Goal: Information Seeking & Learning: Compare options

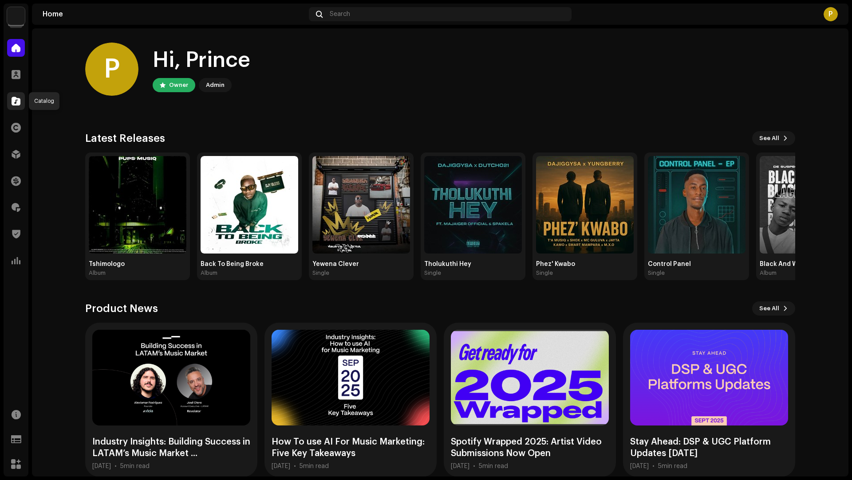
click at [19, 102] on span at bounding box center [16, 101] width 9 height 7
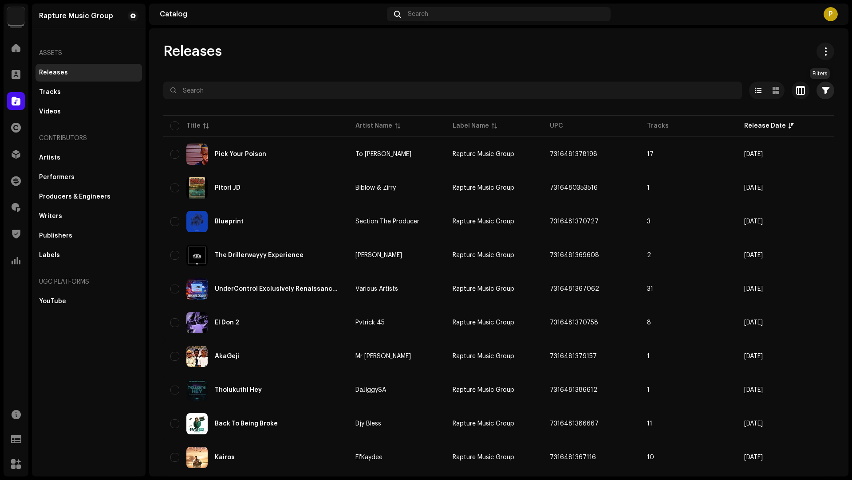
click at [821, 89] on span "button" at bounding box center [825, 90] width 8 height 7
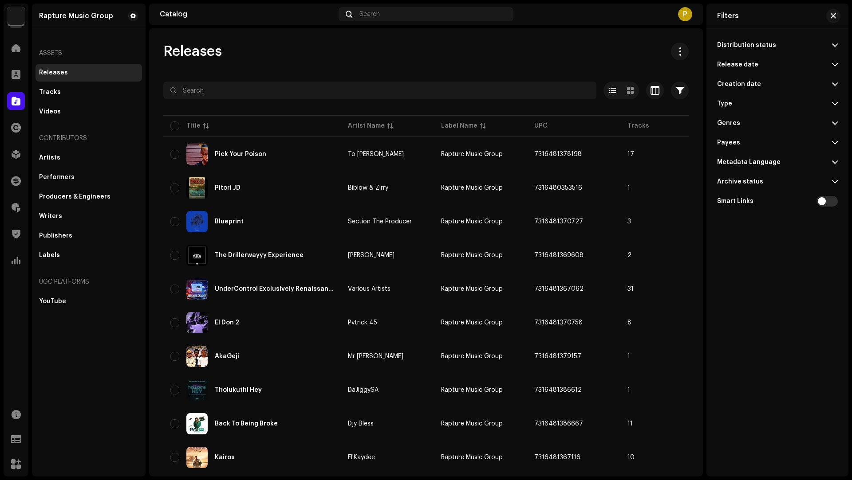
click at [835, 65] on span at bounding box center [835, 64] width 6 height 7
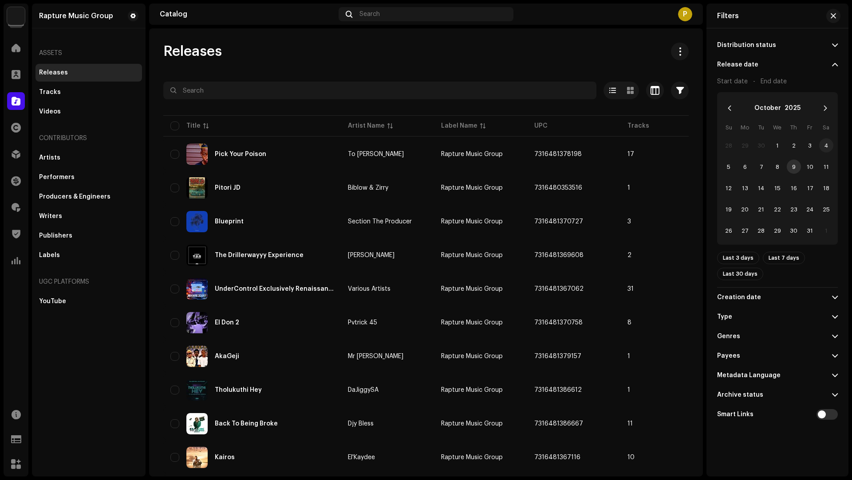
click at [824, 145] on span "4" at bounding box center [826, 145] width 14 height 14
click at [826, 169] on span "11" at bounding box center [826, 167] width 14 height 14
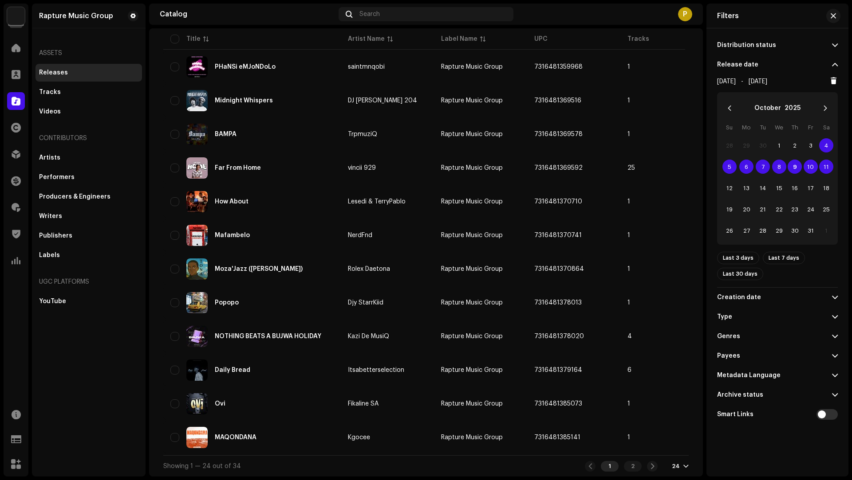
scroll to position [517, 0]
click at [837, 15] on button "button" at bounding box center [833, 16] width 14 height 14
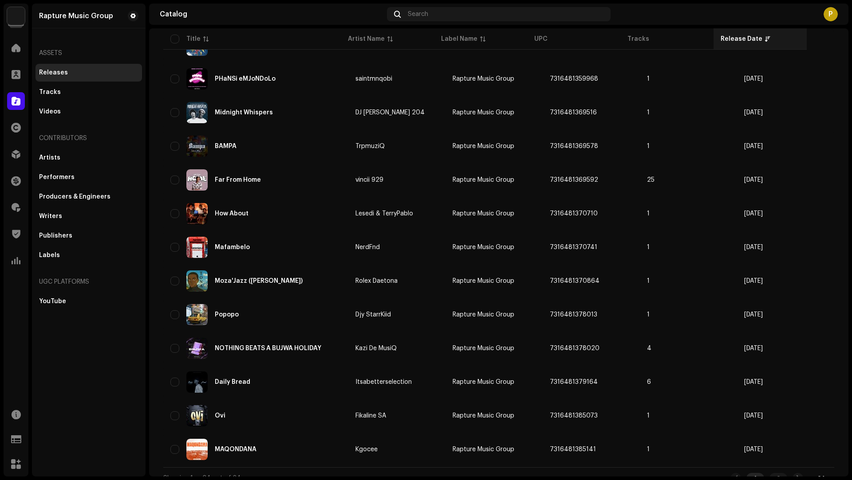
scroll to position [501, 0]
click at [754, 37] on div "Release Date" at bounding box center [741, 39] width 42 height 9
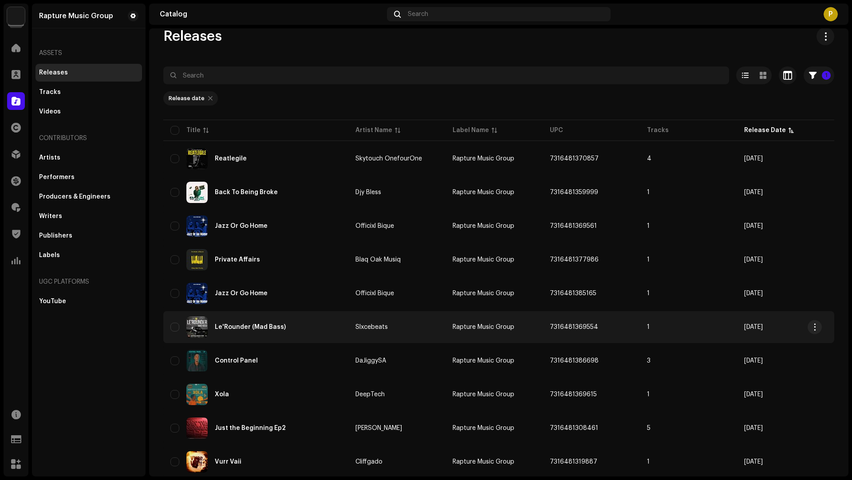
scroll to position [75, 0]
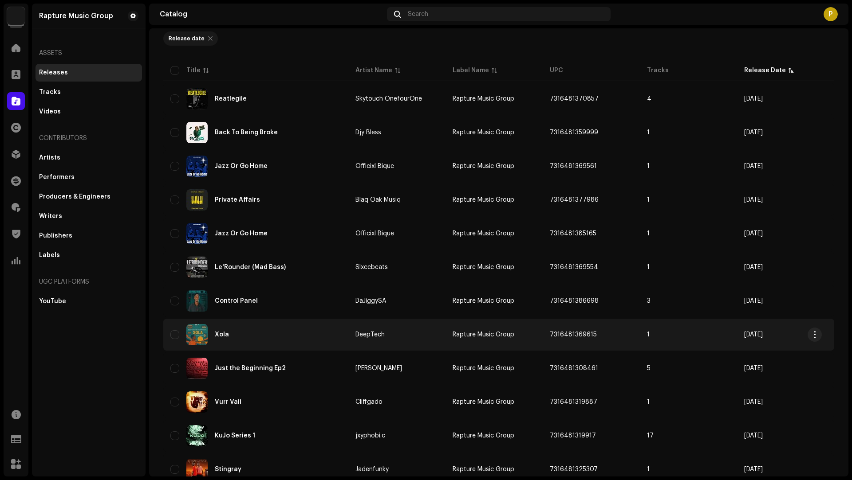
click at [292, 326] on div "Xola" at bounding box center [255, 334] width 171 height 21
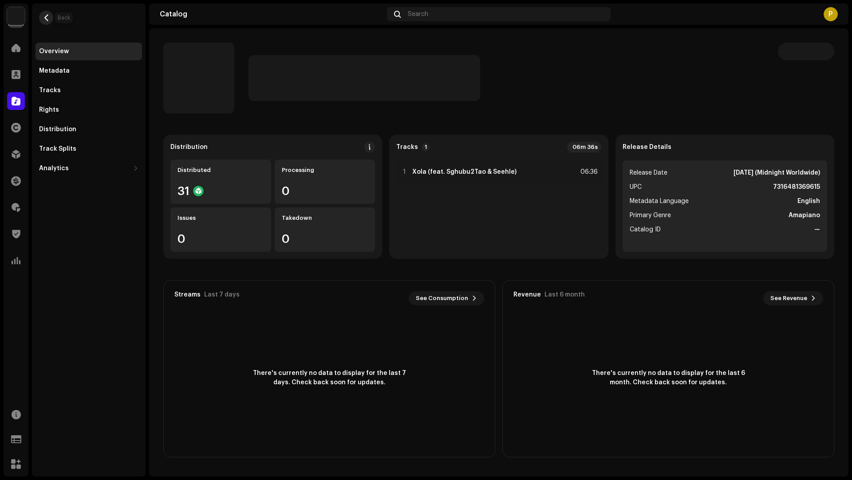
click at [48, 14] on span "button" at bounding box center [46, 17] width 7 height 7
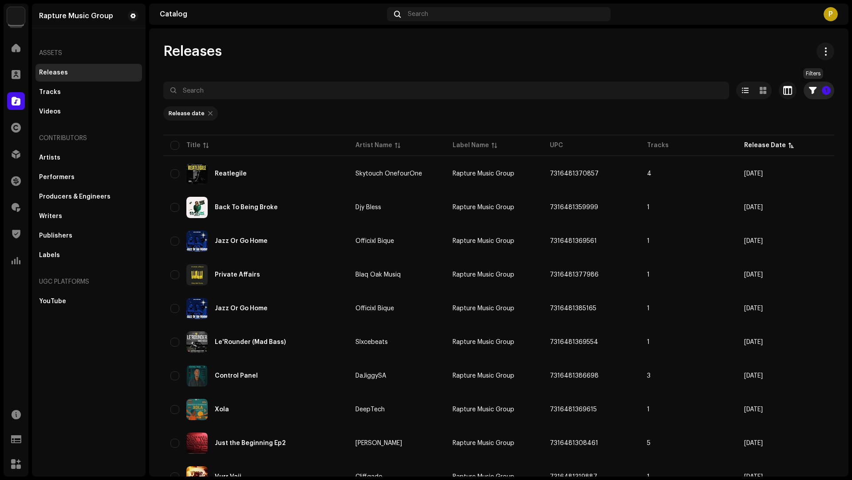
click at [821, 89] on p-badge "1" at bounding box center [825, 90] width 9 height 9
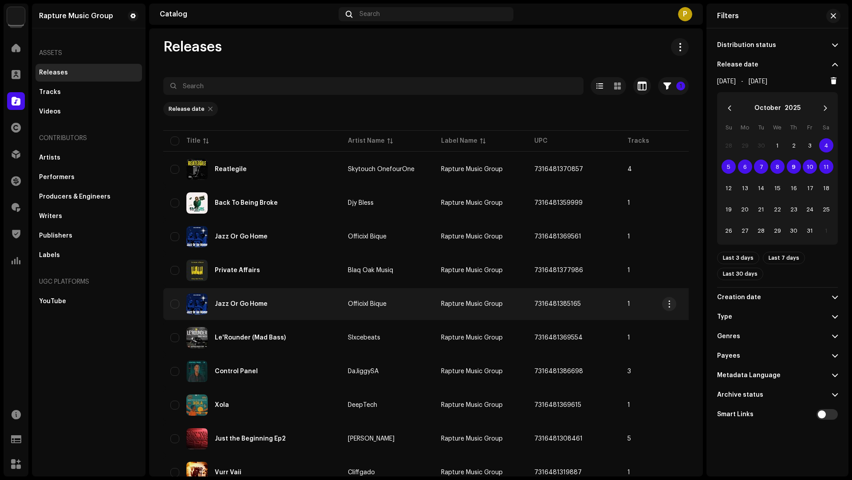
scroll to position [13, 0]
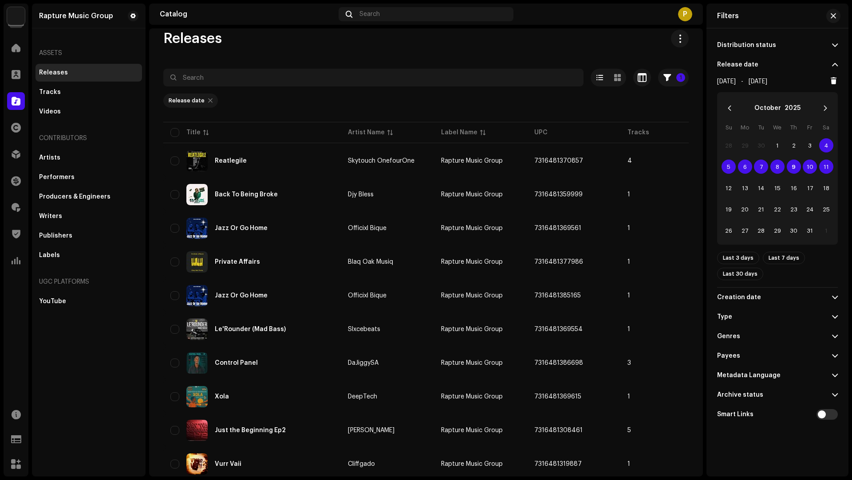
click at [809, 165] on span "10" at bounding box center [809, 167] width 14 height 14
click at [824, 169] on span "11" at bounding box center [826, 167] width 14 height 14
click at [836, 16] on button "button" at bounding box center [833, 16] width 14 height 14
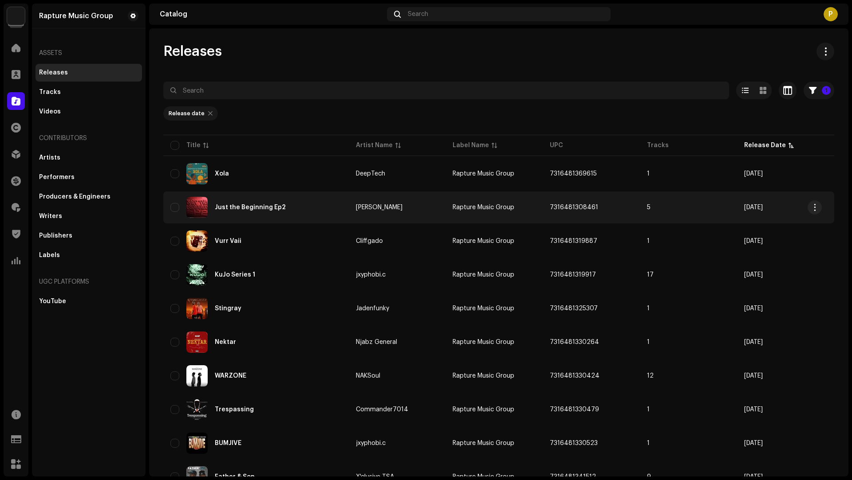
click at [322, 211] on div "Just the Beginning Ep2" at bounding box center [255, 207] width 171 height 21
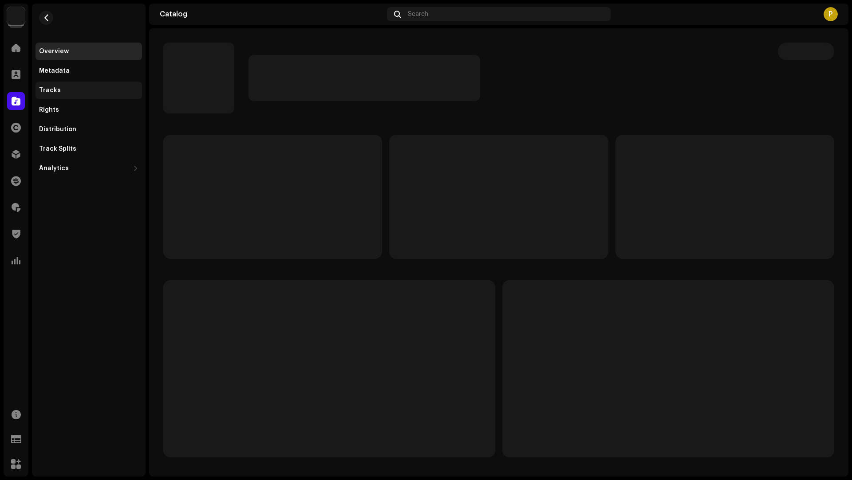
click at [76, 97] on div "Tracks" at bounding box center [88, 91] width 106 height 18
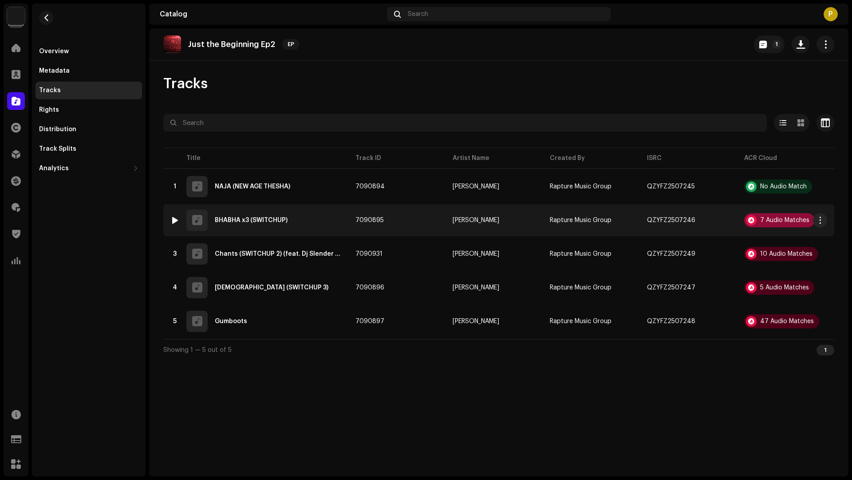
click at [776, 224] on div "7 Audio Matches" at bounding box center [779, 220] width 71 height 14
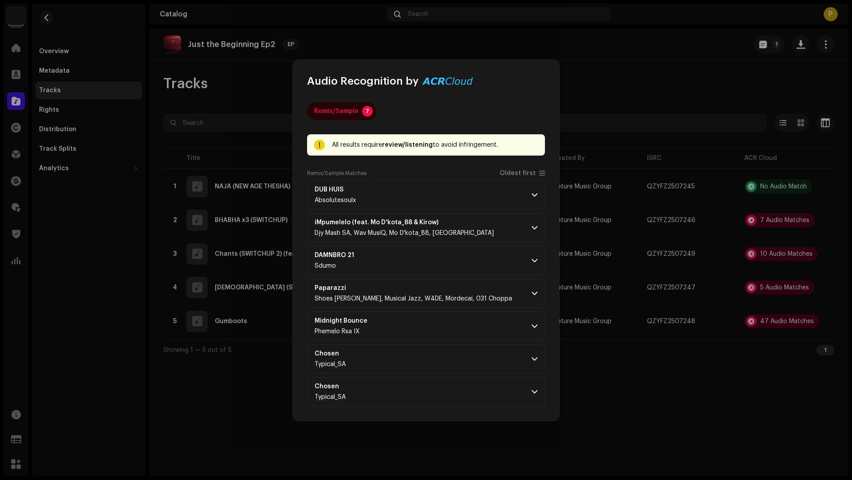
click at [519, 178] on div "Remix/Sample Matches Oldest first" at bounding box center [426, 175] width 238 height 11
click at [515, 176] on span "Oldest first" at bounding box center [517, 173] width 36 height 7
click at [477, 208] on p-accordion-header "DUB HUIS Absolutesoulx" at bounding box center [426, 195] width 238 height 29
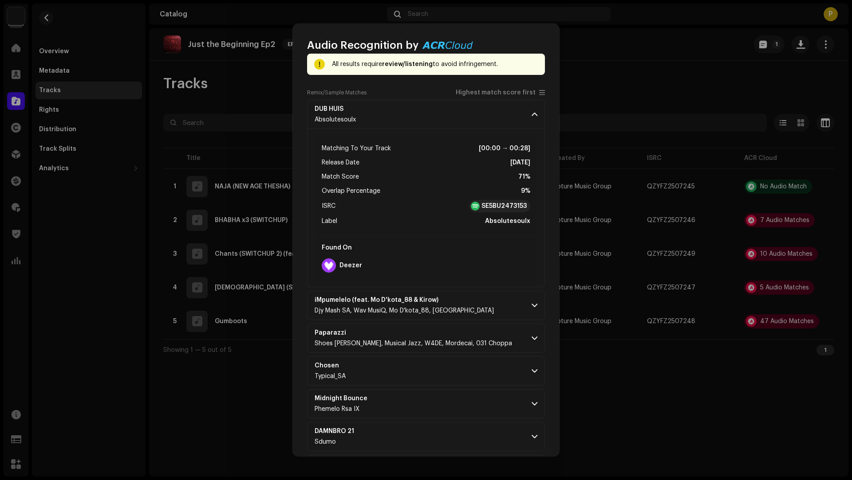
scroll to position [85, 0]
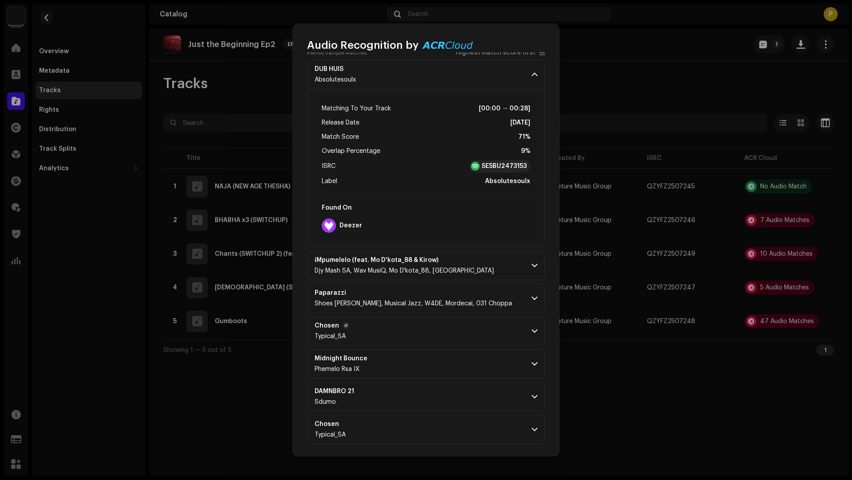
click at [449, 328] on p-accordion-header "Chosen Typical_SA" at bounding box center [426, 331] width 238 height 29
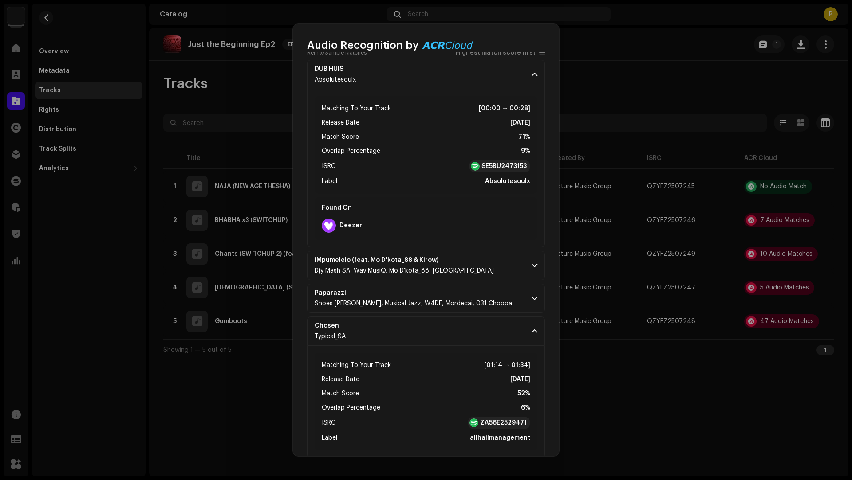
click at [479, 280] on p-accordion "DUB HUIS Absolutesoulx Matching To Your Track [00:00 → 00:28] Release Date Mar …" at bounding box center [426, 308] width 238 height 497
click at [478, 265] on p-accordion-header "iMpumelelo (feat. Mo D'kota_88 & Kirow) Djy Mash SA, Wav MusiQ, Mo D'kota_88, K…" at bounding box center [426, 265] width 238 height 29
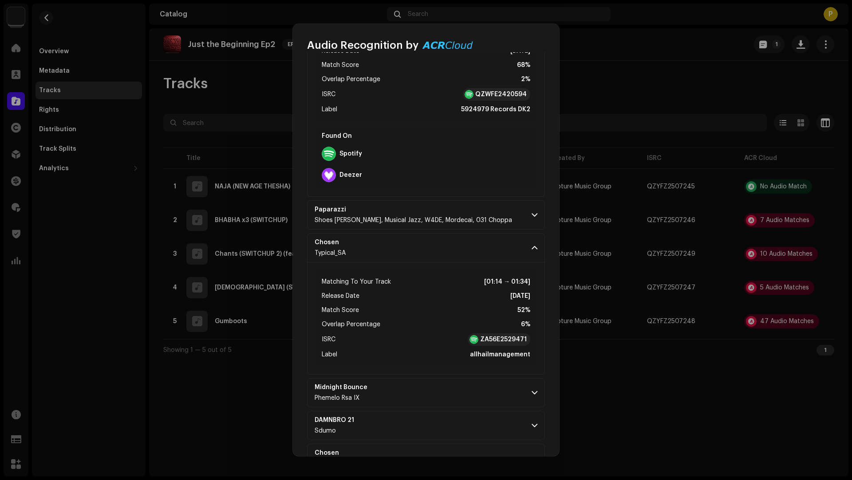
scroll to position [376, 0]
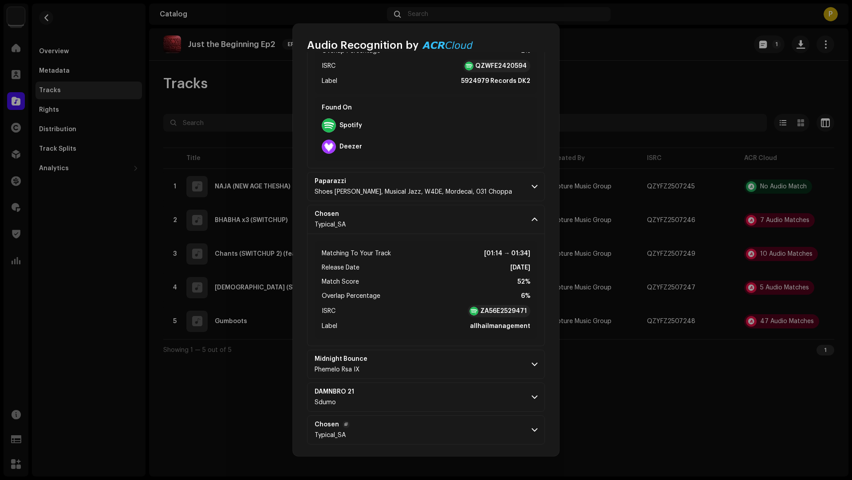
click at [436, 430] on p-accordion-header "Chosen Typical_SA" at bounding box center [426, 430] width 238 height 29
click at [437, 394] on p-accordion-header "DAMNBRO 21 Sdumo" at bounding box center [426, 397] width 238 height 29
click at [443, 360] on p-accordion-header "Midnight Bounce Phemelo Rsa IX" at bounding box center [426, 364] width 238 height 29
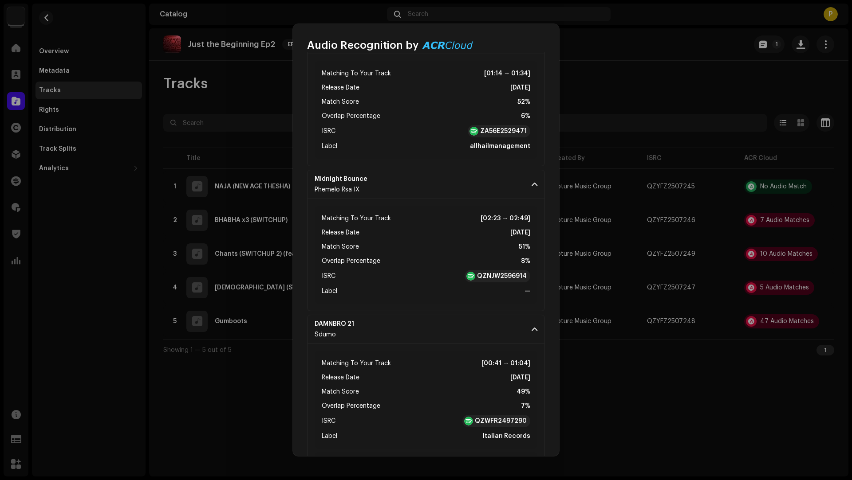
scroll to position [536, 0]
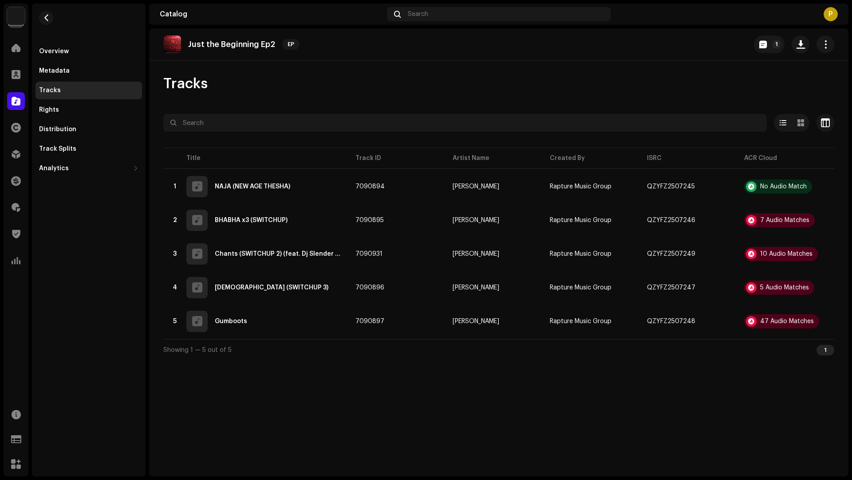
click at [817, 392] on div "Audio Recognition by Remix/Sample 7 All results require review/listening to avo…" at bounding box center [426, 240] width 852 height 480
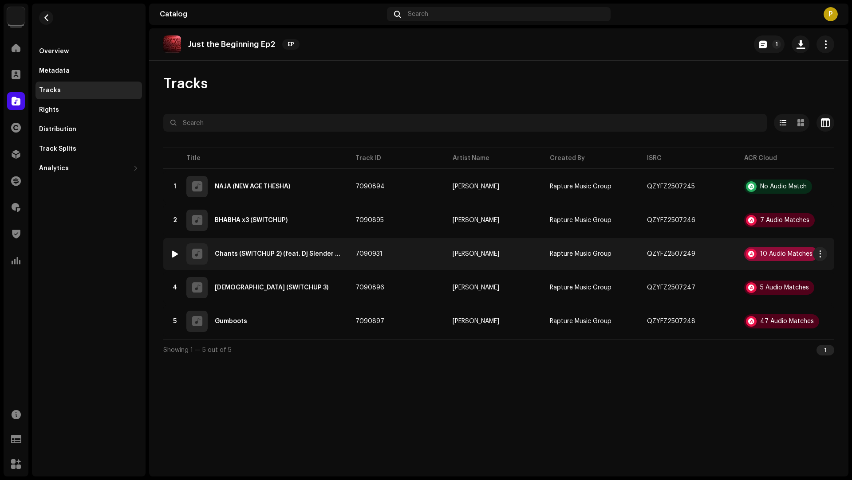
click at [774, 253] on div "10 Audio Matches" at bounding box center [786, 254] width 52 height 6
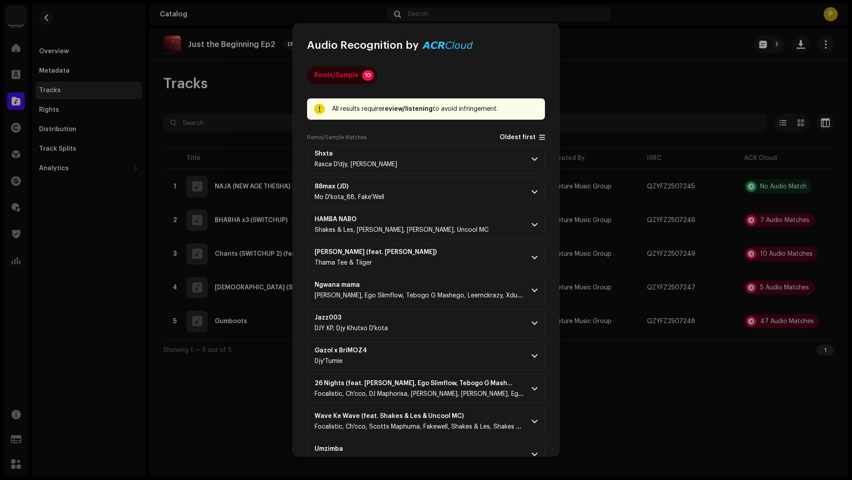
click at [519, 137] on span "Oldest first" at bounding box center [517, 137] width 36 height 7
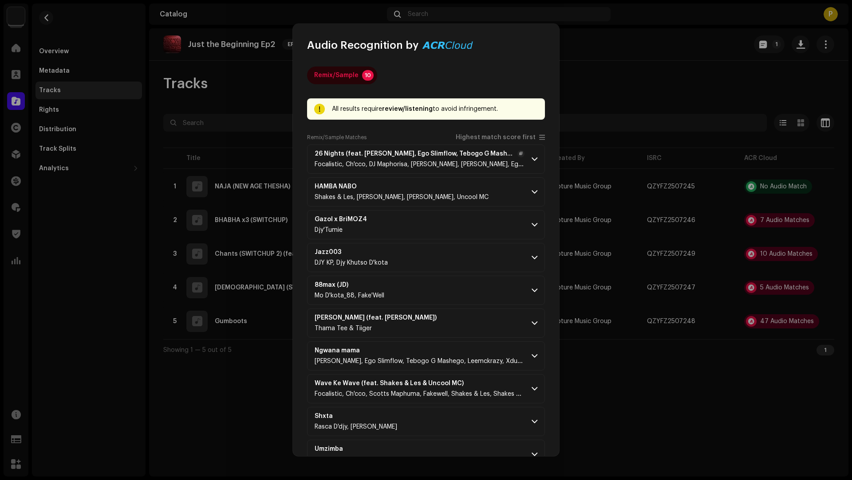
click at [464, 153] on strong "26 Nights (feat. Mr Pilato, Ego Slimflow, Tebogo G Mashego & Koki the Mic)" at bounding box center [413, 153] width 199 height 7
click at [451, 167] on span "Focalistic, Ch'cco, DJ Maphorisa, Mr Pilato, Mr Pilato, Ego Slimflow, Tebogo G …" at bounding box center [481, 164] width 334 height 6
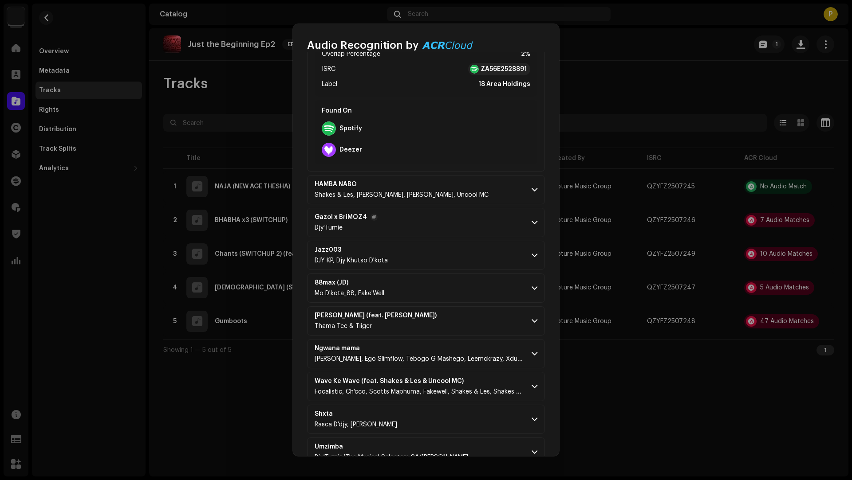
scroll to position [204, 0]
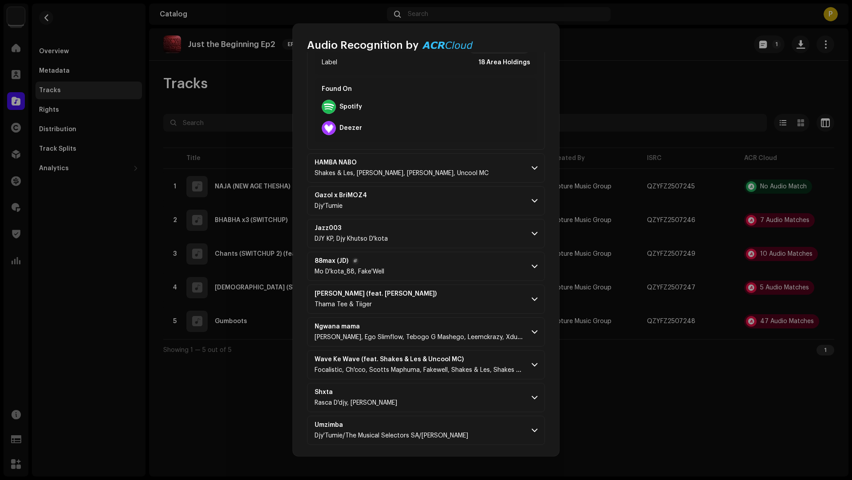
click at [435, 273] on p-accordion-header "88max (JD) Mo D'kota_88, Fake'Well" at bounding box center [426, 266] width 238 height 29
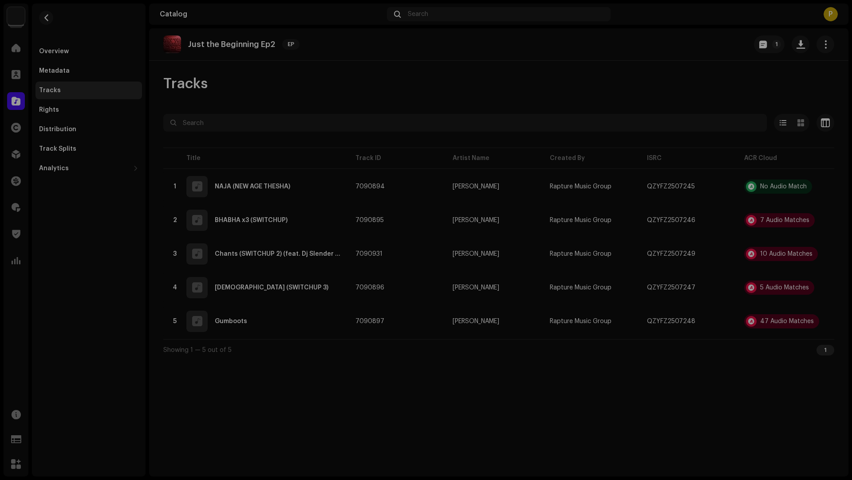
click at [724, 427] on div "Audio Recognition by Remix/Sample 10 All results require review/listening to av…" at bounding box center [426, 240] width 852 height 480
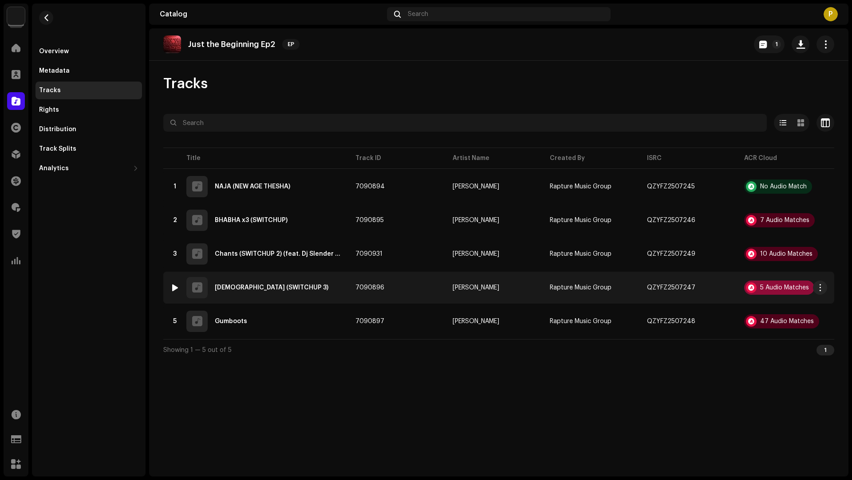
click at [774, 287] on div "5 Audio Matches" at bounding box center [784, 288] width 49 height 6
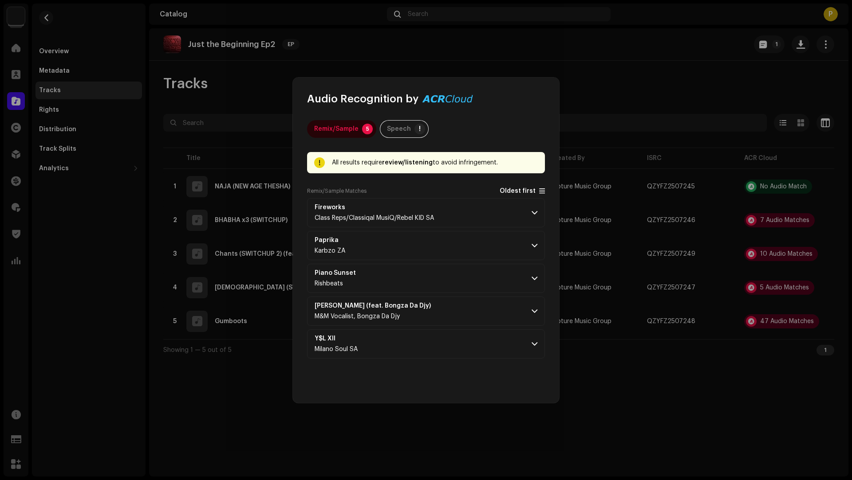
click at [510, 188] on span "Oldest first" at bounding box center [521, 191] width 45 height 7
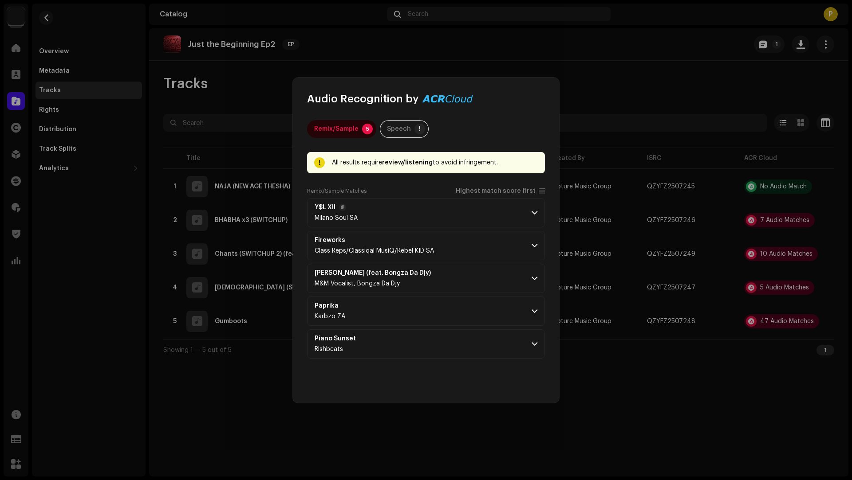
click at [502, 198] on p-accordion-header "Y$L XII Milano Soul SA" at bounding box center [426, 212] width 238 height 29
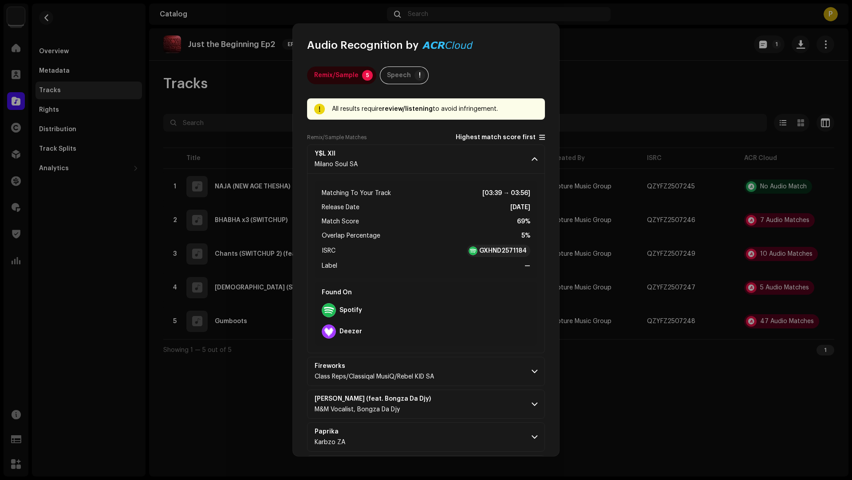
click at [499, 193] on div "Remix/Sample Matches Highest match score first Y$L XII Milano Soul SA Matching …" at bounding box center [426, 309] width 238 height 351
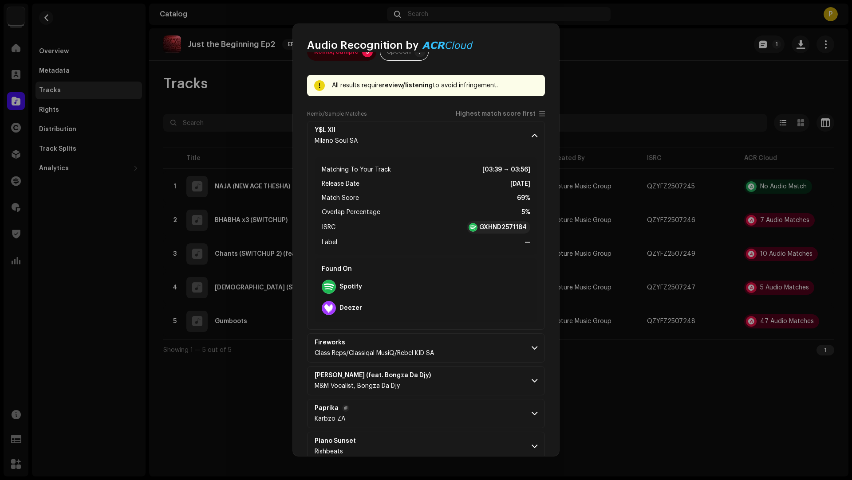
scroll to position [41, 0]
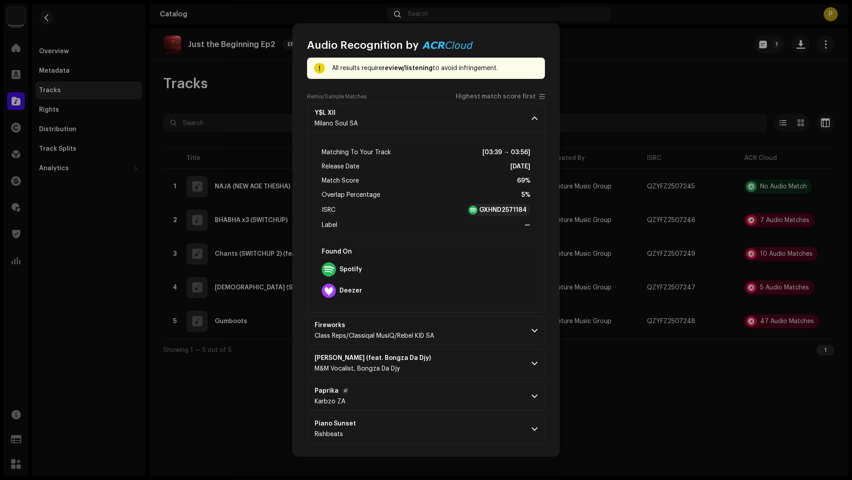
click at [452, 405] on p-accordion-header "Paprika Karbzo ZA" at bounding box center [426, 396] width 238 height 29
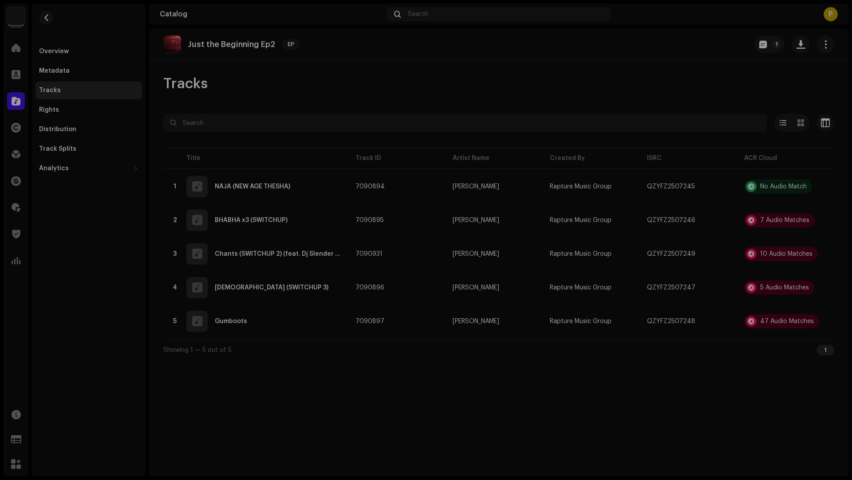
click at [688, 425] on div "Audio Recognition by Remix/Sample 5 Speech ! All results require review/listeni…" at bounding box center [426, 240] width 852 height 480
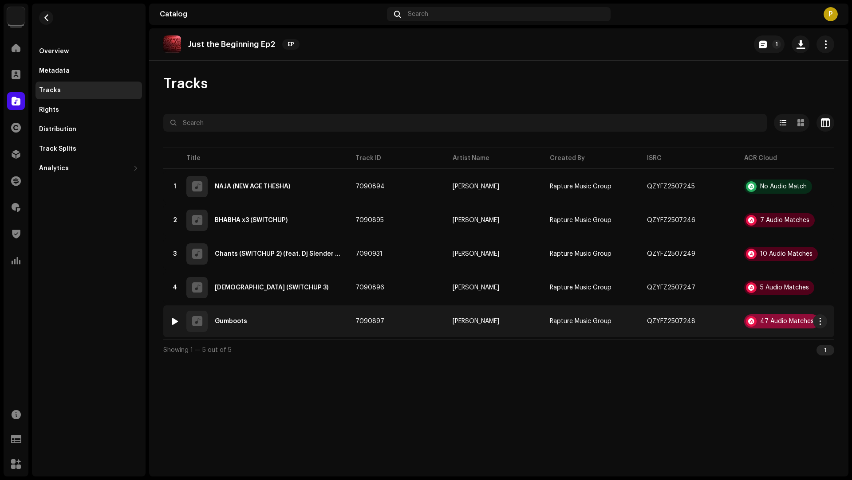
click at [778, 322] on div "47 Audio Matches" at bounding box center [787, 321] width 54 height 6
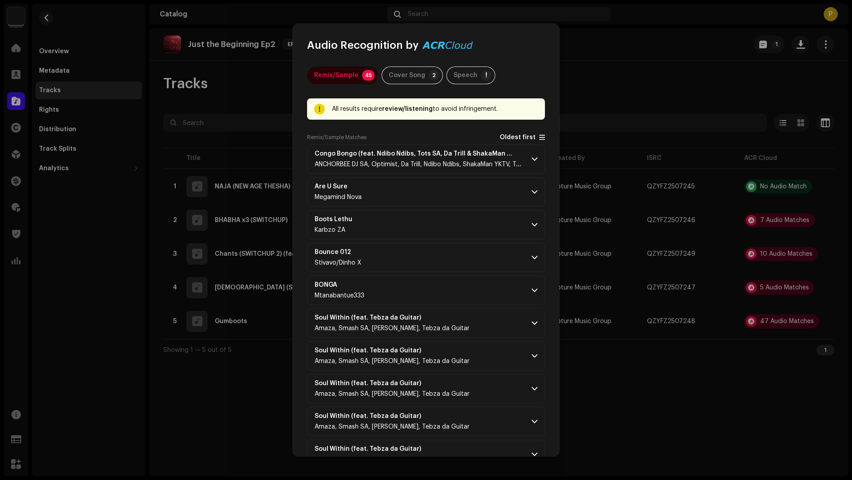
click at [507, 134] on span "Oldest first" at bounding box center [517, 137] width 36 height 7
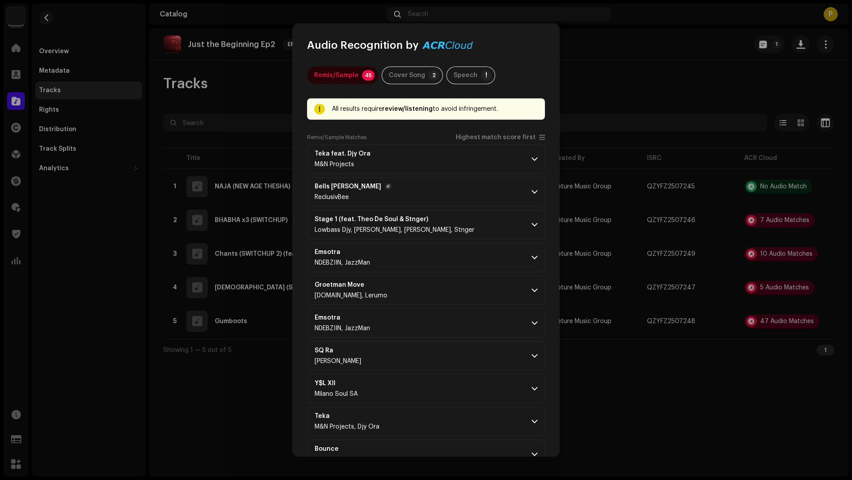
click at [460, 185] on p-accordion-header "Bells Yao Memeza ReclusivBee" at bounding box center [426, 191] width 238 height 29
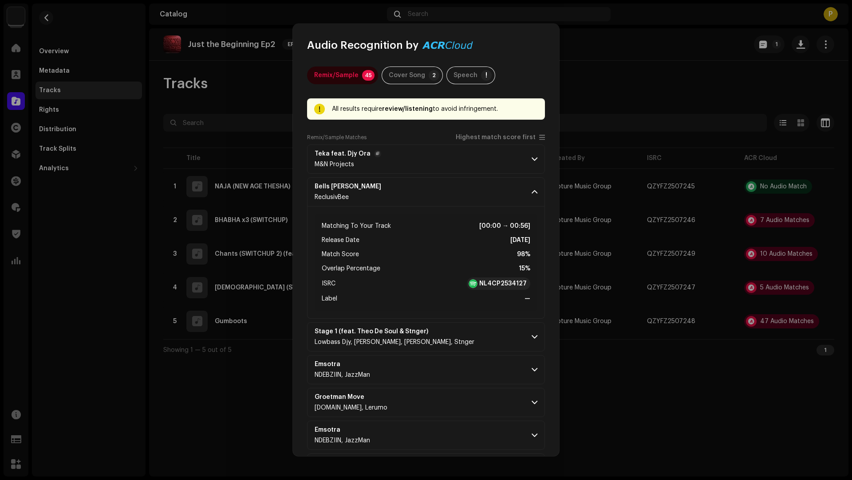
click at [457, 159] on p-accordion-header "Teka feat. Djy Ora M&N Projects" at bounding box center [426, 159] width 238 height 29
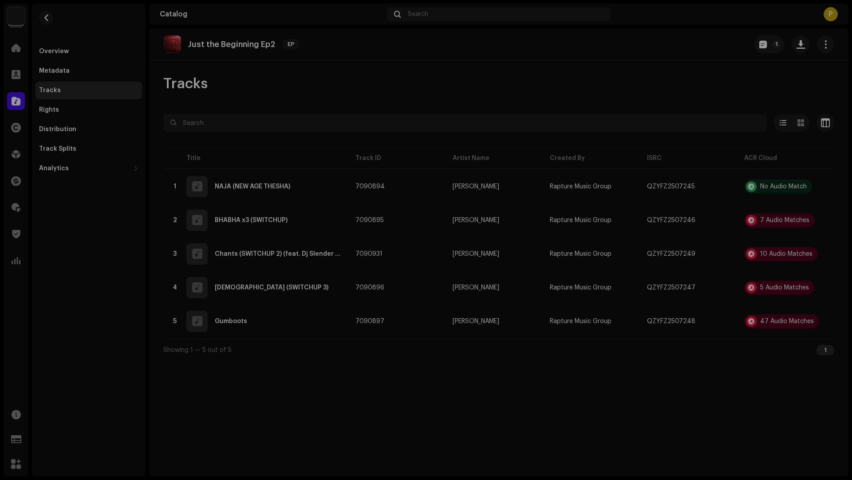
click at [703, 411] on div "Audio Recognition by Remix/Sample 45 Cover Song 2 Speech ! All results require …" at bounding box center [426, 240] width 852 height 480
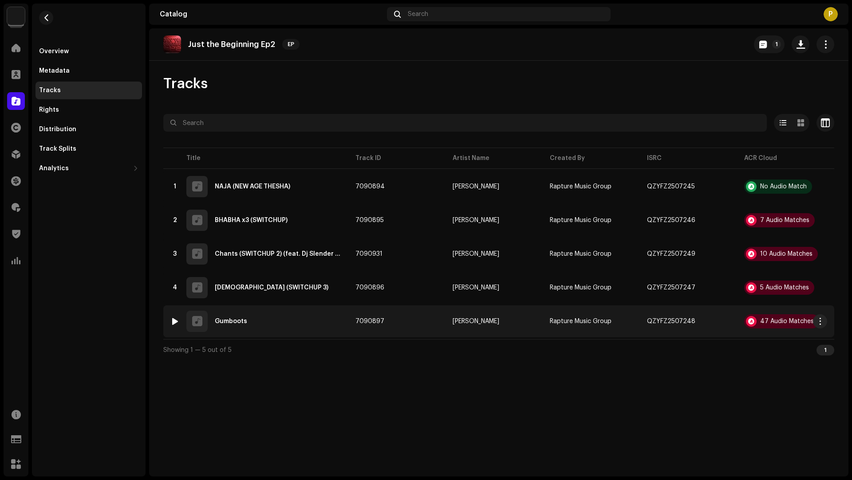
click at [306, 329] on div "5 Gumboots" at bounding box center [255, 321] width 171 height 21
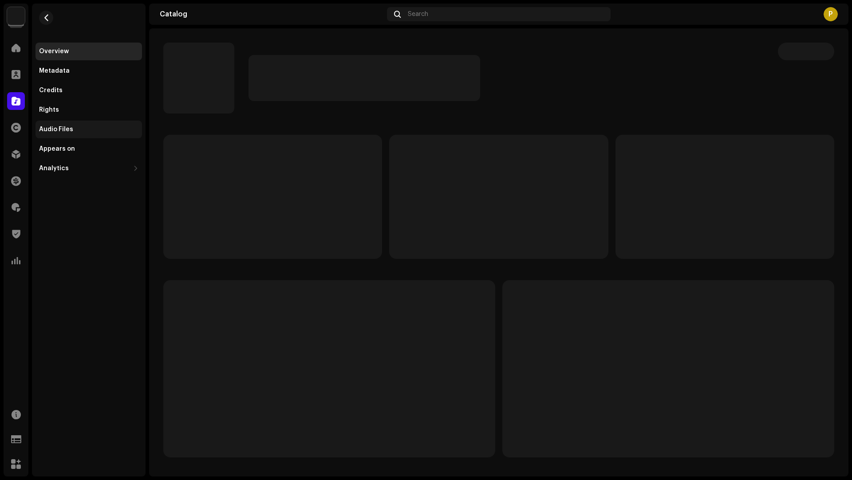
click at [62, 131] on div "Audio Files" at bounding box center [56, 129] width 34 height 7
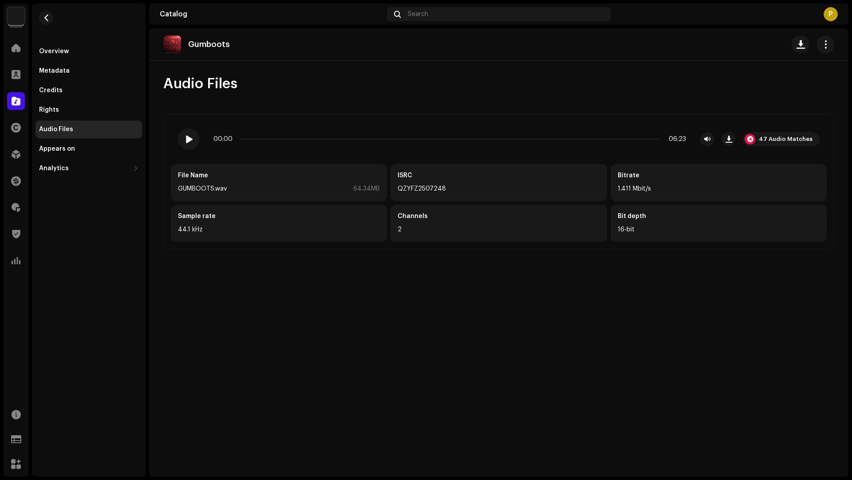
click at [220, 44] on p "Gumboots" at bounding box center [209, 44] width 42 height 9
copy p "Gumboots"
click at [778, 133] on div "47 Audio Matches" at bounding box center [780, 139] width 77 height 14
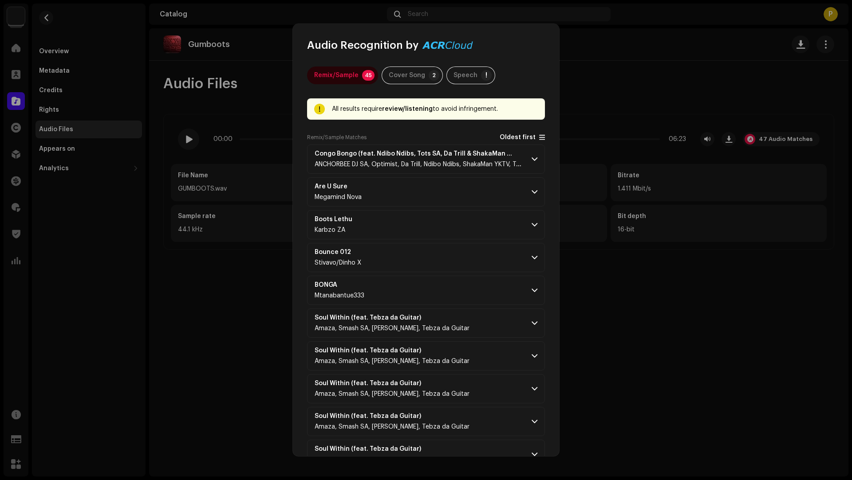
click at [507, 138] on span "Oldest first" at bounding box center [517, 137] width 36 height 7
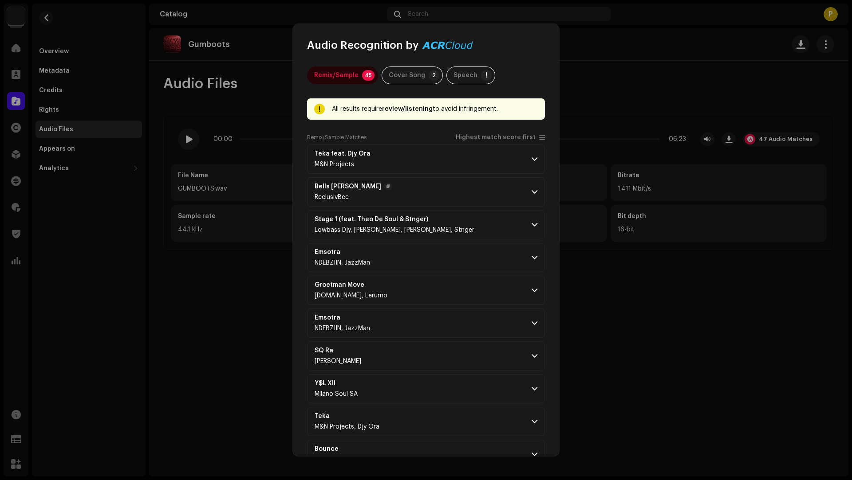
click at [425, 204] on p-accordion-header "Bells Yao Memeza ReclusivBee" at bounding box center [426, 191] width 238 height 29
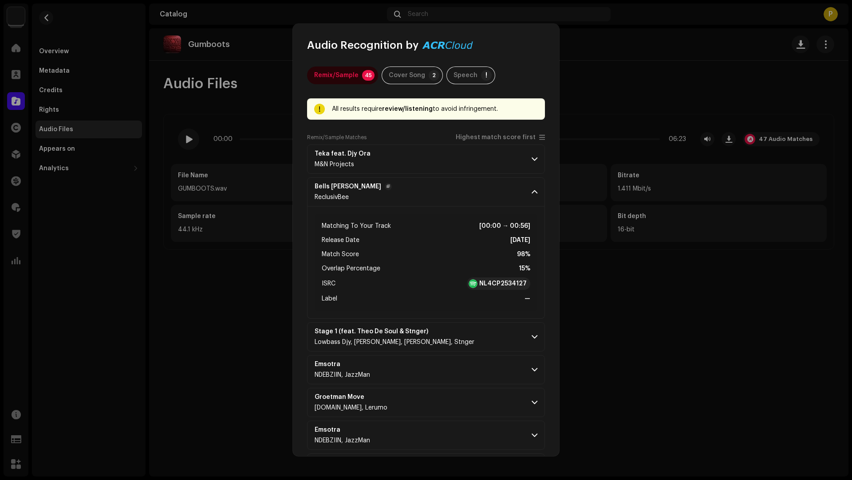
click at [443, 178] on p-accordion-header "Bells Yao Memeza ReclusivBee" at bounding box center [426, 191] width 238 height 29
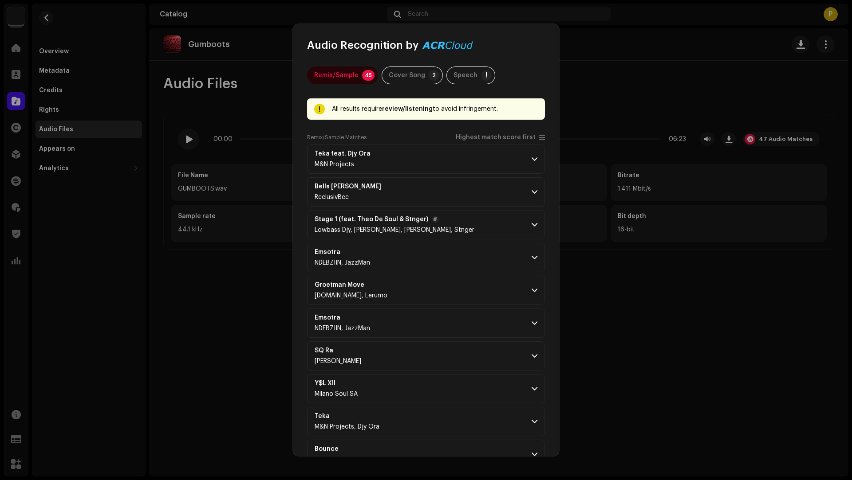
click at [493, 224] on p-accordion-header "Stage 1 (feat. Theo De Soul & Stnger) Lowbass Djy, Ndibo Ndibs, Theo De Soul, S…" at bounding box center [426, 224] width 238 height 29
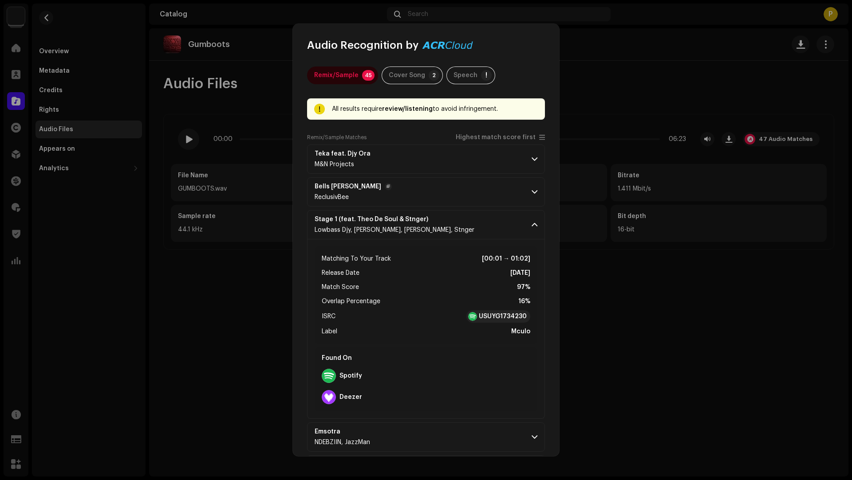
click at [483, 189] on p-accordion-header "Bells Yao Memeza ReclusivBee" at bounding box center [426, 191] width 238 height 29
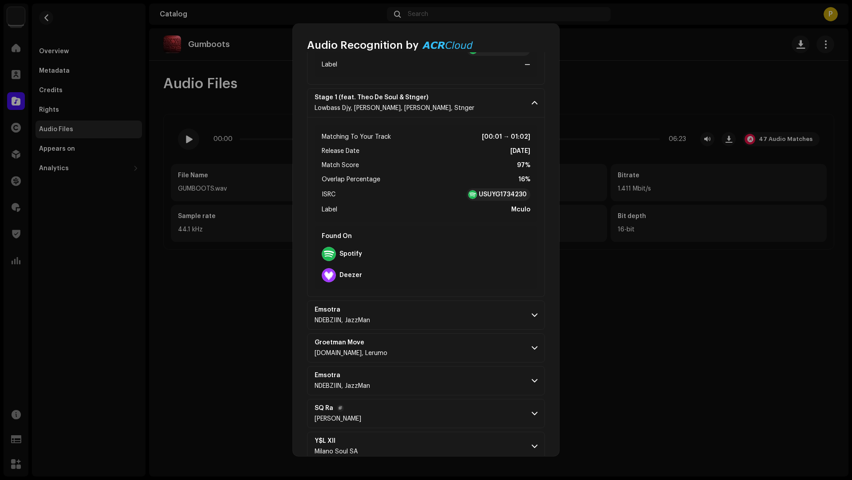
scroll to position [334, 0]
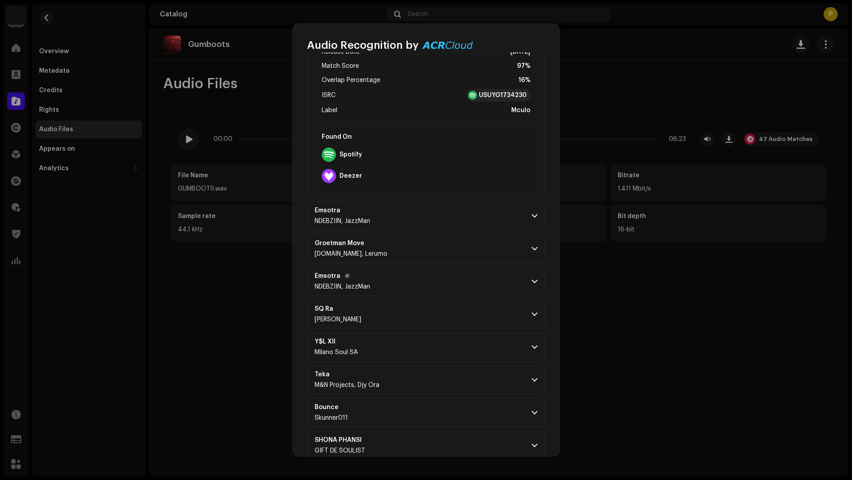
click at [457, 280] on p-accordion-header "Emsotra NDEBZIIN, JazzMan" at bounding box center [426, 281] width 238 height 29
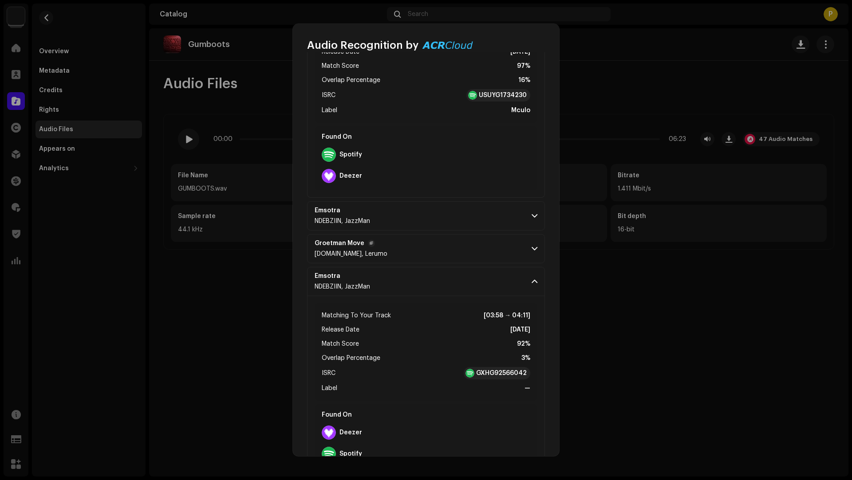
click at [463, 248] on p-accordion-header "Groetman Move TylonTaylor.SA, Lerumo" at bounding box center [426, 248] width 238 height 29
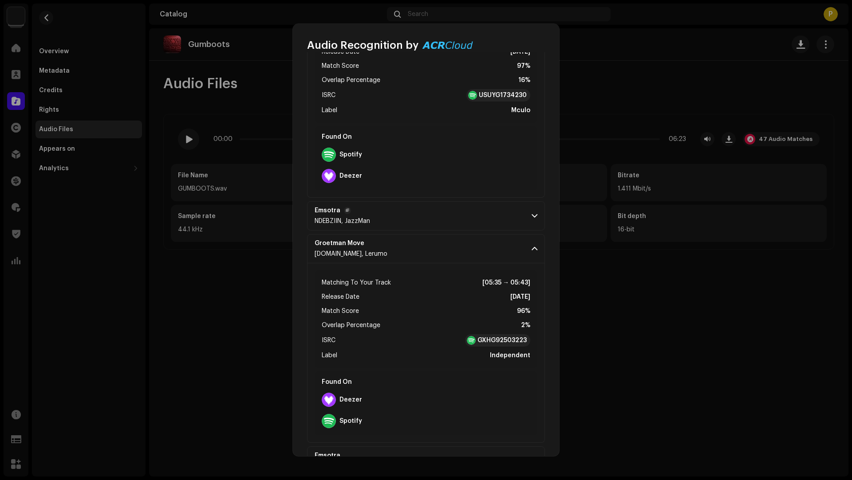
click at [460, 224] on p-accordion-header "Emsotra NDEBZIIN, JazzMan" at bounding box center [426, 215] width 238 height 29
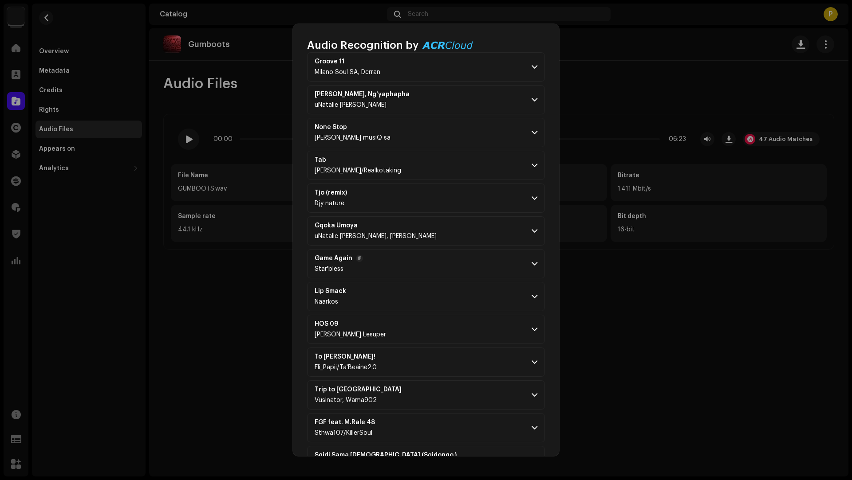
scroll to position [1702, 0]
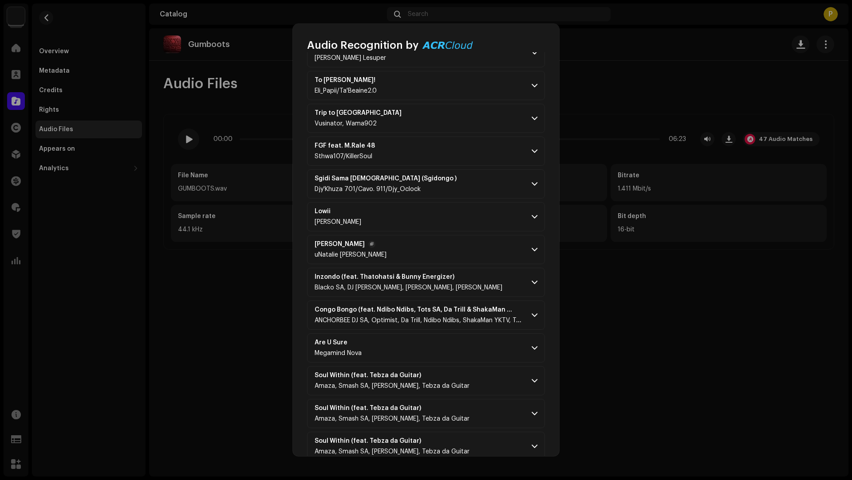
click at [446, 245] on p-accordion-header "Kushunq Umdanso uNatalie Wase Kasi" at bounding box center [426, 249] width 238 height 29
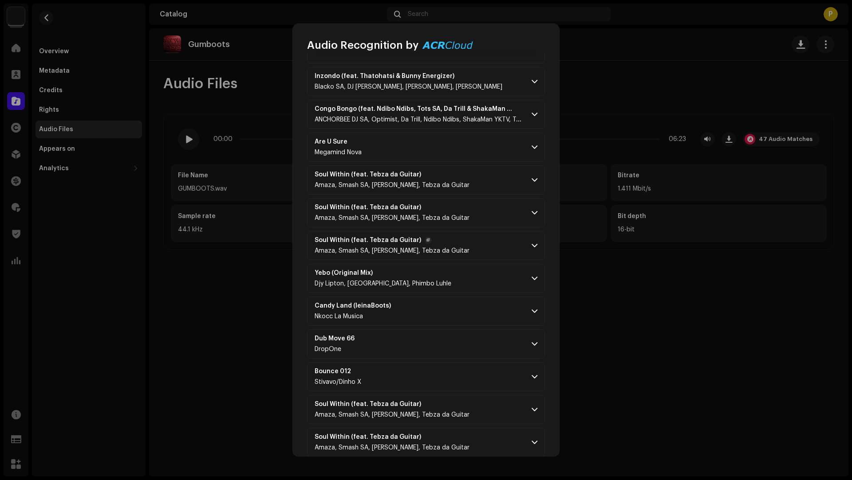
scroll to position [2236, 0]
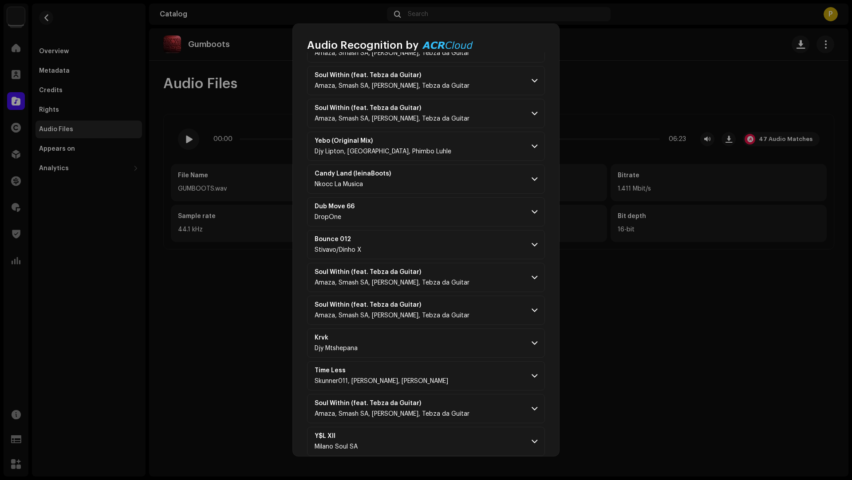
click at [450, 335] on p-accordion-header "Krvk Djy Mtshepana" at bounding box center [426, 343] width 238 height 29
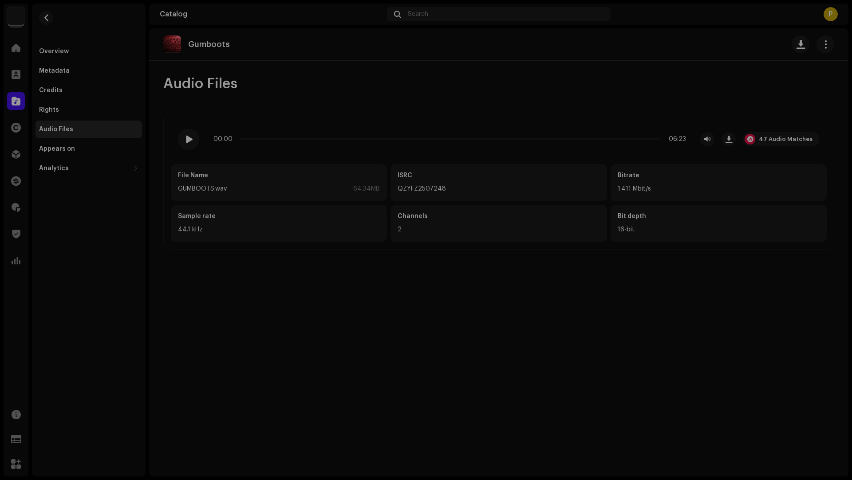
click at [703, 371] on div "Audio Recognition by Remix/Sample 45 Cover Song 2 Speech ! All results require …" at bounding box center [426, 240] width 852 height 480
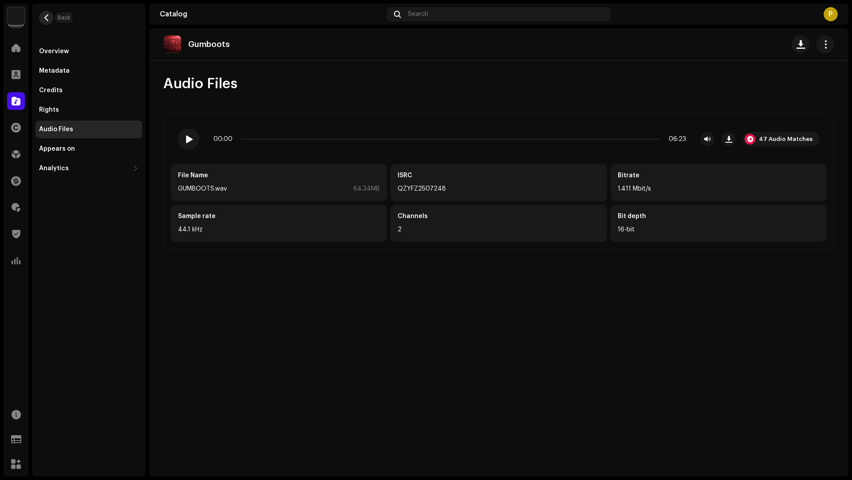
click at [43, 16] on span "button" at bounding box center [46, 17] width 7 height 7
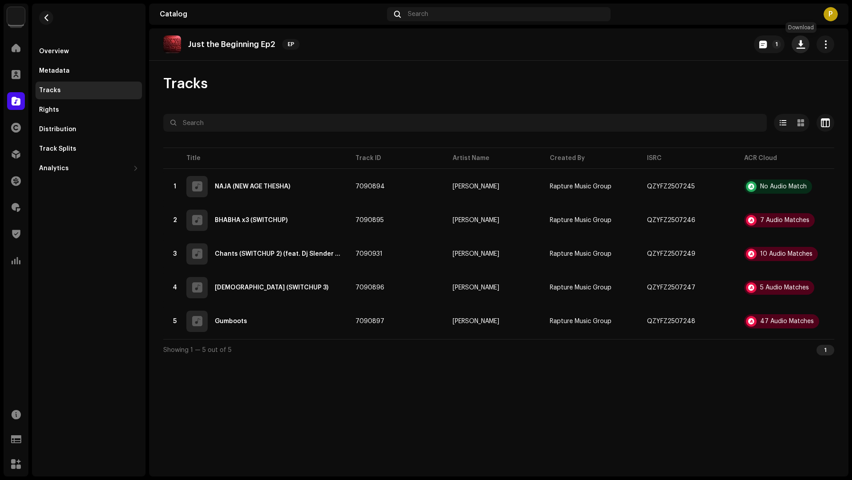
click at [799, 48] on span "button" at bounding box center [800, 44] width 8 height 7
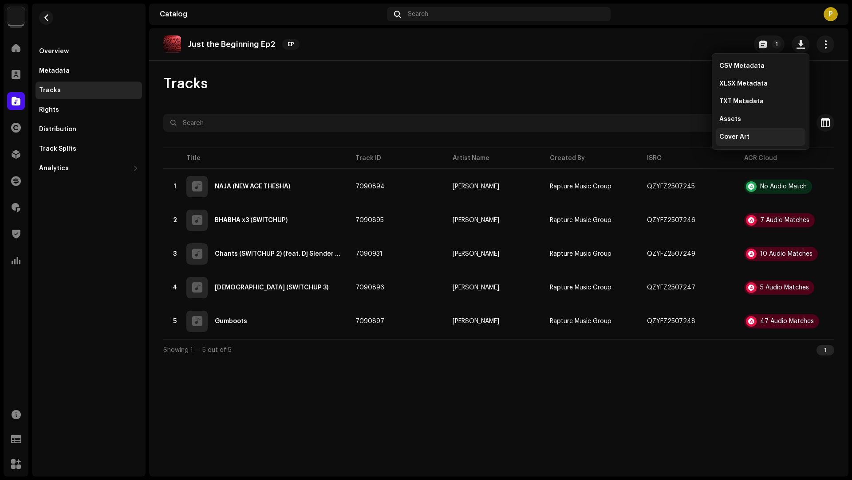
click at [730, 133] on div "Cover Art" at bounding box center [760, 137] width 90 height 18
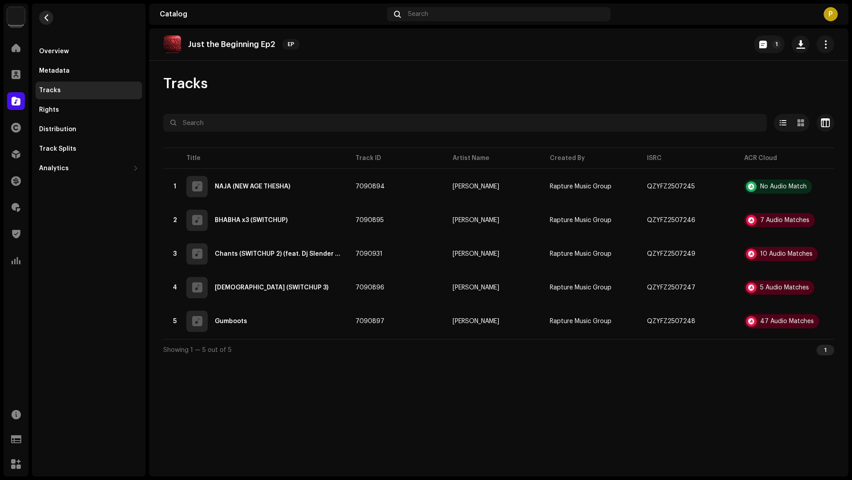
click at [48, 20] on span "button" at bounding box center [46, 17] width 7 height 7
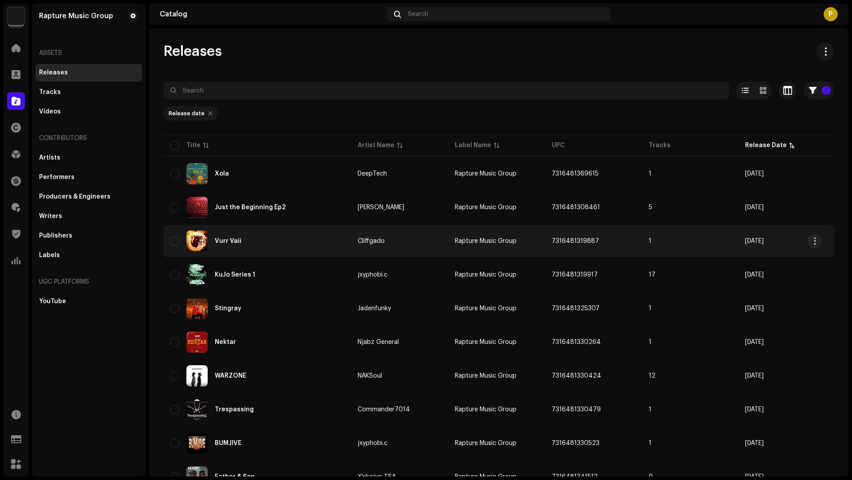
click at [309, 233] on div "Vurr Vaii" at bounding box center [256, 241] width 173 height 21
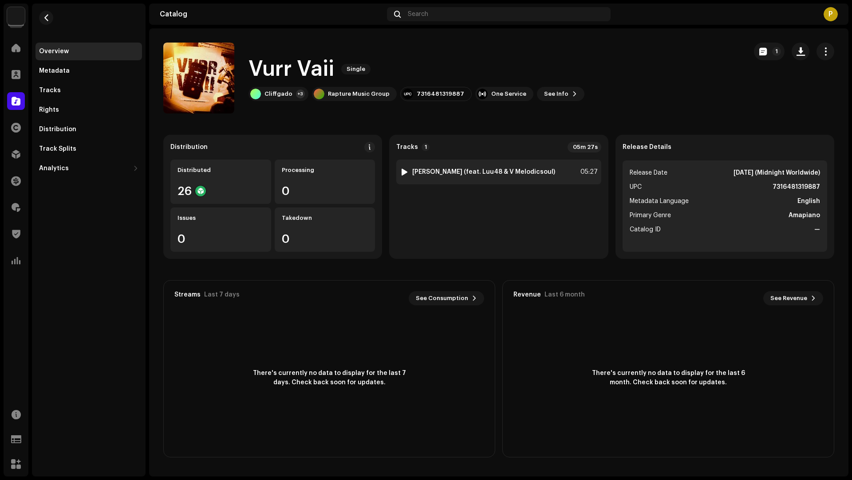
click at [559, 173] on div "1 Vurr Vaii (feat. Luu48 & V Melodicsoul) 05:27" at bounding box center [498, 172] width 204 height 25
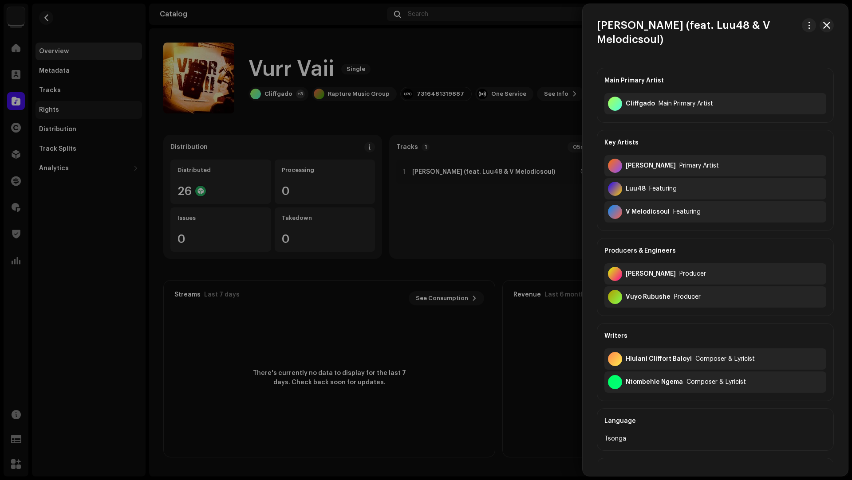
drag, startPoint x: 149, startPoint y: 113, endPoint x: 117, endPoint y: 109, distance: 32.6
click at [144, 112] on div at bounding box center [426, 240] width 852 height 480
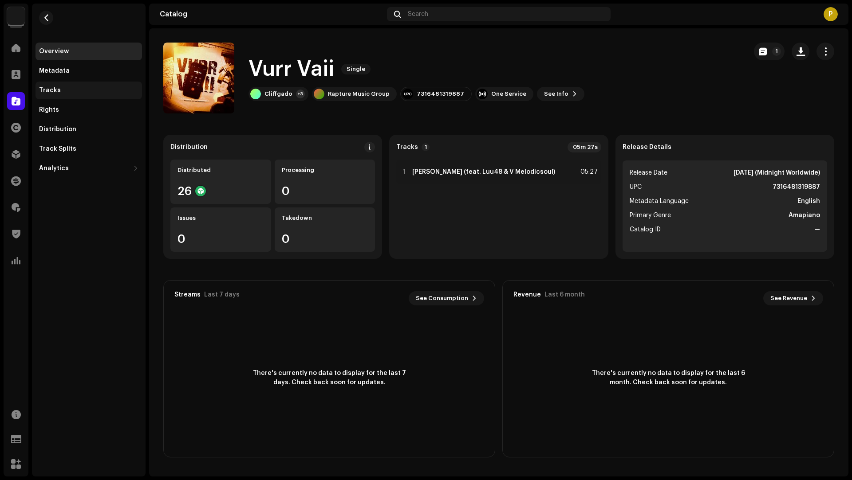
click at [99, 96] on div "Tracks" at bounding box center [88, 91] width 106 height 18
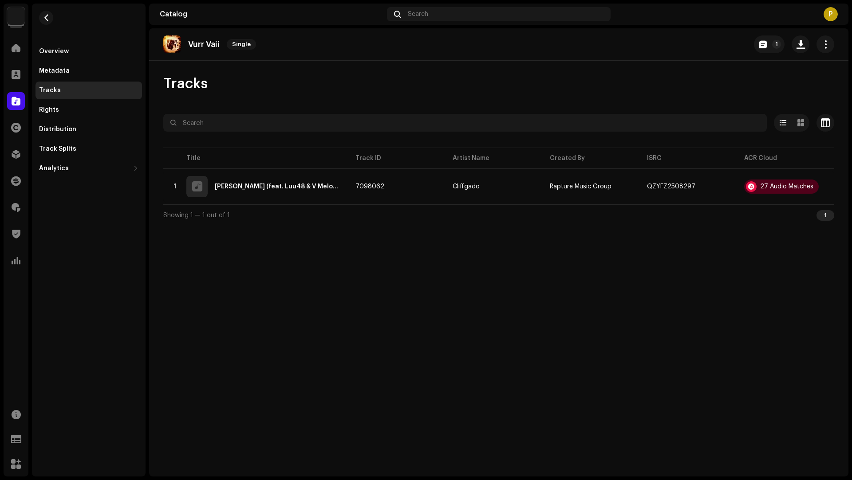
click at [211, 44] on p "Vurr Vaii" at bounding box center [203, 44] width 31 height 9
drag, startPoint x: 211, startPoint y: 44, endPoint x: 198, endPoint y: 43, distance: 12.9
click at [198, 43] on p "Vurr Vaii" at bounding box center [203, 44] width 31 height 9
copy p "Vurr Vaii"
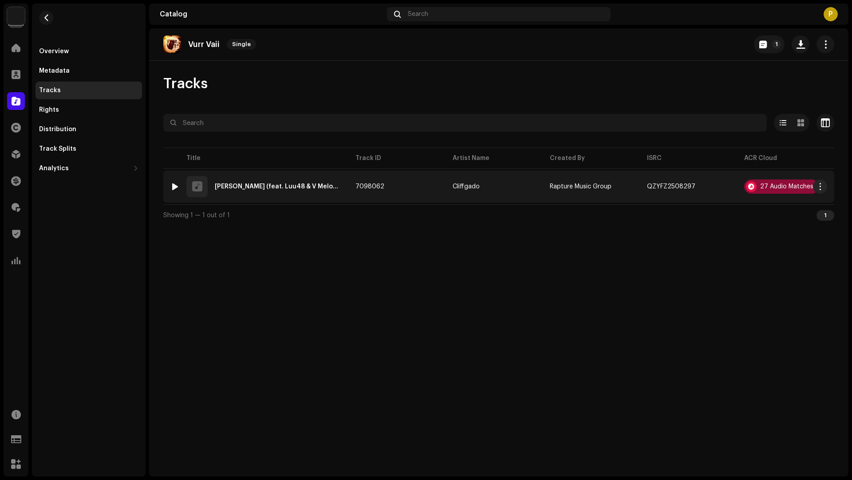
click at [770, 184] on div "27 Audio Matches" at bounding box center [786, 187] width 53 height 6
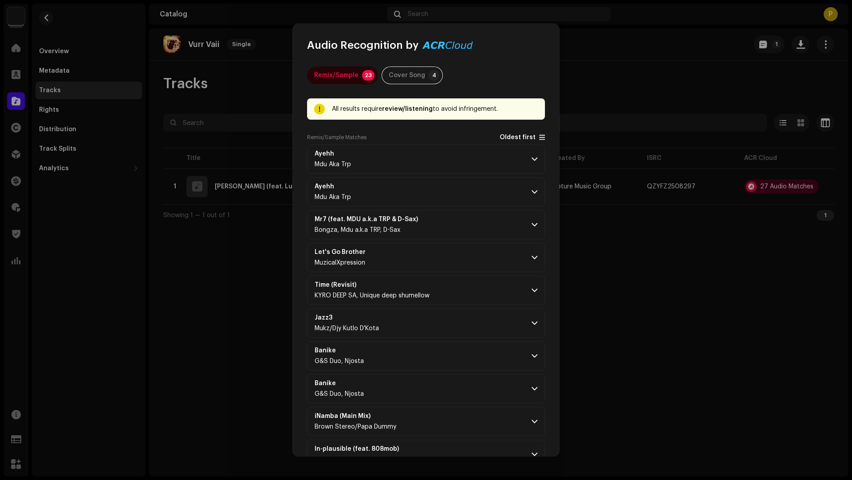
click at [510, 136] on span "Oldest first" at bounding box center [517, 137] width 36 height 7
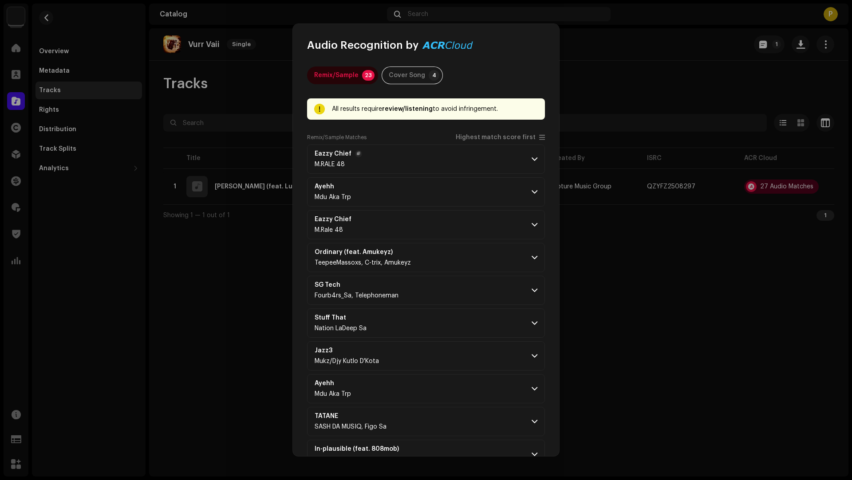
click at [480, 153] on p-accordion-header "Eazzy Chief M.RALE 48" at bounding box center [426, 159] width 238 height 29
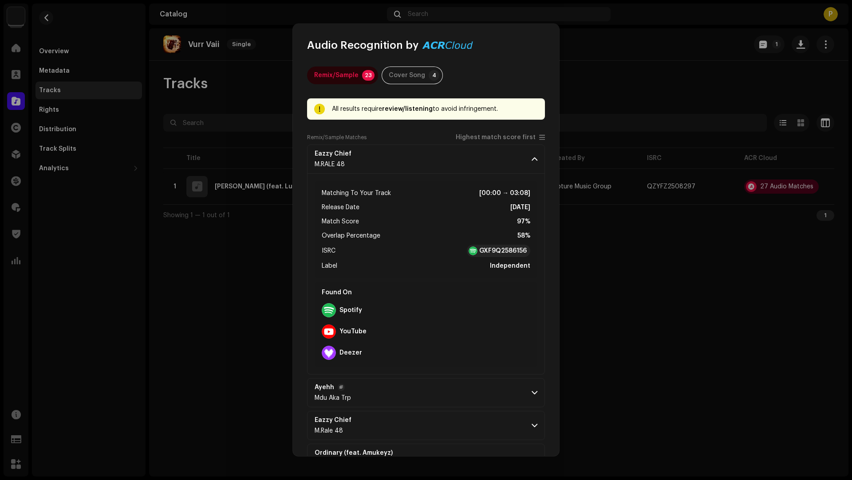
click at [432, 398] on p-accordion-header "Ayehh Mdu Aka Trp" at bounding box center [426, 392] width 238 height 29
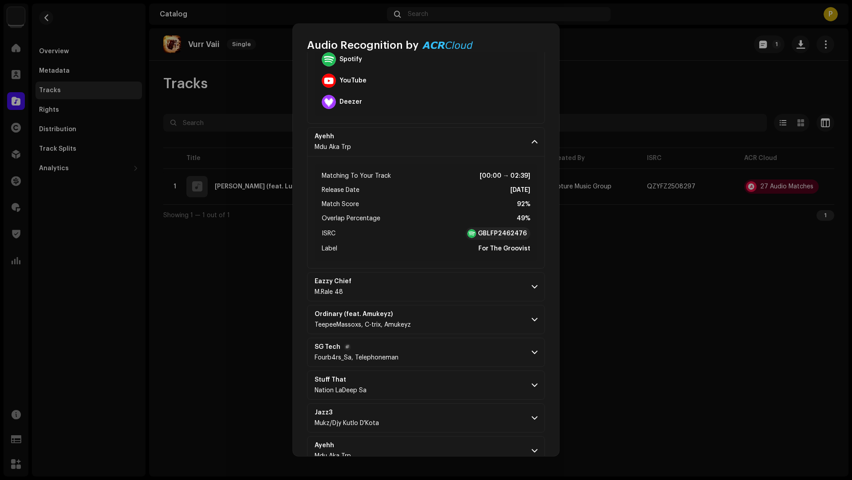
scroll to position [307, 0]
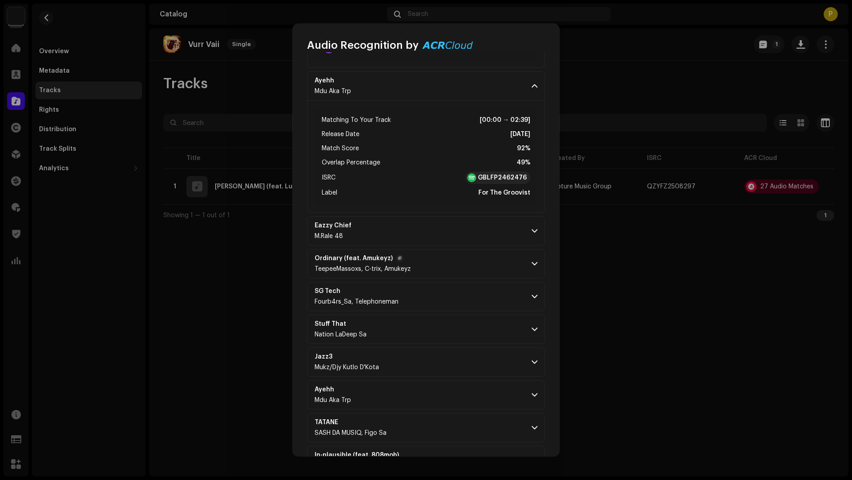
click at [476, 262] on p-accordion-header "Ordinary (feat. Amukeyz) TeepeeMassoxs, C-trix, Amukeyz" at bounding box center [426, 263] width 238 height 29
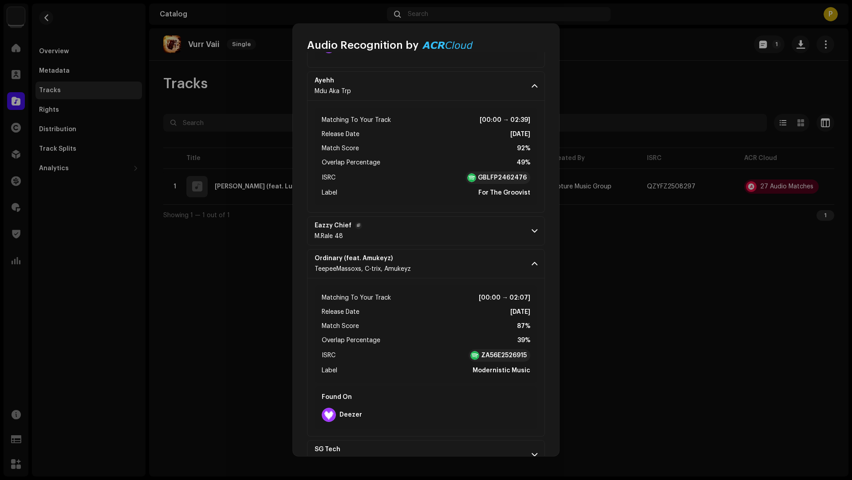
click at [464, 235] on p-accordion-header "Eazzy Chief M.Rale 48" at bounding box center [426, 230] width 238 height 29
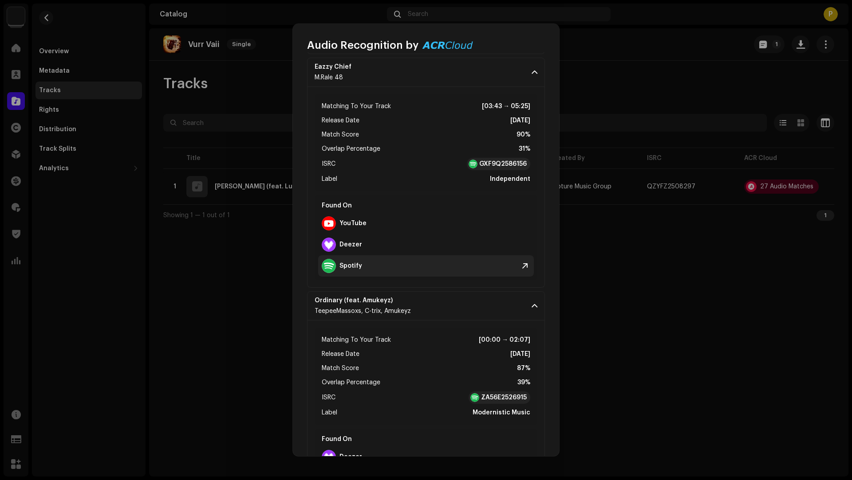
scroll to position [465, 0]
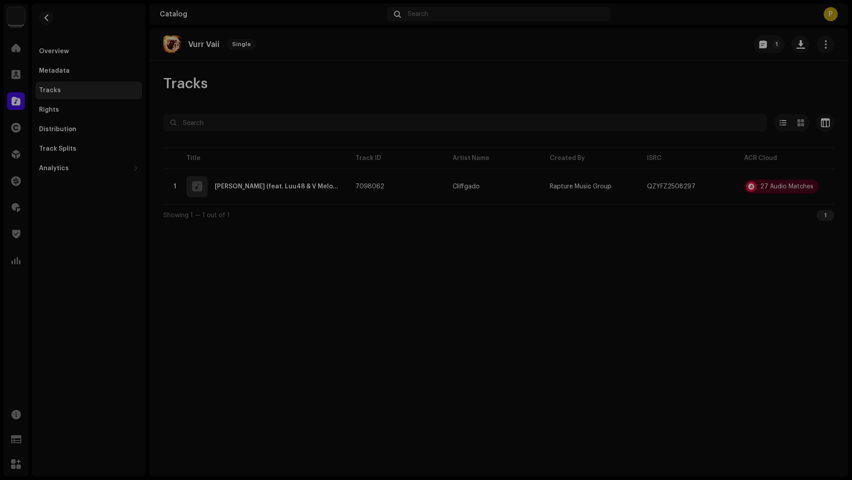
click at [136, 63] on div "Audio Recognition by Remix/Sample 23 Cover Song 4 All results require review/li…" at bounding box center [426, 240] width 852 height 480
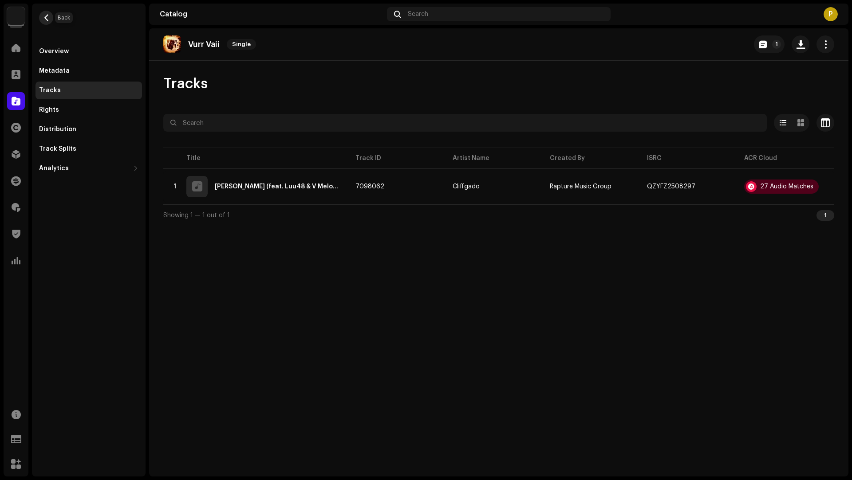
click at [45, 17] on span "button" at bounding box center [46, 17] width 7 height 7
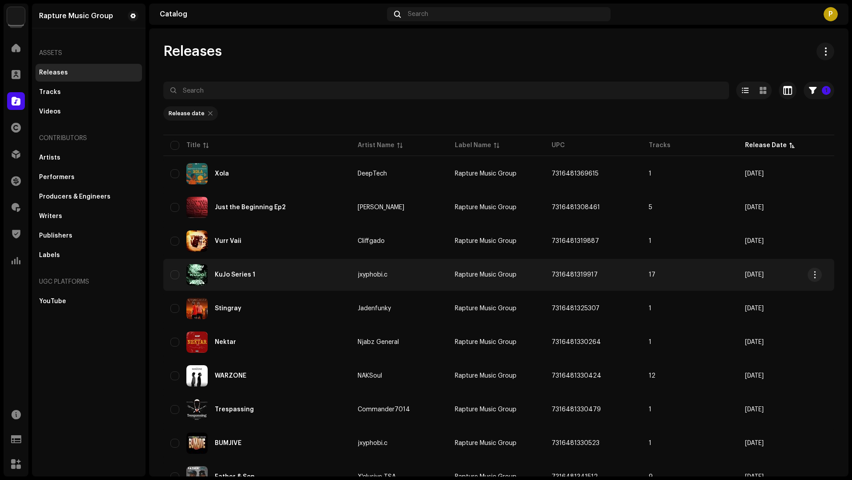
click at [321, 272] on div "KuJo Series 1" at bounding box center [256, 274] width 173 height 21
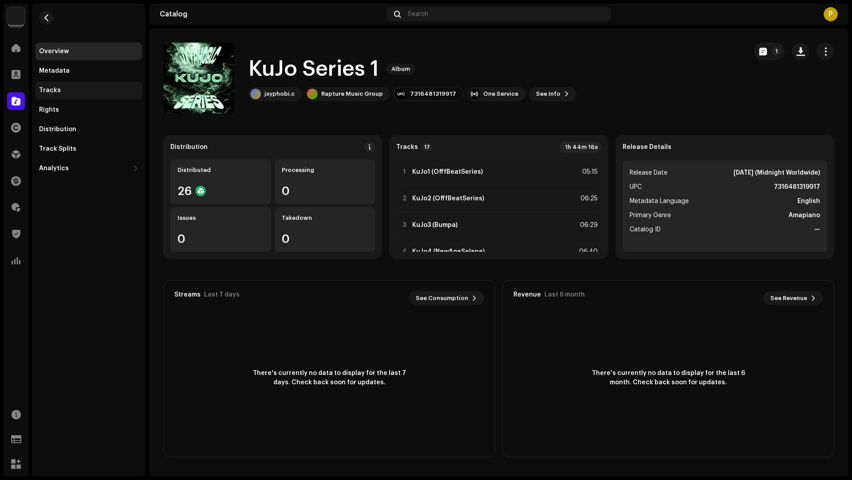
click at [56, 90] on div "Tracks" at bounding box center [50, 90] width 22 height 7
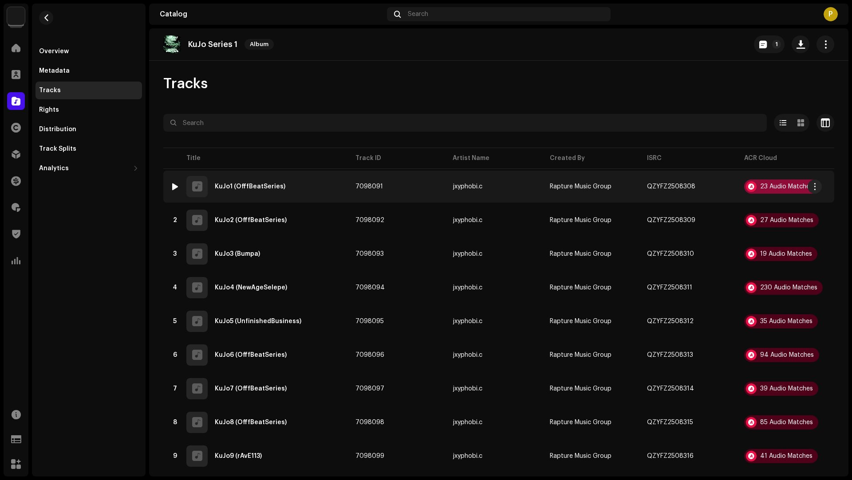
click at [789, 190] on div "23 Audio Matches" at bounding box center [781, 187] width 74 height 14
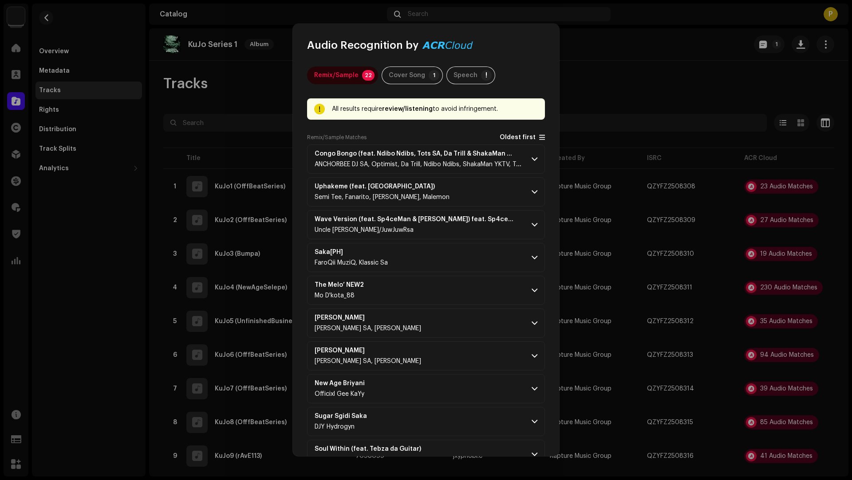
click at [511, 136] on span "Oldest first" at bounding box center [517, 137] width 36 height 7
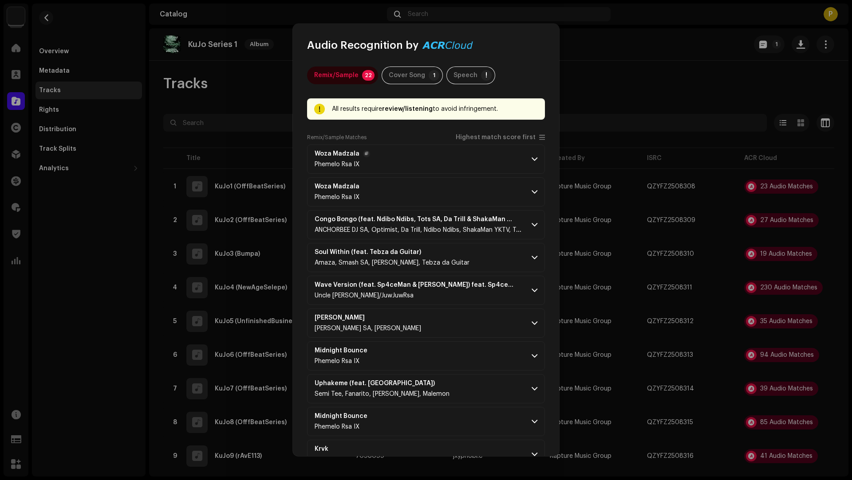
click at [477, 171] on p-accordion-header "Woza Madzala Phemelo Rsa IX" at bounding box center [426, 159] width 238 height 29
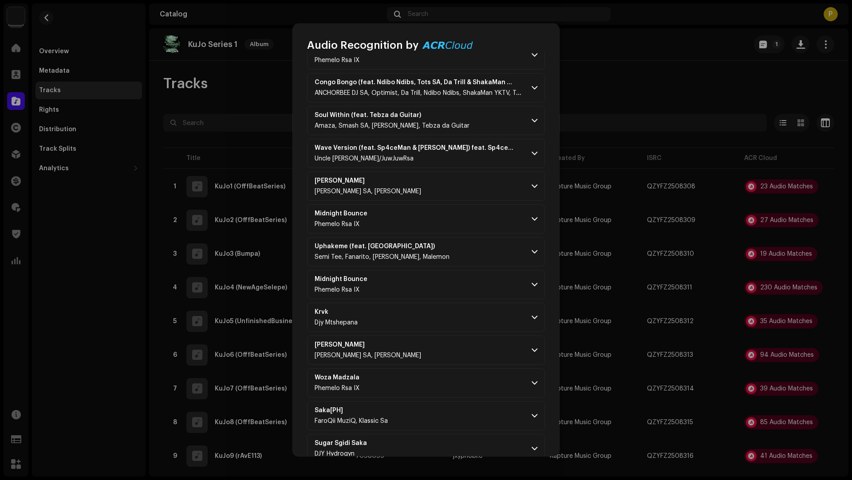
scroll to position [569, 0]
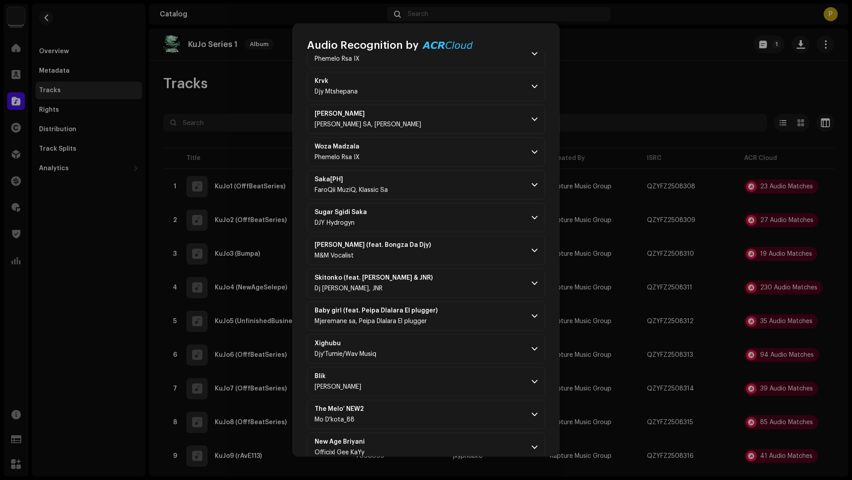
click at [457, 294] on p-accordion "Woza Madzala Phemelo Rsa IX Matching To Your Track [00:00 → 00:21] Release Date…" at bounding box center [426, 35] width 238 height 919
click at [454, 282] on p-accordion-header "Skitonko (feat. Supaa & JNR) Dj Lym, Supaa, JNR" at bounding box center [426, 283] width 238 height 29
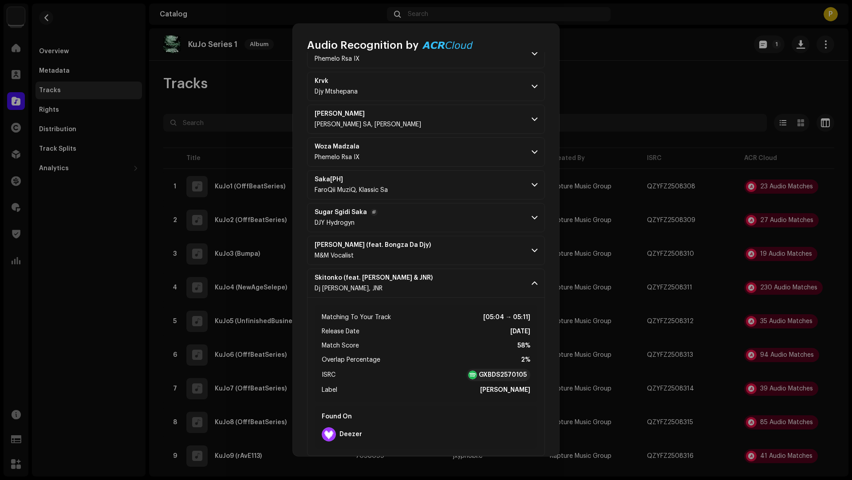
click at [438, 224] on p-accordion-header "Sugar Sgidi Saka DJY Hydrogyn" at bounding box center [426, 217] width 238 height 29
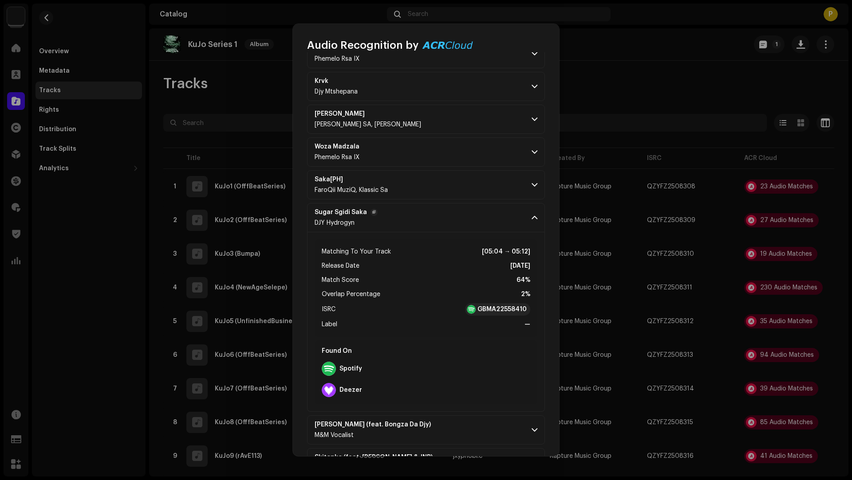
scroll to position [192, 0]
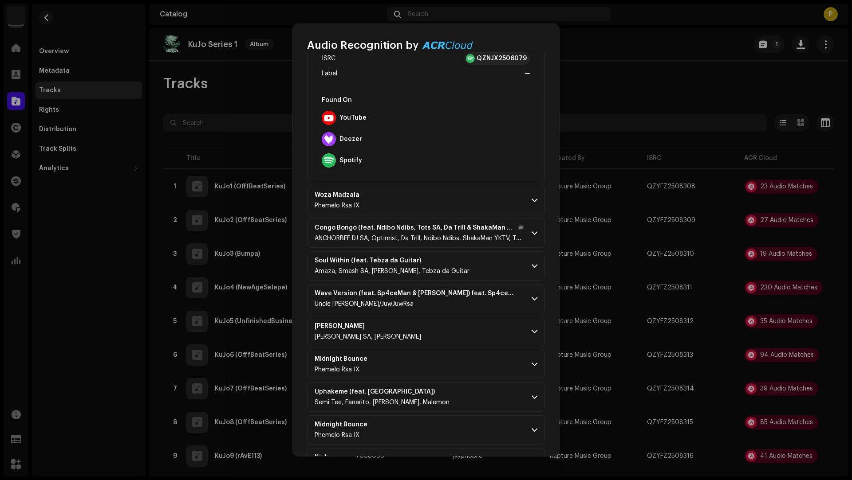
click at [435, 240] on span "ANCHORBEE DJ SA, Optimist, Da Trill, Ndibo Ndibs, ShakaMan YKTV, Tots SA" at bounding box center [424, 239] width 221 height 6
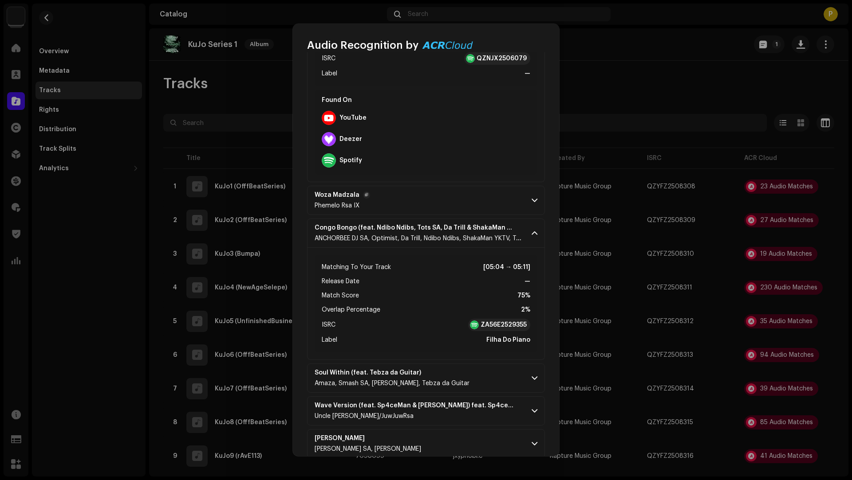
click at [420, 204] on p-accordion-header "Woza Madzala Phemelo Rsa IX" at bounding box center [426, 200] width 238 height 29
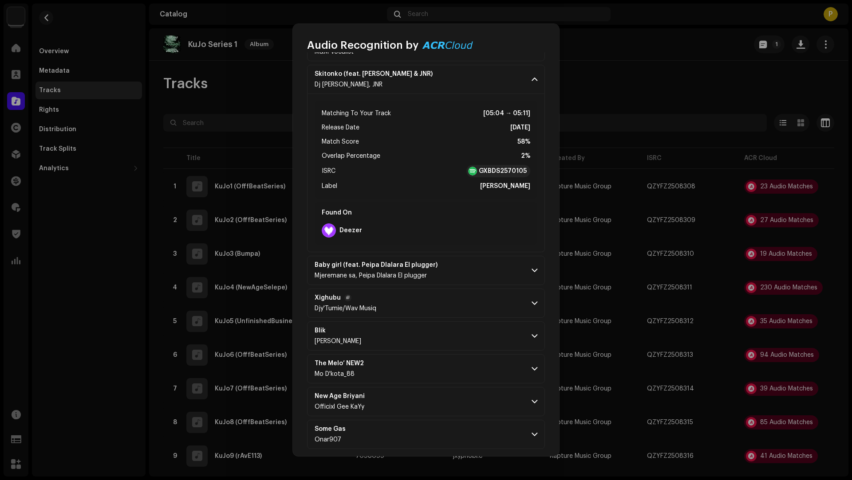
drag, startPoint x: 433, startPoint y: 302, endPoint x: 430, endPoint y: 310, distance: 7.9
click at [432, 304] on p-accordion-header "Xighubu Djy'Tumie/Wav Musiq" at bounding box center [426, 303] width 238 height 29
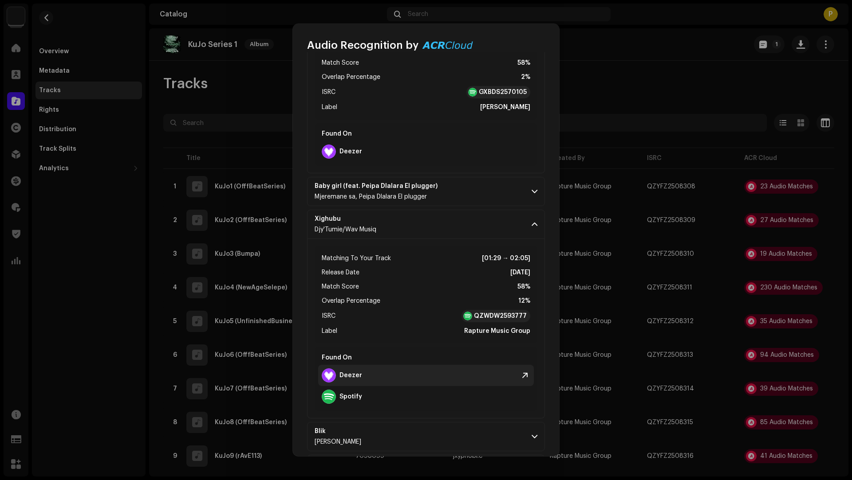
scroll to position [1445, 0]
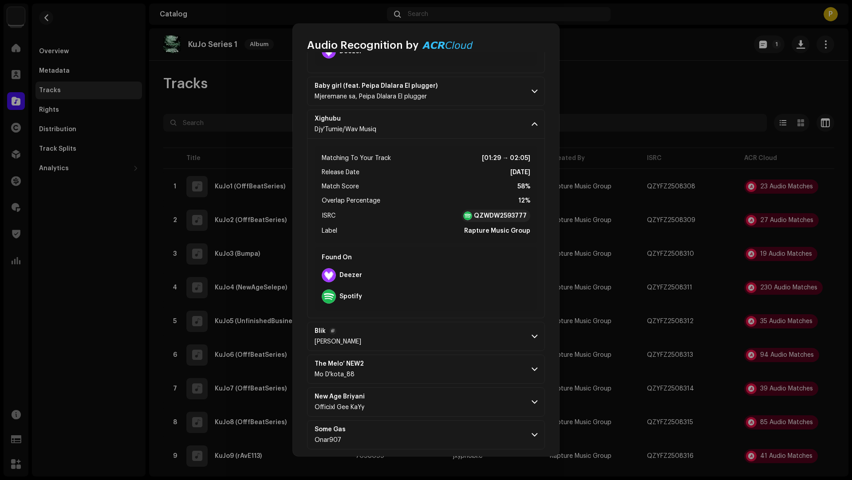
click at [432, 324] on p-accordion-header "Blik Djy Shimo" at bounding box center [426, 336] width 238 height 29
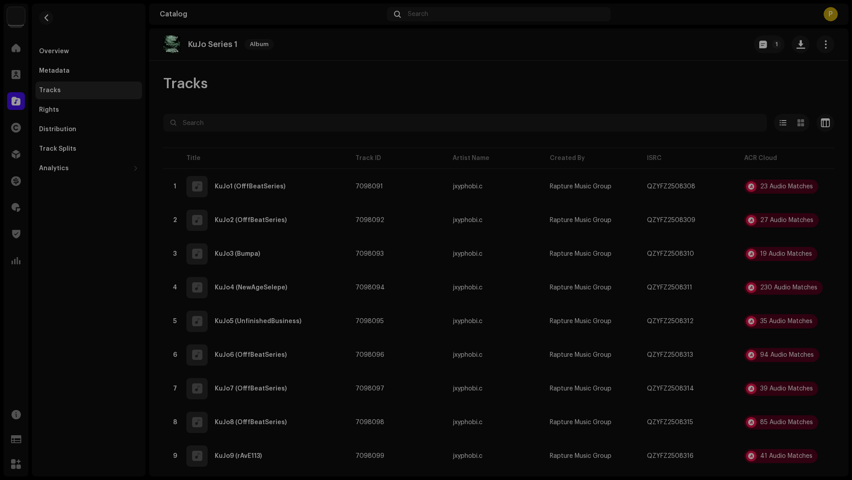
click at [797, 315] on div "Audio Recognition by Remix/Sample 22 Cover Song 1 Speech ! All results require …" at bounding box center [426, 240] width 852 height 480
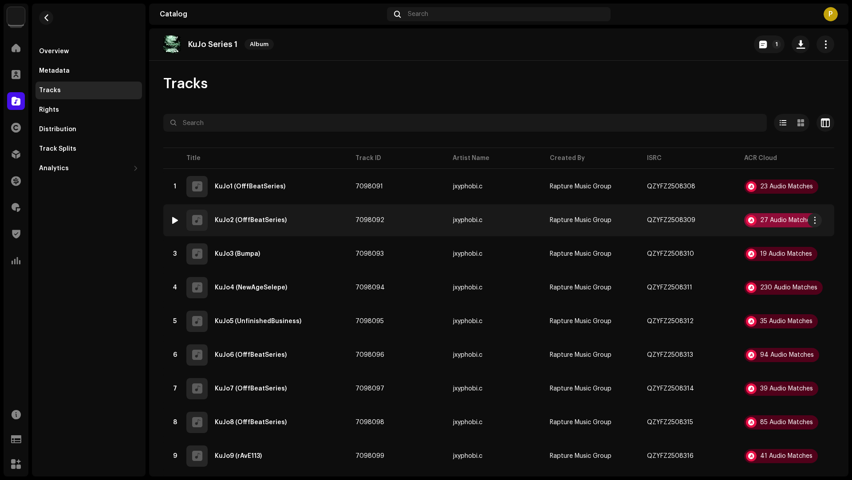
click at [776, 218] on div "27 Audio Matches" at bounding box center [786, 220] width 53 height 6
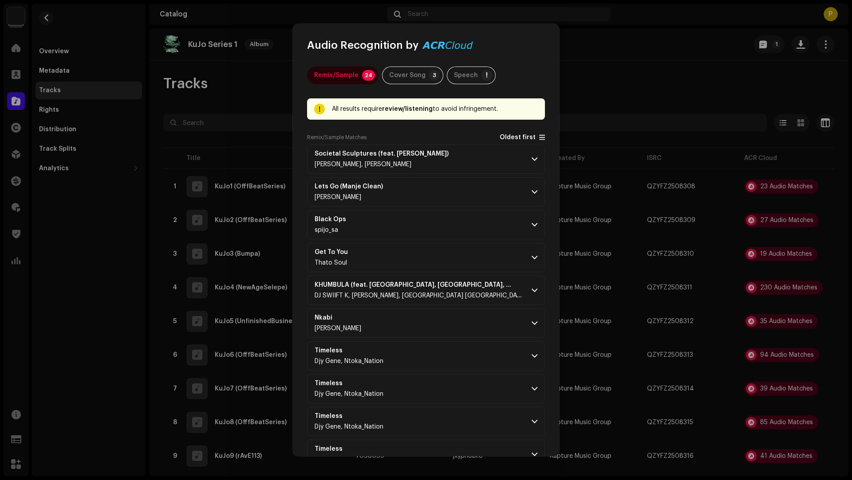
click at [513, 137] on span "Oldest first" at bounding box center [517, 137] width 36 height 7
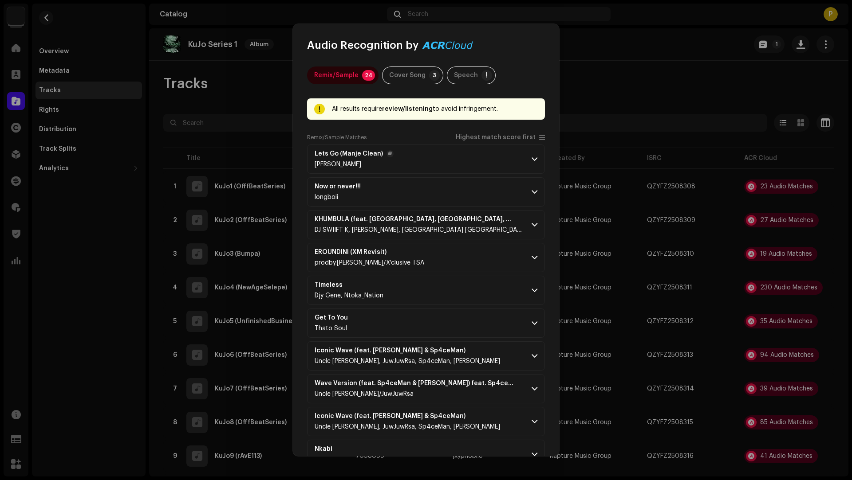
click at [475, 159] on p-accordion-header "Lets Go (Manje Clean) Buddy Kay" at bounding box center [426, 159] width 238 height 29
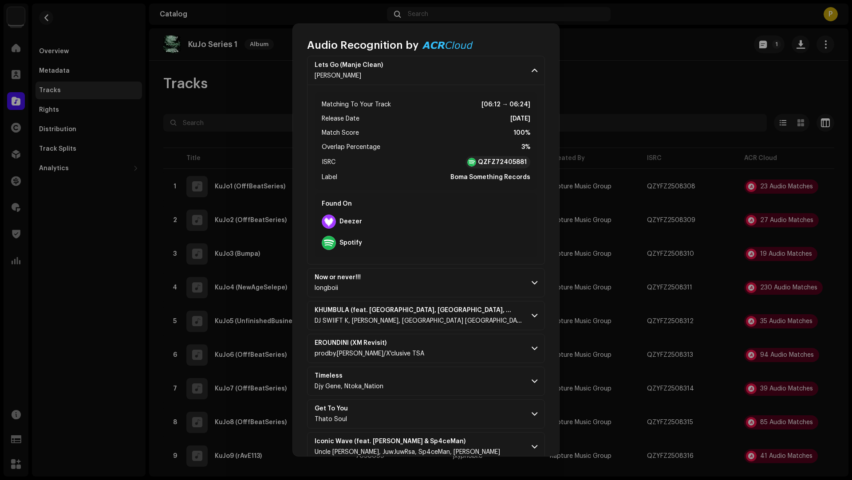
scroll to position [398, 0]
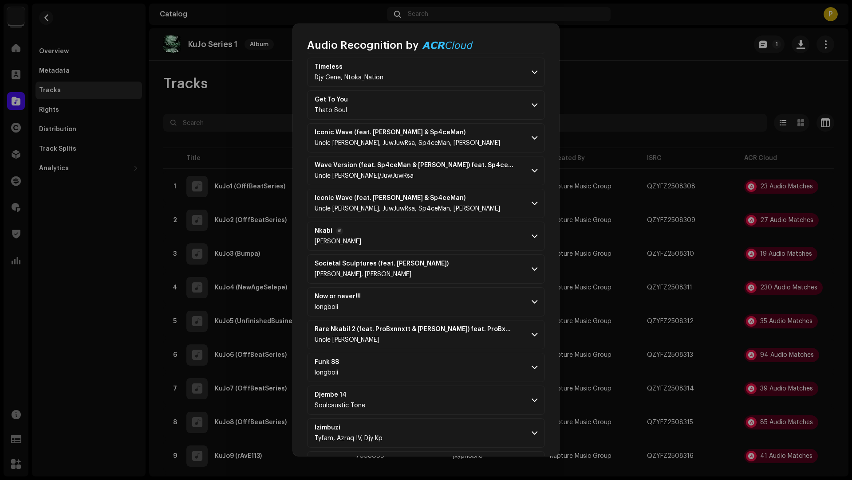
click at [465, 225] on p-accordion-header "Nkabi Abuttiey Kaygee" at bounding box center [426, 236] width 238 height 29
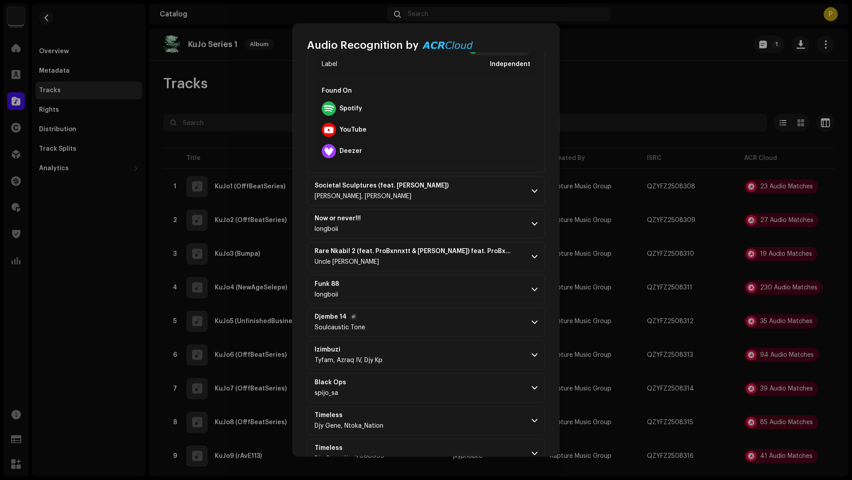
scroll to position [860, 0]
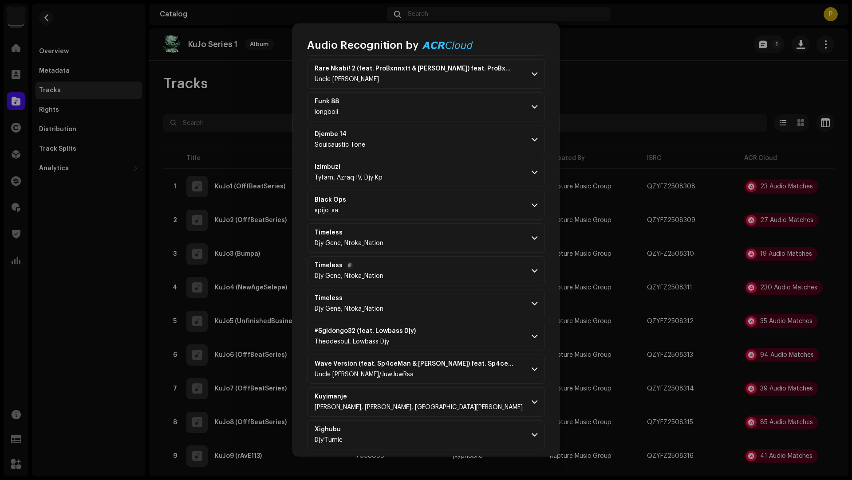
click at [462, 267] on p-accordion-header "Timeless Djy Gene, Ntoka_Nation" at bounding box center [426, 270] width 238 height 29
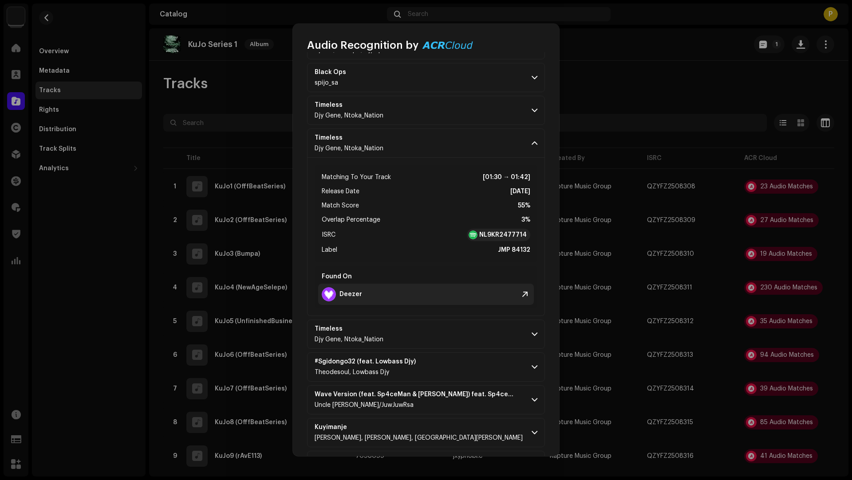
scroll to position [1018, 0]
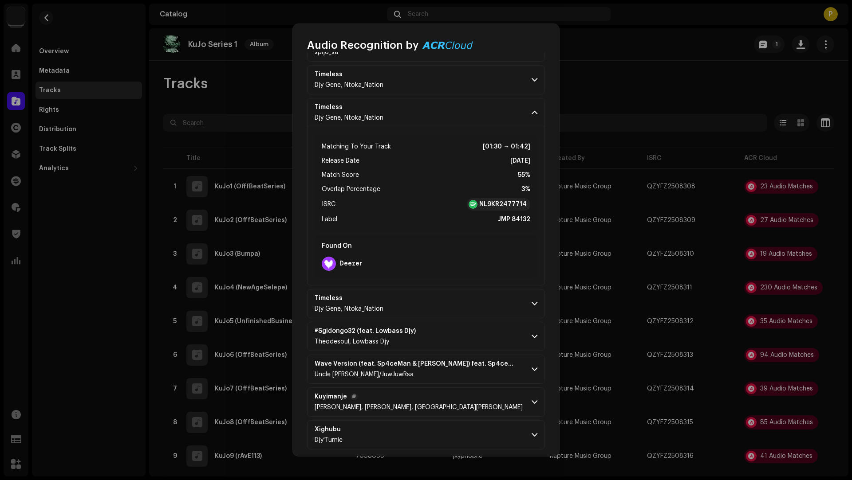
click at [455, 405] on p-accordion-header "Kuyimanje Mbusoe, BOKANG BUHLE, Mount LYN" at bounding box center [426, 402] width 238 height 29
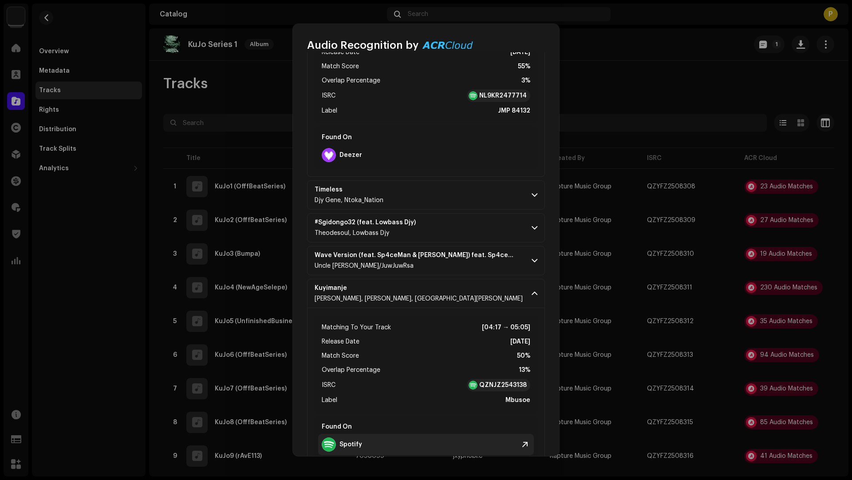
scroll to position [1198, 0]
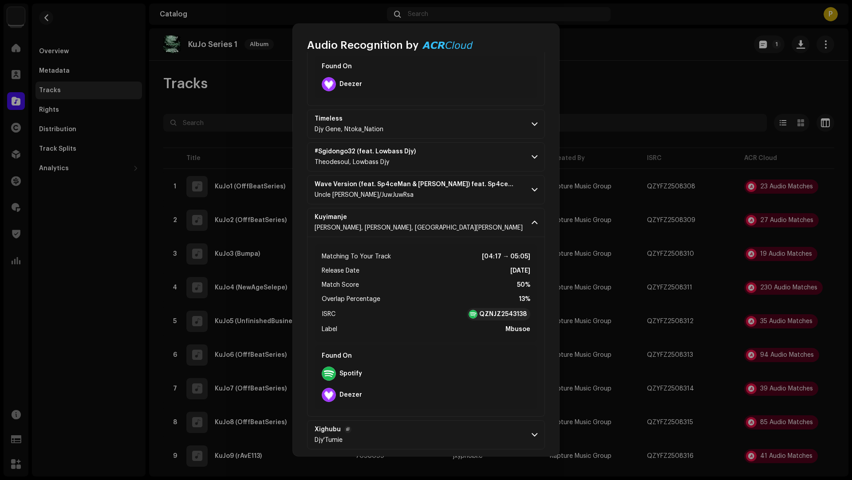
click at [446, 425] on p-accordion-header "Xighubu Djy'Tumie" at bounding box center [426, 434] width 238 height 29
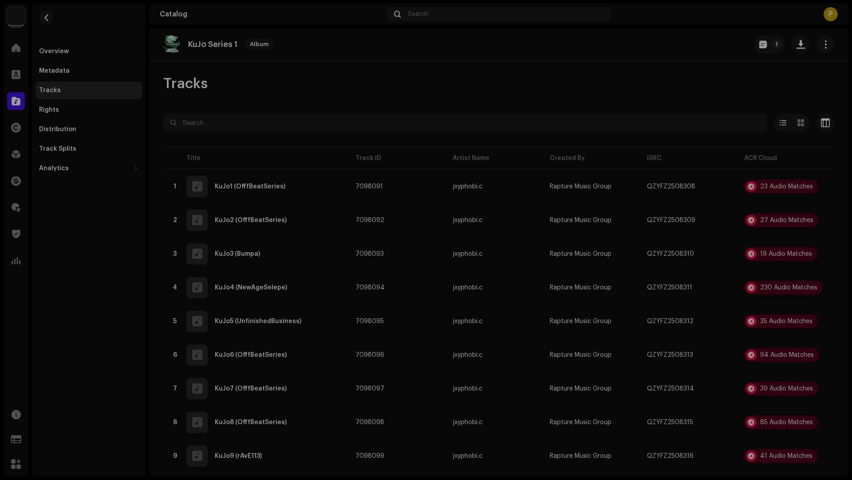
click at [146, 318] on div "Audio Recognition by Remix/Sample 24 Cover Song 3 Speech ! All results require …" at bounding box center [426, 240] width 852 height 480
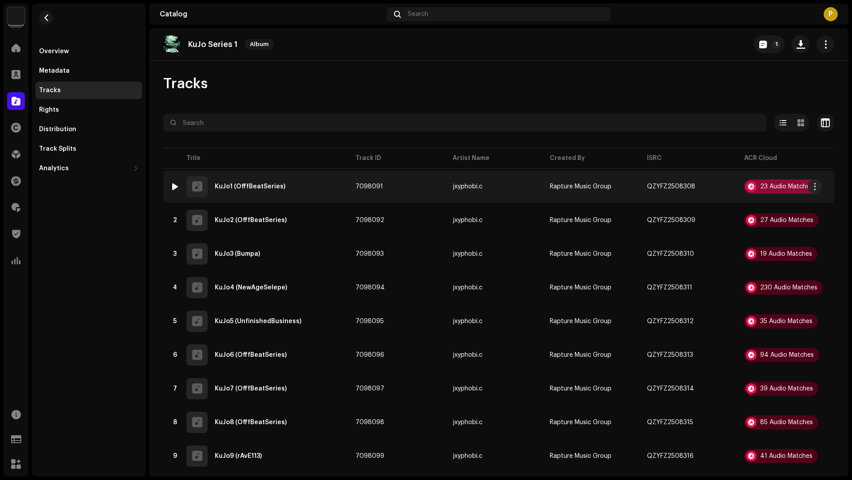
click at [779, 189] on div "23 Audio Matches" at bounding box center [786, 187] width 53 height 6
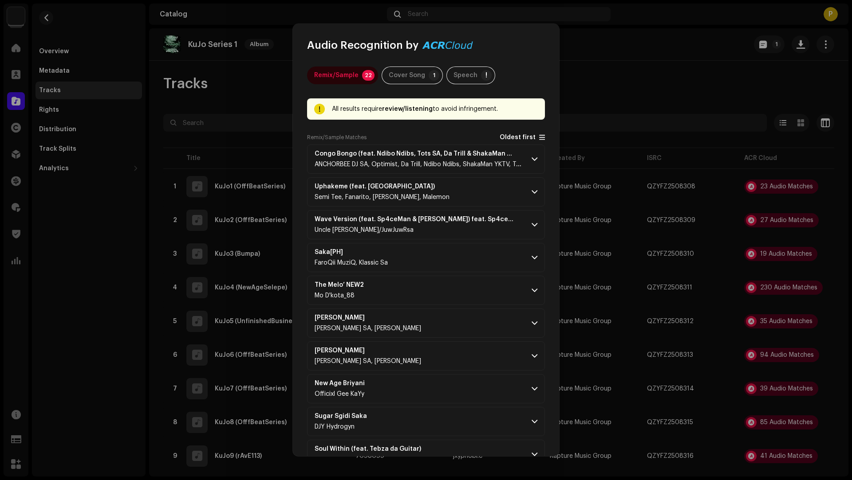
click at [509, 138] on span "Oldest first" at bounding box center [517, 137] width 36 height 7
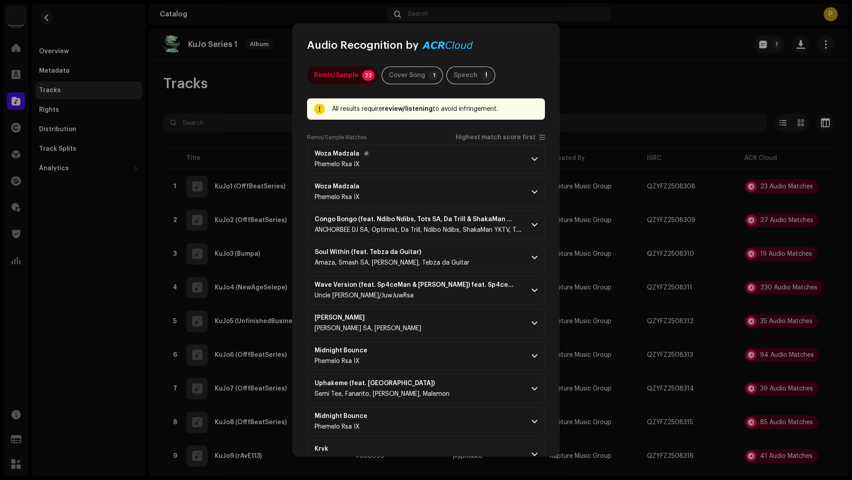
click at [475, 160] on p-accordion-header "Woza Madzala Phemelo Rsa IX" at bounding box center [426, 159] width 238 height 29
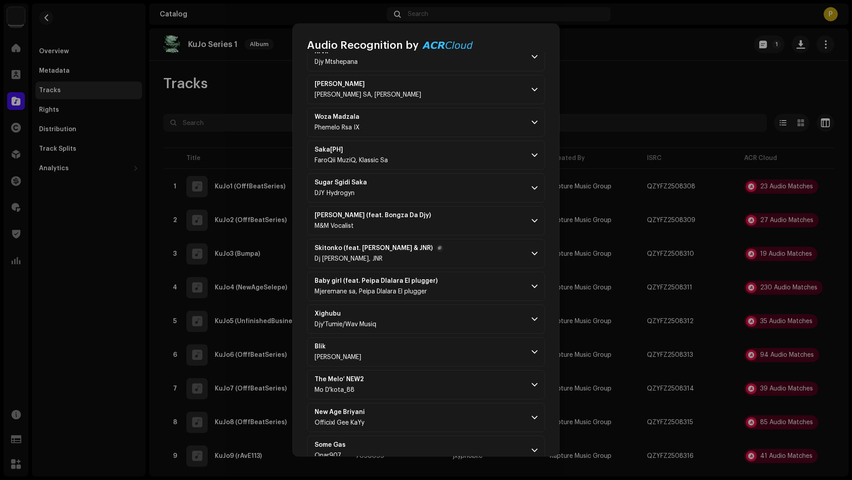
click at [471, 239] on p-accordion-header "Skitonko (feat. Supaa & JNR) Dj Lym, Supaa, JNR" at bounding box center [426, 253] width 238 height 29
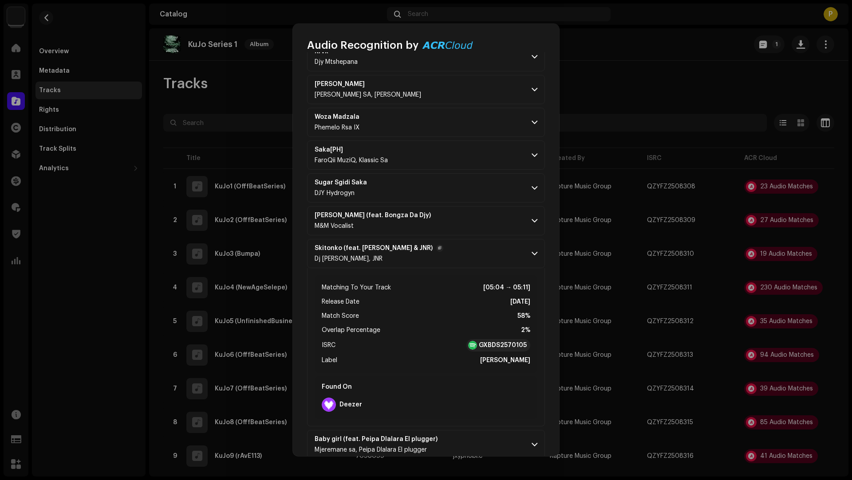
scroll to position [615, 0]
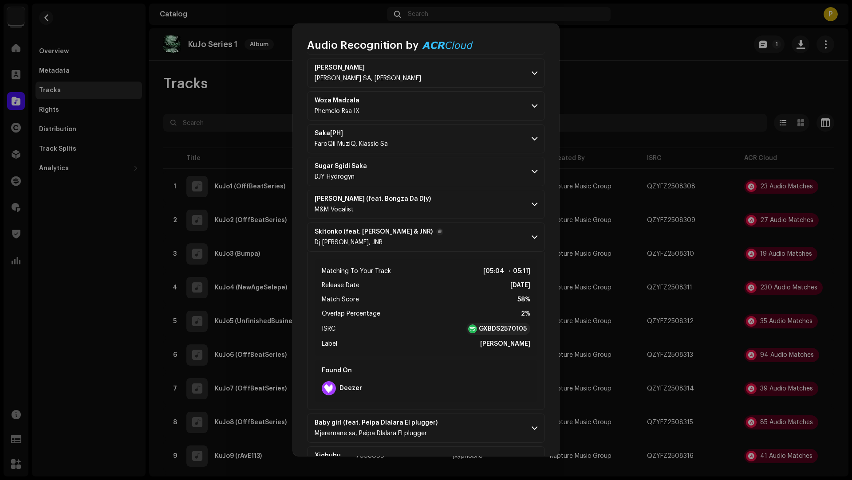
click at [471, 233] on p-accordion-header "Skitonko (feat. Supaa & JNR) Dj Lym, Supaa, JNR" at bounding box center [426, 237] width 238 height 29
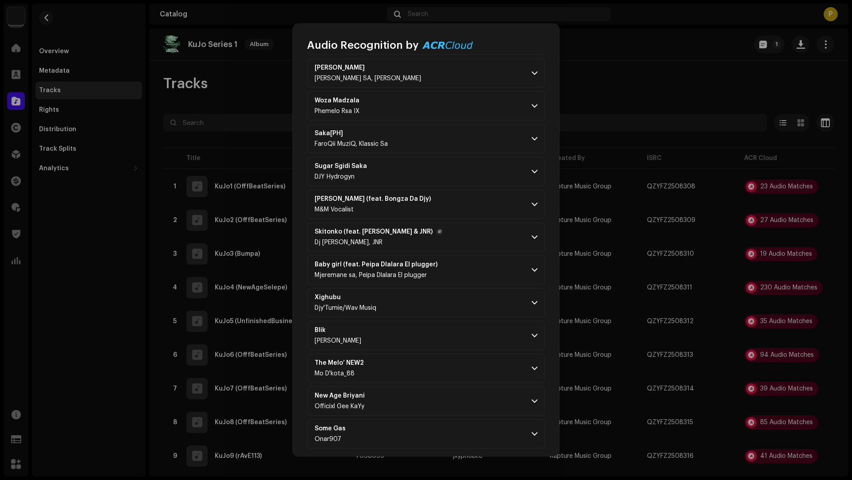
click at [468, 233] on p-accordion-header "Skitonko (feat. Supaa & JNR) Dj Lym, Supaa, JNR" at bounding box center [426, 237] width 238 height 29
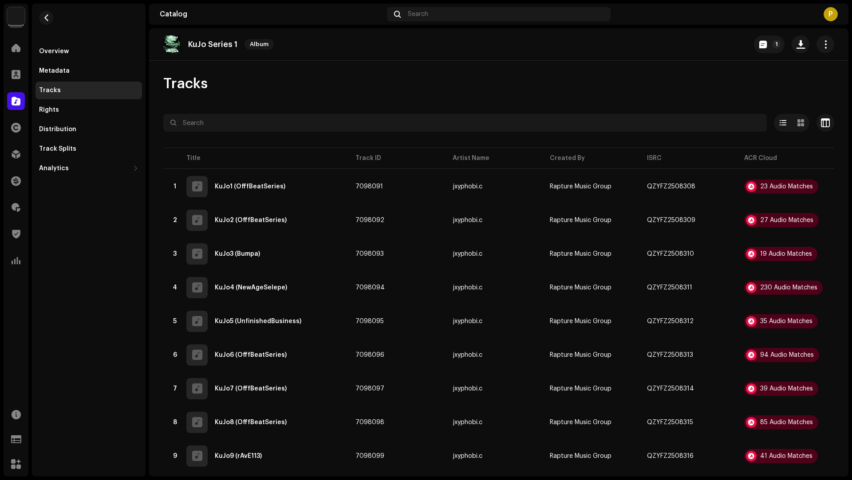
click at [760, 365] on div "Audio Recognition by Remix/Sample 22 Cover Song 1 Speech ! All results require …" at bounding box center [426, 240] width 852 height 480
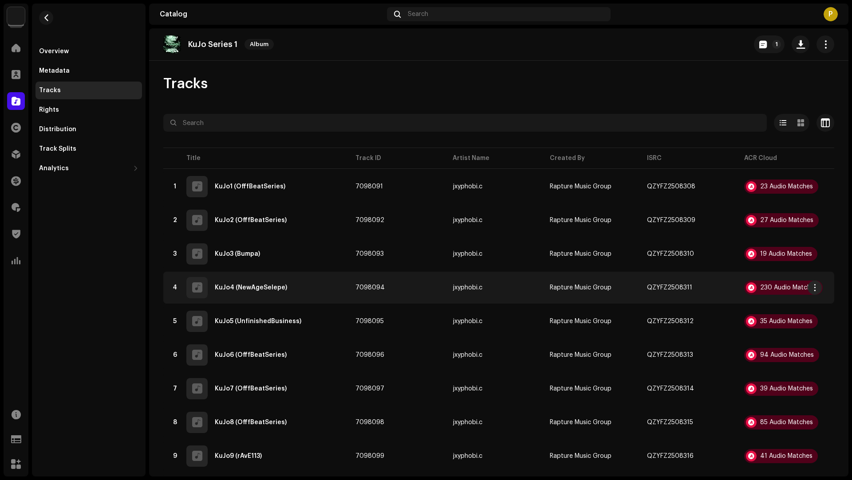
scroll to position [2968, 0]
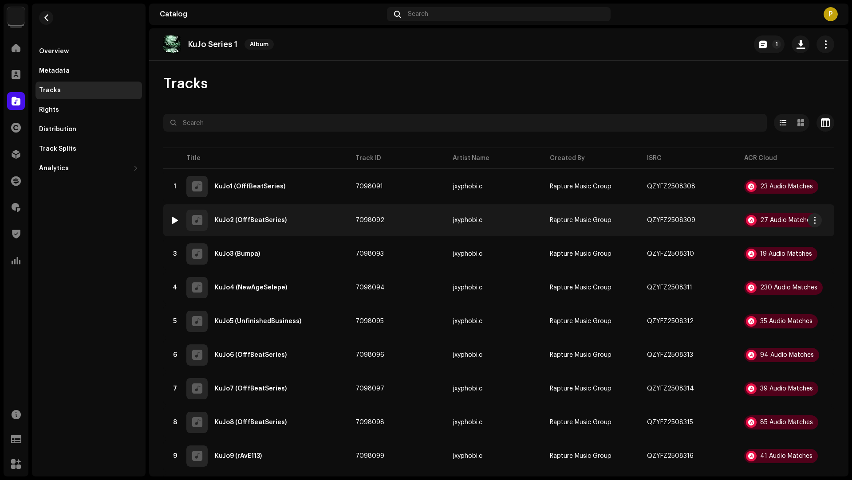
click at [332, 224] on div "2 KuJo2 (OfffBeatSeries)" at bounding box center [255, 220] width 171 height 21
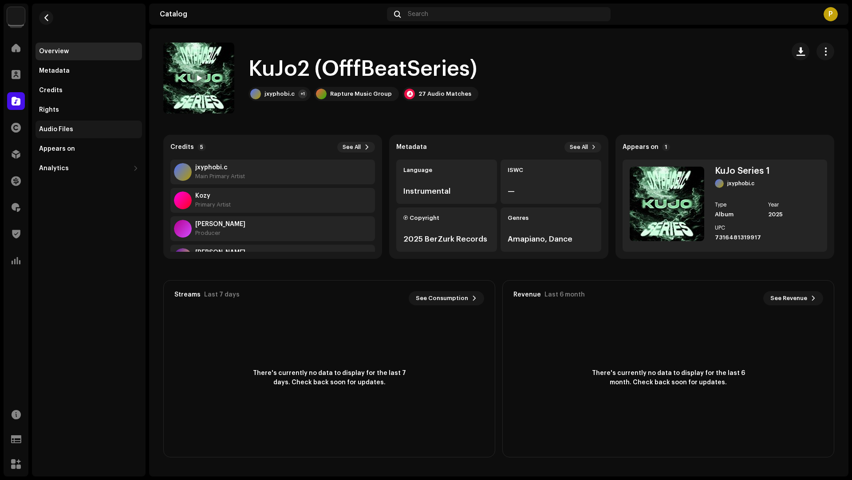
click at [73, 129] on div "Audio Files" at bounding box center [88, 129] width 99 height 7
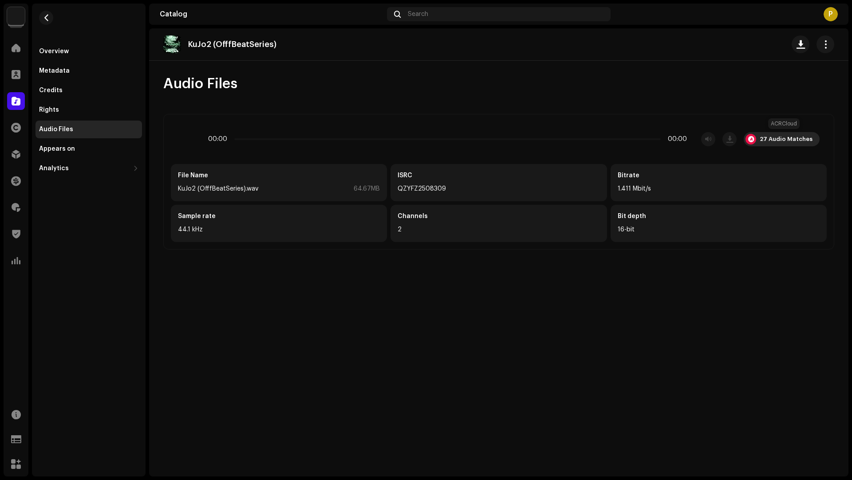
click at [796, 138] on div "27 Audio Matches" at bounding box center [785, 139] width 53 height 7
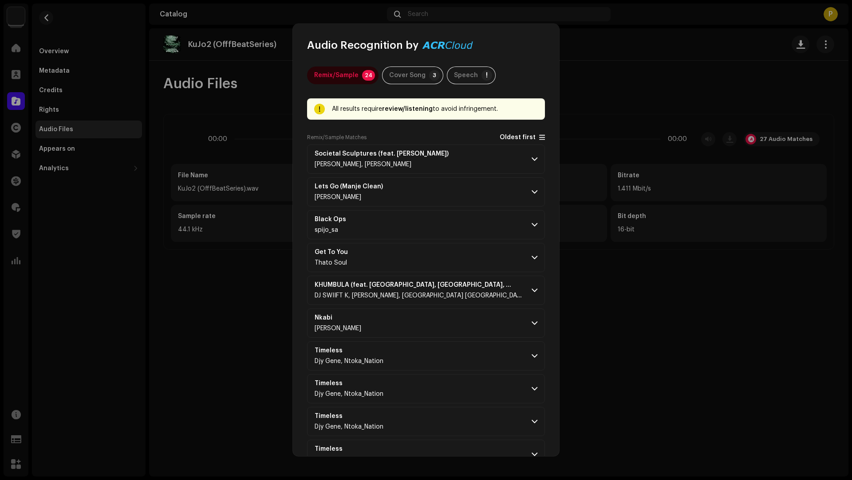
click at [506, 138] on span "Oldest first" at bounding box center [517, 137] width 36 height 7
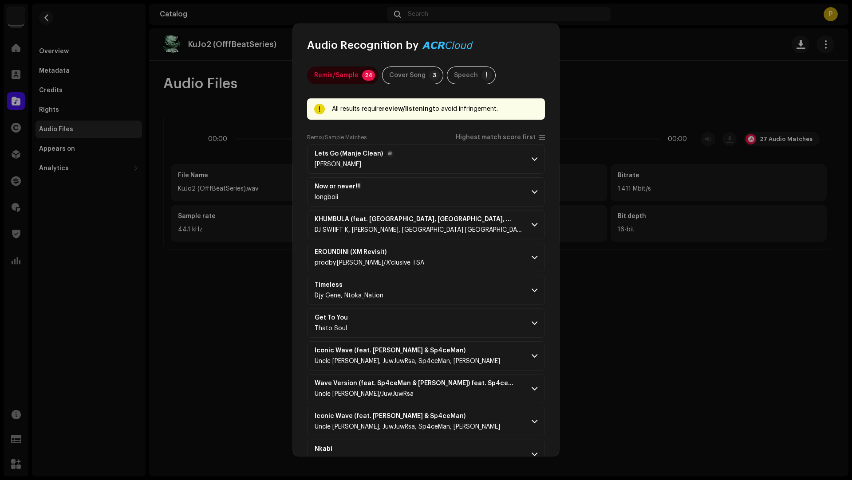
click at [479, 163] on p-accordion-header "Lets Go (Manje Clean) Buddy Kay" at bounding box center [426, 159] width 238 height 29
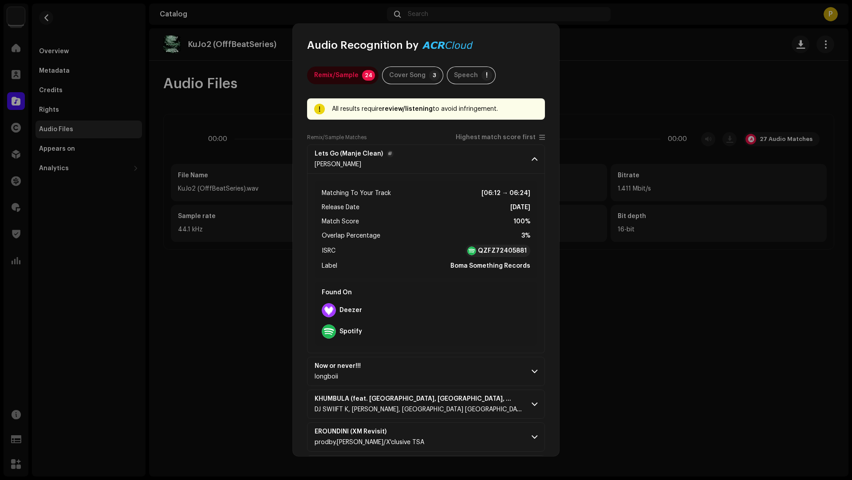
click at [478, 164] on p-accordion-header "Lets Go (Manje Clean) Buddy Kay" at bounding box center [426, 159] width 238 height 29
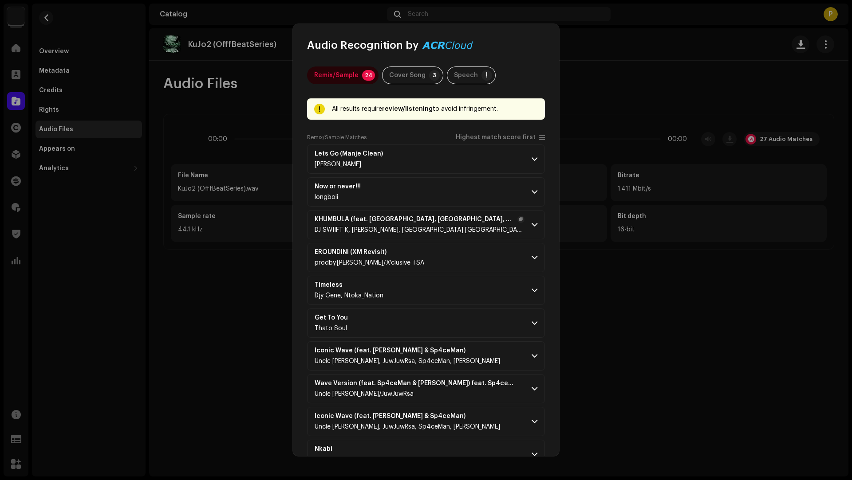
click at [460, 236] on p-accordion-header "KHUMBULA (feat. KUTHATHU, Nb Clyde, Starplayer & Presh Kardash) DJ SWIIFT K, Ku…" at bounding box center [426, 224] width 238 height 29
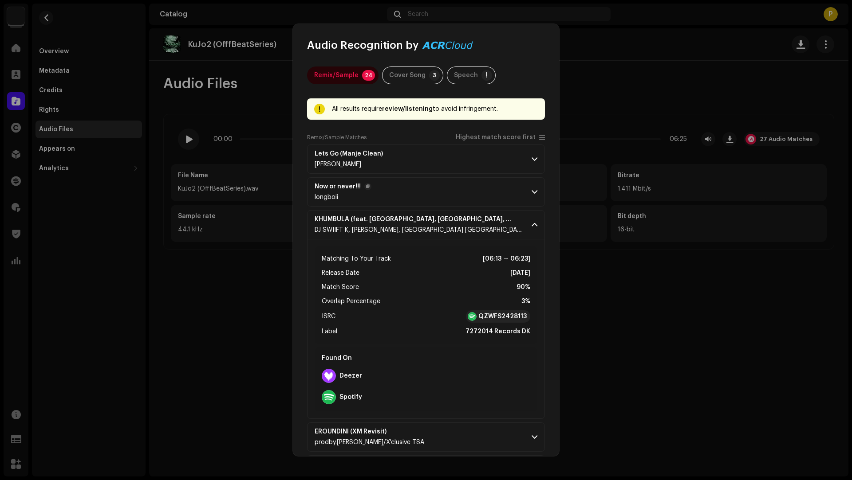
click at [423, 199] on p-accordion-header "Now or never!!! longboii" at bounding box center [426, 191] width 238 height 29
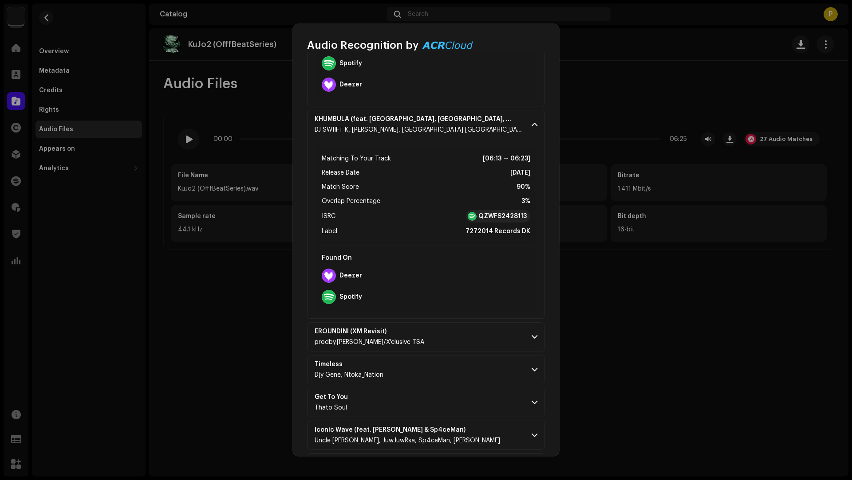
scroll to position [445, 0]
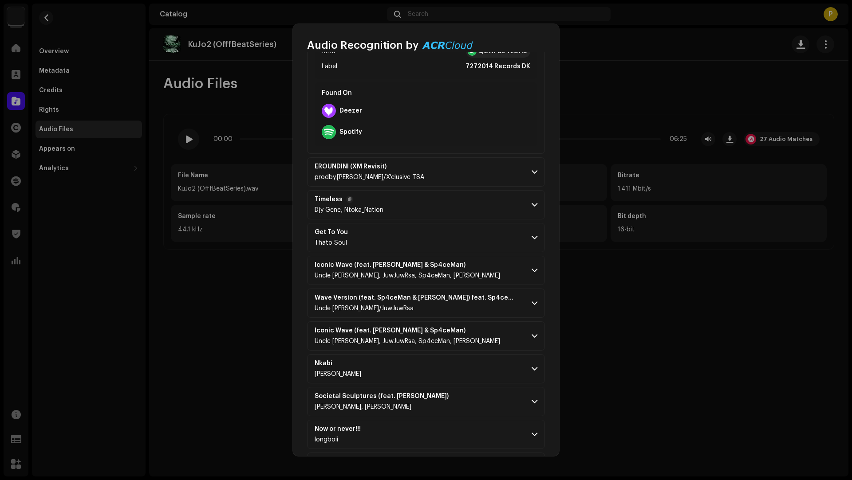
click at [448, 203] on p-accordion-header "Timeless Djy Gene, Ntoka_Nation" at bounding box center [426, 204] width 238 height 29
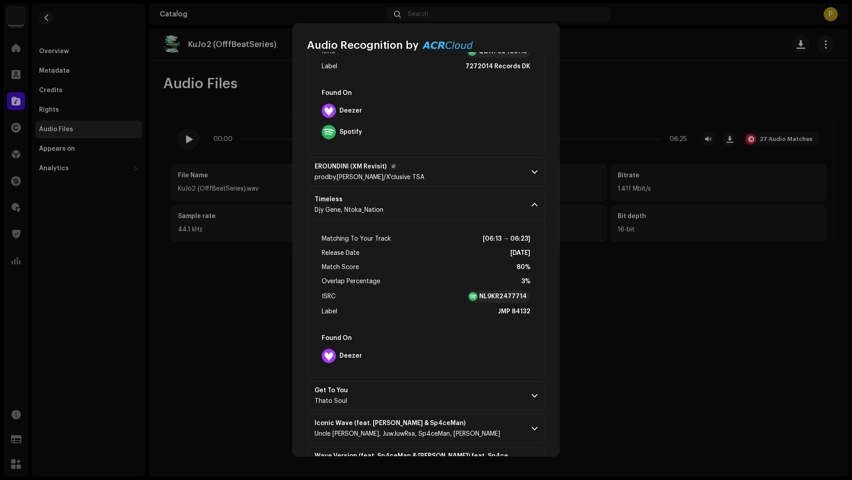
click at [450, 173] on p-accordion-header "EROUNDINI (XM Revisit) prodby.martin/X'clusive TSA" at bounding box center [426, 171] width 238 height 29
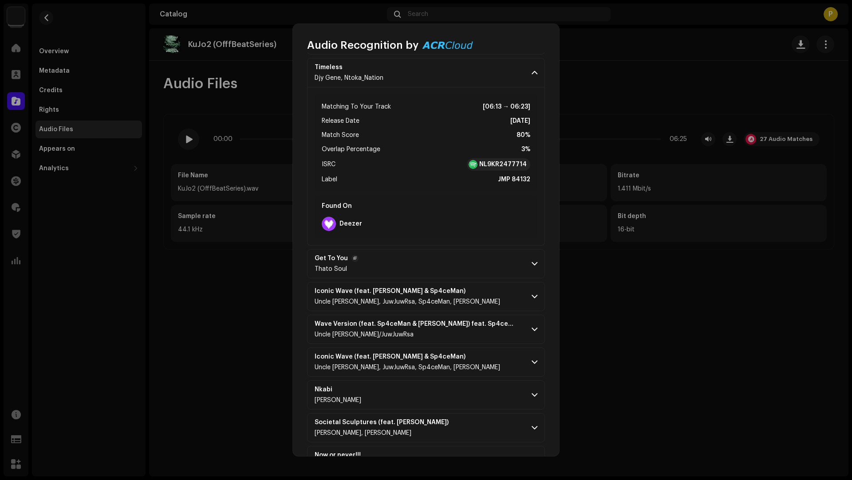
scroll to position [1057, 0]
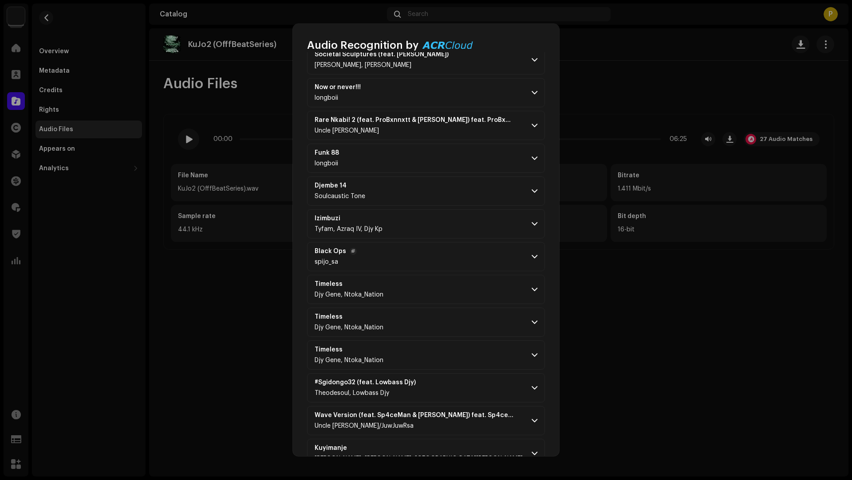
click at [458, 254] on p-accordion-header "Black Ops spijo_sa" at bounding box center [426, 256] width 238 height 29
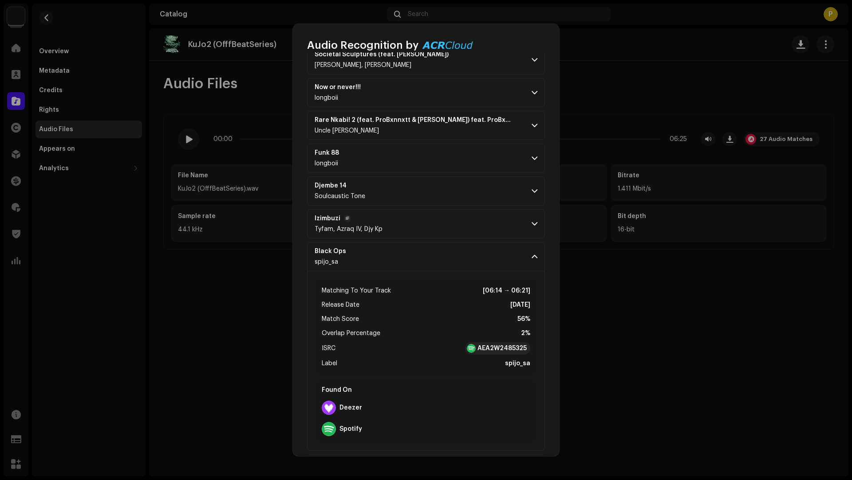
click at [461, 228] on p-accordion-header "Izimbuzi Tyfam, Azraq IV, Djy Kp" at bounding box center [426, 223] width 238 height 29
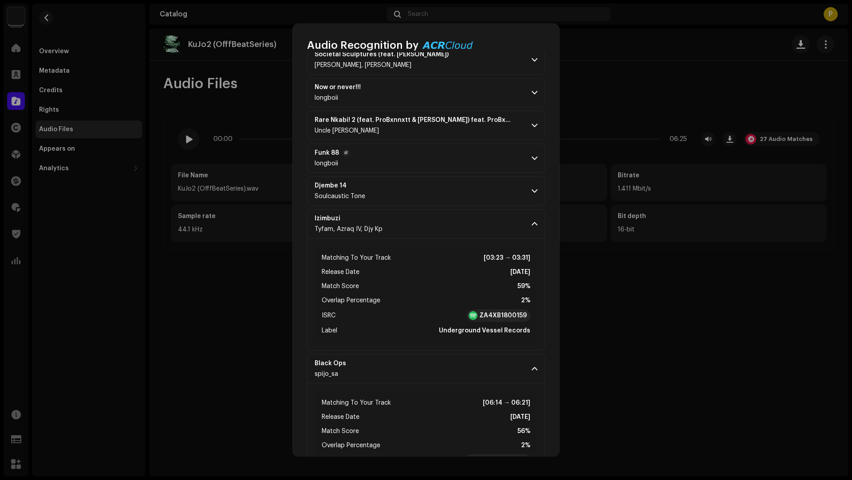
click at [446, 164] on p-accordion-header "Funk 88 longboii" at bounding box center [426, 158] width 238 height 29
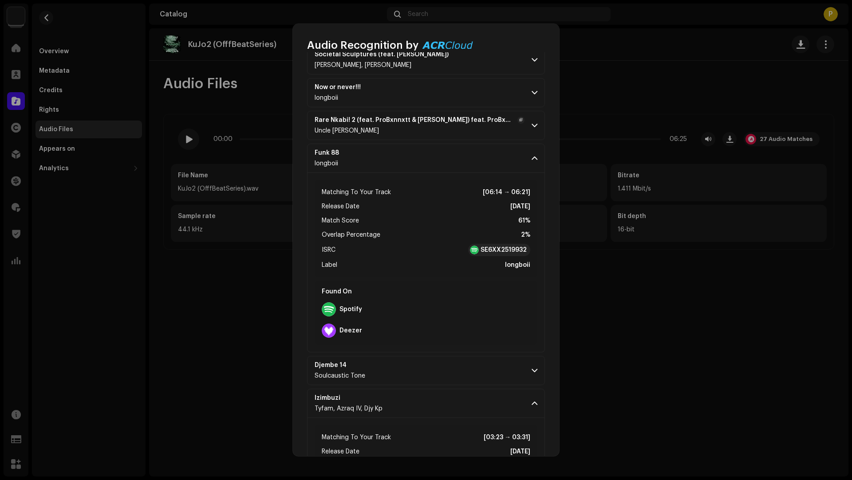
click at [435, 120] on div "Rare Nkabi! 2 (feat. ProBxnnxtt & Navaro) feat. ProBxnnxtt,Navaro,JuwJuwRsa Unc…" at bounding box center [419, 126] width 210 height 18
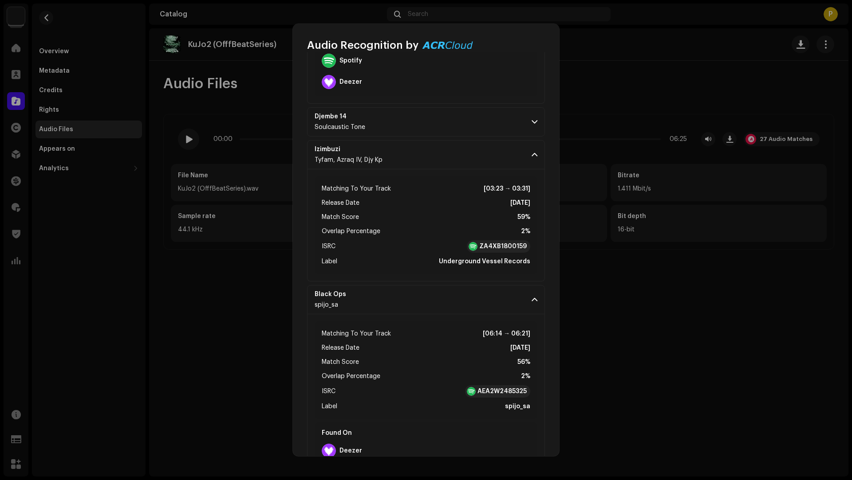
scroll to position [1642, 0]
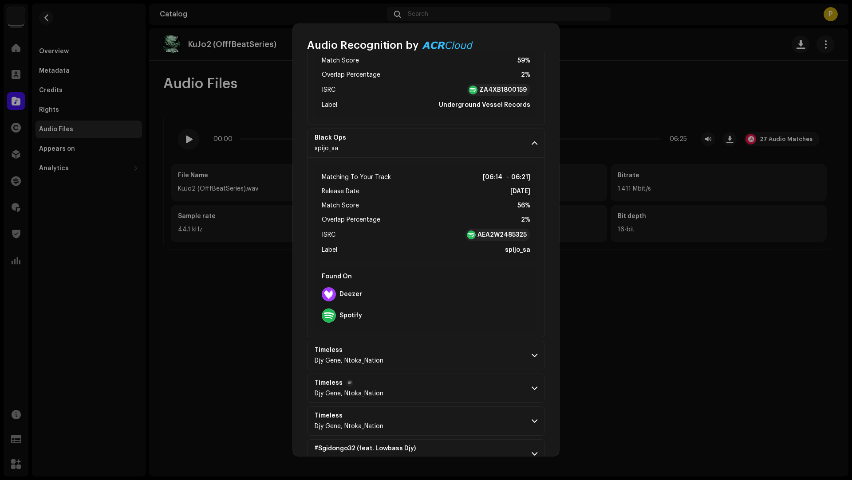
click at [470, 388] on p-accordion-header "Timeless Djy Gene, Ntoka_Nation" at bounding box center [426, 388] width 238 height 29
click at [459, 352] on p-accordion-header "Timeless Djy Gene, Ntoka_Nation" at bounding box center [426, 355] width 238 height 29
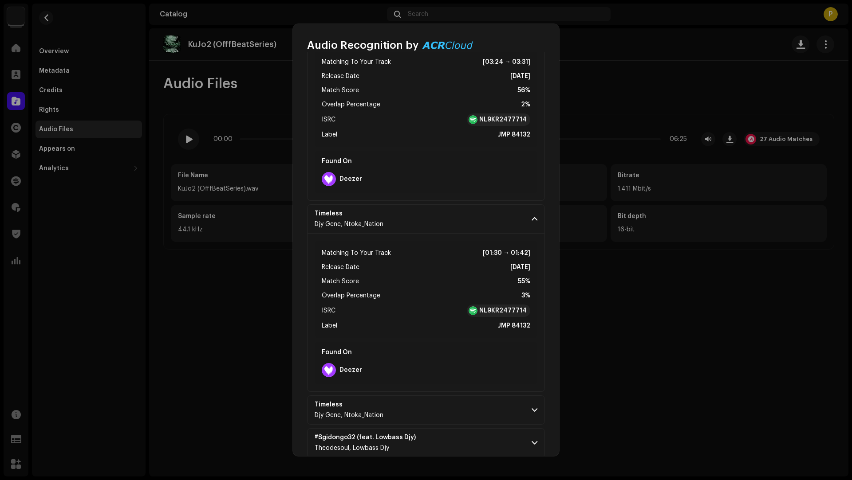
scroll to position [2076, 0]
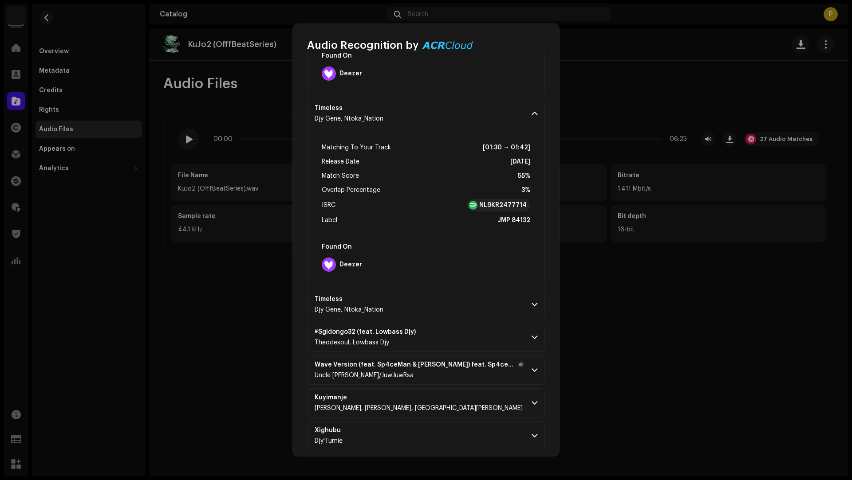
click at [446, 372] on div "Uncle Jobe/JuwJuwRsa" at bounding box center [419, 375] width 210 height 7
click at [458, 328] on p-accordion-header "#Sgidongo32 (feat. Lowbass Djy) Theodesoul, Lowbass Djy" at bounding box center [426, 337] width 238 height 29
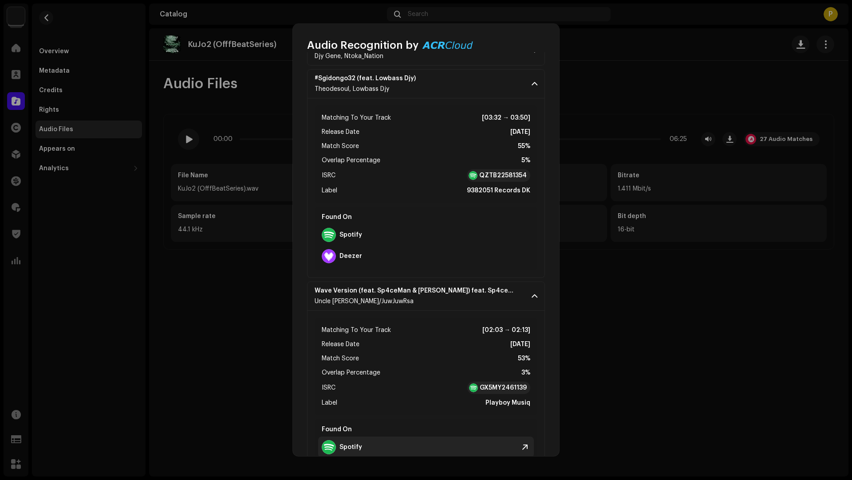
scroll to position [2435, 0]
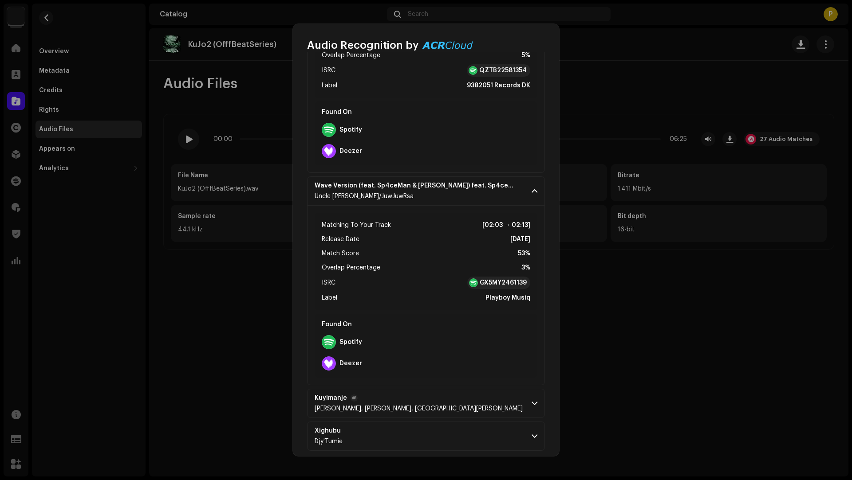
click at [470, 409] on p-accordion-header "Kuyimanje Mbusoe, BOKANG BUHLE, Mount LYN" at bounding box center [426, 403] width 238 height 29
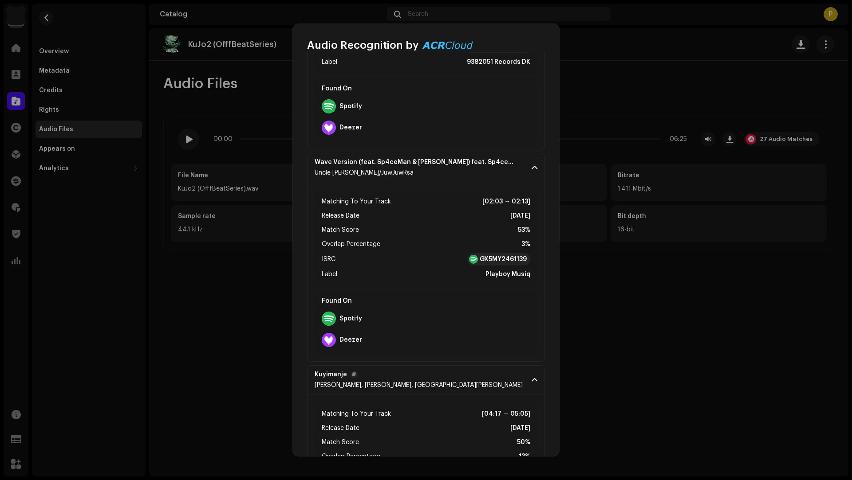
scroll to position [2614, 0]
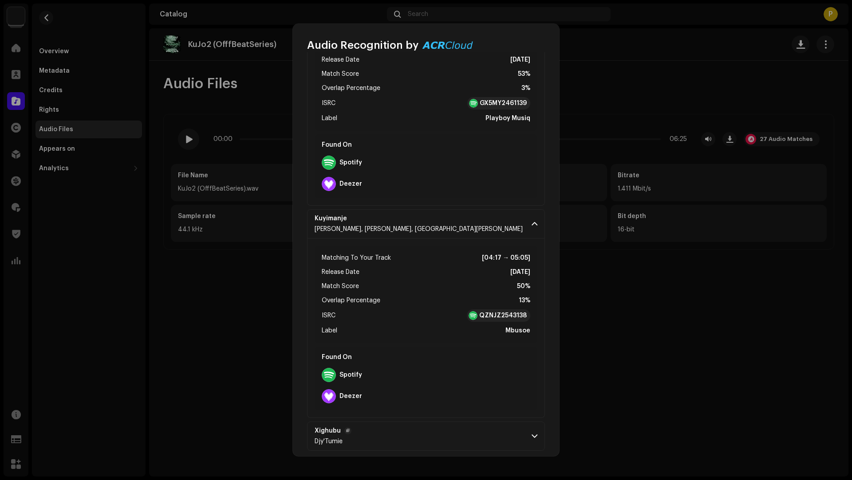
click at [445, 423] on p-accordion-header "Xighubu Djy'Tumie" at bounding box center [426, 436] width 238 height 29
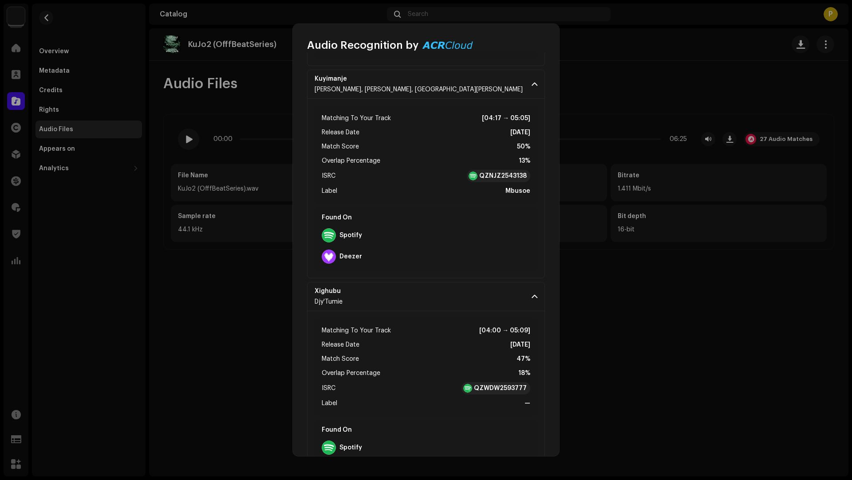
scroll to position [2754, 0]
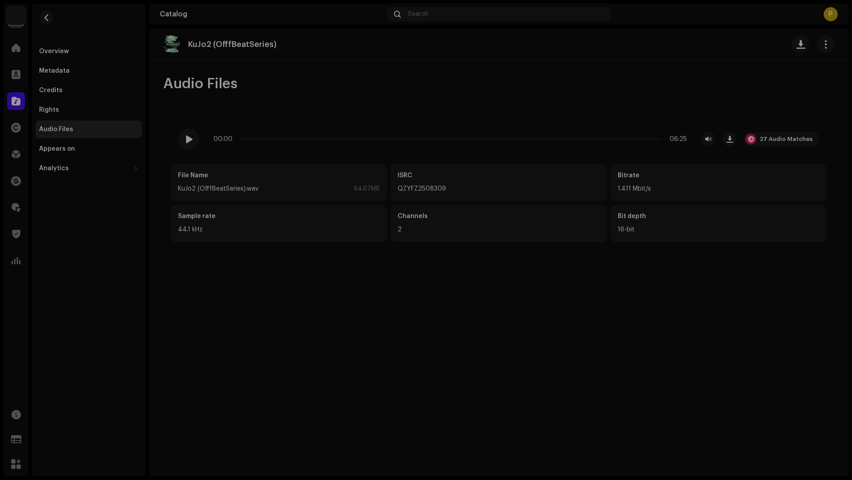
click at [208, 62] on div "Audio Recognition by Remix/Sample 24 Cover Song 3 Speech ! All results require …" at bounding box center [426, 240] width 852 height 480
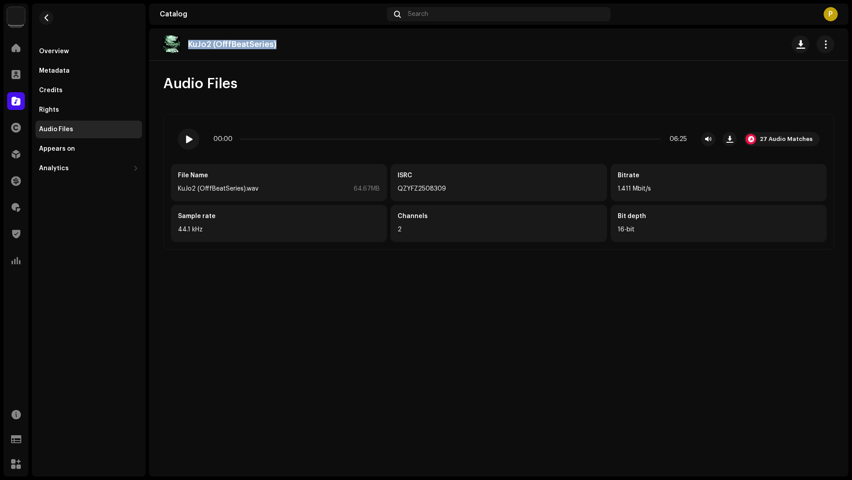
click at [276, 37] on div "KuJo2 (OfffBeatSeries)" at bounding box center [223, 44] width 120 height 18
copy p "KuJo2 (OfffBeatSeries)"
click at [44, 14] on span "button" at bounding box center [46, 17] width 7 height 7
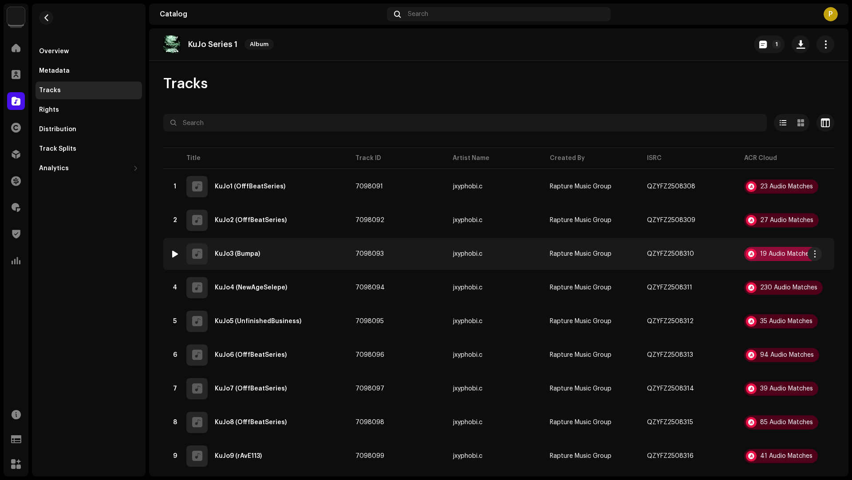
click at [786, 253] on div "19 Audio Matches" at bounding box center [786, 254] width 52 height 6
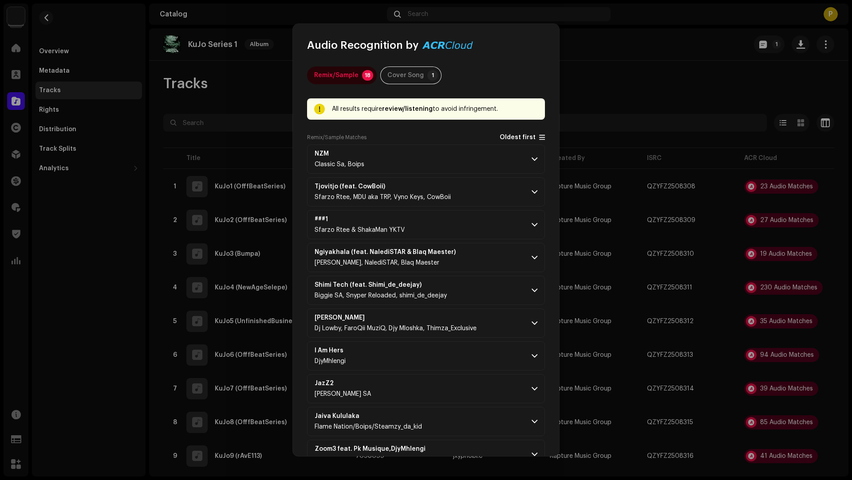
click at [519, 138] on span "Oldest first" at bounding box center [517, 137] width 36 height 7
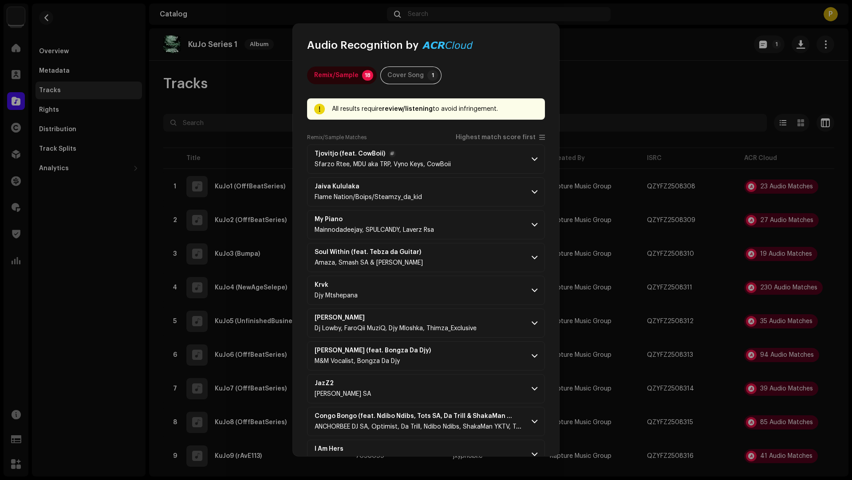
click at [490, 155] on p-accordion-header "Tjovitjo (feat. CowBoii) Sfarzo Rtee, MDU aka TRP, Vyno Keys, CowBoii" at bounding box center [426, 159] width 238 height 29
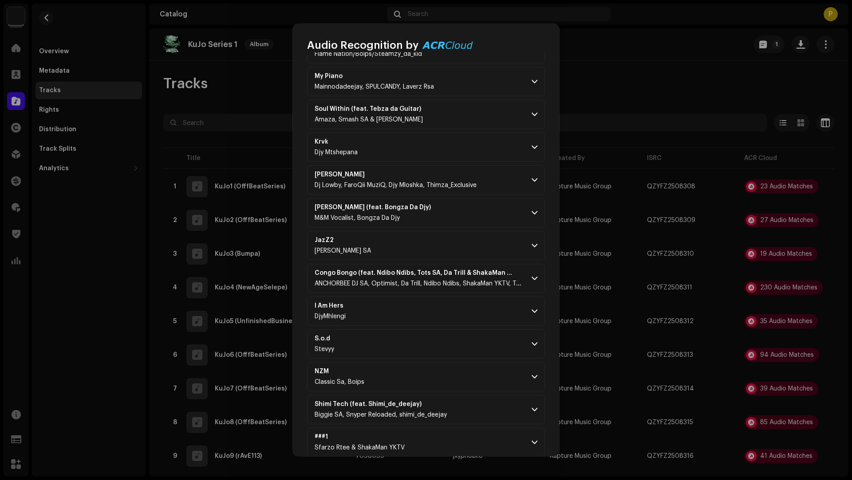
scroll to position [485, 0]
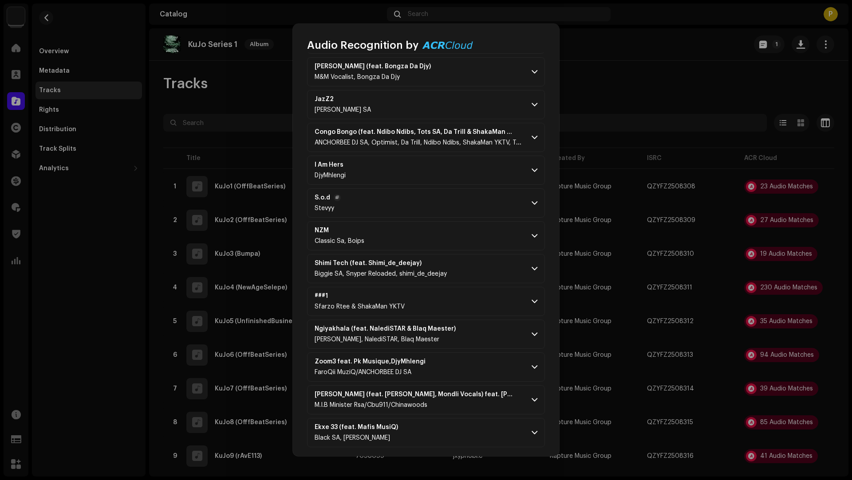
click at [482, 195] on p-accordion-header "S.o.d Stevyy" at bounding box center [426, 203] width 238 height 29
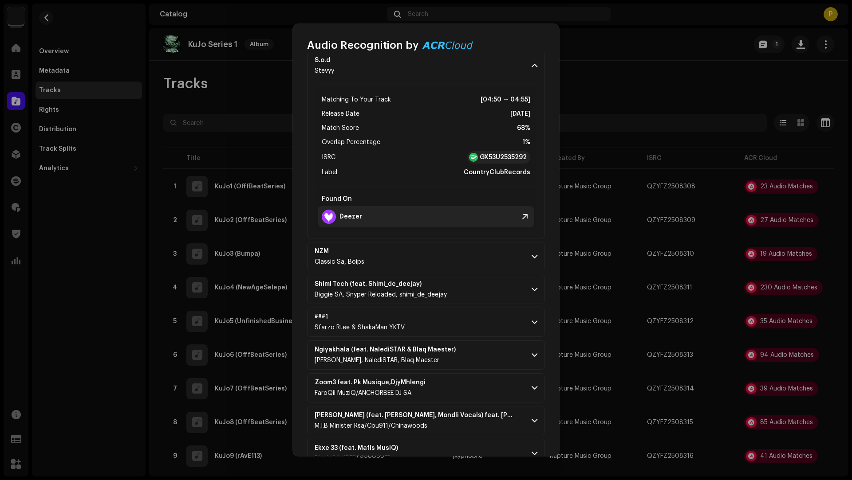
scroll to position [643, 0]
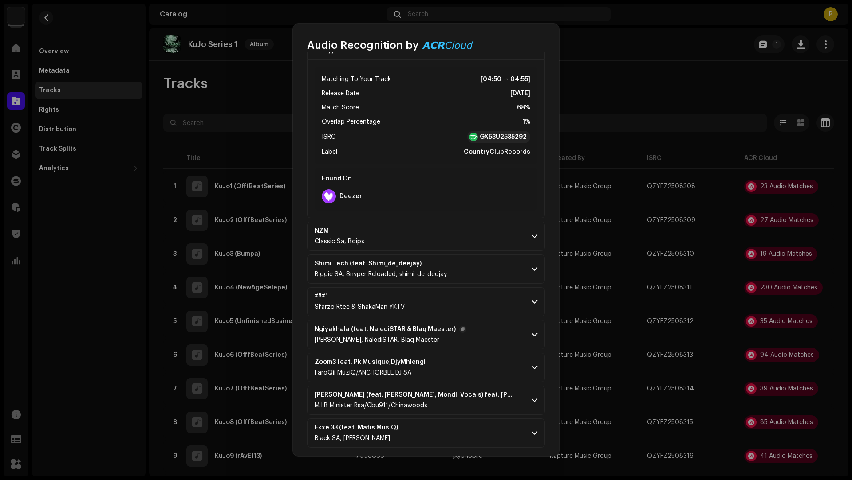
click at [474, 326] on p-accordion-header "Ngiyakhala (feat. NalediSTAR & Blaq Maester) Tah Nico, NalediSTAR, Blaq Maester" at bounding box center [426, 334] width 238 height 29
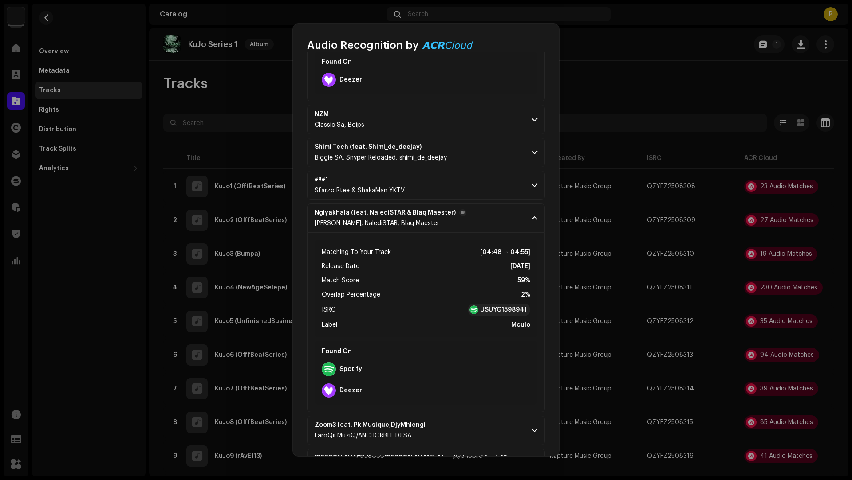
scroll to position [823, 0]
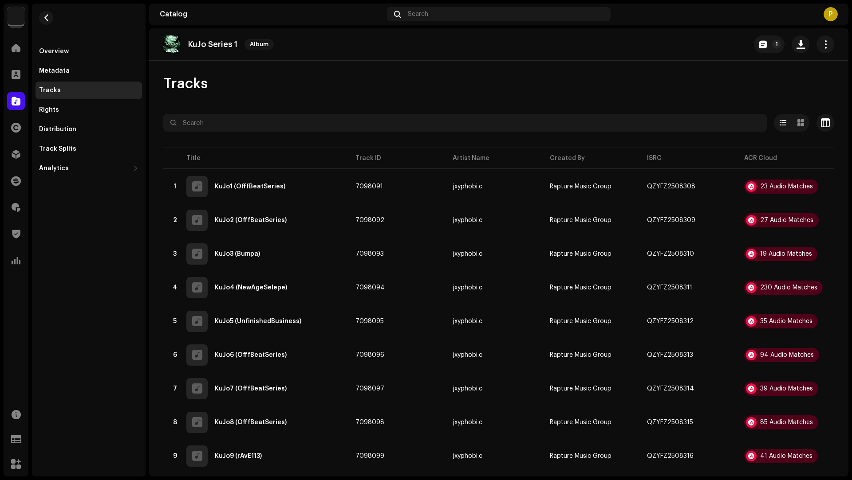
click at [753, 291] on div "Audio Recognition by Remix/Sample 18 Cover Song 1 All results require review/li…" at bounding box center [426, 240] width 852 height 480
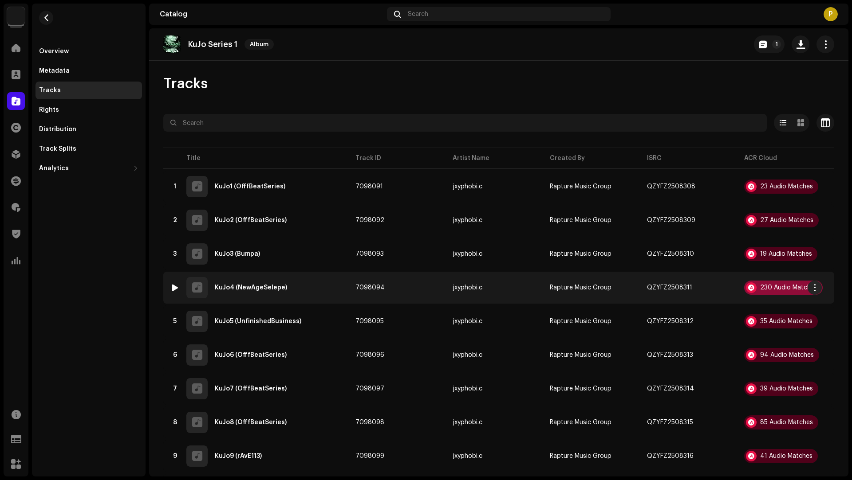
click at [786, 285] on div "230 Audio Matches" at bounding box center [788, 288] width 57 height 6
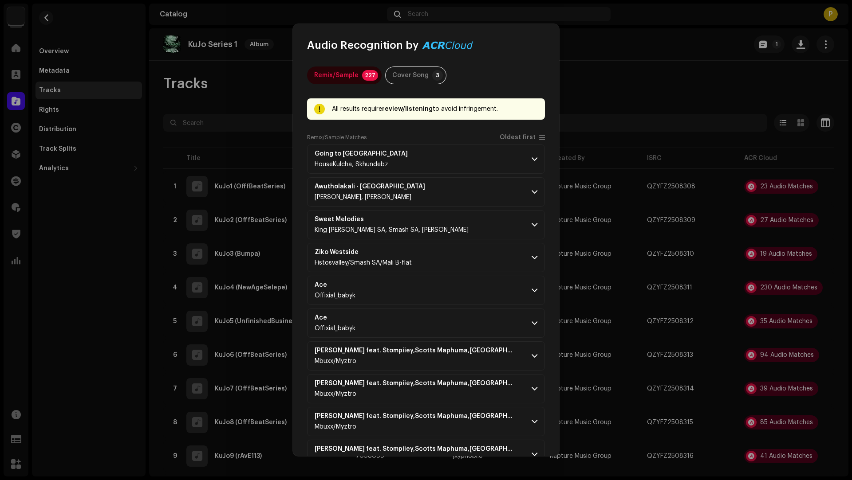
click at [502, 142] on div "Remix/Sample Matches Oldest first" at bounding box center [426, 139] width 238 height 11
click at [511, 137] on span "Oldest first" at bounding box center [517, 137] width 36 height 7
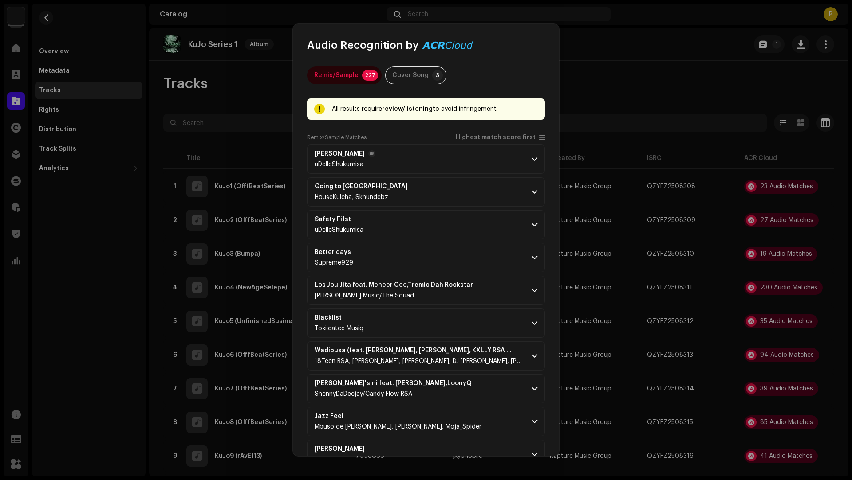
click at [483, 163] on p-accordion-header "Angeke Balunge uDelleShukumisa" at bounding box center [426, 159] width 238 height 29
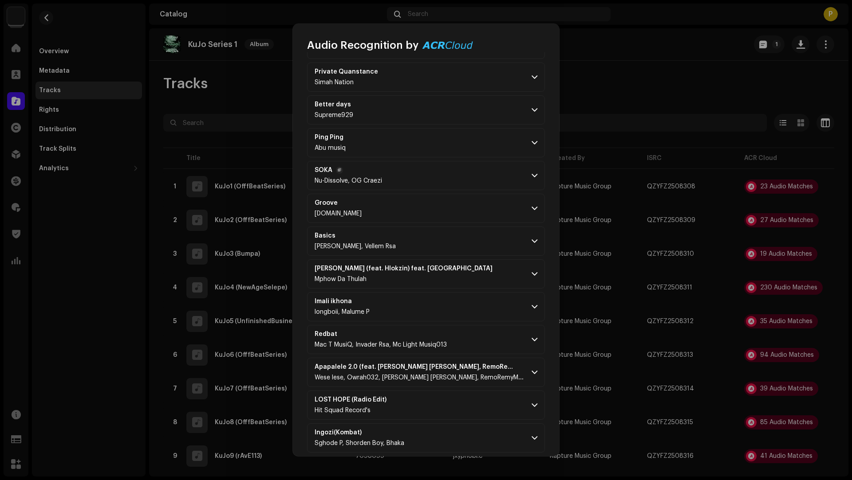
click at [474, 170] on p-accordion-header "SOKA Nu-Dissolve, OG Craezi" at bounding box center [426, 175] width 238 height 29
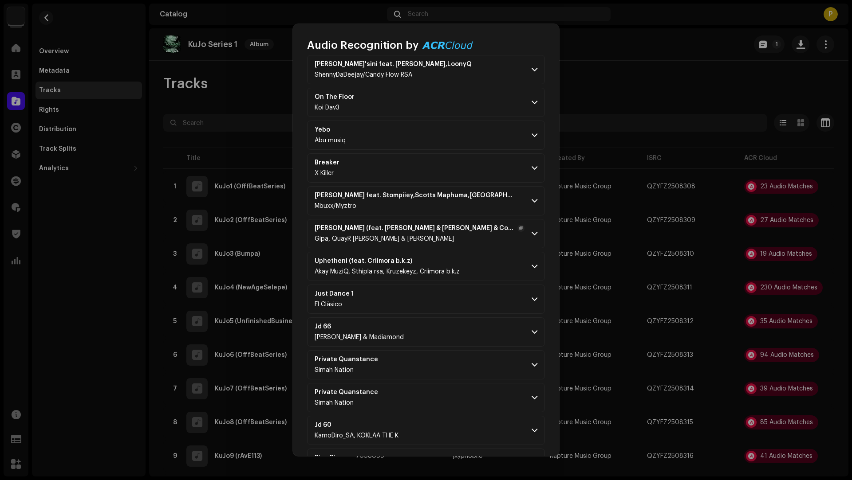
click at [465, 219] on p-accordion-header "Indaba Yabo (feat. Mellow & Sleazy & CowBoii) Gipa, QuayR Musiq & Scotts Maphuma" at bounding box center [426, 233] width 238 height 29
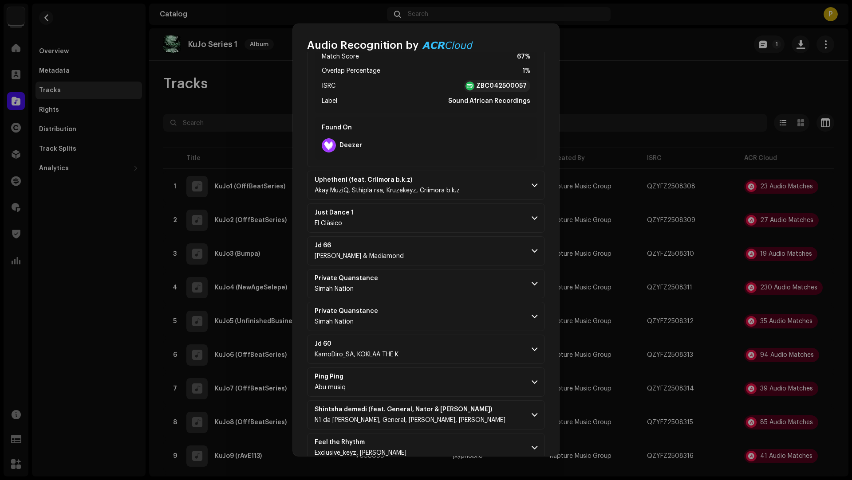
scroll to position [5341, 0]
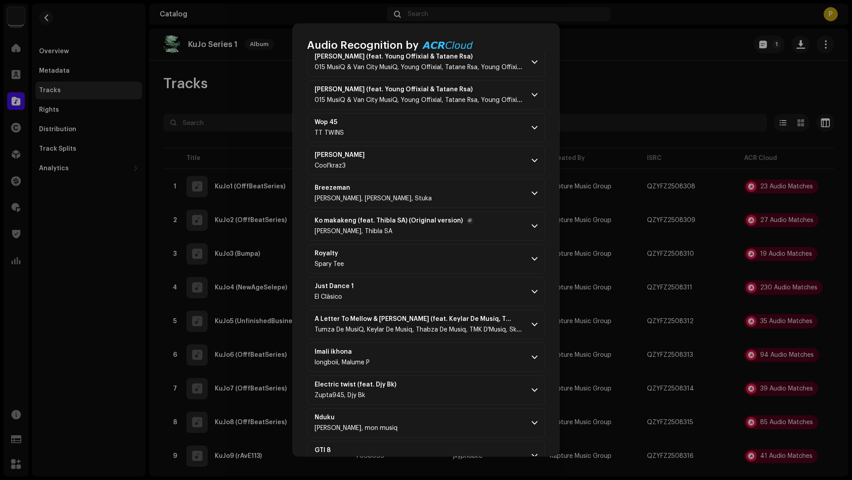
click at [465, 212] on p-accordion-header "Ko makakeng (feat. Thibla SA) (Original version) Teddy Ak, Thibla SA" at bounding box center [426, 226] width 238 height 29
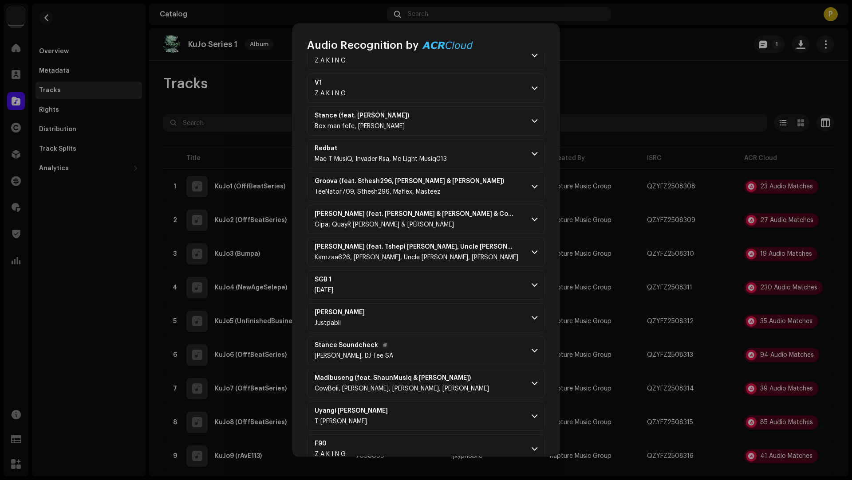
click at [503, 336] on p-accordion-header "Stance Soundcheck Jazzi Luu, DJ Tee SA" at bounding box center [426, 350] width 238 height 29
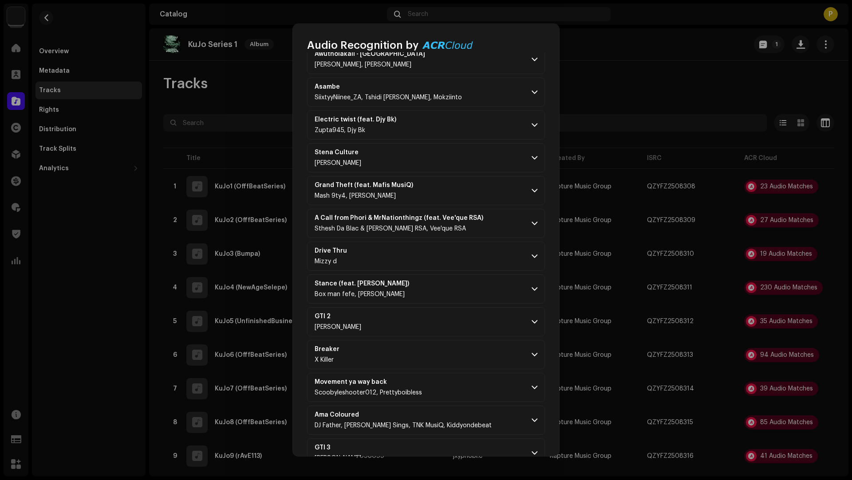
scroll to position [7861, 0]
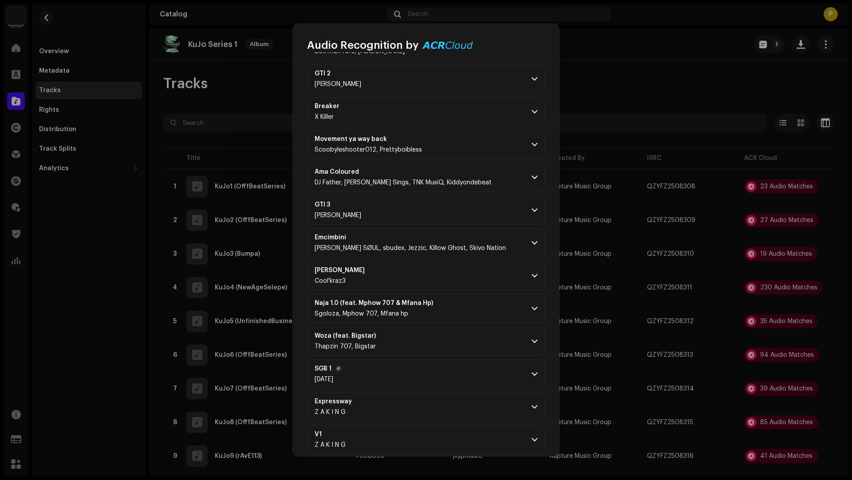
click at [471, 360] on p-accordion-header "SGB 1 Karma" at bounding box center [426, 374] width 238 height 29
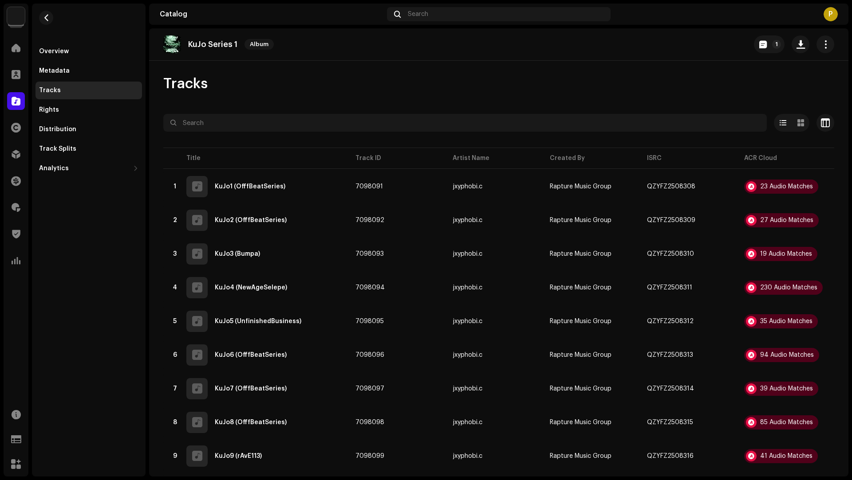
click at [704, 332] on div "Audio Recognition by Remix/Sample 227 Cover Song 3 All results require review/l…" at bounding box center [426, 240] width 852 height 480
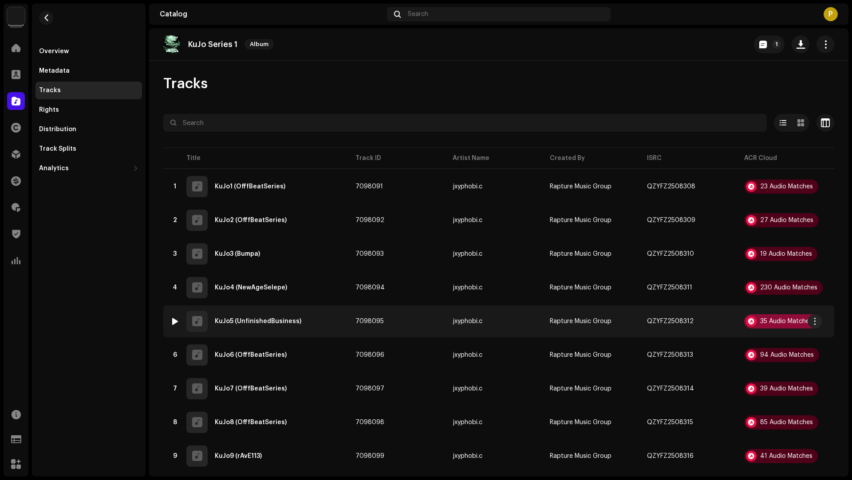
click at [782, 321] on div "35 Audio Matches" at bounding box center [786, 321] width 52 height 6
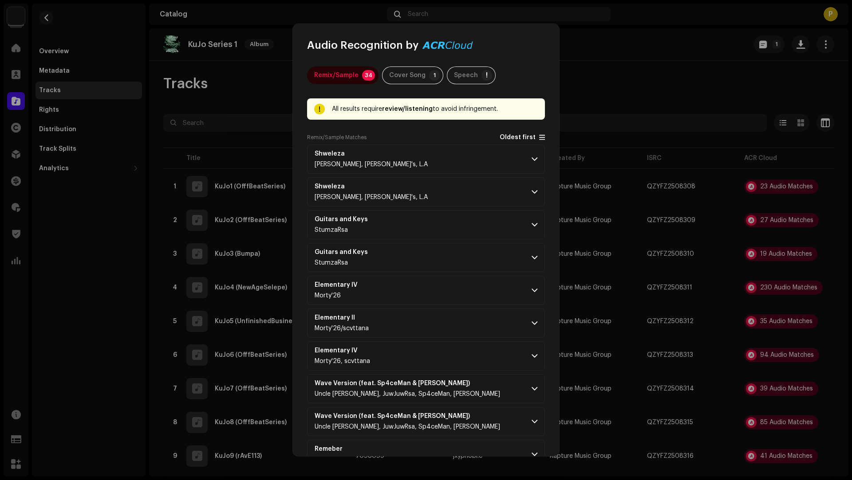
click at [521, 139] on span "Oldest first" at bounding box center [517, 137] width 36 height 7
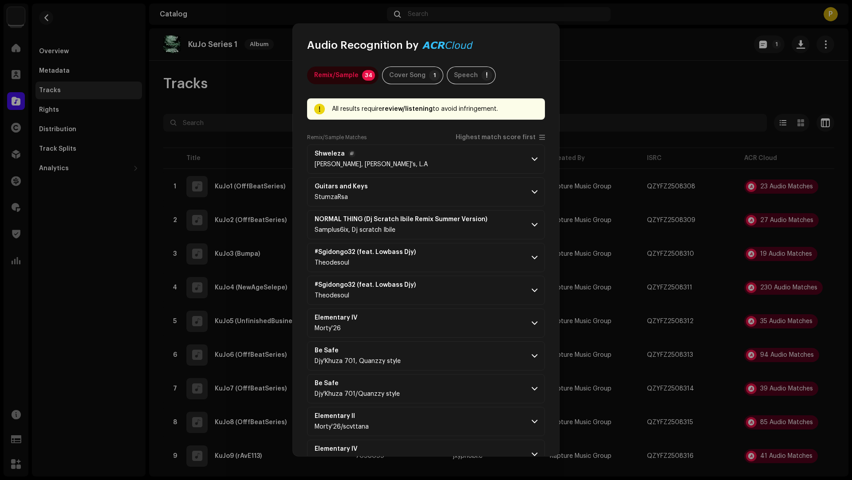
click at [491, 173] on p-accordion-header "Shweleza Shino Kikai, ZazaLord's, L.A" at bounding box center [426, 159] width 238 height 29
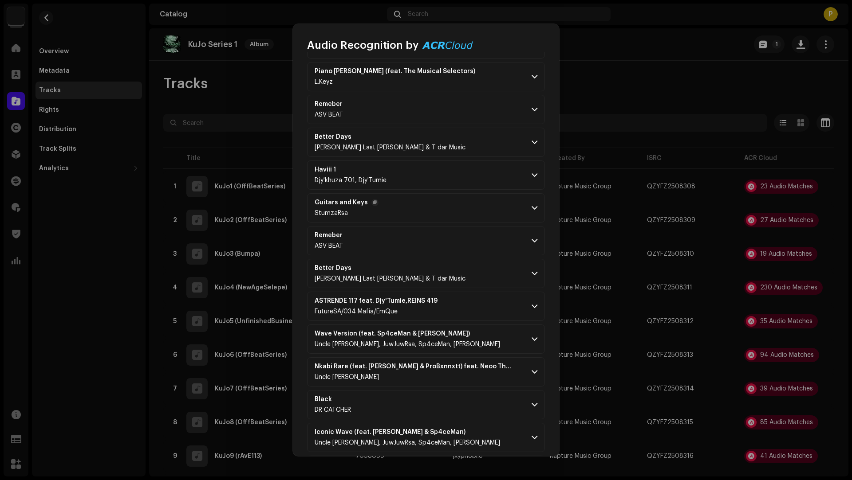
scroll to position [889, 0]
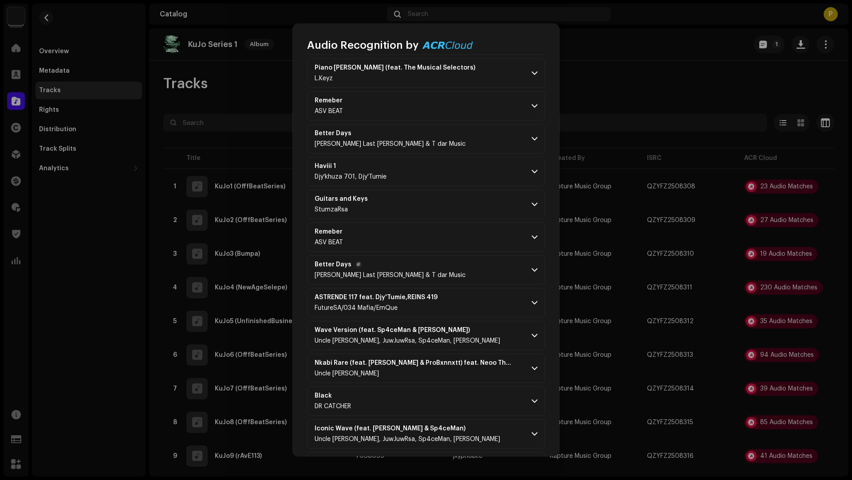
click at [448, 270] on p-accordion-header "Better Days DJ Presley Last King & T dar Music" at bounding box center [426, 269] width 238 height 29
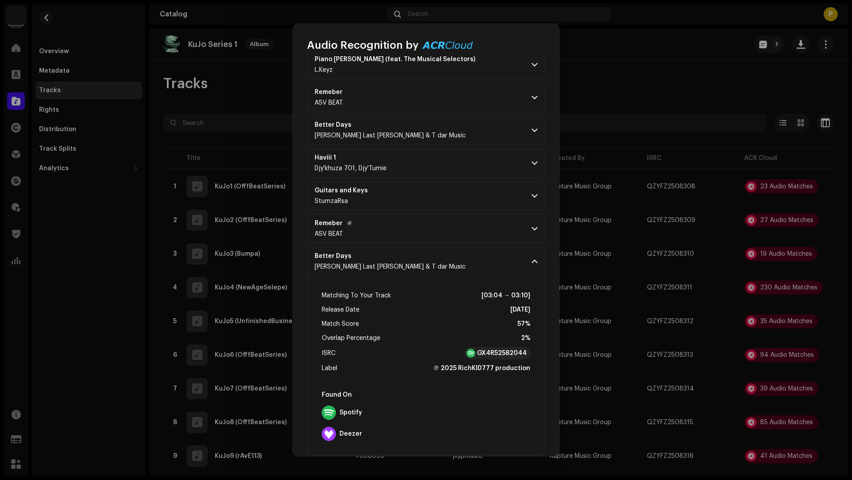
scroll to position [911, 0]
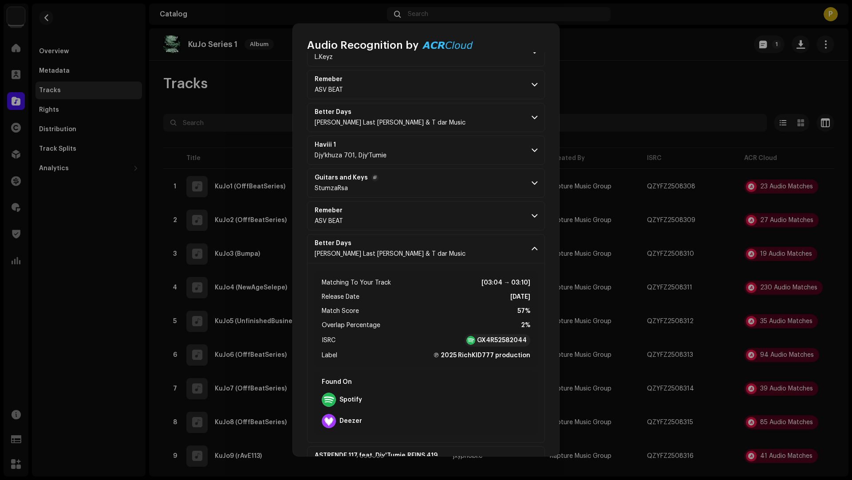
click at [424, 190] on p-accordion-header "Guitars and Keys StumzaRsa" at bounding box center [426, 183] width 238 height 29
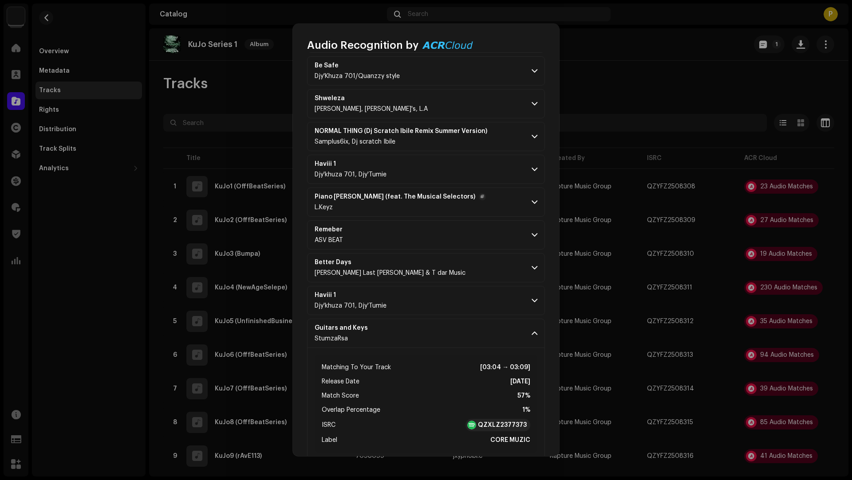
scroll to position [746, 0]
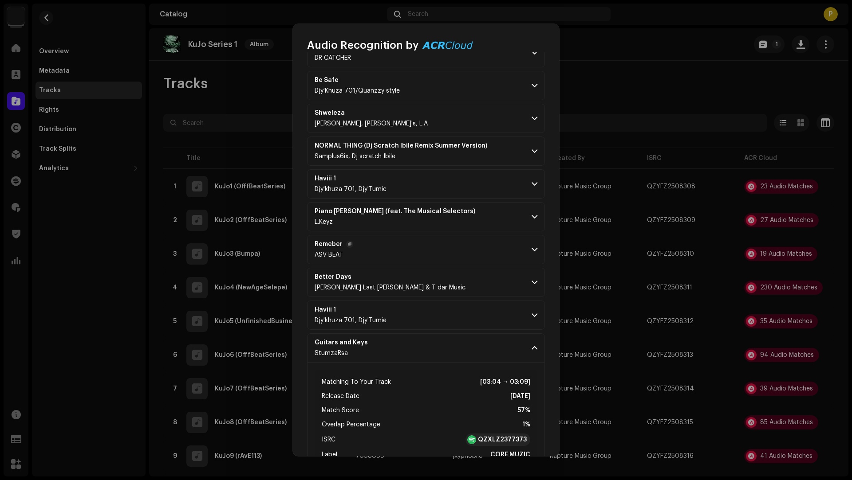
click at [462, 240] on p-accordion-header "Remeber ASV BEAT" at bounding box center [426, 249] width 238 height 29
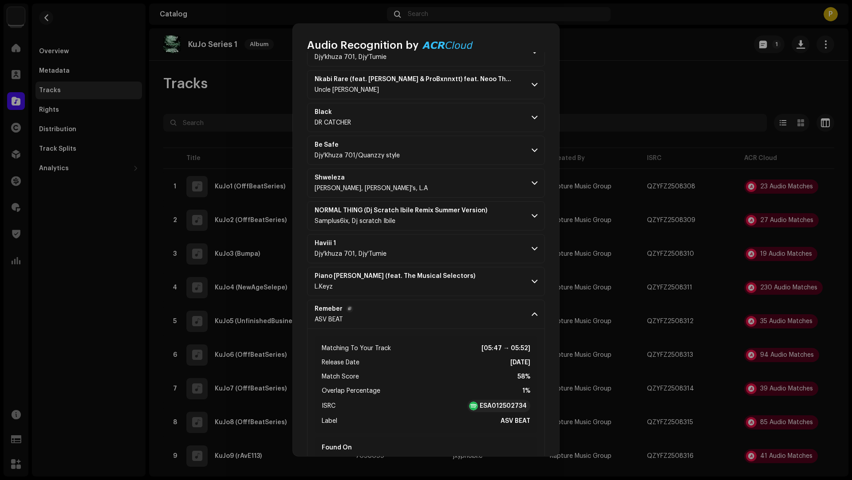
scroll to position [644, 0]
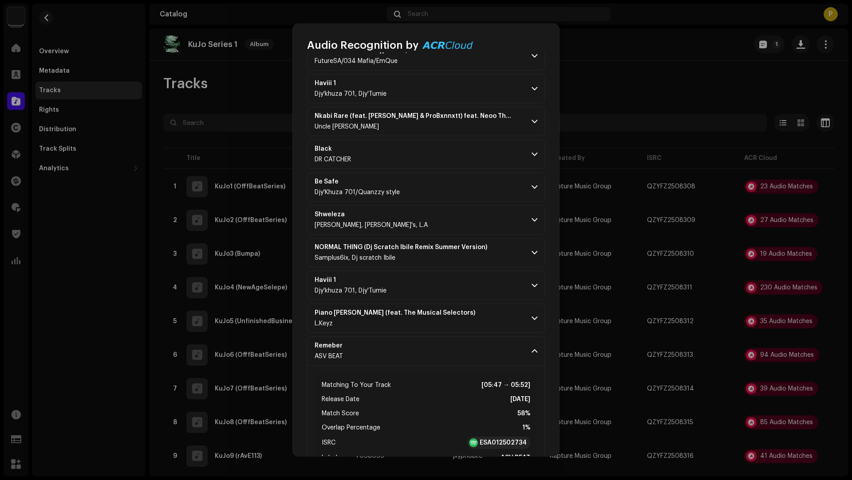
click at [468, 229] on p-accordion "Shweleza Shino Kikai, ZazaLord's, L.A Matching To Your Track [05:47 → 05:55] Re…" at bounding box center [426, 416] width 238 height 1831
click at [495, 251] on p-accordion-header "NORMAL THING (Dj Scratch Ibile Remix Summer Version) Samplus6ix, Dj scratch Ibi…" at bounding box center [426, 252] width 238 height 29
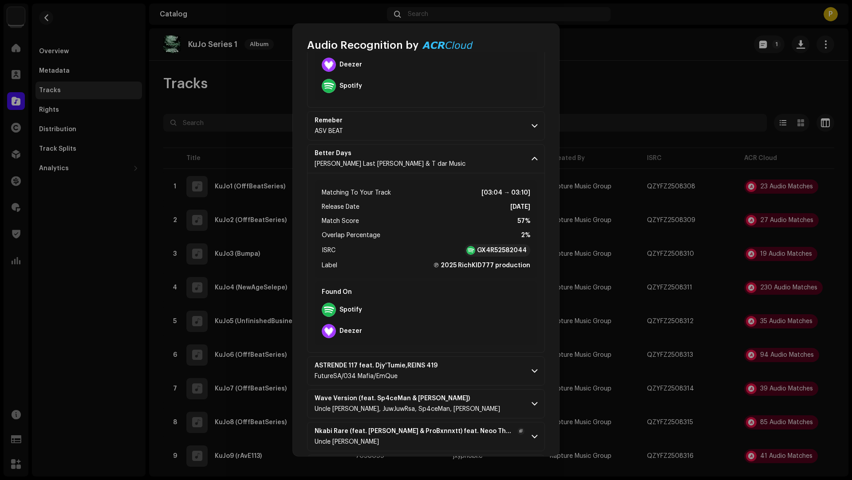
scroll to position [1692, 0]
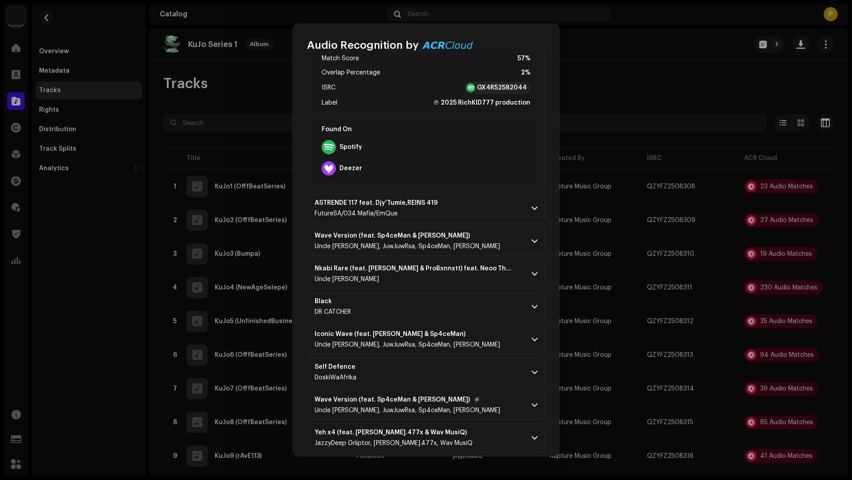
click at [484, 391] on p-accordion-header "Wave Version (feat. Sp4ceMan & Navaro) Uncle Jobe, JuwJuwRsa, Sp4ceMan, Navaro" at bounding box center [426, 405] width 238 height 29
click at [396, 358] on p-accordion-header "Self Defence DoskiWaAfrika" at bounding box center [426, 372] width 238 height 29
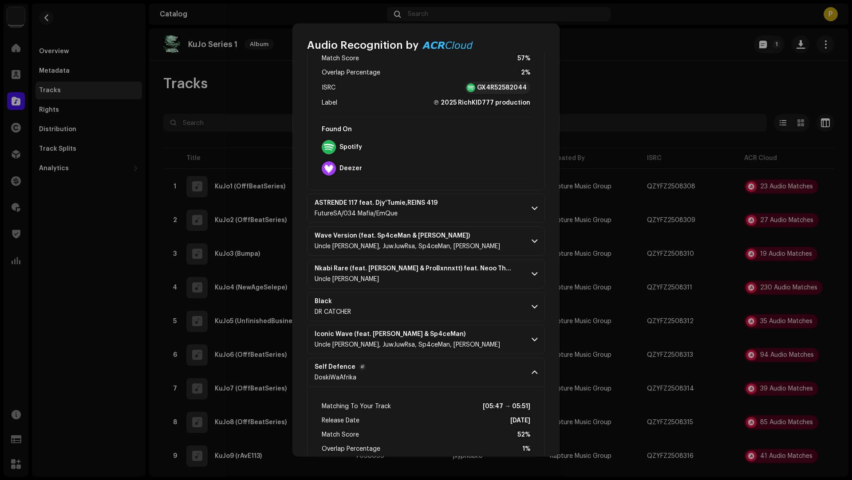
scroll to position [2051, 0]
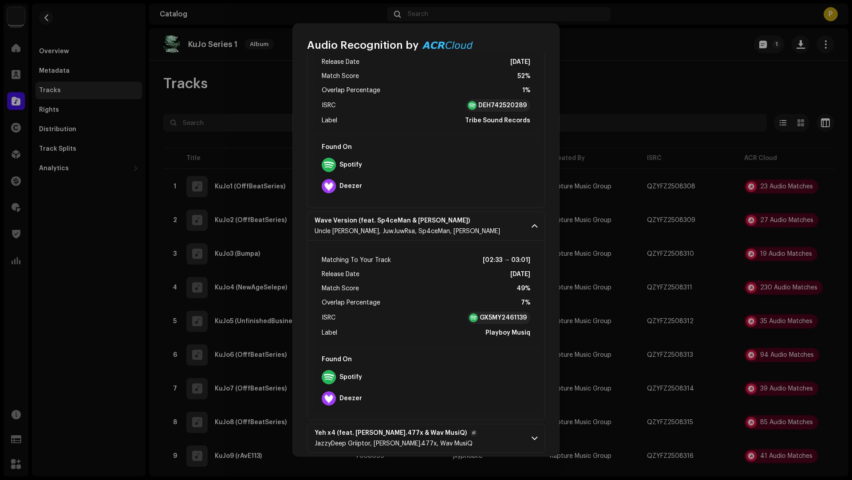
click at [454, 424] on p-accordion-header "Yeh x4 (feat. Berry.477x & Wav MusiQ) JazzyDeep Griiptor, Berry.477x, Wav MusiQ" at bounding box center [426, 438] width 238 height 29
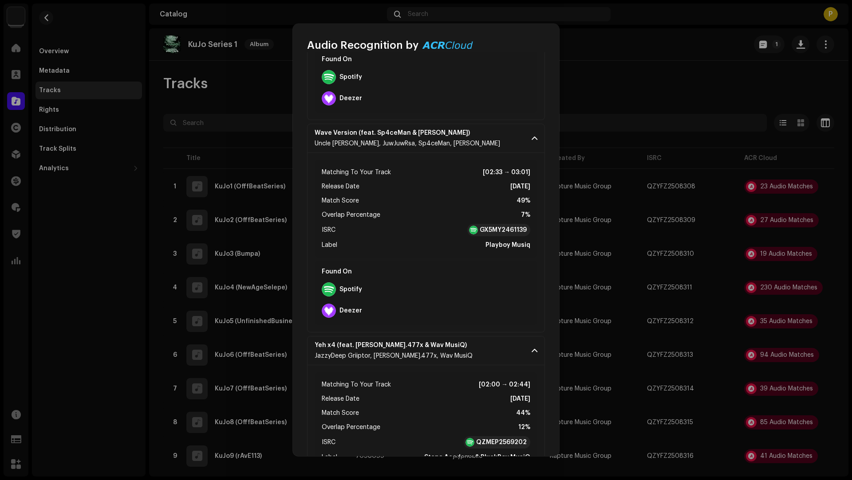
scroll to position [2115, 0]
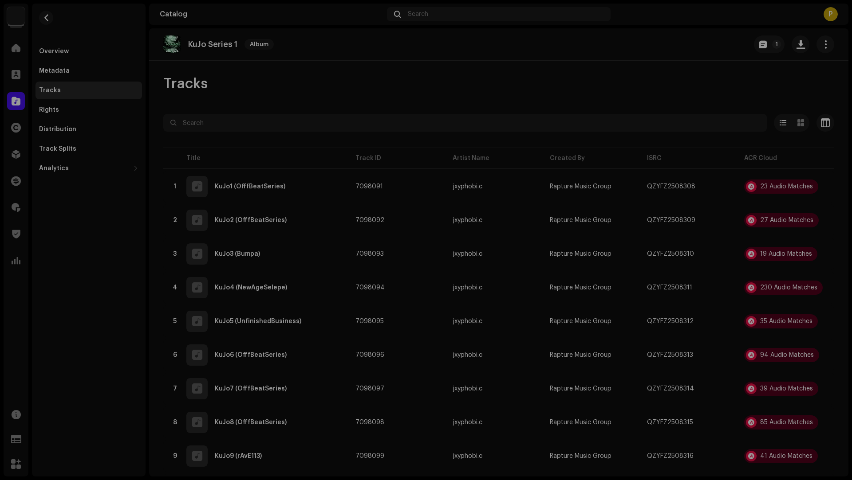
click at [593, 374] on div "Audio Recognition by Remix/Sample 34 Cover Song 1 Speech ! All results require …" at bounding box center [426, 240] width 852 height 480
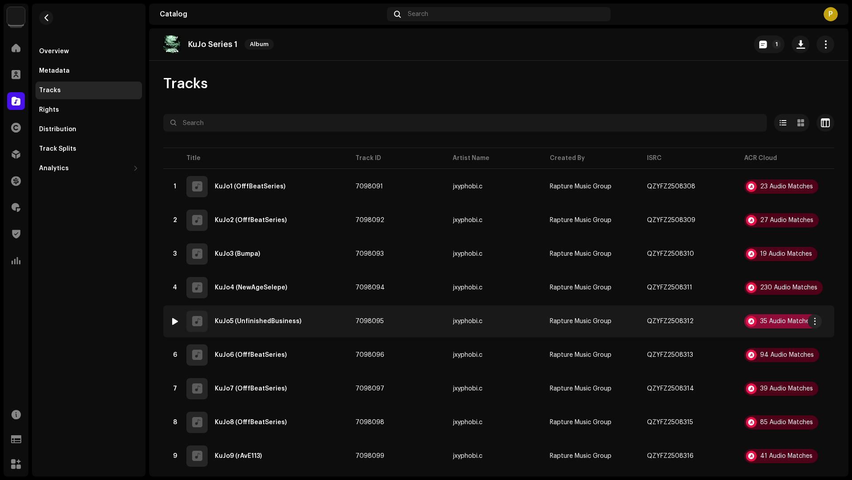
click at [772, 317] on div "35 Audio Matches" at bounding box center [781, 321] width 74 height 14
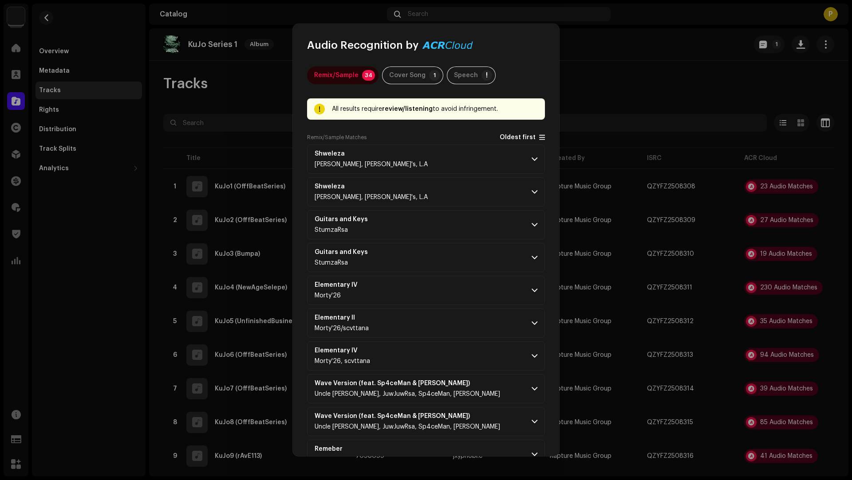
click at [501, 136] on span "Oldest first" at bounding box center [517, 137] width 36 height 7
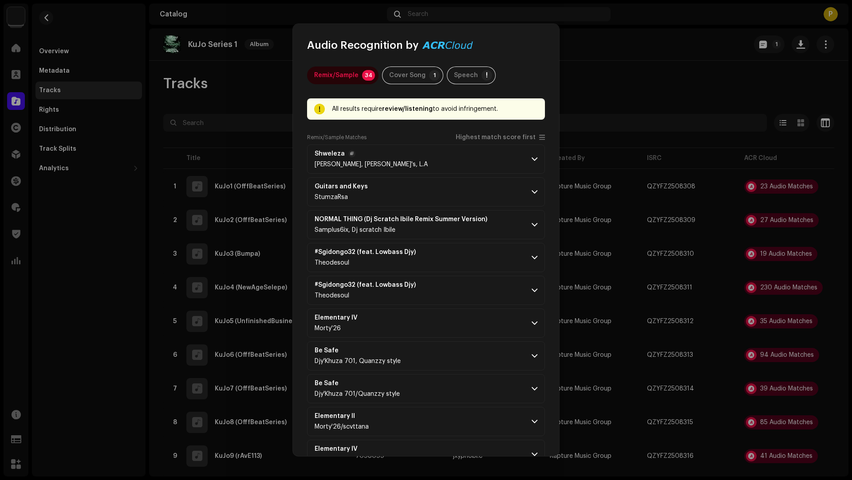
click at [487, 157] on p-accordion-header "Shweleza Shino Kikai, ZazaLord's, L.A" at bounding box center [426, 159] width 238 height 29
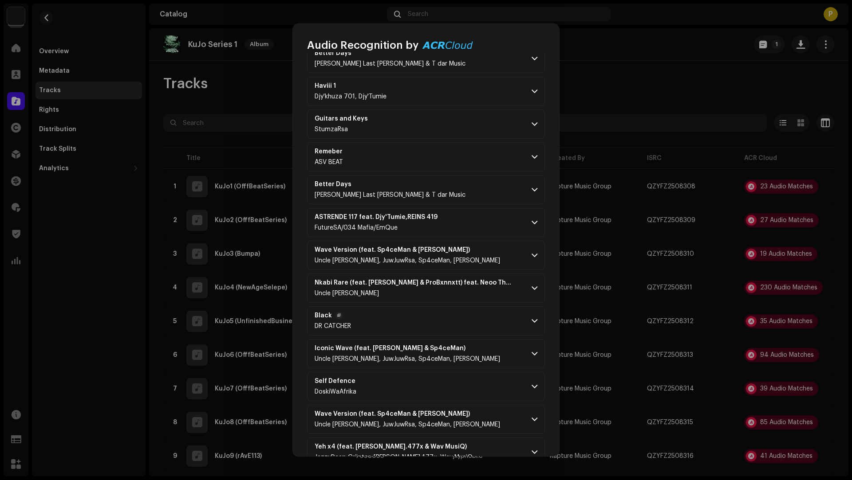
scroll to position [984, 0]
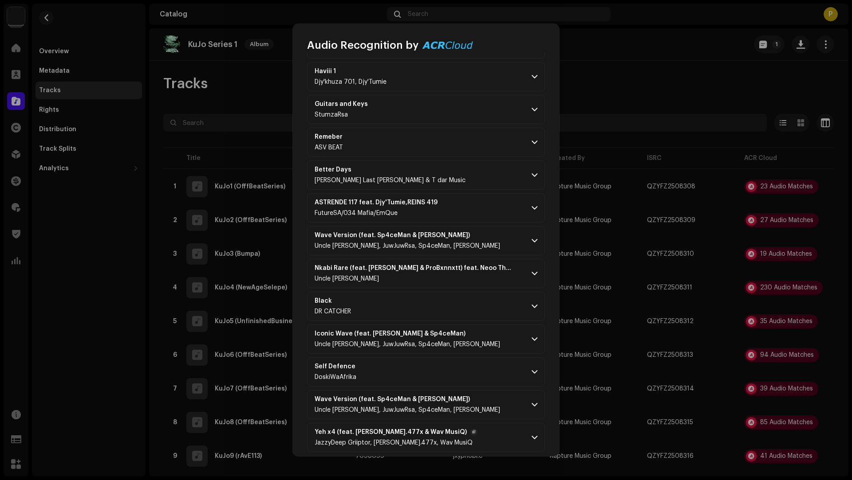
click at [463, 425] on p-accordion-header "Yeh x4 (feat. Berry.477x & Wav MusiQ) JazzyDeep Griiptor, Berry.477x, Wav MusiQ" at bounding box center [426, 437] width 238 height 29
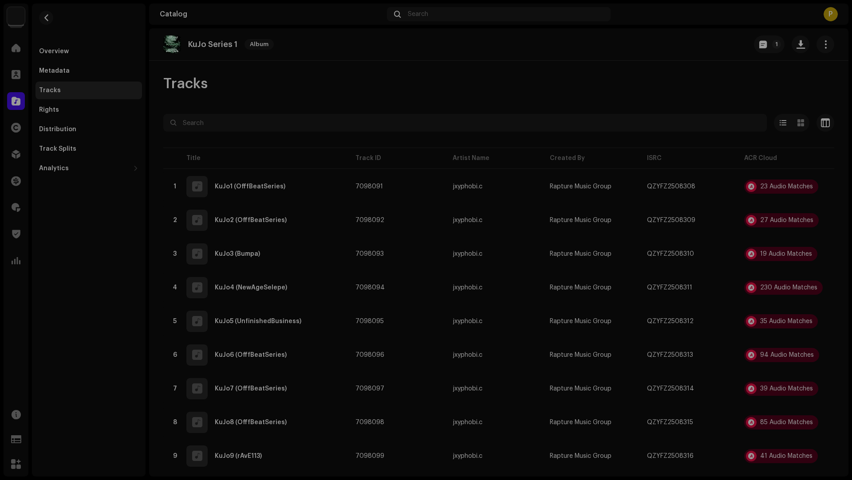
click at [133, 288] on div "Audio Recognition by Remix/Sample 34 Cover Song 1 Speech ! All results require …" at bounding box center [426, 240] width 852 height 480
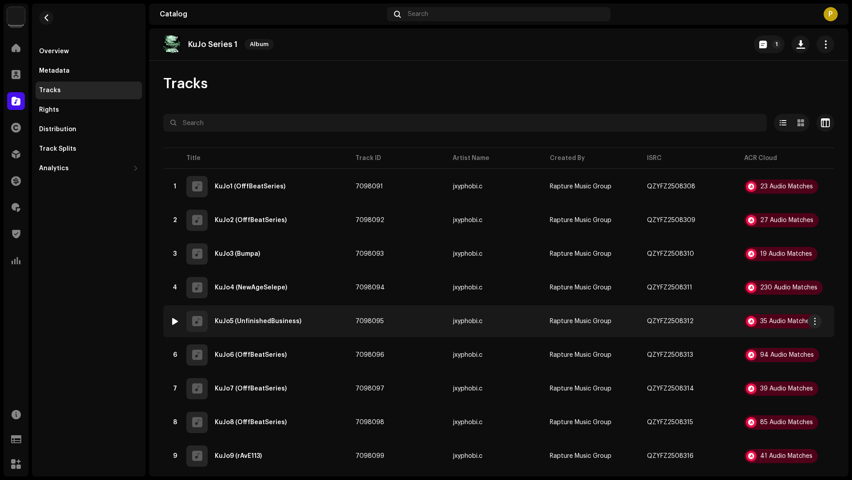
click at [325, 318] on div "5 KuJo5 (UnfinishedBusiness)" at bounding box center [255, 321] width 171 height 21
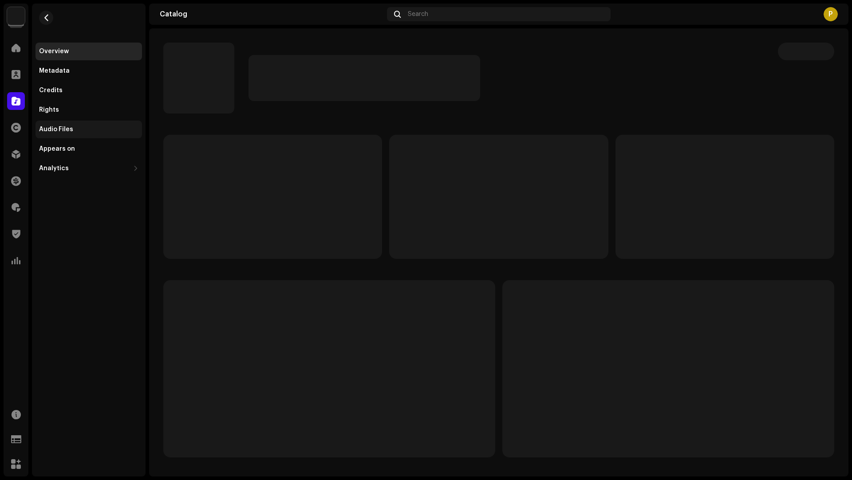
click at [94, 132] on div "Audio Files" at bounding box center [88, 129] width 99 height 7
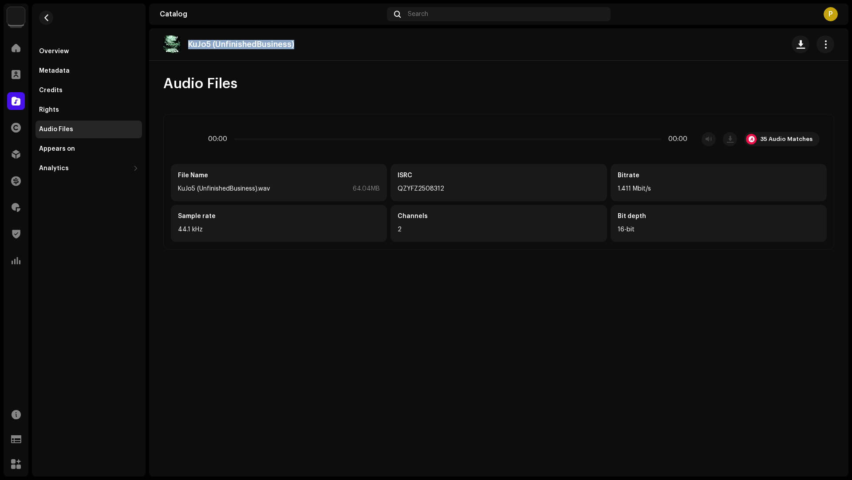
drag, startPoint x: 298, startPoint y: 42, endPoint x: 290, endPoint y: 31, distance: 13.7
click at [290, 31] on div "KuJo5 (UnfinishedBusiness)" at bounding box center [498, 44] width 699 height 32
copy p "KuJo5 (UnfinishedBusiness)"
click at [771, 138] on div "35 Audio Matches" at bounding box center [786, 139] width 52 height 7
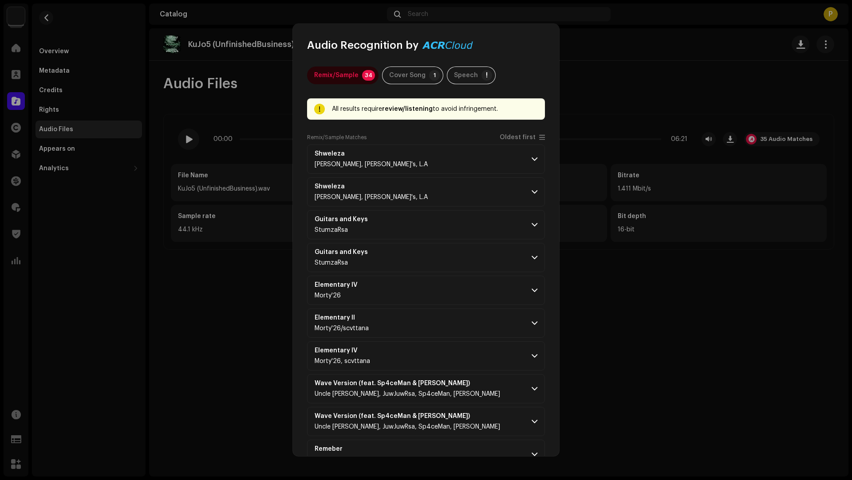
click at [518, 142] on div "Remix/Sample Matches Oldest first" at bounding box center [426, 139] width 238 height 11
click at [515, 139] on span "Oldest first" at bounding box center [517, 137] width 36 height 7
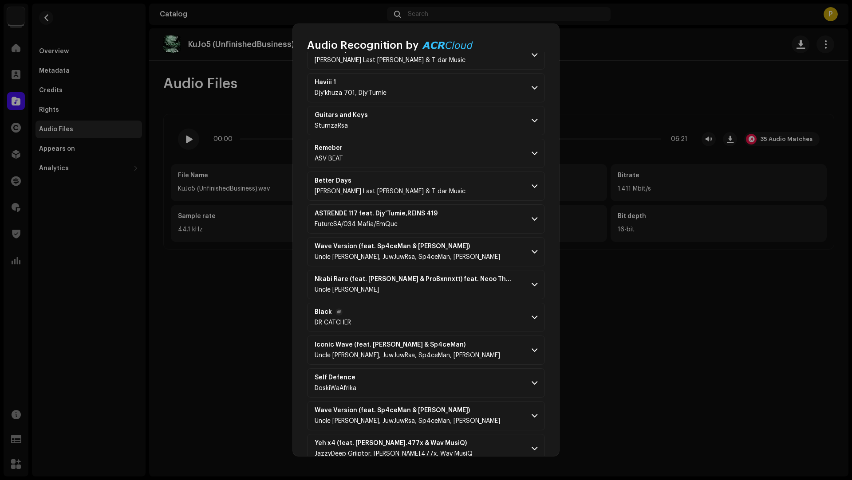
scroll to position [805, 0]
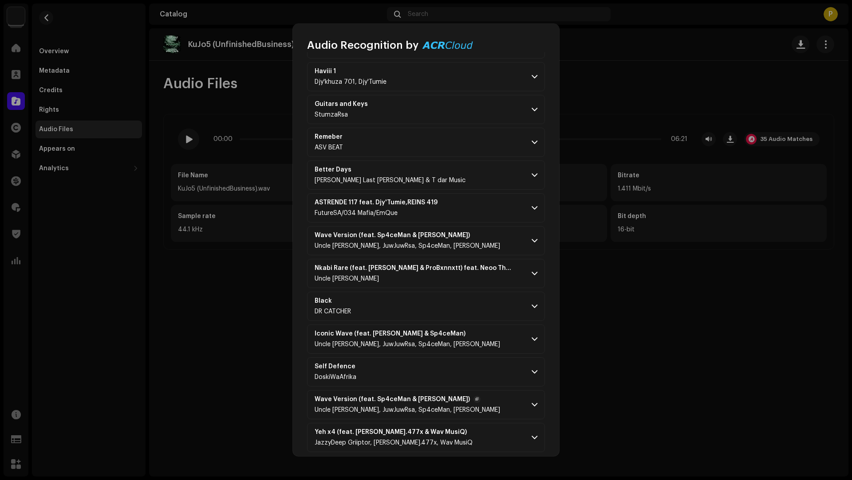
click at [471, 396] on p-accordion-header "Wave Version (feat. Sp4ceMan & Navaro) Uncle Jobe, JuwJuwRsa, Sp4ceMan, Navaro" at bounding box center [426, 404] width 238 height 29
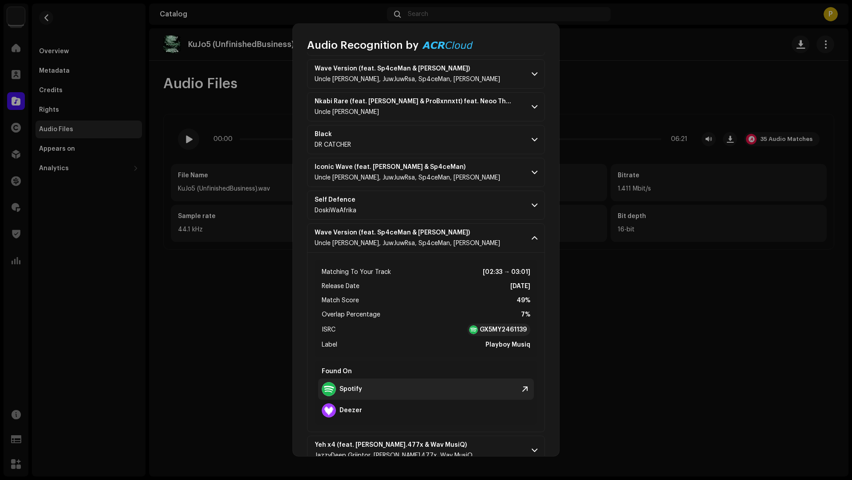
scroll to position [975, 0]
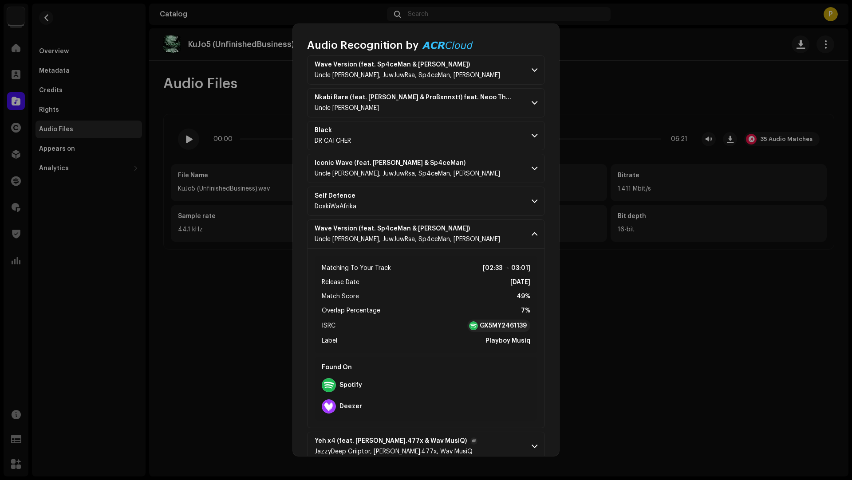
click at [468, 432] on p-accordion-header "Yeh x4 (feat. Berry.477x & Wav MusiQ) JazzyDeep Griiptor, Berry.477x, Wav MusiQ" at bounding box center [426, 446] width 238 height 29
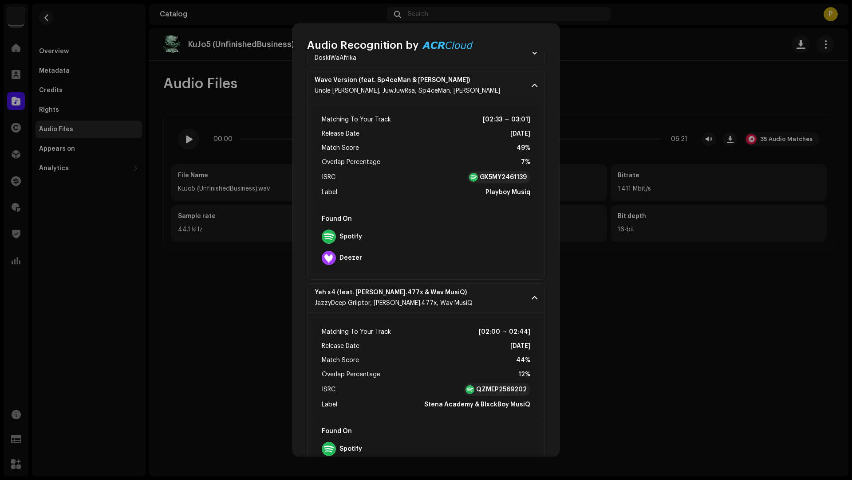
scroll to position [1126, 0]
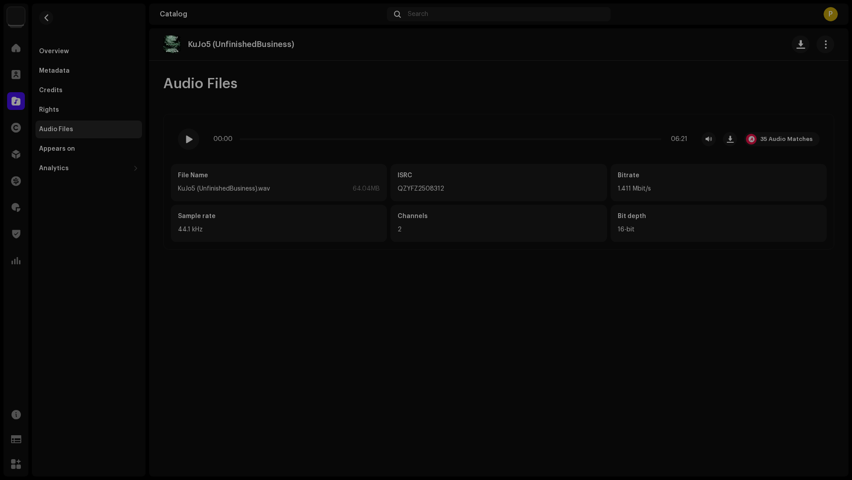
click at [234, 74] on div "Audio Recognition by Remix/Sample 34 Cover Song 1 Speech ! All results require …" at bounding box center [426, 240] width 852 height 480
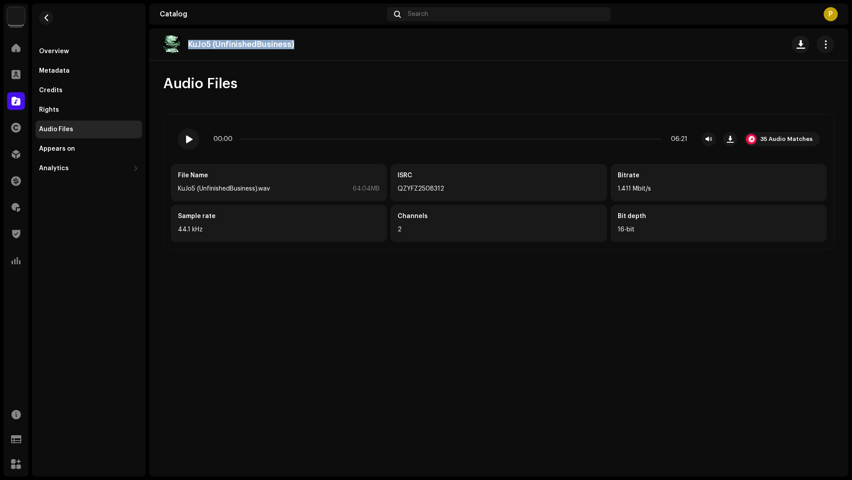
drag, startPoint x: 310, startPoint y: 41, endPoint x: 307, endPoint y: 35, distance: 7.3
click at [307, 35] on div "KuJo5 (UnfinishedBusiness)" at bounding box center [498, 44] width 699 height 32
copy p "KuJo5 (UnfinishedBusiness)"
click at [48, 17] on span "button" at bounding box center [46, 17] width 7 height 7
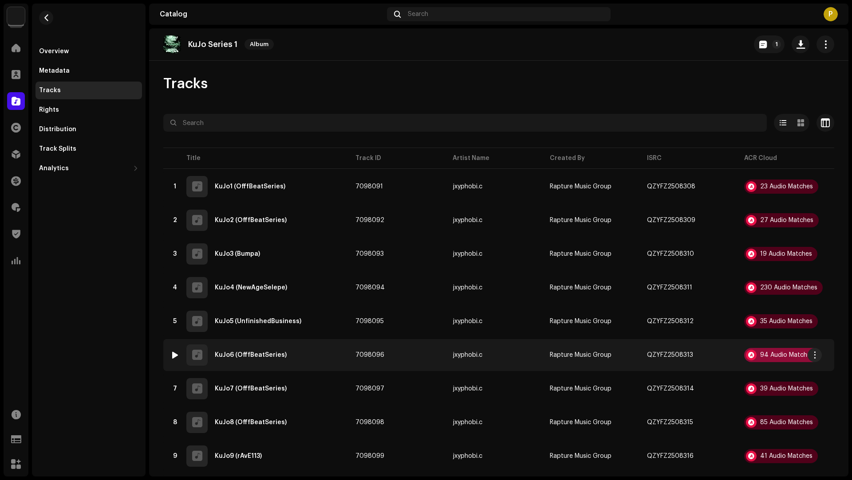
click at [763, 350] on div "94 Audio Matches" at bounding box center [781, 355] width 75 height 14
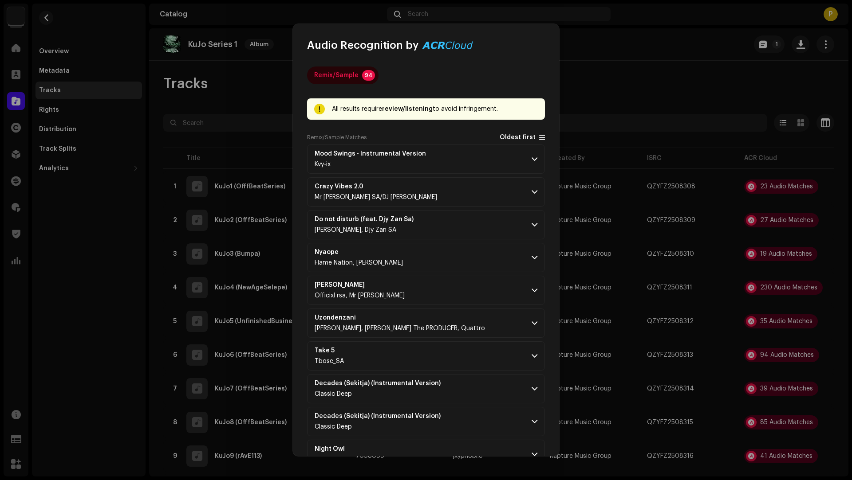
click at [526, 139] on span "Oldest first" at bounding box center [517, 137] width 36 height 7
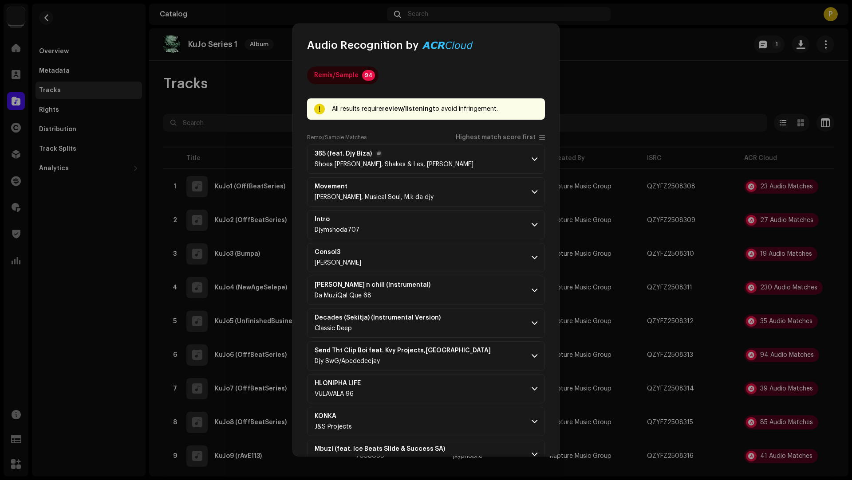
click at [492, 161] on p-accordion-header "365 (feat. Djy Biza) Shoes meister, Shakes & Les, Djy Biza" at bounding box center [426, 159] width 238 height 29
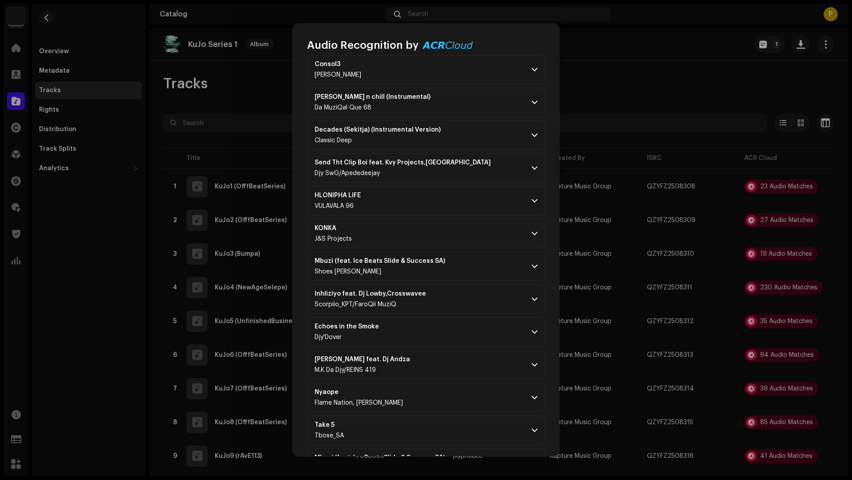
scroll to position [717, 0]
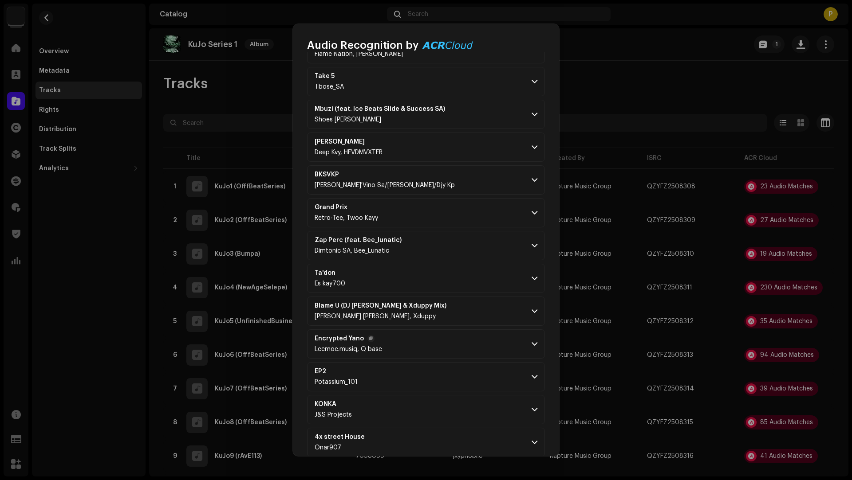
click at [471, 330] on p-accordion-header "Encrypted Yano Leemoe.musiq, Q base" at bounding box center [426, 344] width 238 height 29
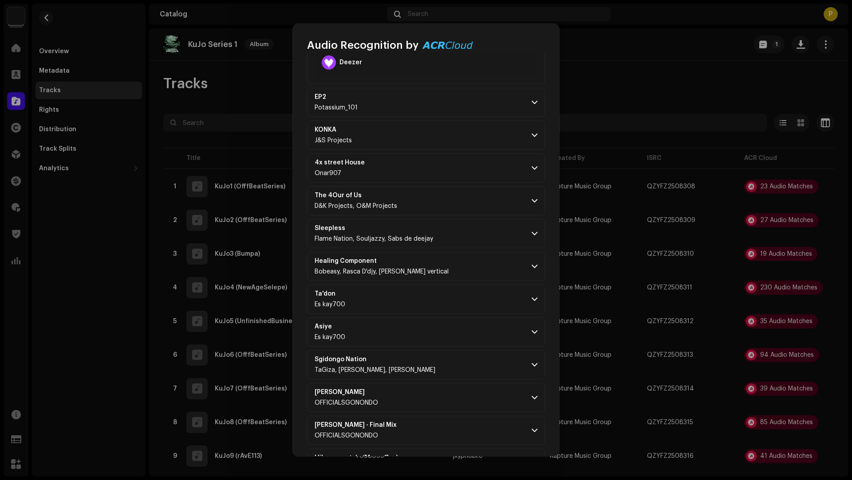
scroll to position [1230, 0]
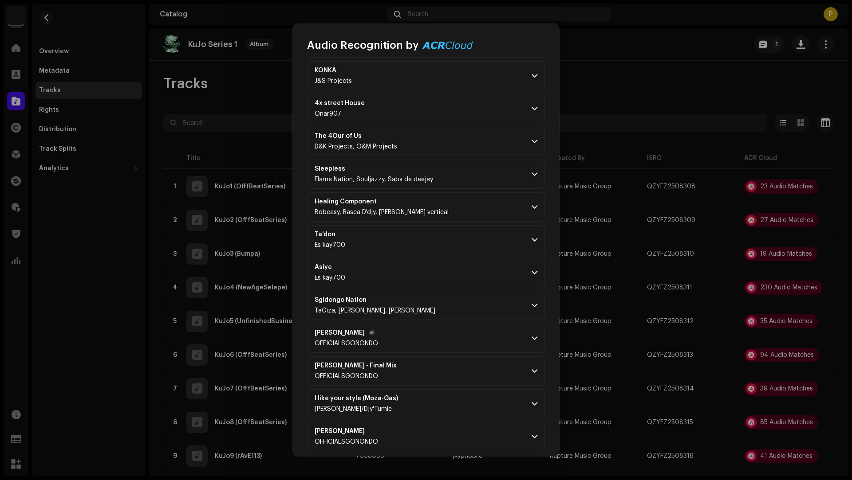
click at [468, 329] on p-accordion-header "Yey Wena Marhn OFFICIALSGONONDO" at bounding box center [426, 338] width 238 height 29
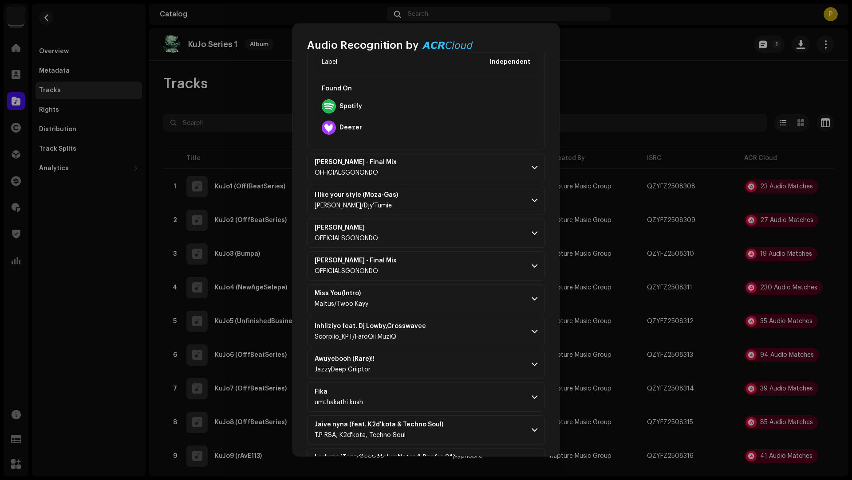
scroll to position [1960, 0]
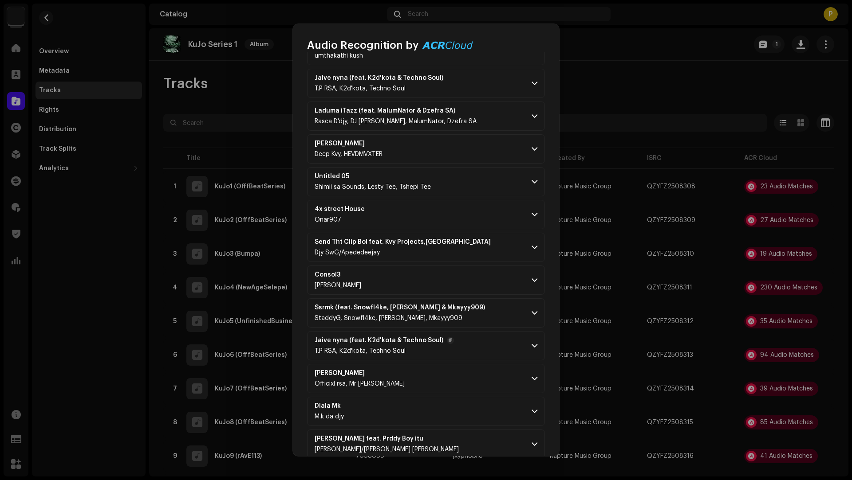
click at [468, 331] on p-accordion-header "Jaive nyna (feat. K2d'kota & Techno Soul) T.P RSA, K2d'kota, Techno Soul" at bounding box center [426, 345] width 238 height 29
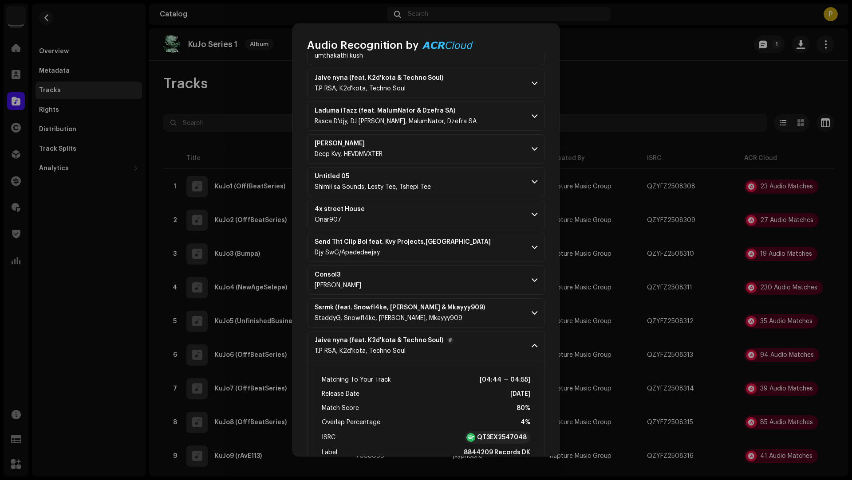
scroll to position [2334, 0]
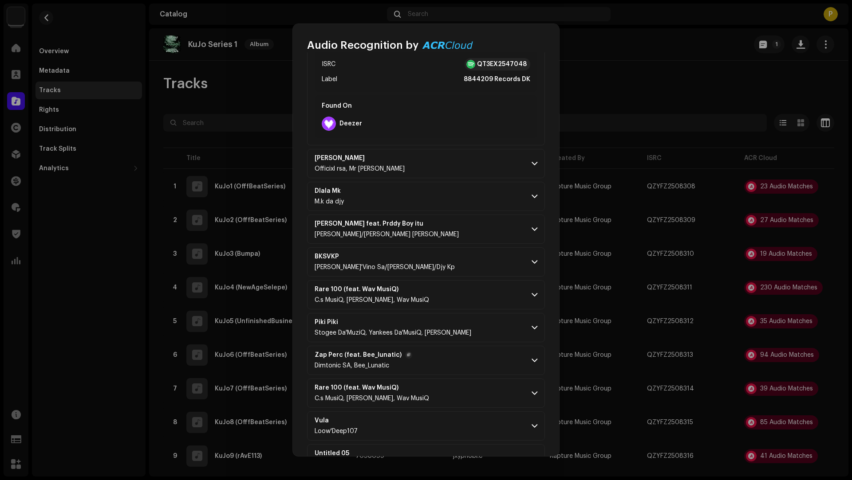
click at [466, 346] on p-accordion-header "Zap Perc (feat. Bee_lunatic) Dimtonic SA, Bee_Lunatic" at bounding box center [426, 360] width 238 height 29
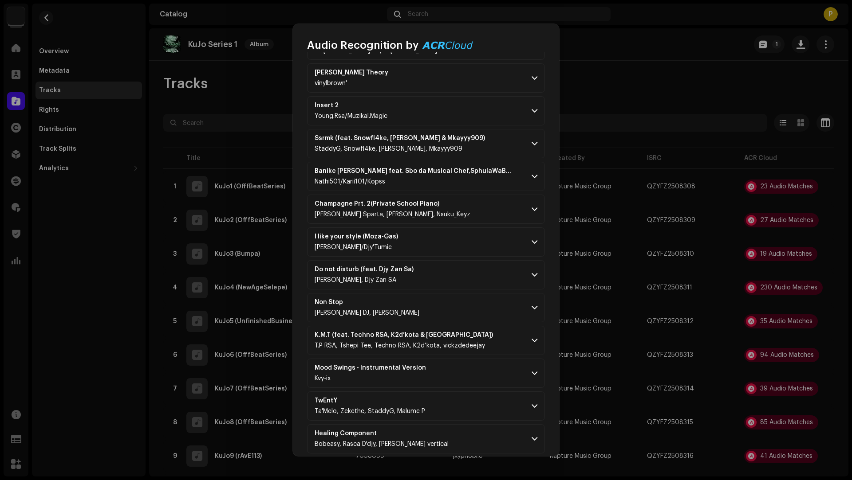
scroll to position [3065, 0]
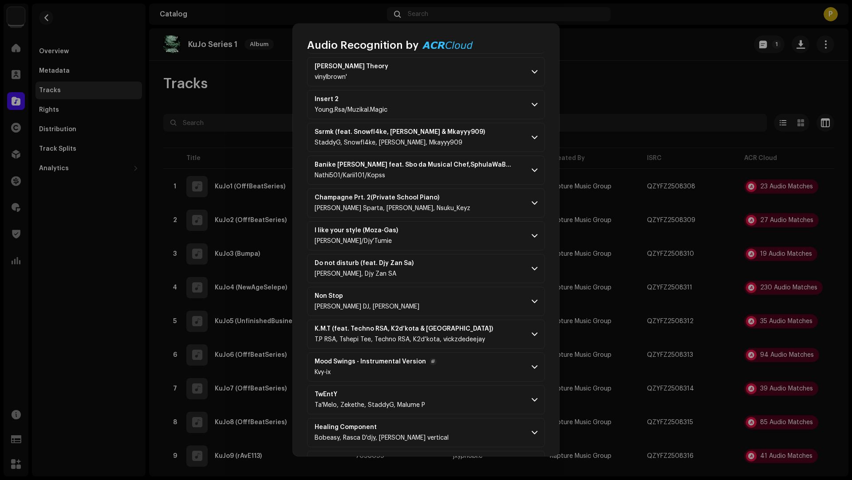
click at [467, 353] on p-accordion-header "Mood Swings - Instrumental Version Kvy-ix" at bounding box center [426, 367] width 238 height 29
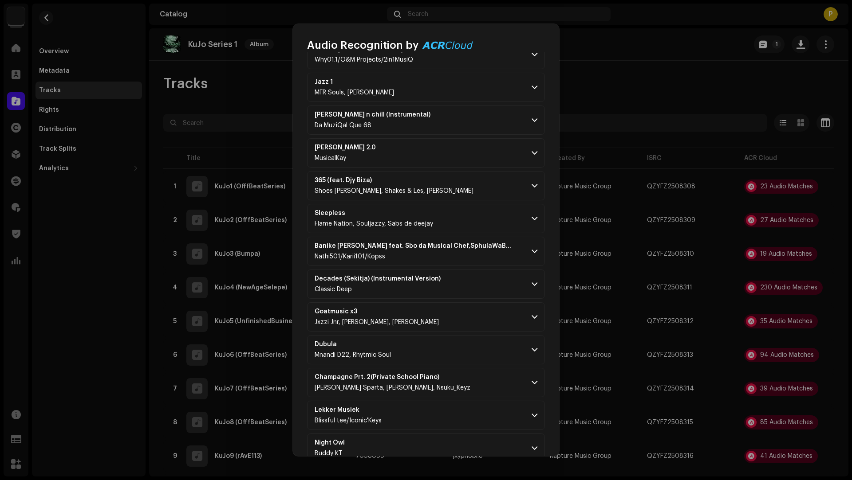
scroll to position [3812, 0]
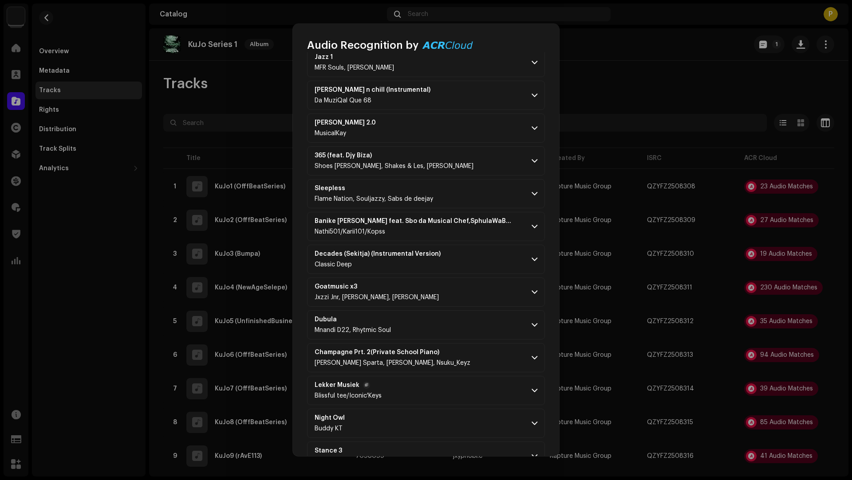
click at [477, 376] on p-accordion-header "Lekker Musiek Blissful tee/Iconic'Keys" at bounding box center [426, 390] width 238 height 29
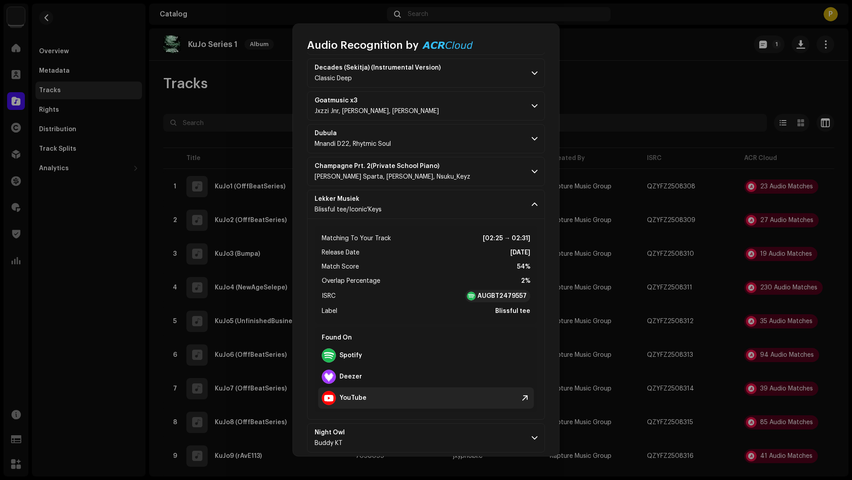
scroll to position [4013, 0]
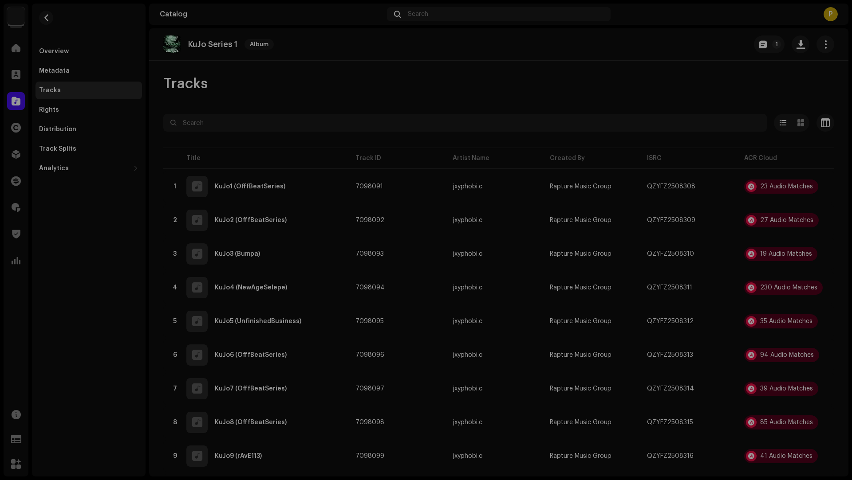
click at [662, 357] on div "Audio Recognition by Remix/Sample 94 All results require review/listening to av…" at bounding box center [426, 240] width 852 height 480
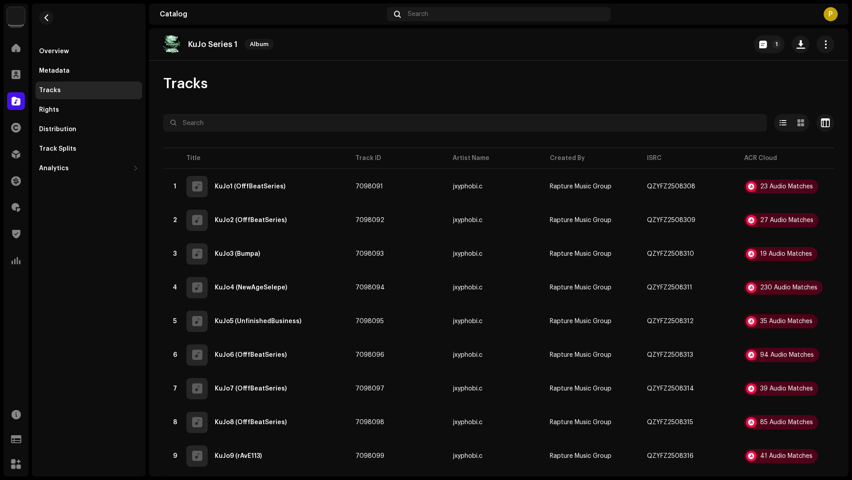
scroll to position [18813, 0]
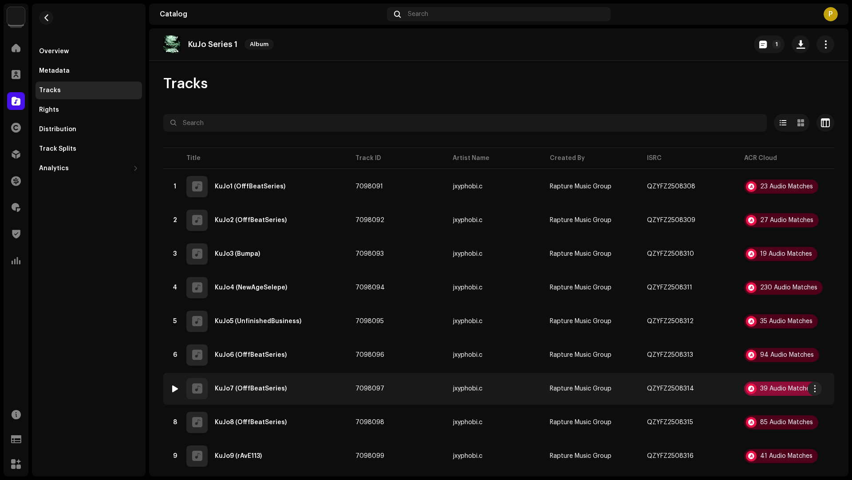
click at [771, 383] on div "39 Audio Matches" at bounding box center [781, 389] width 74 height 14
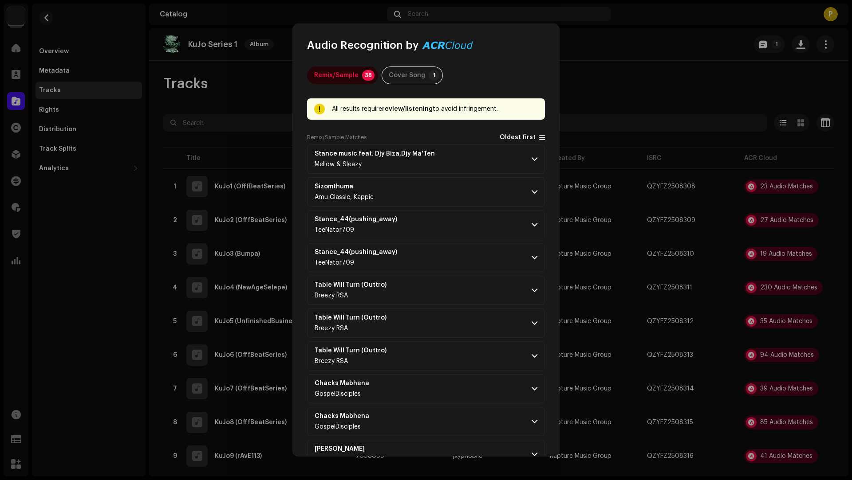
click at [511, 138] on span "Oldest first" at bounding box center [517, 137] width 36 height 7
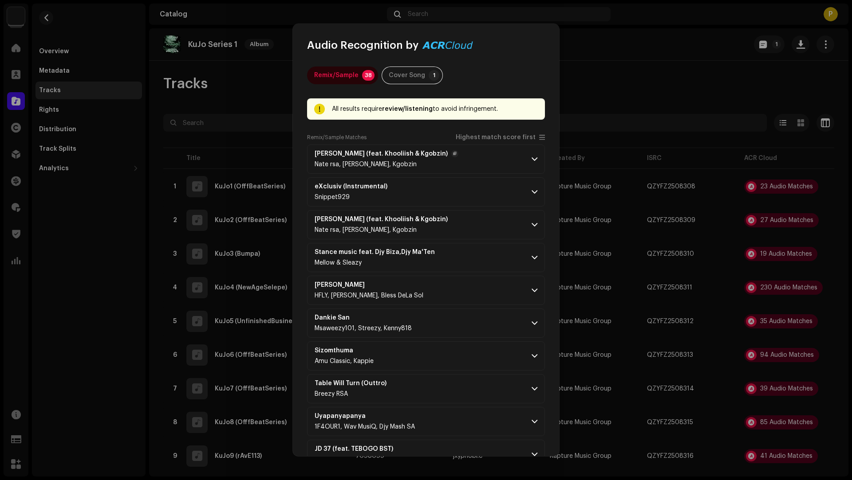
click at [495, 158] on p-accordion-header "Woza Madala (feat. Khooliish & Kgobzin) Nate rsa, Khooliish, Kgobzin" at bounding box center [426, 159] width 238 height 29
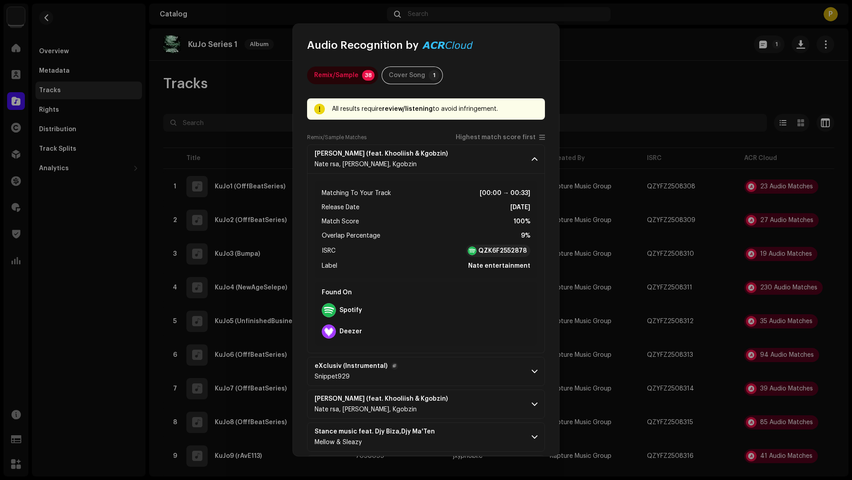
click at [472, 366] on p-accordion-header "eXclusiv (Instrumental) Snippet929" at bounding box center [426, 371] width 238 height 29
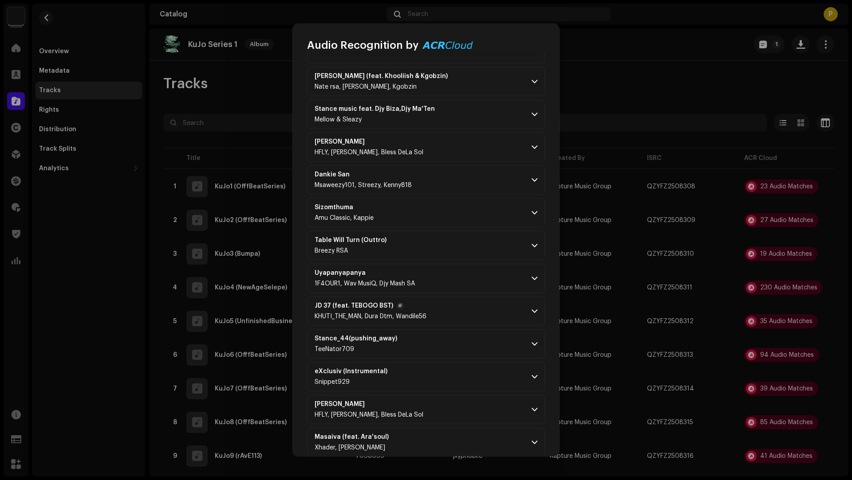
scroll to position [525, 0]
click at [468, 302] on p-accordion-header "JD 37 (feat. TEBOGO BST) KHUTI_THE_MAN, Dura Dtm, Wandile56" at bounding box center [426, 309] width 238 height 29
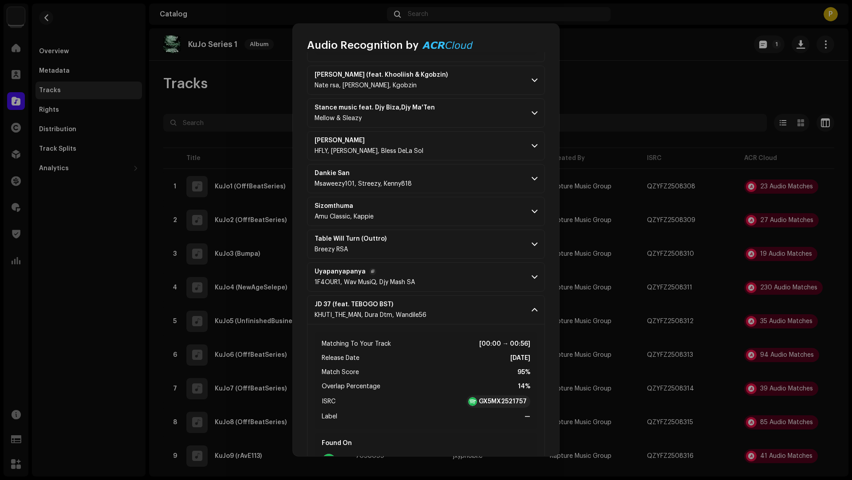
click at [464, 263] on p-accordion-header "Uyapanyapanya 1F4OUR1, Wav MusiQ, Djy Mash SA" at bounding box center [426, 277] width 238 height 29
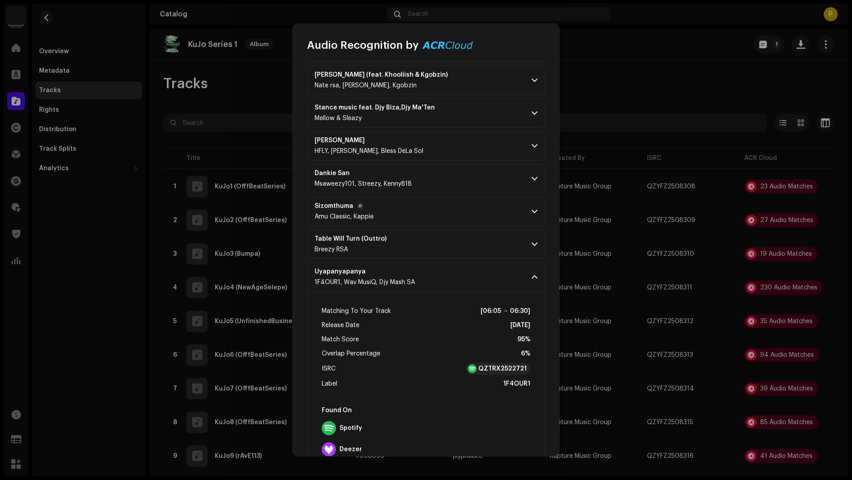
click at [464, 224] on p-accordion-header "Sizomthuma Amu Classic, Kappie" at bounding box center [426, 211] width 238 height 29
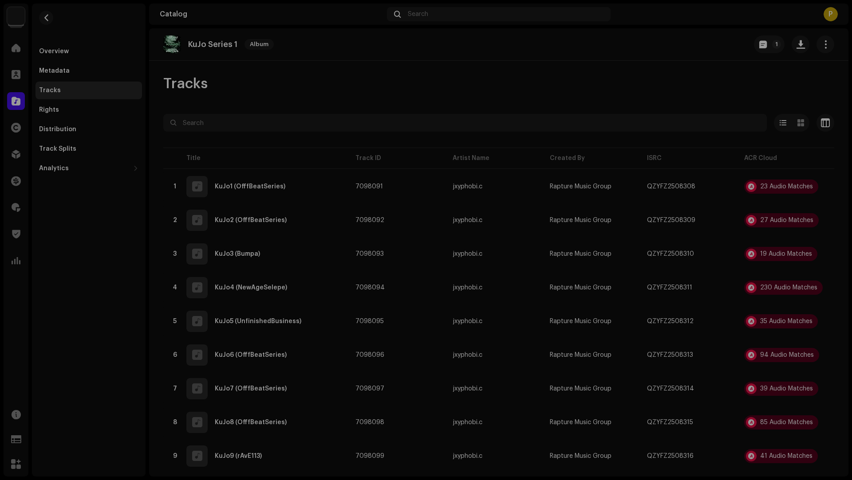
click at [115, 295] on div "Audio Recognition by Remix/Sample 38 Cover Song 1 All results require review/li…" at bounding box center [426, 240] width 852 height 480
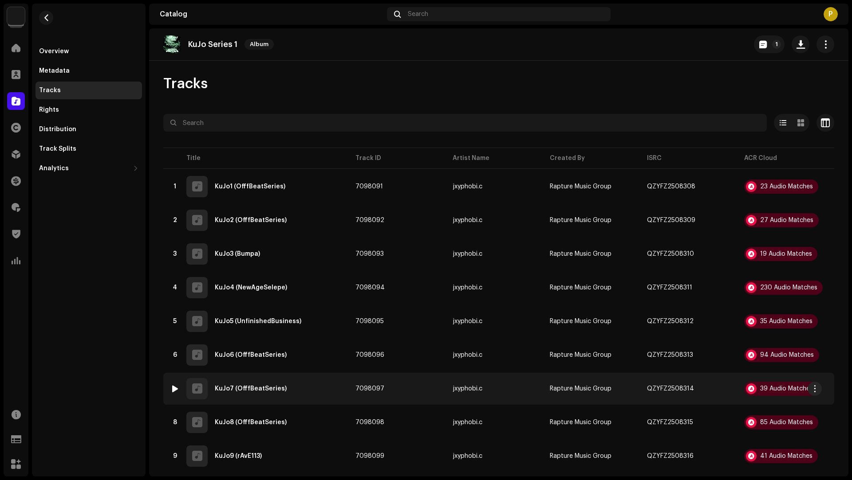
click at [322, 383] on div "7 KuJo7 (OfffBeatSeries)" at bounding box center [255, 388] width 171 height 21
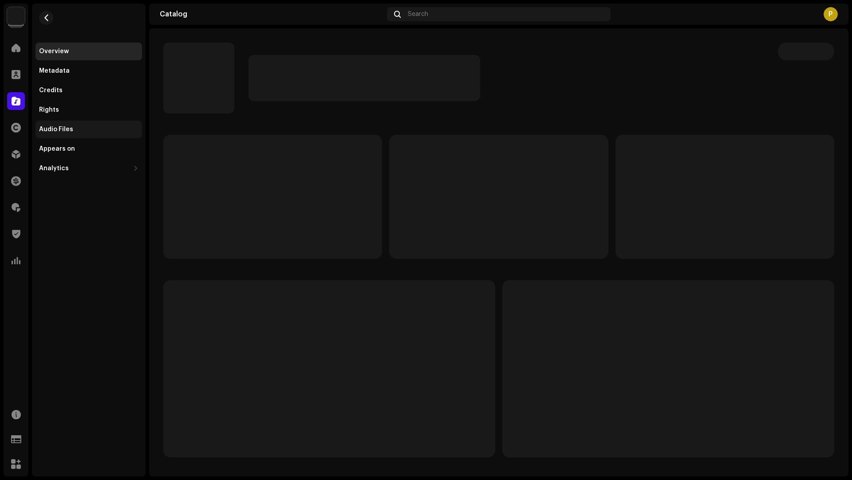
click at [80, 130] on div "Audio Files" at bounding box center [88, 129] width 99 height 7
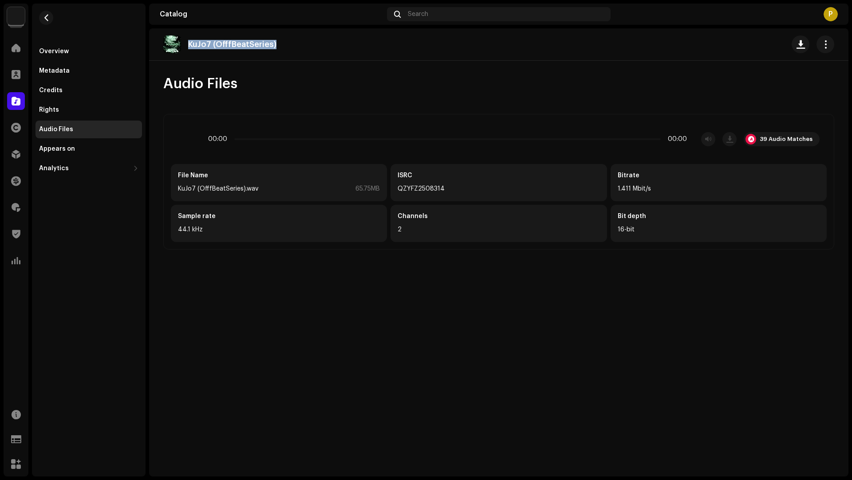
drag, startPoint x: 279, startPoint y: 44, endPoint x: 276, endPoint y: 35, distance: 10.0
click at [276, 35] on div "KuJo7 (OfffBeatSeries)" at bounding box center [498, 44] width 699 height 32
copy p "KuJo7 (OfffBeatSeries)"
click at [779, 136] on div "39 Audio Matches" at bounding box center [785, 139] width 53 height 7
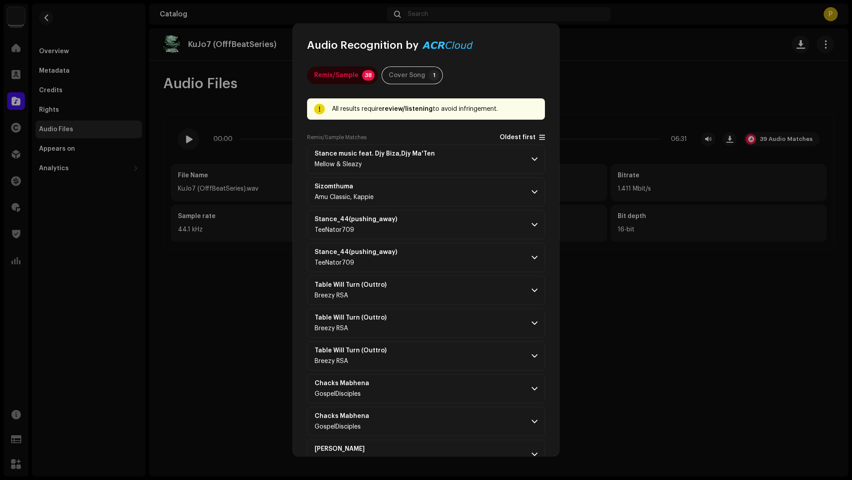
click at [509, 137] on span "Oldest first" at bounding box center [517, 137] width 36 height 7
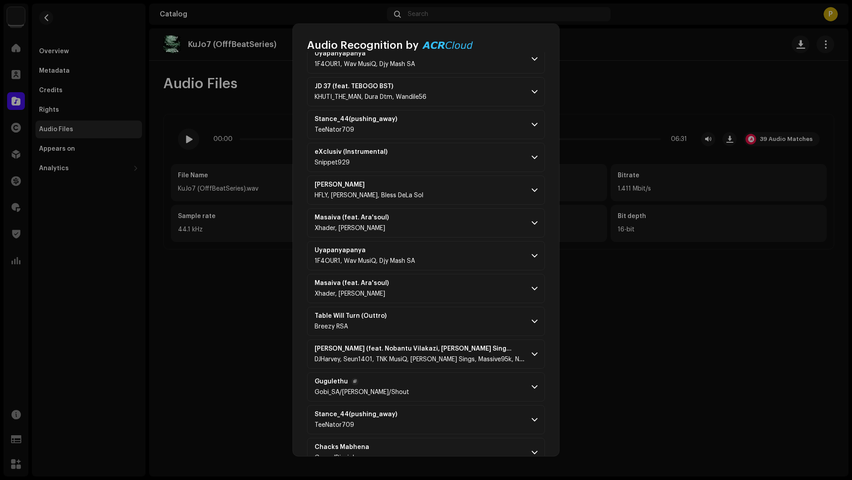
scroll to position [358, 0]
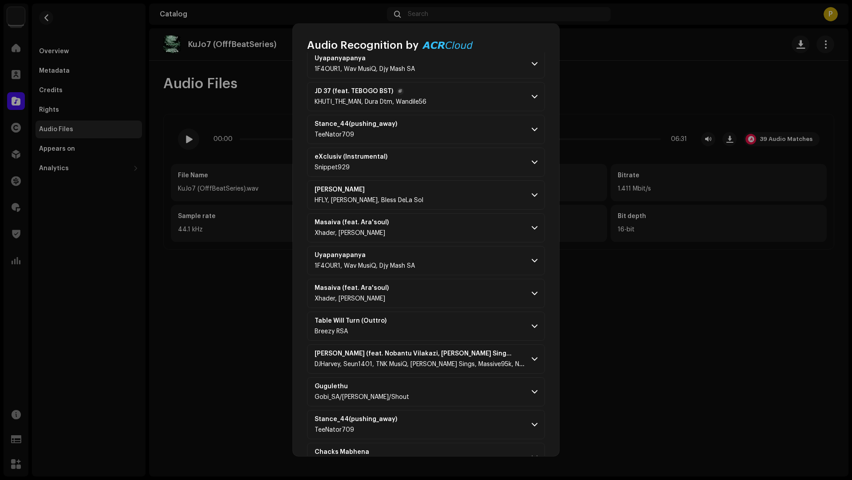
click at [453, 100] on p-accordion-header "JD 37 (feat. TEBOGO BST) KHUTI_THE_MAN, Dura Dtm, Wandile56" at bounding box center [426, 96] width 238 height 29
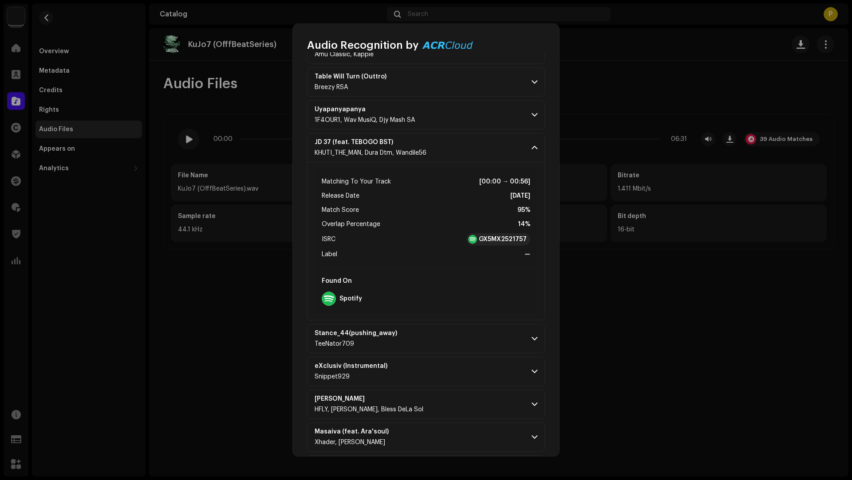
scroll to position [256, 0]
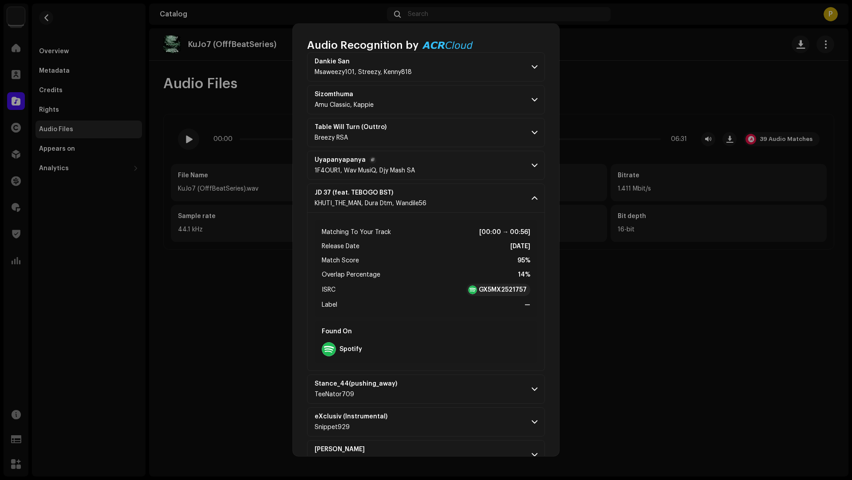
click at [465, 170] on p-accordion-header "Uyapanyapanya 1F4OUR1, Wav MusiQ, Djy Mash SA" at bounding box center [426, 165] width 238 height 29
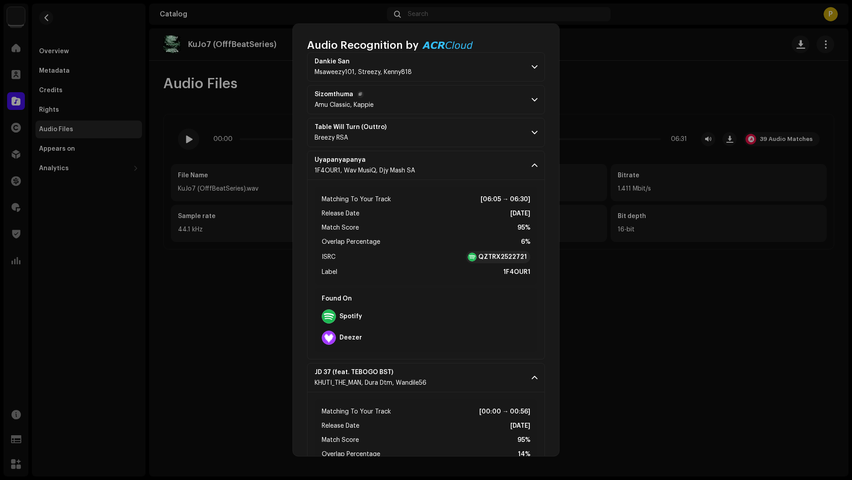
click at [438, 99] on p-accordion-header "Sizomthuma Amu Classic, Kappie" at bounding box center [426, 99] width 238 height 29
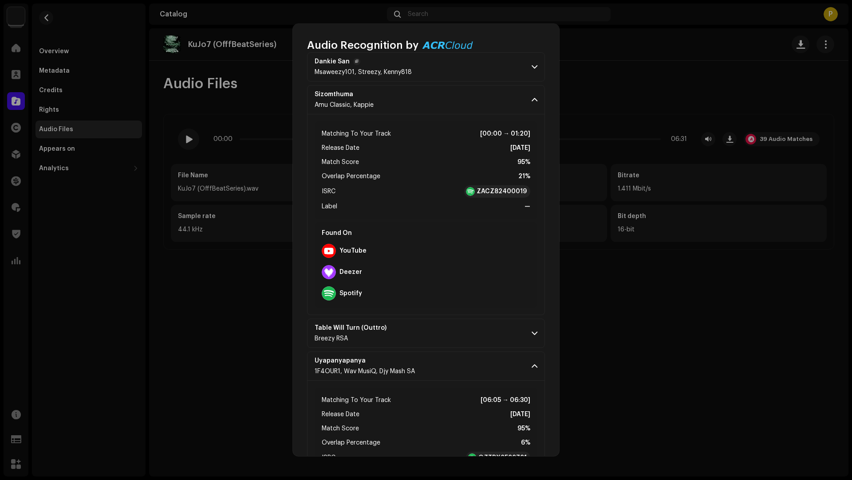
click at [444, 69] on p-accordion-header "Dankie San Msaweezy101, Streezy, Kenny818" at bounding box center [426, 66] width 238 height 29
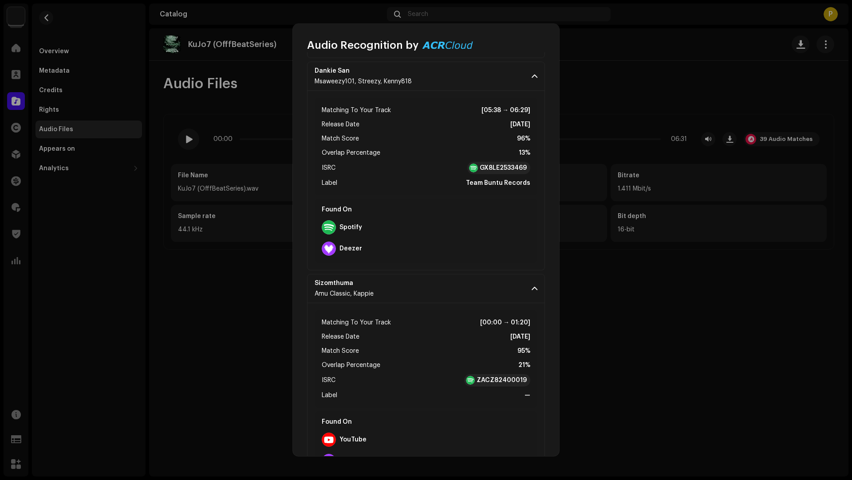
scroll to position [247, 0]
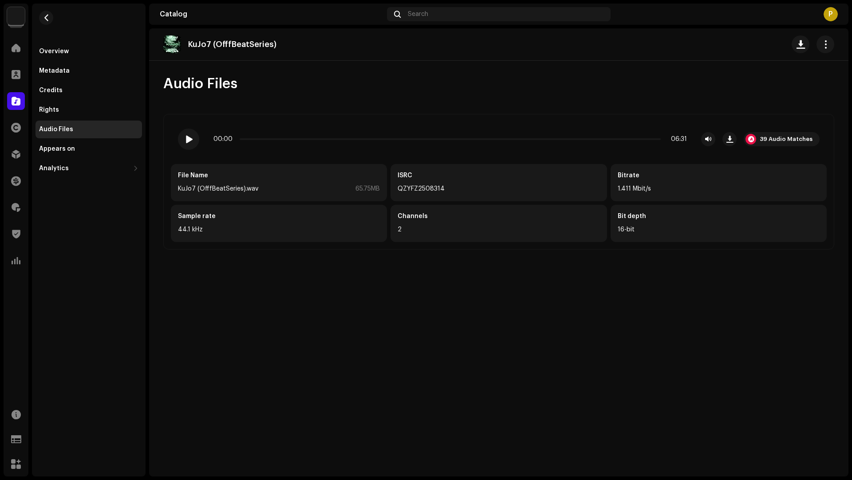
click at [100, 81] on div "Audio Recognition by Remix/Sample 38 Cover Song 1 All results require review/li…" at bounding box center [426, 240] width 852 height 480
click at [49, 16] on span "button" at bounding box center [46, 17] width 7 height 7
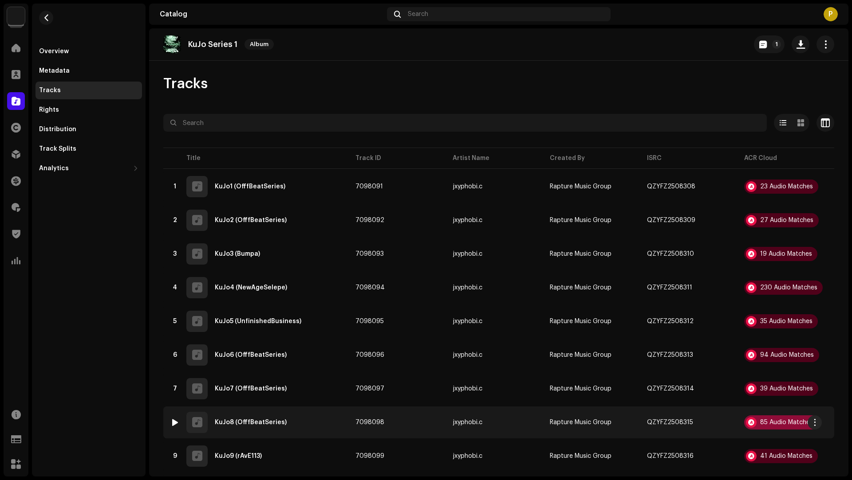
click at [779, 421] on div "85 Audio Matches" at bounding box center [786, 423] width 53 height 6
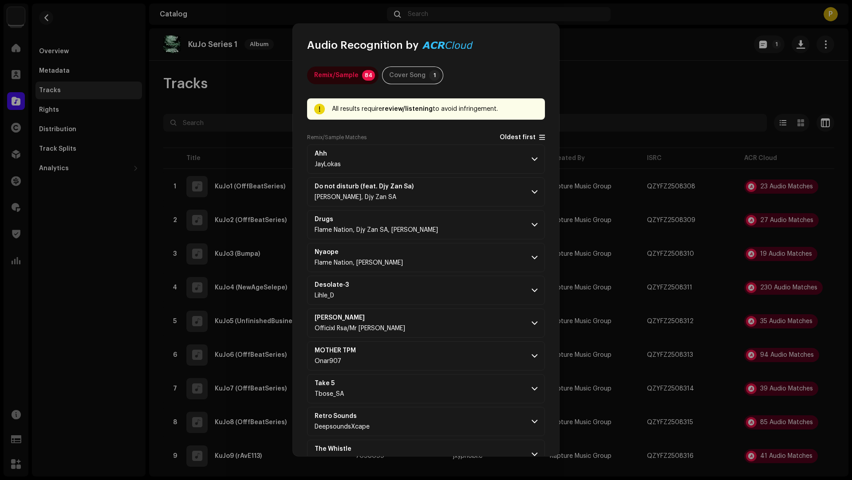
click at [502, 137] on span "Oldest first" at bounding box center [517, 137] width 36 height 7
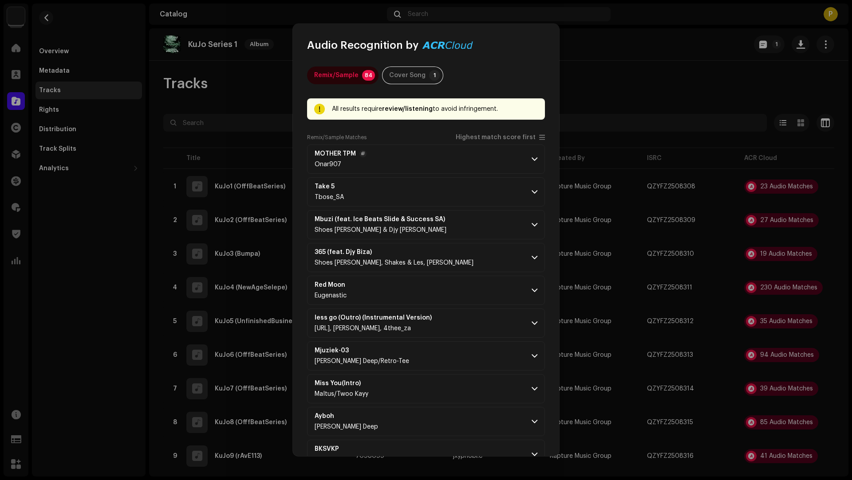
click at [491, 152] on p-accordion-header "MOTHER TPM Onar907" at bounding box center [426, 159] width 238 height 29
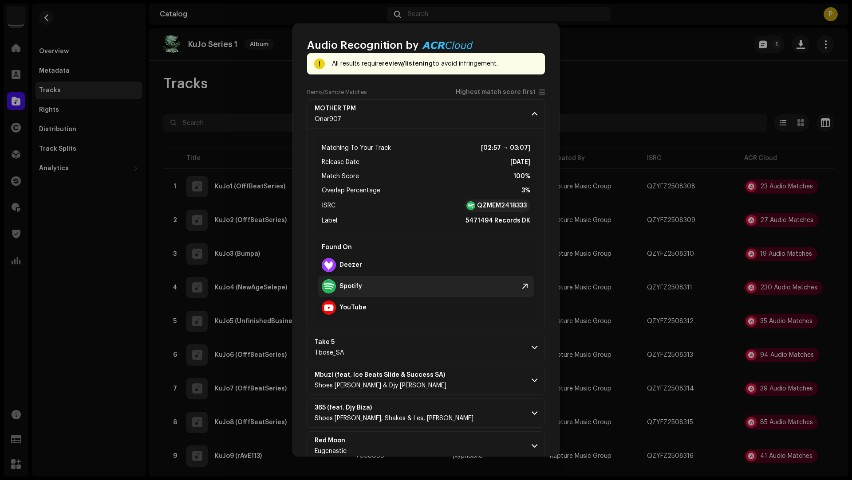
scroll to position [103, 0]
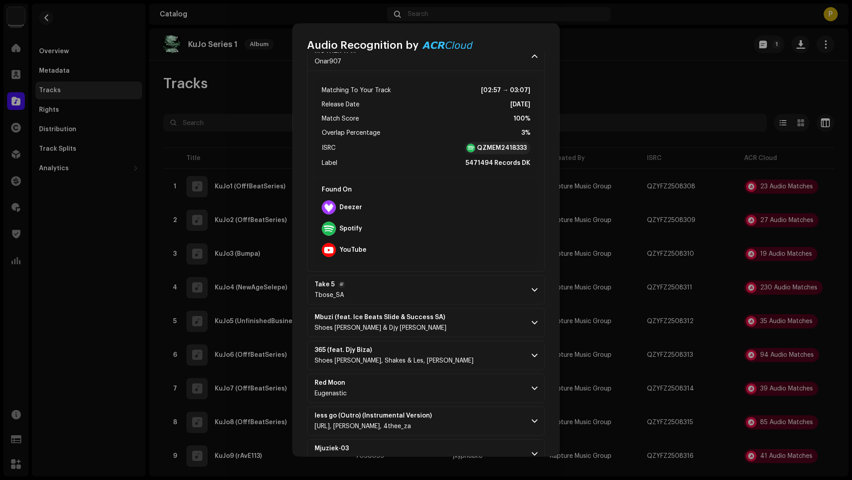
click at [462, 291] on p-accordion-header "Take 5 Tbose_SA" at bounding box center [426, 289] width 238 height 29
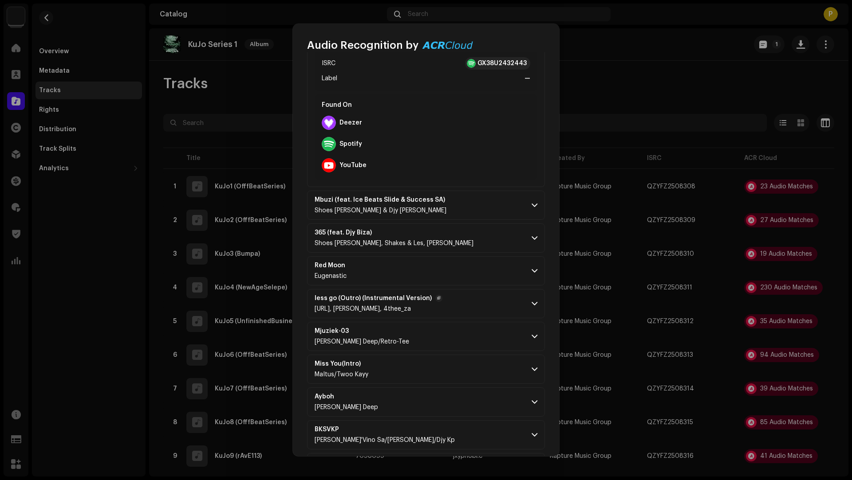
scroll to position [851, 0]
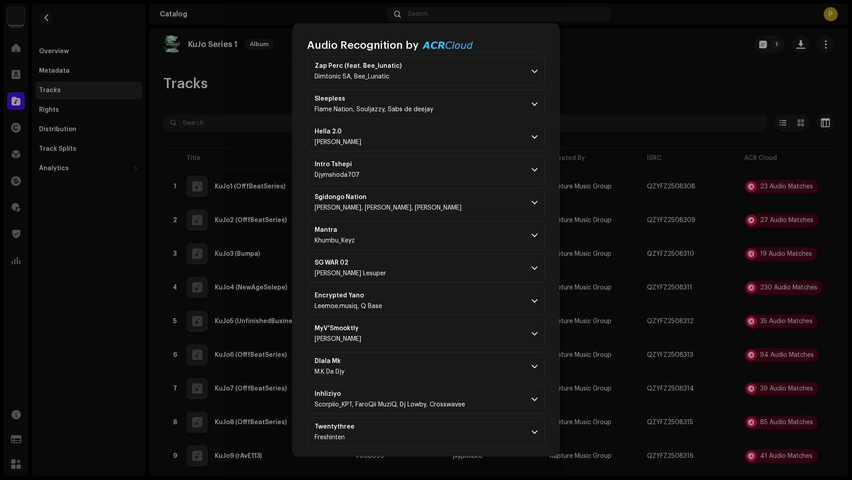
click at [464, 290] on p-accordion-header "Encrypted Yano Leemoe.musiq, Q Base" at bounding box center [426, 301] width 238 height 29
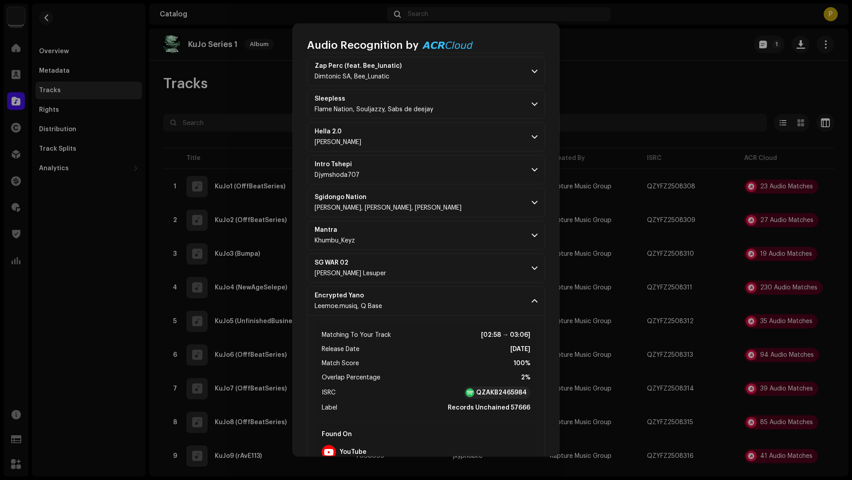
scroll to position [1607, 0]
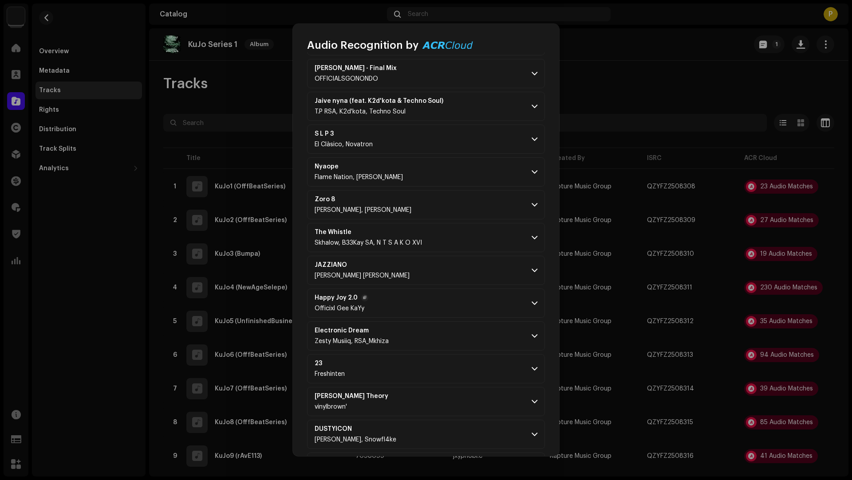
click at [464, 290] on p-accordion-header "Happy Joy 2.0 Officixl Gee KaYy" at bounding box center [426, 303] width 238 height 29
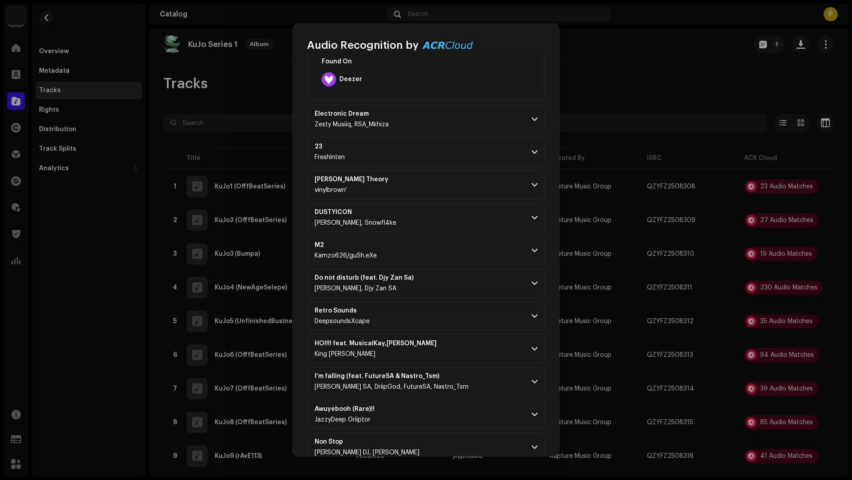
scroll to position [2381, 0]
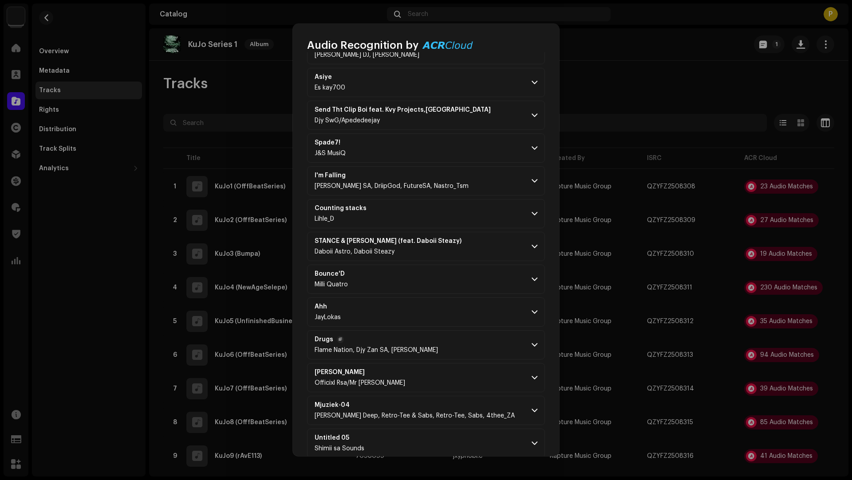
click at [470, 330] on p-accordion-header "Drugs Flame Nation, Djy Zan SA, Thokzin Musiq" at bounding box center [426, 344] width 238 height 29
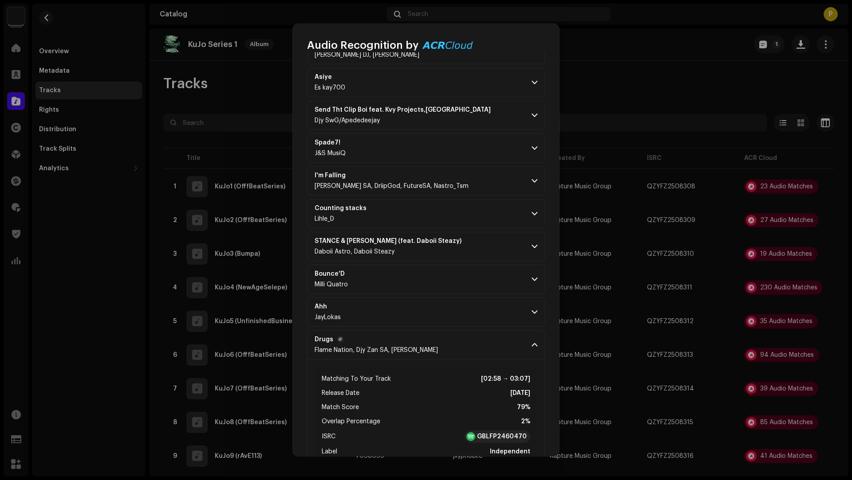
scroll to position [3131, 0]
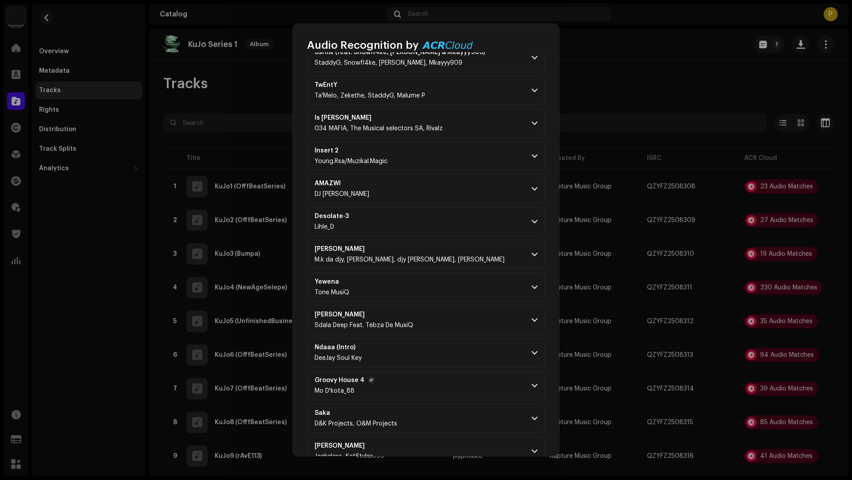
click at [472, 371] on p-accordion-header "Groovy House 4 Mo D'kota_88" at bounding box center [426, 385] width 238 height 29
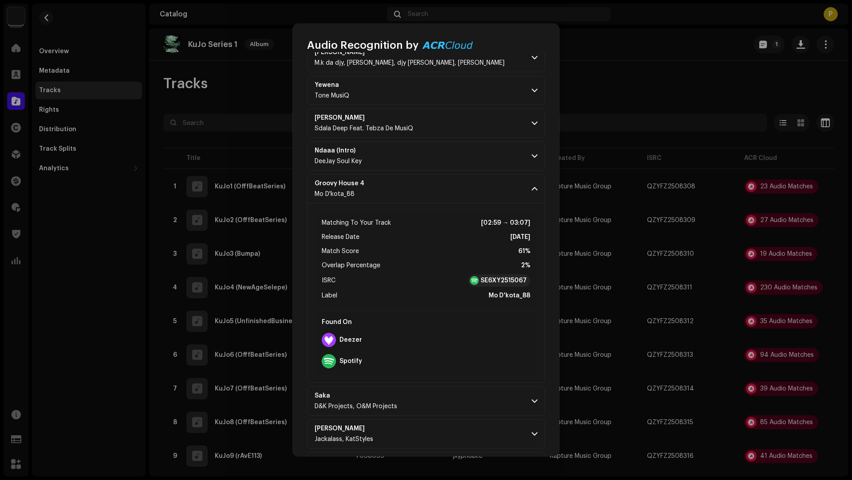
scroll to position [3528, 0]
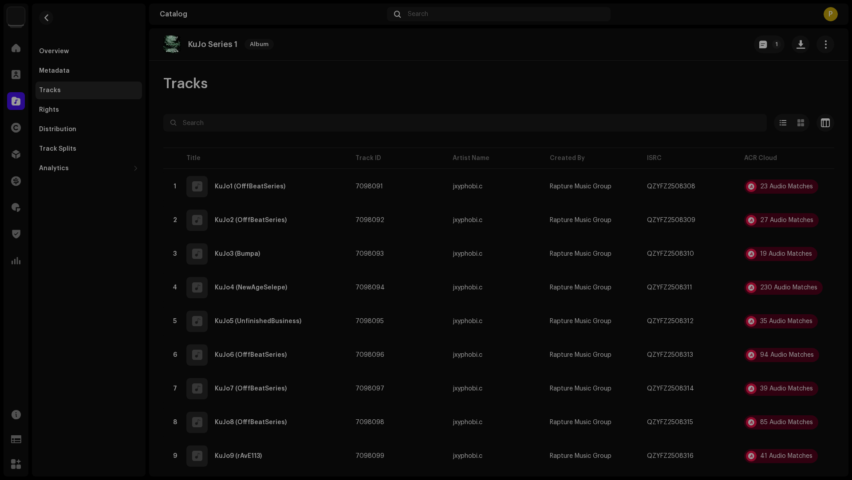
click at [687, 400] on div "Audio Recognition by Remix/Sample 84 Cover Song 1 All results require review/li…" at bounding box center [426, 240] width 852 height 480
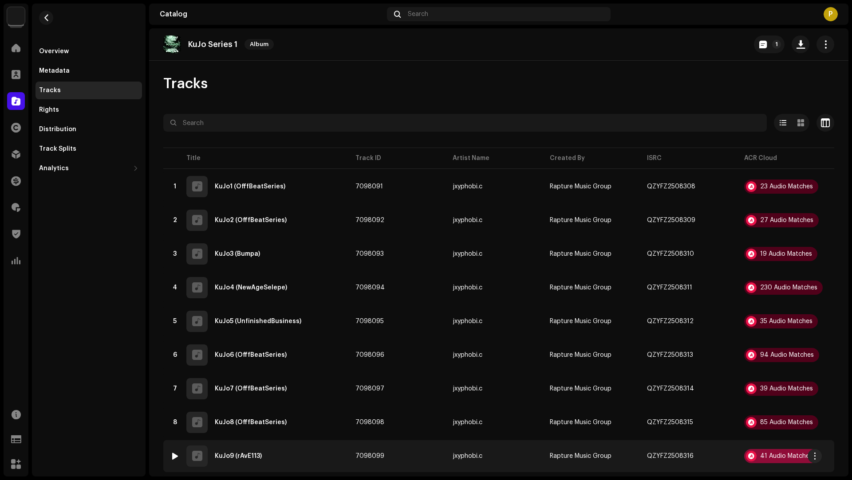
click at [761, 460] on div "41 Audio Matches" at bounding box center [781, 456] width 74 height 14
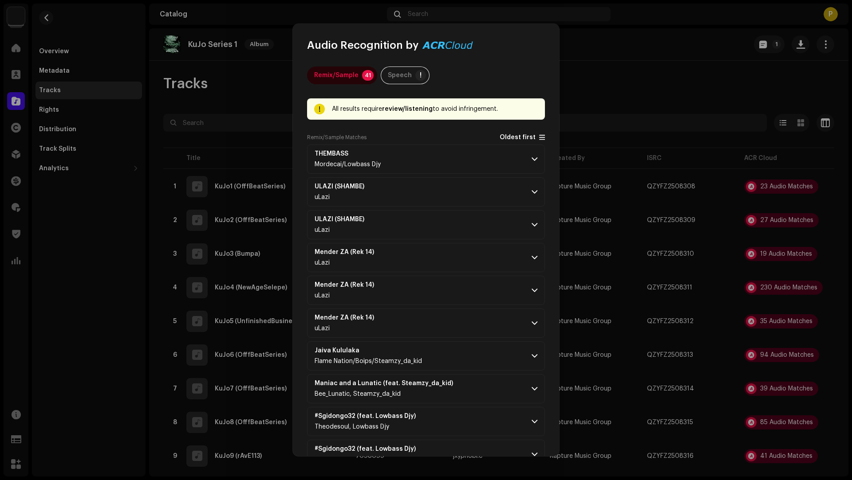
click at [516, 138] on span "Oldest first" at bounding box center [517, 137] width 36 height 7
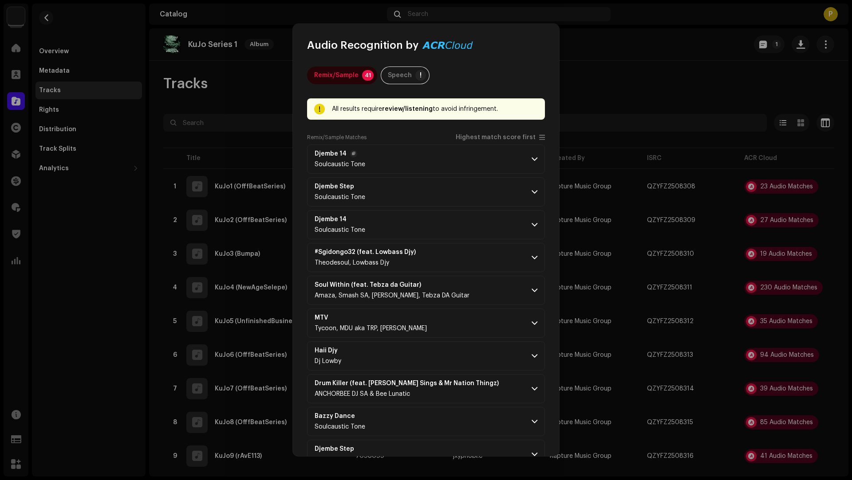
click at [462, 157] on p-accordion-header "Djembe 14 Soulcaustic Tone" at bounding box center [426, 159] width 238 height 29
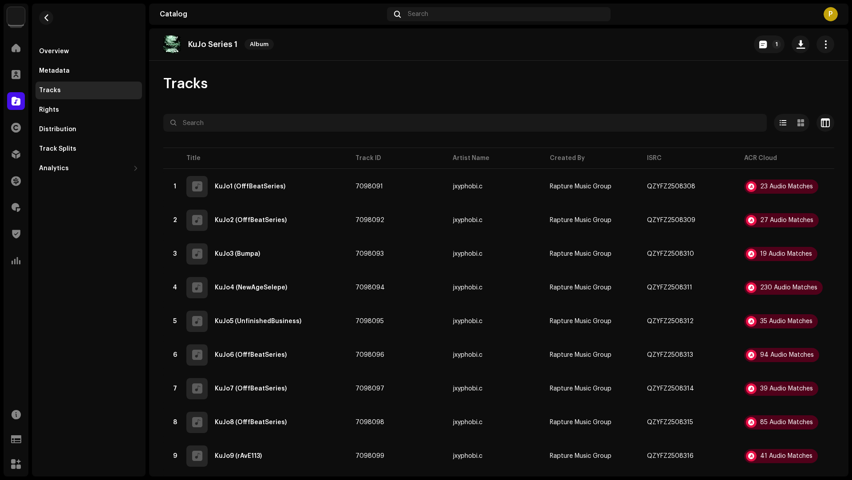
click at [123, 360] on div "Audio Recognition by Remix/Sample 41 Speech ! All results require review/listen…" at bounding box center [426, 240] width 852 height 480
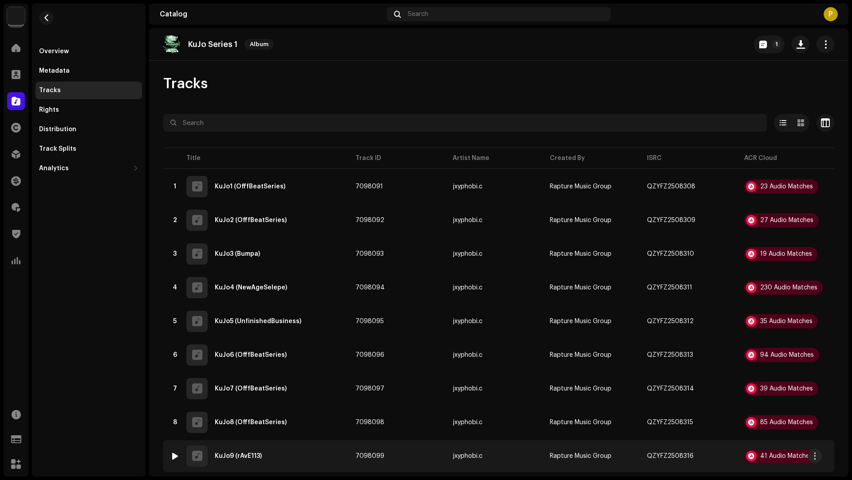
click at [311, 459] on div "9 KuJo9 (rAvE113)" at bounding box center [255, 456] width 171 height 21
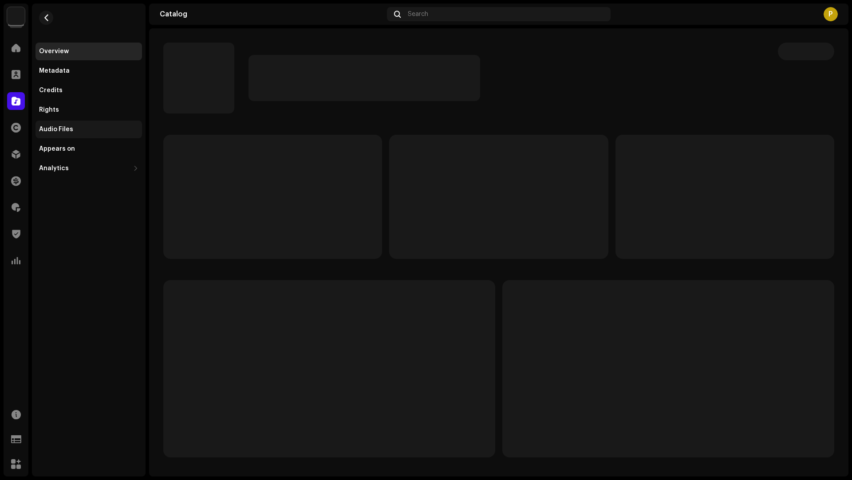
click at [80, 122] on div "Audio Files" at bounding box center [88, 130] width 106 height 18
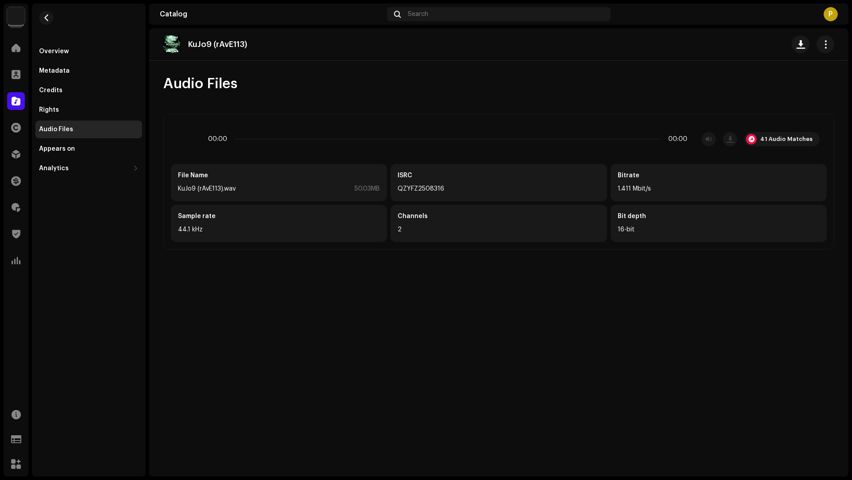
click at [225, 42] on p "KuJo9 (rAvE113)" at bounding box center [217, 44] width 59 height 9
drag, startPoint x: 248, startPoint y: 42, endPoint x: 247, endPoint y: 36, distance: 6.0
click at [247, 36] on div "KuJo9 (rAvE113)" at bounding box center [208, 44] width 91 height 18
copy p "KuJo9 (rAvE113)"
click at [774, 140] on div "41 Audio Matches" at bounding box center [786, 139] width 52 height 7
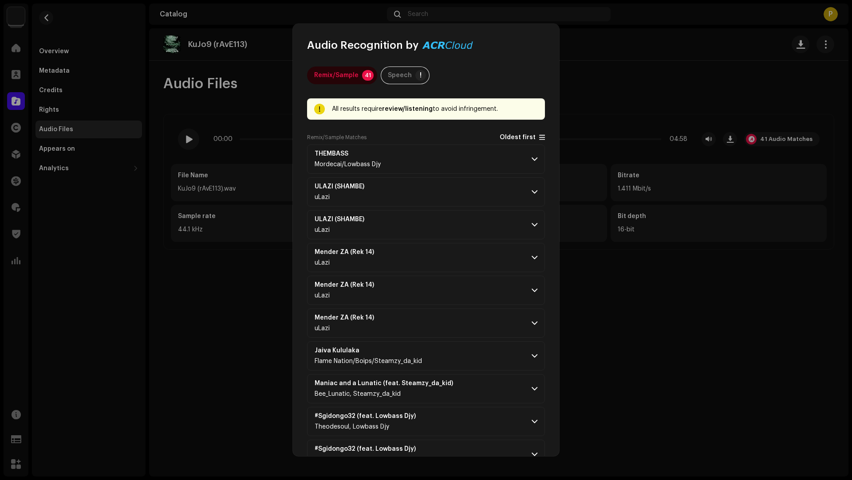
click at [513, 137] on span "Oldest first" at bounding box center [517, 137] width 36 height 7
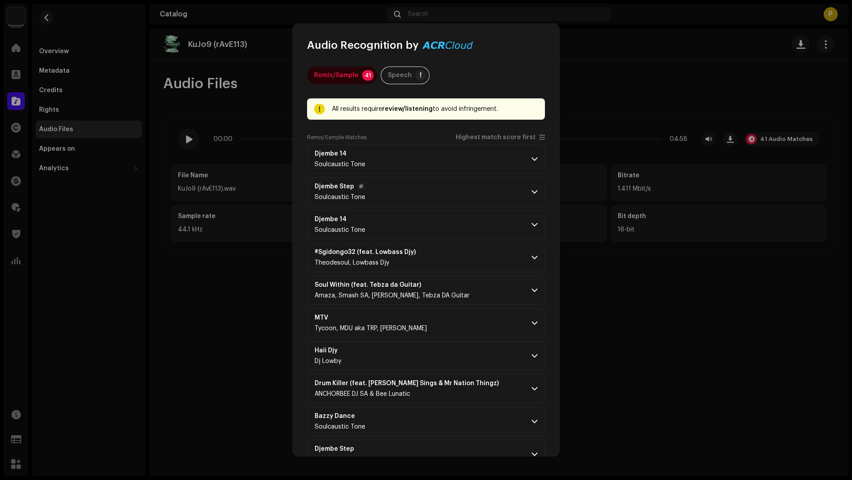
click at [443, 186] on p-accordion-header "Djembe Step Soulcaustic Tone" at bounding box center [426, 191] width 238 height 29
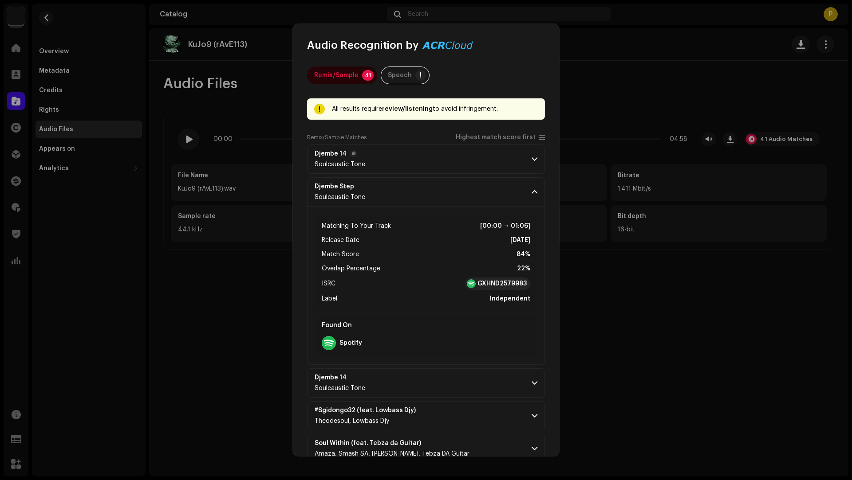
click at [429, 155] on p-accordion-header "Djembe 14 Soulcaustic Tone" at bounding box center [426, 159] width 238 height 29
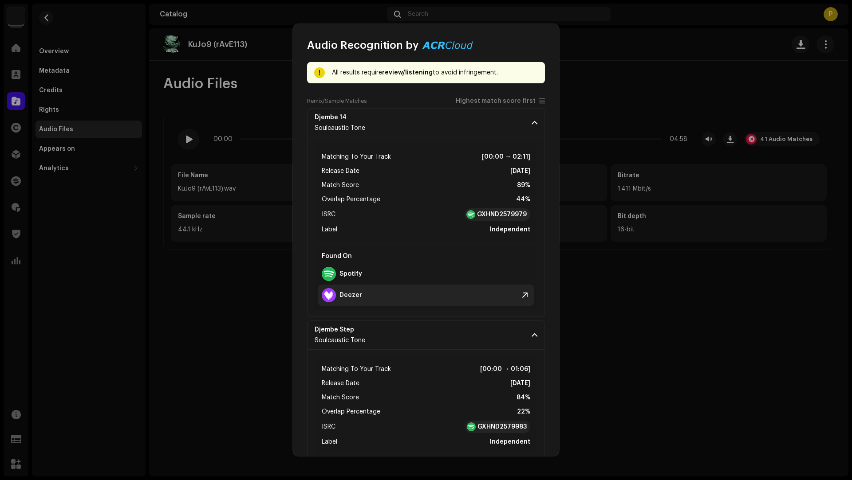
scroll to position [224, 0]
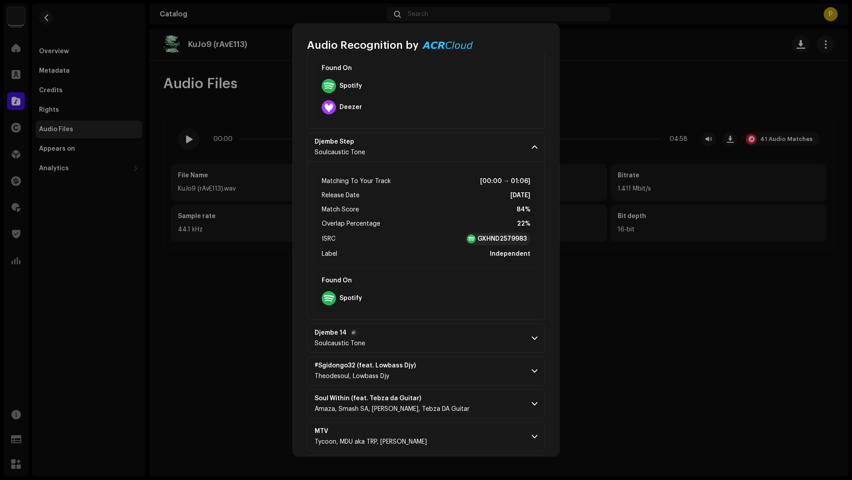
click at [450, 335] on p-accordion-header "Djembe 14 Soulcaustic Tone" at bounding box center [426, 338] width 238 height 29
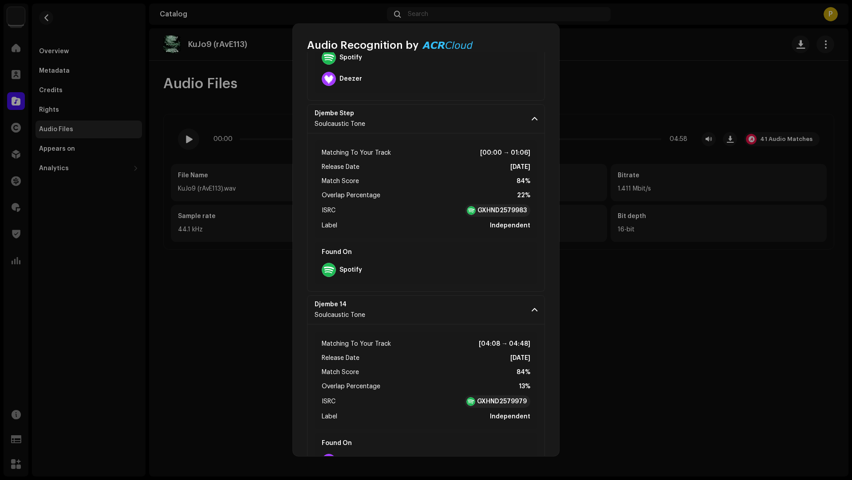
scroll to position [403, 0]
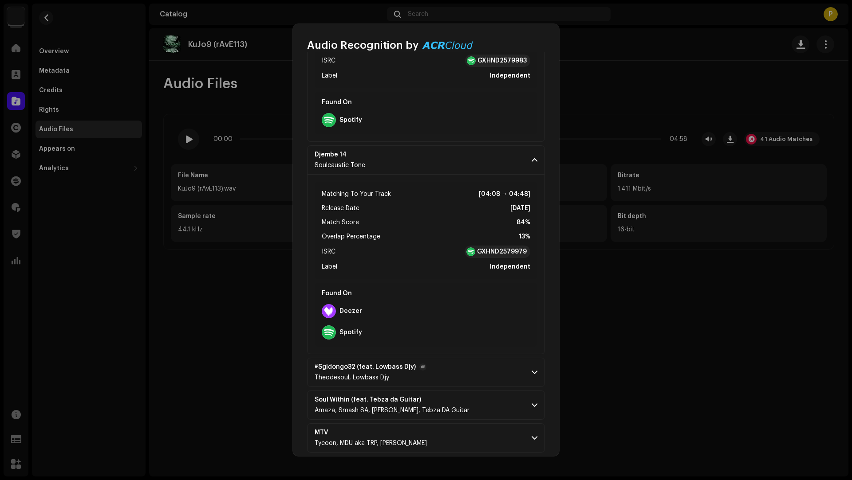
click at [462, 375] on p-accordion-header "#Sgidongo32 (feat. Lowbass Djy) Theodesoul, Lowbass Djy" at bounding box center [426, 372] width 238 height 29
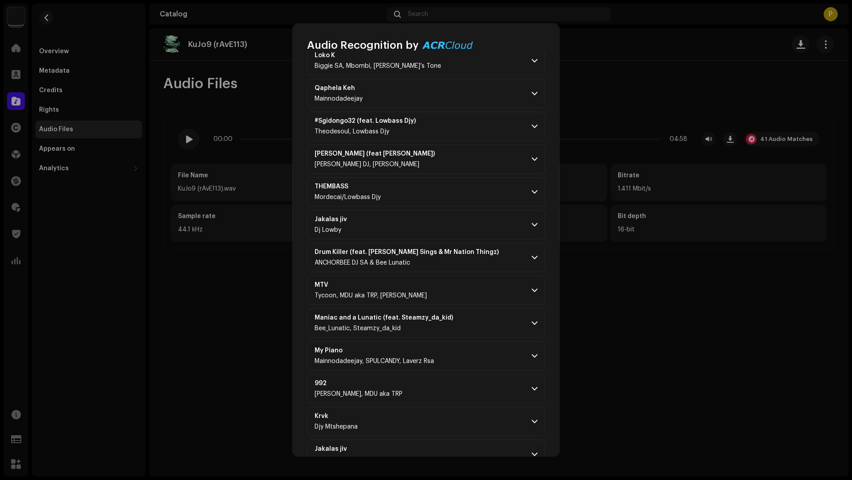
scroll to position [1322, 0]
click at [450, 373] on p-accordion-header "992 Tycoon, MDU aka TRP" at bounding box center [426, 387] width 238 height 29
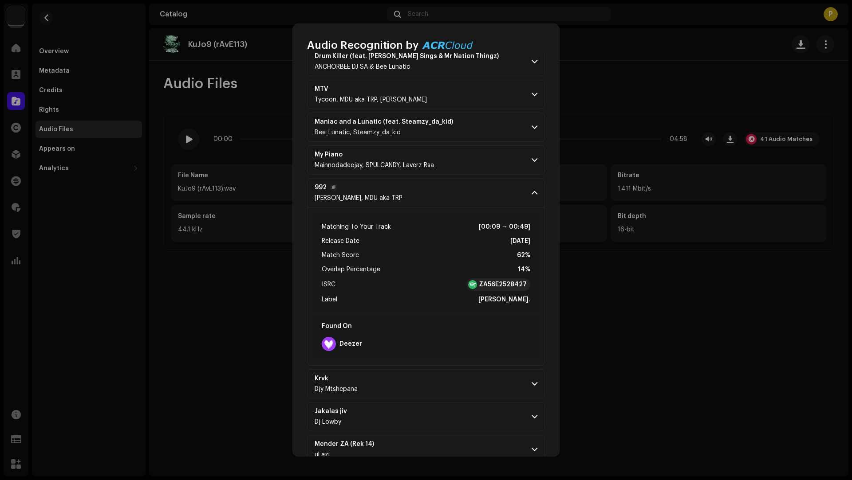
scroll to position [1711, 0]
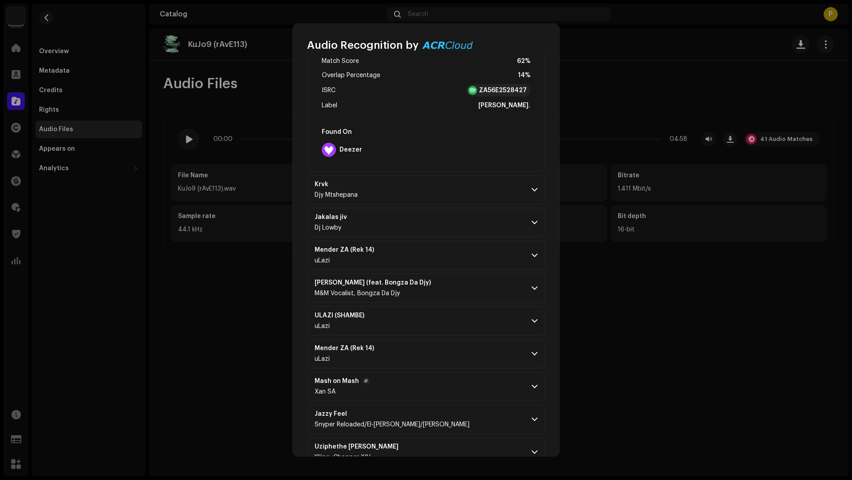
click at [447, 381] on p-accordion-header "Mash on Mash Xan SA" at bounding box center [426, 386] width 238 height 29
click at [459, 340] on p-accordion-header "Mender ZA (Rek 14) uLazi" at bounding box center [426, 353] width 238 height 29
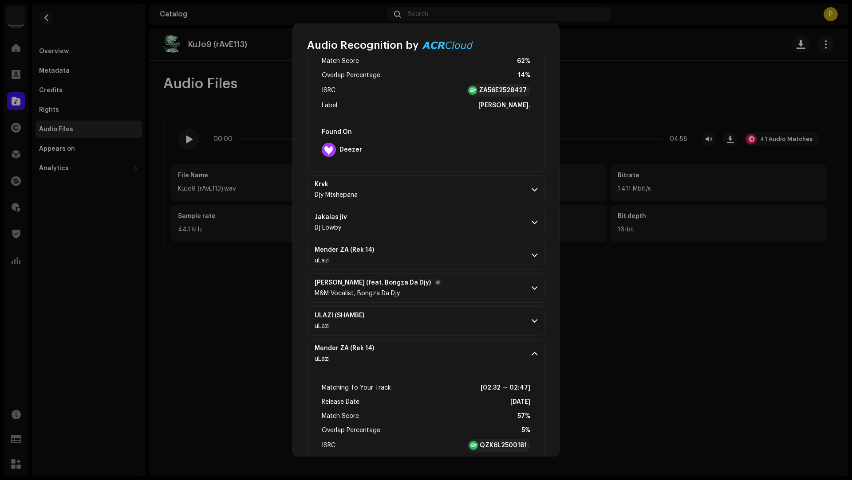
click at [465, 287] on p-accordion-header "Goseng (feat. Bongza Da Djy) M&M Vocalist, Bongza Da Djy" at bounding box center [426, 288] width 238 height 29
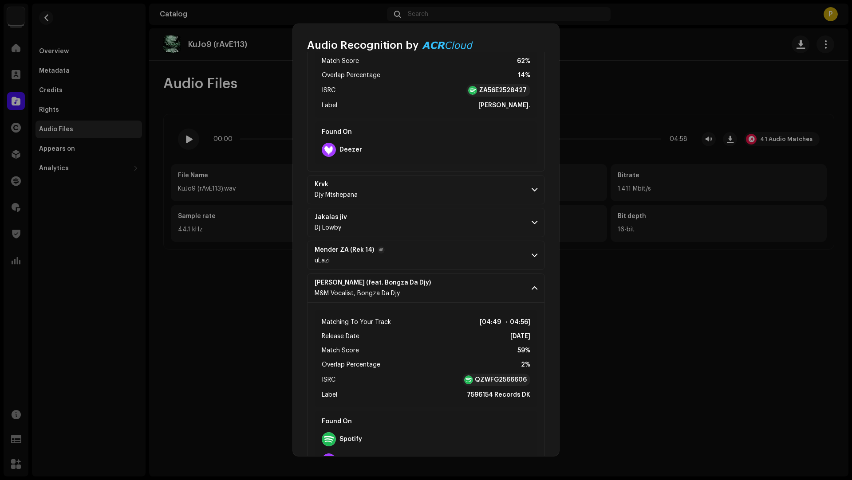
click at [471, 256] on p-accordion-header "Mender ZA (Rek 14) uLazi" at bounding box center [426, 255] width 238 height 29
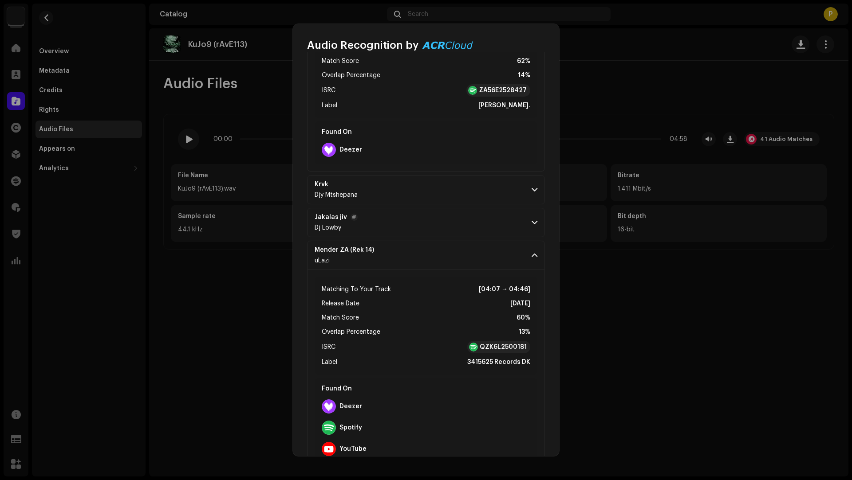
click at [460, 220] on p-accordion-header "Jakalas jiv Dj Lowby" at bounding box center [426, 222] width 238 height 29
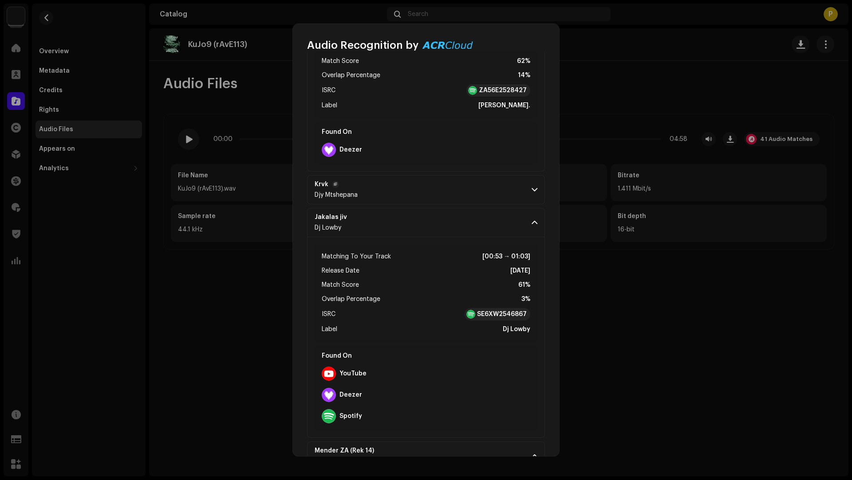
click at [437, 176] on p-accordion-header "Krvk Djy Mtshepana" at bounding box center [426, 189] width 238 height 29
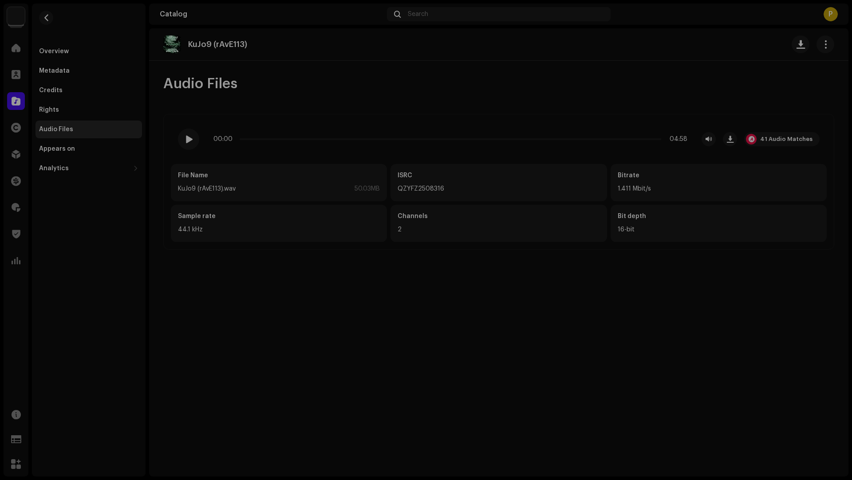
click at [657, 266] on div "Audio Recognition by Remix/Sample 41 Speech ! All results require review/listen…" at bounding box center [426, 240] width 852 height 480
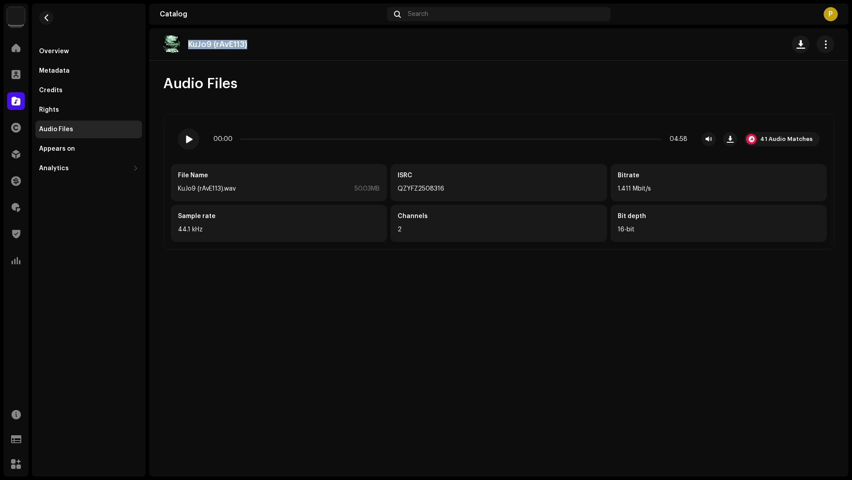
drag, startPoint x: 268, startPoint y: 50, endPoint x: 260, endPoint y: 35, distance: 17.3
click at [260, 35] on div "KuJo9 (rAvE113)" at bounding box center [498, 44] width 699 height 32
copy p "KuJo9 (rAvE113)"
click at [47, 16] on span "button" at bounding box center [46, 17] width 7 height 7
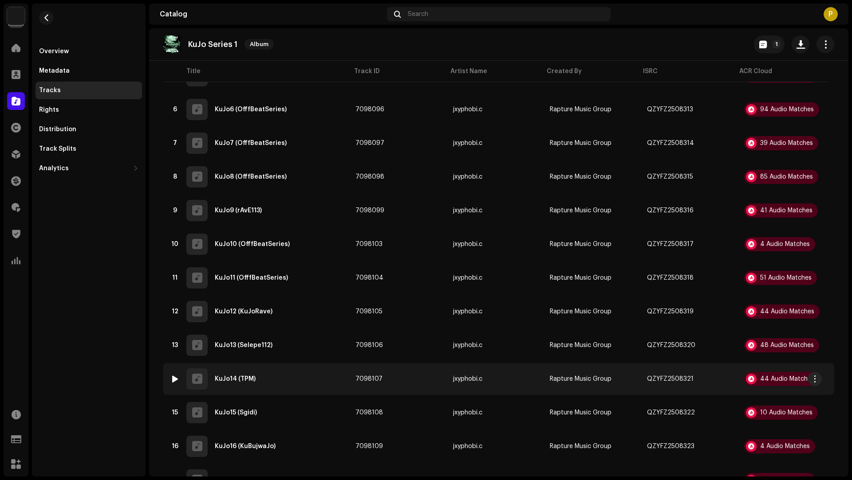
scroll to position [288, 0]
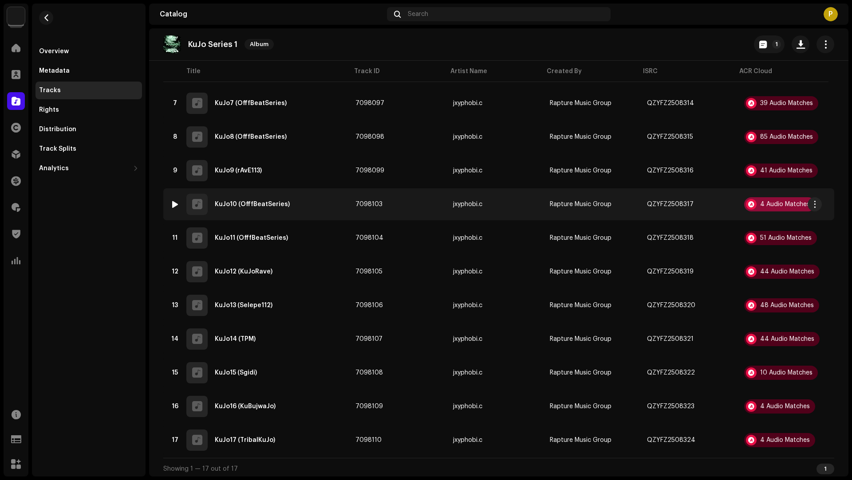
click at [767, 206] on div "4 Audio Matches" at bounding box center [785, 204] width 50 height 6
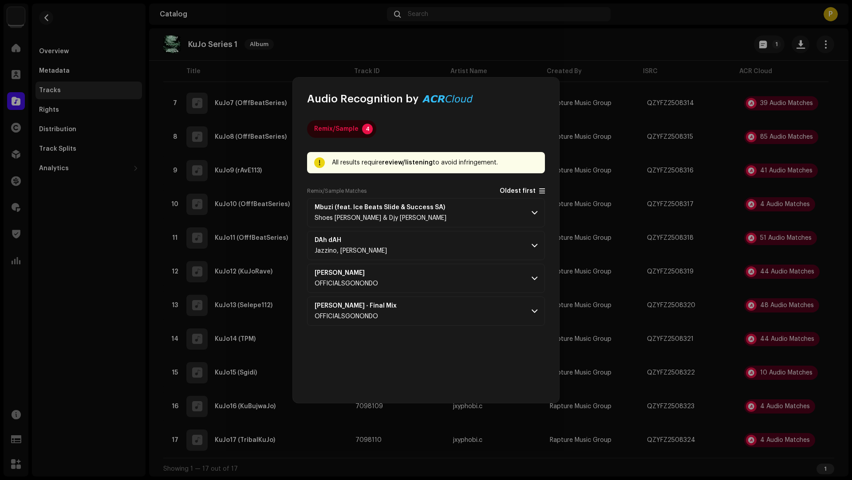
click at [518, 194] on span "Oldest first" at bounding box center [517, 191] width 36 height 7
click at [499, 210] on p-accordion-header "Mbuzi (feat. Ice Beats Slide & Success SA) Shoes Meister & Djy Biza" at bounding box center [426, 212] width 238 height 29
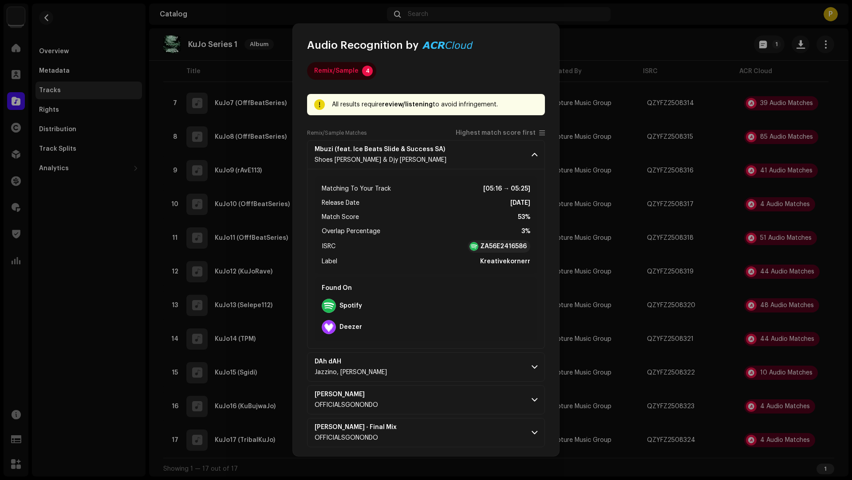
scroll to position [8, 0]
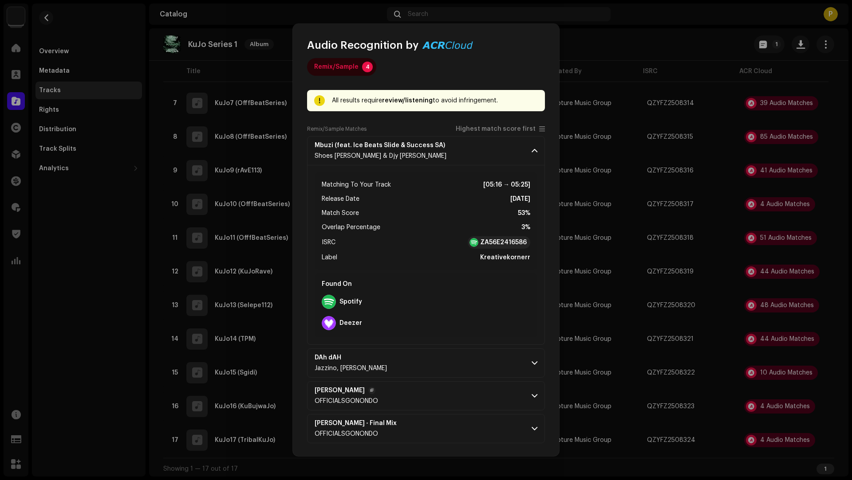
click at [438, 389] on p-accordion-header "Yey Wena Marhn OFFICIALSGONONDO" at bounding box center [426, 395] width 238 height 29
click at [440, 355] on p-accordion-header "DAh dAH Jazzino, Tebza'Lvte" at bounding box center [426, 363] width 238 height 29
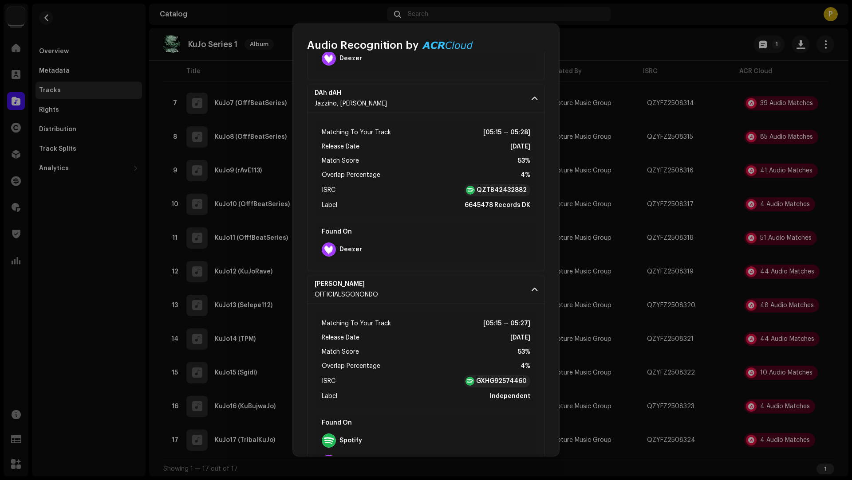
scroll to position [346, 0]
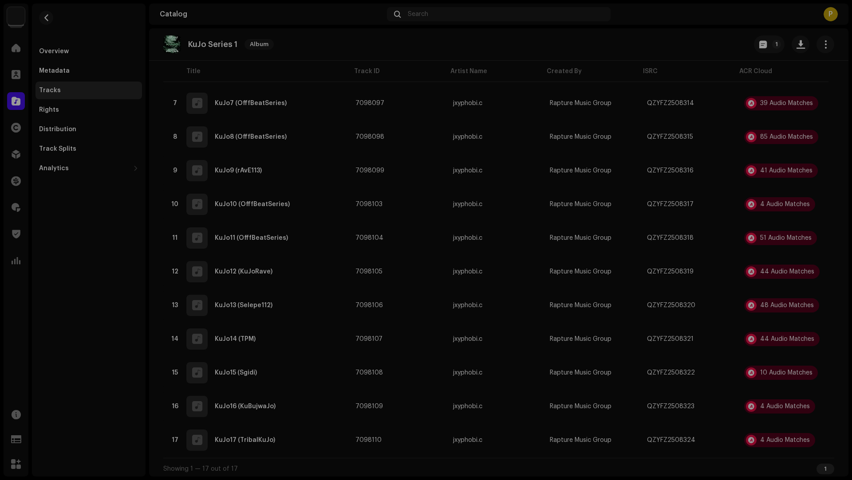
click at [680, 331] on div "Audio Recognition by Remix/Sample 4 All results require review/listening to avo…" at bounding box center [426, 240] width 852 height 480
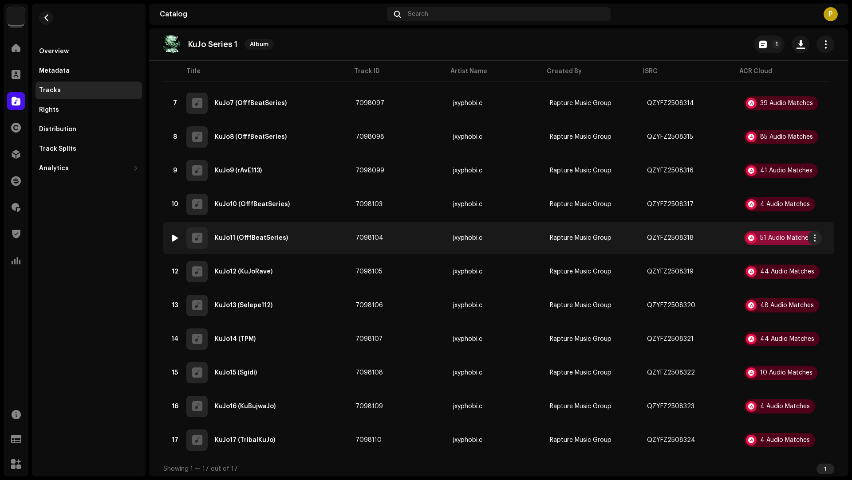
click at [771, 232] on div "51 Audio Matches" at bounding box center [780, 238] width 73 height 14
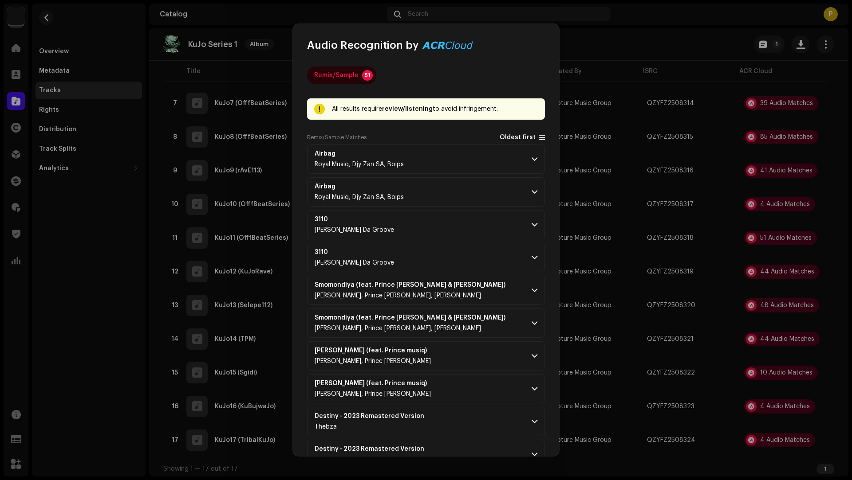
click at [512, 135] on span "Oldest first" at bounding box center [517, 137] width 36 height 7
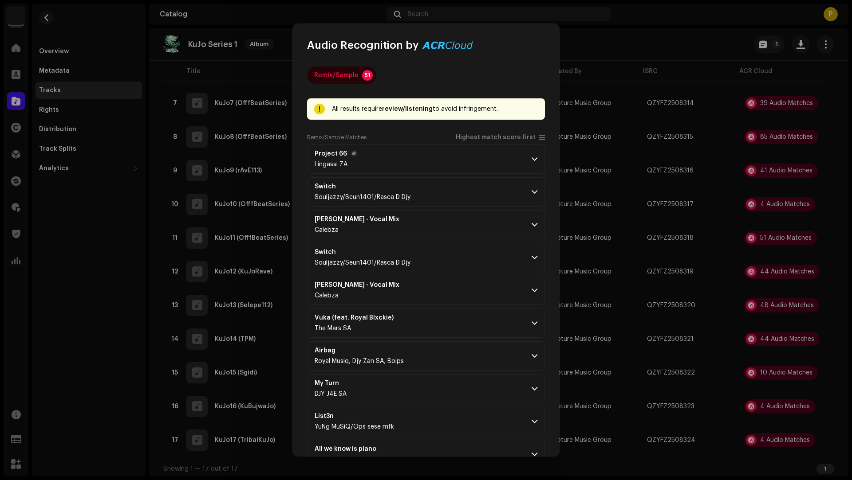
click at [476, 157] on p-accordion-header "Project 66 Lingassi ZA" at bounding box center [426, 159] width 238 height 29
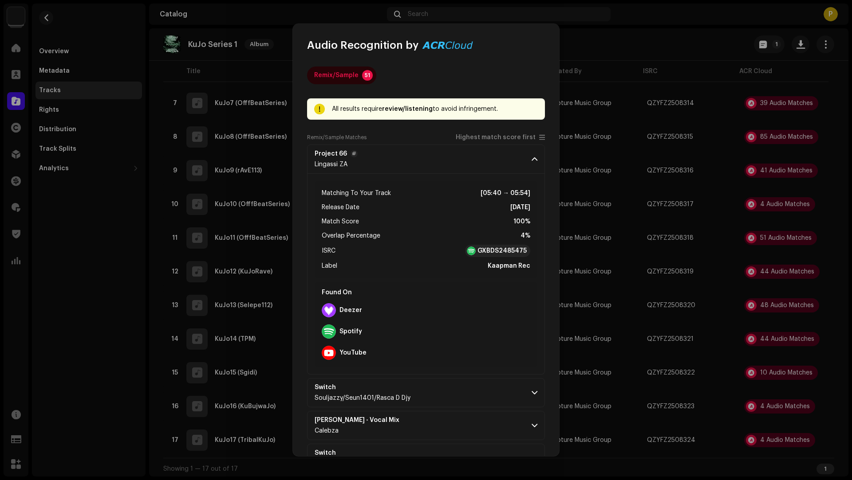
scroll to position [732, 0]
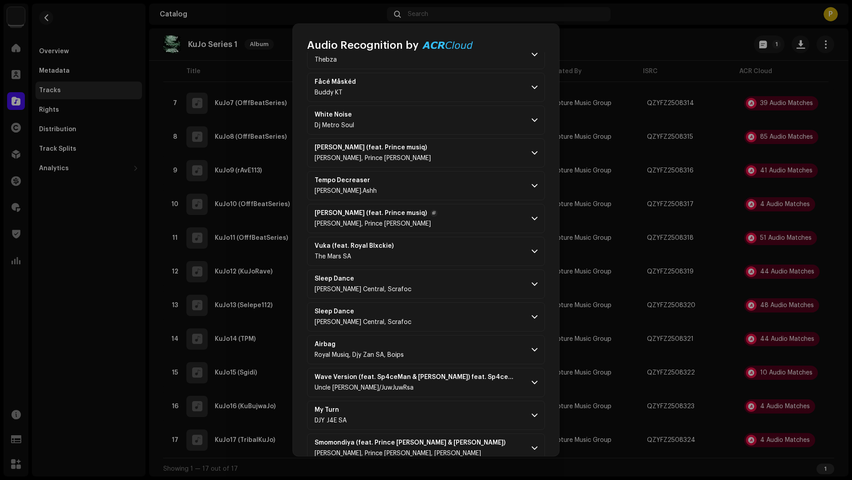
click at [471, 219] on p-accordion-header "AI SUKE (feat. Prince musiq) Mckay Musiq, Prince Musiq" at bounding box center [426, 218] width 238 height 29
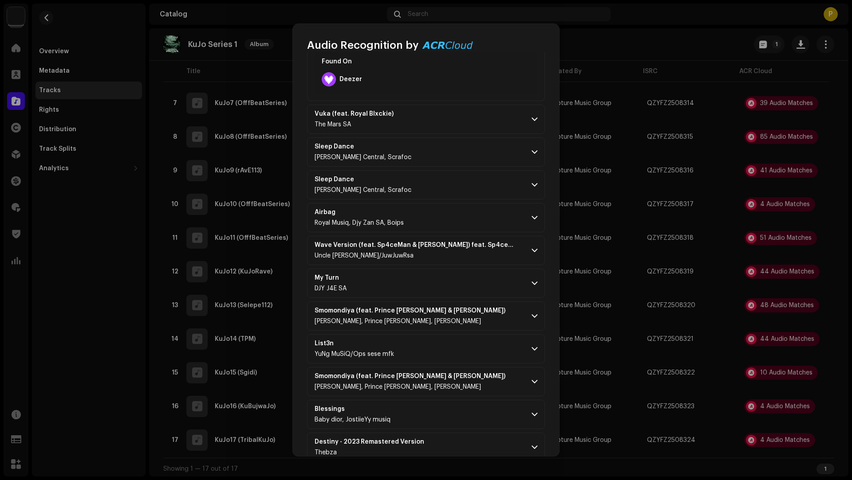
scroll to position [1488, 0]
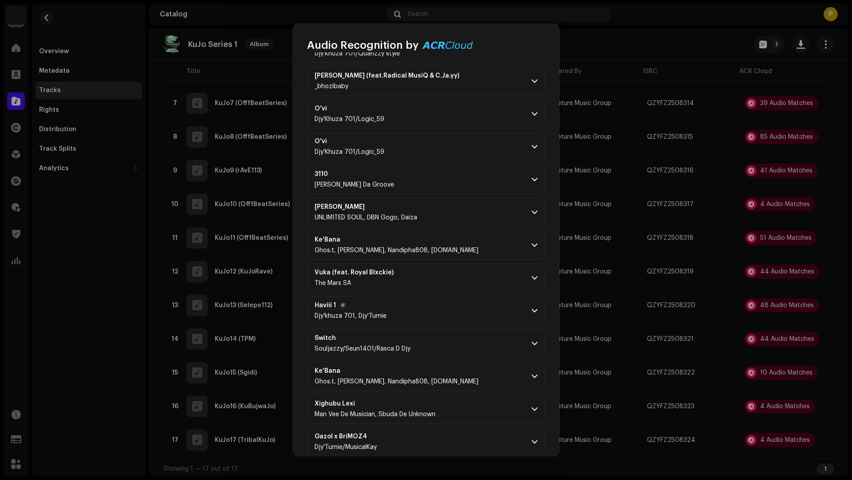
click at [471, 298] on p-accordion-header "Haviii 1 Djy'khuza 701, Djy'Tumie" at bounding box center [426, 310] width 238 height 29
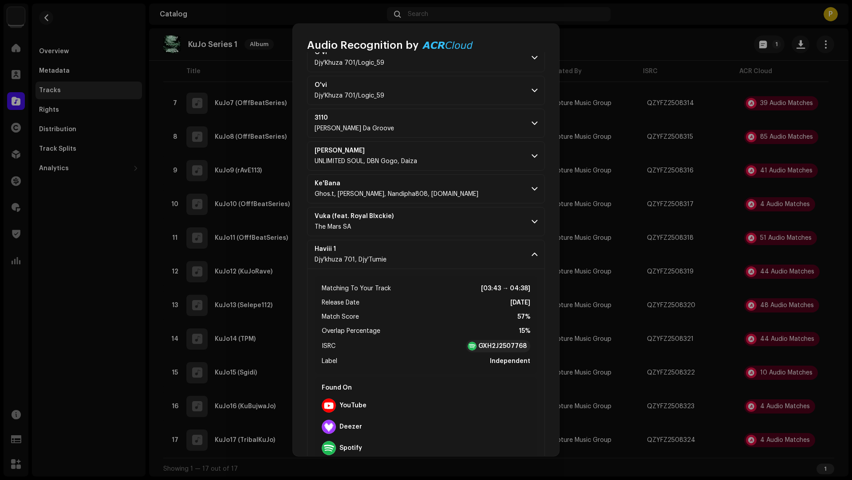
scroll to position [1544, 0]
click at [480, 208] on p-accordion-header "Vuka (feat. Royal Blxckie) The Mars SA" at bounding box center [426, 222] width 238 height 29
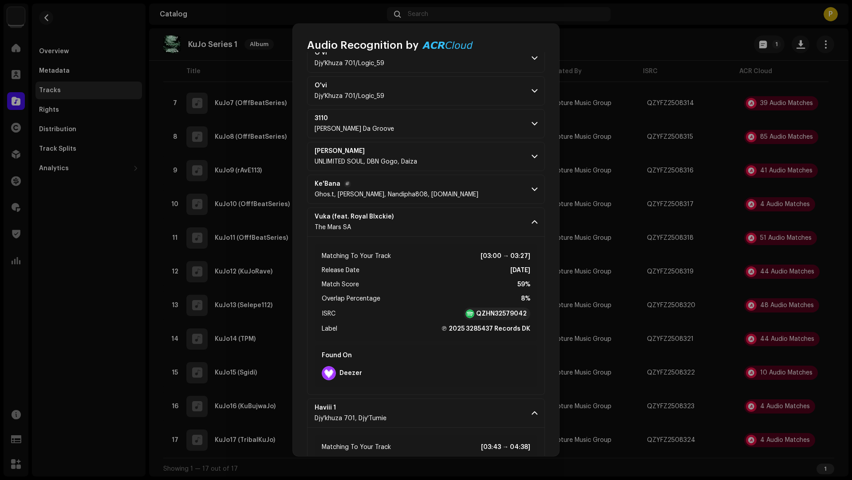
click at [480, 175] on p-accordion-header "Ke'Bana Ghos.t, Rivalz, Nandipha808, djygubzin.live" at bounding box center [426, 189] width 238 height 29
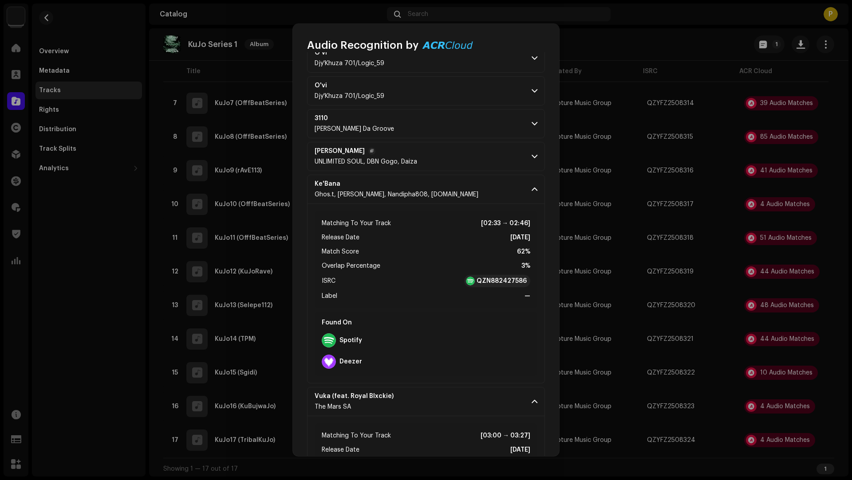
click at [470, 143] on p-accordion-header "Jou Ouma UNLIMITED SOUL, DBN Gogo, Daiza" at bounding box center [426, 156] width 238 height 29
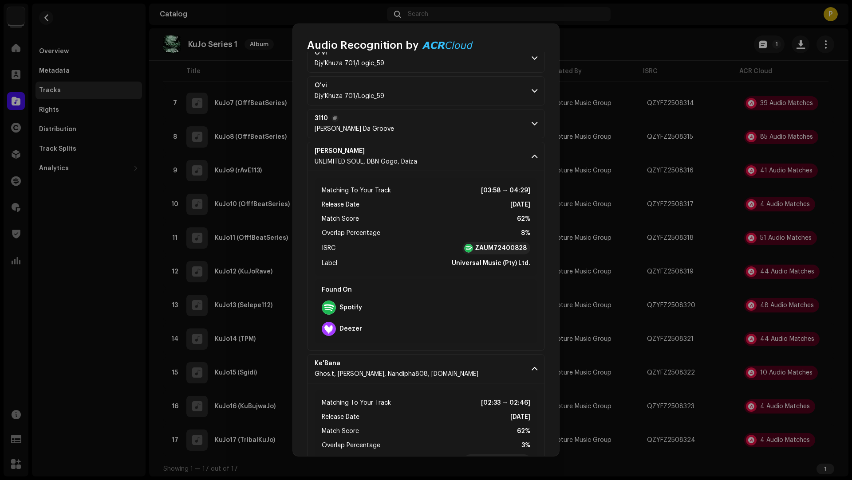
click at [459, 114] on p-accordion-header "3110 Reece Da Groove" at bounding box center [426, 123] width 238 height 29
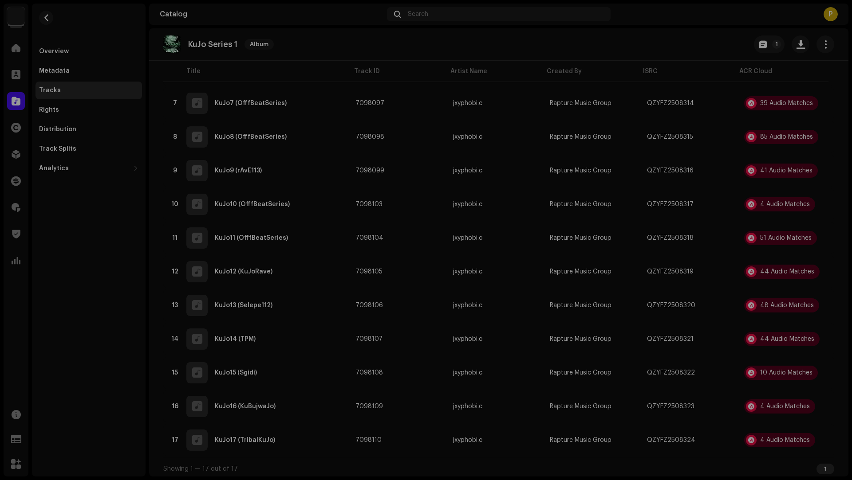
click at [119, 357] on div "Audio Recognition by Remix/Sample 51 All results require review/listening to av…" at bounding box center [426, 240] width 852 height 480
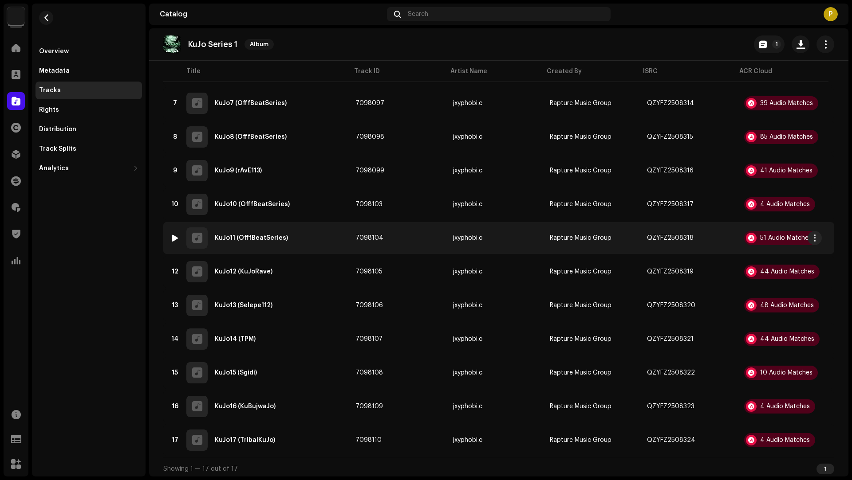
click at [325, 233] on div "11 KuJo11 (OfffBeatSeries)" at bounding box center [255, 238] width 171 height 21
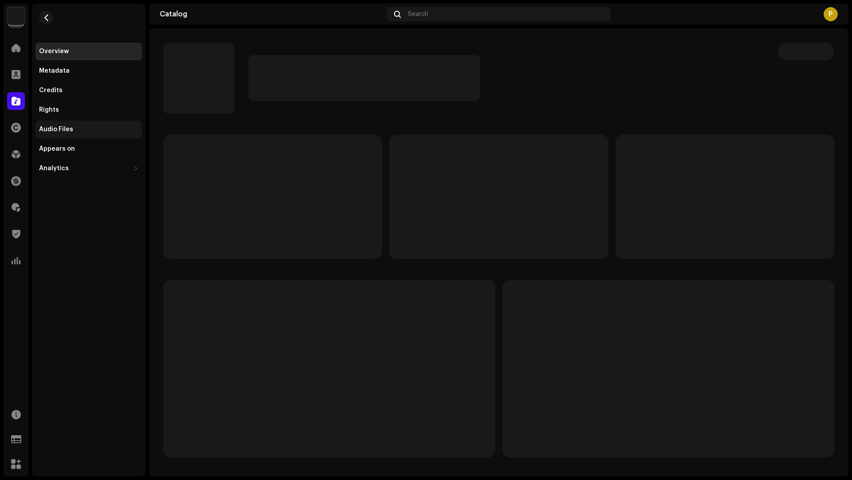
click at [82, 127] on div "Audio Files" at bounding box center [88, 129] width 99 height 7
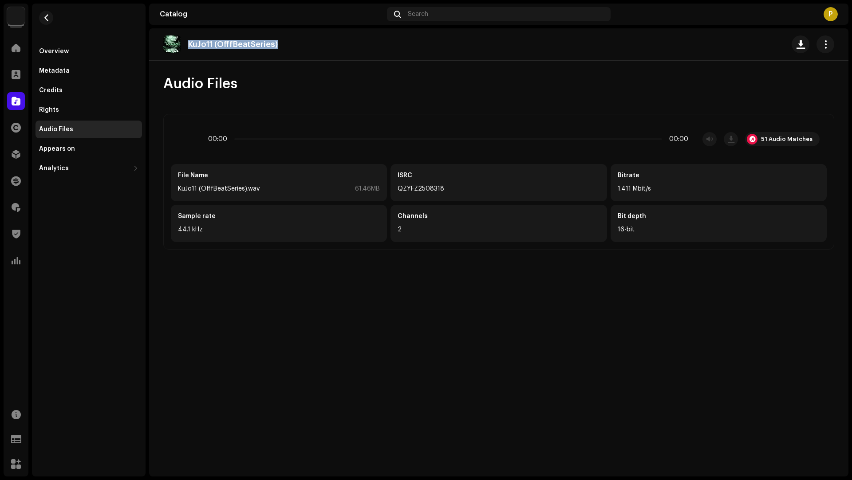
drag, startPoint x: 298, startPoint y: 47, endPoint x: 293, endPoint y: 36, distance: 11.3
click at [293, 36] on div "KuJo11 (OfffBeatSeries)" at bounding box center [498, 44] width 671 height 18
copy p "KuJo11 (OfffBeatSeries)"
click at [771, 137] on div "51 Audio Matches" at bounding box center [786, 139] width 51 height 7
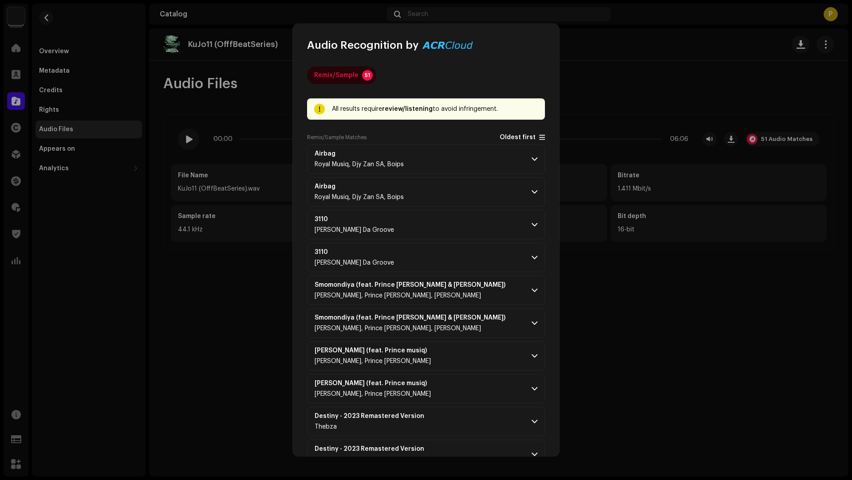
click at [515, 141] on div "Remix/Sample Matches Oldest first" at bounding box center [426, 139] width 238 height 11
click at [515, 140] on span "Oldest first" at bounding box center [517, 137] width 36 height 7
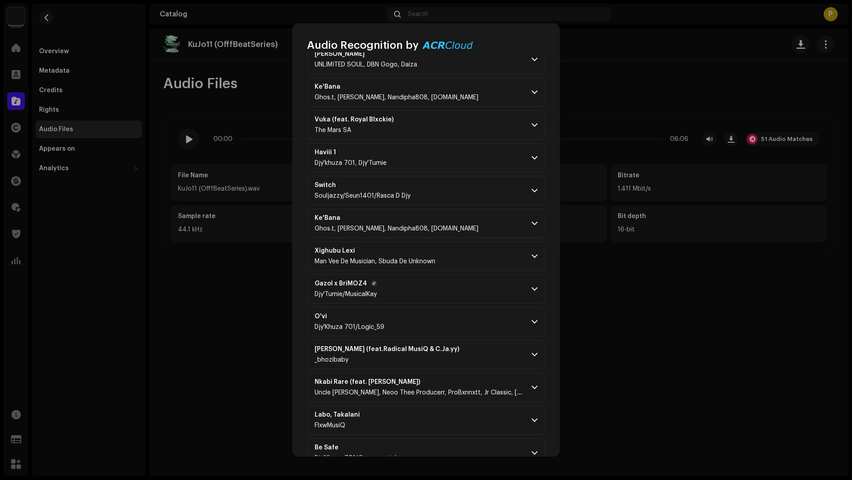
scroll to position [1358, 0]
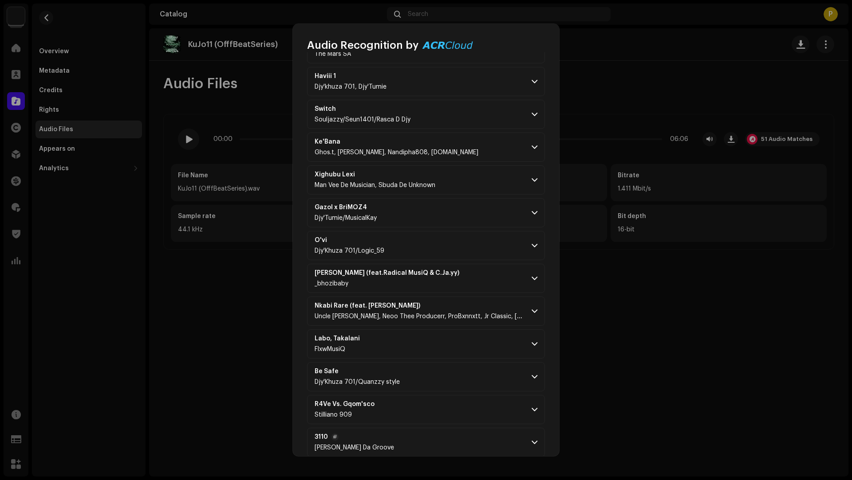
click at [431, 433] on p-accordion-header "3110 Reece Da Groove" at bounding box center [426, 442] width 238 height 29
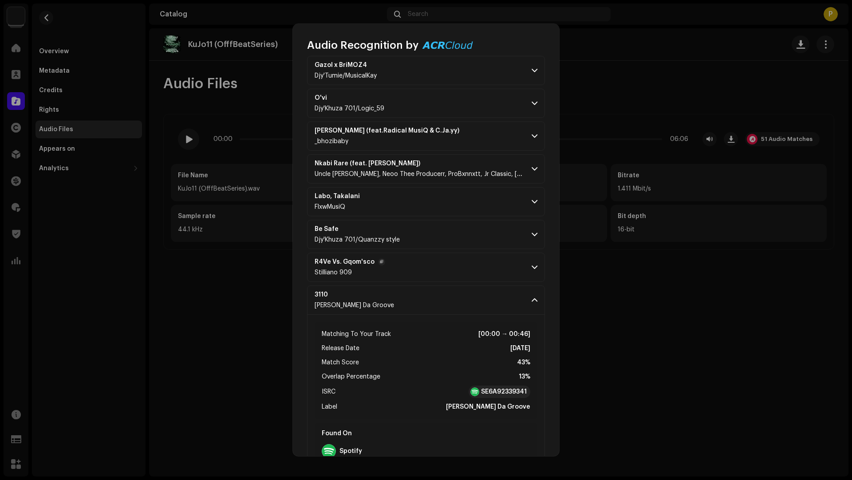
click at [446, 262] on p-accordion-header "R4Ve Vs. Gqom'sco Stilliano 909" at bounding box center [426, 267] width 238 height 29
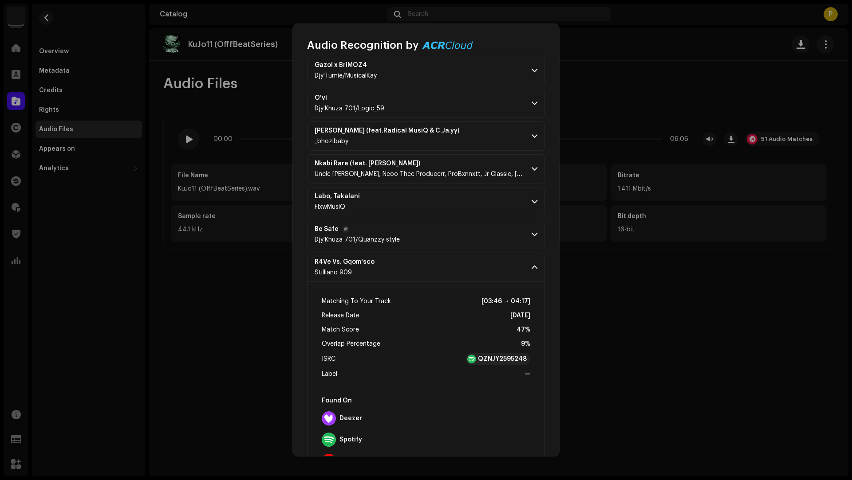
click at [451, 224] on p-accordion-header "Be Safe Djy'Khuza 701/Quanzzy style" at bounding box center [426, 234] width 238 height 29
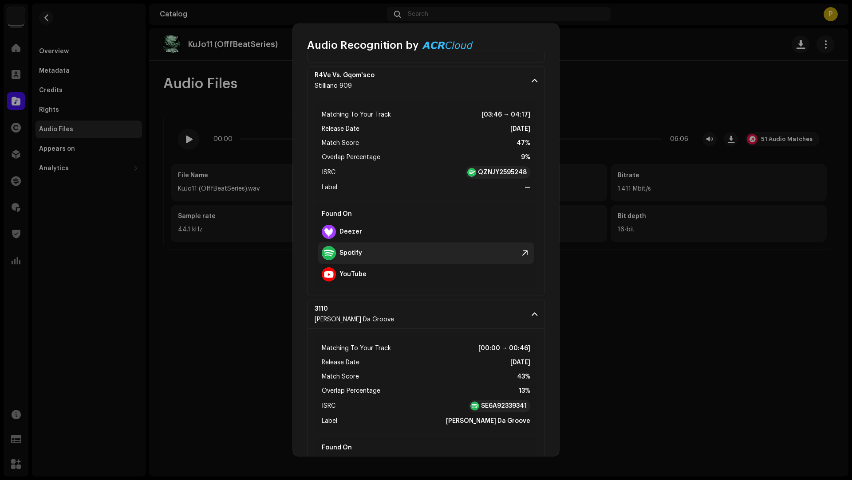
scroll to position [1887, 0]
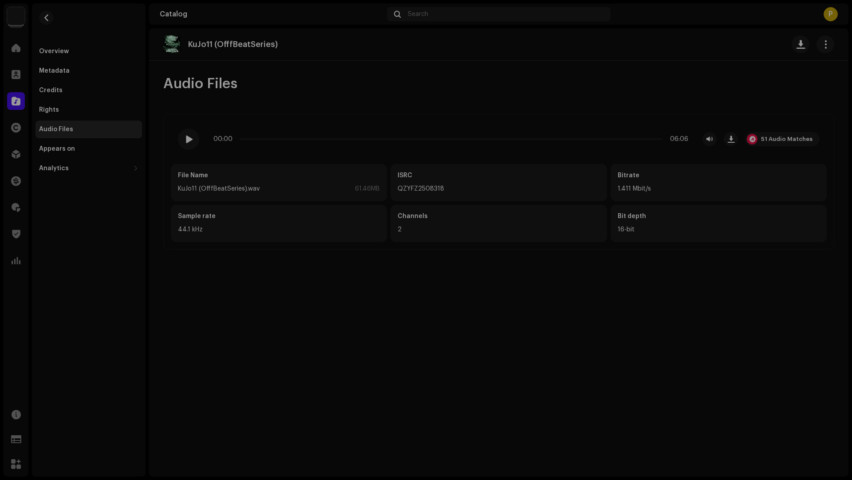
click at [137, 82] on div "Audio Recognition by Remix/Sample 51 All results require review/listening to av…" at bounding box center [426, 240] width 852 height 480
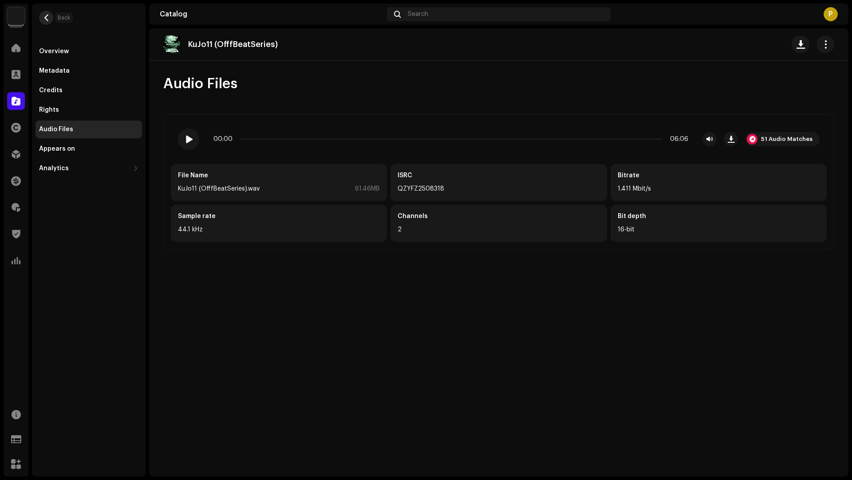
click at [44, 13] on button "button" at bounding box center [46, 18] width 14 height 14
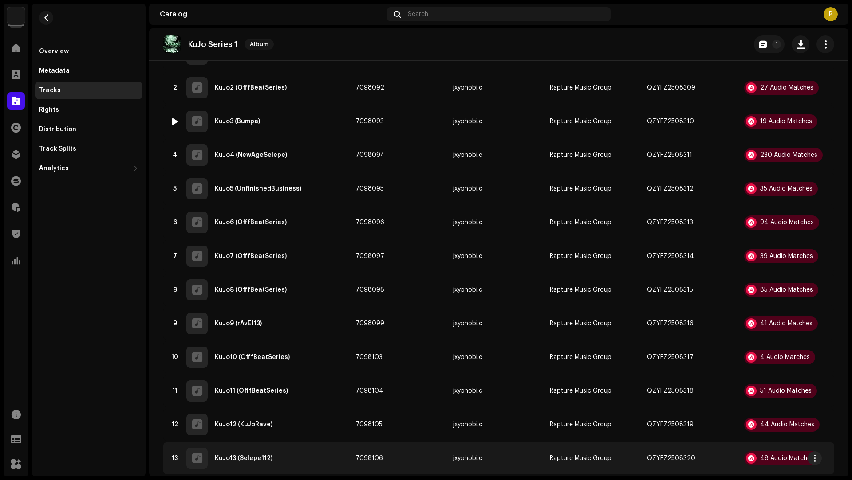
scroll to position [288, 0]
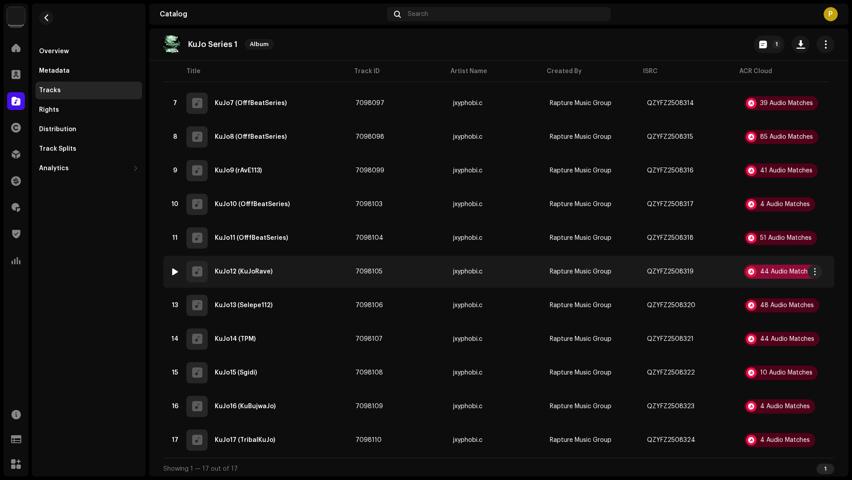
click at [778, 271] on div "44 Audio Matches" at bounding box center [787, 272] width 54 height 6
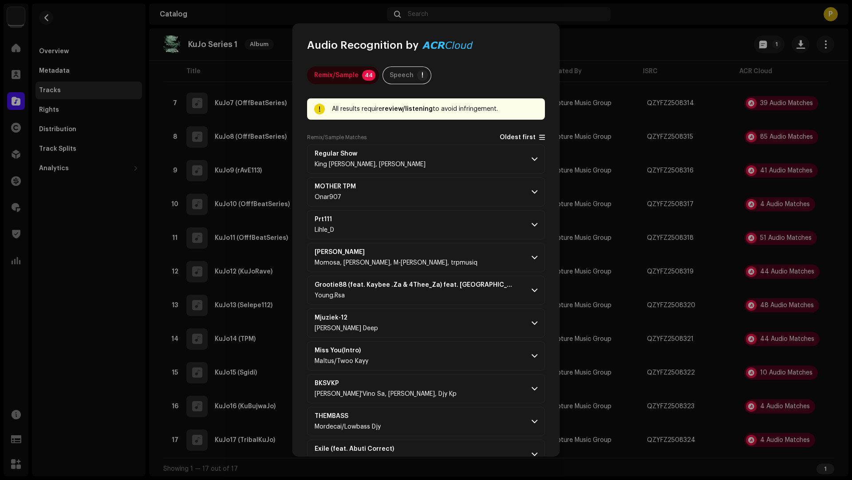
click at [506, 139] on span "Oldest first" at bounding box center [517, 137] width 36 height 7
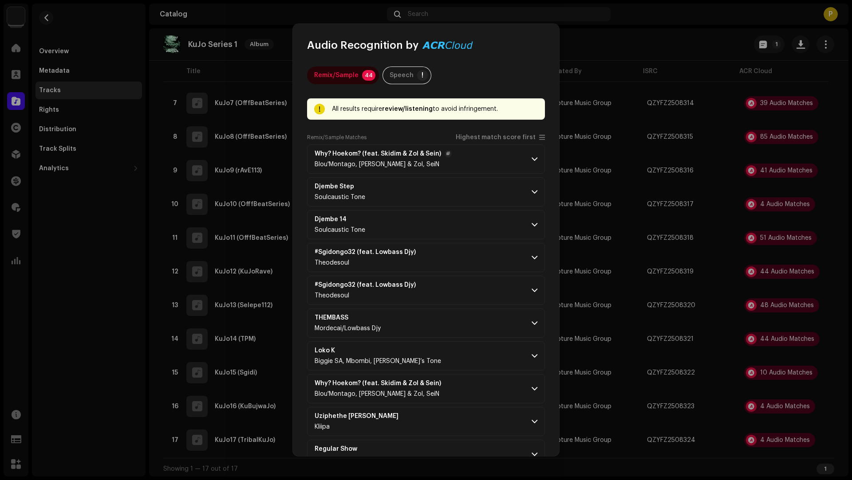
click at [481, 163] on p-accordion-header "Why? Hoekom? (feat. Skidim & Zol & Sein) Blou'Montago, Skidim & Zol, SeiN" at bounding box center [426, 159] width 238 height 29
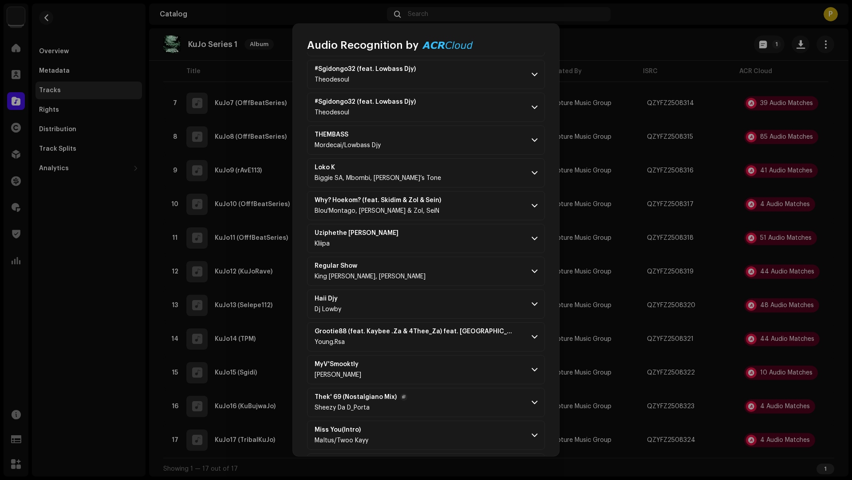
scroll to position [588, 0]
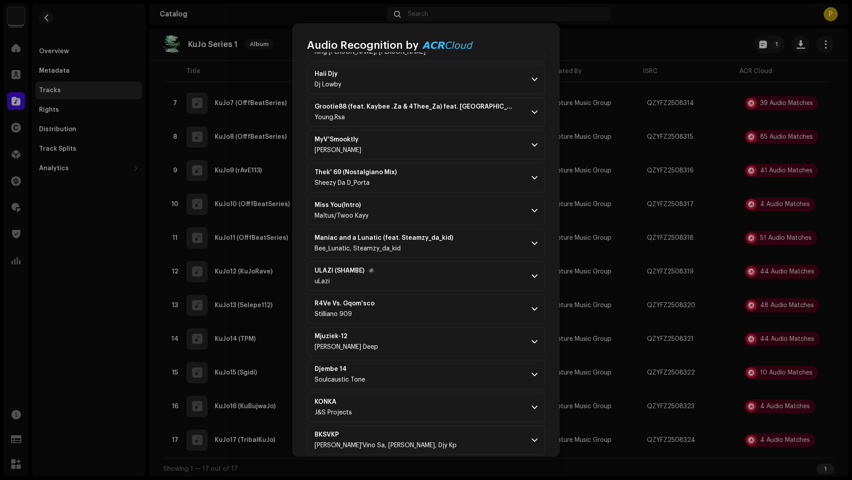
click at [455, 275] on p-accordion-header "ULAZI (SHAMBE) uLazi" at bounding box center [426, 276] width 238 height 29
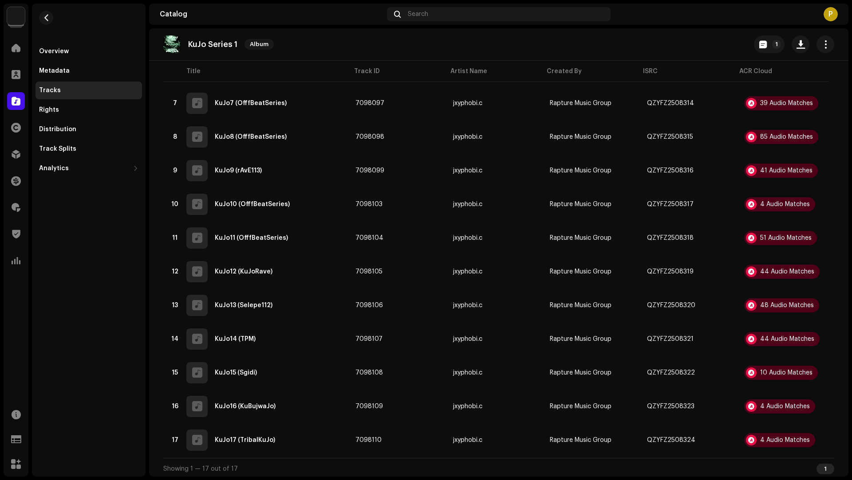
click at [104, 361] on div "Audio Recognition by Remix/Sample 44 Speech ! All results require review/listen…" at bounding box center [426, 240] width 852 height 480
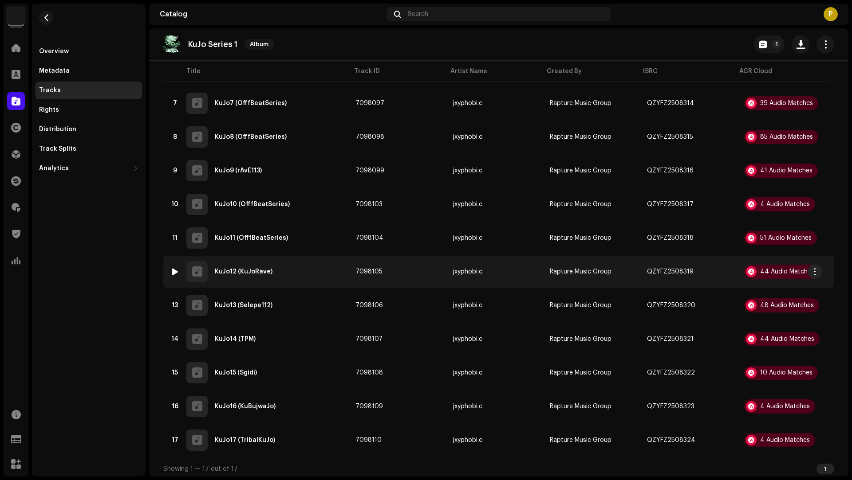
click at [315, 267] on div "12 KuJo12 (KuJoRave)" at bounding box center [255, 271] width 171 height 21
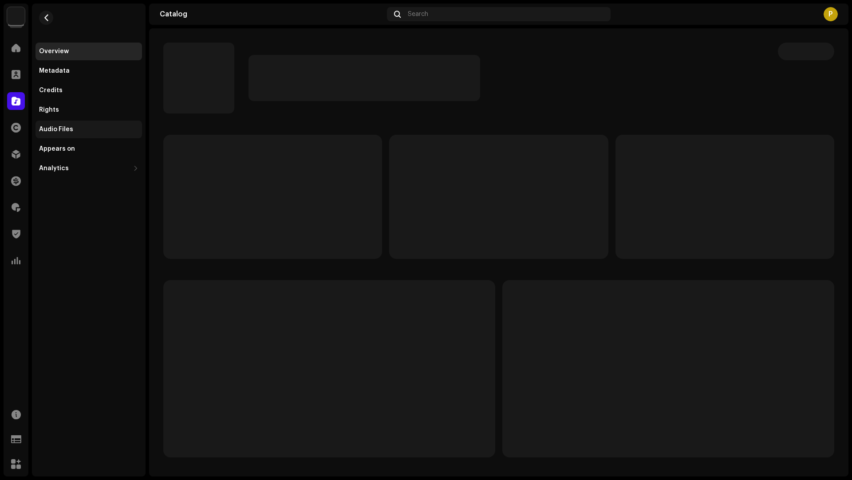
click at [103, 135] on div "Audio Files" at bounding box center [88, 130] width 106 height 18
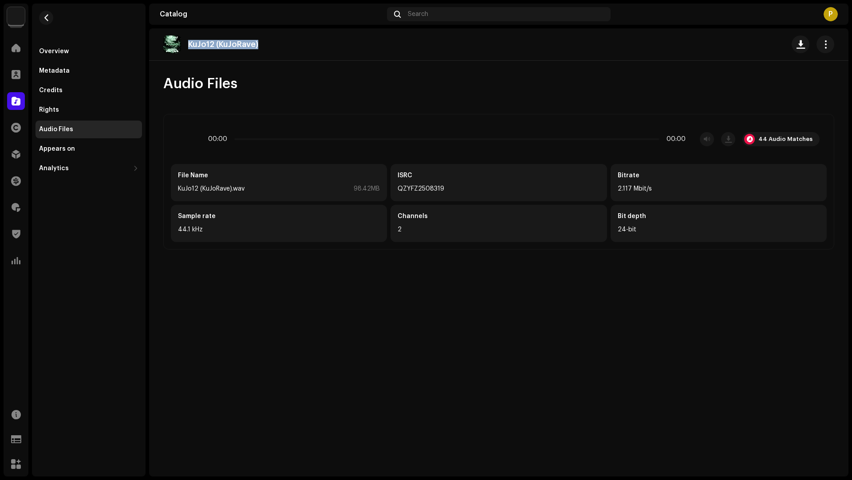
drag, startPoint x: 268, startPoint y: 45, endPoint x: 265, endPoint y: 39, distance: 6.4
click at [265, 39] on div "KuJo12 (KuJoRave)" at bounding box center [498, 44] width 671 height 18
copy p "KuJo12 (KuJoRave)"
click at [778, 138] on div "44 Audio Matches" at bounding box center [785, 139] width 54 height 7
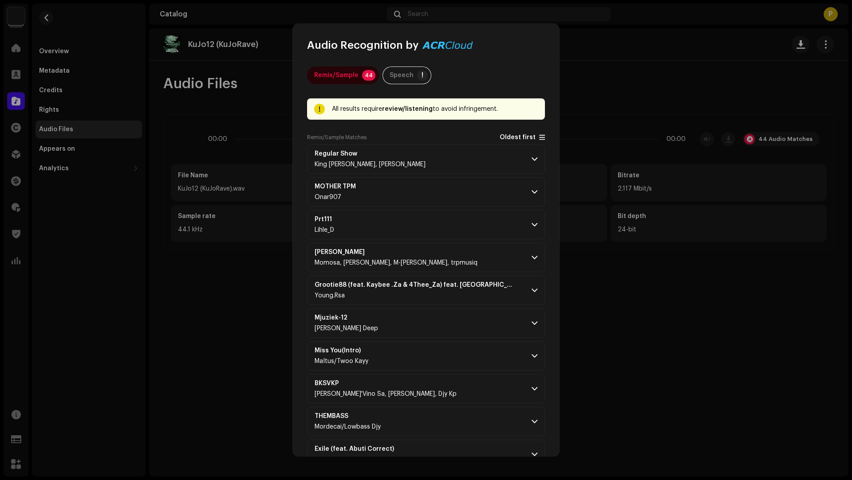
click at [509, 140] on span "Oldest first" at bounding box center [517, 137] width 36 height 7
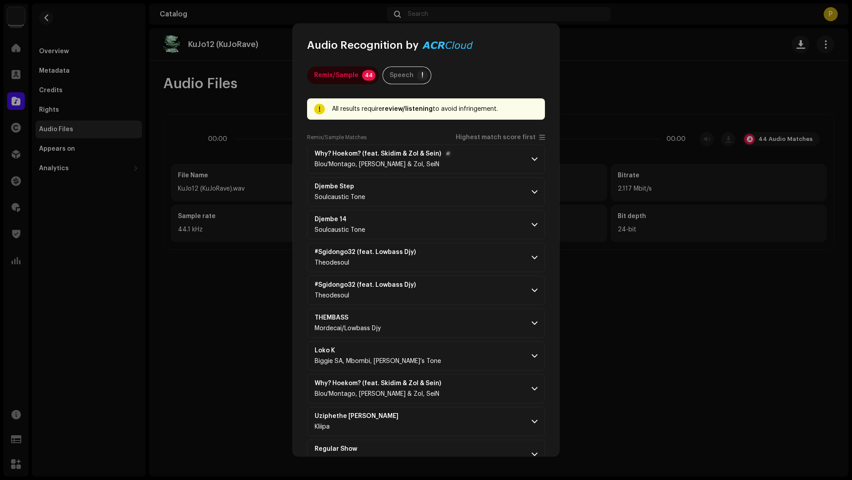
click at [482, 161] on p-accordion-header "Why? Hoekom? (feat. Skidim & Zol & Sein) Blou'Montago, Skidim & Zol, SeiN" at bounding box center [426, 159] width 238 height 29
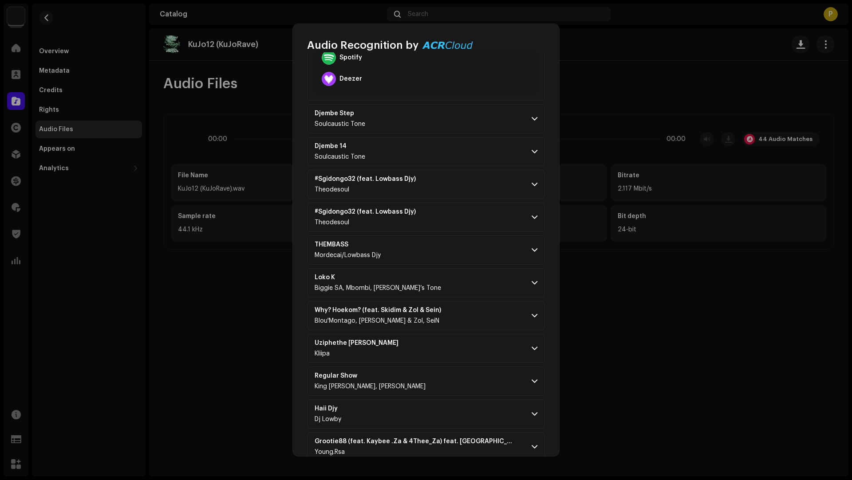
scroll to position [375, 0]
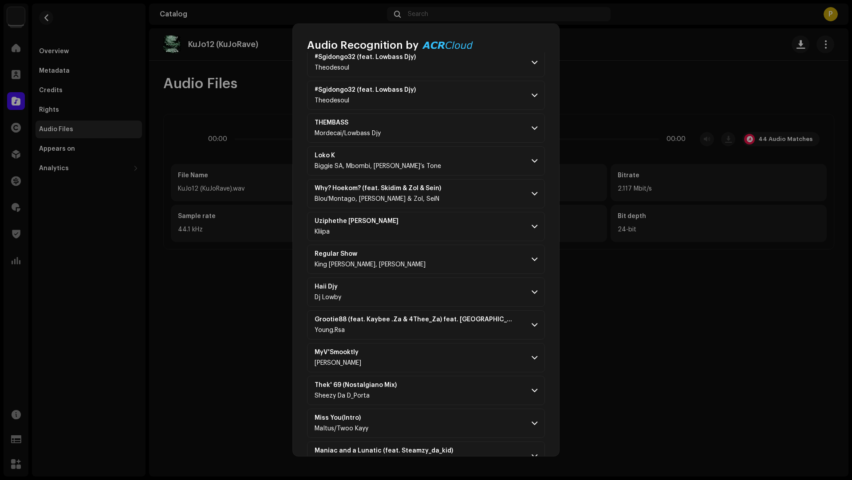
click at [474, 220] on p-accordion-header "Uziphethe Kahle Kliipa" at bounding box center [426, 226] width 238 height 29
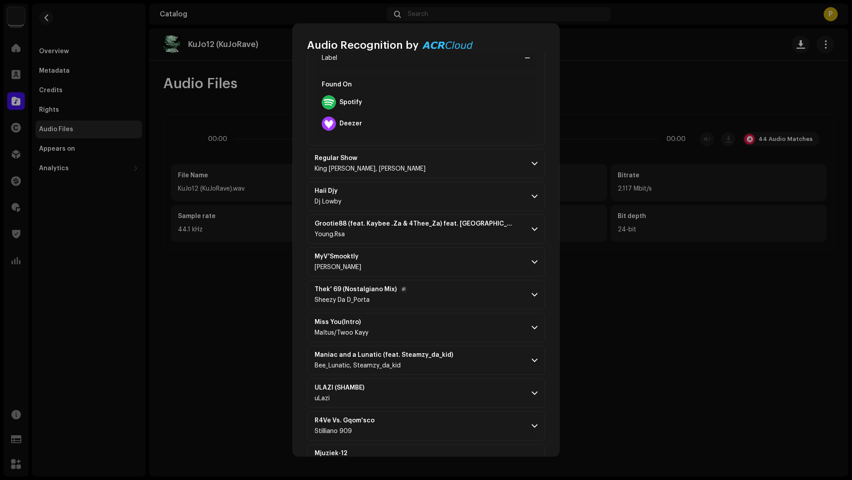
scroll to position [756, 0]
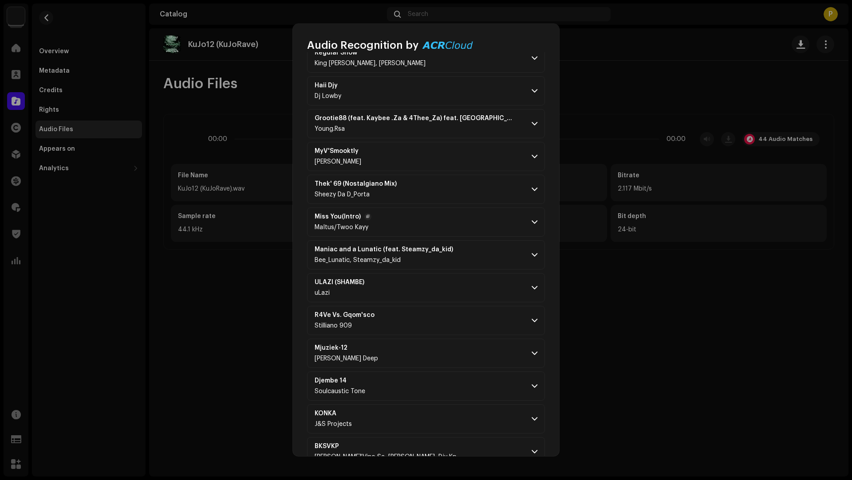
click at [467, 232] on p-accordion-header "Miss You(Intro) MaItus/Twoo Kayy" at bounding box center [426, 222] width 238 height 29
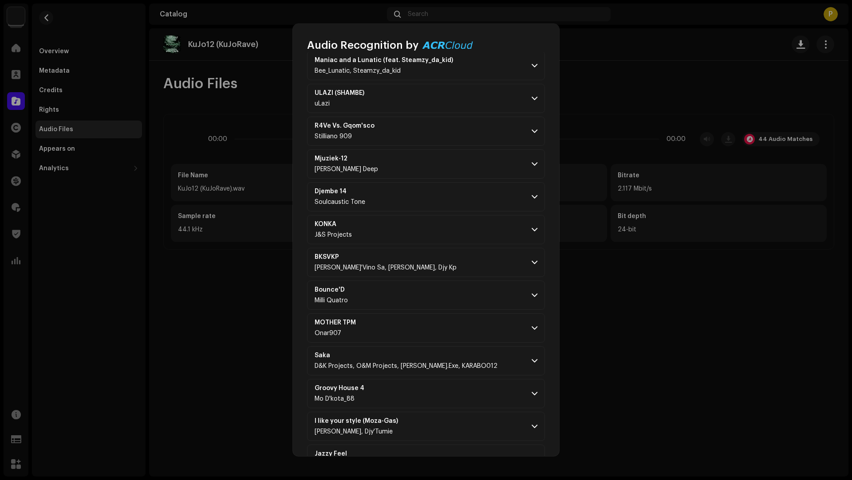
scroll to position [1324, 0]
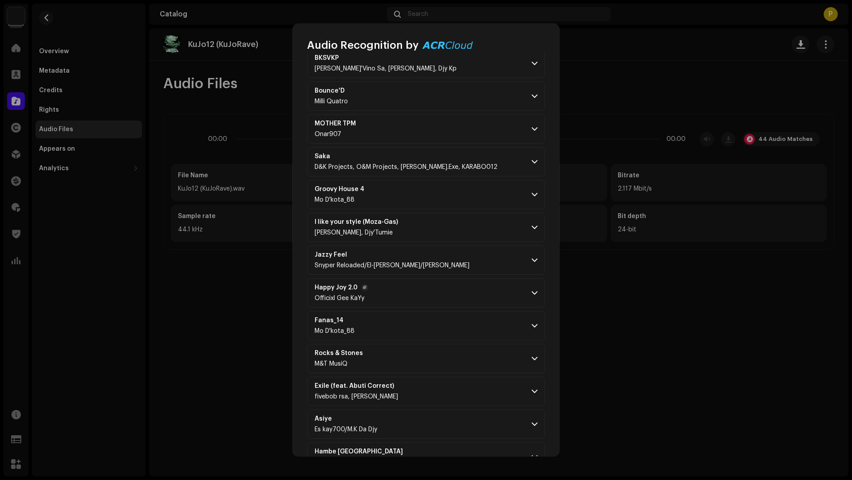
click at [463, 279] on p-accordion-header "Happy Joy 2.0 Officixl Gee KaYy" at bounding box center [426, 293] width 238 height 29
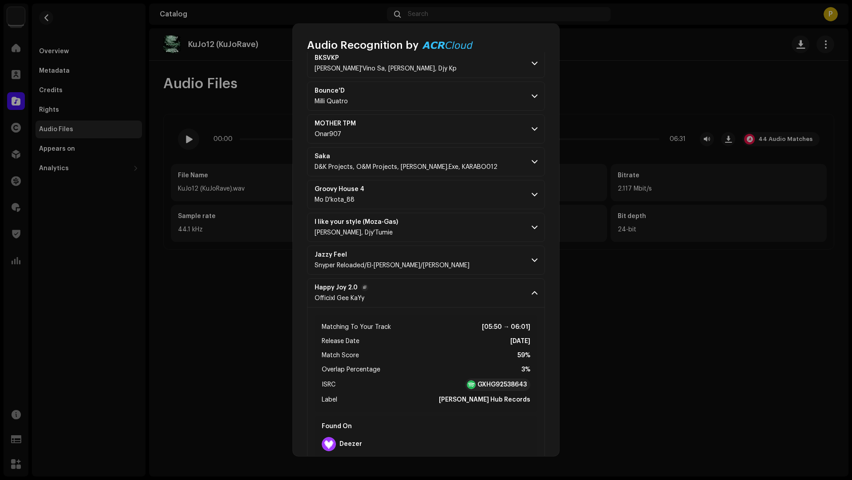
scroll to position [1827, 0]
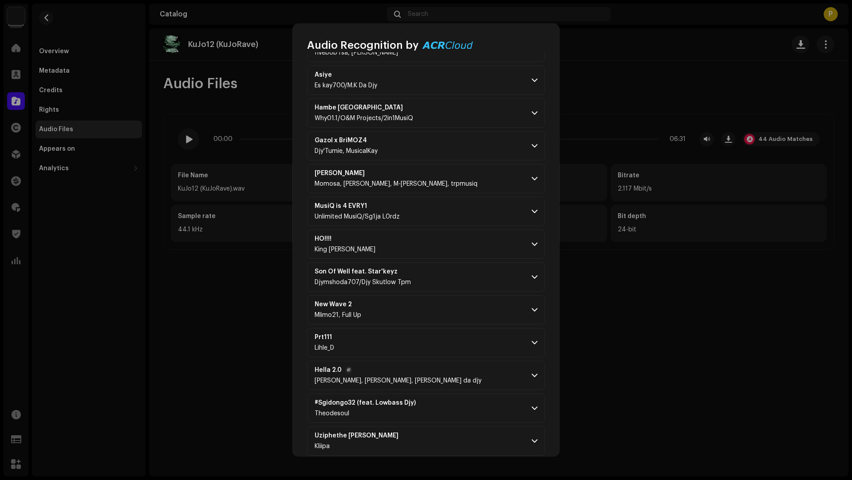
click at [459, 364] on p-accordion-header "Hella 2.0 Mr Bique Tunes, OOnefive, M.k da djy" at bounding box center [426, 375] width 238 height 29
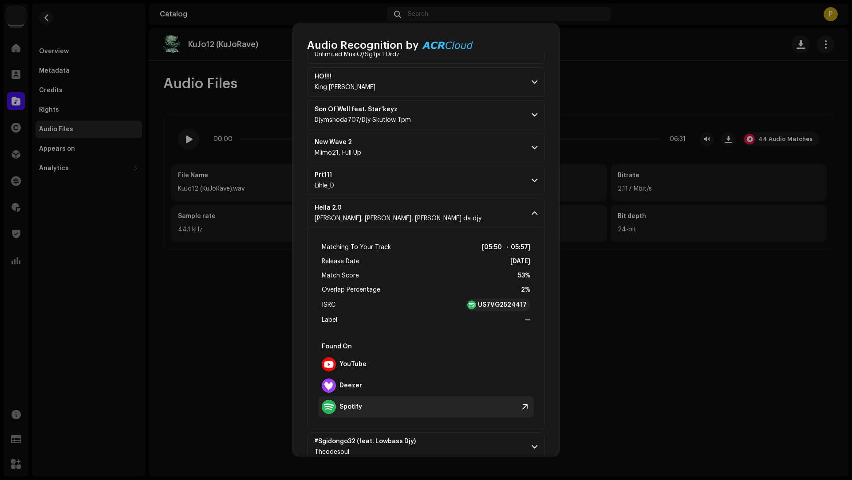
scroll to position [2027, 0]
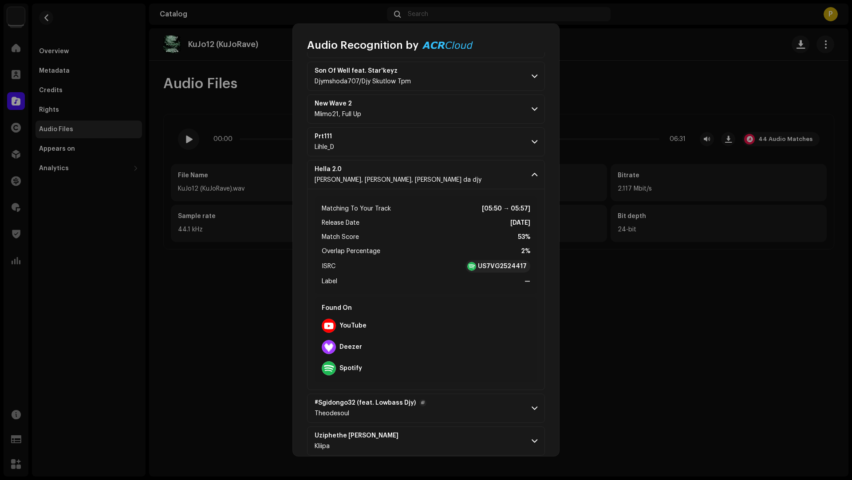
click at [460, 394] on p-accordion-header "#Sgidongo32 (feat. Lowbass Djy) Theodesoul" at bounding box center [426, 408] width 238 height 29
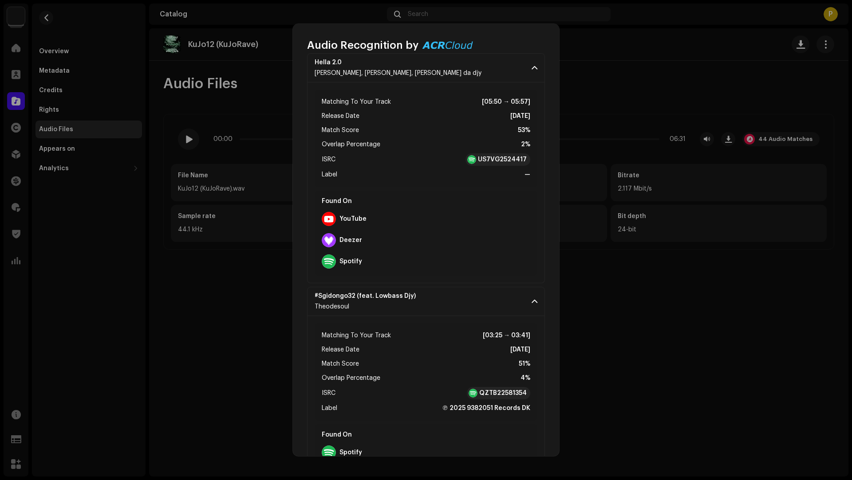
scroll to position [2207, 0]
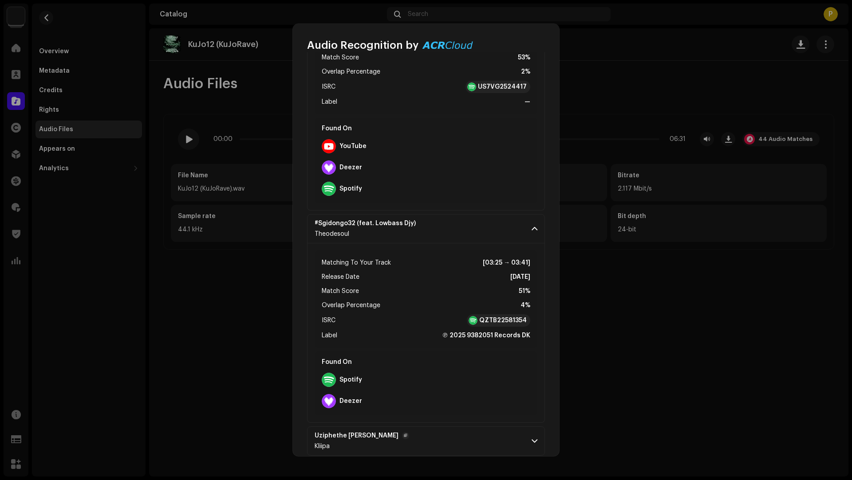
click at [459, 436] on p-accordion-header "Uziphethe Kahle Kliipa" at bounding box center [426, 441] width 238 height 29
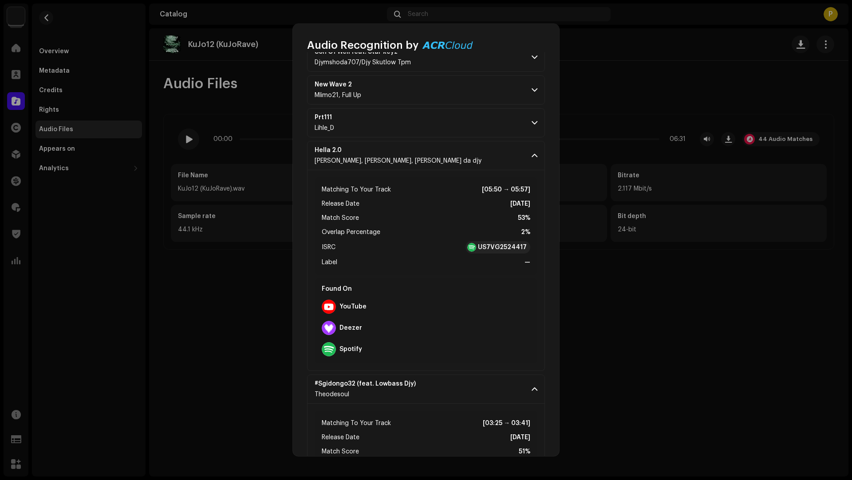
scroll to position [1989, 0]
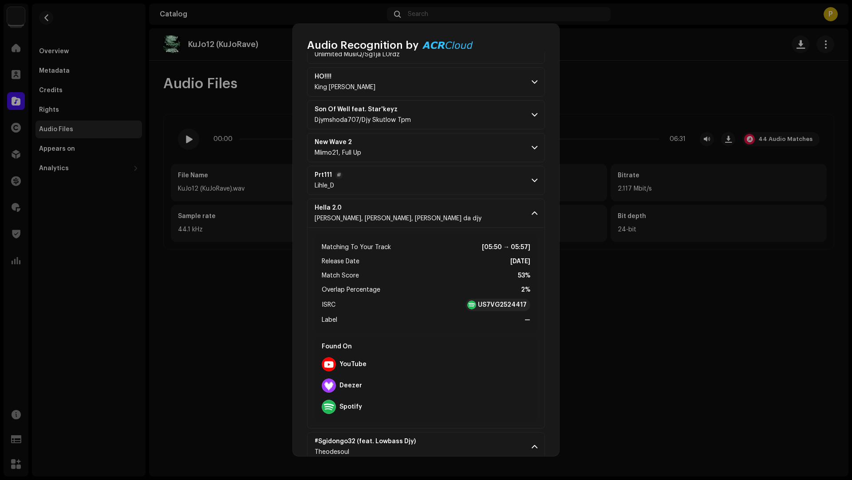
click at [388, 172] on p-accordion-header "Prt111 Lihle_D" at bounding box center [426, 180] width 238 height 29
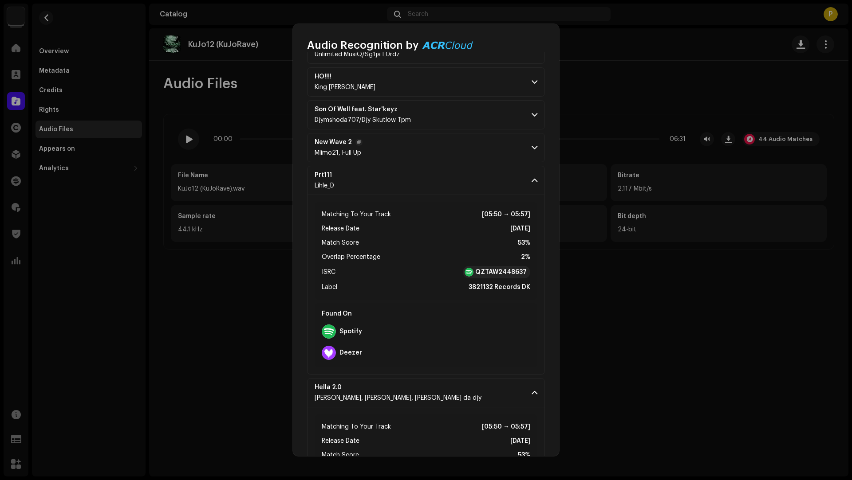
click at [406, 133] on p-accordion-header "New Wave 2 Mlimo21, Full Up" at bounding box center [426, 147] width 238 height 29
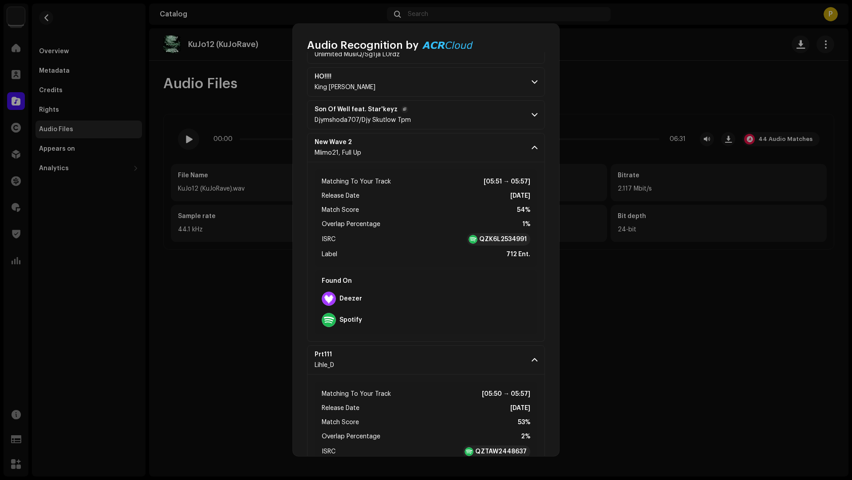
click at [447, 100] on p-accordion-header "Son Of Well feat. Star'keyz Djymshoda707/Djy Skutlow Tpm" at bounding box center [426, 114] width 238 height 29
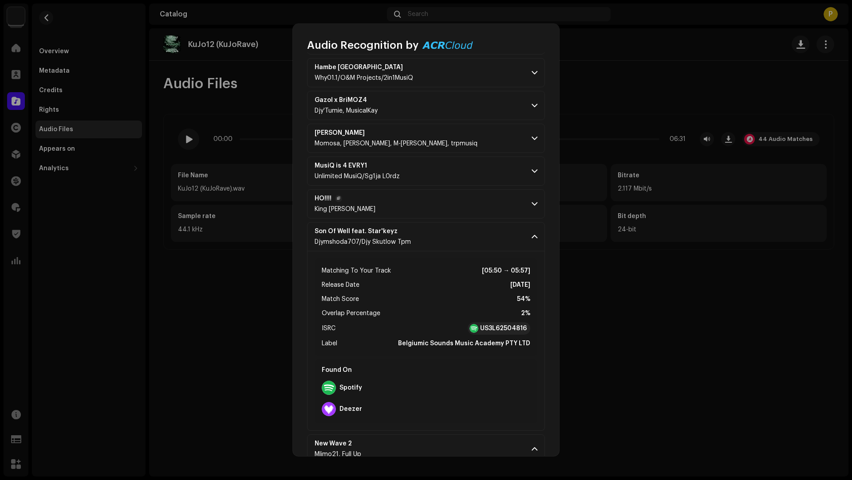
scroll to position [1847, 0]
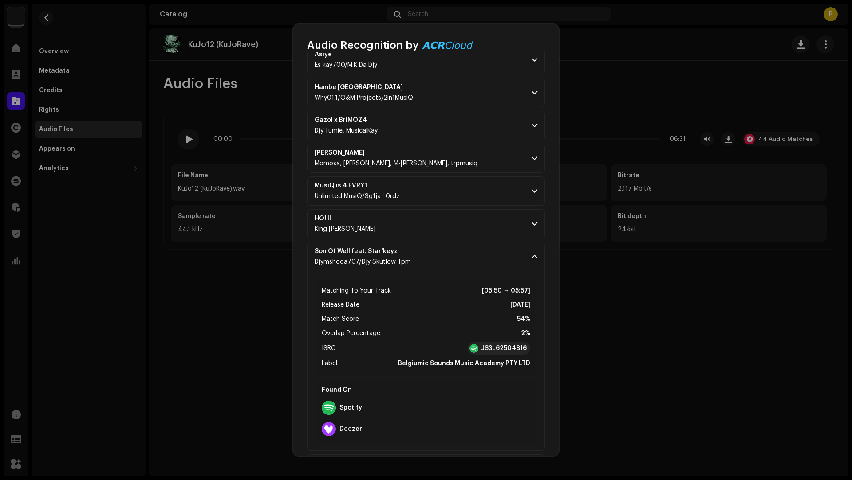
click at [467, 186] on p-accordion-header "MusiQ is 4 EVRY1 Unlimited MusiQ/Sg1ja L0rdz" at bounding box center [426, 191] width 238 height 29
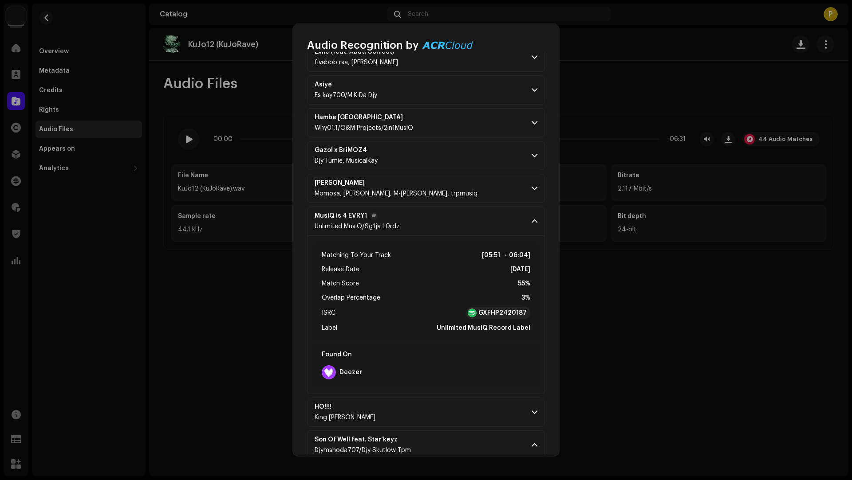
scroll to position [1764, 0]
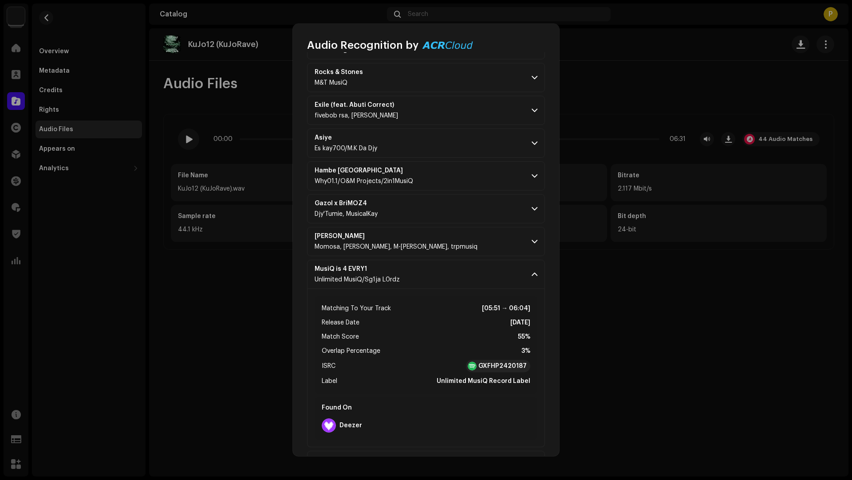
click at [473, 181] on p-accordion "Why? Hoekom? (feat. Skidim & Zol & Sein) Blou'Montago, Skidim & Zol, SeiN Match…" at bounding box center [426, 78] width 238 height 3395
click at [467, 195] on p-accordion-header "Gazol x BriMOZ4 Djy'Tumie, MusicalKay" at bounding box center [426, 208] width 238 height 29
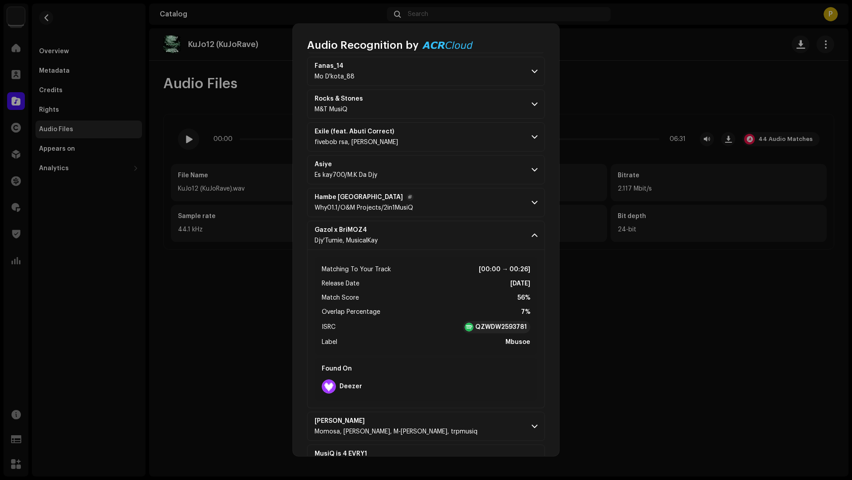
scroll to position [1587, 0]
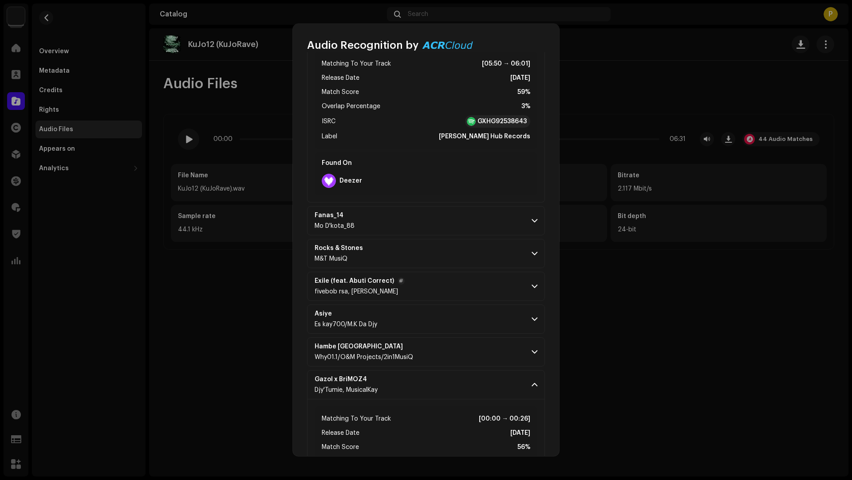
click at [457, 272] on p-accordion-header "Exile (feat. Abuti Correct) fivebob rsa, abuti Correct" at bounding box center [426, 286] width 238 height 29
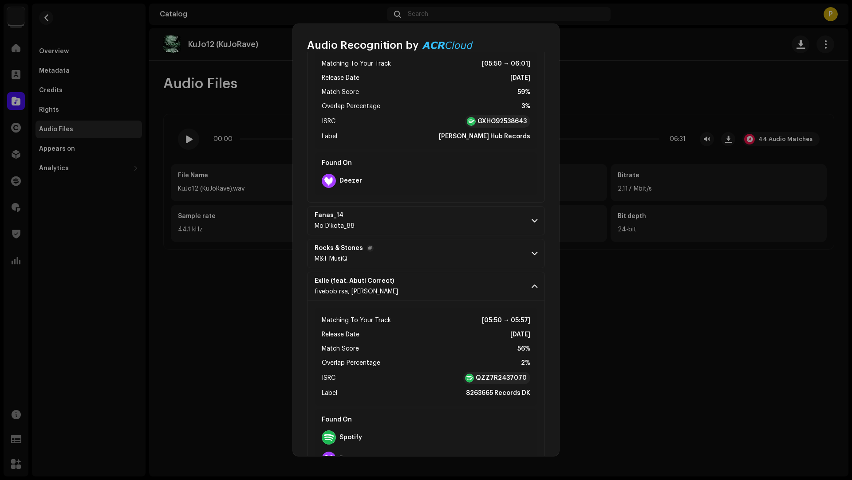
click at [450, 241] on p-accordion-header "Rocks & Stones M&T MusiQ" at bounding box center [426, 253] width 238 height 29
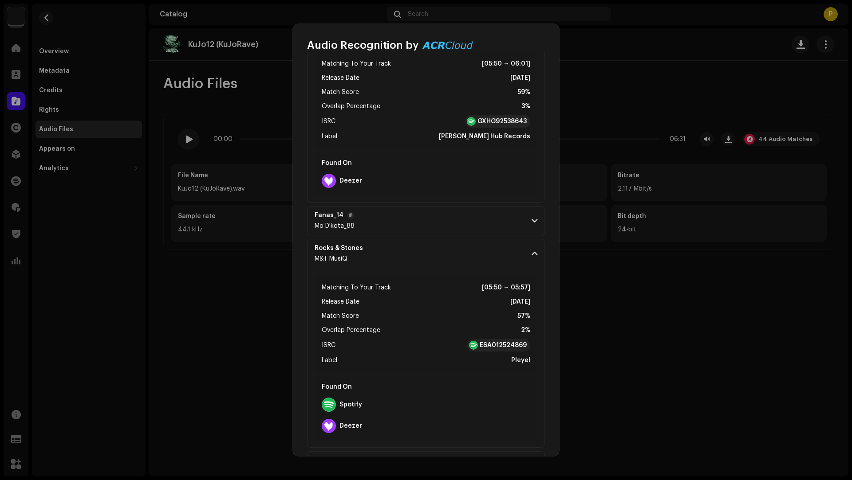
click at [446, 216] on p-accordion-header "Fanas_14 Mo D'kota_88" at bounding box center [426, 220] width 238 height 29
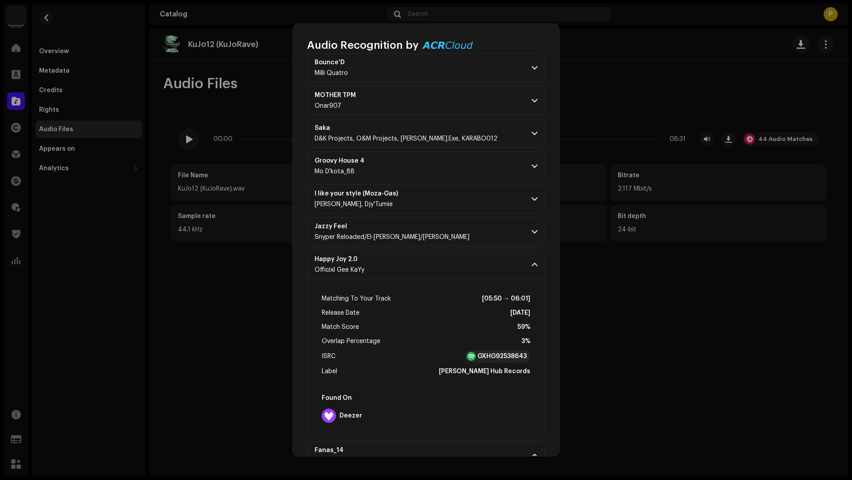
scroll to position [1340, 0]
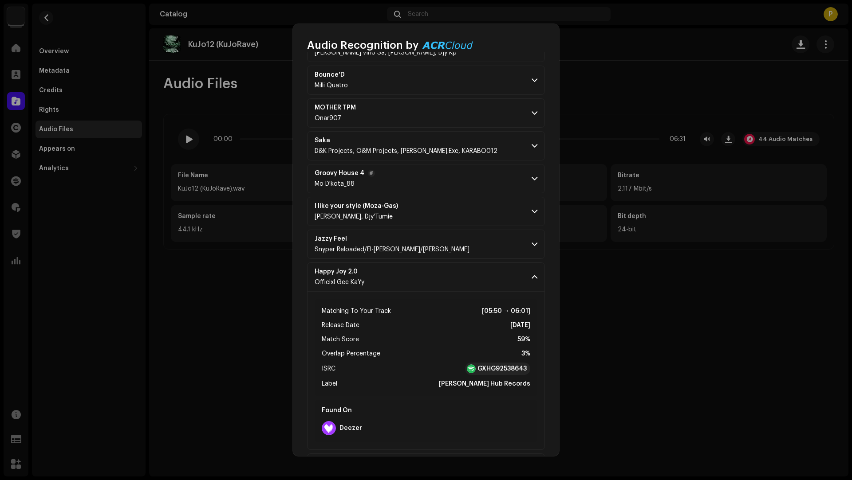
click at [447, 179] on p-accordion-header "Groovy House 4 Mo D'kota_88" at bounding box center [426, 178] width 238 height 29
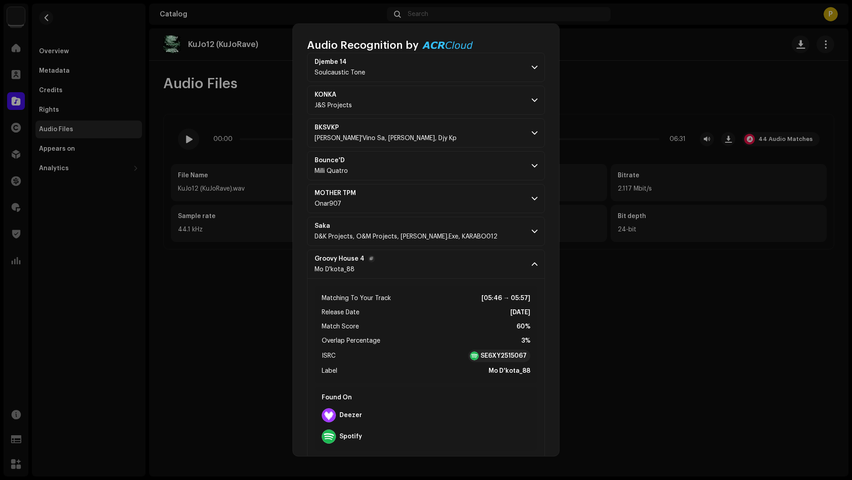
scroll to position [1252, 0]
click at [441, 189] on p-accordion-header "MOTHER TPM Onar907" at bounding box center [426, 200] width 238 height 29
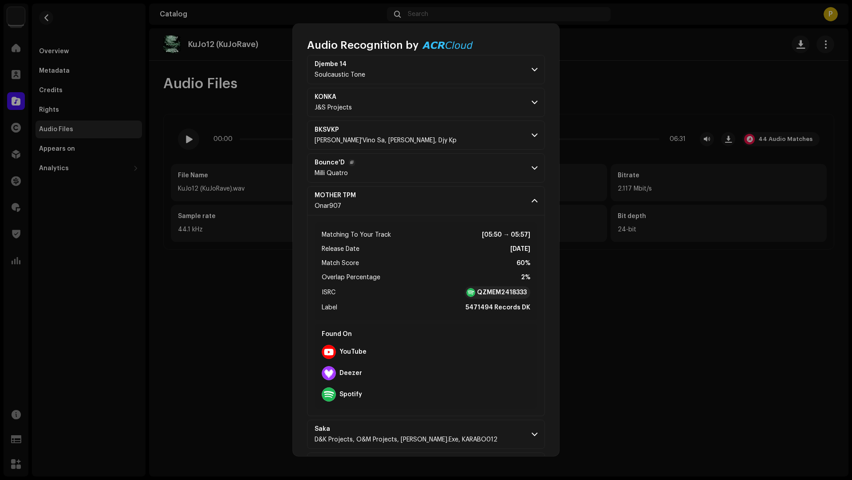
click at [437, 161] on p-accordion-header "Bounce'D Milli Quatro" at bounding box center [426, 167] width 238 height 29
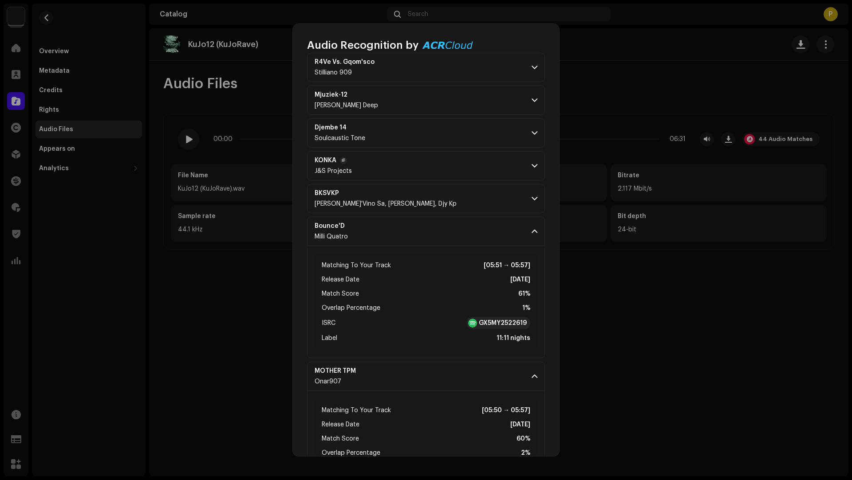
click at [443, 164] on p-accordion-header "KONKA J&S Projects" at bounding box center [426, 165] width 238 height 29
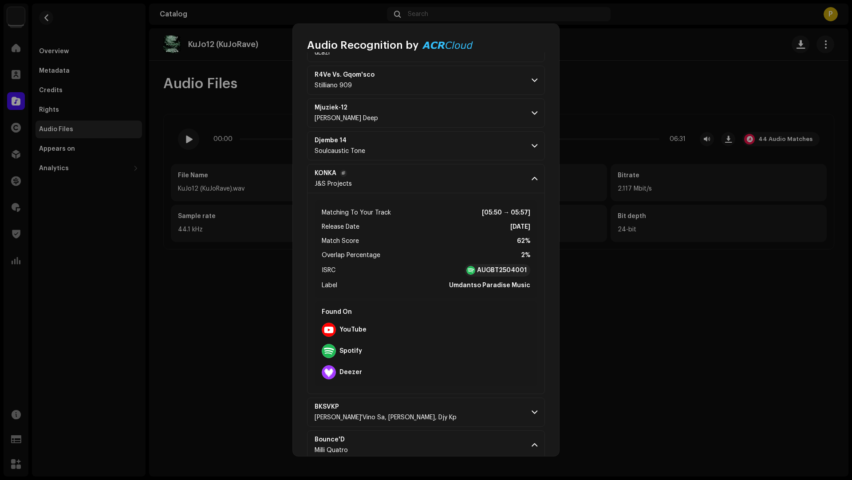
scroll to position [1118, 0]
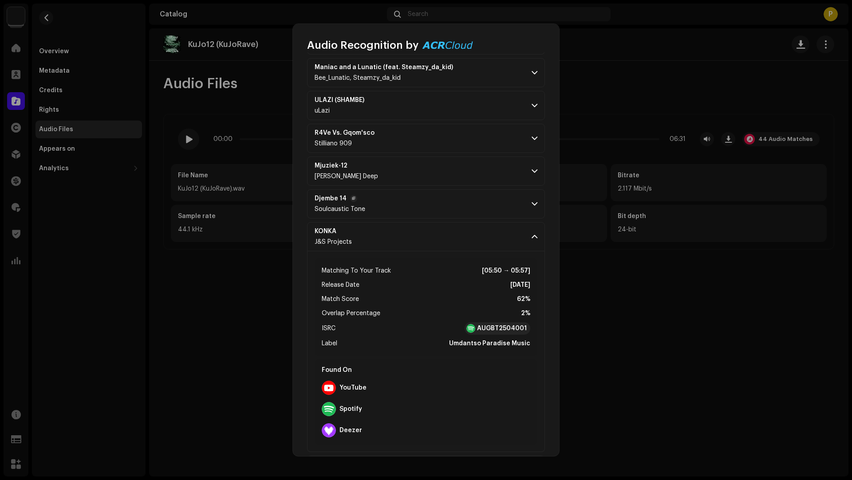
click at [441, 189] on p-accordion-header "Djembe 14 Soulcaustic Tone" at bounding box center [426, 203] width 238 height 29
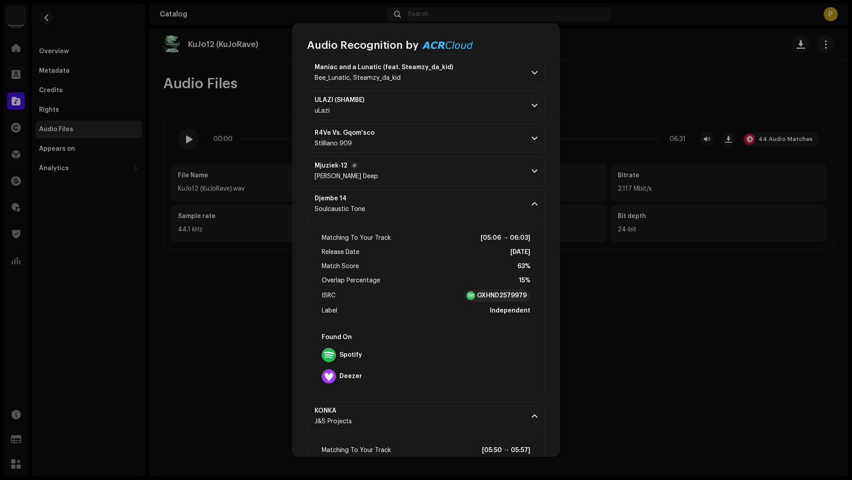
click at [440, 161] on p-accordion-header "Mjuziek-12 Dena Deep" at bounding box center [426, 171] width 238 height 29
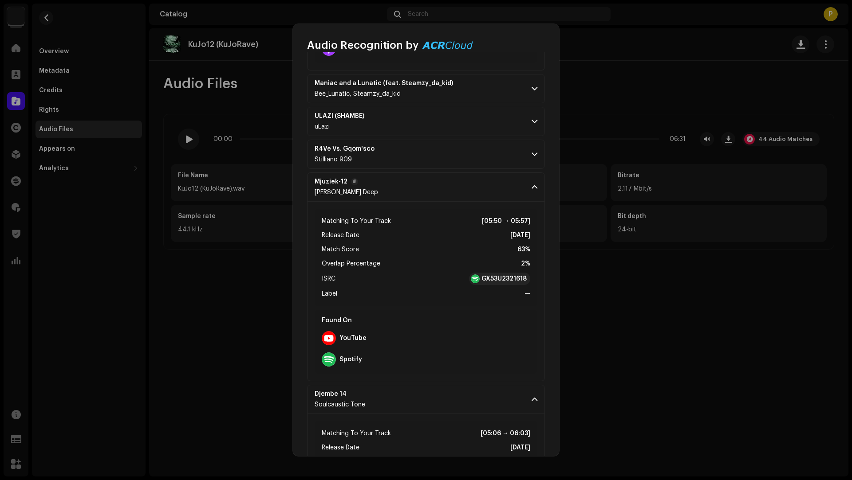
scroll to position [1032, 0]
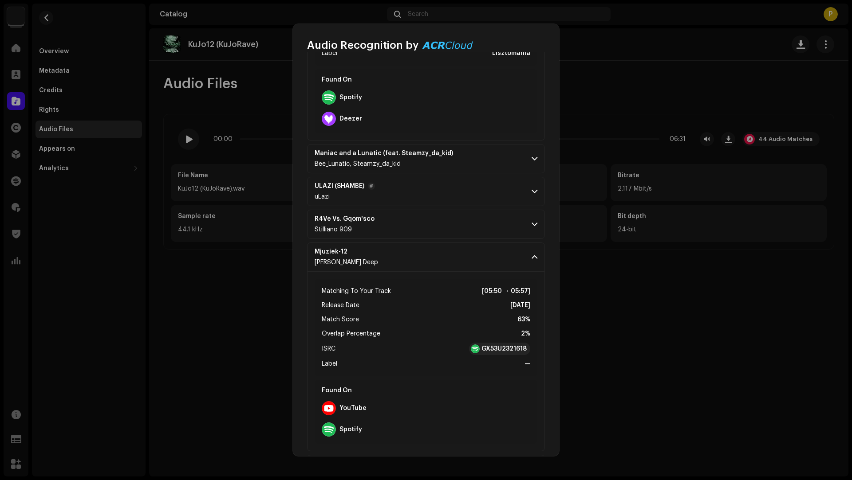
click at [471, 177] on p-accordion-header "ULAZI (SHAMBE) uLazi" at bounding box center [426, 191] width 238 height 29
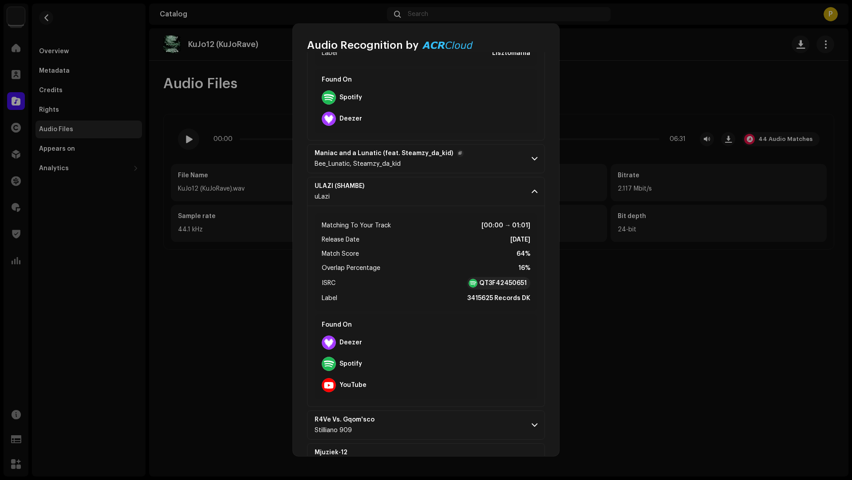
click at [481, 157] on p-accordion-header "Maniac and a Lunatic (feat. Steamzy_da_kid) Bee_Lunatic, Steamzy_da_kid" at bounding box center [426, 158] width 238 height 29
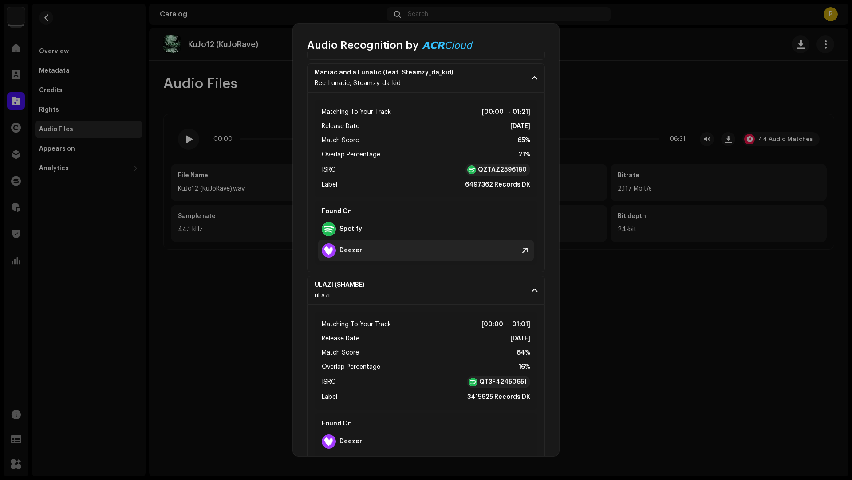
scroll to position [1112, 0]
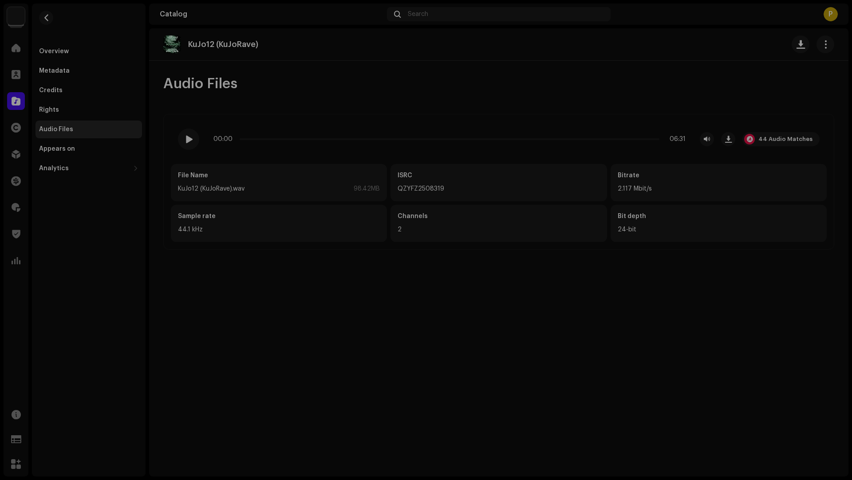
click at [260, 42] on div "Audio Recognition by Remix/Sample 44 Speech ! All results require review/listen…" at bounding box center [426, 240] width 852 height 480
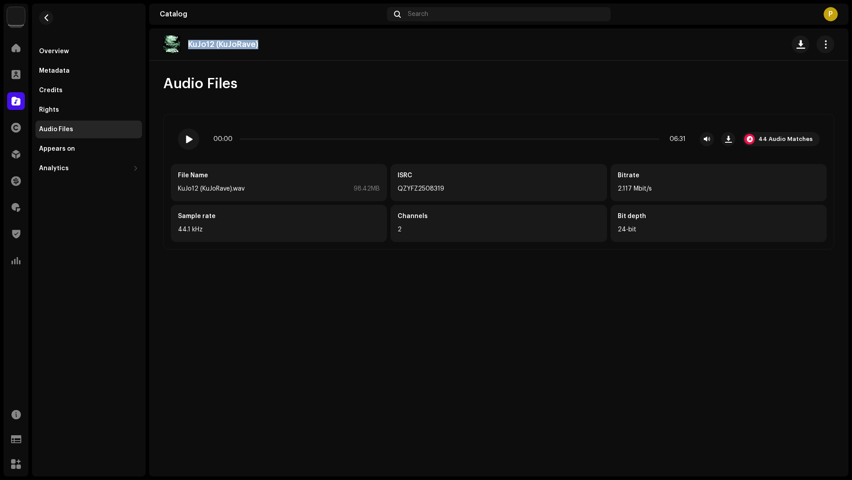
drag, startPoint x: 260, startPoint y: 42, endPoint x: 261, endPoint y: 37, distance: 4.9
click at [261, 37] on div "KuJo12 (KuJoRave)" at bounding box center [214, 44] width 102 height 18
copy div "KuJo12 (KuJoRave)"
click at [47, 19] on span "button" at bounding box center [46, 17] width 7 height 7
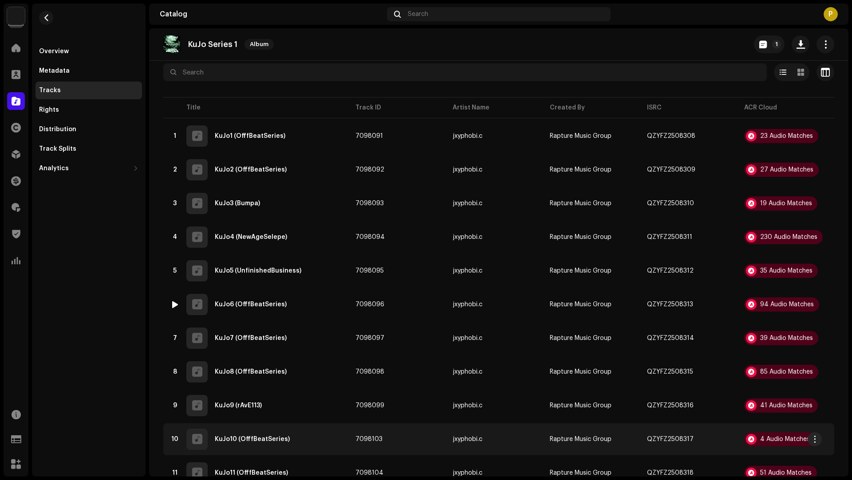
scroll to position [181, 0]
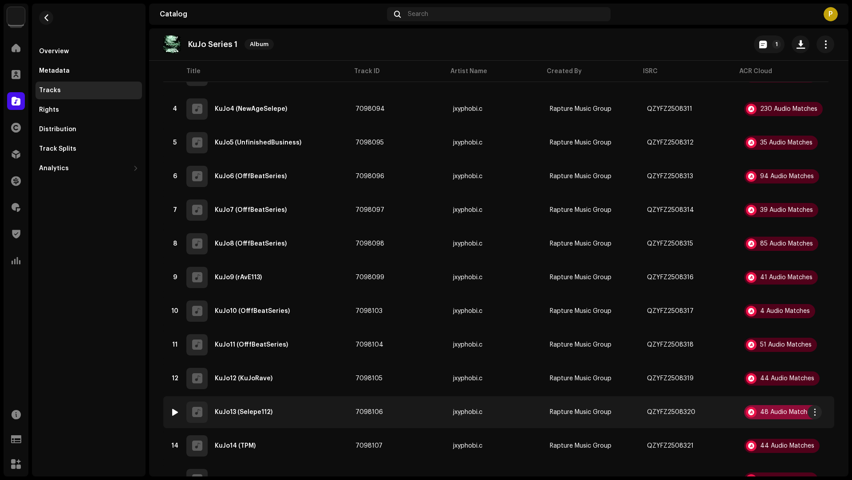
click at [794, 415] on div "48 Audio Matches" at bounding box center [787, 412] width 54 height 6
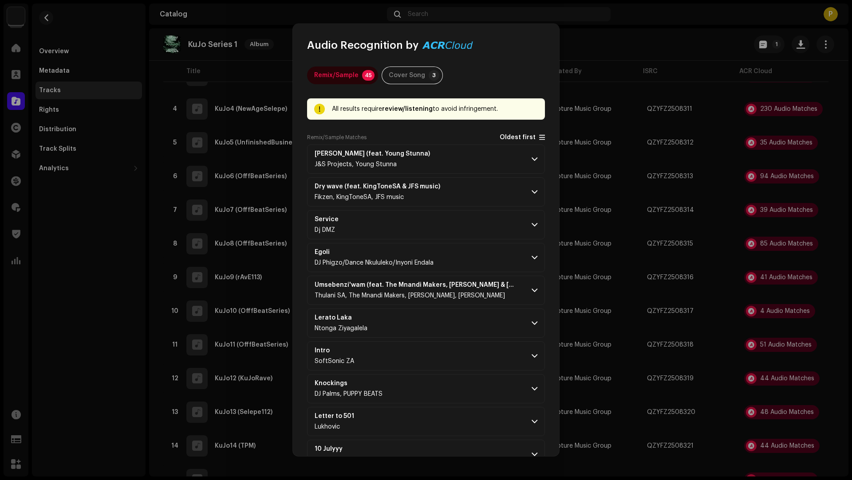
click at [507, 138] on span "Oldest first" at bounding box center [517, 137] width 36 height 7
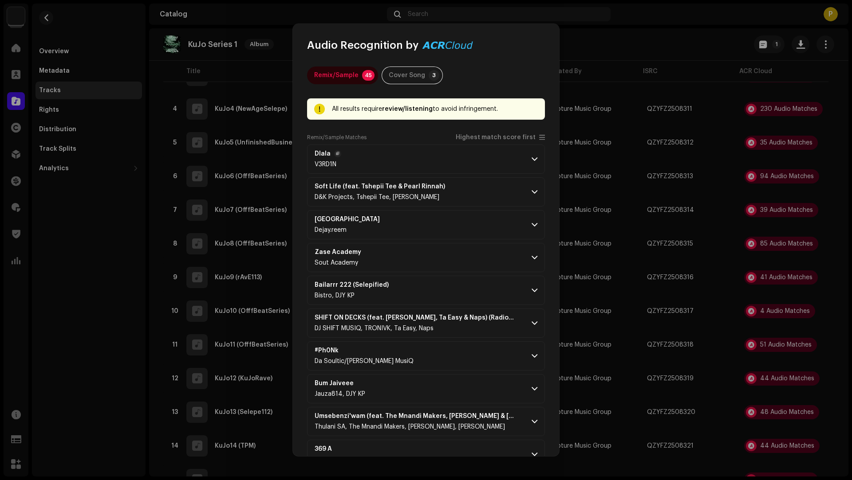
click at [503, 145] on p-accordion-header "Dlala V3RD1N" at bounding box center [426, 159] width 238 height 29
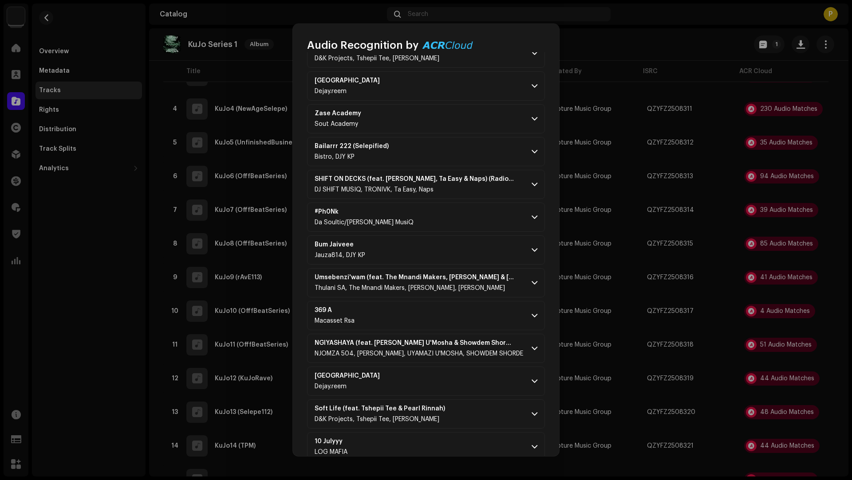
scroll to position [558, 0]
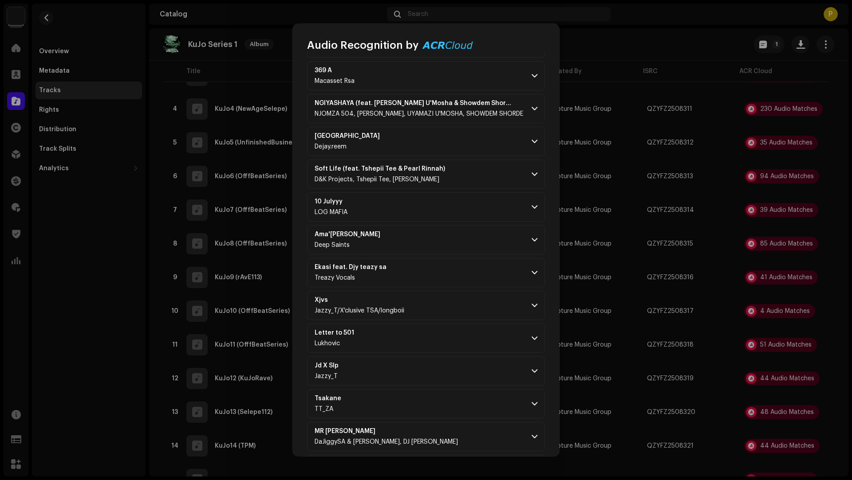
click at [477, 219] on p-accordion "Dlala V3RD1N Matching To Your Track [02:59 → 03:05] Release Date Jun 21, 2024 M…" at bounding box center [426, 412] width 238 height 1653
click at [471, 225] on p-accordion-header "Ama'shelene Deep Saints" at bounding box center [426, 239] width 238 height 29
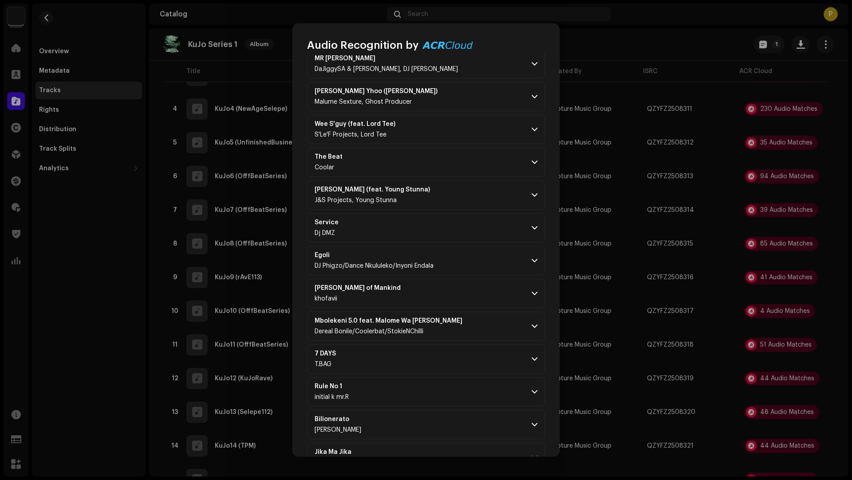
scroll to position [1521, 0]
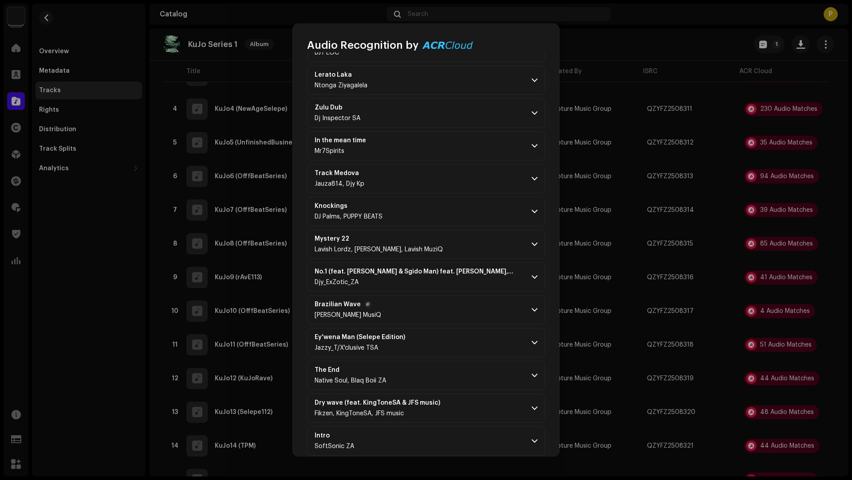
click at [462, 301] on p-accordion-header "Brazilian Wave Cortez Gee MusiQ" at bounding box center [426, 309] width 238 height 29
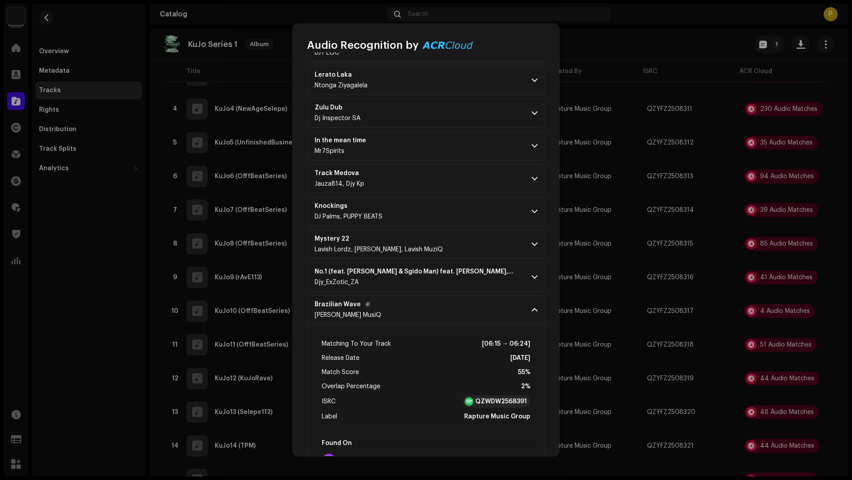
scroll to position [1680, 0]
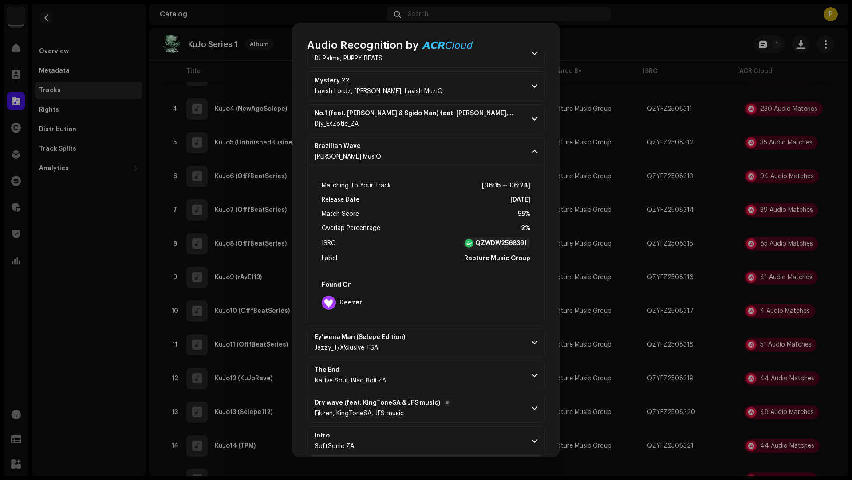
click at [462, 394] on p-accordion-header "Dry wave (feat. KingToneSA & JFS music) Fikzen, KingToneSA, JFS music" at bounding box center [426, 408] width 238 height 29
click at [469, 361] on p-accordion-header "The End Native Soul, Blaq Boii ZA" at bounding box center [426, 375] width 238 height 29
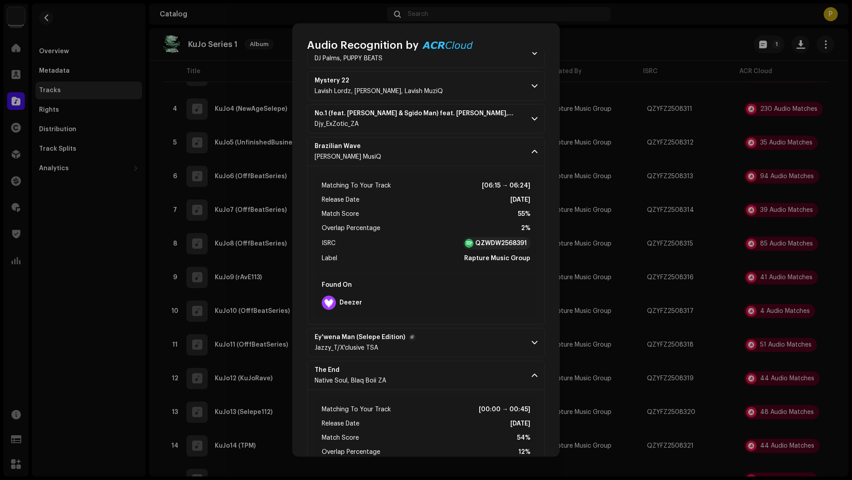
click at [468, 331] on p-accordion-header "Ey'wena Man (Selepe Edition) Jazzy_T/X'clusive TSA" at bounding box center [426, 342] width 238 height 29
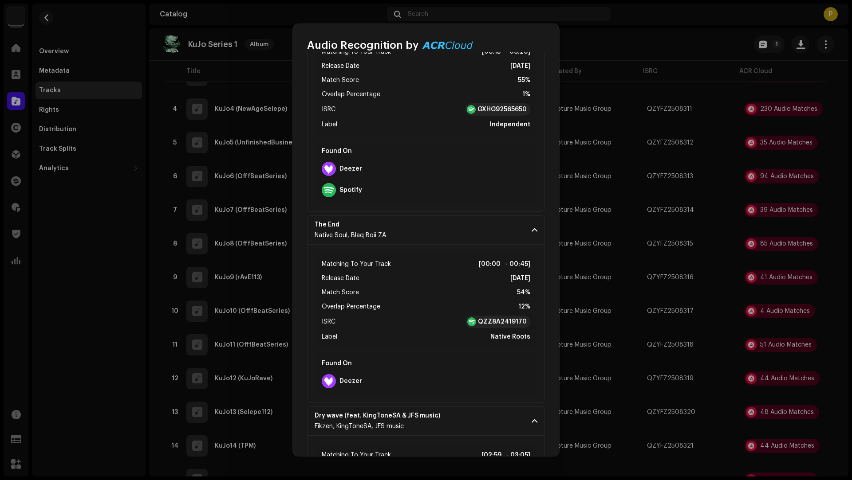
scroll to position [2093, 0]
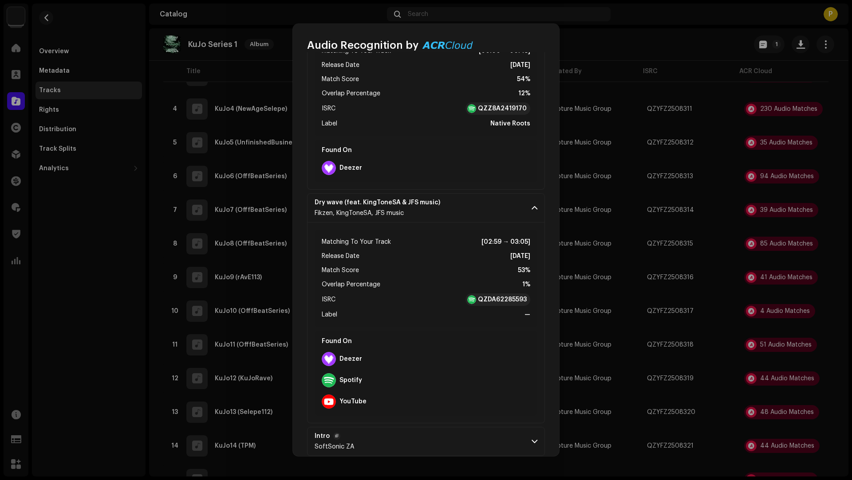
click at [468, 427] on p-accordion-header "Intro SoftSonic ZA" at bounding box center [426, 441] width 238 height 29
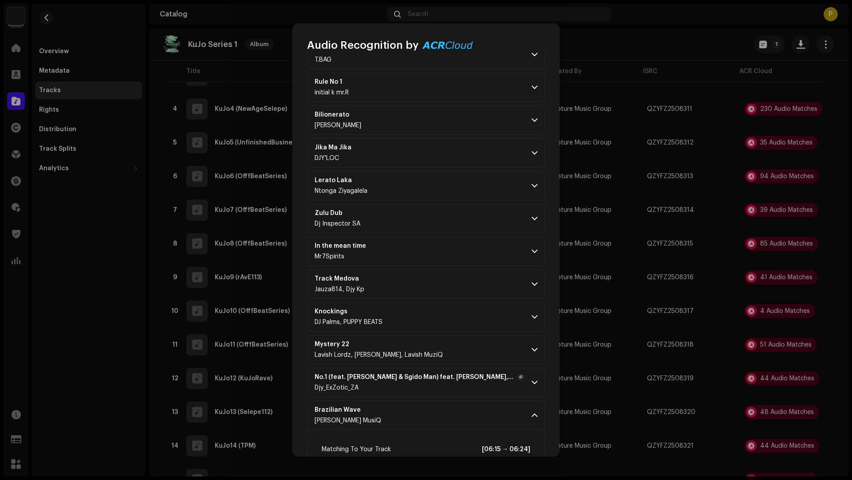
scroll to position [1415, 0]
click at [452, 271] on p-accordion-header "Track Medova Jauza814, Djy Kp" at bounding box center [426, 284] width 238 height 29
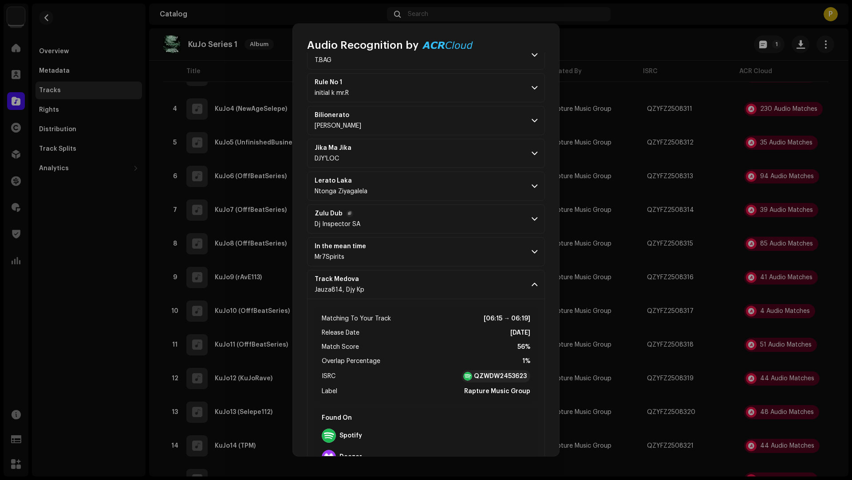
click at [452, 215] on p-accordion-header "Zulu Dub Dj Inspector SA" at bounding box center [426, 218] width 238 height 29
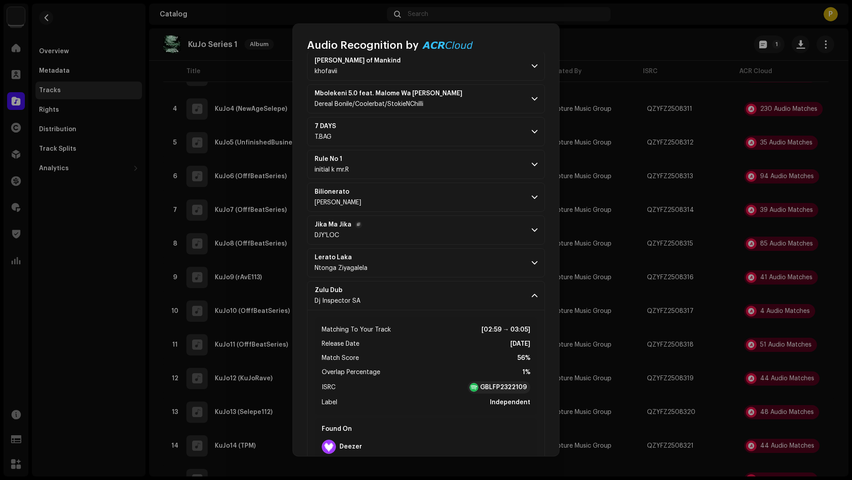
scroll to position [1331, 0]
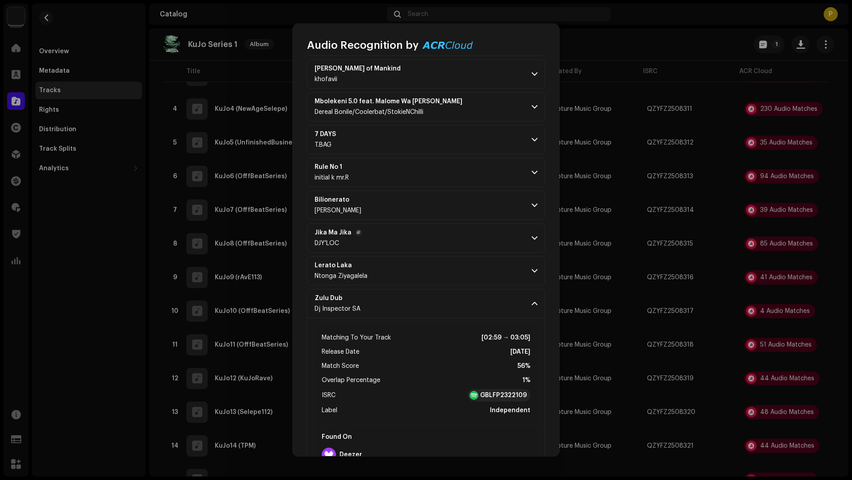
click at [461, 224] on p-accordion-header "Jika Ma Jika DJY'LOC" at bounding box center [426, 238] width 238 height 29
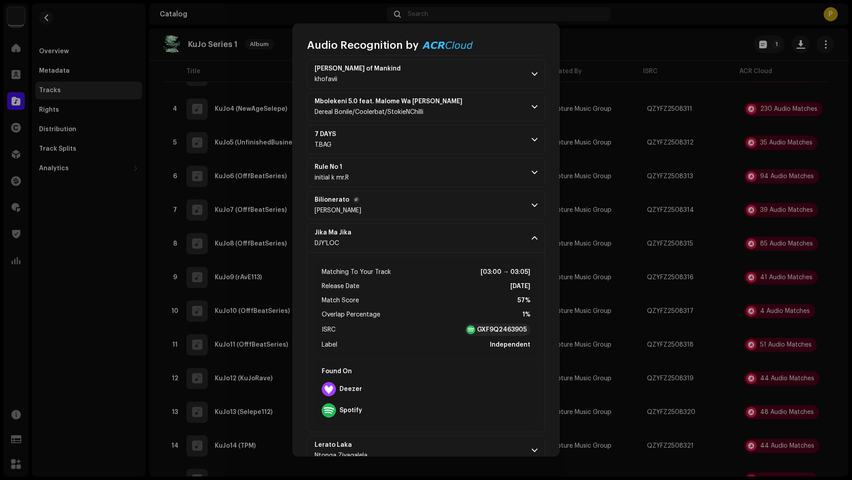
click at [457, 191] on p-accordion-header "Bilionerato Ghaly Saleem" at bounding box center [426, 205] width 238 height 29
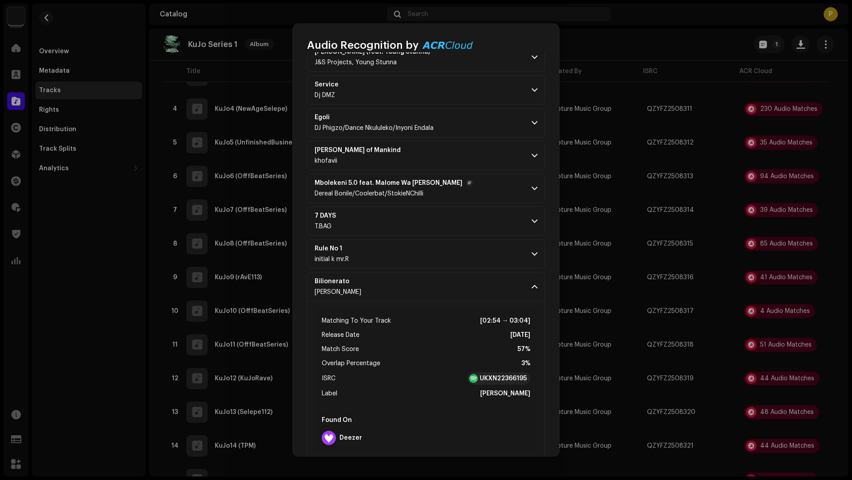
scroll to position [1246, 0]
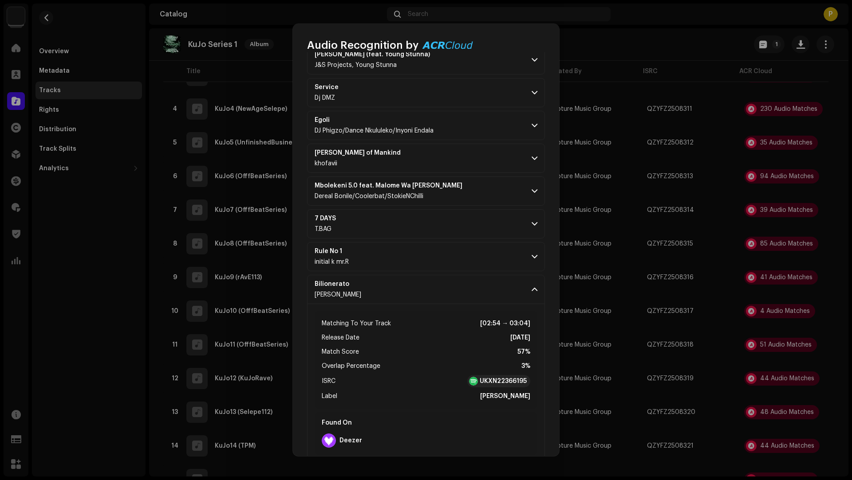
click at [456, 211] on p-accordion-header "7 DAYS T.BAG" at bounding box center [426, 223] width 238 height 29
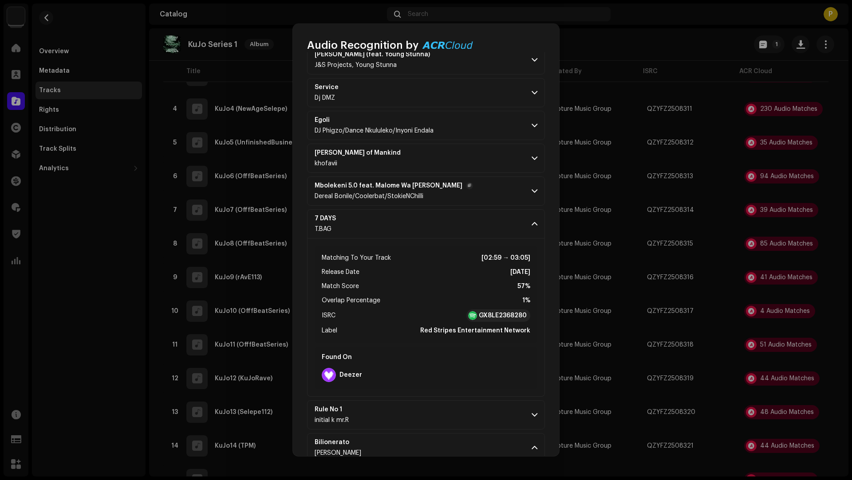
click at [480, 181] on p-accordion-header "Mbolekeni 5.0 feat. Malome Wa Keddy Dereal Bonile/Coolerbat/StokieNChilli" at bounding box center [426, 191] width 238 height 29
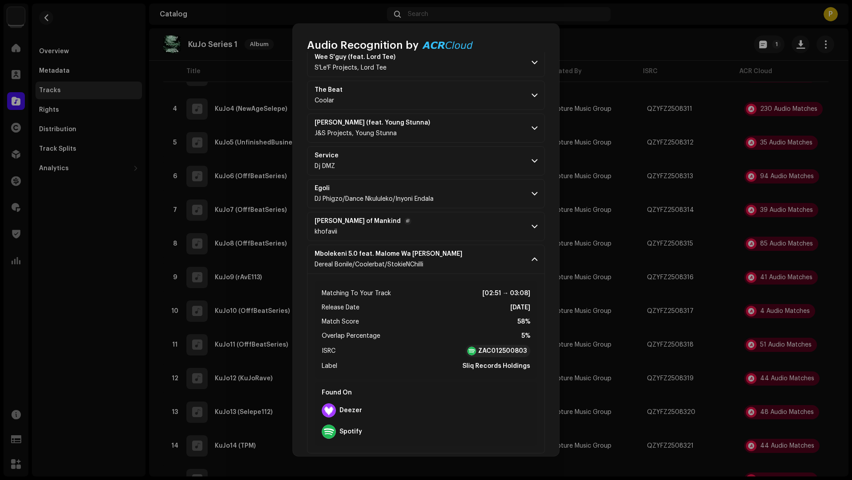
click at [456, 217] on p-accordion-header "Dawn of Mankind khofavii" at bounding box center [426, 226] width 238 height 29
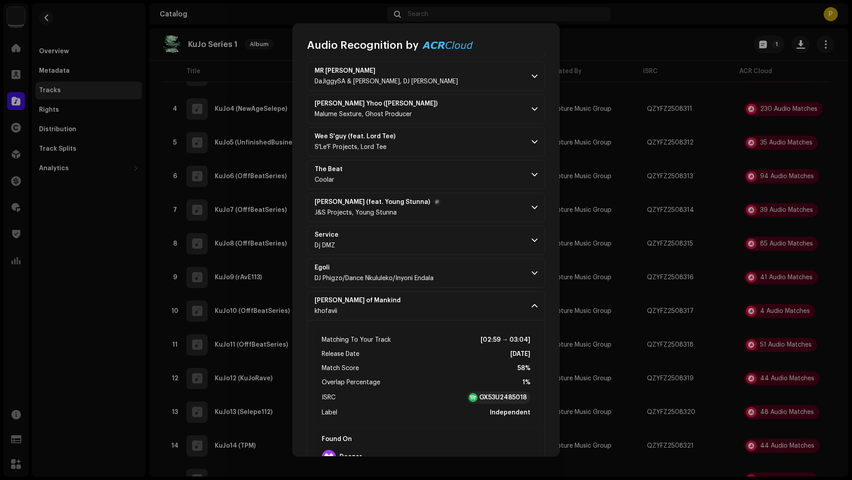
scroll to position [1098, 0]
click at [466, 210] on p-accordion-header "Ubumnandi (feat. Young Stunna) J&S Projects, Young Stunna" at bounding box center [426, 207] width 238 height 29
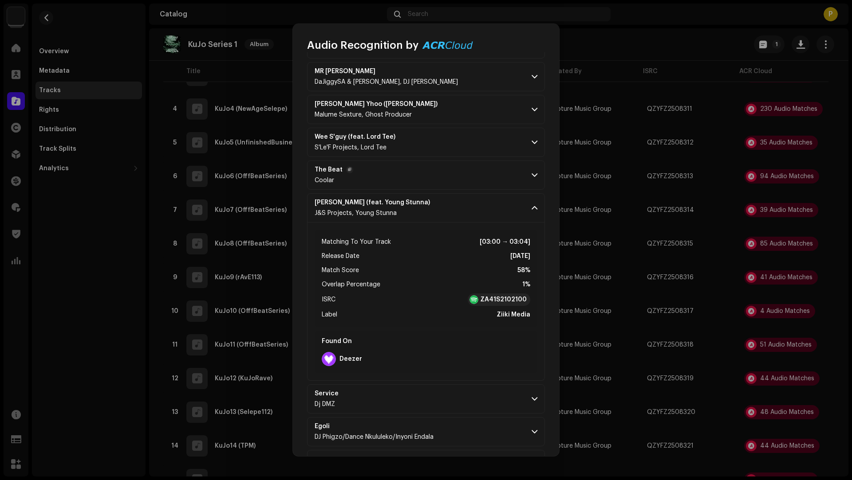
click at [458, 162] on p-accordion-header "The Beat Coolar" at bounding box center [426, 175] width 238 height 29
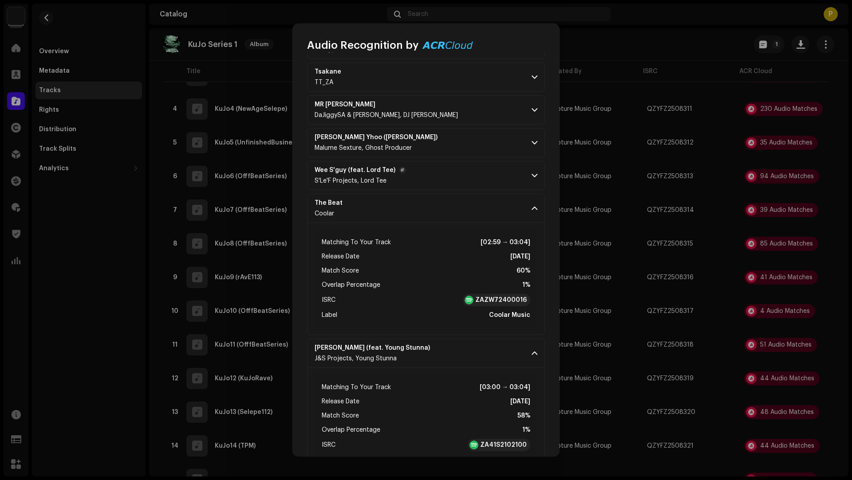
scroll to position [1046, 0]
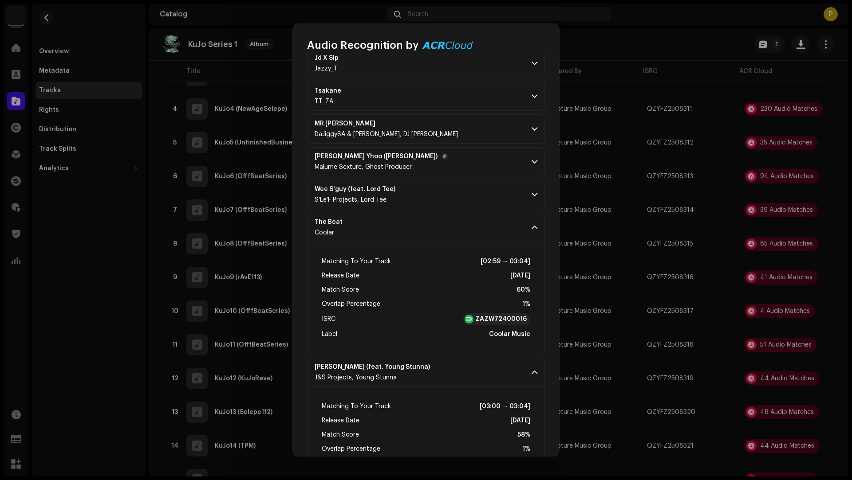
click at [470, 165] on p-accordion-header "Kunini Ngithi Yhoo (Stena Innit) Malume Sexture, Ghost Producer" at bounding box center [426, 161] width 238 height 29
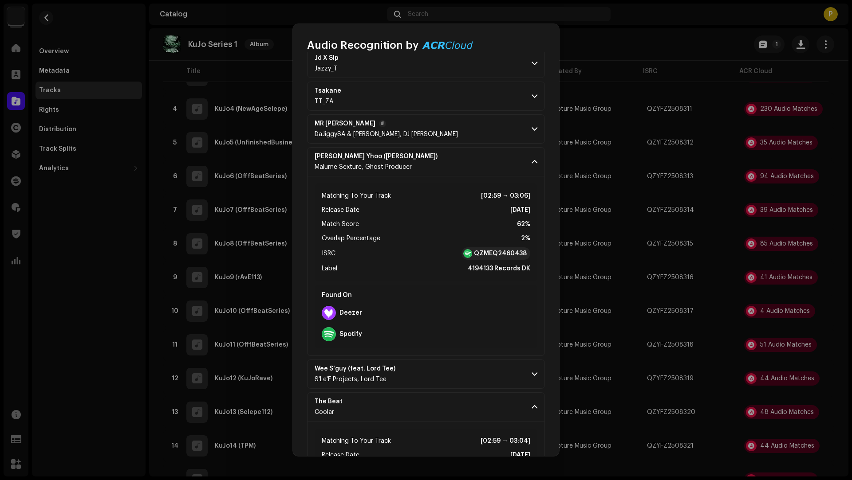
click at [460, 123] on p-accordion-header "MR BIQ DaJiggySA & Mfana Mdu, DJ SOL K" at bounding box center [426, 128] width 238 height 29
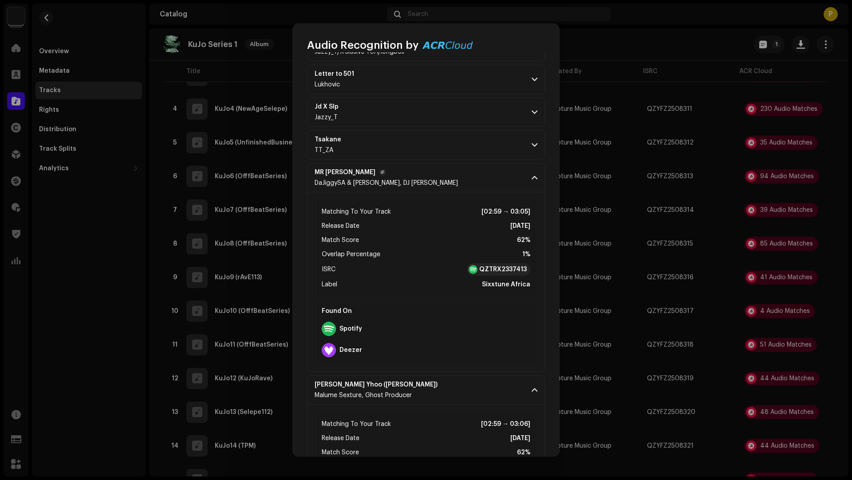
scroll to position [985, 0]
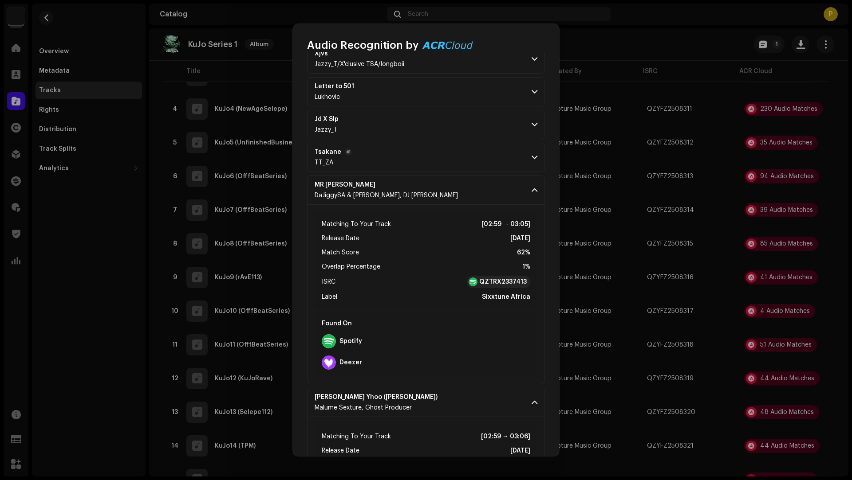
click at [441, 145] on p-accordion-header "Tsakane TT_ZA" at bounding box center [426, 157] width 238 height 29
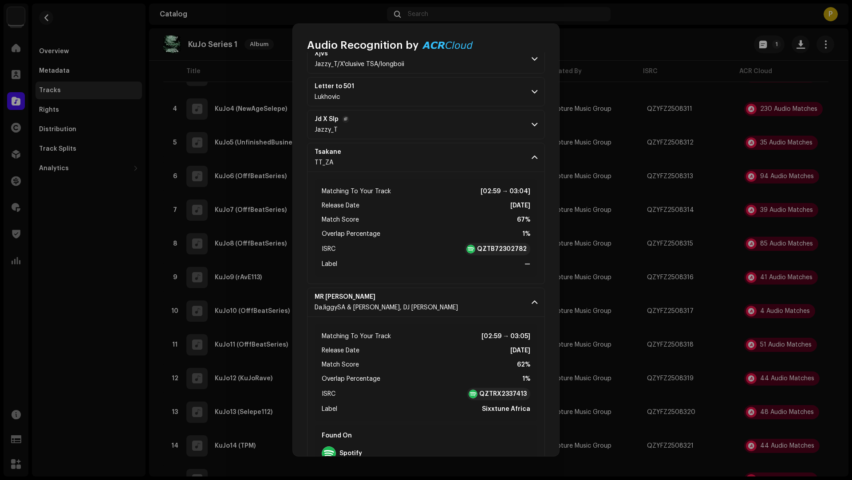
click at [439, 110] on p-accordion-header "Jd X Slp Jazzy_T" at bounding box center [426, 124] width 238 height 29
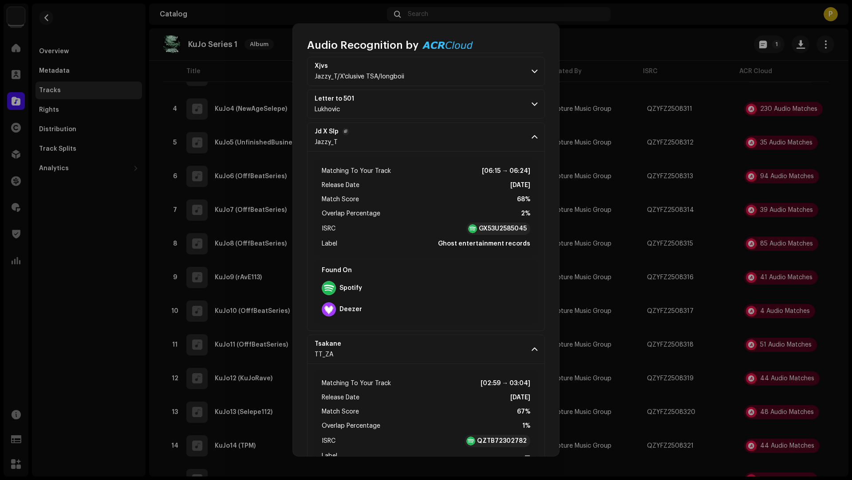
scroll to position [907, 0]
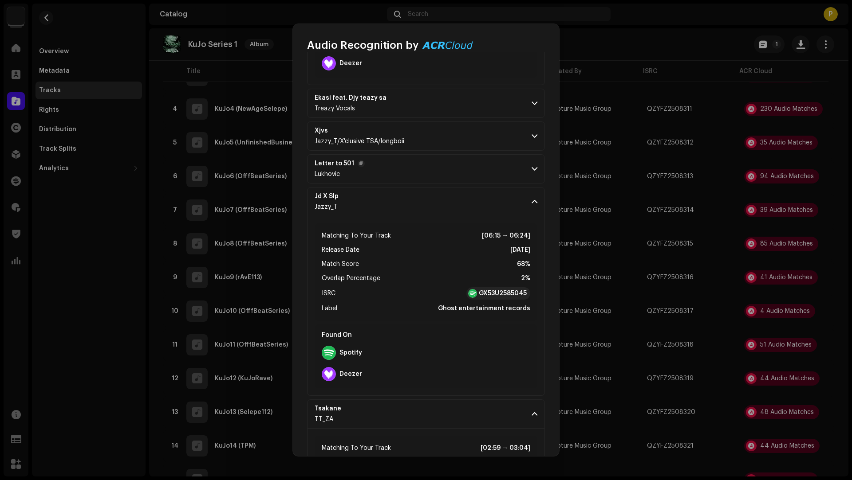
click at [464, 154] on p-accordion-header "Letter to 501 Lukhovic" at bounding box center [426, 168] width 238 height 29
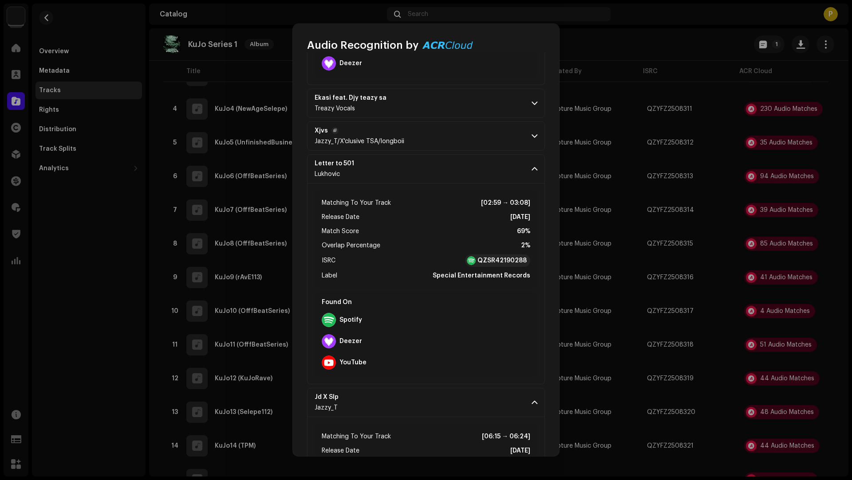
click at [465, 122] on p-accordion-header "Xjvs Jazzy_T/X'clusive TSA/longboii" at bounding box center [426, 136] width 238 height 29
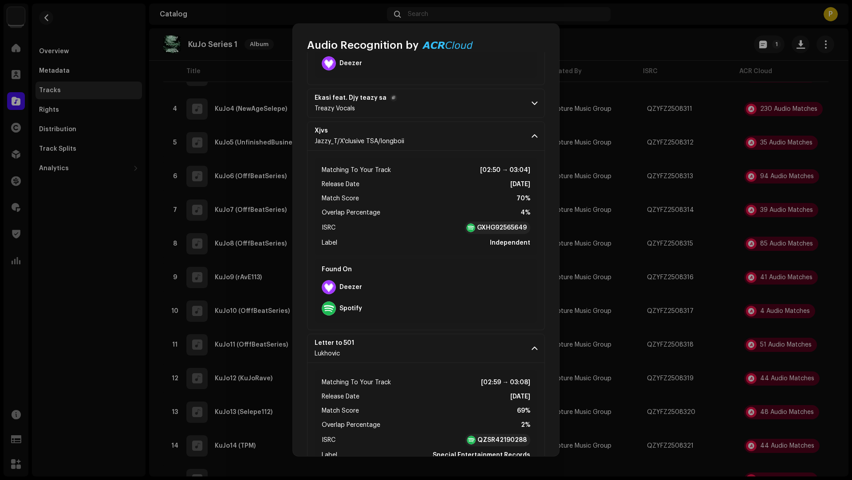
click at [460, 96] on p-accordion-header "Ekasi feat. Djy teazy sa Treazy Vocals" at bounding box center [426, 103] width 238 height 29
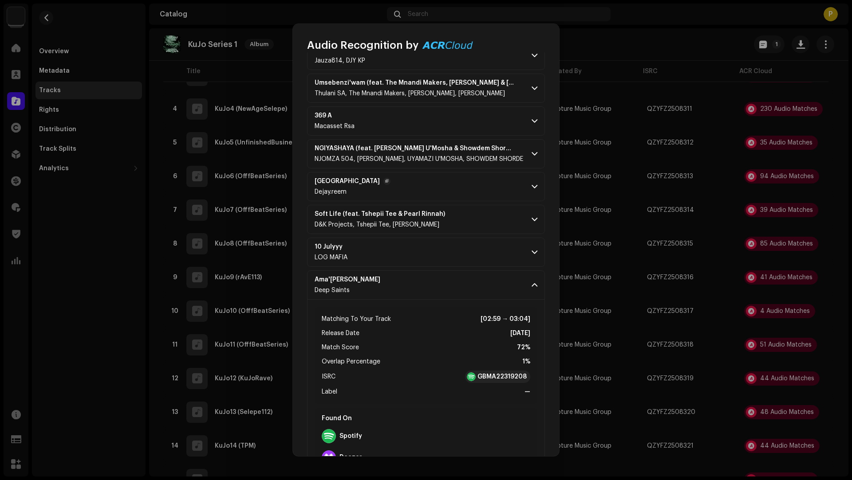
scroll to position [448, 0]
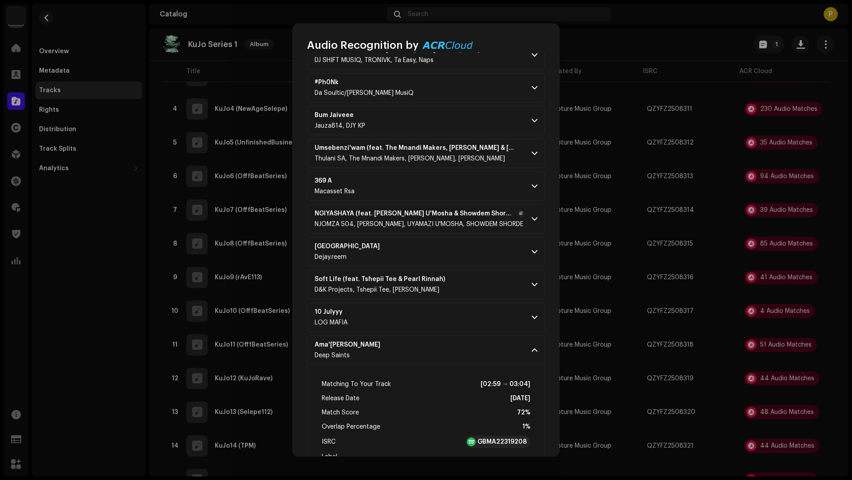
click at [426, 217] on div "NGIYASHAYA (feat. Uyamazi U'Mosha & Showdem Shorde) (Djy Mvee Remix) NJOMZA 504…" at bounding box center [419, 219] width 210 height 18
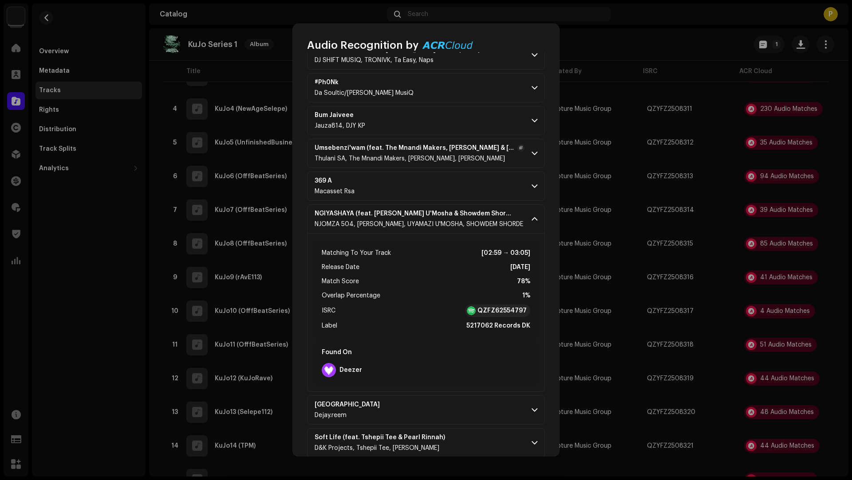
click at [416, 151] on div "Umsebenzi'wam (feat. The Mnandi Makers, Costavo & Lesta) Thulani SA, The Mnandi…" at bounding box center [419, 154] width 210 height 18
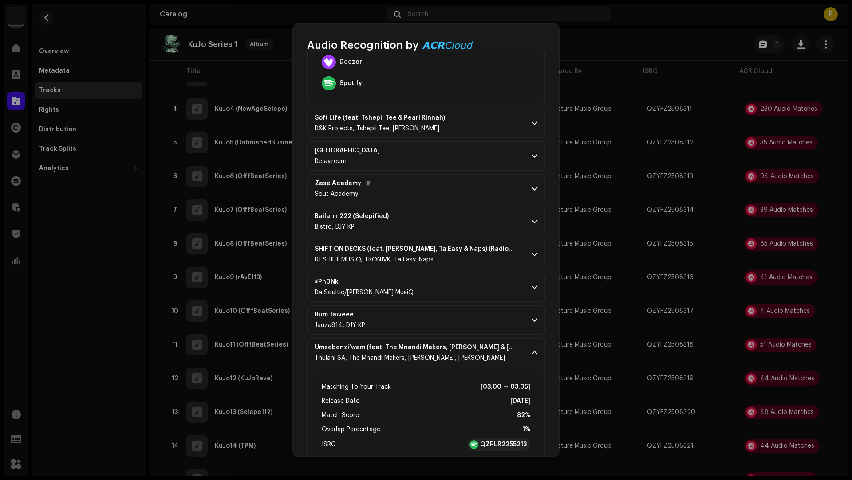
scroll to position [240, 0]
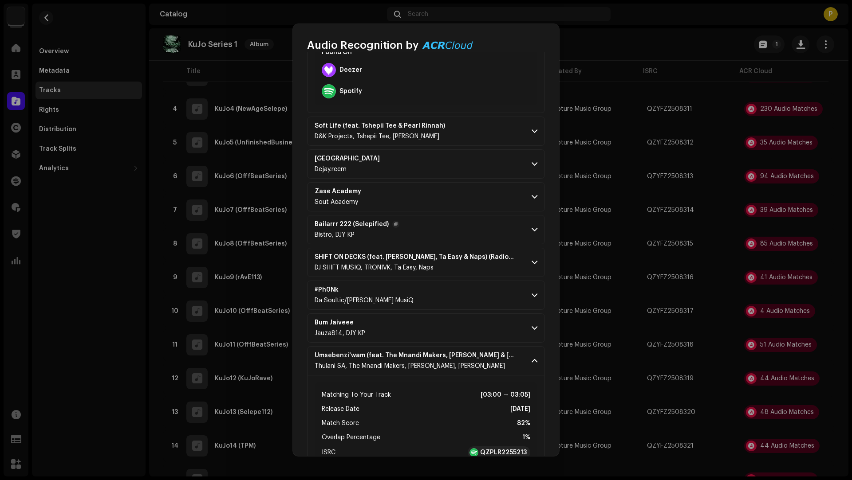
click at [420, 234] on p-accordion-header "Bailarrr 222 (Selepified) Bistro, DJY KP" at bounding box center [426, 229] width 238 height 29
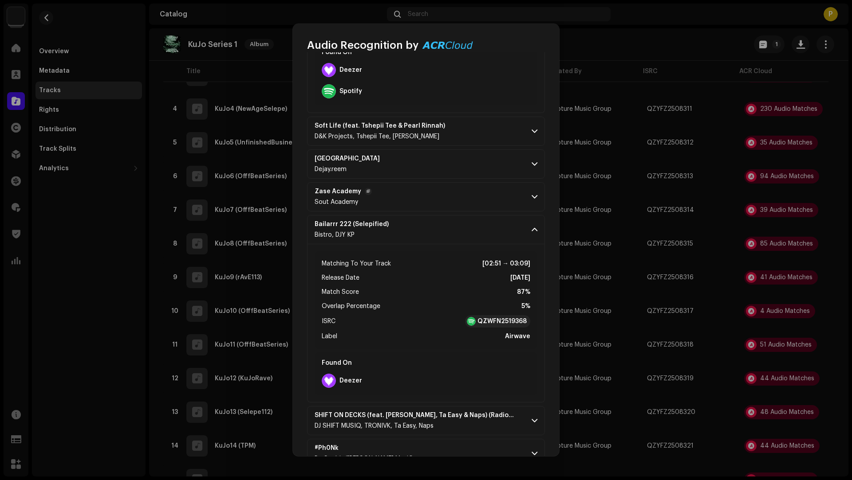
click at [433, 196] on p-accordion-header "Zase Academy Sout Academy" at bounding box center [426, 196] width 238 height 29
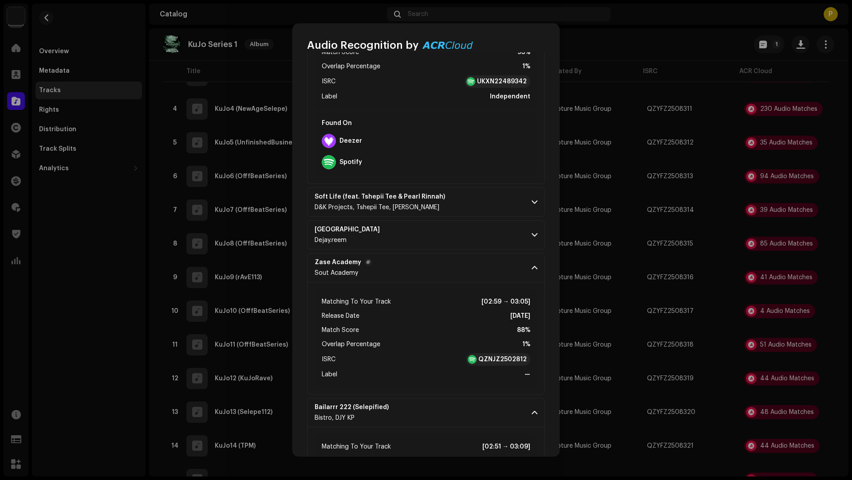
scroll to position [139, 0]
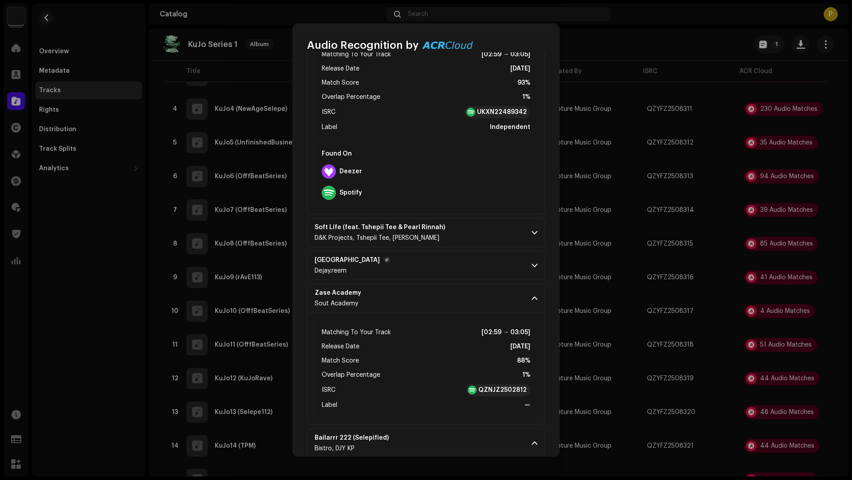
click at [459, 255] on p-accordion-header "Mozambique Dejay.reem" at bounding box center [426, 265] width 238 height 29
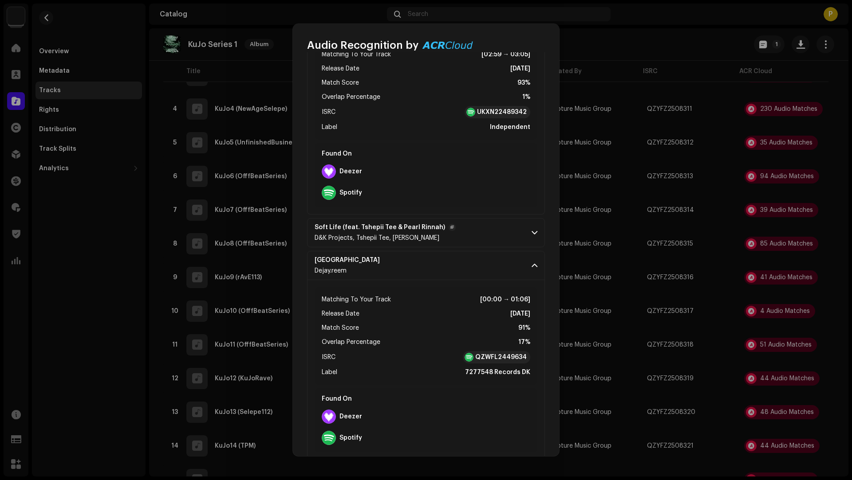
click at [475, 228] on p-accordion-header "Soft Life (feat. Tshepii Tee & Pearl Rinnah) D&K Projects, Tshepii Tee, Pearl R…" at bounding box center [426, 232] width 238 height 29
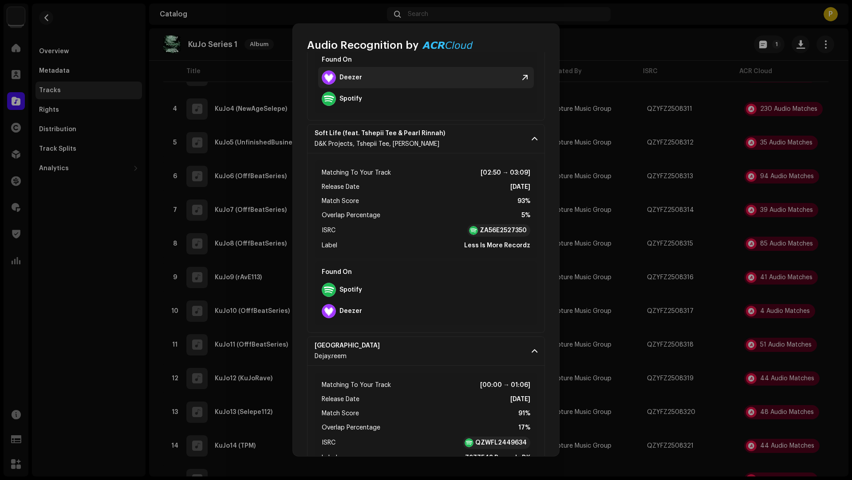
scroll to position [251, 0]
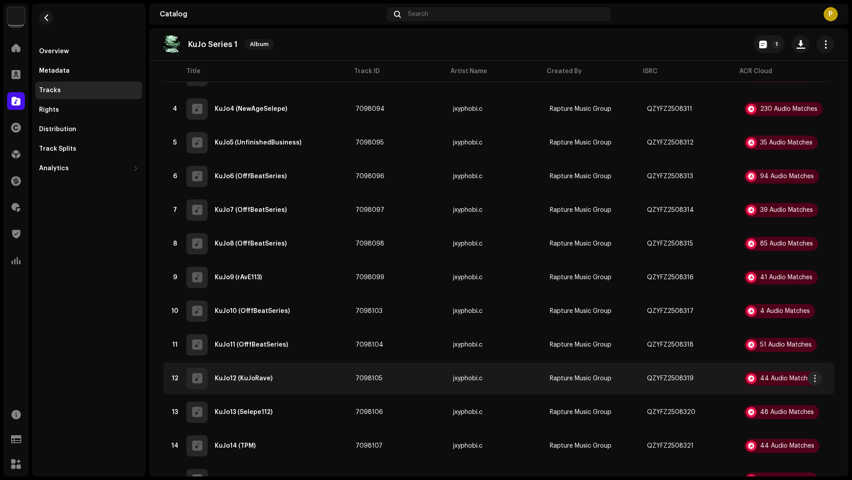
drag, startPoint x: 91, startPoint y: 381, endPoint x: 209, endPoint y: 388, distance: 118.2
click at [91, 381] on div "Audio Recognition by Remix/Sample 45 Cover Song 3 All results require review/li…" at bounding box center [426, 240] width 852 height 480
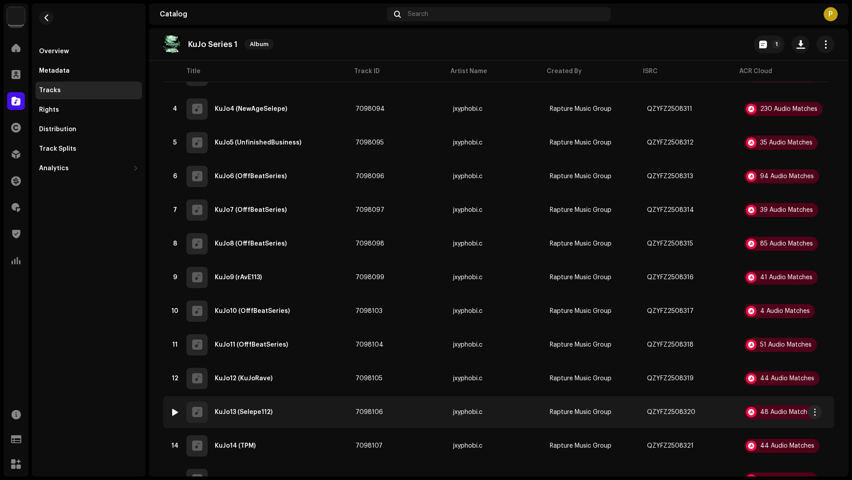
click at [313, 405] on div "13 KuJo13 (Selepe112)" at bounding box center [255, 412] width 171 height 21
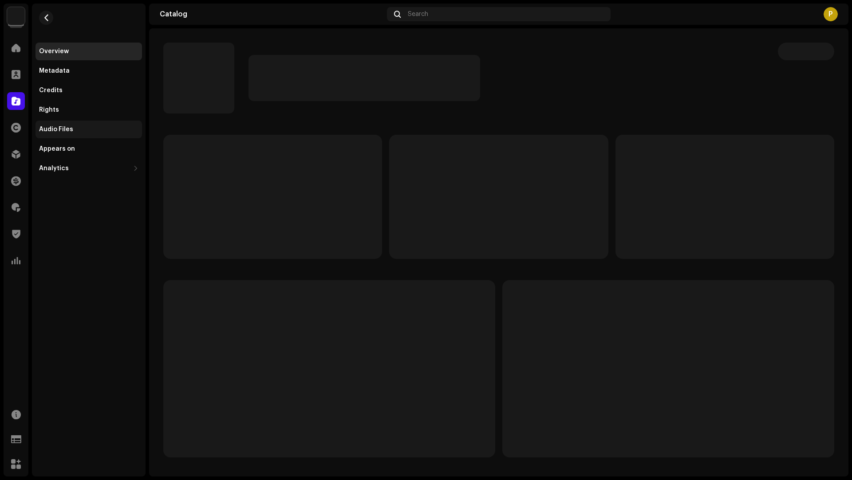
click at [77, 131] on div "Audio Files" at bounding box center [88, 129] width 99 height 7
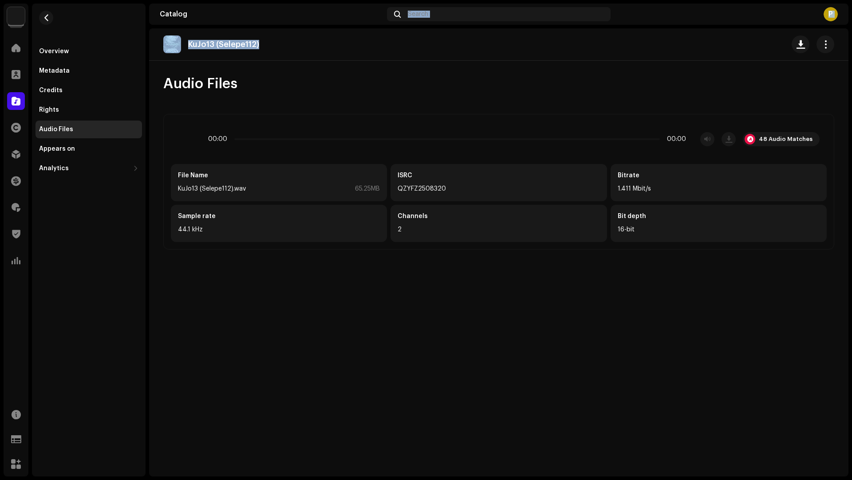
drag, startPoint x: 273, startPoint y: 45, endPoint x: 269, endPoint y: 24, distance: 21.7
click at [269, 24] on section "Catalog Search P KuJo13 (Selepe112) Audio Files 00:00 00:00 48 Audio Matches Fi…" at bounding box center [498, 240] width 699 height 473
click at [270, 35] on div "KuJo13 (Selepe112)" at bounding box center [498, 44] width 699 height 32
click at [269, 39] on div "KuJo13 (Selepe112)" at bounding box center [498, 44] width 671 height 18
copy p "KuJo13 (Selepe112)"
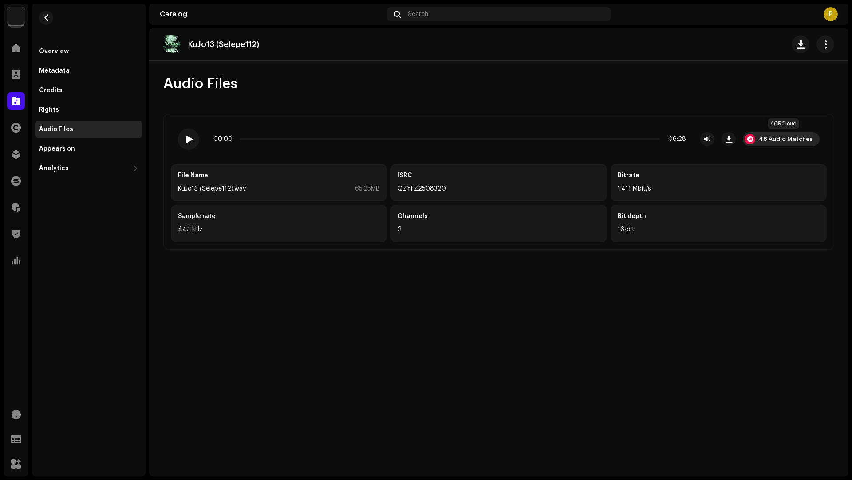
click at [782, 143] on div "48 Audio Matches" at bounding box center [780, 139] width 77 height 14
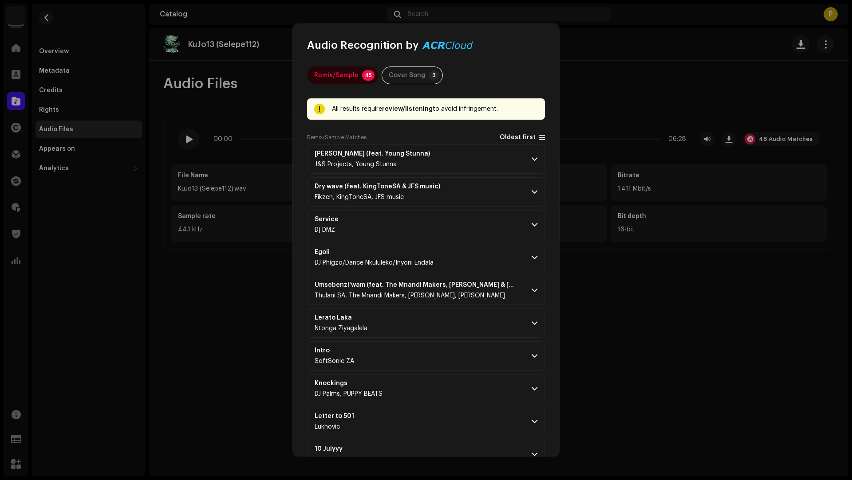
click at [516, 139] on span "Oldest first" at bounding box center [517, 137] width 36 height 7
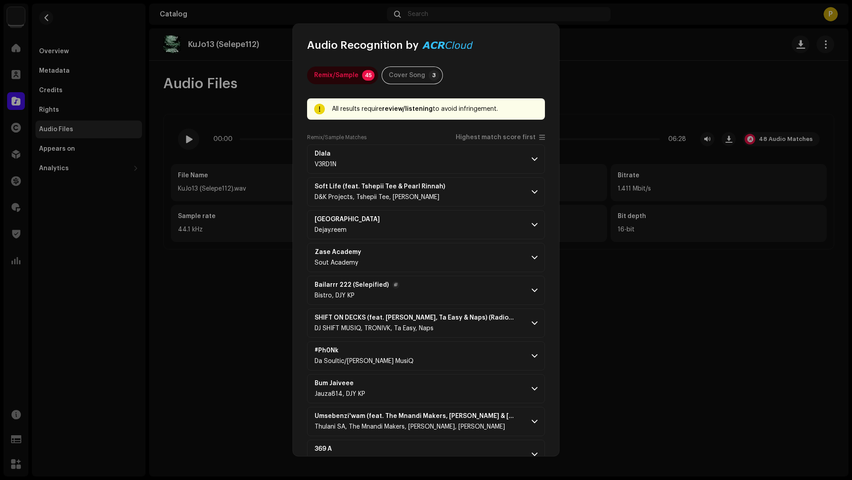
click at [461, 285] on p-accordion-header "Bailarrr 222 (Selepified) Bistro, DJY KP" at bounding box center [426, 290] width 238 height 29
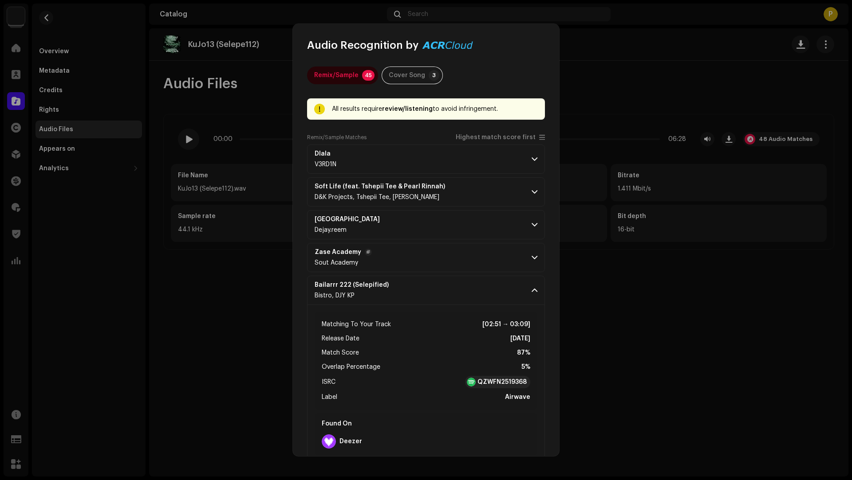
click at [460, 271] on p-accordion-header "Zase Academy Sout Academy" at bounding box center [426, 257] width 238 height 29
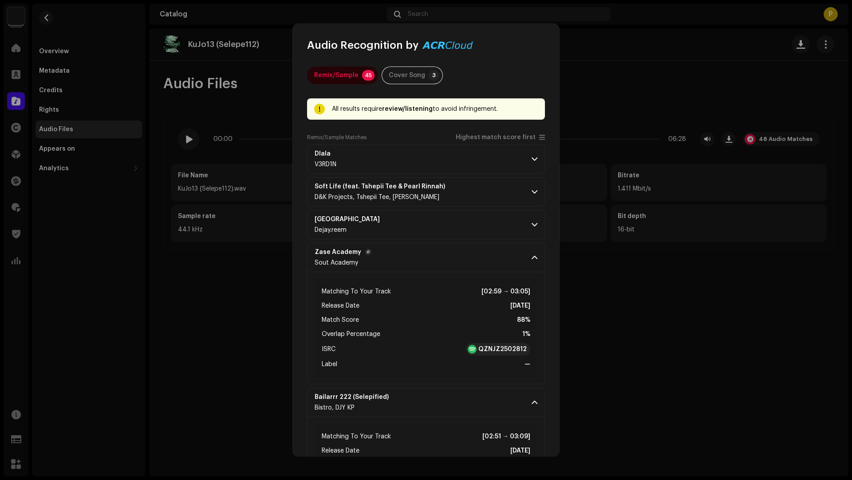
click at [457, 245] on p-accordion-header "Zase Academy Sout Academy" at bounding box center [426, 257] width 238 height 29
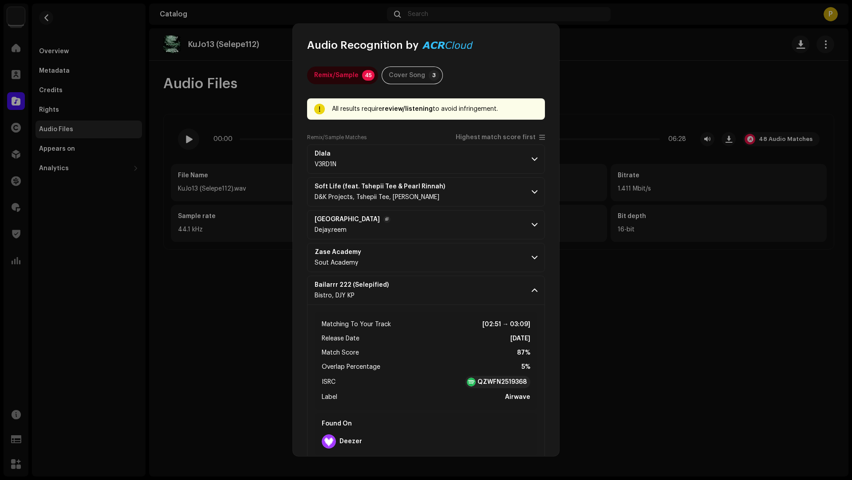
click at [447, 224] on p-accordion-header "Mozambique Dejay.reem" at bounding box center [426, 224] width 238 height 29
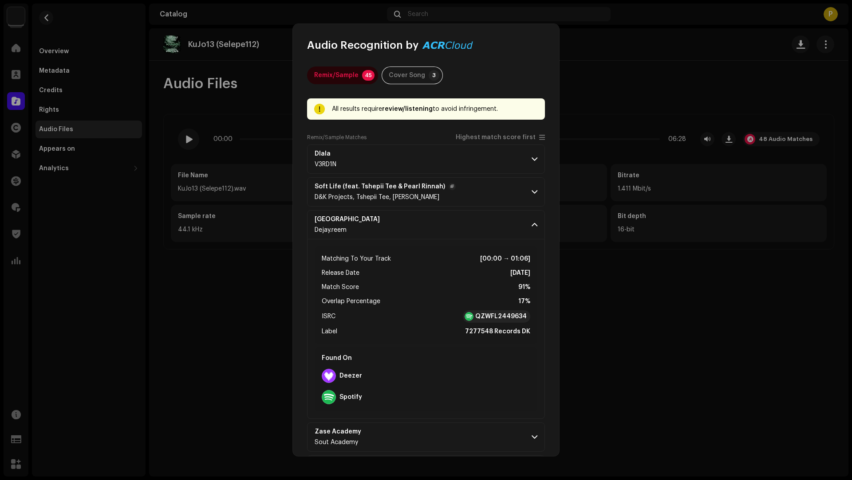
click at [473, 192] on p-accordion-header "Soft Life (feat. Tshepii Tee & Pearl Rinnah) D&K Projects, Tshepii Tee, Pearl R…" at bounding box center [426, 191] width 238 height 29
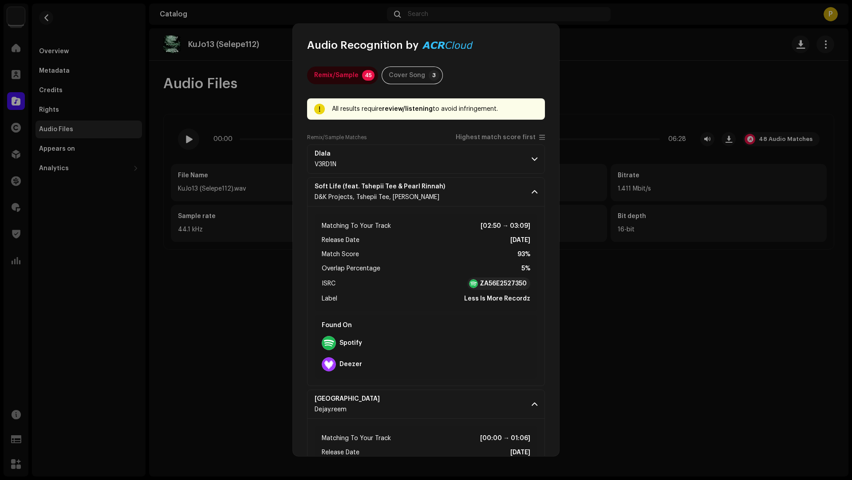
drag, startPoint x: 471, startPoint y: 197, endPoint x: 455, endPoint y: 174, distance: 28.3
click at [471, 197] on p-accordion-header "Soft Life (feat. Tshepii Tee & Pearl Rinnah) D&K Projects, Tshepii Tee, Pearl R…" at bounding box center [426, 191] width 238 height 29
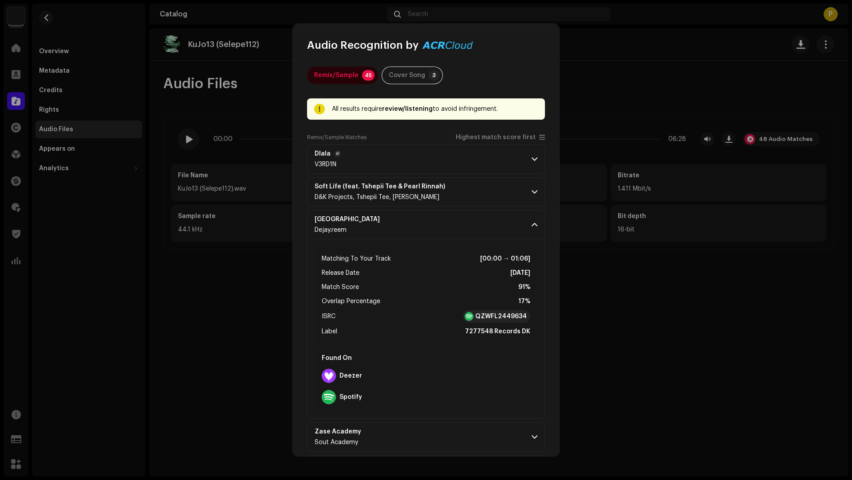
click at [435, 158] on p-accordion-header "Dlala V3RD1N" at bounding box center [426, 159] width 238 height 29
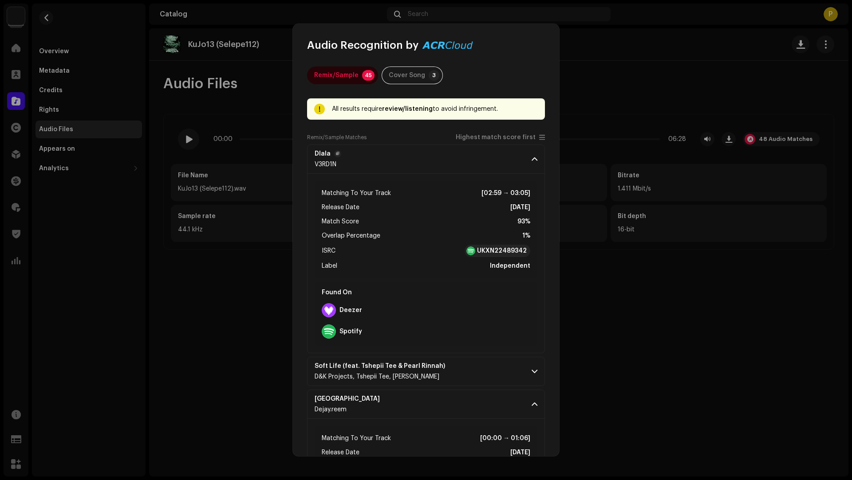
click at [435, 158] on p-accordion-header "Dlala V3RD1N" at bounding box center [426, 159] width 238 height 29
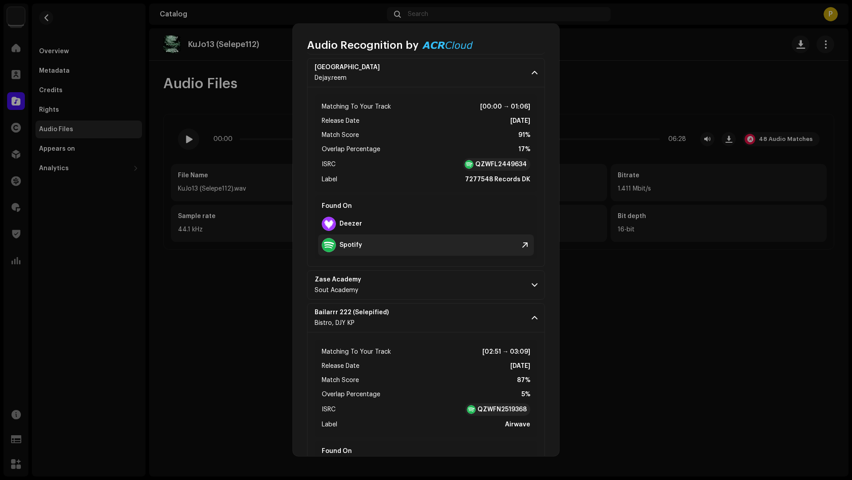
scroll to position [153, 0]
click at [448, 288] on p-accordion-header "Zase Academy Sout Academy" at bounding box center [426, 284] width 238 height 29
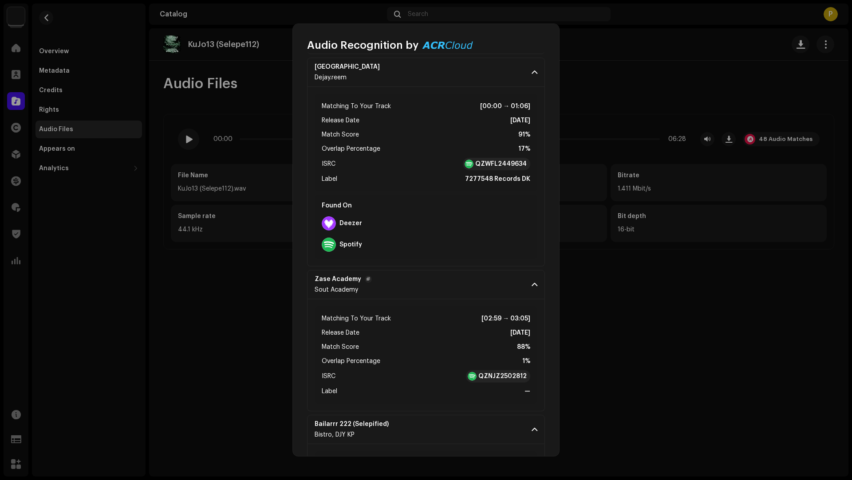
click at [448, 290] on p-accordion-header "Zase Academy Sout Academy" at bounding box center [426, 284] width 238 height 29
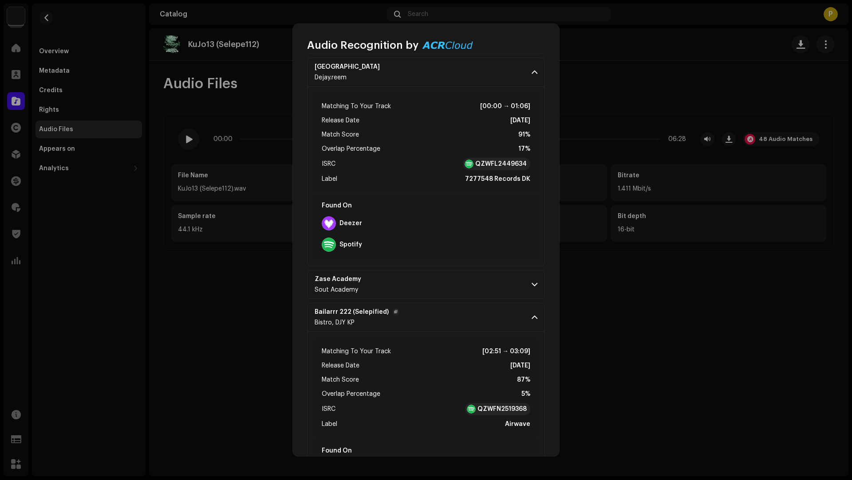
click at [462, 318] on p-accordion-header "Bailarrr 222 (Selepified) Bistro, DJY KP" at bounding box center [426, 317] width 238 height 29
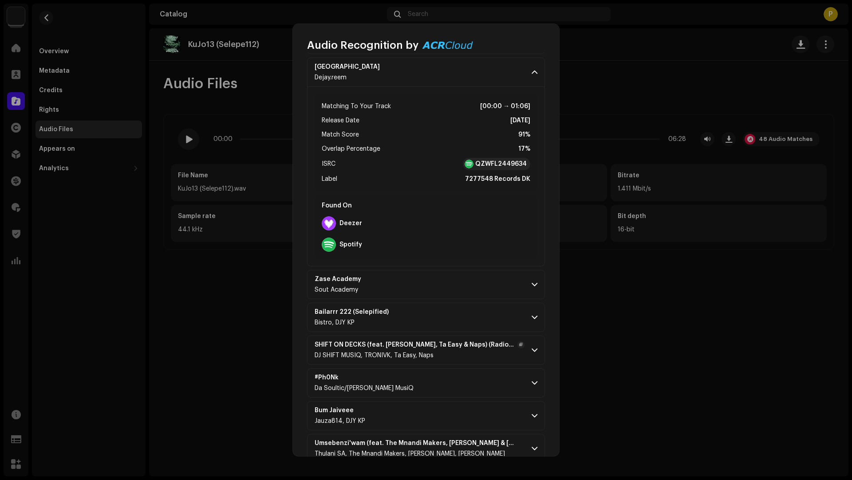
click at [483, 357] on p-accordion-header "SHIFT ON DECKS (feat. Tronivk, Ta Easy & Naps) (Radio Edit) DJ SHIFT MUSIQ, TRO…" at bounding box center [426, 350] width 238 height 29
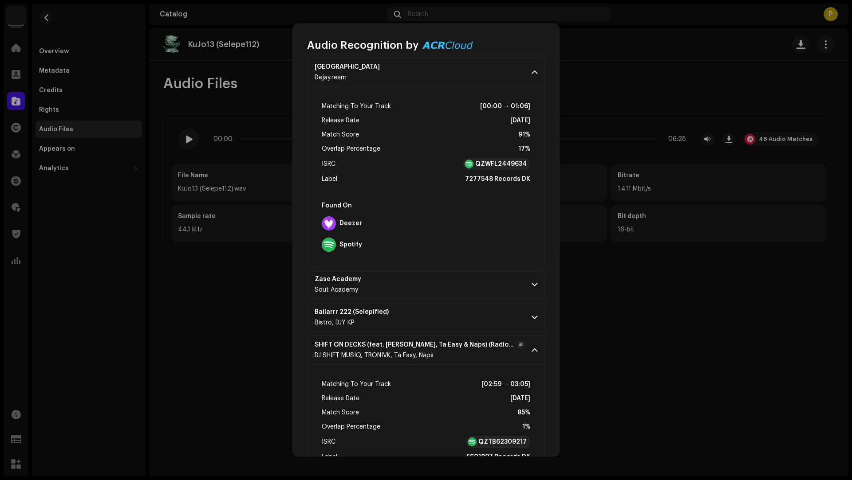
click at [483, 357] on p-accordion-header "SHIFT ON DECKS (feat. Tronivk, Ta Easy & Naps) (Radio Edit) DJ SHIFT MUSIQ, TRO…" at bounding box center [426, 350] width 238 height 29
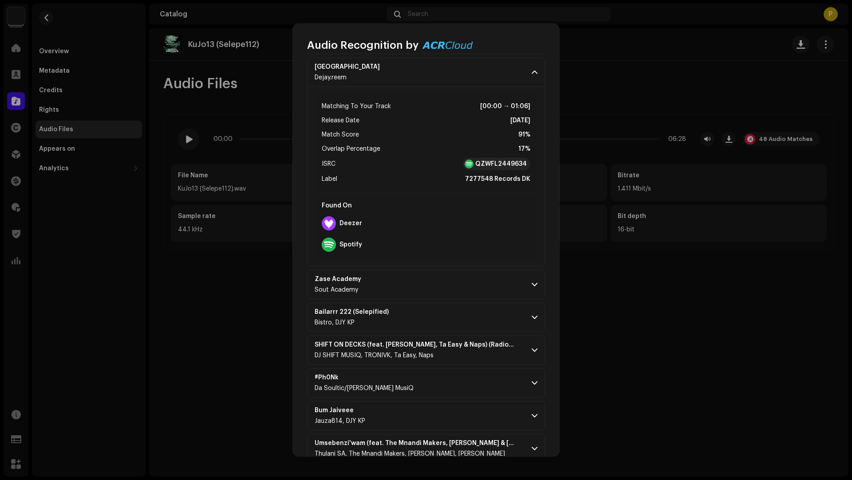
click at [471, 385] on p-accordion-header "#Ph0Nk Da Soultic/Cortez Gee MusiQ" at bounding box center [426, 383] width 238 height 29
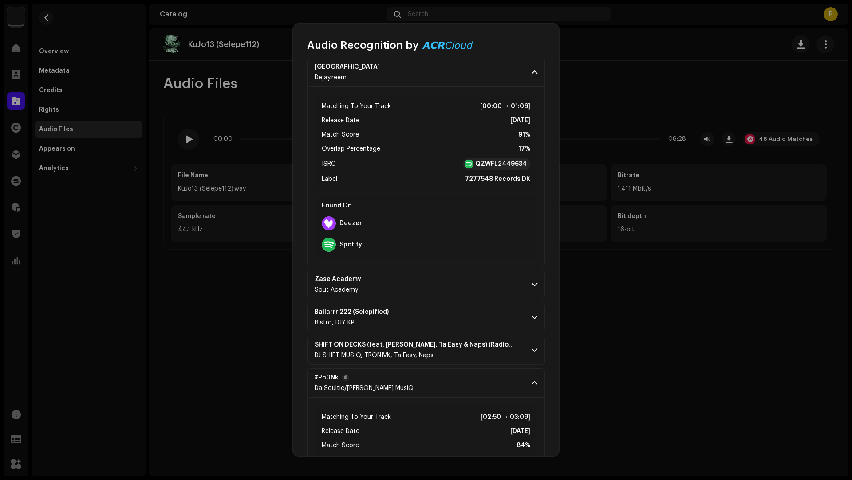
click at [471, 385] on p-accordion-header "#Ph0Nk Da Soultic/Cortez Gee MusiQ" at bounding box center [426, 383] width 238 height 29
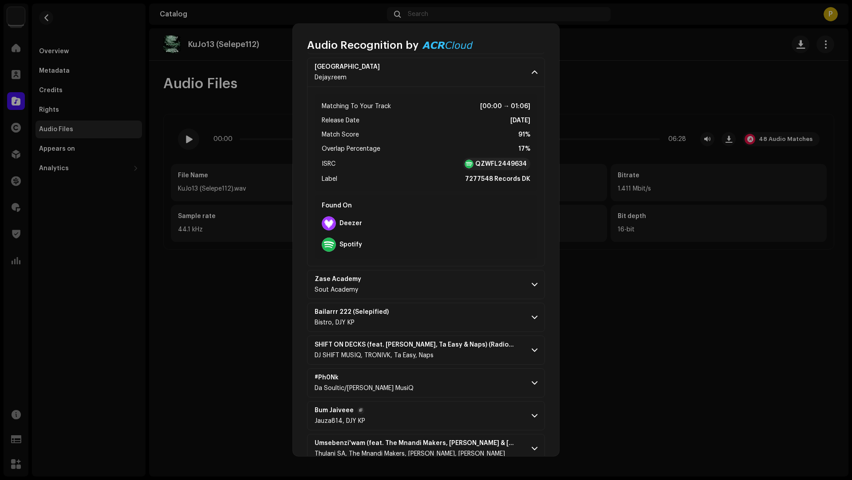
click at [462, 422] on p-accordion-header "Bum Jaiveee Jauza814, DJY KP" at bounding box center [426, 415] width 238 height 29
click at [462, 421] on p-accordion-header "Bum Jaiveee Jauza814, DJY KP" at bounding box center [426, 415] width 238 height 29
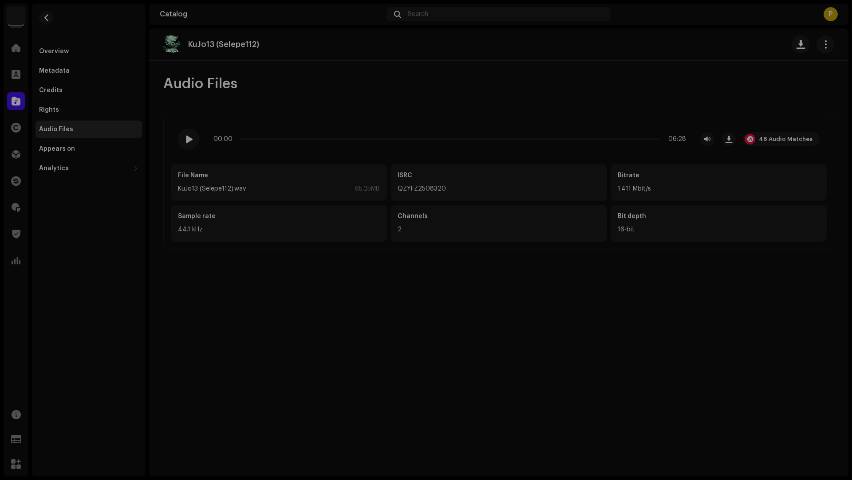
click at [89, 46] on div "Audio Recognition by Remix/Sample 45 Cover Song 3 All results require review/li…" at bounding box center [426, 240] width 852 height 480
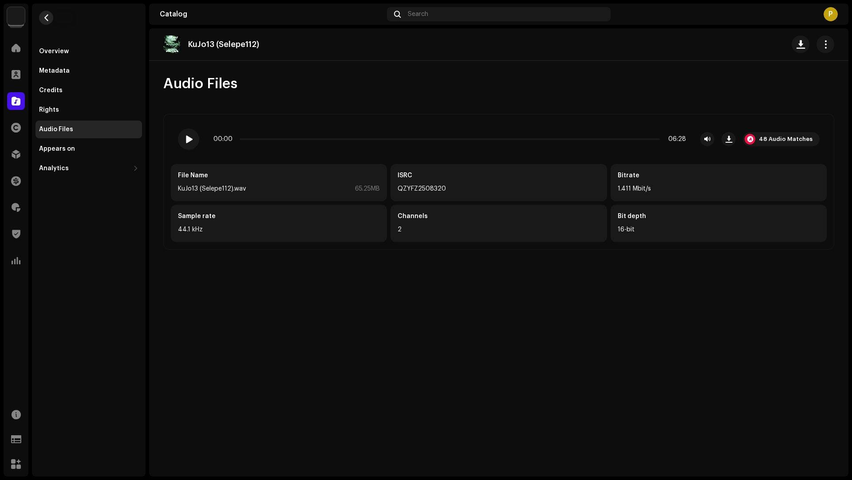
click at [50, 19] on button "button" at bounding box center [46, 18] width 14 height 14
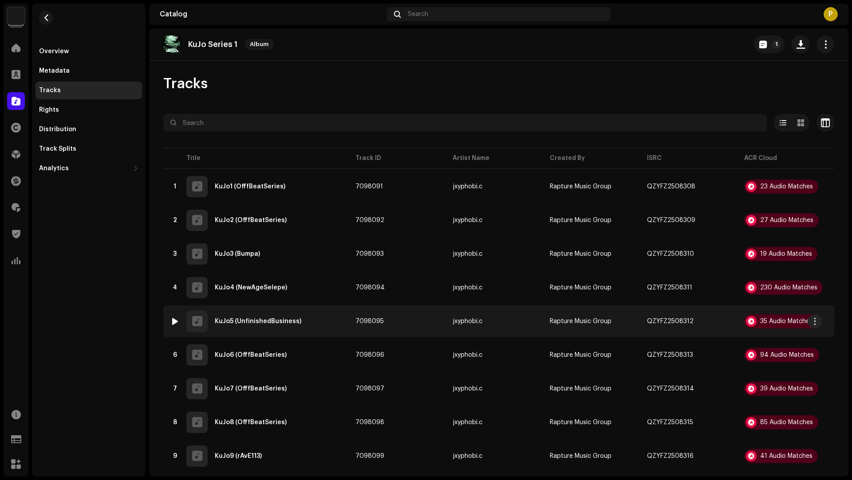
scroll to position [208, 0]
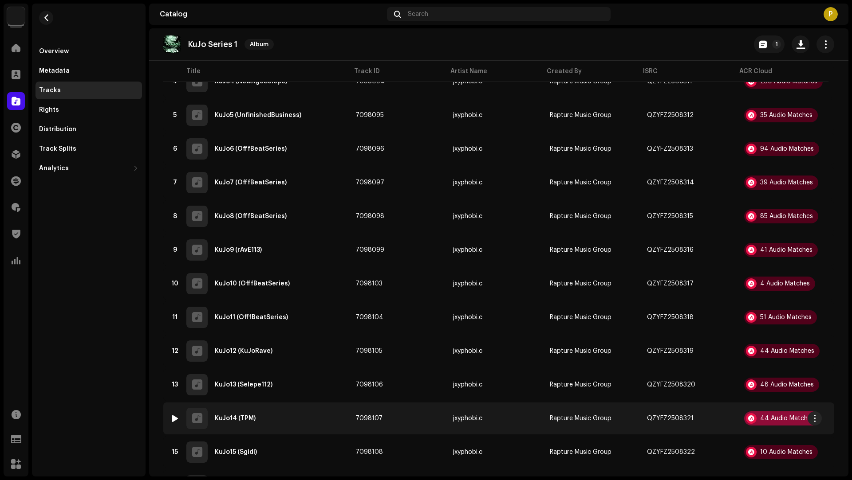
click at [774, 418] on div "44 Audio Matches" at bounding box center [787, 419] width 54 height 6
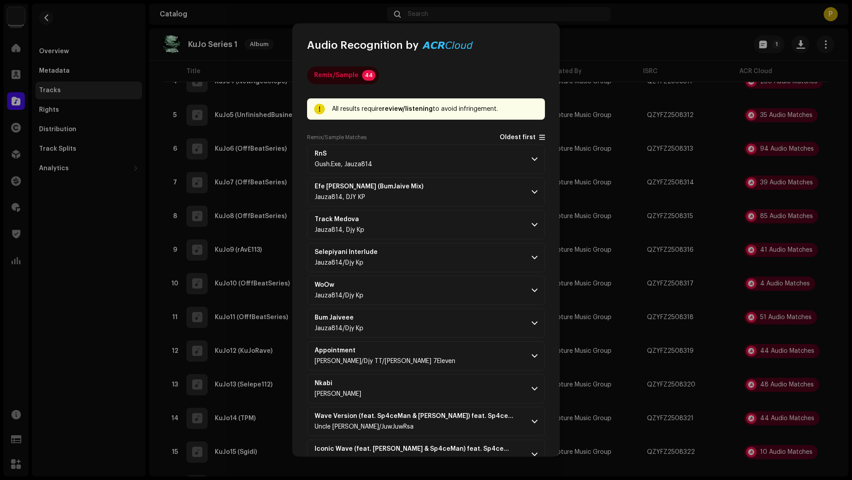
click at [512, 138] on span "Oldest first" at bounding box center [517, 137] width 36 height 7
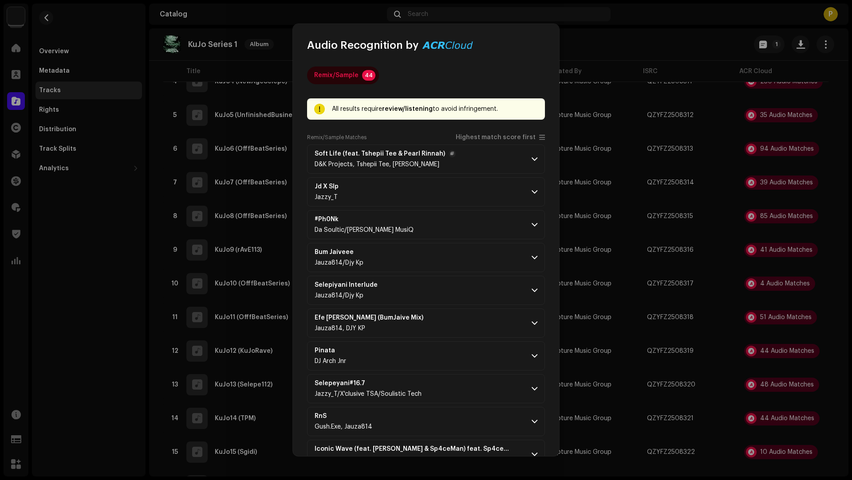
click at [488, 148] on p-accordion-header "Soft Life (feat. Tshepii Tee & Pearl Rinnah) D&K Projects, Tshepii Tee, Pearl R…" at bounding box center [426, 159] width 238 height 29
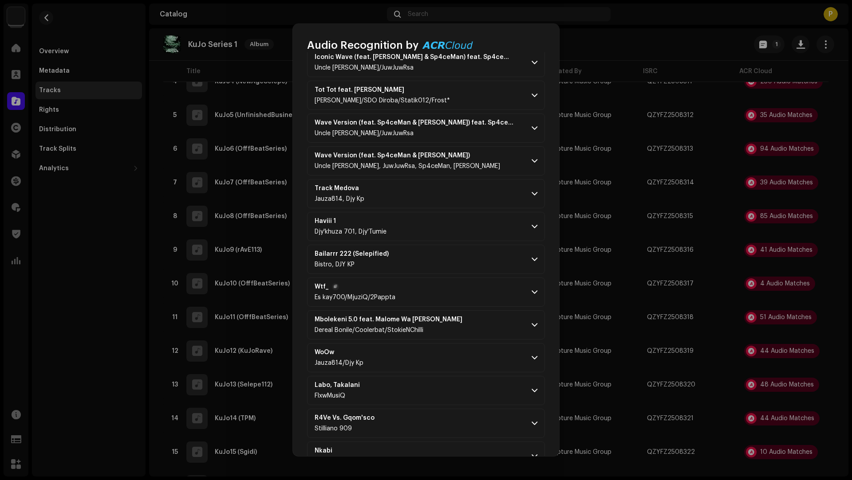
click at [475, 278] on p-accordion-header "Wtf_ Es kay700/MjuziQ/2Pappta" at bounding box center [426, 292] width 238 height 29
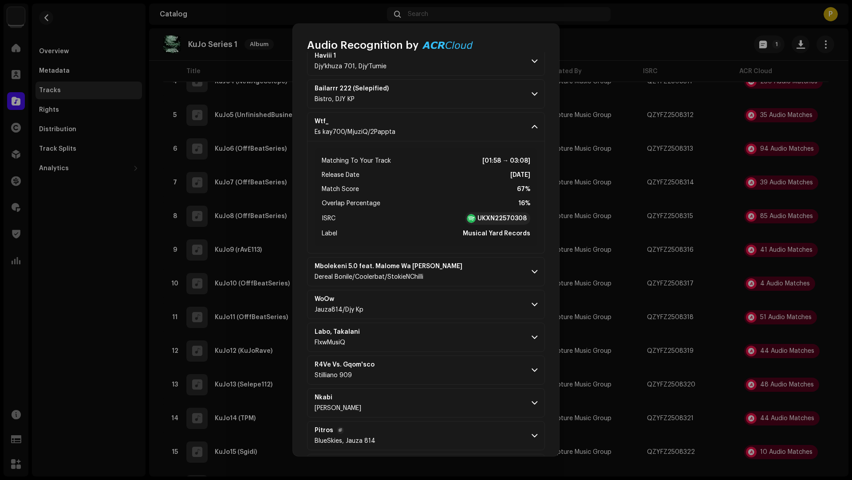
scroll to position [891, 0]
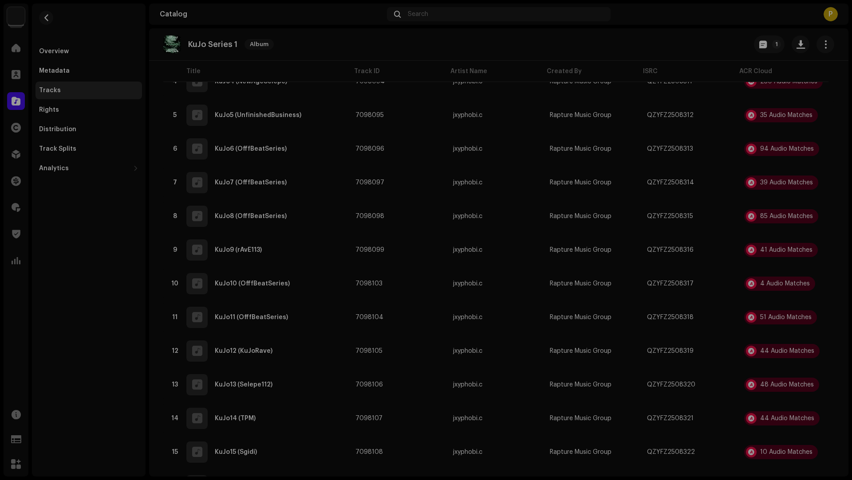
click at [137, 393] on div "Audio Recognition by Remix/Sample 44 All results require review/listening to av…" at bounding box center [426, 240] width 852 height 480
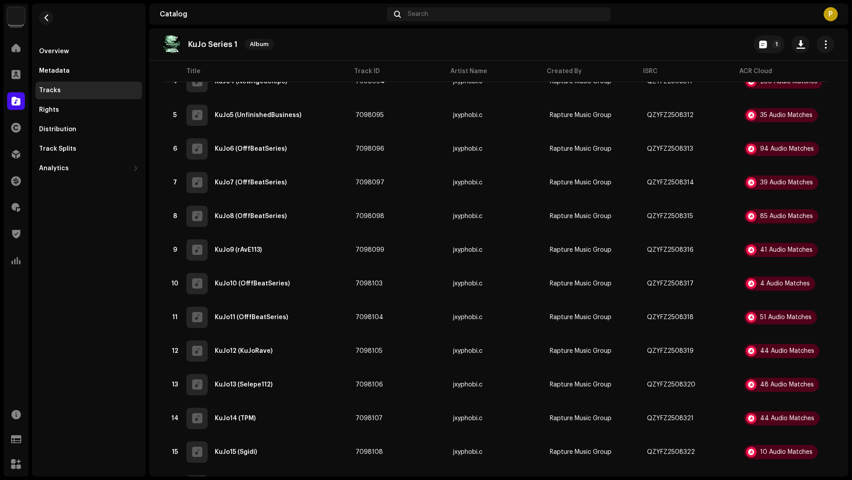
scroll to position [3898, 0]
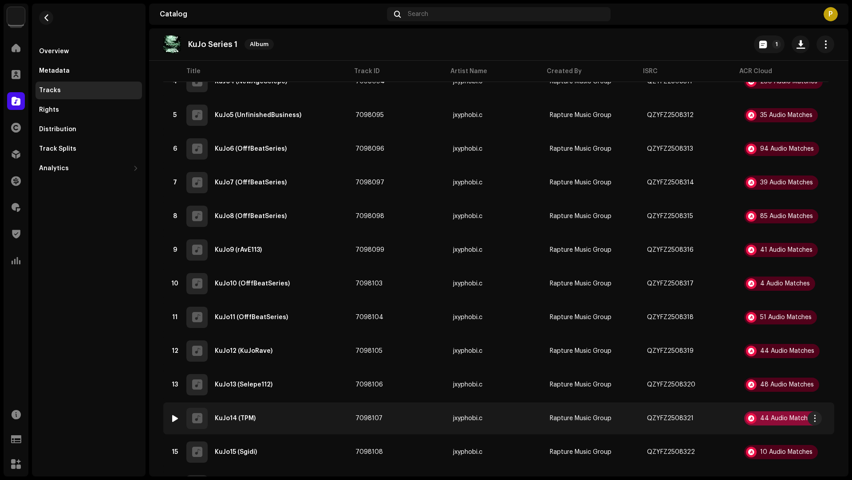
click at [766, 422] on div "44 Audio Matches" at bounding box center [781, 419] width 75 height 14
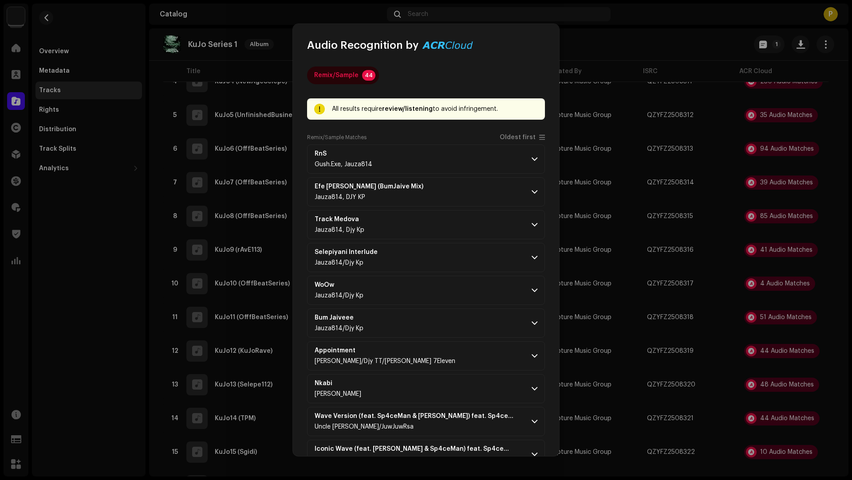
click at [508, 142] on div "Remix/Sample Matches Oldest first" at bounding box center [426, 139] width 238 height 11
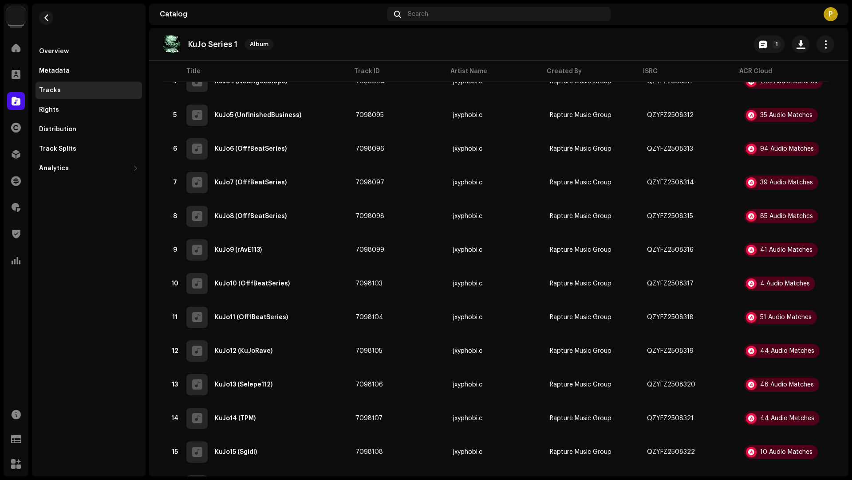
click at [249, 423] on div "Audio Recognition by Remix/Sample 44 All results require review/listening to av…" at bounding box center [426, 240] width 852 height 480
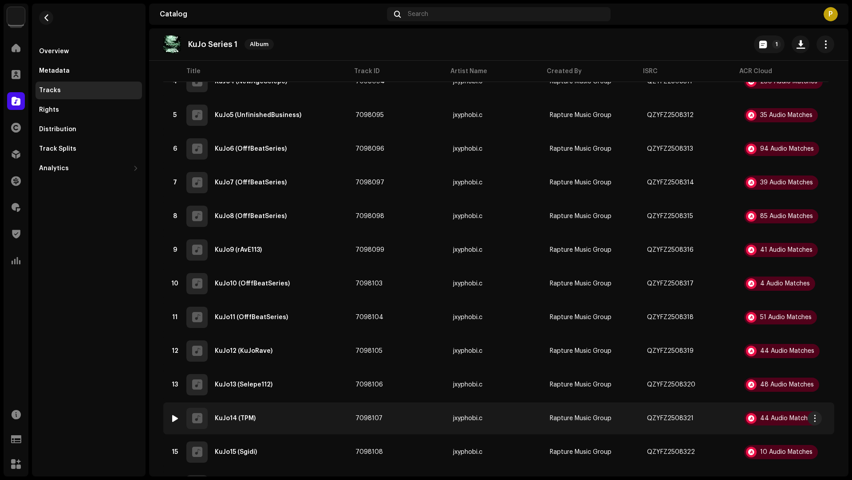
click at [267, 418] on div "14 KuJo14 (TPM)" at bounding box center [255, 418] width 171 height 21
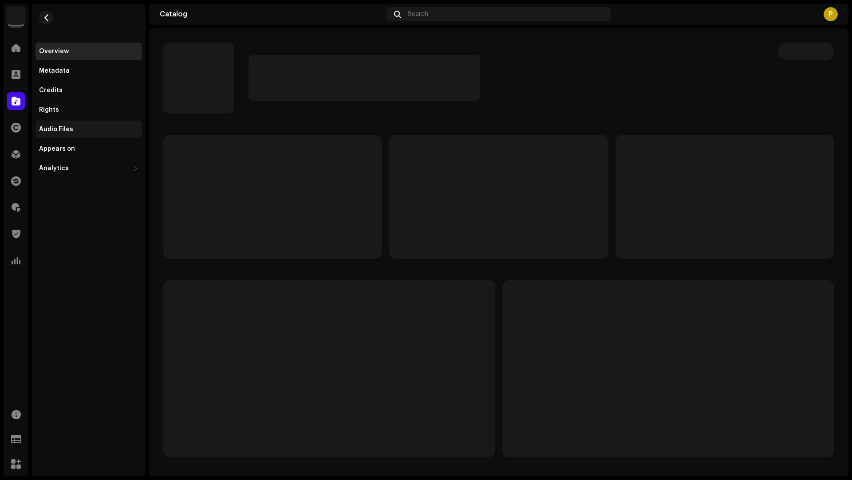
click at [57, 133] on div "Audio Files" at bounding box center [56, 129] width 34 height 7
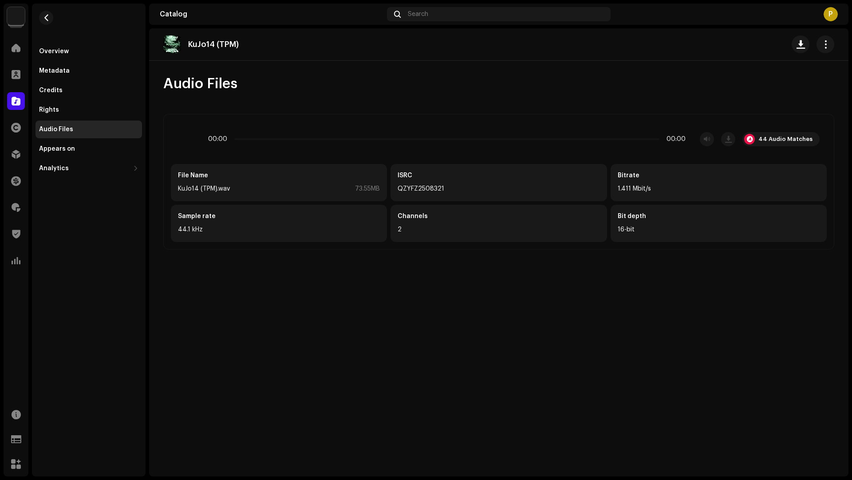
drag, startPoint x: 263, startPoint y: 39, endPoint x: 259, endPoint y: 33, distance: 7.3
click at [259, 33] on div "KuJo14 (TPM)" at bounding box center [498, 44] width 699 height 32
drag, startPoint x: 248, startPoint y: 43, endPoint x: 244, endPoint y: 34, distance: 10.7
click at [244, 34] on div "KuJo14 (TPM)" at bounding box center [498, 44] width 699 height 32
copy p "KuJo14 (TPM)"
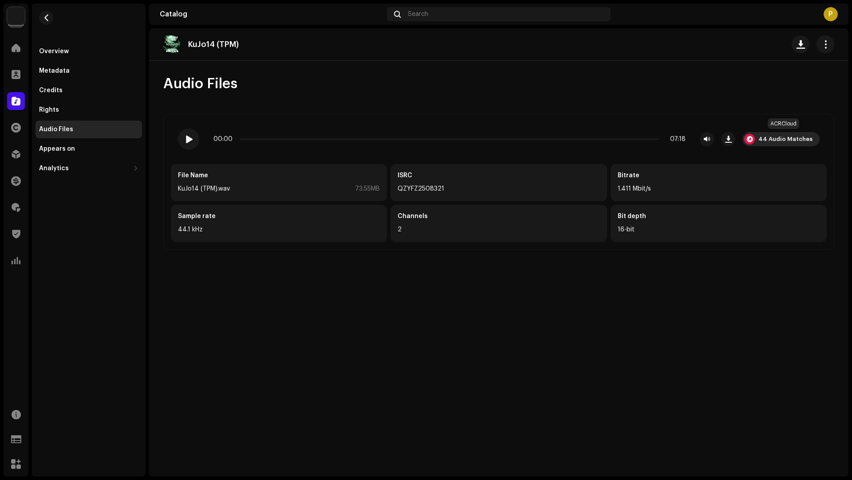
click at [783, 142] on div "44 Audio Matches" at bounding box center [780, 139] width 77 height 14
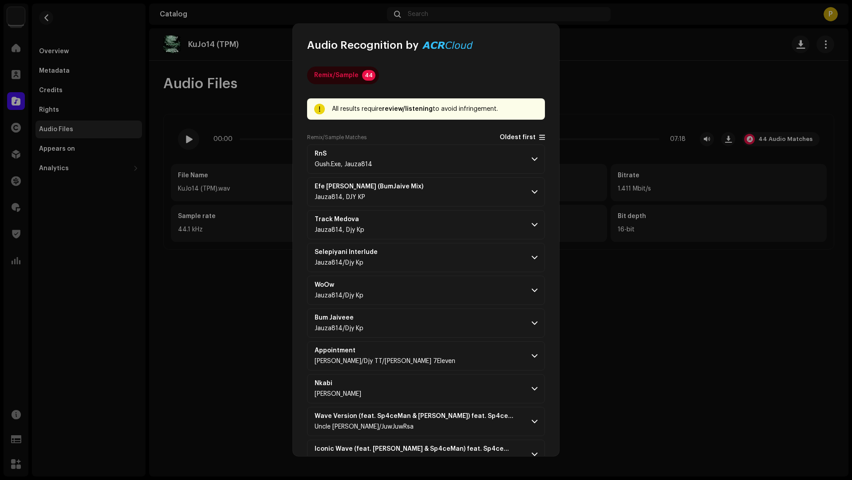
click at [517, 139] on span "Oldest first" at bounding box center [517, 137] width 36 height 7
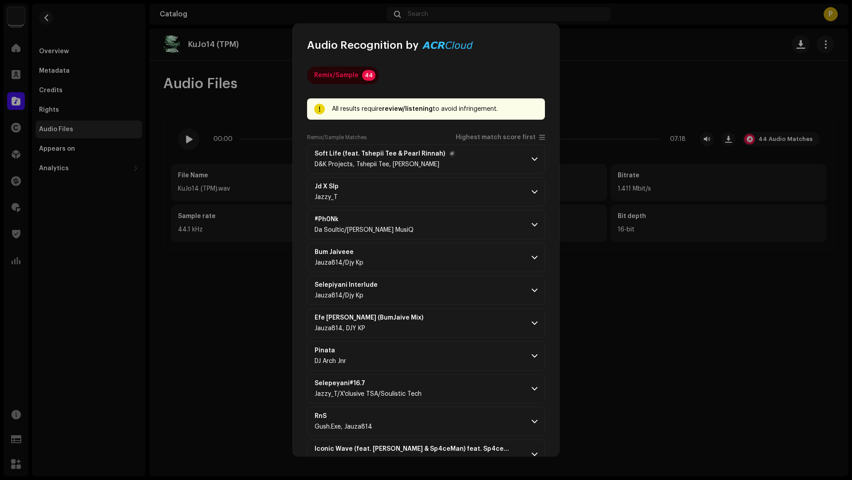
click at [504, 163] on p-accordion-header "Soft Life (feat. Tshepii Tee & Pearl Rinnah) D&K Projects, Tshepii Tee, Pearl R…" at bounding box center [426, 159] width 238 height 29
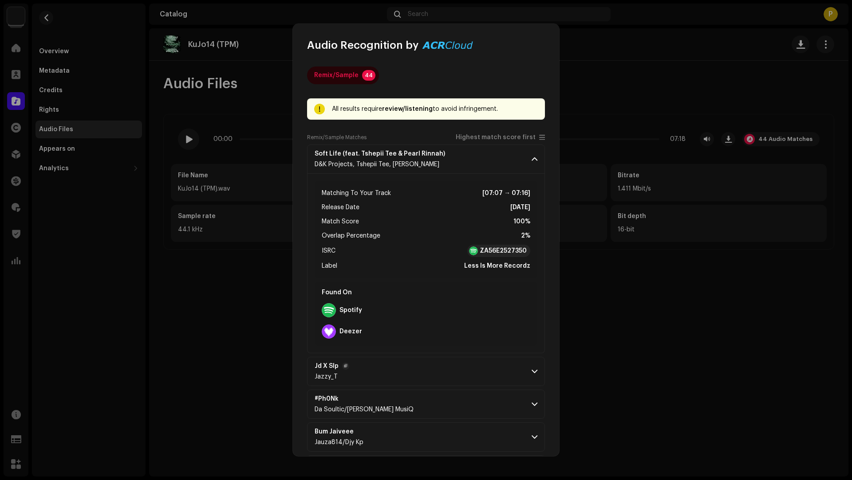
click at [449, 361] on p-accordion-header "Jd X Slp Jazzy_T" at bounding box center [426, 371] width 238 height 29
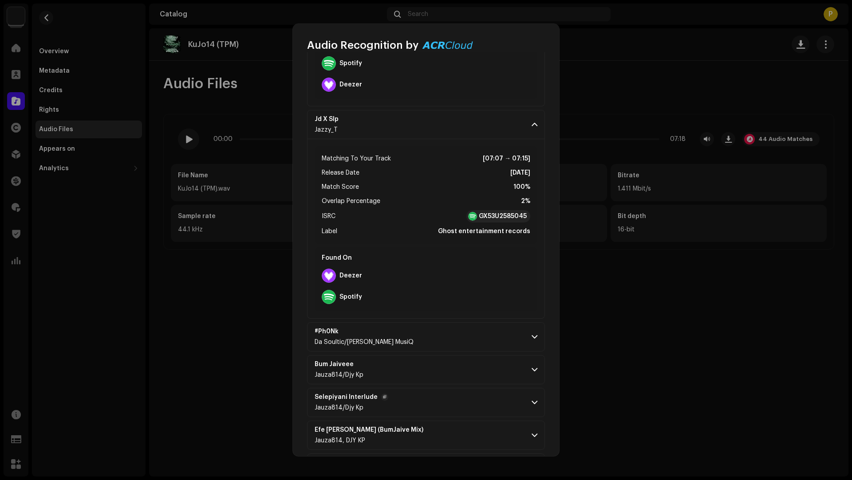
scroll to position [288, 0]
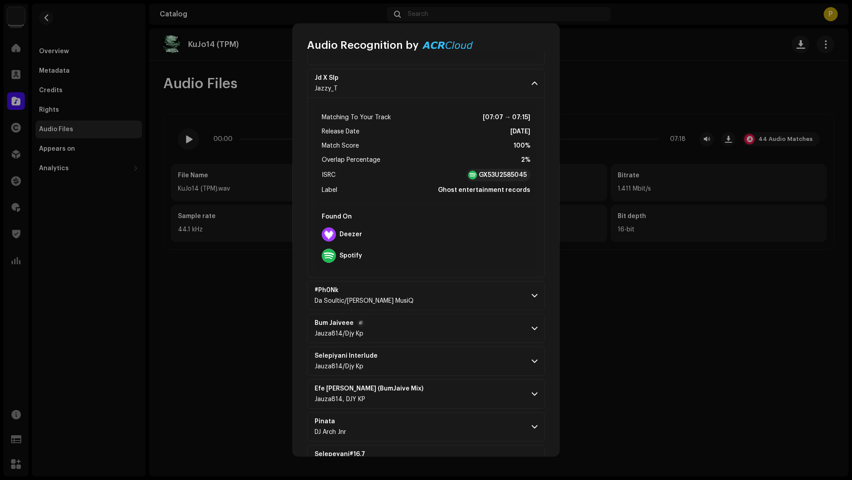
click at [450, 323] on p-accordion-header "Bum Jaiveee Jauza814/Djy Kp" at bounding box center [426, 328] width 238 height 29
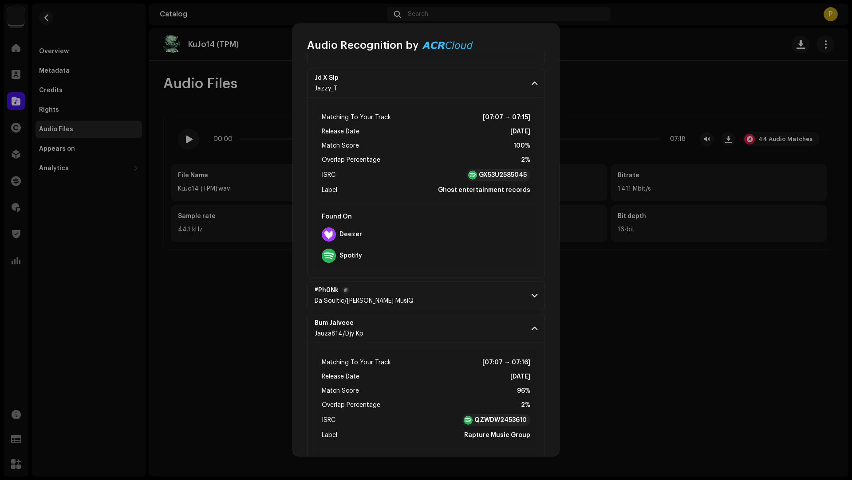
click at [466, 298] on p-accordion-header "#Ph0Nk Da Soultic/Cortez Gee MusiQ" at bounding box center [426, 295] width 238 height 29
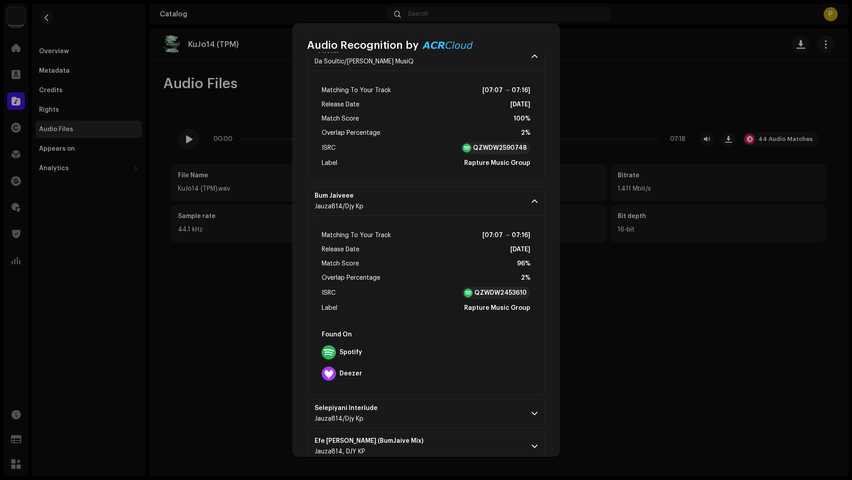
scroll to position [676, 0]
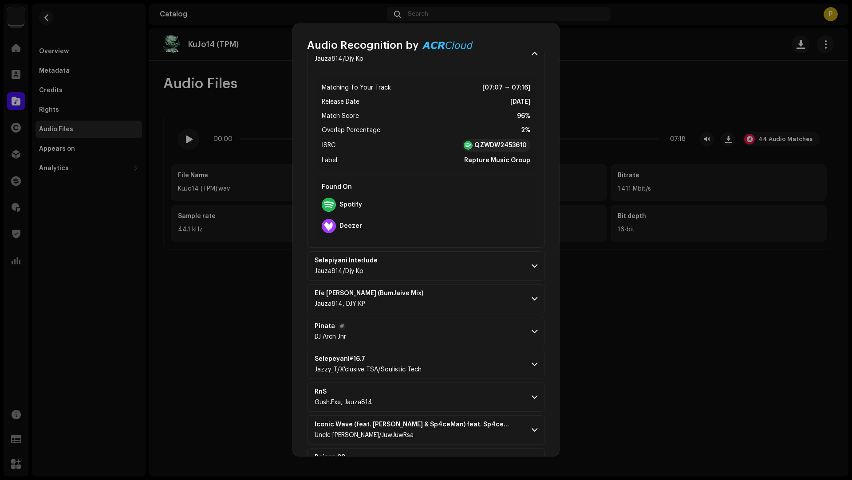
click at [425, 326] on p-accordion-header "Pinata DJ Arch Jnr" at bounding box center [426, 331] width 238 height 29
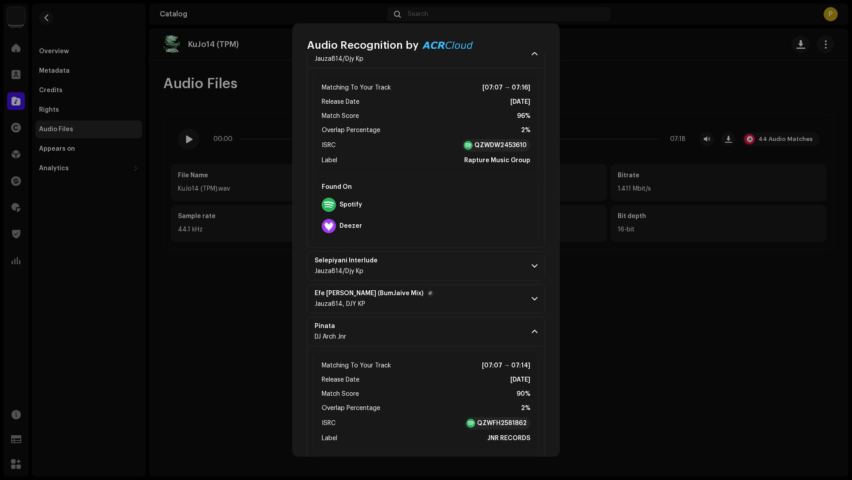
click at [459, 297] on p-accordion-header "Efe Stance Nyana (BumJaive Mix) Jauza814, DJY KP" at bounding box center [426, 298] width 238 height 29
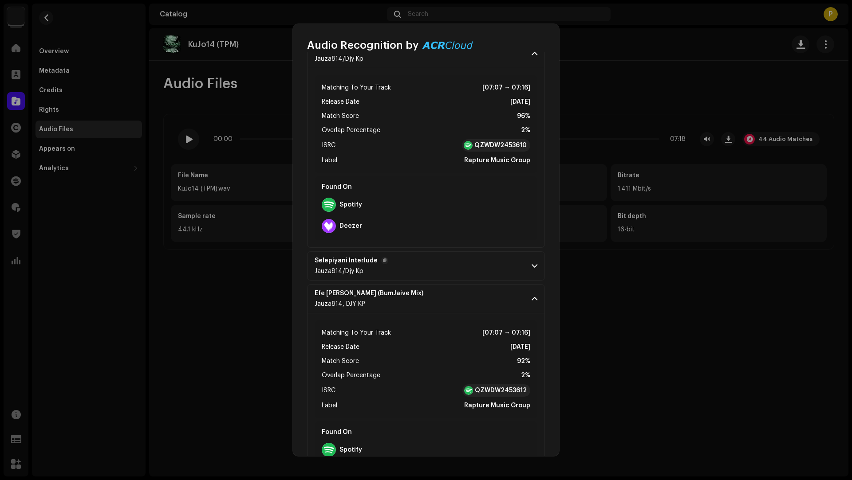
click at [453, 266] on p-accordion-header "Selepiyani Interlude Jauza814/Djy Kp" at bounding box center [426, 265] width 238 height 29
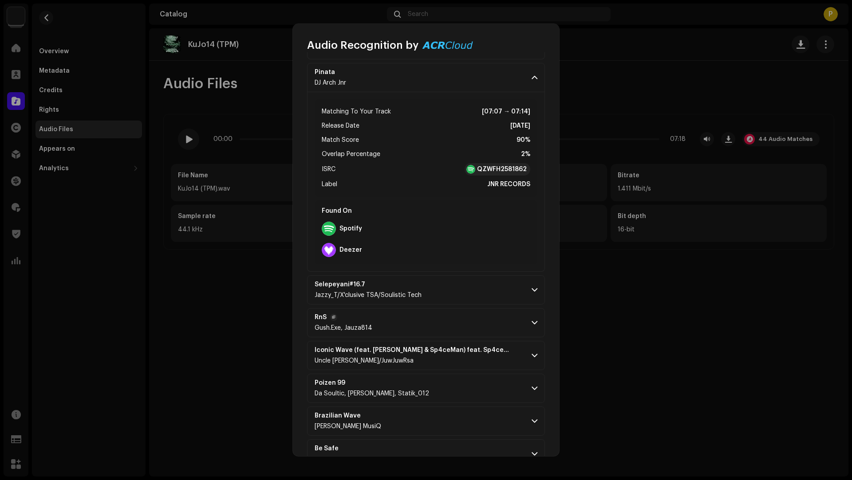
scroll to position [1292, 0]
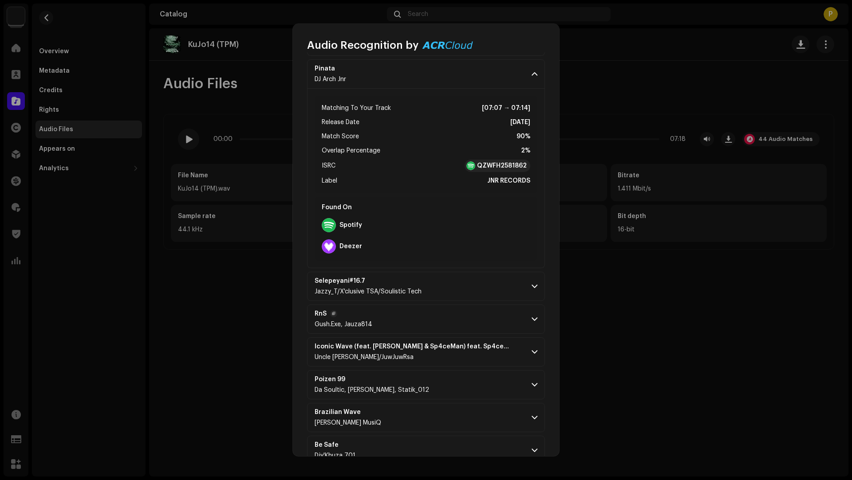
click at [447, 316] on p-accordion-header "RnS Gush.Exe, Jauza814" at bounding box center [426, 319] width 238 height 29
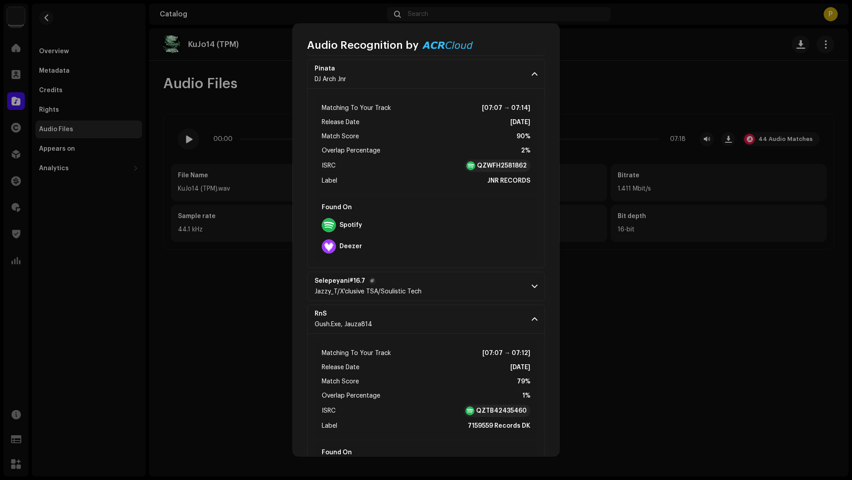
click at [461, 290] on p-accordion-header "Selepeyani#16.7 Jazzy_T/X'clusive TSA/Soulistic Tech" at bounding box center [426, 286] width 238 height 29
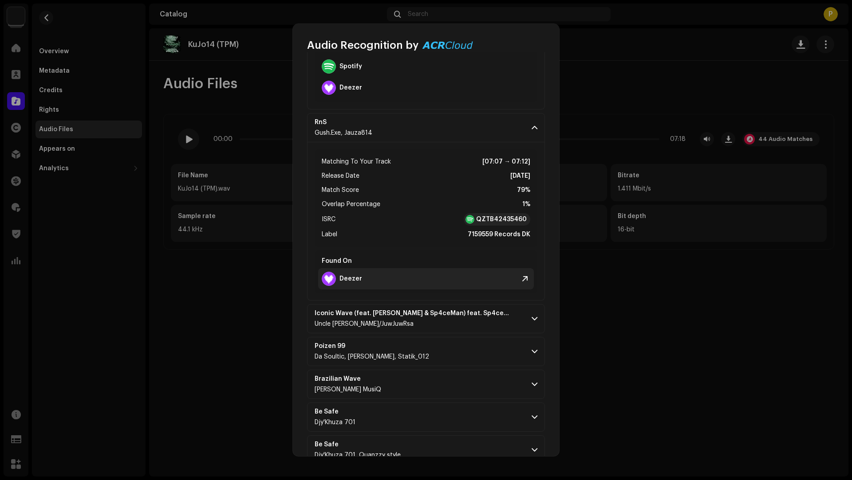
scroll to position [1803, 0]
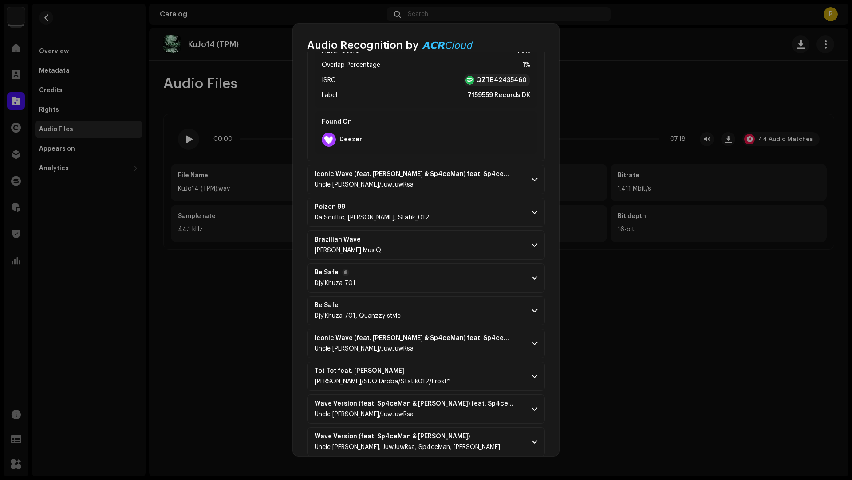
click at [426, 270] on p-accordion-header "Be Safe Djy'Khuza 701" at bounding box center [426, 277] width 238 height 29
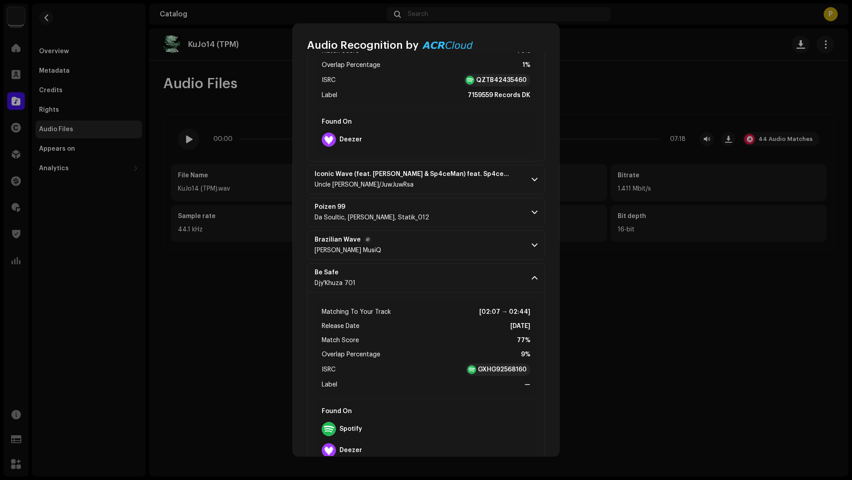
click at [437, 244] on p-accordion-header "Brazilian Wave Cortez Gee MusiQ" at bounding box center [426, 245] width 238 height 29
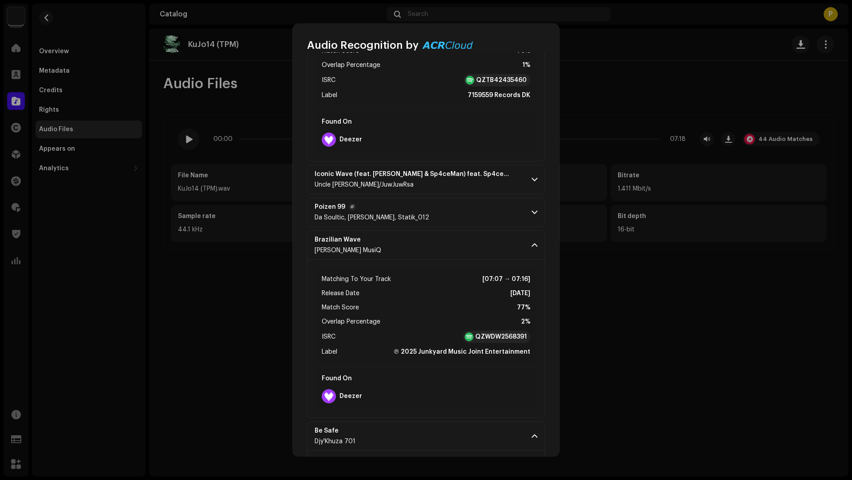
click at [465, 214] on p-accordion-header "Poizen 99 Da Soultic, Cortez Gee MusiQ, Statik_012" at bounding box center [426, 212] width 238 height 29
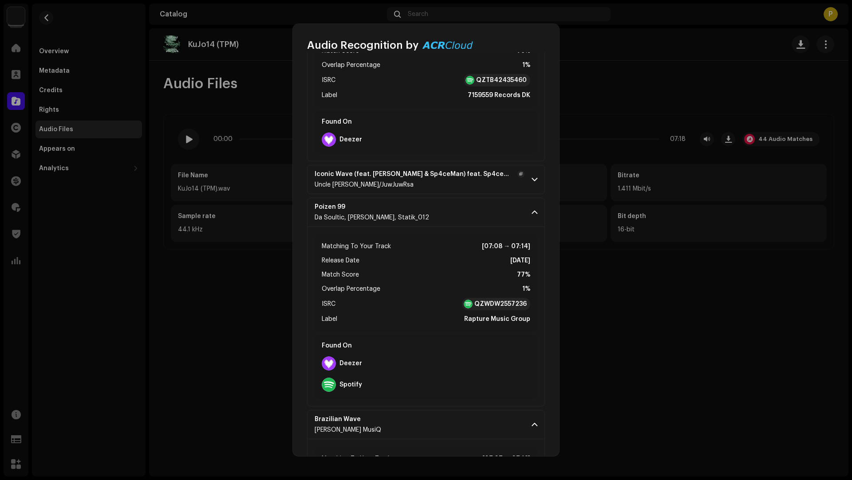
click at [466, 181] on div "Uncle Jobe/JuwJuwRsa" at bounding box center [419, 184] width 210 height 7
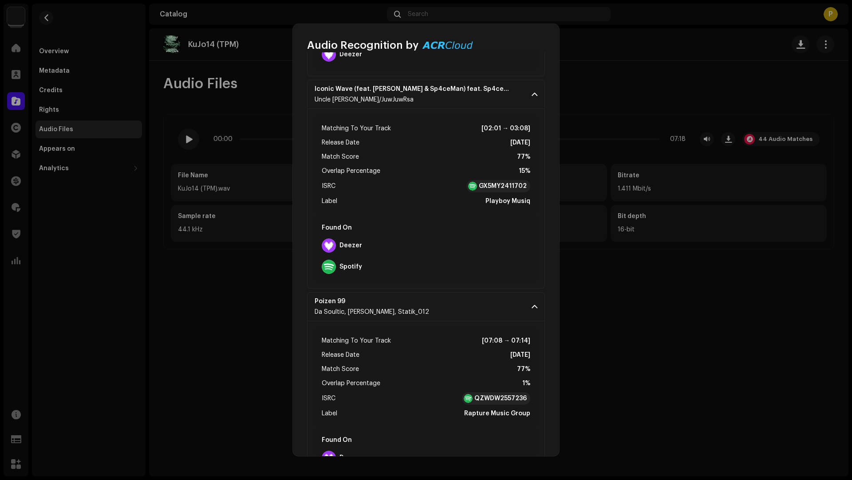
scroll to position [1899, 0]
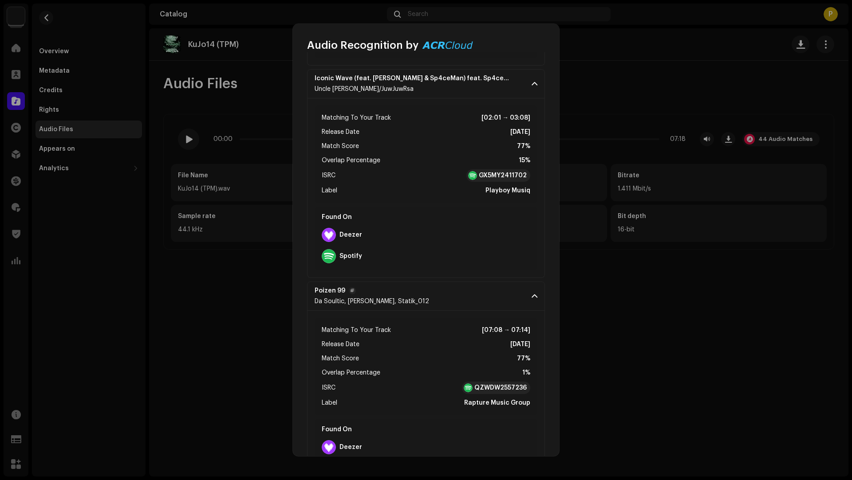
click at [466, 289] on p-accordion-header "Poizen 99 Da Soultic, Cortez Gee MusiQ, Statik_012" at bounding box center [426, 296] width 238 height 29
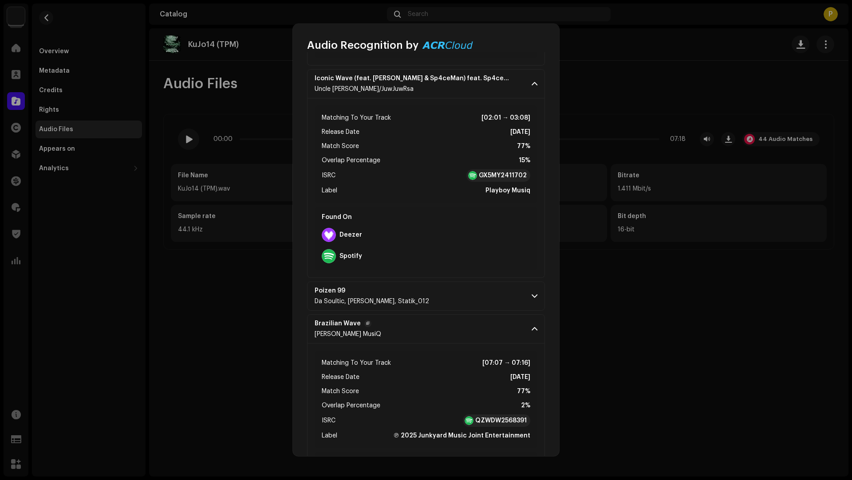
click at [476, 334] on p-accordion-header "Brazilian Wave Cortez Gee MusiQ" at bounding box center [426, 328] width 238 height 29
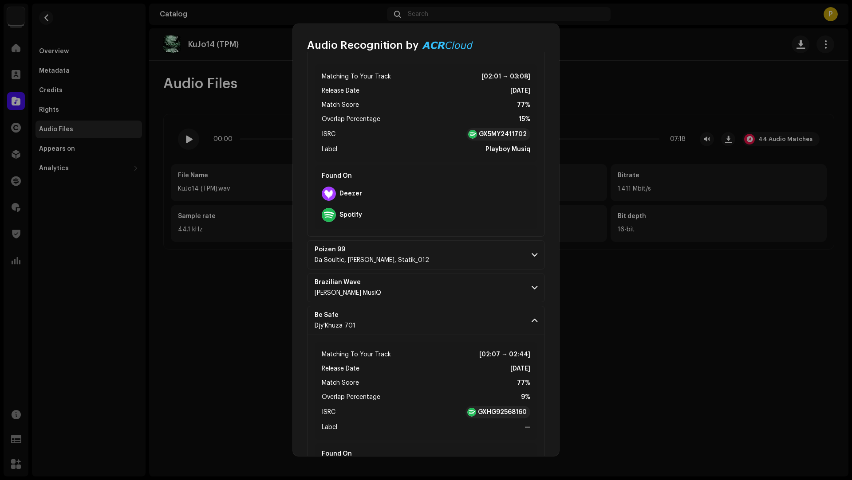
scroll to position [2114, 0]
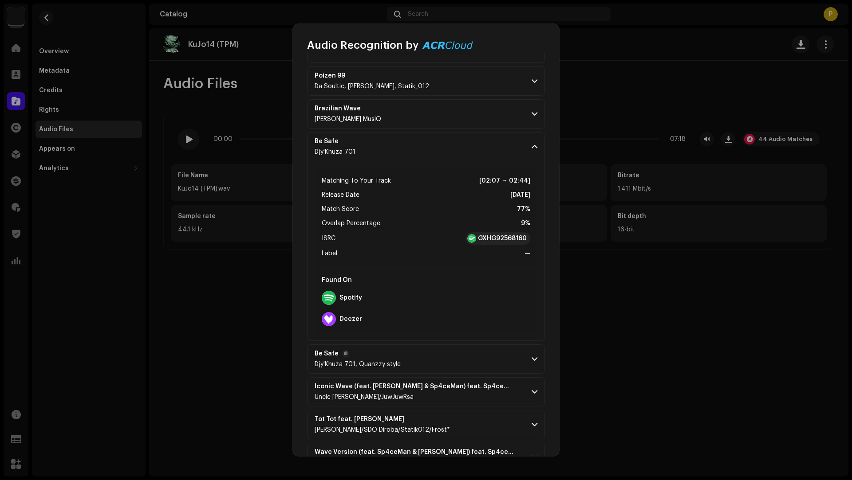
click at [454, 345] on p-accordion-header "Be Safe Djy'Khuza 701, Quanzzy style" at bounding box center [426, 359] width 238 height 29
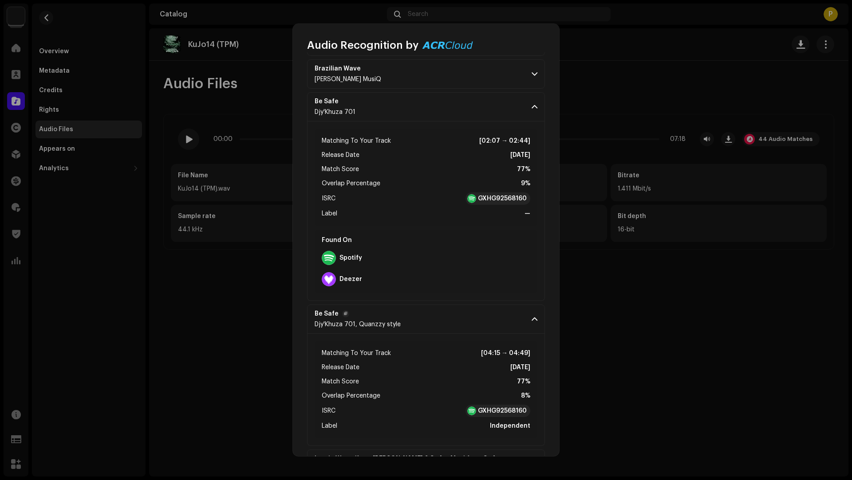
scroll to position [2304, 0]
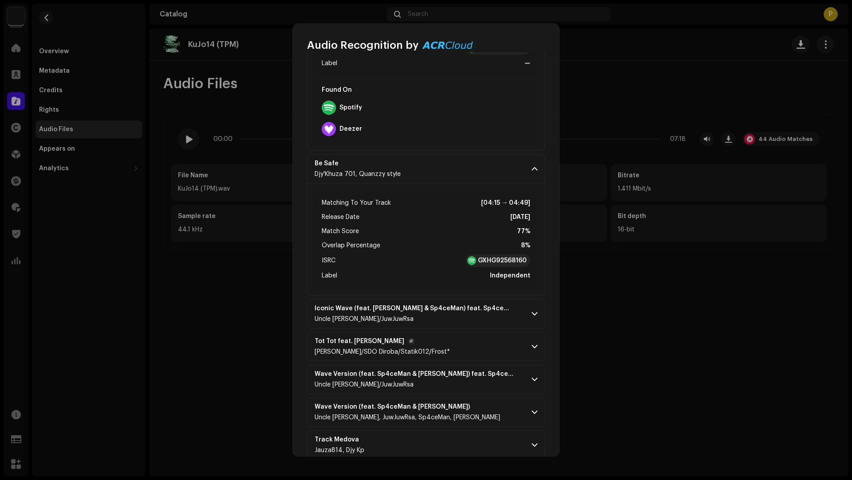
click at [464, 342] on p-accordion-header "Tot Tot feat. [PERSON_NAME] Don [PERSON_NAME]/SDO Diroba/Statik012/[PERSON_NAME…" at bounding box center [426, 346] width 238 height 29
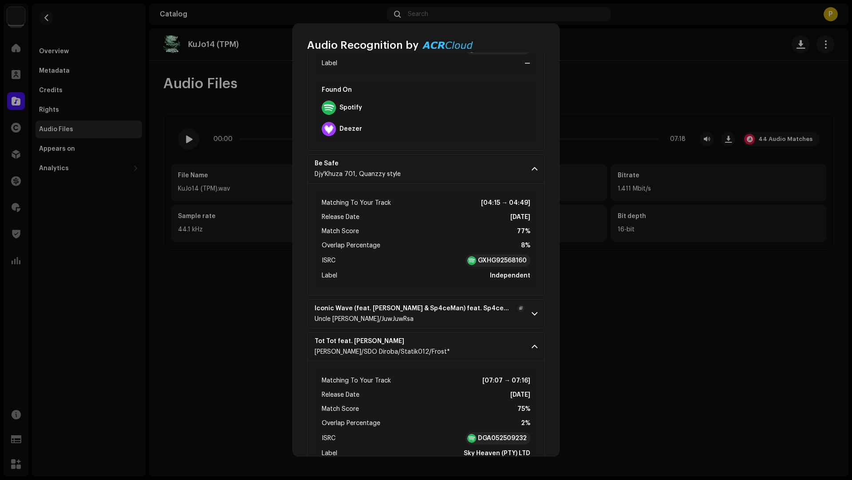
click at [453, 316] on div "Uncle Jobe/JuwJuwRsa" at bounding box center [419, 319] width 210 height 7
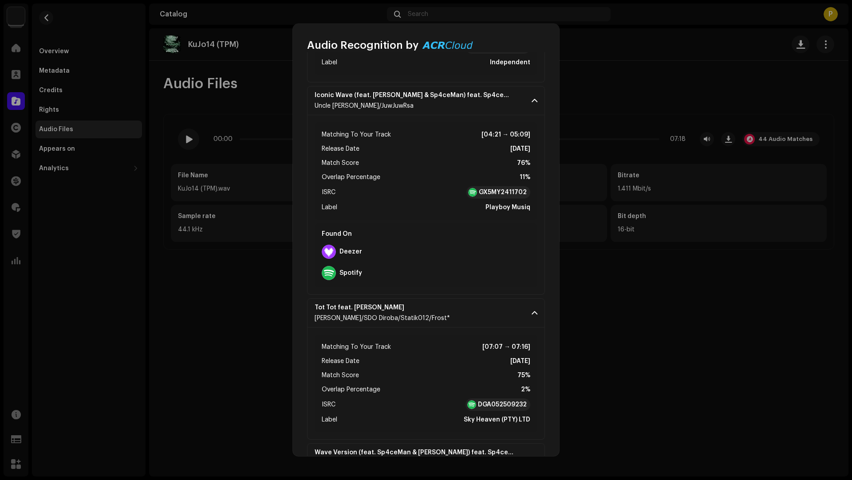
scroll to position [2726, 0]
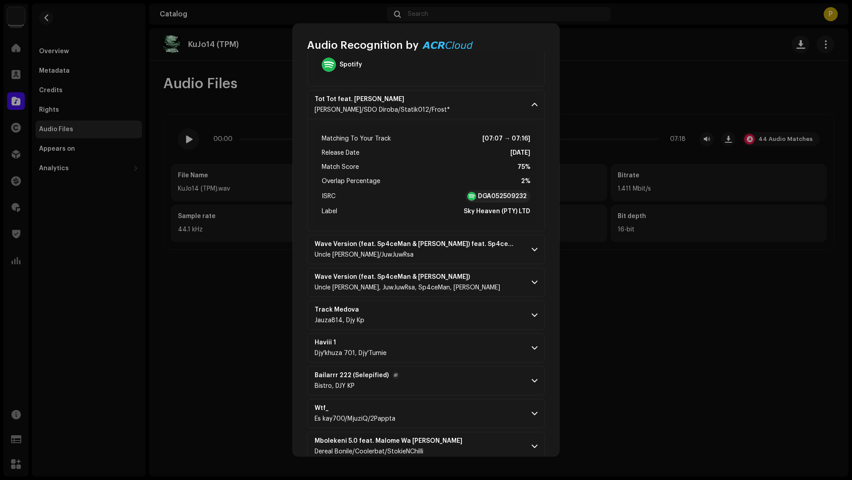
click at [444, 366] on p-accordion-header "Bailarrr 222 (Selepified) Bistro, DJY KP" at bounding box center [426, 380] width 238 height 29
click at [448, 334] on p-accordion-header "Haviii 1 Djy'khuza 701, Djy'Tumie" at bounding box center [426, 348] width 238 height 29
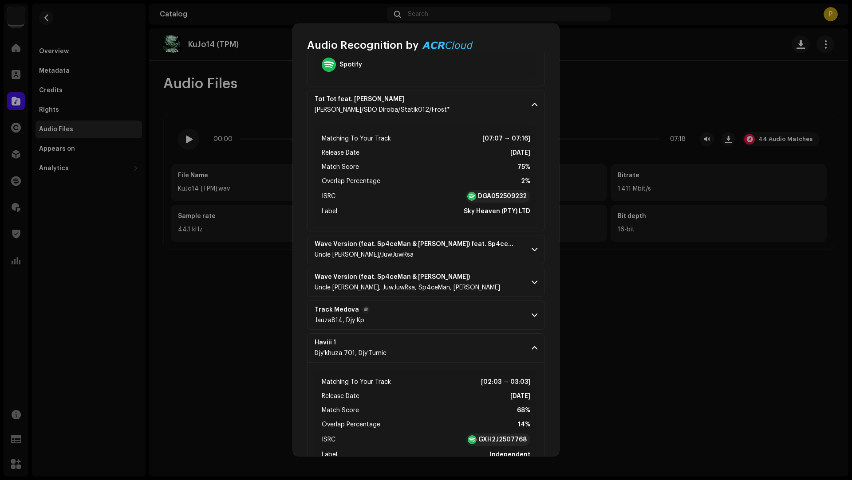
click at [476, 302] on p-accordion-header "Track Medova Jauza814, Djy Kp" at bounding box center [426, 315] width 238 height 29
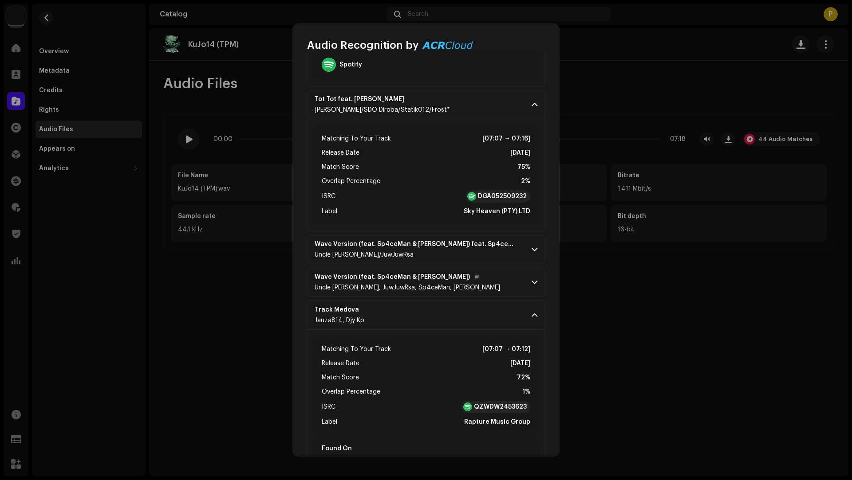
click at [481, 282] on p-accordion-header "Wave Version (feat. Sp4ceMan & Navaro) Uncle Jobe, JuwJuwRsa, Sp4ceMan, Navaro" at bounding box center [426, 282] width 238 height 29
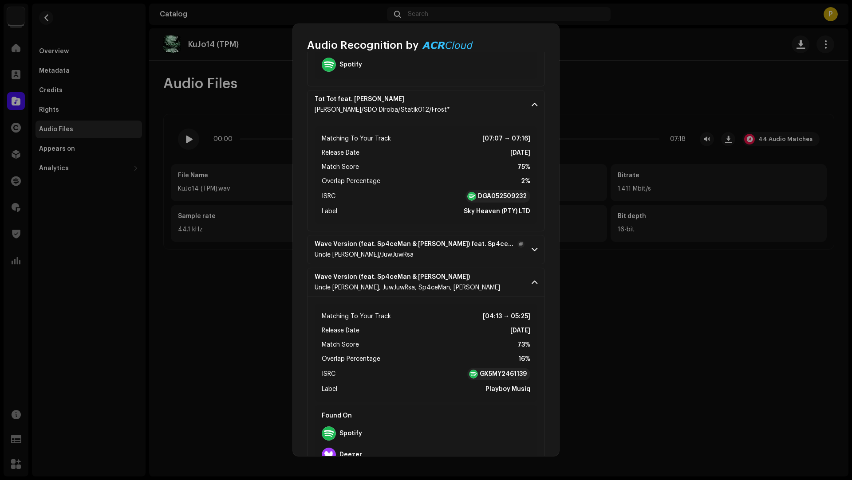
click at [424, 251] on div "Uncle Jobe/JuwJuwRsa" at bounding box center [419, 254] width 210 height 7
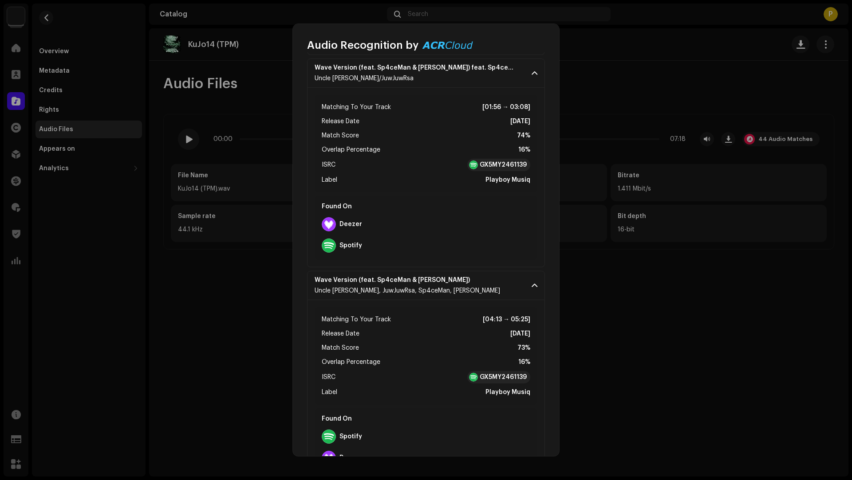
scroll to position [2902, 0]
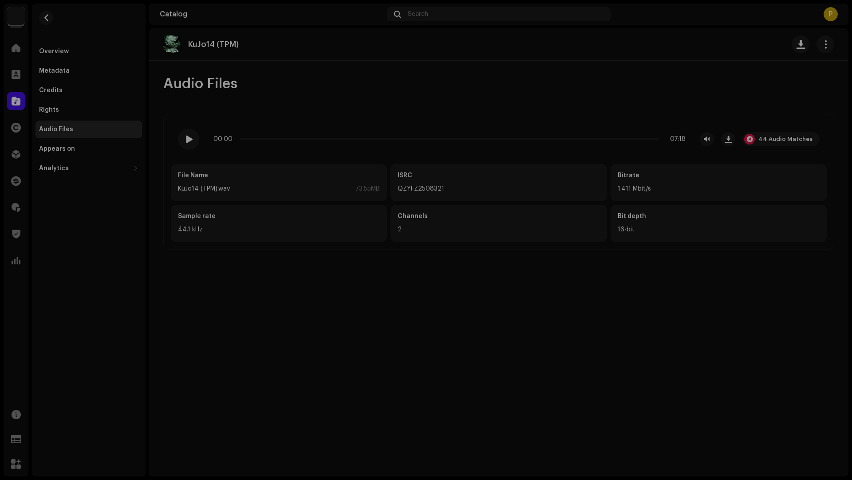
click at [237, 53] on div "Audio Recognition by Remix/Sample 44 All results require review/listening to av…" at bounding box center [426, 240] width 852 height 480
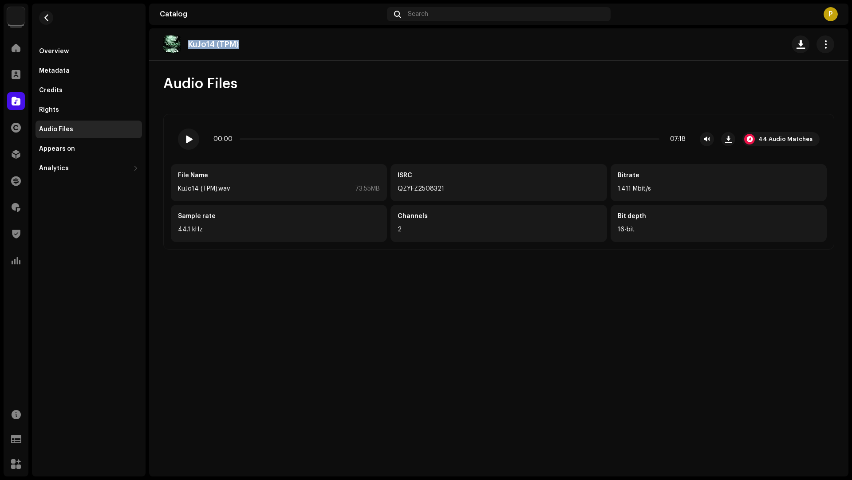
drag, startPoint x: 241, startPoint y: 45, endPoint x: 237, endPoint y: 38, distance: 8.5
click at [237, 38] on div "KuJo14 (TPM)" at bounding box center [204, 44] width 82 height 18
copy p "KuJo14 (TPM)"
click at [47, 18] on span "button" at bounding box center [46, 17] width 7 height 7
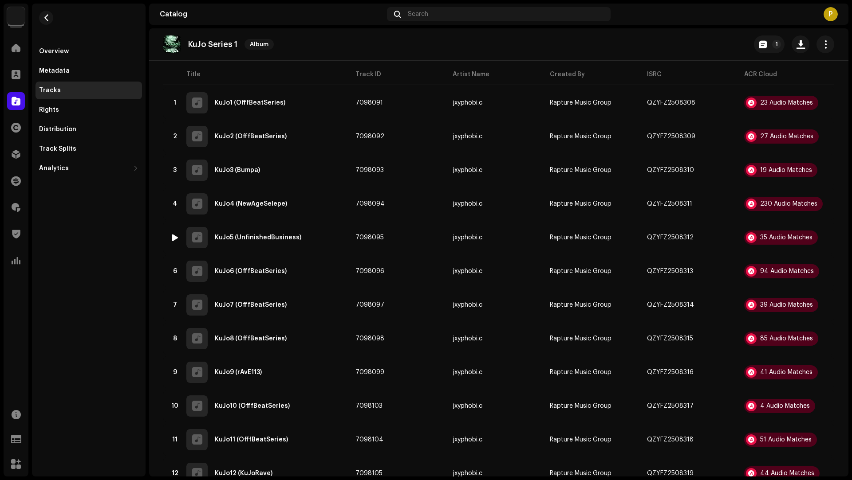
scroll to position [288, 0]
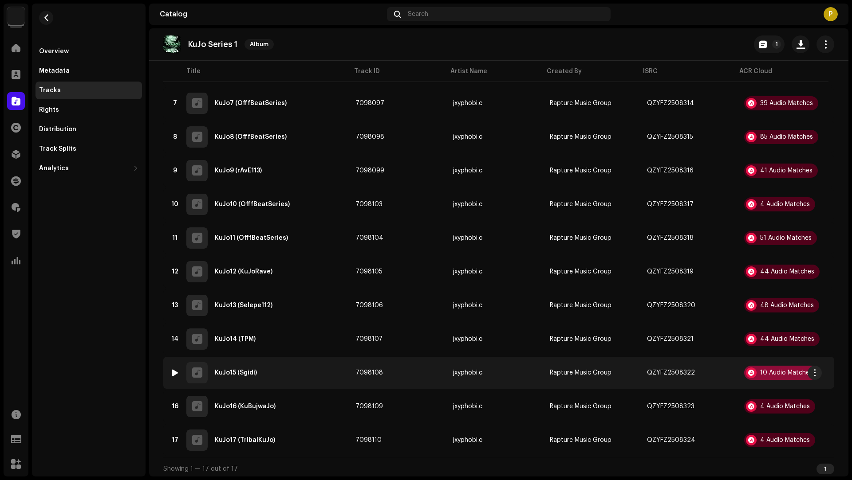
click at [766, 370] on div "10 Audio Matches" at bounding box center [786, 373] width 52 height 6
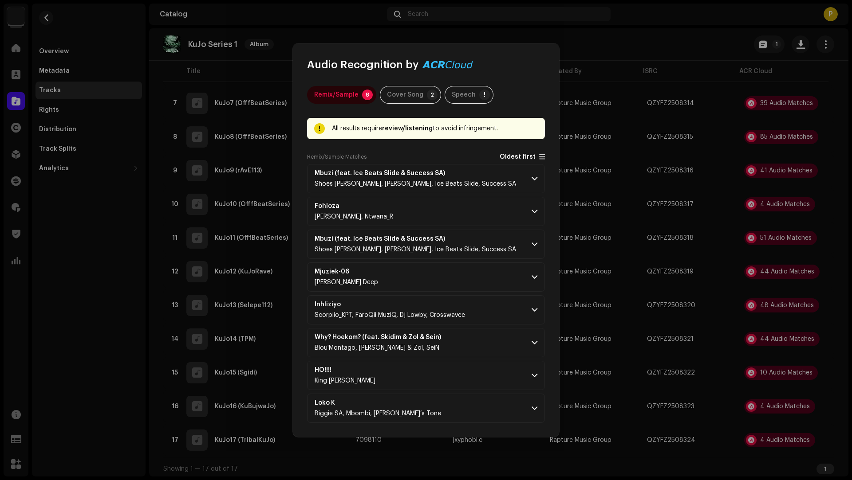
click at [523, 159] on span "Oldest first" at bounding box center [517, 157] width 36 height 7
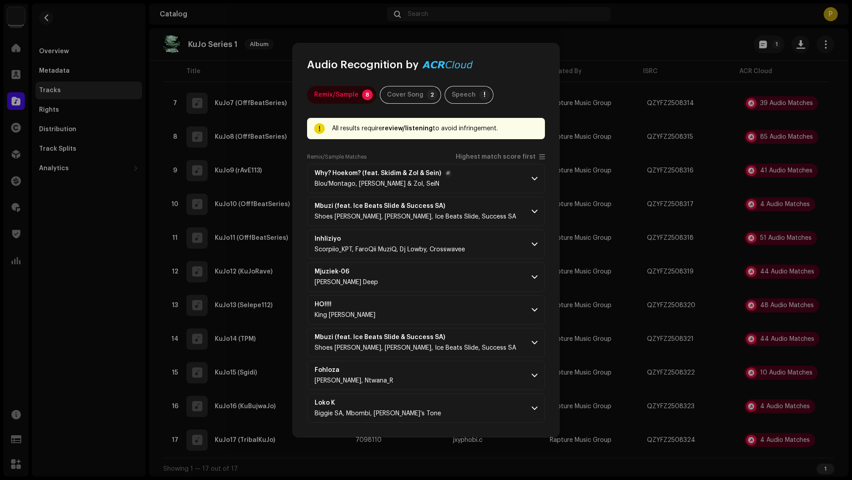
click at [497, 174] on p-accordion-header "Why? Hoekom? (feat. Skidim & Zol & Sein) Blou'Montago, Skidim & Zol, SeiN" at bounding box center [426, 178] width 238 height 29
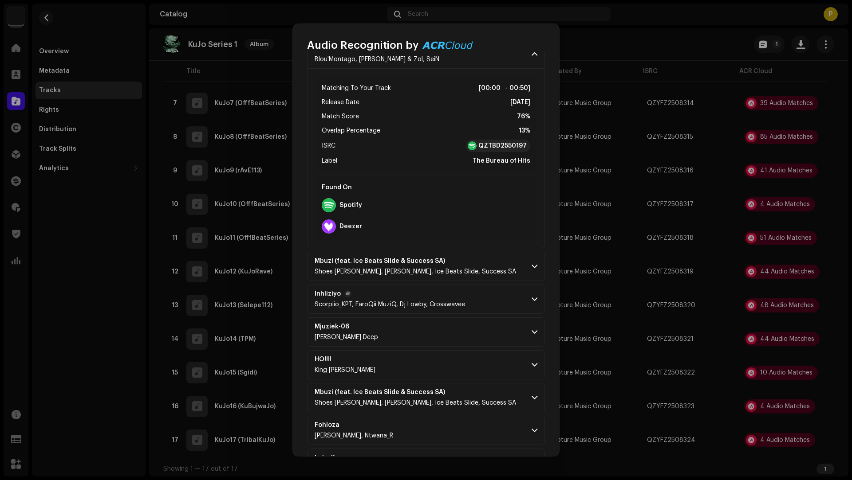
scroll to position [138, 0]
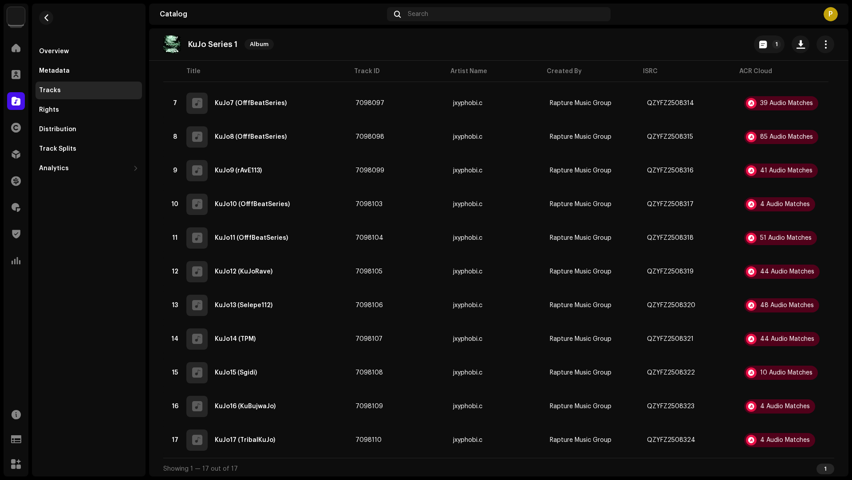
click at [112, 411] on div "Audio Recognition by Remix/Sample 8 Cover Song 2 Speech ! All results require r…" at bounding box center [426, 240] width 852 height 480
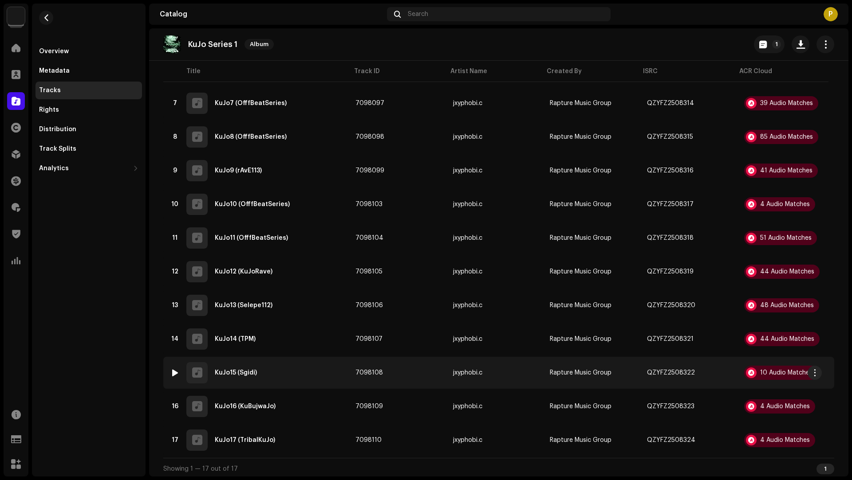
click at [284, 377] on div "15 KuJo15 (Sgidi)" at bounding box center [255, 372] width 171 height 21
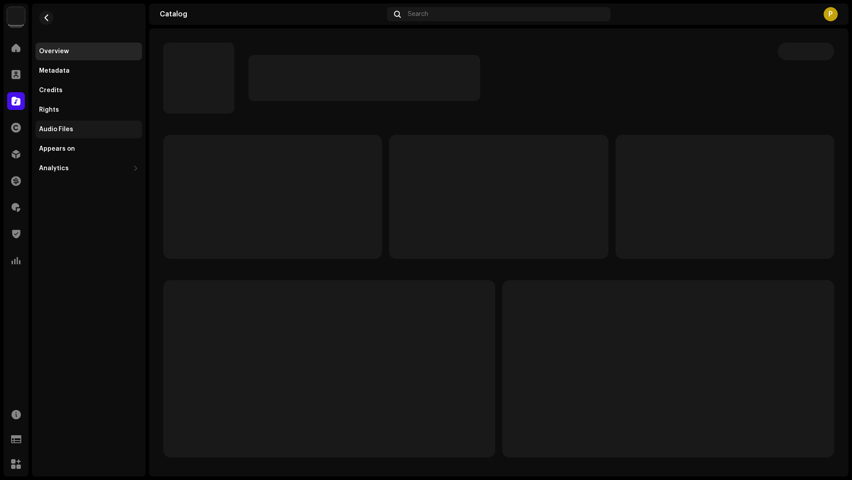
click at [78, 132] on div "Audio Files" at bounding box center [88, 129] width 99 height 7
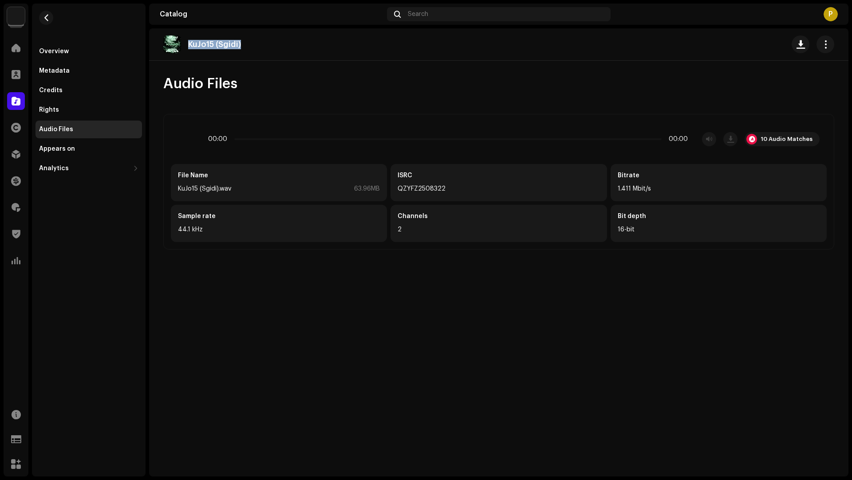
drag, startPoint x: 256, startPoint y: 42, endPoint x: 252, endPoint y: 35, distance: 8.5
click at [252, 35] on div "KuJo15 (Sgidi)" at bounding box center [498, 44] width 699 height 32
copy p "KuJo15 (Sgidi)"
click at [784, 136] on div "10 Audio Matches" at bounding box center [786, 139] width 52 height 7
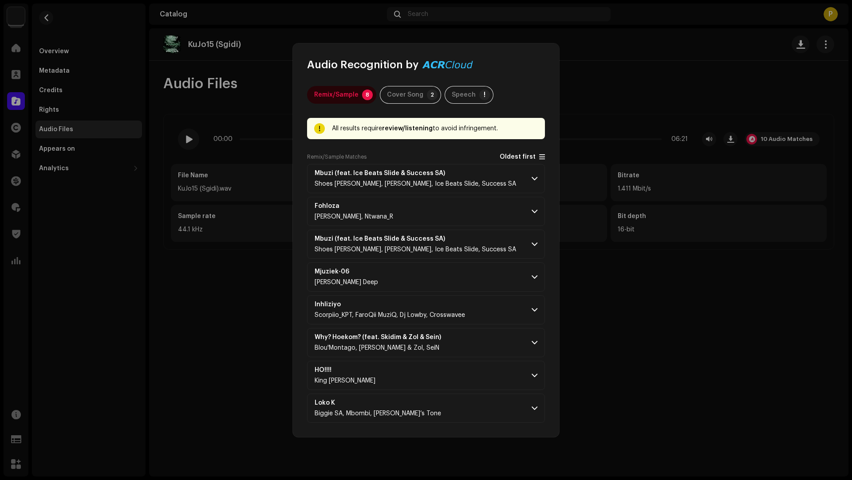
click at [512, 157] on span "Oldest first" at bounding box center [517, 157] width 36 height 7
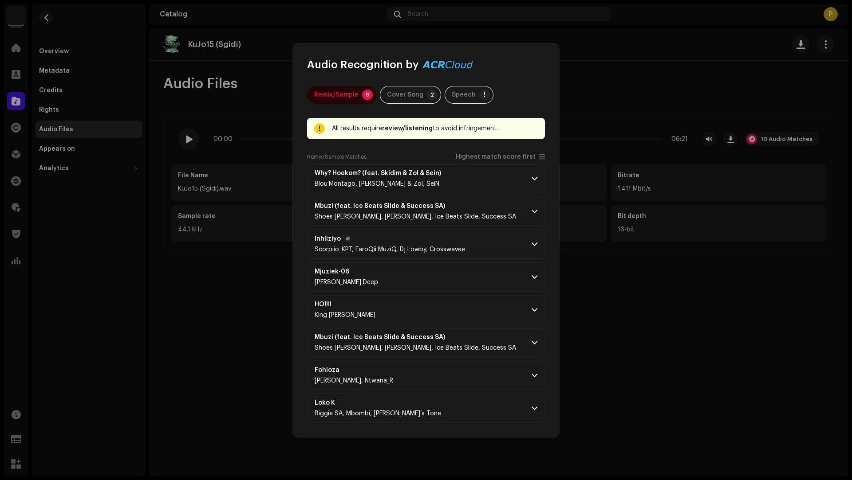
click at [505, 234] on p-accordion-header "Inhliziyo Scorpiio_KPT, FaroQii MuziQ, Dj Lowby, Crosswavee" at bounding box center [426, 244] width 238 height 29
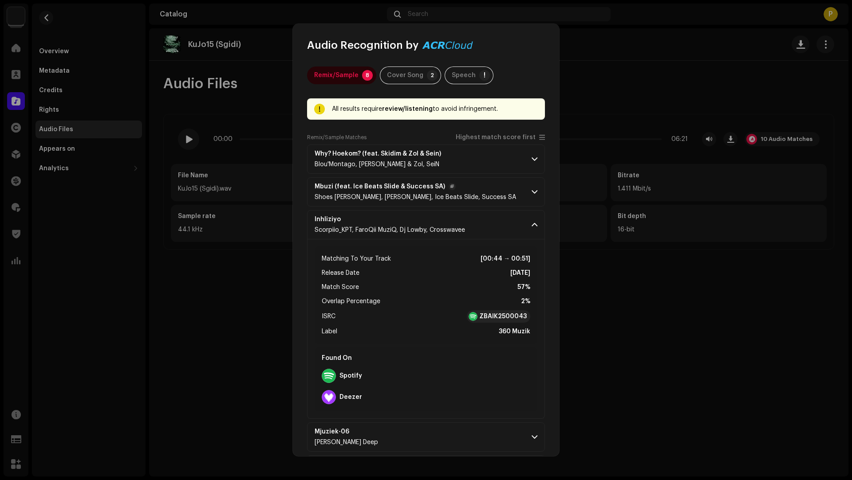
click at [501, 185] on p-accordion-header "Mbuzi (feat. Ice Beats Slide & Success SA) Shoes Meister, Djy Biza, Ice Beats S…" at bounding box center [426, 191] width 238 height 29
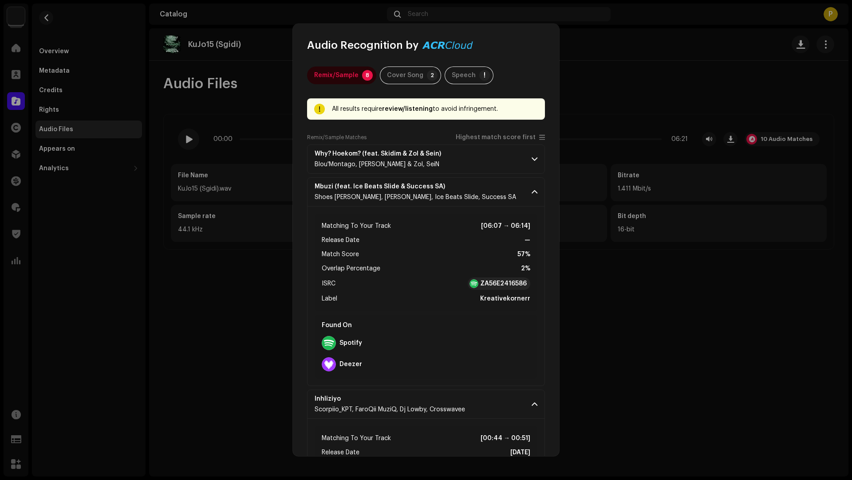
click at [490, 173] on p-accordion "Why? Hoekom? (feat. Skidim & Zol & Sein) Blou'Montago, Skidim & Zol, SeiN Match…" at bounding box center [426, 454] width 238 height 618
click at [487, 169] on p-accordion-header "Why? Hoekom? (feat. Skidim & Zol & Sein) Blou'Montago, Skidim & Zol, SeiN" at bounding box center [426, 159] width 238 height 29
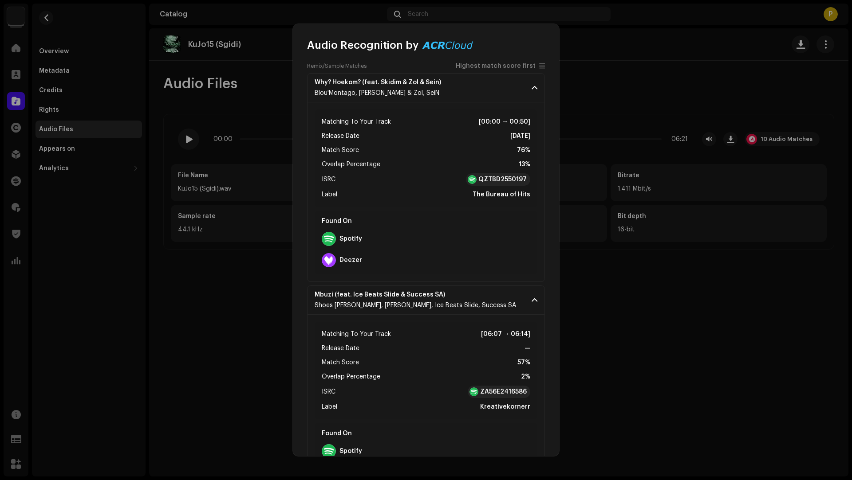
scroll to position [72, 0]
click at [499, 295] on p-accordion-header "Mbuzi (feat. Ice Beats Slide & Success SA) Shoes Meister, Djy Biza, Ice Beats S…" at bounding box center [426, 299] width 238 height 29
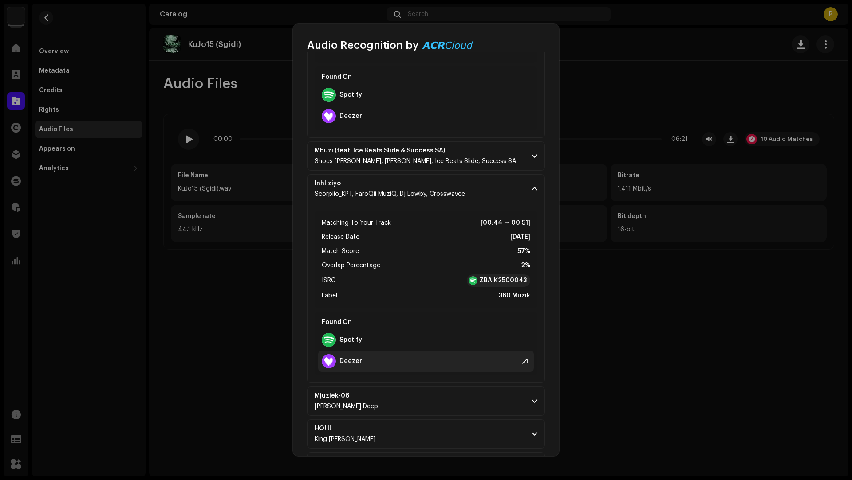
scroll to position [286, 0]
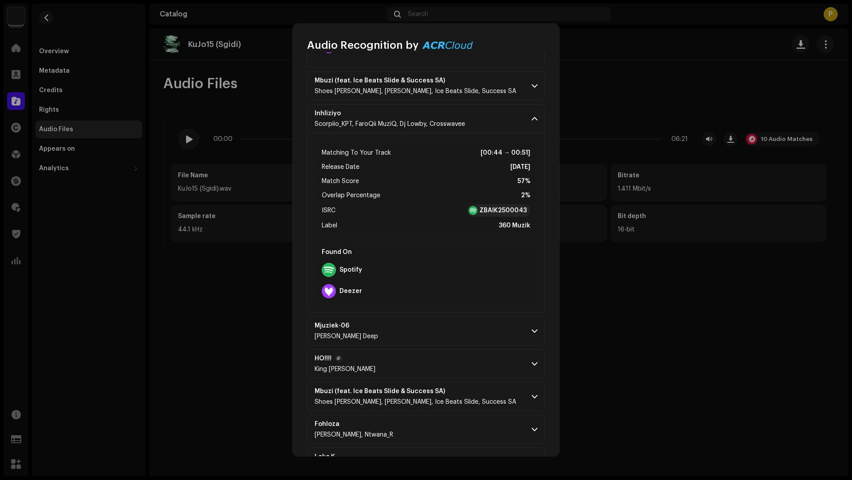
click at [442, 369] on p-accordion-header "HO!!!! King De Deejay" at bounding box center [426, 364] width 238 height 29
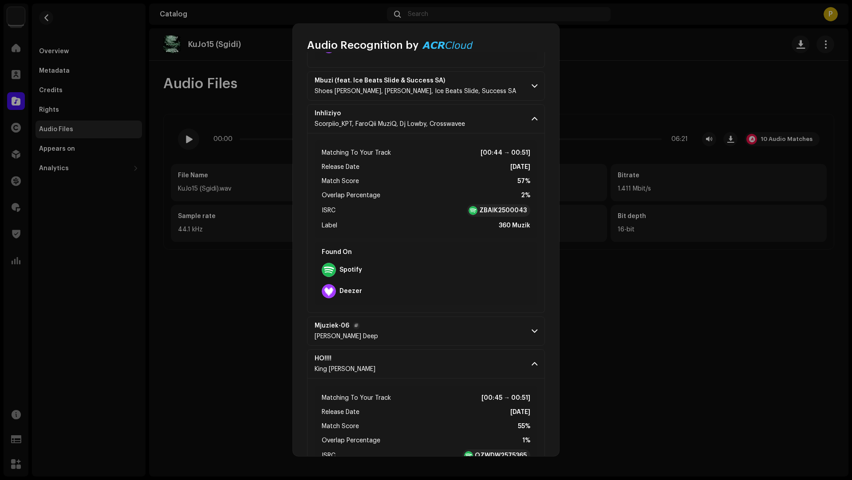
click at [440, 331] on p-accordion-header "Mjuziek-06 Dena Deep" at bounding box center [426, 331] width 238 height 29
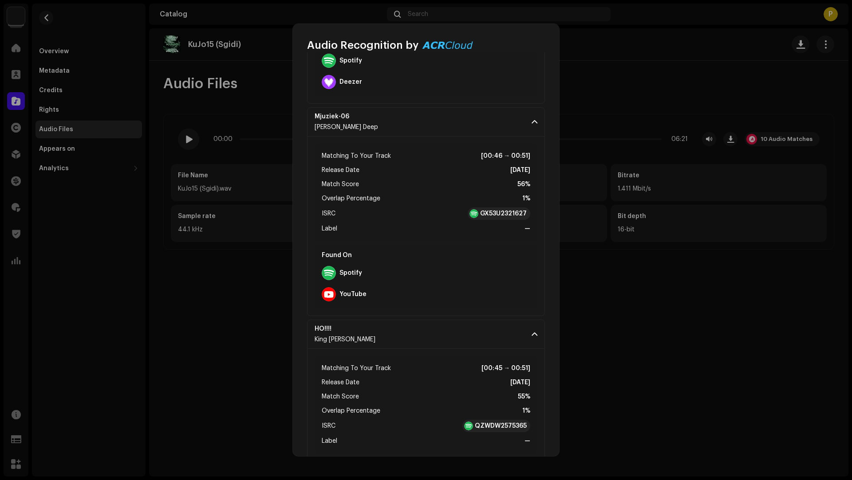
scroll to position [609, 0]
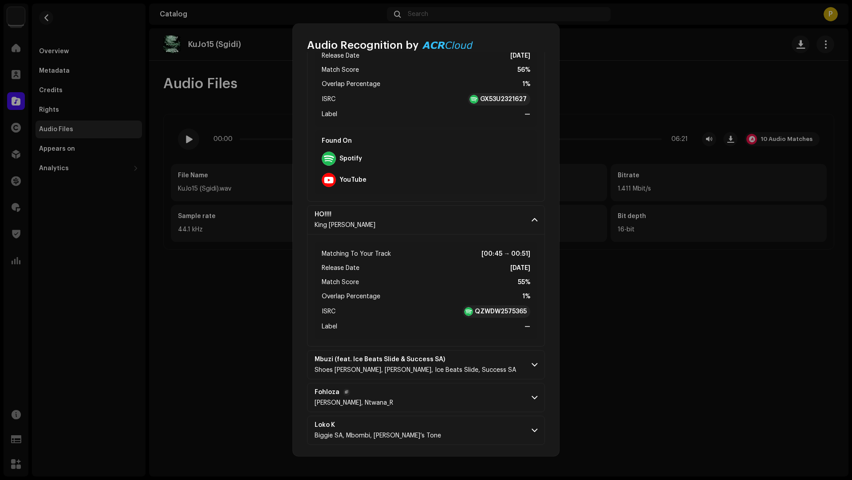
click at [458, 402] on p-accordion-header "Fohloza Linda Moeketsi, Ntwana_R" at bounding box center [426, 397] width 238 height 29
click at [483, 367] on p-accordion-header "Mbuzi (feat. Ice Beats Slide & Success SA) Shoes Meister, Djy Biza, Ice Beats S…" at bounding box center [426, 364] width 238 height 29
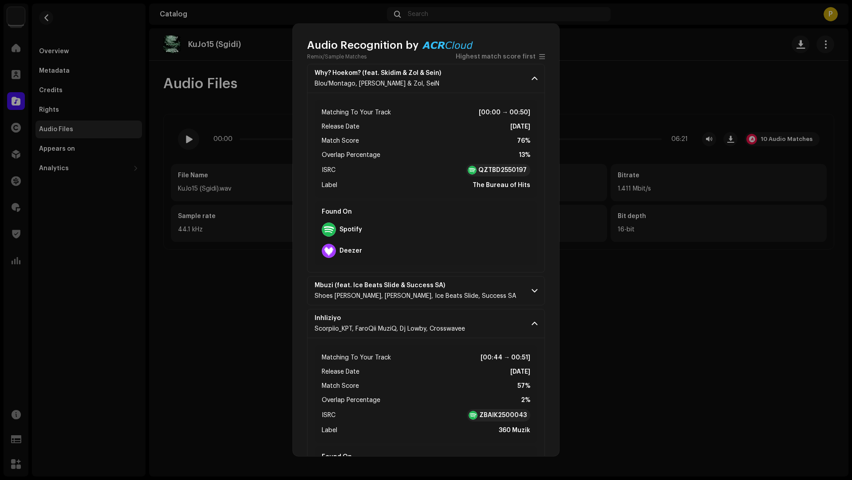
scroll to position [81, 0]
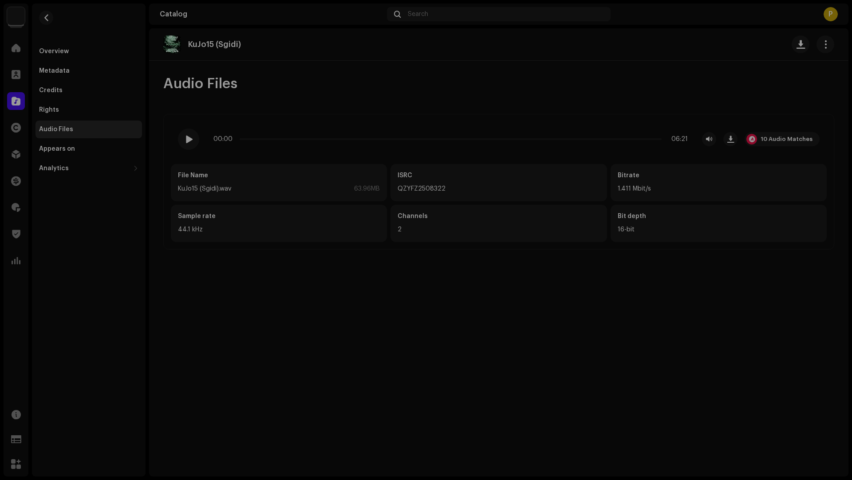
click at [246, 44] on div "Audio Recognition by Remix/Sample 8 Cover Song 2 Speech ! All results require r…" at bounding box center [426, 240] width 852 height 480
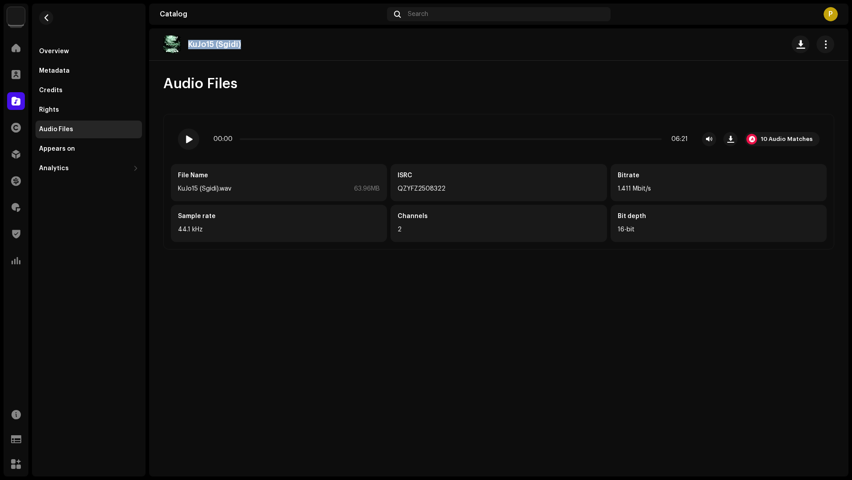
drag, startPoint x: 246, startPoint y: 44, endPoint x: 246, endPoint y: 38, distance: 6.2
click at [246, 38] on div "KuJo15 (Sgidi)" at bounding box center [205, 44] width 85 height 18
copy div "KuJo15 (Sgidi)"
click at [46, 20] on span "button" at bounding box center [46, 17] width 7 height 7
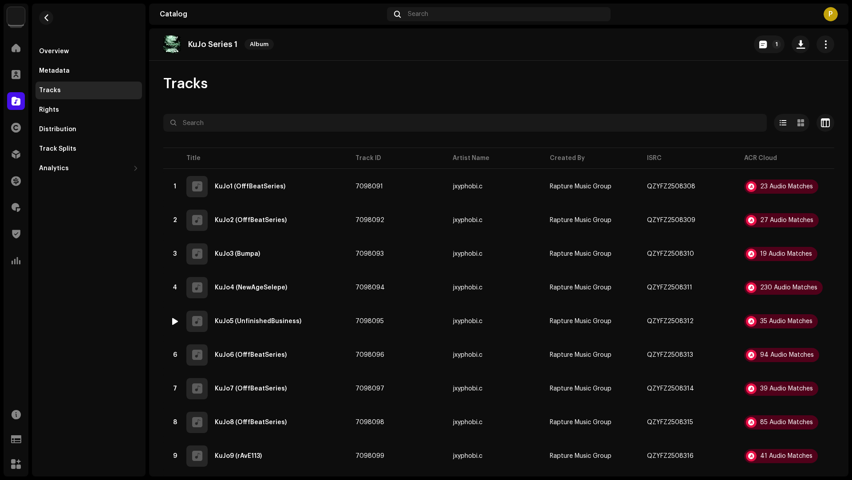
scroll to position [288, 0]
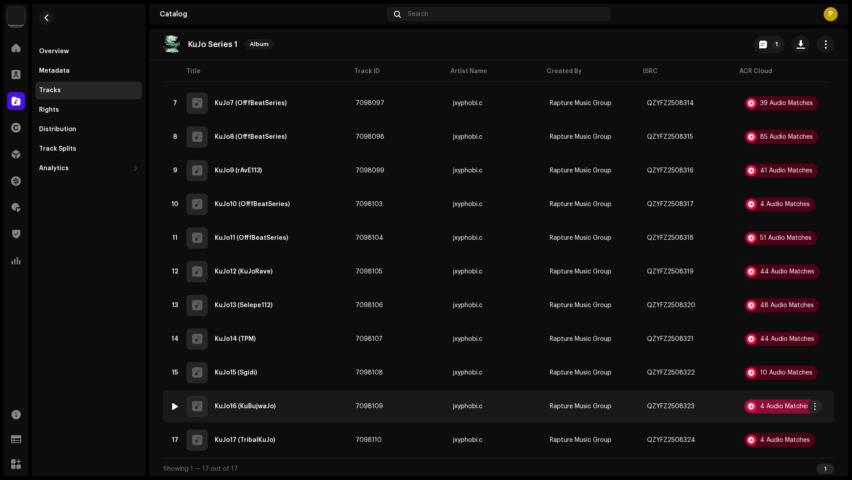
click at [769, 405] on div "4 Audio Matches" at bounding box center [785, 407] width 50 height 6
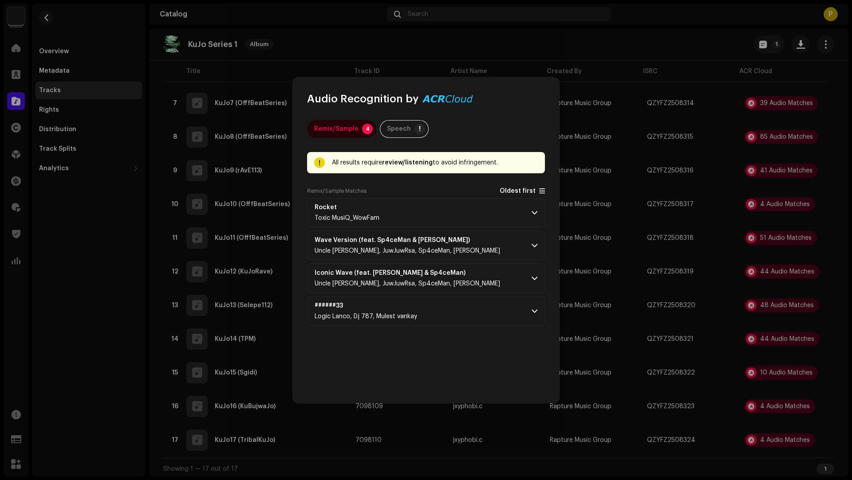
click at [512, 189] on span "Oldest first" at bounding box center [517, 191] width 36 height 7
click at [508, 200] on p-accordion-header "Rocket Toxic MusiQ_WowFam" at bounding box center [426, 212] width 238 height 29
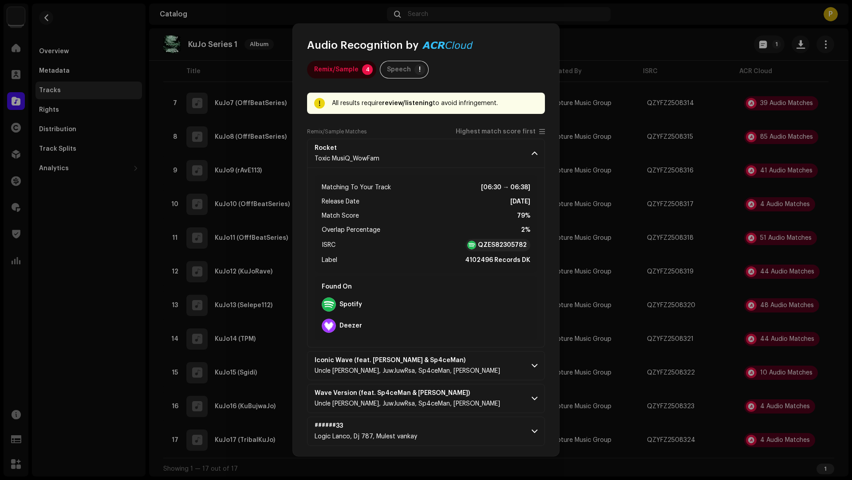
scroll to position [8, 0]
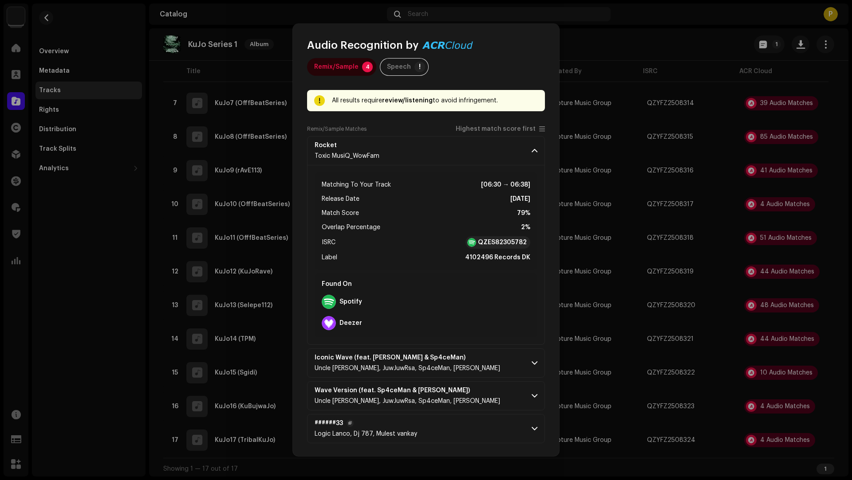
click at [500, 413] on p-accordion "Rocket Toxic MusiQ_WowFam Matching To Your Track [06:30 → 06:38] Release Date M…" at bounding box center [426, 289] width 238 height 307
click at [487, 391] on p-accordion-header "Wave Version (feat. Sp4ceMan & Navaro) Uncle Jobe, JuwJuwRsa, Sp4ceMan, Navaro" at bounding box center [426, 395] width 238 height 29
click at [491, 349] on p-accordion-header "Iconic Wave (feat. Navaro & Sp4ceMan) Uncle Jobe, JuwJuwRsa, Sp4ceMan, Navaro" at bounding box center [426, 363] width 238 height 29
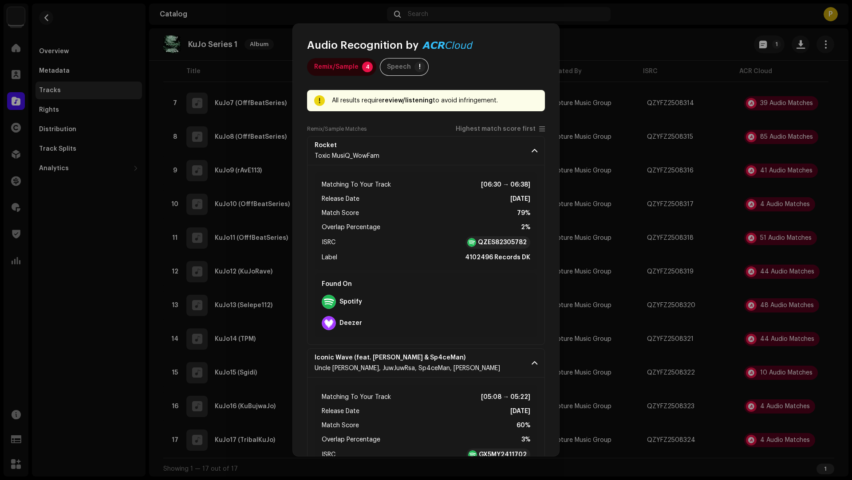
drag, startPoint x: 539, startPoint y: 359, endPoint x: 620, endPoint y: 386, distance: 85.1
click at [542, 360] on div "Remix/Sample 4 Speech ! All results require review/listening to avoid infringem…" at bounding box center [426, 254] width 266 height 404
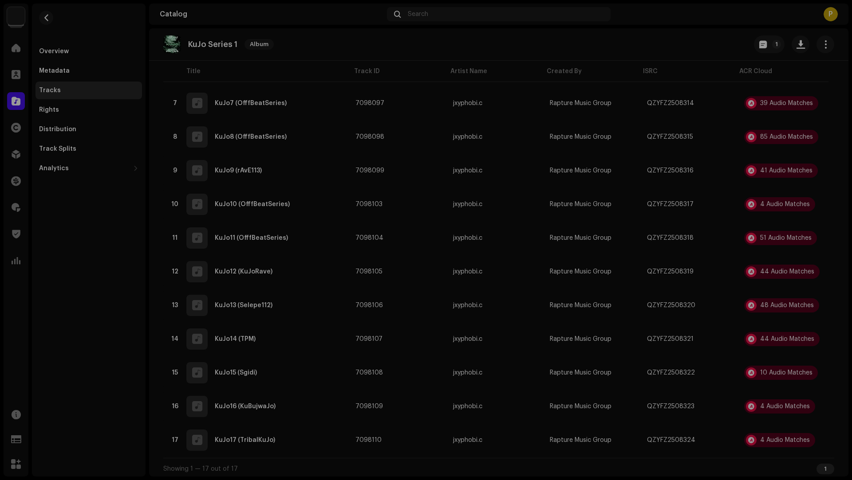
click at [772, 440] on div "Audio Recognition by Remix/Sample 4 Speech ! All results require review/listeni…" at bounding box center [426, 240] width 852 height 480
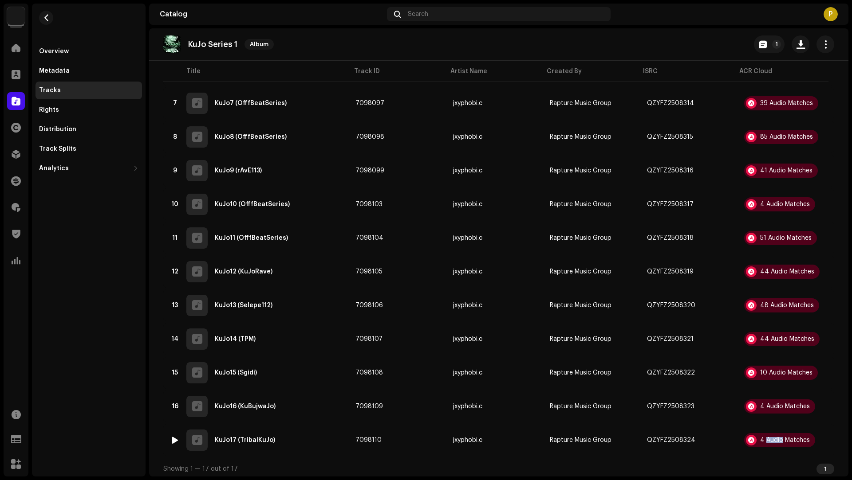
click at [772, 440] on div "4 Audio Matches" at bounding box center [785, 440] width 50 height 6
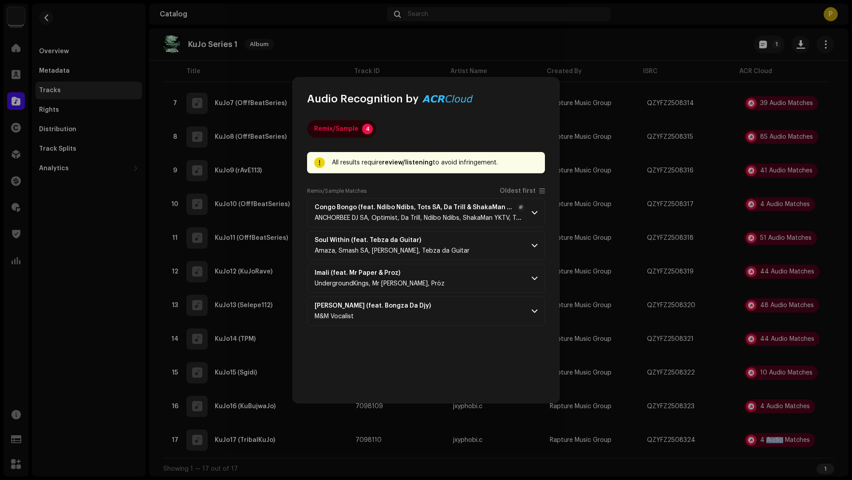
click at [450, 213] on div "Congo Bongo (feat. Ndibo Ndibs, Tots SA, Da Trill & ShakaMan YKTV) ANCHORBEE DJ…" at bounding box center [419, 213] width 210 height 18
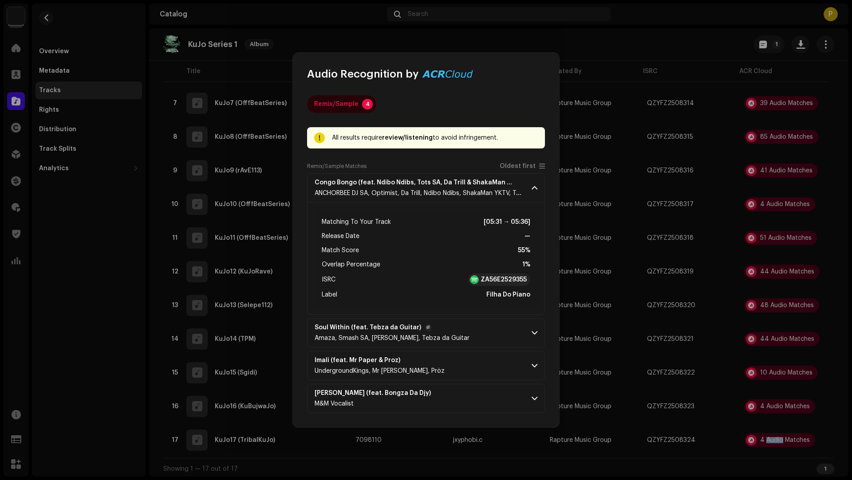
click at [475, 341] on p-accordion-header "Soul Within (feat. Tebza da Guitar) Amaza, Smash SA, Locco Musiq, Tebza da Guit…" at bounding box center [426, 332] width 238 height 29
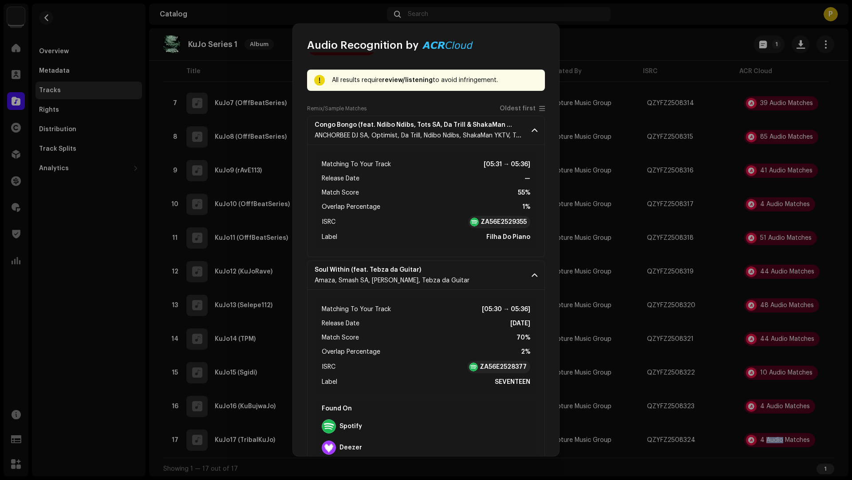
scroll to position [87, 0]
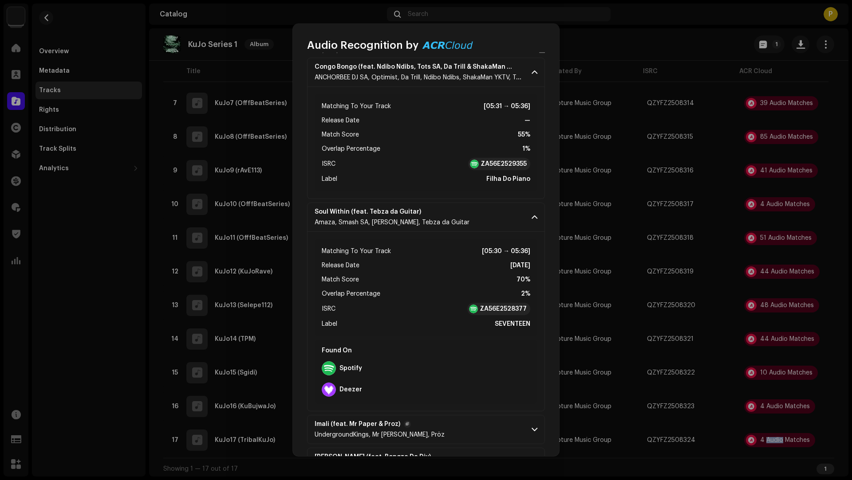
click at [442, 431] on p-accordion-header "Imali (feat. Mr Paper & Proz) UndergroundKings, Mr Paper, Pröz" at bounding box center [426, 429] width 238 height 29
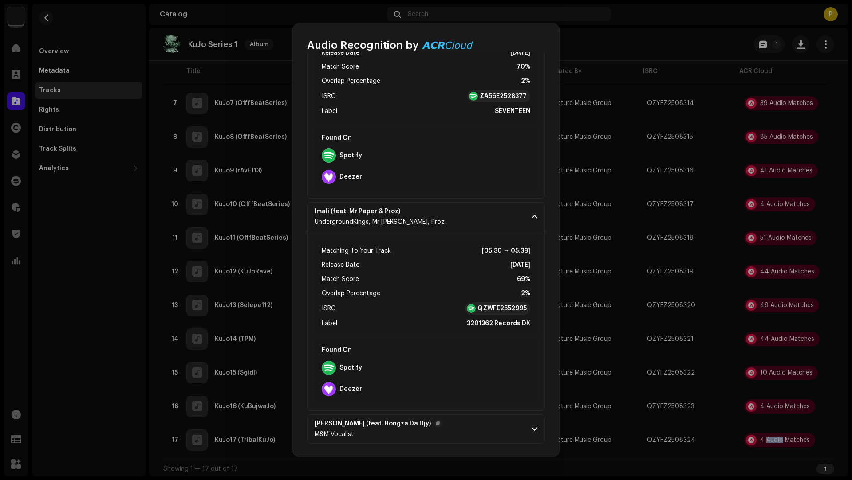
click at [440, 420] on p-accordion-header "Goseng (feat. Bongza Da Djy) M&M Vocalist" at bounding box center [426, 429] width 238 height 29
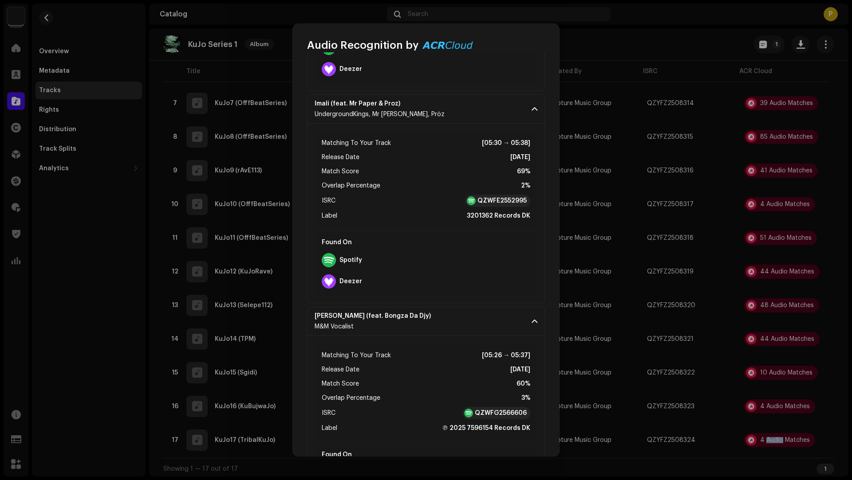
scroll to position [467, 0]
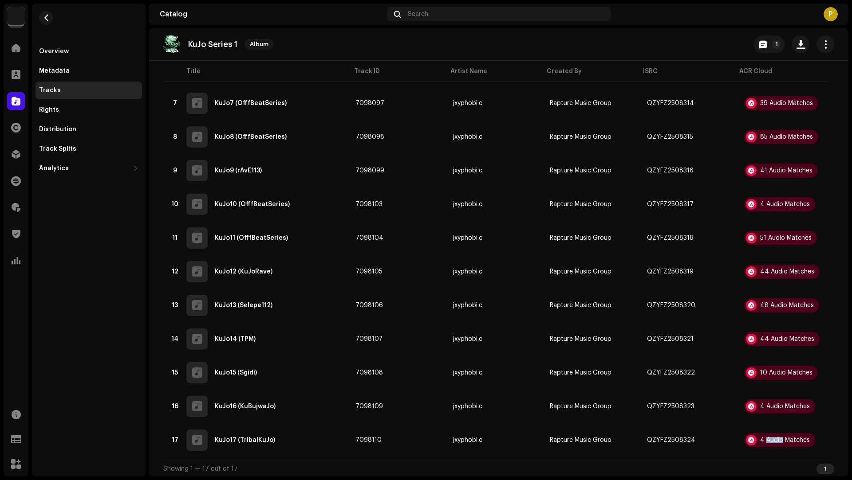
click at [90, 310] on div "Audio Recognition by Remix/Sample 4 All results require review/listening to avo…" at bounding box center [426, 240] width 852 height 480
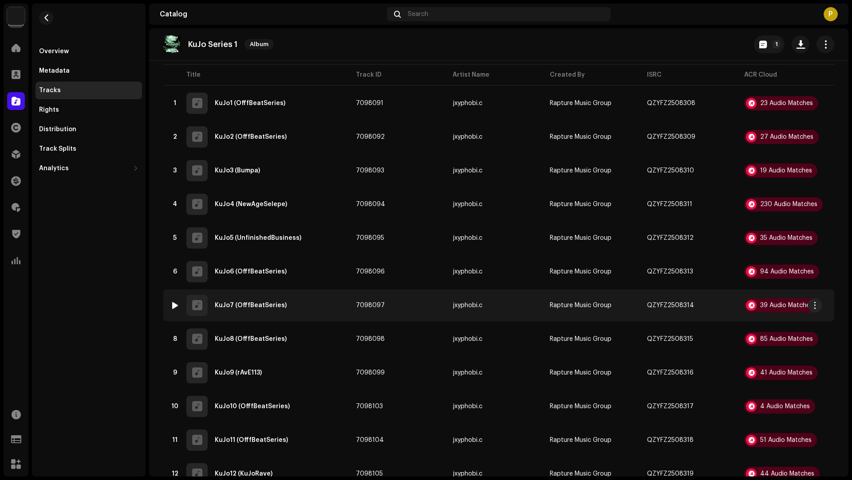
scroll to position [0, 0]
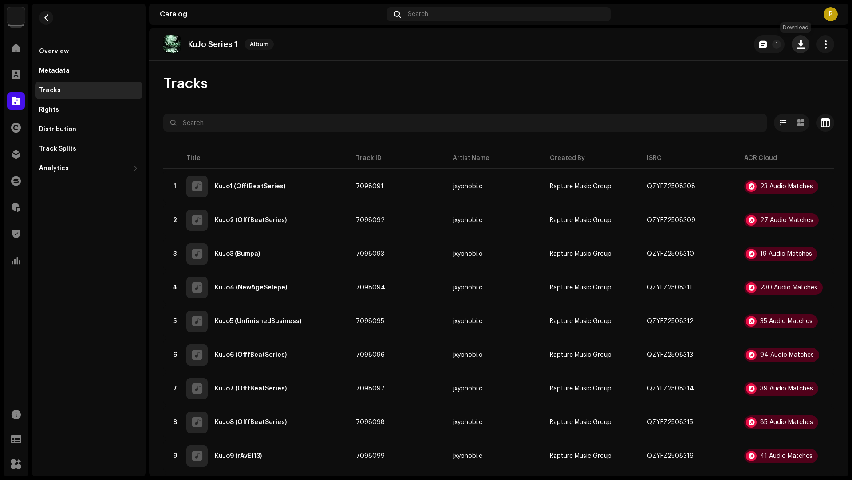
click at [799, 47] on span "button" at bounding box center [800, 44] width 8 height 7
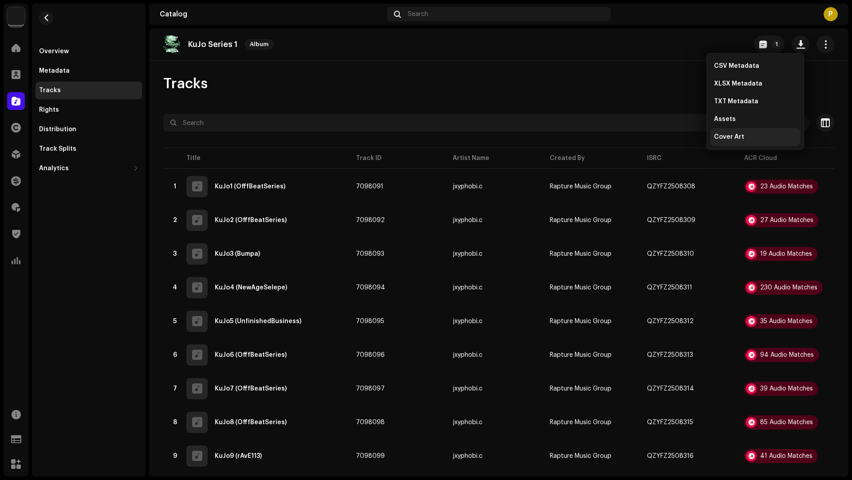
click at [732, 135] on span "Cover Art" at bounding box center [729, 137] width 30 height 7
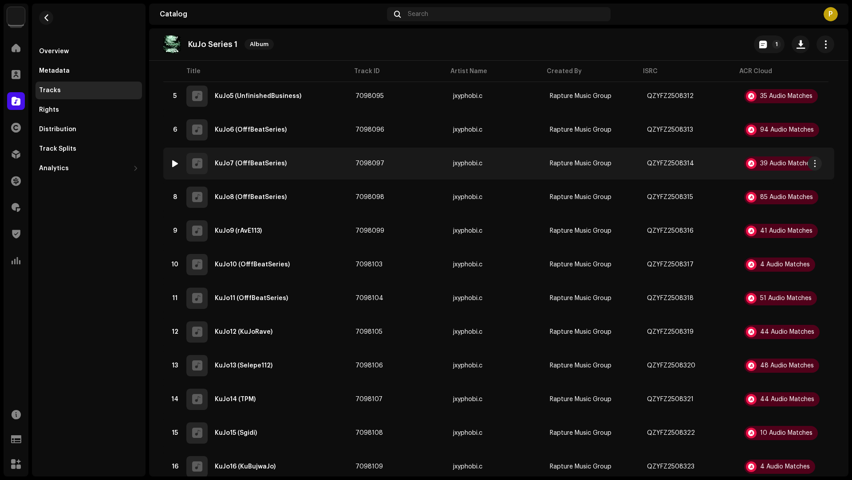
scroll to position [288, 0]
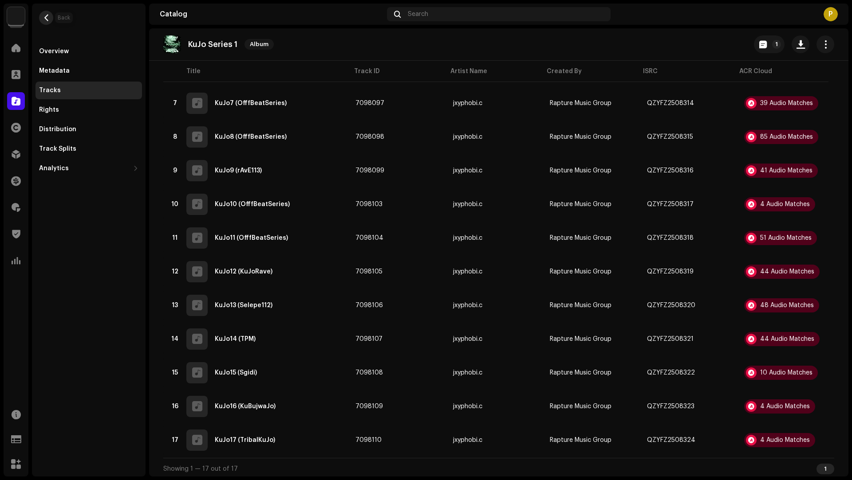
click at [51, 16] on button "button" at bounding box center [46, 18] width 14 height 14
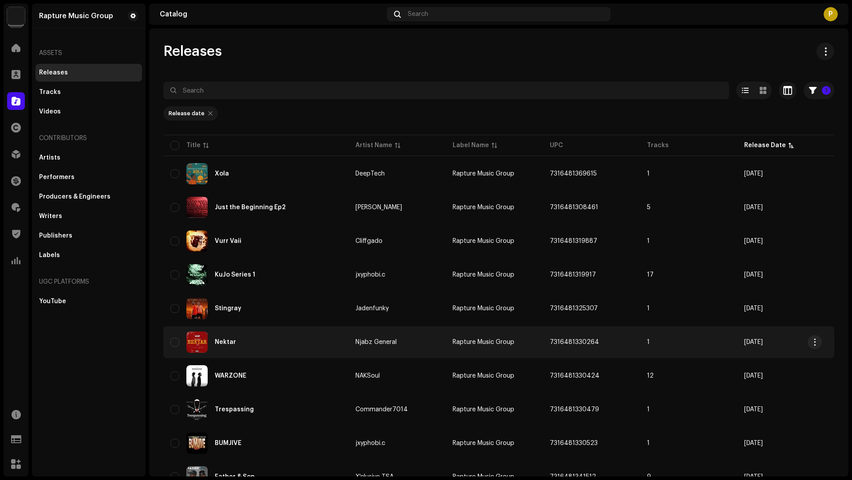
click at [291, 342] on div "Nektar" at bounding box center [255, 342] width 171 height 21
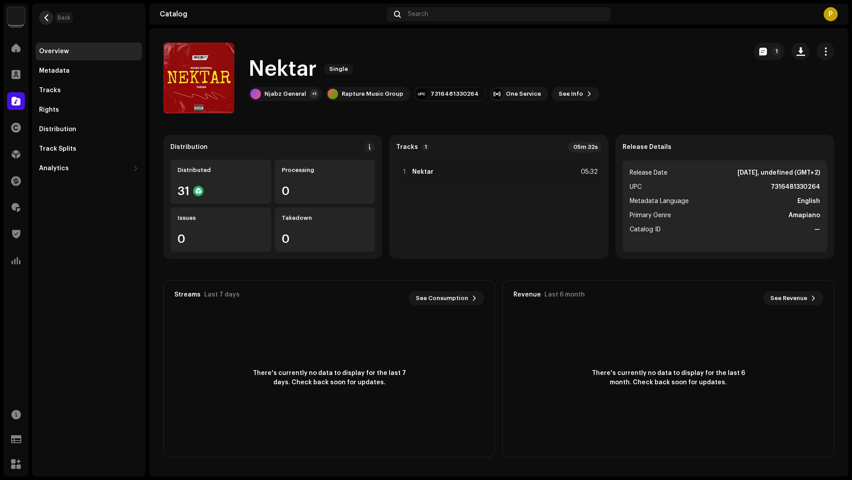
click at [46, 19] on span "button" at bounding box center [46, 17] width 7 height 7
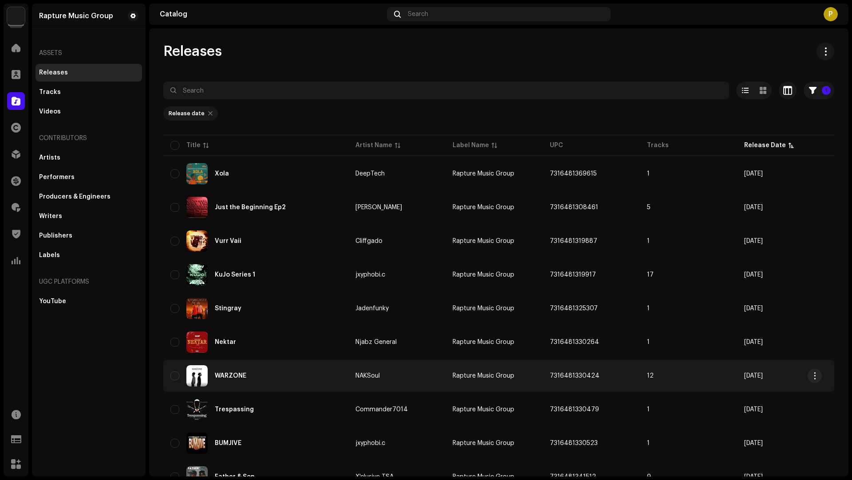
click at [293, 377] on div "WARZONE" at bounding box center [255, 375] width 171 height 21
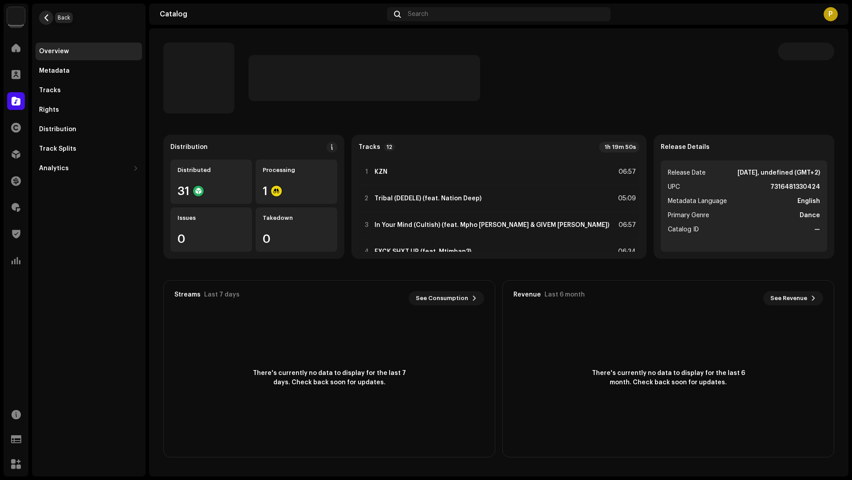
click at [47, 16] on span "button" at bounding box center [46, 17] width 7 height 7
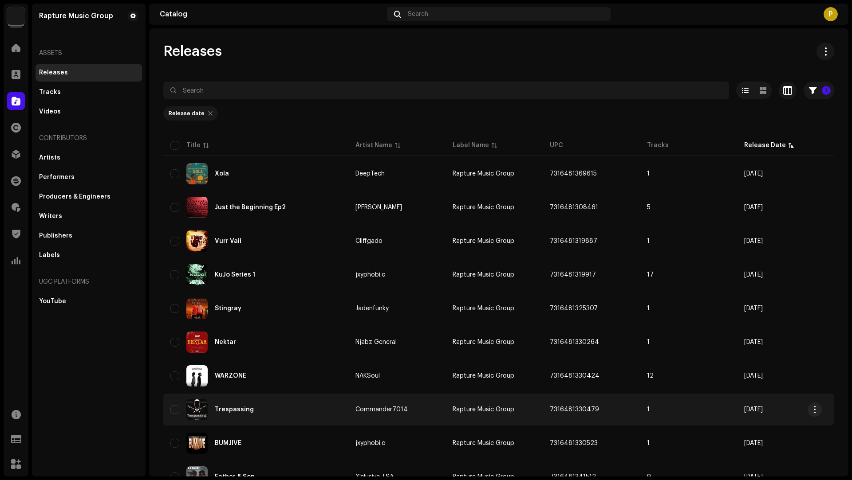
click at [294, 404] on div "Trespassing" at bounding box center [255, 409] width 171 height 21
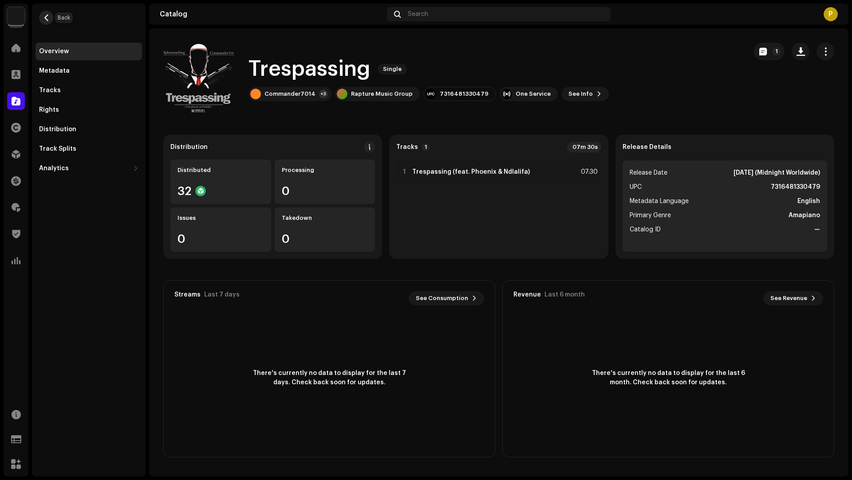
click at [42, 14] on button "button" at bounding box center [46, 18] width 14 height 14
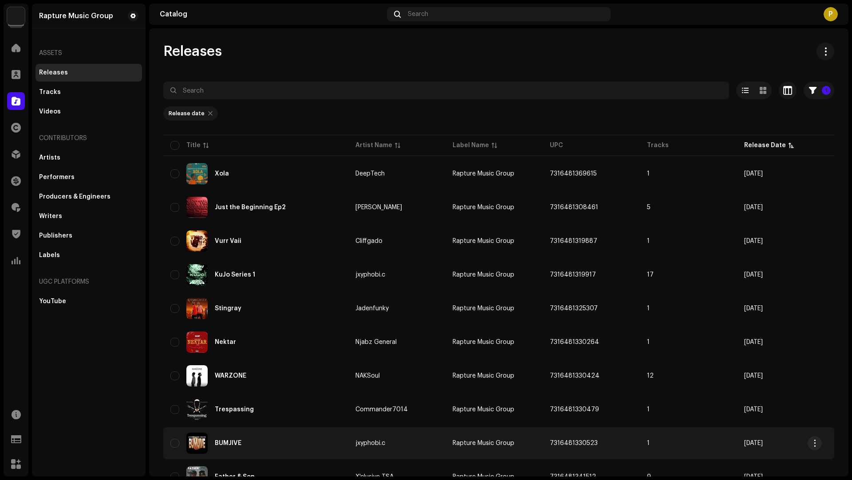
click at [305, 437] on div "BUMJIVE" at bounding box center [255, 443] width 171 height 21
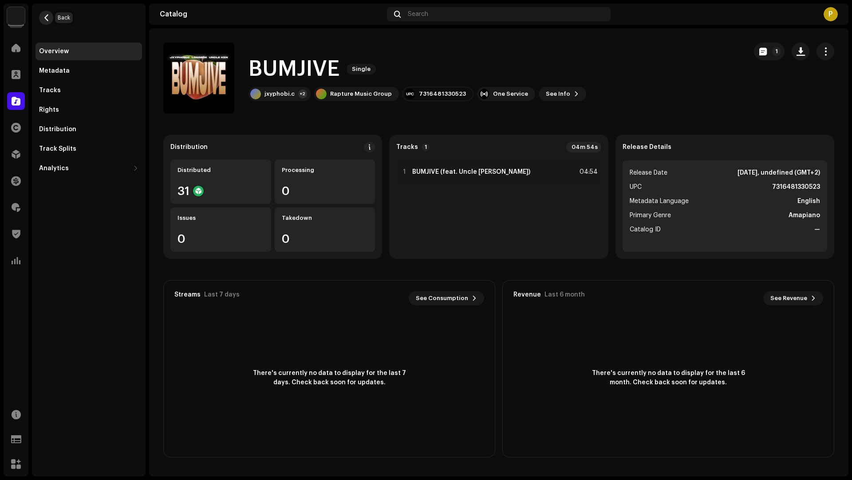
click at [47, 15] on span "button" at bounding box center [46, 17] width 7 height 7
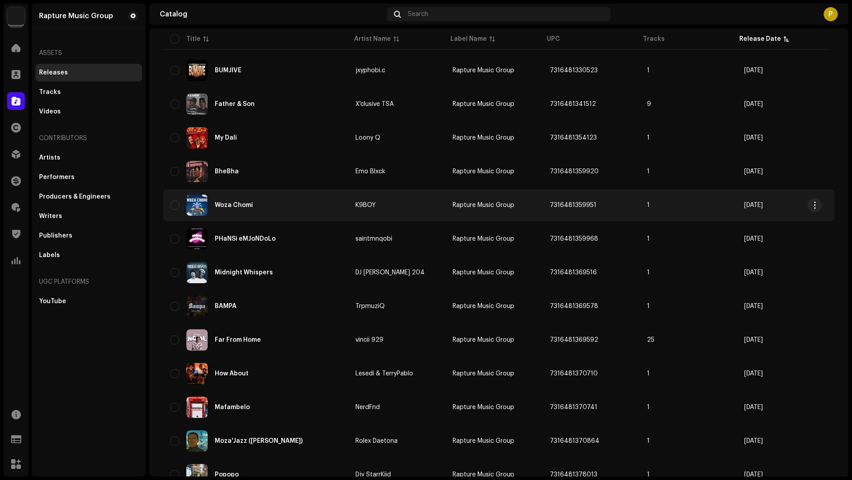
scroll to position [365, 0]
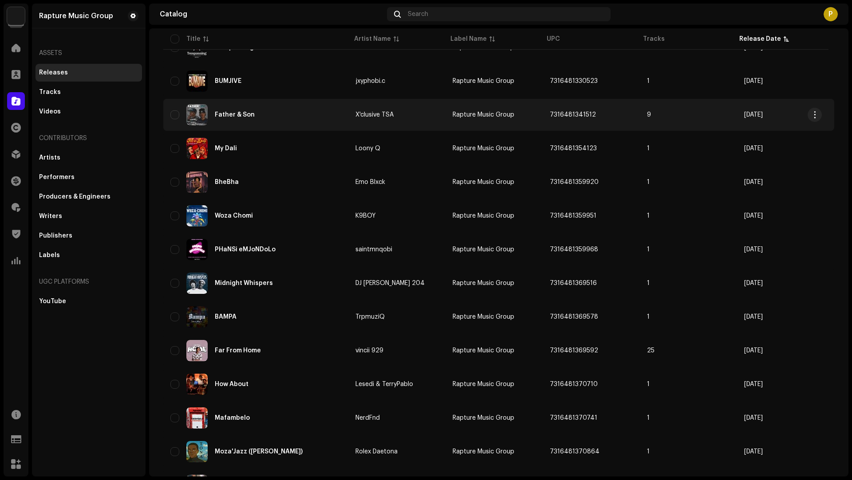
click at [330, 116] on div "Father & Son" at bounding box center [255, 114] width 171 height 21
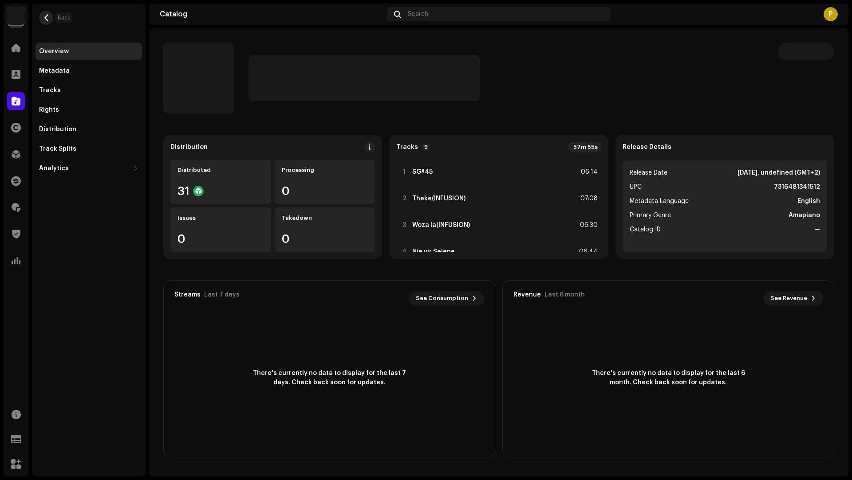
click at [46, 17] on span "button" at bounding box center [46, 17] width 7 height 7
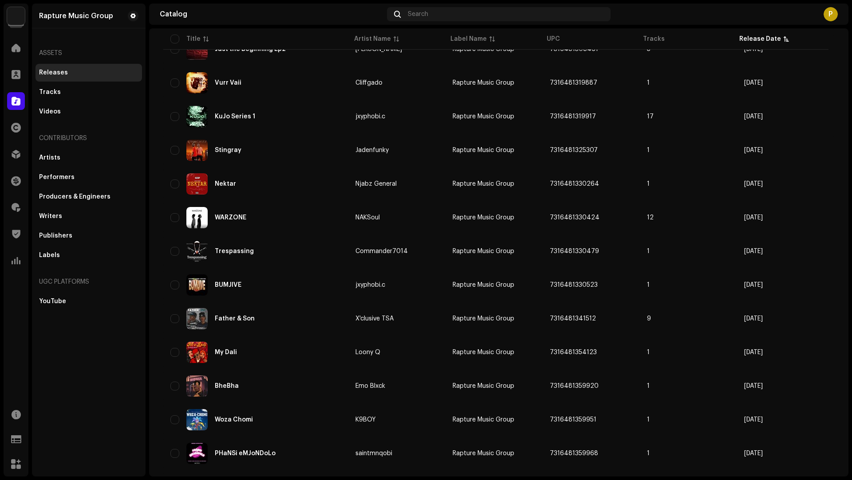
scroll to position [253, 0]
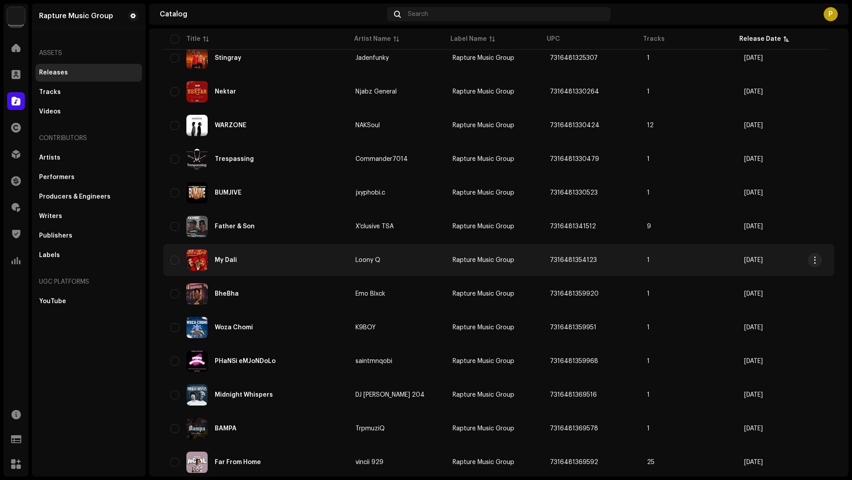
click at [289, 252] on div "My Dali" at bounding box center [255, 260] width 171 height 21
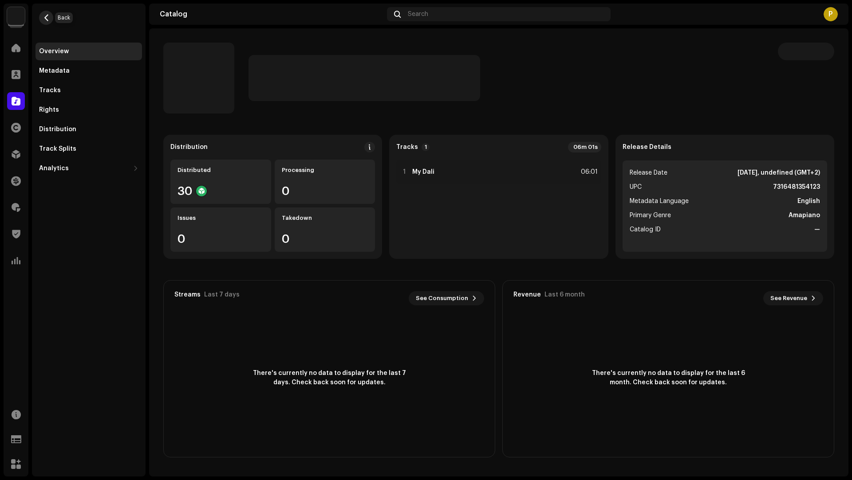
click at [47, 20] on span "button" at bounding box center [46, 17] width 7 height 7
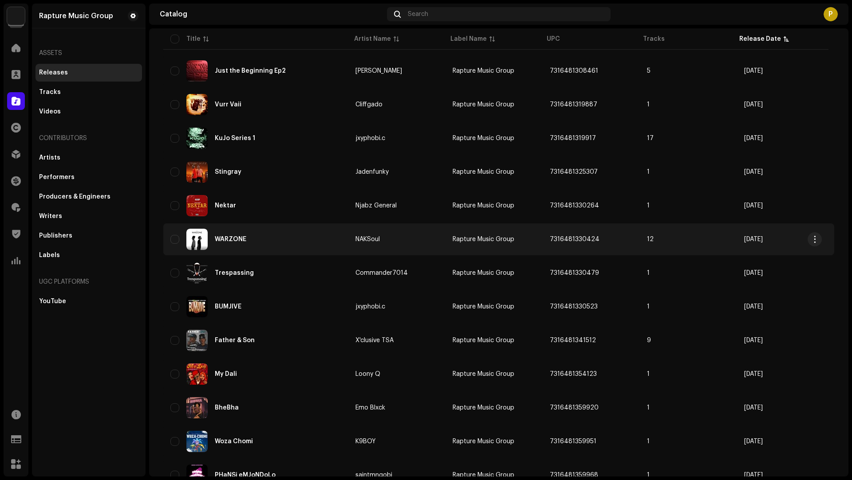
scroll to position [352, 0]
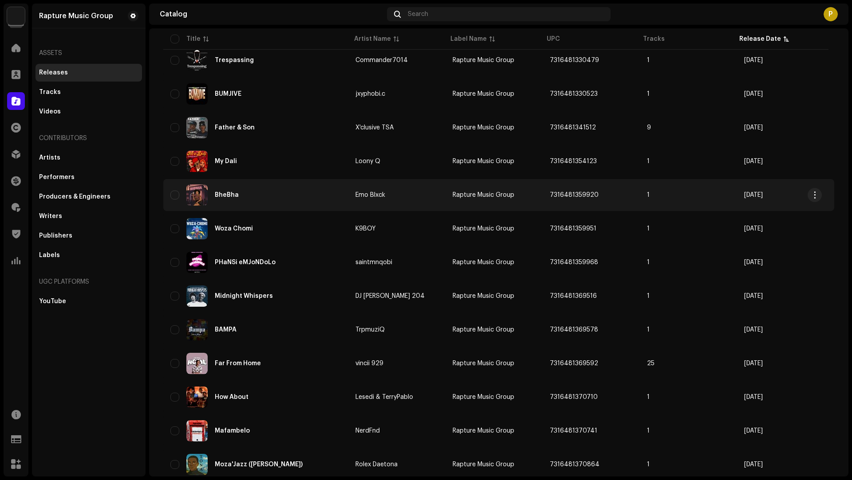
click at [283, 201] on div "BheBha" at bounding box center [255, 195] width 171 height 21
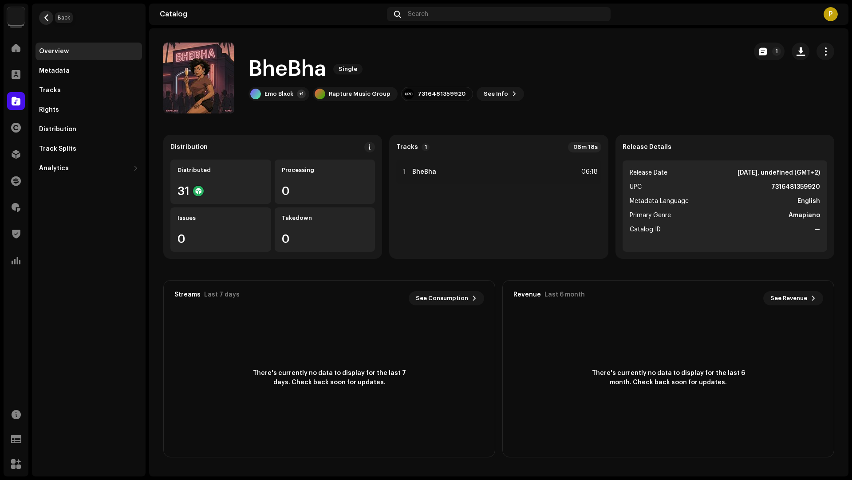
click at [48, 17] on span "button" at bounding box center [46, 17] width 7 height 7
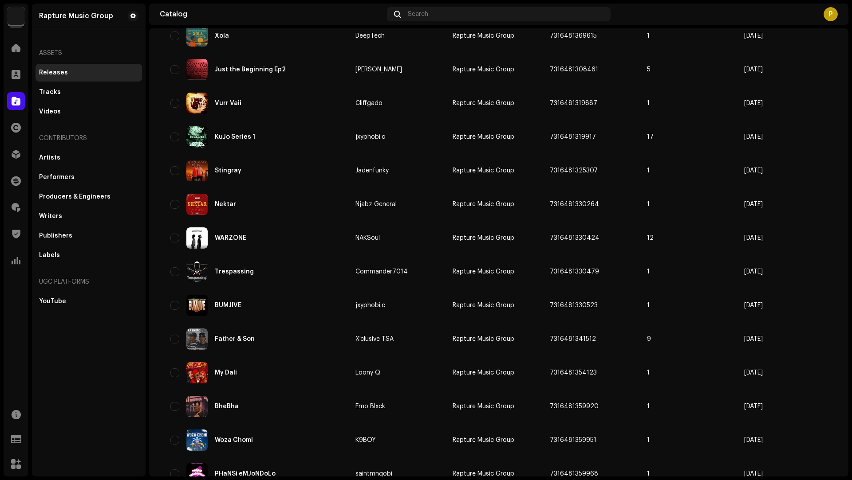
scroll to position [385, 0]
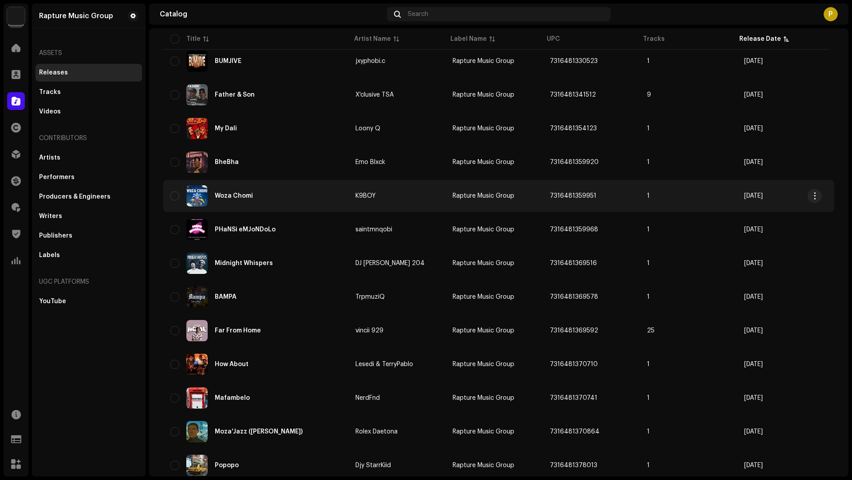
click at [306, 199] on div "Woza Chomi" at bounding box center [255, 195] width 171 height 21
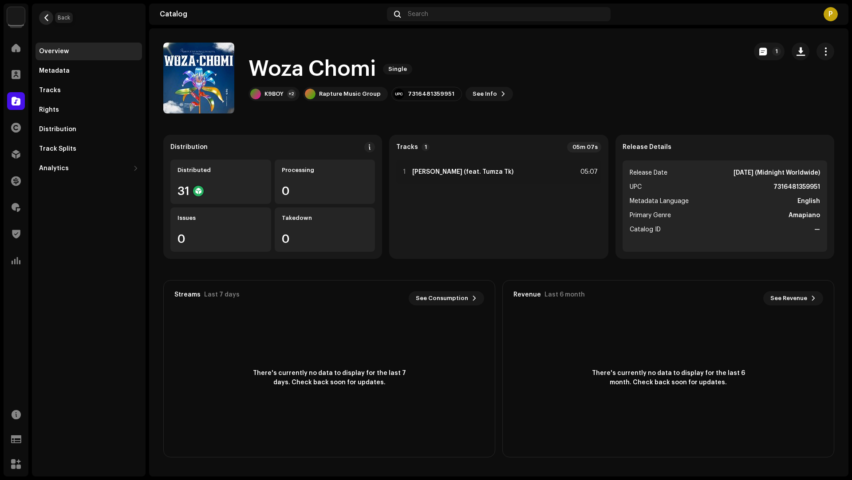
click at [45, 16] on span "button" at bounding box center [46, 17] width 7 height 7
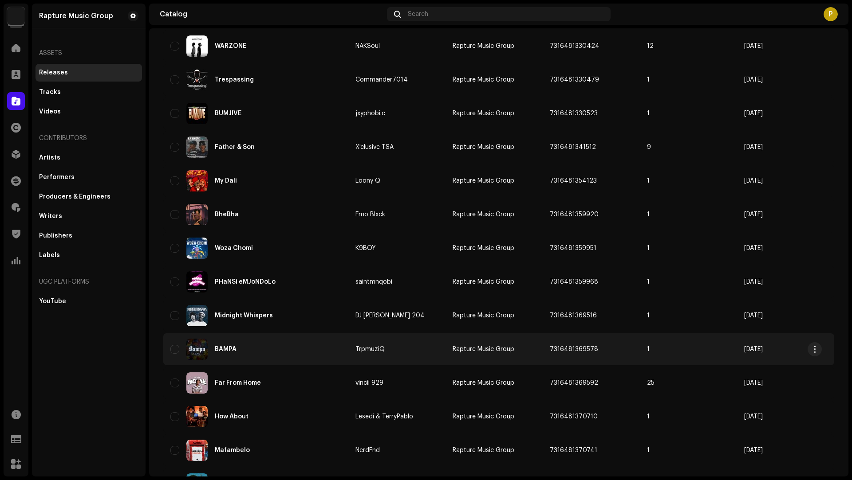
scroll to position [399, 0]
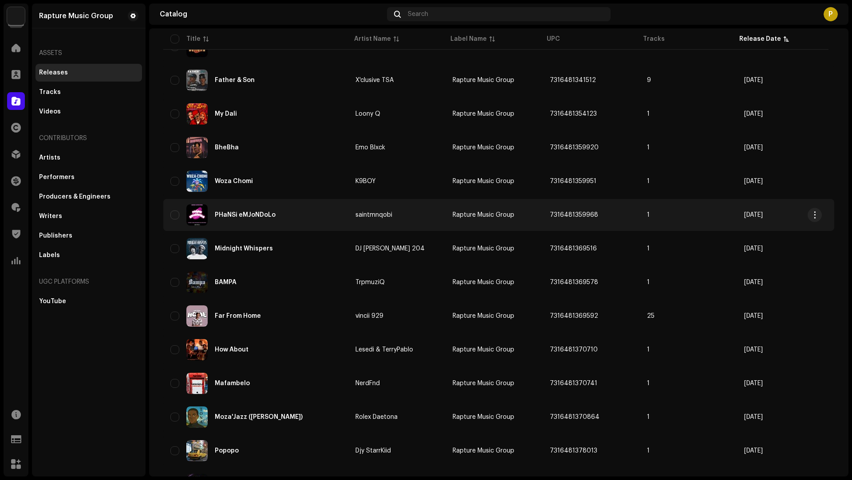
click at [308, 220] on div "PHaNSi eMJoNDoLo" at bounding box center [255, 214] width 171 height 21
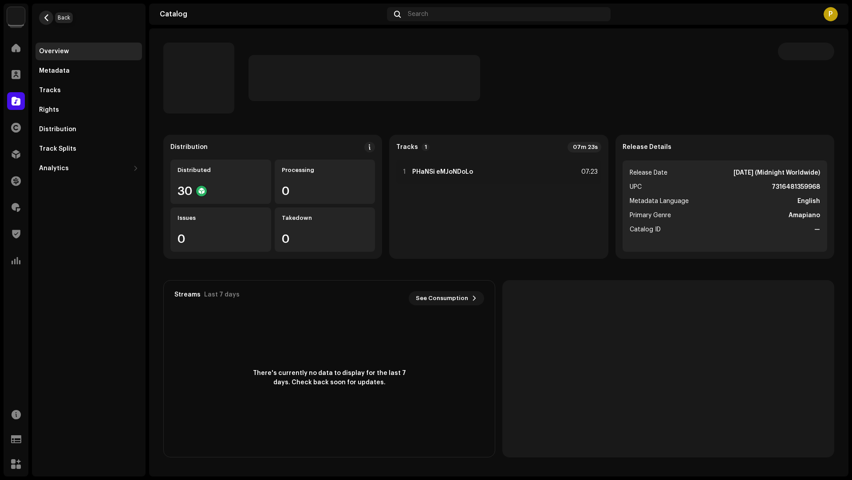
click at [49, 18] on span "button" at bounding box center [46, 17] width 7 height 7
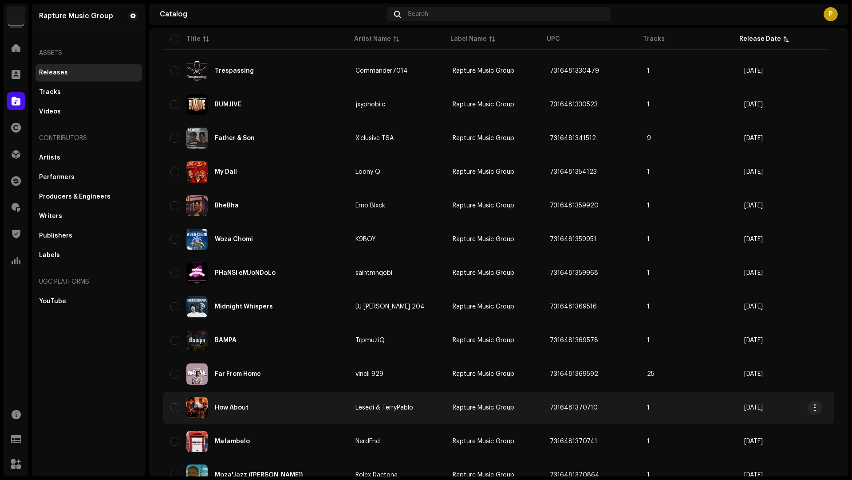
scroll to position [511, 0]
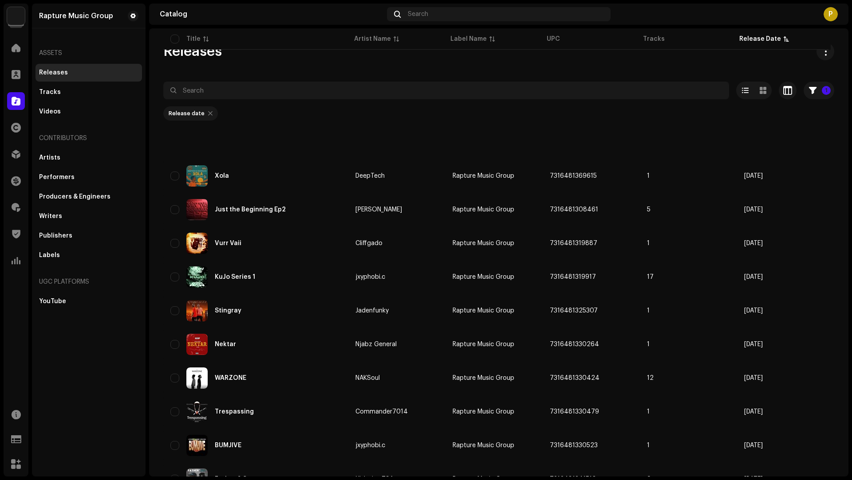
scroll to position [511, 0]
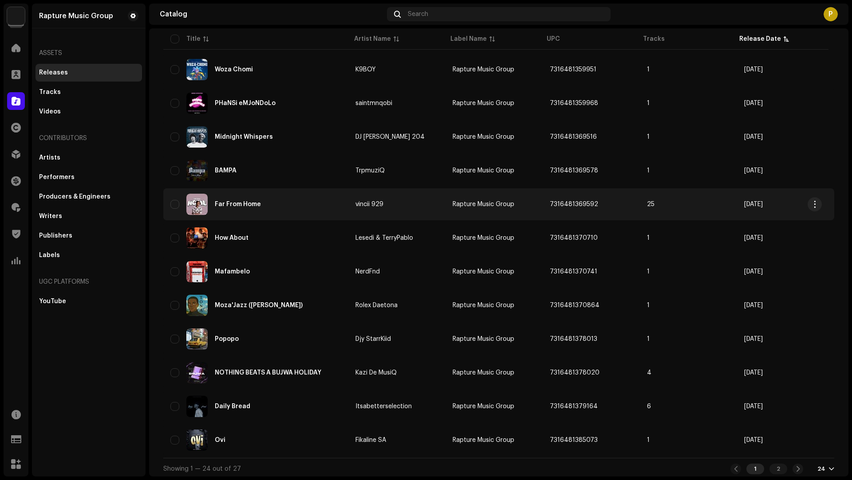
click at [299, 202] on div "Far From Home" at bounding box center [255, 204] width 171 height 21
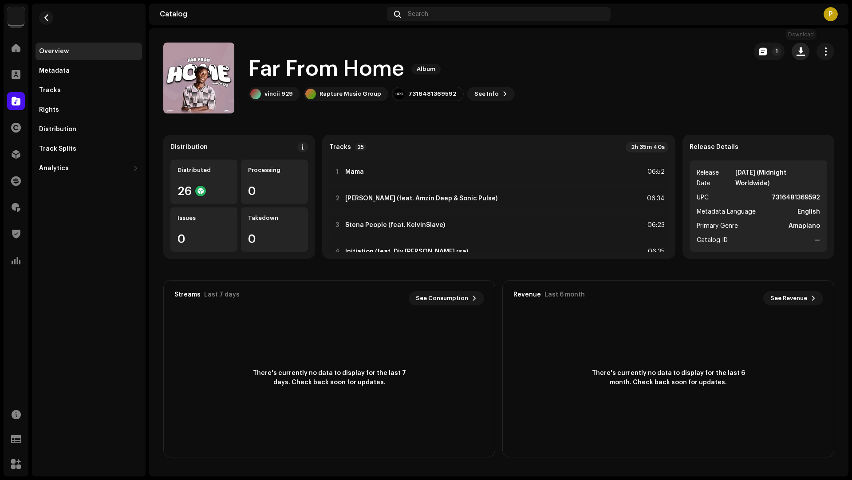
click at [805, 52] on button "button" at bounding box center [800, 52] width 18 height 18
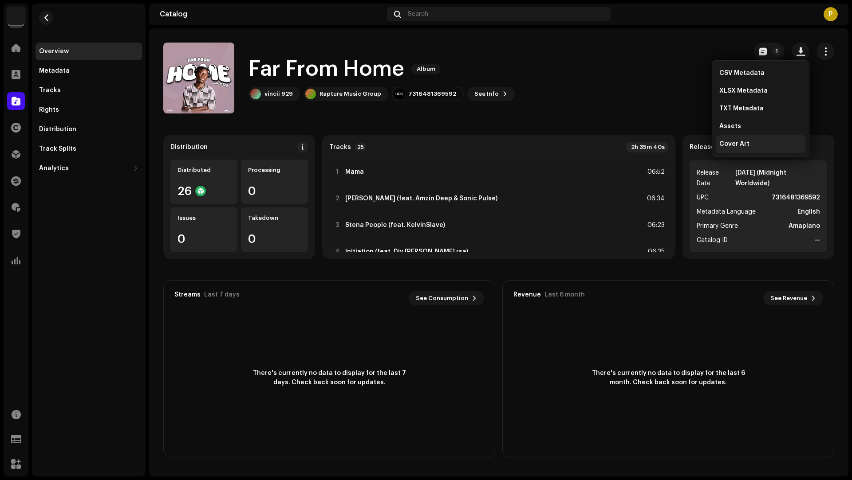
click at [729, 143] on span "Cover Art" at bounding box center [734, 144] width 30 height 7
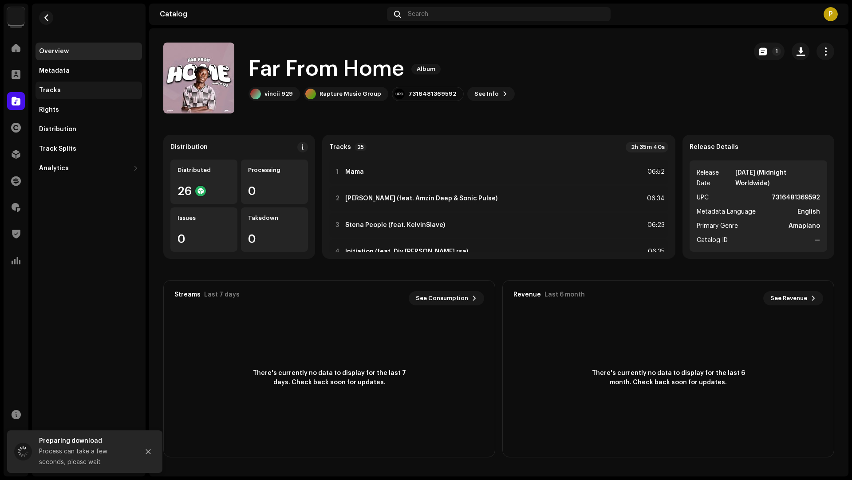
click at [67, 90] on div "Tracks" at bounding box center [88, 90] width 99 height 7
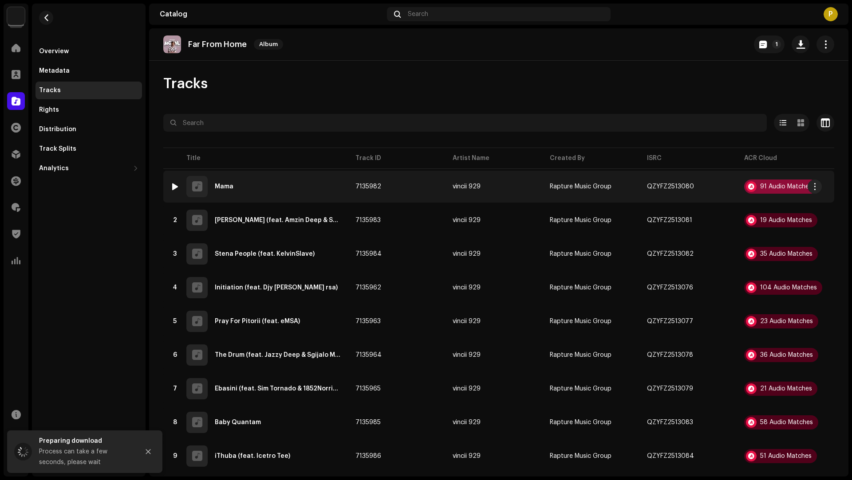
click at [766, 188] on div "91 Audio Matches" at bounding box center [786, 187] width 52 height 6
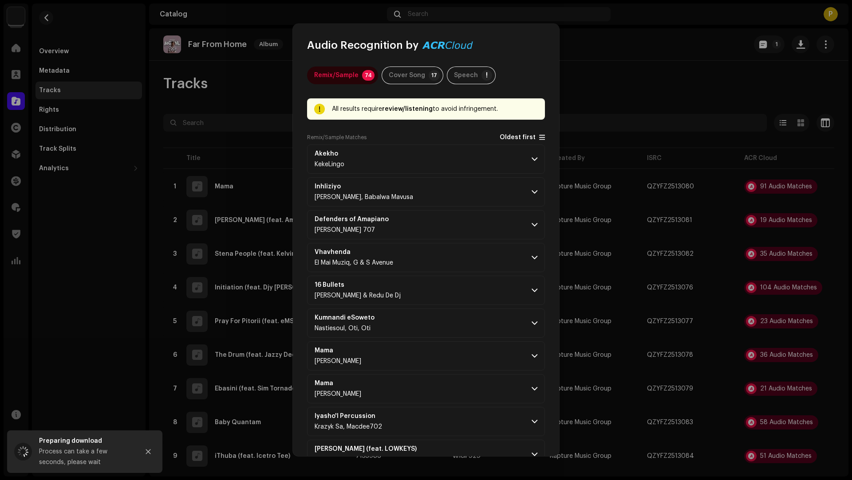
click at [509, 136] on span "Oldest first" at bounding box center [517, 137] width 36 height 7
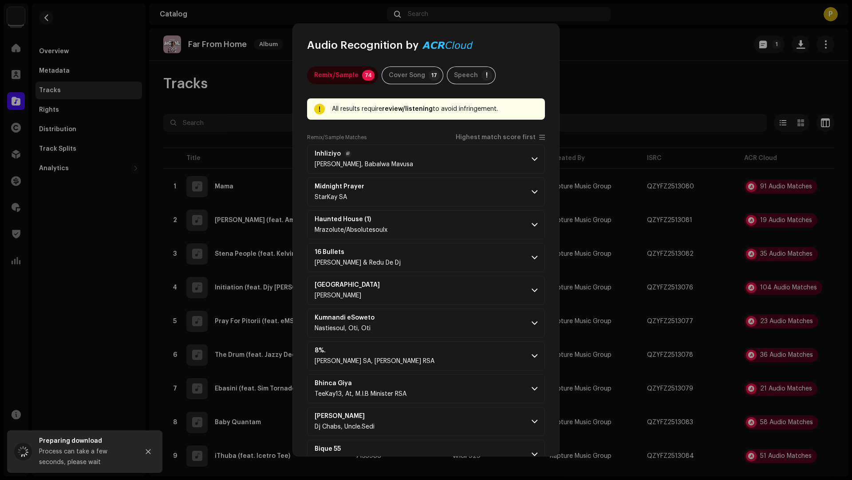
click at [464, 168] on p-accordion-header "Inhliziyo Mas Musiq, Babalwa Mavusa" at bounding box center [426, 159] width 238 height 29
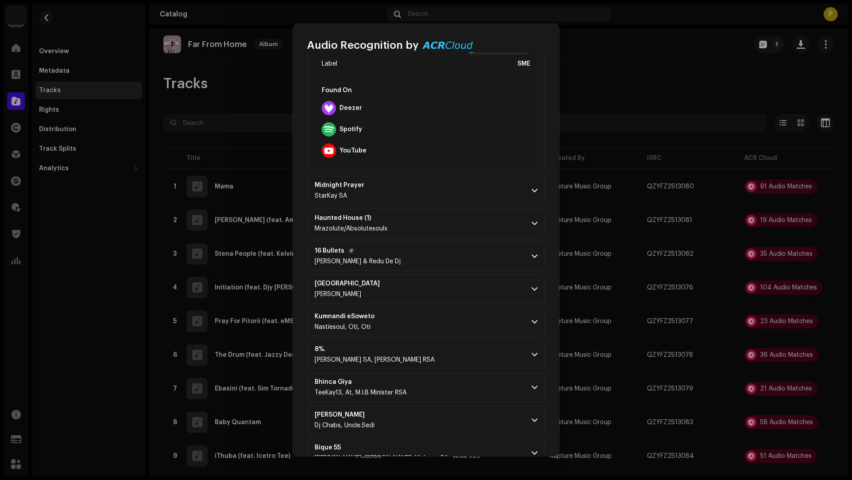
scroll to position [245, 0]
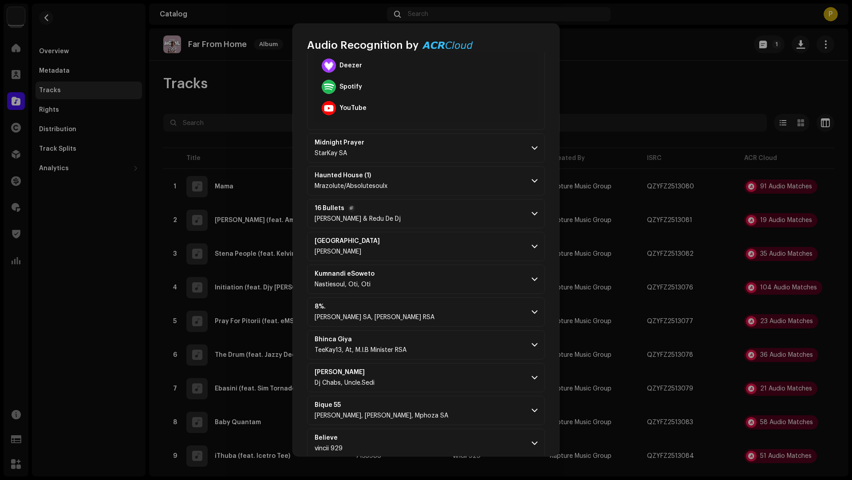
click at [454, 213] on p-accordion-header "16 Bullets Buddy Tee & Redu De Dj" at bounding box center [426, 213] width 238 height 29
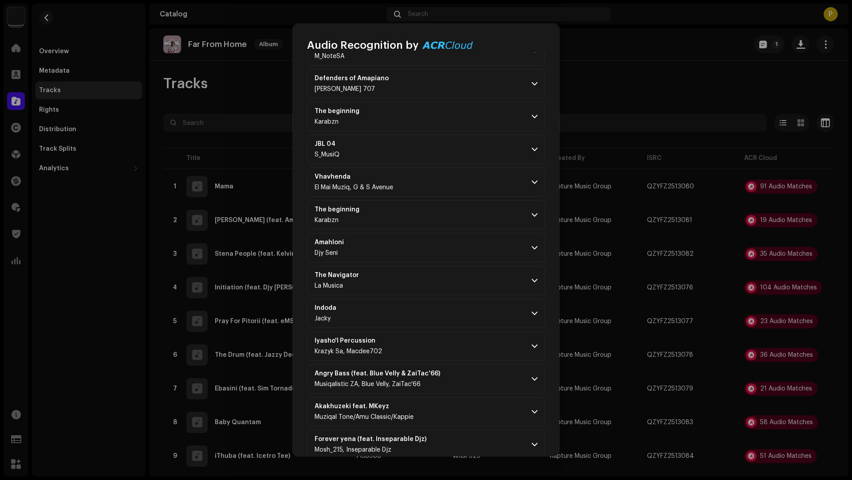
scroll to position [904, 0]
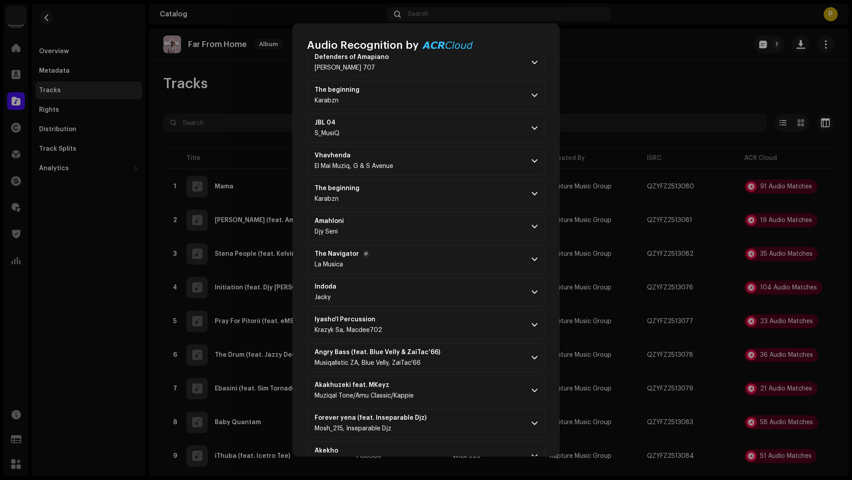
click at [456, 252] on p-accordion-header "The Navigator La Musica" at bounding box center [426, 259] width 238 height 29
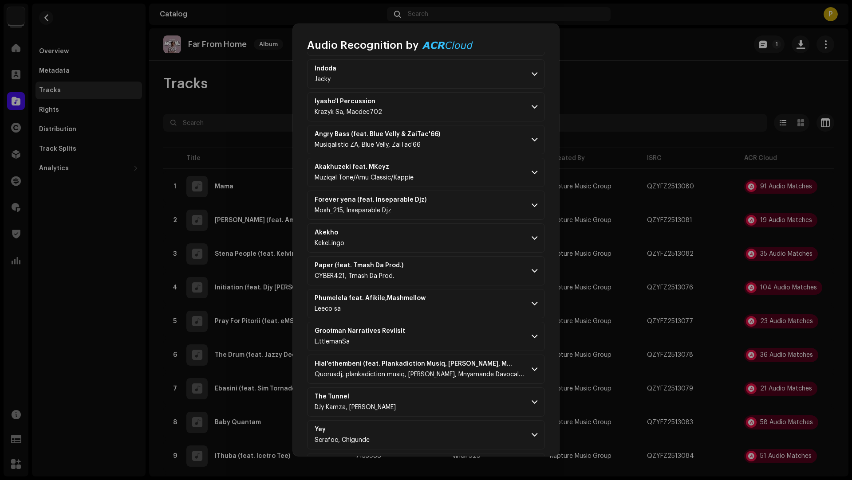
scroll to position [1667, 0]
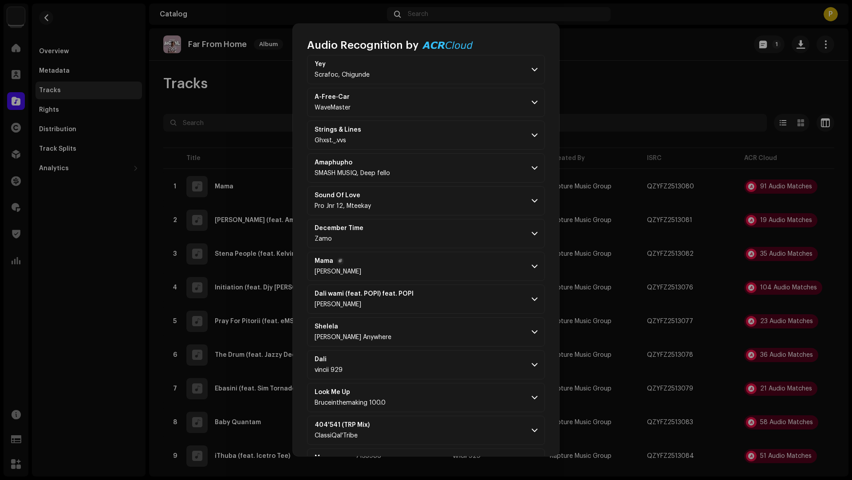
click at [456, 254] on p-accordion-header "Mama Max A millian" at bounding box center [426, 266] width 238 height 29
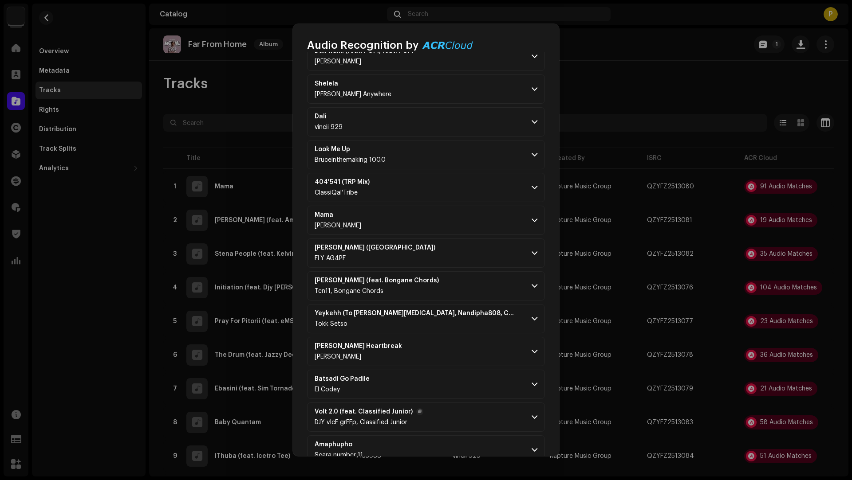
scroll to position [2238, 0]
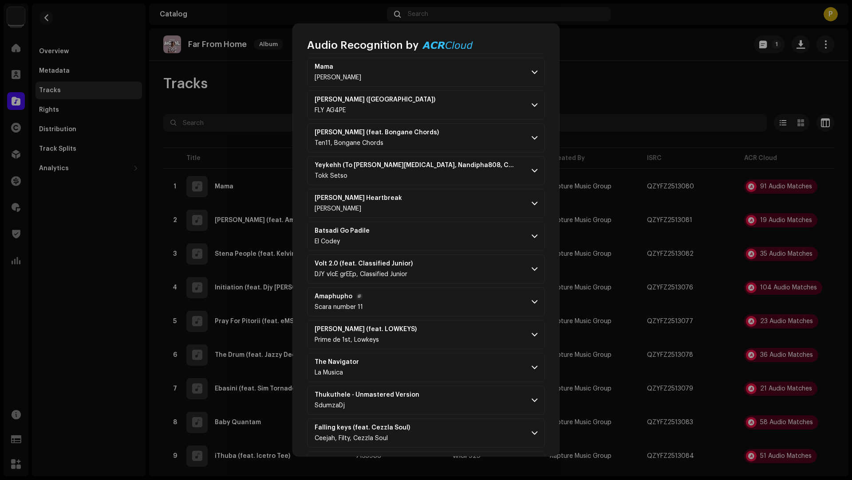
click at [446, 287] on p-accordion-header "Amaphupho Scara number 11" at bounding box center [426, 301] width 238 height 29
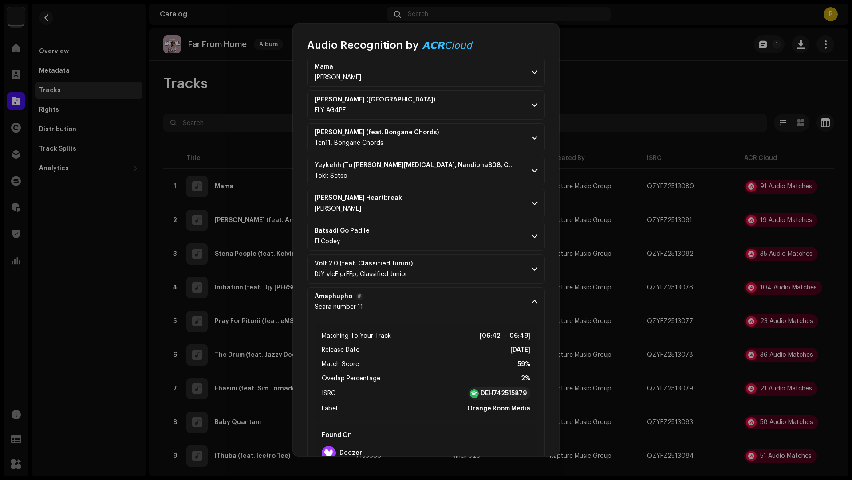
scroll to position [2809, 0]
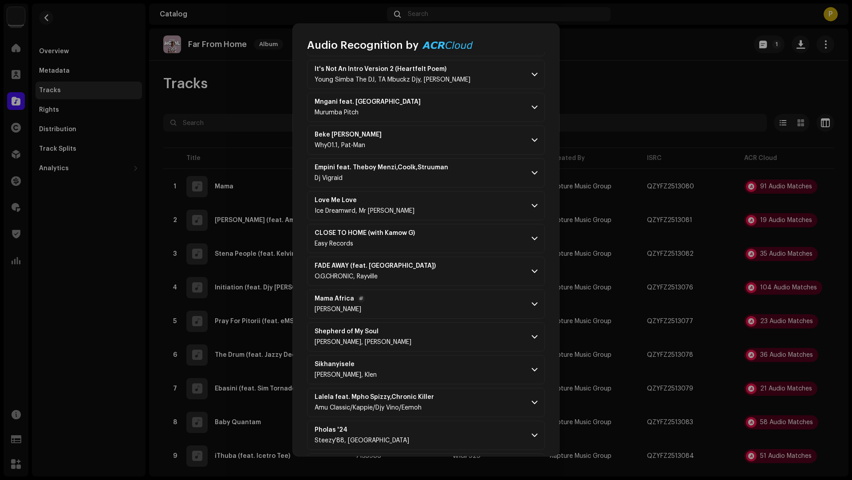
click at [449, 293] on p-accordion-header "Mama Africa Prince Frank" at bounding box center [426, 304] width 238 height 29
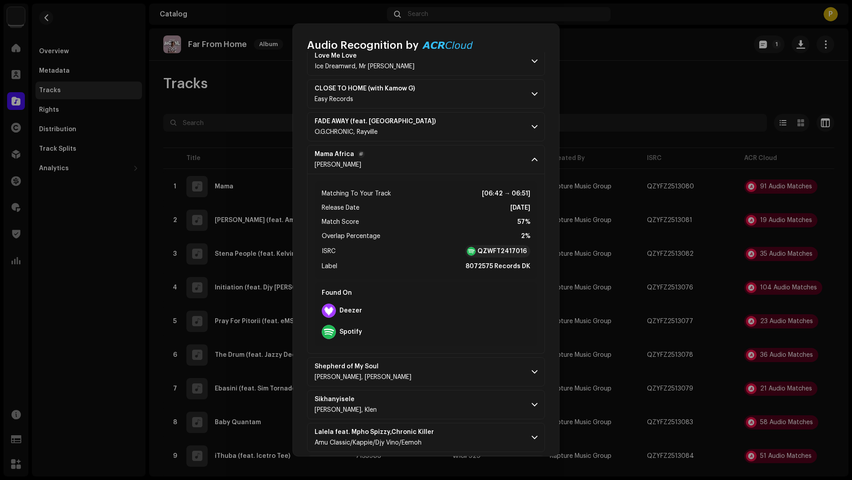
scroll to position [3204, 0]
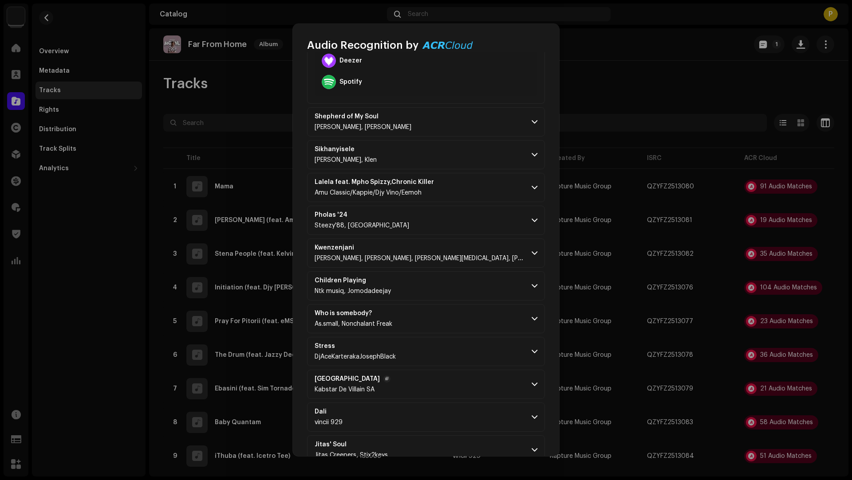
click at [478, 370] on p-accordion-header "Blue Lagoon Kabstar De Villain SA" at bounding box center [426, 384] width 238 height 29
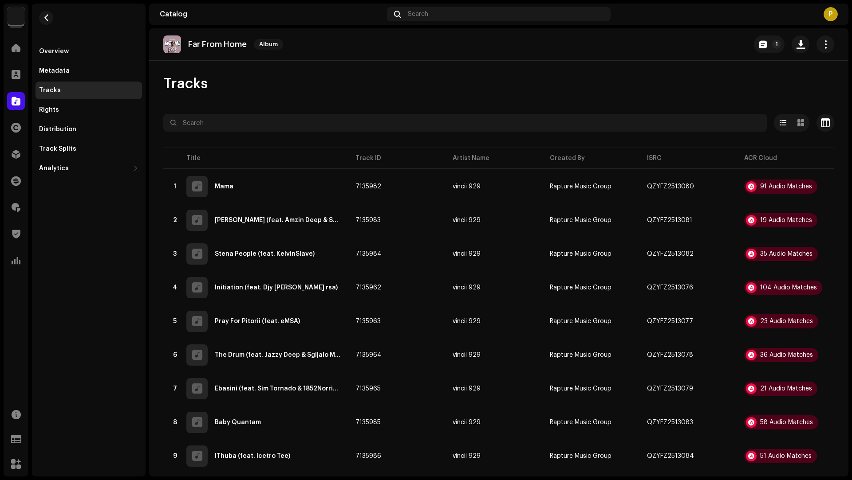
scroll to position [13437, 0]
click at [652, 241] on div "Audio Recognition by Remix/Sample 74 Cover Song 17 Speech ! All results require…" at bounding box center [426, 240] width 852 height 480
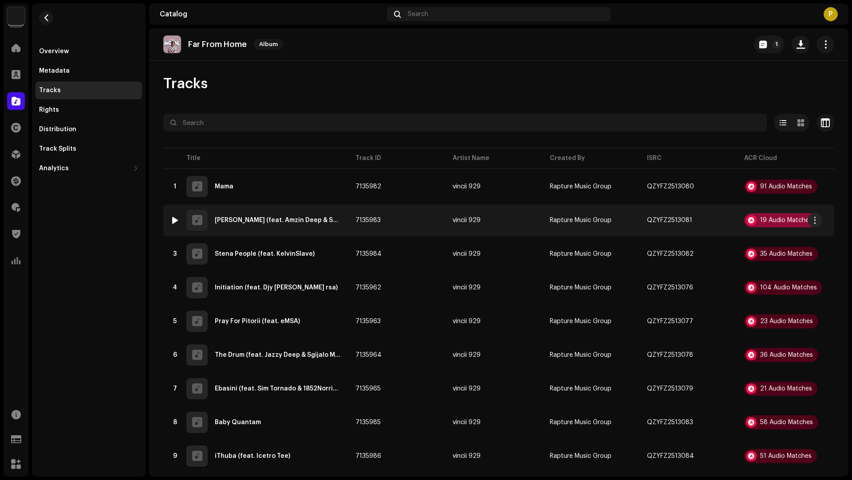
click at [785, 222] on div "19 Audio Matches" at bounding box center [786, 220] width 52 height 6
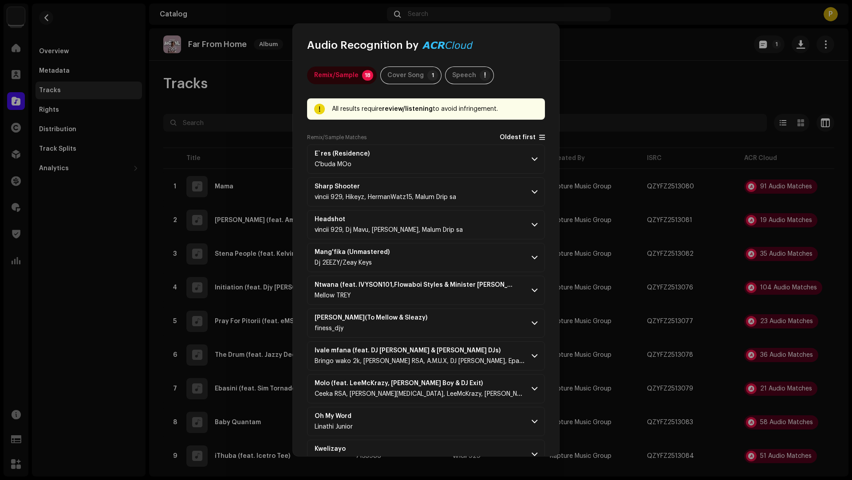
click at [512, 141] on span "Oldest first" at bounding box center [517, 137] width 36 height 7
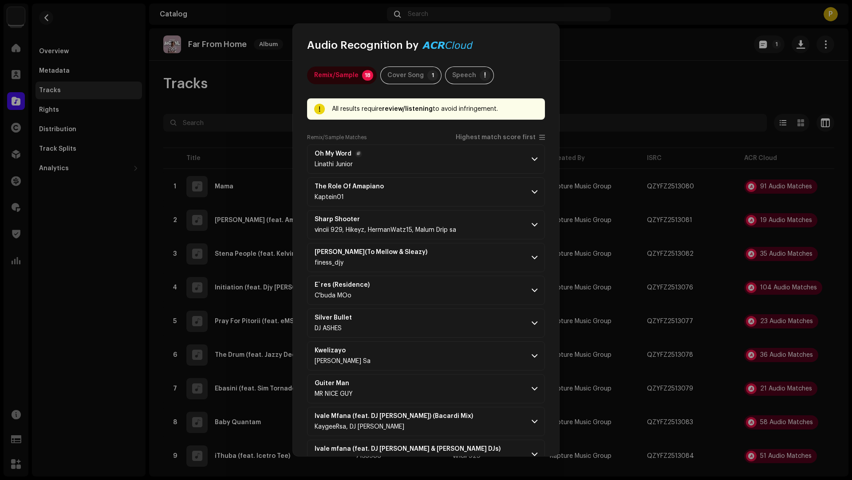
click at [466, 151] on p-accordion-header "Oh My Word Linathi Junior" at bounding box center [426, 159] width 238 height 29
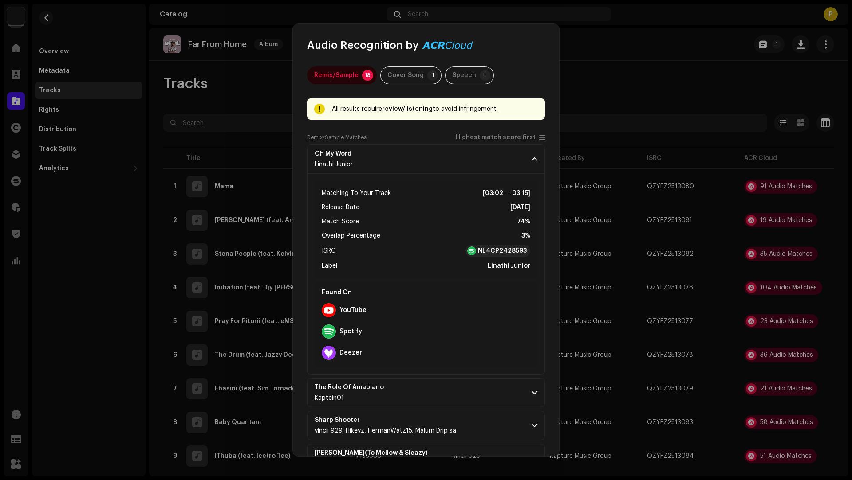
scroll to position [485, 0]
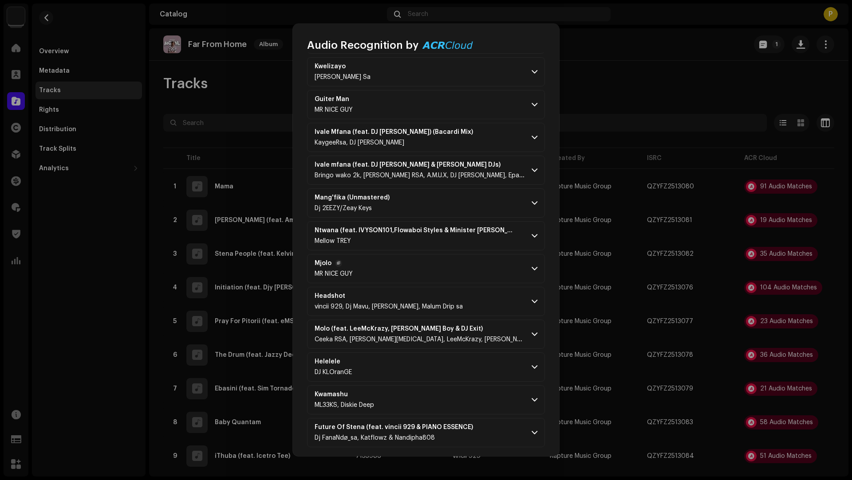
click at [415, 255] on p-accordion-header "Mjolo MR NICE GUY" at bounding box center [426, 268] width 238 height 29
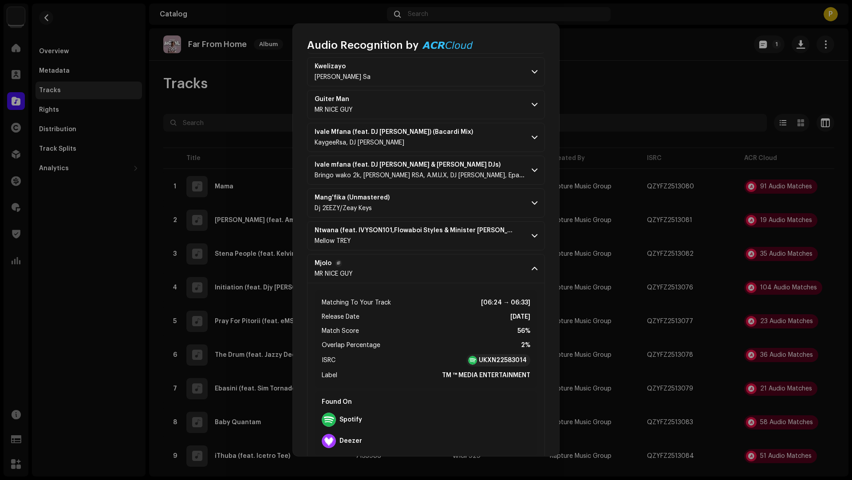
scroll to position [503, 0]
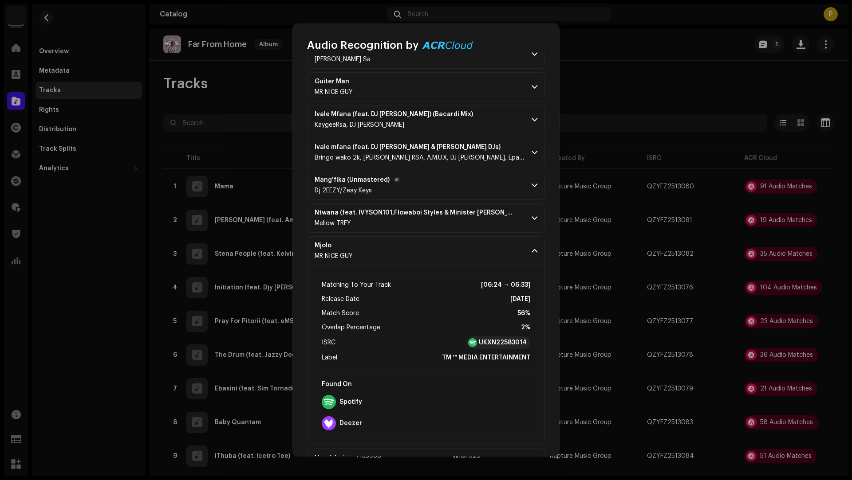
click at [447, 171] on p-accordion-header "Mang'fika (Unmastered) Dj 2EEZY/Zeay Keys" at bounding box center [426, 185] width 238 height 29
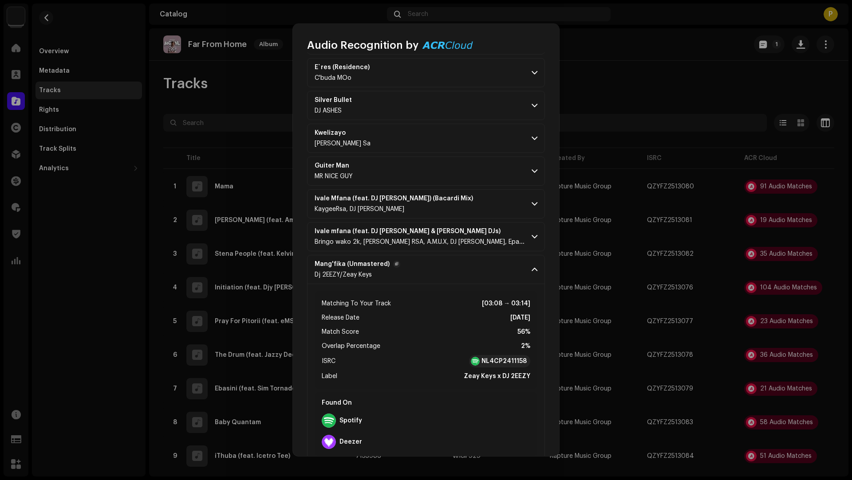
scroll to position [418, 0]
click at [446, 167] on p-accordion-header "Guiter Man MR NICE GUY" at bounding box center [426, 171] width 238 height 29
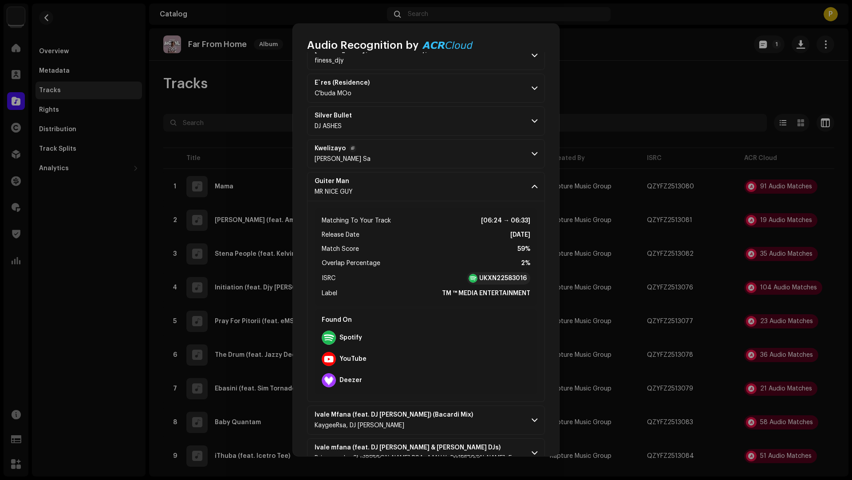
scroll to position [403, 0]
click at [438, 157] on p-accordion-header "Kwelizayo Dj Stox Sa" at bounding box center [426, 154] width 238 height 29
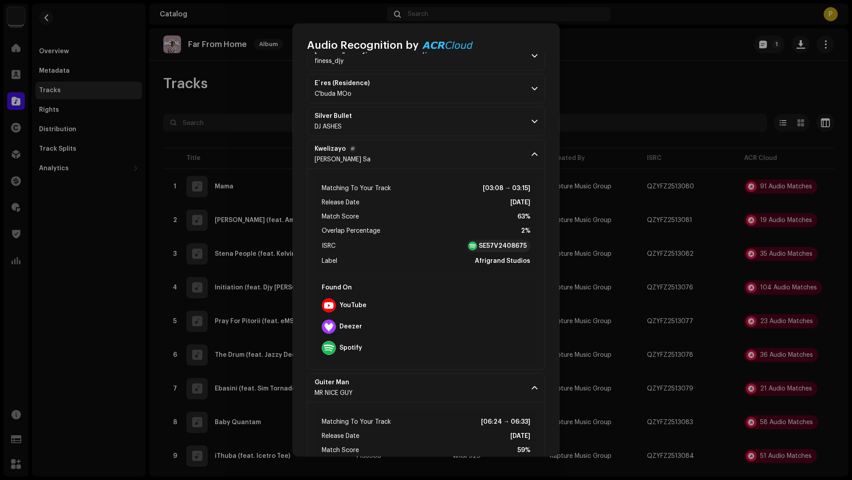
scroll to position [383, 0]
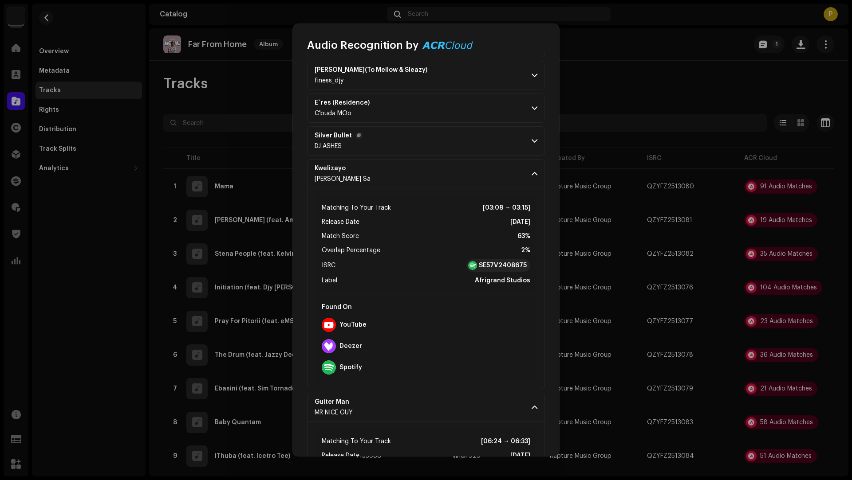
click at [443, 152] on p-accordion-header "Silver Bullet DJ ASHES" at bounding box center [426, 140] width 238 height 29
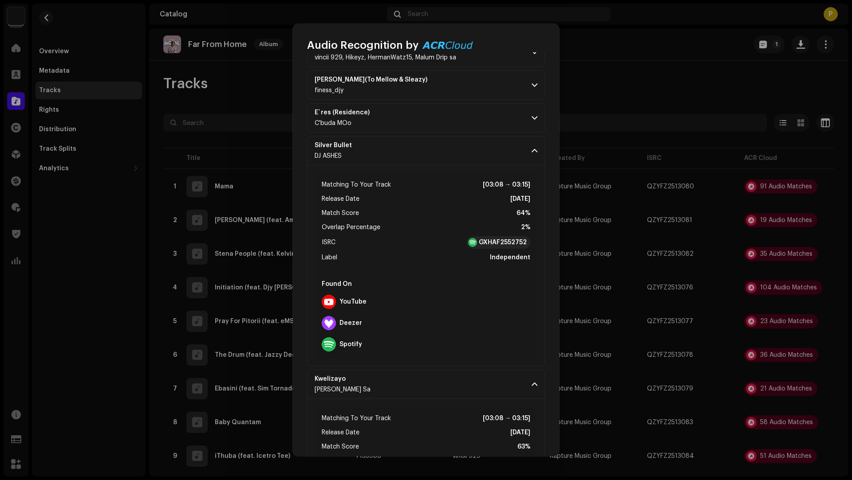
scroll to position [306, 0]
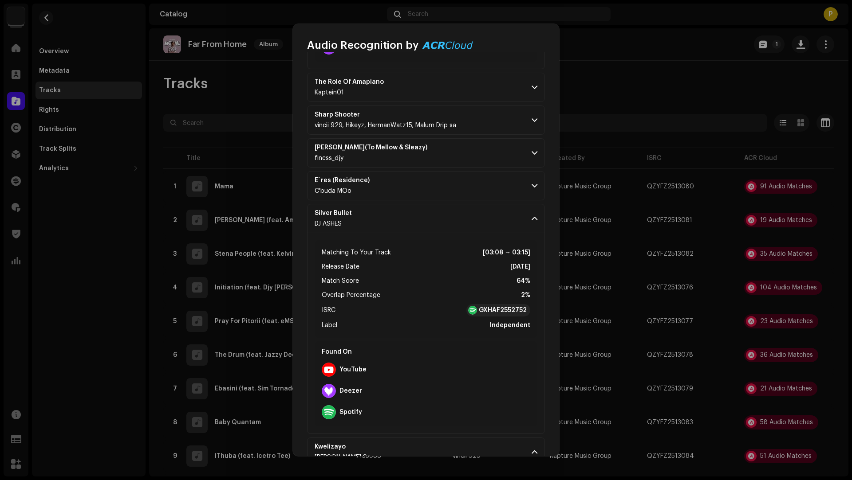
click at [471, 121] on p-accordion-header "Sharp Shooter vincii 929, [PERSON_NAME], HermanWatz15, Malum Drip sa" at bounding box center [426, 120] width 238 height 29
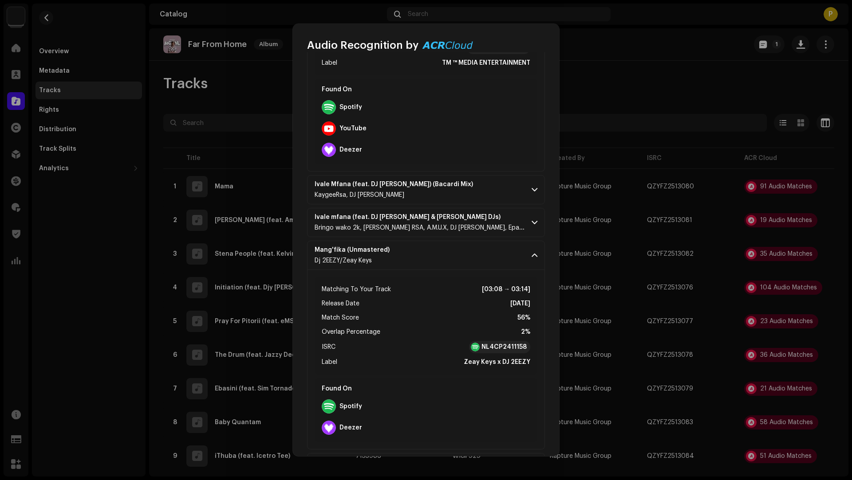
scroll to position [1630, 0]
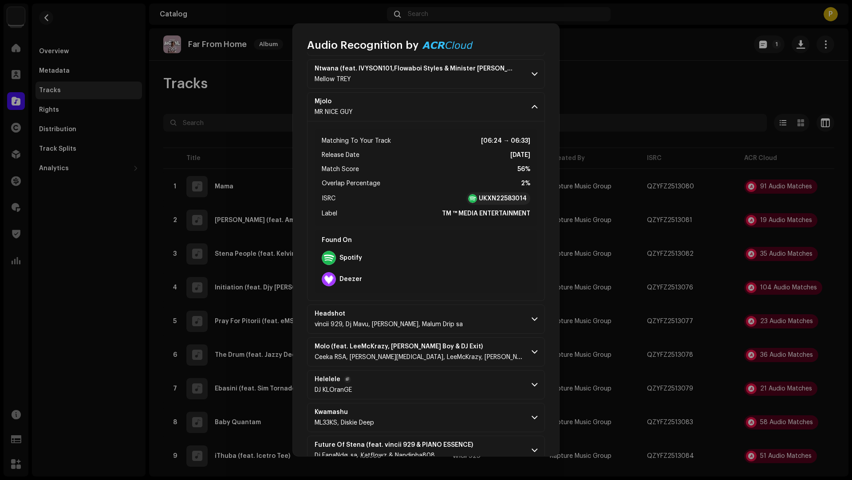
click at [472, 383] on p-accordion-header "Helelele DJ KLOranGE" at bounding box center [426, 384] width 238 height 29
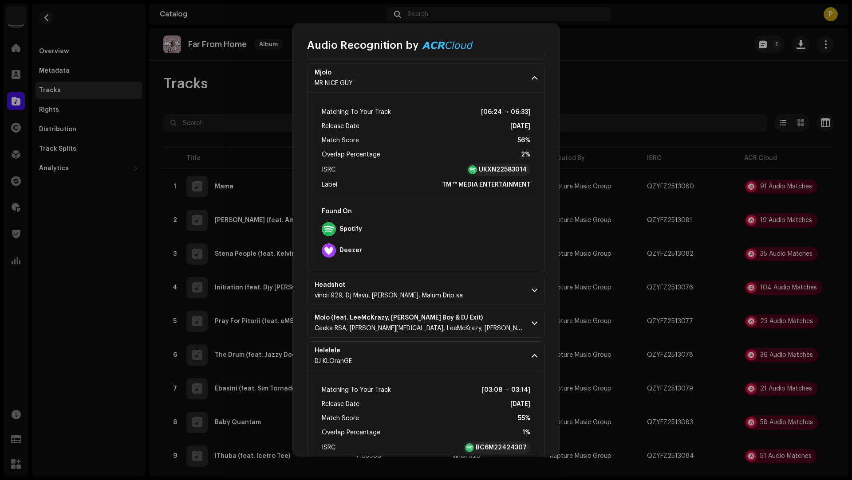
scroll to position [1848, 0]
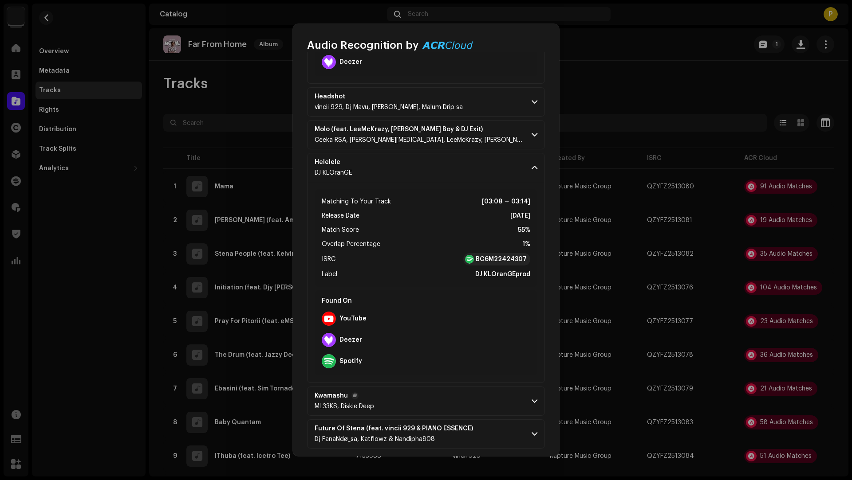
click at [467, 401] on p-accordion-header "Kwamashu ML33KS, Diskie Deep" at bounding box center [426, 401] width 238 height 29
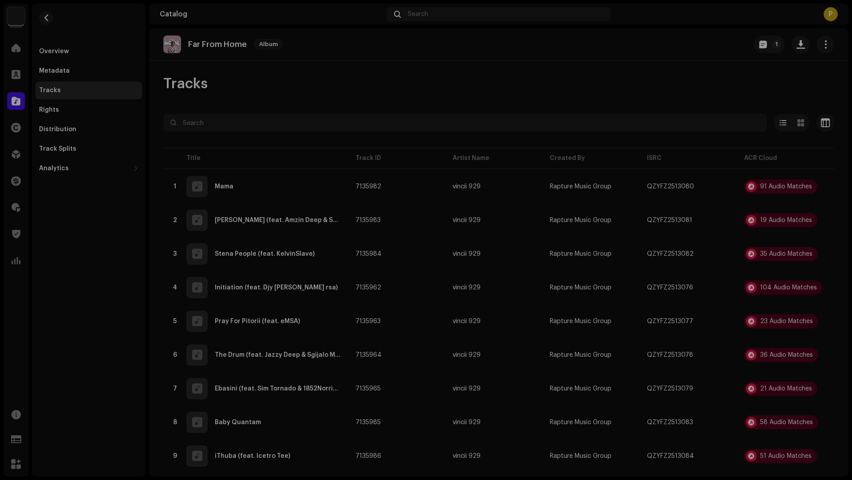
click at [212, 371] on div "Audio Recognition by Remix/Sample 18 Cover Song 1 Speech ! All results require …" at bounding box center [426, 240] width 852 height 480
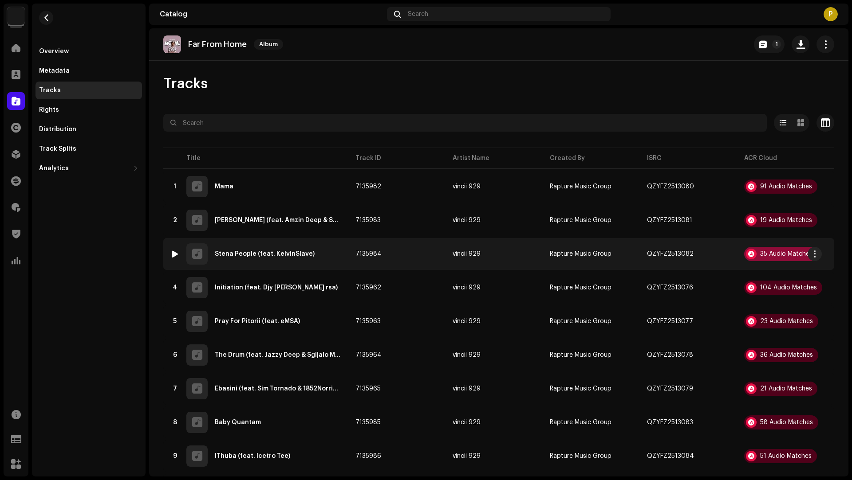
click at [764, 252] on div "35 Audio Matches" at bounding box center [786, 254] width 52 height 6
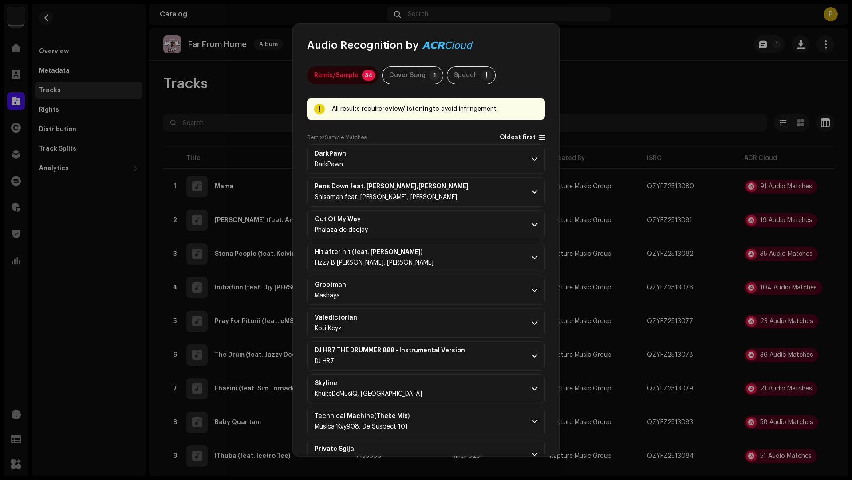
click at [504, 137] on span "Oldest first" at bounding box center [517, 137] width 36 height 7
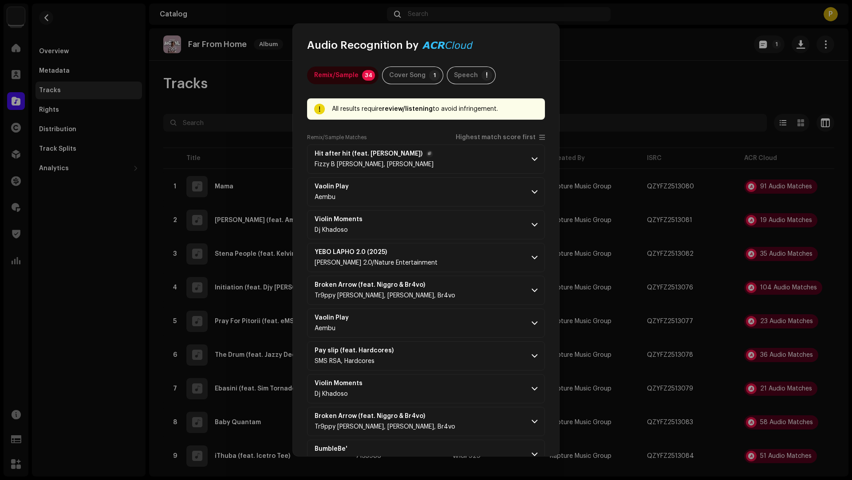
click at [432, 156] on p-accordion-header "Hit after hit (feat. Petee) Fizzy B Musiq, Petee" at bounding box center [426, 159] width 238 height 29
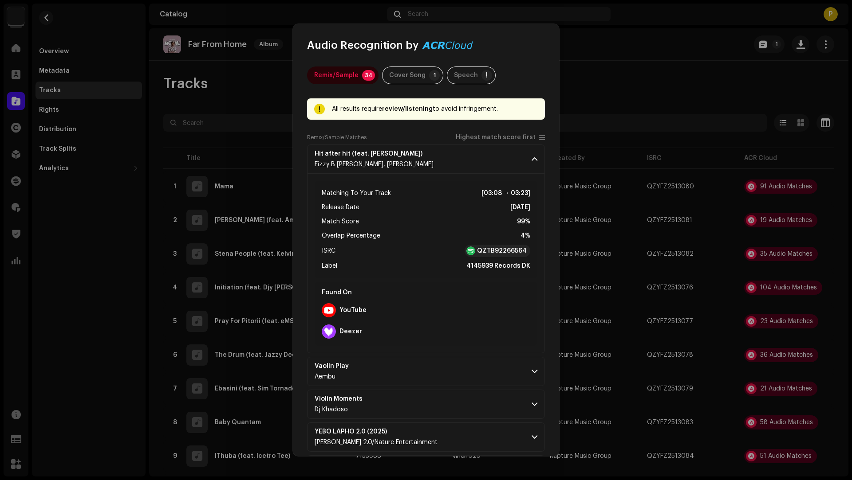
scroll to position [236, 0]
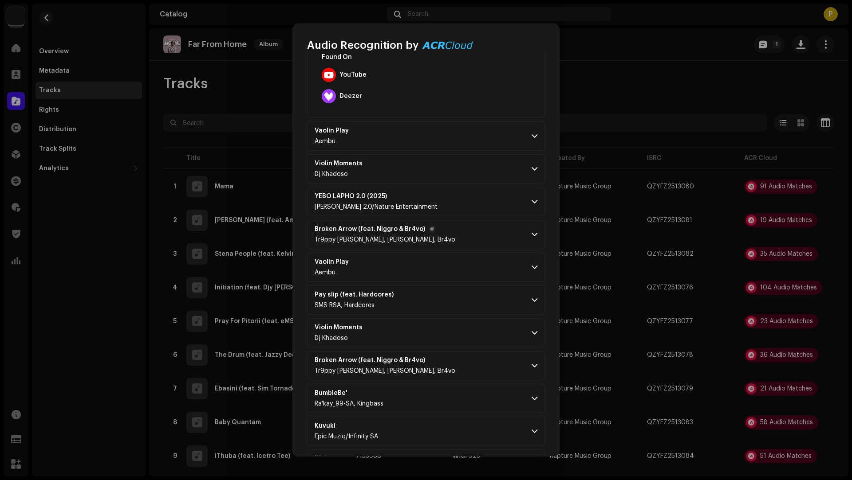
click at [432, 227] on p-accordion-header "Broken Arrow (feat. Niggro & Br4vo) Tr9ppy Jay, Niggro, Br4vo" at bounding box center [426, 234] width 238 height 29
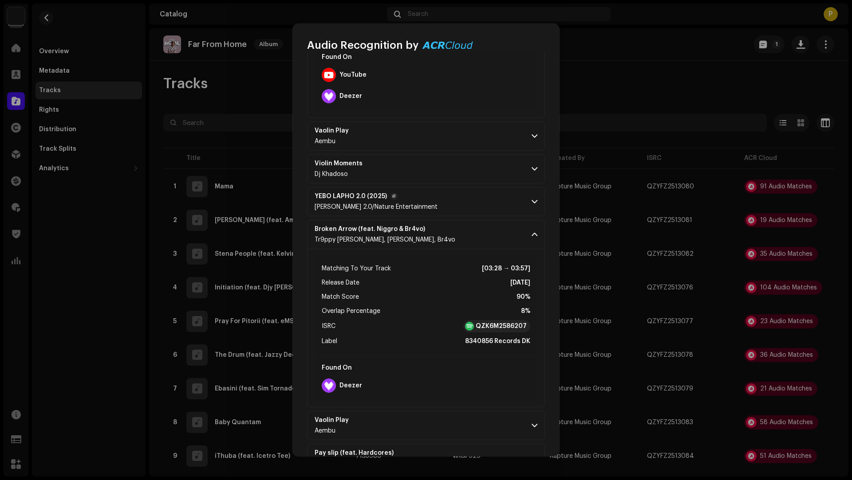
click at [454, 195] on p-accordion-header "YEBO LAPHO 2.0 (2025) Donna 2.0/Nature Entertainment" at bounding box center [426, 201] width 238 height 29
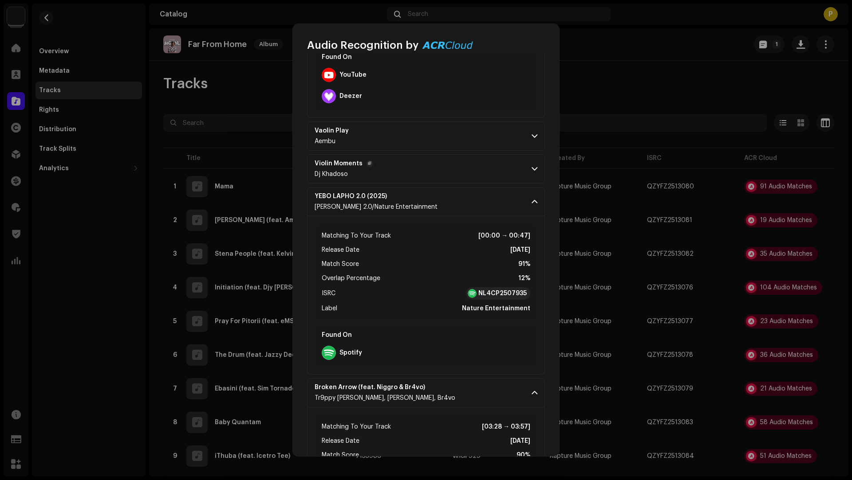
click at [439, 172] on p-accordion-header "Violin Moments Dj Khadoso" at bounding box center [426, 168] width 238 height 29
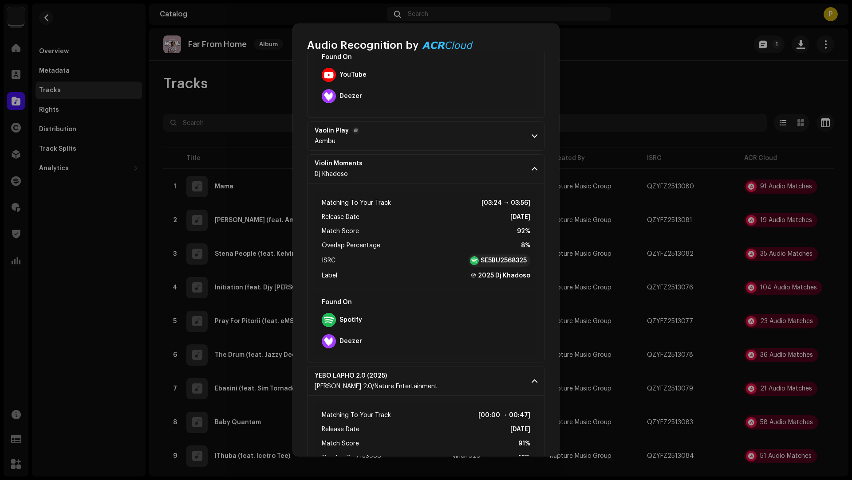
click at [439, 132] on p-accordion-header "Vaolin Play Aembu" at bounding box center [426, 136] width 238 height 29
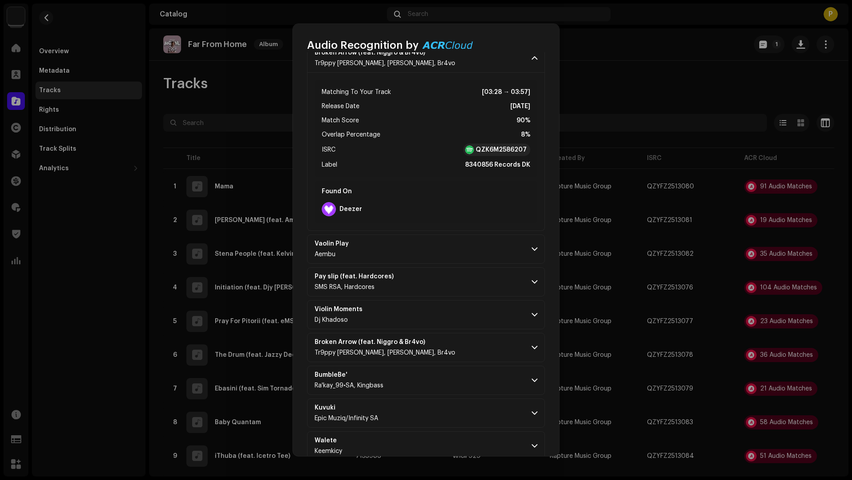
scroll to position [1037, 0]
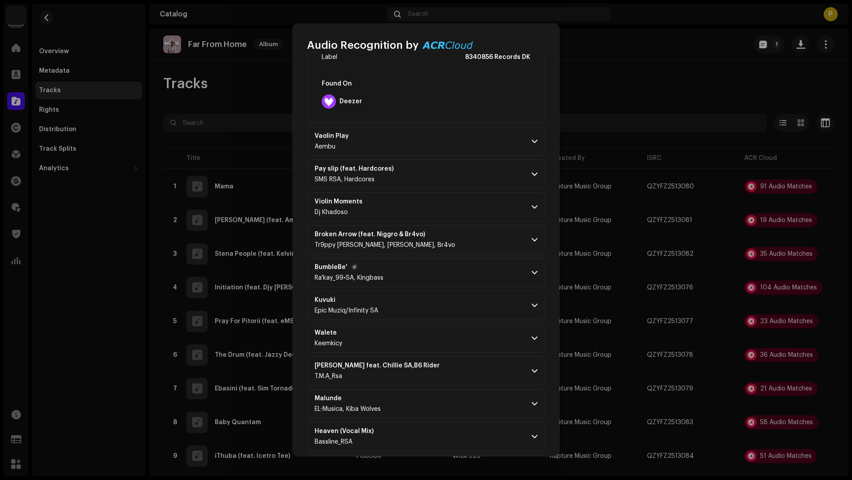
click at [452, 271] on p-accordion-header "BumbleBe' Ra'kay_99•SA, Kingbass" at bounding box center [426, 272] width 238 height 29
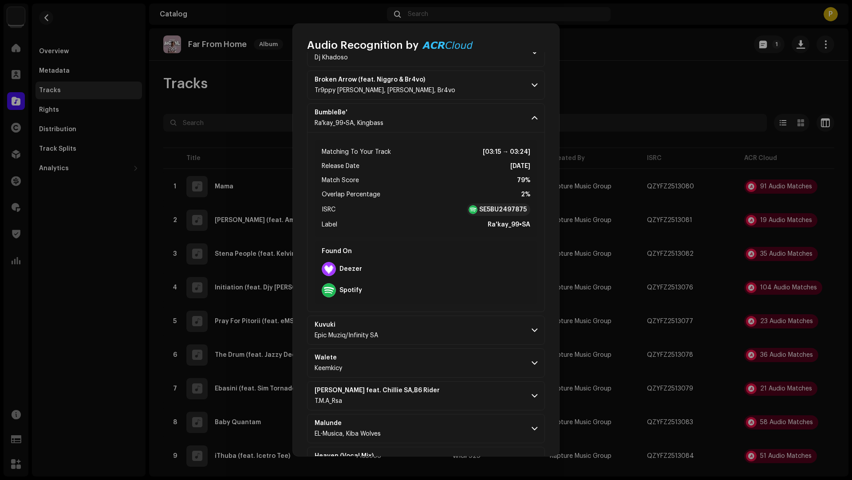
scroll to position [1405, 0]
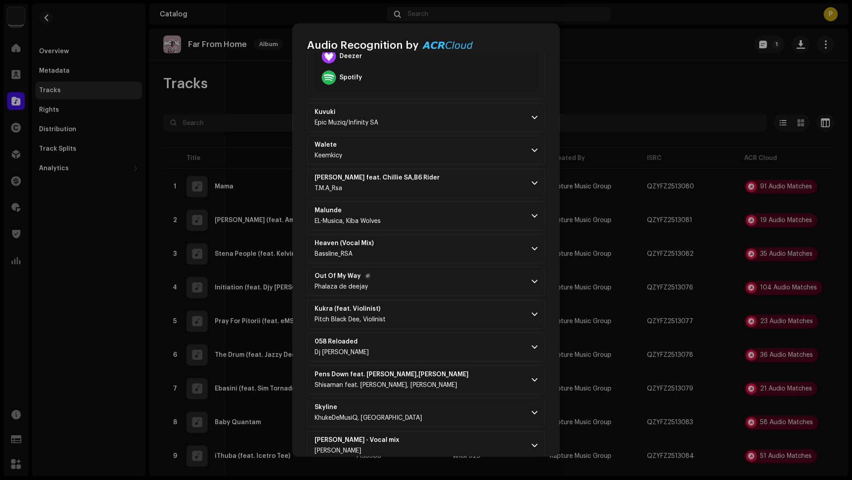
click at [452, 288] on p-accordion-header "Out Of My Way Phalaza de deejay" at bounding box center [426, 281] width 238 height 29
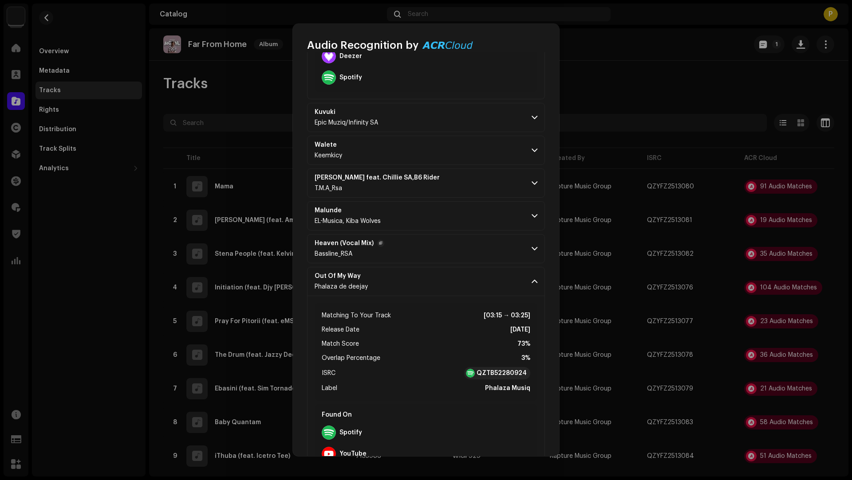
click at [458, 239] on p-accordion-header "Heaven (Vocal Mix) Bassline_RSA" at bounding box center [426, 248] width 238 height 29
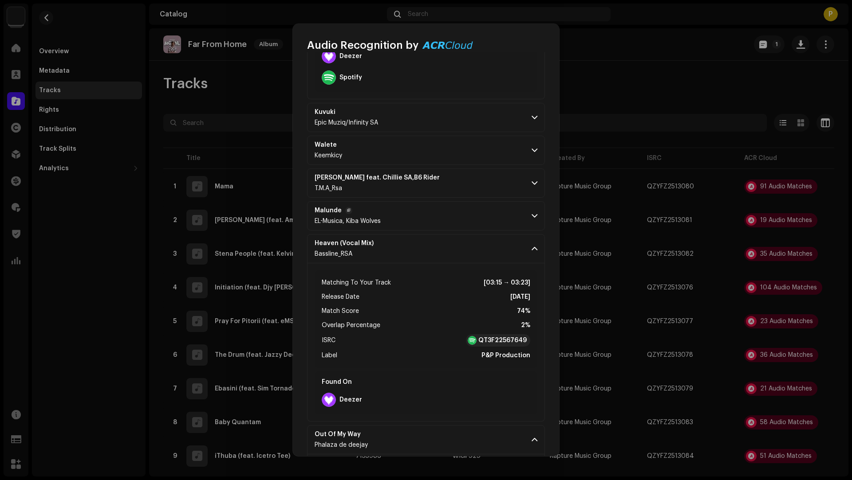
click at [461, 206] on p-accordion-header "Malunde EL-Musica, Kiba Wolves" at bounding box center [426, 215] width 238 height 29
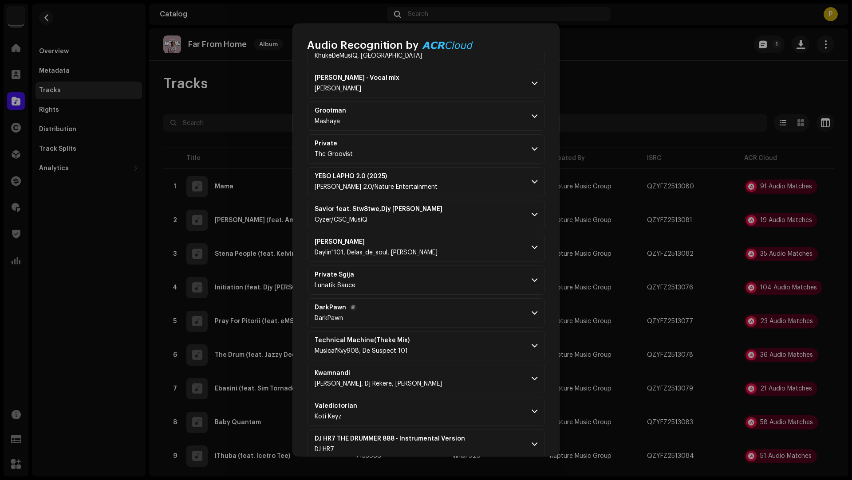
scroll to position [2377, 0]
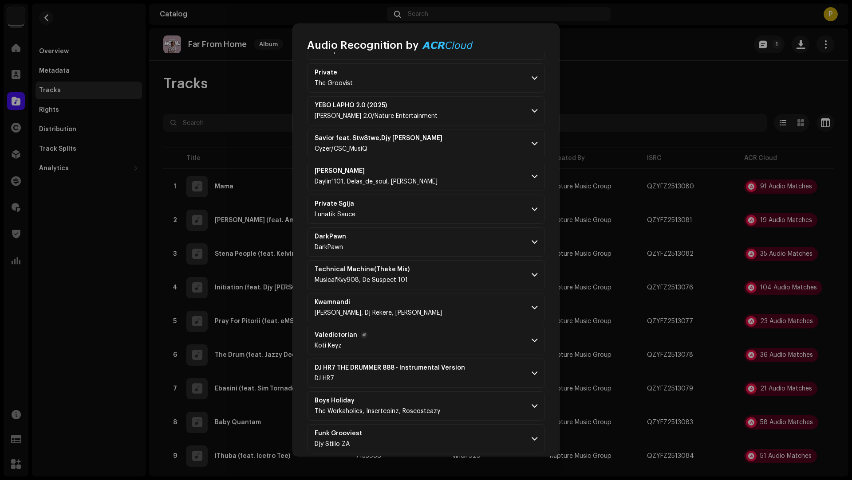
drag, startPoint x: 477, startPoint y: 346, endPoint x: 475, endPoint y: 338, distance: 8.2
click at [474, 330] on p-accordion-header "Valedictorian Koti Keyz" at bounding box center [426, 340] width 238 height 29
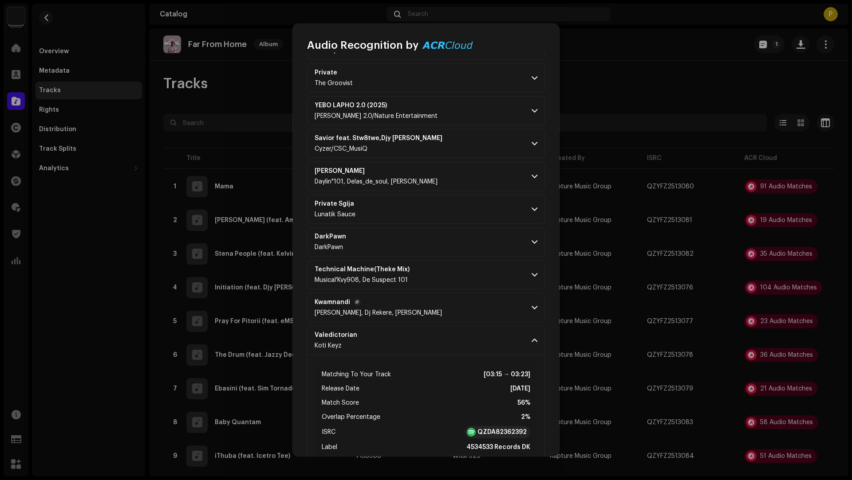
click at [466, 297] on p-accordion-header "Kwamnandi Willai, Dj Rekere, Tumi Tumi" at bounding box center [426, 307] width 238 height 29
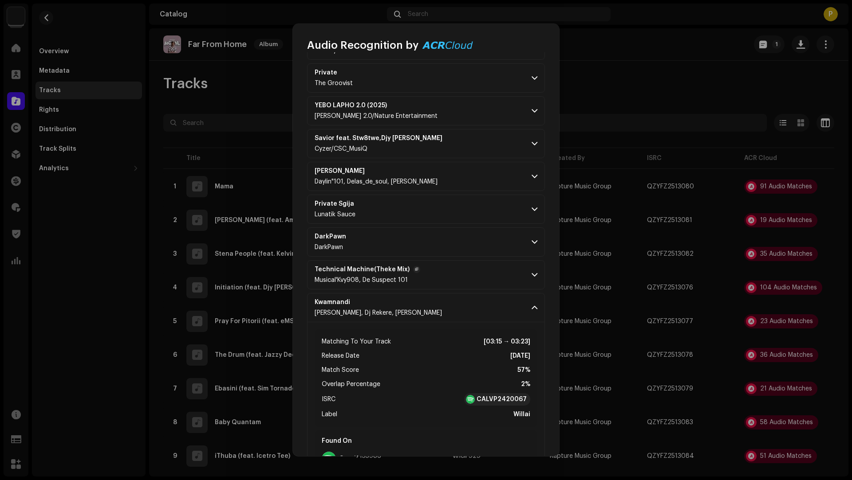
click at [469, 274] on p-accordion-header "Technical Machine(Theke Mix) Musical'Kvy908, De Suspect 101" at bounding box center [426, 274] width 238 height 29
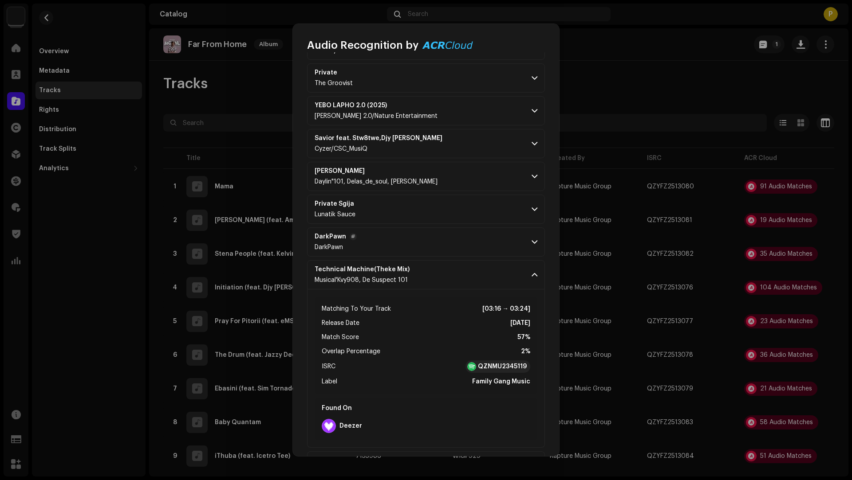
click at [467, 236] on p-accordion-header "DarkPawn DarkPawn" at bounding box center [426, 242] width 238 height 29
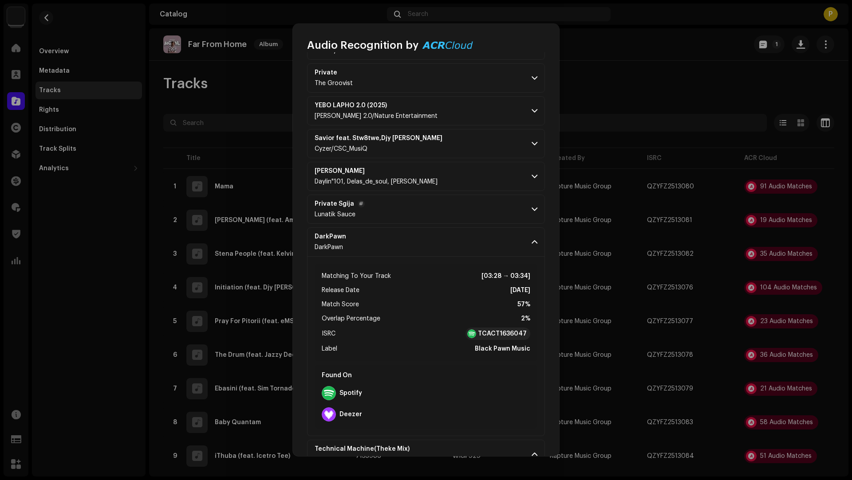
click at [465, 202] on p-accordion-header "Private Sgija Lunatik Sauce" at bounding box center [426, 209] width 238 height 29
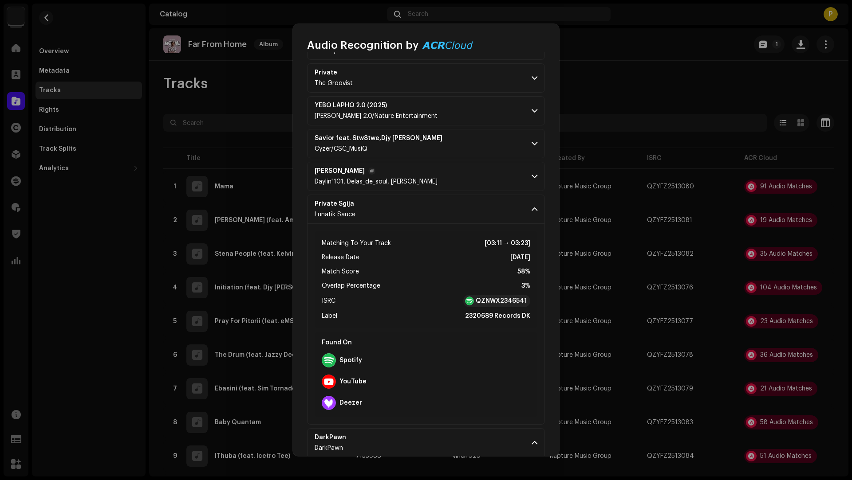
click at [466, 166] on p-accordion-header "Jobe Daylin"101, Delas_de_soul, Kevdawgg MusiQ" at bounding box center [426, 176] width 238 height 29
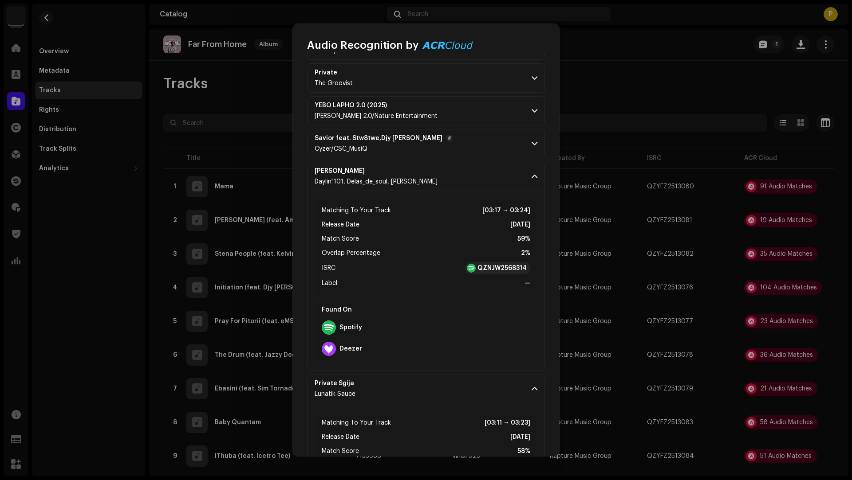
click at [461, 134] on p-accordion-header "Savior feat. Stw8twe,Djy chyna Cyzer/CSC_MusiQ" at bounding box center [426, 143] width 238 height 29
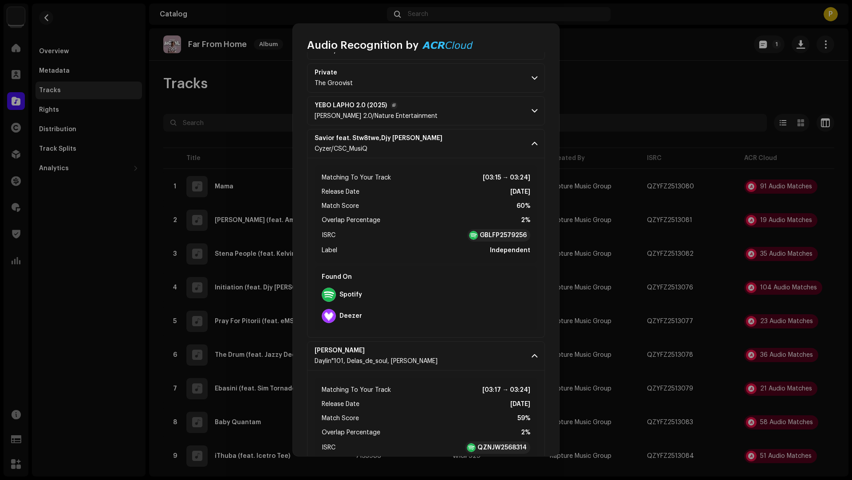
click at [453, 111] on p-accordion-header "YEBO LAPHO 2.0 (2025) Donna 2.0/Nature Entertainment" at bounding box center [426, 110] width 238 height 29
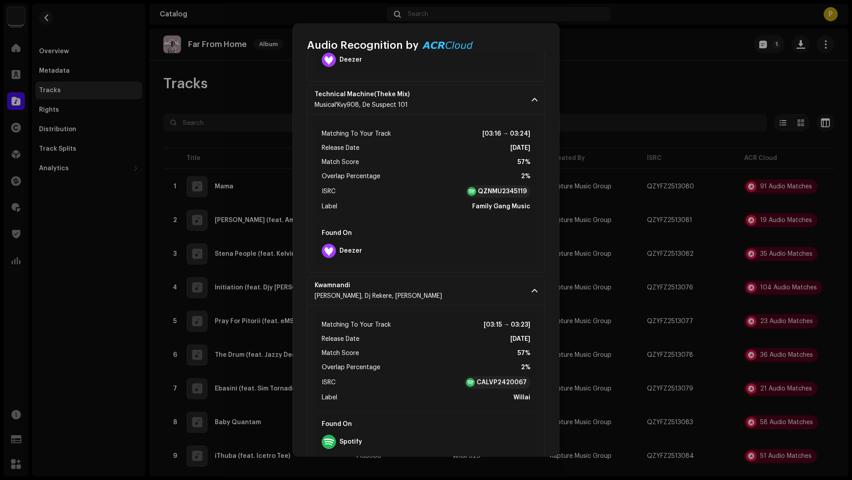
scroll to position [3814, 0]
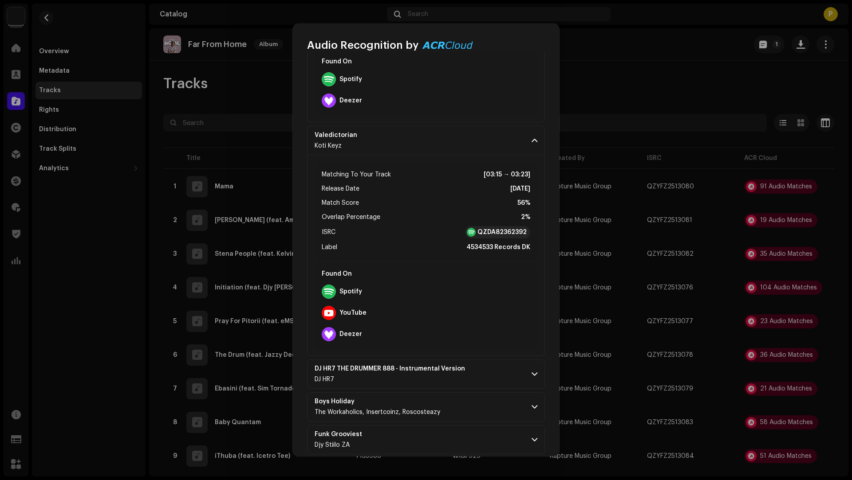
click at [487, 360] on p-accordion-header "DJ HR7 THE DRUMMER 888 - Instrumental Version DJ HR7" at bounding box center [426, 374] width 238 height 29
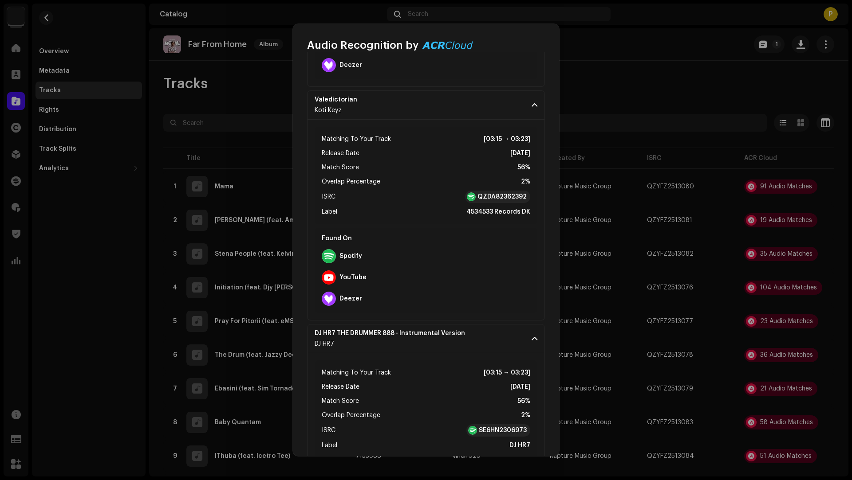
scroll to position [3993, 0]
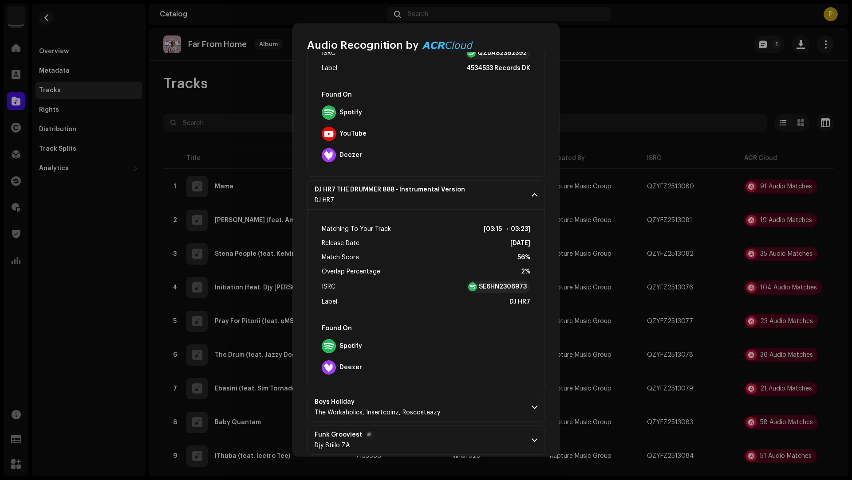
click at [475, 426] on p-accordion-header "Funk Grooviest Djy Stiilo ZA" at bounding box center [426, 440] width 238 height 29
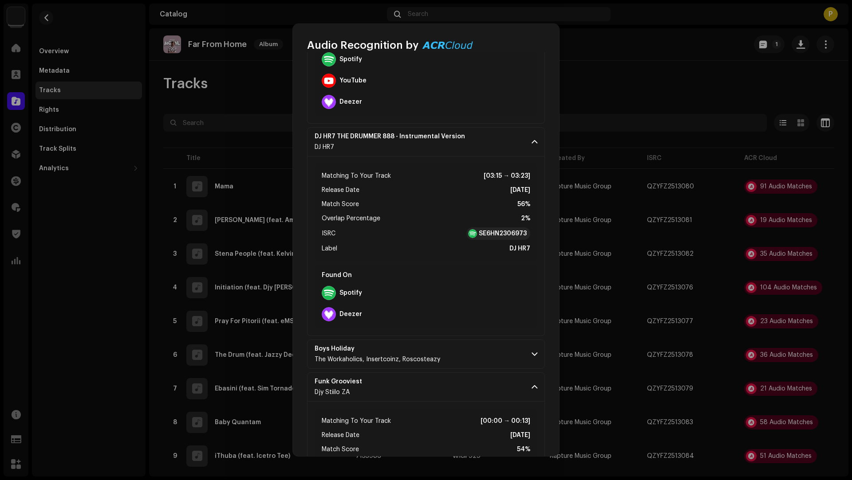
scroll to position [4151, 0]
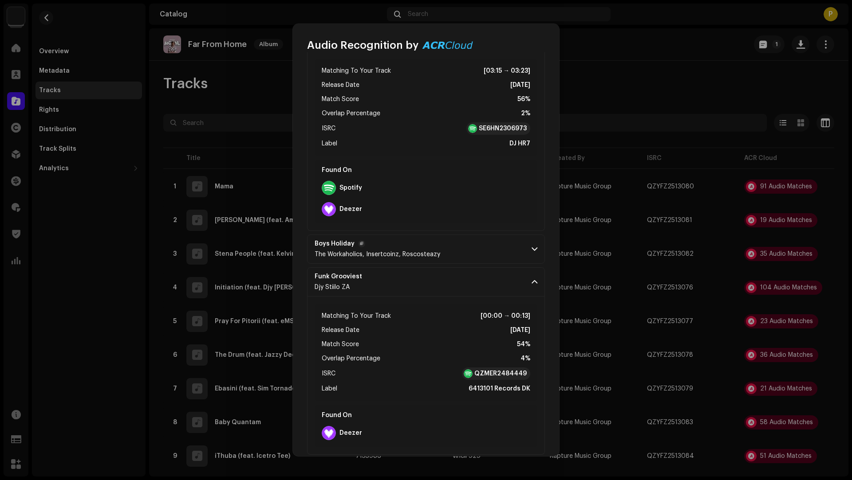
click at [468, 241] on p-accordion-header "Boys Holiday The Workaholics, Insertcoinz, Roscosteazy" at bounding box center [426, 249] width 238 height 29
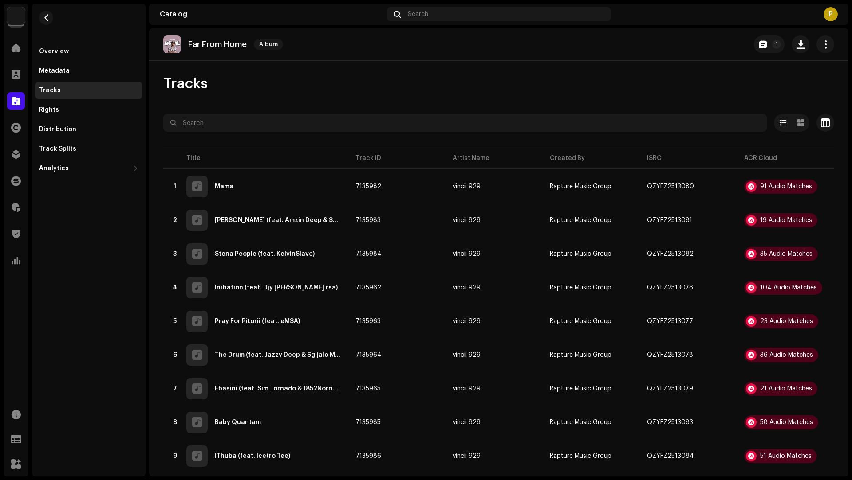
scroll to position [5732, 0]
click at [118, 340] on div "Audio Recognition by Remix/Sample 34 Cover Song 1 Speech ! All results require …" at bounding box center [426, 240] width 852 height 480
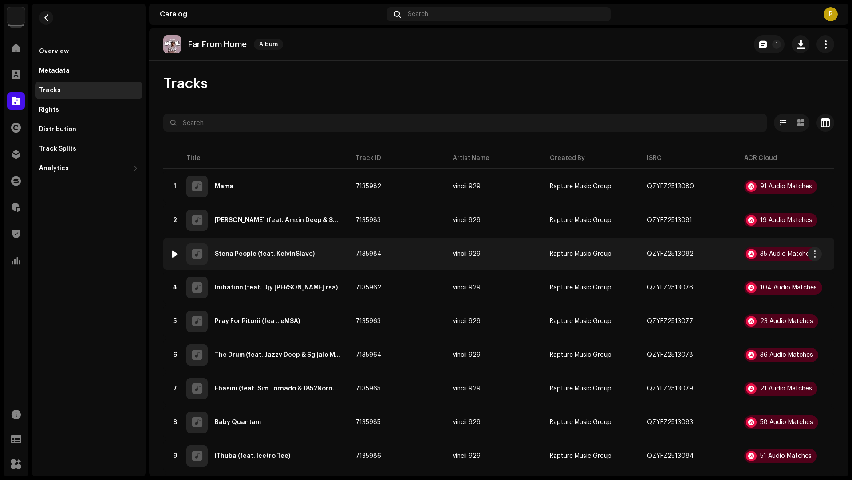
click at [327, 251] on div "3 Stena People (feat. KelvinSlave)" at bounding box center [255, 254] width 171 height 21
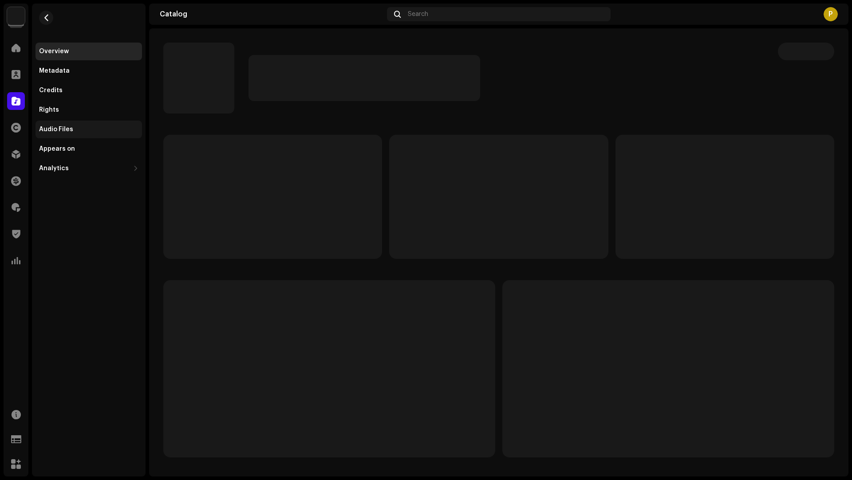
click at [81, 130] on div "Audio Files" at bounding box center [88, 129] width 99 height 7
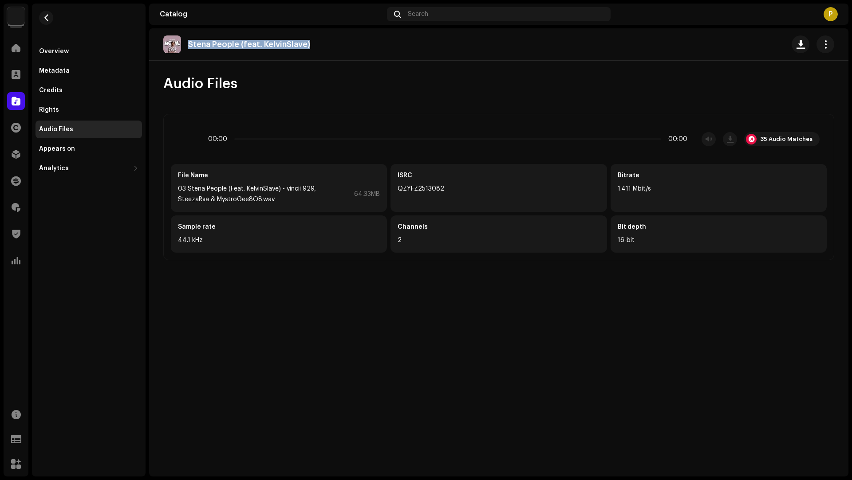
drag, startPoint x: 329, startPoint y: 45, endPoint x: 324, endPoint y: 36, distance: 10.0
click at [324, 36] on div "Stena People (feat. KelvinSlave)" at bounding box center [498, 44] width 671 height 18
copy p "Stena People (feat. KelvinSlave)"
click at [769, 144] on div "35 Audio Matches" at bounding box center [781, 139] width 75 height 14
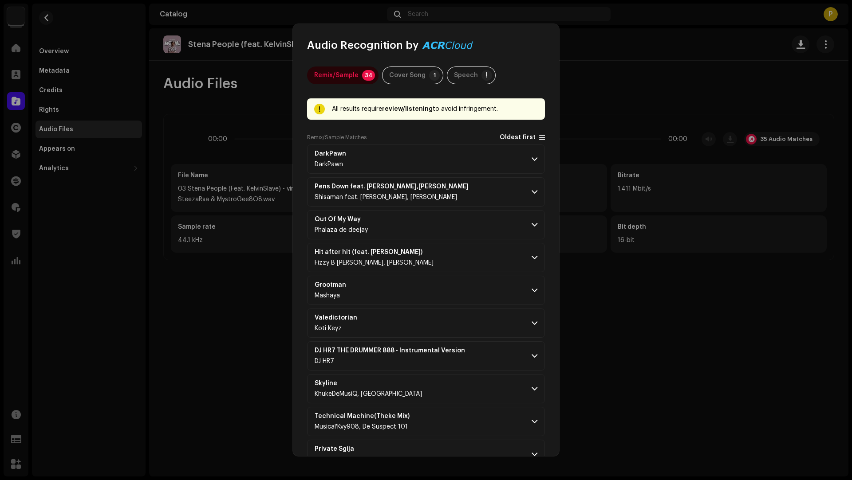
click at [517, 141] on span "Oldest first" at bounding box center [517, 137] width 36 height 7
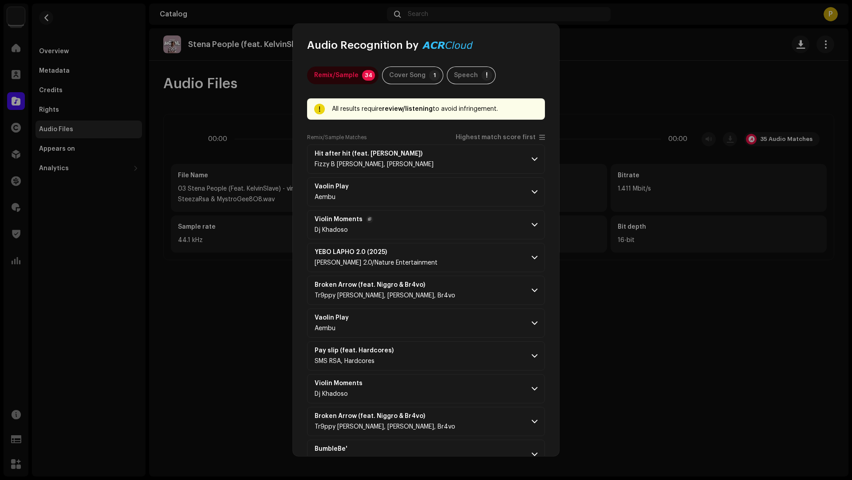
click at [459, 216] on p-accordion-header "Violin Moments Dj Khadoso" at bounding box center [426, 224] width 238 height 29
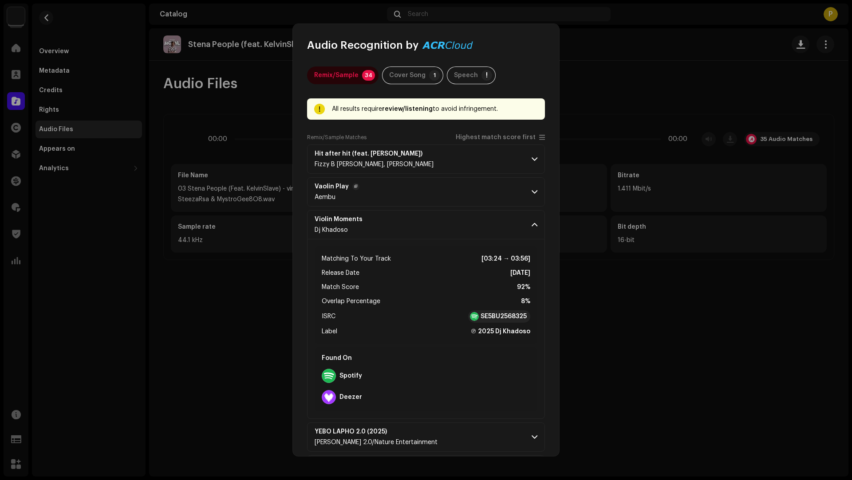
click at [443, 195] on p-accordion-header "Vaolin Play Aembu" at bounding box center [426, 191] width 238 height 29
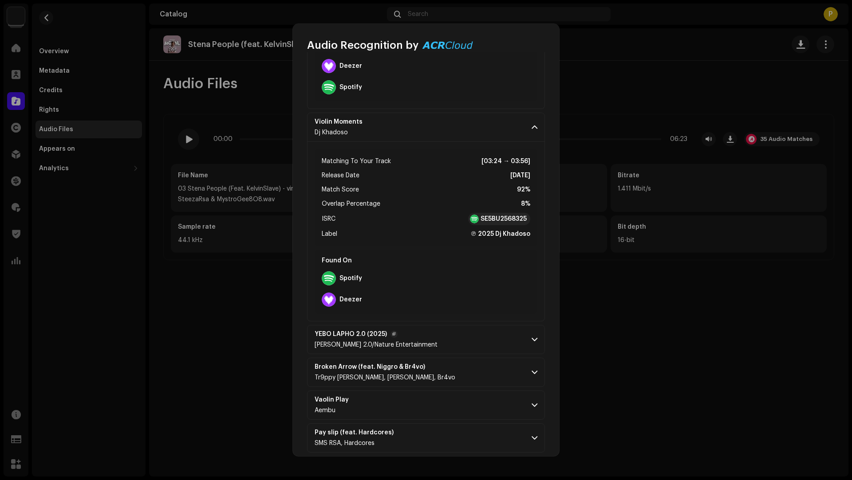
scroll to position [278, 0]
click at [464, 375] on p-accordion-header "Broken Arrow (feat. Niggro & Br4vo) Tr9ppy Jay, Niggro, Br4vo" at bounding box center [426, 371] width 238 height 29
click at [453, 341] on p-accordion-header "YEBO LAPHO 2.0 (2025) Donna 2.0/Nature Entertainment" at bounding box center [426, 338] width 238 height 29
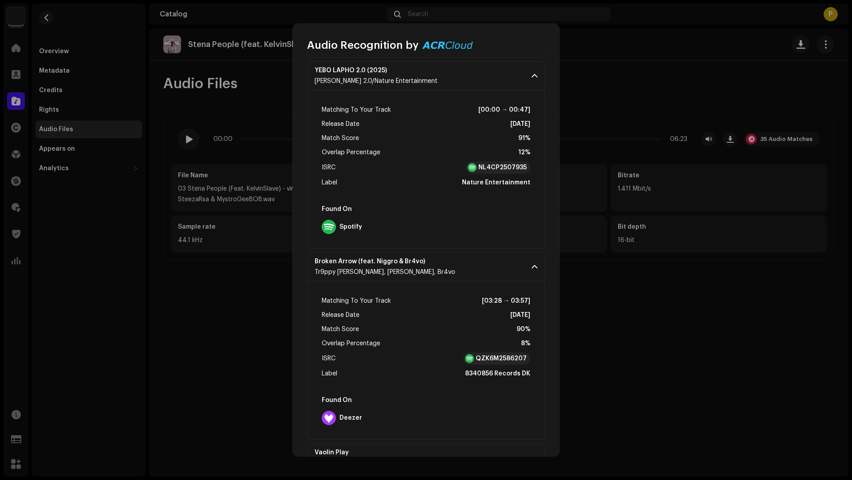
scroll to position [542, 0]
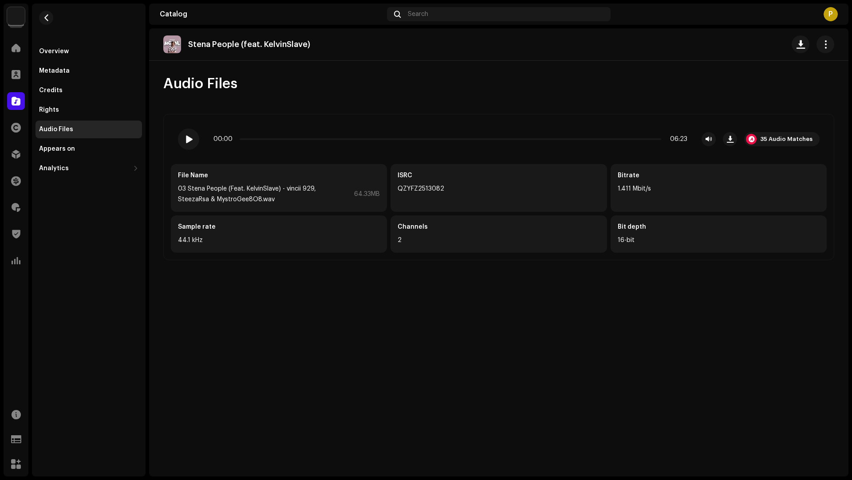
click at [270, 46] on div "Audio Recognition by Remix/Sample 34 Cover Song 1 Speech ! All results require …" at bounding box center [426, 240] width 852 height 480
drag, startPoint x: 327, startPoint y: 45, endPoint x: 316, endPoint y: 27, distance: 21.7
click at [316, 27] on section "Catalog Search P Stena People (feat. KelvinSlave) Audio Files 00:00 06:23 35 Au…" at bounding box center [498, 240] width 699 height 473
click at [340, 50] on div "Stena People (feat. KelvinSlave)" at bounding box center [498, 44] width 671 height 18
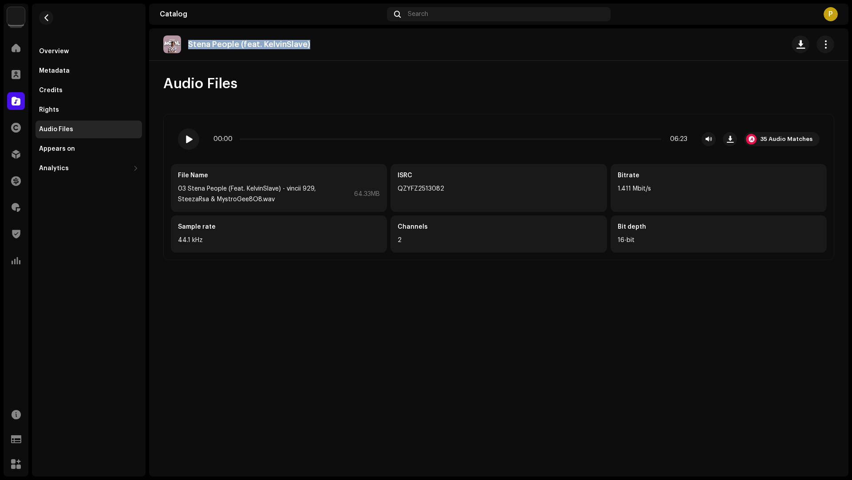
drag, startPoint x: 313, startPoint y: 43, endPoint x: 312, endPoint y: 38, distance: 5.5
click at [312, 38] on div "Stena People (feat. KelvinSlave)" at bounding box center [240, 44] width 154 height 18
copy p "Stena People (feat. KelvinSlave)"
click at [46, 18] on span "button" at bounding box center [46, 17] width 7 height 7
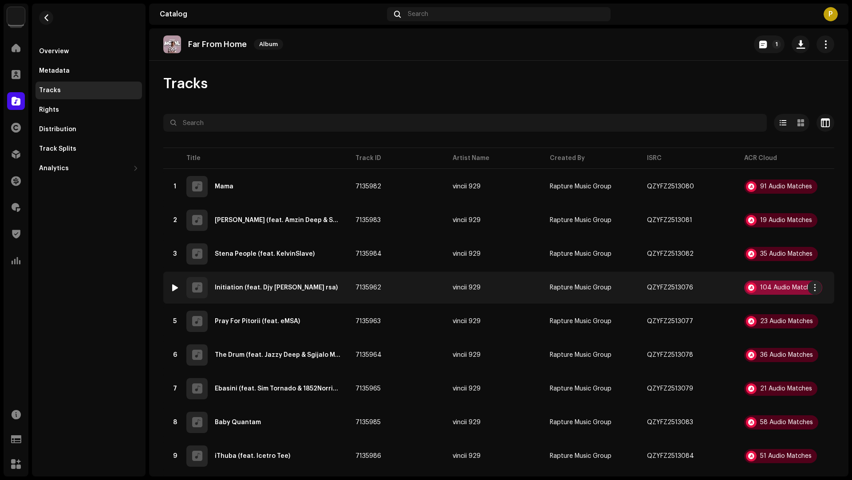
click at [774, 286] on div "104 Audio Matches" at bounding box center [788, 288] width 57 height 6
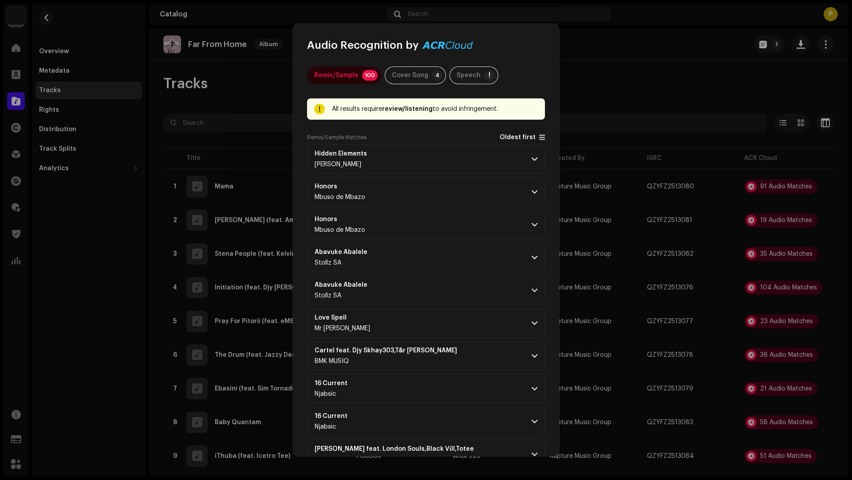
click at [517, 138] on span "Oldest first" at bounding box center [517, 137] width 36 height 7
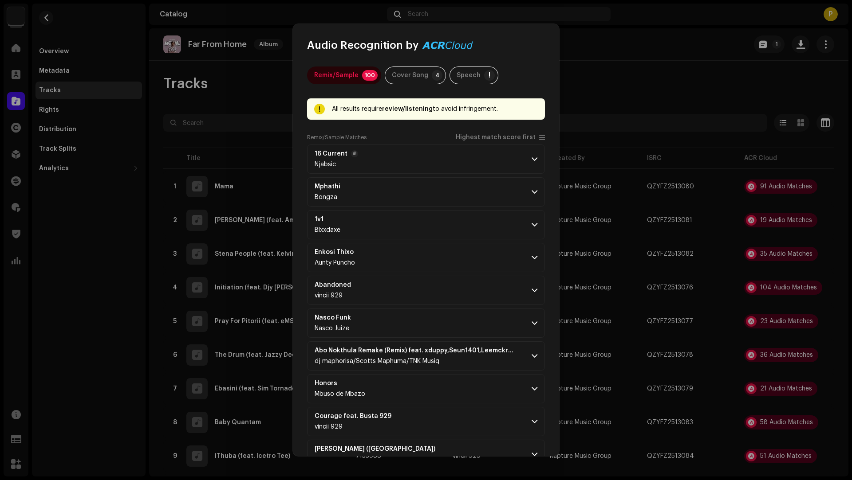
click at [467, 167] on p-accordion-header "16 Current Njabsic" at bounding box center [426, 159] width 238 height 29
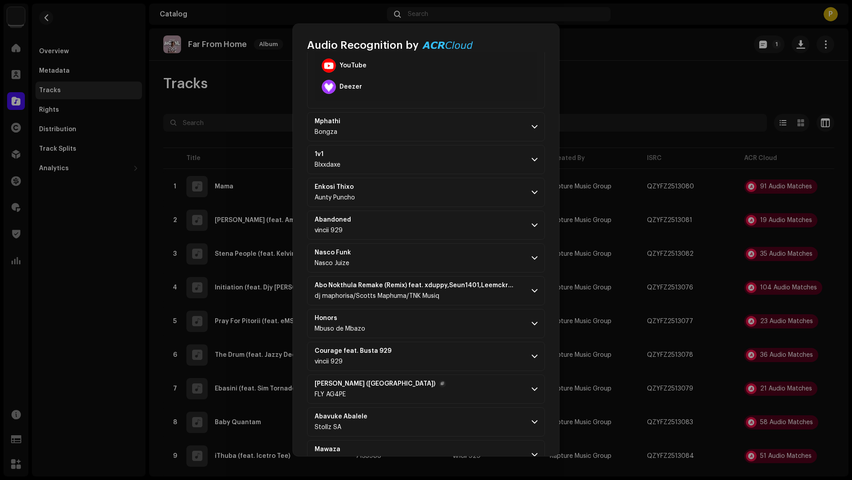
scroll to position [371, 0]
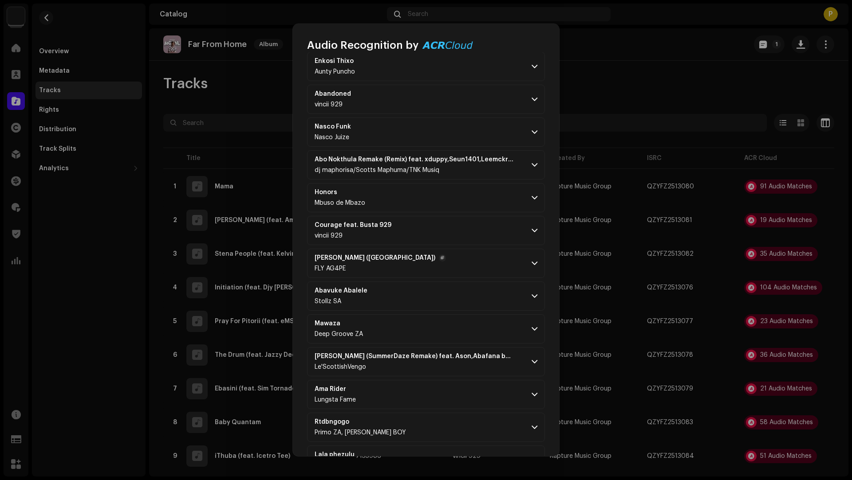
click at [462, 257] on p-accordion-header "Antonio Bandarass (Stance Way) FLY AG4PE" at bounding box center [426, 263] width 238 height 29
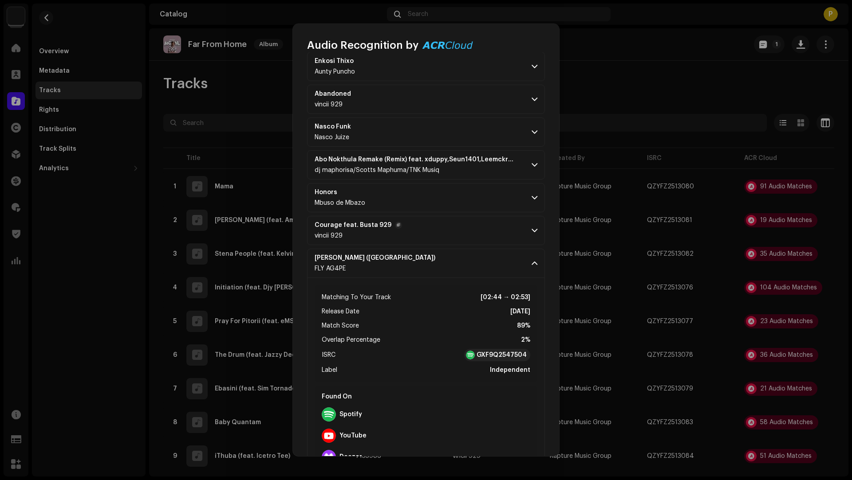
click at [458, 220] on p-accordion-header "Courage feat. Busta 929 vincii 929" at bounding box center [426, 230] width 238 height 29
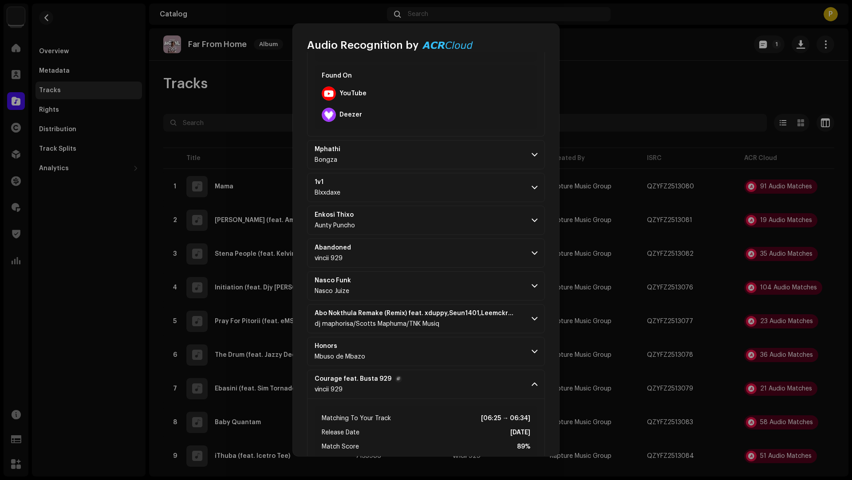
scroll to position [200, 0]
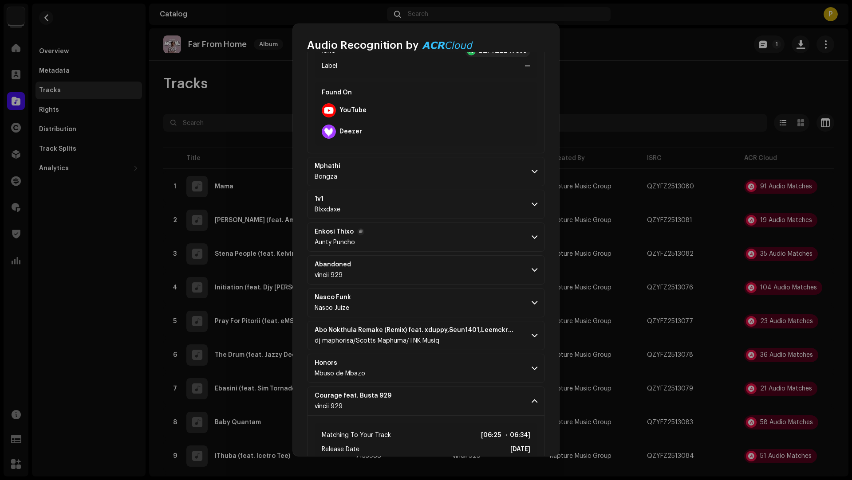
click at [458, 232] on p-accordion-header "Enkosi Thixo Aunty Puncho" at bounding box center [426, 237] width 238 height 29
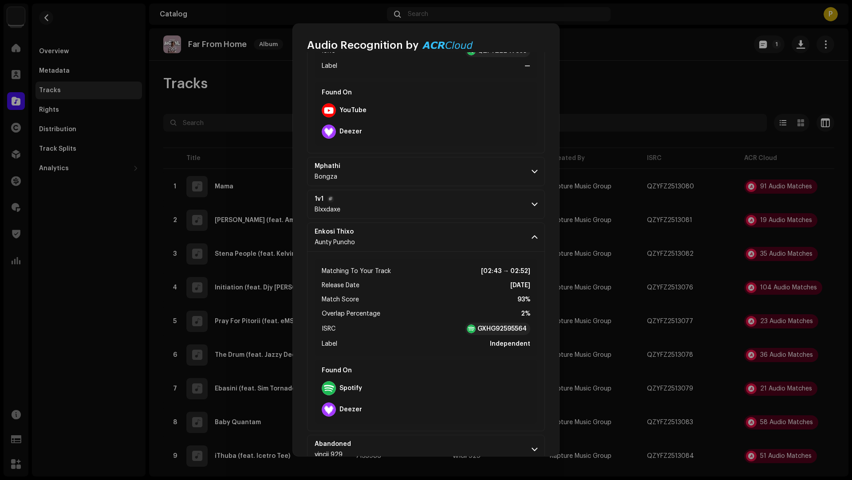
click at [466, 212] on p-accordion-header "1v1 Blxxdaxe" at bounding box center [426, 204] width 238 height 29
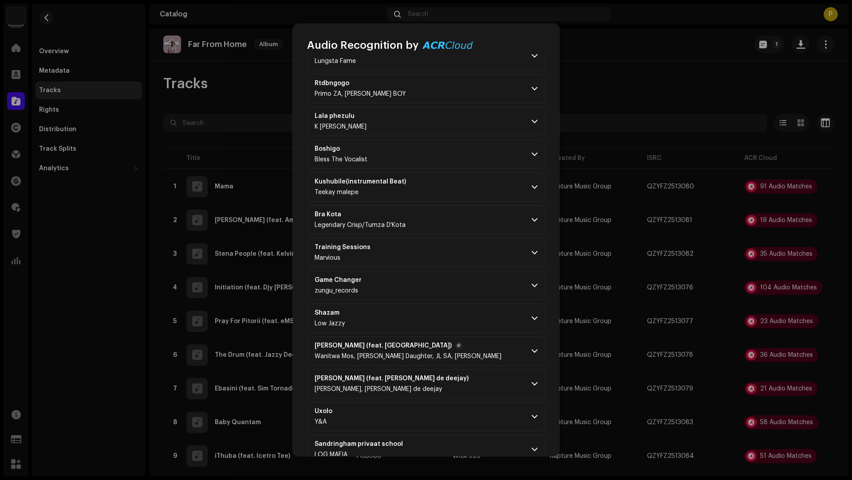
scroll to position [1742, 0]
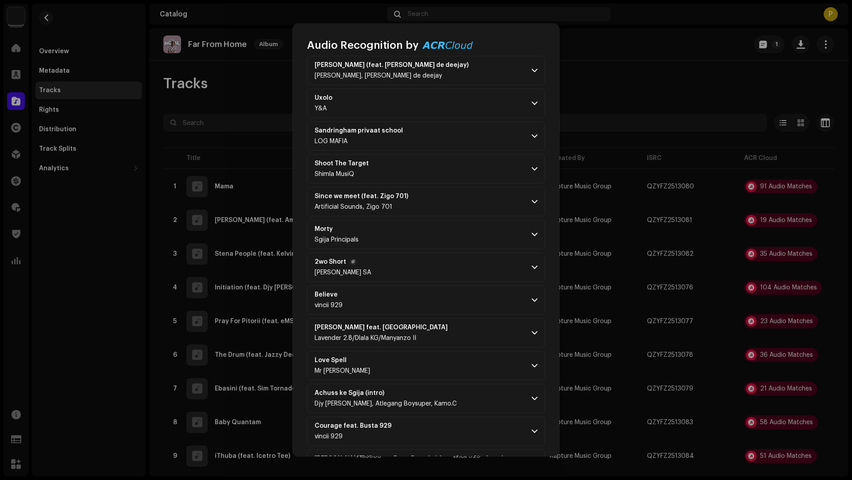
click at [461, 253] on p-accordion-header "2wo Short Djy Vysky SA" at bounding box center [426, 267] width 238 height 29
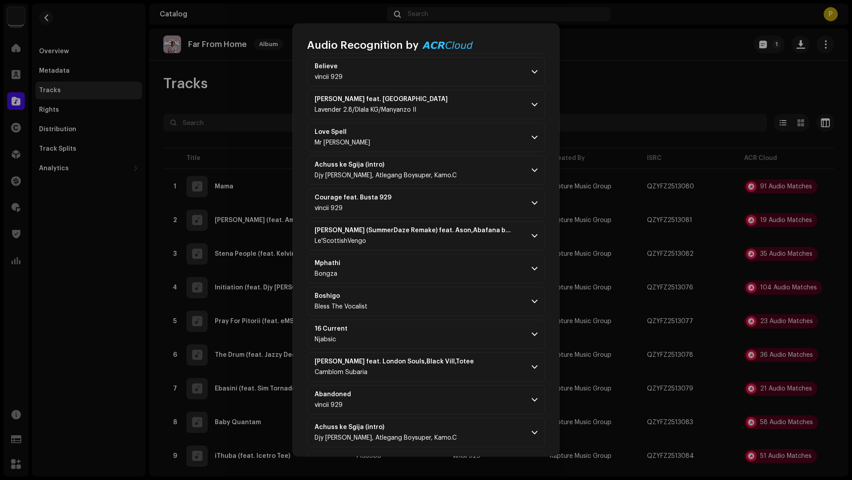
scroll to position [2488, 0]
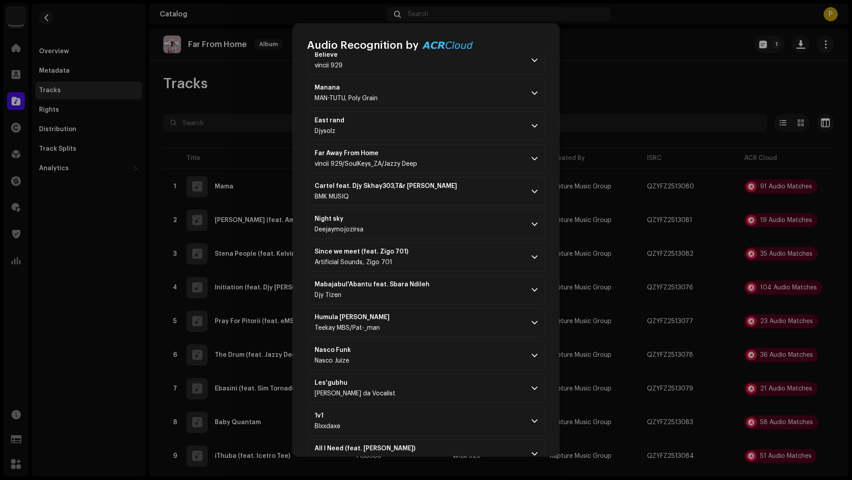
click at [463, 308] on p-accordion-header "Humula Moya Teekay MBS/Pat-_man" at bounding box center [426, 322] width 238 height 29
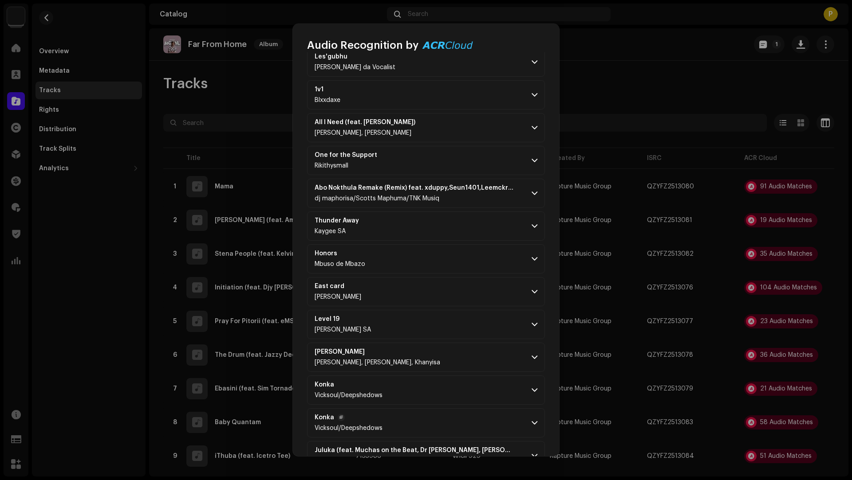
scroll to position [3037, 0]
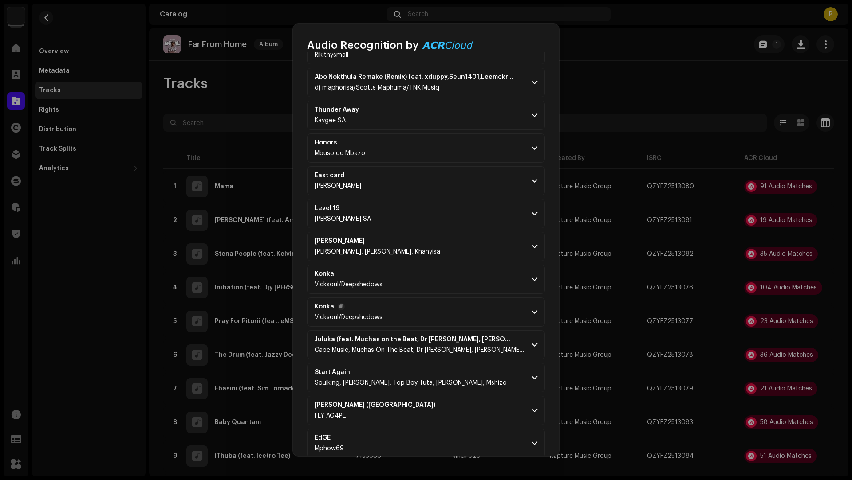
click at [462, 298] on p-accordion-header "Konka Vicksoul/Deepshedows" at bounding box center [426, 312] width 238 height 29
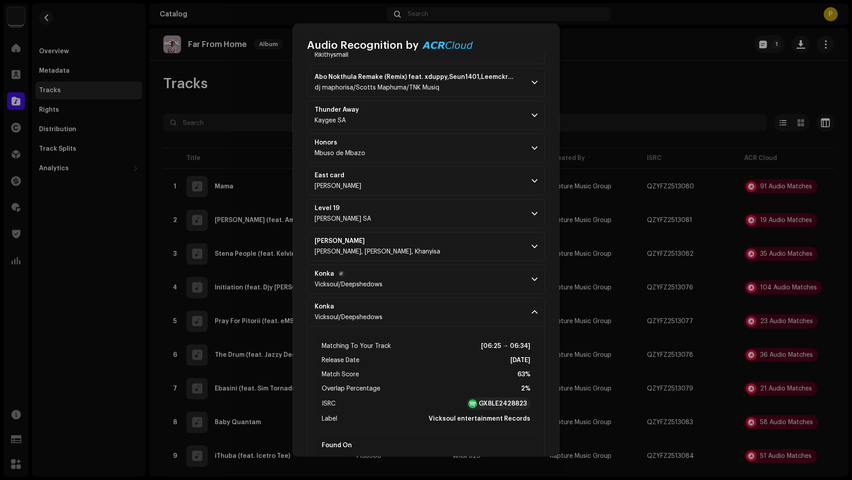
click at [479, 266] on p-accordion-header "Konka Vicksoul/Deepshedows" at bounding box center [426, 279] width 238 height 29
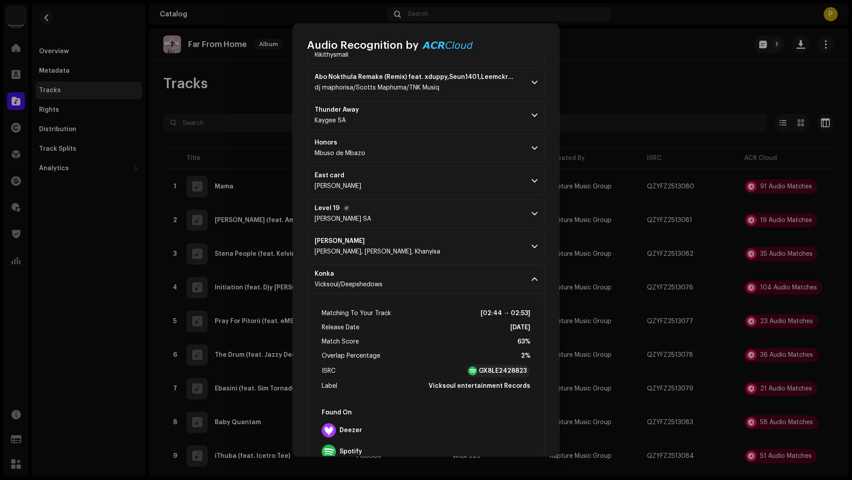
click at [447, 199] on p-accordion-header "Level 19 Djy Vysky SA" at bounding box center [426, 213] width 238 height 29
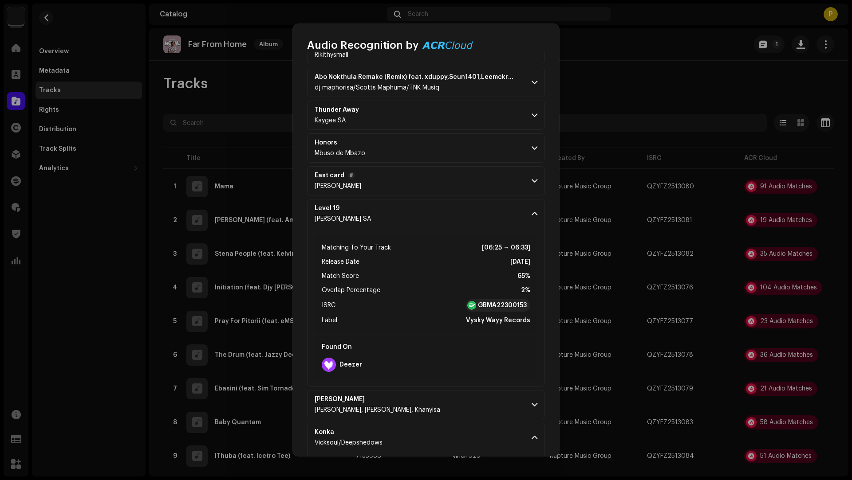
click at [438, 169] on p-accordion-header "East card Rick Vel" at bounding box center [426, 180] width 238 height 29
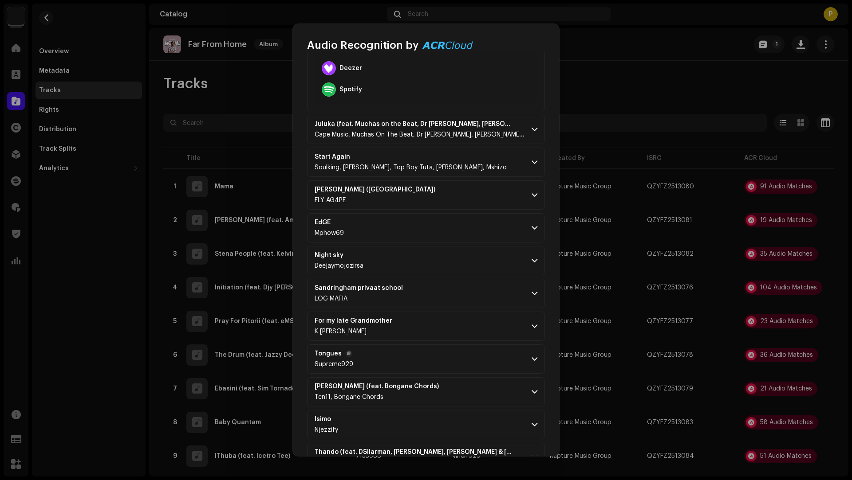
scroll to position [4030, 0]
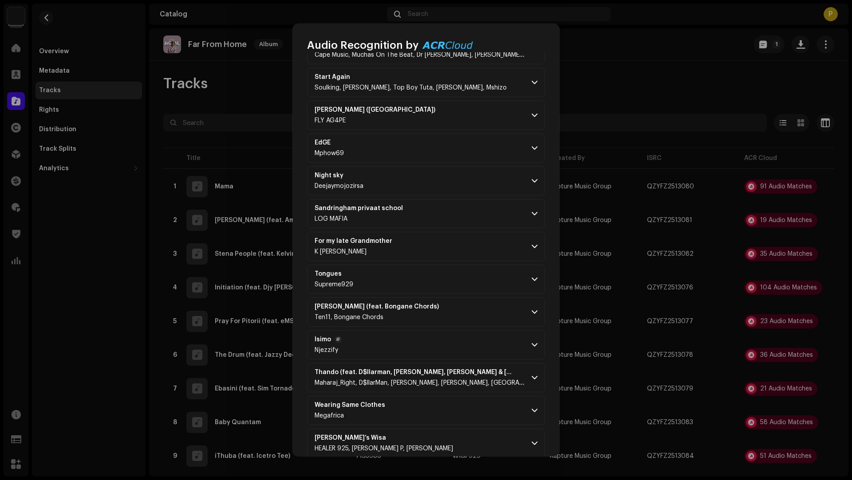
click at [420, 330] on p-accordion-header "Isimo Njezzify" at bounding box center [426, 344] width 238 height 29
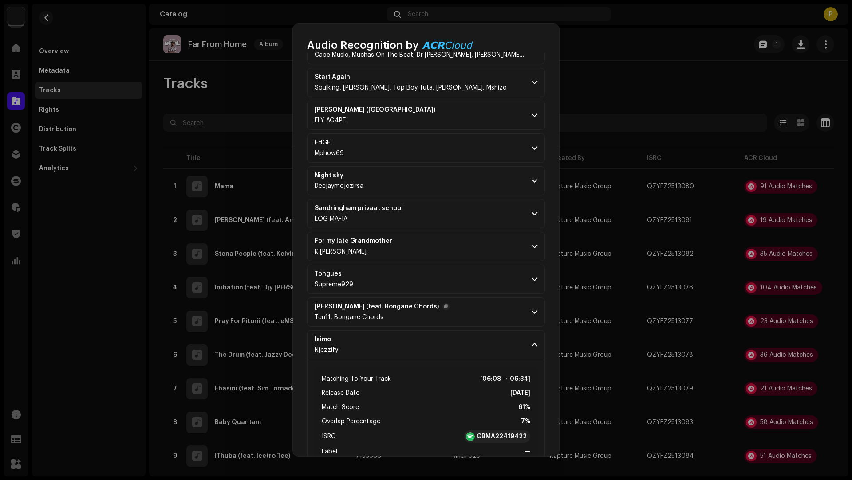
click at [439, 298] on p-accordion-header "Taylor (feat. Bongane Chords) Ten11, Bongane Chords" at bounding box center [426, 312] width 238 height 29
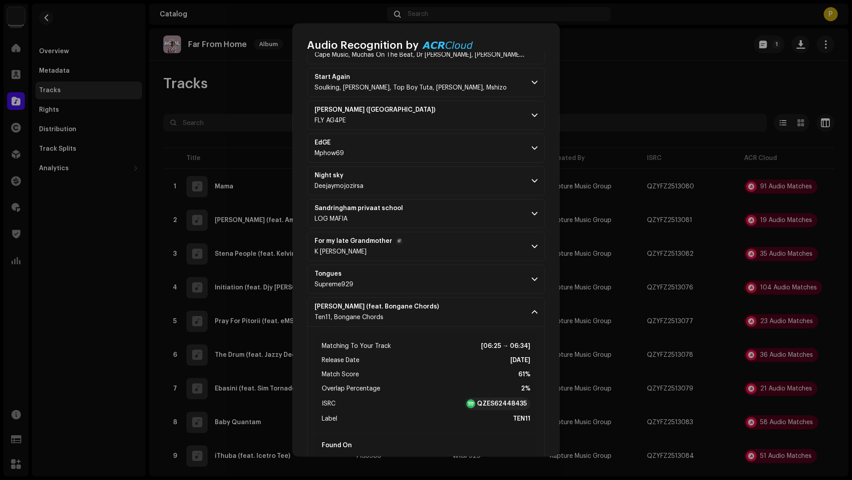
click at [441, 232] on p-accordion-header "For my late Grandmother K MANSTER LENYORA" at bounding box center [426, 246] width 238 height 29
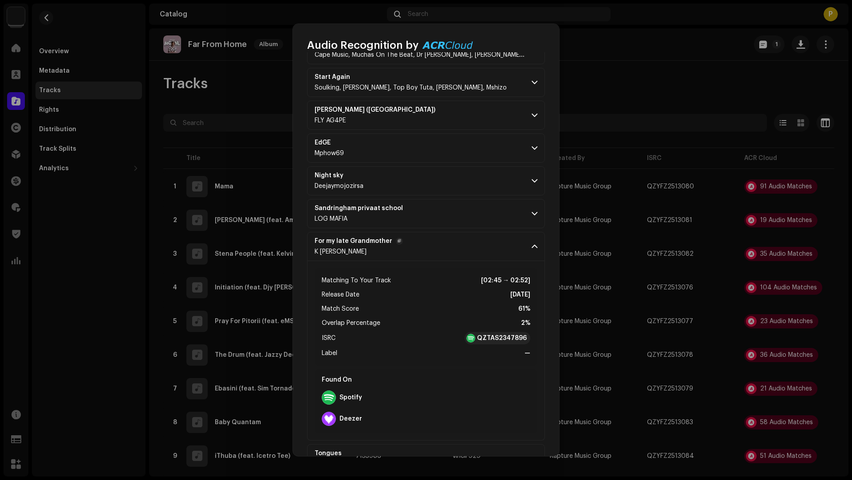
click at [449, 232] on p-accordion-header "For my late Grandmother K MANSTER LENYORA" at bounding box center [426, 246] width 238 height 29
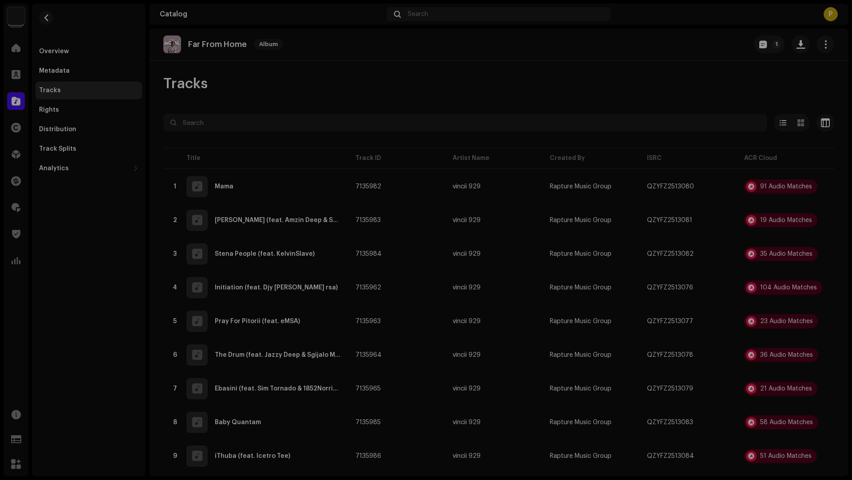
click at [102, 320] on div "Audio Recognition by Remix/Sample 100 Cover Song 4 Speech ! All results require…" at bounding box center [426, 240] width 852 height 480
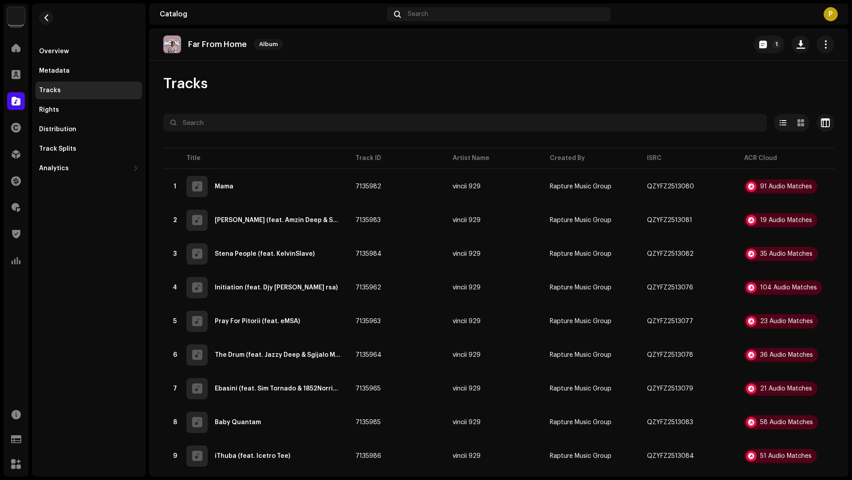
scroll to position [13229, 0]
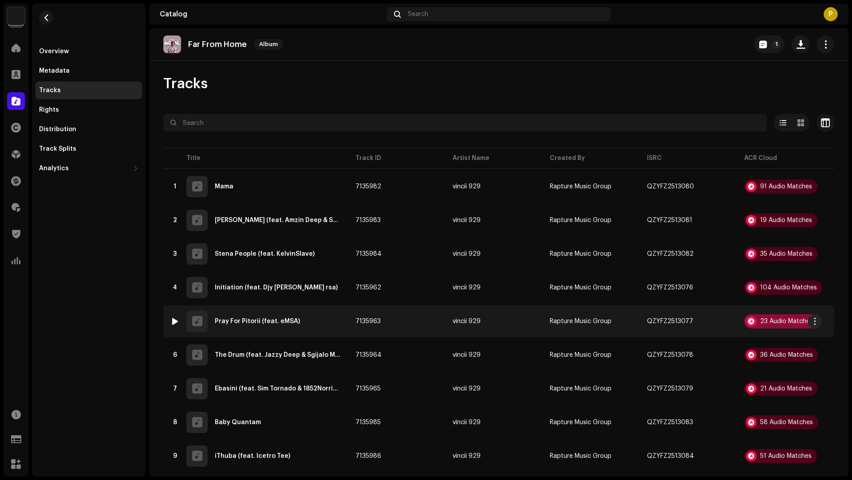
click at [765, 322] on div "23 Audio Matches" at bounding box center [786, 321] width 53 height 6
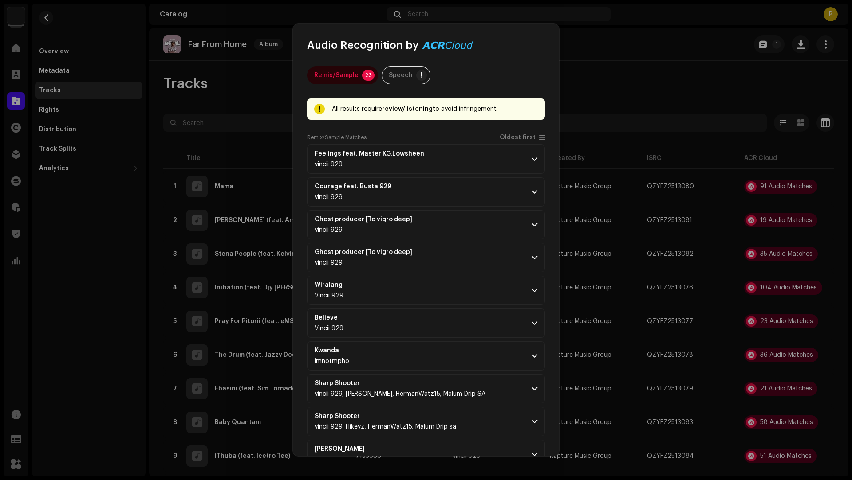
click at [507, 141] on div "Remix/Sample Matches Oldest first" at bounding box center [426, 139] width 238 height 11
click at [505, 142] on div "Remix/Sample Matches Oldest first" at bounding box center [426, 139] width 238 height 11
click at [507, 137] on span "Oldest first" at bounding box center [517, 137] width 36 height 7
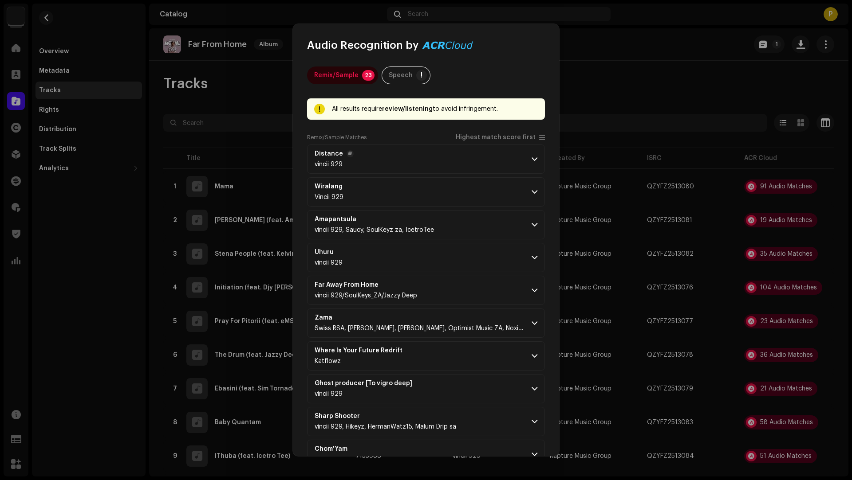
click at [473, 162] on p-accordion-header "Distance vincii 929" at bounding box center [426, 159] width 238 height 29
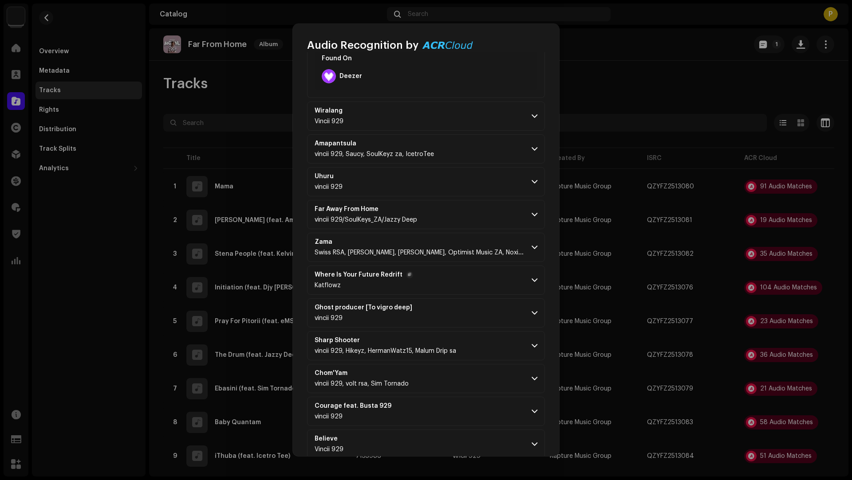
scroll to position [359, 0]
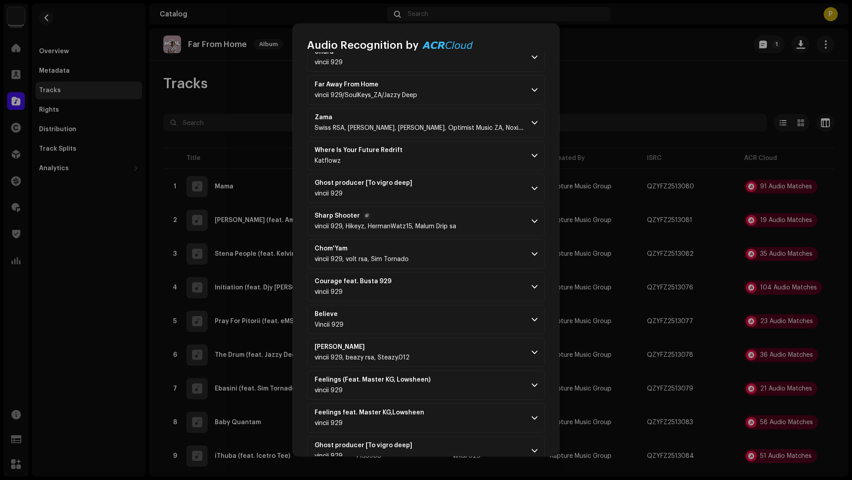
click at [461, 212] on p-accordion-header "Sharp Shooter vincii 929, [PERSON_NAME], HermanWatz15, Malum Drip sa" at bounding box center [426, 221] width 238 height 29
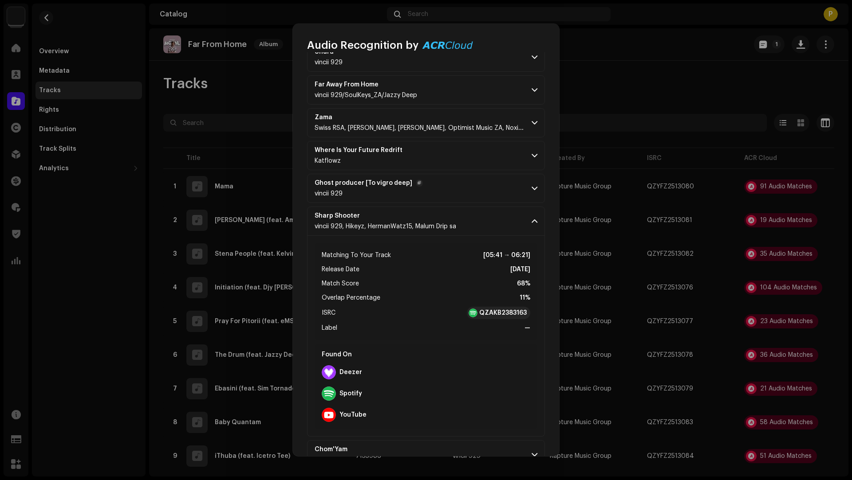
click at [465, 182] on p-accordion-header "Ghost producer [To vigro deep] vincii 929" at bounding box center [426, 188] width 238 height 29
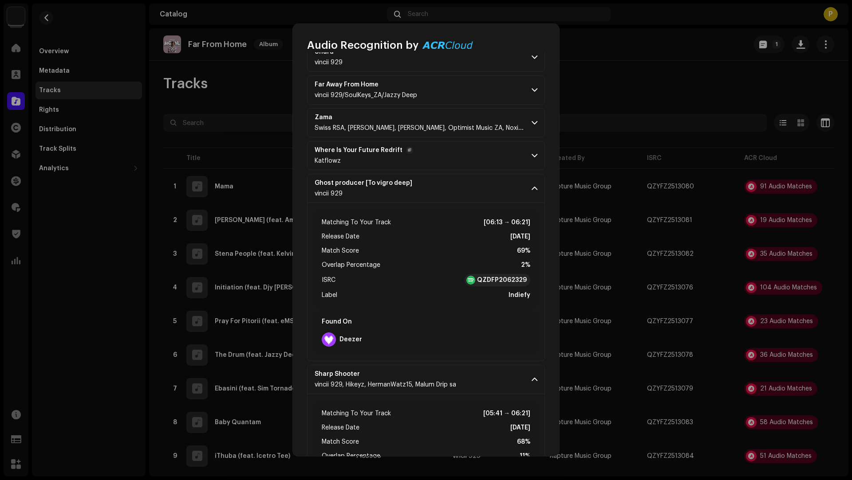
click at [465, 154] on p-accordion-header "Where Is Your Future Redrift Katflowz" at bounding box center [426, 155] width 238 height 29
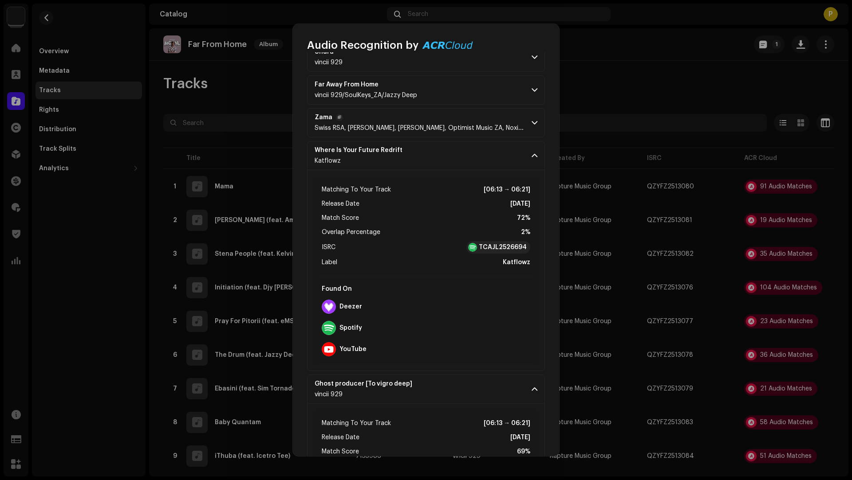
click at [428, 125] on span "Swiss RSA, [PERSON_NAME], [PERSON_NAME], Optimist Music ZA, Noxiekay, Gift [PER…" at bounding box center [469, 128] width 311 height 6
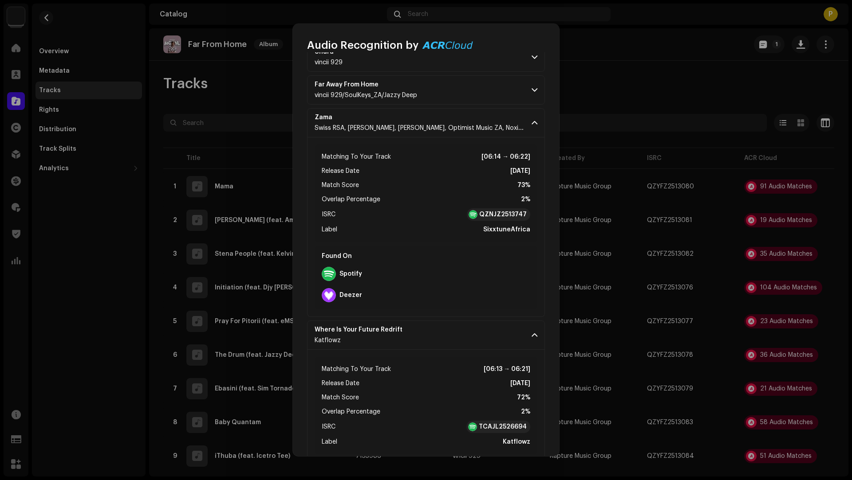
click at [459, 94] on p-accordion-header "Far Away From Home vincii 929/SoulKeys_ZA/Jazzy Deep" at bounding box center [426, 89] width 238 height 29
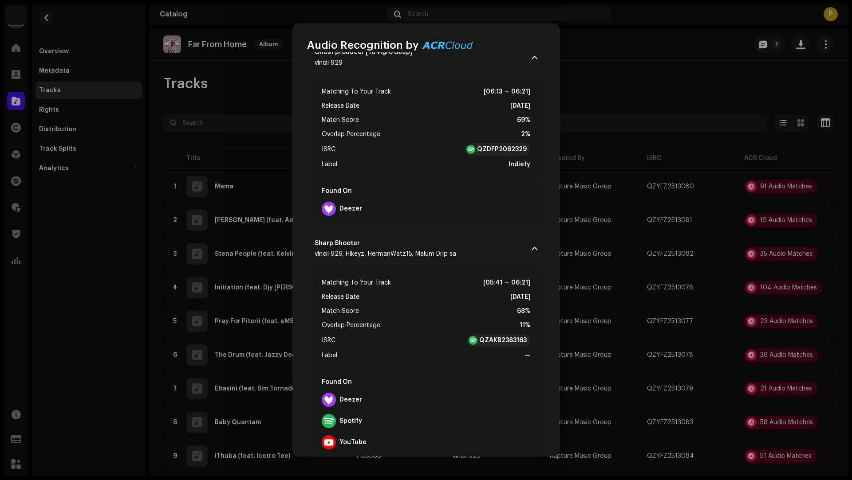
scroll to position [1277, 0]
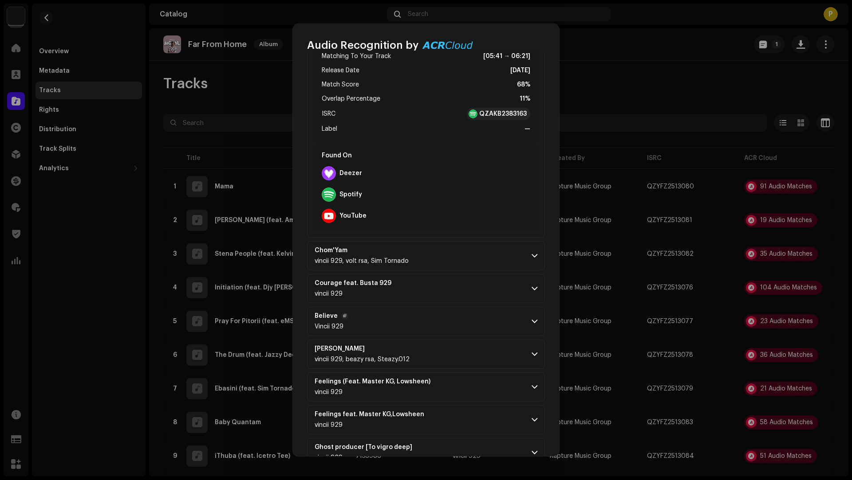
click at [456, 320] on p-accordion-header "Believe Vincii 929" at bounding box center [426, 321] width 238 height 29
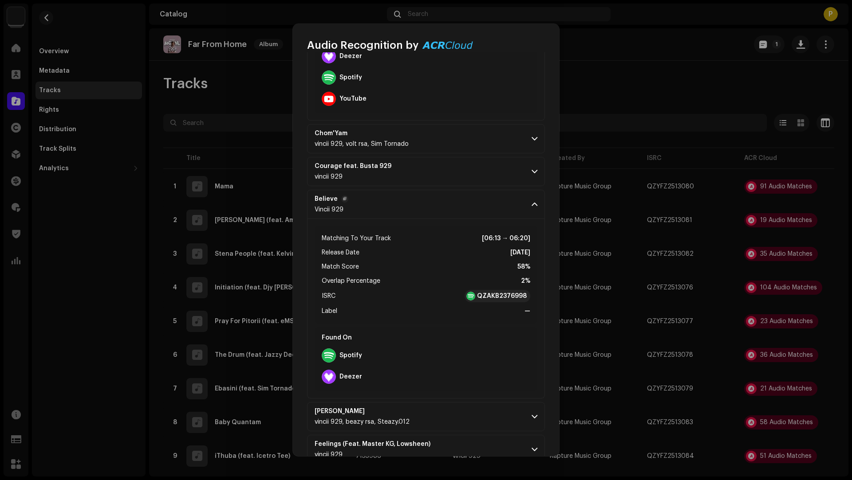
scroll to position [1524, 0]
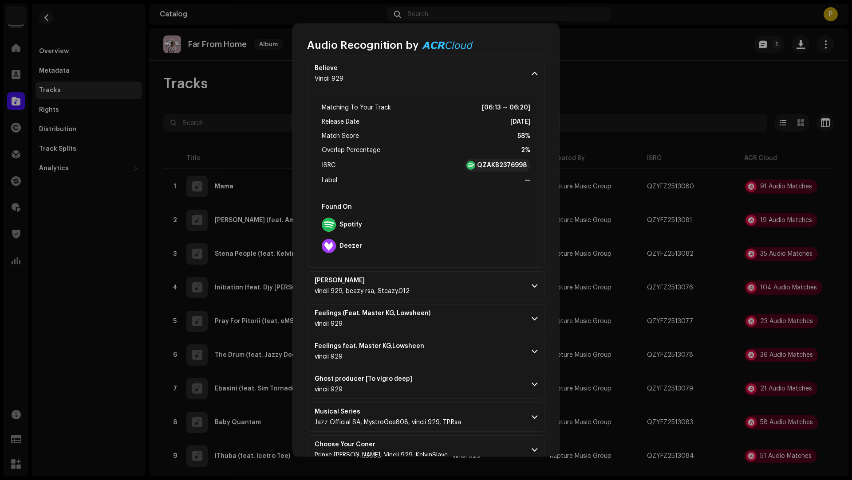
click at [472, 350] on p-accordion-header "Feelings feat. Master KG,Lowsheen vincii 929" at bounding box center [426, 351] width 238 height 29
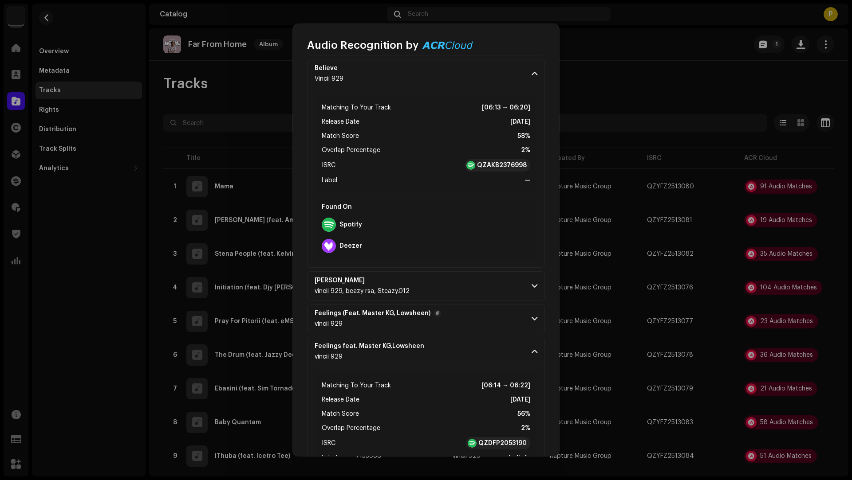
click at [476, 304] on p-accordion-header "Feelings (Feat. Master KG, Lowsheen) vincii 929" at bounding box center [426, 318] width 238 height 29
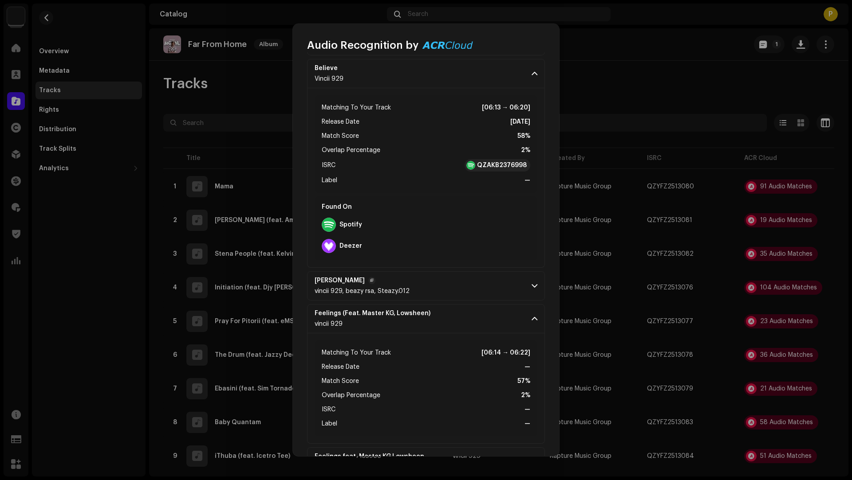
click at [475, 285] on p-accordion-header "[PERSON_NAME] 929, beazy rsa, Steazy.012" at bounding box center [426, 285] width 238 height 29
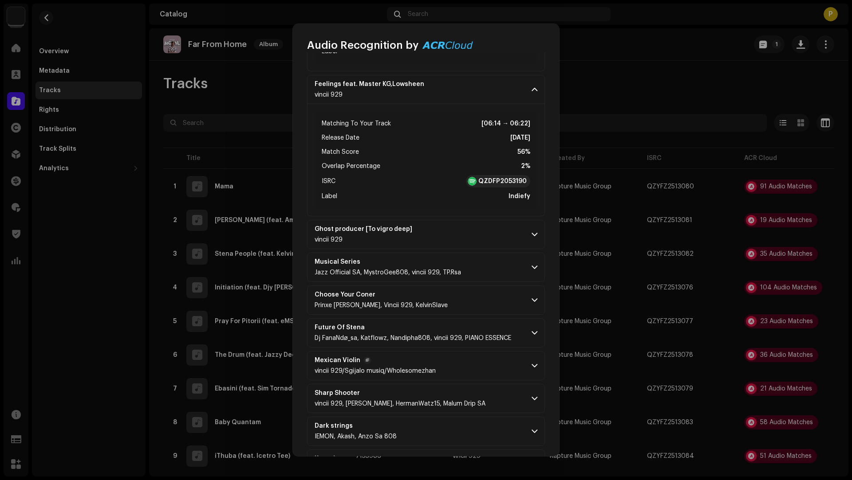
scroll to position [2126, 0]
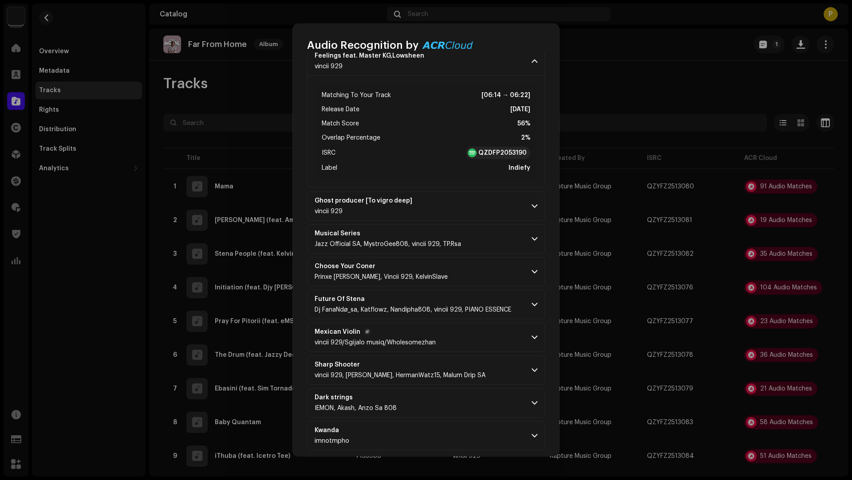
click at [470, 336] on p-accordion-header "Mexican Violin vincii 929/Sgijalo musiq/Wholesomezhan" at bounding box center [426, 337] width 238 height 29
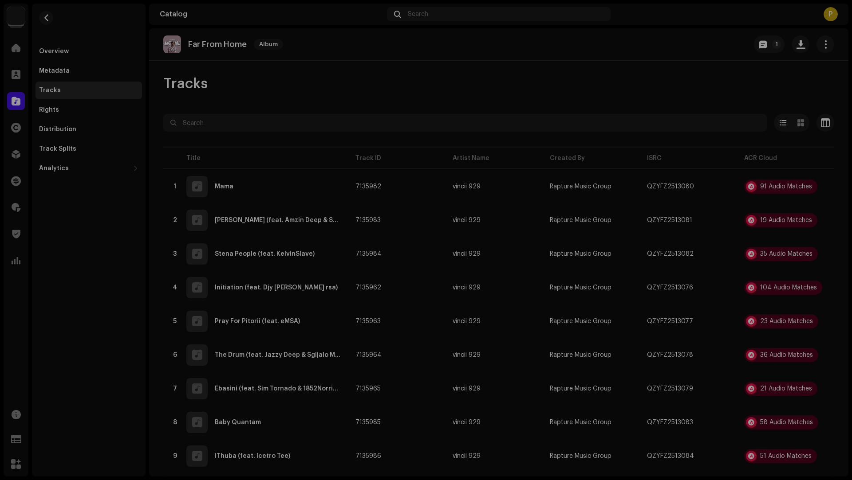
click at [699, 312] on div "Audio Recognition by Remix/Sample 23 Speech ! All results require review/listen…" at bounding box center [426, 240] width 852 height 480
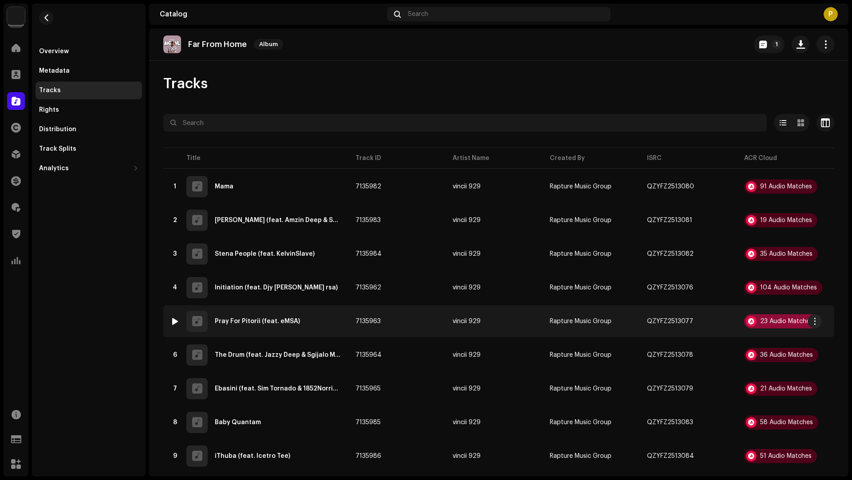
click at [768, 322] on div "23 Audio Matches" at bounding box center [786, 321] width 53 height 6
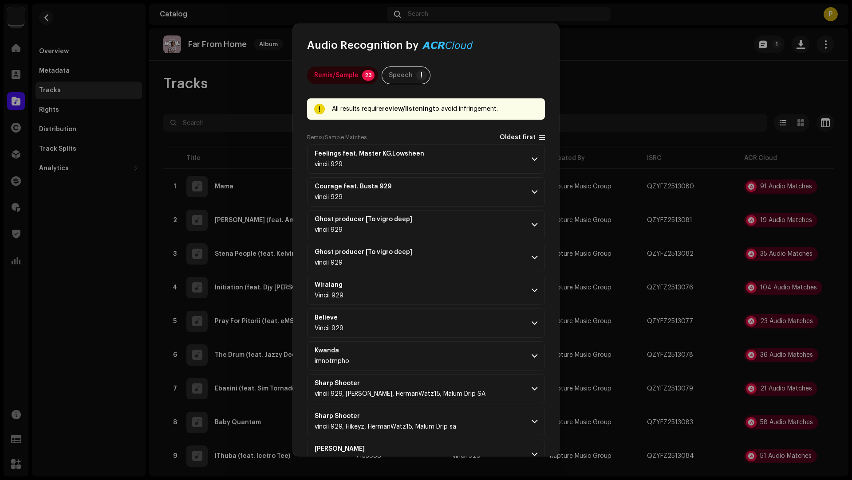
click at [512, 139] on span "Oldest first" at bounding box center [517, 137] width 36 height 7
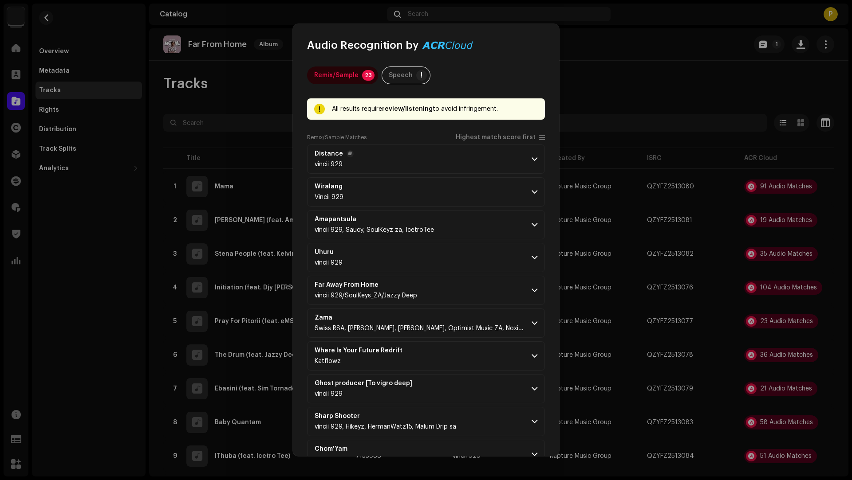
click at [497, 153] on p-accordion-header "Distance vincii 929" at bounding box center [426, 159] width 238 height 29
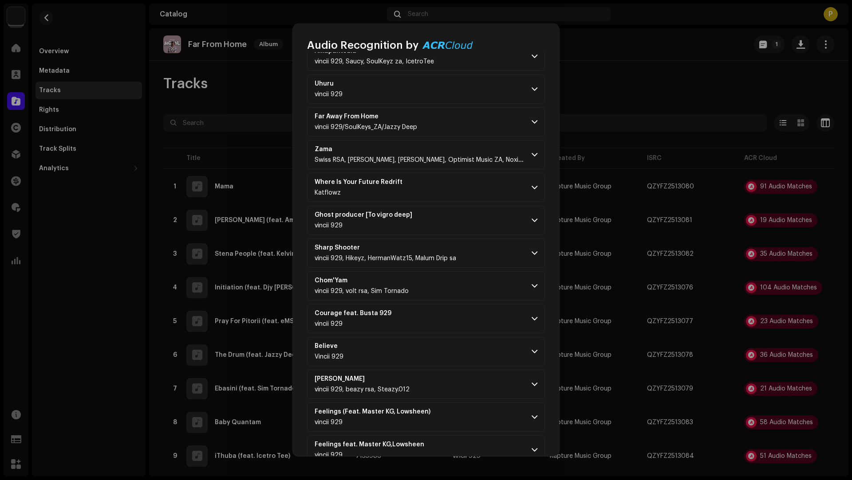
scroll to position [566, 0]
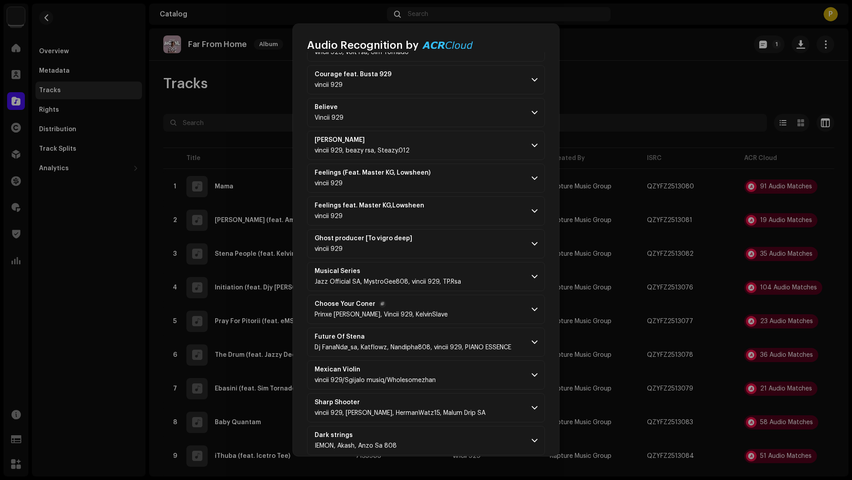
click at [469, 306] on p-accordion-header "Choose Your Coner Prinxe MusiQ, Vincii 929, KelvinSlave" at bounding box center [426, 309] width 238 height 29
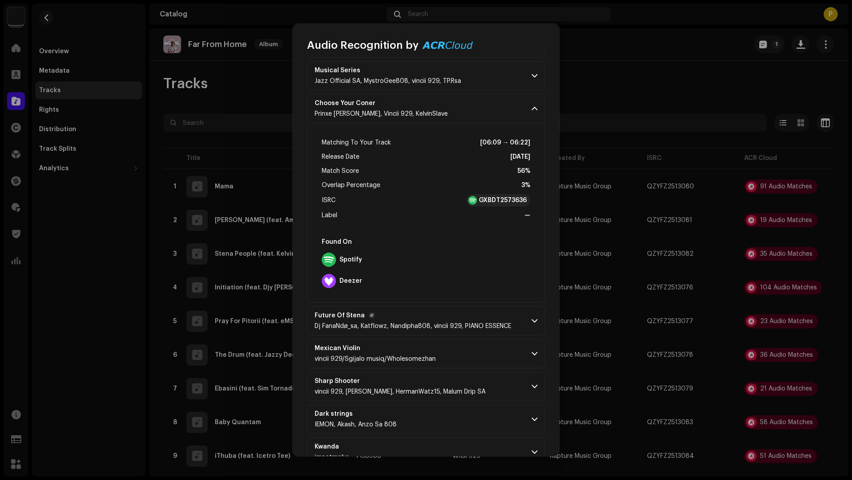
scroll to position [785, 0]
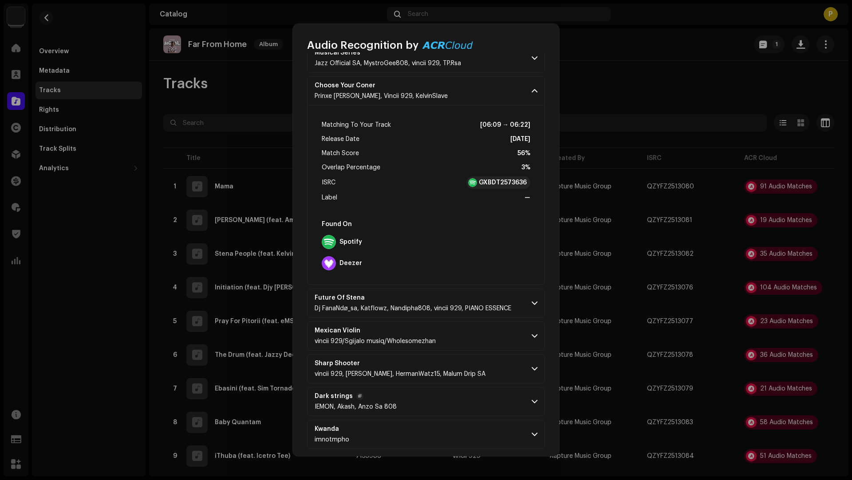
click at [495, 399] on p-accordion-header "Dark strings IEMON, Akash, Anzo Sa 808" at bounding box center [426, 401] width 238 height 29
click at [492, 367] on p-accordion-header "Sharp Shooter vincii 929, [PERSON_NAME], HermanWatz15, Malum Drip SA" at bounding box center [426, 368] width 238 height 29
click at [477, 334] on p-accordion-header "Mexican Violin vincii 929/Sgijalo musiq/Wholesomezhan" at bounding box center [426, 336] width 238 height 29
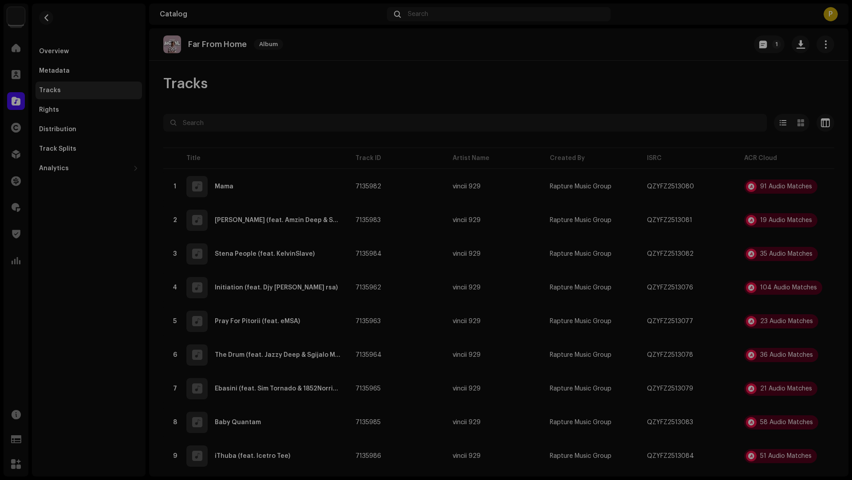
click at [699, 331] on div "Audio Recognition by Remix/Sample 23 Speech ! All results require review/listen…" at bounding box center [426, 240] width 852 height 480
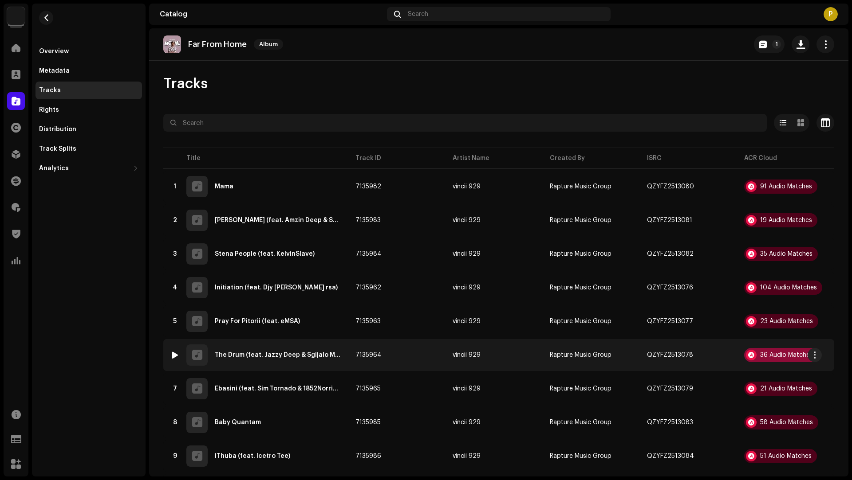
click at [792, 356] on div "36 Audio Matches" at bounding box center [786, 355] width 53 height 6
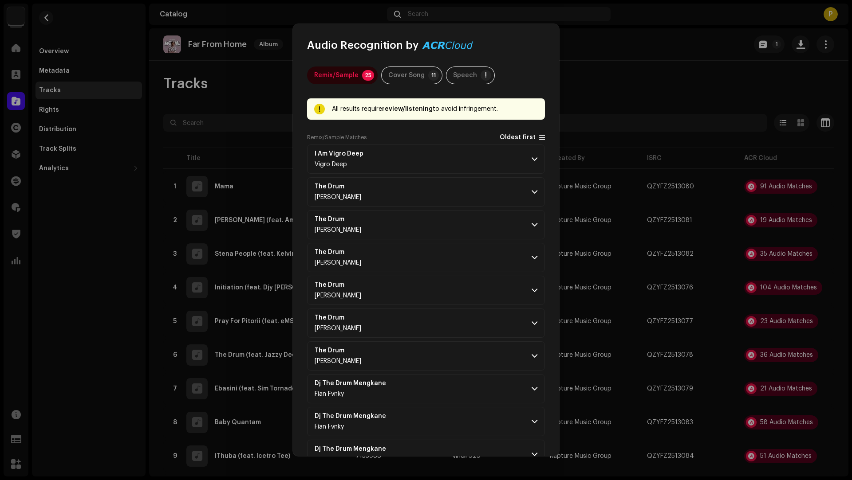
click at [508, 138] on span "Oldest first" at bounding box center [517, 137] width 36 height 7
click at [471, 158] on p-accordion-header "The Drum Avera" at bounding box center [426, 159] width 238 height 29
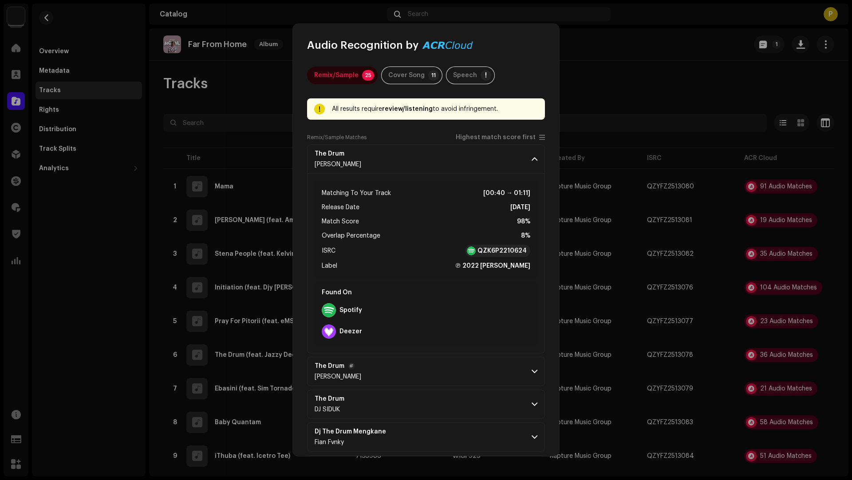
click at [464, 373] on p-accordion-header "The Drum Alan Walker" at bounding box center [426, 371] width 238 height 29
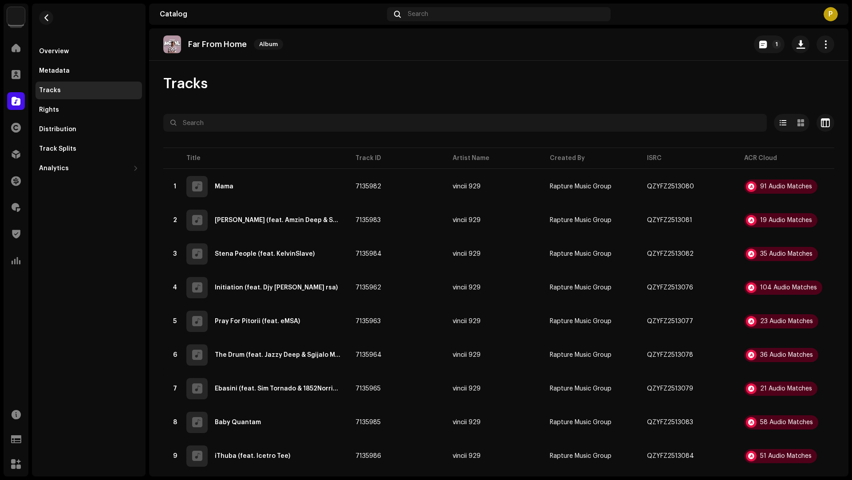
click at [84, 377] on div "Audio Recognition by Remix/Sample 25 Cover Song 11 Speech ! All results require…" at bounding box center [426, 240] width 852 height 480
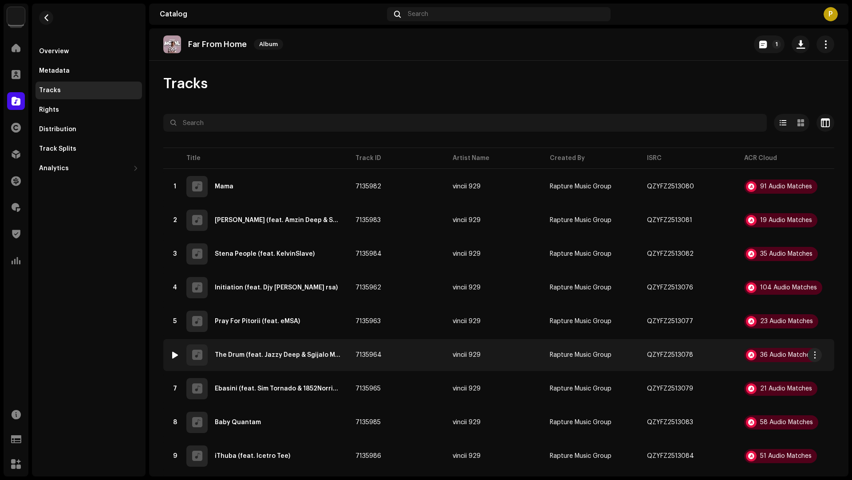
click at [413, 362] on td "7135964" at bounding box center [396, 355] width 97 height 32
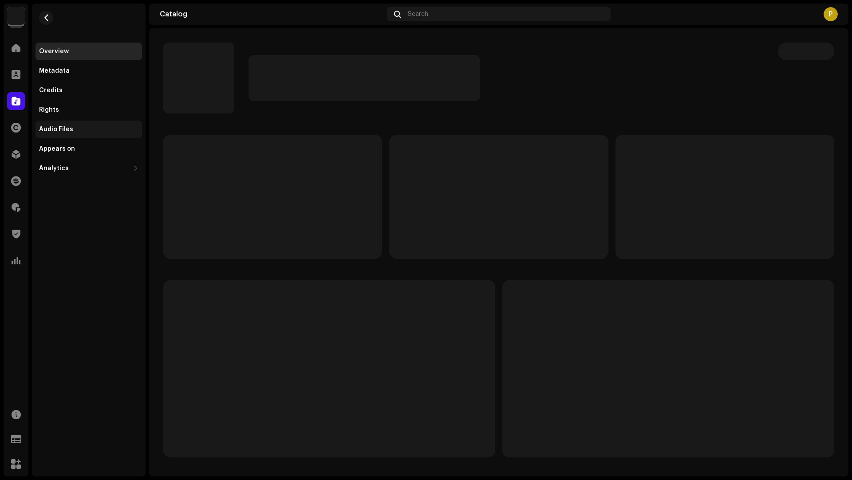
click at [59, 125] on div "Audio Files" at bounding box center [88, 130] width 106 height 18
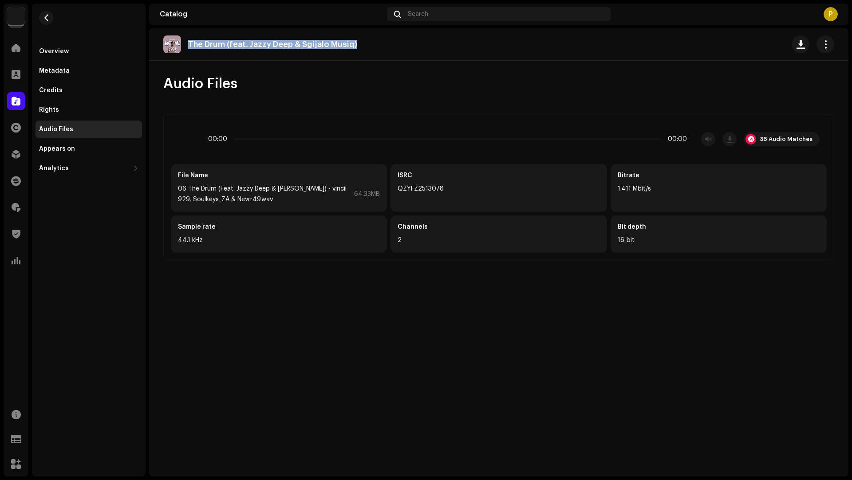
drag, startPoint x: 369, startPoint y: 41, endPoint x: 367, endPoint y: 33, distance: 8.3
click at [367, 33] on div "The Drum (feat. Jazzy Deep & Sgijalo Musiq)" at bounding box center [498, 44] width 699 height 32
copy p "The Drum (feat. Jazzy Deep & Sgijalo Musiq)"
click at [773, 138] on div "36 Audio Matches" at bounding box center [785, 139] width 53 height 7
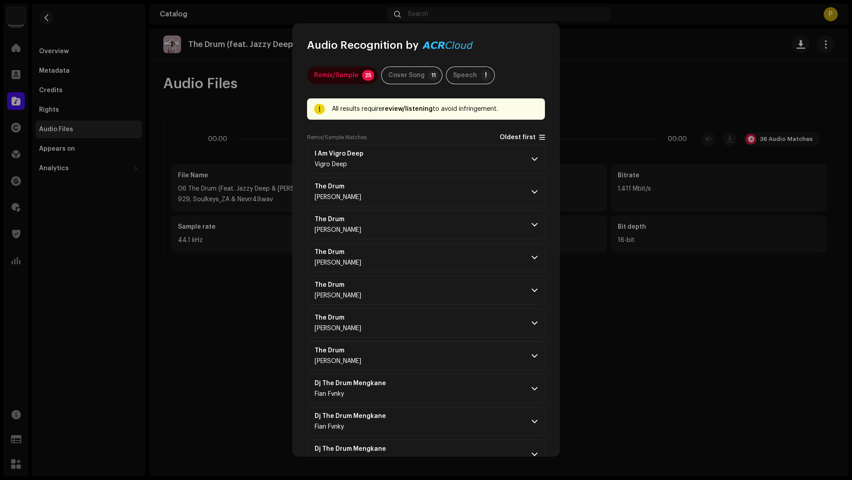
click at [499, 137] on span "Oldest first" at bounding box center [517, 137] width 36 height 7
click at [473, 157] on p-accordion-header "The Drum Avera" at bounding box center [426, 159] width 238 height 29
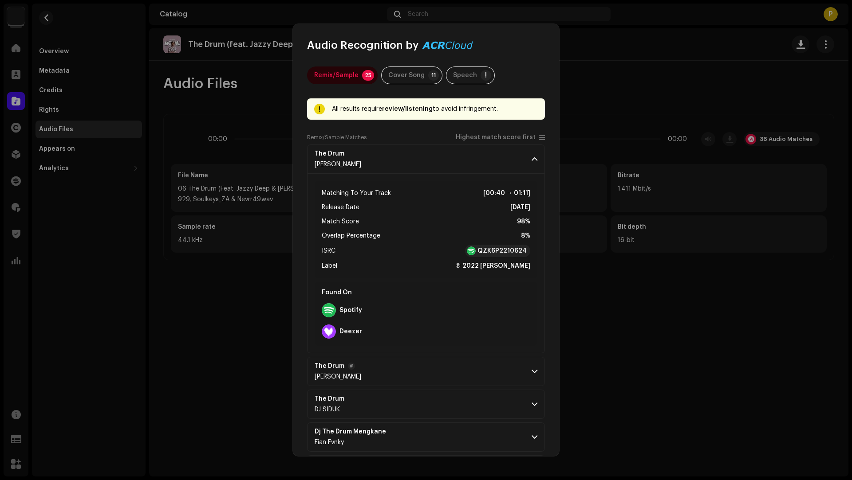
click at [451, 377] on p-accordion-header "The Drum Alan Walker" at bounding box center [426, 371] width 238 height 29
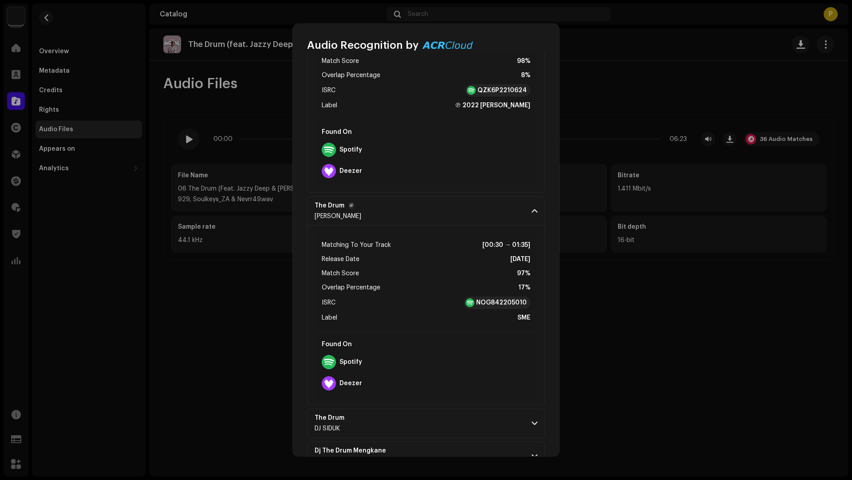
scroll to position [290, 0]
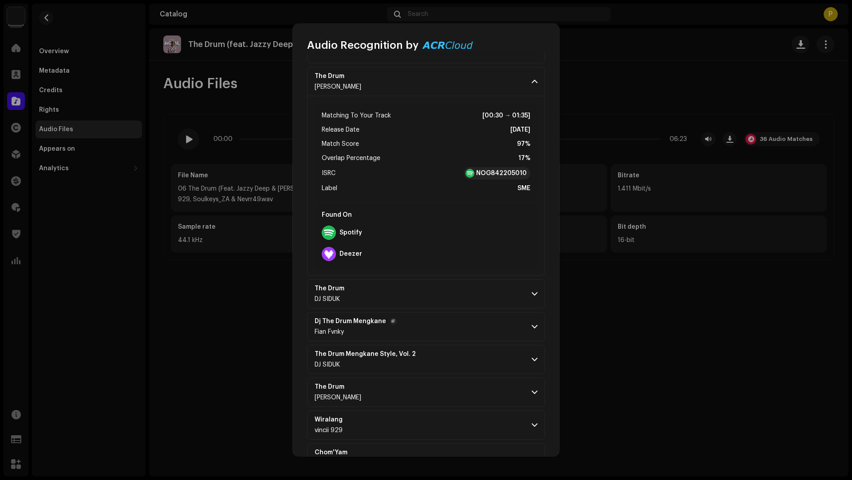
click at [448, 315] on p-accordion-header "Dj The Drum Mengkane Fian Fvnky" at bounding box center [426, 326] width 238 height 29
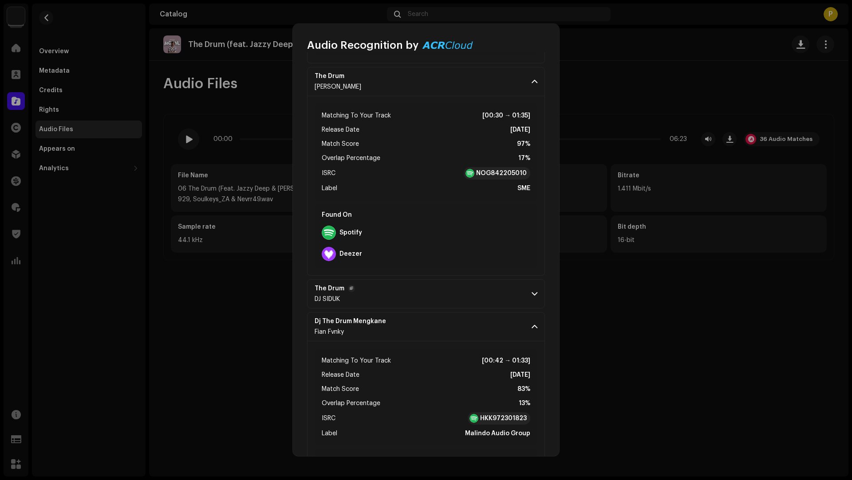
click at [449, 291] on p-accordion-header "The Drum DJ SIDUK" at bounding box center [426, 293] width 238 height 29
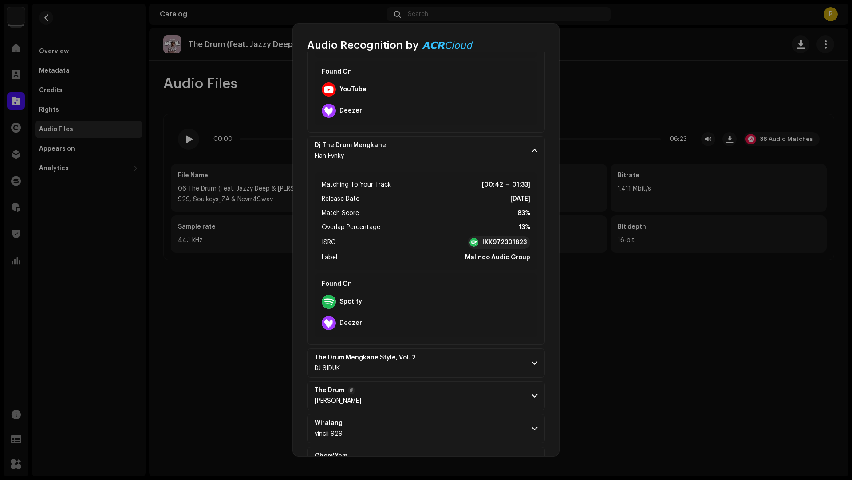
scroll to position [733, 0]
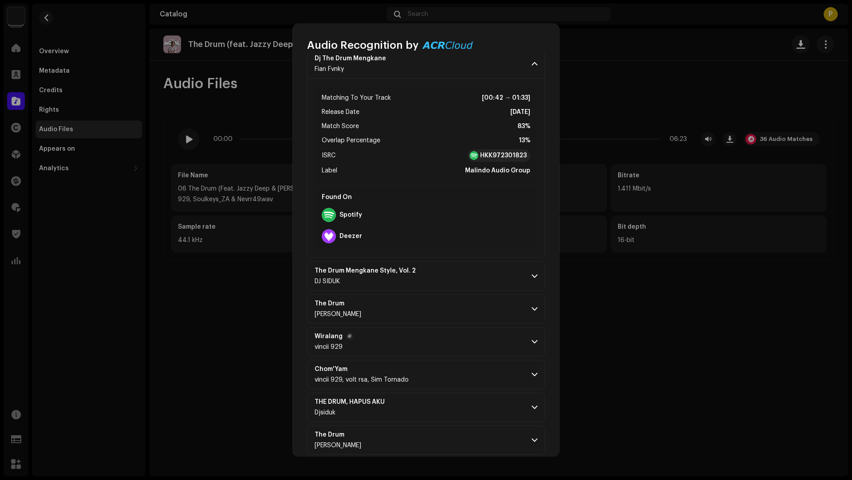
click at [448, 345] on p-accordion-header "Wiralang vincii 929" at bounding box center [426, 341] width 238 height 29
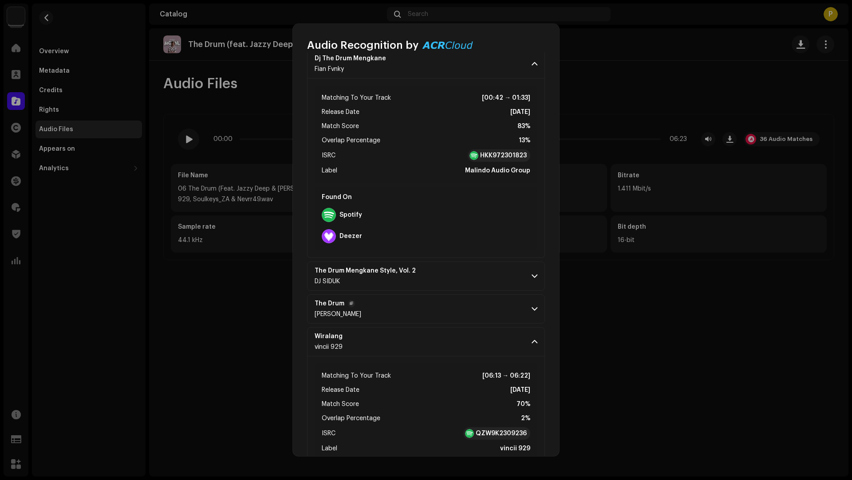
click at [443, 310] on p-accordion-header "The Drum Alan Walker" at bounding box center [426, 309] width 238 height 29
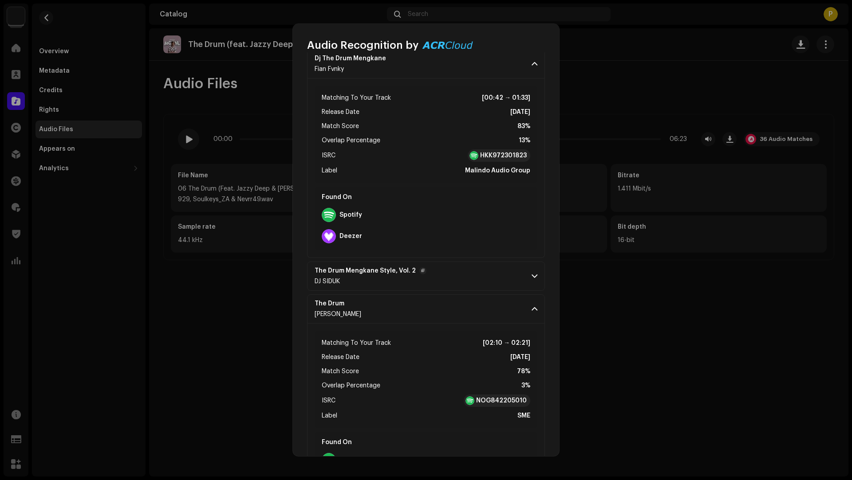
click at [476, 272] on p-accordion-header "The Drum Mengkane Style, Vol. 2 DJ SIDUK" at bounding box center [426, 276] width 238 height 29
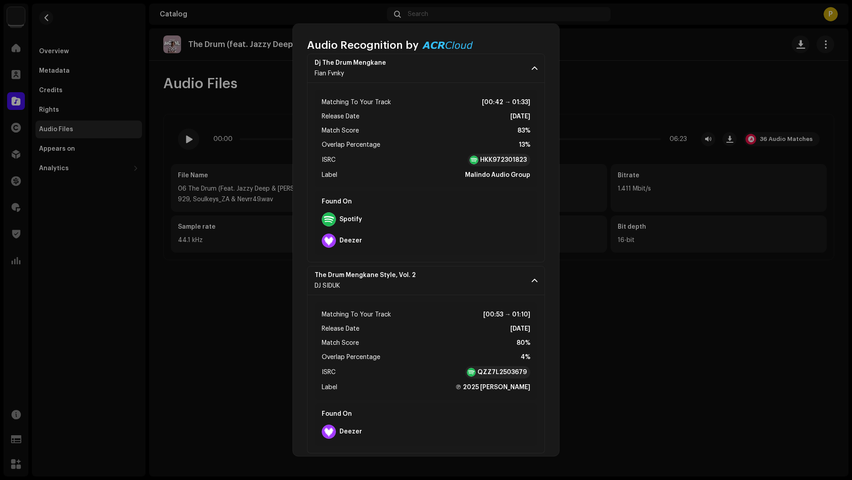
scroll to position [726, 0]
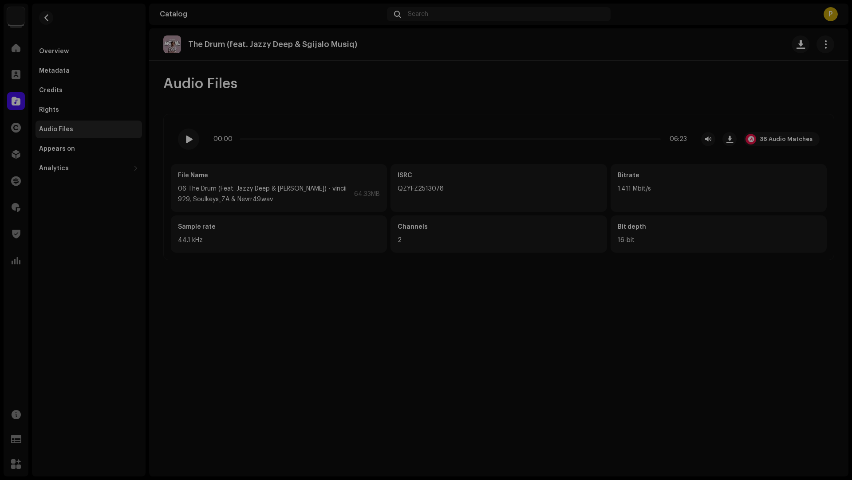
click at [52, 30] on div "Audio Recognition by Remix/Sample 25 Cover Song 11 Speech ! All results require…" at bounding box center [426, 240] width 852 height 480
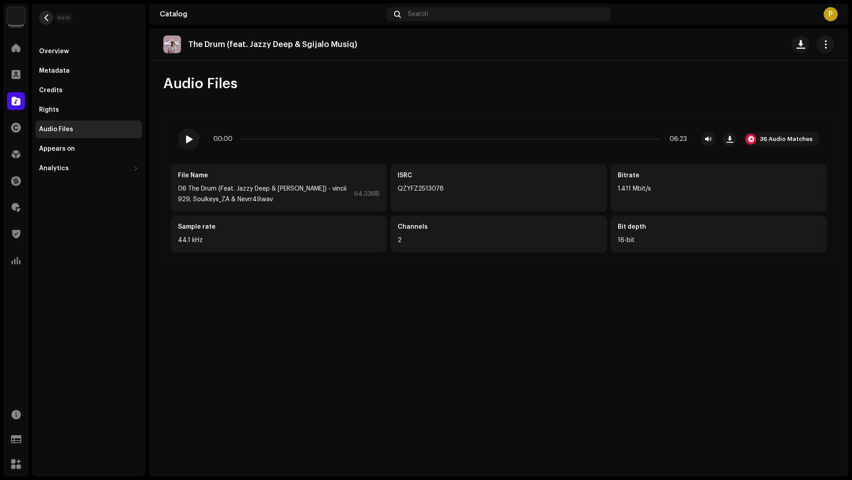
click at [46, 16] on span "button" at bounding box center [46, 17] width 7 height 7
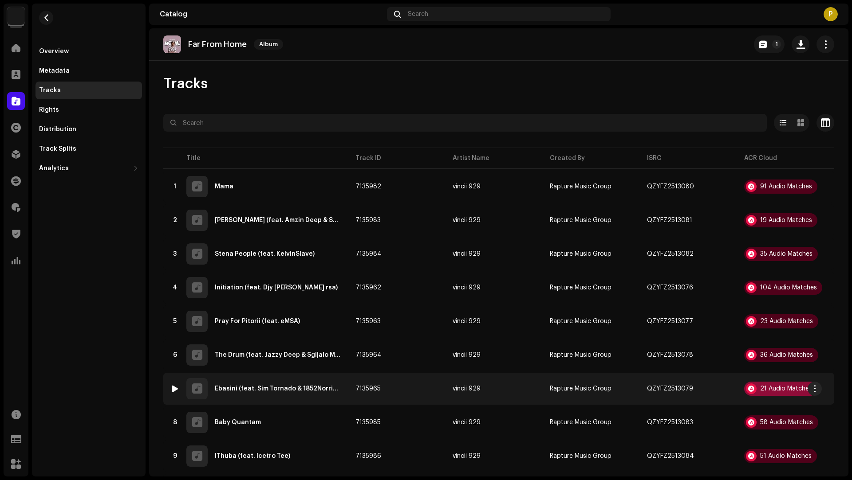
click at [754, 386] on div "21 Audio Matches" at bounding box center [780, 389] width 73 height 14
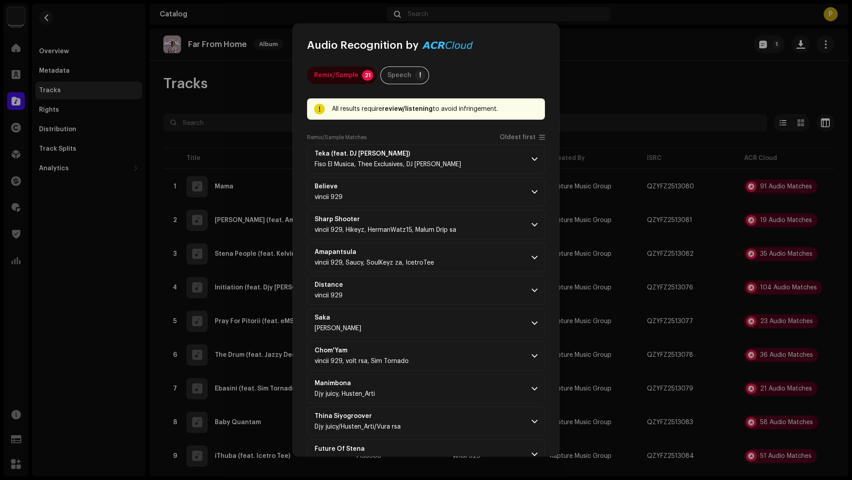
click at [514, 141] on div "Remix/Sample Matches Oldest first" at bounding box center [426, 139] width 238 height 11
click at [514, 138] on span "Oldest first" at bounding box center [517, 137] width 36 height 7
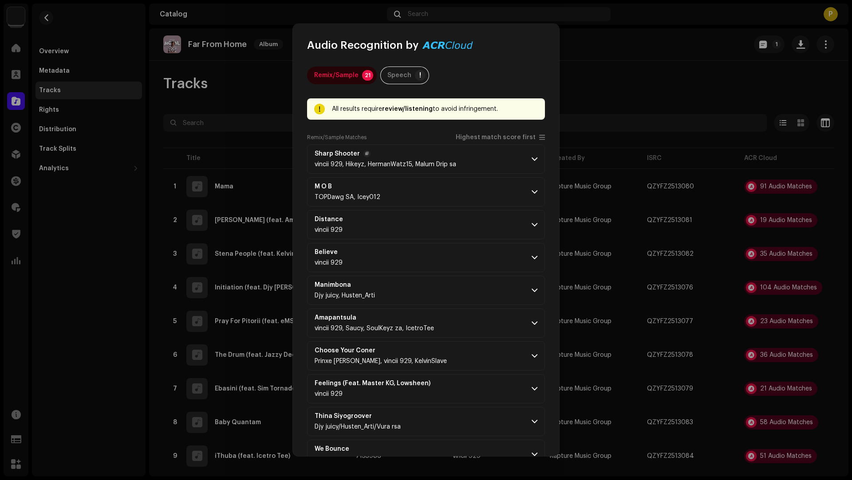
click at [495, 161] on p-accordion-header "Sharp Shooter vincii 929, [PERSON_NAME], HermanWatz15, Malum Drip sa" at bounding box center [426, 159] width 238 height 29
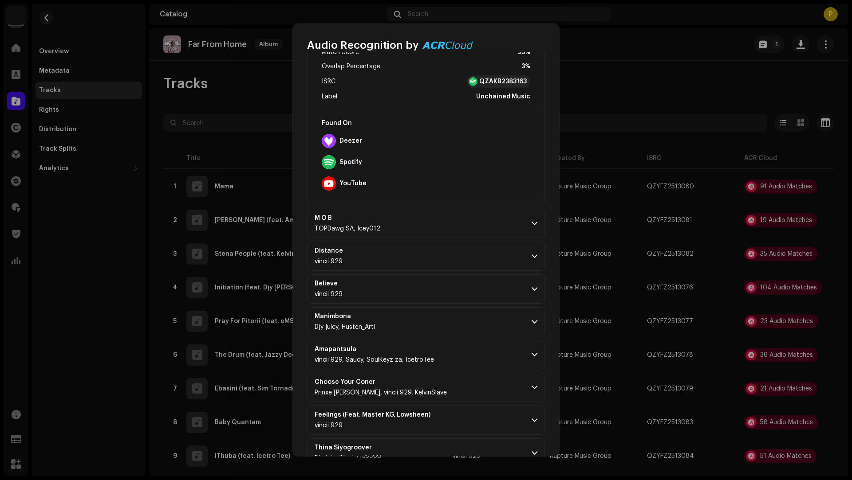
scroll to position [373, 0]
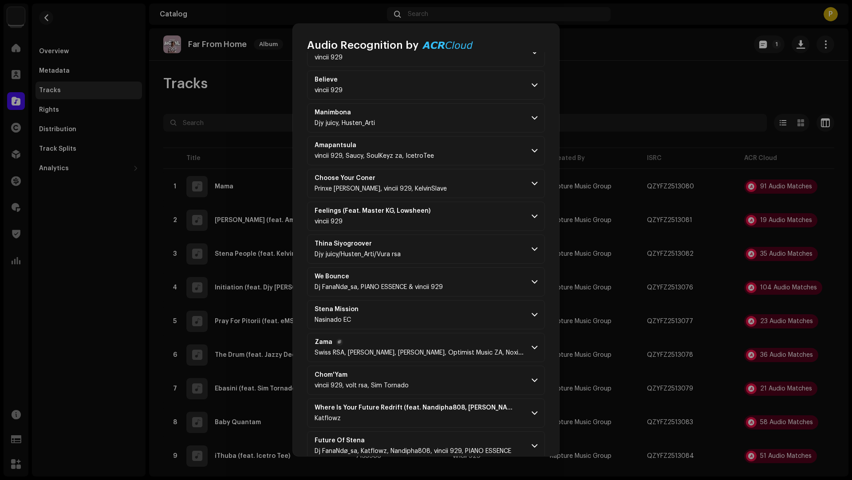
click at [458, 333] on p-accordion-header "Zama Swiss RSA, [PERSON_NAME], [PERSON_NAME], Optimist Music ZA, Noxiekay, Gift…" at bounding box center [426, 347] width 238 height 29
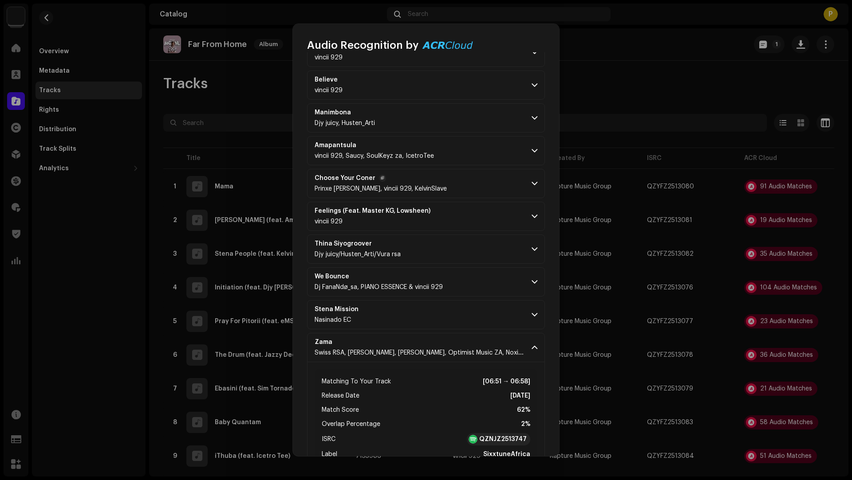
click at [460, 169] on p-accordion-header "Choose Your Coner Prinxe [PERSON_NAME], vincii 929, KelvinSlave" at bounding box center [426, 183] width 238 height 29
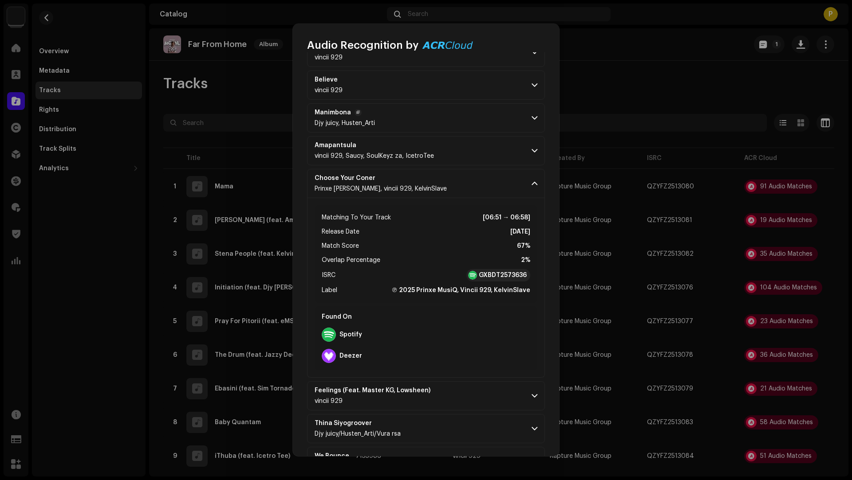
click at [465, 120] on p-accordion-header "Manimbona Djy juicy, Husten_Arti" at bounding box center [426, 117] width 238 height 29
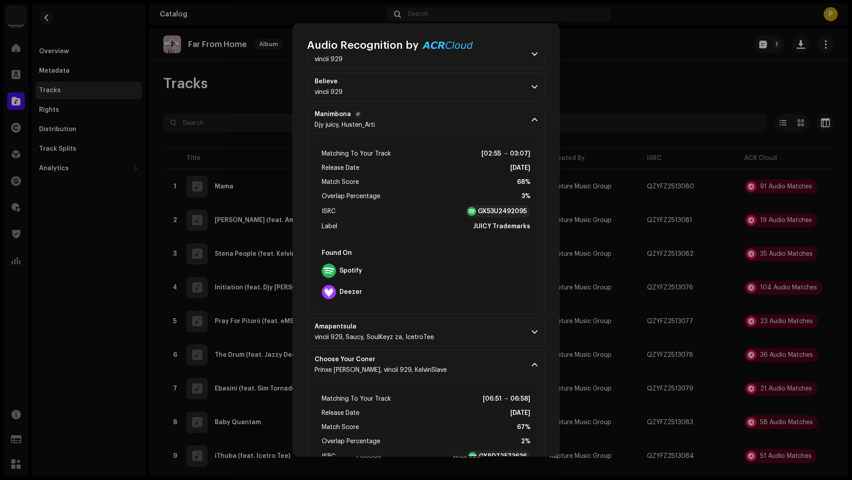
scroll to position [371, 0]
click at [424, 97] on p-accordion-header "Believe vincii 929" at bounding box center [426, 87] width 238 height 29
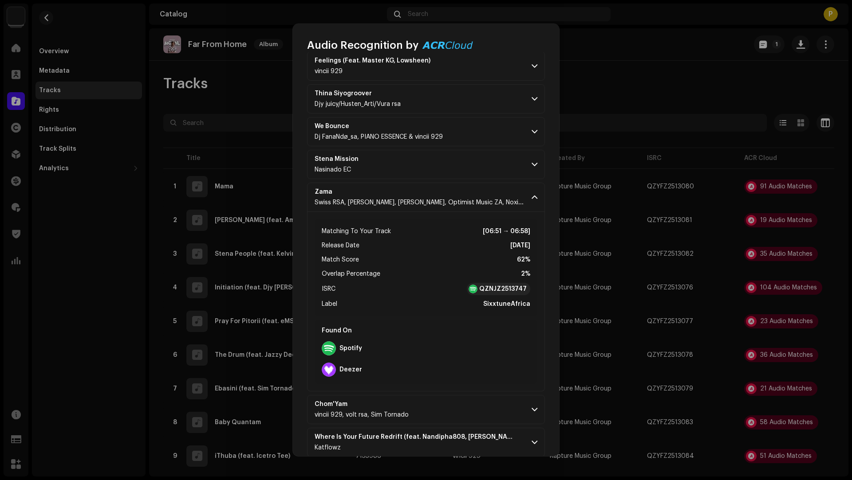
scroll to position [1300, 0]
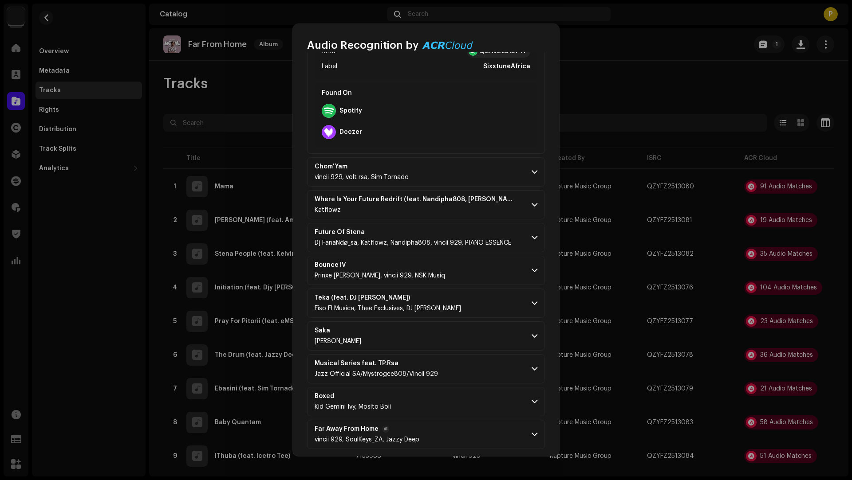
click at [490, 420] on p-accordion-header "Far Away From Home vincii 929, SoulKeys_ZA, Jazzy Deep" at bounding box center [426, 434] width 238 height 29
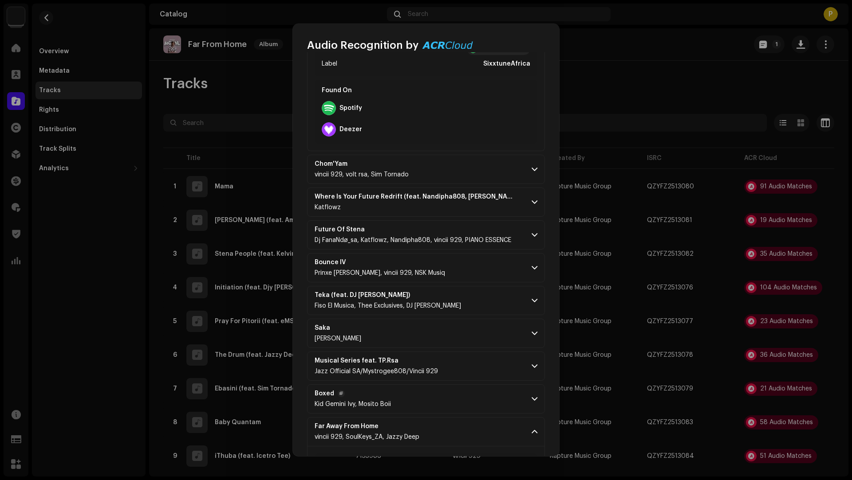
click at [462, 385] on p-accordion-header "Boxed Kid Gemini Ivy, Mosito Boii" at bounding box center [426, 399] width 238 height 29
click at [454, 328] on p-accordion-header "Saka DJ Lord Tee" at bounding box center [426, 333] width 238 height 29
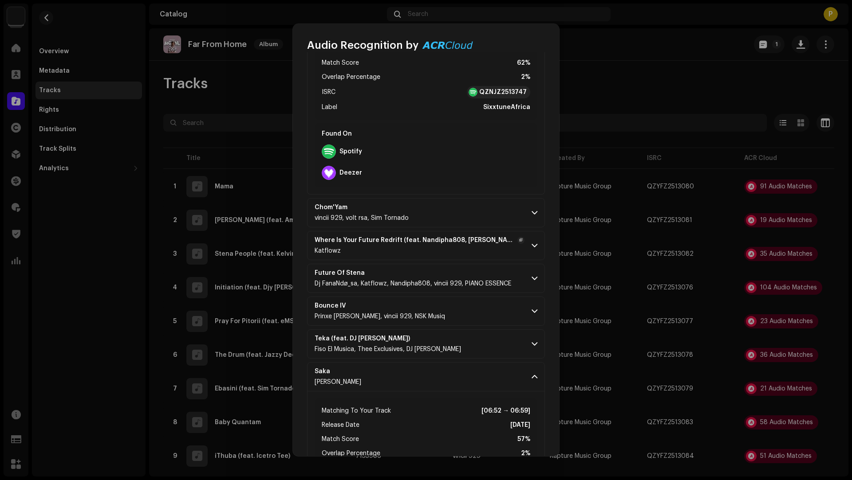
scroll to position [1200, 0]
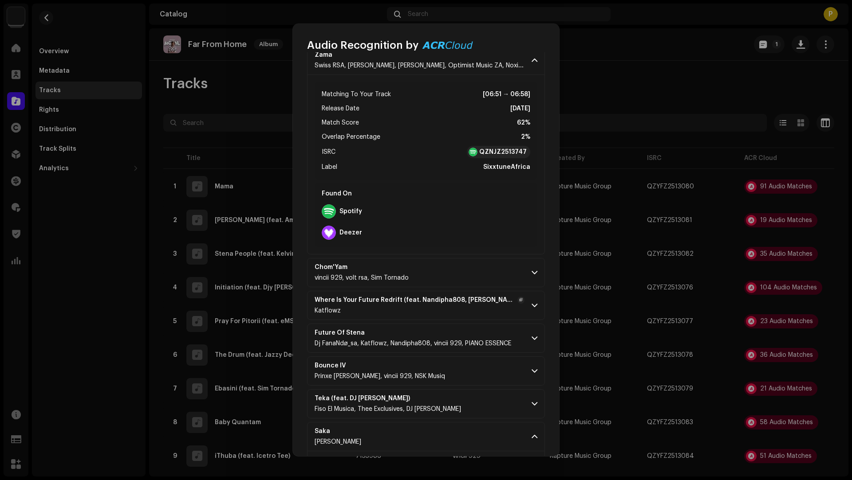
click at [436, 307] on div "Katflowz" at bounding box center [419, 310] width 210 height 7
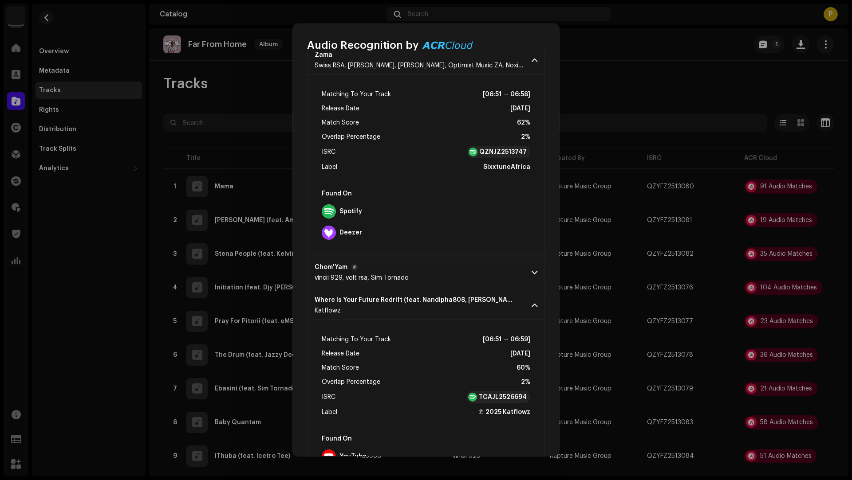
click at [430, 264] on p-accordion-header "Chom'Yam vincii 929, volt rsa, Sim Tornado" at bounding box center [426, 272] width 238 height 29
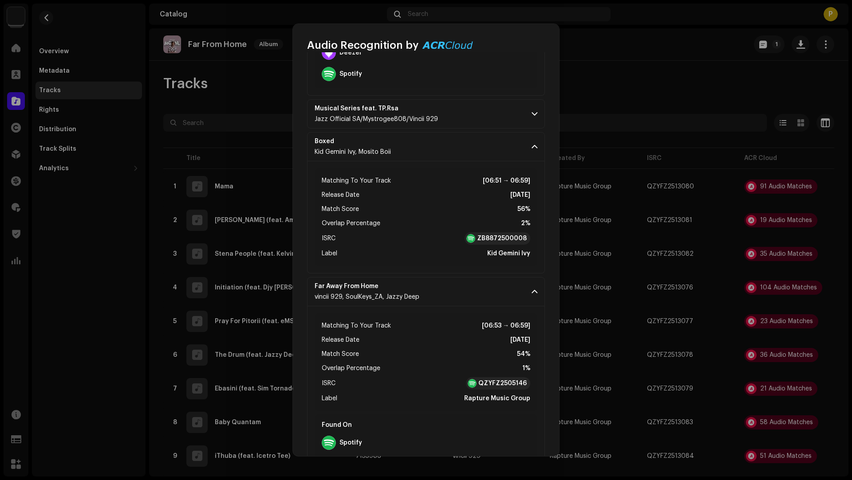
scroll to position [2152, 0]
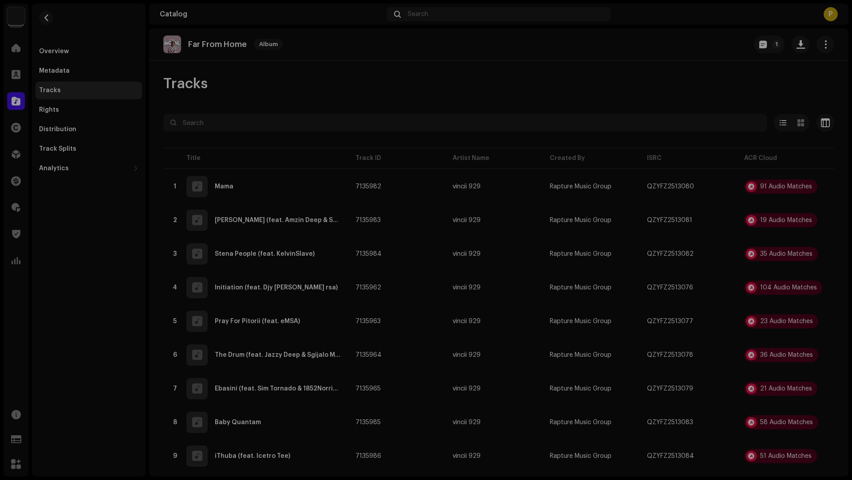
click at [218, 379] on div "Audio Recognition by Remix/Sample 21 Speech ! All results require review/listen…" at bounding box center [426, 240] width 852 height 480
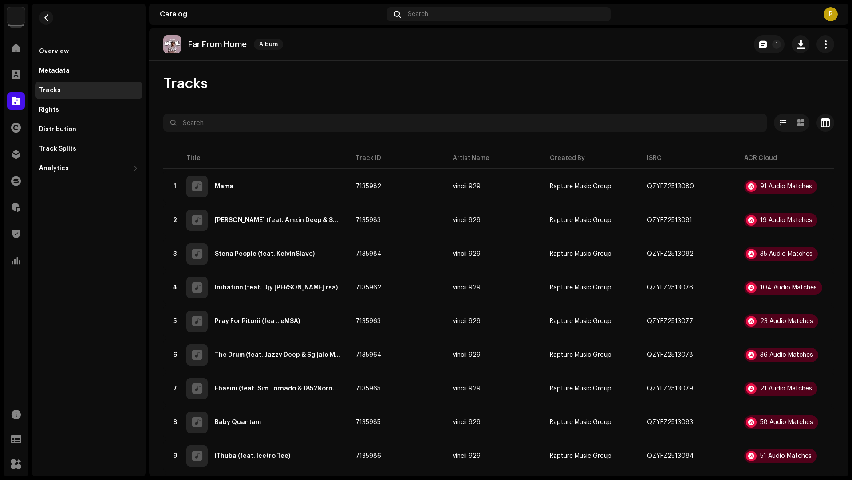
scroll to position [3877, 0]
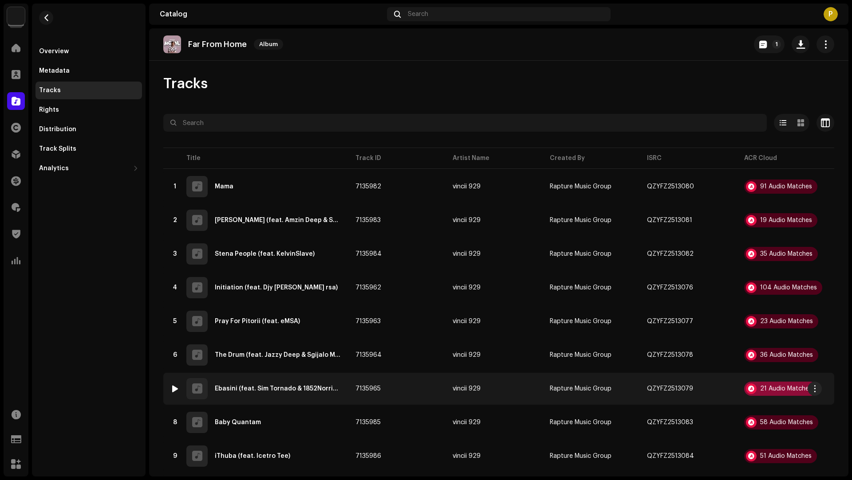
click at [762, 389] on div "21 Audio Matches" at bounding box center [786, 389] width 52 height 6
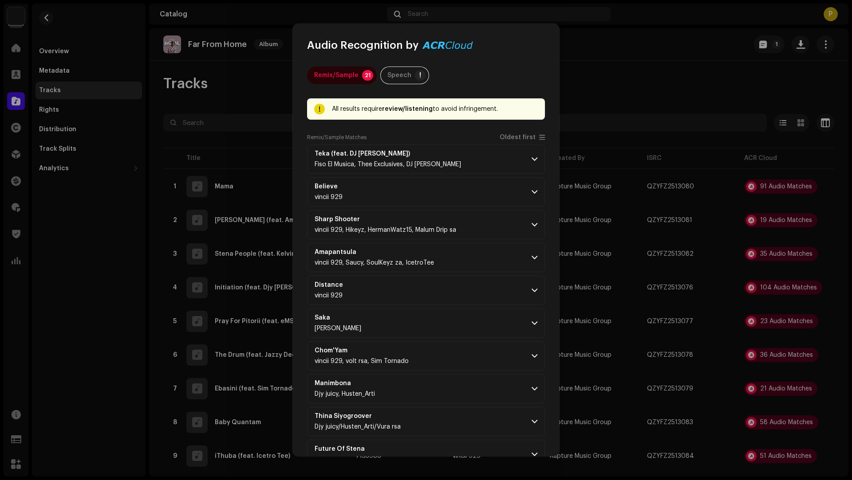
click at [510, 141] on div "Remix/Sample Matches Oldest first" at bounding box center [426, 139] width 238 height 11
click at [510, 140] on span "Oldest first" at bounding box center [517, 137] width 36 height 7
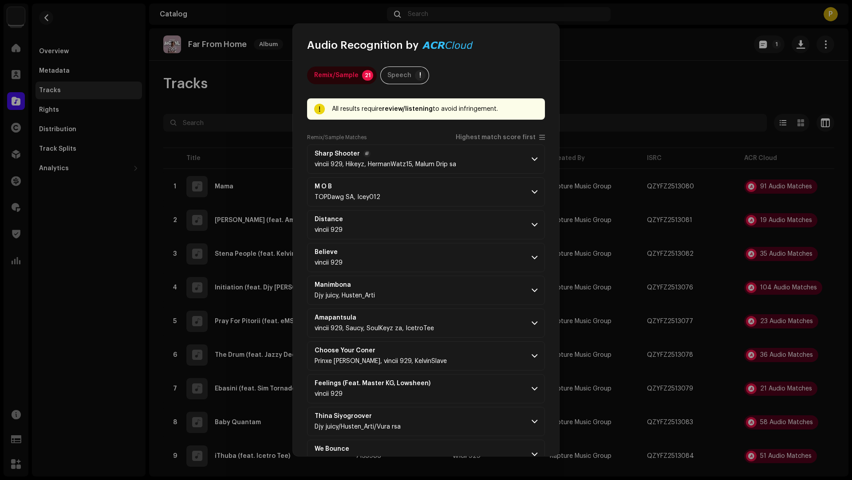
click at [500, 153] on p-accordion-header "Sharp Shooter vincii 929, [PERSON_NAME], HermanWatz15, Malum Drip sa" at bounding box center [426, 159] width 238 height 29
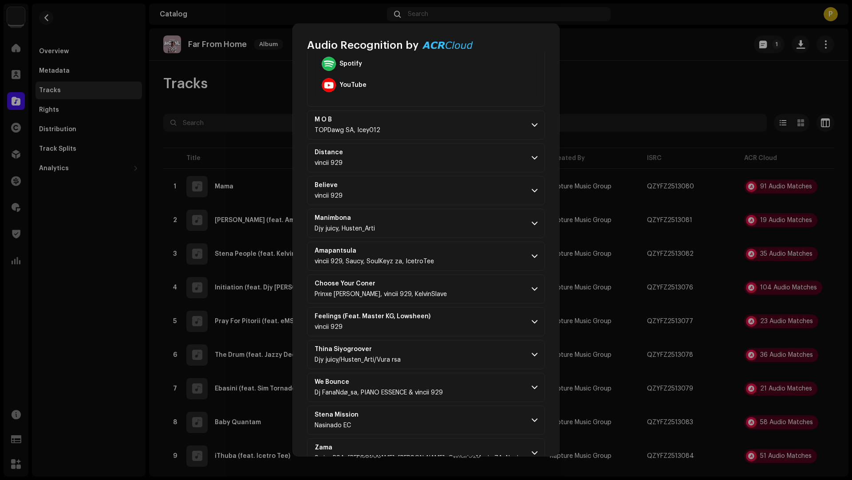
scroll to position [558, 0]
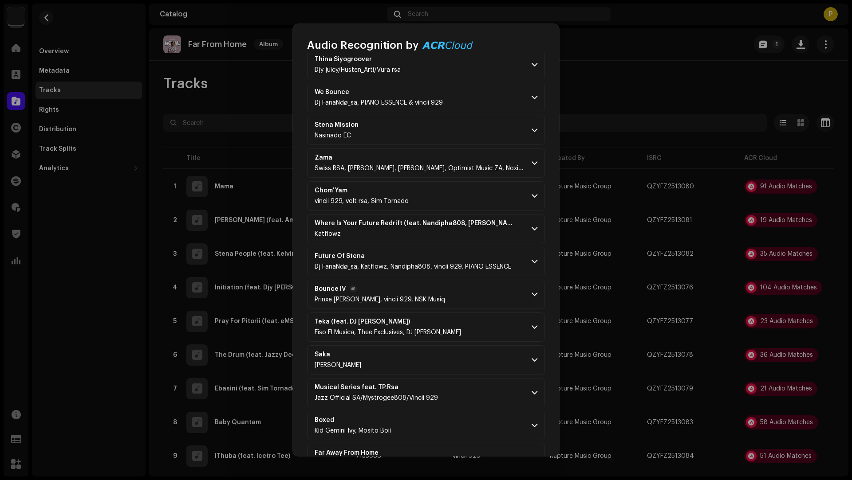
click at [469, 280] on p-accordion-header "Bounce IV Prinxe MusiQ, vincii 929, NSK Musiq" at bounding box center [426, 294] width 238 height 29
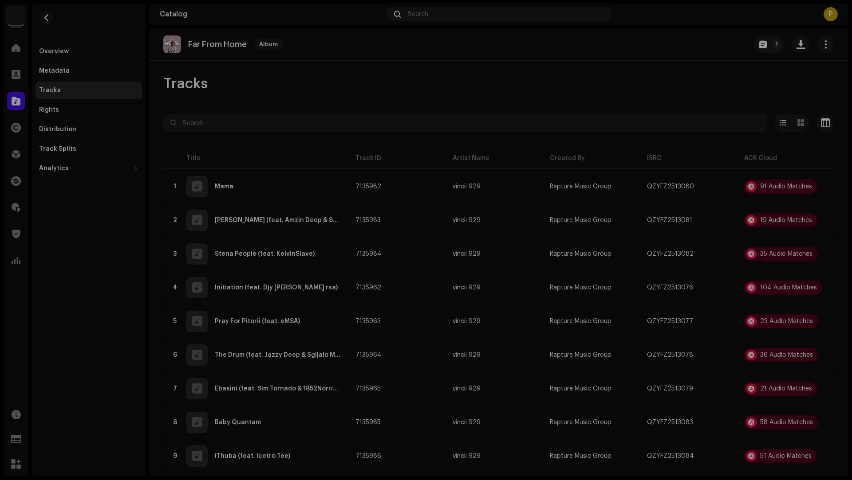
click at [216, 331] on div "Audio Recognition by Remix/Sample 21 Speech ! All results require review/listen…" at bounding box center [426, 240] width 852 height 480
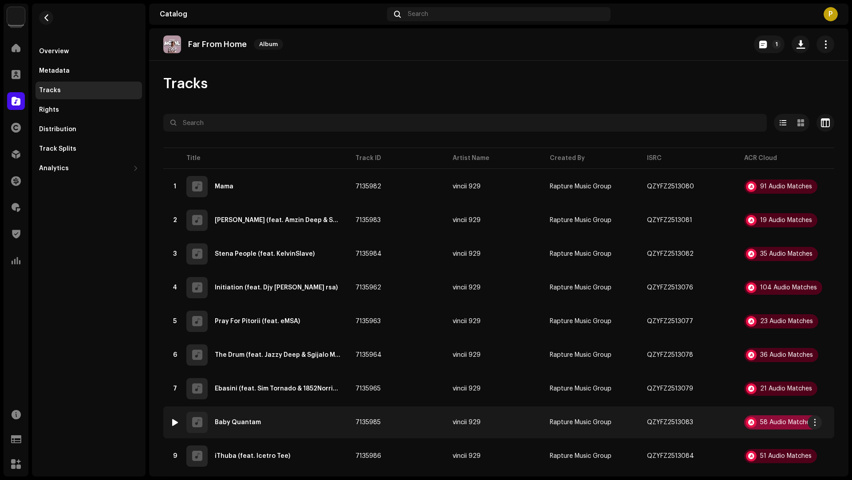
click at [771, 417] on div "58 Audio Matches" at bounding box center [781, 423] width 74 height 14
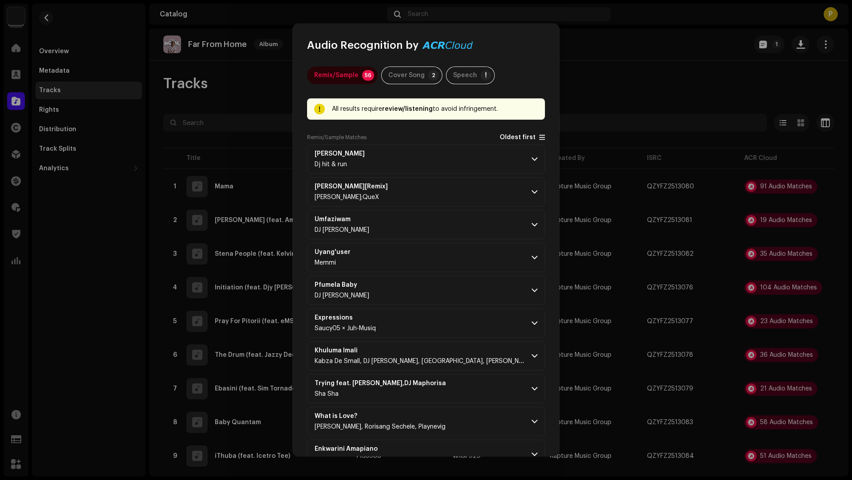
click at [515, 138] on span "Oldest first" at bounding box center [517, 137] width 36 height 7
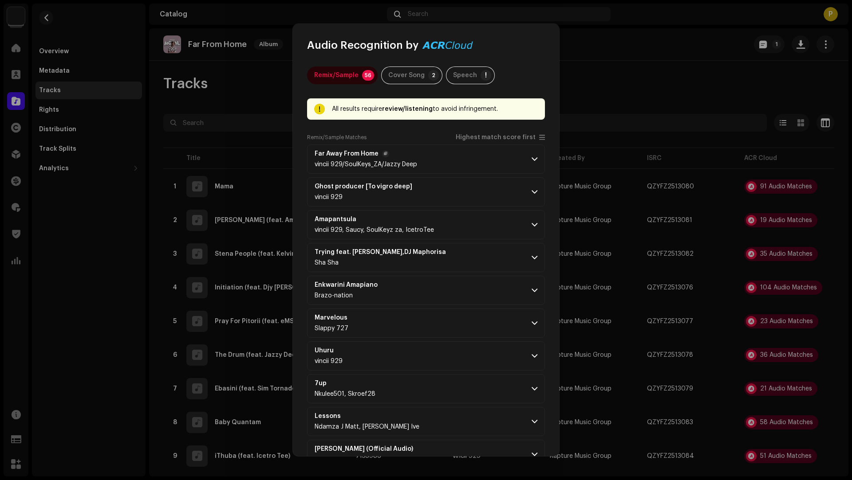
click at [468, 150] on p-accordion-header "Far Away From Home vincii 929/SoulKeys_ZA/Jazzy Deep" at bounding box center [426, 159] width 238 height 29
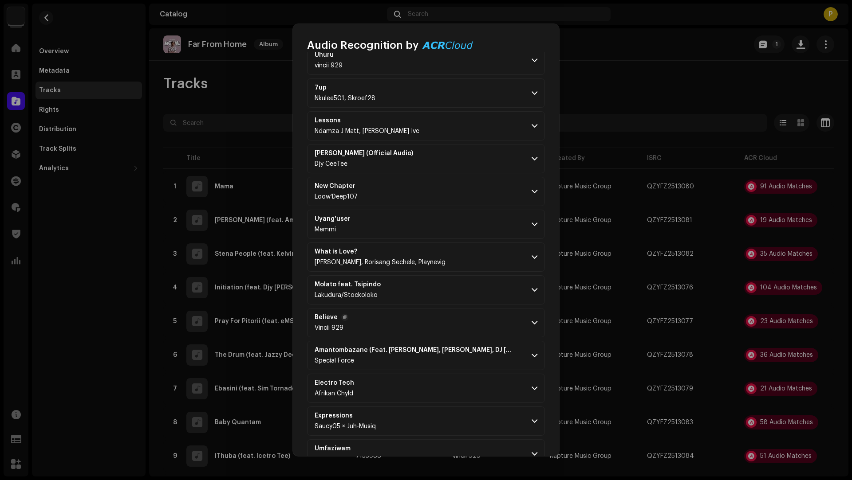
scroll to position [589, 0]
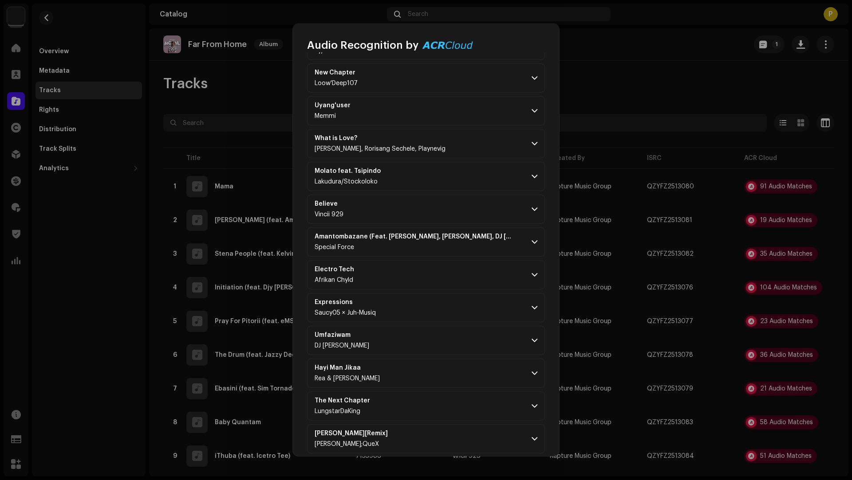
click at [462, 207] on p-accordion-header "Believe Vincii 929" at bounding box center [426, 209] width 238 height 29
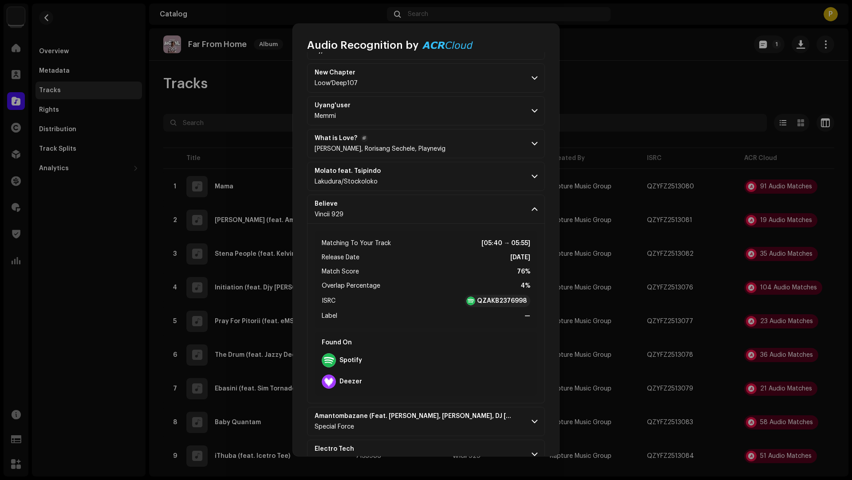
click at [461, 129] on p-accordion-header "What is Love? Shino Kikai, Rorisang Sechele, Playnevig" at bounding box center [426, 143] width 238 height 29
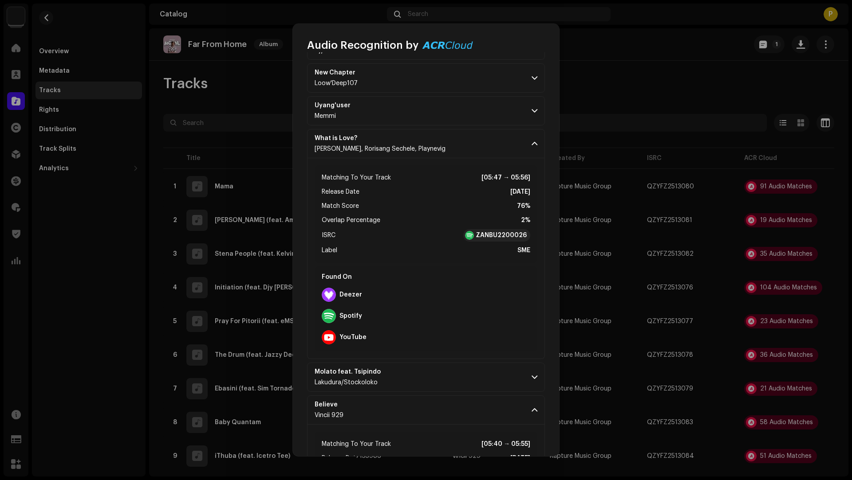
scroll to position [1363, 0]
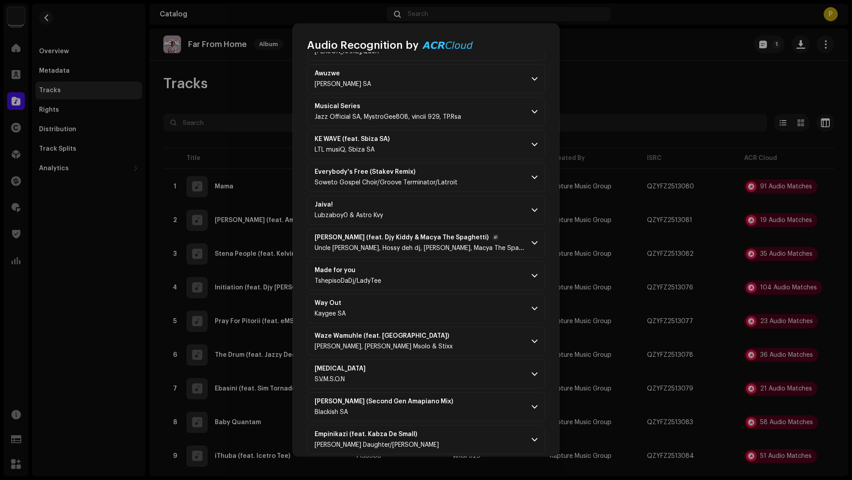
click at [437, 245] on div "Uncle Mafs, Hossy deh dj, Djy Kiddy, Macya The Spaghetti" at bounding box center [419, 248] width 210 height 7
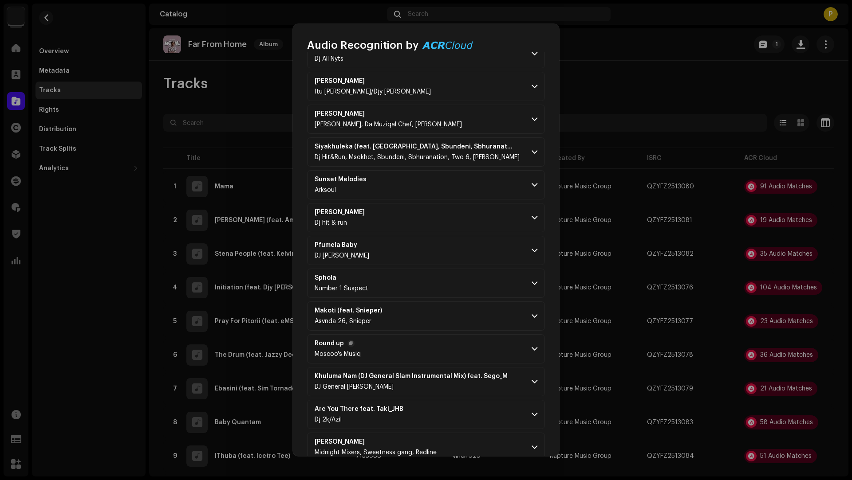
click at [458, 334] on p-accordion-header "Round up Moscoo's Musiq" at bounding box center [426, 348] width 238 height 29
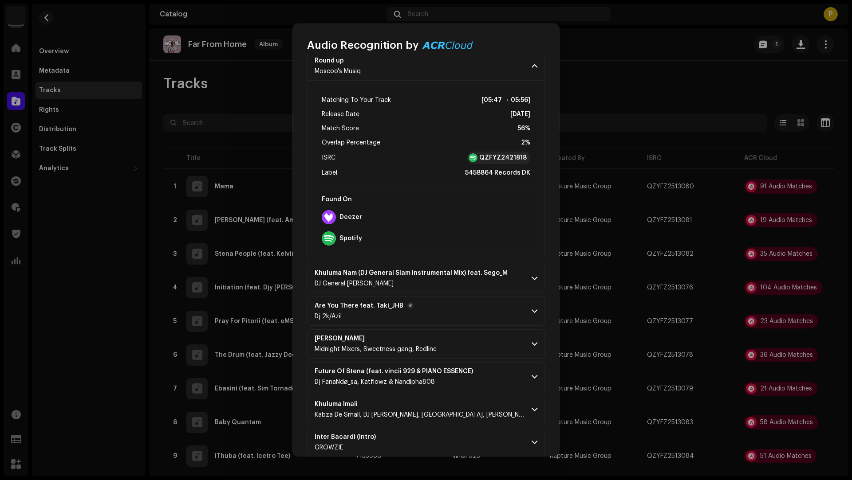
scroll to position [2439, 0]
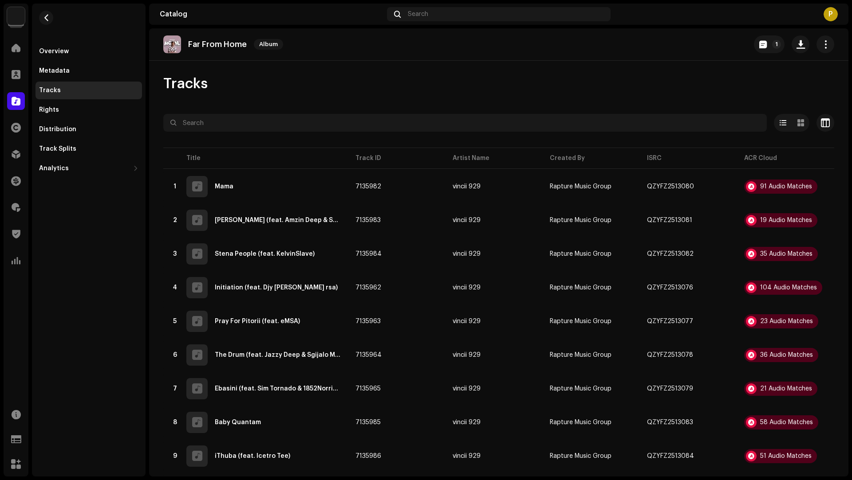
click at [718, 351] on div "Audio Recognition by Remix/Sample 56 Cover Song 2 Speech ! All results require …" at bounding box center [426, 240] width 852 height 480
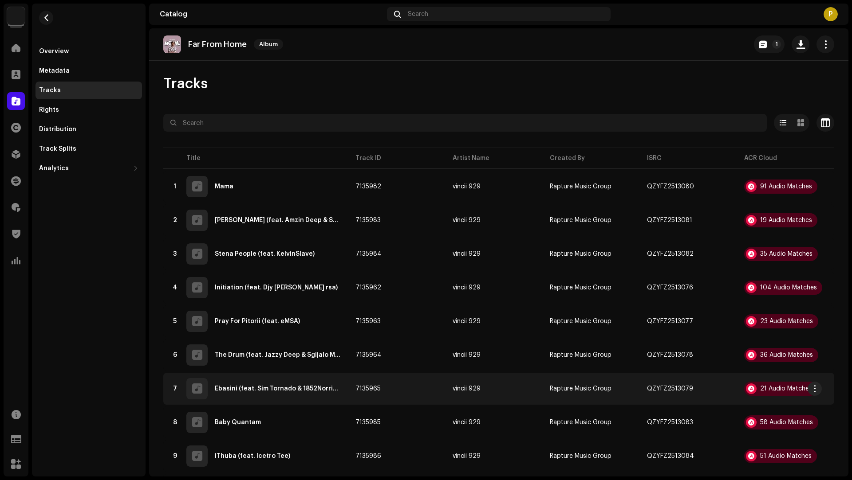
scroll to position [9908, 0]
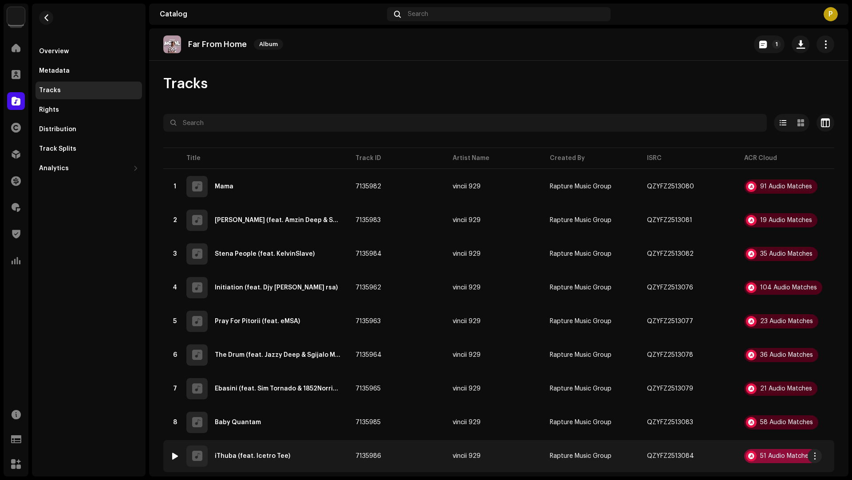
click at [765, 453] on div "51 Audio Matches" at bounding box center [785, 456] width 51 height 6
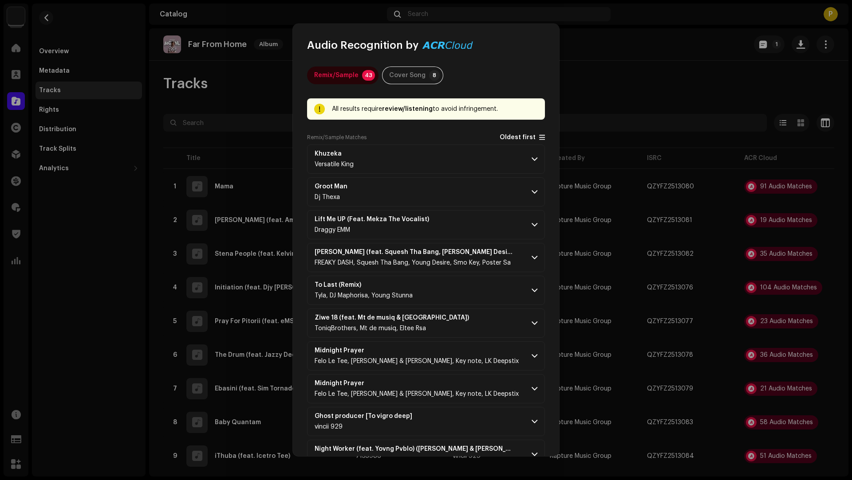
click at [501, 138] on span "Oldest first" at bounding box center [517, 137] width 36 height 7
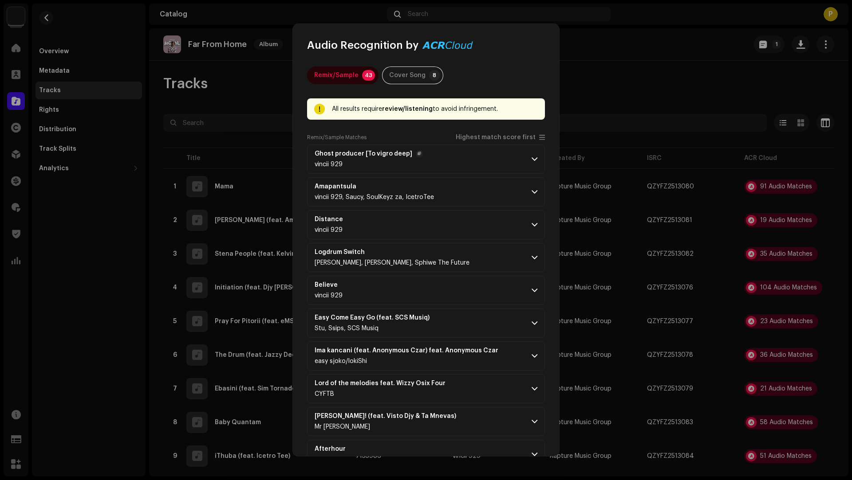
click at [490, 155] on p-accordion-header "Ghost producer [To vigro deep] vincii 929" at bounding box center [426, 159] width 238 height 29
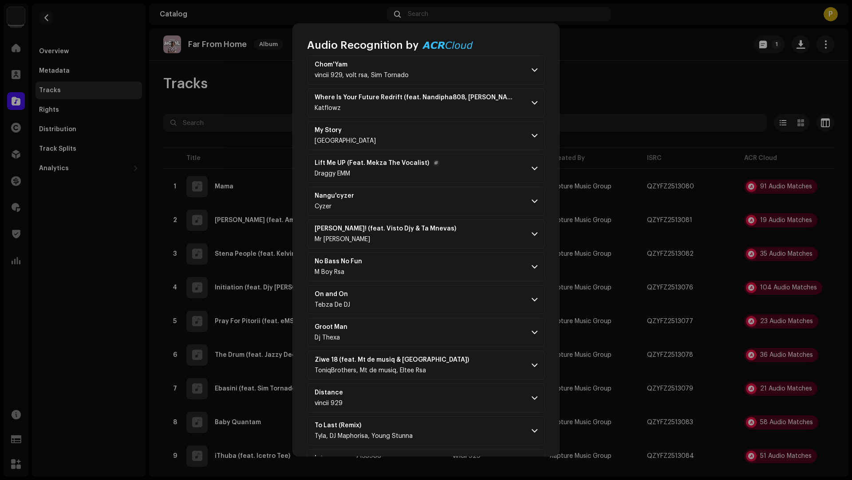
click at [464, 172] on p-accordion-header "Lift Me UP (Feat. Mekza The Vocalist) Draggy EMM" at bounding box center [426, 168] width 238 height 29
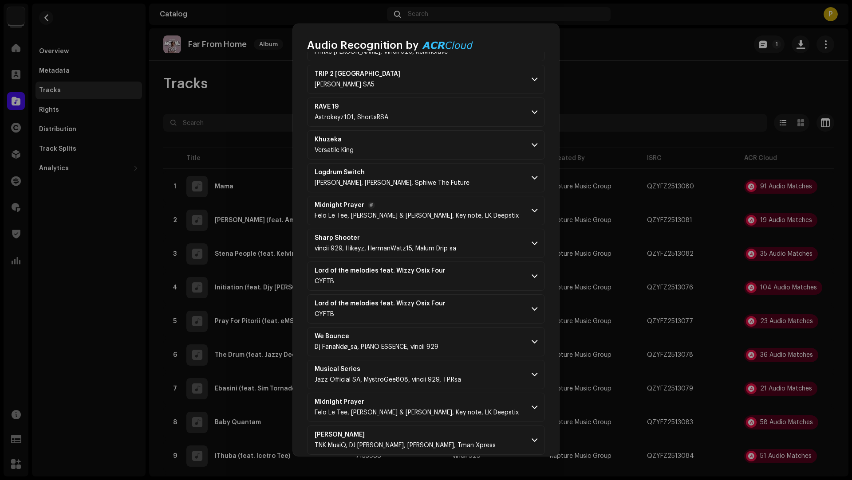
click at [474, 196] on p-accordion-header "Midnight Prayer Felo Le Tee, Mellow & Sleazy, Key note, LK Deepstix" at bounding box center [426, 210] width 238 height 29
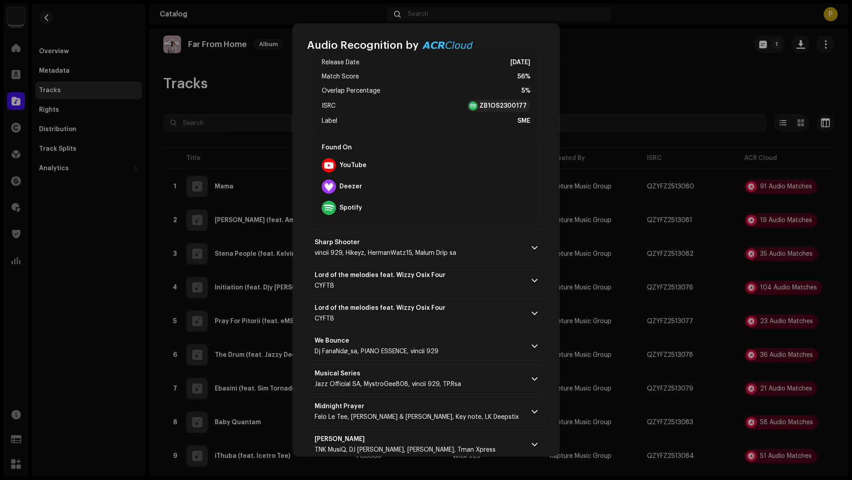
scroll to position [1636, 0]
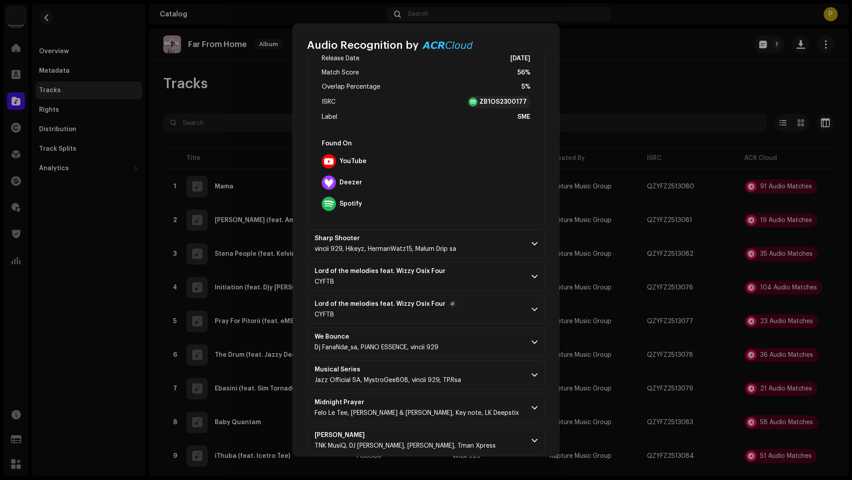
click at [497, 309] on p-accordion-header "Lord of the melodies feat. Wizzy Osix Four CYFTB" at bounding box center [426, 309] width 238 height 29
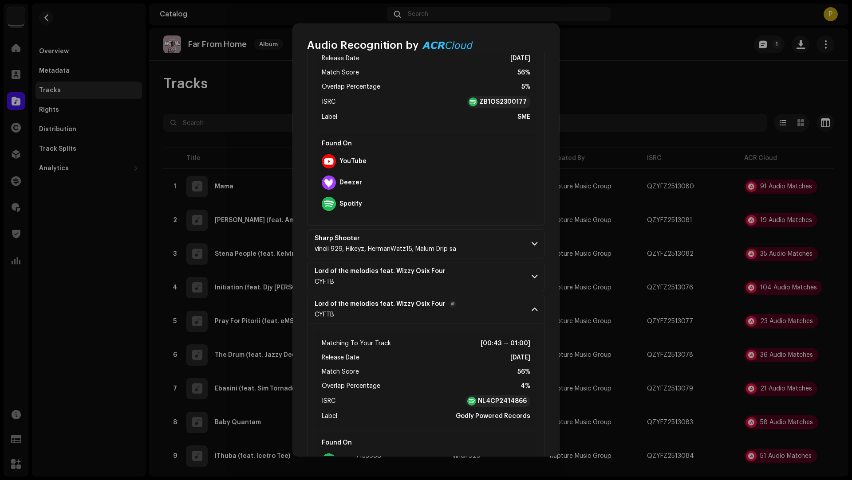
scroll to position [1815, 0]
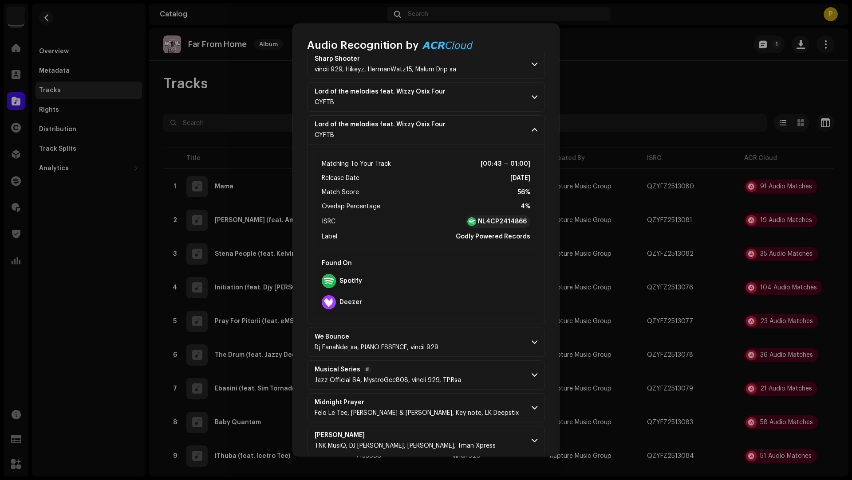
click at [478, 373] on p-accordion-header "Musical Series Jazz Official SA, MystroGee808, vincii 929, TP.Rsa" at bounding box center [426, 375] width 238 height 29
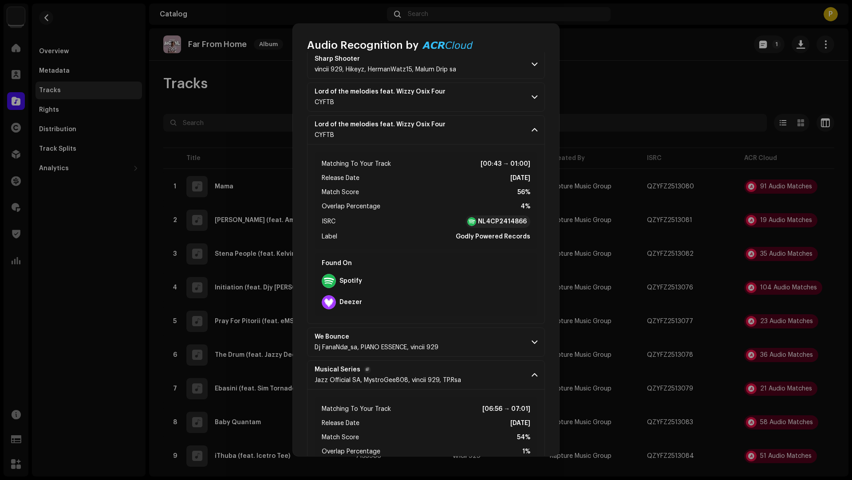
scroll to position [1974, 0]
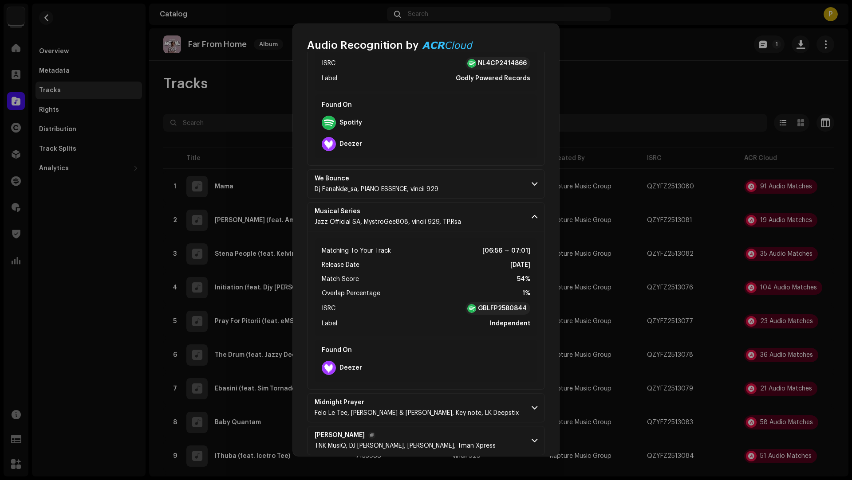
click at [487, 433] on p-accordion-header "Hayi Baleka TNK MusiQ, DJ Maphorisa, Ricky Lenyora, Tman Xpress" at bounding box center [426, 440] width 238 height 29
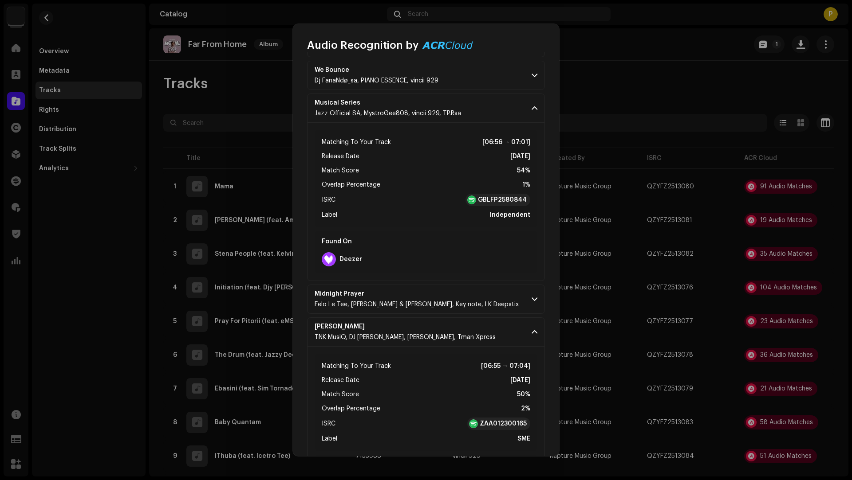
scroll to position [2152, 0]
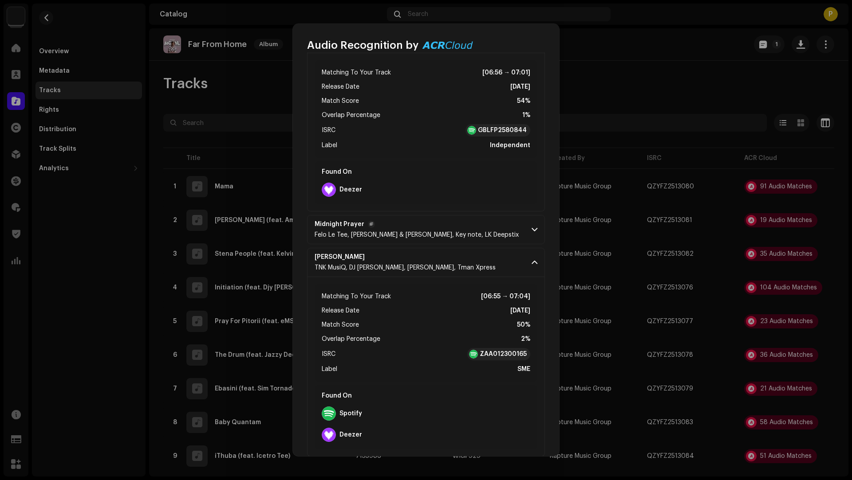
click at [486, 218] on p-accordion-header "Midnight Prayer Felo Le Tee, Mellow & Sleazy, Key note, LK Deepstix" at bounding box center [426, 229] width 238 height 29
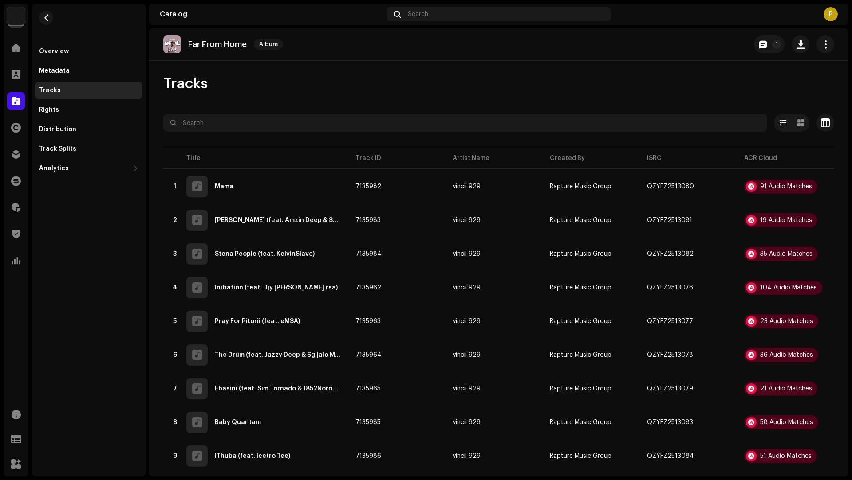
click at [600, 31] on div "Audio Recognition by Remix/Sample 43 Cover Song 8 All results require review/li…" at bounding box center [426, 240] width 852 height 480
click at [791, 45] on button "button" at bounding box center [800, 44] width 18 height 18
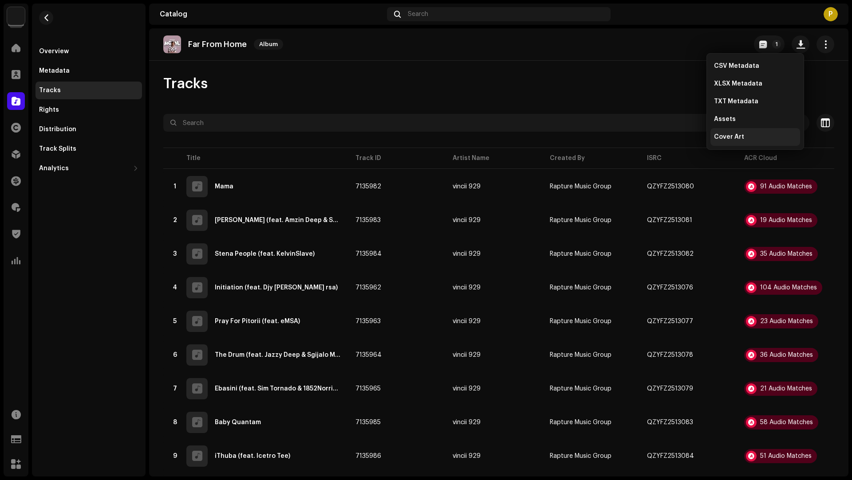
click at [724, 140] on span "Cover Art" at bounding box center [729, 137] width 30 height 7
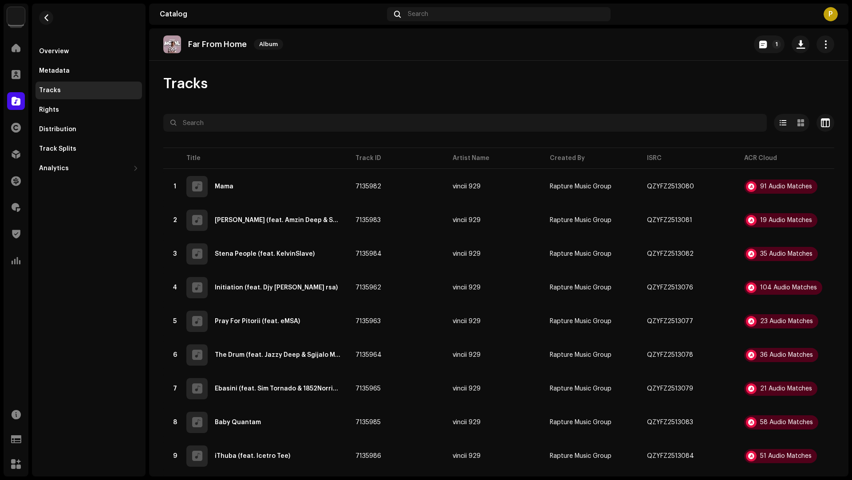
click at [120, 245] on div "Overview Metadata Tracks Rights Distribution Track Splits Analytics Consumption…" at bounding box center [89, 240] width 114 height 473
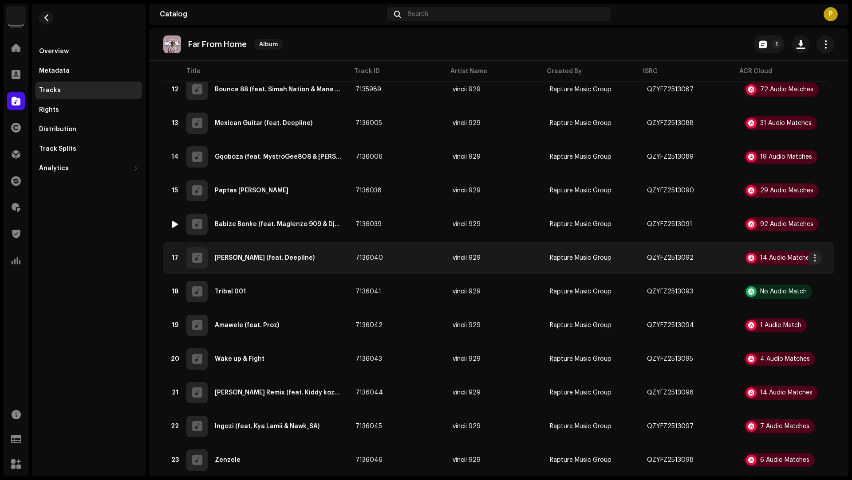
scroll to position [373, 0]
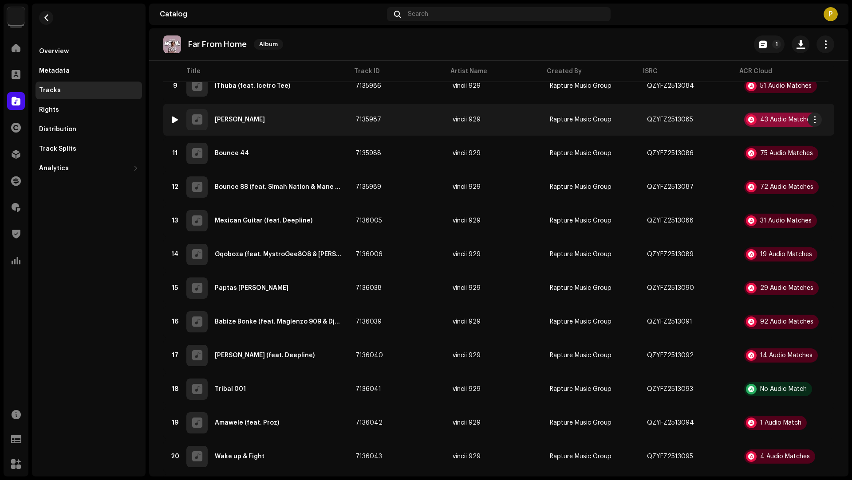
click at [769, 118] on div "43 Audio Matches" at bounding box center [786, 120] width 53 height 6
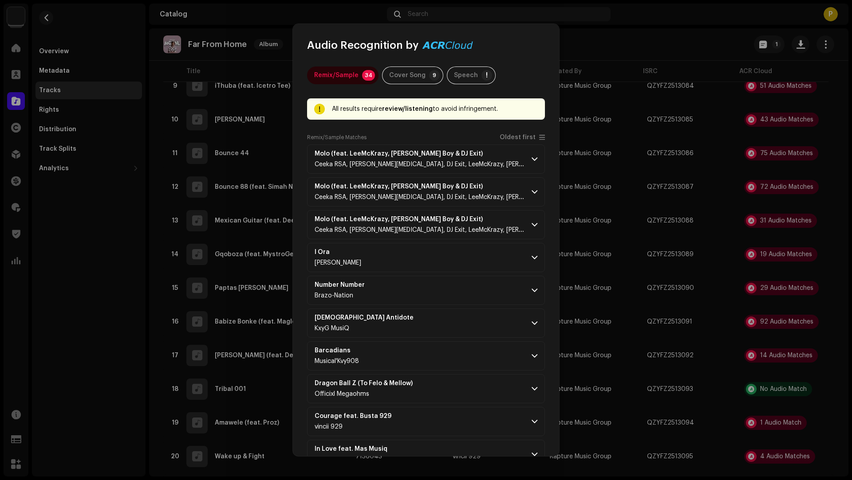
click at [506, 138] on span "Oldest first" at bounding box center [517, 137] width 36 height 7
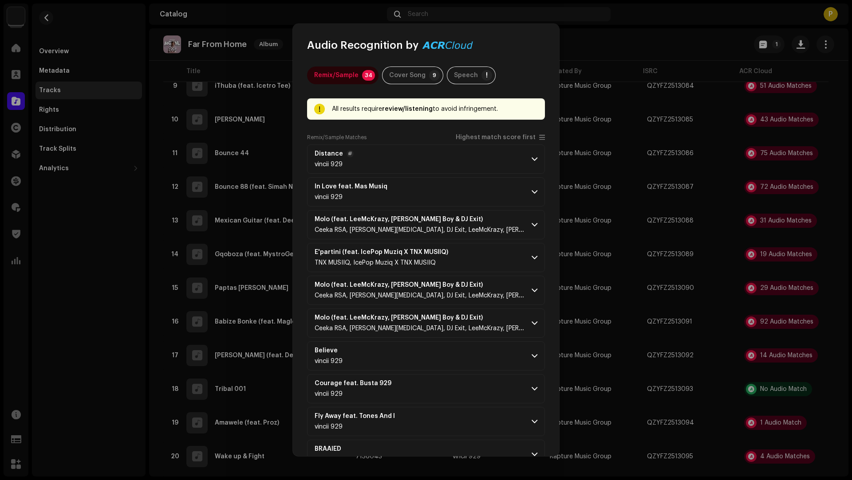
click at [498, 148] on p-accordion-header "Distance vincii 929" at bounding box center [426, 159] width 238 height 29
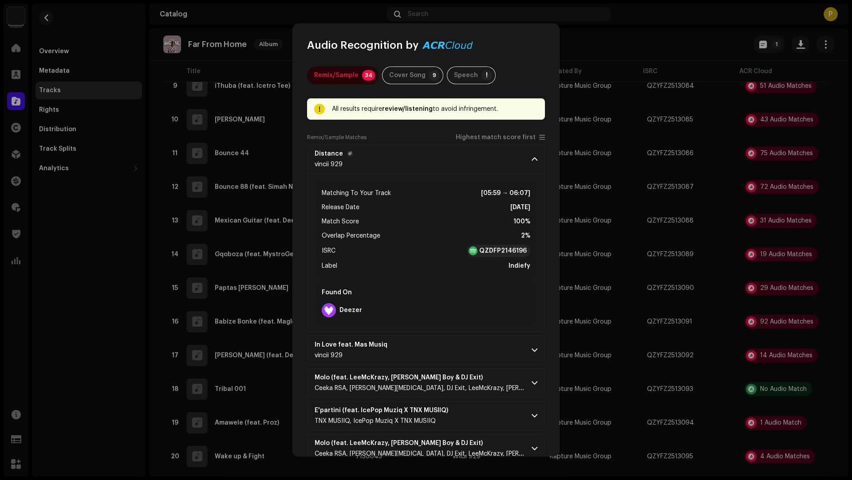
scroll to position [405, 0]
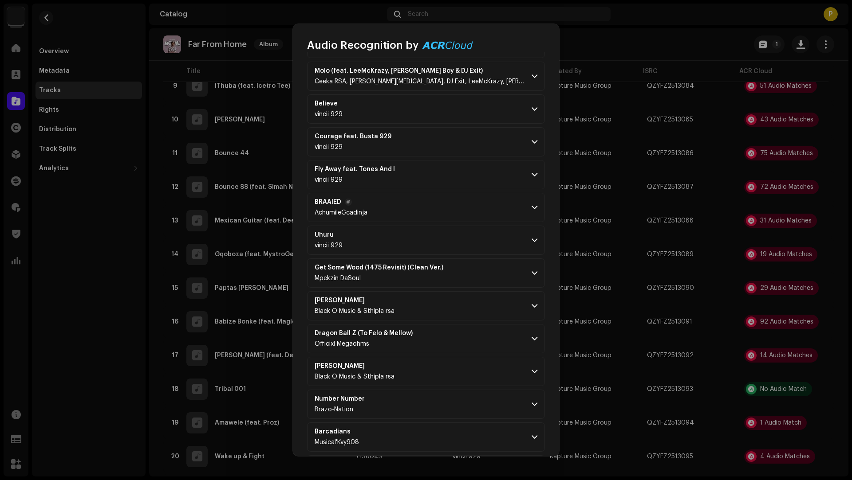
click at [466, 212] on p-accordion-header "BRAAIED AchumileGcadinja" at bounding box center [426, 207] width 238 height 29
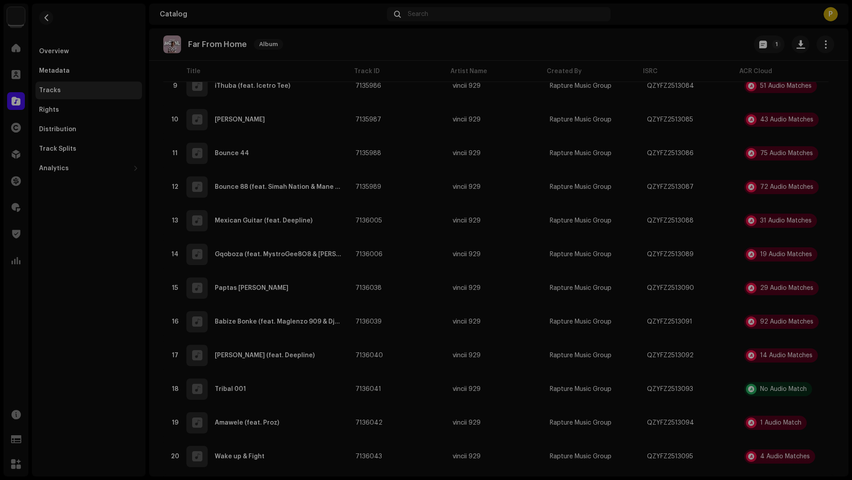
click at [127, 271] on div "Audio Recognition by Remix/Sample 34 Cover Song 9 Speech ! All results require …" at bounding box center [426, 240] width 852 height 480
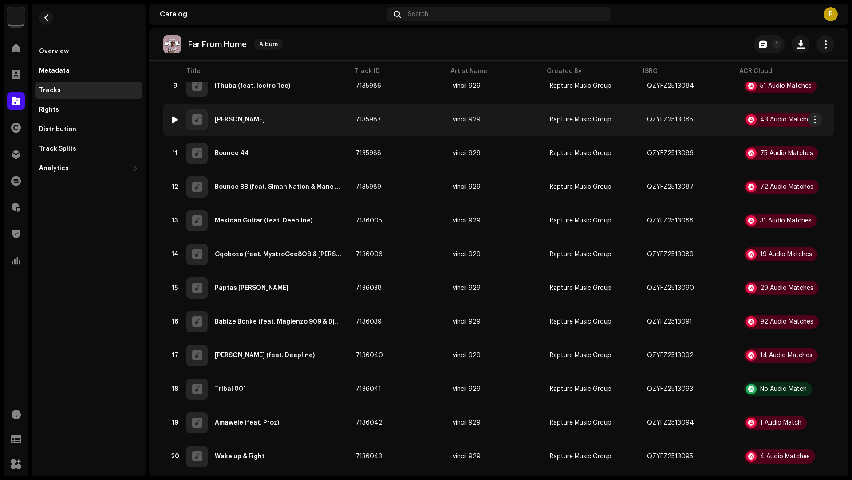
click at [285, 125] on div "10 Iza Mawala" at bounding box center [255, 119] width 171 height 21
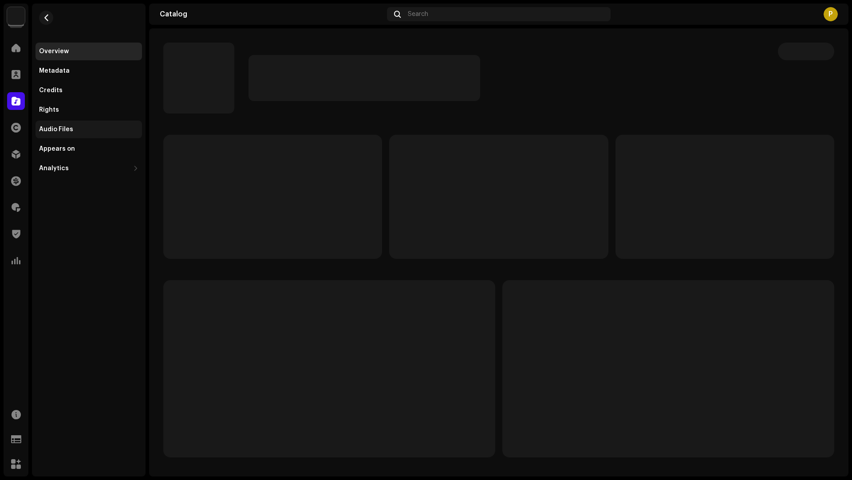
click at [67, 133] on div "Audio Files" at bounding box center [88, 130] width 106 height 18
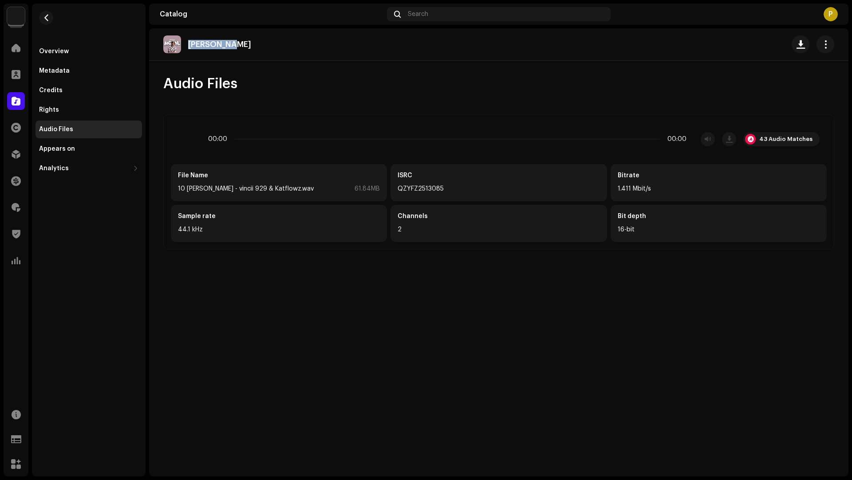
click at [230, 37] on div "[PERSON_NAME]" at bounding box center [210, 44] width 95 height 18
copy p "[PERSON_NAME]"
click at [794, 138] on div "43 Audio Matches" at bounding box center [785, 139] width 53 height 7
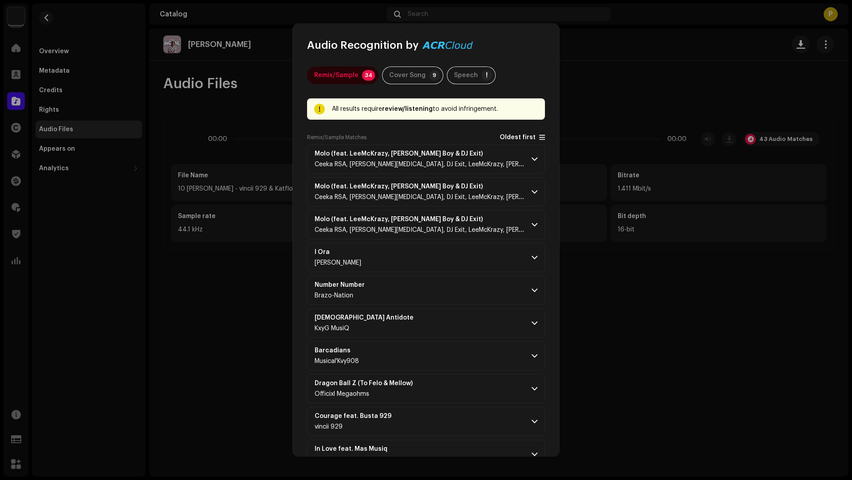
click at [517, 140] on span "Oldest first" at bounding box center [517, 137] width 36 height 7
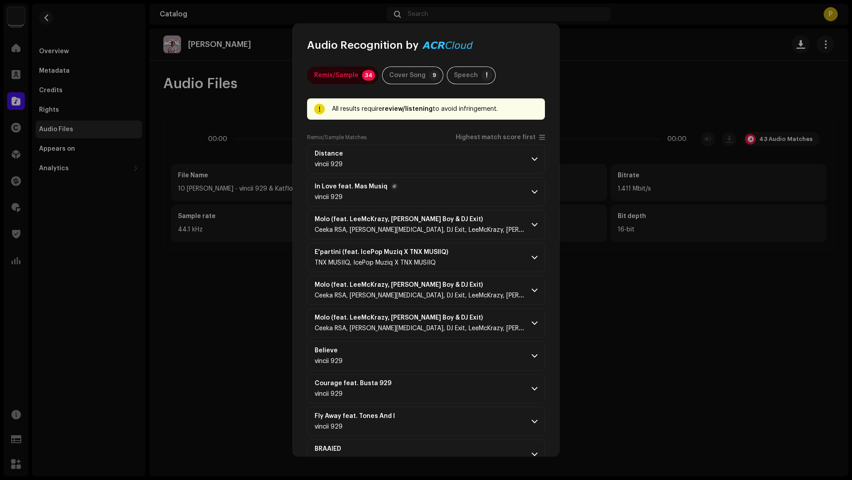
click at [469, 180] on p-accordion-header "In Love feat. Mas Musiq vincii 929" at bounding box center [426, 191] width 238 height 29
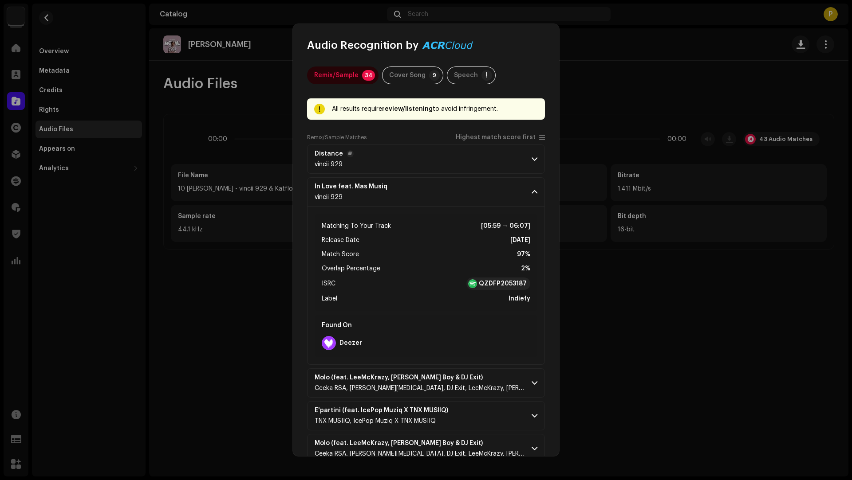
click at [452, 161] on p-accordion-header "Distance vincii 929" at bounding box center [426, 159] width 238 height 29
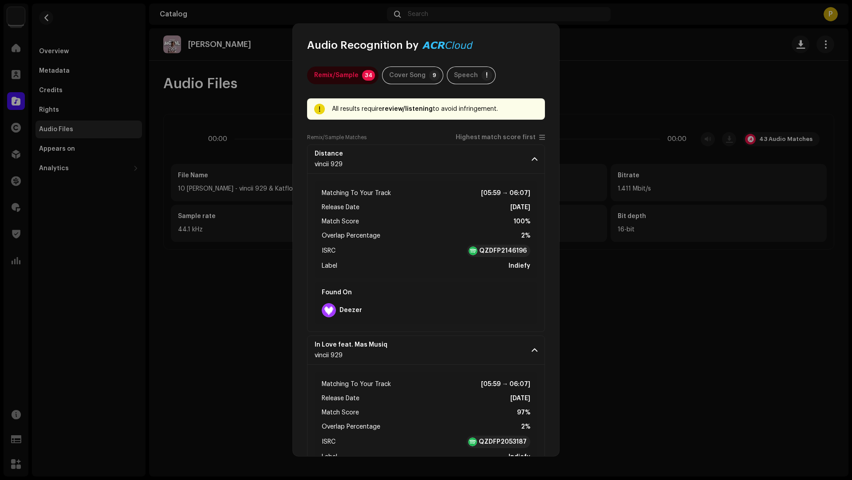
scroll to position [237, 0]
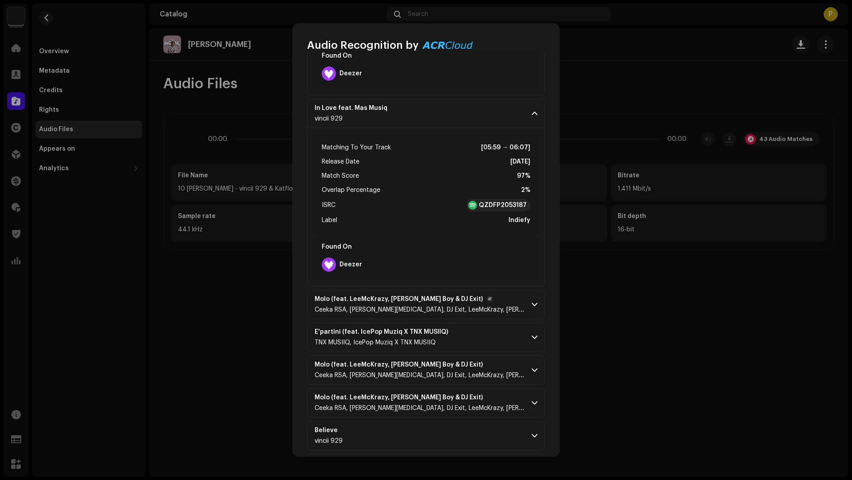
click at [496, 312] on p-accordion-header "Molo (feat. LeeMcKrazy, Matute Boy & DJ Exit) Ceeka RSA, Tyler ICU, DJ Exit, Le…" at bounding box center [426, 304] width 238 height 29
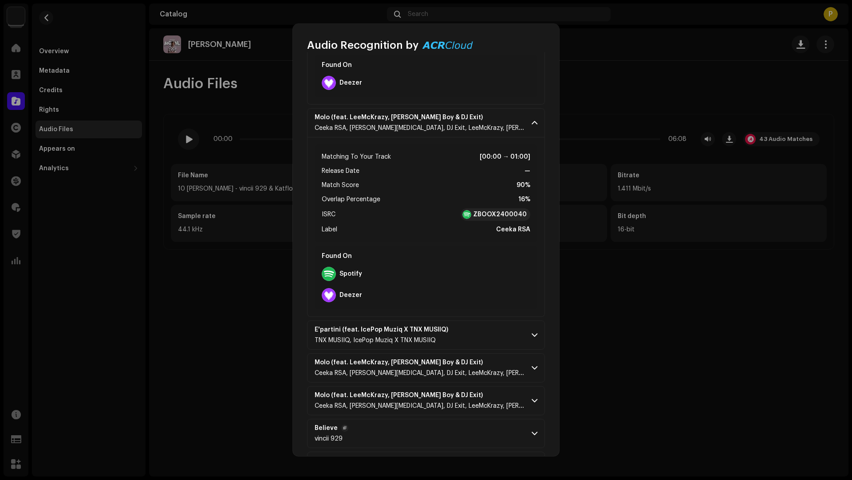
scroll to position [456, 0]
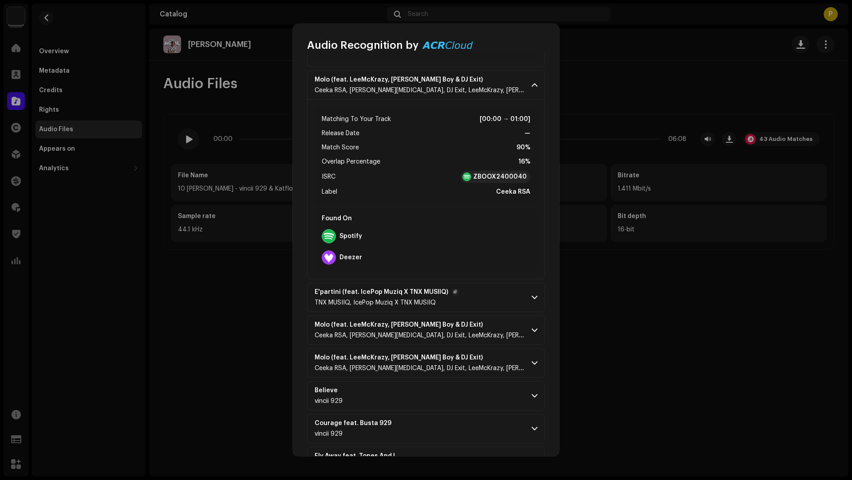
click at [468, 295] on p-accordion-header "E'partini (feat. IcePop Muziq X TNX MUSIIQ) TNX MUSIIQ, IcePop Muziq X TNX MUSI…" at bounding box center [426, 297] width 238 height 29
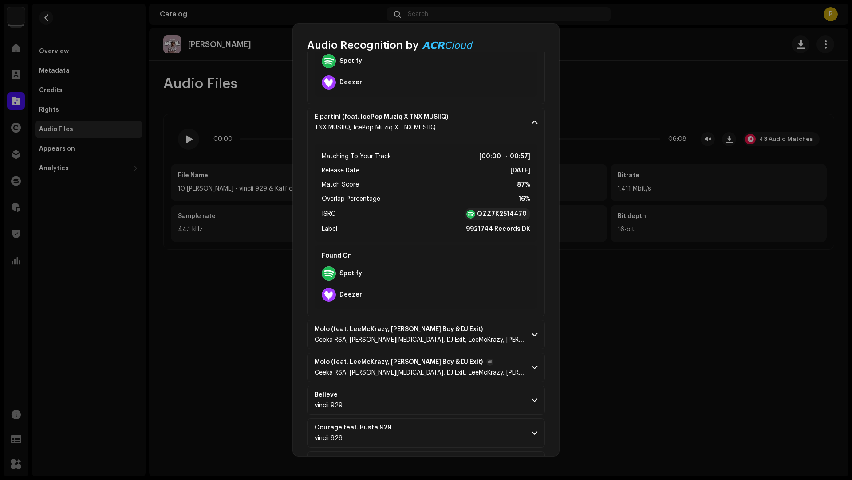
scroll to position [632, 0]
click at [499, 370] on p-accordion-header "Molo (feat. LeeMcKrazy, Matute Boy & DJ Exit) Ceeka RSA, Tyler ICU, DJ Exit, Le…" at bounding box center [426, 367] width 238 height 29
click at [494, 320] on p-accordion-header "Molo (feat. LeeMcKrazy, Matute Boy & DJ Exit) Ceeka RSA, Tyler ICU, DJ Exit, Le…" at bounding box center [426, 334] width 238 height 29
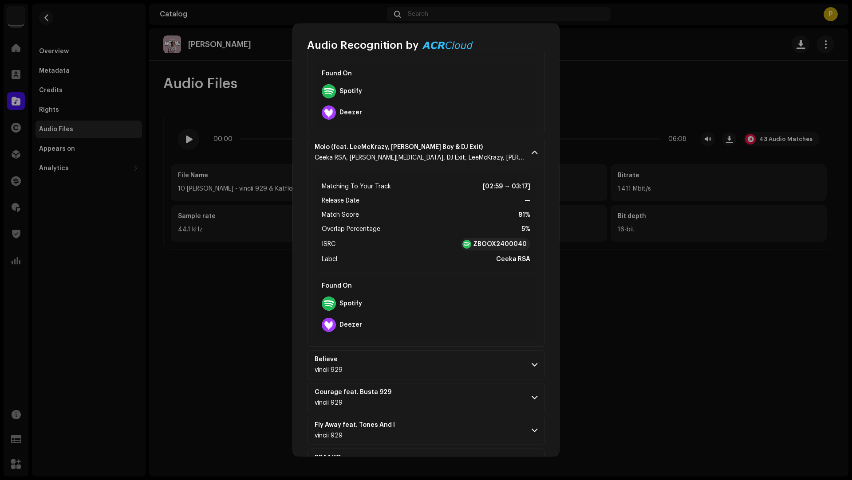
scroll to position [1076, 0]
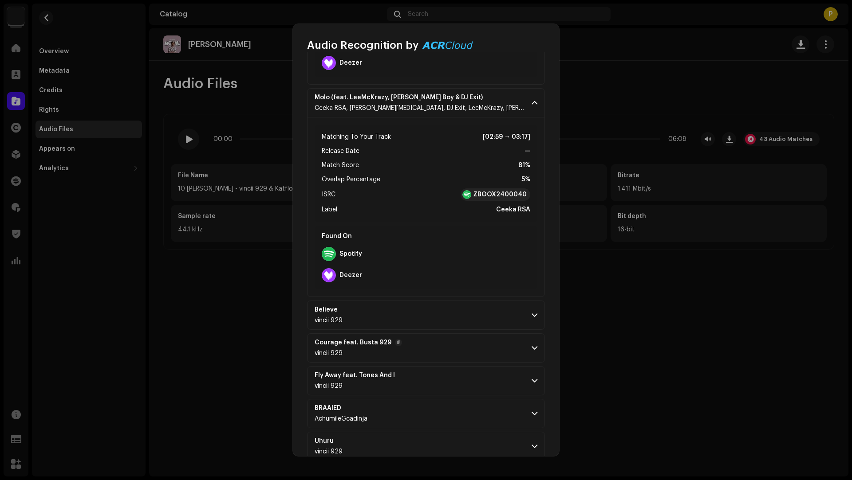
click at [457, 350] on p-accordion-header "Courage feat. Busta 929 vincii 929" at bounding box center [426, 348] width 238 height 29
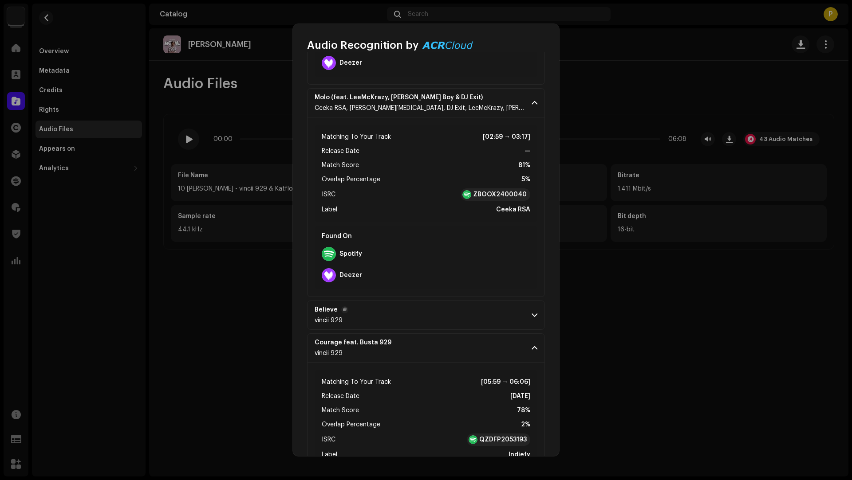
click at [442, 318] on p-accordion-header "Believe vincii 929" at bounding box center [426, 315] width 238 height 29
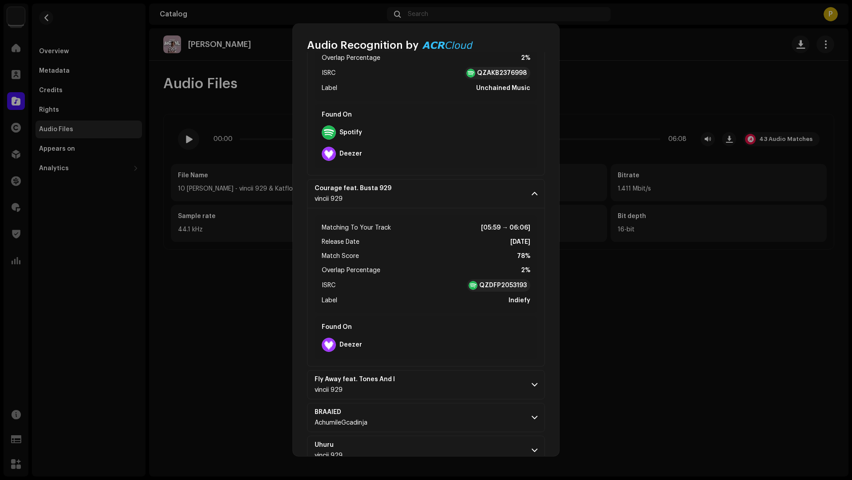
scroll to position [1573, 0]
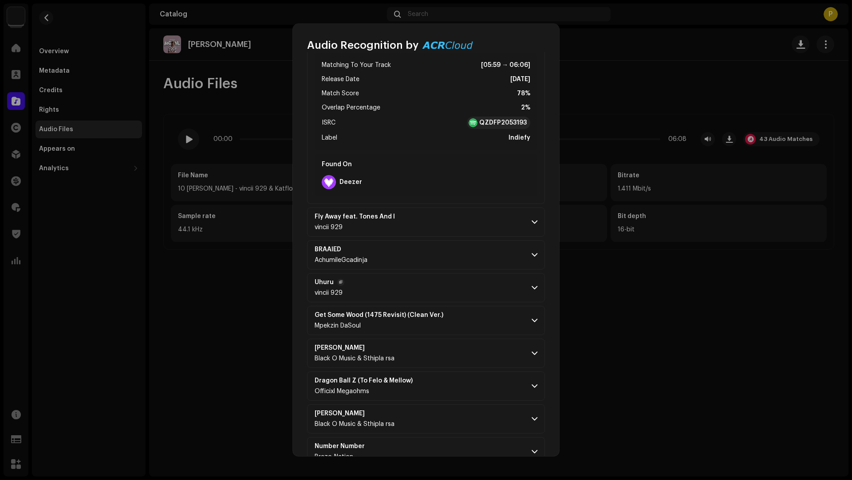
click at [440, 292] on p-accordion-header "Uhuru vincii 929" at bounding box center [426, 287] width 238 height 29
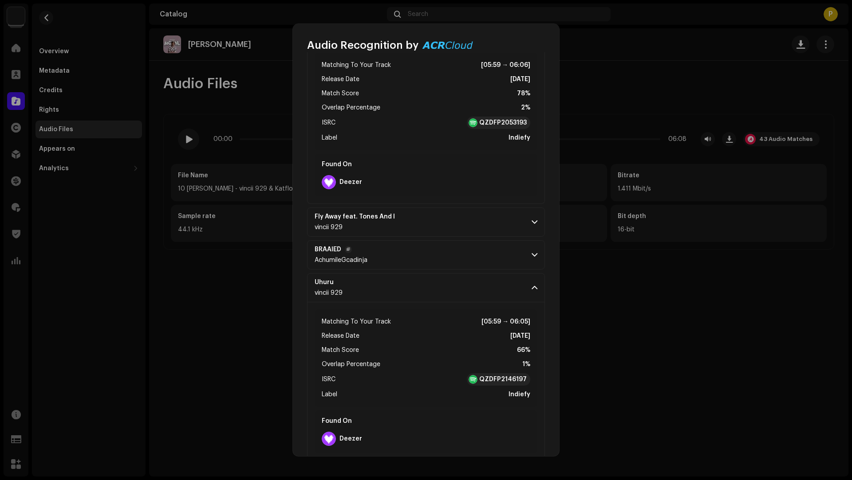
click at [446, 265] on p-accordion-header "BRAAIED AchumileGcadinja" at bounding box center [426, 254] width 238 height 29
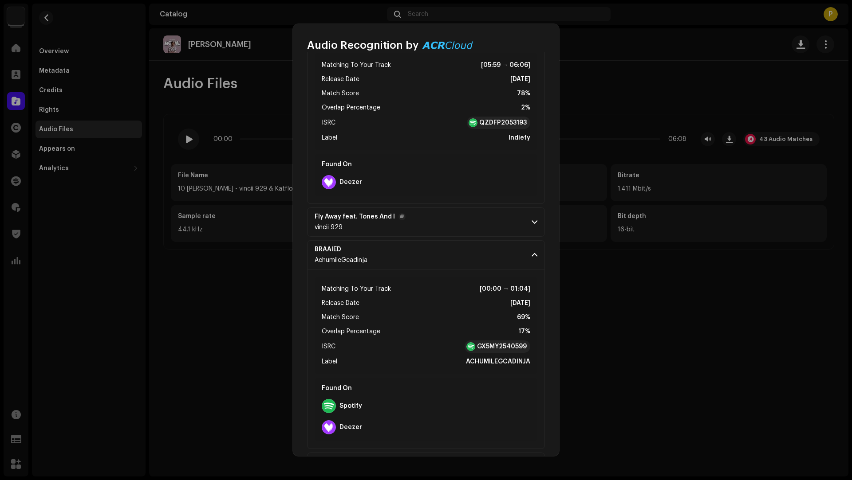
click at [450, 226] on p-accordion-header "Fly Away feat. Tones And I vincii 929" at bounding box center [426, 222] width 238 height 29
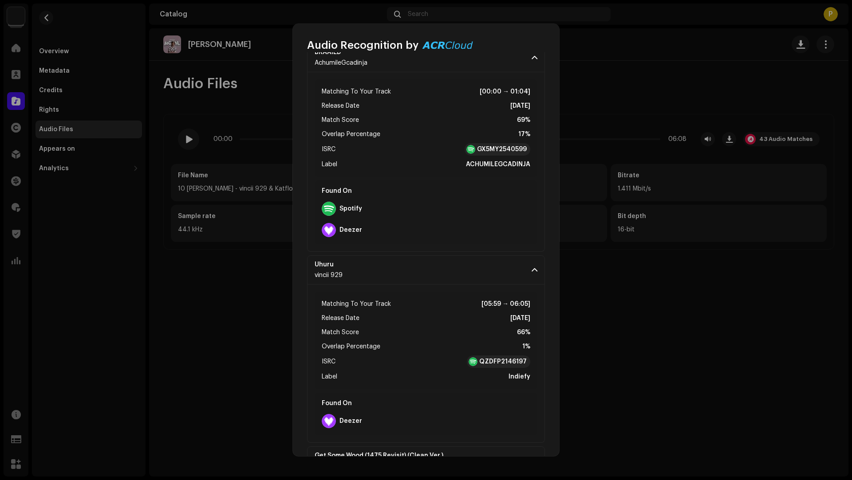
scroll to position [2110, 0]
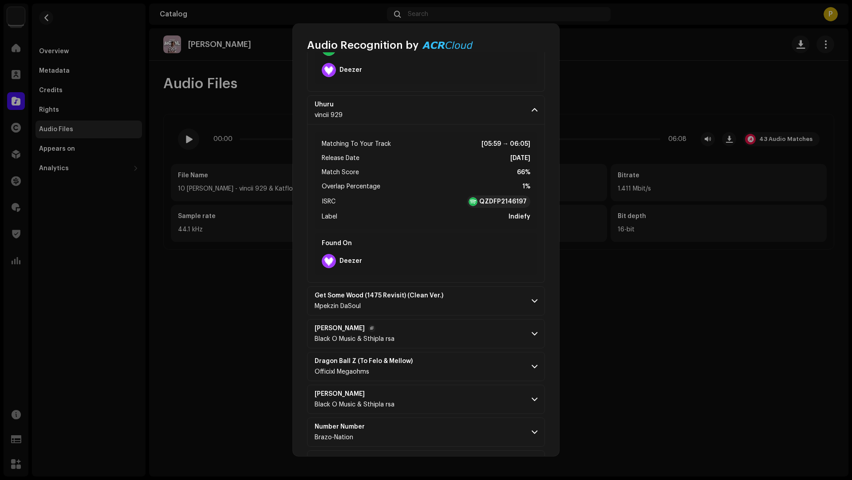
click at [471, 334] on p-accordion-header "Iza Mawala Black O Music & Sthipla rsa" at bounding box center [426, 333] width 238 height 29
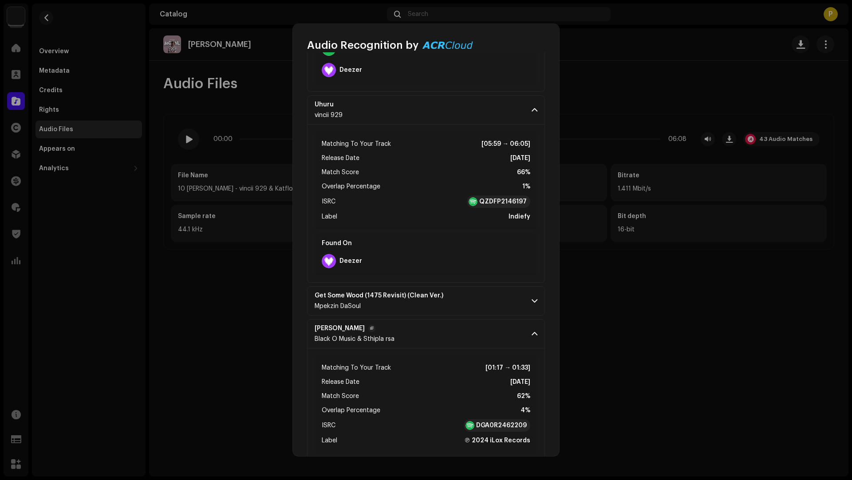
scroll to position [2616, 0]
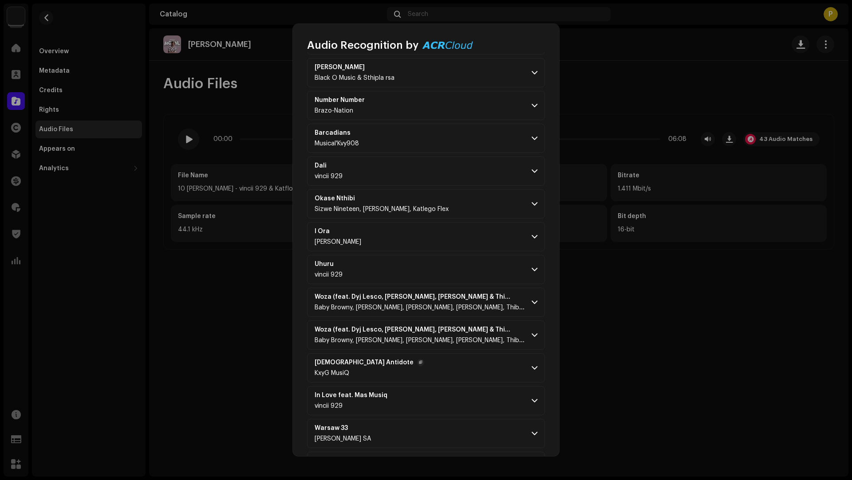
click at [461, 354] on p-accordion-header "Sgija Antidote KxyG MusiQ" at bounding box center [426, 368] width 238 height 29
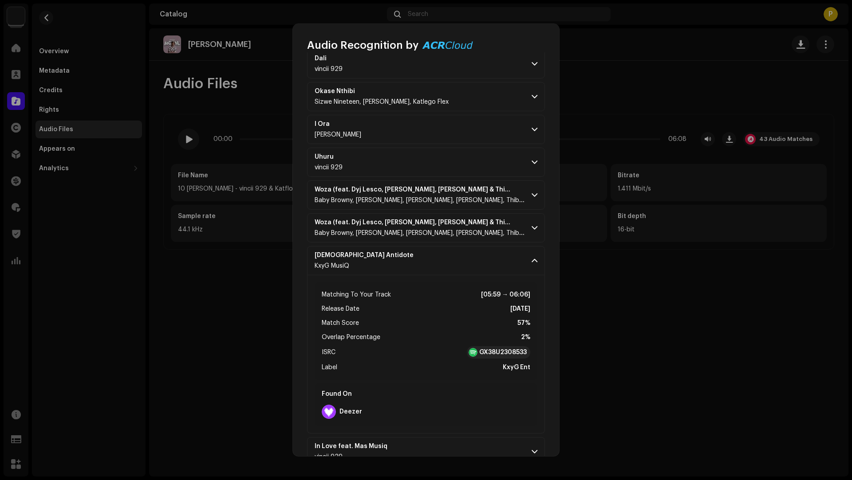
scroll to position [2983, 0]
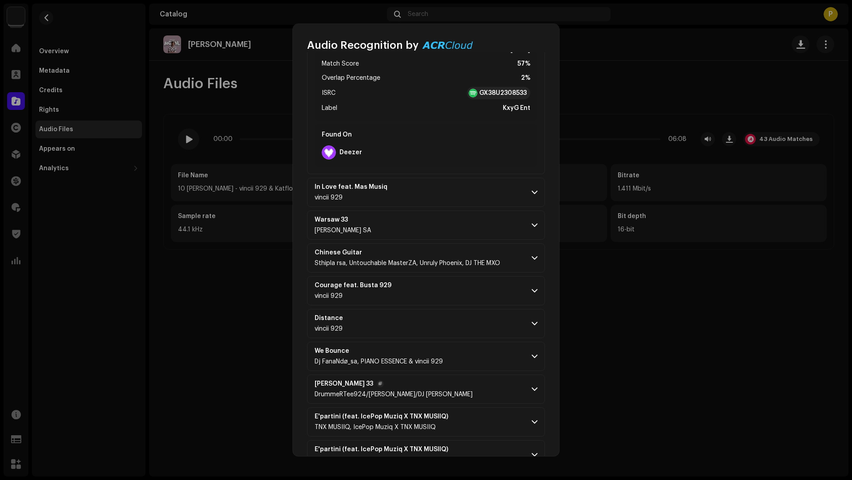
click at [458, 376] on p-accordion-header "Iza Mawala 33 DrummeRTee924/Lee Ki/DJ SiSi" at bounding box center [426, 389] width 238 height 29
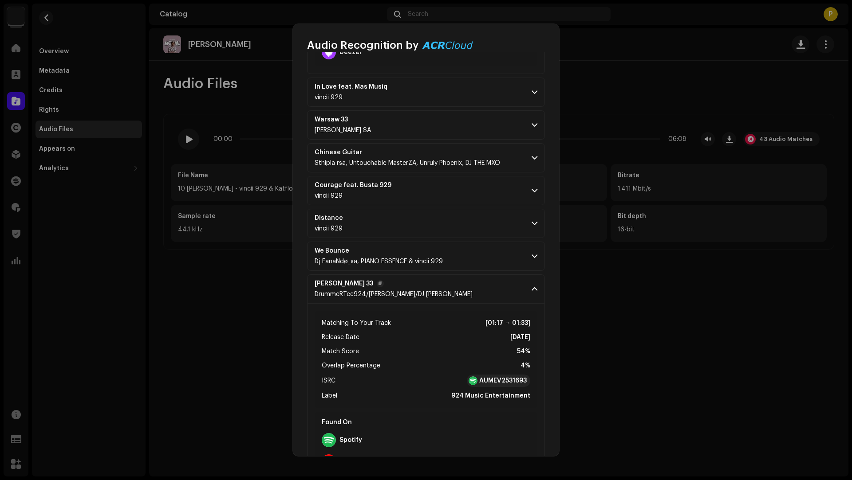
scroll to position [3211, 0]
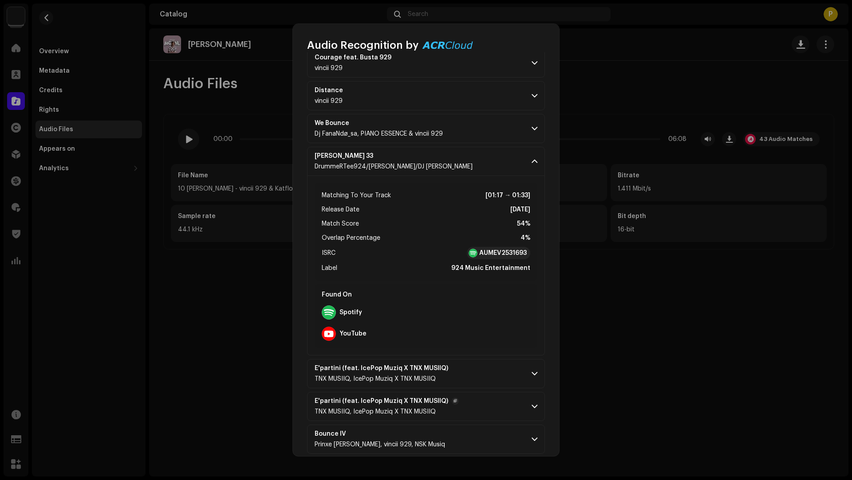
click at [476, 393] on p-accordion-header "E'partini (feat. IcePop Muziq X TNX MUSIIQ) TNX MUSIIQ, IcePop Muziq X TNX MUSI…" at bounding box center [426, 406] width 238 height 29
click at [478, 359] on p-accordion-header "E'partini (feat. IcePop Muziq X TNX MUSIIQ) TNX MUSIIQ, IcePop Muziq X TNX MUSI…" at bounding box center [426, 373] width 238 height 29
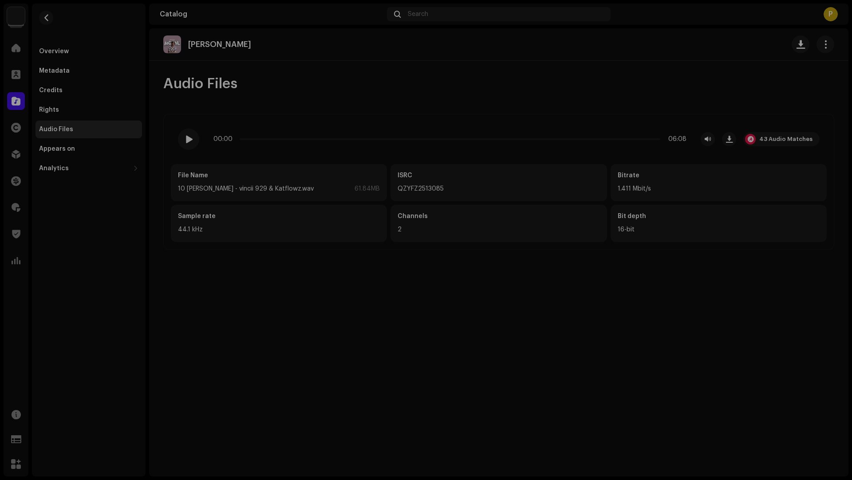
click at [120, 75] on div "Audio Recognition by Remix/Sample 34 Cover Song 9 Speech ! All results require …" at bounding box center [426, 240] width 852 height 480
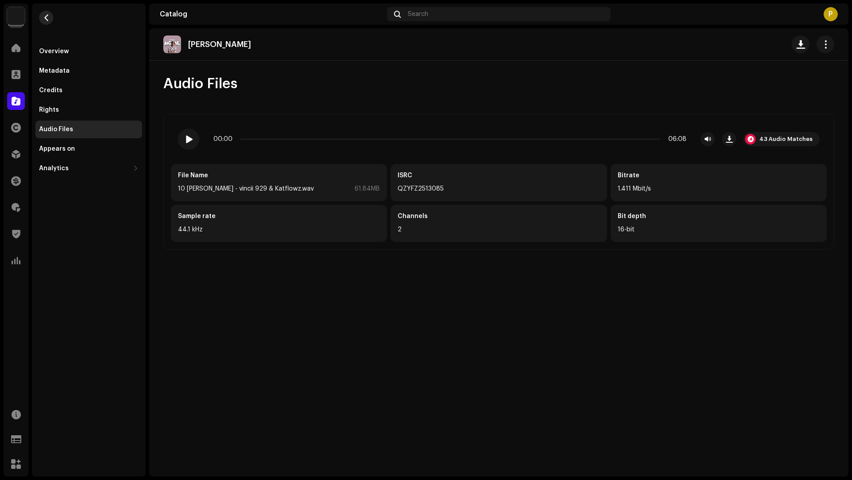
click at [43, 15] on span "button" at bounding box center [46, 17] width 7 height 7
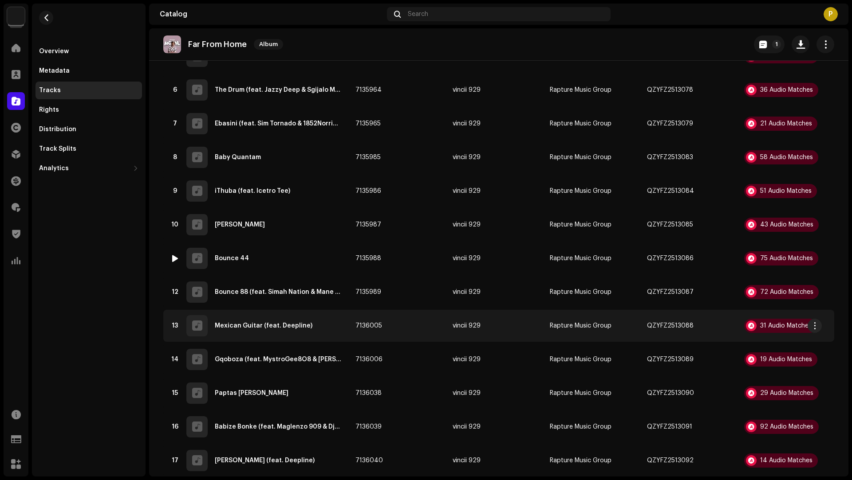
scroll to position [402, 0]
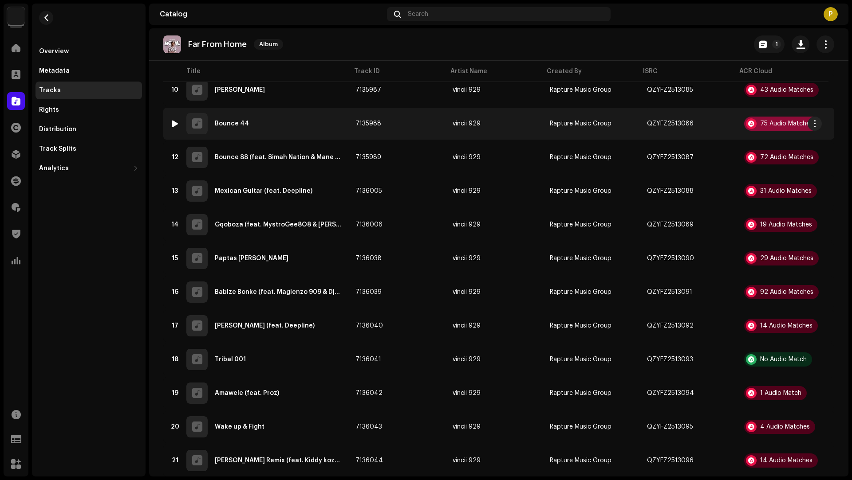
click at [771, 122] on div "75 Audio Matches" at bounding box center [786, 124] width 53 height 6
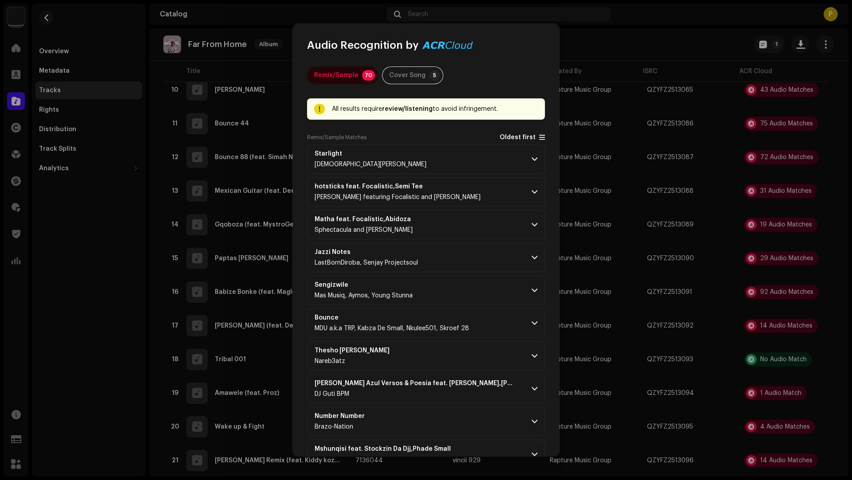
click at [511, 137] on span "Oldest first" at bounding box center [517, 137] width 36 height 7
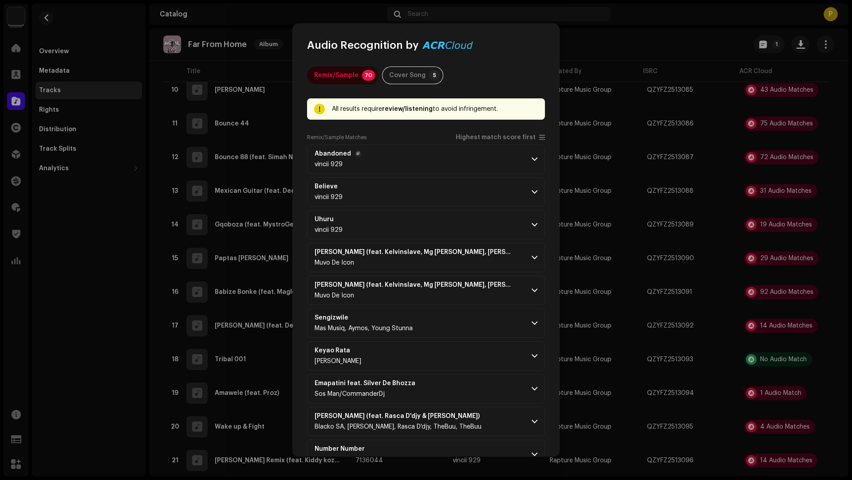
click at [482, 166] on p-accordion-header "Abandoned vincii 929" at bounding box center [426, 159] width 238 height 29
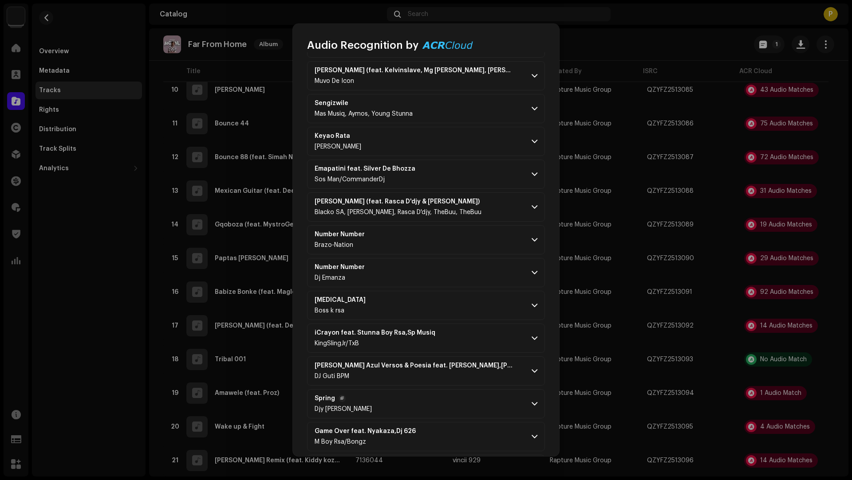
scroll to position [581, 0]
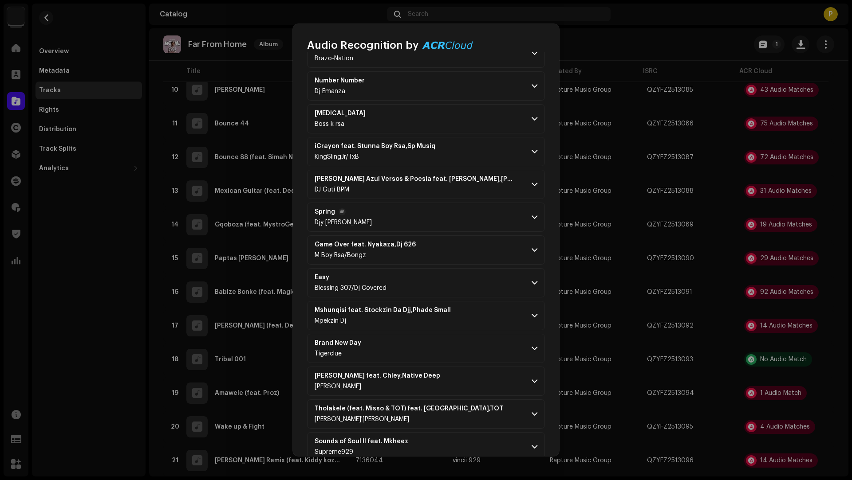
click at [452, 215] on p-accordion-header "Spring Djy Buddy O" at bounding box center [426, 217] width 238 height 29
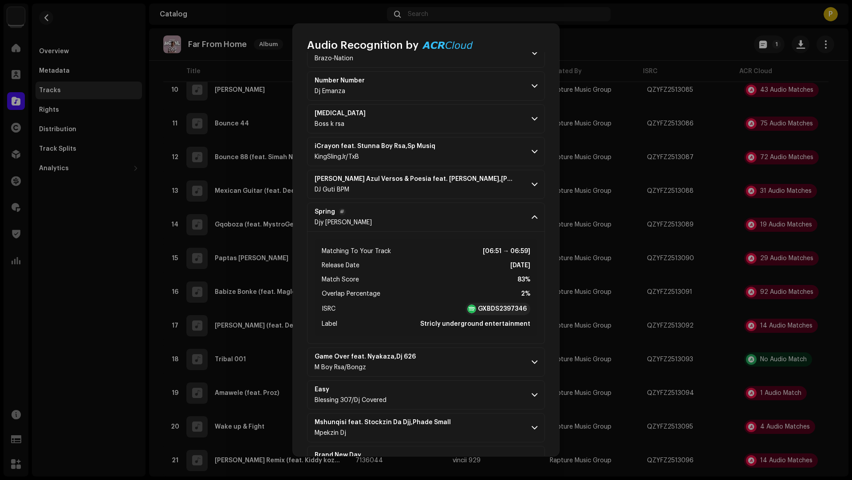
scroll to position [1308, 0]
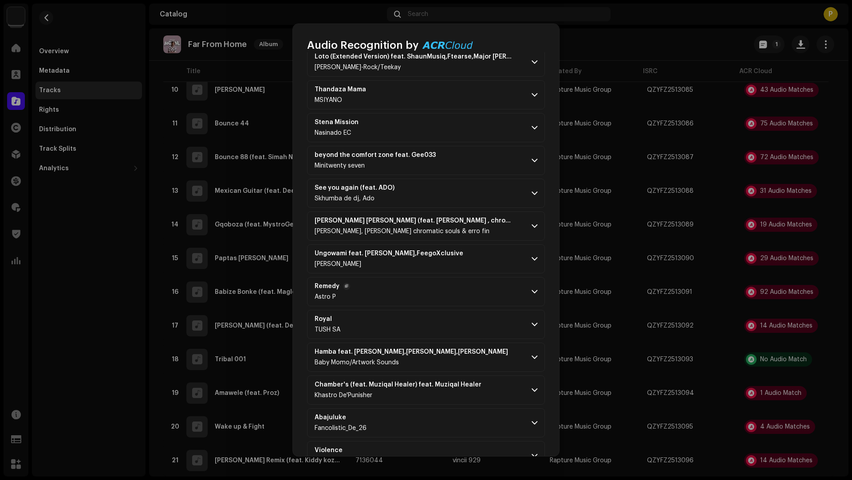
click at [456, 279] on p-accordion-header "Remedy Astro P" at bounding box center [426, 291] width 238 height 29
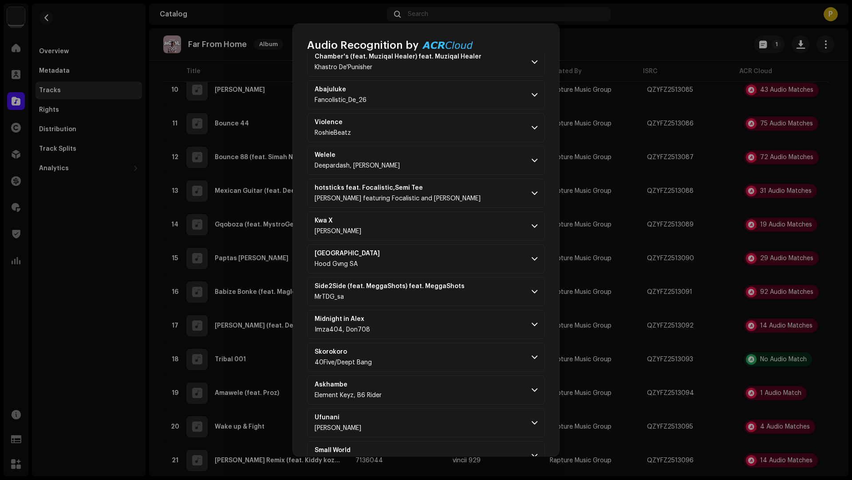
scroll to position [2064, 0]
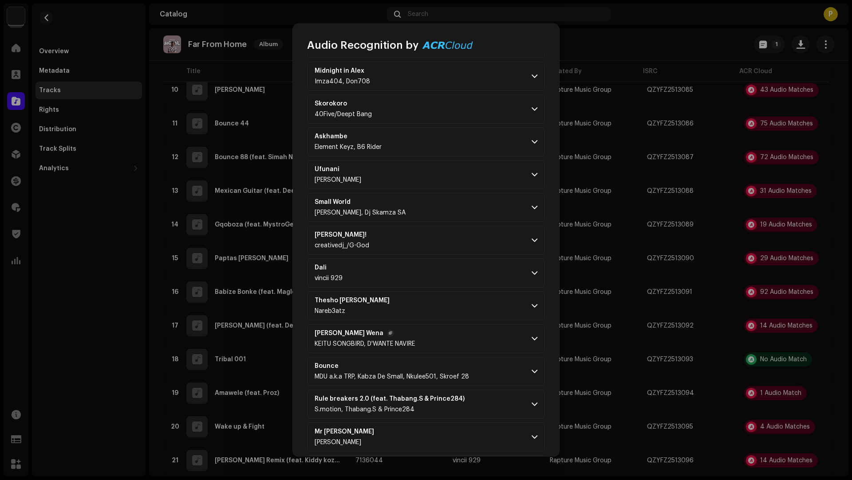
click at [458, 324] on p-accordion-header "Ke Batla Wena KEITU SONGBIRD, D'WANTE NAVIRE" at bounding box center [426, 338] width 238 height 29
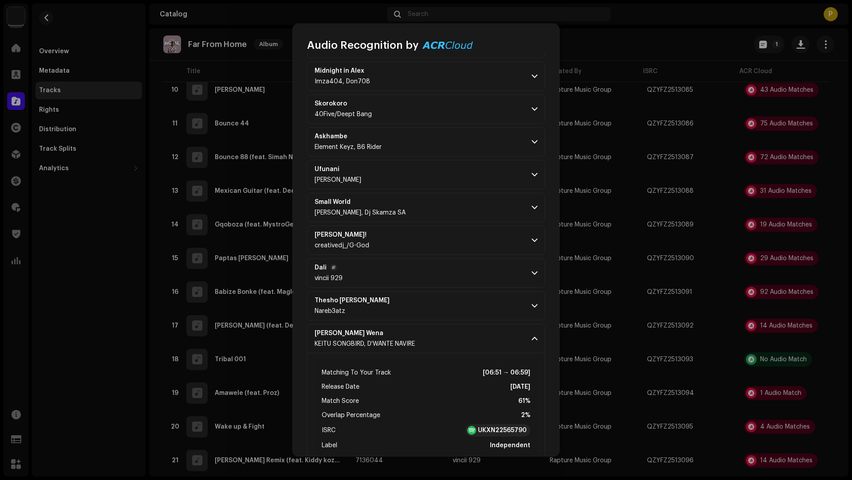
click at [447, 259] on p-accordion-header "Dali vincii 929" at bounding box center [426, 273] width 238 height 29
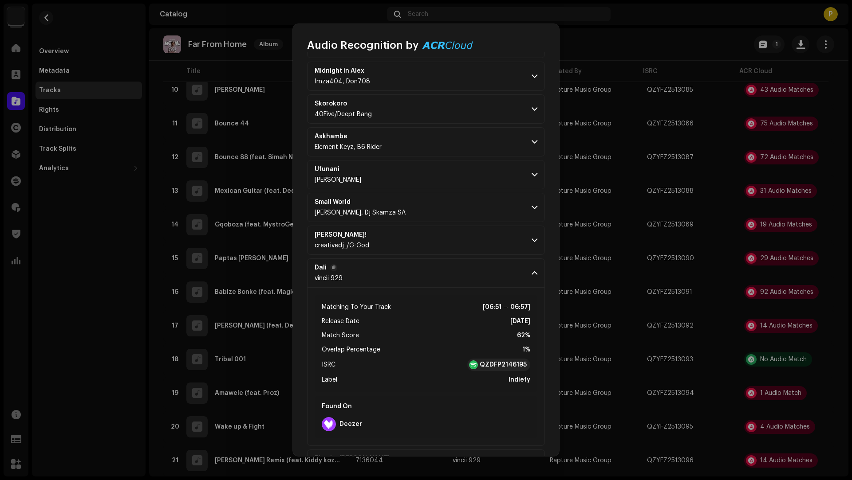
scroll to position [2785, 0]
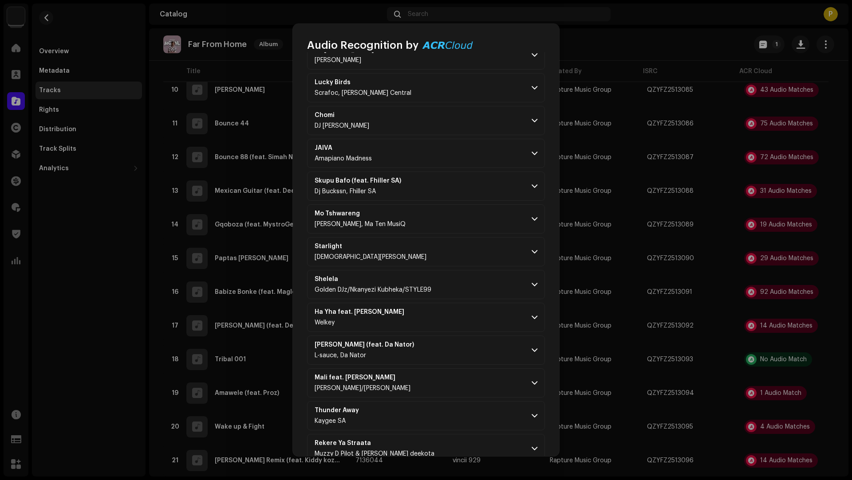
click at [466, 401] on p-accordion-header "Thunder Away Kaygee SA" at bounding box center [426, 415] width 238 height 29
click at [462, 369] on p-accordion-header "Mali feat. Mkeyz,Deeper Phil Mr Brown/Kabza De Small" at bounding box center [426, 383] width 238 height 29
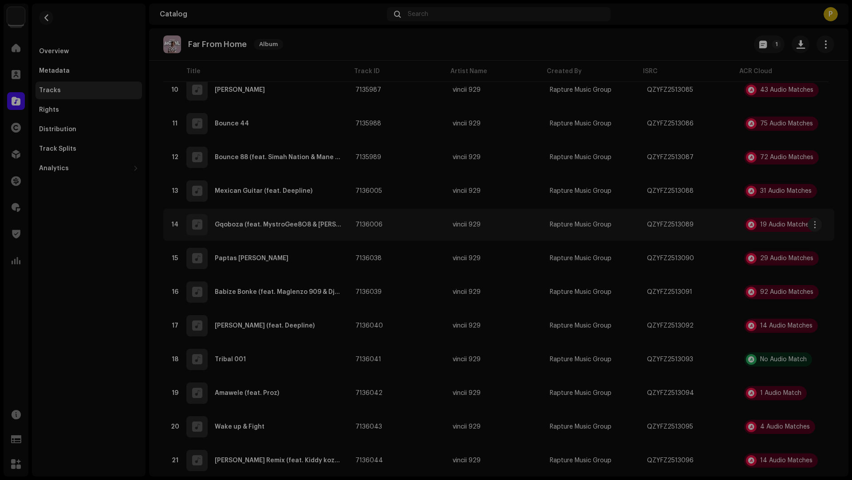
drag, startPoint x: 593, startPoint y: 247, endPoint x: 640, endPoint y: 224, distance: 52.2
click at [594, 247] on div "Audio Recognition by Remix/Sample 70 Cover Song 5 All results require review/li…" at bounding box center [426, 240] width 852 height 480
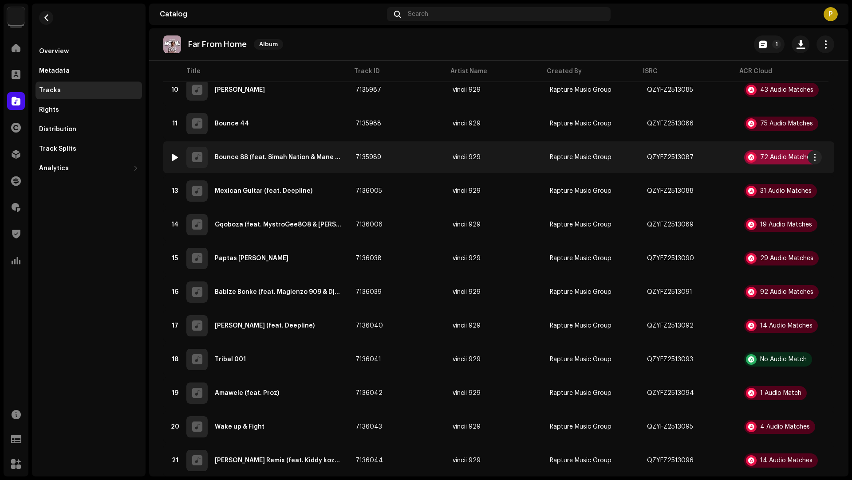
click at [760, 160] on div "72 Audio Matches" at bounding box center [781, 157] width 75 height 14
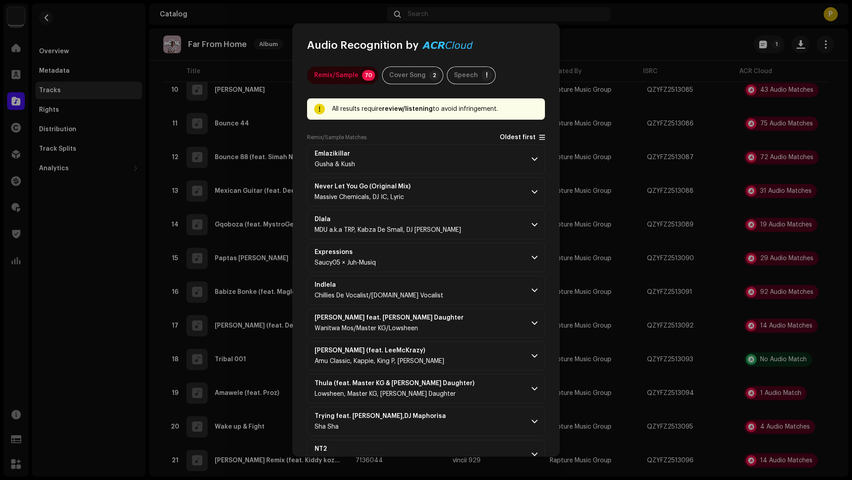
click at [505, 138] on span "Oldest first" at bounding box center [517, 137] width 36 height 7
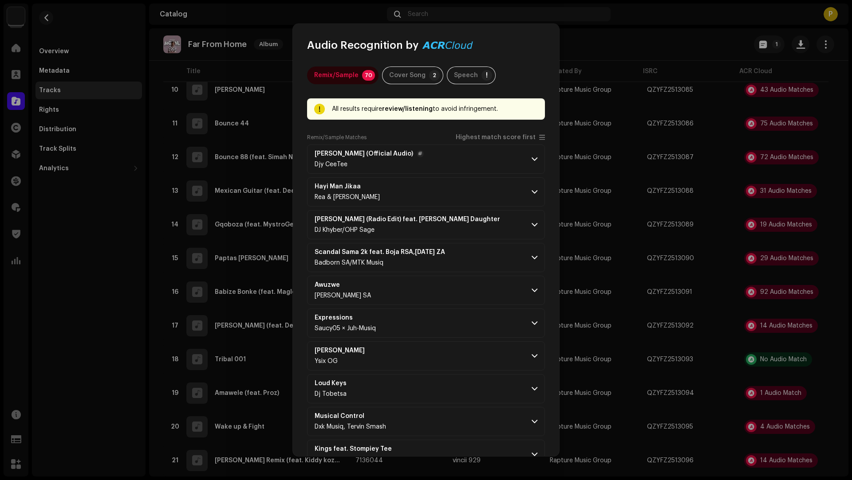
click at [489, 146] on p-accordion-header "Phuza Masevhe (Official Audio) Djy CeeTee" at bounding box center [426, 159] width 238 height 29
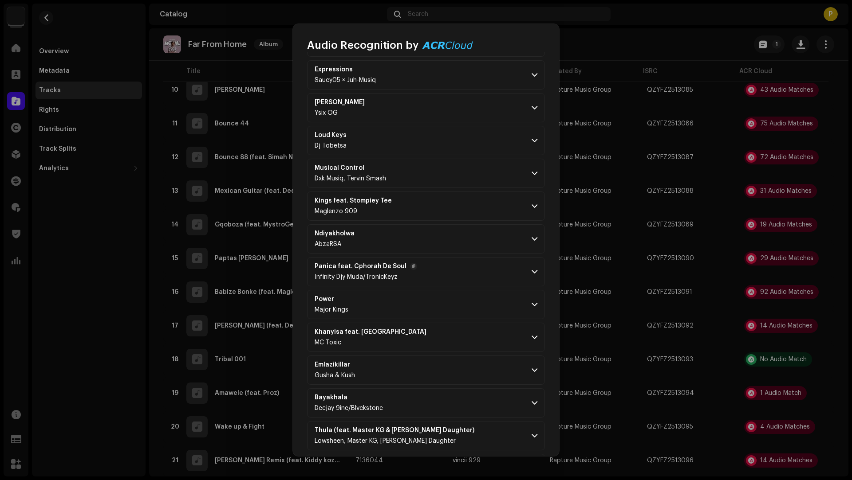
click at [480, 264] on p-accordion-header "Panica feat. Cphorah De Soul Infinity Djy Muda/TronicKeyz" at bounding box center [426, 271] width 238 height 29
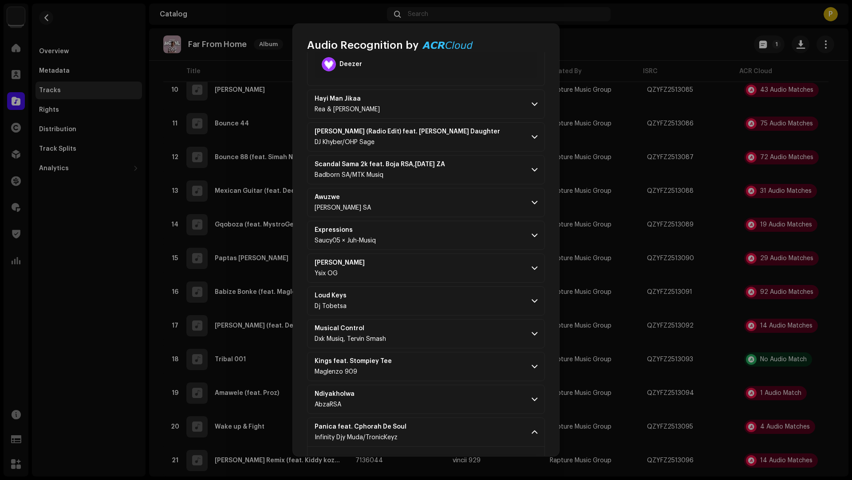
scroll to position [20, 0]
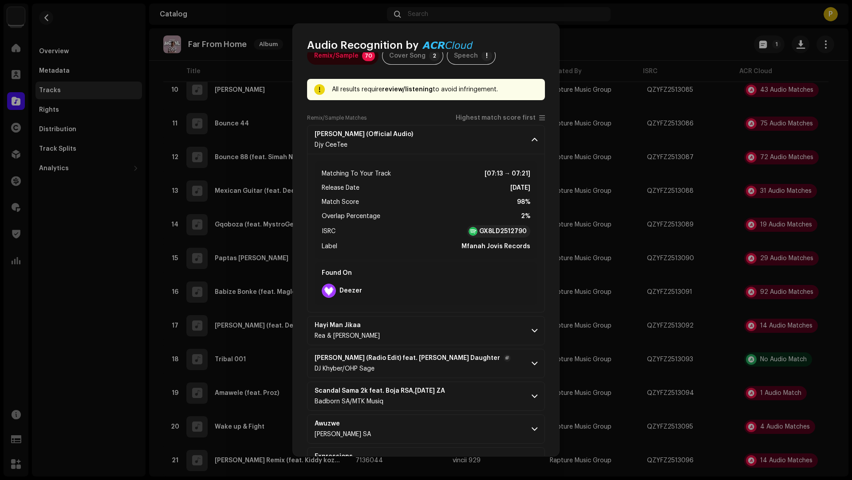
click at [482, 355] on p-accordion-header "Fana Nawe (Radio Edit) feat. Nkosazana Daughter DJ Khyber/OHP Sage" at bounding box center [426, 363] width 238 height 29
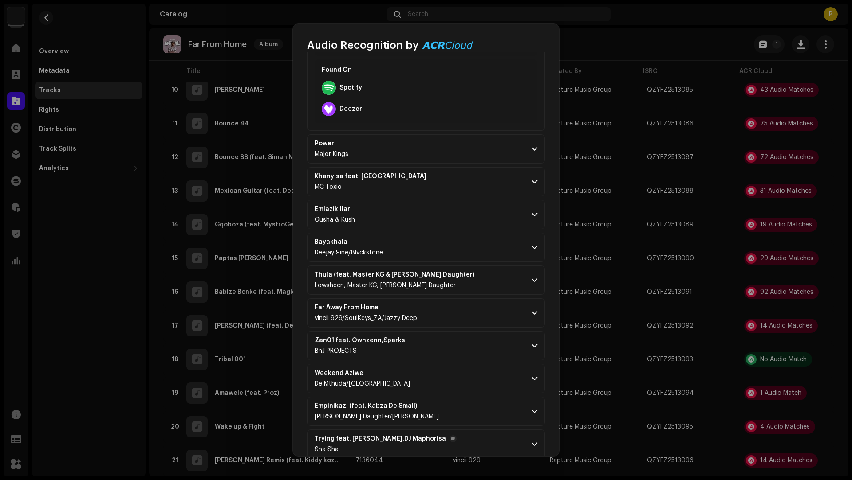
scroll to position [965, 0]
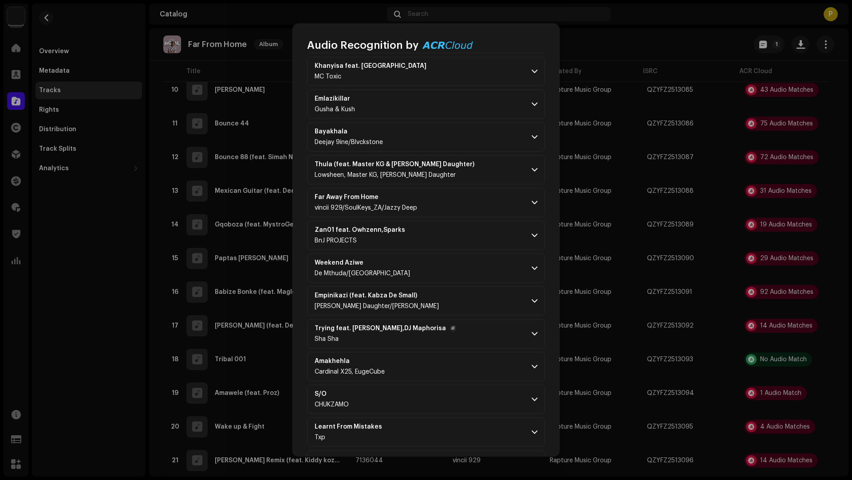
click at [448, 319] on p-accordion-header "Trying feat. Musa Keys,DJ Maphorisa Sha Sha" at bounding box center [426, 333] width 238 height 29
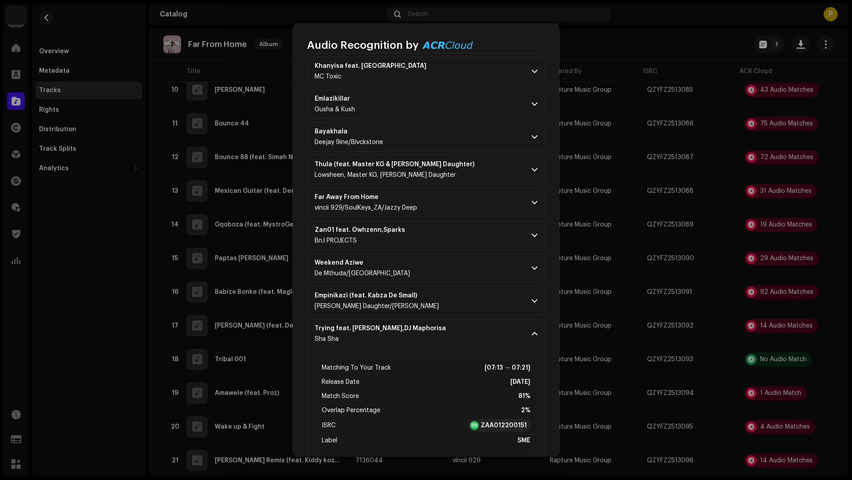
scroll to position [1518, 0]
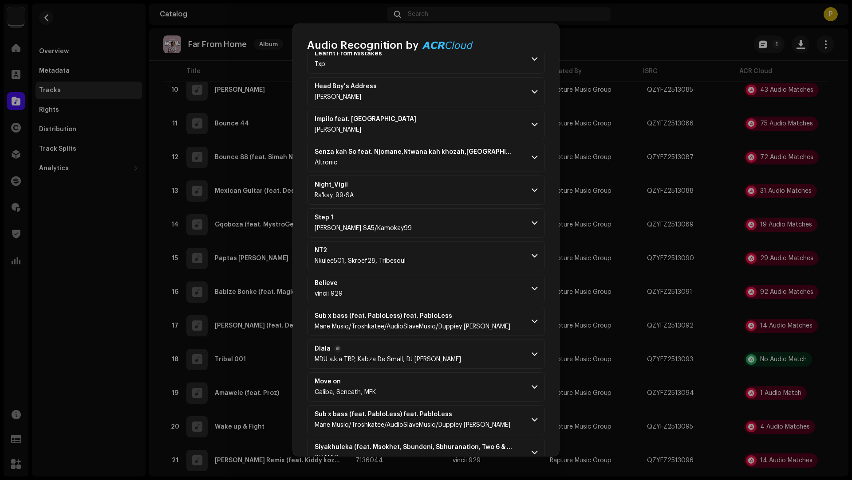
click at [456, 354] on p-accordion-header "Dlala MDU a.k.a TRP, Kabza De Small, DJ Maphorisa" at bounding box center [426, 354] width 238 height 29
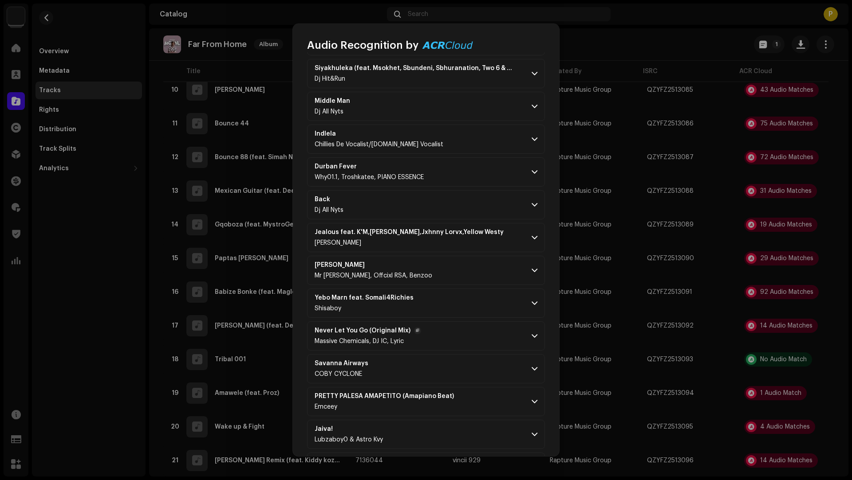
click at [456, 354] on p-accordion-header "Savanna Airways COBY CYCLONE" at bounding box center [426, 368] width 238 height 29
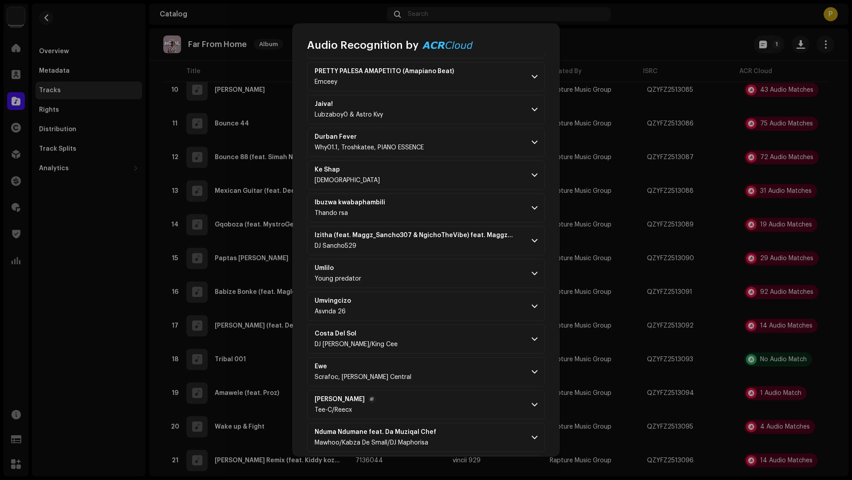
scroll to position [2633, 0]
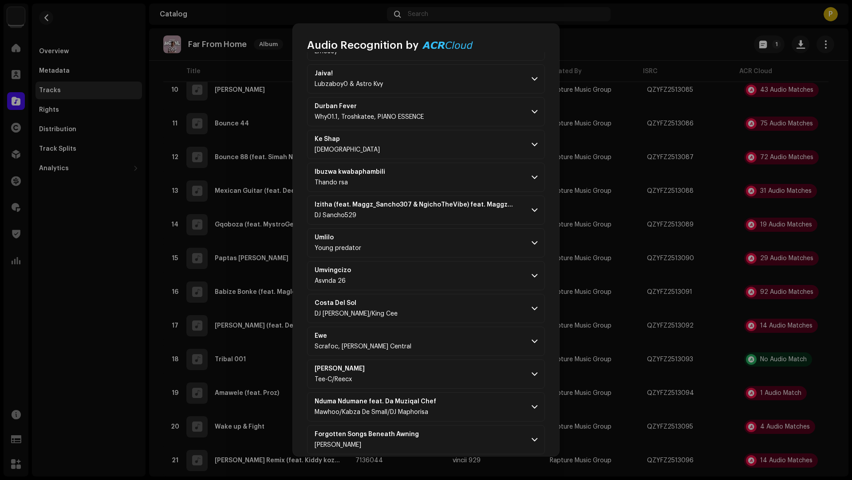
click at [457, 360] on p-accordion-header "Tima Lebone Tee-C/Reecx" at bounding box center [426, 374] width 238 height 29
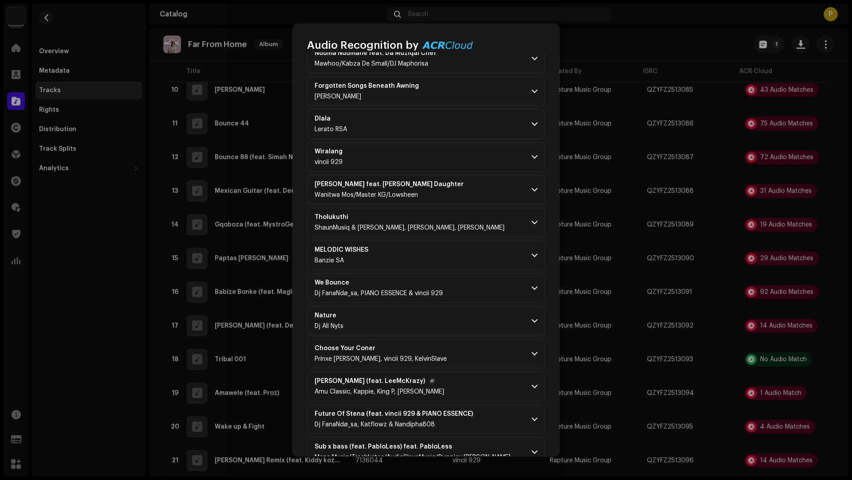
scroll to position [3143, 0]
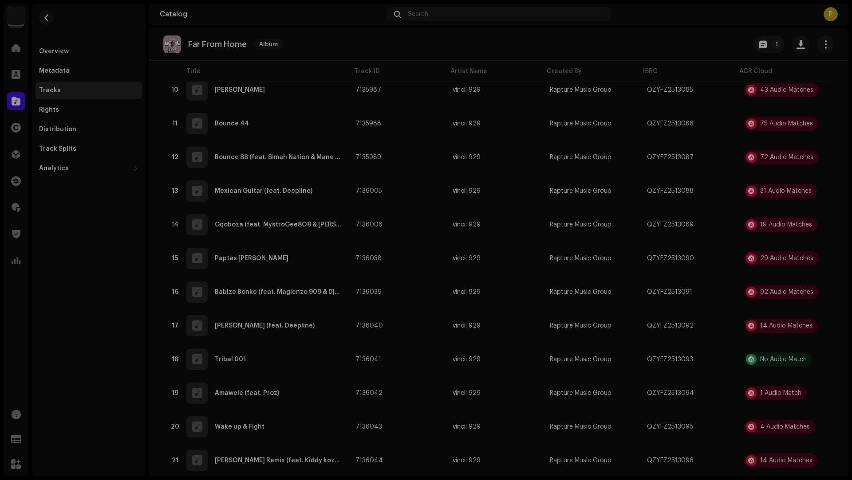
click at [605, 276] on div "Audio Recognition by Remix/Sample 70 Cover Song 2 Speech ! All results require …" at bounding box center [426, 240] width 852 height 480
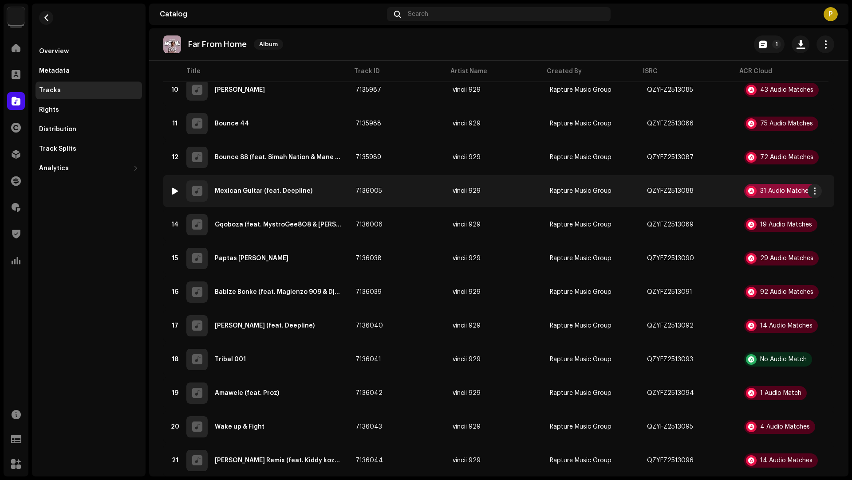
click at [764, 190] on div "31 Audio Matches" at bounding box center [785, 191] width 51 height 6
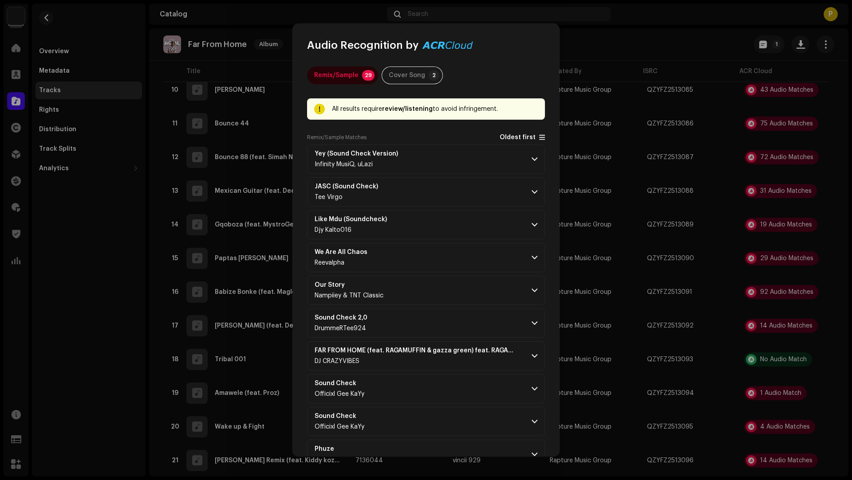
click at [515, 140] on span "Oldest first" at bounding box center [517, 137] width 36 height 7
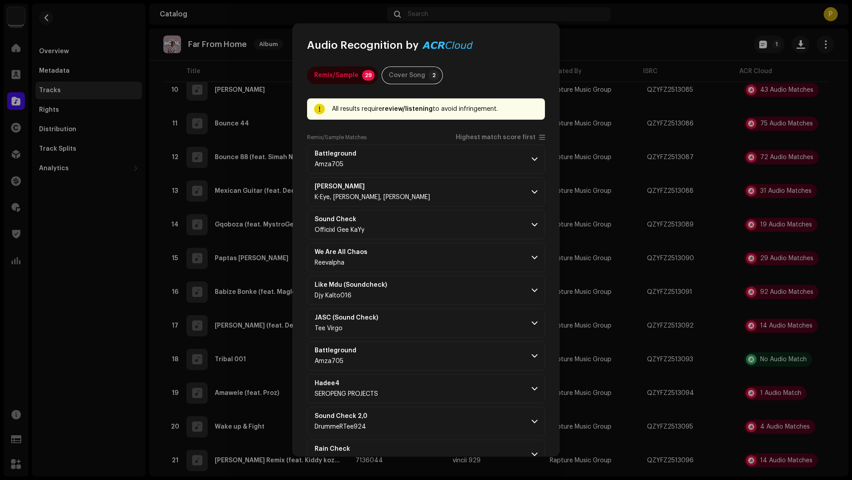
click at [466, 165] on p-accordion-header "Battleground Amza705" at bounding box center [426, 159] width 238 height 29
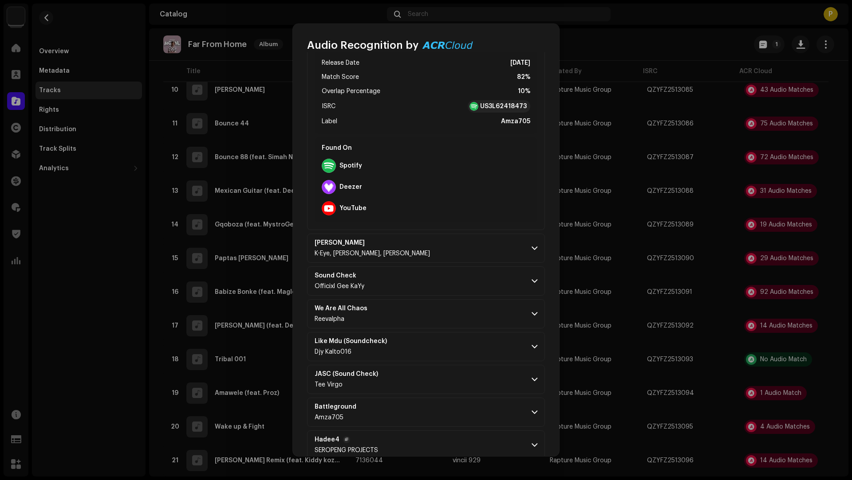
scroll to position [356, 0]
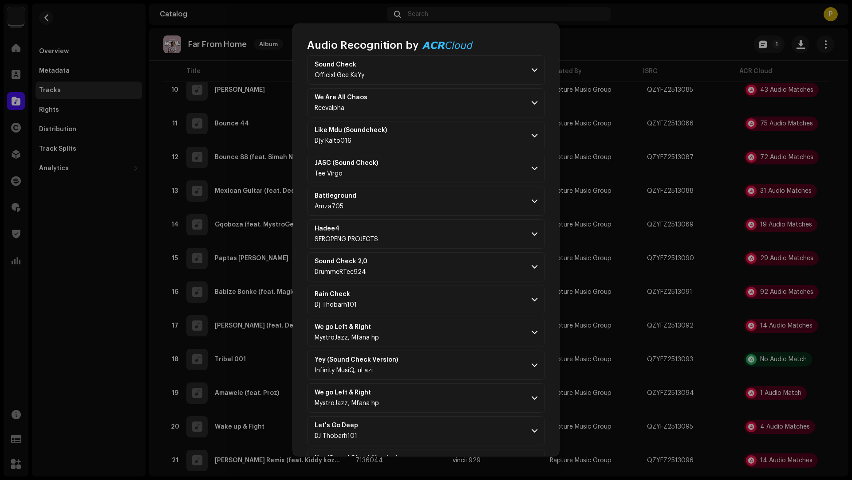
click at [460, 248] on p-accordion "Battleground Amza705 Matching To Your Track [00:00 → 00:37] Release Date Oct 3,…" at bounding box center [426, 363] width 238 height 1149
click at [456, 243] on p-accordion-header "Hadee4 SEROPENG PROJECTS" at bounding box center [426, 234] width 238 height 29
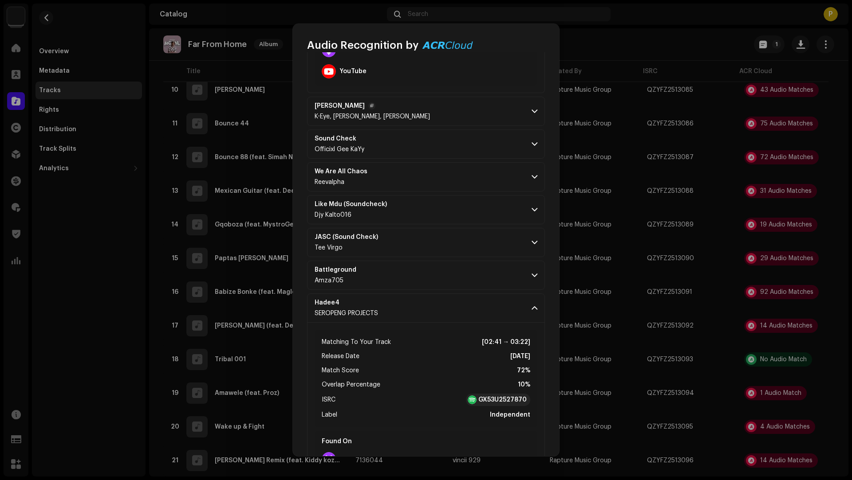
scroll to position [165, 0]
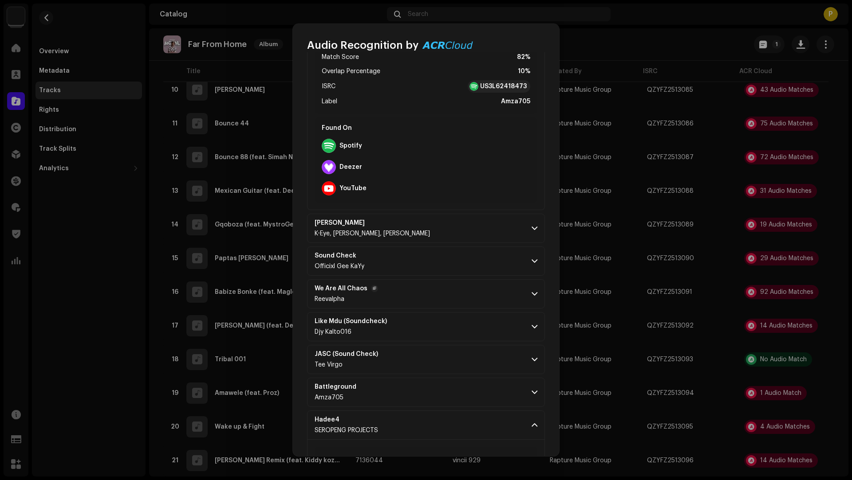
click at [464, 279] on p-accordion-header "We Are All Chaos Reevalpha" at bounding box center [426, 293] width 238 height 29
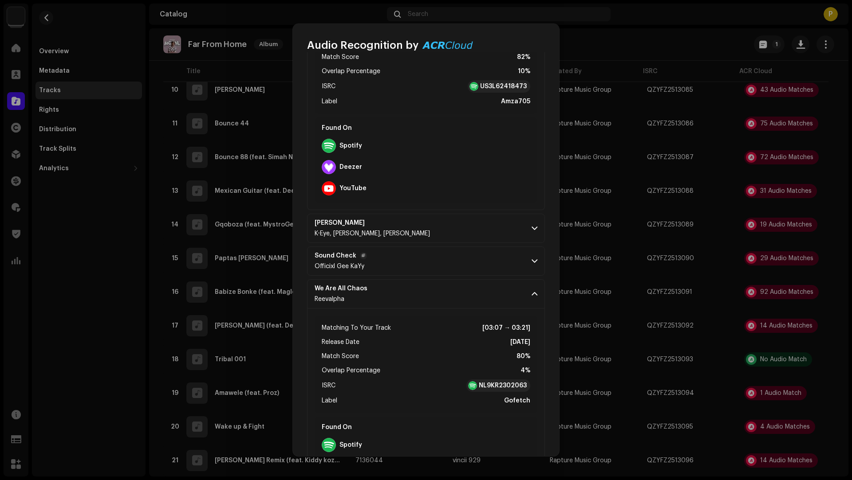
click at [458, 262] on p-accordion-header "Sound Check Officixl Gee KaYy" at bounding box center [426, 261] width 238 height 29
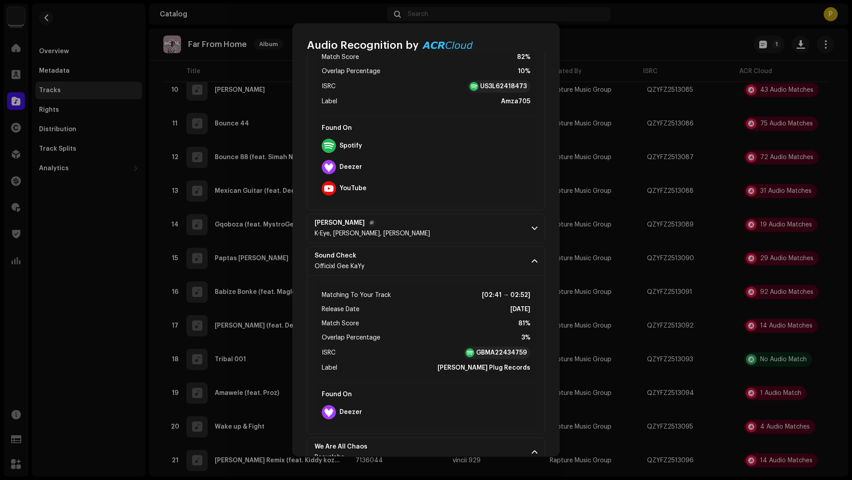
click at [469, 232] on p-accordion-header "Indaba Yayi Zolo K-Eye, Collen Jomo, Mar Qvick" at bounding box center [426, 228] width 238 height 29
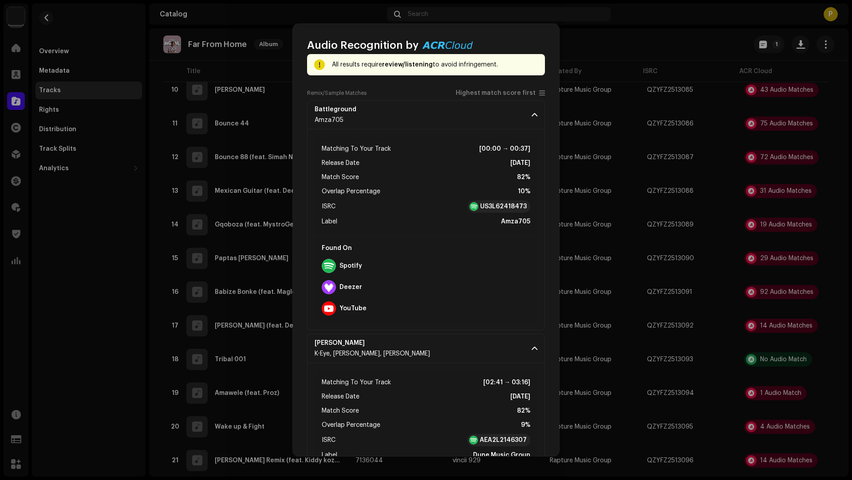
scroll to position [27, 0]
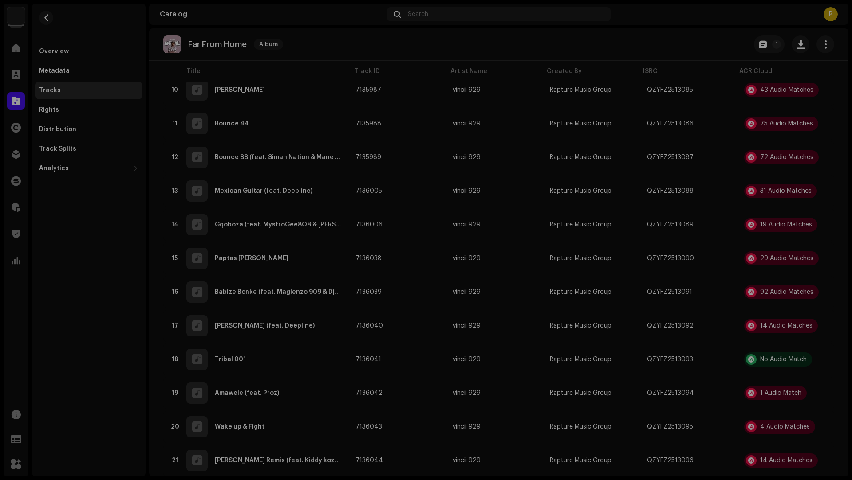
click at [86, 342] on div "Audio Recognition by Remix/Sample 29 Cover Song 2 All results require review/li…" at bounding box center [426, 240] width 852 height 480
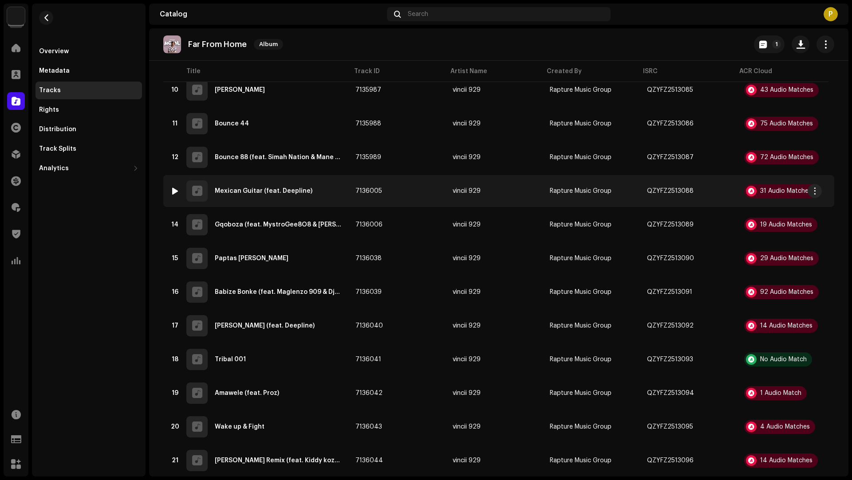
click at [318, 196] on div "13 Mexican Guitar (feat. Deepline)" at bounding box center [255, 191] width 171 height 21
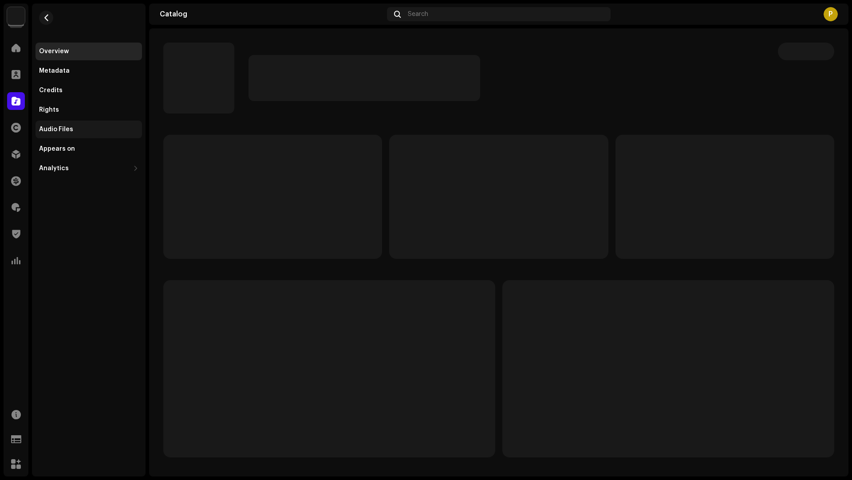
click at [106, 128] on div "Audio Files" at bounding box center [88, 129] width 99 height 7
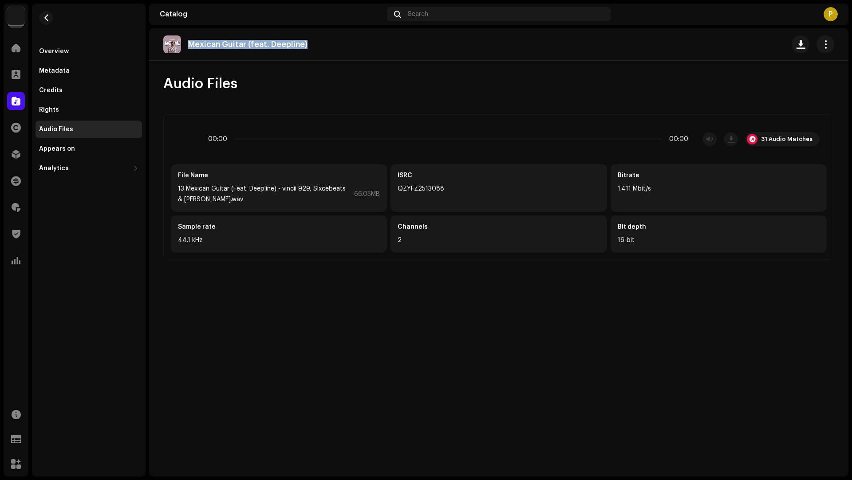
drag, startPoint x: 320, startPoint y: 41, endPoint x: 320, endPoint y: 34, distance: 7.5
click at [320, 34] on div "Mexican Guitar (feat. Deepline)" at bounding box center [498, 44] width 699 height 32
copy p "Mexican Guitar (feat. Deepline)"
click at [793, 138] on div "31 Audio Matches" at bounding box center [786, 139] width 51 height 7
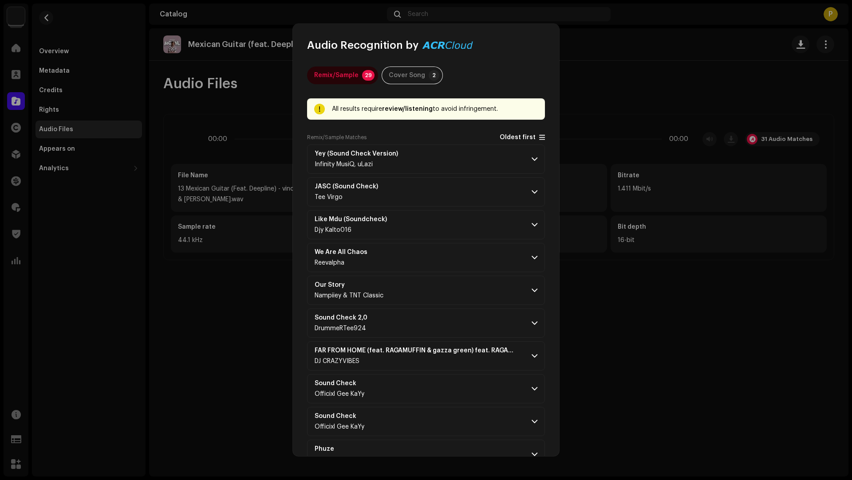
click at [508, 135] on span "Oldest first" at bounding box center [517, 137] width 36 height 7
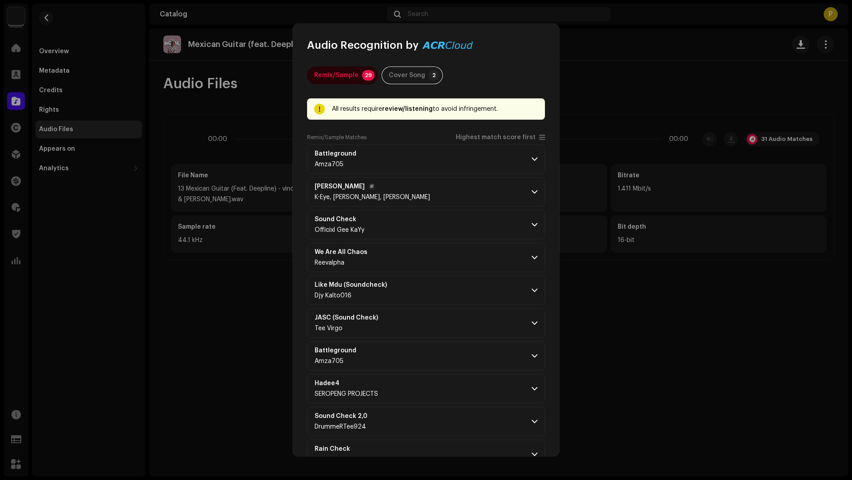
click at [469, 183] on p-accordion-header "Indaba Yayi Zolo K-Eye, Collen Jomo, Mar Qvick" at bounding box center [426, 191] width 238 height 29
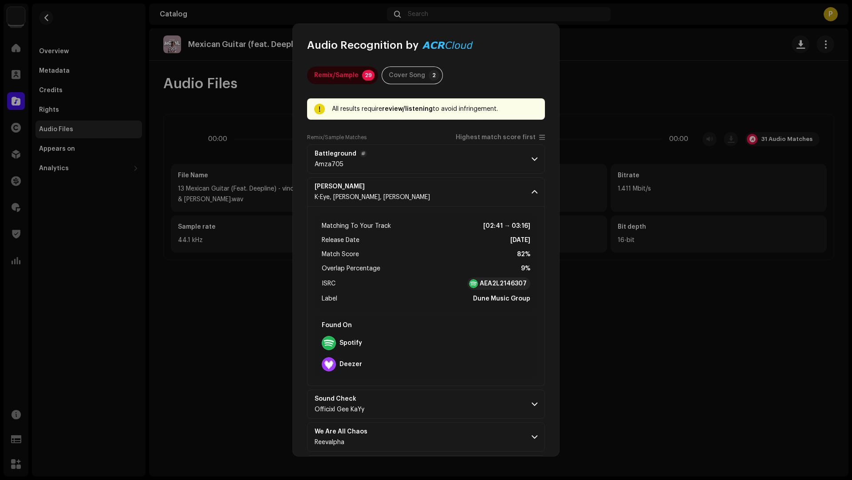
click at [461, 155] on p-accordion-header "Battleground Amza705" at bounding box center [426, 159] width 238 height 29
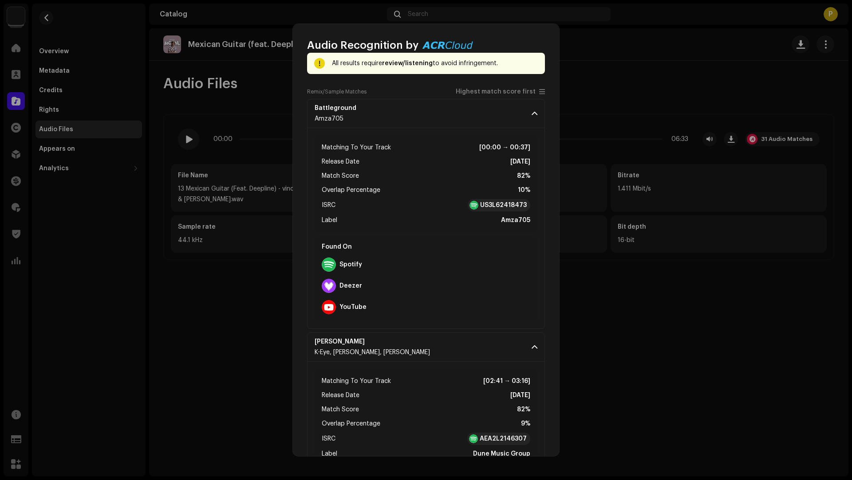
scroll to position [45, 0]
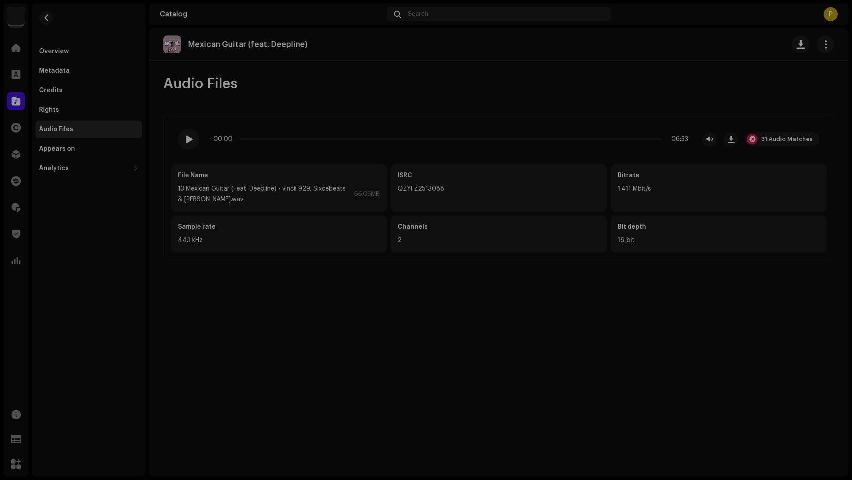
click at [61, 43] on div "Audio Recognition by Remix/Sample 29 Cover Song 2 All results require review/li…" at bounding box center [426, 240] width 852 height 480
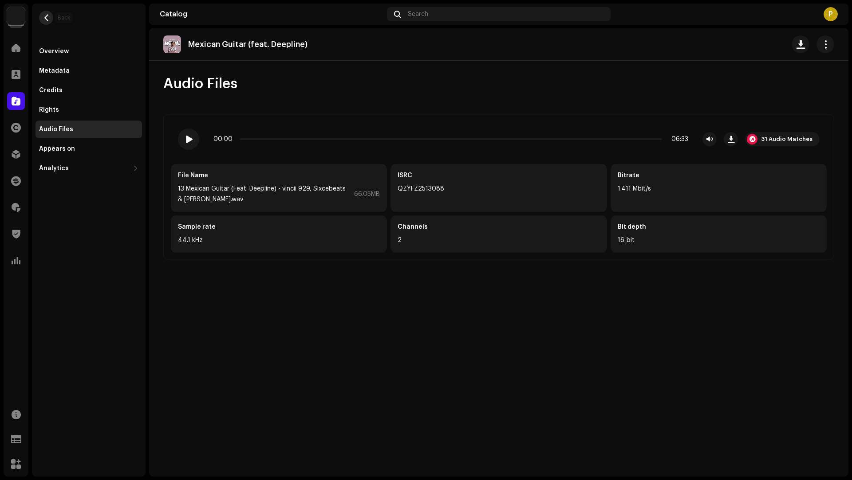
click at [47, 14] on span "button" at bounding box center [46, 17] width 7 height 7
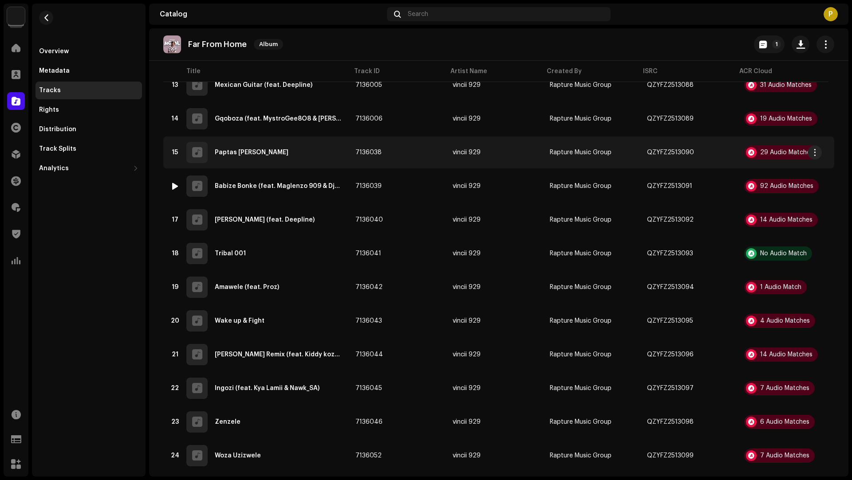
scroll to position [489, 0]
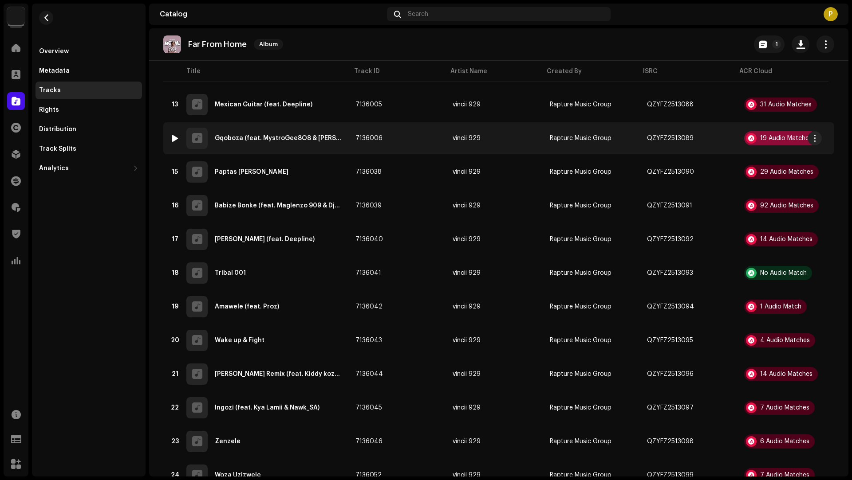
click at [775, 137] on div "19 Audio Matches" at bounding box center [786, 138] width 52 height 6
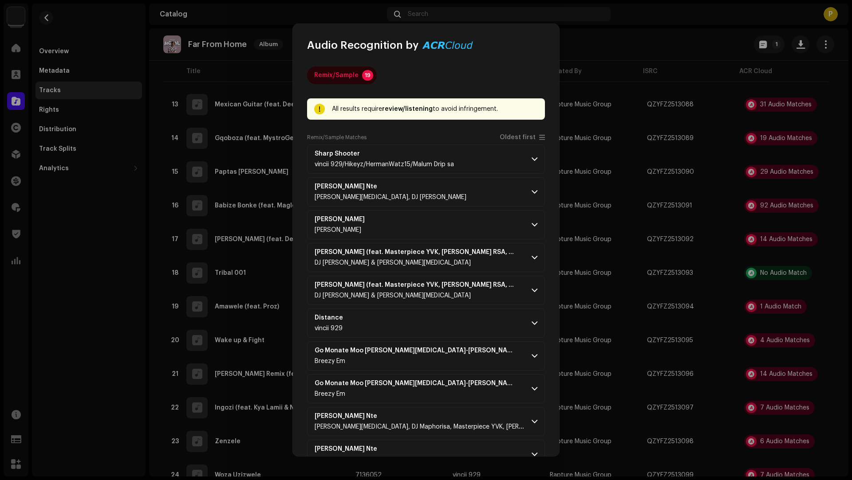
click at [515, 142] on div "Remix/Sample Matches Oldest first" at bounding box center [426, 139] width 238 height 11
click at [509, 137] on span "Oldest first" at bounding box center [517, 137] width 36 height 7
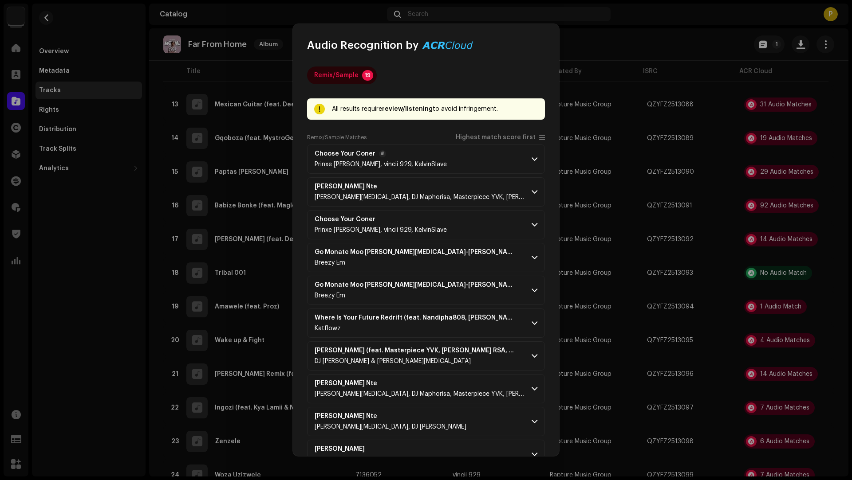
click at [477, 164] on p-accordion-header "Choose Your Coner Prinxe [PERSON_NAME], vincii 929, KelvinSlave" at bounding box center [426, 159] width 238 height 29
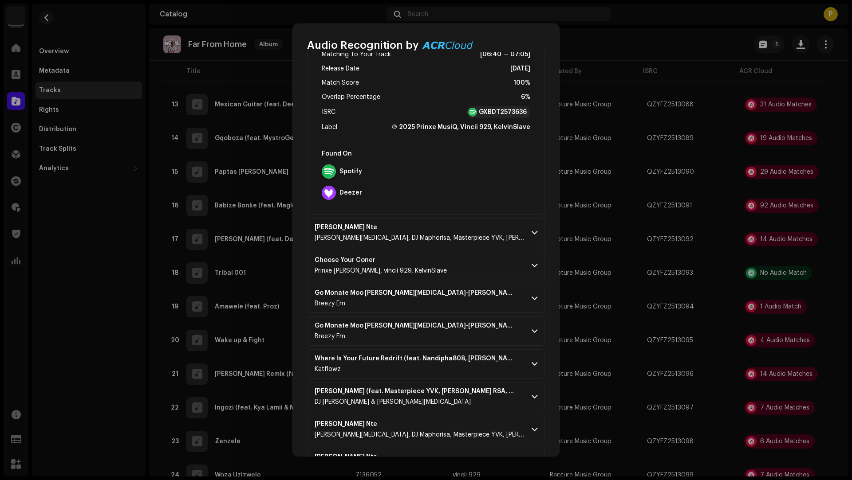
scroll to position [496, 0]
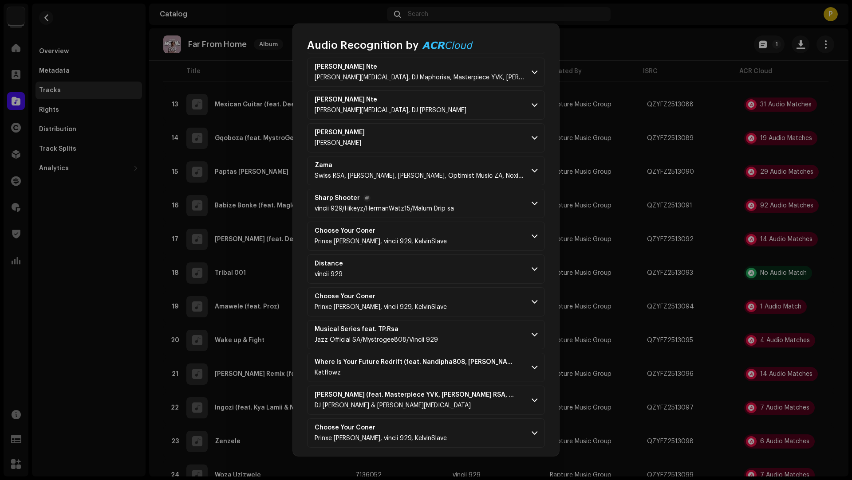
click at [476, 208] on p-accordion-header "Sharp Shooter vincii 929/[PERSON_NAME]/HermanWatz15/Malum Drip sa" at bounding box center [426, 203] width 238 height 29
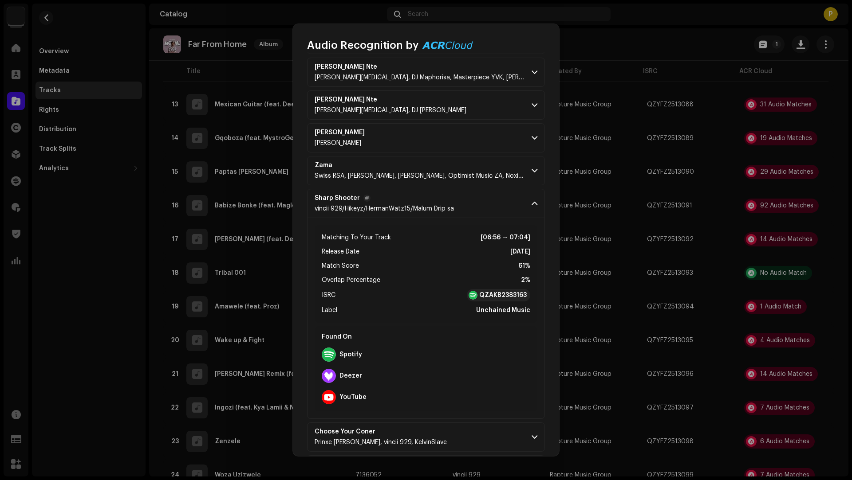
scroll to position [697, 0]
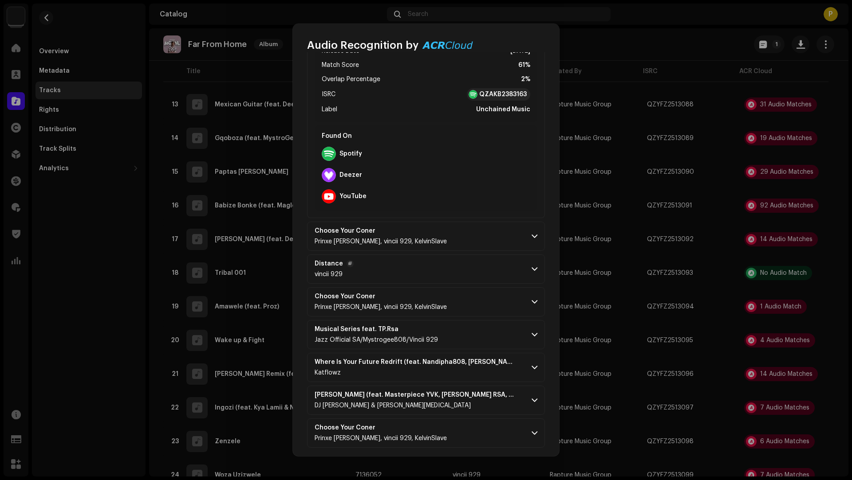
click at [476, 259] on p-accordion-header "Distance vincii 929" at bounding box center [426, 269] width 238 height 29
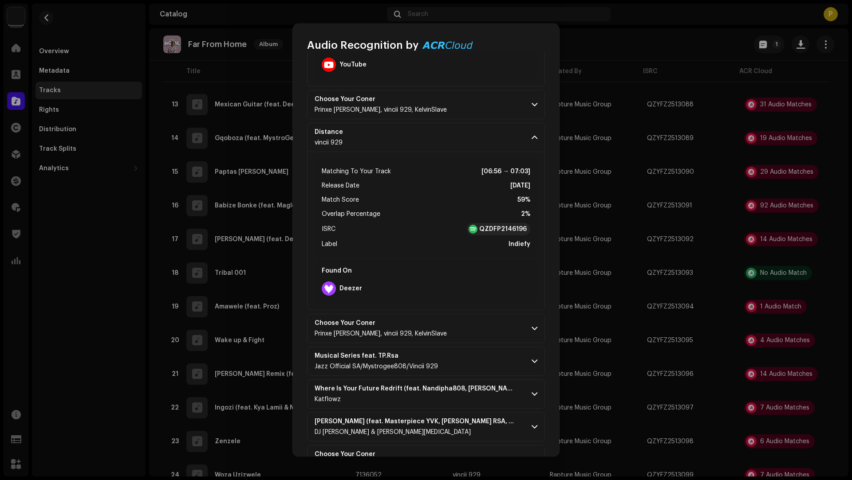
scroll to position [855, 0]
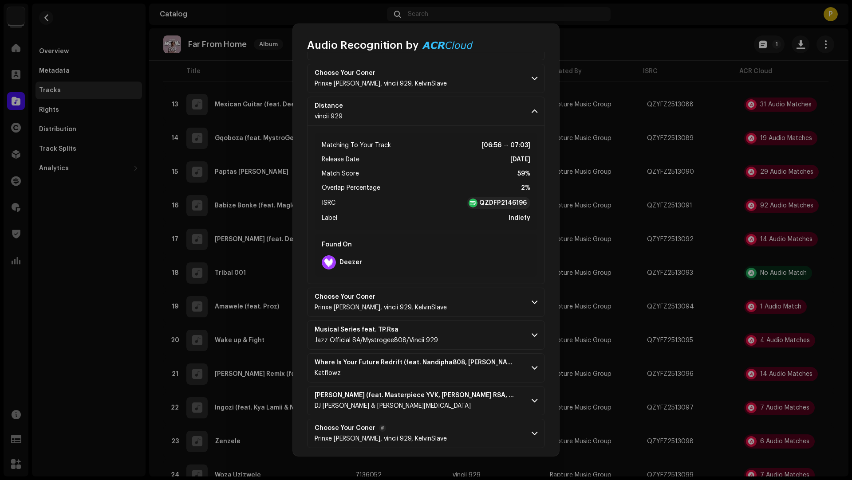
click at [463, 425] on p-accordion-header "Choose Your Coner Prinxe [PERSON_NAME], vincii 929, KelvinSlave" at bounding box center [426, 433] width 238 height 29
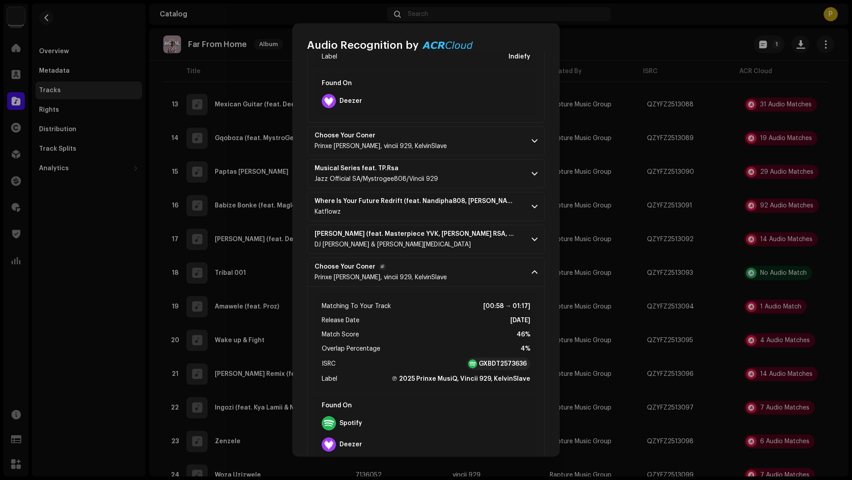
scroll to position [1010, 0]
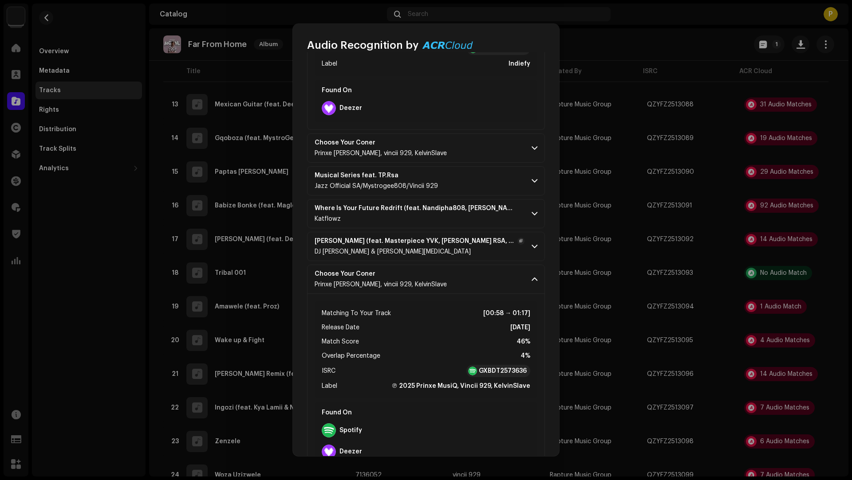
click at [440, 255] on p-accordion-header "Manzi Nte (feat. Masterpiece YVK, Ceeka RSA, M.J, Silas Africa & Al Xapo) [Edit…" at bounding box center [426, 246] width 238 height 29
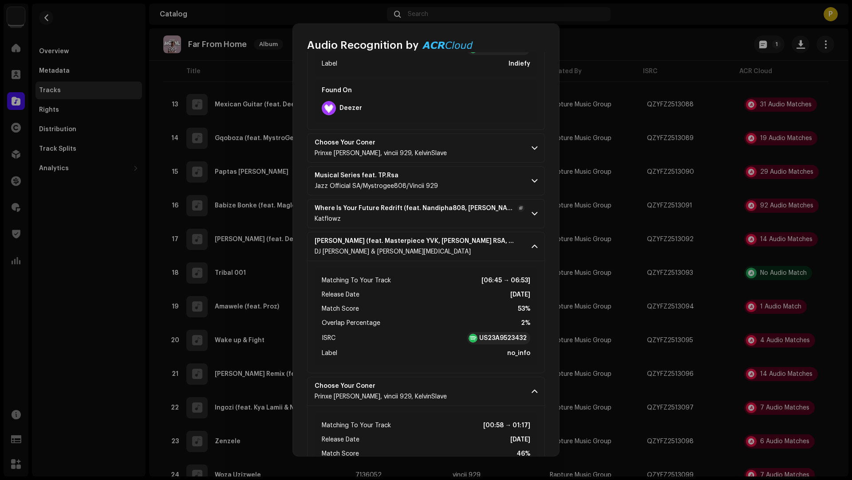
click at [421, 216] on div "Katflowz" at bounding box center [419, 219] width 210 height 7
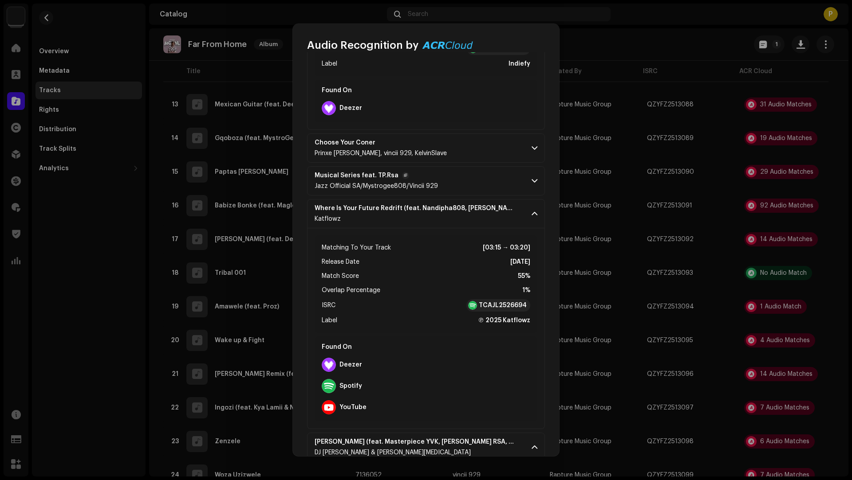
click at [471, 184] on p-accordion-header "Musical Series feat. TP.Rsa Jazz Official SA/Mystrogee808/Vincii 929" at bounding box center [426, 180] width 238 height 29
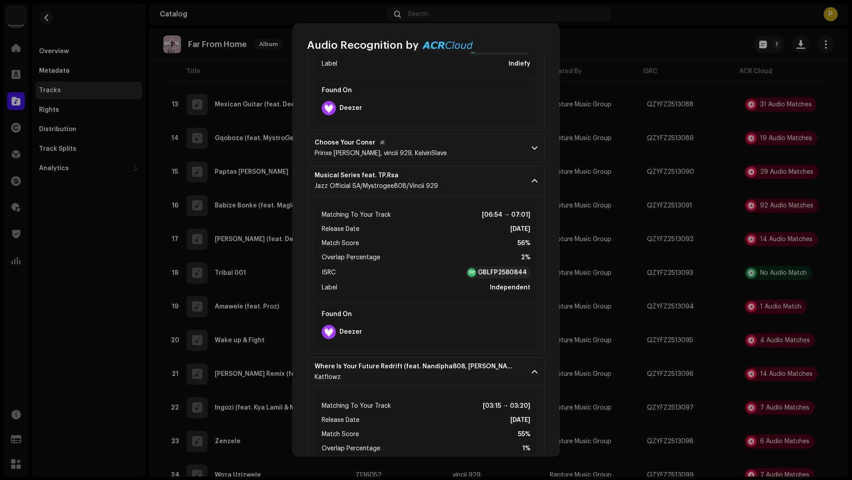
click at [473, 150] on p-accordion-header "Choose Your Coner Prinxe [PERSON_NAME], vincii 929, KelvinSlave" at bounding box center [426, 148] width 238 height 29
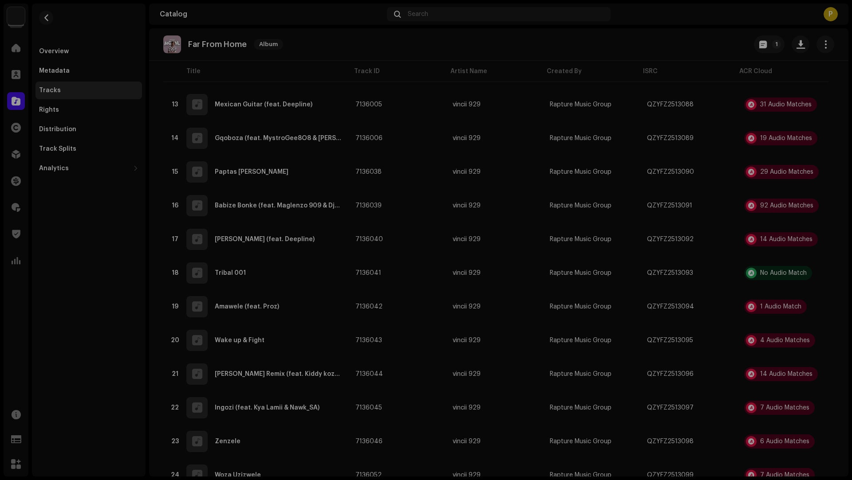
click at [619, 142] on div "Audio Recognition by Remix/Sample 19 All results require review/listening to av…" at bounding box center [426, 240] width 852 height 480
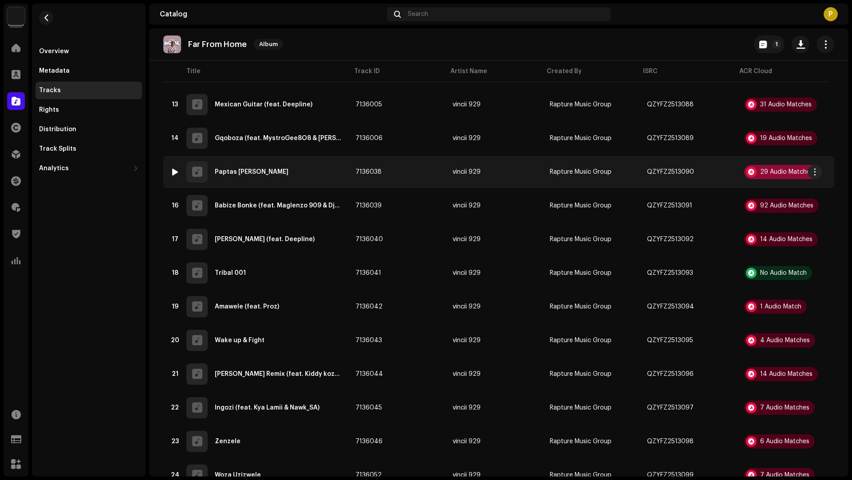
click at [762, 171] on div "29 Audio Matches" at bounding box center [786, 172] width 53 height 6
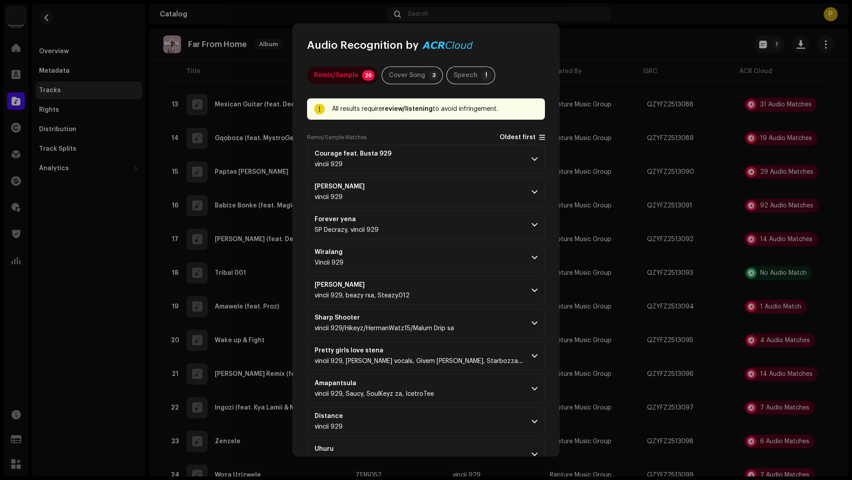
click at [506, 134] on span "Oldest first" at bounding box center [517, 137] width 36 height 7
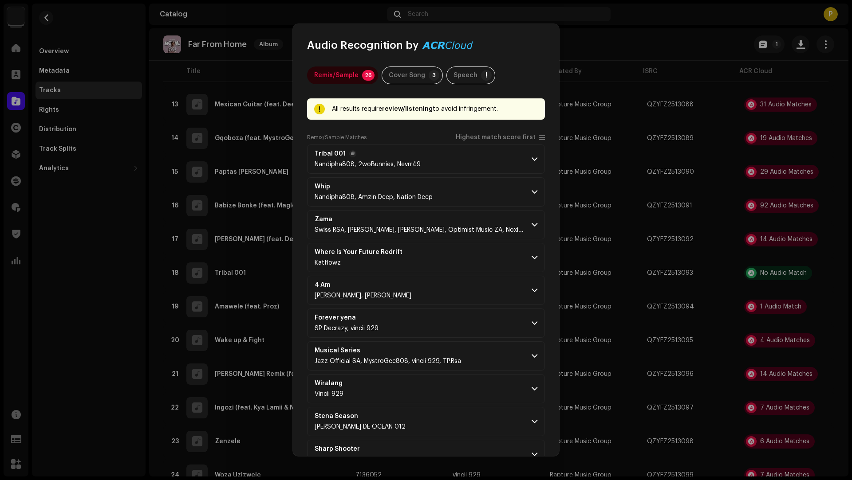
click at [490, 158] on p-accordion-header "Tribal 001 Nandipha808, 2woBunnies, Nevrr49" at bounding box center [426, 159] width 238 height 29
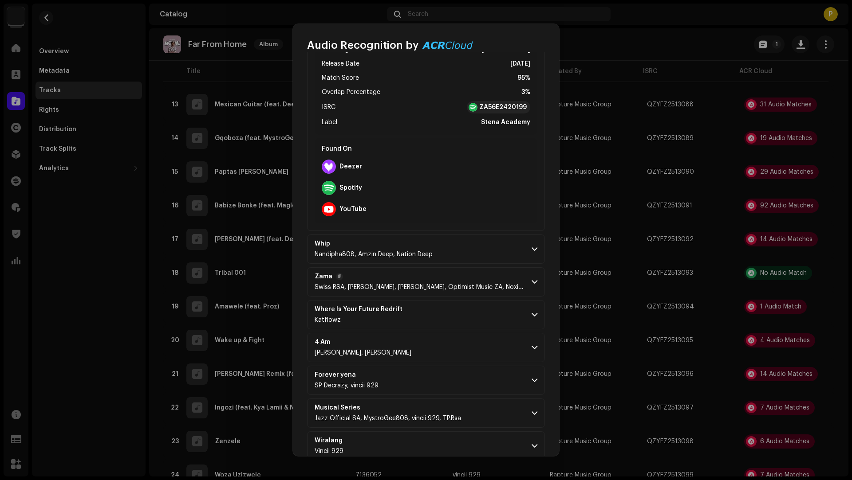
scroll to position [246, 0]
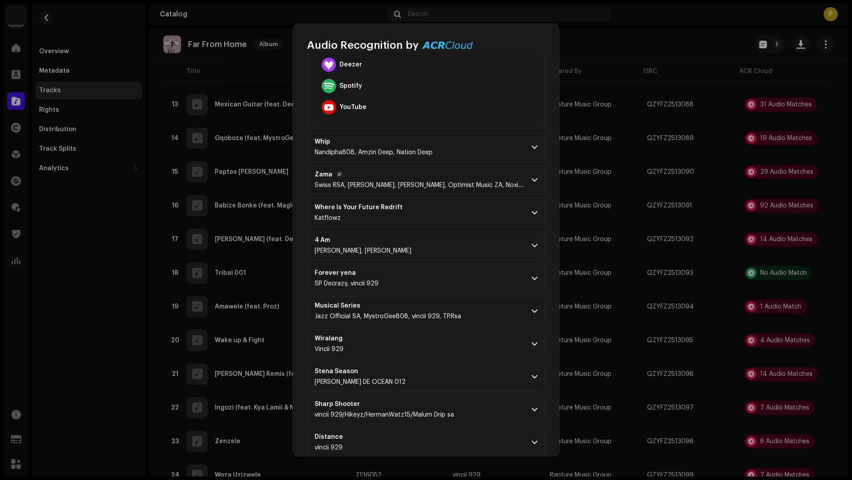
click at [476, 190] on p-accordion-header "Zama Swiss RSA, [PERSON_NAME], [PERSON_NAME], Optimist Music ZA, Noxiekay, Gift…" at bounding box center [426, 179] width 238 height 29
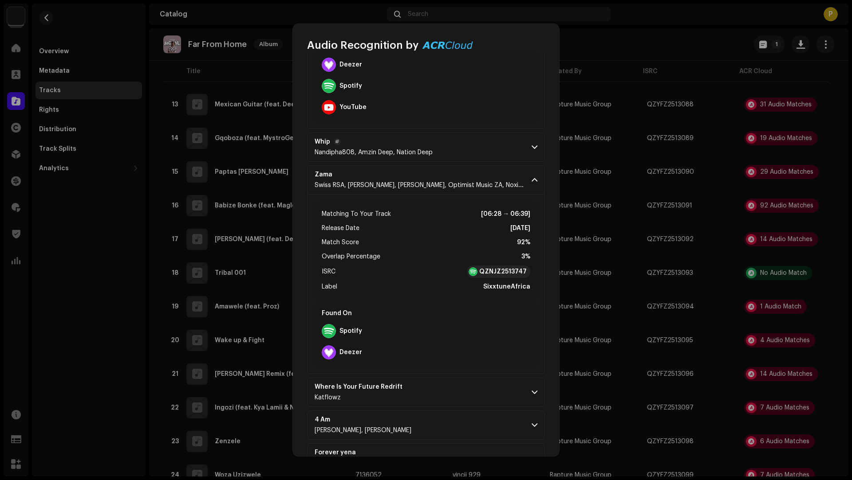
click at [484, 157] on p-accordion-header "Whip Nandipha808, Amzin Deep, Nation Deep" at bounding box center [426, 147] width 238 height 29
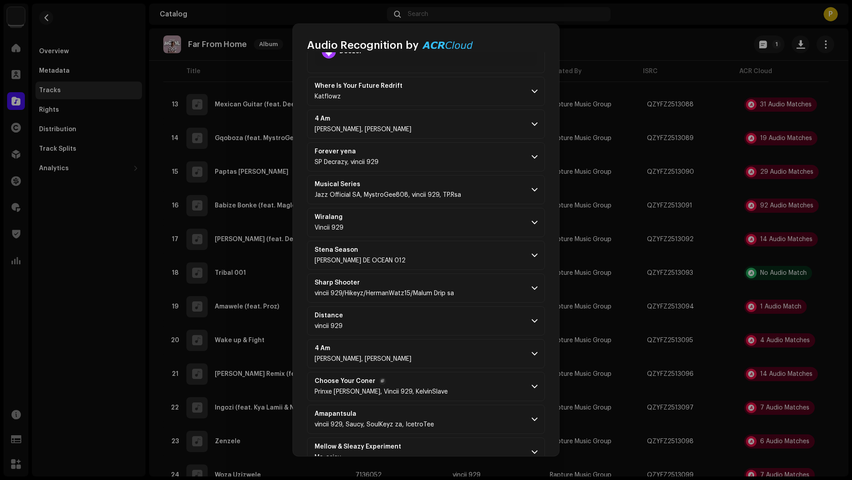
scroll to position [839, 0]
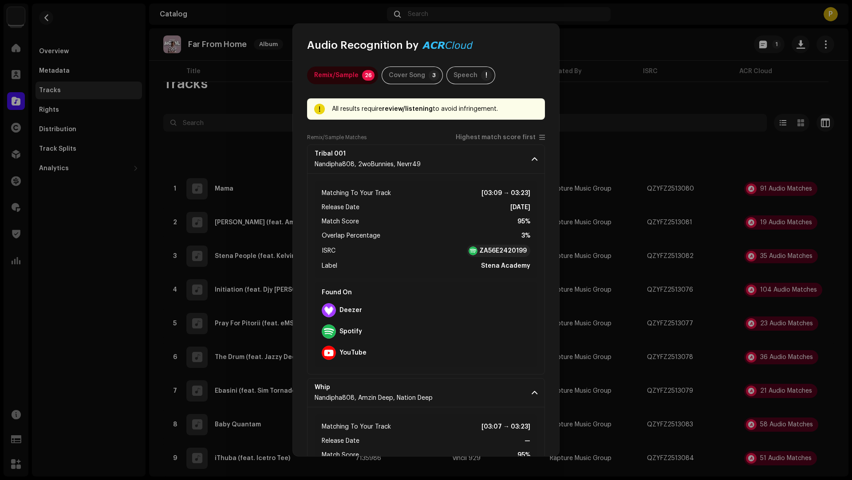
scroll to position [489, 0]
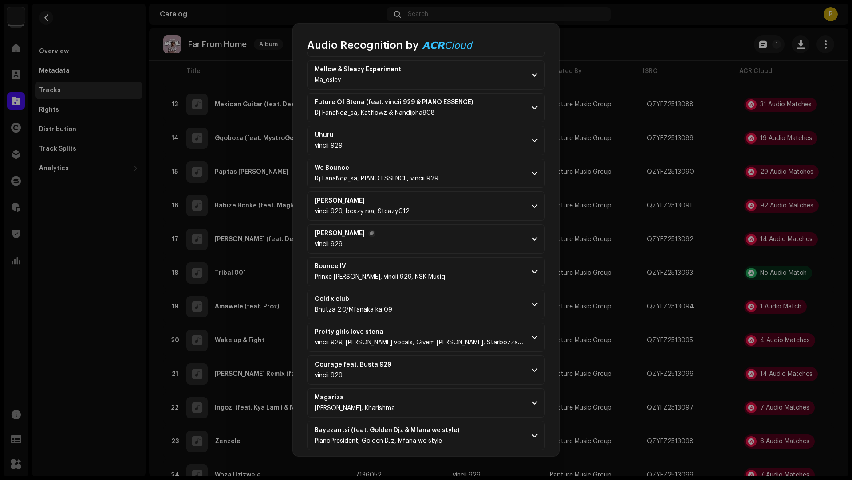
click at [456, 237] on p-accordion-header "[PERSON_NAME] 929" at bounding box center [426, 238] width 238 height 29
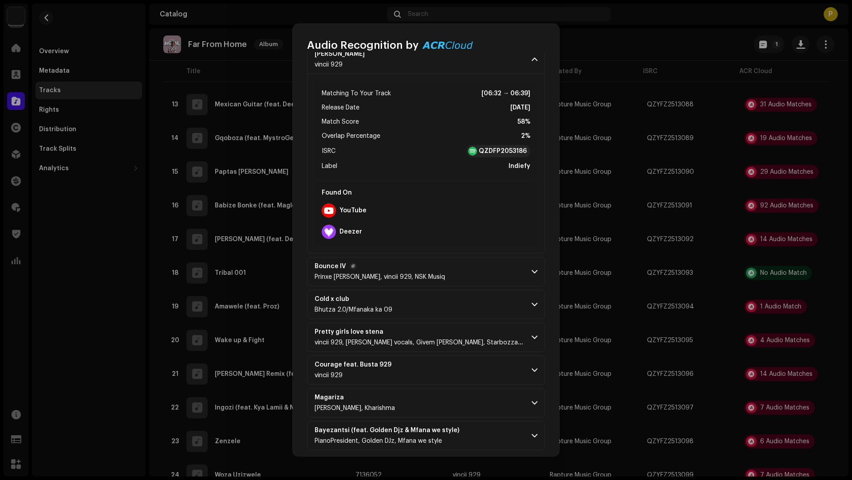
click at [460, 275] on p-accordion-header "Bounce IV Prinxe MusiQ, vincii 929, NSK Musiq" at bounding box center [426, 271] width 238 height 29
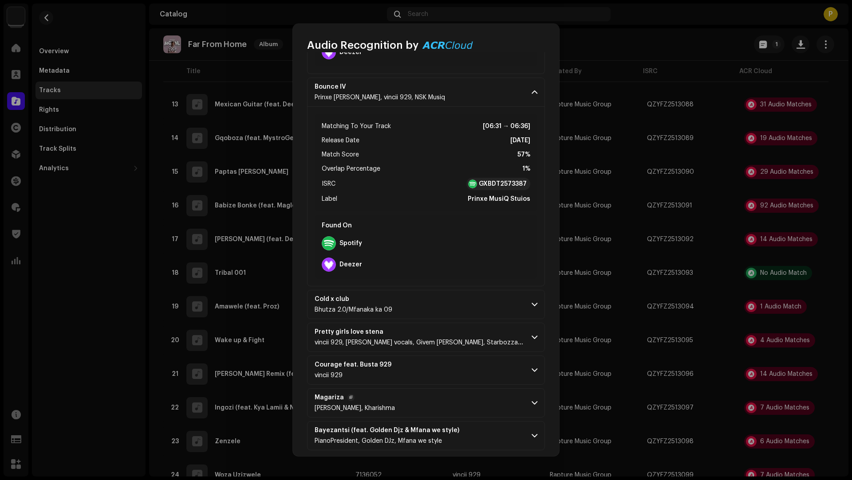
click at [457, 389] on p-accordion-header "[PERSON_NAME], Kharishma" at bounding box center [426, 403] width 238 height 29
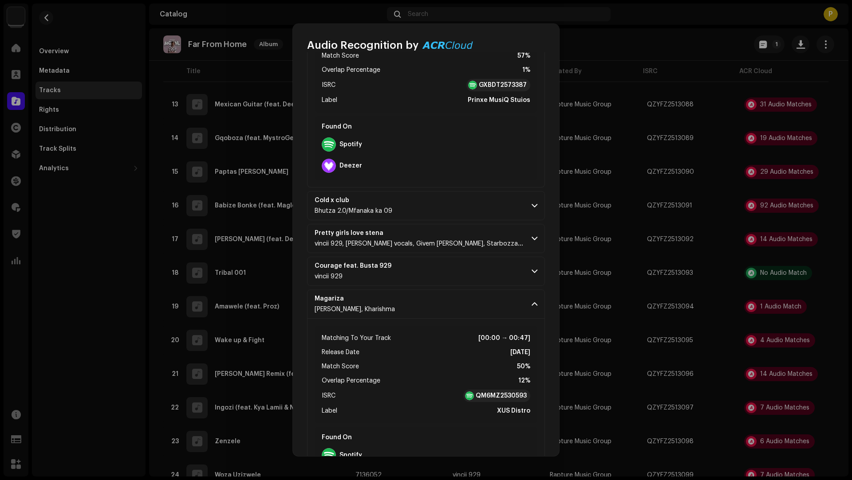
scroll to position [1755, 0]
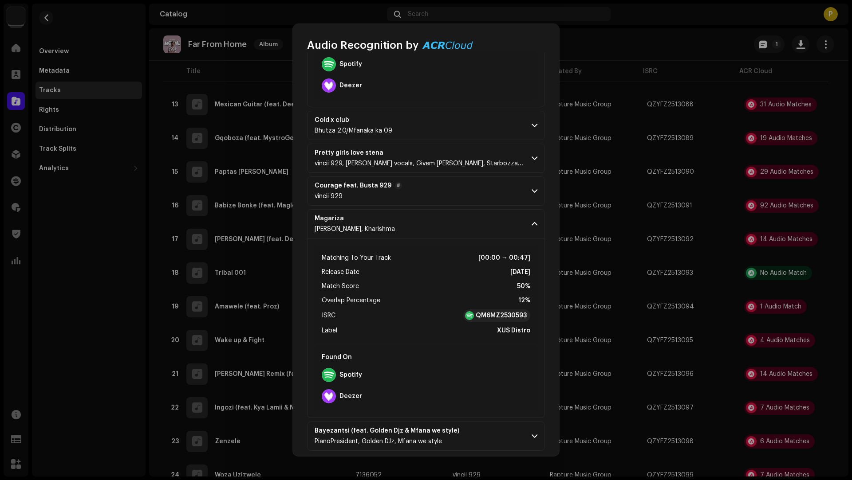
click at [441, 190] on p-accordion-header "Courage feat. Busta 929 vincii 929" at bounding box center [426, 191] width 238 height 29
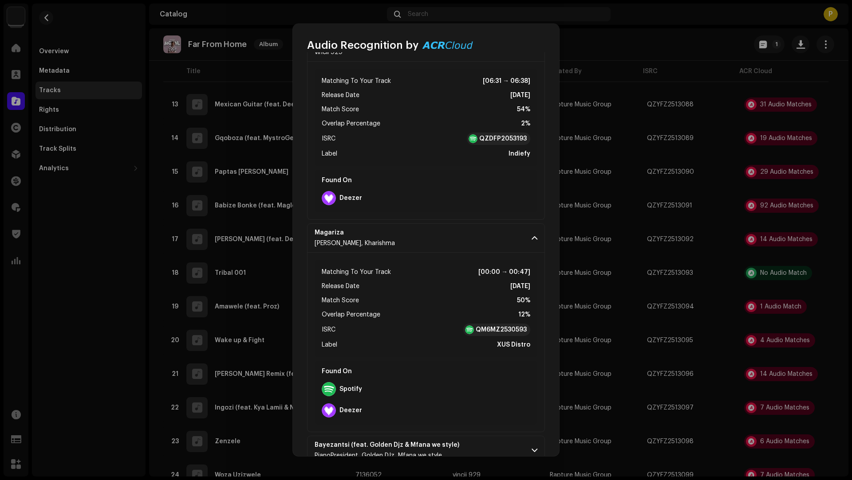
scroll to position [1913, 0]
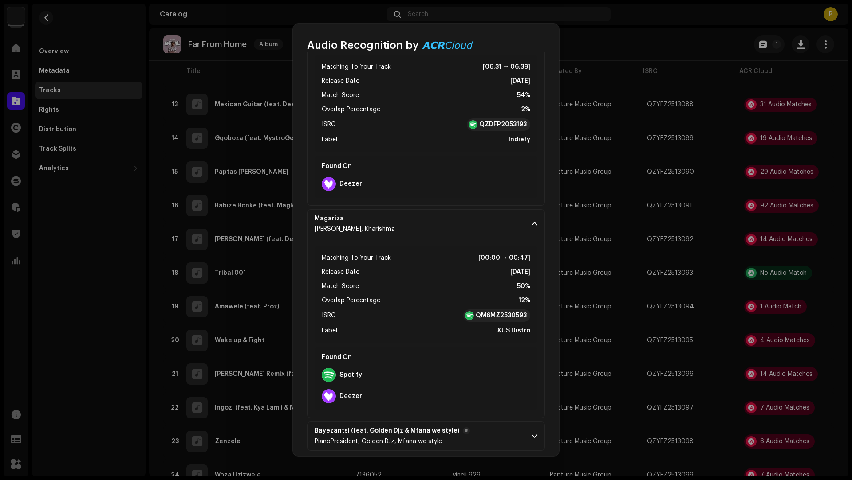
click at [485, 433] on p-accordion-header "Bayezantsi (feat. Golden Djz & Mfana we style) PianoPresident, Golden DJz, Mfan…" at bounding box center [426, 436] width 238 height 29
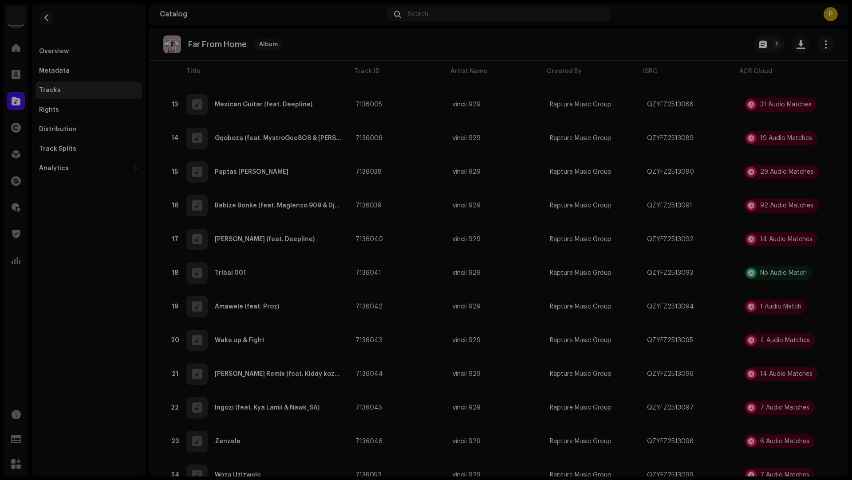
click at [122, 313] on div "Audio Recognition by Remix/Sample 26 Cover Song 3 Speech ! All results require …" at bounding box center [426, 240] width 852 height 480
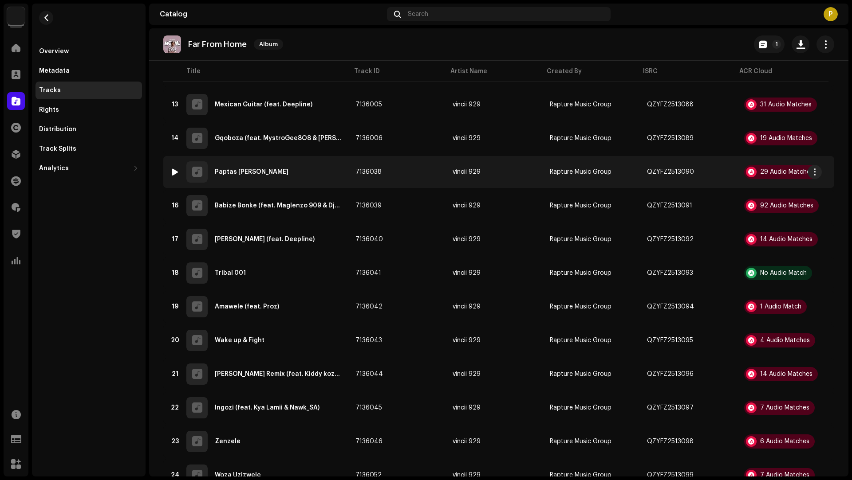
click at [297, 175] on div "15 Paptas [PERSON_NAME]" at bounding box center [255, 171] width 171 height 21
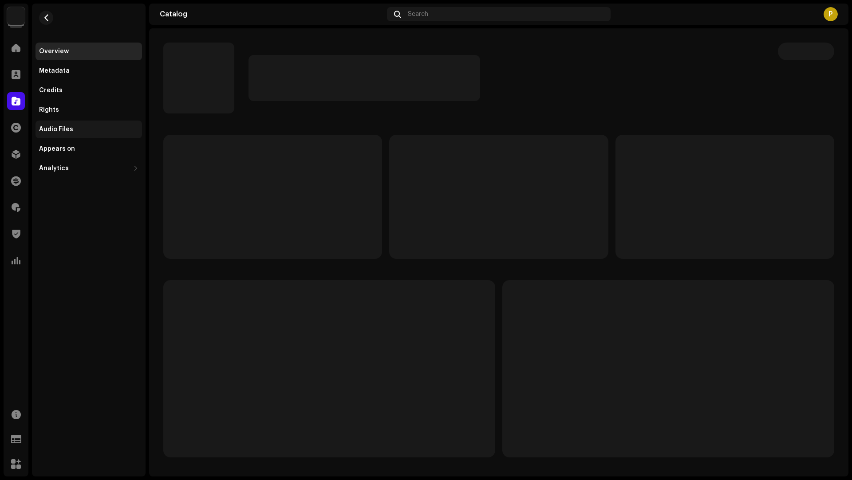
click at [97, 134] on div "Audio Files" at bounding box center [88, 130] width 106 height 18
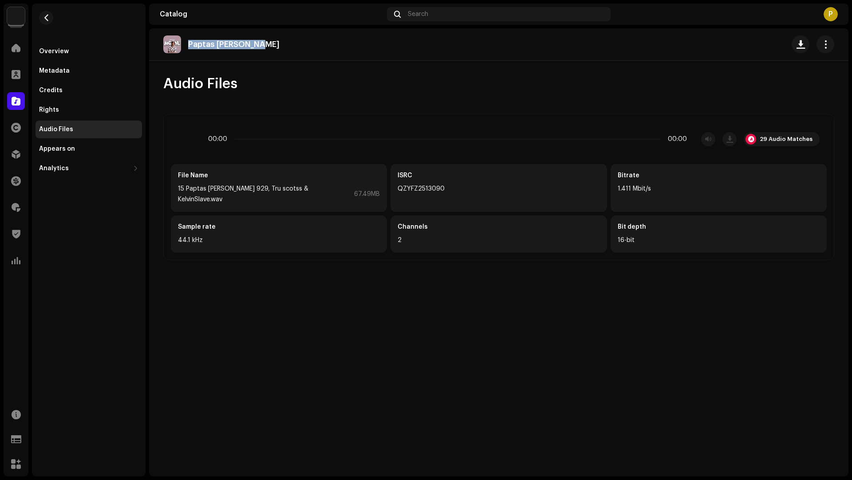
click at [275, 38] on div "Paptas [PERSON_NAME]" at bounding box center [498, 44] width 671 height 18
copy p "Paptas [PERSON_NAME]"
click at [790, 139] on div "29 Audio Matches" at bounding box center [785, 139] width 53 height 7
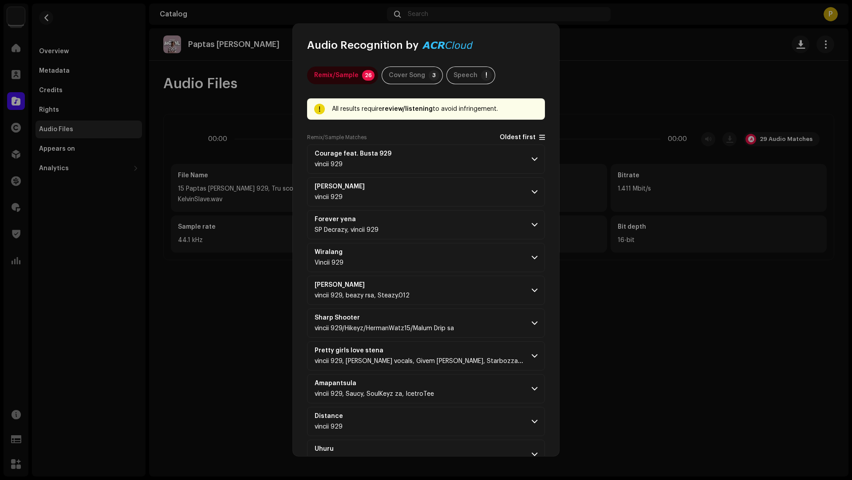
click at [505, 138] on span "Oldest first" at bounding box center [517, 137] width 36 height 7
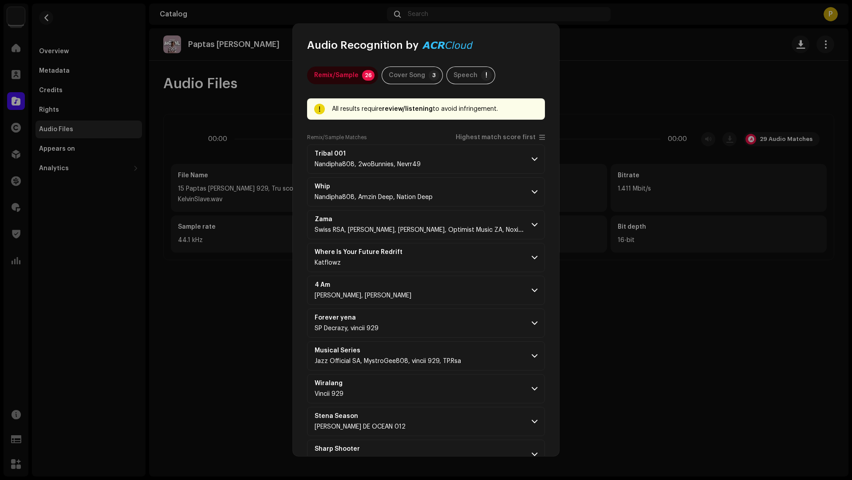
scroll to position [545, 0]
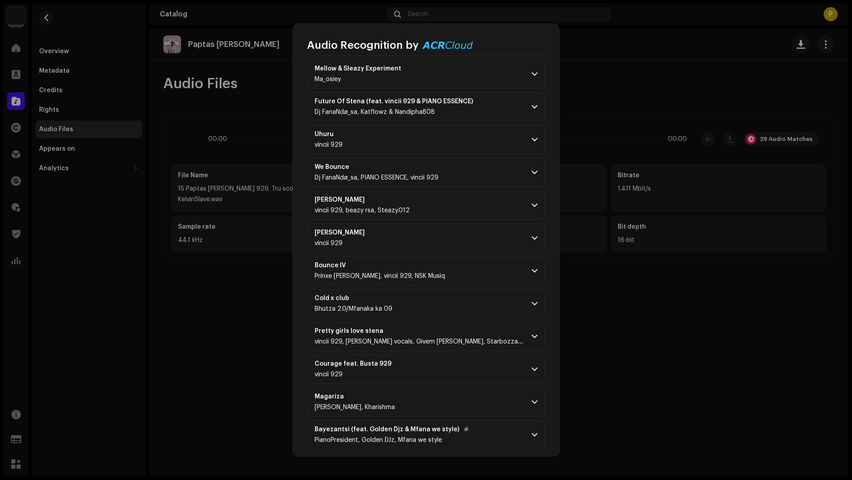
click at [466, 432] on p-accordion-header "Bayezantsi (feat. Golden Djz & Mfana we style) PianoPresident, Golden DJz, Mfan…" at bounding box center [426, 434] width 238 height 29
click at [455, 395] on p-accordion-header "[PERSON_NAME], Kharishma" at bounding box center [426, 402] width 238 height 29
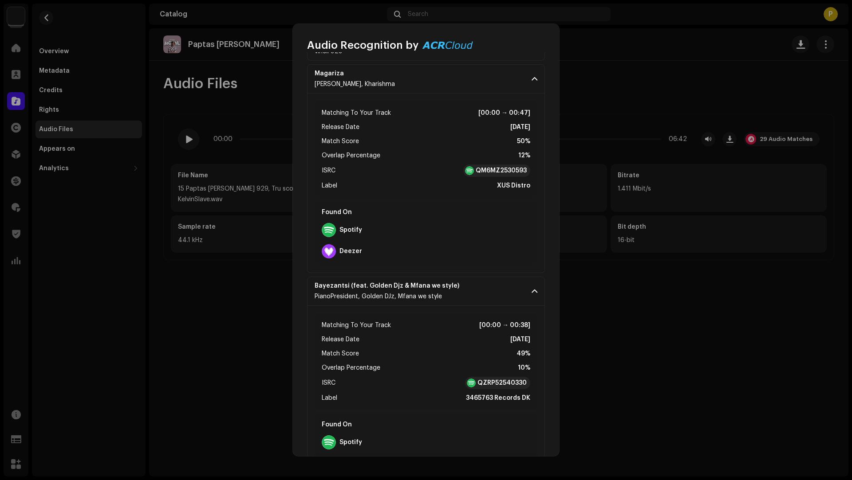
scroll to position [868, 0]
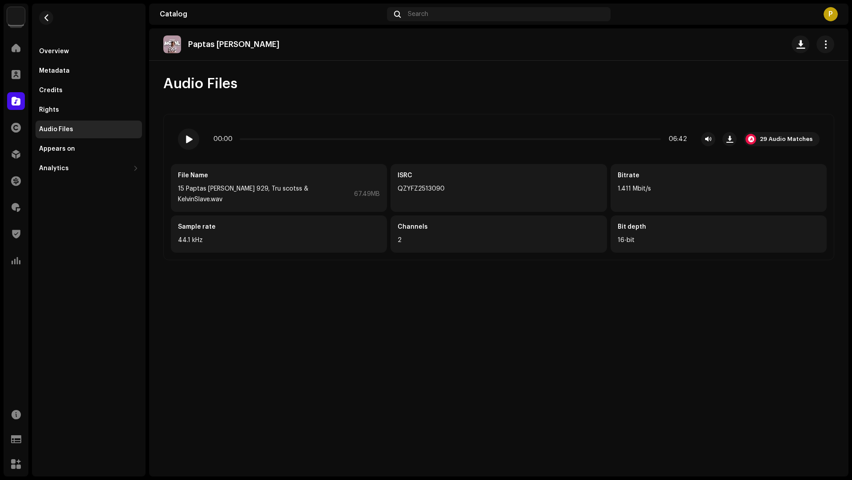
click at [83, 176] on div "Audio Recognition by Remix/Sample 26 Cover Song 3 Speech ! All results require …" at bounding box center [426, 240] width 852 height 480
click at [51, 18] on button "button" at bounding box center [46, 18] width 14 height 14
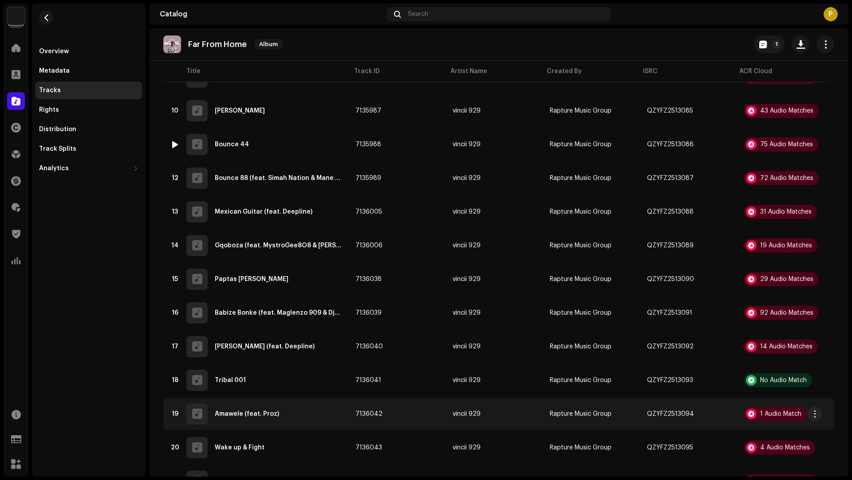
scroll to position [558, 0]
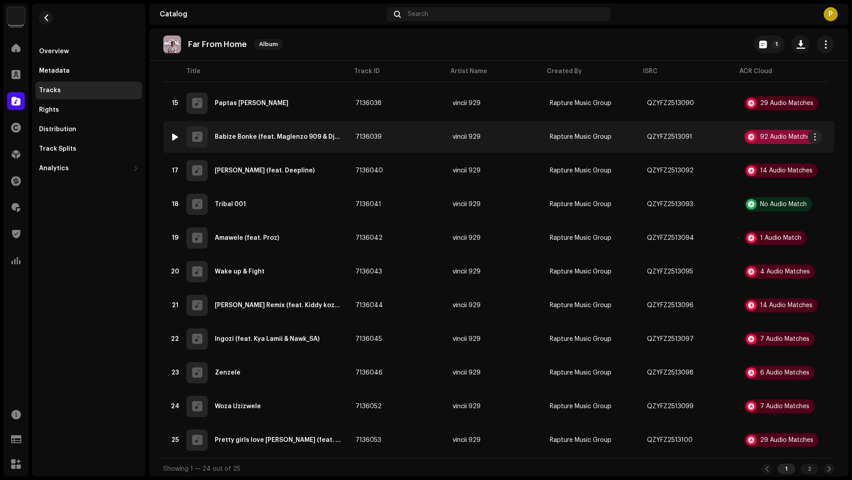
click at [786, 134] on div "92 Audio Matches" at bounding box center [786, 137] width 53 height 6
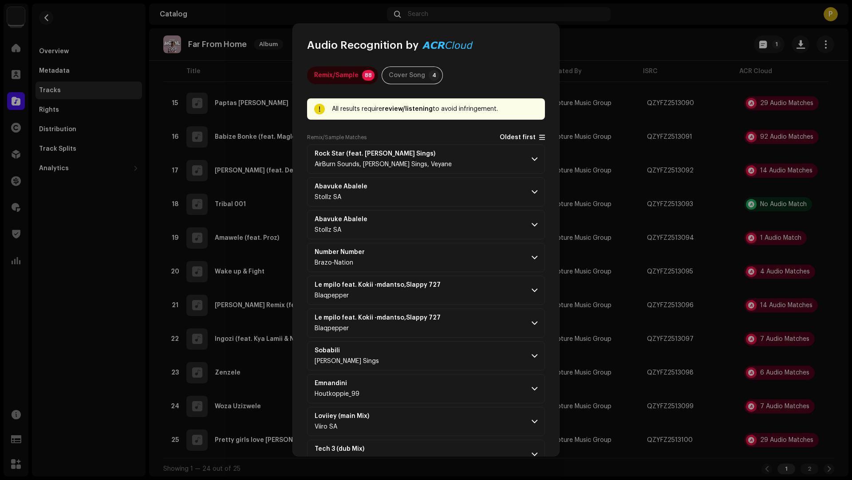
click at [509, 137] on span "Oldest first" at bounding box center [517, 137] width 36 height 7
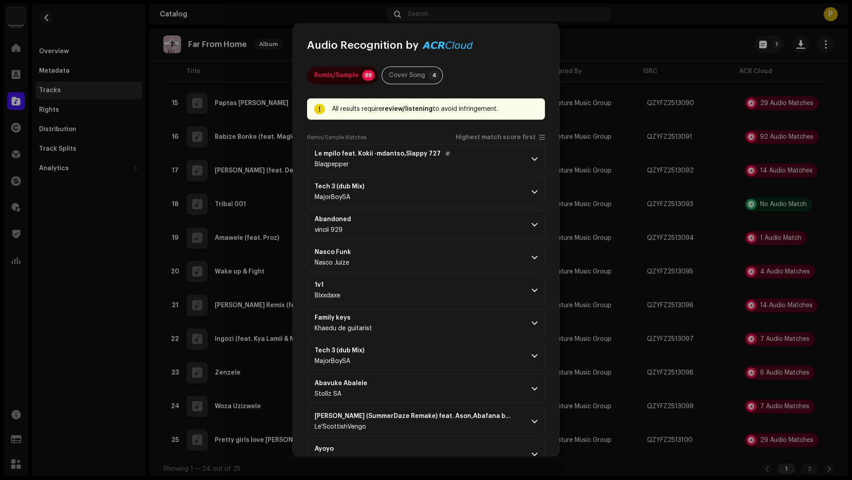
click at [484, 157] on p-accordion-header "Le mpilo feat. Kokii -mdantso,Slappy 727 Blaqpepper" at bounding box center [426, 159] width 238 height 29
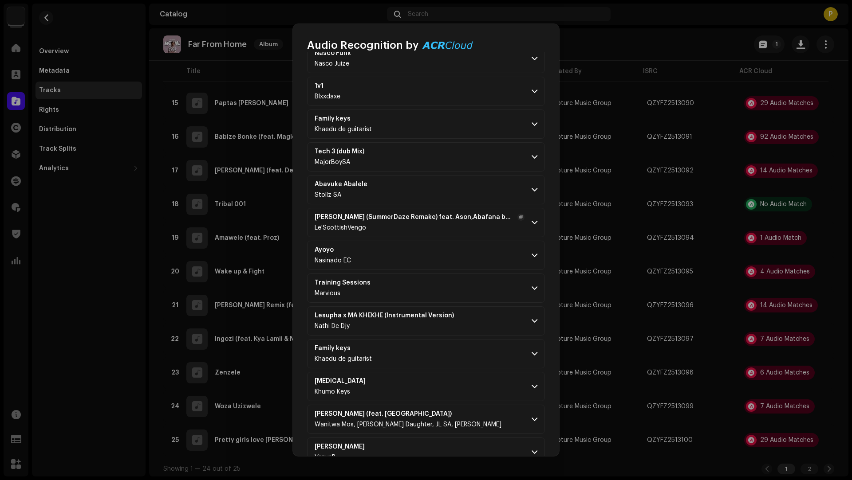
click at [484, 225] on div "Le'ScottishVengo" at bounding box center [419, 227] width 210 height 7
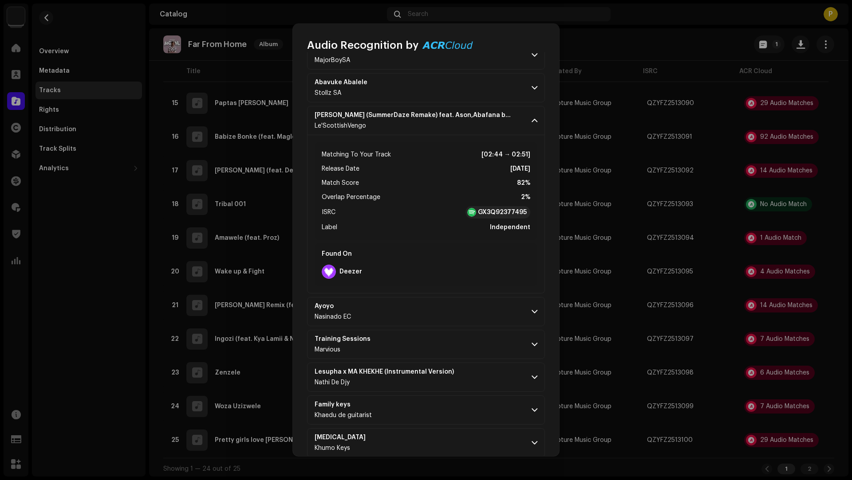
scroll to position [950, 0]
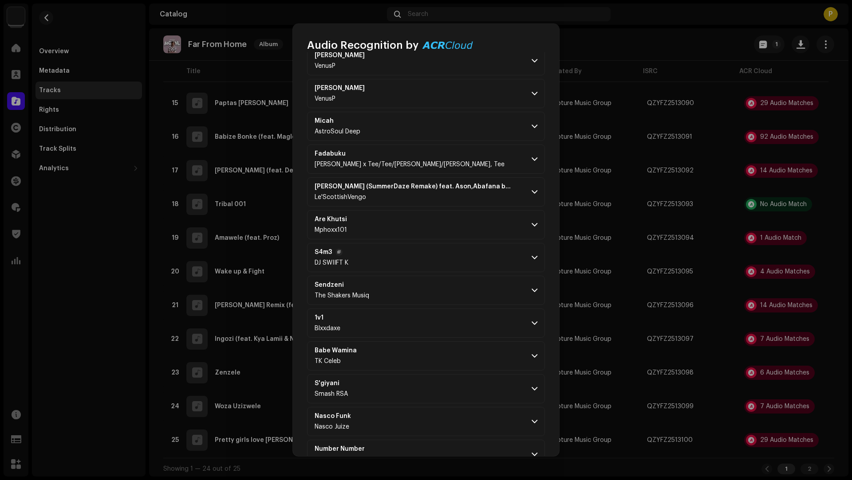
click at [474, 247] on p-accordion-header "S4m3 DJ SWIIFT K" at bounding box center [426, 257] width 238 height 29
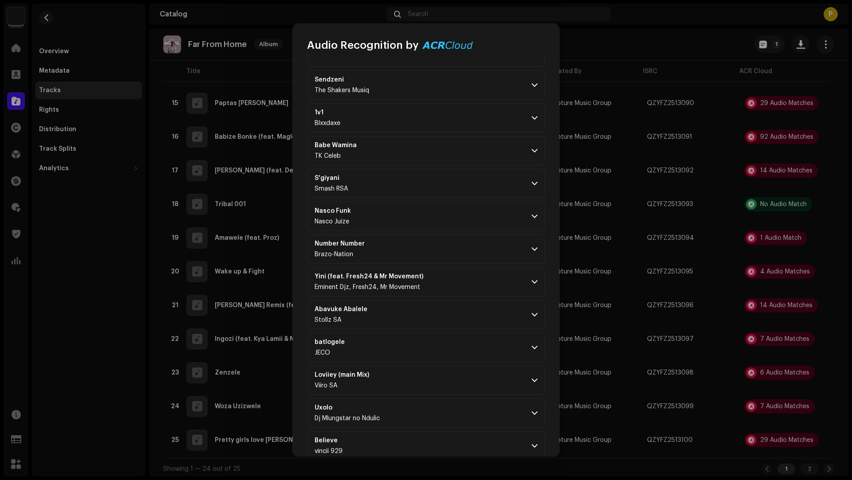
scroll to position [1681, 0]
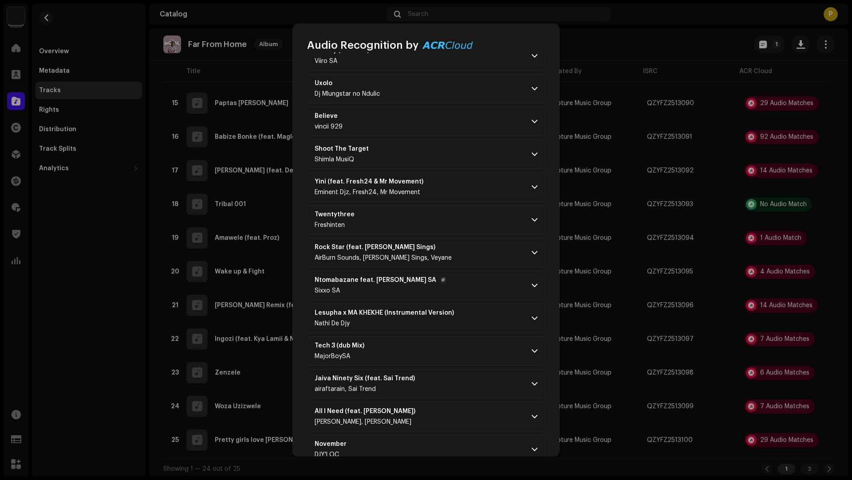
click at [471, 283] on p-accordion-header "Ntomabazane feat. [PERSON_NAME] SA Sixxo SA" at bounding box center [426, 285] width 238 height 29
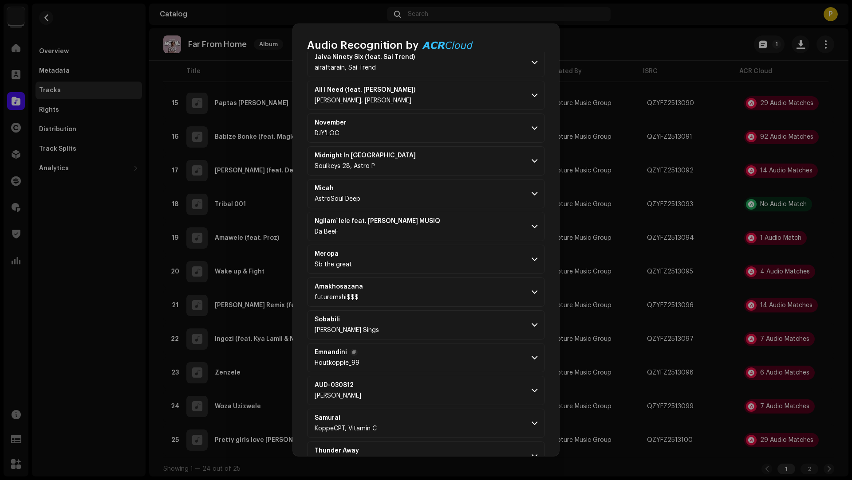
scroll to position [2212, 0]
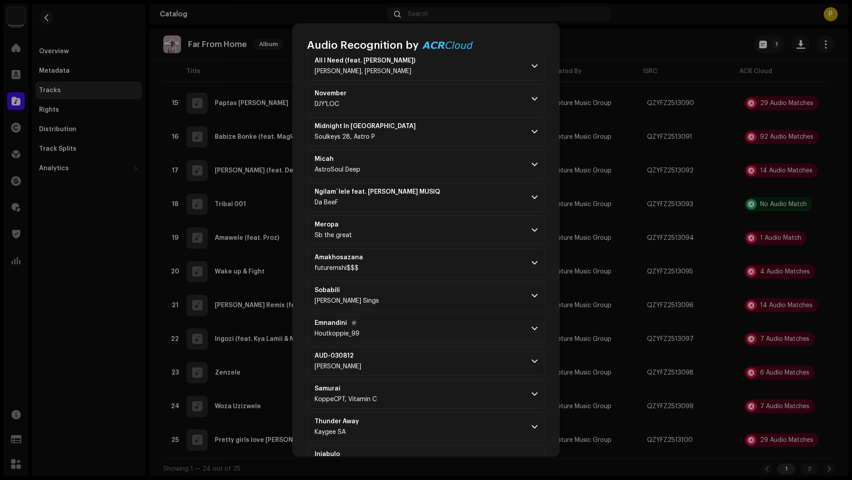
click at [477, 314] on p-accordion-header "Emnandini Houtkoppie_99" at bounding box center [426, 328] width 238 height 29
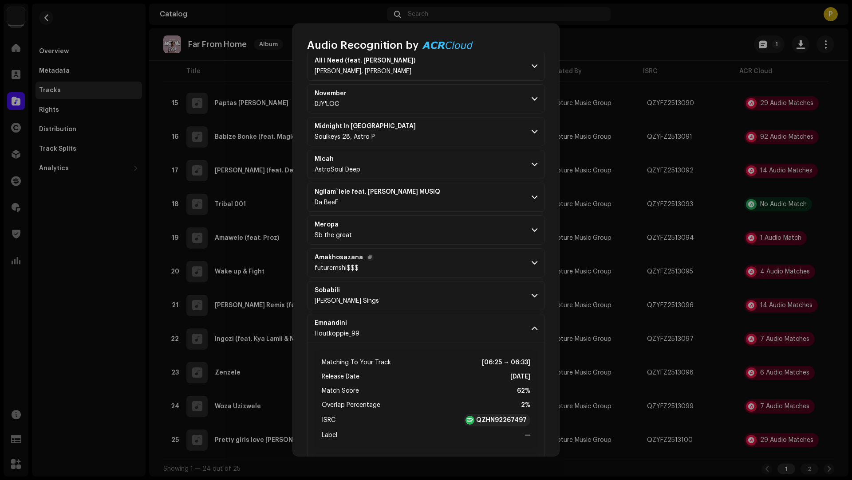
click at [440, 248] on p-accordion-header "Amakhosazana futuremshi$$$" at bounding box center [426, 262] width 238 height 29
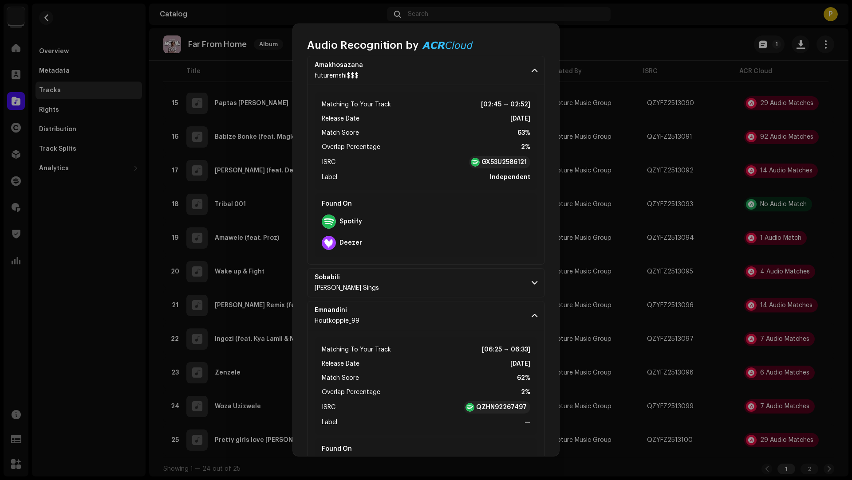
scroll to position [2926, 0]
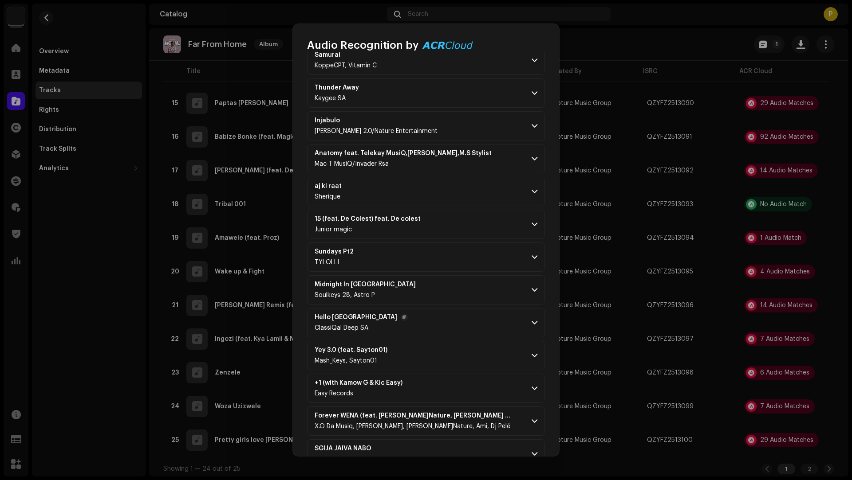
click at [453, 308] on p-accordion-header "Hello Africa ClassiQal Deep SA" at bounding box center [426, 322] width 238 height 29
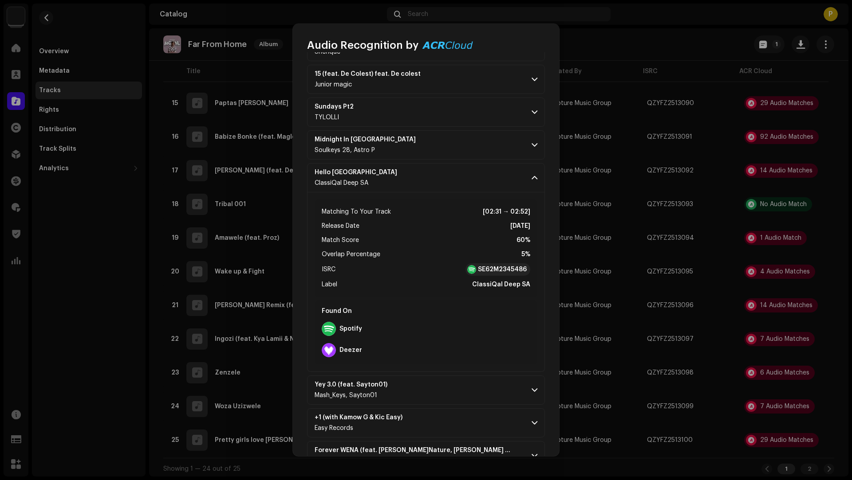
scroll to position [3645, 0]
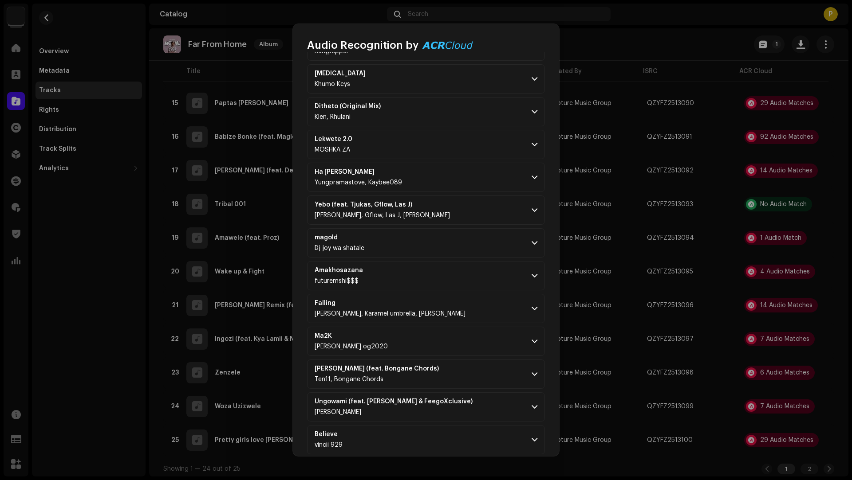
click at [453, 327] on p-accordion-header "Ma2K [PERSON_NAME] og2020" at bounding box center [426, 341] width 238 height 29
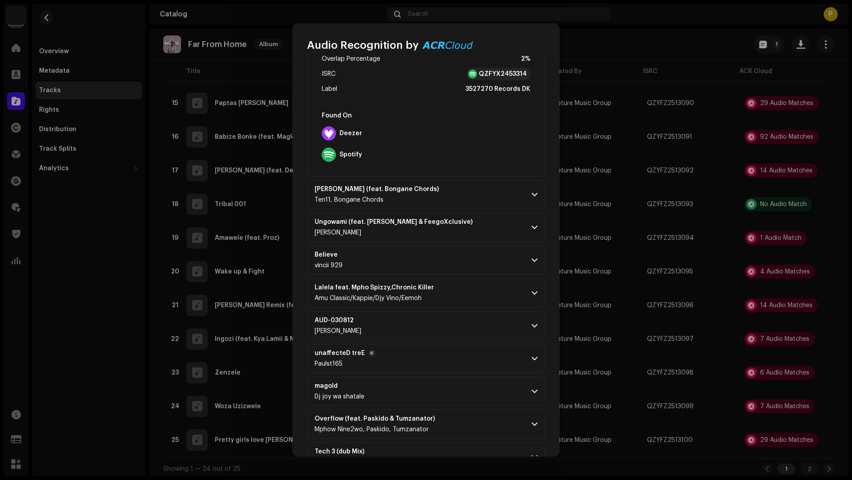
scroll to position [4040, 0]
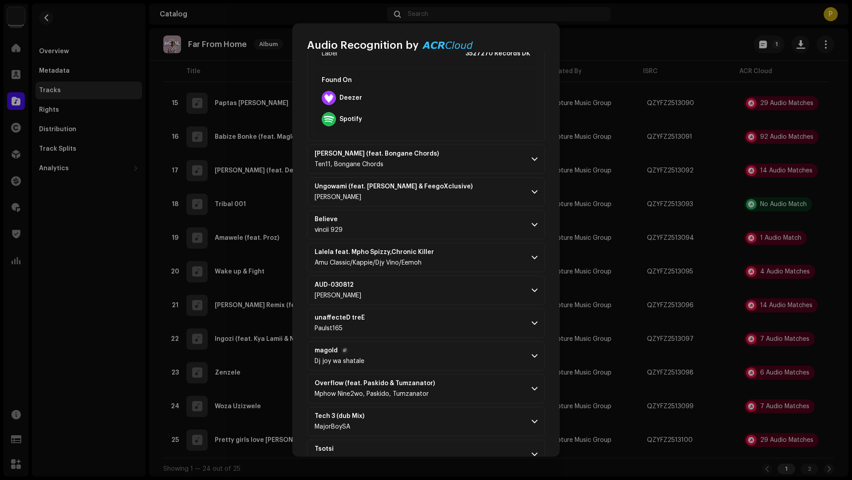
click at [468, 342] on p-accordion-header "magold Dj joy wa shatale" at bounding box center [426, 356] width 238 height 29
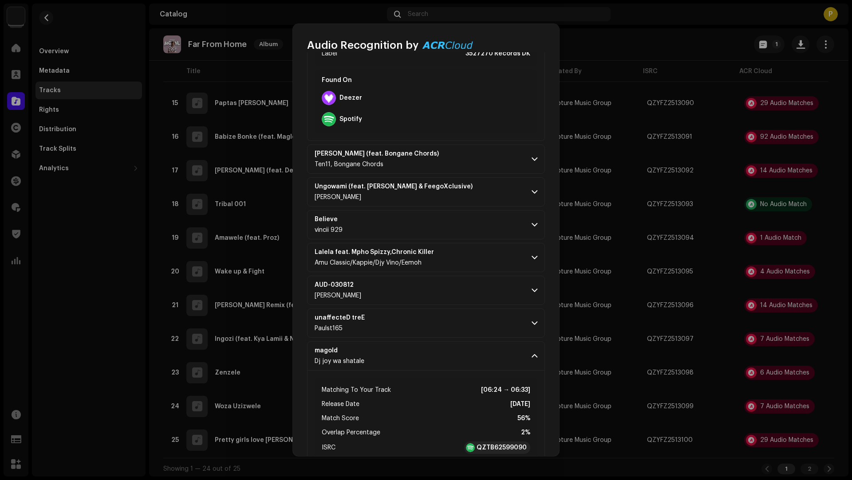
click at [465, 309] on p-accordion-header "unaffecteD treE Paulst165" at bounding box center [426, 323] width 238 height 29
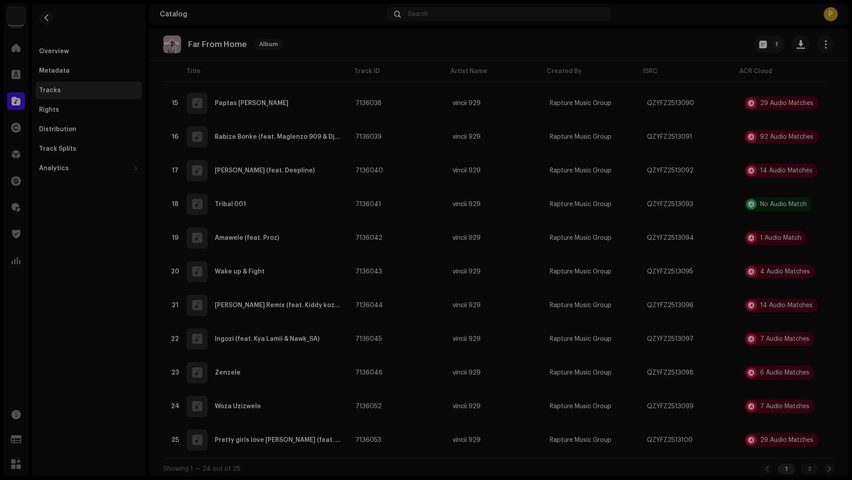
click at [700, 227] on div "Audio Recognition by Remix/Sample 88 Cover Song 4 All results require review/li…" at bounding box center [426, 240] width 852 height 480
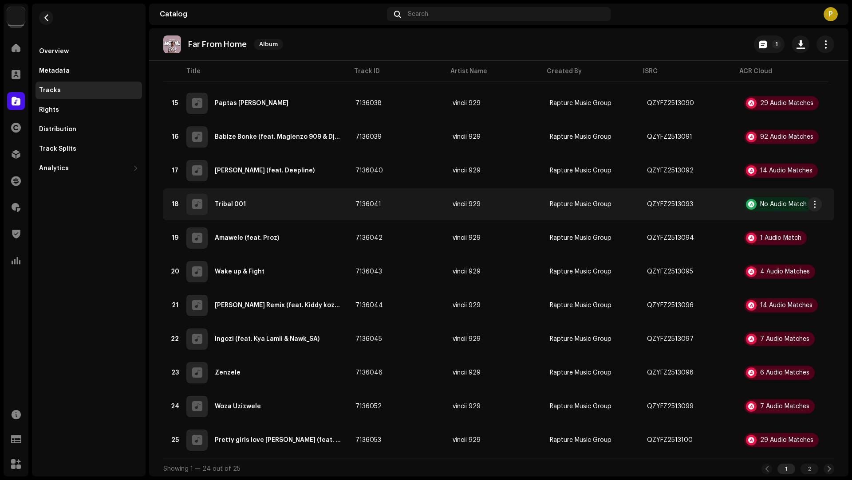
scroll to position [15935, 0]
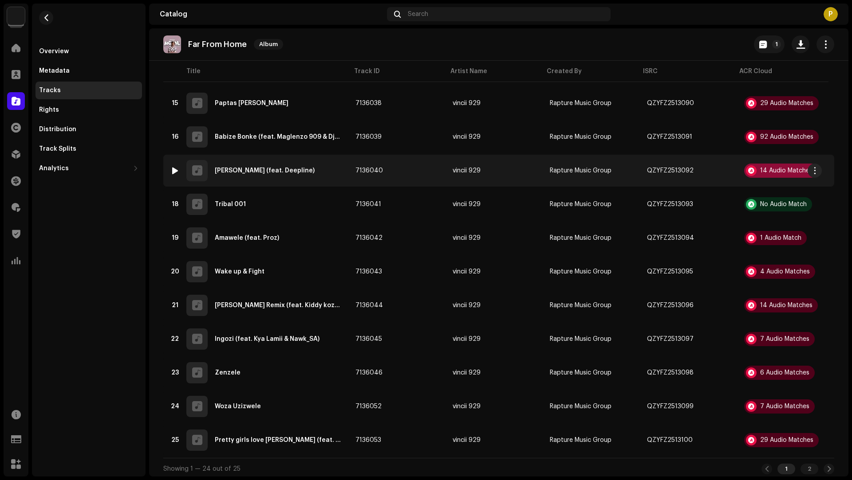
click at [764, 173] on div "14 Audio Matches" at bounding box center [786, 171] width 52 height 6
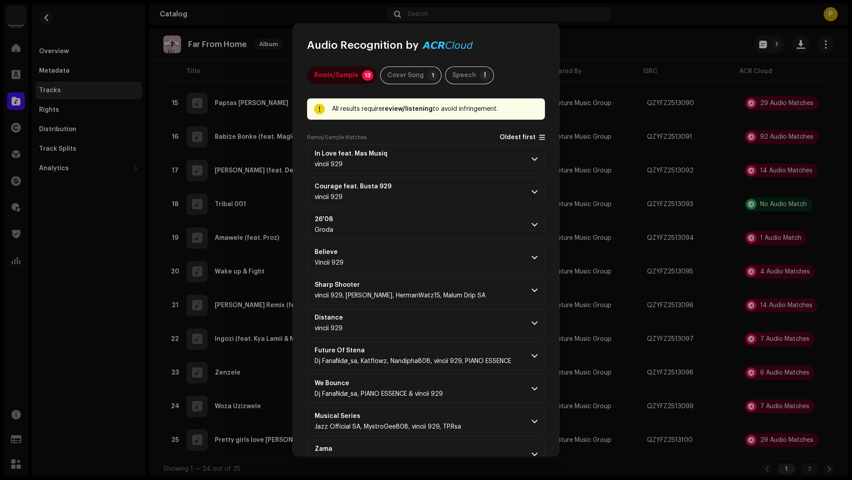
click at [516, 137] on span "Oldest first" at bounding box center [517, 137] width 36 height 7
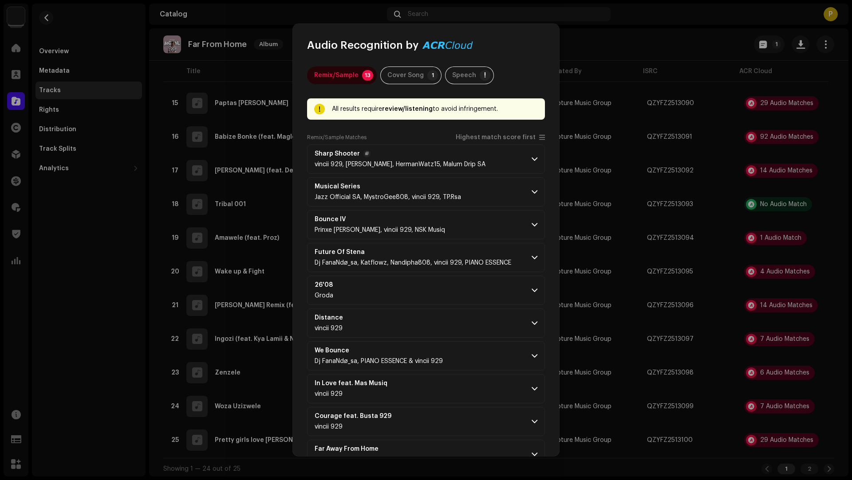
click at [492, 165] on p-accordion-header "Sharp Shooter vincii 929, [PERSON_NAME], HermanWatz15, Malum Drip SA" at bounding box center [426, 159] width 238 height 29
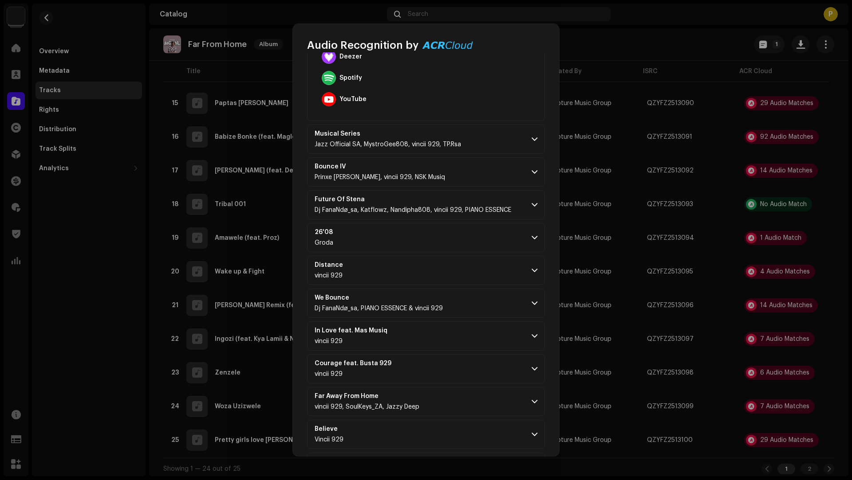
scroll to position [322, 0]
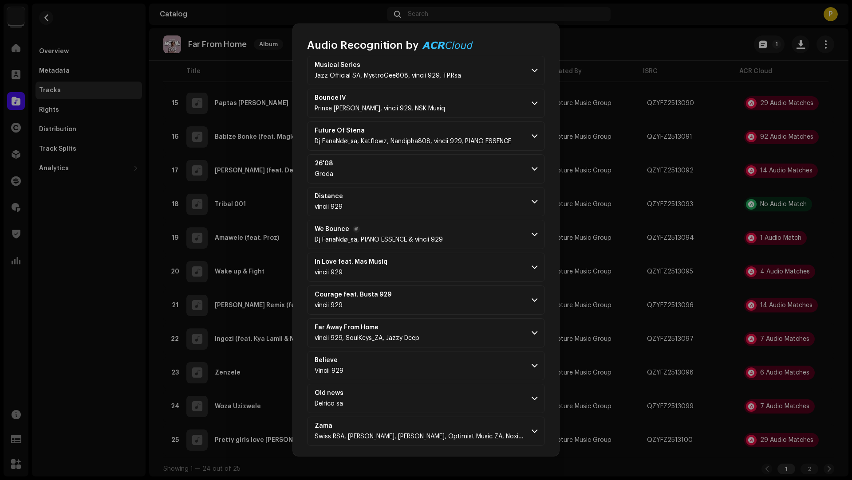
click at [481, 226] on p-accordion-header "We Bounce Dj FanaNdø_sa, PIANO ESSENCE & vincii 929" at bounding box center [426, 234] width 238 height 29
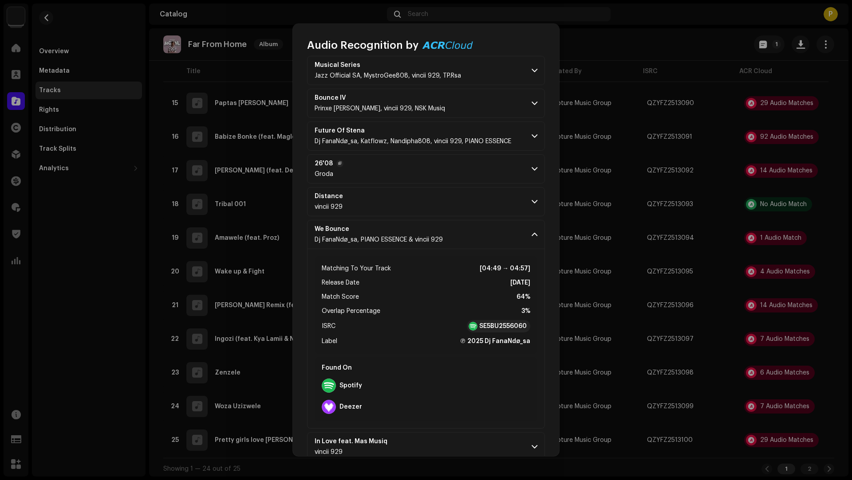
click at [445, 171] on p-accordion-header "26'08 Groda" at bounding box center [426, 168] width 238 height 29
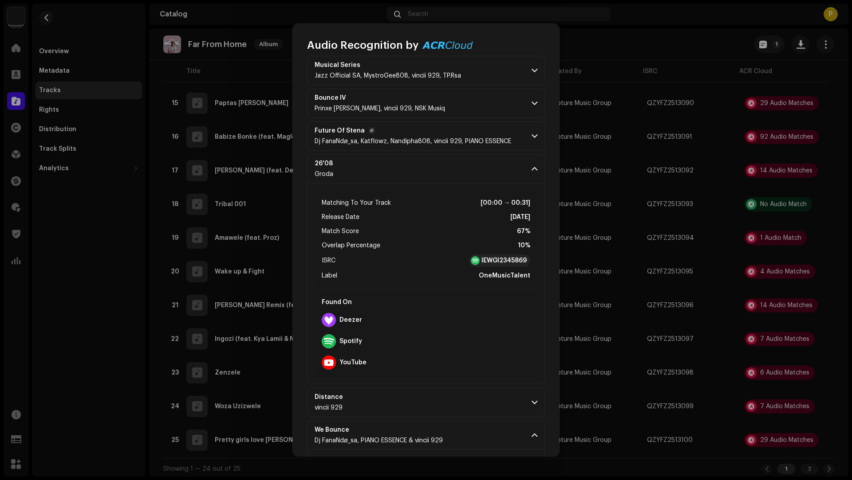
click at [482, 136] on div "Future Of Stena Dj FanaNdø_sa, Katflowz, Nandipha808, vincii 929, PIANO ESSENCE" at bounding box center [412, 136] width 196 height 18
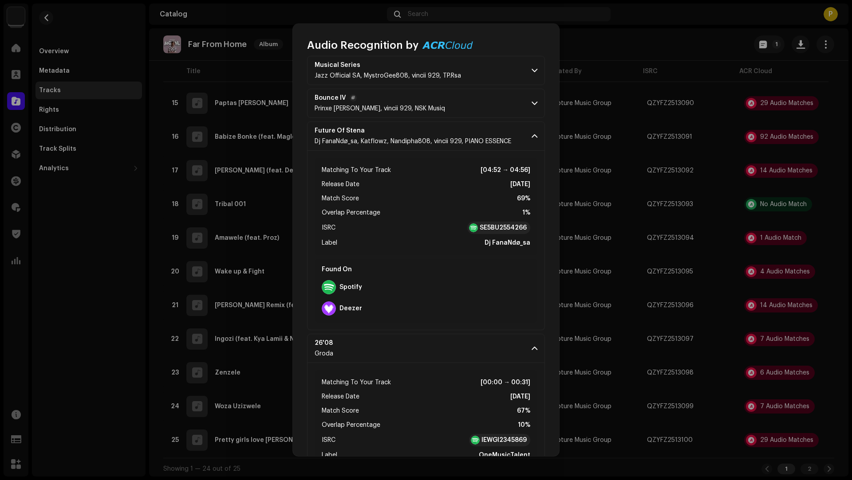
click at [476, 111] on p-accordion-header "Bounce IV Prinxe MusiQ, vincii 929, NSK Musiq" at bounding box center [426, 103] width 238 height 29
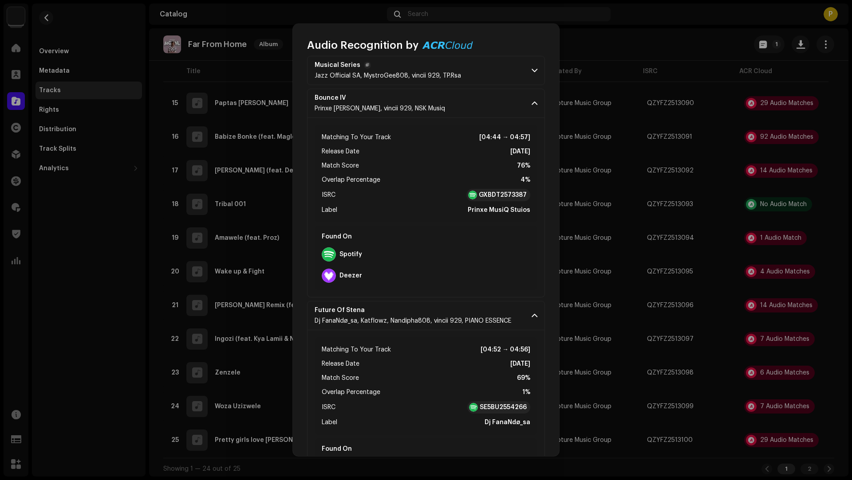
click at [485, 82] on p-accordion-header "Musical Series Jazz Official SA, MystroGee808, vincii 929, TP.Rsa" at bounding box center [426, 70] width 238 height 29
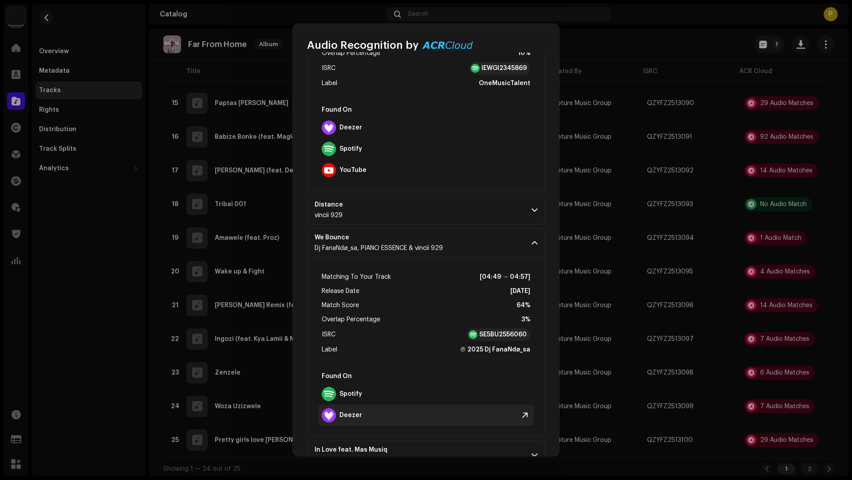
scroll to position [1107, 0]
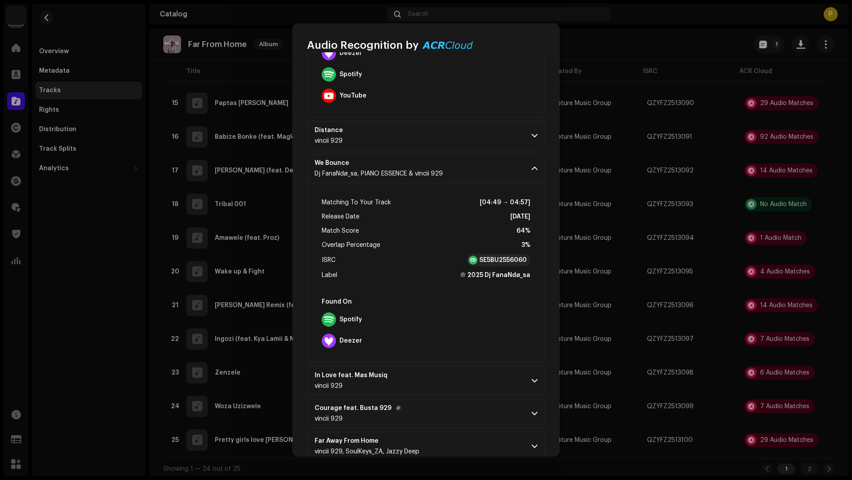
drag, startPoint x: 465, startPoint y: 410, endPoint x: 463, endPoint y: 406, distance: 4.8
click at [465, 410] on p-accordion-header "Courage feat. Busta 929 vincii 929" at bounding box center [426, 413] width 238 height 29
click at [448, 377] on p-accordion-header "In Love feat. Mas Musiq vincii 929" at bounding box center [426, 380] width 238 height 29
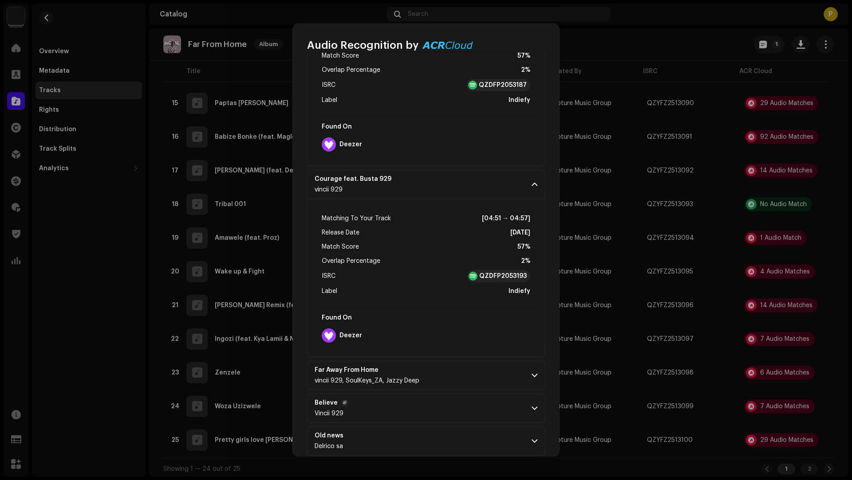
scroll to position [1536, 0]
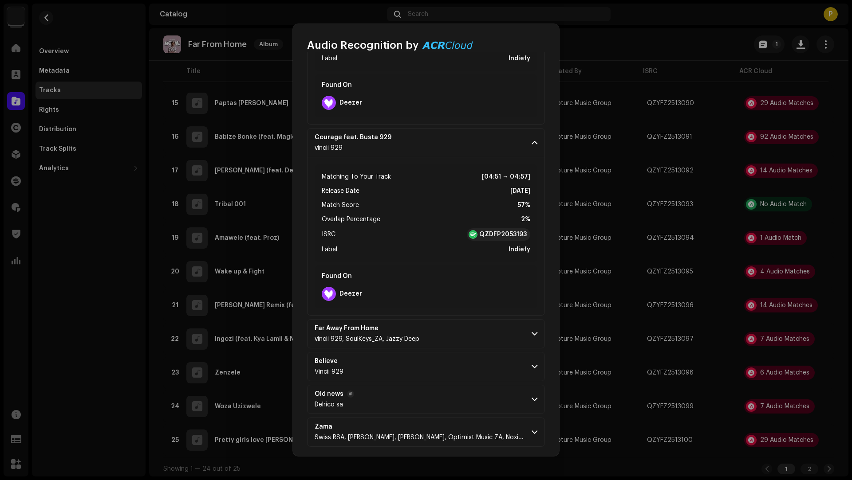
click at [452, 400] on p-accordion-header "Old news Delrico sa" at bounding box center [426, 399] width 238 height 29
click at [469, 354] on p-accordion-header "Believe Vincii 929" at bounding box center [426, 366] width 238 height 29
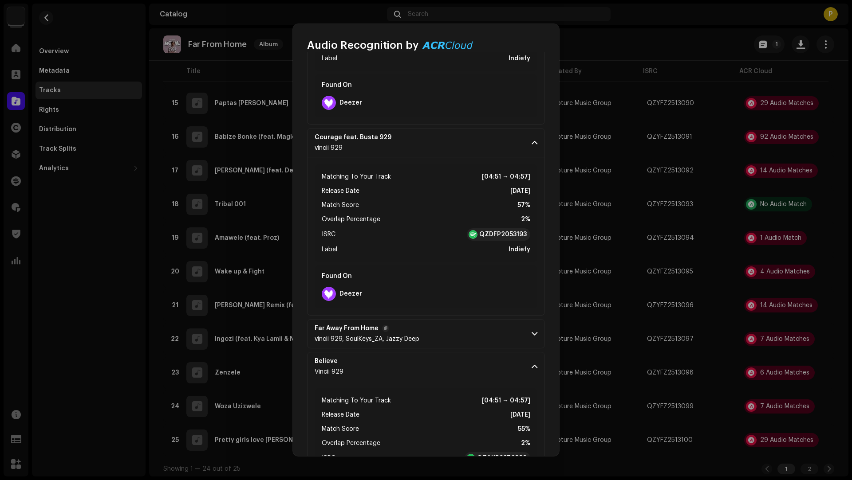
click at [467, 324] on p-accordion-header "Far Away From Home vincii 929, SoulKeys_ZA, Jazzy Deep" at bounding box center [426, 333] width 238 height 29
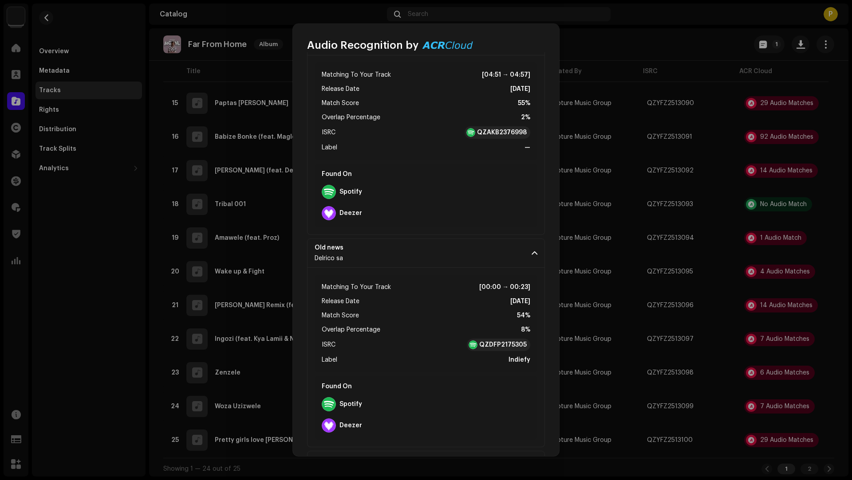
scroll to position [2075, 0]
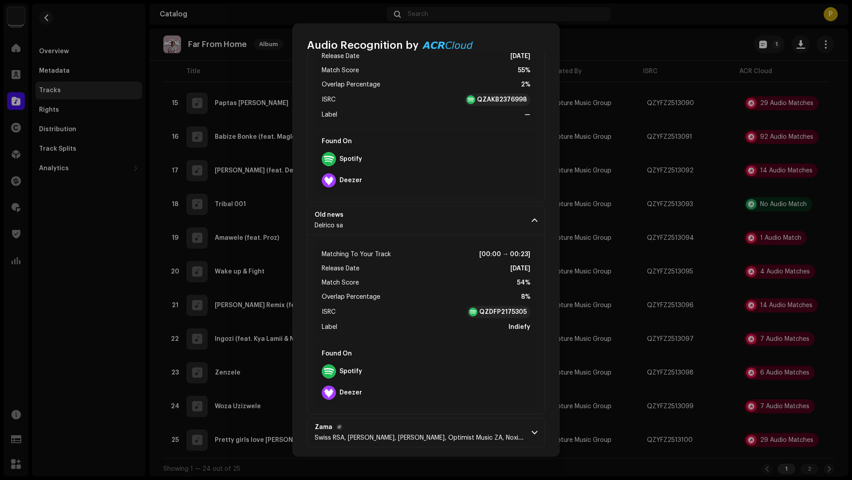
click at [454, 425] on span "Zama" at bounding box center [419, 427] width 210 height 7
click at [444, 435] on span "Swiss RSA, [PERSON_NAME], [PERSON_NAME], Optimist Music ZA, Noxiekay, Gift [PER…" at bounding box center [469, 438] width 311 height 6
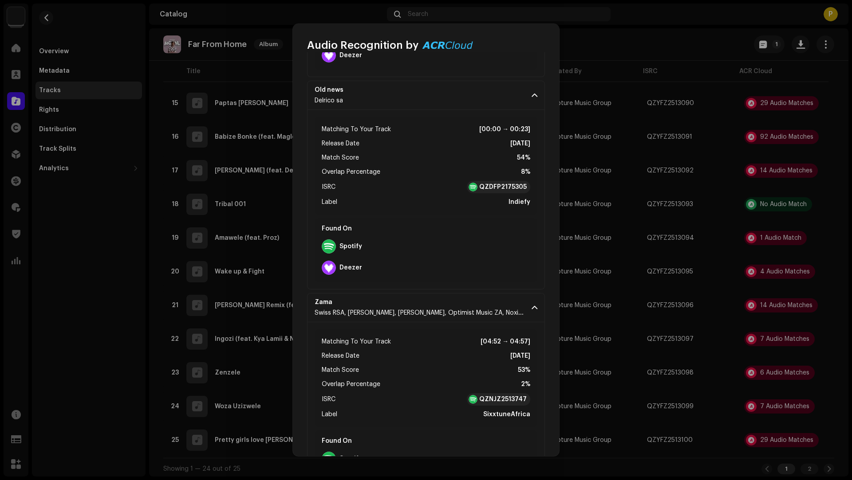
scroll to position [2188, 0]
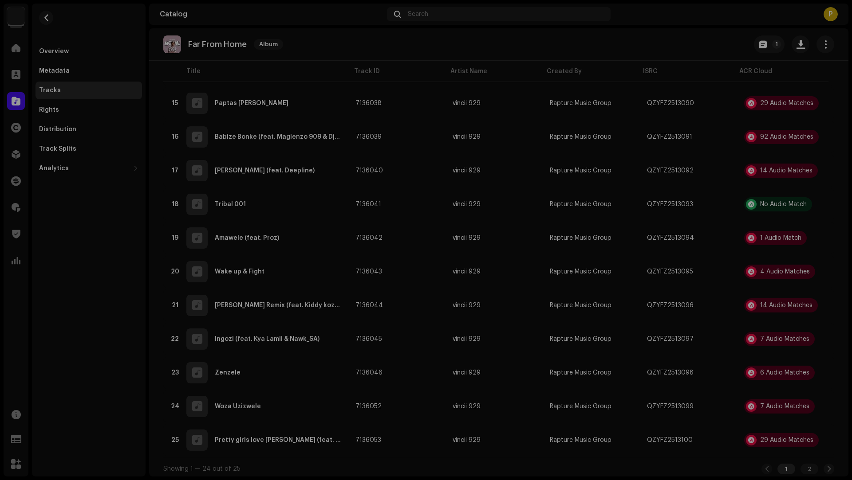
click at [232, 346] on div "Audio Recognition by Remix/Sample 13 Cover Song 1 Speech ! All results require …" at bounding box center [426, 240] width 852 height 480
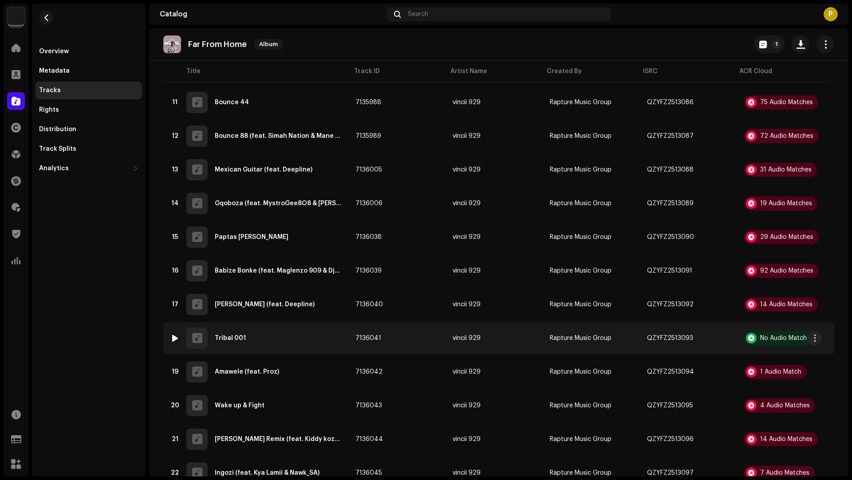
scroll to position [426, 0]
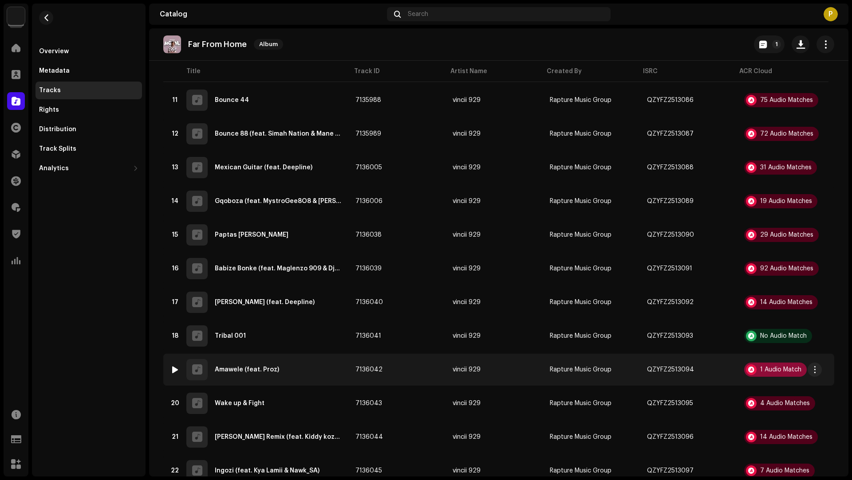
click at [778, 371] on div "1 Audio Match" at bounding box center [780, 370] width 41 height 6
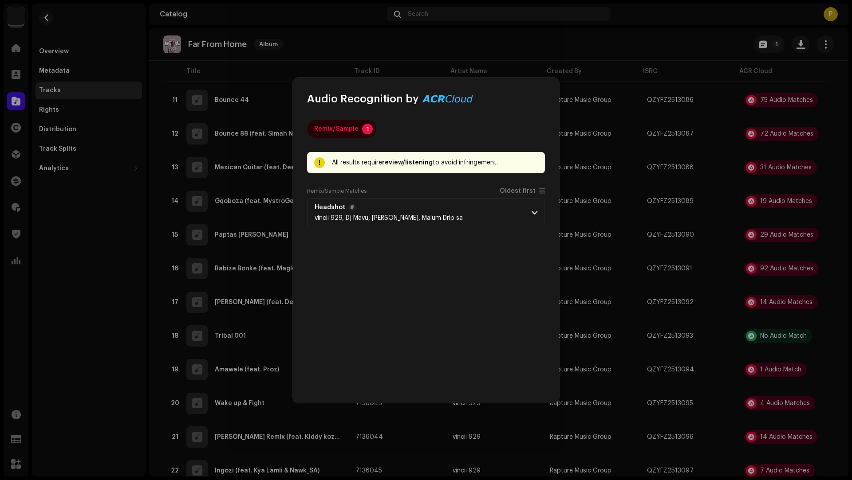
click at [460, 219] on p-accordion-header "Headshot vincii 929, Dj Mavu, Hikeyz, Malum Drip sa" at bounding box center [426, 212] width 238 height 29
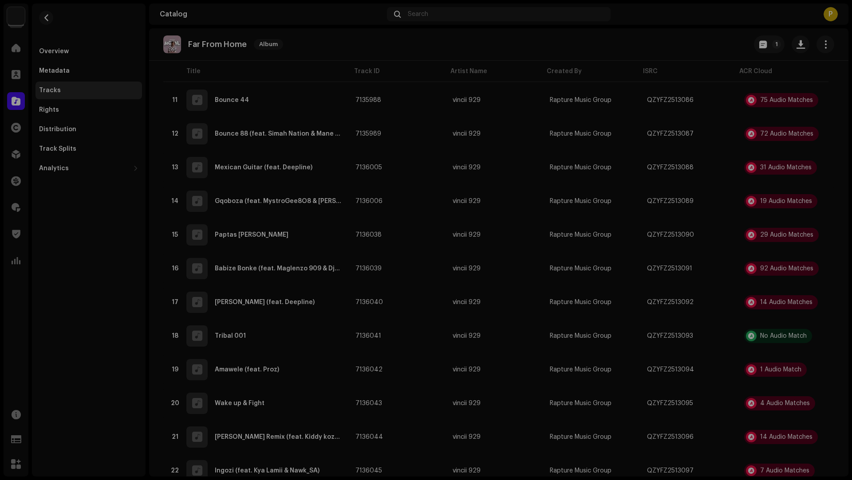
click at [725, 350] on div "Audio Recognition by Remix/Sample 1 All results require review/listening to avo…" at bounding box center [426, 240] width 852 height 480
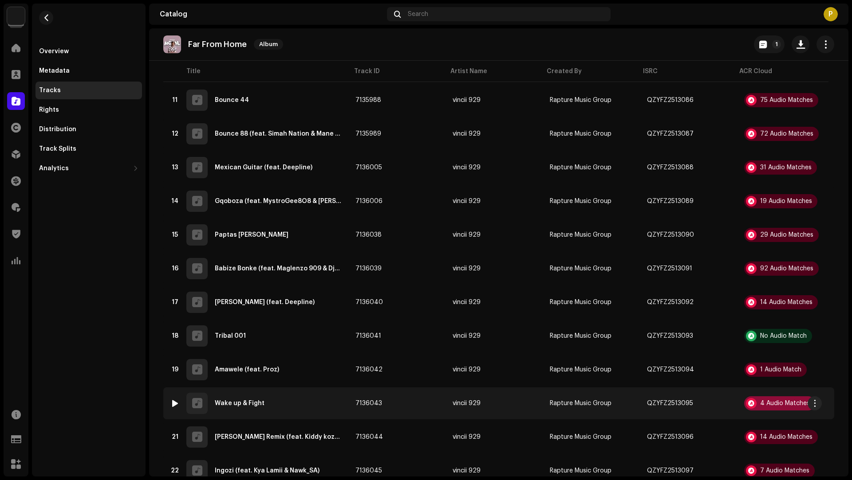
click at [760, 406] on div "4 Audio Matches" at bounding box center [785, 404] width 50 height 6
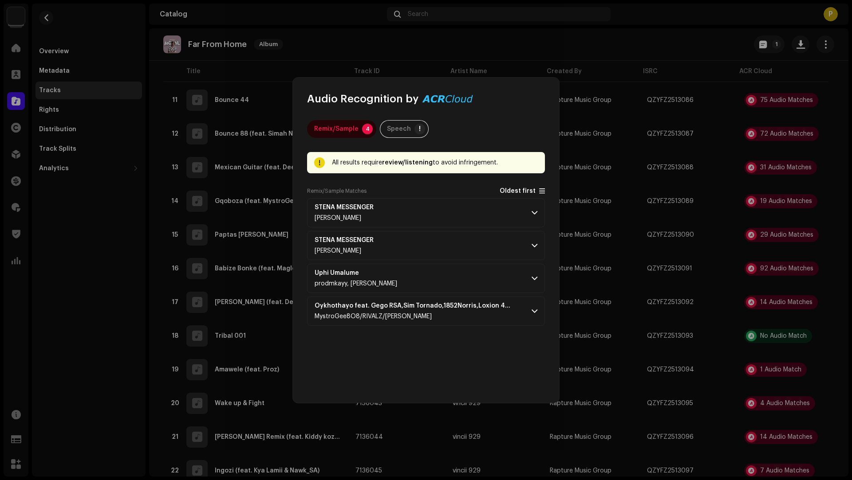
click at [513, 189] on span "Oldest first" at bounding box center [517, 191] width 36 height 7
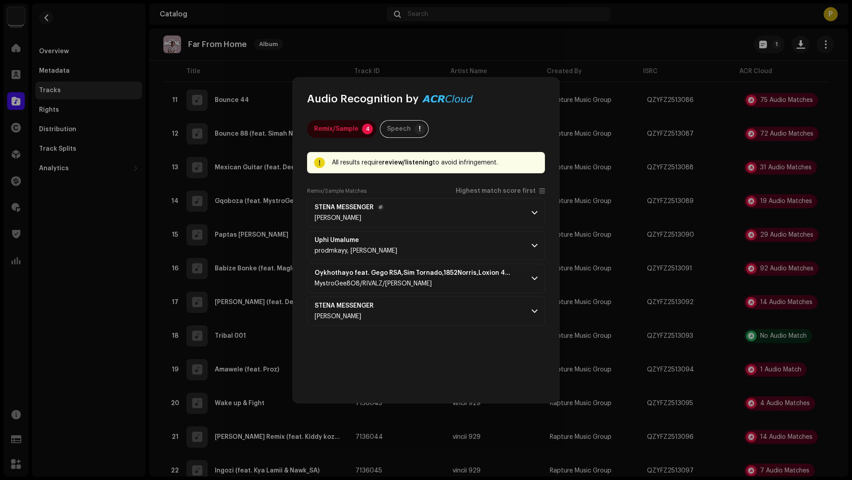
click at [454, 221] on p-accordion-header "[PERSON_NAME] [PERSON_NAME]" at bounding box center [426, 212] width 238 height 29
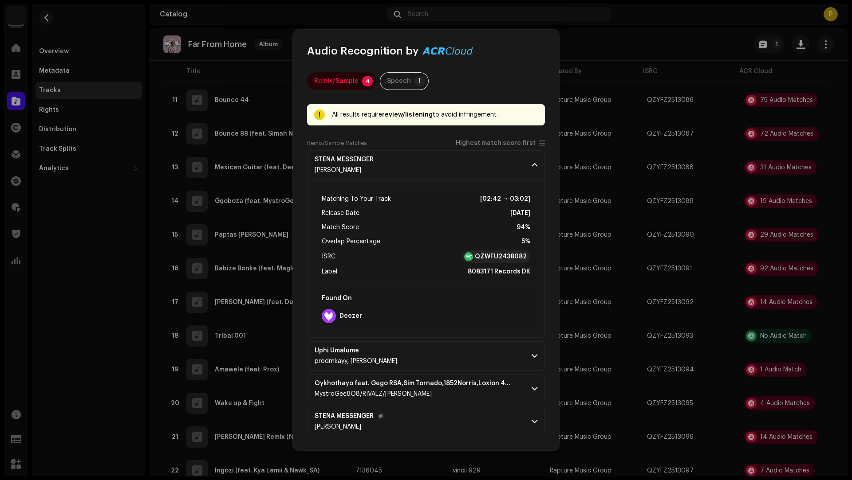
click at [444, 418] on p-accordion-header "[PERSON_NAME] [PERSON_NAME]" at bounding box center [426, 421] width 238 height 29
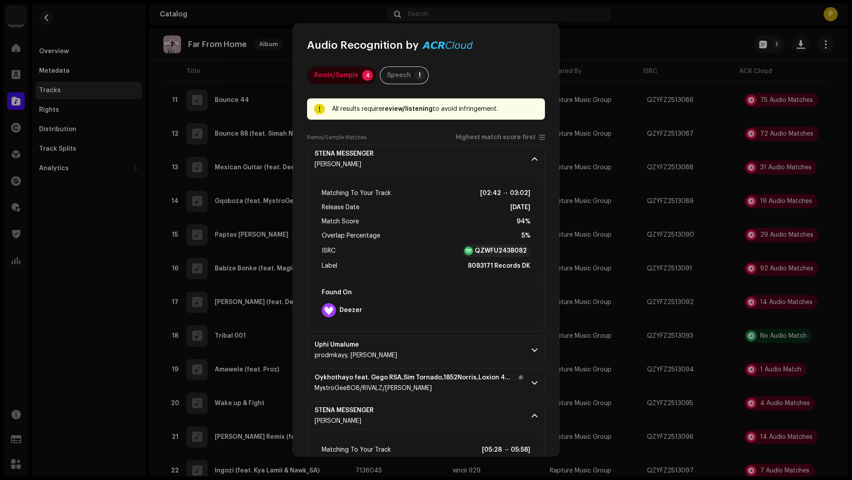
click at [443, 385] on div "MystroGee8O8/RIVALZ/[PERSON_NAME]" at bounding box center [419, 388] width 210 height 7
click at [434, 347] on p-accordion-header "Uphi Umalume prodmkayy, [PERSON_NAME]" at bounding box center [426, 350] width 238 height 29
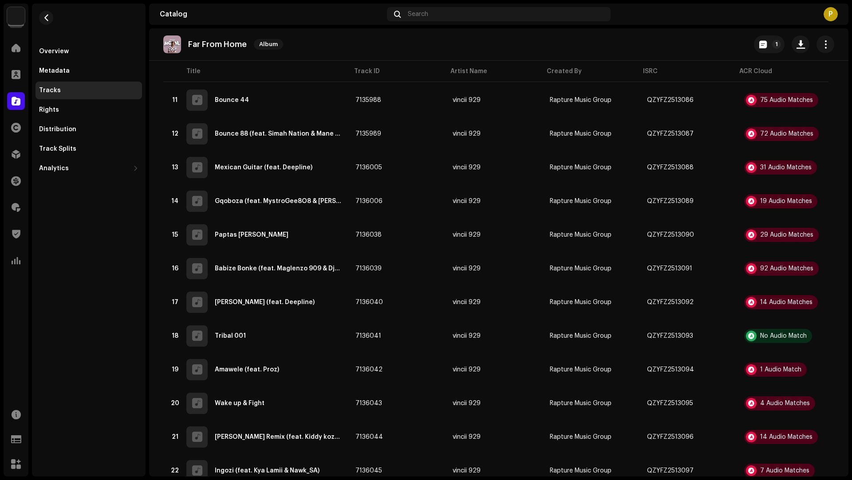
click at [694, 339] on div "Audio Recognition by Remix/Sample 4 Speech ! All results require review/listeni…" at bounding box center [426, 240] width 852 height 480
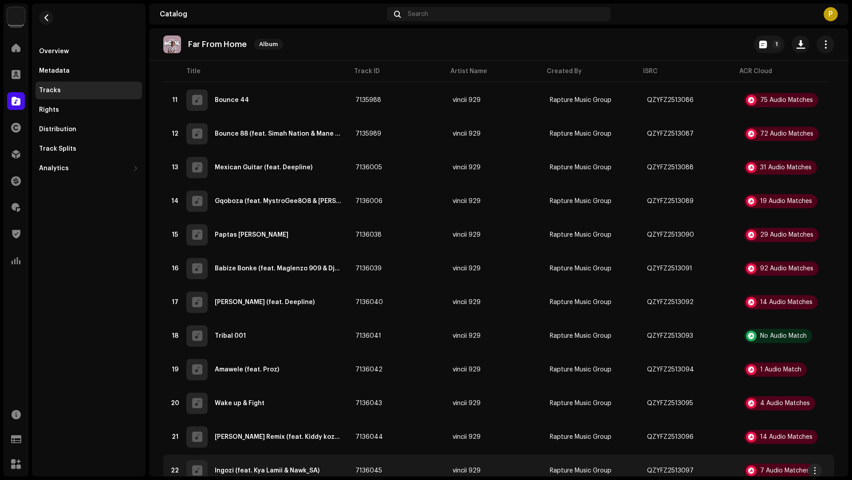
scroll to position [560, 0]
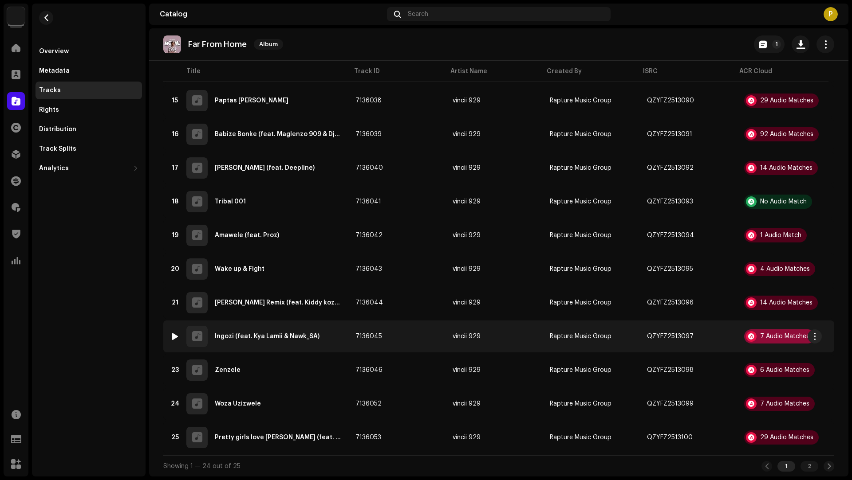
click at [777, 337] on div "7 Audio Matches" at bounding box center [784, 337] width 49 height 6
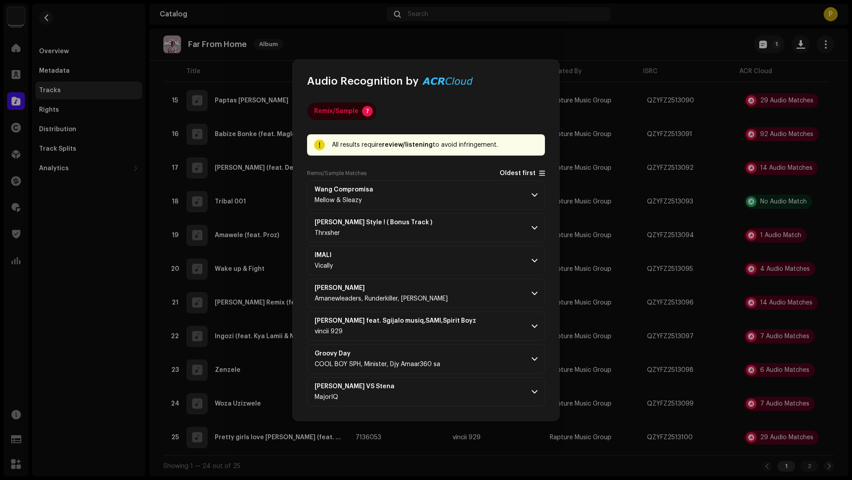
click at [507, 172] on span "Oldest first" at bounding box center [517, 173] width 36 height 7
click at [480, 312] on p-accordion-header "[PERSON_NAME] feat. Sgijalo musiq,SAMI,Spirit Boyz vincii 929" at bounding box center [426, 326] width 238 height 29
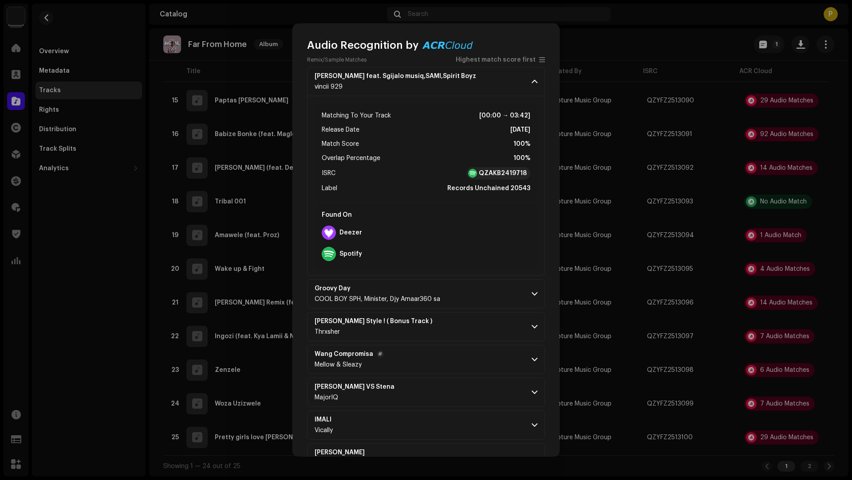
scroll to position [106, 0]
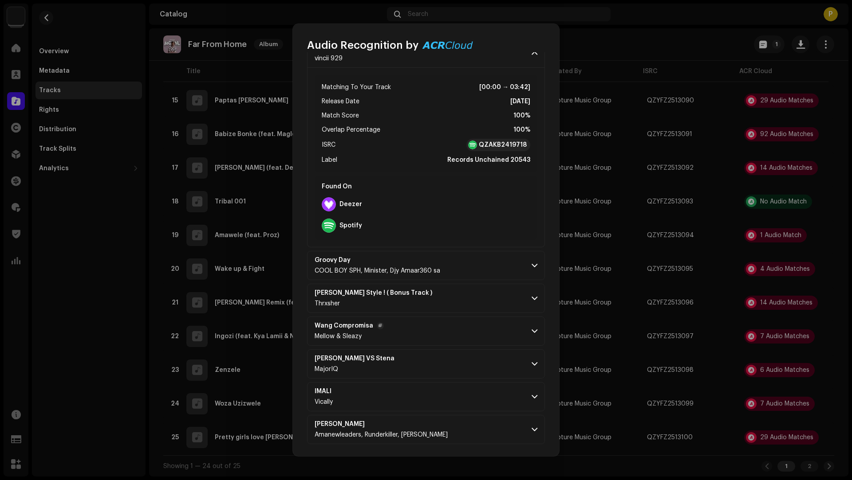
click at [470, 318] on p-accordion-header "Wang Compromisa Mellow & Sleazy" at bounding box center [426, 331] width 238 height 29
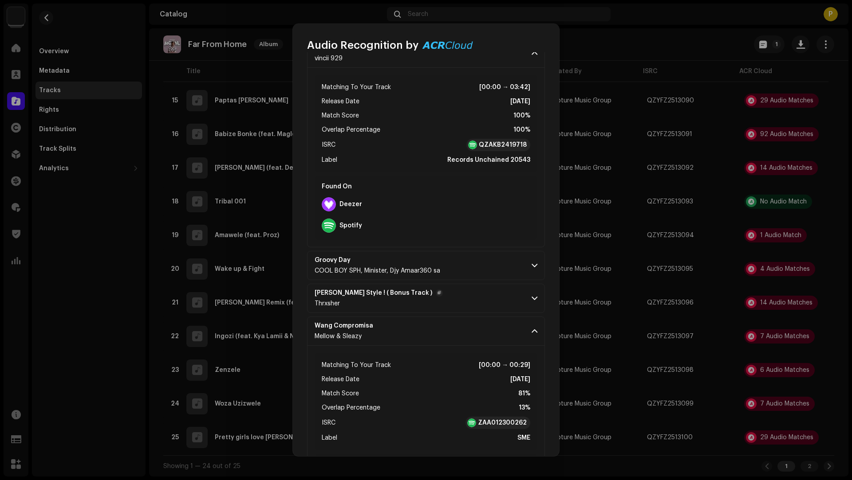
click at [471, 298] on p-accordion-header "[PERSON_NAME] Style ! ( Bonus Track ) Thrxsher" at bounding box center [426, 298] width 238 height 29
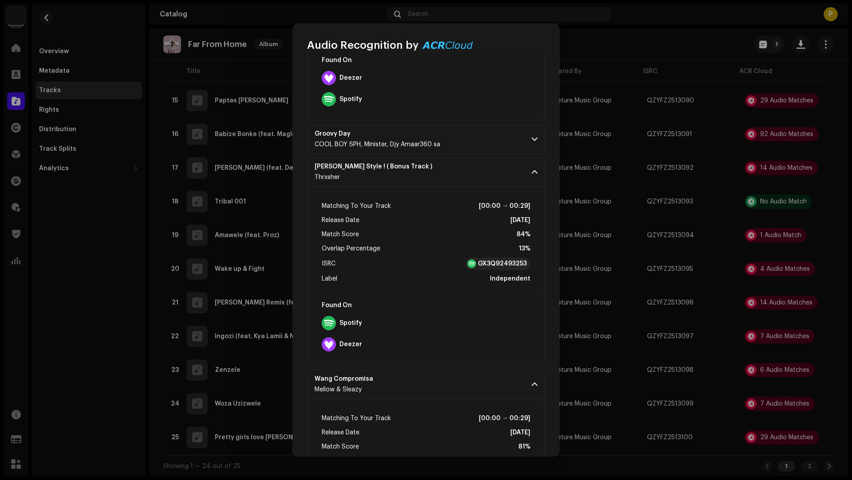
scroll to position [245, 0]
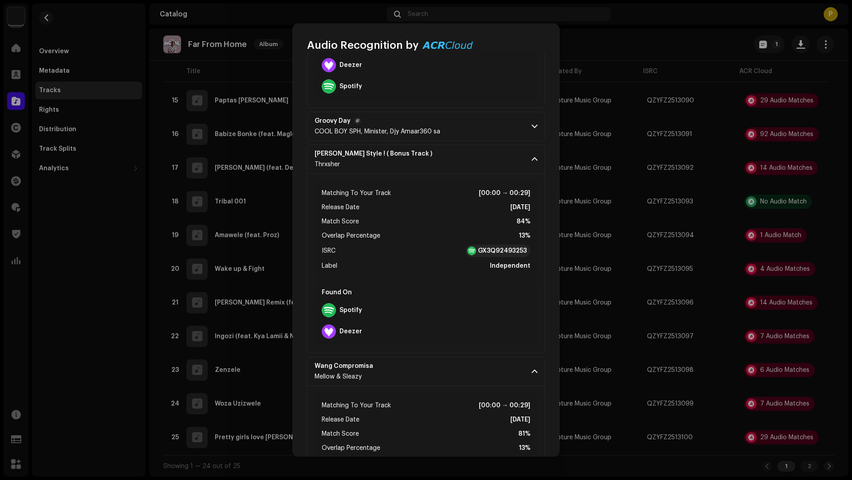
click at [474, 135] on p-accordion-header "Groovy Day COOL BOY SPH, Minister, Djy Amaar360 sa" at bounding box center [426, 126] width 238 height 29
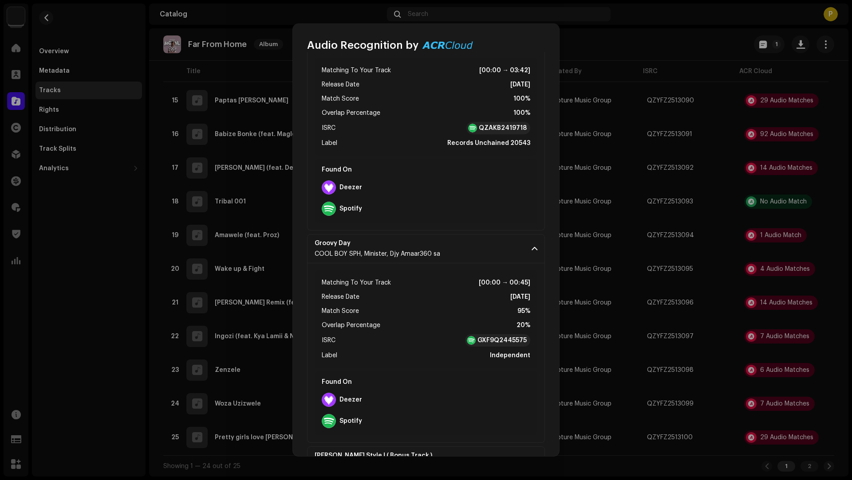
scroll to position [0, 0]
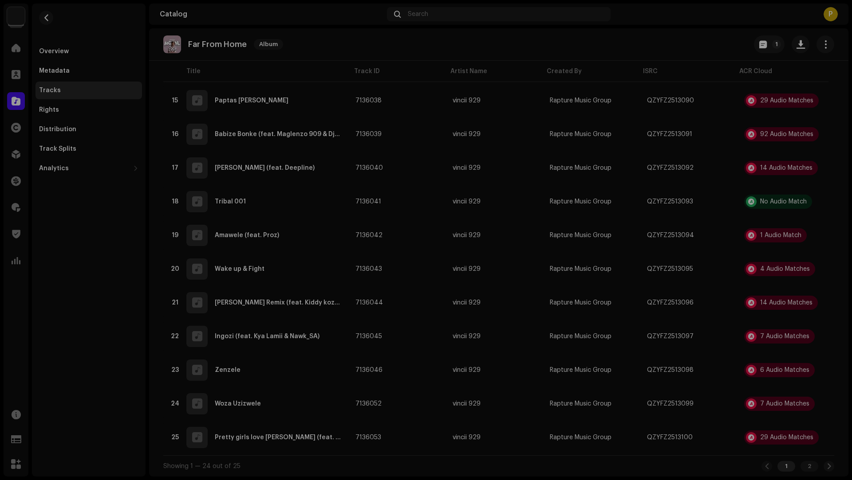
click at [801, 378] on div "Audio Recognition by Remix/Sample 7 All results require review/listening to avo…" at bounding box center [426, 240] width 852 height 480
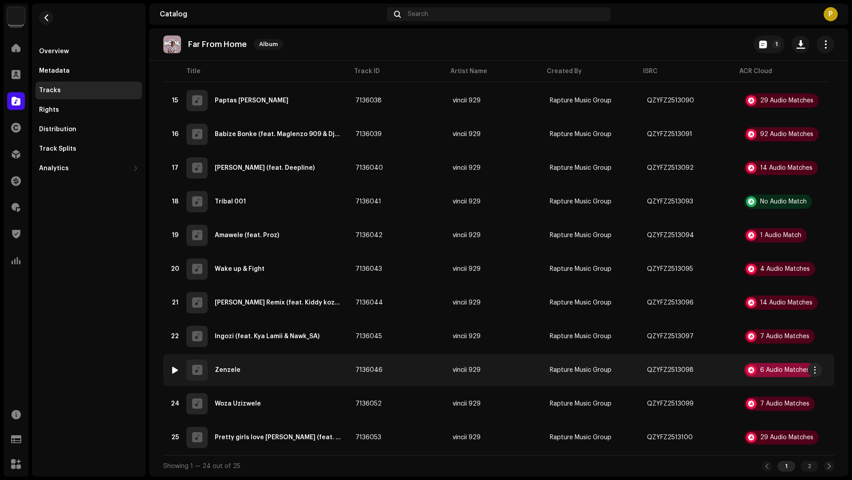
click at [770, 369] on div "6 Audio Matches" at bounding box center [784, 370] width 49 height 6
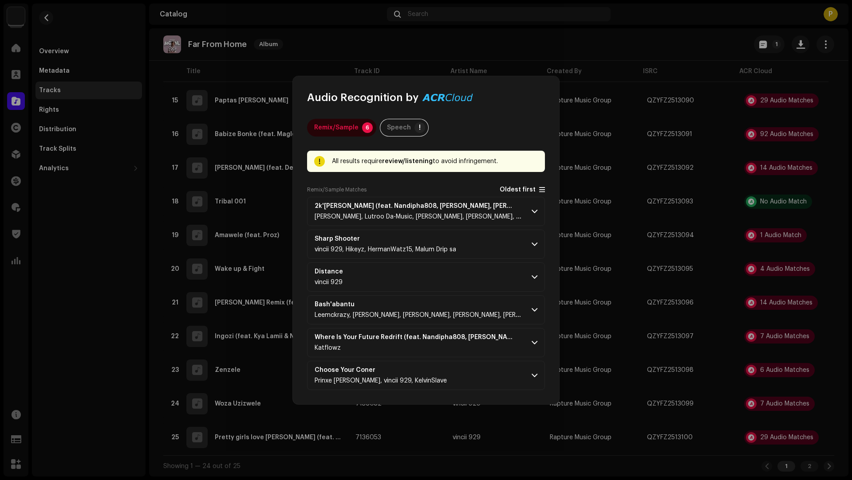
click at [511, 192] on span "Oldest first" at bounding box center [517, 190] width 36 height 7
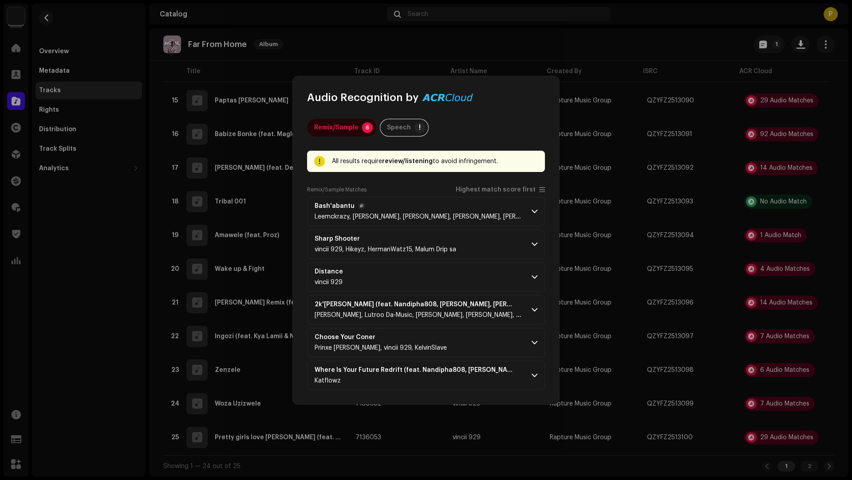
click at [477, 218] on span "Leemckrazy, [PERSON_NAME], [PERSON_NAME], [PERSON_NAME], [PERSON_NAME]" at bounding box center [431, 217] width 235 height 6
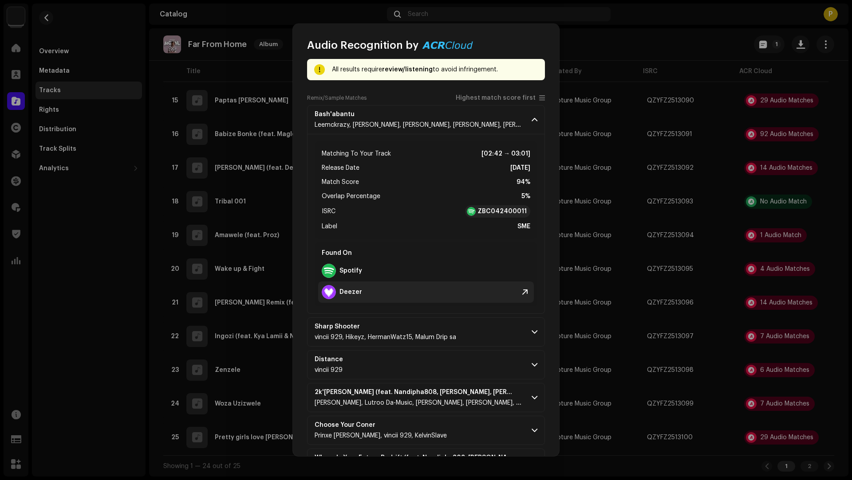
scroll to position [74, 0]
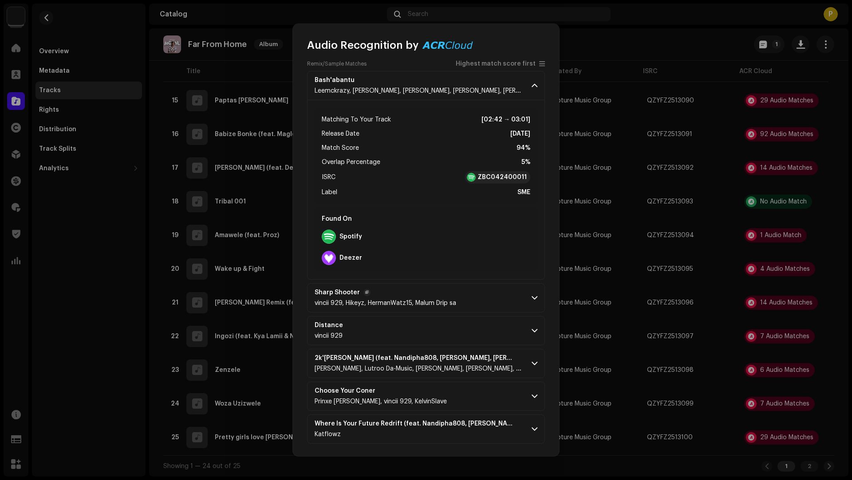
click at [471, 302] on p-accordion-header "Sharp Shooter vincii 929, [PERSON_NAME], HermanWatz15, Malum Drip sa" at bounding box center [426, 297] width 238 height 29
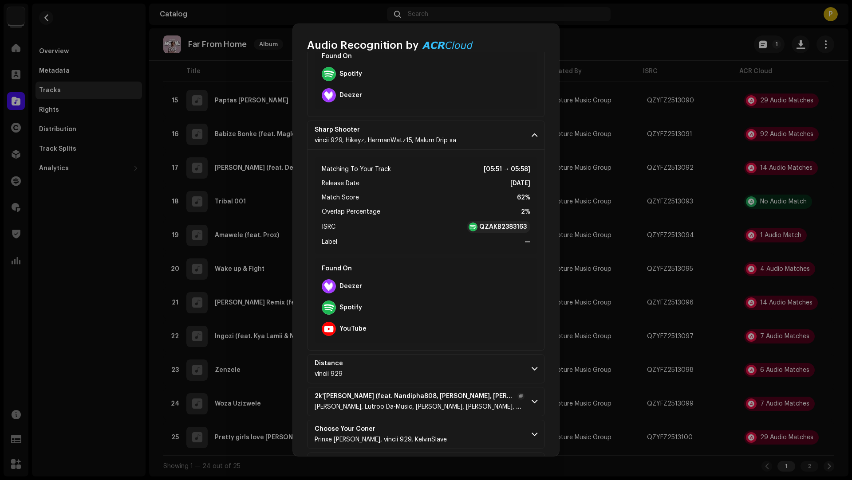
scroll to position [274, 0]
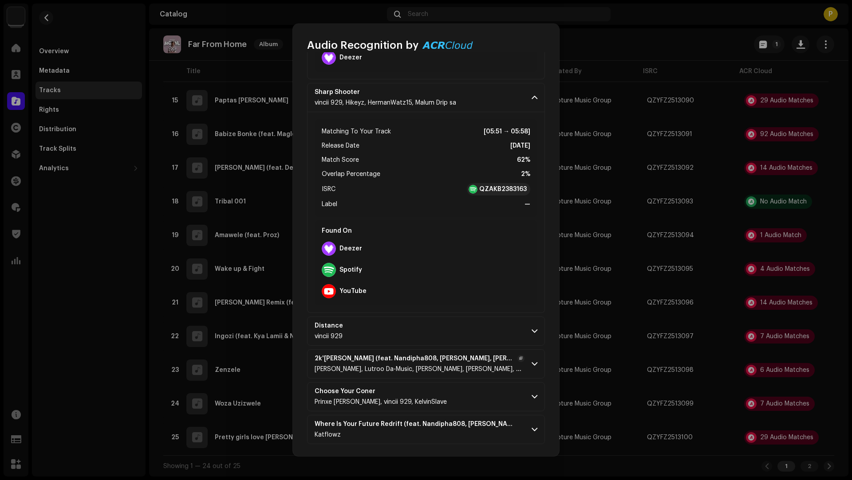
click at [432, 376] on p-accordion-header "2k'[PERSON_NAME] (feat. Nandipha808, [PERSON_NAME], [PERSON_NAME], [PERSON_NAME…" at bounding box center [426, 364] width 238 height 29
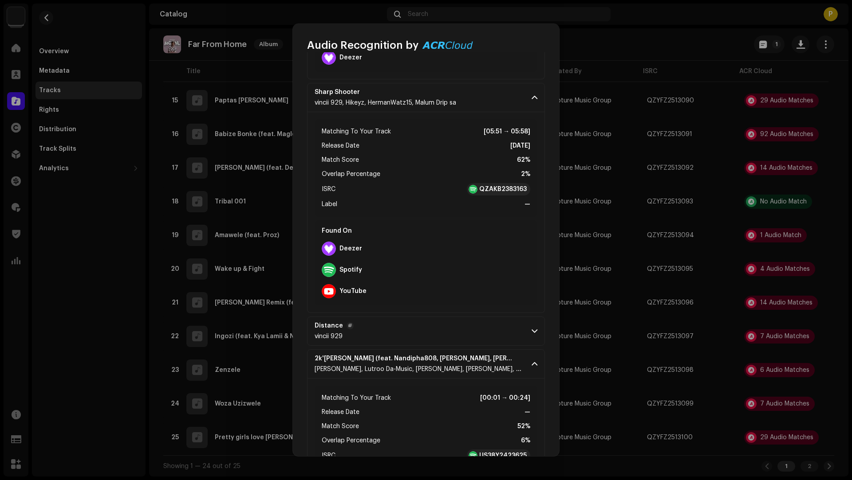
click at [404, 329] on p-accordion-header "Distance vincii 929" at bounding box center [426, 331] width 238 height 29
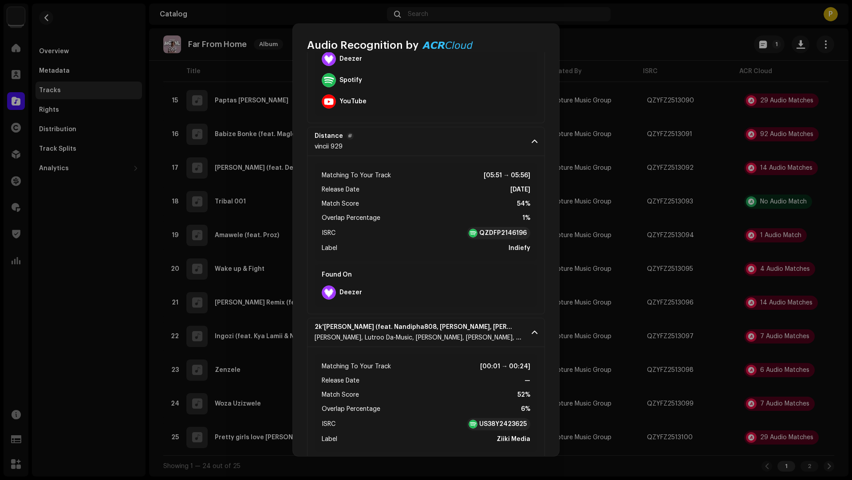
scroll to position [612, 0]
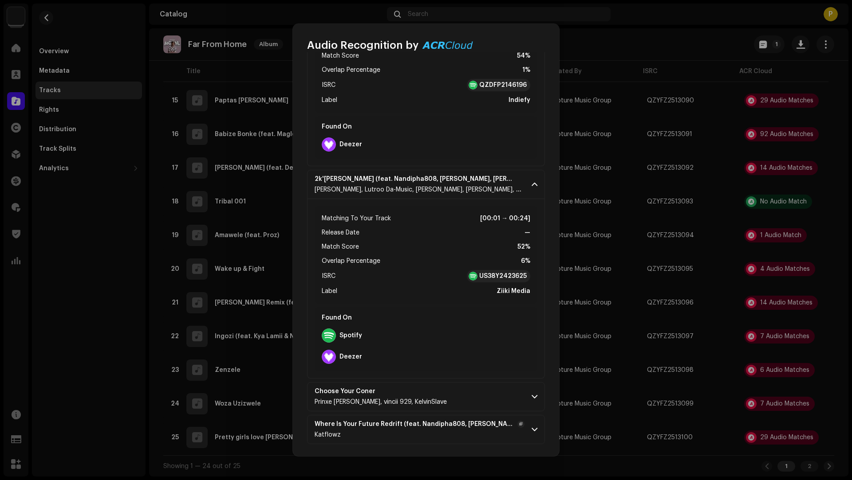
click at [413, 436] on div "Katflowz" at bounding box center [419, 435] width 210 height 7
click at [454, 399] on p-accordion-header "Choose Your Coner Prinxe [PERSON_NAME], vincii 929, KelvinSlave" at bounding box center [426, 396] width 238 height 29
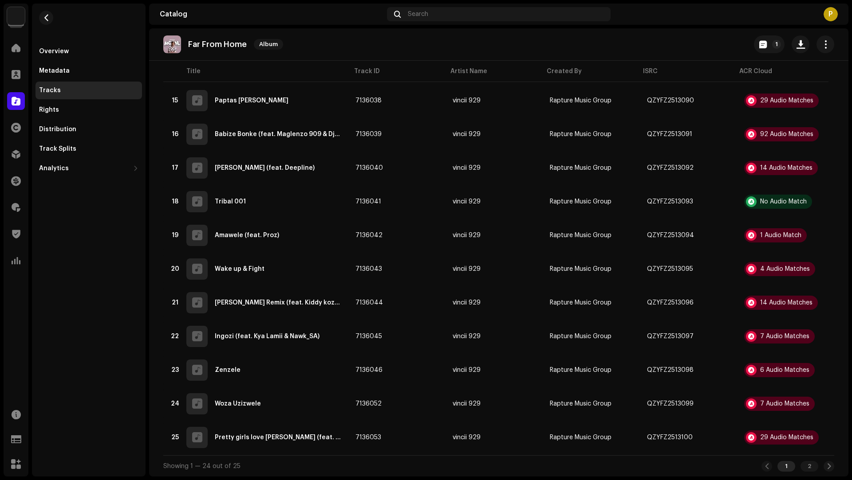
drag, startPoint x: 673, startPoint y: 397, endPoint x: 688, endPoint y: 404, distance: 16.5
click at [676, 399] on div "Audio Recognition by Remix/Sample 6 Speech ! All results require review/listeni…" at bounding box center [426, 240] width 852 height 480
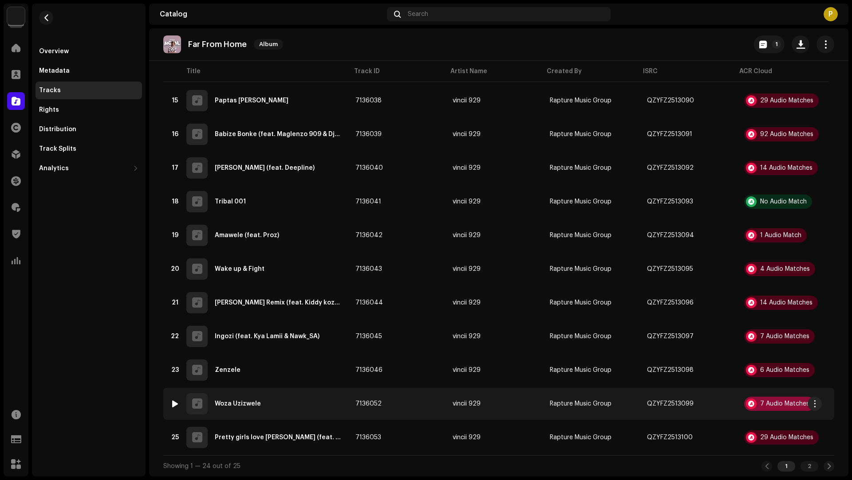
click at [765, 405] on div "7 Audio Matches" at bounding box center [784, 404] width 49 height 6
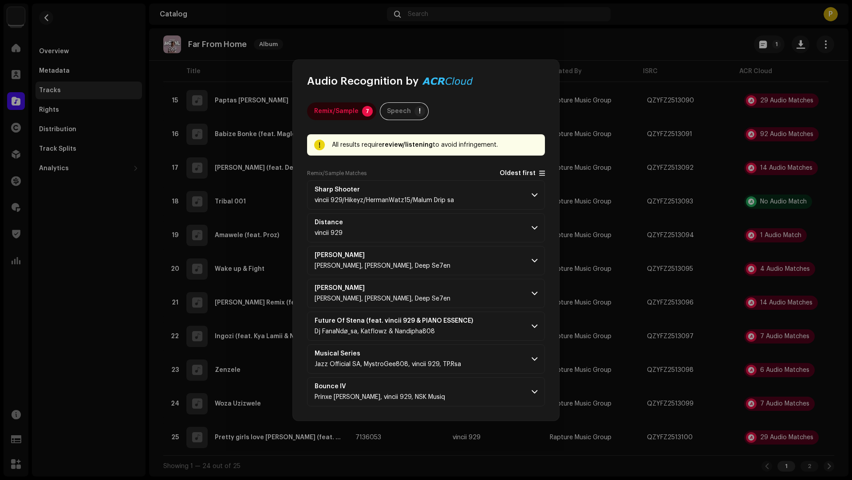
click at [511, 173] on span "Oldest first" at bounding box center [517, 173] width 36 height 7
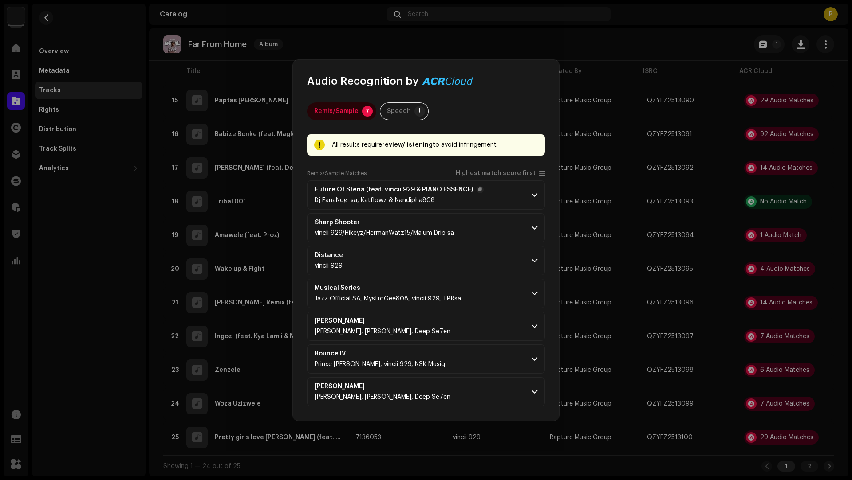
click at [493, 190] on p-accordion-header "Future Of Stena (feat. vincii 929 & PIANO ESSENCE) Dj FanaNdø_sa, Katflowz & Na…" at bounding box center [426, 195] width 238 height 29
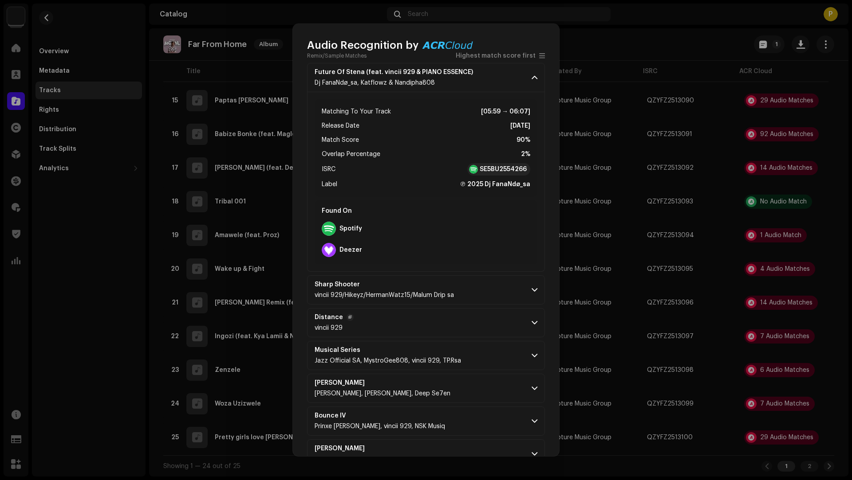
scroll to position [106, 0]
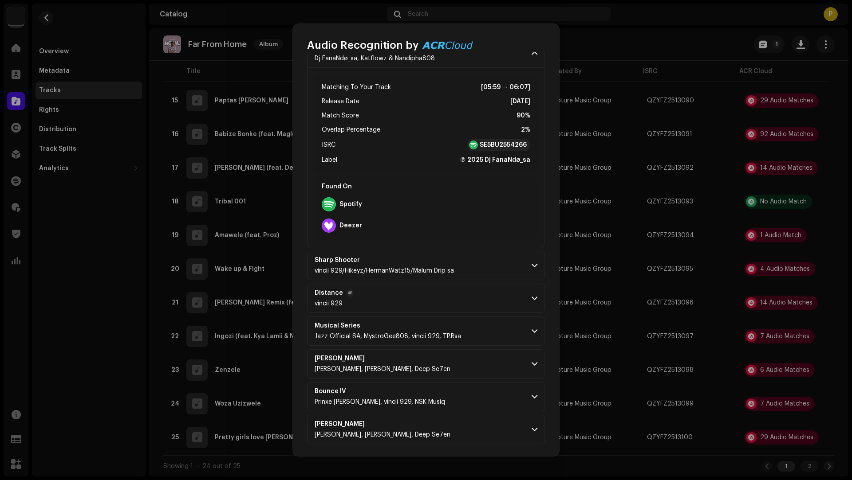
click at [487, 297] on p-accordion-header "Distance vincii 929" at bounding box center [426, 298] width 238 height 29
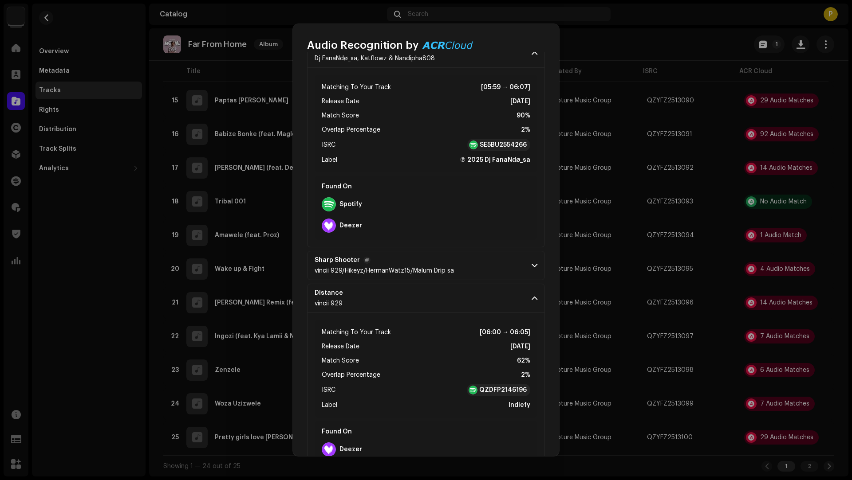
click at [485, 267] on p-accordion-header "Sharp Shooter vincii 929/[PERSON_NAME]/HermanWatz15/Malum Drip sa" at bounding box center [426, 265] width 238 height 29
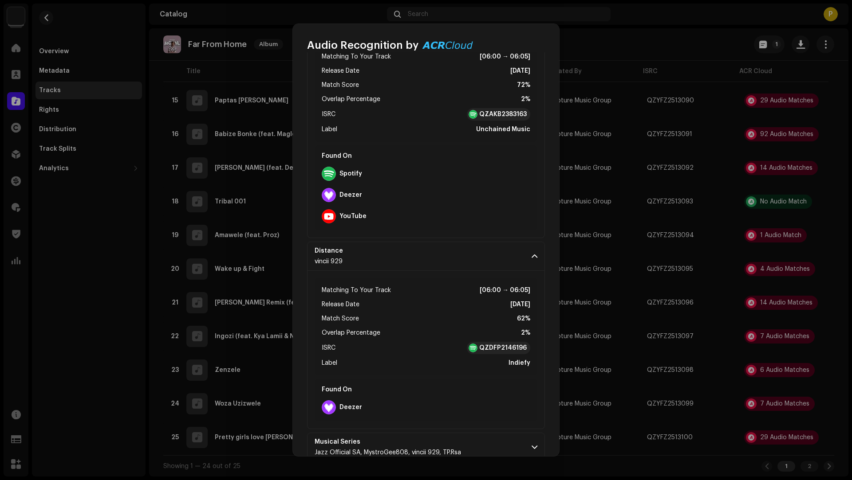
scroll to position [465, 0]
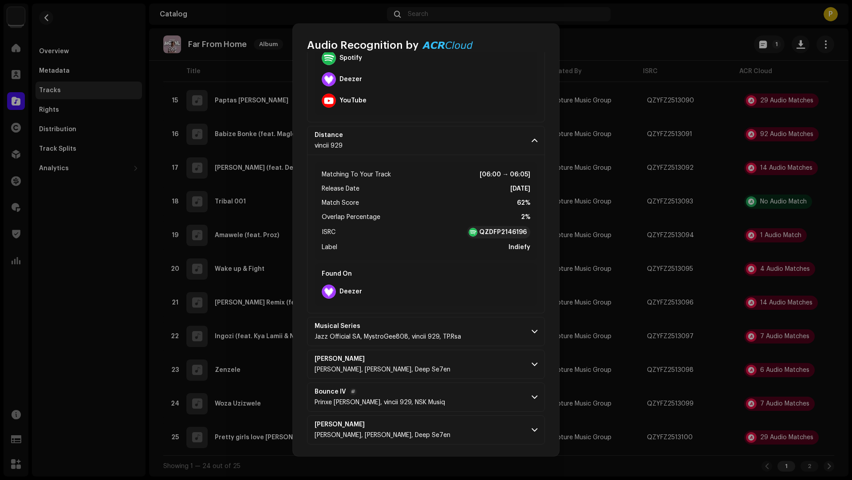
click at [479, 397] on p-accordion-header "Bounce IV Prinxe MusiQ, vincii 929, NSK Musiq" at bounding box center [426, 397] width 238 height 29
click at [484, 363] on p-accordion-header "[PERSON_NAME], [PERSON_NAME], Deep Se7en" at bounding box center [426, 364] width 238 height 29
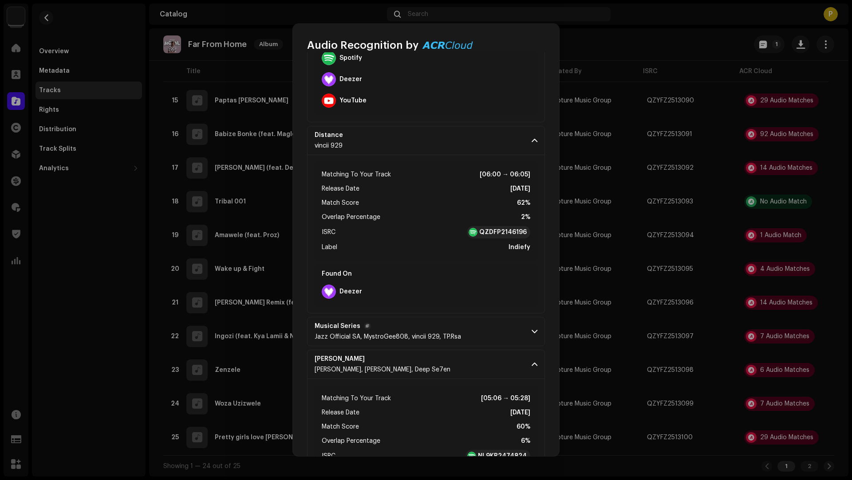
click at [492, 329] on p-accordion-header "Musical Series Jazz Official SA, MystroGee808, vincii 929, TP.Rsa" at bounding box center [426, 331] width 238 height 29
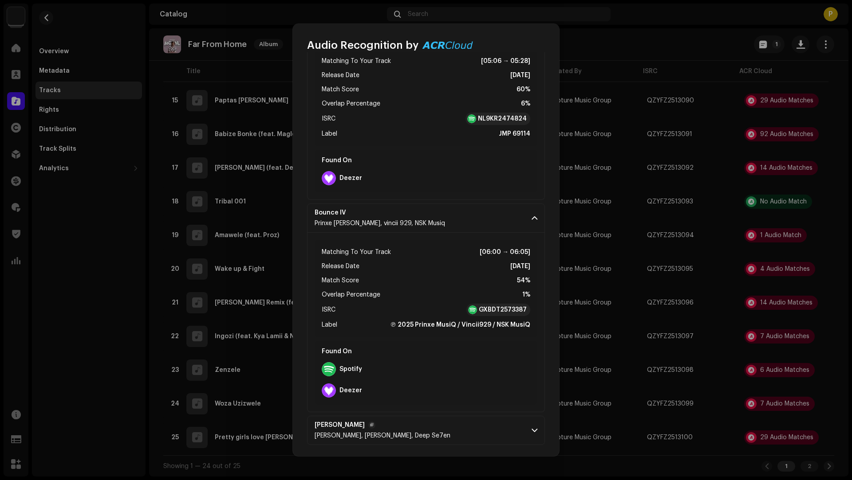
click at [480, 429] on p-accordion-header "[PERSON_NAME], [PERSON_NAME], Deep Se7en" at bounding box center [426, 430] width 238 height 29
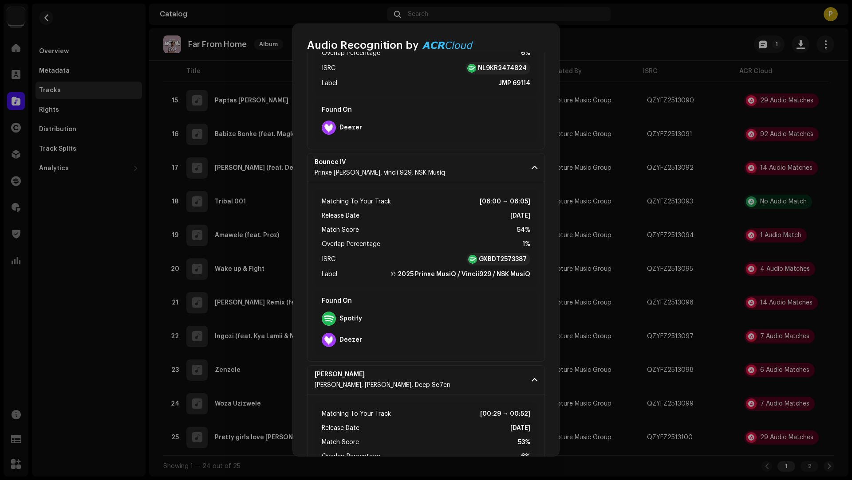
scroll to position [1066, 0]
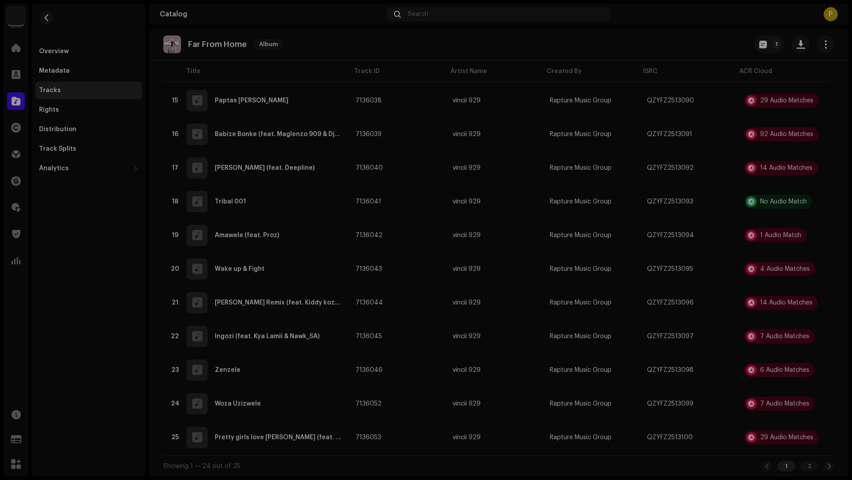
click at [596, 394] on div "Audio Recognition by Remix/Sample 7 Speech ! All results require review/listeni…" at bounding box center [426, 240] width 852 height 480
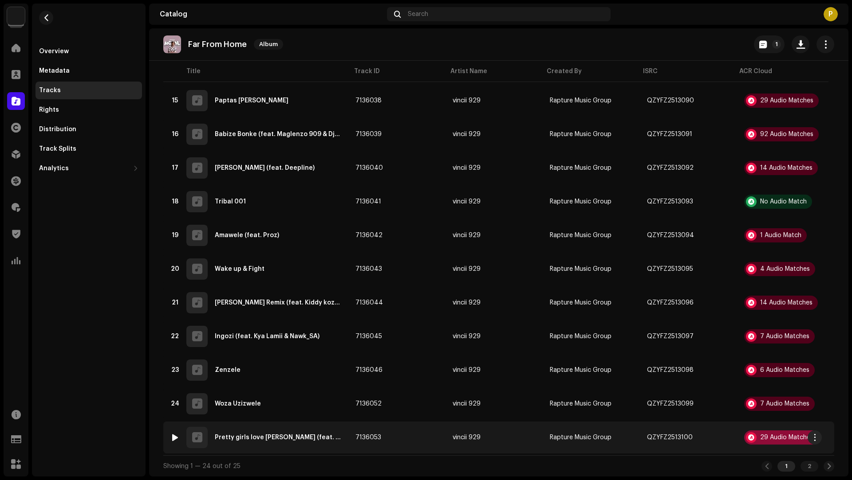
click at [798, 436] on div "29 Audio Matches" at bounding box center [786, 438] width 53 height 6
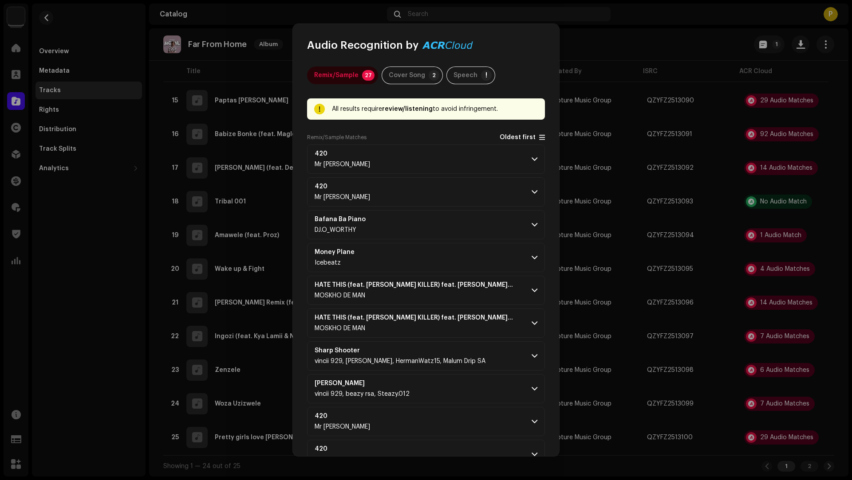
click at [505, 134] on span "Oldest first" at bounding box center [517, 137] width 36 height 7
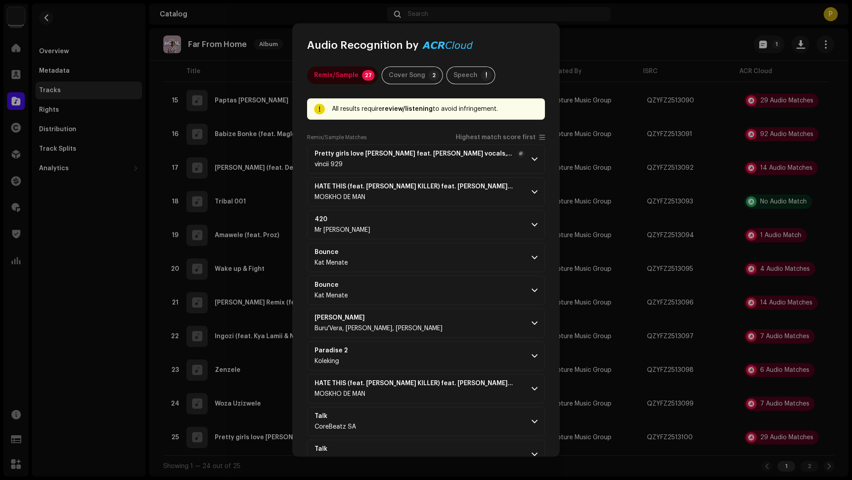
click at [466, 161] on div "vincii 929" at bounding box center [419, 164] width 210 height 7
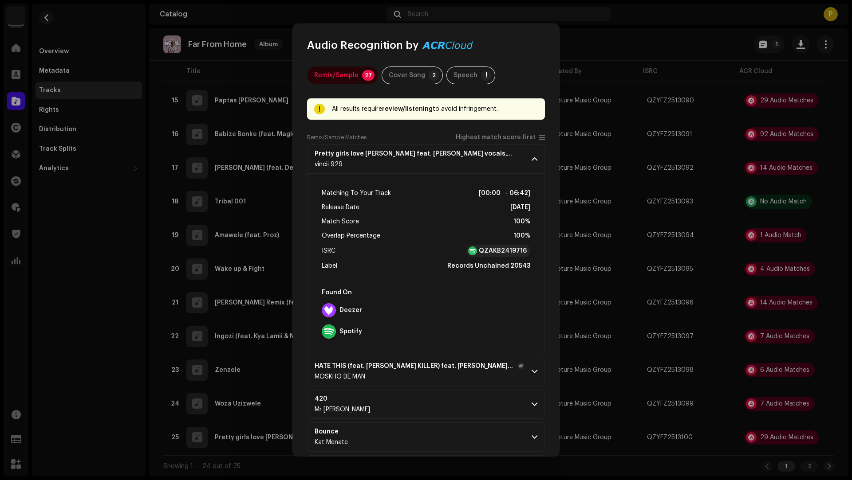
click at [487, 380] on p-accordion-header "HATE THIS (feat. [PERSON_NAME] KILLER) feat. [PERSON_NAME] KILLER MÖSKHÖ DË MAN" at bounding box center [426, 371] width 238 height 29
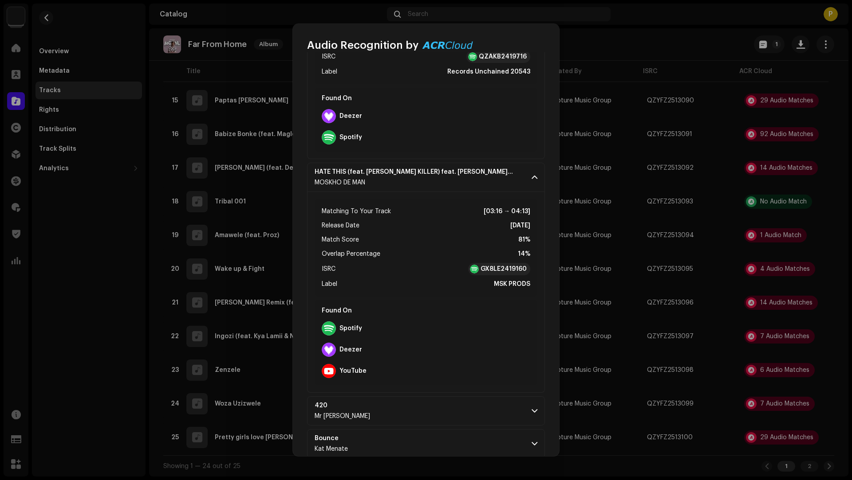
scroll to position [199, 0]
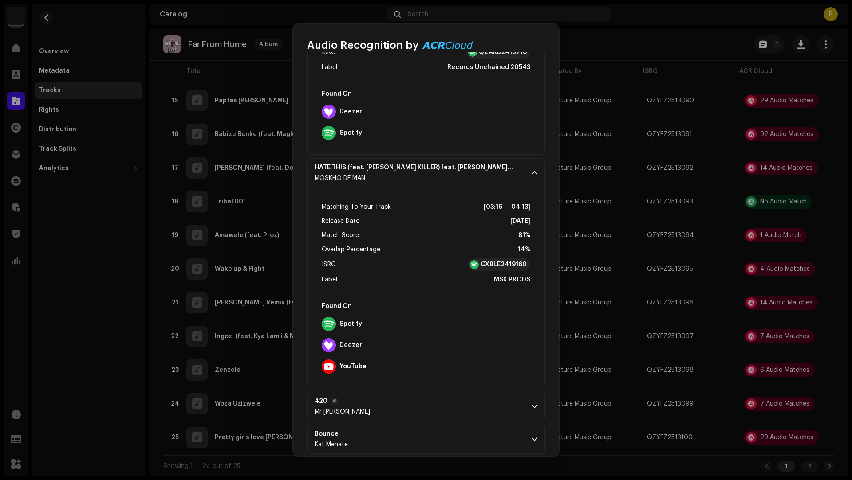
click at [470, 412] on p-accordion-header "420 Mr [PERSON_NAME]" at bounding box center [426, 406] width 238 height 29
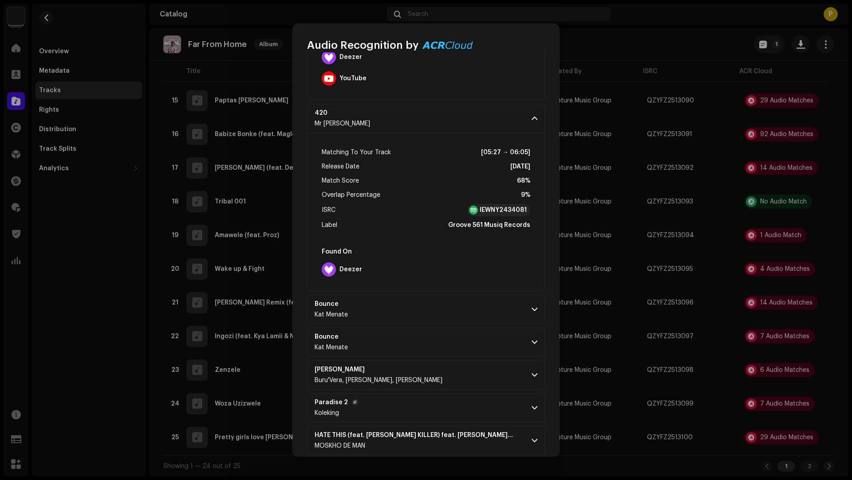
scroll to position [489, 0]
click at [458, 396] on p-accordion-header "Paradise 2 Koleking" at bounding box center [426, 406] width 238 height 29
click at [463, 372] on p-accordion-header "[PERSON_NAME], [PERSON_NAME]" at bounding box center [426, 373] width 238 height 29
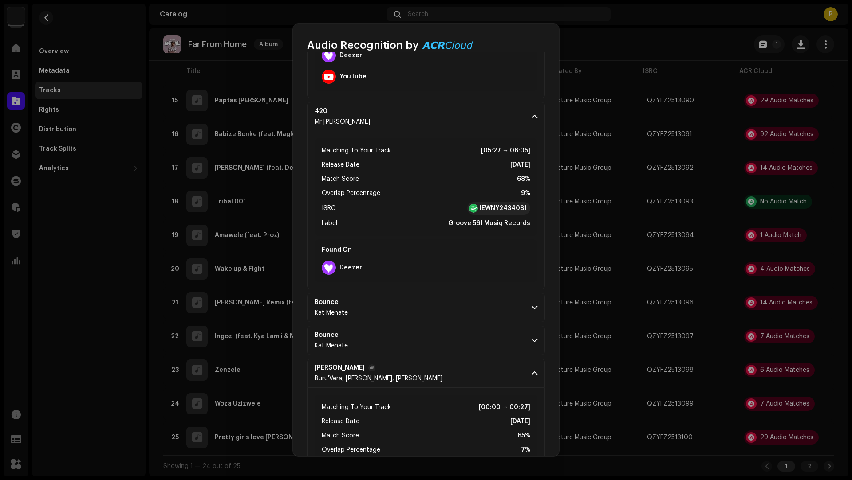
scroll to position [668, 0]
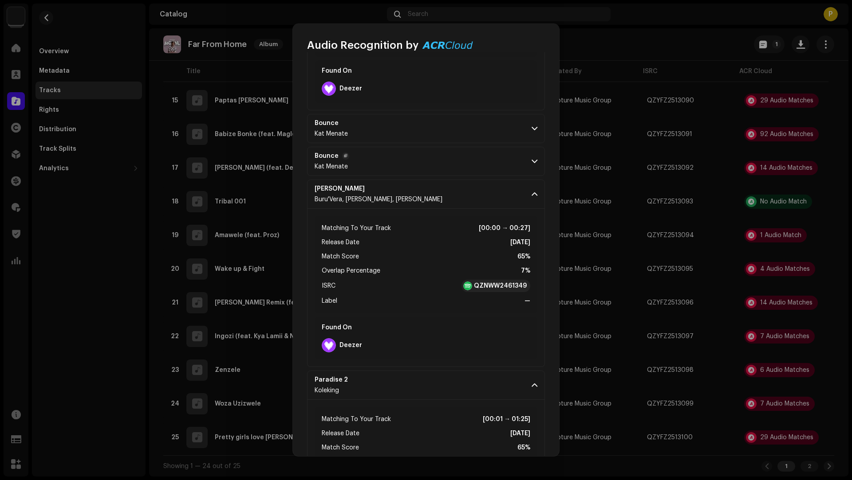
click at [417, 169] on p-accordion-header "Bounce Kat Menate" at bounding box center [426, 161] width 238 height 29
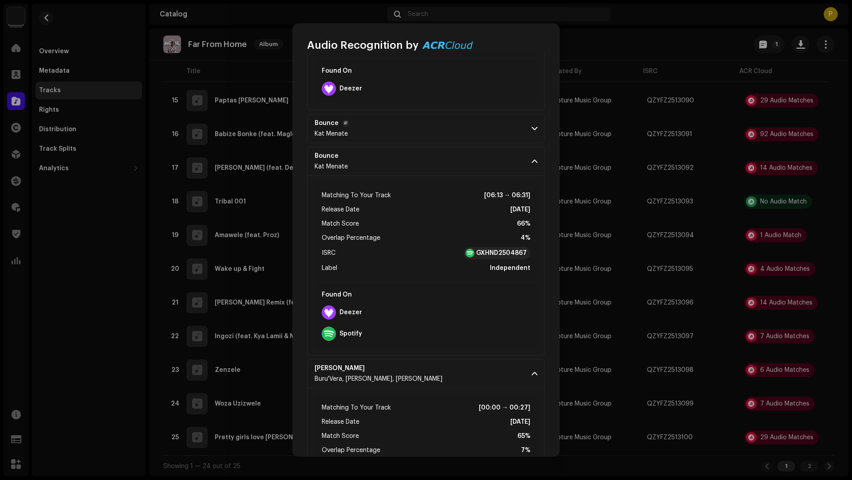
click at [412, 126] on p-accordion-header "Bounce Kat Menate" at bounding box center [426, 128] width 238 height 29
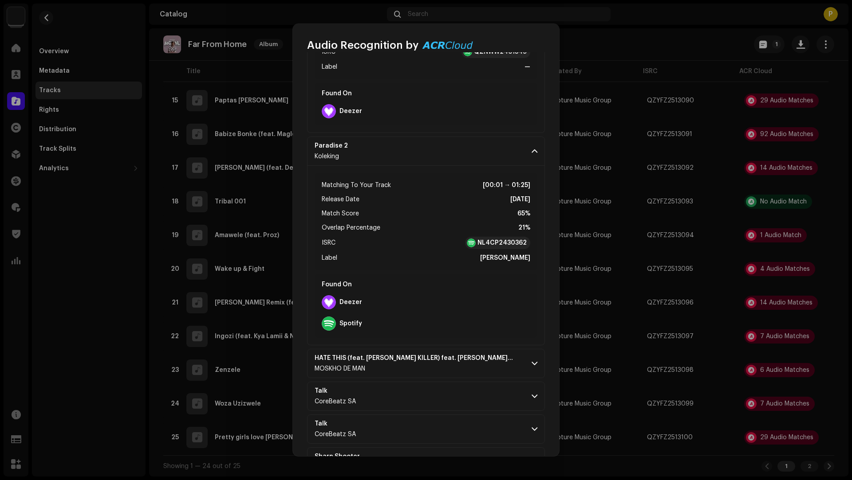
scroll to position [1473, 0]
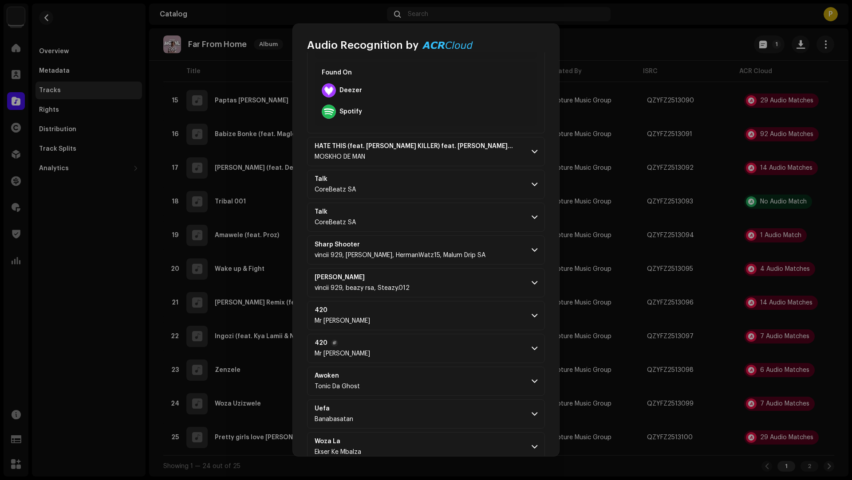
click at [436, 352] on p-accordion-header "420 Mr [PERSON_NAME]" at bounding box center [426, 348] width 238 height 29
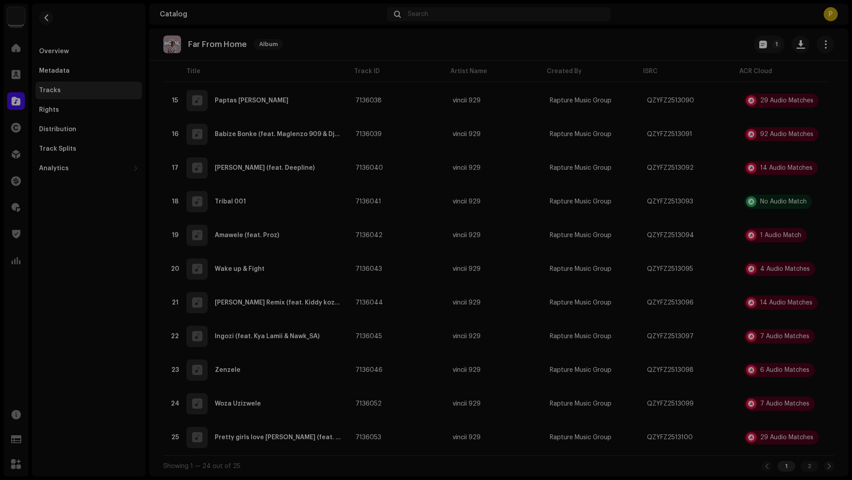
click at [116, 379] on div "Audio Recognition by Remix/Sample 27 Cover Song 2 Speech ! All results require …" at bounding box center [426, 240] width 852 height 480
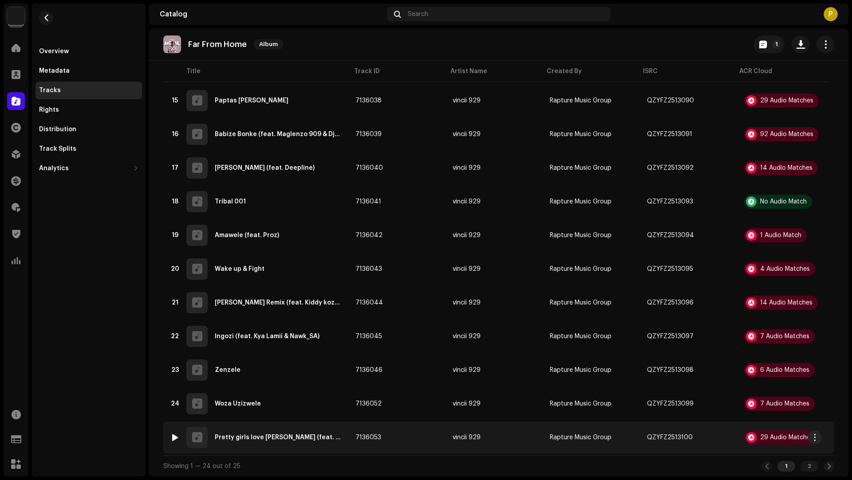
click at [412, 439] on td "7136053" at bounding box center [396, 438] width 97 height 32
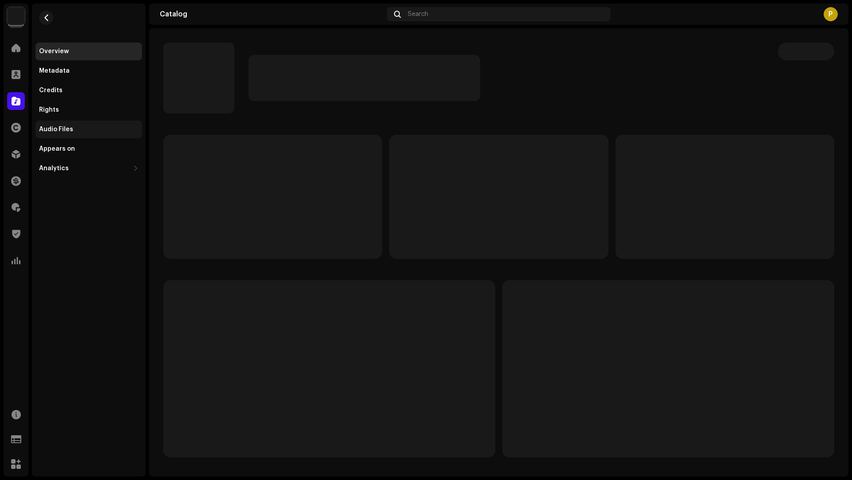
click at [67, 126] on div "Audio Files" at bounding box center [56, 129] width 34 height 7
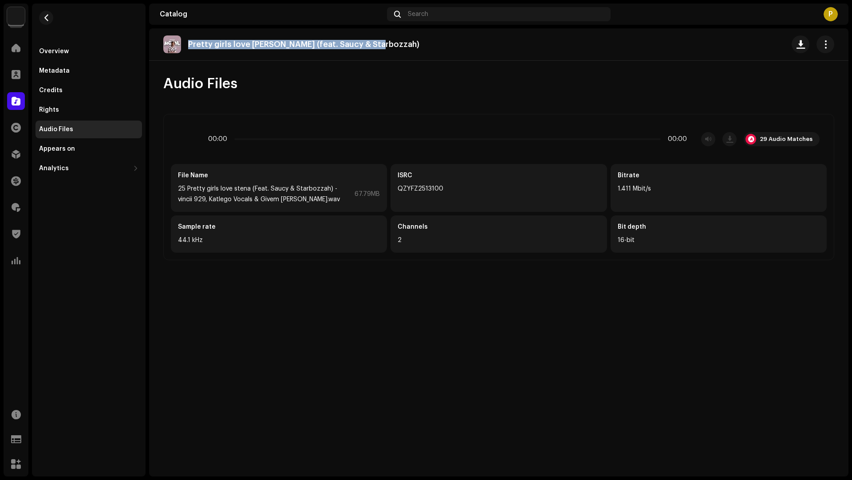
drag, startPoint x: 400, startPoint y: 40, endPoint x: 399, endPoint y: 35, distance: 5.1
click at [399, 35] on div "Pretty girls love [PERSON_NAME] (feat. Saucy & Starbozzah)" at bounding box center [498, 44] width 671 height 18
copy p "Pretty girls love [PERSON_NAME] (feat. Saucy & Starbozzah)"
click at [774, 142] on div "29 Audio Matches" at bounding box center [785, 139] width 53 height 7
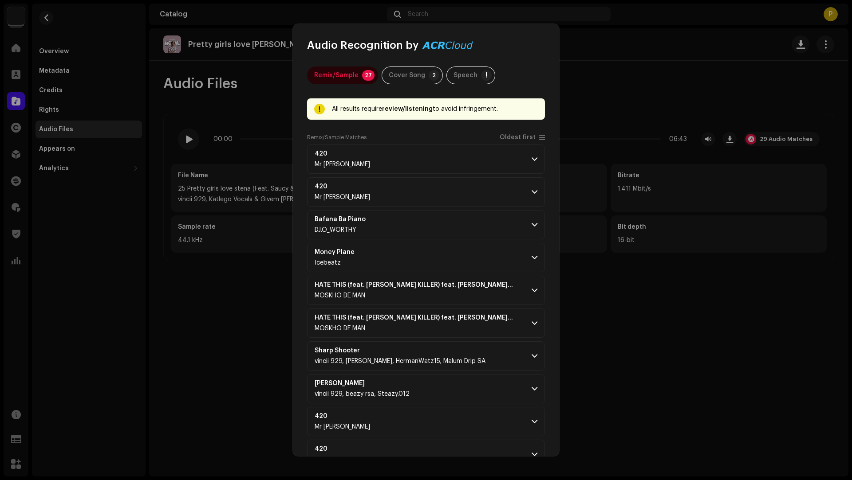
click at [506, 141] on div "Remix/Sample Matches Oldest first" at bounding box center [426, 139] width 238 height 11
click at [509, 137] on span "Oldest first" at bounding box center [517, 137] width 36 height 7
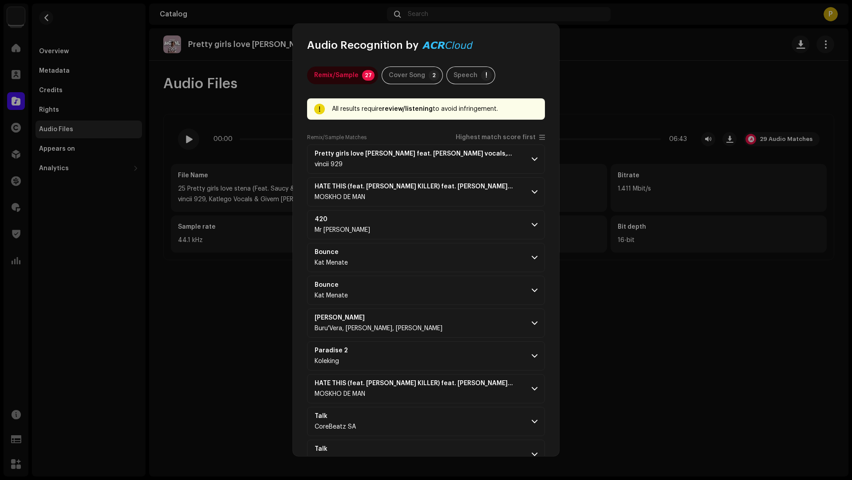
scroll to position [577, 0]
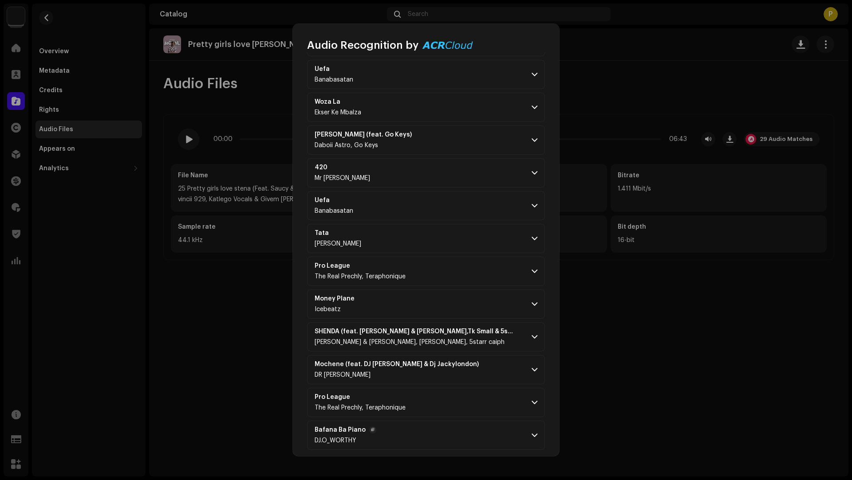
click at [430, 421] on p-accordion-header "Bafana Ba Piano DJ.O_WORTHY" at bounding box center [426, 435] width 238 height 29
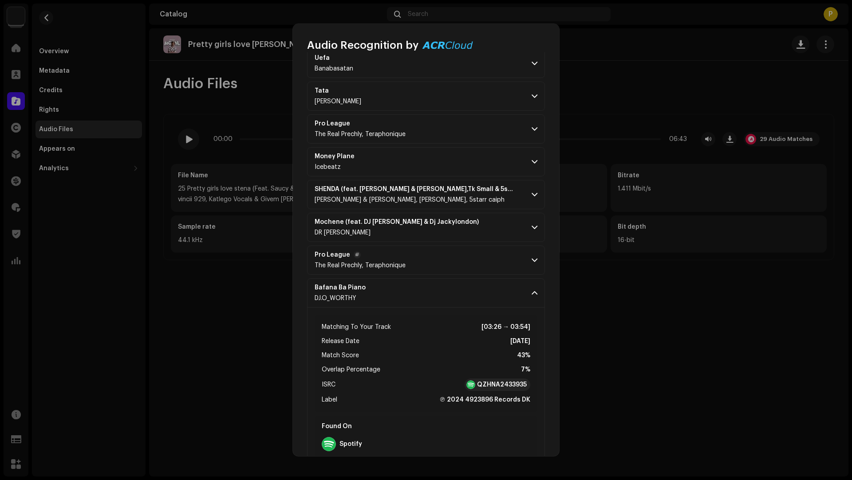
click at [473, 255] on p-accordion-header "Pro League The Real Prechly, Teraphonique" at bounding box center [426, 260] width 238 height 29
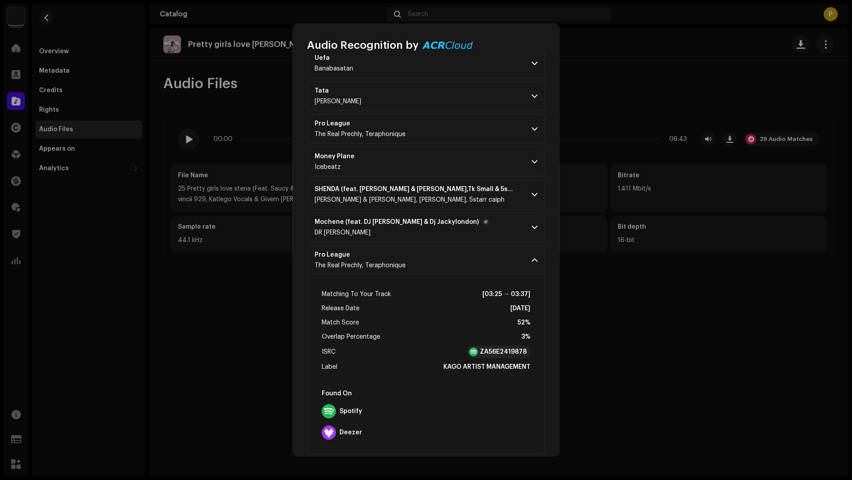
click at [495, 216] on p-accordion-header "Mochene (feat. DJ [PERSON_NAME] & Dj Jackylondon) DR [PERSON_NAME]" at bounding box center [426, 227] width 238 height 29
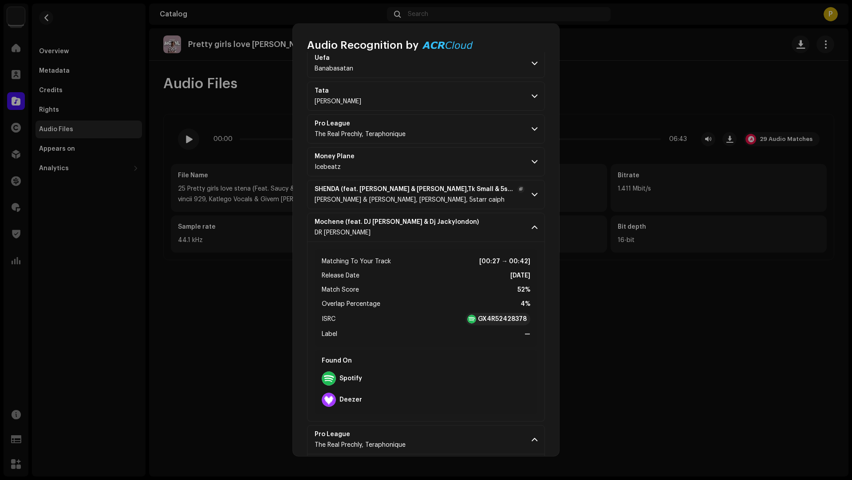
click at [505, 191] on p-accordion-header "SHENDA (feat. [PERSON_NAME] & [PERSON_NAME],Tk Small & 5starr caiph) [PERSON_NA…" at bounding box center [426, 194] width 238 height 29
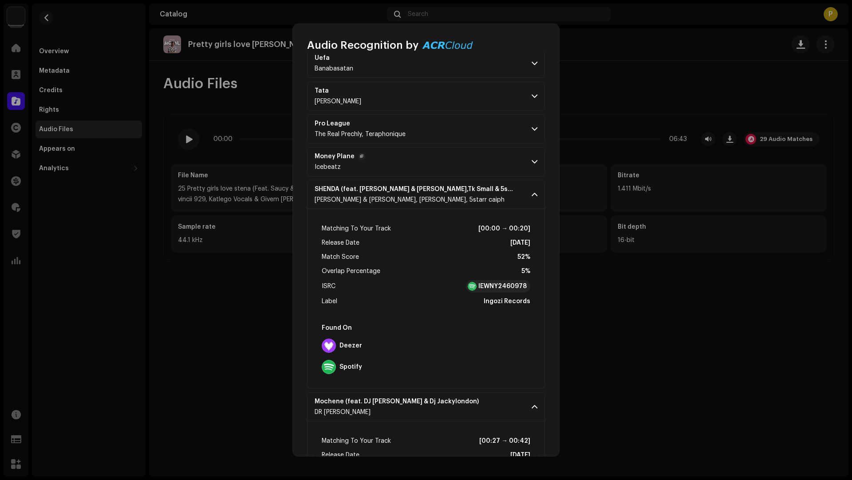
click at [451, 160] on p-accordion-header "Money Plane Icebeatz" at bounding box center [426, 161] width 238 height 29
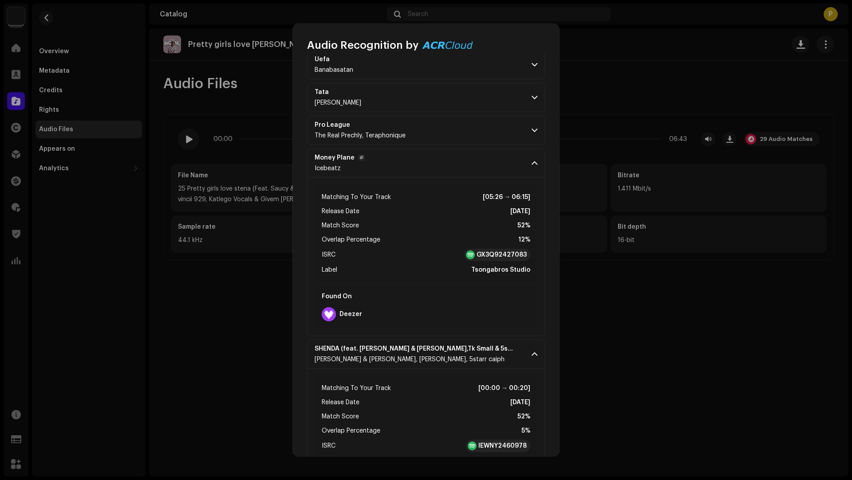
scroll to position [717, 0]
click at [445, 149] on p-accordion-header "Money Plane Icebeatz" at bounding box center [426, 163] width 238 height 29
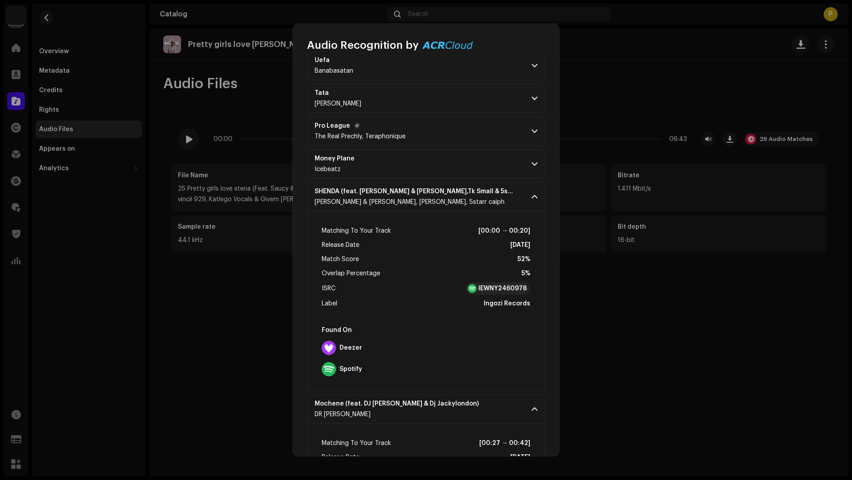
click at [454, 120] on p-accordion-header "Pro League The Real Prechly, Teraphonique" at bounding box center [426, 131] width 238 height 29
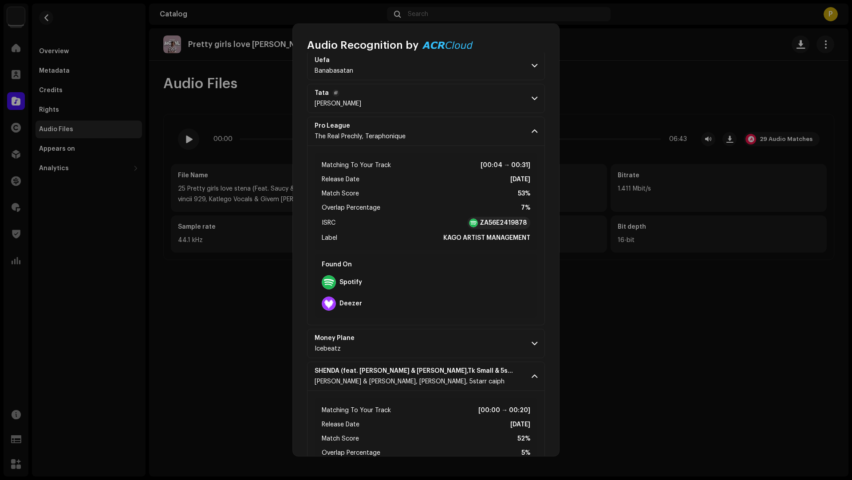
click at [436, 93] on p-accordion-header "Tata [PERSON_NAME]" at bounding box center [426, 98] width 238 height 29
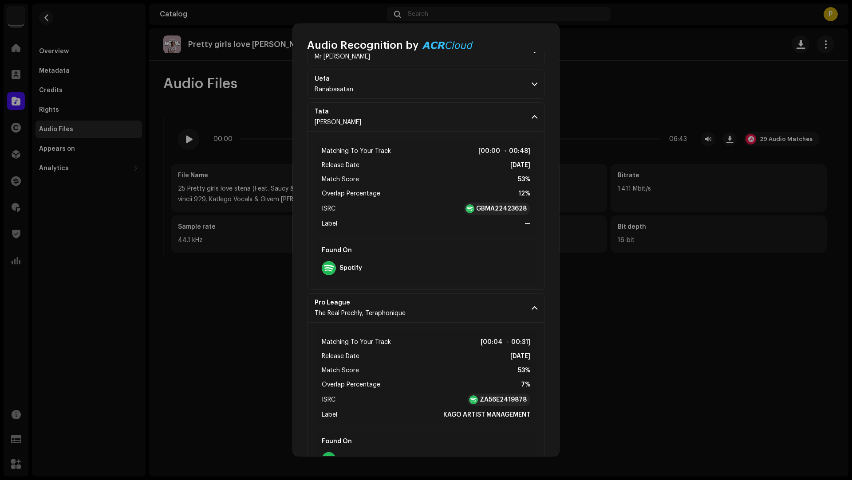
scroll to position [644, 0]
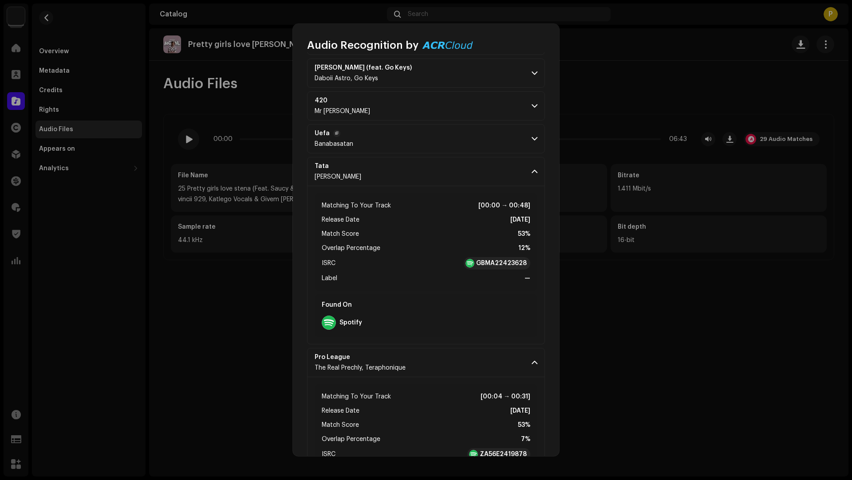
click at [392, 140] on p-accordion-header "Uefa Banabasatan" at bounding box center [426, 138] width 238 height 29
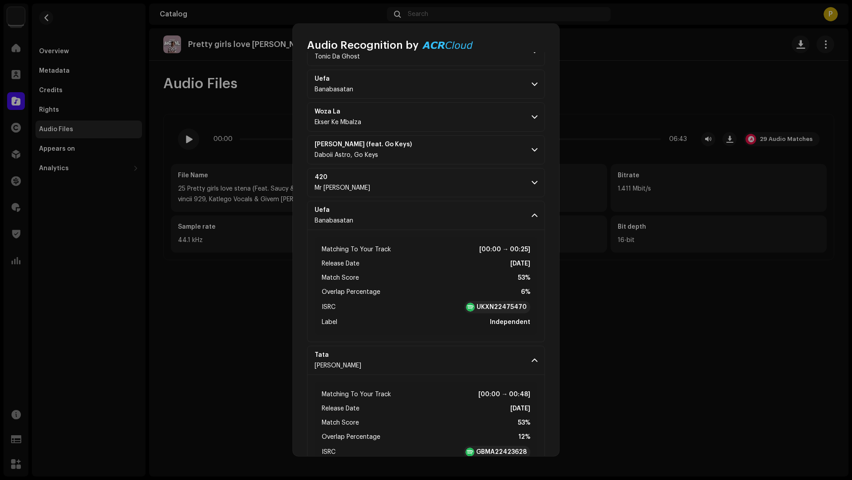
scroll to position [567, 0]
click at [400, 182] on p-accordion-header "420 Mr [PERSON_NAME]" at bounding box center [426, 183] width 238 height 29
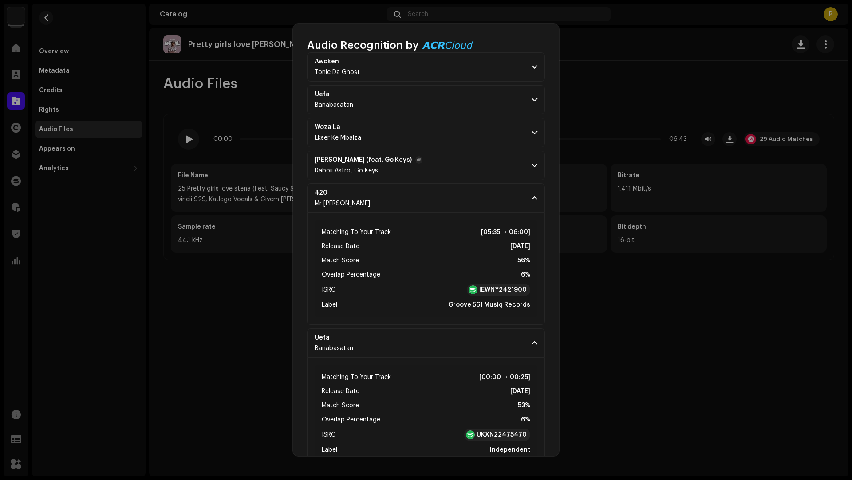
scroll to position [539, 0]
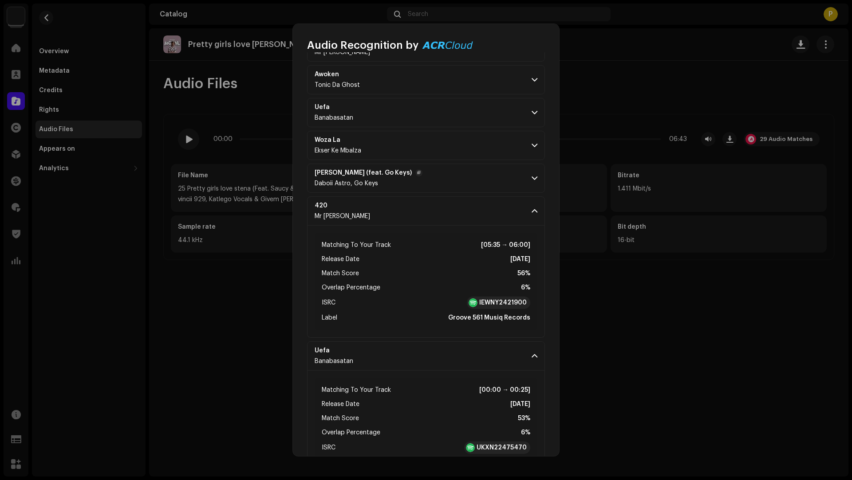
click at [410, 173] on p-accordion-header "[PERSON_NAME] (feat. Go Keys) Daboii Astro, Go Keys" at bounding box center [426, 178] width 238 height 29
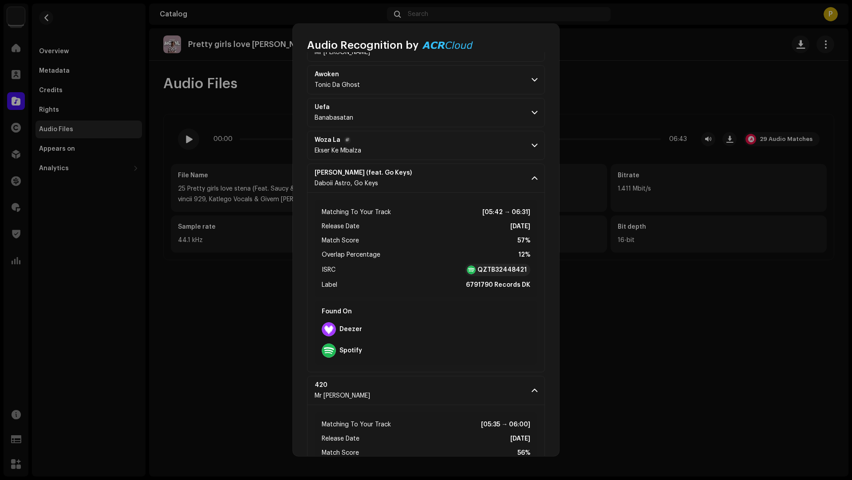
click at [419, 144] on p-accordion-header "Woza La Ekser Ke Mbalza" at bounding box center [426, 145] width 238 height 29
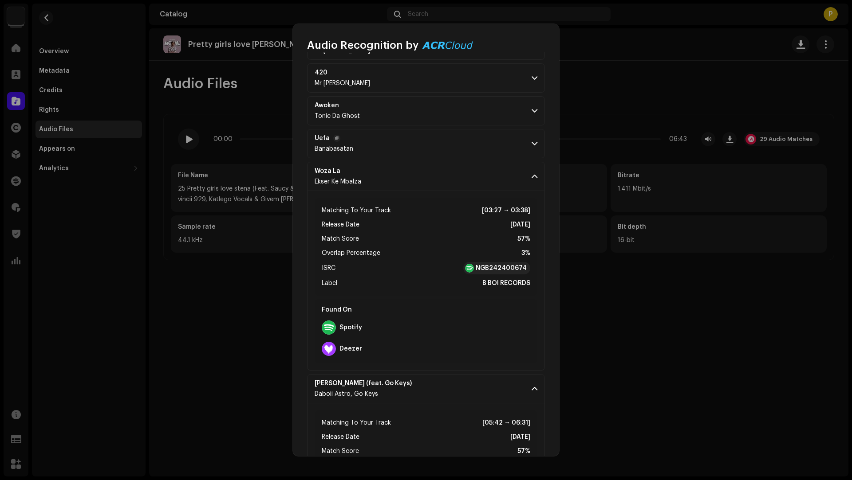
scroll to position [490, 0]
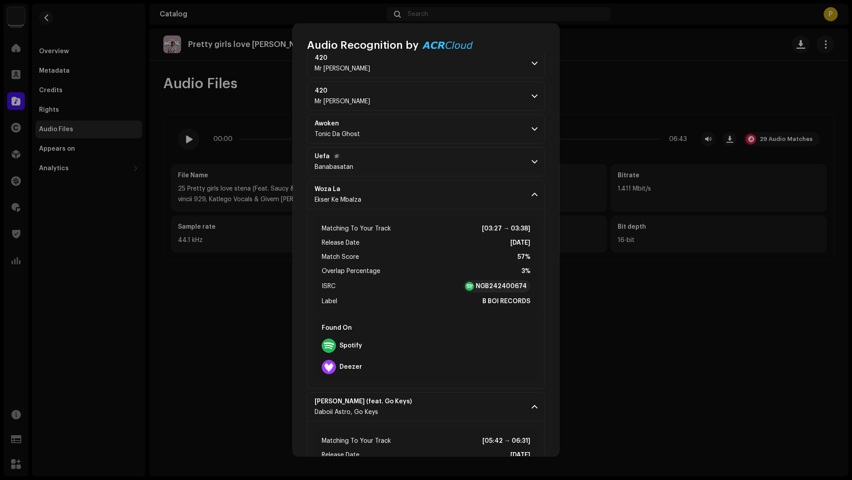
click at [410, 148] on p-accordion-header "Uefa Banabasatan" at bounding box center [426, 161] width 238 height 29
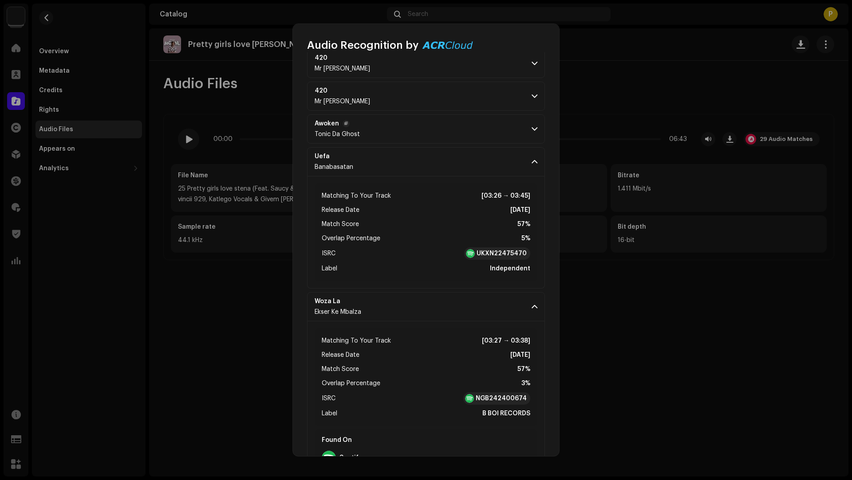
click at [415, 117] on p-accordion-header "Awoken Tonic Da Ghost" at bounding box center [426, 128] width 238 height 29
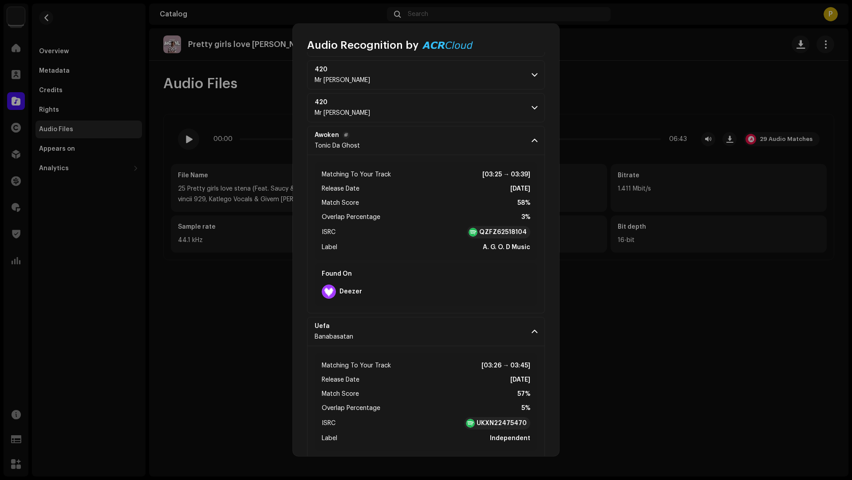
scroll to position [477, 0]
click at [403, 98] on p-accordion-header "420 Mr [PERSON_NAME]" at bounding box center [426, 108] width 238 height 29
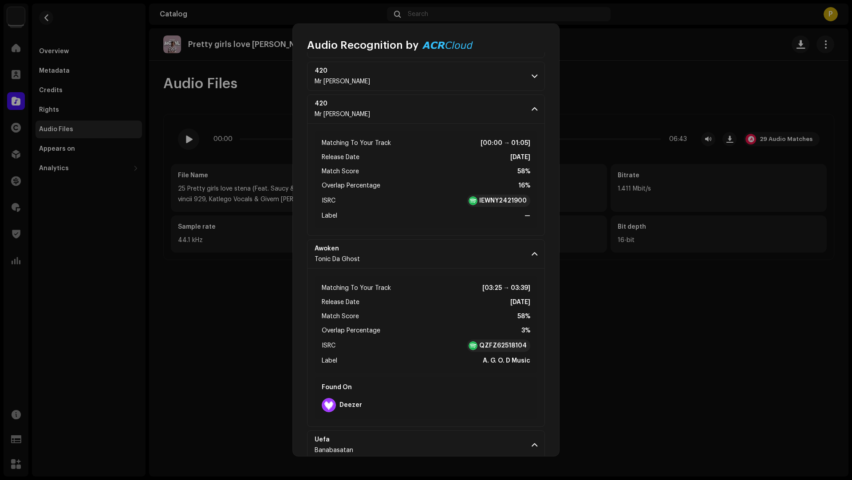
scroll to position [387, 0]
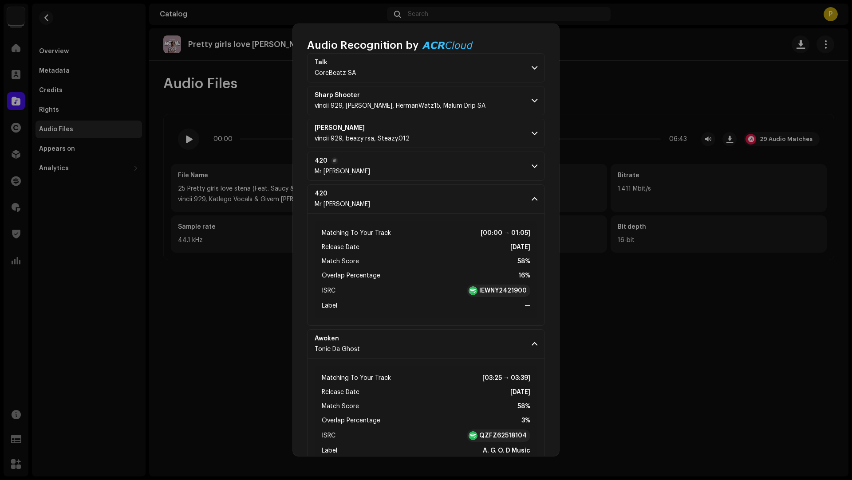
click at [403, 166] on p-accordion-header "420 Mr [PERSON_NAME]" at bounding box center [426, 166] width 238 height 29
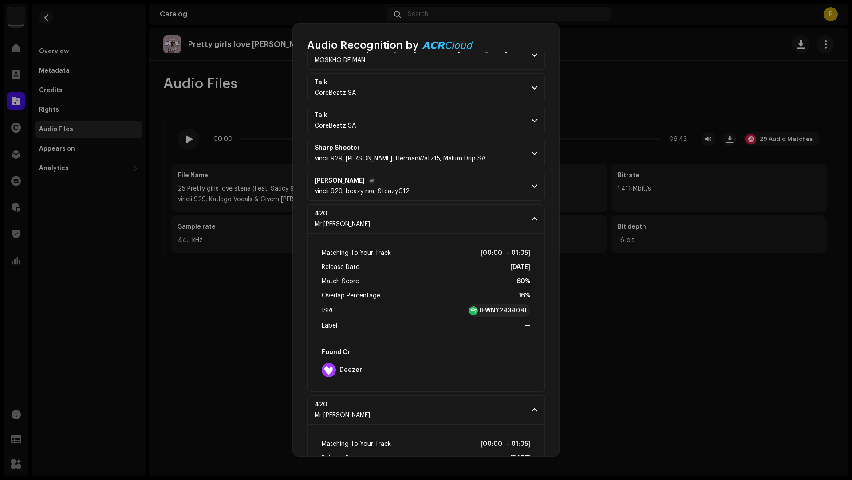
scroll to position [329, 0]
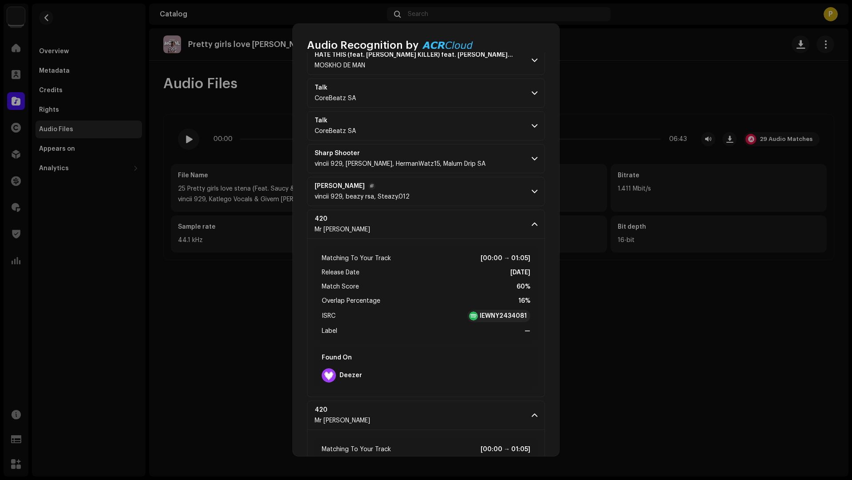
click at [450, 192] on p-accordion-header "[PERSON_NAME] 929, beazy rsa, Steazy.012" at bounding box center [426, 191] width 238 height 29
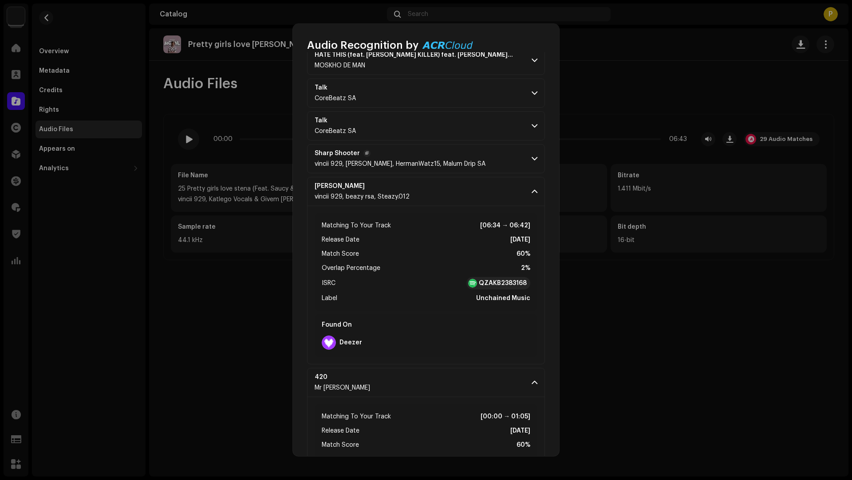
click at [500, 165] on p-accordion-header "Sharp Shooter vincii 929, [PERSON_NAME], HermanWatz15, Malum Drip SA" at bounding box center [426, 158] width 238 height 29
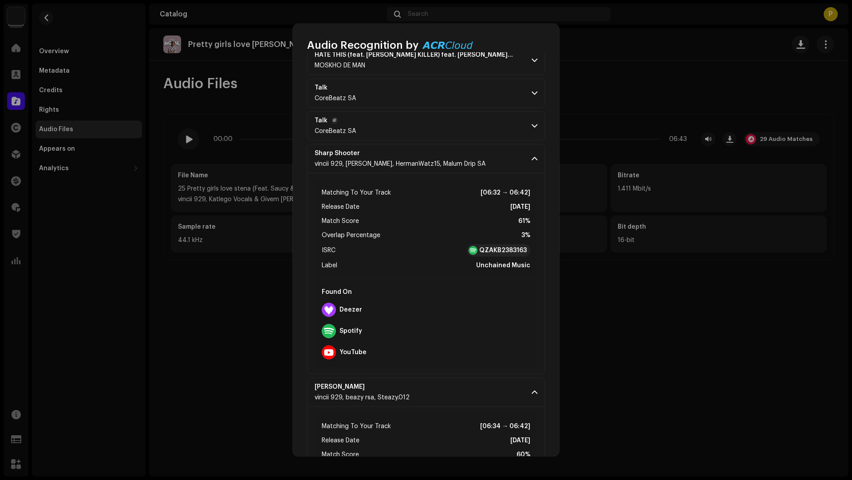
click at [457, 125] on p-accordion-header "Talk CoreBeatz SA" at bounding box center [426, 125] width 238 height 29
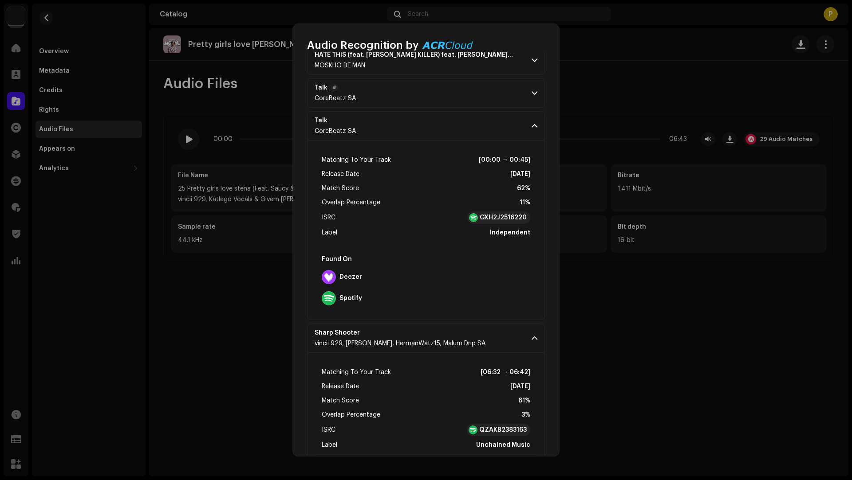
click at [446, 90] on p-accordion-header "Talk CoreBeatz SA" at bounding box center [426, 93] width 238 height 29
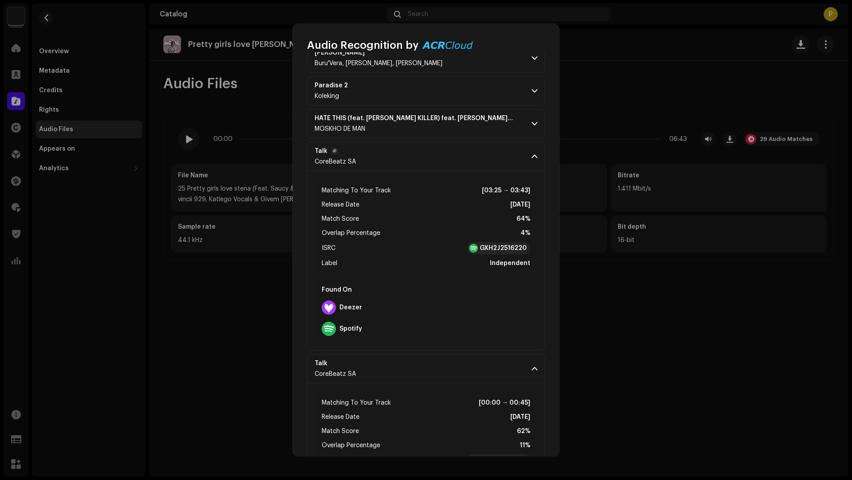
scroll to position [260, 0]
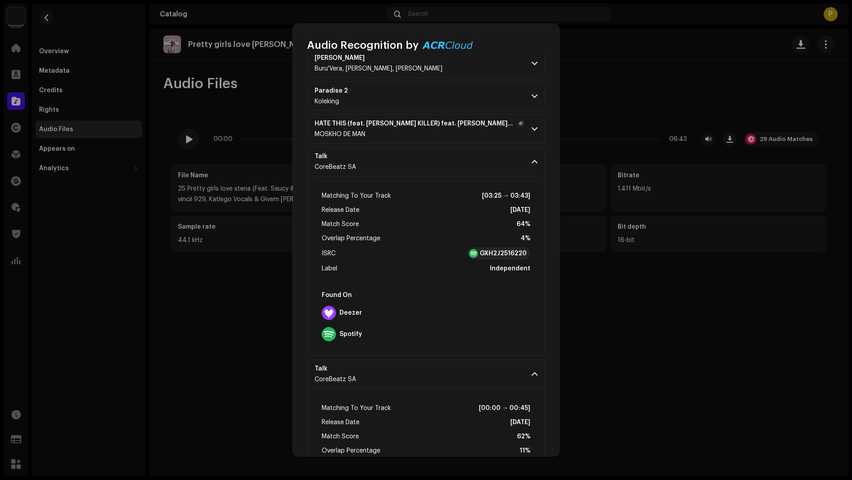
click at [467, 138] on p-accordion-header "HATE THIS (feat. [PERSON_NAME] KILLER) feat. [PERSON_NAME] KILLER MÖSKHÖ DË MAN" at bounding box center [426, 128] width 238 height 29
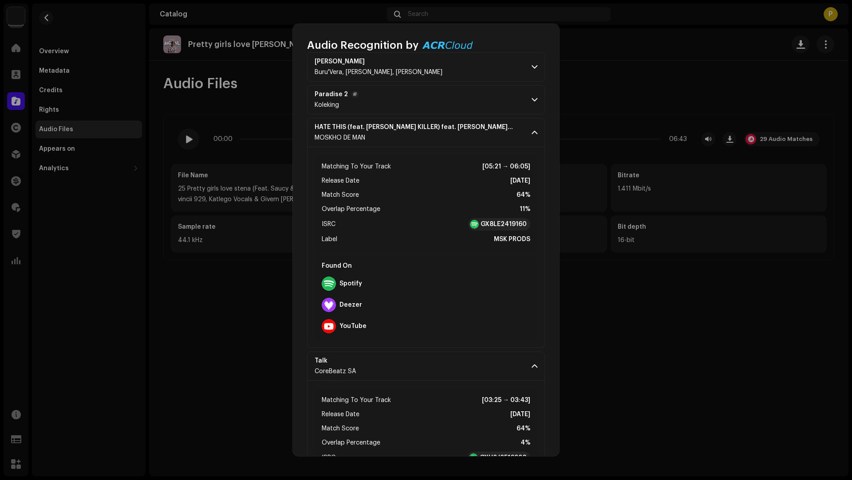
scroll to position [185, 0]
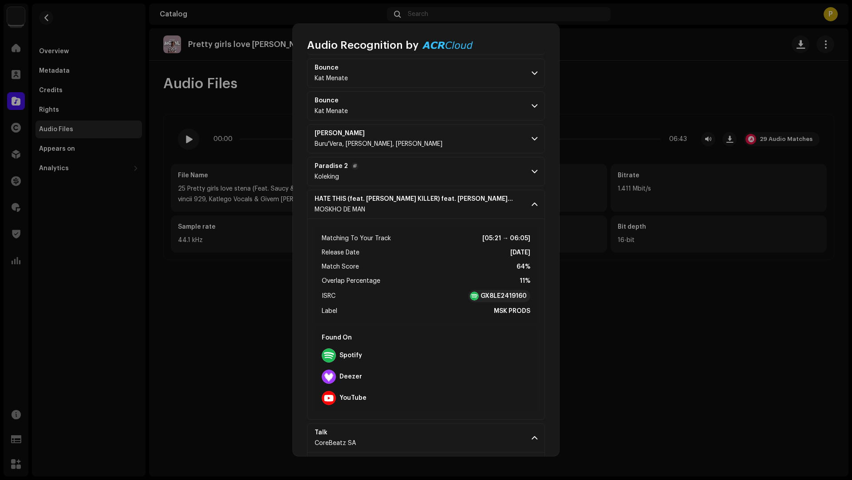
click at [424, 178] on p-accordion-header "Paradise 2 Koleking" at bounding box center [426, 171] width 238 height 29
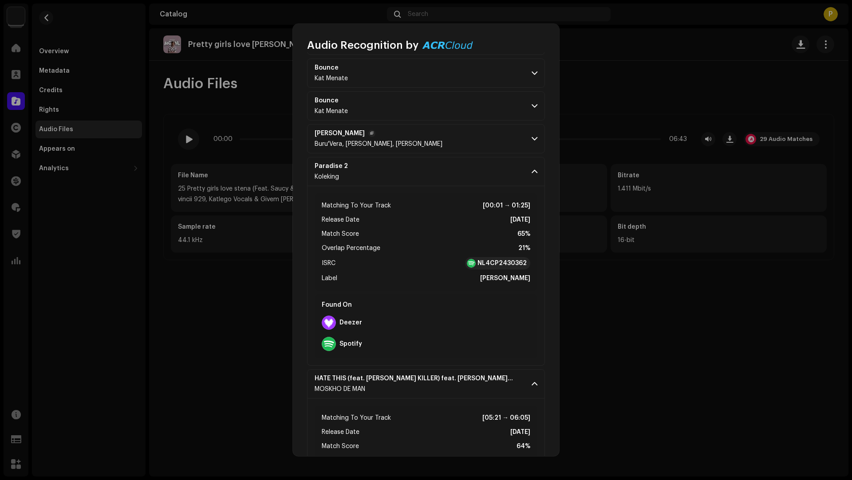
click at [434, 141] on p-accordion-header "[PERSON_NAME], [PERSON_NAME]" at bounding box center [426, 138] width 238 height 29
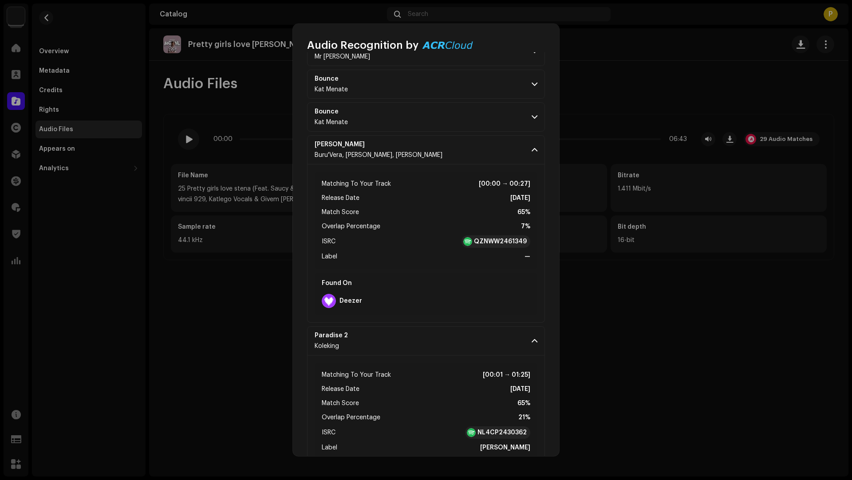
scroll to position [112, 0]
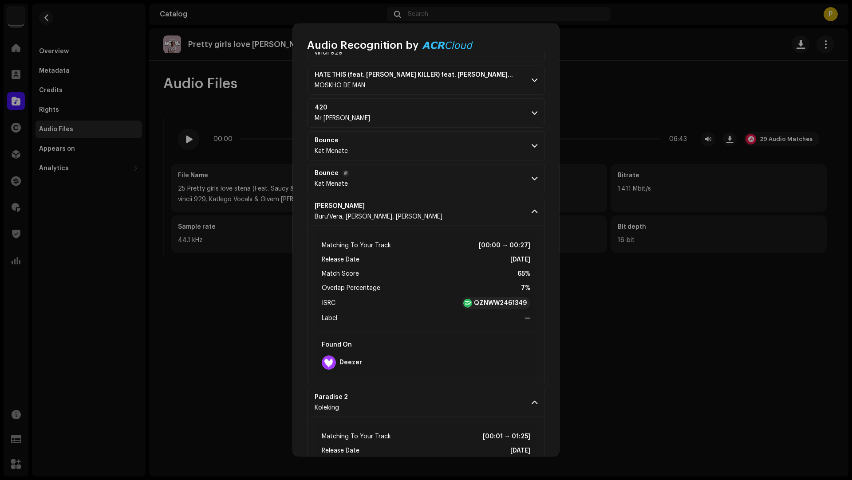
click at [418, 185] on p-accordion-header "Bounce Kat Menate" at bounding box center [426, 178] width 238 height 29
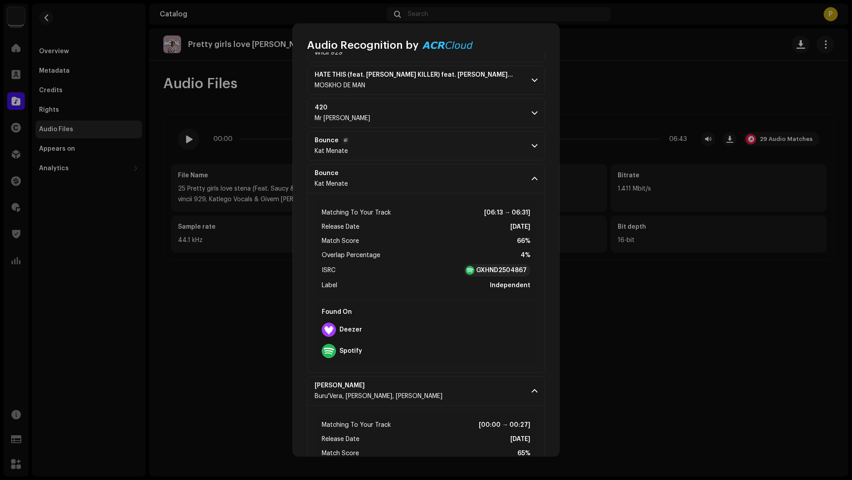
click at [416, 141] on p-accordion-header "Bounce Kat Menate" at bounding box center [426, 145] width 238 height 29
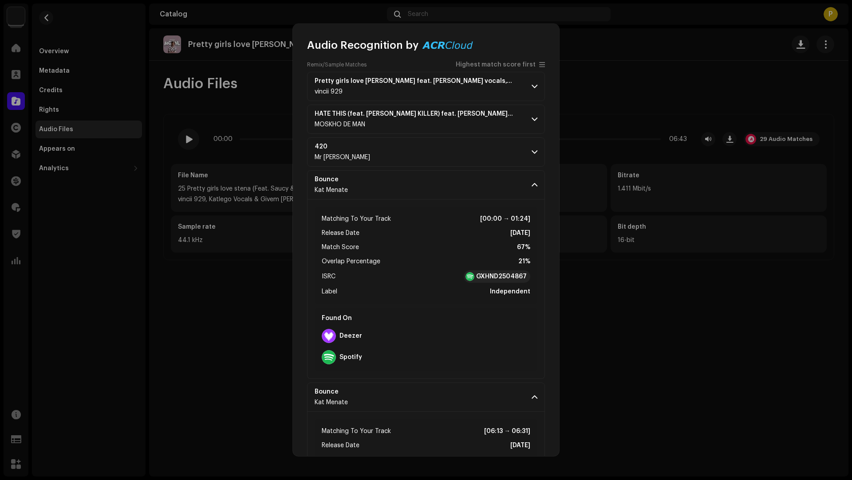
scroll to position [53, 0]
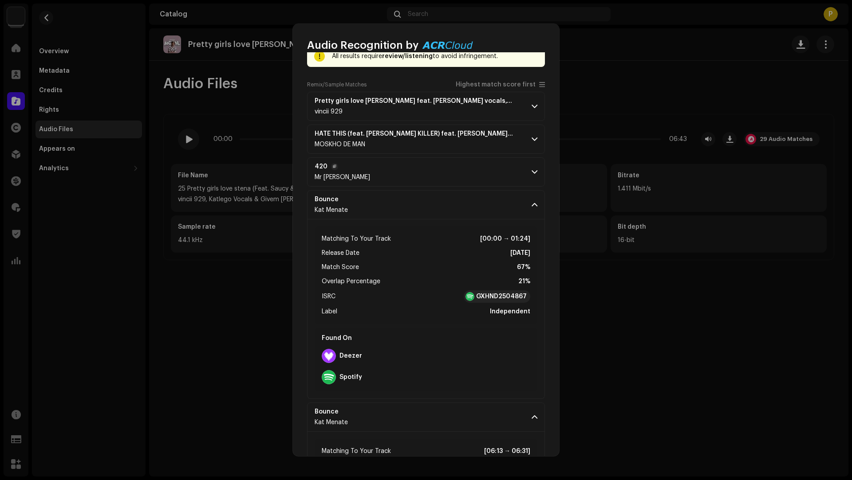
click at [424, 175] on p-accordion-header "420 Mr [PERSON_NAME]" at bounding box center [426, 171] width 238 height 29
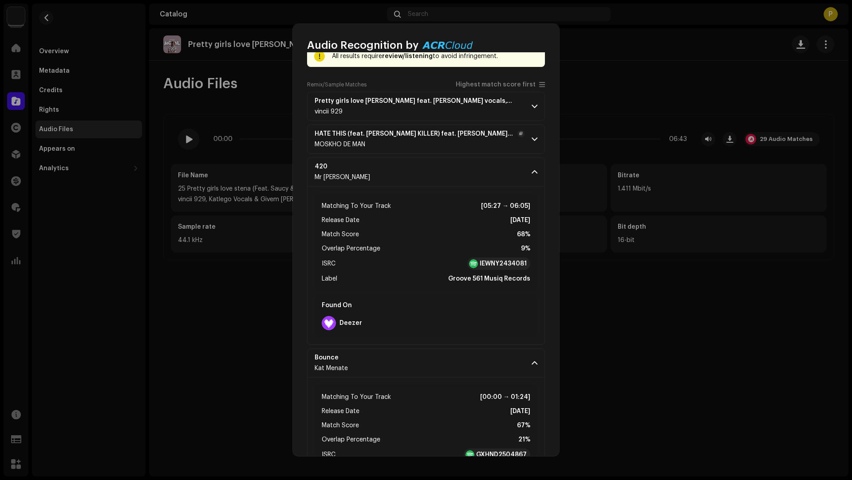
click at [490, 145] on p-accordion-header "HATE THIS (feat. [PERSON_NAME] KILLER) feat. [PERSON_NAME] KILLER MÖSKHÖ DË MAN" at bounding box center [426, 139] width 238 height 29
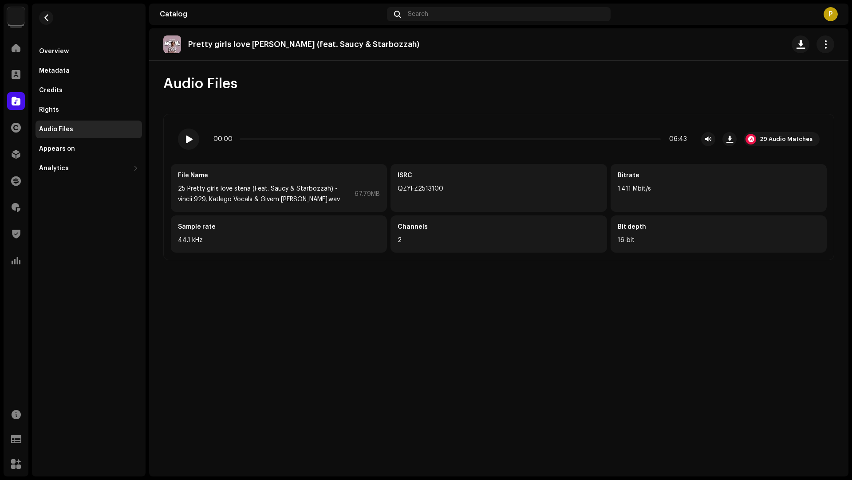
click at [625, 299] on div "Audio Recognition by Remix/Sample 27 Cover Song 2 Speech ! All results require …" at bounding box center [426, 240] width 852 height 480
click at [49, 16] on button "button" at bounding box center [46, 18] width 14 height 14
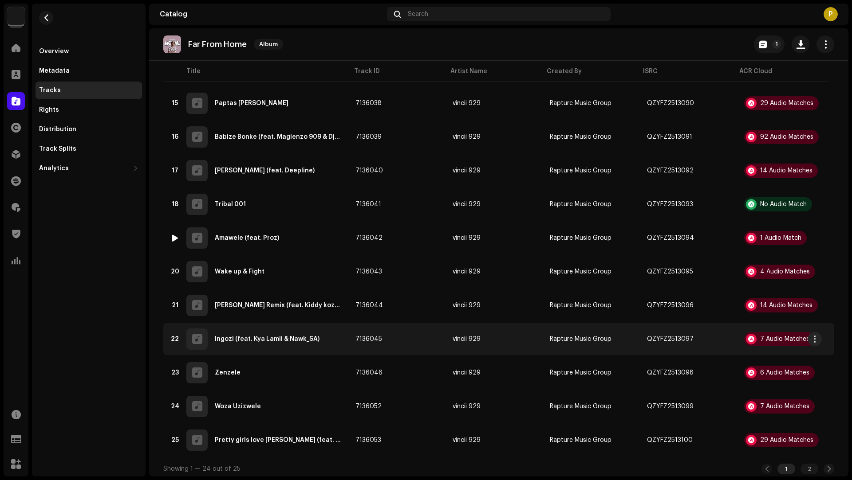
scroll to position [560, 0]
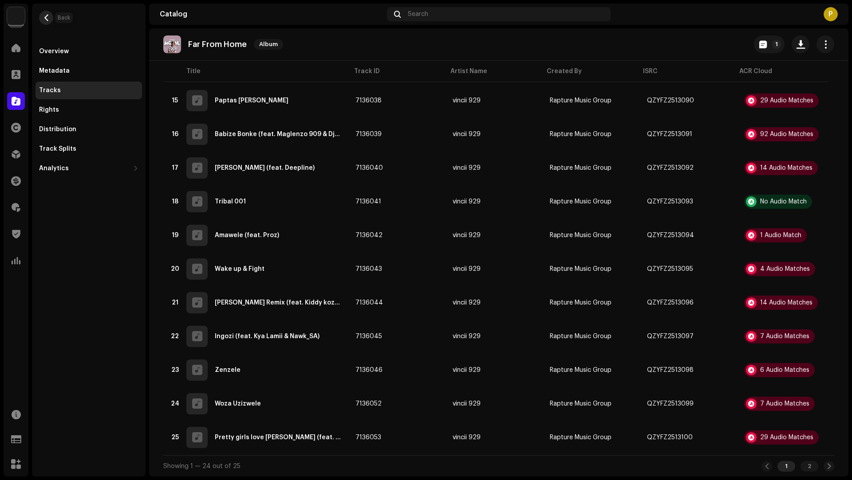
click at [51, 19] on button "button" at bounding box center [46, 18] width 14 height 14
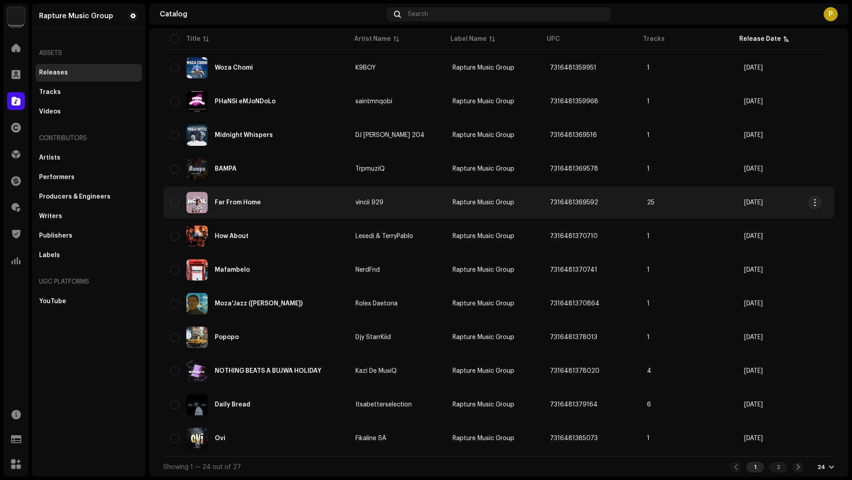
scroll to position [514, 0]
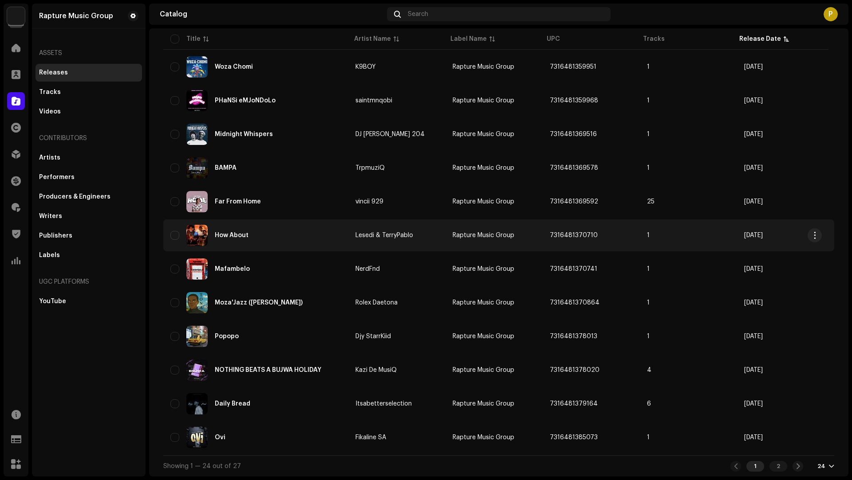
click at [264, 236] on div "How About" at bounding box center [255, 235] width 171 height 21
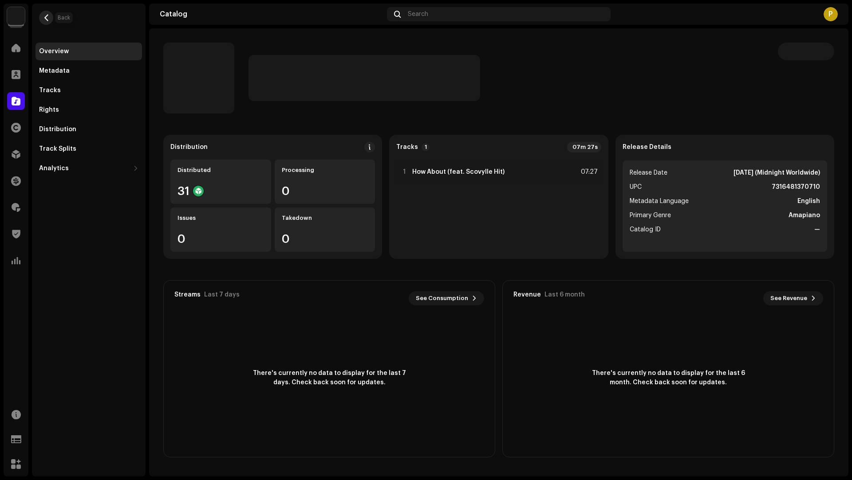
click at [43, 16] on span "button" at bounding box center [46, 17] width 7 height 7
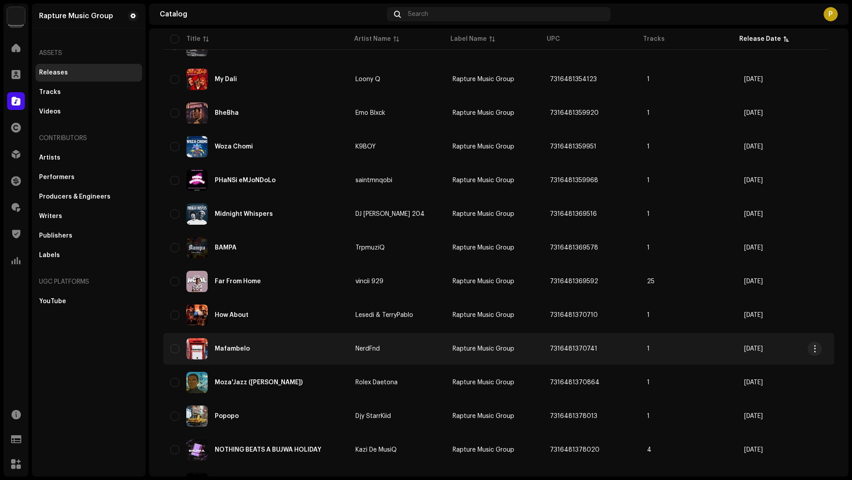
scroll to position [511, 0]
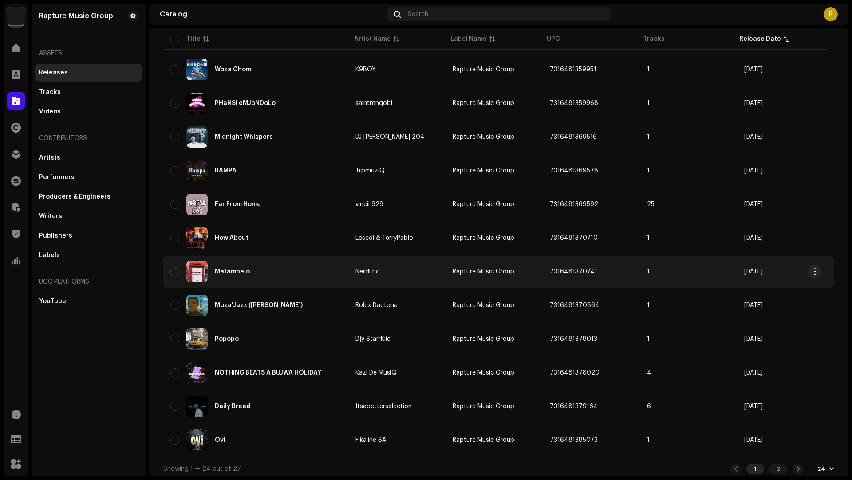
click at [310, 276] on div "Mafambelo" at bounding box center [255, 271] width 171 height 21
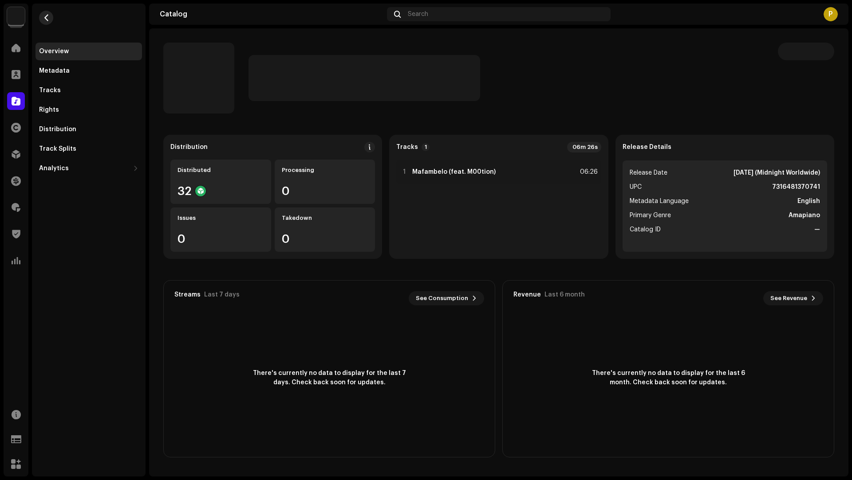
click at [46, 22] on button "button" at bounding box center [46, 18] width 14 height 14
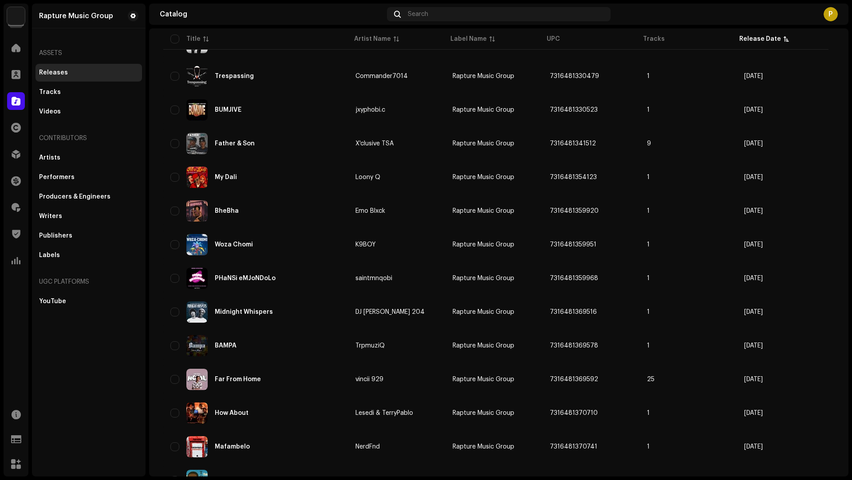
scroll to position [511, 0]
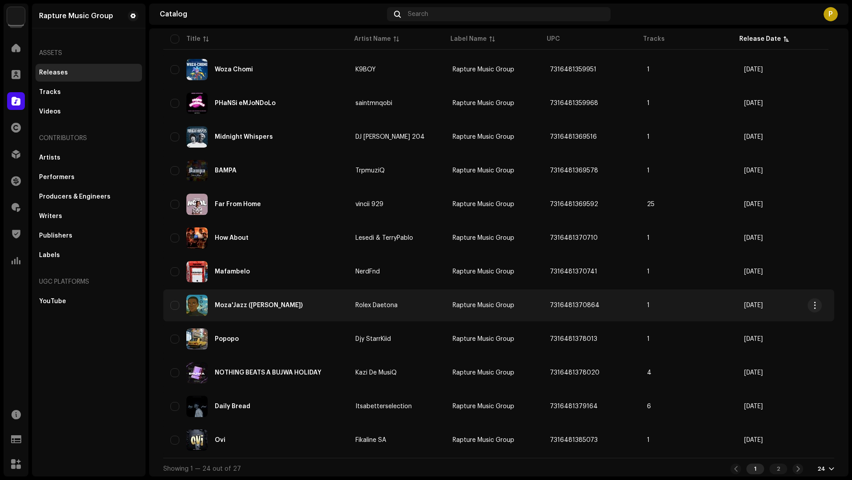
click at [315, 305] on div "Moza'Jazz ([PERSON_NAME])" at bounding box center [255, 305] width 171 height 21
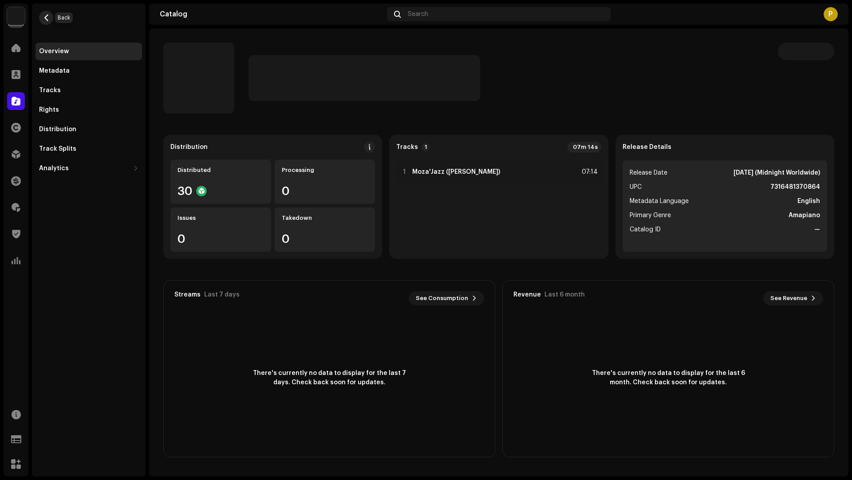
click at [48, 17] on span "button" at bounding box center [46, 17] width 7 height 7
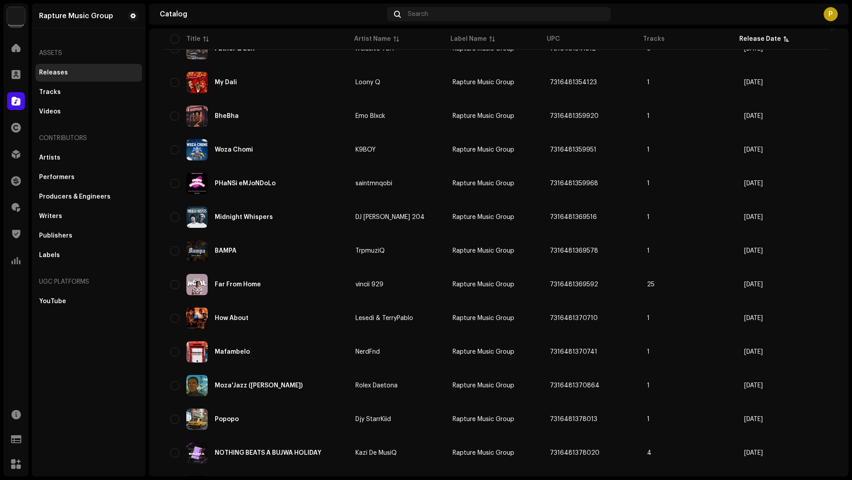
scroll to position [511, 0]
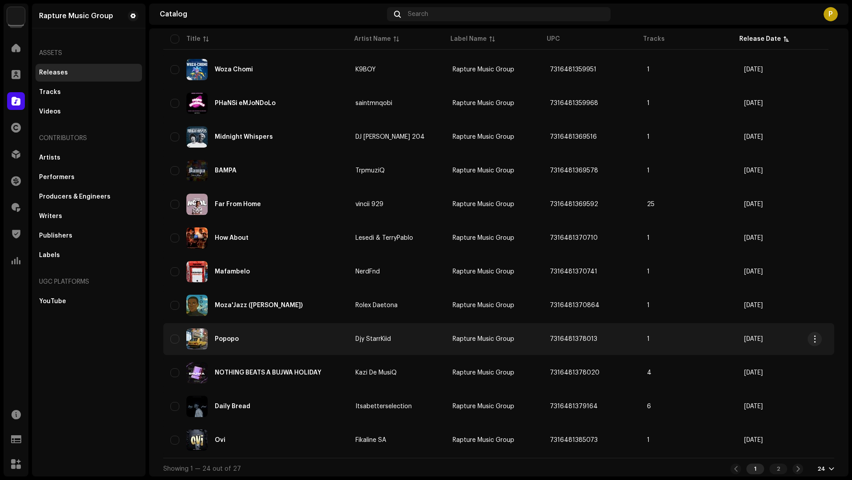
click at [295, 324] on td "Popopo" at bounding box center [255, 339] width 185 height 32
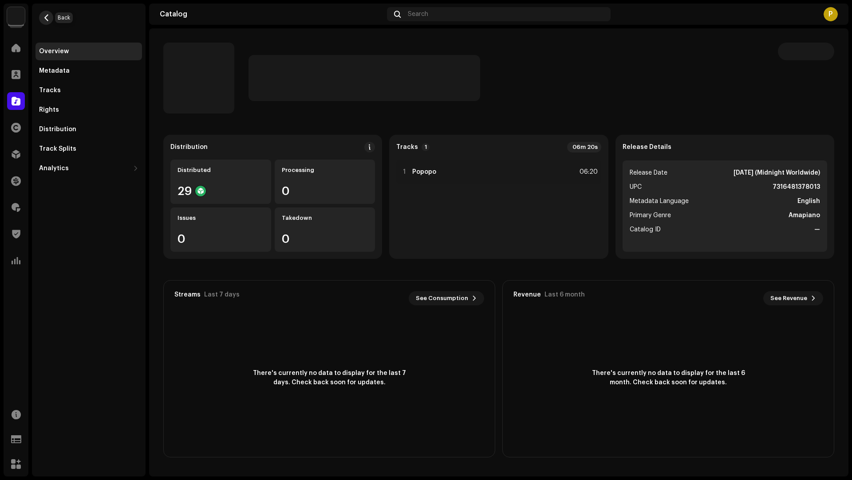
click at [48, 17] on span "button" at bounding box center [46, 17] width 7 height 7
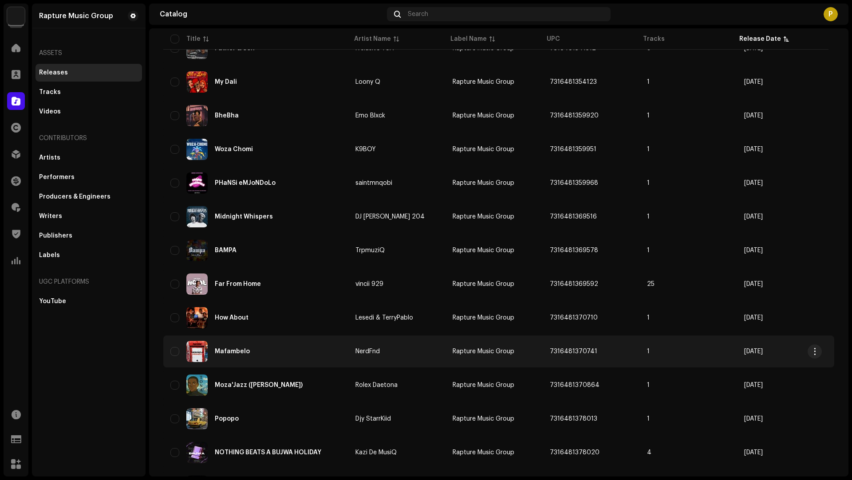
scroll to position [511, 0]
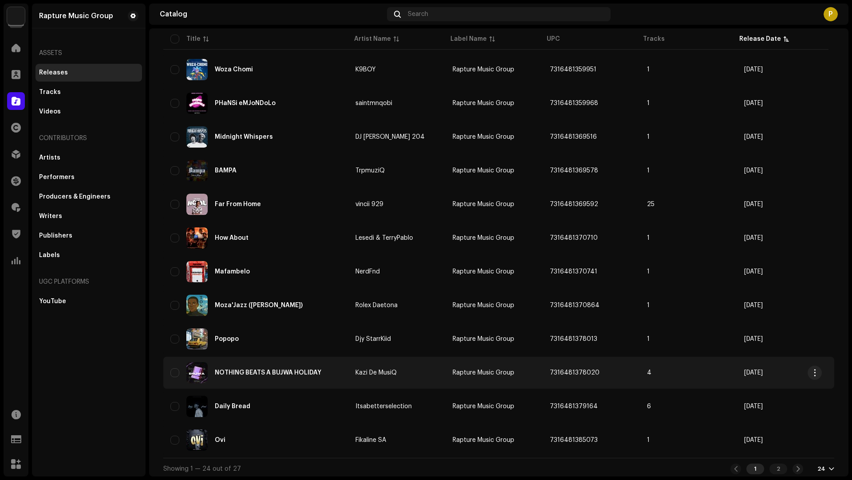
click at [417, 377] on td "Kazi De MusiQ" at bounding box center [396, 373] width 97 height 32
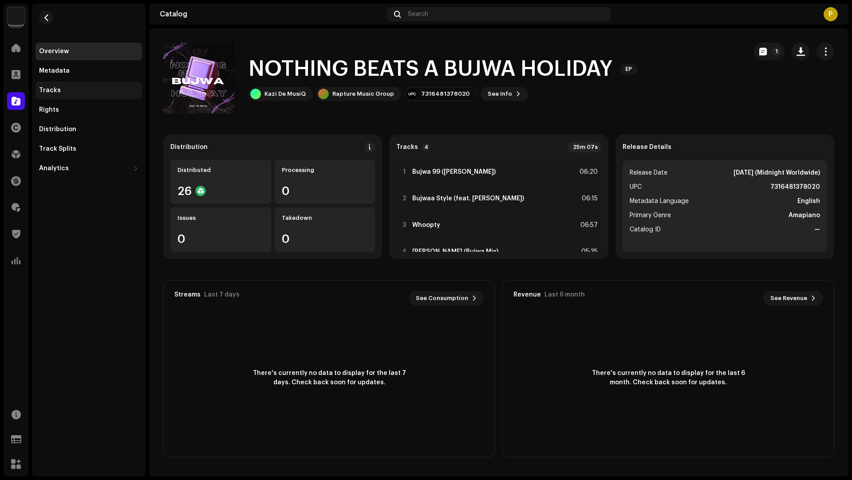
click at [71, 82] on div "Tracks" at bounding box center [88, 91] width 106 height 18
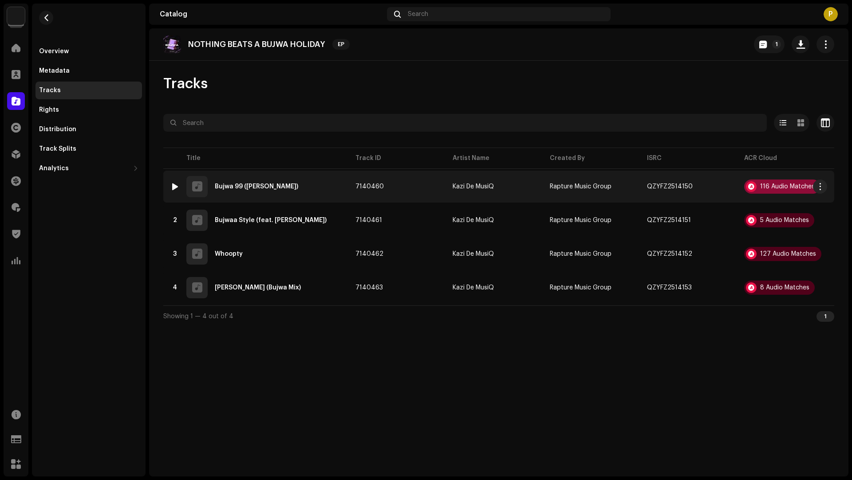
click at [794, 184] on div "116 Audio Matches" at bounding box center [787, 187] width 55 height 6
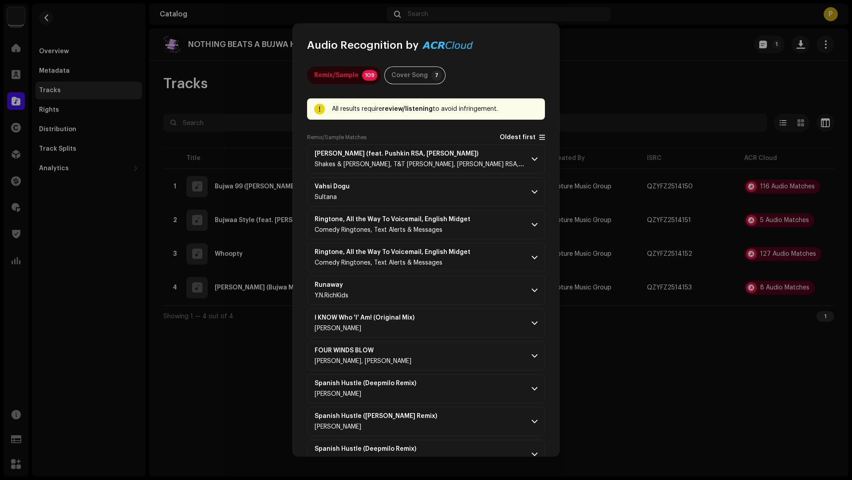
click at [507, 139] on span "Oldest first" at bounding box center [517, 137] width 36 height 7
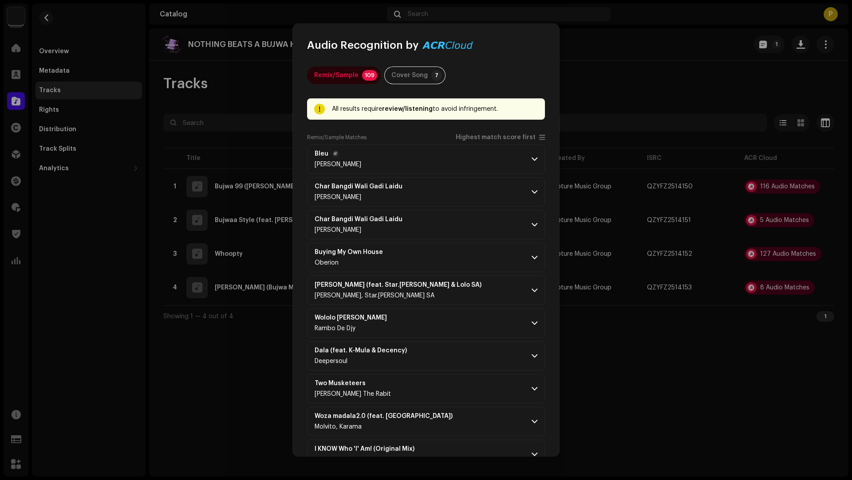
click at [482, 168] on p-accordion-header "Bleu Mark Jordan" at bounding box center [426, 159] width 238 height 29
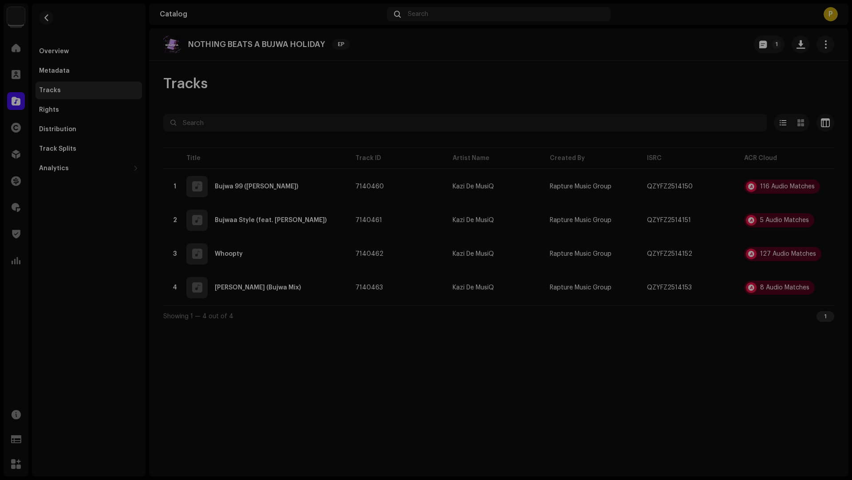
click at [687, 377] on div "Audio Recognition by Remix/Sample 109 Cover Song 7 All results require review/l…" at bounding box center [426, 240] width 852 height 480
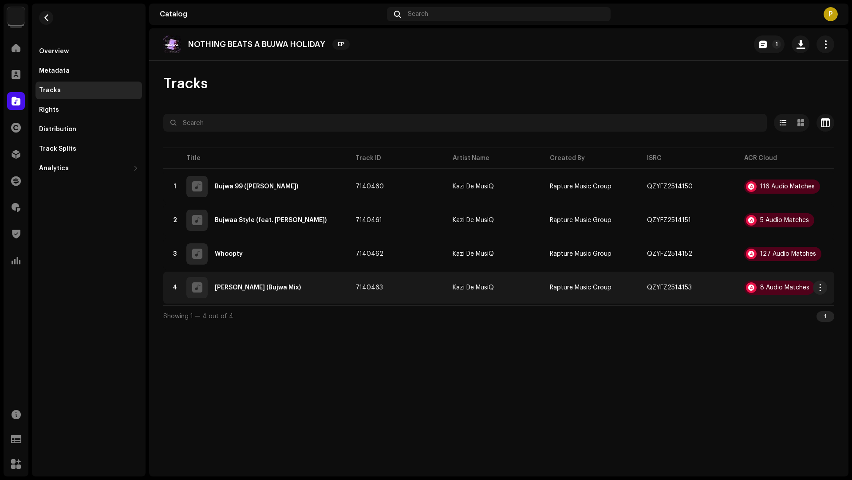
scroll to position [1967, 0]
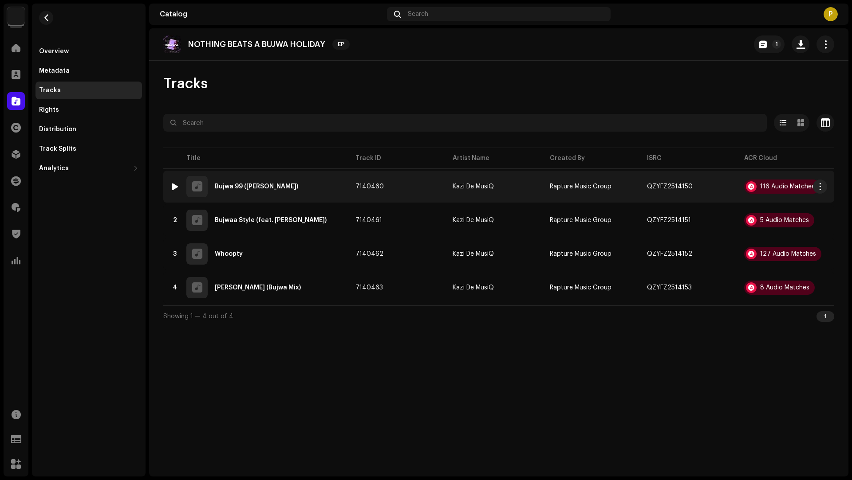
click at [323, 184] on div "1 Bujwa 99 (Woza Madala)" at bounding box center [255, 186] width 171 height 21
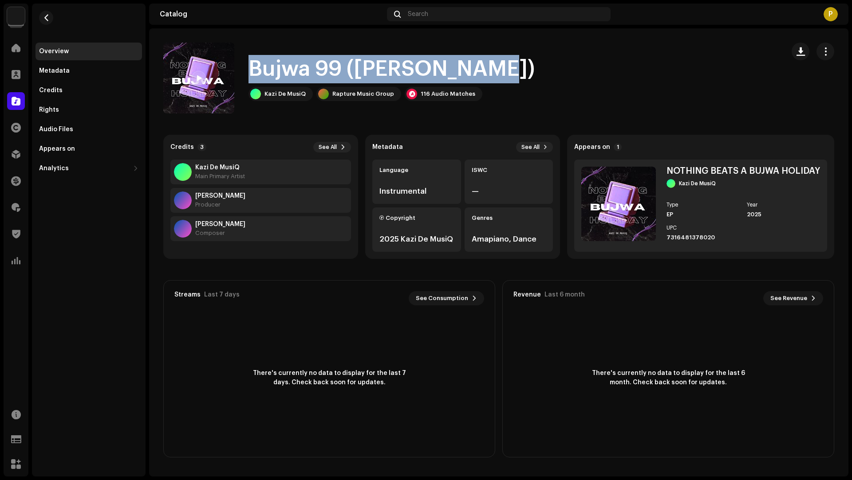
drag, startPoint x: 485, startPoint y: 38, endPoint x: 478, endPoint y: 50, distance: 14.3
click at [478, 50] on div "Bujwa 99 (Woza Madala) Kazi De MusiQ Rapture Music Group 116 Audio Matches" at bounding box center [470, 78] width 614 height 71
copy h1 "Bujwa 99 ([PERSON_NAME])"
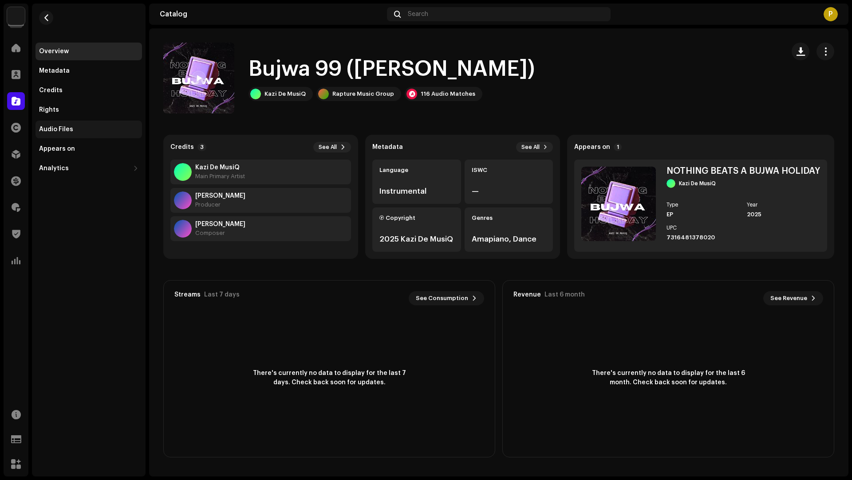
click at [73, 123] on div "Audio Files" at bounding box center [88, 130] width 106 height 18
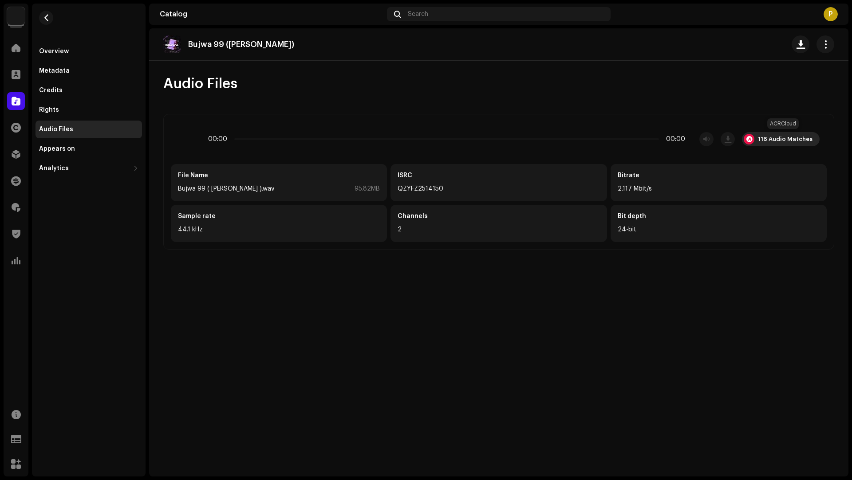
click at [795, 137] on div "116 Audio Matches" at bounding box center [785, 139] width 55 height 7
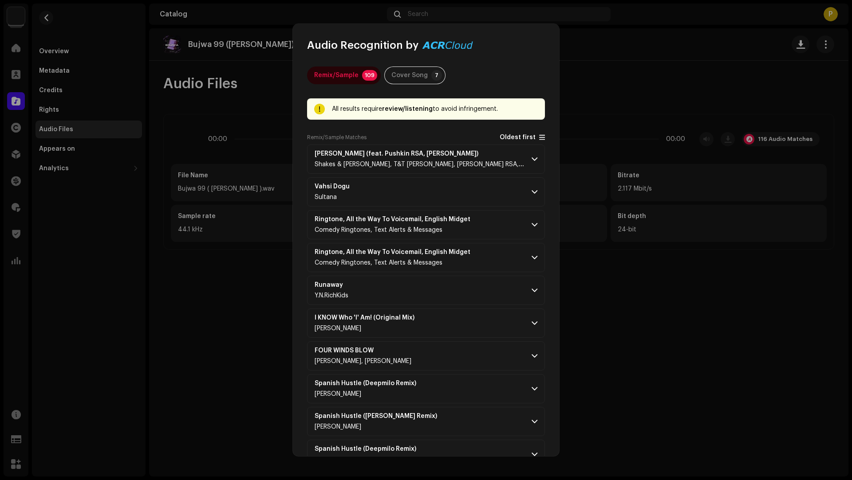
click at [508, 135] on span "Oldest first" at bounding box center [517, 137] width 36 height 7
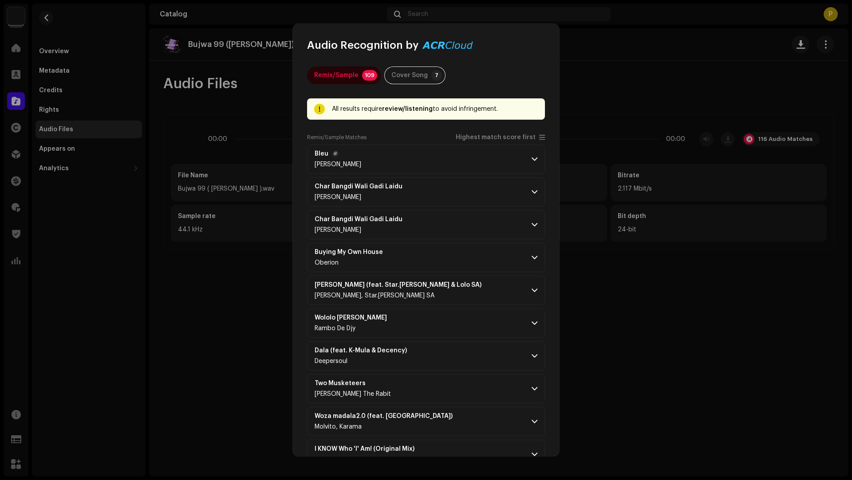
click at [494, 156] on p-accordion-header "Bleu Mark Jordan" at bounding box center [426, 159] width 238 height 29
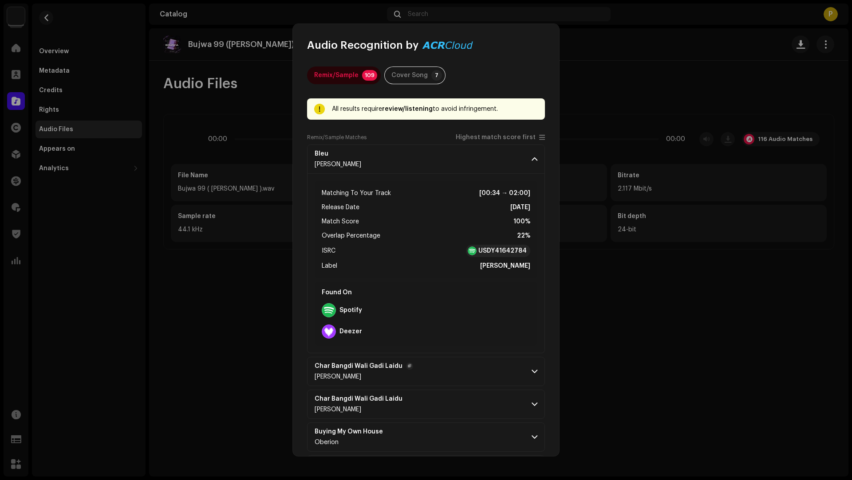
click at [454, 367] on p-accordion-header "Char Bangdi Wali Gadi Laidu Amit Barot" at bounding box center [426, 371] width 238 height 29
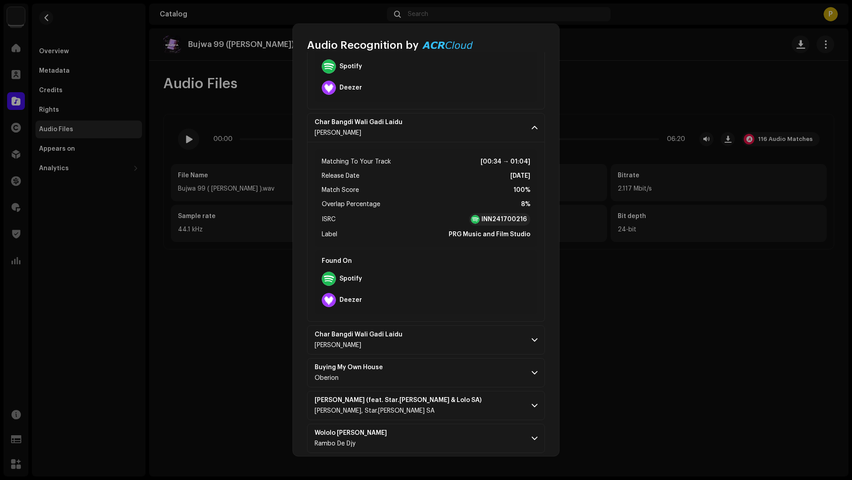
scroll to position [447, 0]
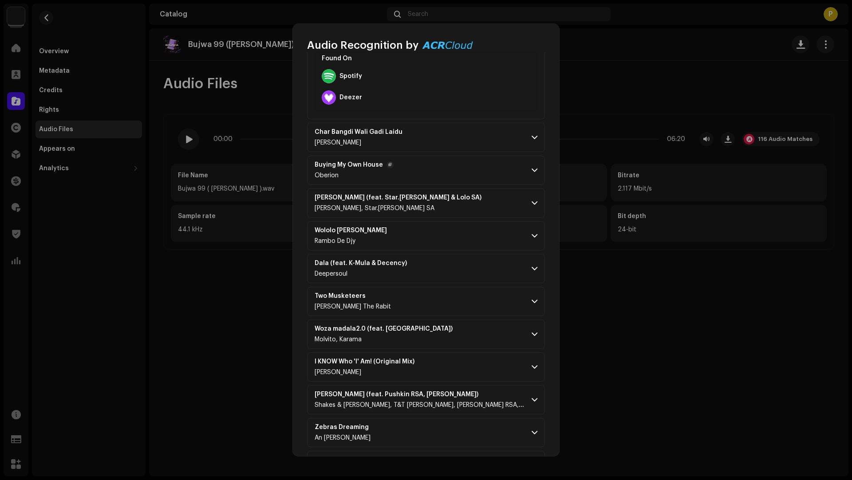
click at [451, 167] on p-accordion-header "Buying My Own House Oberion" at bounding box center [426, 170] width 238 height 29
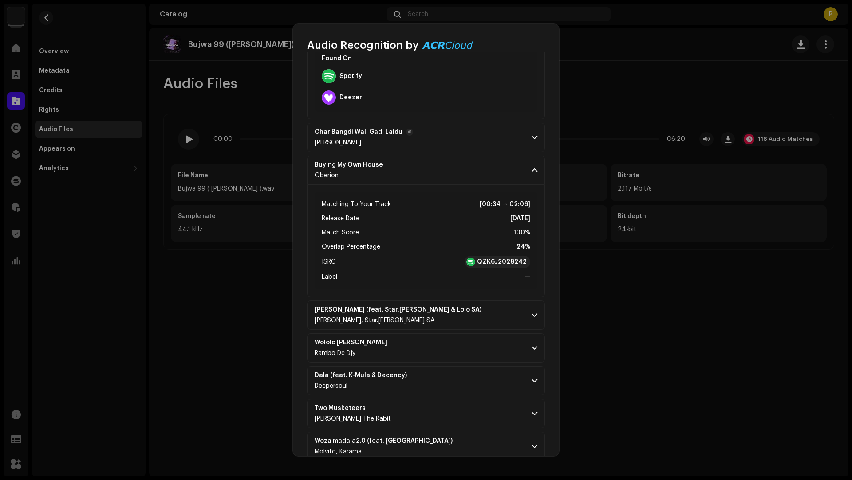
click at [466, 135] on p-accordion-header "Char Bangdi Wali Gadi Laidu Amit Barot" at bounding box center [426, 137] width 238 height 29
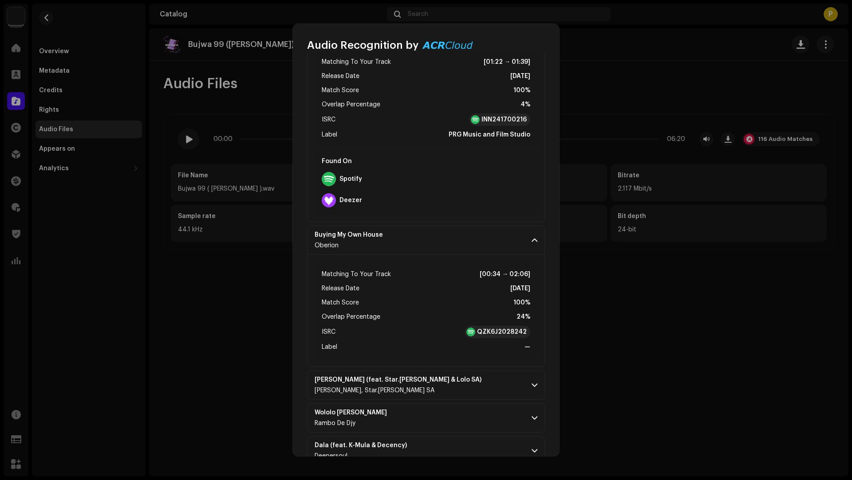
scroll to position [612, 0]
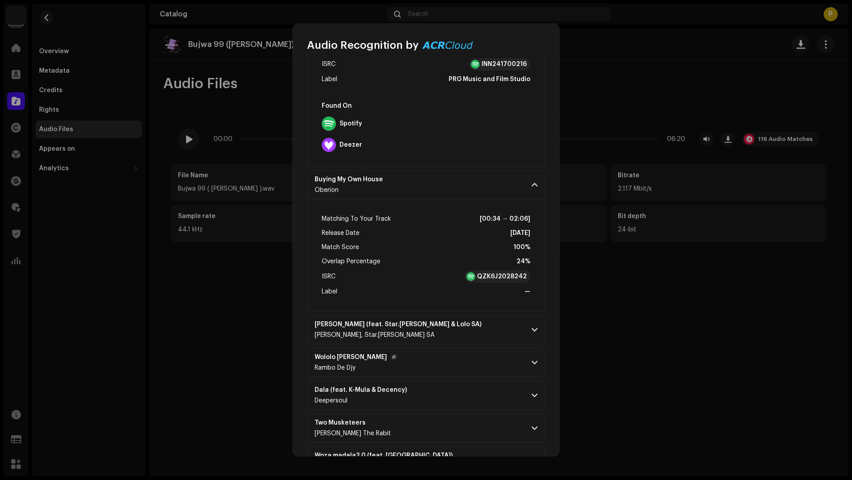
click at [467, 348] on p-accordion-header "Wololo Havard Musiek Rambo De Djy" at bounding box center [426, 362] width 238 height 29
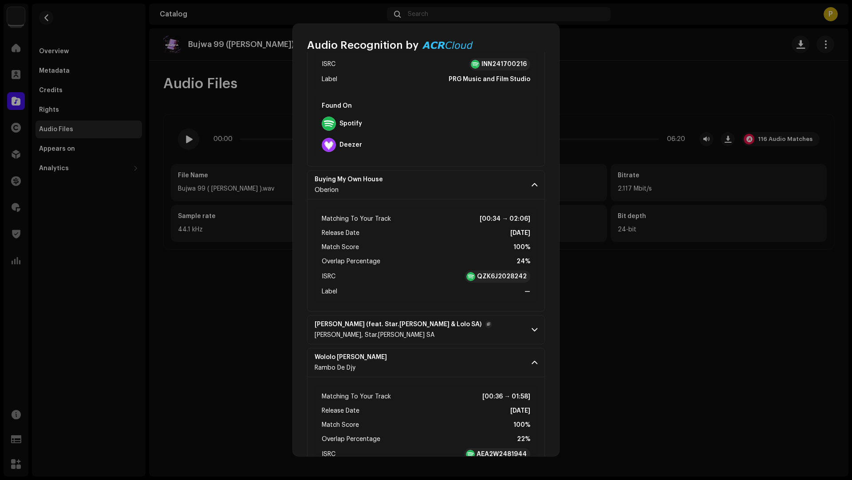
click at [466, 326] on p-accordion-header "Woza Madala (feat. Star.Kay & Lolo SA) Djy Vino, Star.kay, Lolo SA" at bounding box center [426, 329] width 238 height 29
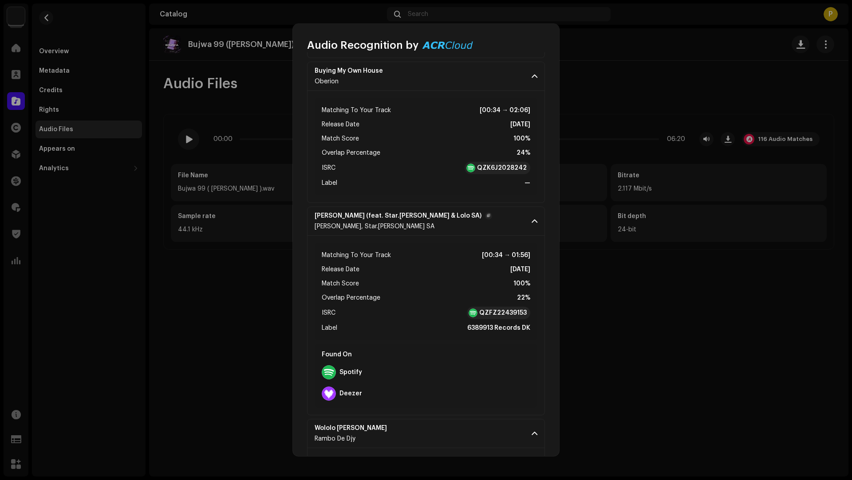
scroll to position [722, 0]
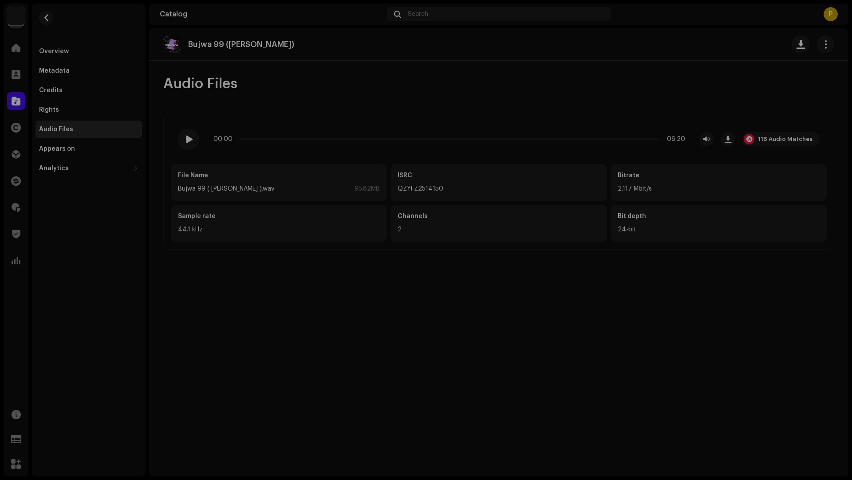
click at [199, 281] on div "Audio Recognition by Remix/Sample 109 Cover Song 7 All results require review/l…" at bounding box center [426, 240] width 852 height 480
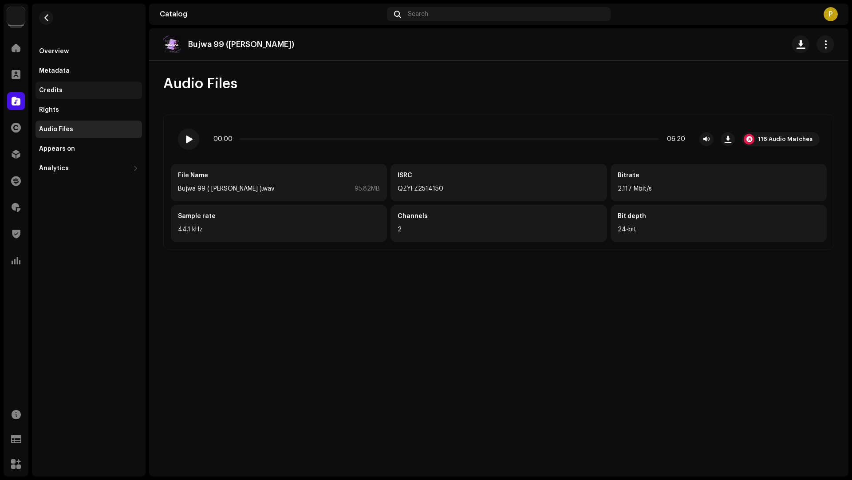
click at [85, 85] on div "Credits" at bounding box center [88, 91] width 106 height 18
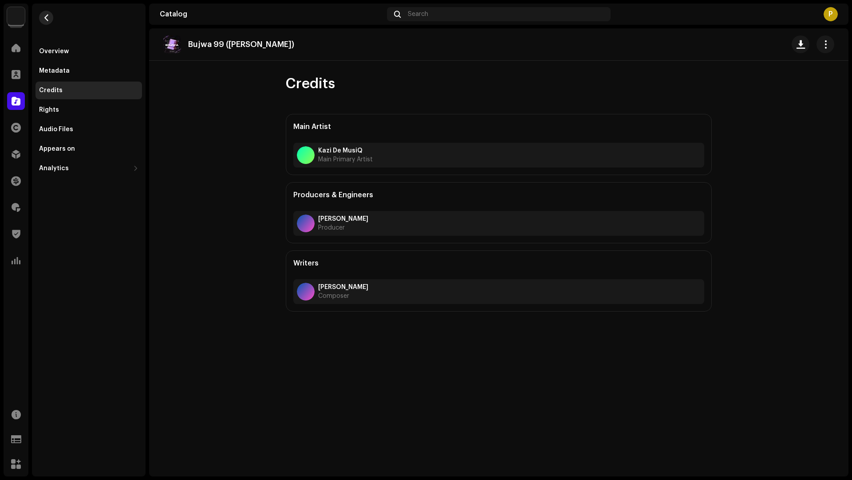
click at [45, 13] on button "button" at bounding box center [46, 18] width 14 height 14
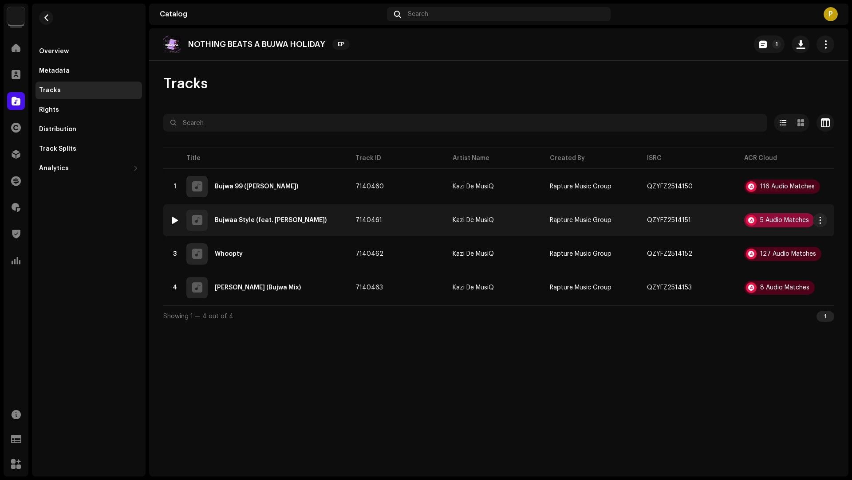
click at [778, 219] on div "5 Audio Matches" at bounding box center [784, 220] width 49 height 6
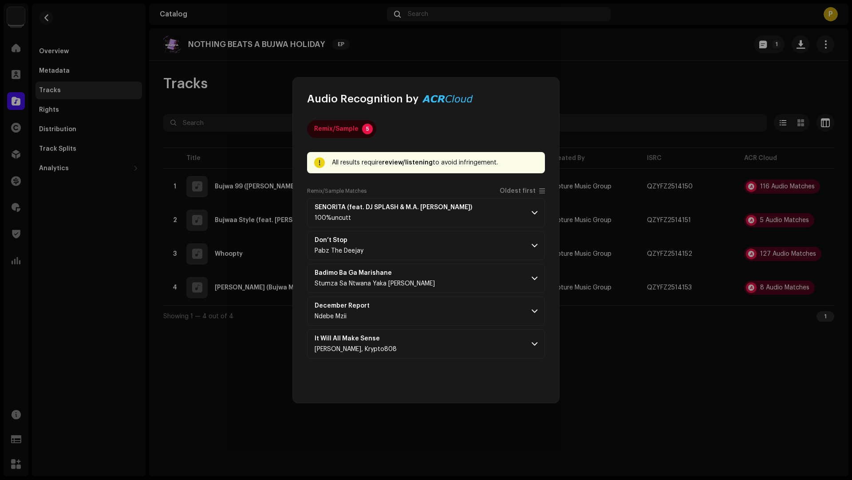
click at [519, 195] on div "Remix/Sample Matches Oldest first" at bounding box center [426, 193] width 238 height 11
click at [514, 191] on span "Oldest first" at bounding box center [517, 191] width 36 height 7
click at [491, 219] on p-accordion-header "SENORITA (feat. DJ SPLASH & M.A. LUKE) 100%uncutt" at bounding box center [426, 212] width 238 height 29
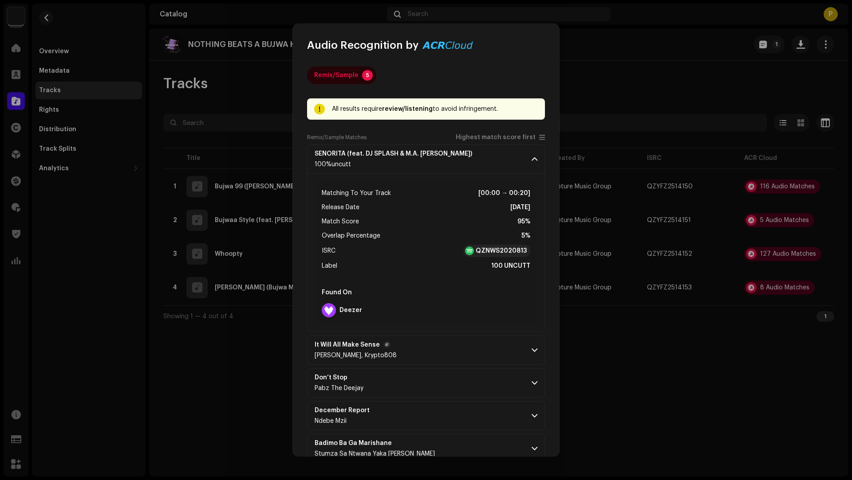
click at [455, 353] on p-accordion-header "It Will All Make Sense Sam De musiq, Krypto808" at bounding box center [426, 350] width 238 height 29
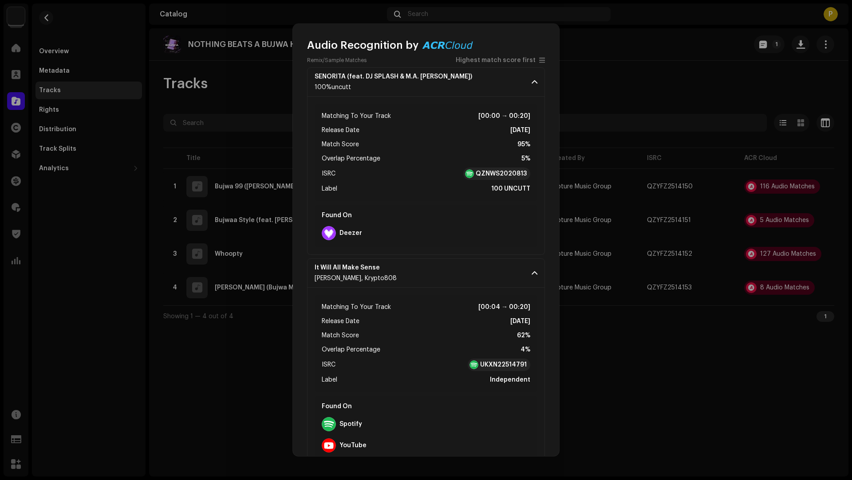
scroll to position [220, 0]
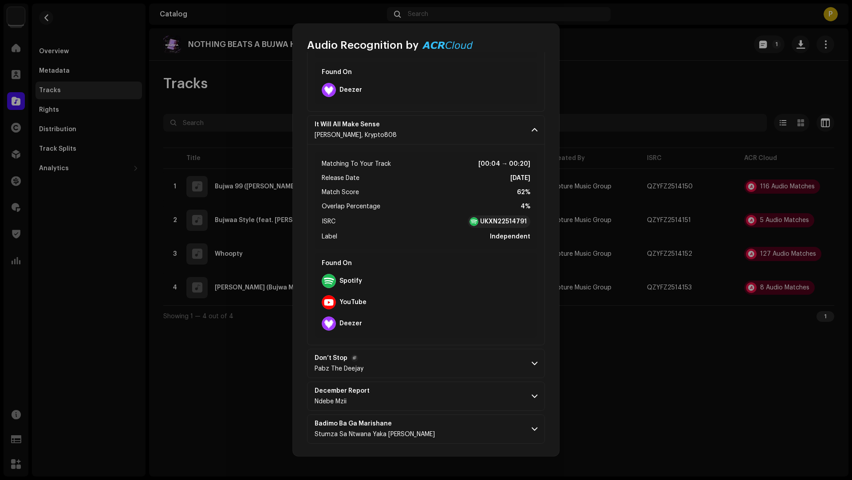
click at [448, 368] on p-accordion-header "Don’t Stop Pabz The Deejay" at bounding box center [426, 363] width 238 height 29
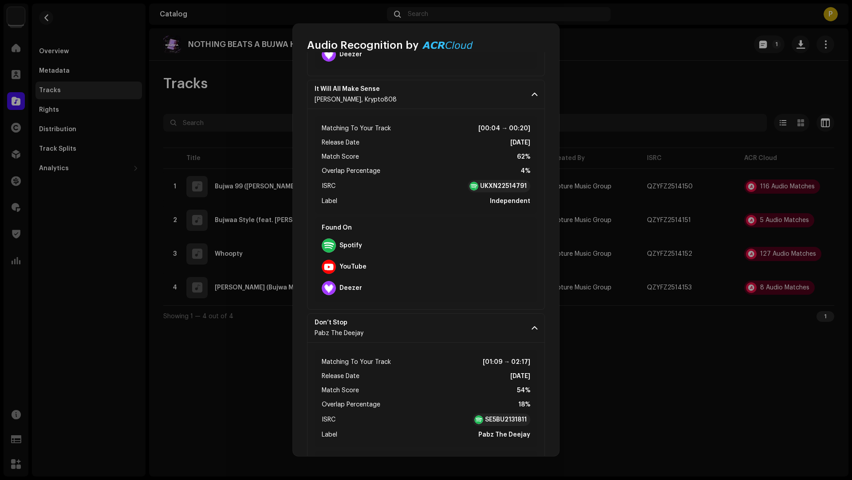
scroll to position [400, 0]
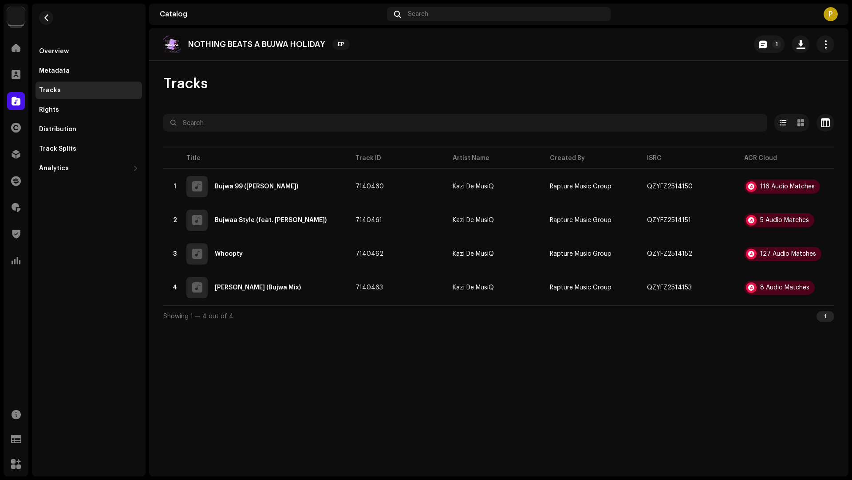
click at [648, 398] on div "Audio Recognition by Remix/Sample 5 All results require review/listening to avo…" at bounding box center [426, 240] width 852 height 480
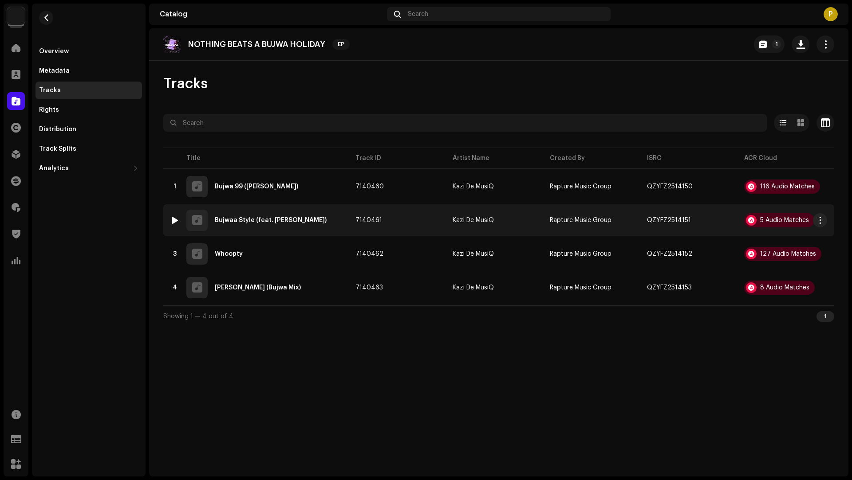
click at [340, 226] on div "2 Bujwaa Style (feat. Cya Leejoy)" at bounding box center [255, 220] width 171 height 21
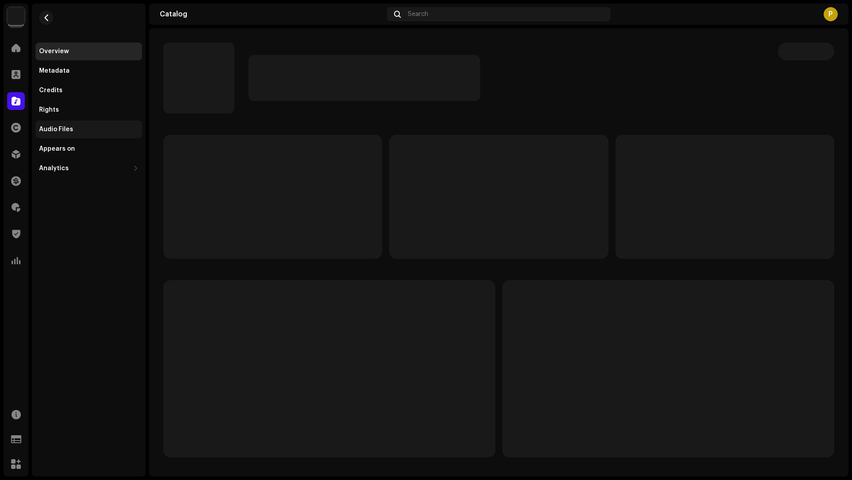
click at [56, 134] on div "Audio Files" at bounding box center [88, 130] width 106 height 18
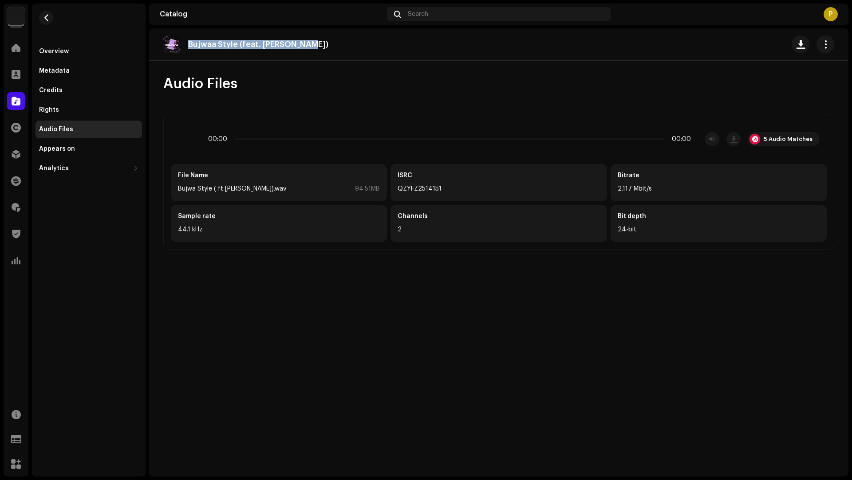
drag, startPoint x: 322, startPoint y: 44, endPoint x: 320, endPoint y: 38, distance: 7.2
click at [320, 38] on div "Bujwaa Style (feat. [PERSON_NAME])" at bounding box center [498, 44] width 671 height 18
copy p "Bujwaa Style (feat. [PERSON_NAME])"
click at [785, 139] on div "5 Audio Matches" at bounding box center [787, 139] width 49 height 7
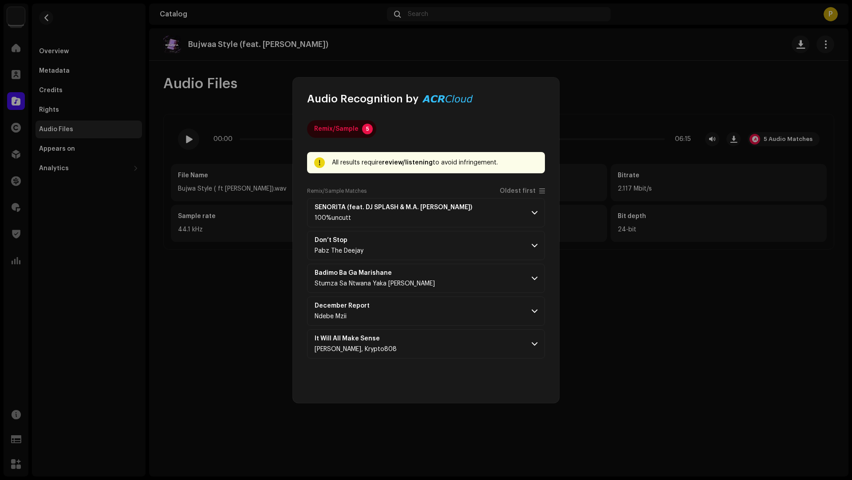
click at [512, 196] on div "Remix/Sample Matches Oldest first" at bounding box center [426, 193] width 238 height 11
click at [519, 192] on span "Oldest first" at bounding box center [517, 191] width 36 height 7
click at [470, 344] on p-accordion-header "Badimo Ba Ga Marishane Stumza Sa Ntwana Yaka Masten" at bounding box center [426, 344] width 238 height 29
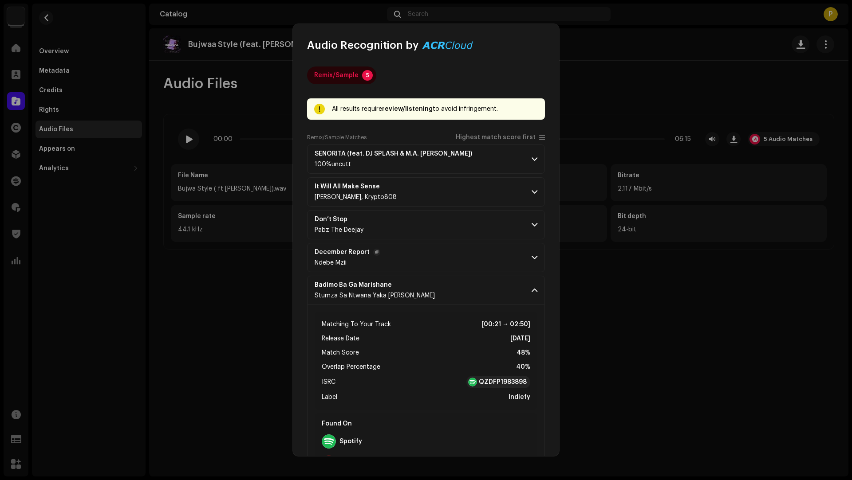
click at [431, 266] on p-accordion-header "December Report Ndebe Mzii" at bounding box center [426, 257] width 238 height 29
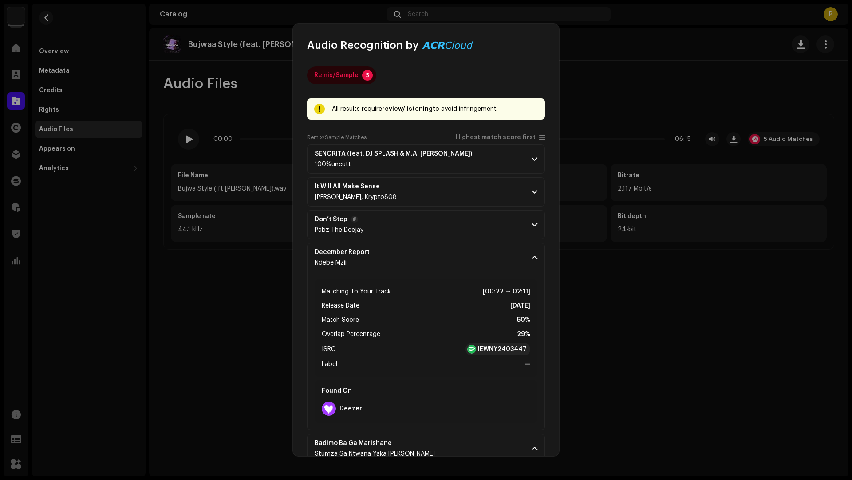
click at [432, 220] on p-accordion-header "Don’t Stop Pabz The Deejay" at bounding box center [426, 224] width 238 height 29
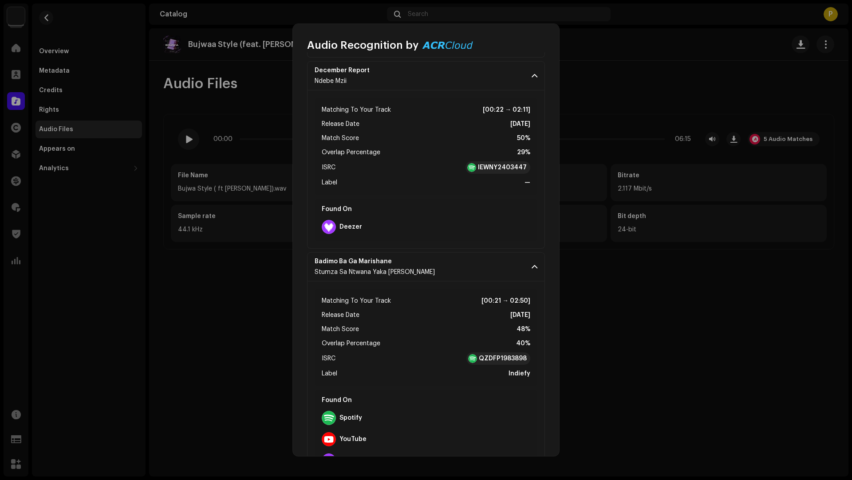
scroll to position [361, 0]
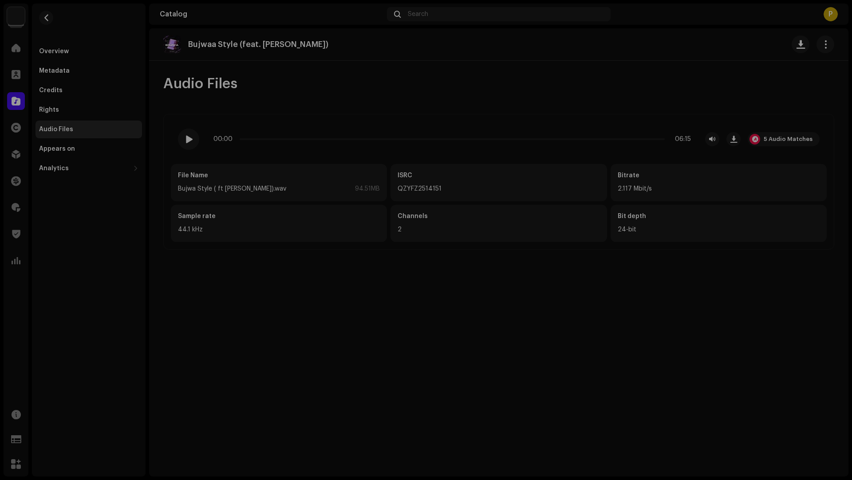
click at [86, 192] on div "Audio Recognition by Remix/Sample 5 All results require review/listening to avo…" at bounding box center [426, 240] width 852 height 480
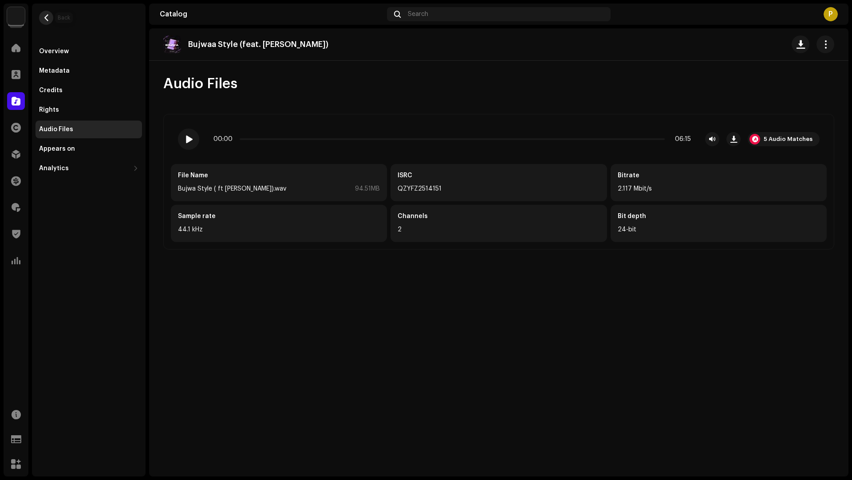
click at [45, 22] on button "button" at bounding box center [46, 18] width 14 height 14
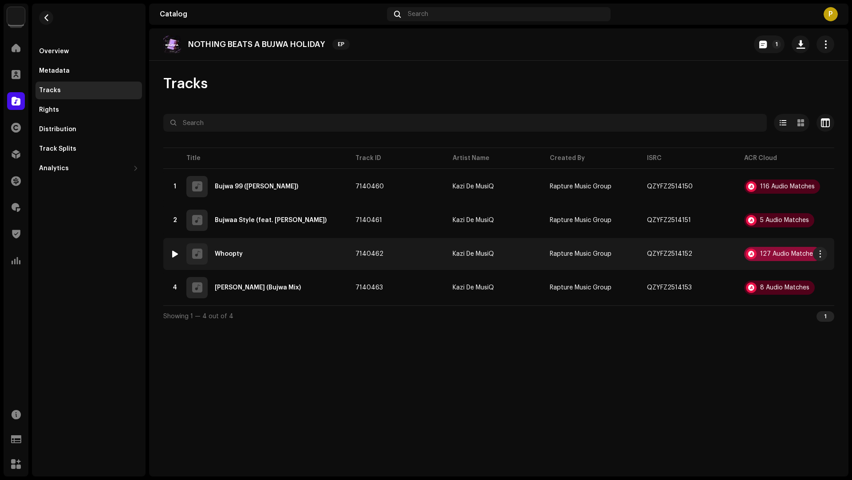
click at [767, 249] on div "127 Audio Matches" at bounding box center [782, 254] width 77 height 14
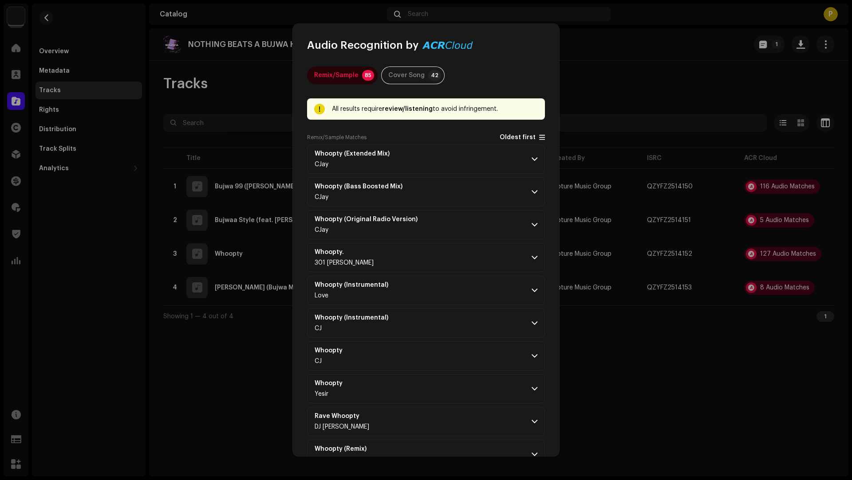
click at [501, 137] on span "Oldest first" at bounding box center [517, 137] width 36 height 7
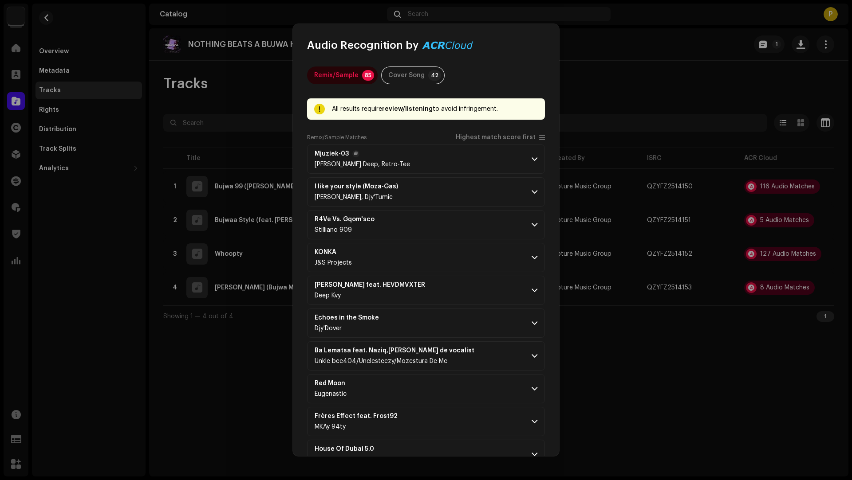
click at [484, 148] on p-accordion-header "Mjuziek-03 Dena Deep, Retro-Tee" at bounding box center [426, 159] width 238 height 29
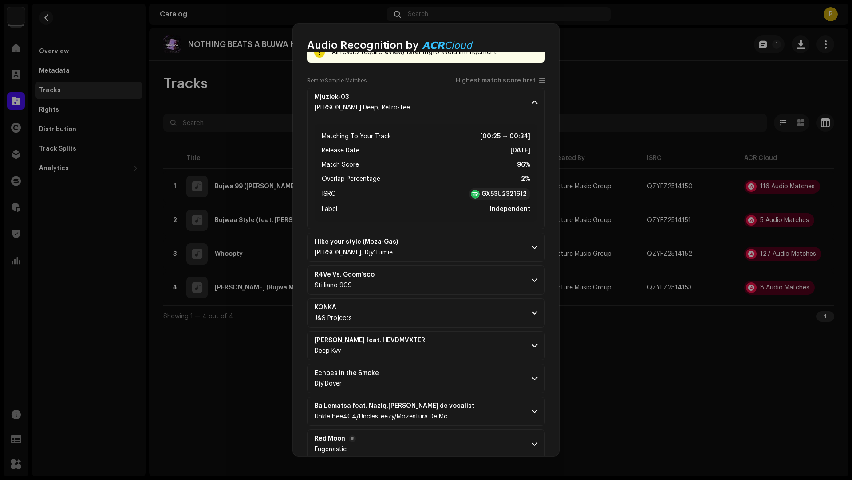
scroll to position [311, 0]
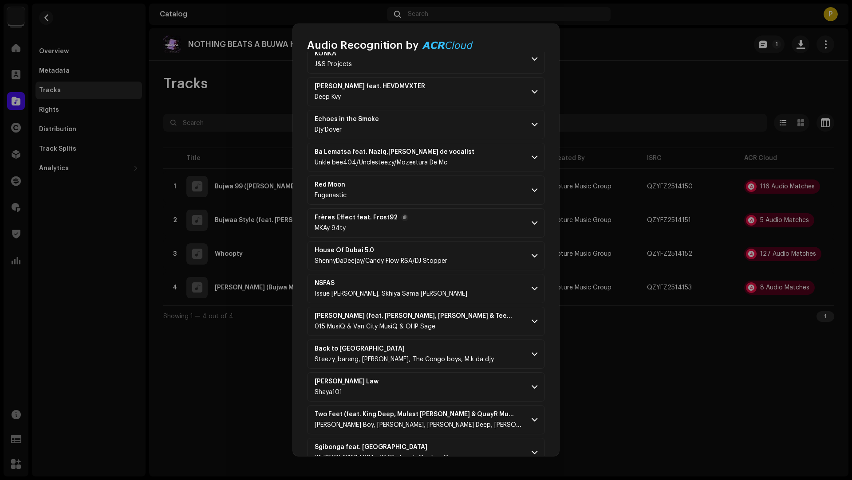
click at [468, 232] on p-accordion-header "Frères Effect feat. Frost92 MKAy 94ty" at bounding box center [426, 222] width 238 height 29
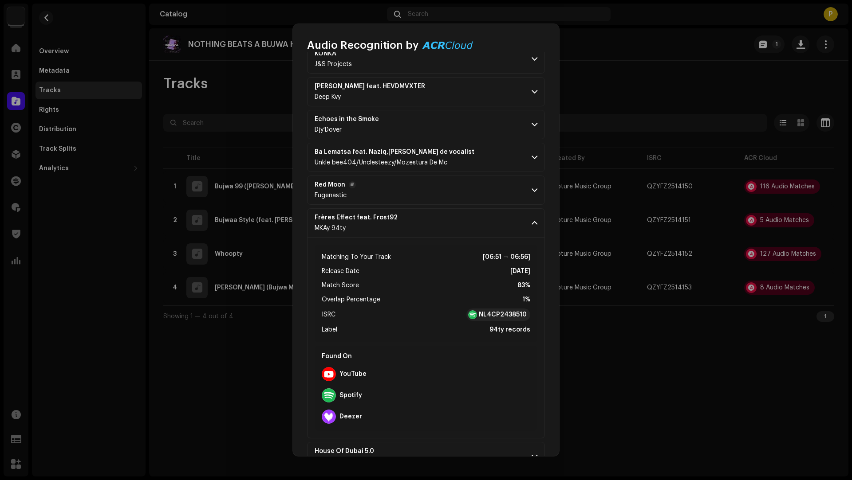
click at [488, 177] on p-accordion-header "Red Moon Eugenastic" at bounding box center [426, 190] width 238 height 29
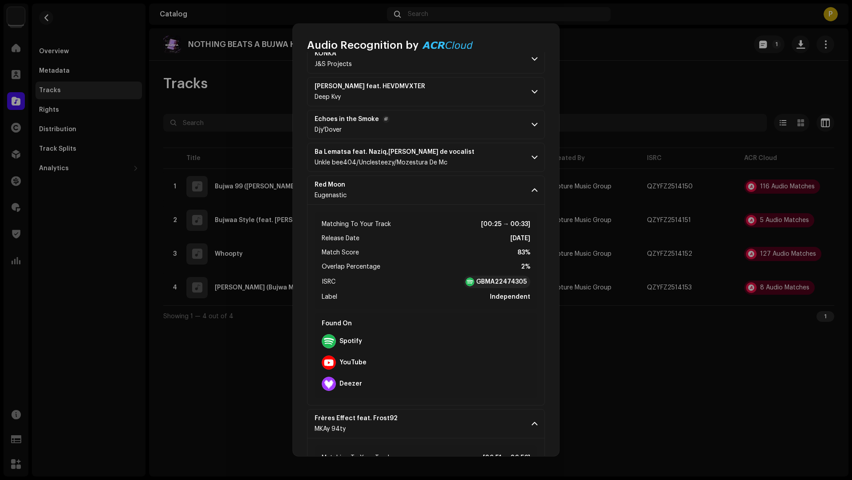
click at [475, 127] on p-accordion-header "Echoes in the Smoke Djy'Dover" at bounding box center [426, 124] width 238 height 29
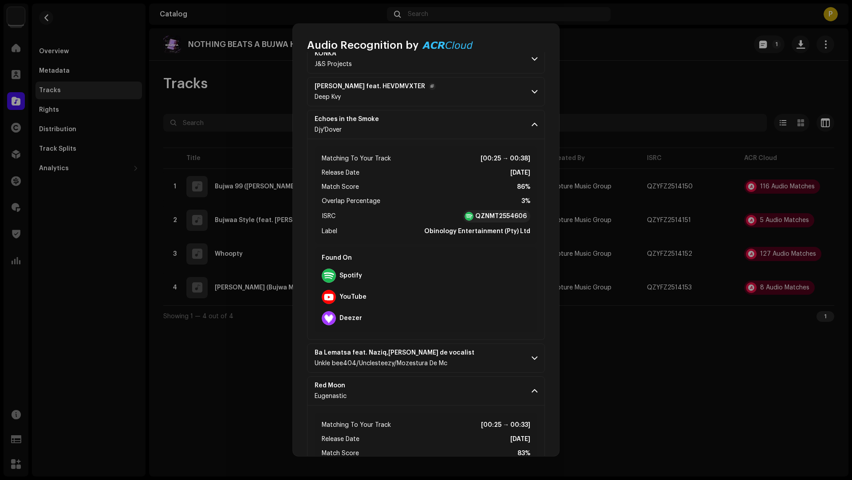
click at [474, 87] on p-accordion-header "Kwenze Njani feat. HEVDMVXTER Deep Kvy" at bounding box center [426, 91] width 238 height 29
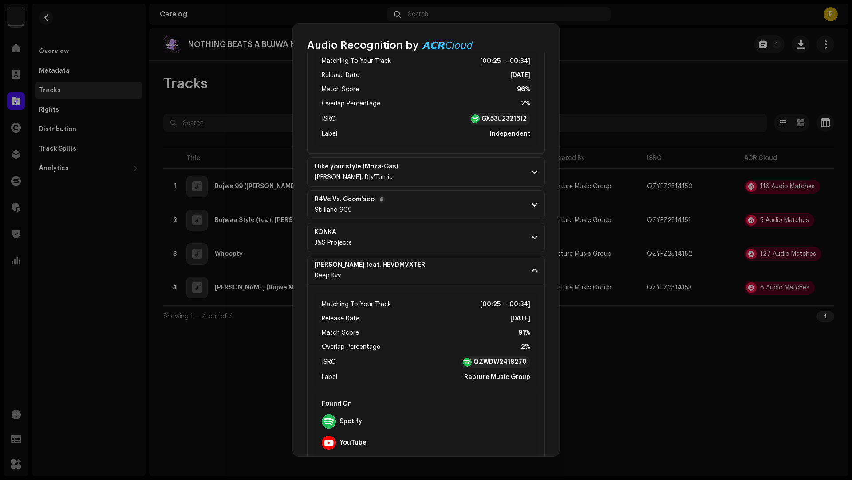
scroll to position [122, 0]
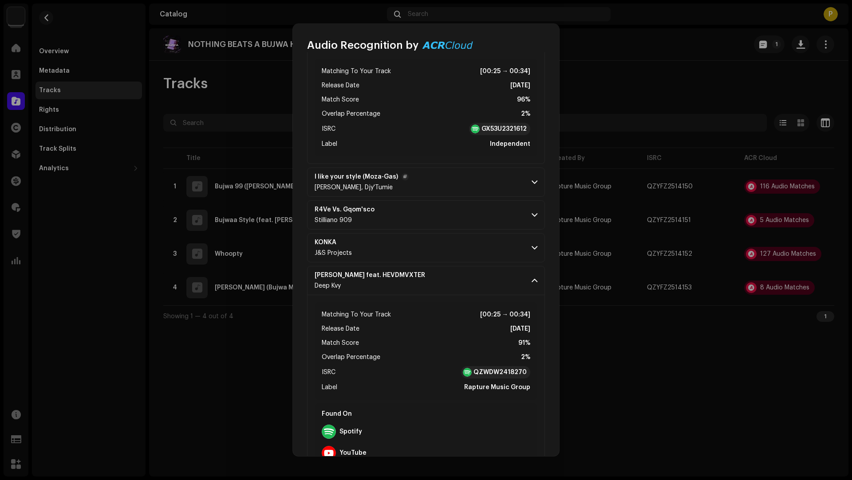
click at [460, 185] on p-accordion-header "I like your style (Moza-Gas) Djy Bongz Deekota, Djy'Tumie" at bounding box center [426, 182] width 238 height 29
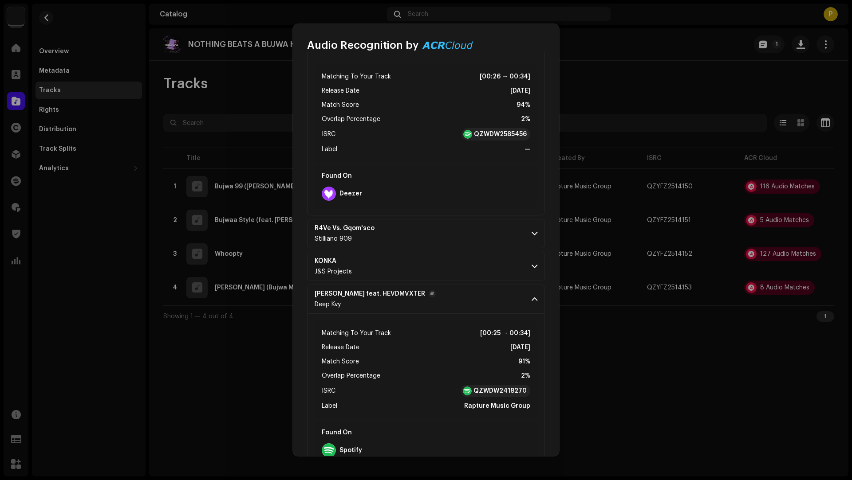
scroll to position [275, 0]
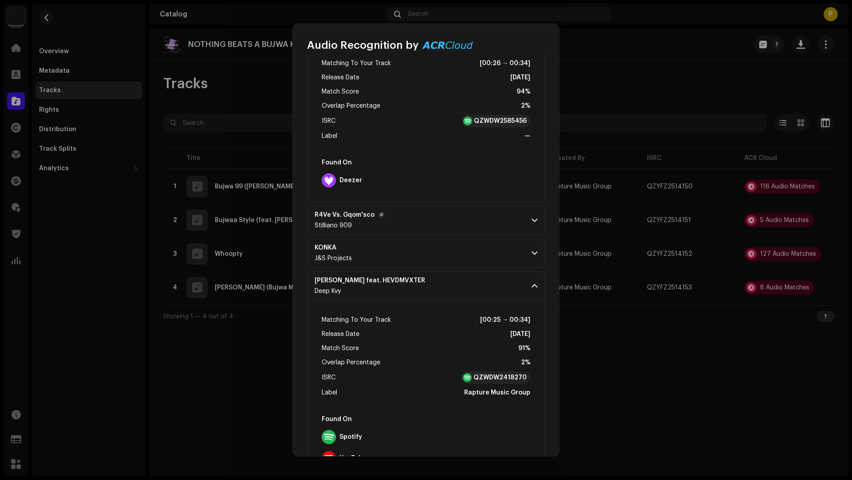
click at [469, 233] on p-accordion-header "R4Ve Vs. Gqom'sco Stilliano 909" at bounding box center [426, 220] width 238 height 29
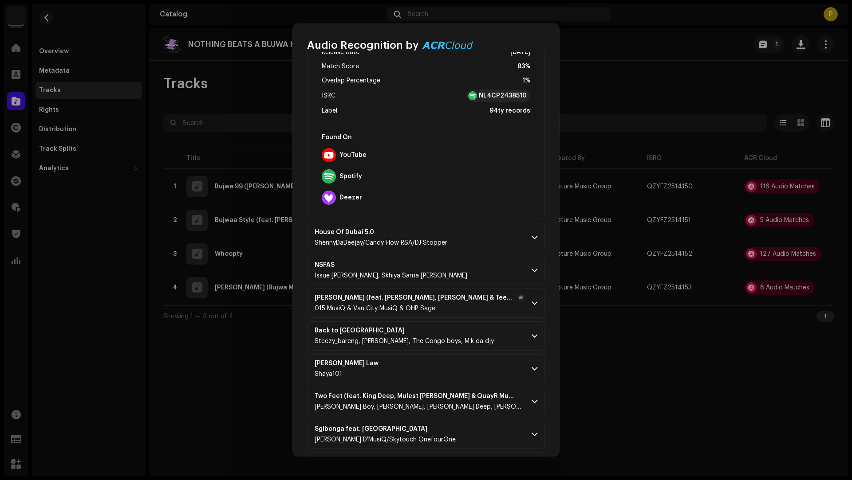
click at [460, 300] on div "Sesa Feleng Sahlola (feat. Terra Fountain, Veyane & Teekay) 015 MusiQ & Van Cit…" at bounding box center [419, 304] width 210 height 18
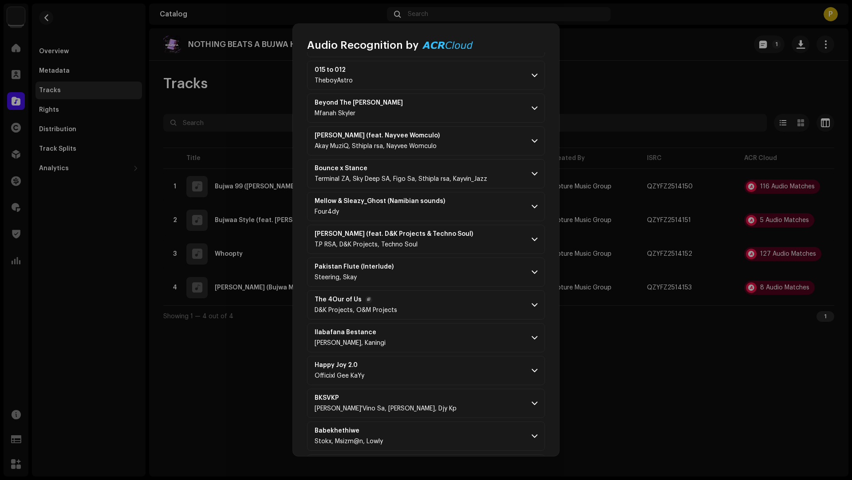
scroll to position [2187, 0]
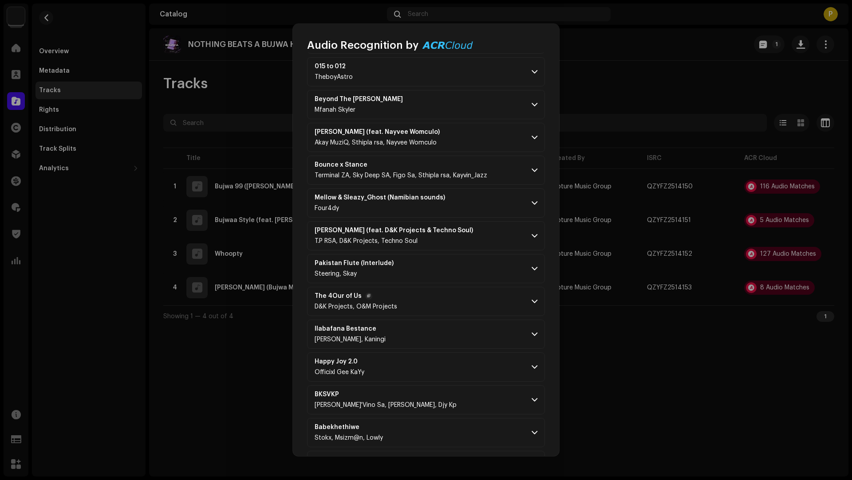
click at [454, 304] on p-accordion-header "The 4Our of Us D&K Projects, O&M Projects" at bounding box center [426, 301] width 238 height 29
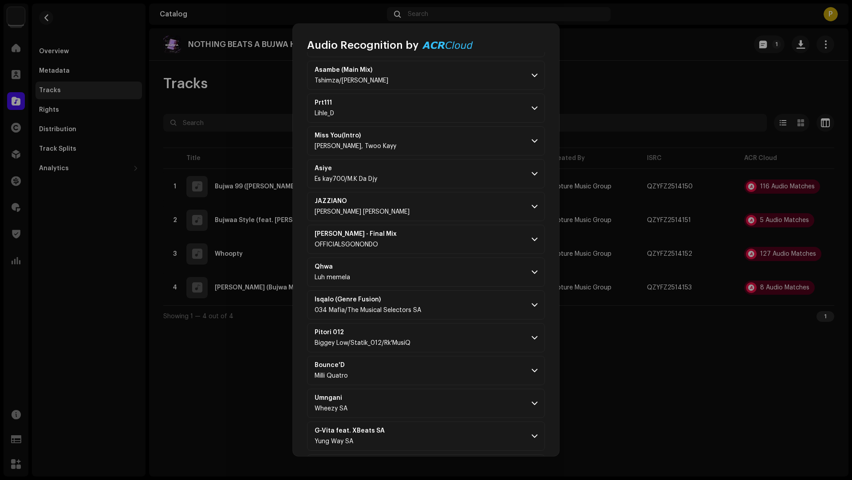
scroll to position [2871, 0]
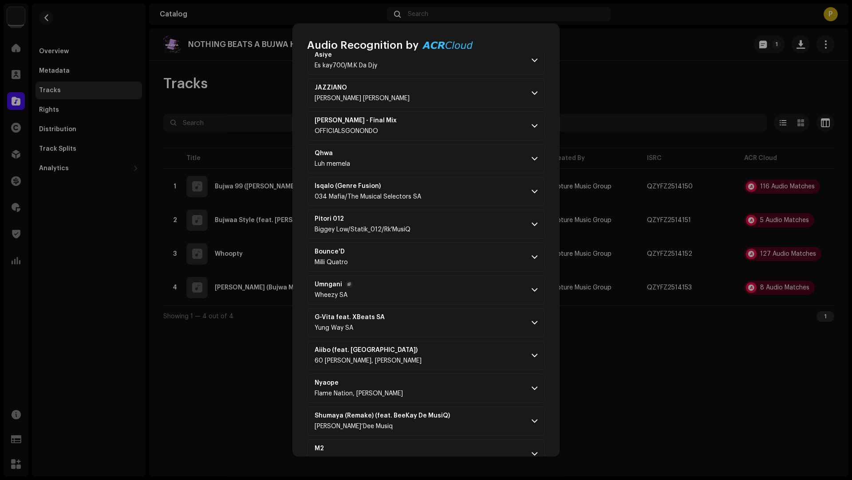
click at [442, 285] on p-accordion-header "Umngani Wheezy SA" at bounding box center [426, 289] width 238 height 29
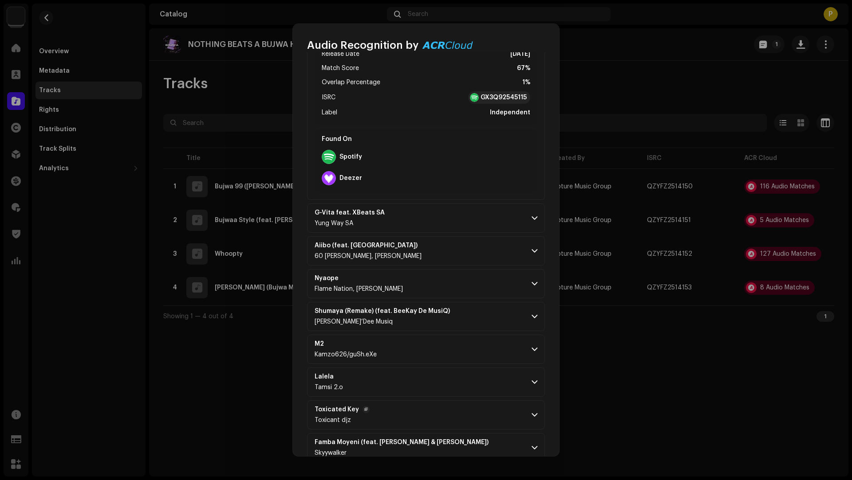
scroll to position [3267, 0]
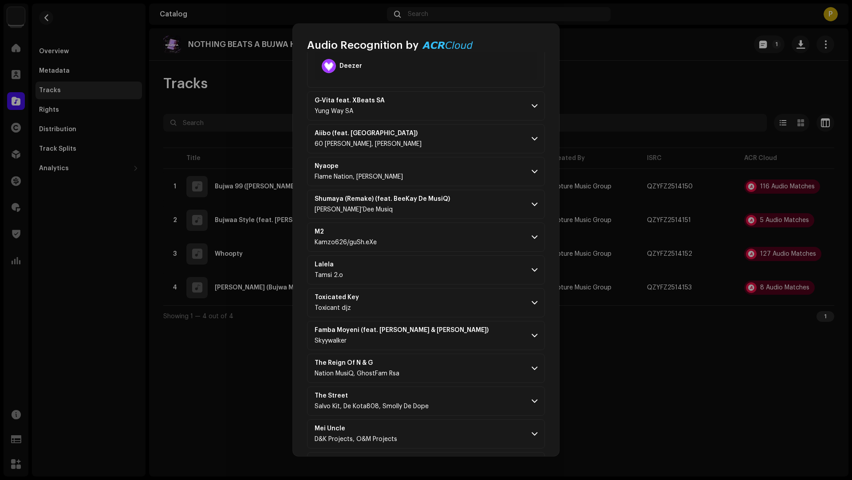
click at [439, 288] on p-accordion-header "Toxicated Key Toxicant djz" at bounding box center [426, 302] width 238 height 29
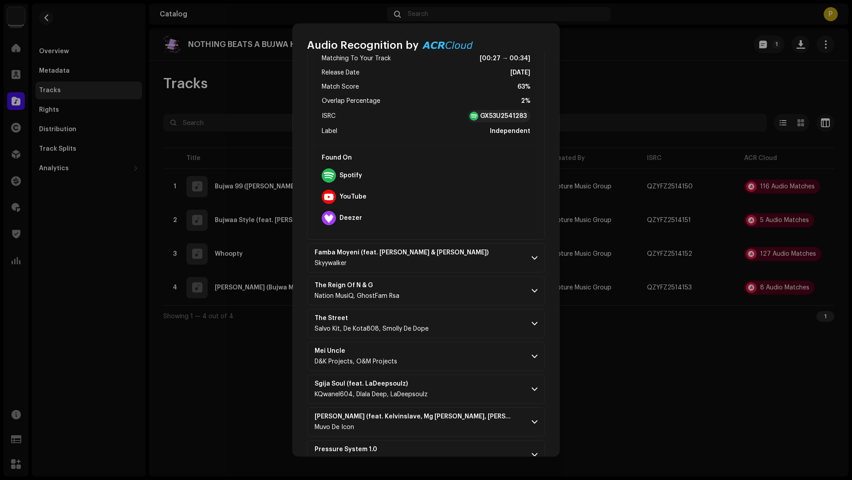
scroll to position [3779, 0]
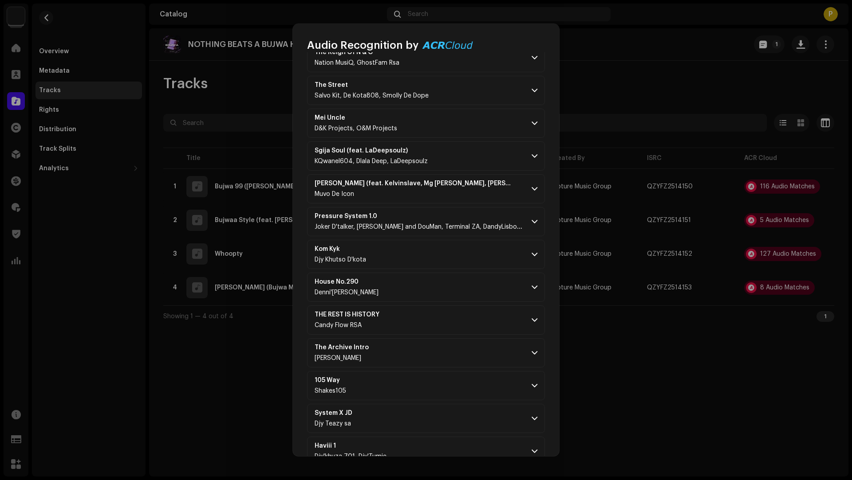
click at [430, 313] on p-accordion-header "THE REST IS HISTORY Candy Flow RSA" at bounding box center [426, 320] width 238 height 29
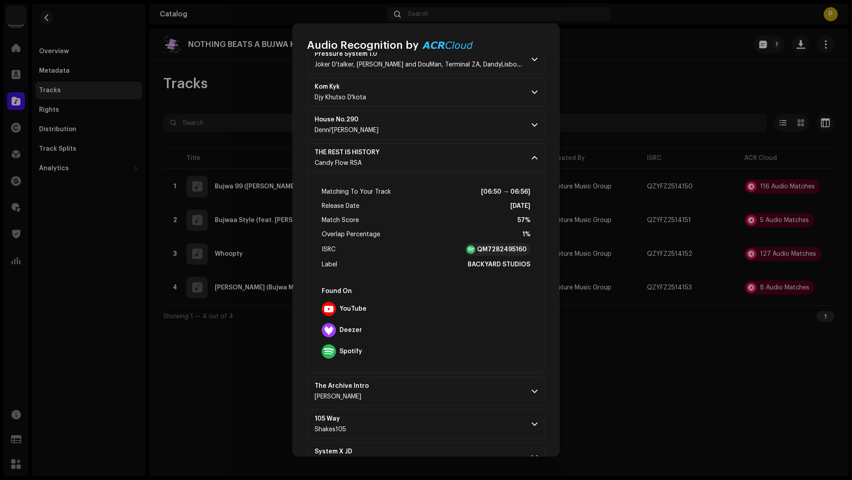
scroll to position [4312, 0]
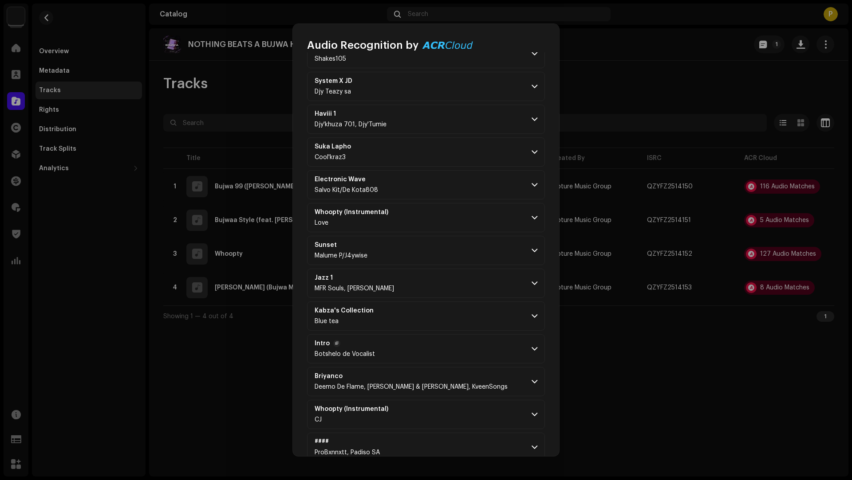
click at [419, 334] on p-accordion-header "Intro Botshelo de Vocalist" at bounding box center [426, 348] width 238 height 29
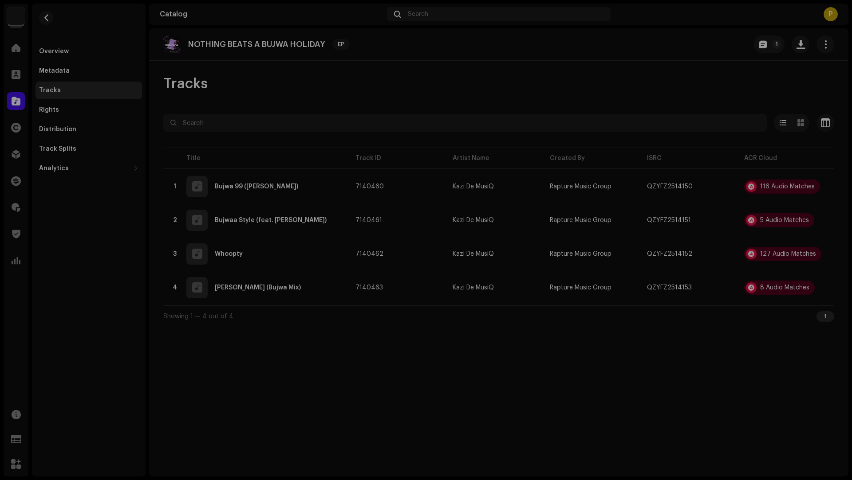
click at [688, 316] on div "Audio Recognition by Remix/Sample 85 Cover Song 42 All results require review/l…" at bounding box center [426, 240] width 852 height 480
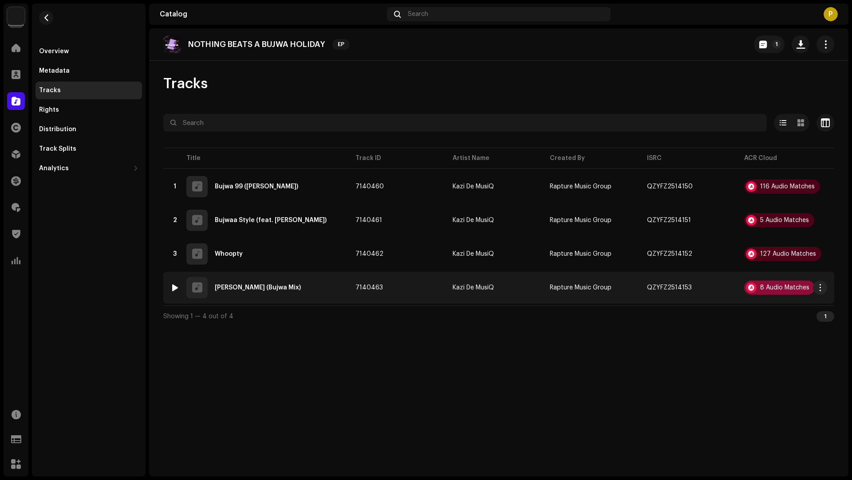
click at [781, 292] on div "8 Audio Matches" at bounding box center [779, 288] width 71 height 14
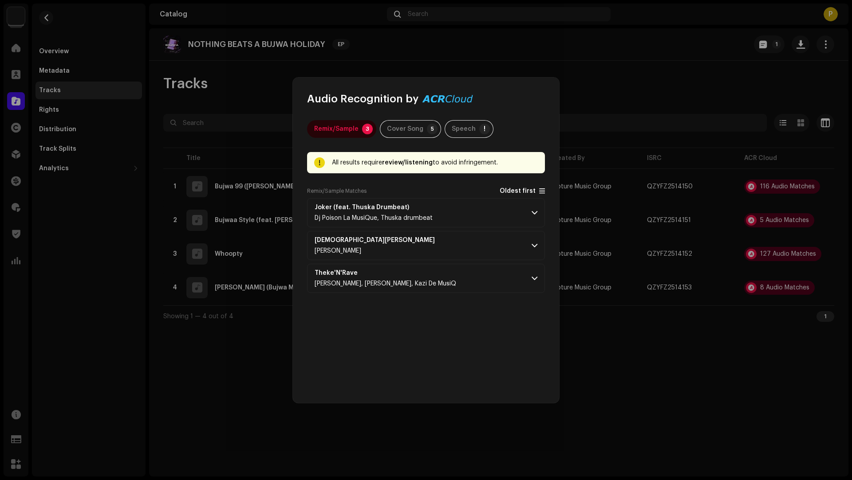
click at [511, 192] on span "Oldest first" at bounding box center [517, 191] width 36 height 7
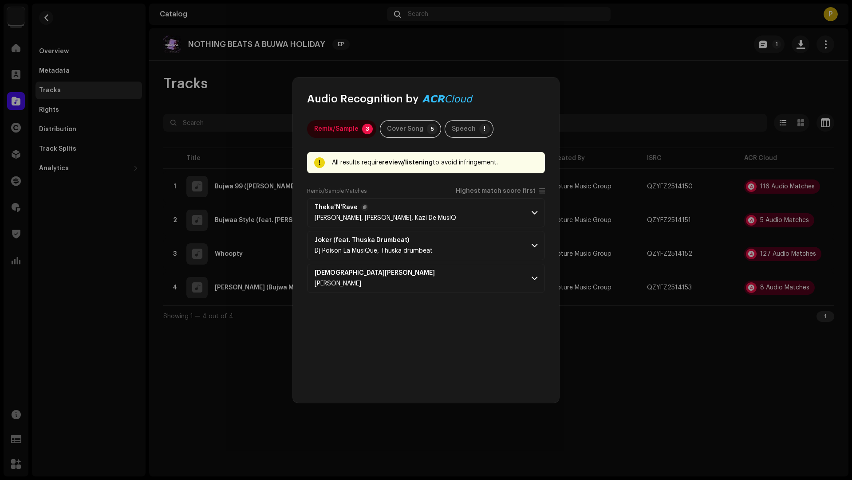
click at [500, 203] on p-accordion-header "Theke'N'Rave Cya Leejoy, Phemelo Rsa IX, Kazi De MusiQ" at bounding box center [426, 212] width 238 height 29
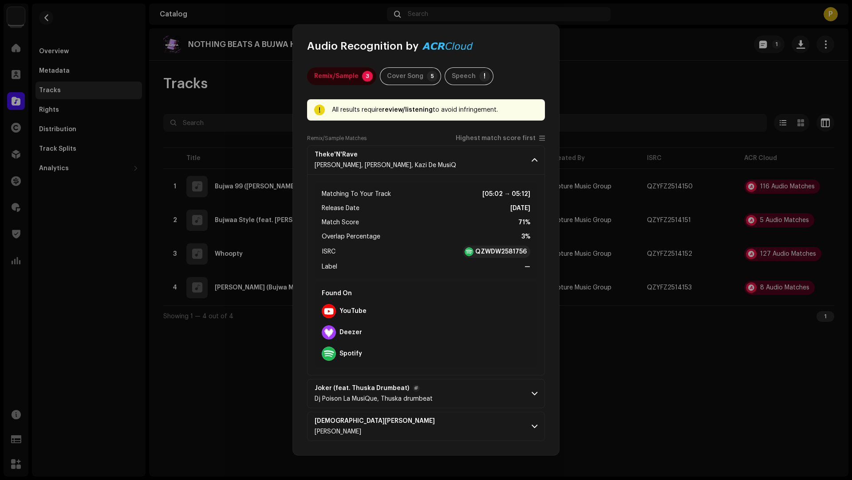
click at [451, 392] on p-accordion-header "Joker (feat. Thuska Drumbeat) Dj Poison La MusiQue, Thuska drumbeat" at bounding box center [426, 393] width 238 height 29
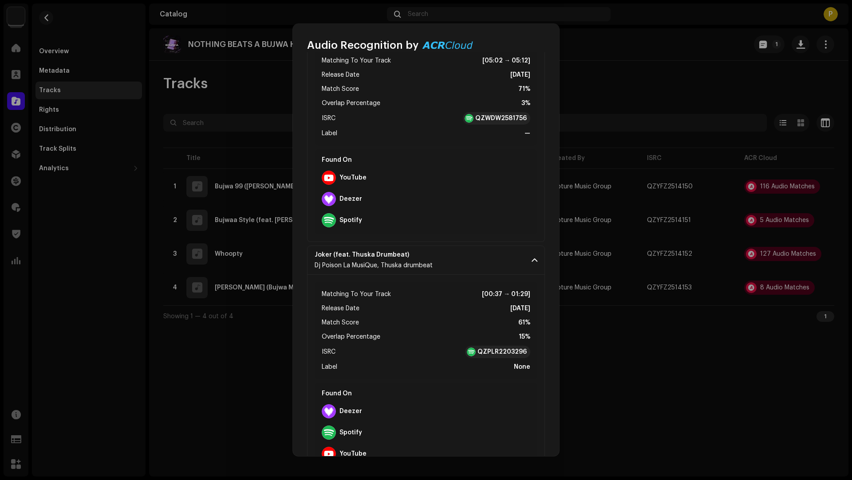
scroll to position [198, 0]
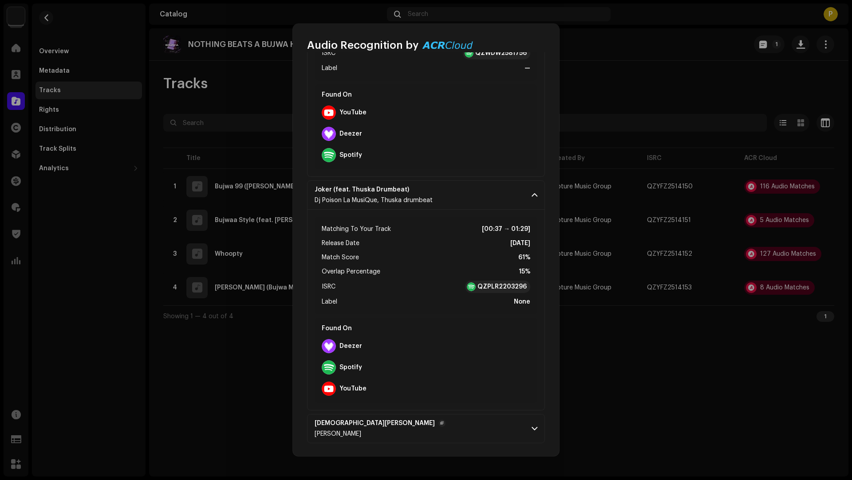
click at [442, 431] on p-accordion-header "Shisa Nyama Anthony Mugambwa Kasirivu" at bounding box center [426, 428] width 238 height 29
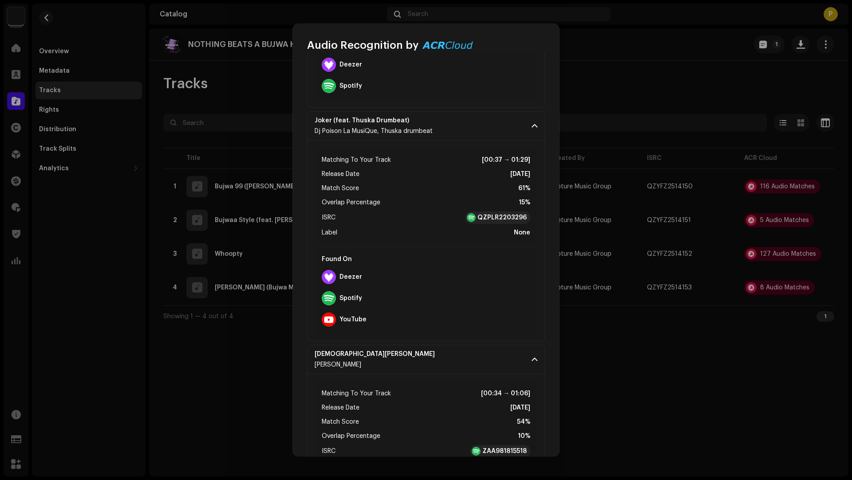
scroll to position [353, 0]
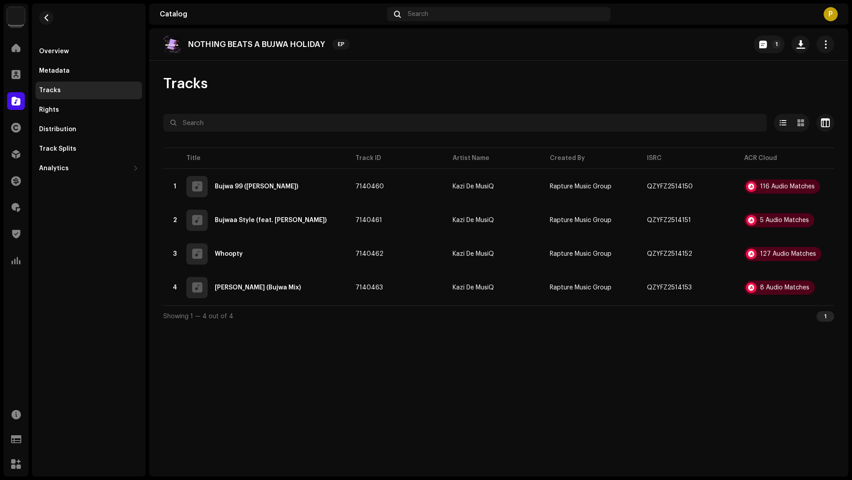
click at [711, 381] on div "Audio Recognition by Remix/Sample 3 Cover Song 5 Speech ! All results require r…" at bounding box center [426, 240] width 852 height 480
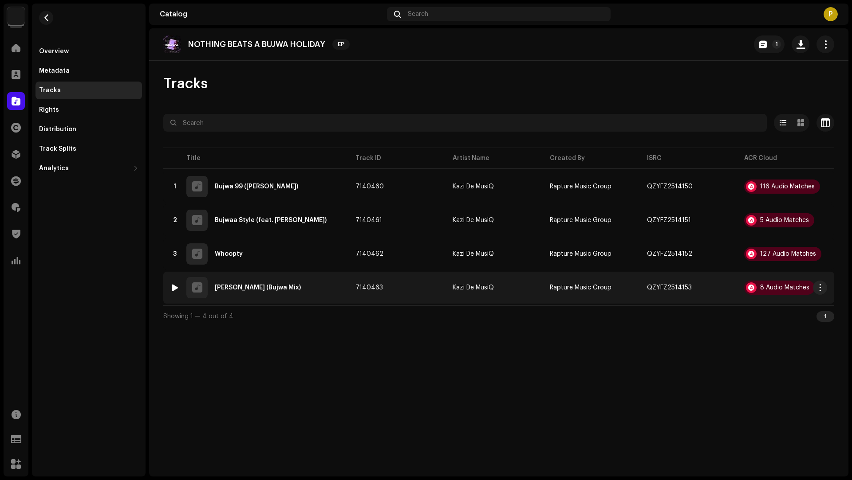
click at [411, 291] on td "7140463" at bounding box center [396, 288] width 97 height 32
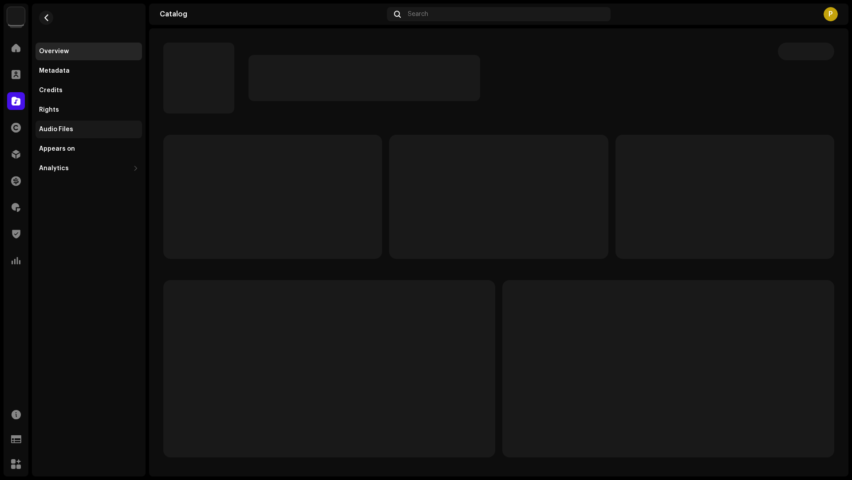
click at [69, 131] on div "Audio Files" at bounding box center [56, 129] width 34 height 7
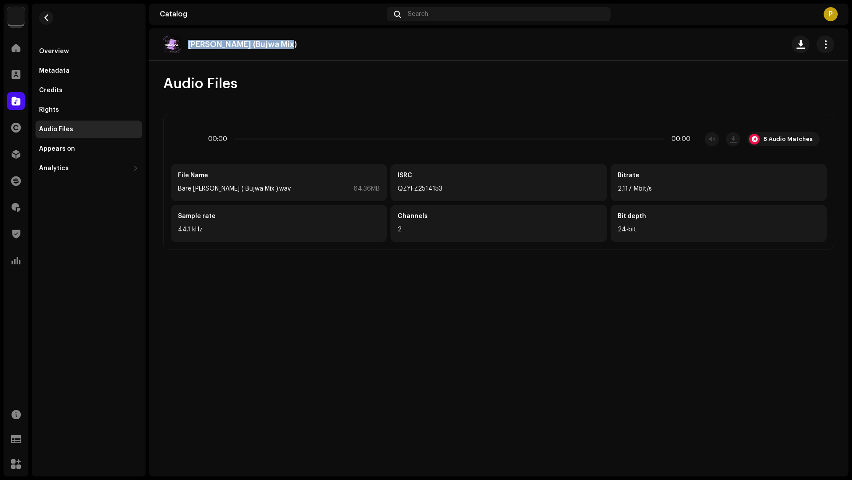
drag, startPoint x: 304, startPoint y: 37, endPoint x: 297, endPoint y: 31, distance: 9.4
click at [297, 31] on div "[PERSON_NAME] (Bujwa Mix)" at bounding box center [498, 44] width 699 height 32
copy p "[PERSON_NAME] (Bujwa Mix)"
click at [775, 139] on div "8 Audio Matches" at bounding box center [787, 139] width 49 height 7
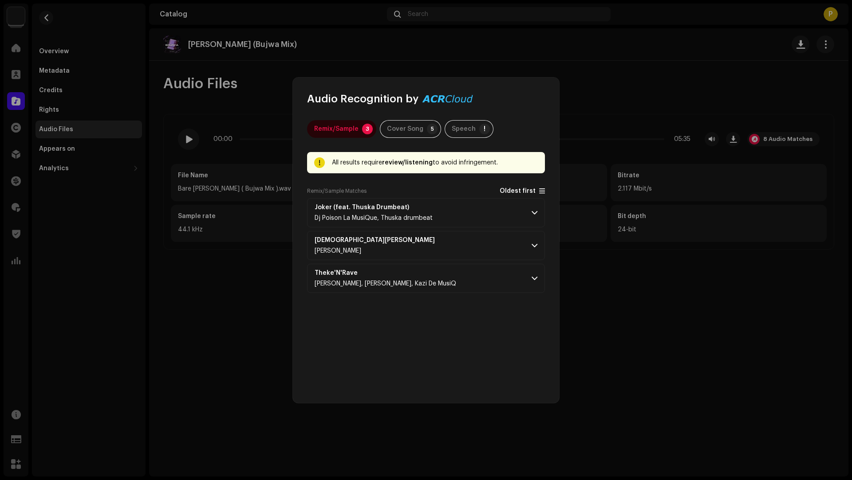
click at [515, 191] on span "Oldest first" at bounding box center [517, 191] width 36 height 7
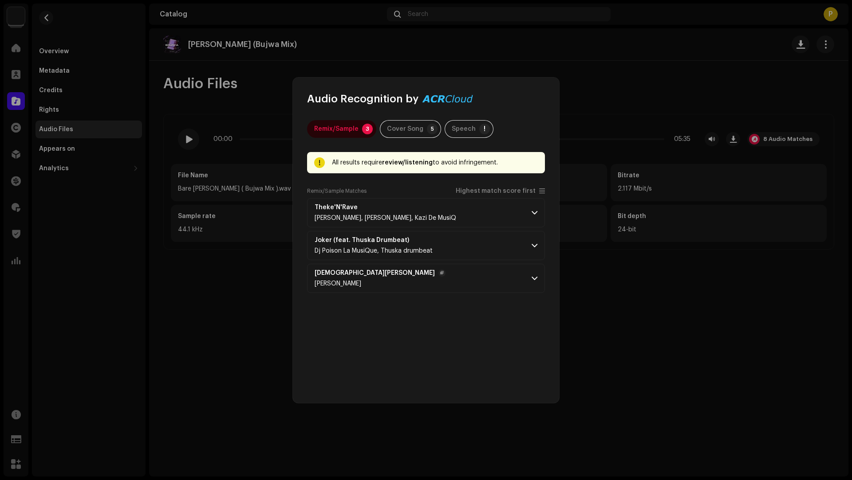
click at [460, 276] on p-accordion-header "Shisa Nyama Anthony Mugambwa Kasirivu" at bounding box center [426, 278] width 238 height 29
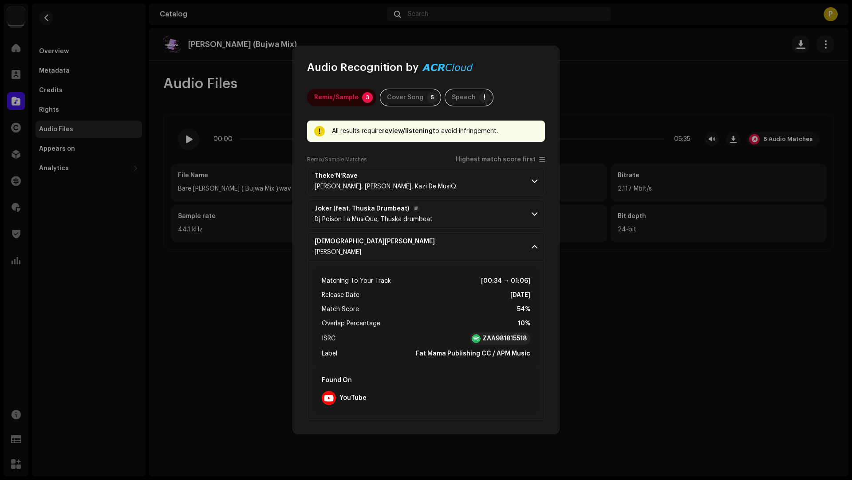
click at [457, 223] on p-accordion-header "Joker (feat. Thuska Drumbeat) Dj Poison La MusiQue, Thuska drumbeat" at bounding box center [426, 214] width 238 height 29
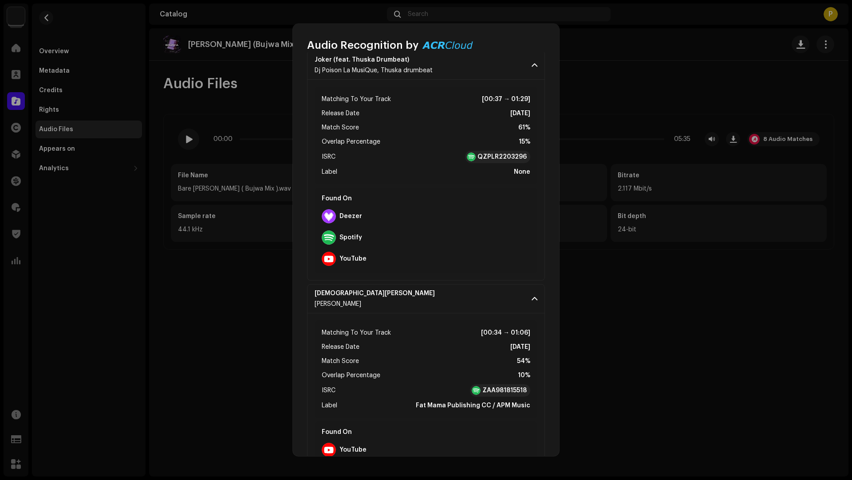
scroll to position [124, 0]
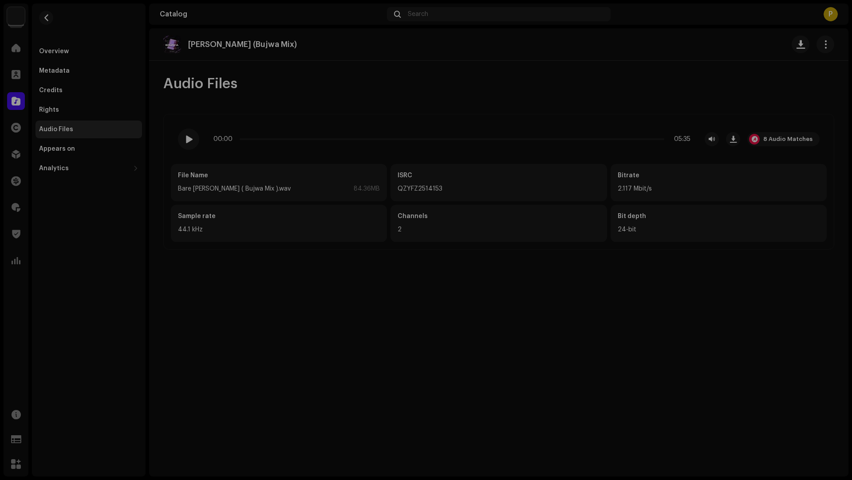
drag, startPoint x: 154, startPoint y: 206, endPoint x: 138, endPoint y: 178, distance: 32.6
click at [154, 206] on div "Audio Recognition by Remix/Sample 3 Cover Song 5 Speech ! All results require r…" at bounding box center [426, 240] width 852 height 480
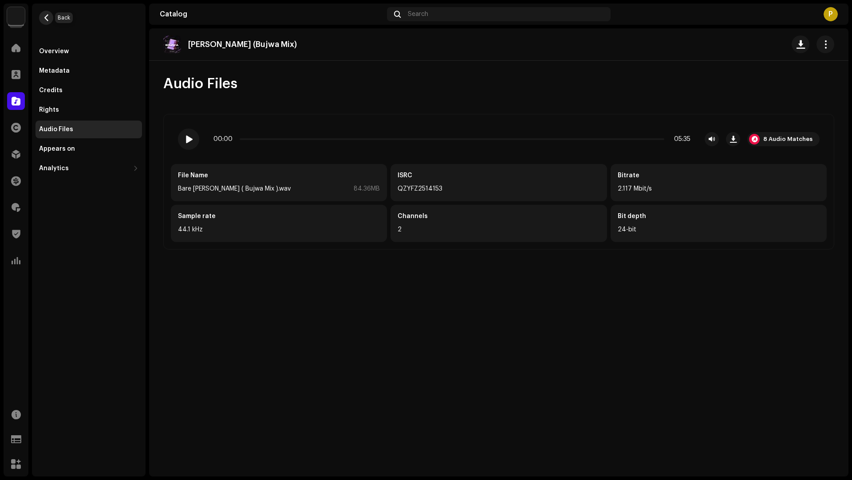
click at [49, 15] on span "button" at bounding box center [46, 17] width 7 height 7
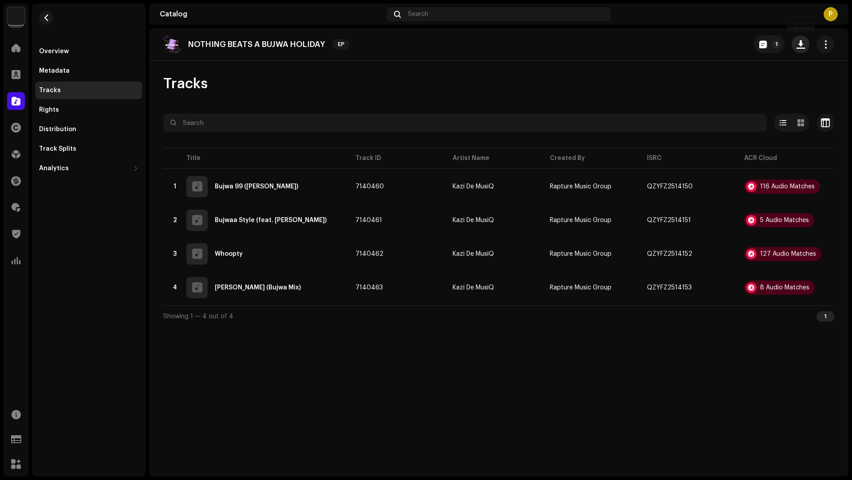
click at [803, 43] on span "button" at bounding box center [800, 44] width 8 height 7
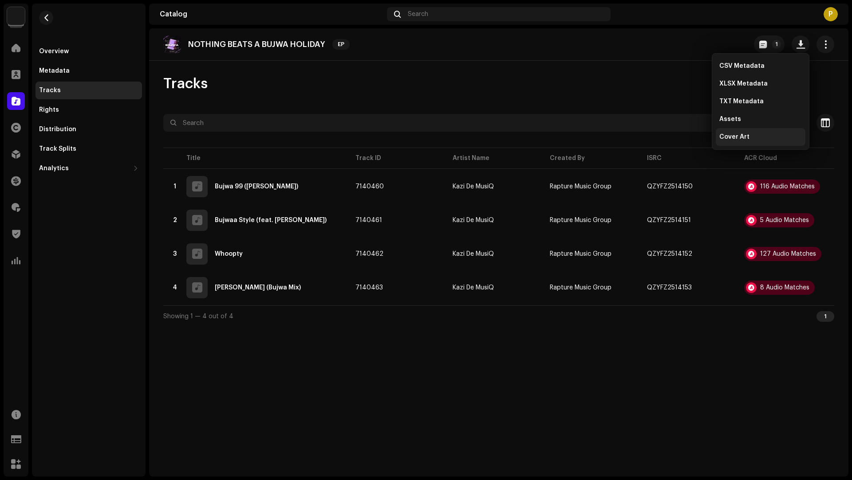
click at [736, 135] on span "Cover Art" at bounding box center [734, 137] width 30 height 7
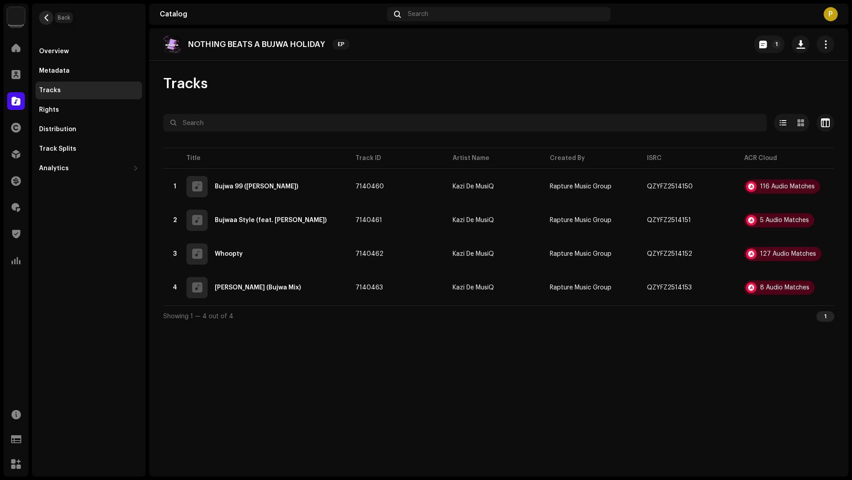
click at [46, 16] on span "button" at bounding box center [46, 17] width 7 height 7
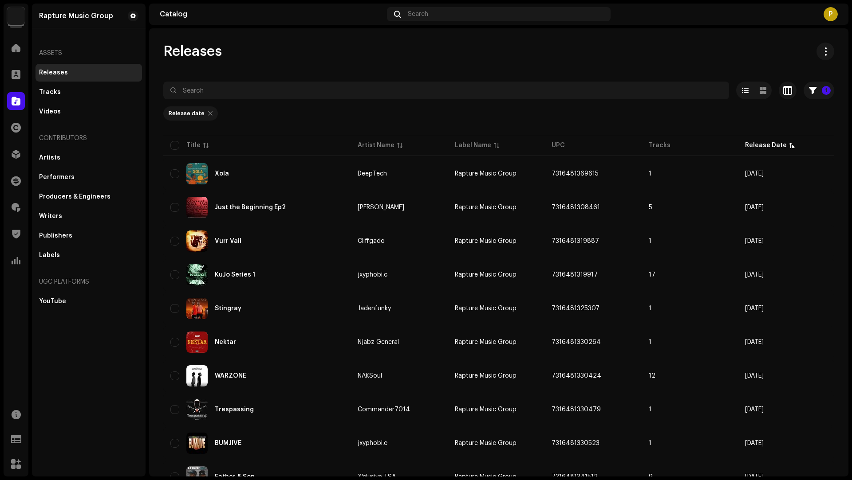
scroll to position [511, 0]
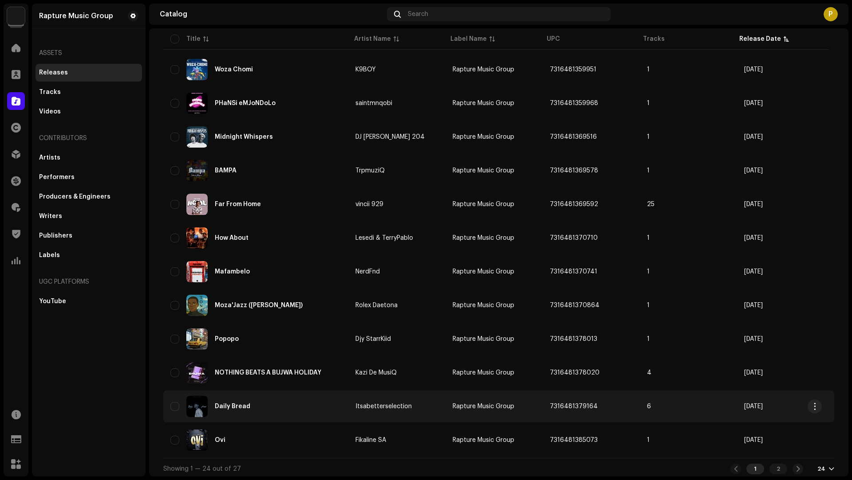
click at [309, 401] on div "Daily Bread" at bounding box center [255, 406] width 171 height 21
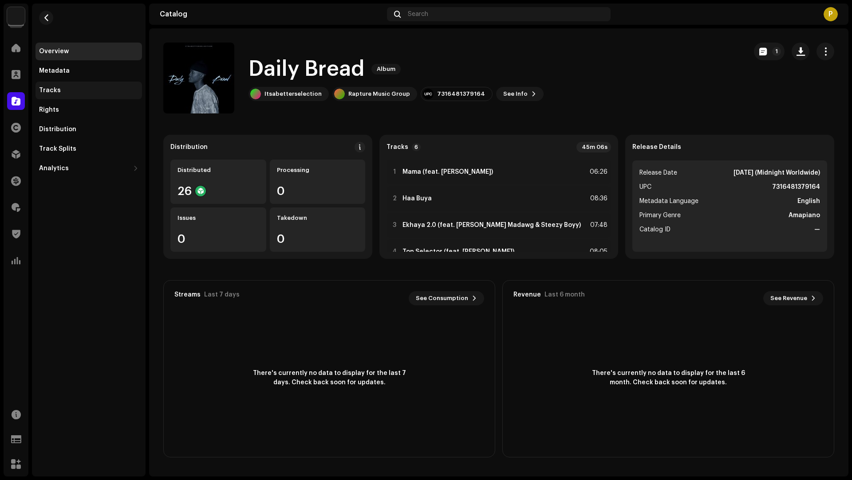
click at [103, 88] on div "Tracks" at bounding box center [88, 90] width 99 height 7
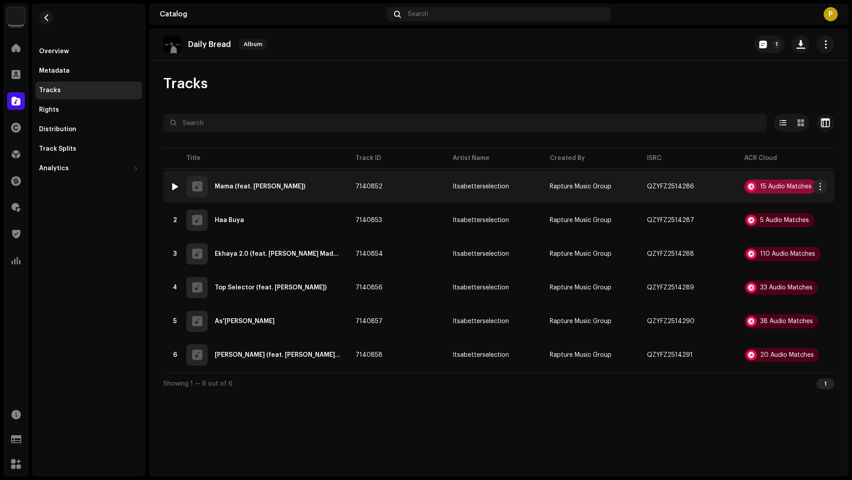
click at [778, 185] on div "15 Audio Matches" at bounding box center [785, 187] width 51 height 6
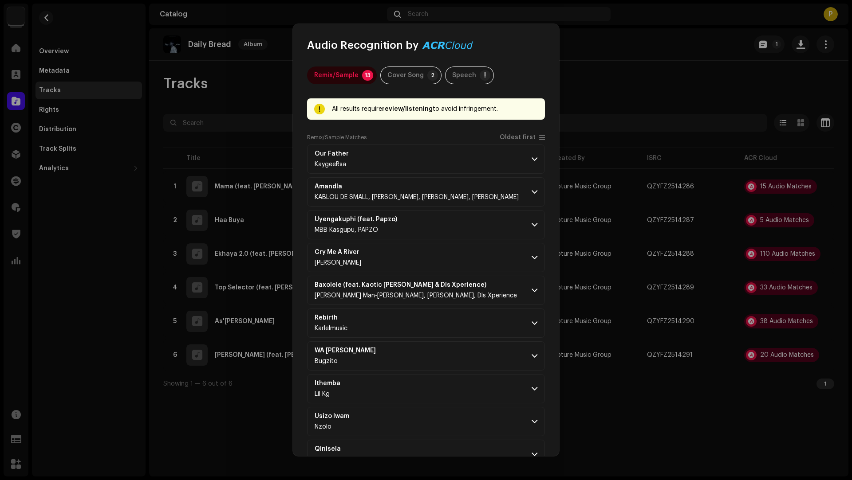
click at [516, 143] on div "Remix/Sample Matches Oldest first" at bounding box center [426, 139] width 238 height 11
click at [504, 135] on span "Oldest first" at bounding box center [517, 137] width 36 height 7
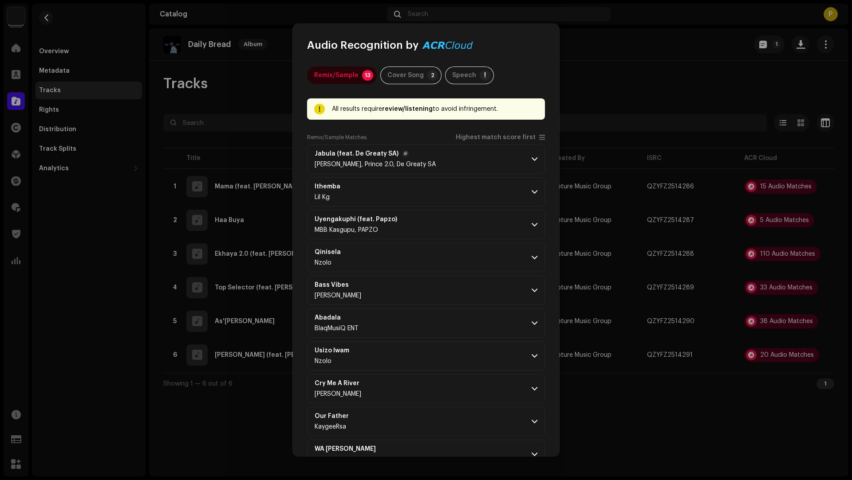
click at [462, 156] on p-accordion-header "Jabula (feat. De Greaty SA) Lil Mh, Prince 2.0, De Greaty SA" at bounding box center [426, 159] width 238 height 29
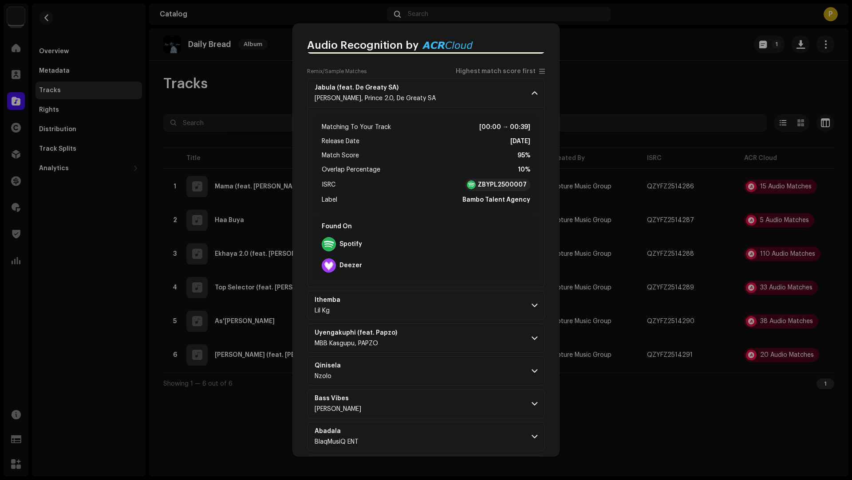
scroll to position [301, 0]
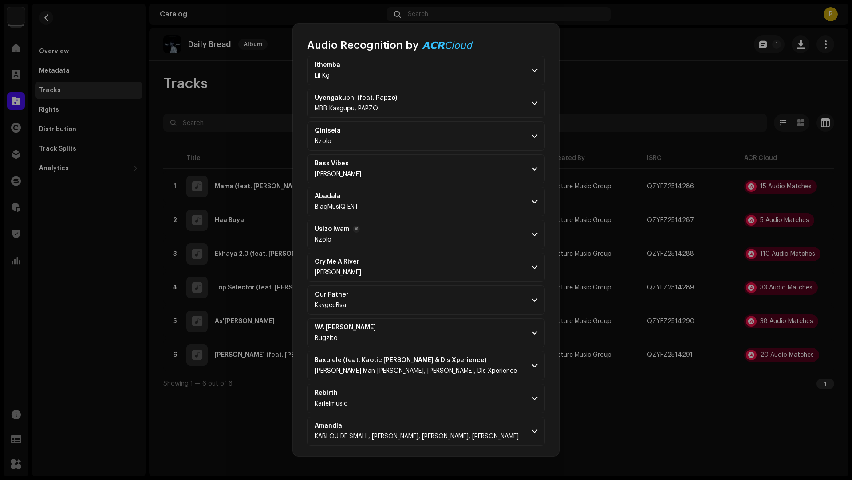
click at [428, 233] on p-accordion-header "Usizo lwam Nzolo" at bounding box center [426, 234] width 238 height 29
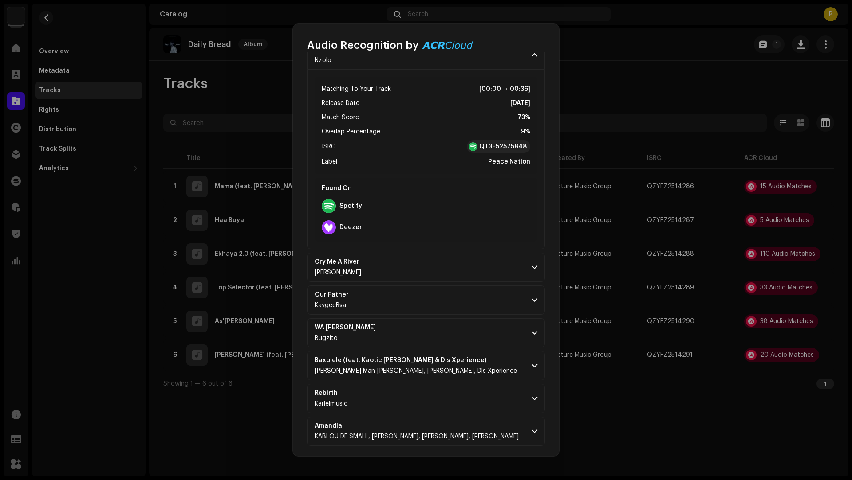
click at [429, 237] on div "Found On Spotify Deezer" at bounding box center [425, 210] width 223 height 64
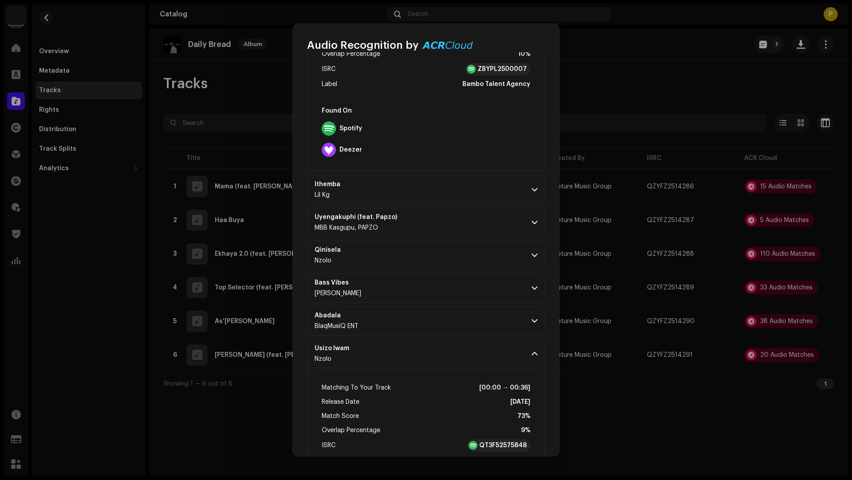
scroll to position [78, 0]
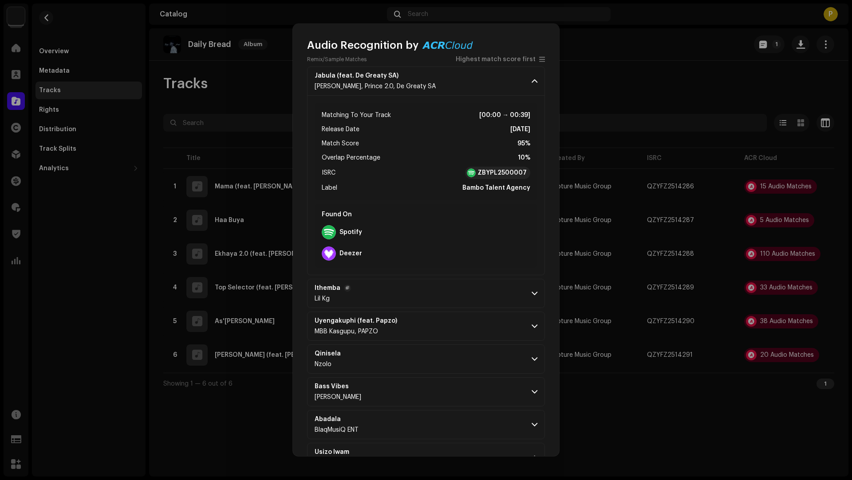
click at [435, 294] on p-accordion-header "Ithemba Lil Kg" at bounding box center [426, 293] width 238 height 29
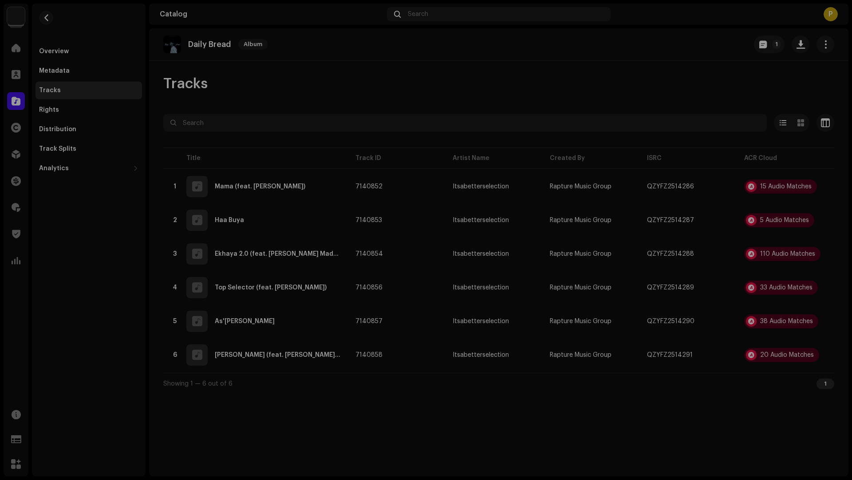
click at [727, 420] on div "Audio Recognition by Remix/Sample 13 Cover Song 2 Speech ! All results require …" at bounding box center [426, 240] width 852 height 480
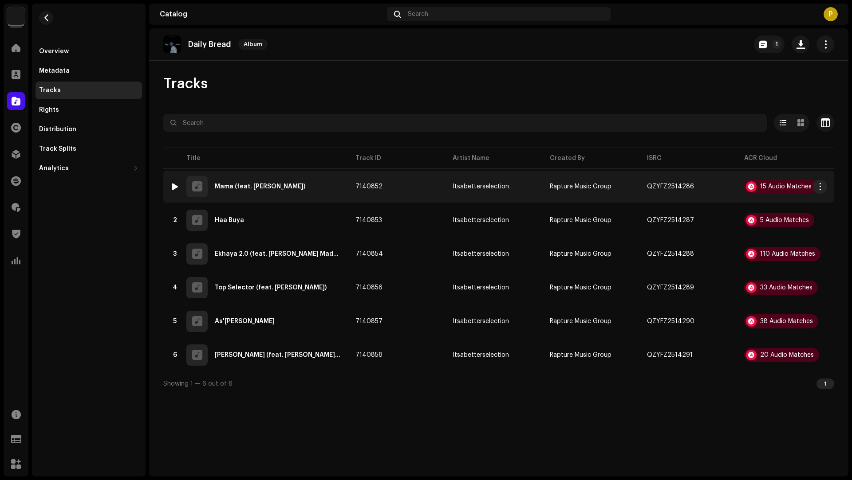
click at [318, 188] on div "1 Mama (feat. Reggie Madawg)" at bounding box center [255, 186] width 171 height 21
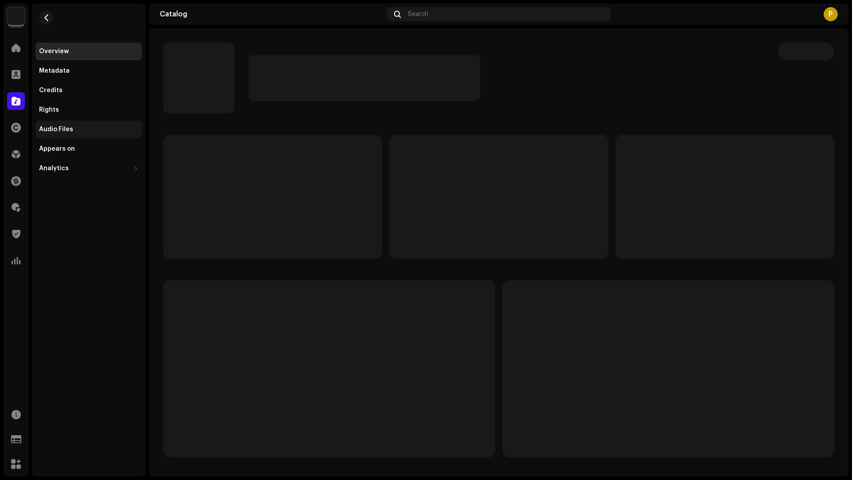
click at [62, 130] on div "Audio Files" at bounding box center [56, 129] width 34 height 7
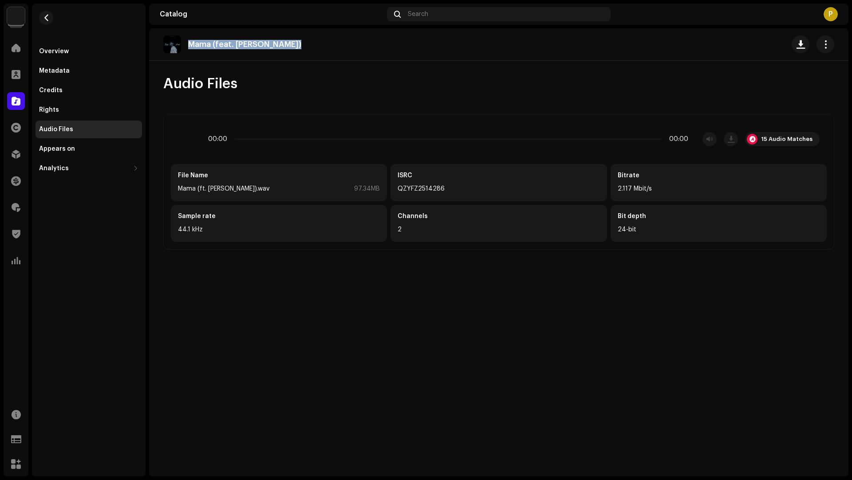
drag, startPoint x: 324, startPoint y: 44, endPoint x: 314, endPoint y: 37, distance: 12.2
click at [314, 37] on div "Mama (feat. [PERSON_NAME])" at bounding box center [498, 44] width 671 height 18
copy p "Mama (feat. [PERSON_NAME])"
click at [788, 141] on div "15 Audio Matches" at bounding box center [786, 139] width 51 height 7
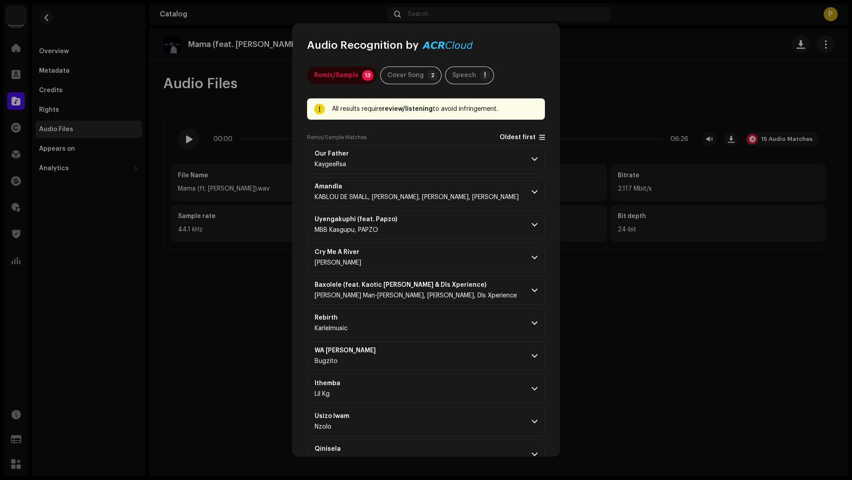
drag, startPoint x: 507, startPoint y: 134, endPoint x: 503, endPoint y: 137, distance: 4.8
click at [508, 134] on span "Oldest first" at bounding box center [517, 137] width 36 height 7
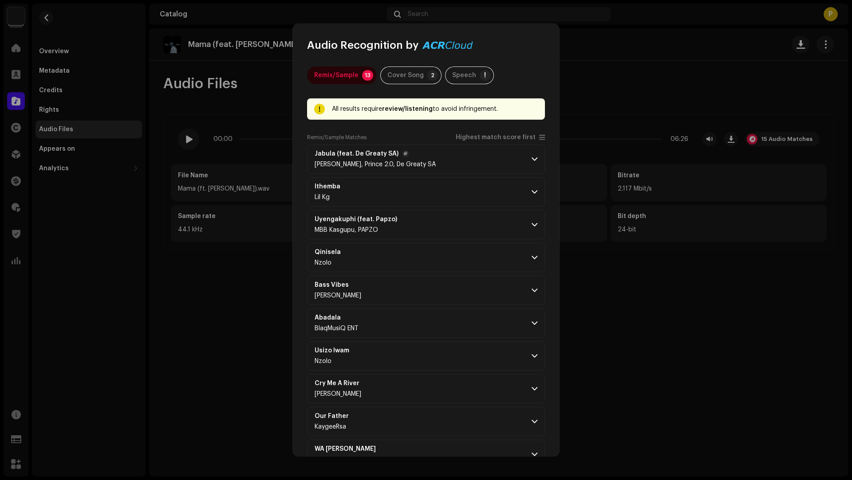
click at [483, 157] on p-accordion-header "Jabula (feat. De Greaty SA) Lil Mh, Prince 2.0, De Greaty SA" at bounding box center [426, 159] width 238 height 29
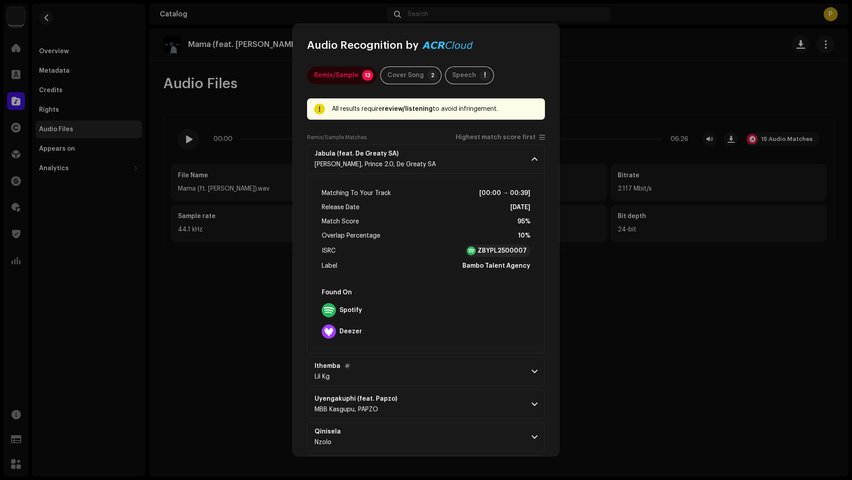
click at [429, 365] on p-accordion-header "Ithemba Lil Kg" at bounding box center [426, 371] width 238 height 29
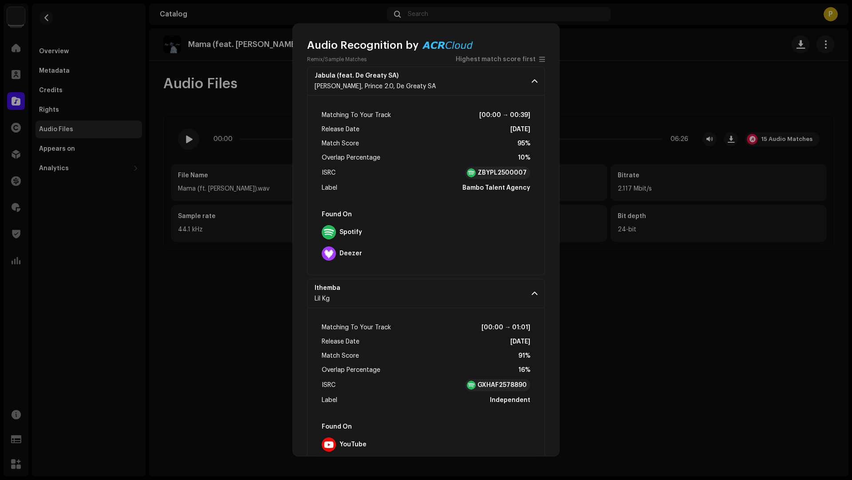
scroll to position [77, 0]
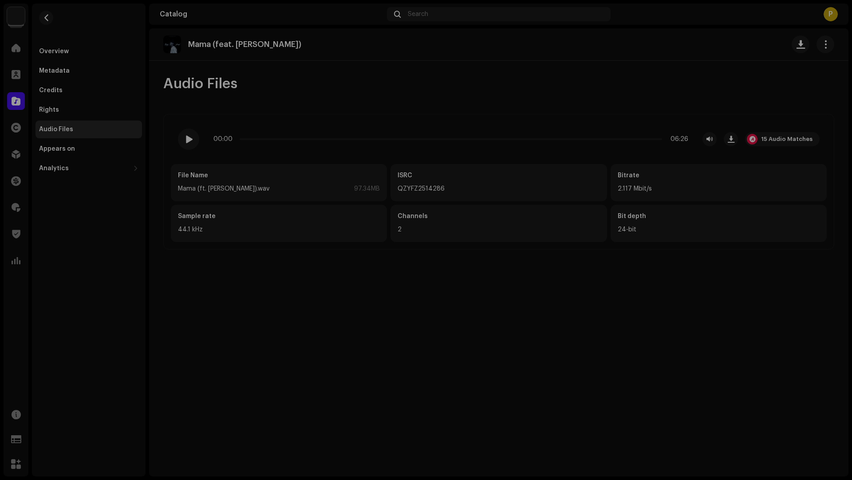
drag, startPoint x: 135, startPoint y: 144, endPoint x: 118, endPoint y: 114, distance: 35.4
click at [135, 145] on div "Audio Recognition by Remix/Sample 13 Cover Song 2 Speech ! All results require …" at bounding box center [426, 240] width 852 height 480
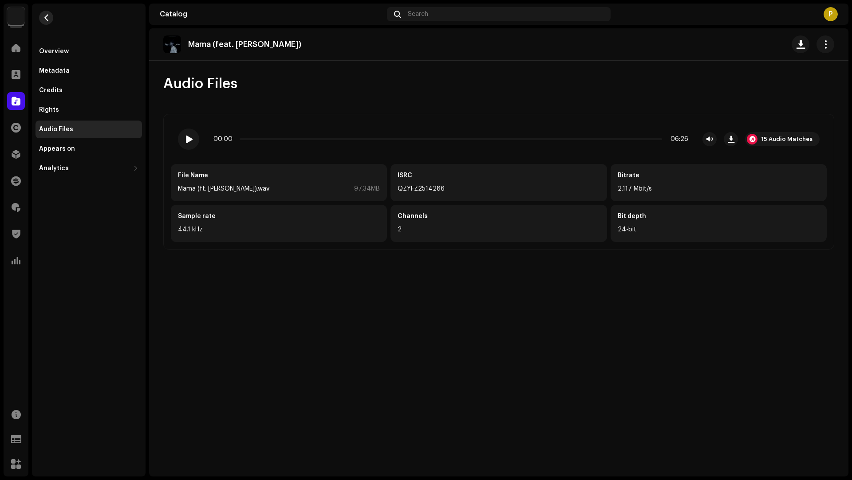
click at [50, 18] on button "button" at bounding box center [46, 18] width 14 height 14
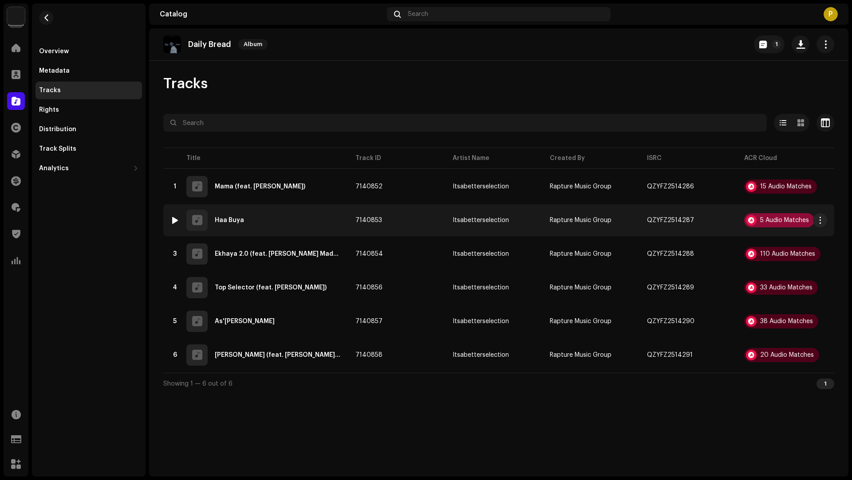
click at [759, 220] on div "5 Audio Matches" at bounding box center [779, 220] width 70 height 14
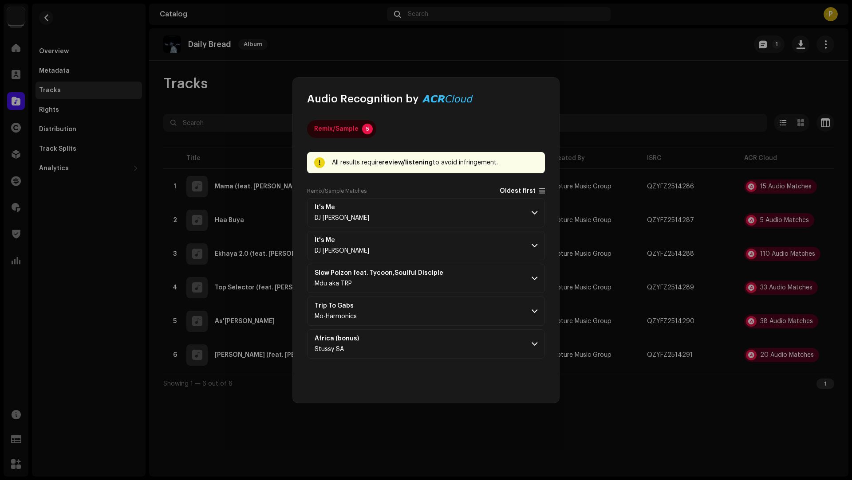
click at [517, 190] on span "Oldest first" at bounding box center [517, 191] width 36 height 7
click at [467, 212] on p-accordion-header "Slow Poizon feat. Tycoon,Soulful Disciple Mdu aka TRP" at bounding box center [426, 212] width 238 height 29
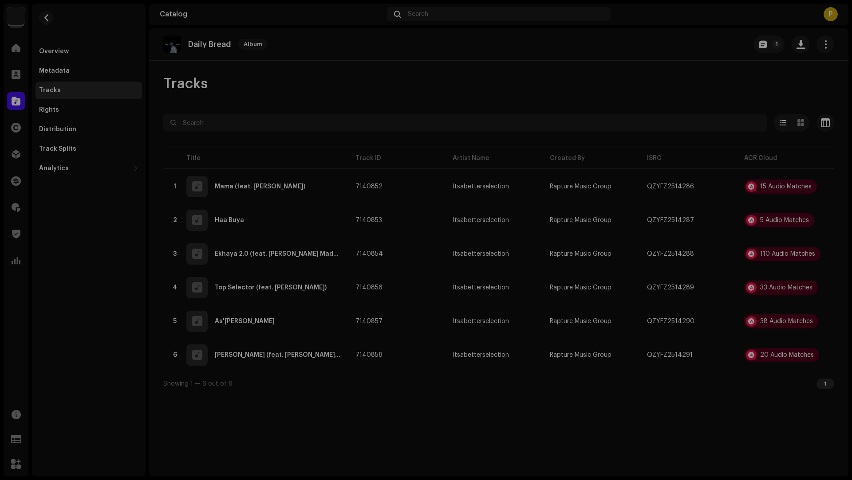
click at [711, 404] on div "Audio Recognition by Remix/Sample 5 All results require review/listening to avo…" at bounding box center [426, 240] width 852 height 480
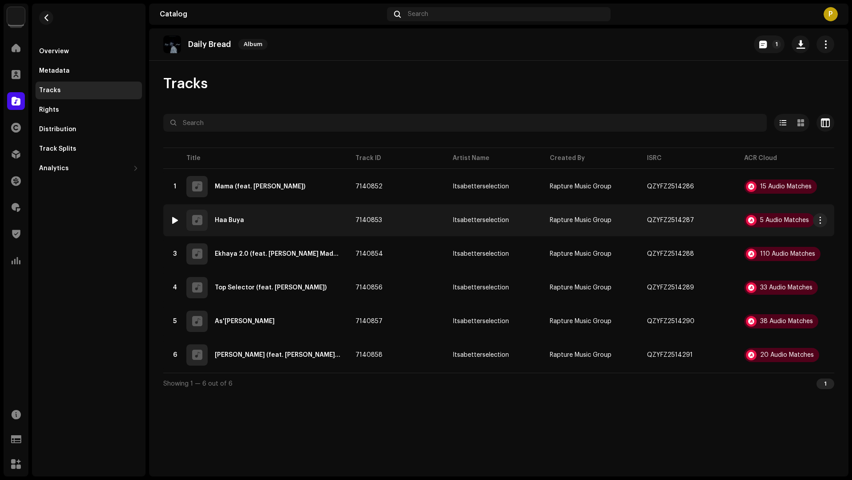
click at [302, 230] on div "2 Haa Buya" at bounding box center [255, 220] width 171 height 21
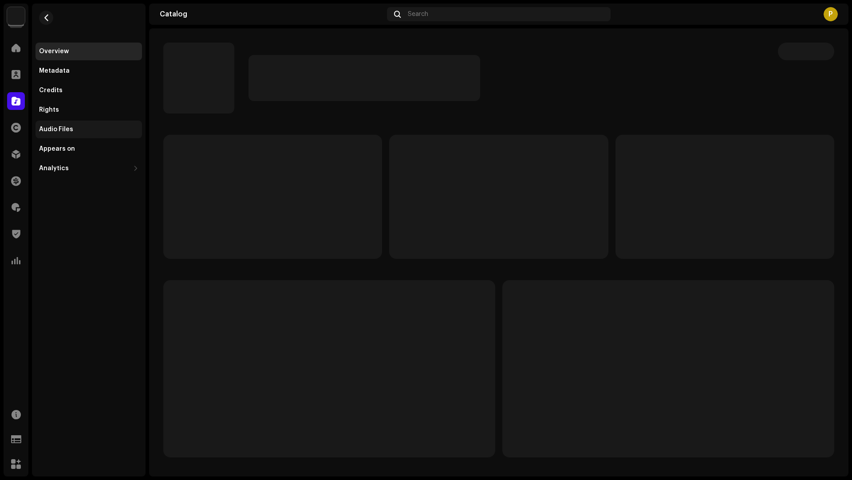
click at [78, 135] on div "Audio Files" at bounding box center [88, 130] width 106 height 18
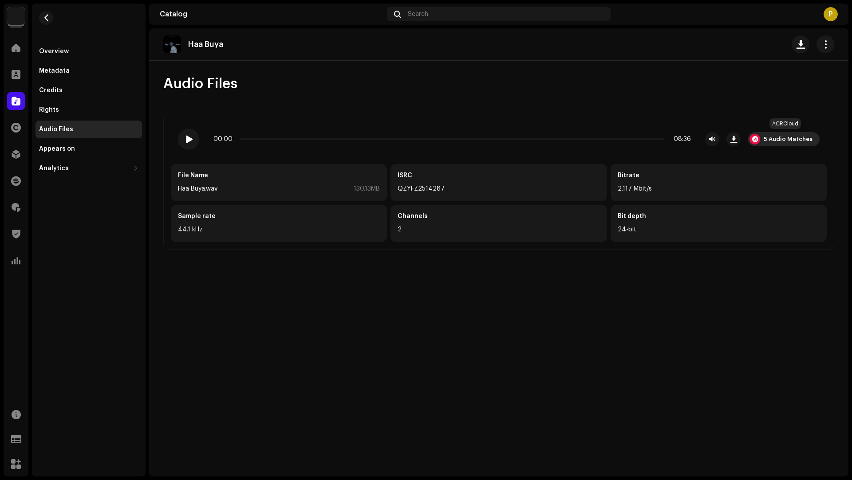
click at [784, 136] on div "5 Audio Matches" at bounding box center [787, 139] width 49 height 7
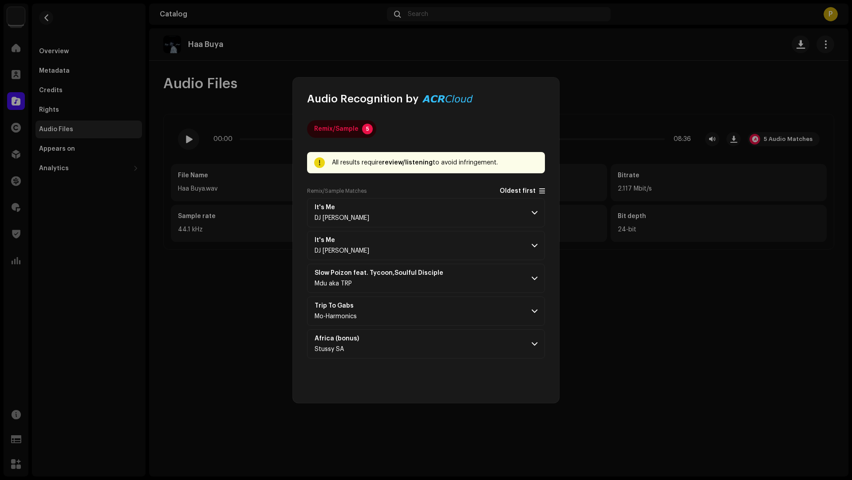
click at [527, 189] on span "Oldest first" at bounding box center [517, 191] width 36 height 7
click at [471, 243] on p-accordion-header "Trip To Gabs Mo-Harmonics" at bounding box center [426, 245] width 238 height 29
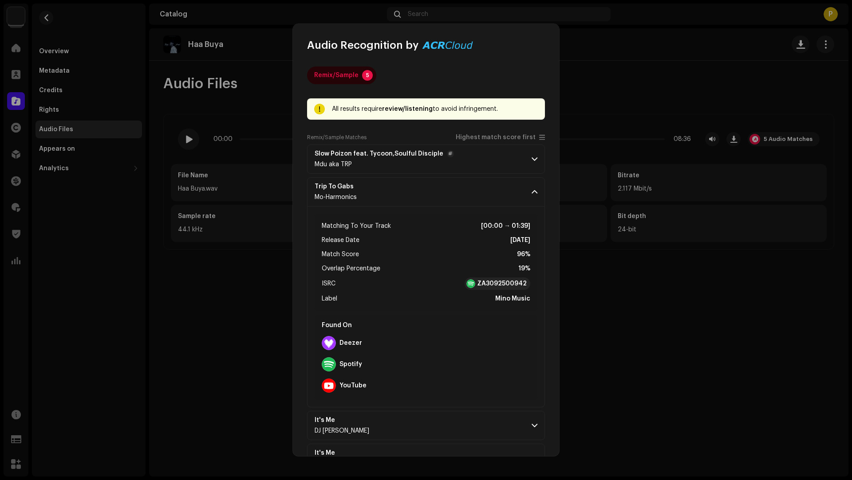
click at [479, 162] on p-accordion-header "Slow Poizon feat. Tycoon,Soulful Disciple Mdu aka TRP" at bounding box center [426, 159] width 238 height 29
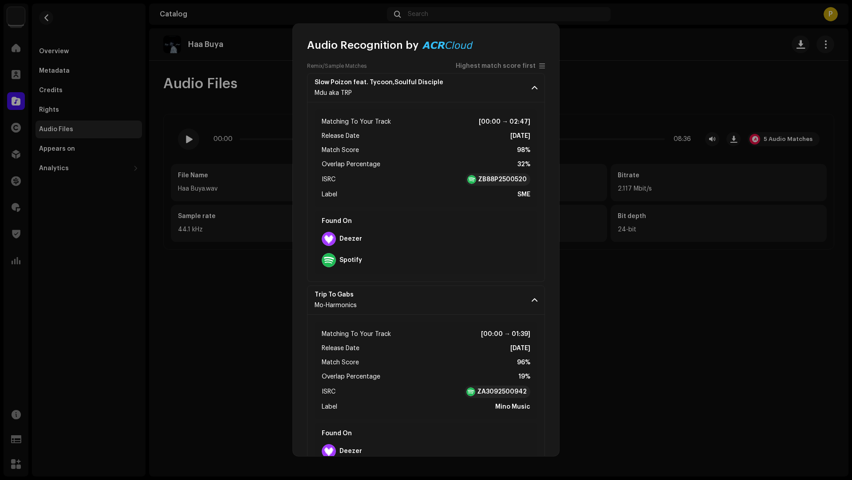
scroll to position [69, 0]
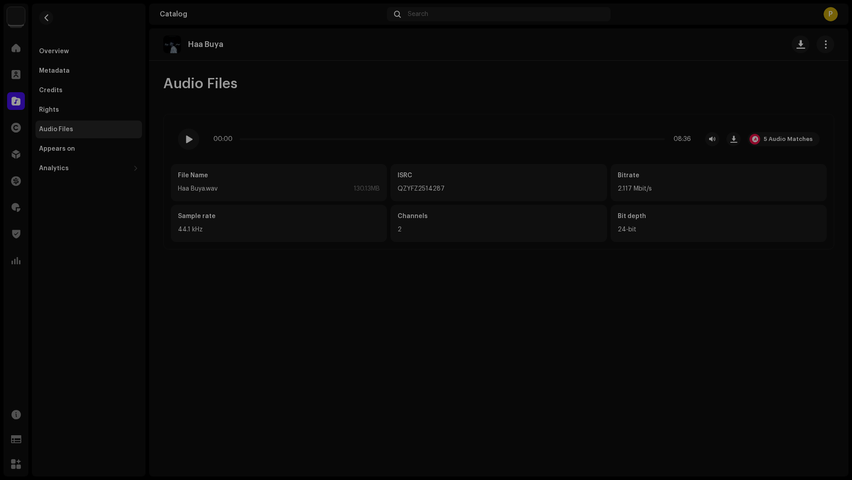
click at [245, 55] on div "Audio Recognition by Remix/Sample 5 All results require review/listening to avo…" at bounding box center [426, 240] width 852 height 480
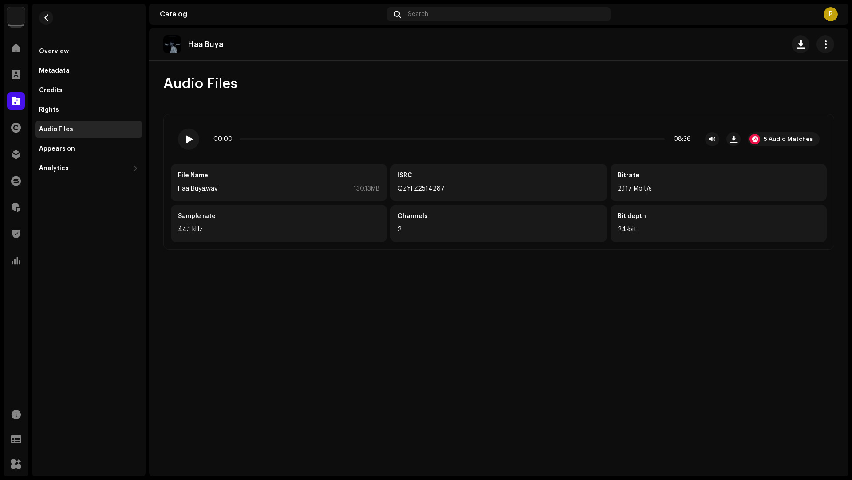
click at [214, 43] on p "Haa Buya" at bounding box center [205, 44] width 35 height 9
drag, startPoint x: 214, startPoint y: 43, endPoint x: 199, endPoint y: 44, distance: 15.1
click at [199, 44] on p "Haa Buya" at bounding box center [205, 44] width 35 height 9
copy p "Haa Buya"
click at [44, 16] on span "button" at bounding box center [46, 17] width 7 height 7
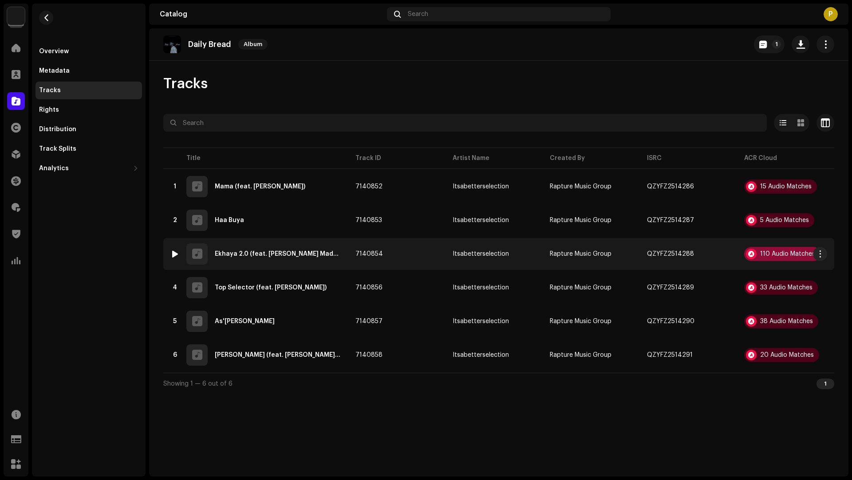
click at [779, 253] on div "110 Audio Matches" at bounding box center [787, 254] width 55 height 6
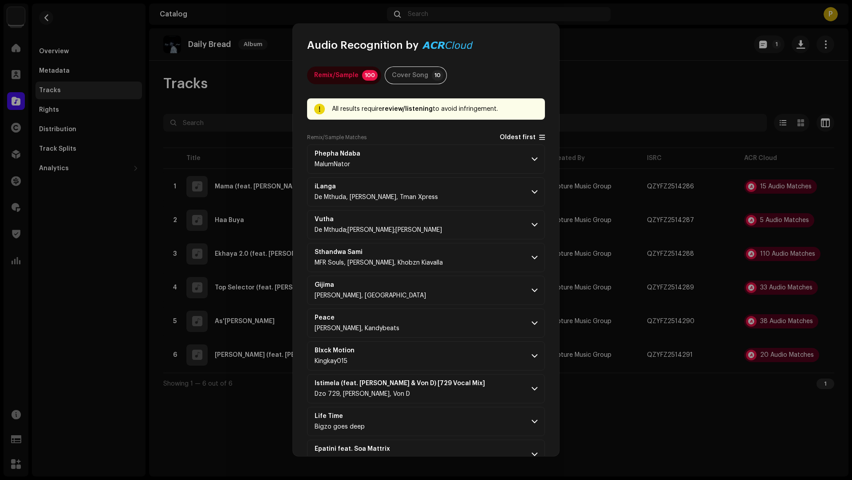
click at [503, 137] on span "Oldest first" at bounding box center [517, 137] width 36 height 7
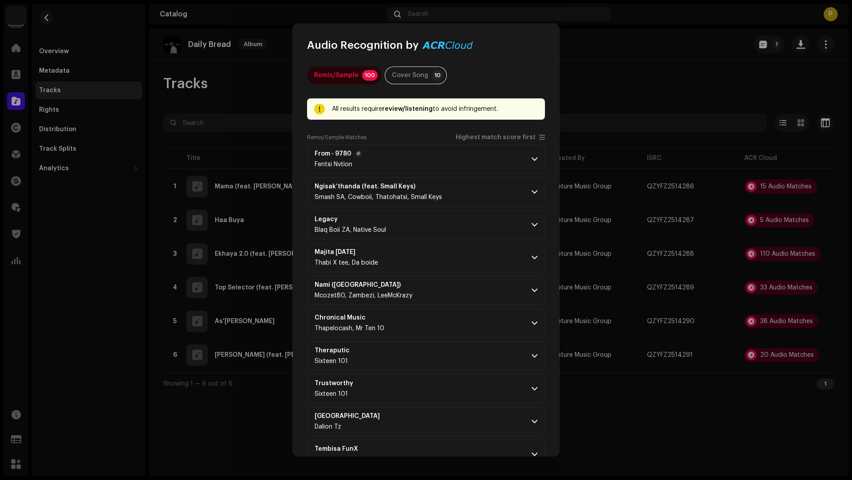
click at [478, 158] on p-accordion-header "From - 9780 Fentsi Nvtion" at bounding box center [426, 159] width 238 height 29
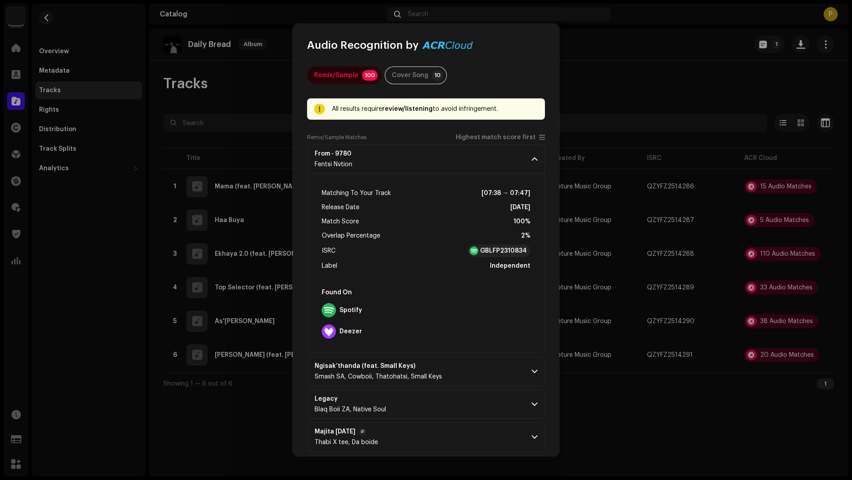
scroll to position [243, 0]
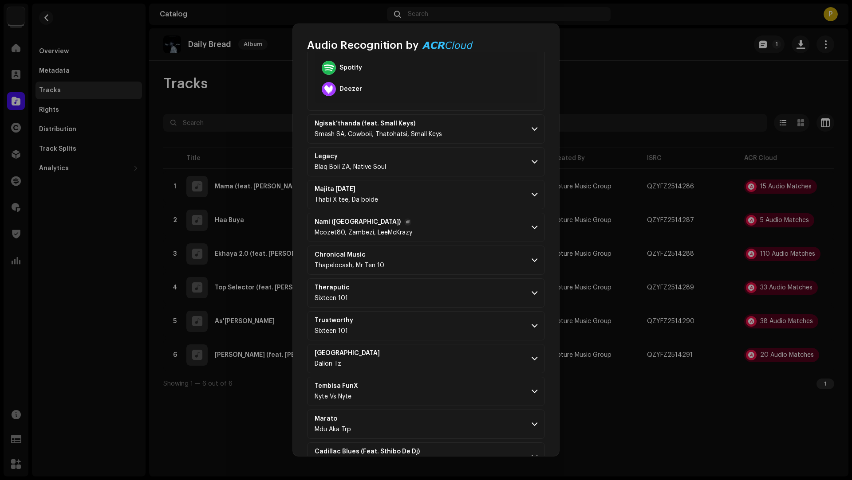
click at [478, 218] on p-accordion-header "Nami (Ngiyakhala) Mcozet80, Zambezi, LeeMcKrazy" at bounding box center [426, 227] width 238 height 29
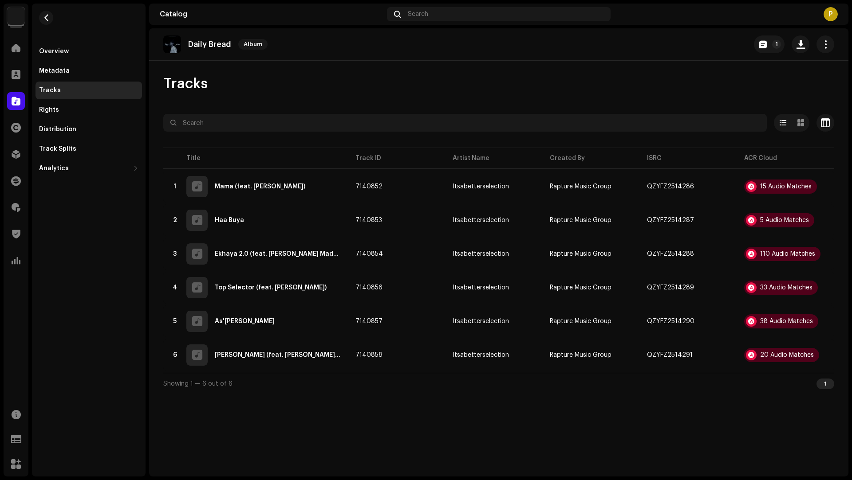
click at [630, 387] on div "Audio Recognition by Remix/Sample 100 Cover Song 10 All results require review/…" at bounding box center [426, 240] width 852 height 480
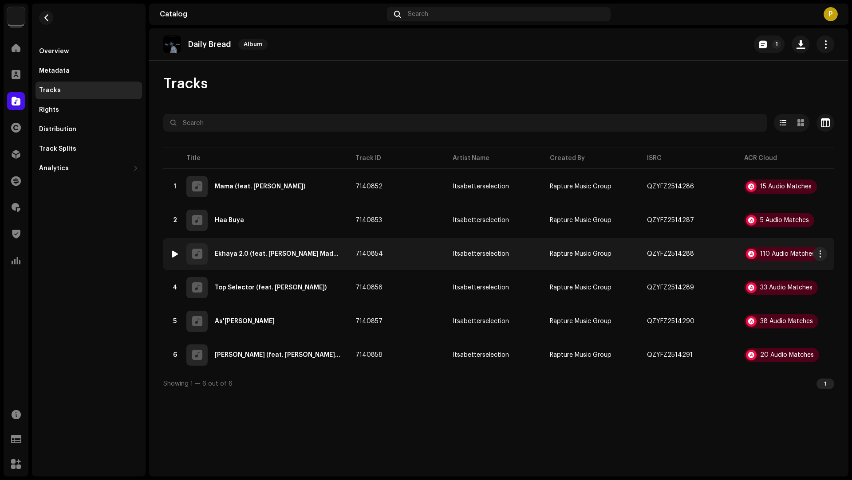
click at [379, 258] on td "7140854" at bounding box center [396, 254] width 97 height 32
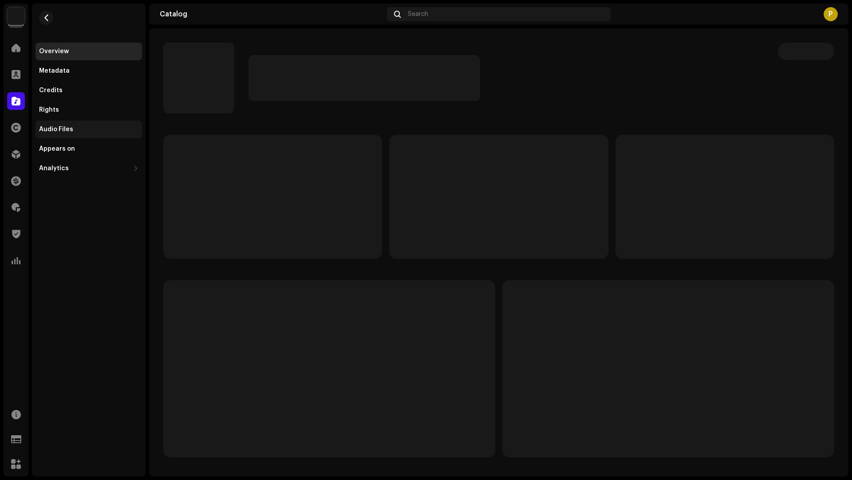
click at [79, 122] on div "Audio Files" at bounding box center [88, 130] width 106 height 18
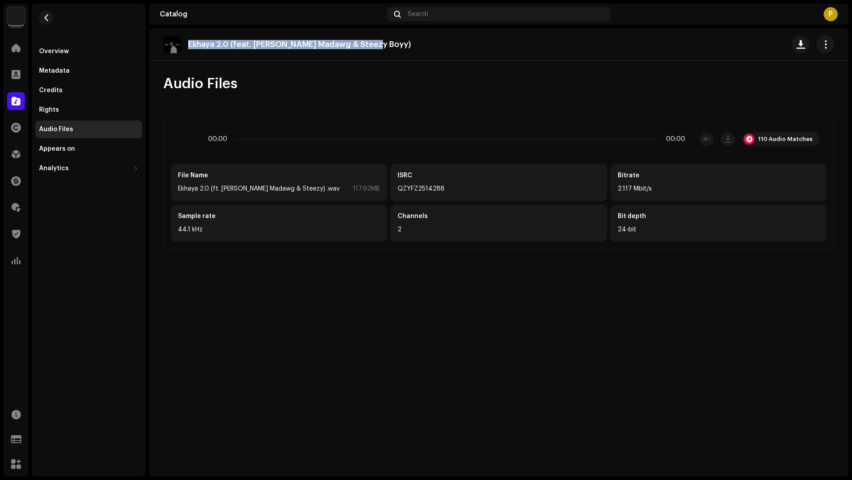
drag, startPoint x: 374, startPoint y: 45, endPoint x: 373, endPoint y: 35, distance: 9.8
click at [373, 35] on div "Ekhaya 2.0 (feat. [PERSON_NAME] Madawg & Steezy Boyy)" at bounding box center [290, 44] width 255 height 18
copy p "Ekhaya 2.0 (feat. [PERSON_NAME] Madawg & Steezy Boyy)"
click at [777, 144] on div "110 Audio Matches" at bounding box center [781, 139] width 78 height 14
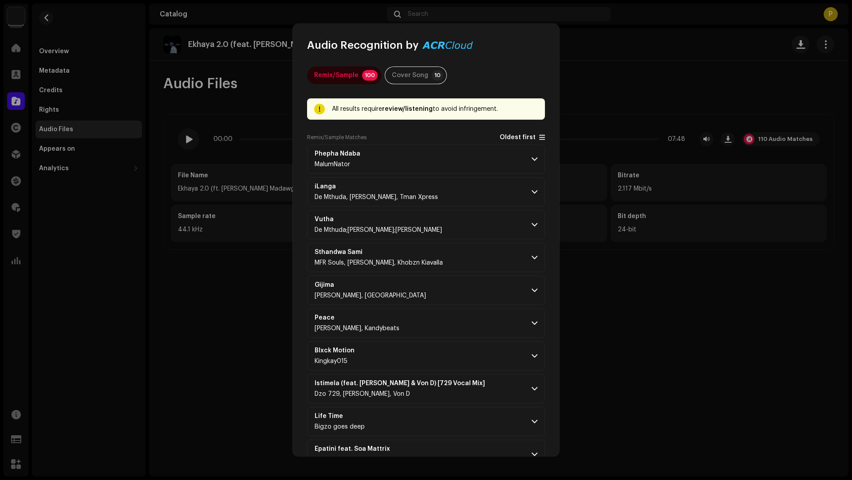
click at [502, 138] on span "Oldest first" at bounding box center [517, 137] width 36 height 7
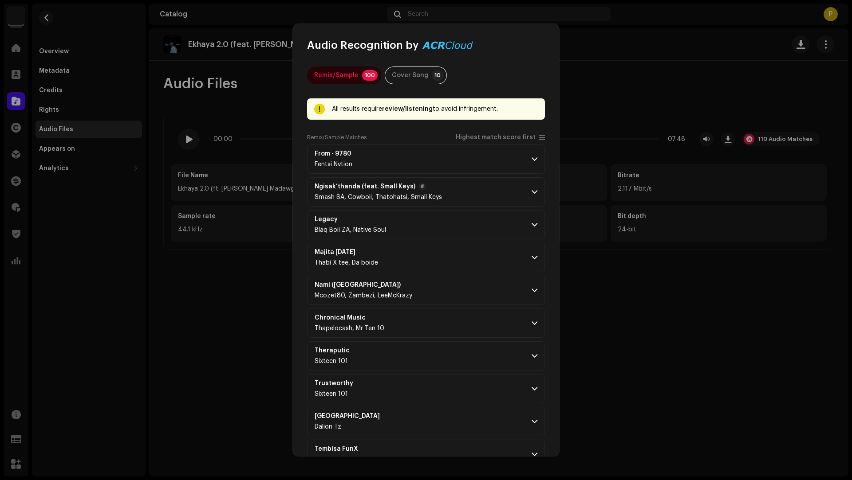
click at [483, 193] on p-accordion-header "Ngisak’thanda (feat. Small Keys) Smash SA, Cowboii, Thatohatsi, Small Keys" at bounding box center [426, 191] width 238 height 29
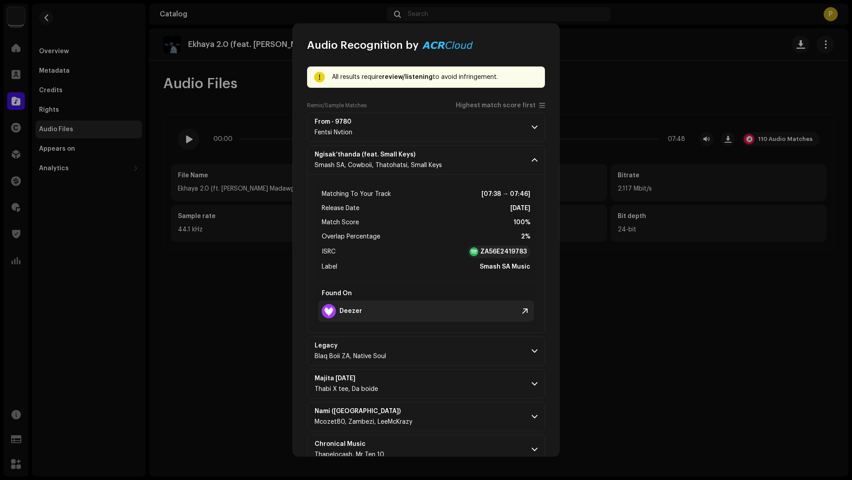
scroll to position [196, 0]
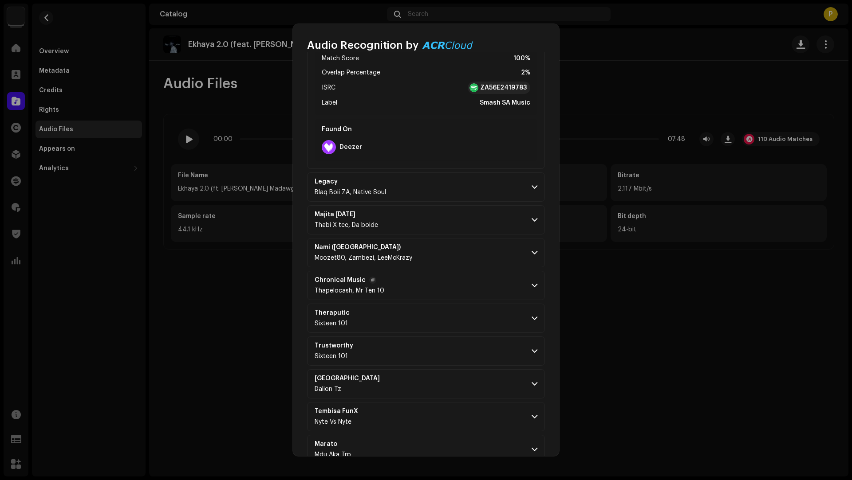
click at [463, 282] on p-accordion-header "Chronical Music Thapelocash, Mr Ten 10" at bounding box center [426, 285] width 238 height 29
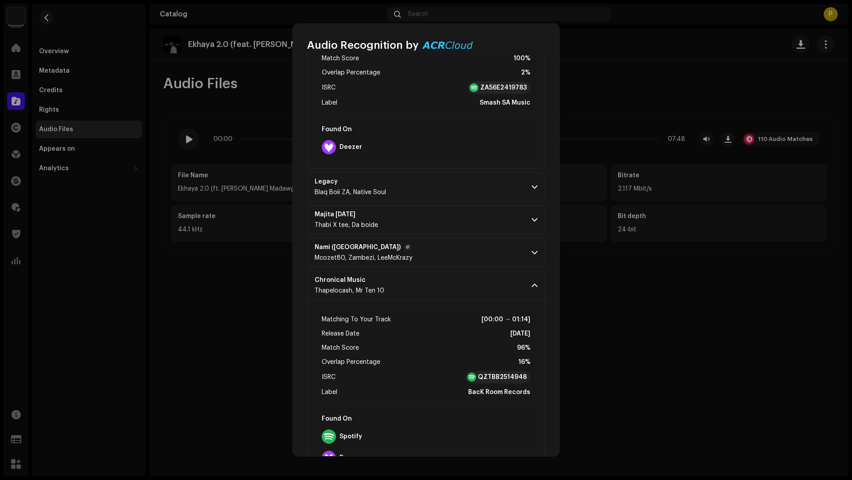
click at [471, 253] on p-accordion-header "Nami (Ngiyakhala) Mcozet80, Zambezi, LeeMcKrazy" at bounding box center [426, 252] width 238 height 29
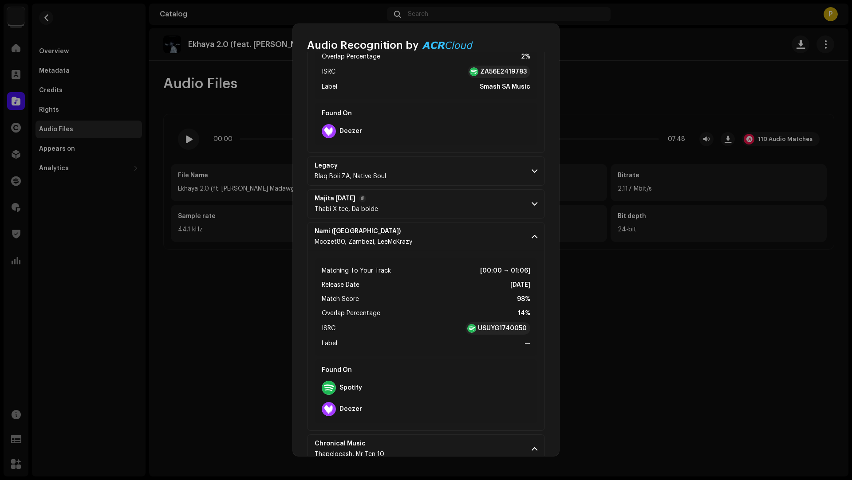
click at [463, 211] on p-accordion-header "Majita Monday Thabi X tee, Da boide" at bounding box center [426, 203] width 238 height 29
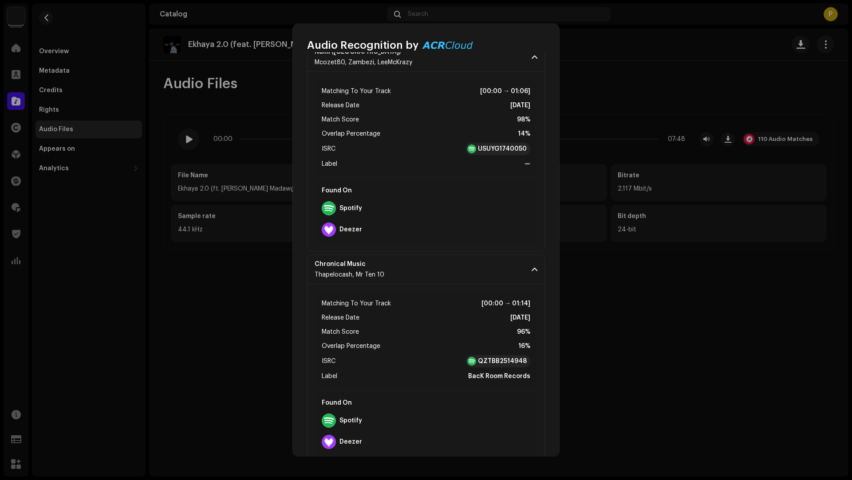
scroll to position [821, 0]
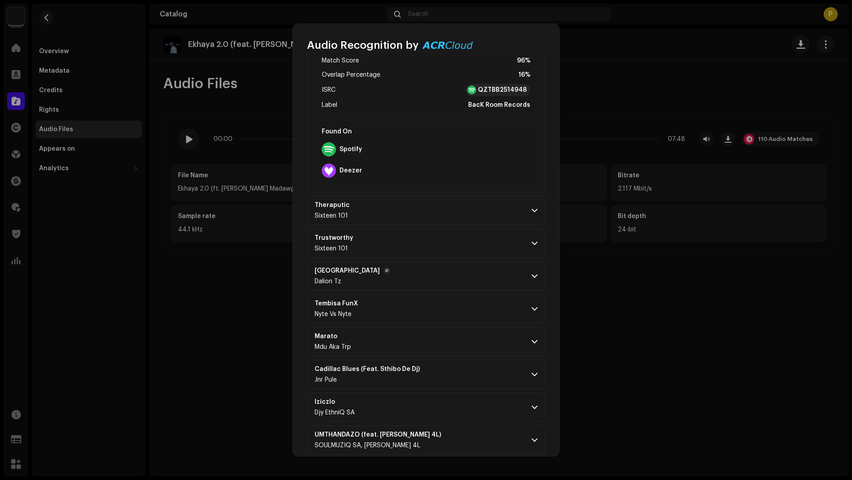
click at [450, 262] on p-accordion-header "Barcelona Dalion Tz" at bounding box center [426, 276] width 238 height 29
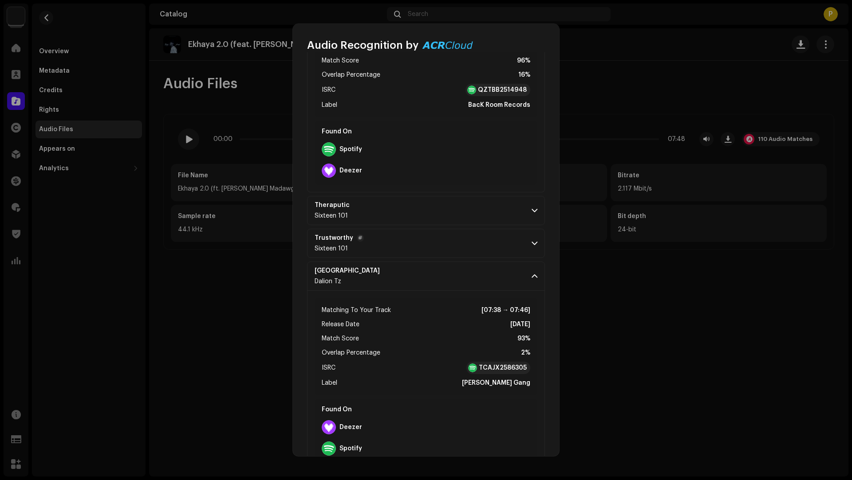
click at [449, 237] on p-accordion-header "Trustworthy Sixteen 101" at bounding box center [426, 243] width 238 height 29
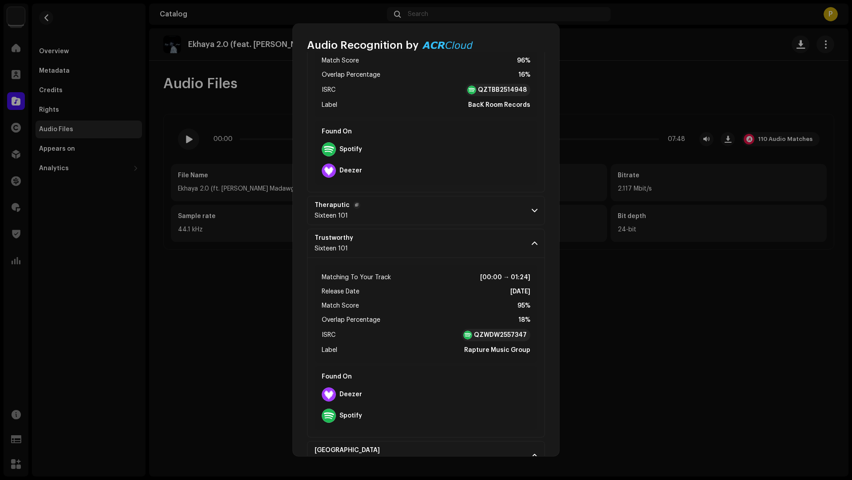
click at [452, 213] on p-accordion-header "Theraputic Sixteen 101" at bounding box center [426, 210] width 238 height 29
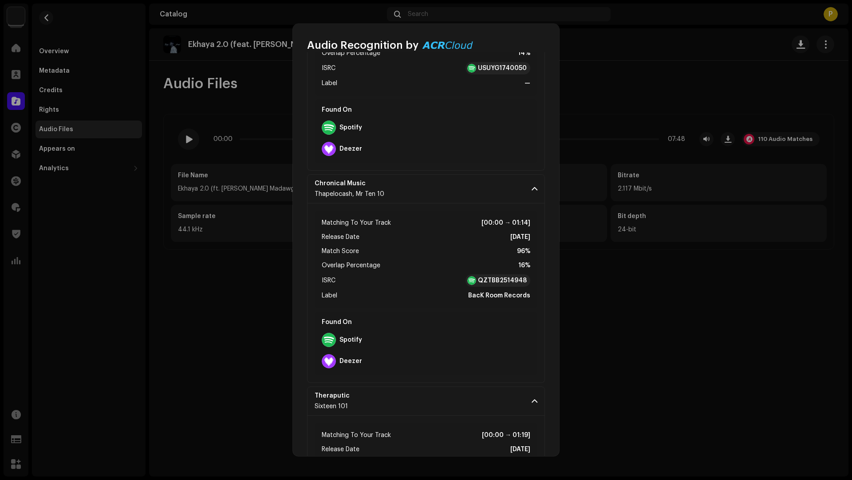
scroll to position [620, 0]
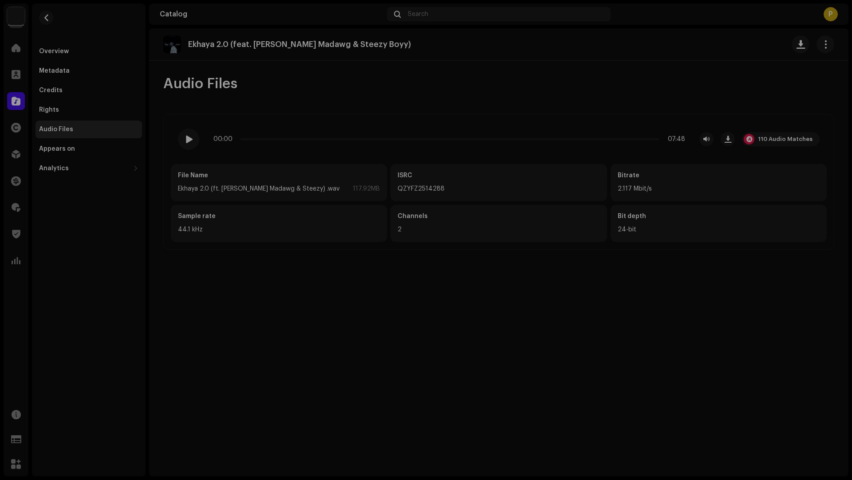
click at [66, 36] on div "Audio Recognition by Remix/Sample 100 Cover Song 10 All results require review/…" at bounding box center [426, 240] width 852 height 480
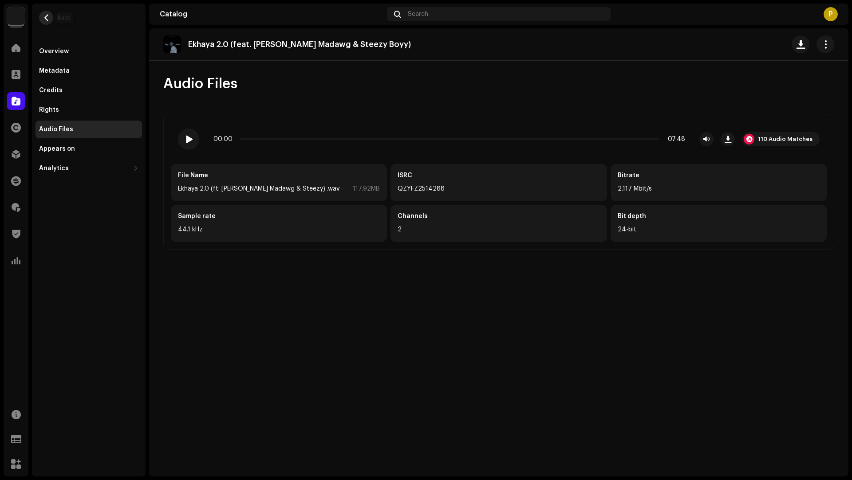
click at [46, 14] on span "button" at bounding box center [46, 17] width 7 height 7
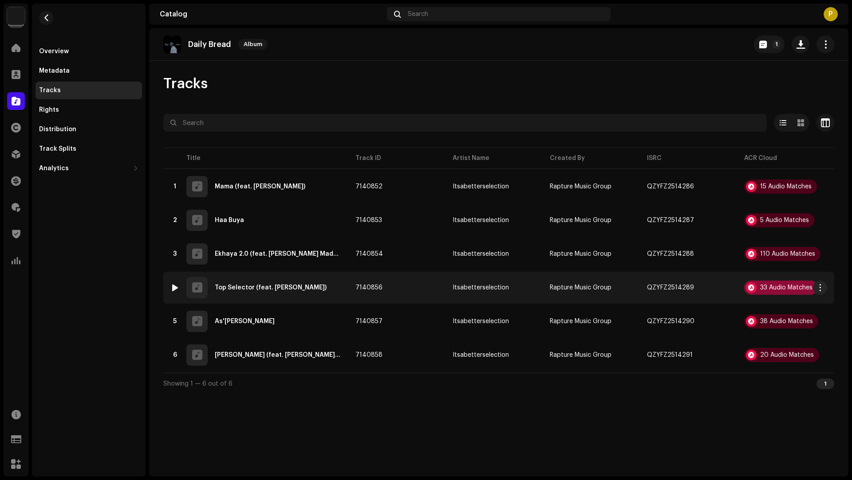
click at [771, 287] on div "33 Audio Matches" at bounding box center [786, 288] width 52 height 6
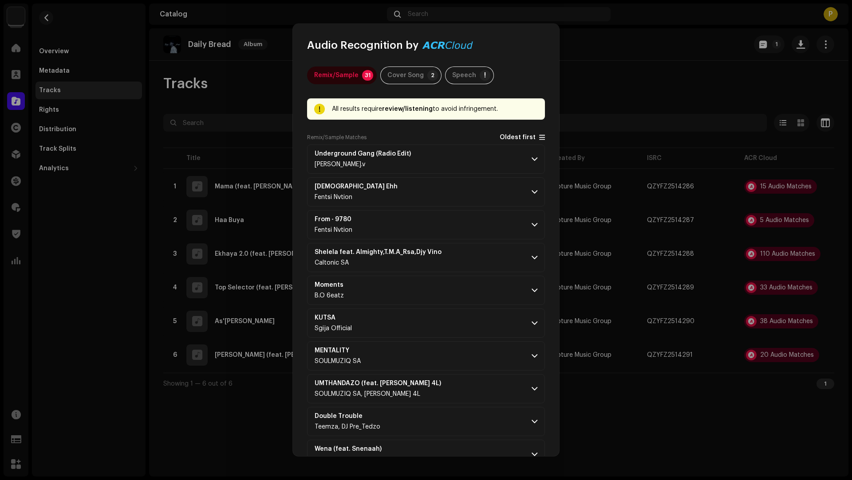
click at [509, 140] on span "Oldest first" at bounding box center [517, 137] width 36 height 7
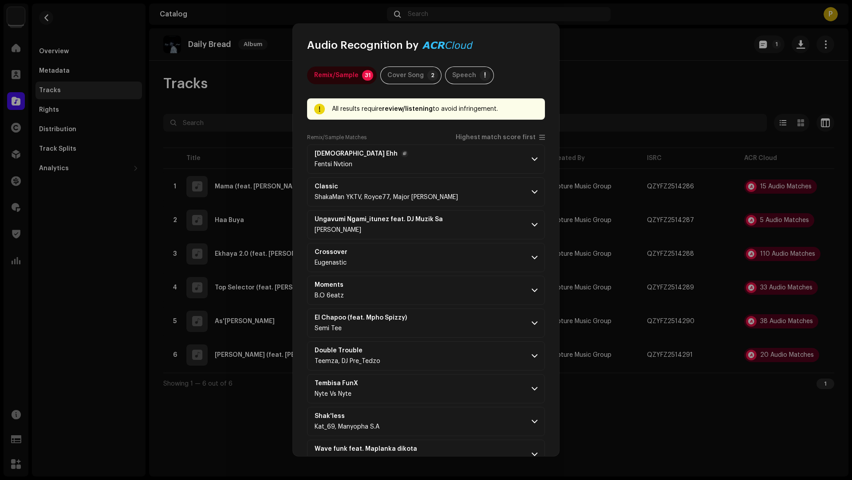
click at [486, 156] on p-accordion-header "Ehh Ehh Fentsi Nvtion" at bounding box center [426, 159] width 238 height 29
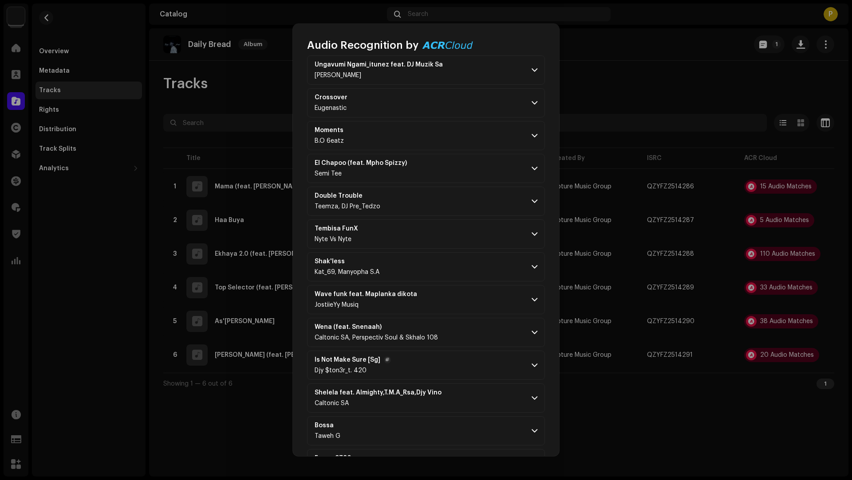
scroll to position [405, 0]
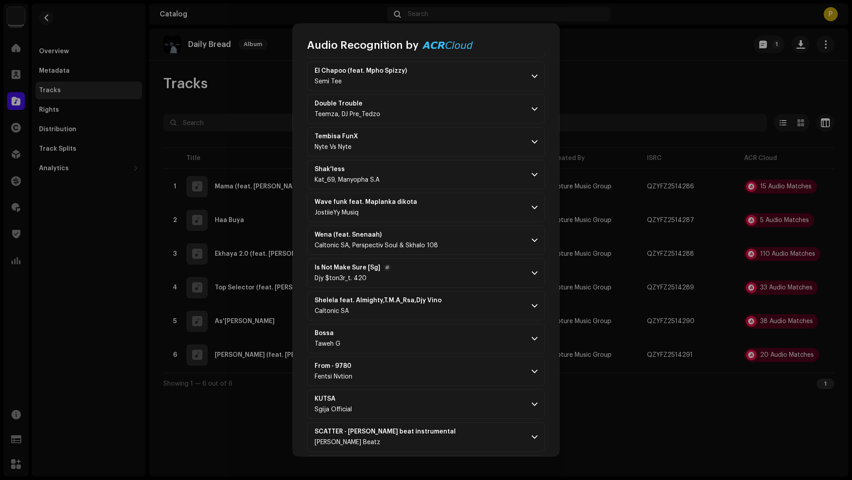
click at [456, 275] on p-accordion-header "Is Not Make Sure [Sg] Djy $ton3r_t. 420" at bounding box center [426, 273] width 238 height 29
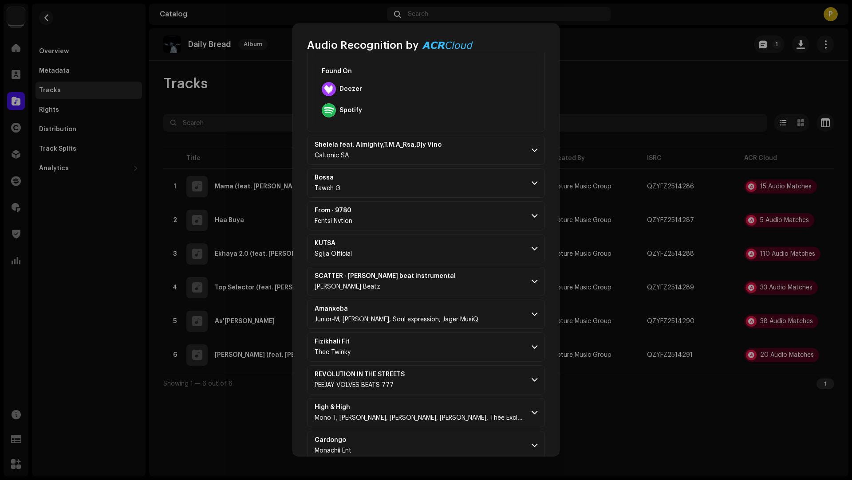
scroll to position [969, 0]
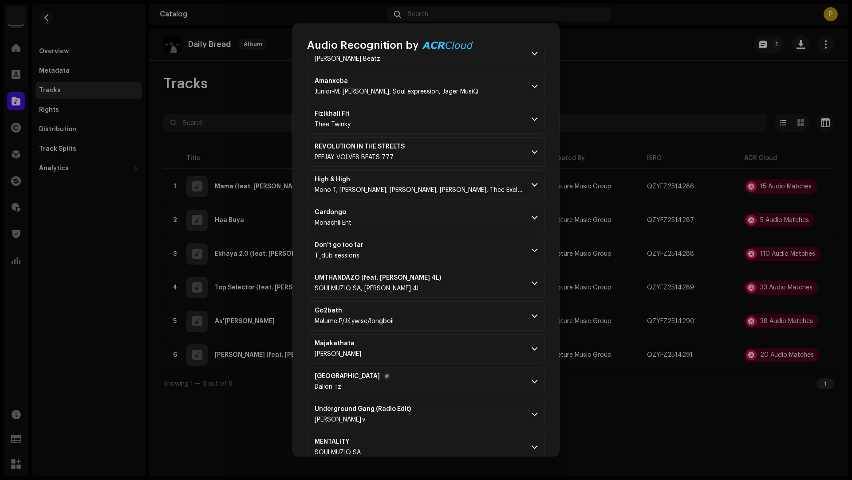
click at [470, 367] on p-accordion-header "Barcelona Dalion Tz" at bounding box center [426, 381] width 238 height 29
click at [461, 316] on p-accordion-header "Go2bath Malume P/J4ywise/longboii" at bounding box center [426, 316] width 238 height 29
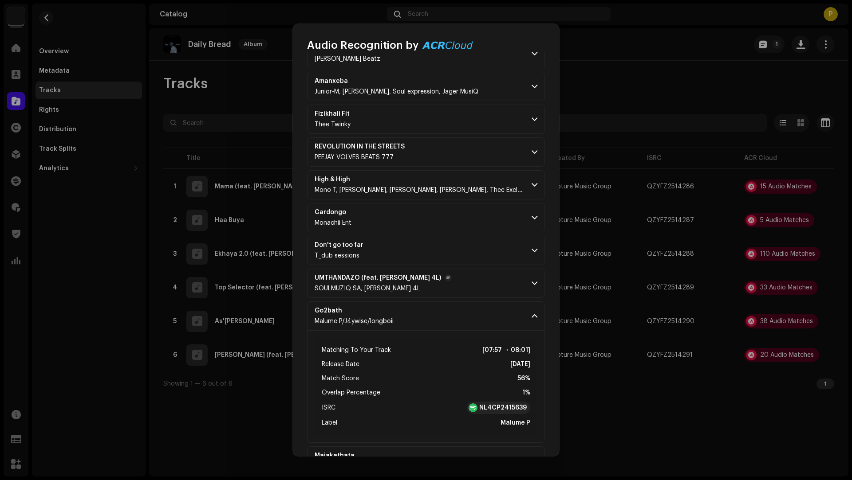
click at [471, 271] on p-accordion-header "UMTHANDAZO (feat. JULIANO 4L) SOULMUZIQ SA, JULIANO 4L" at bounding box center [426, 283] width 238 height 29
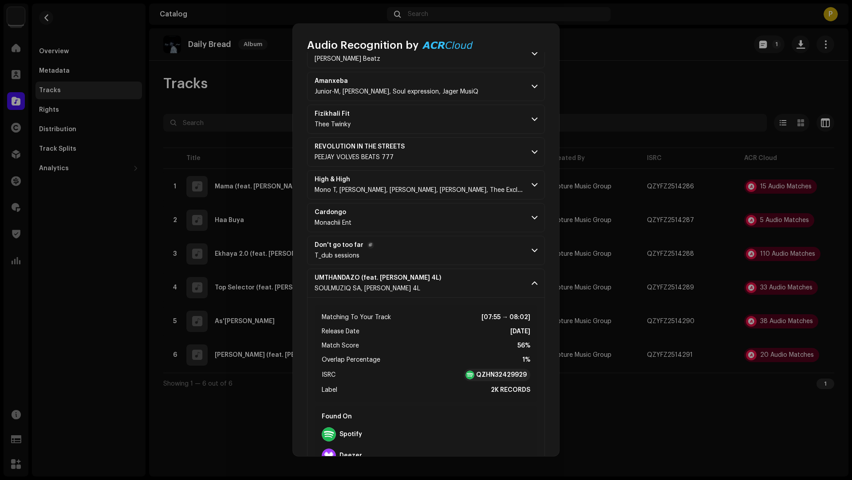
click at [449, 237] on p-accordion-header "Don't go too far T_dub sessions" at bounding box center [426, 250] width 238 height 29
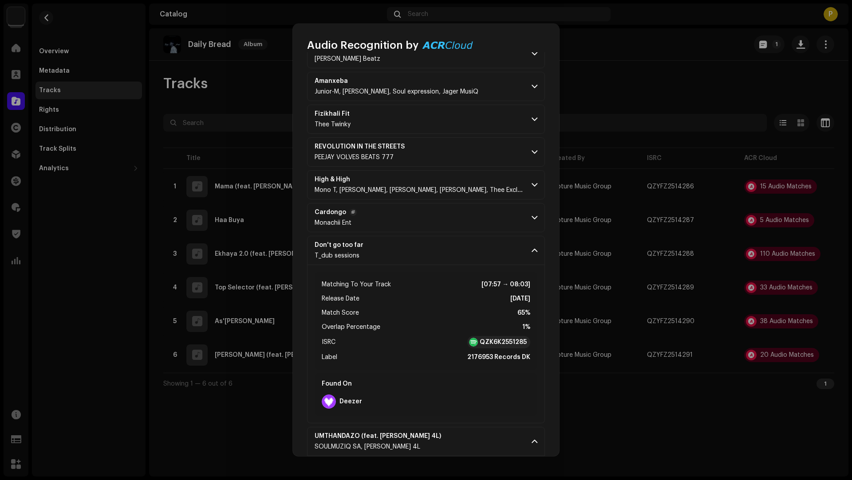
click at [449, 206] on p-accordion-header "Cardongo Monachii Ent" at bounding box center [426, 217] width 238 height 29
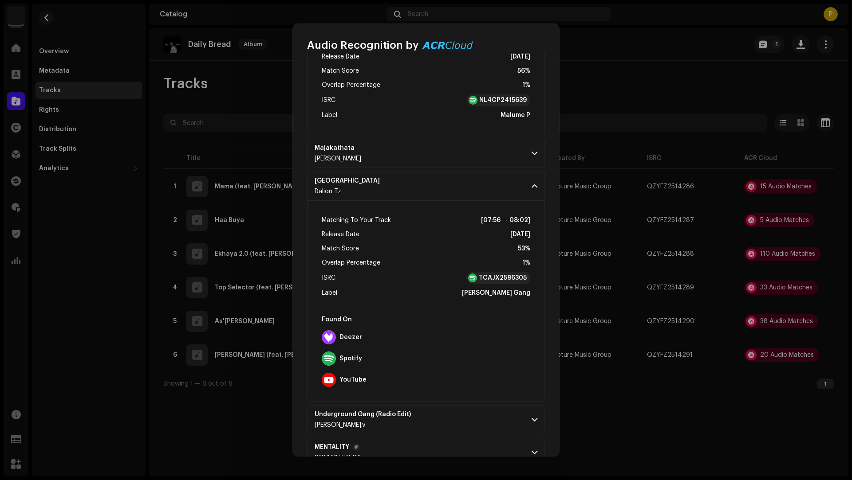
scroll to position [1875, 0]
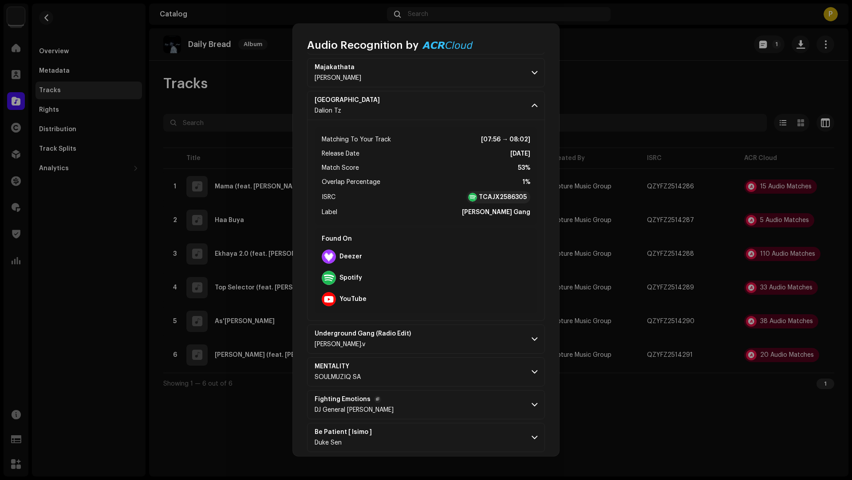
click at [460, 402] on p-accordion-header "Fighting Emotions DJ General Slam" at bounding box center [426, 404] width 238 height 29
click at [451, 357] on p-accordion-header "MENTALITY SOULMUZIQ SA" at bounding box center [426, 371] width 238 height 29
click at [458, 311] on div "Matching To Your Track [07:56 → 08:02] Release Date Aug 2, 2025 Match Score 53%…" at bounding box center [426, 220] width 238 height 201
click at [465, 338] on p-accordion-header "Underground Gang (Radio Edit) Dj Luks.v" at bounding box center [426, 339] width 238 height 29
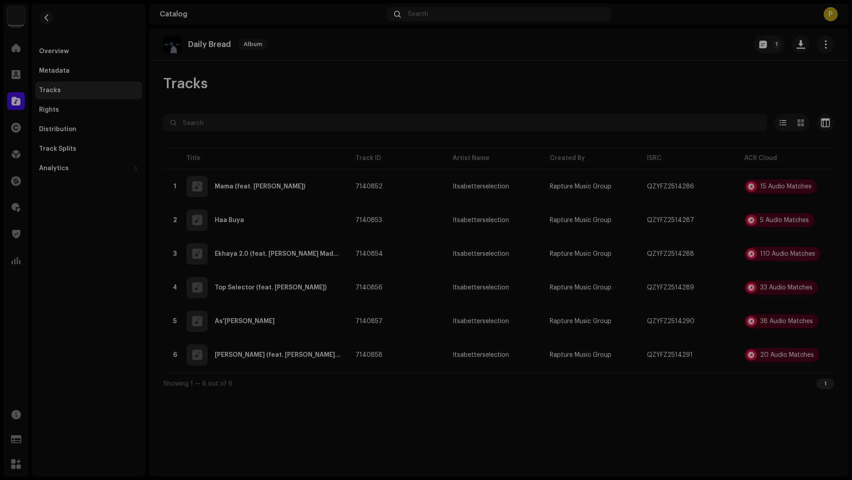
drag, startPoint x: 673, startPoint y: 355, endPoint x: 680, endPoint y: 353, distance: 7.0
click at [673, 355] on div "Audio Recognition by Remix/Sample 31 Cover Song 2 Speech ! All results require …" at bounding box center [426, 240] width 852 height 480
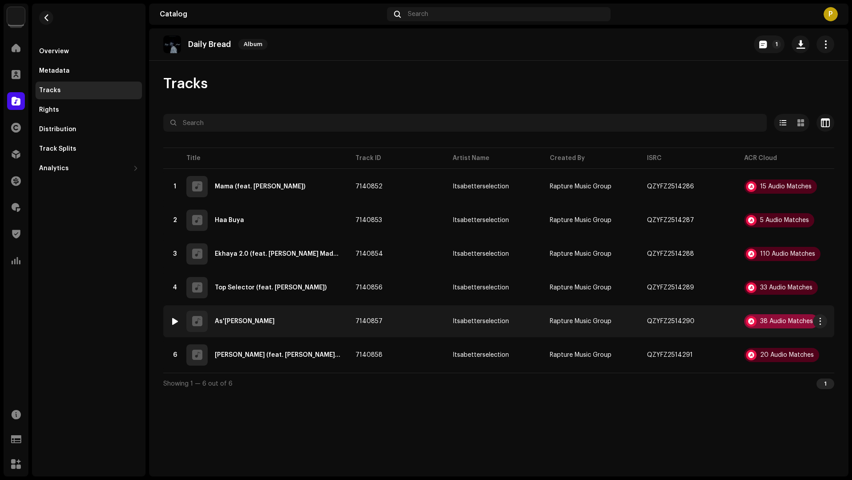
click at [765, 318] on div "38 Audio Matches" at bounding box center [786, 321] width 53 height 6
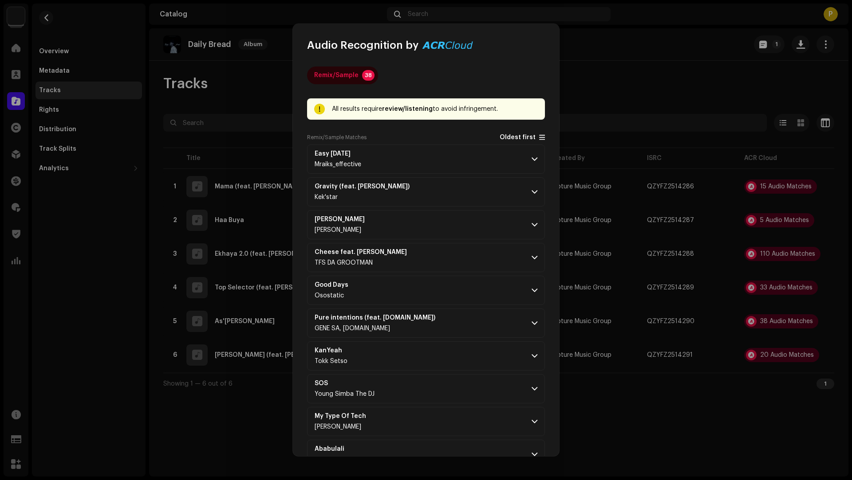
click at [513, 135] on span "Oldest first" at bounding box center [517, 137] width 36 height 7
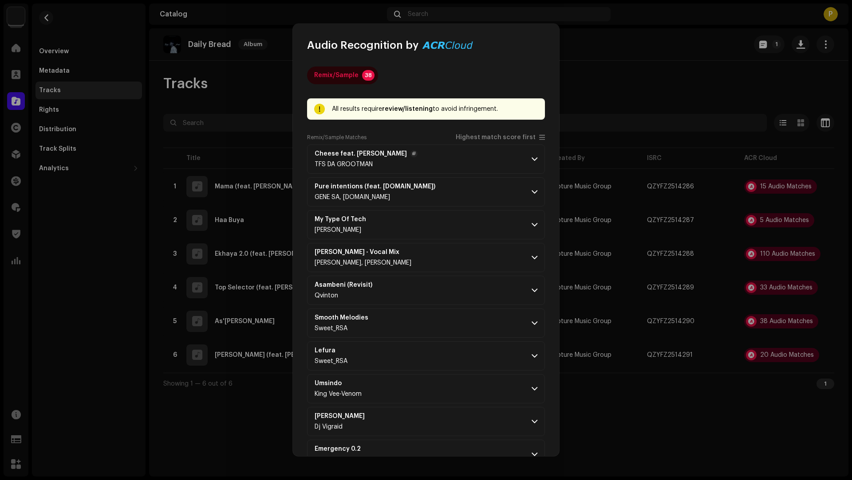
click at [422, 160] on p-accordion-header "Cheese feat. Salga,Melanie TFS DA GROOTMAN" at bounding box center [426, 159] width 238 height 29
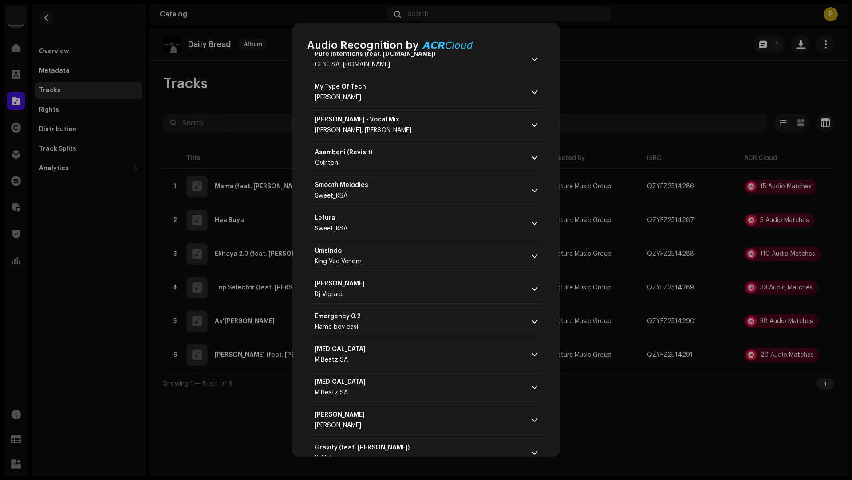
scroll to position [567, 0]
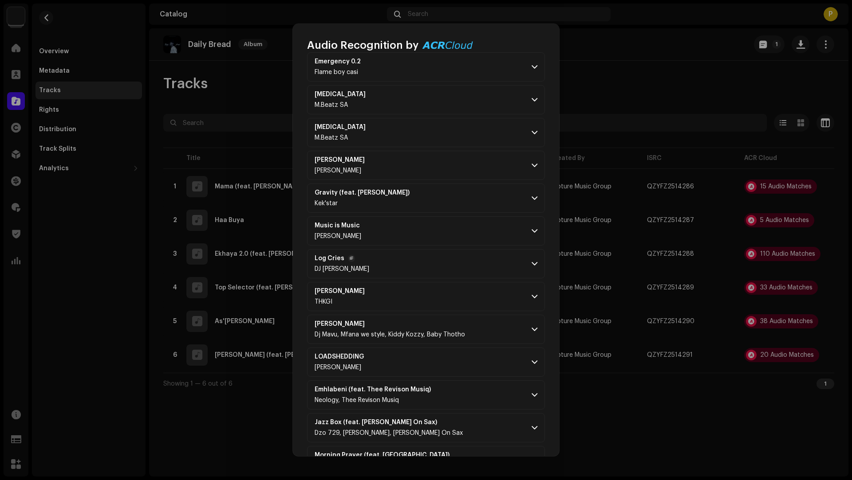
click at [477, 249] on p-accordion-header "Log Cries DJ NAIDEY" at bounding box center [426, 263] width 238 height 29
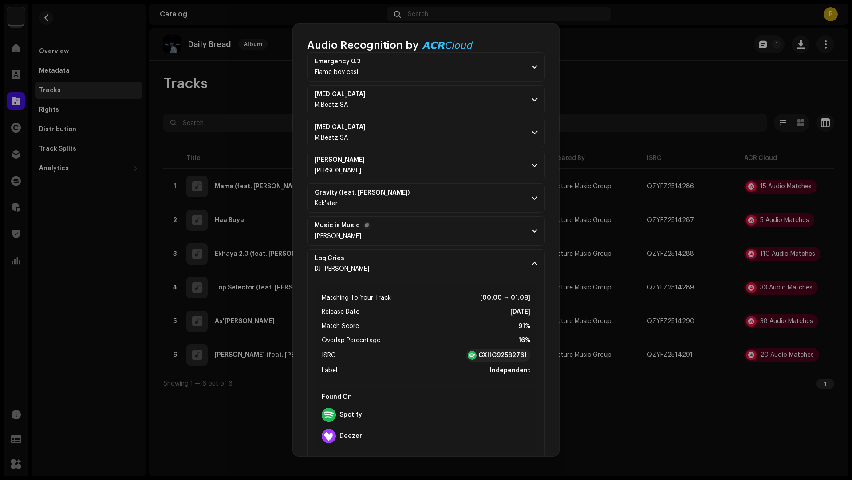
click at [455, 228] on p-accordion-header "Music is Music Kagiso Keyz" at bounding box center [426, 230] width 238 height 29
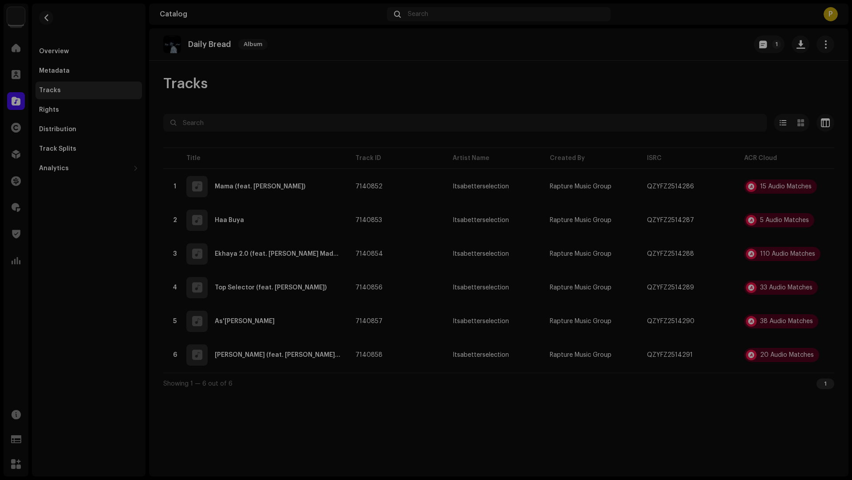
click at [650, 393] on div "Audio Recognition by Remix/Sample 38 All results require review/listening to av…" at bounding box center [426, 240] width 852 height 480
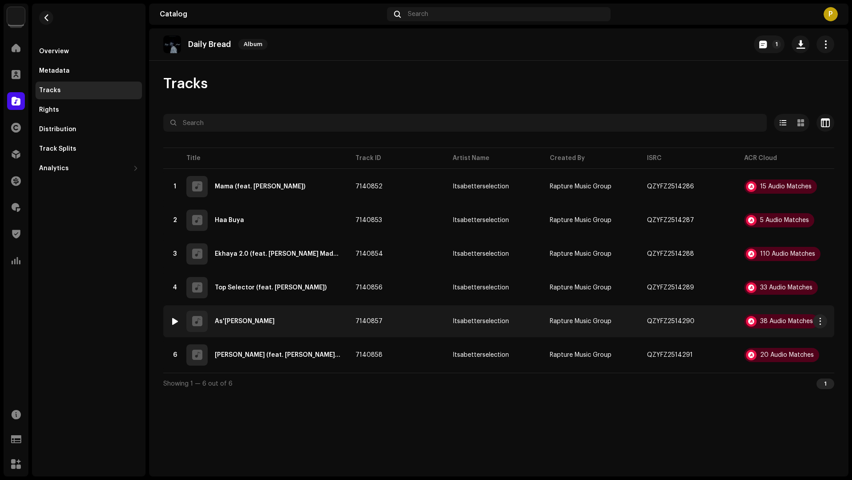
click at [306, 316] on div "5 As'pheli Moya" at bounding box center [255, 321] width 171 height 21
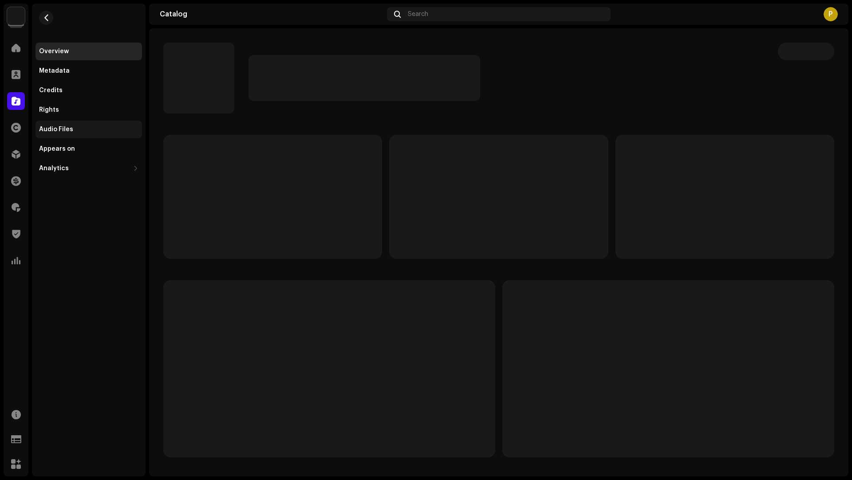
click at [67, 124] on div "Audio Files" at bounding box center [88, 130] width 106 height 18
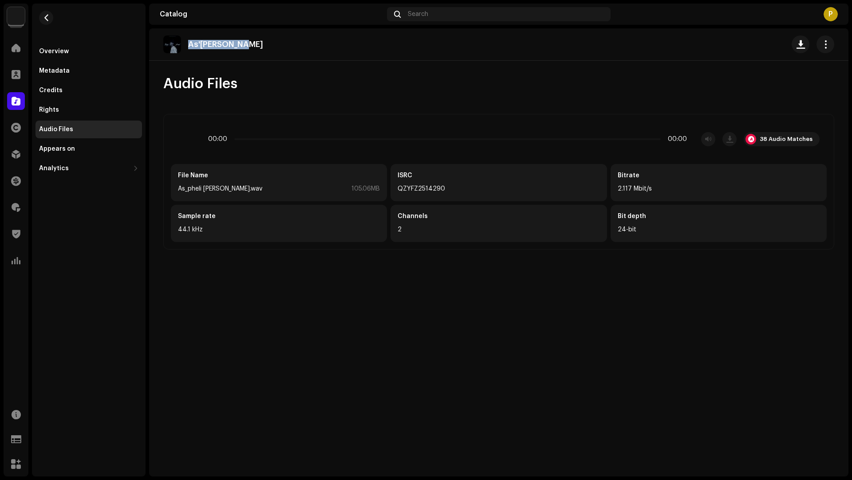
drag, startPoint x: 249, startPoint y: 44, endPoint x: 245, endPoint y: 39, distance: 6.4
click at [245, 39] on div "As'[PERSON_NAME]" at bounding box center [498, 44] width 671 height 18
copy p "As'[PERSON_NAME]"
click at [765, 141] on div "38 Audio Matches" at bounding box center [785, 139] width 53 height 7
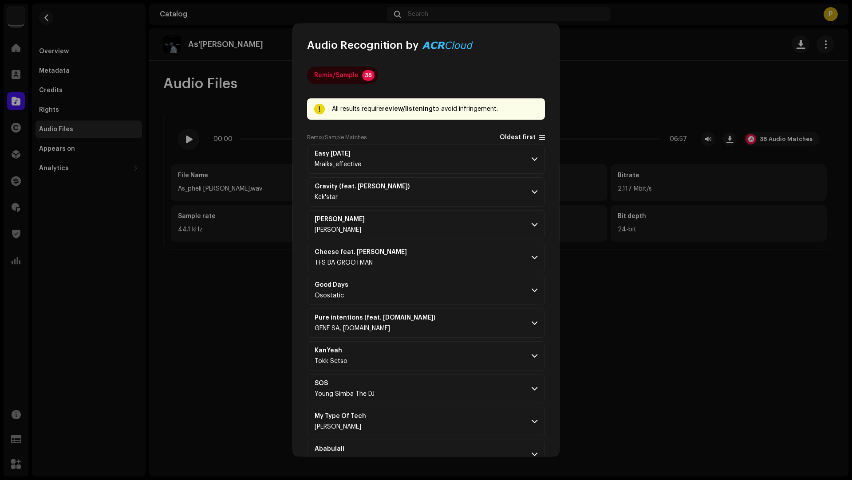
click at [512, 136] on span "Oldest first" at bounding box center [517, 137] width 36 height 7
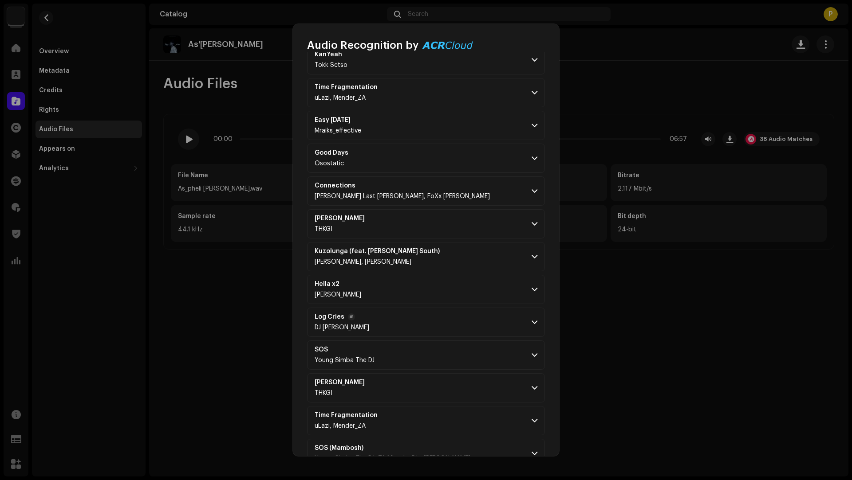
scroll to position [935, 0]
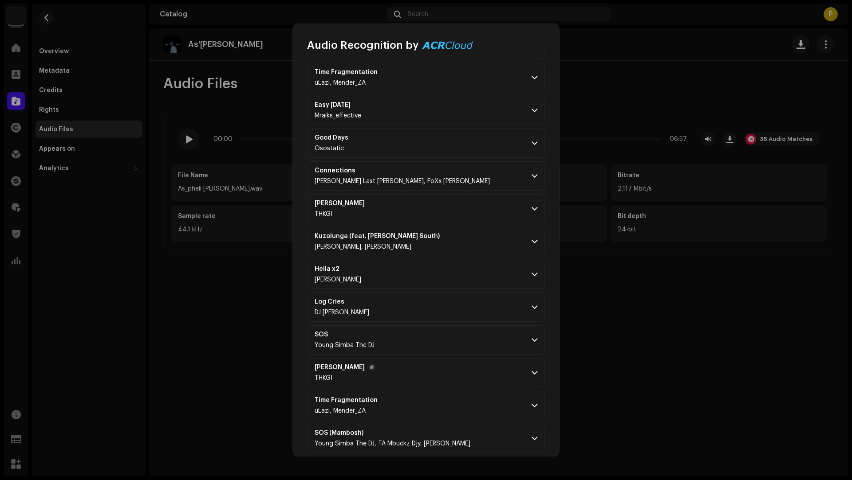
click at [465, 373] on p-accordion-header "Jazzy Sghubhu THKGI" at bounding box center [426, 372] width 238 height 29
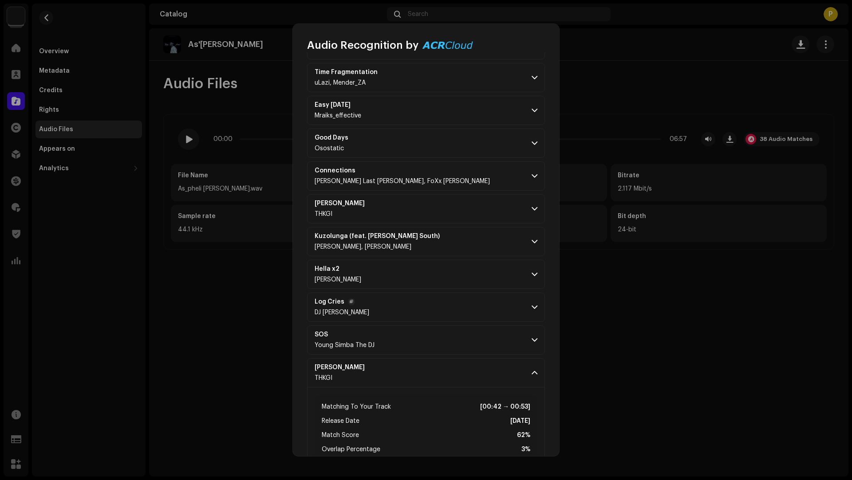
click at [446, 309] on p-accordion-header "Log Cries DJ NAIDEY" at bounding box center [426, 307] width 238 height 29
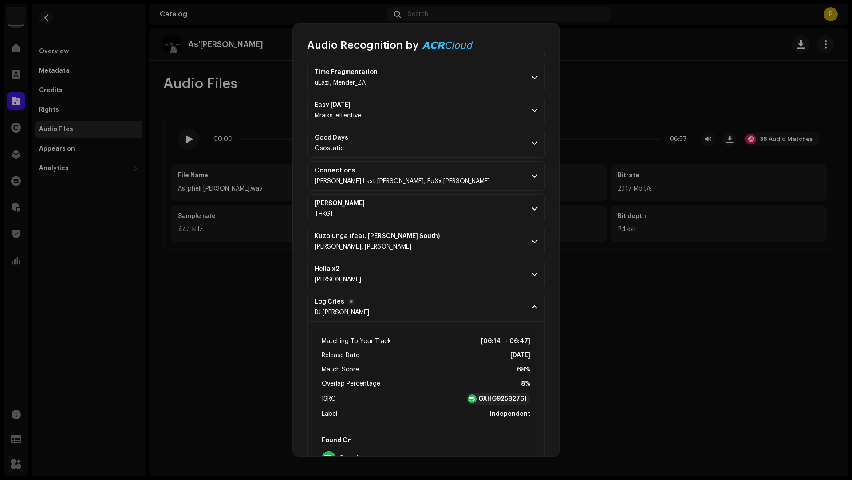
scroll to position [699, 0]
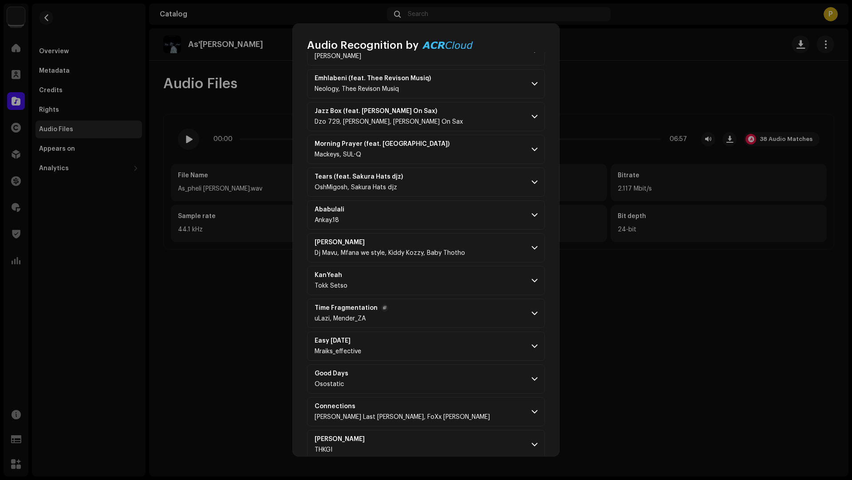
click at [447, 303] on p-accordion-header "Time Fragmentation uLazi, Mender_ZA" at bounding box center [426, 313] width 238 height 29
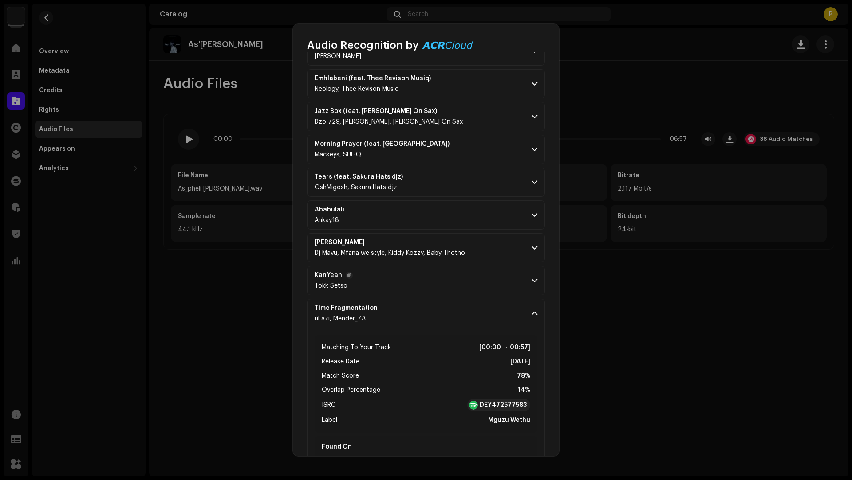
click at [465, 278] on p-accordion-header "KanYeah Tokk Setso" at bounding box center [426, 280] width 238 height 29
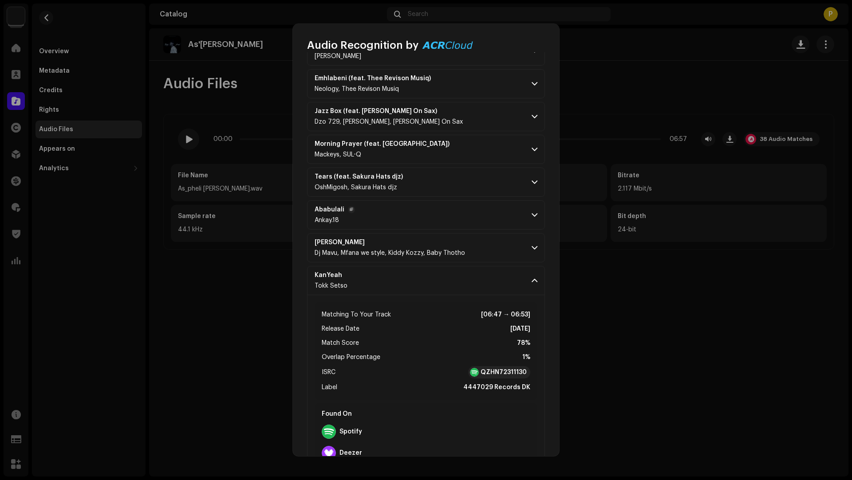
click at [459, 204] on p-accordion-header "Ababulali Ankay.18" at bounding box center [426, 214] width 238 height 29
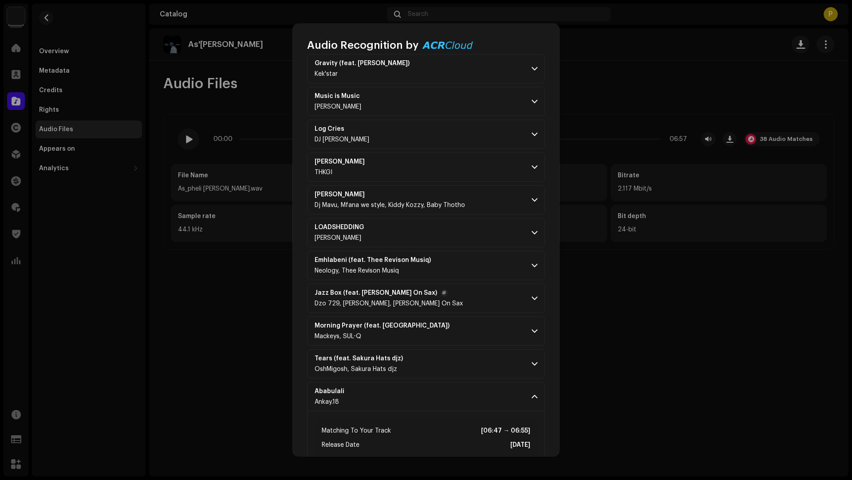
scroll to position [321, 0]
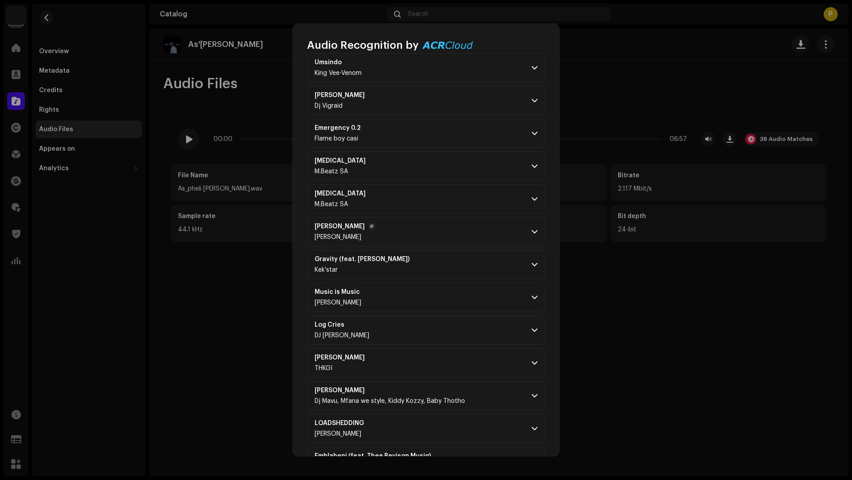
click at [456, 231] on p-accordion-header "K. Mangena Mel Muziq" at bounding box center [426, 231] width 238 height 29
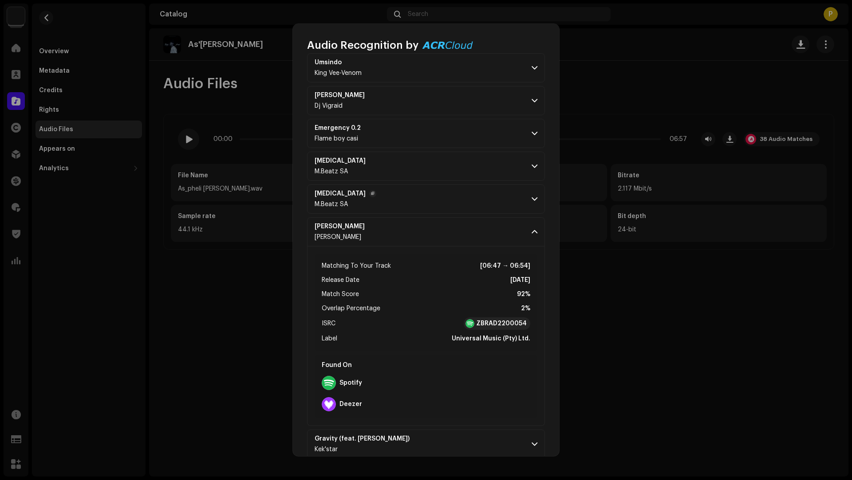
click at [458, 208] on p-accordion-header "Amen M.Beatz SA" at bounding box center [426, 199] width 238 height 29
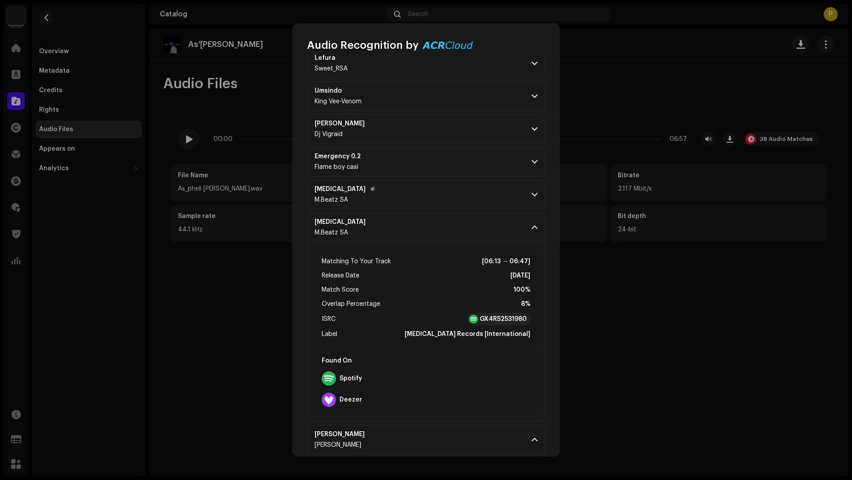
scroll to position [277, 0]
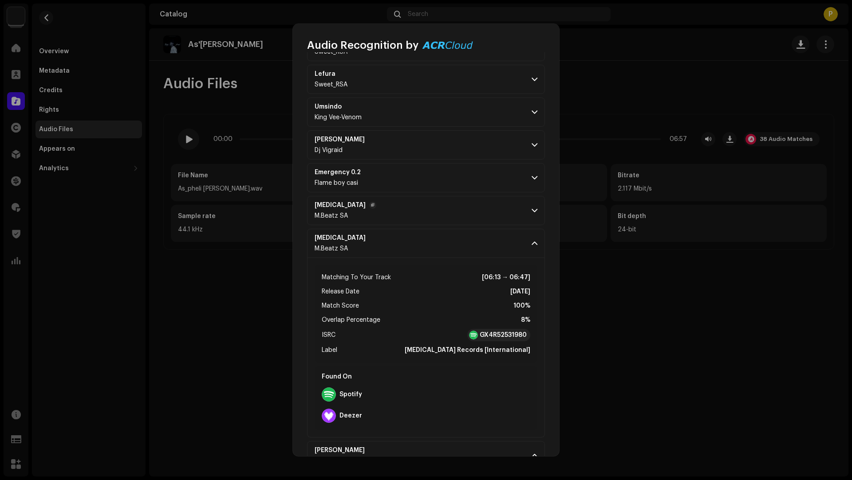
click at [452, 198] on p-accordion-header "Amen M.Beatz SA" at bounding box center [426, 210] width 238 height 29
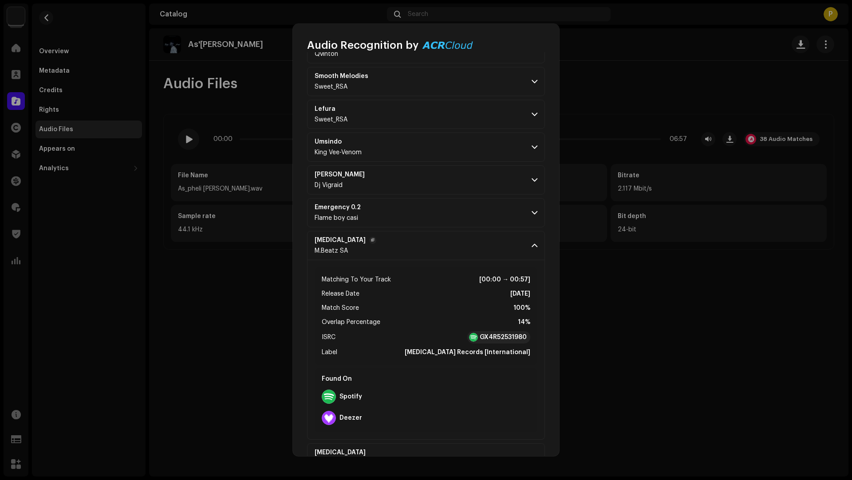
scroll to position [181, 0]
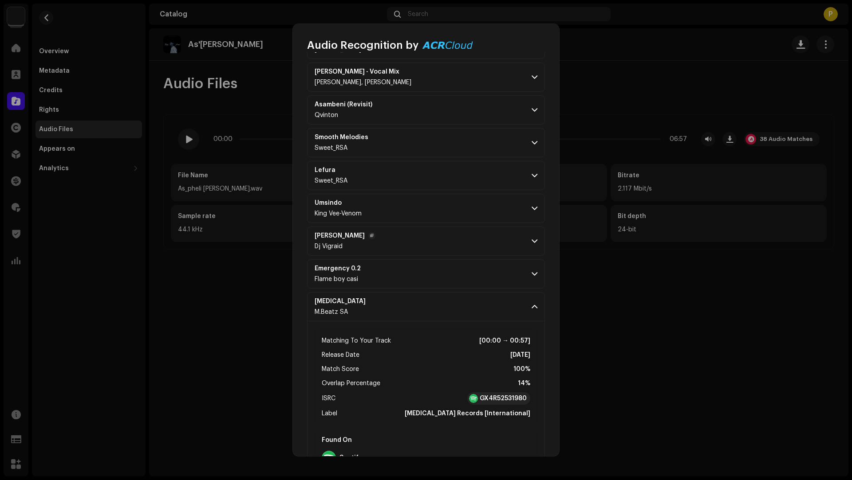
click at [429, 232] on p-accordion-header "Umathandana Wami Dj Vigraid" at bounding box center [426, 241] width 238 height 29
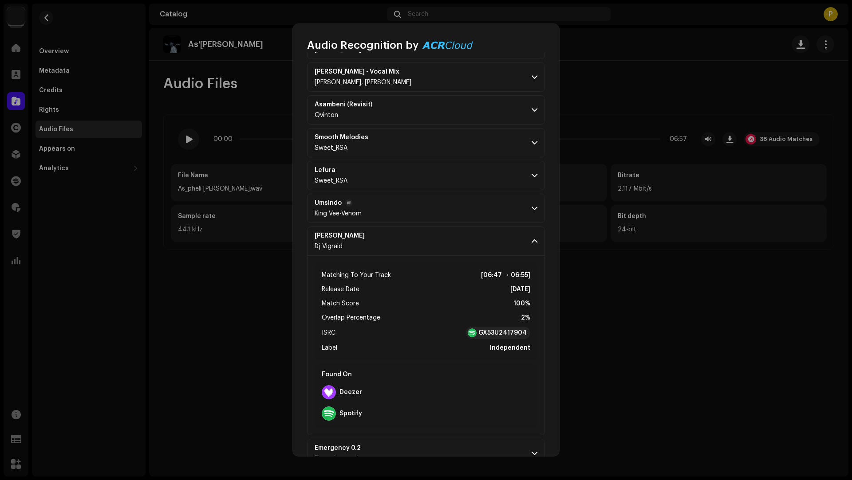
click at [438, 210] on p-accordion-header "Umsindo King Vee-Venom" at bounding box center [426, 208] width 238 height 29
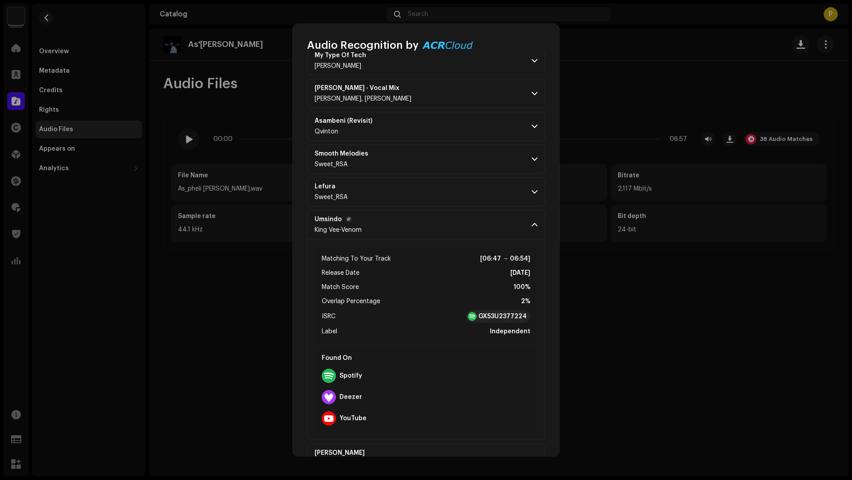
scroll to position [97, 0]
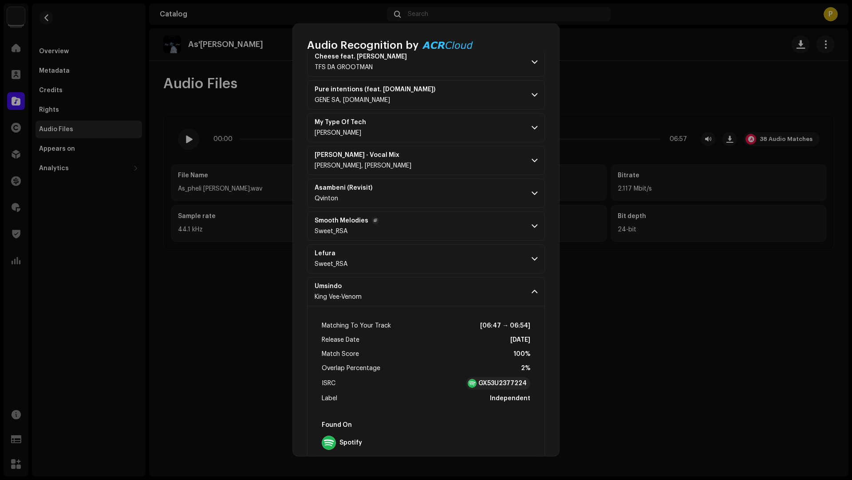
click at [446, 229] on p-accordion-header "Smooth Melodies Sweet_RSA" at bounding box center [426, 226] width 238 height 29
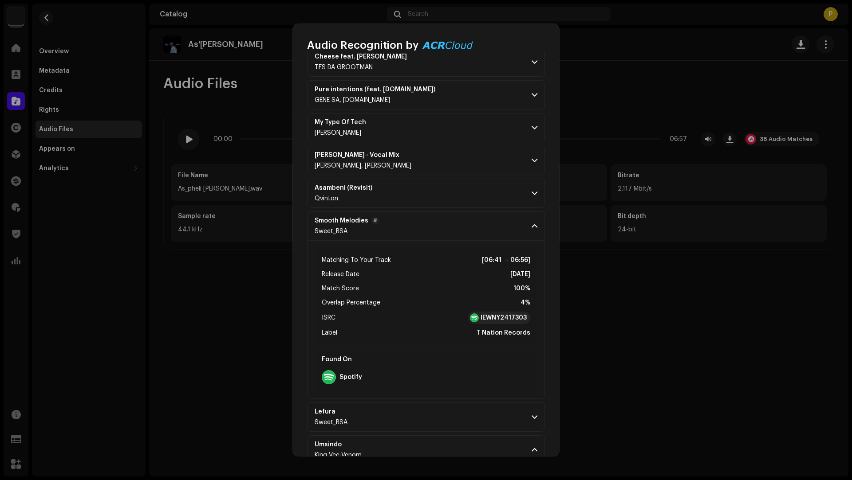
scroll to position [0, 0]
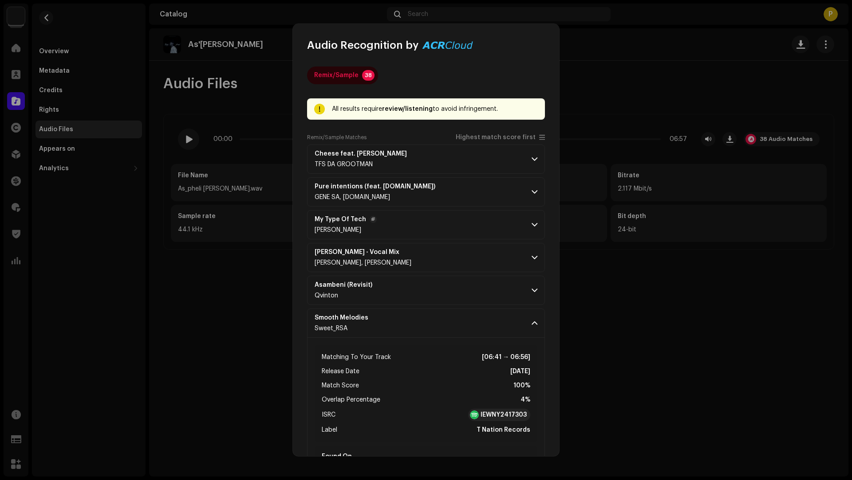
click at [452, 236] on p-accordion-header "My Type Of Tech Mel Muziq" at bounding box center [426, 224] width 238 height 29
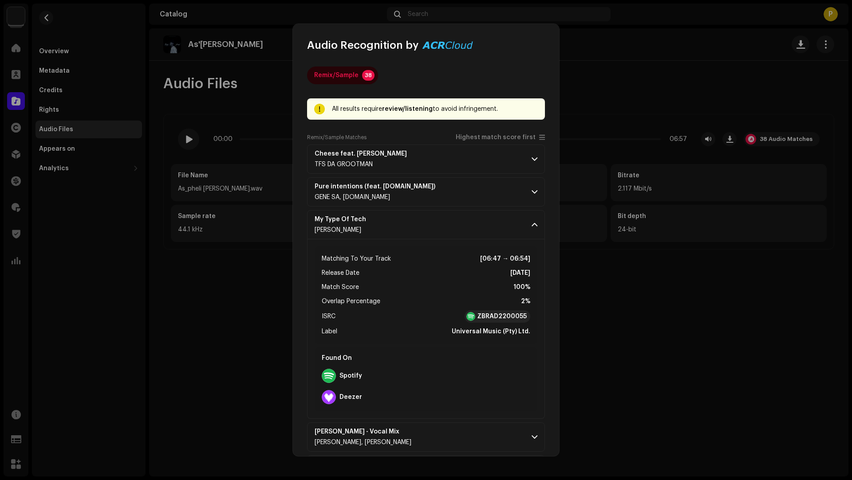
scroll to position [216, 0]
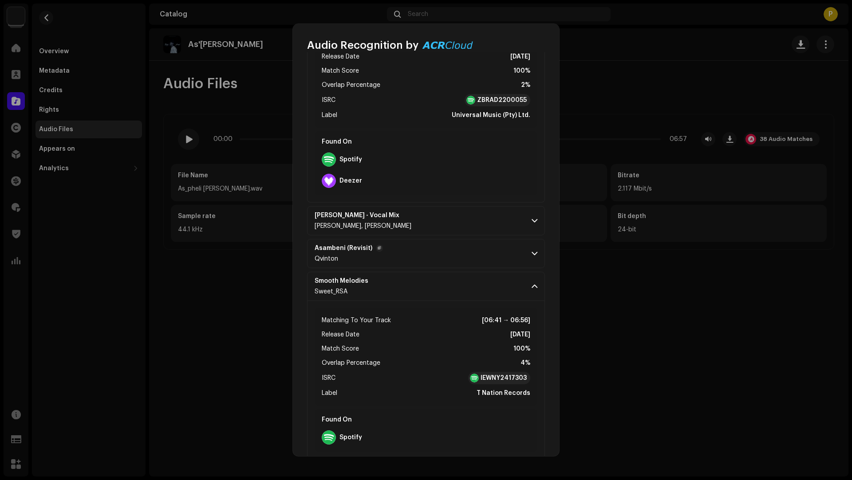
click at [448, 262] on p-accordion-header "Asambeni (Revisit) Qvinton" at bounding box center [426, 253] width 238 height 29
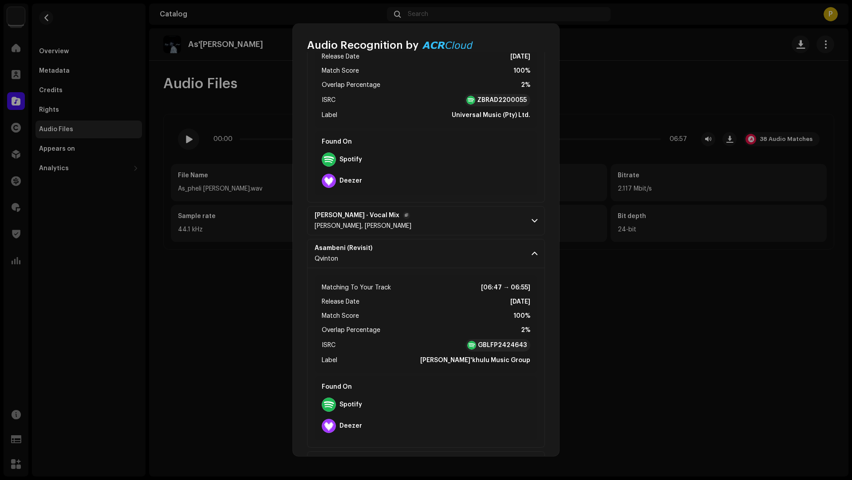
click at [461, 216] on p-accordion-header "Mano Mano - Vocal Mix SAVO, Luke Matthews" at bounding box center [426, 220] width 238 height 29
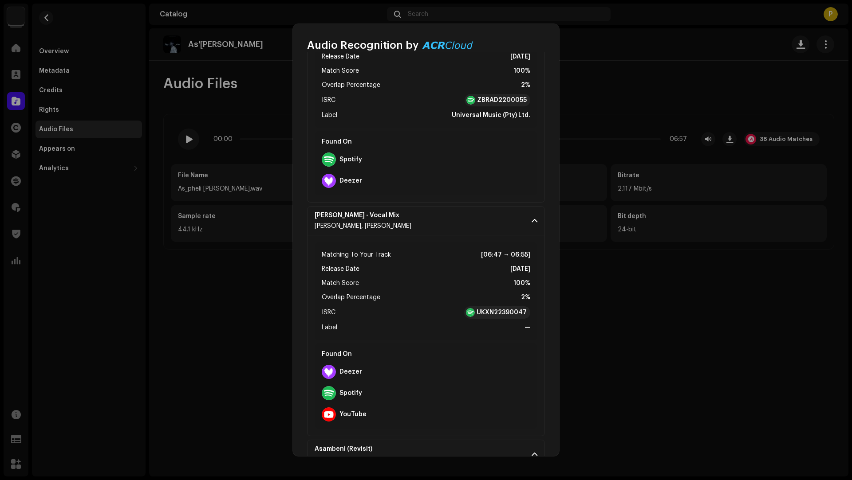
scroll to position [4, 0]
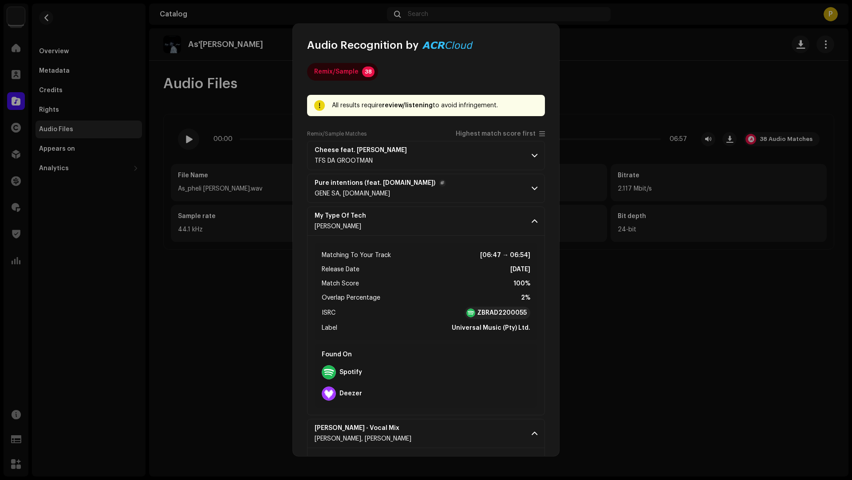
click at [435, 198] on p-accordion-header "Pure intentions (feat. Tk.man) GENE SA, Tk.man" at bounding box center [426, 188] width 238 height 29
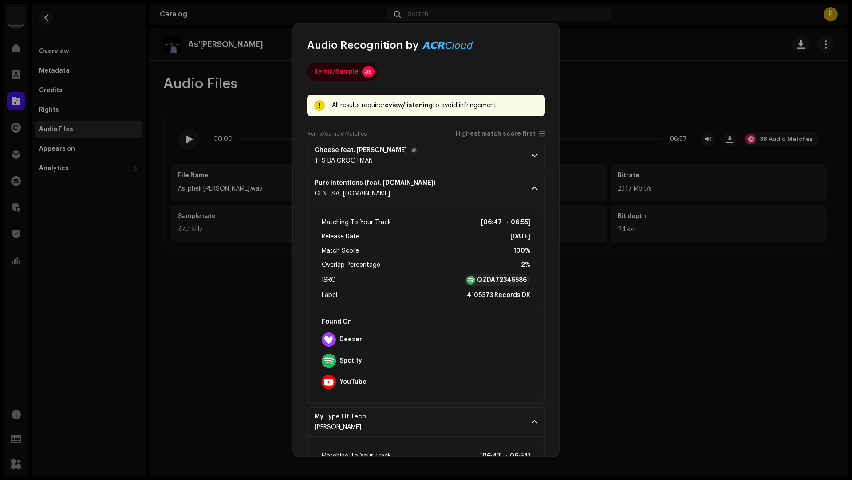
click at [449, 157] on p-accordion-header "Cheese feat. Salga,Melanie TFS DA GROOTMAN" at bounding box center [426, 155] width 238 height 29
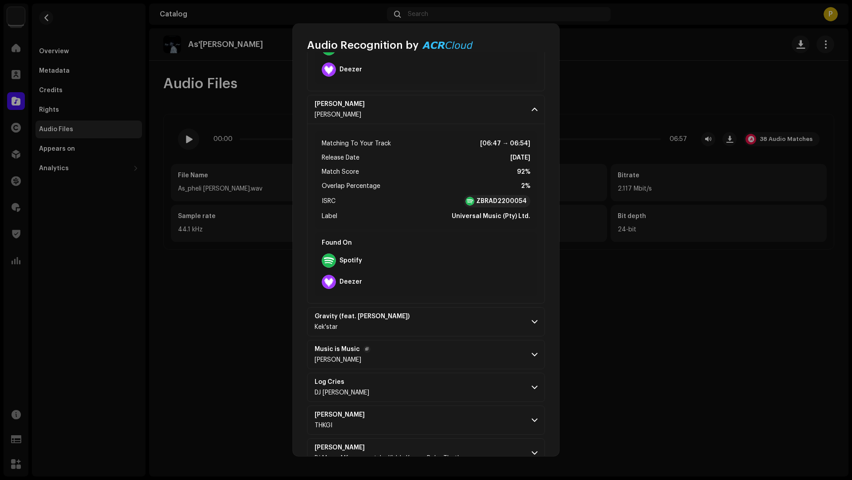
scroll to position [2283, 0]
click at [444, 342] on p-accordion-header "Music is Music Kagiso Keyz" at bounding box center [426, 354] width 238 height 29
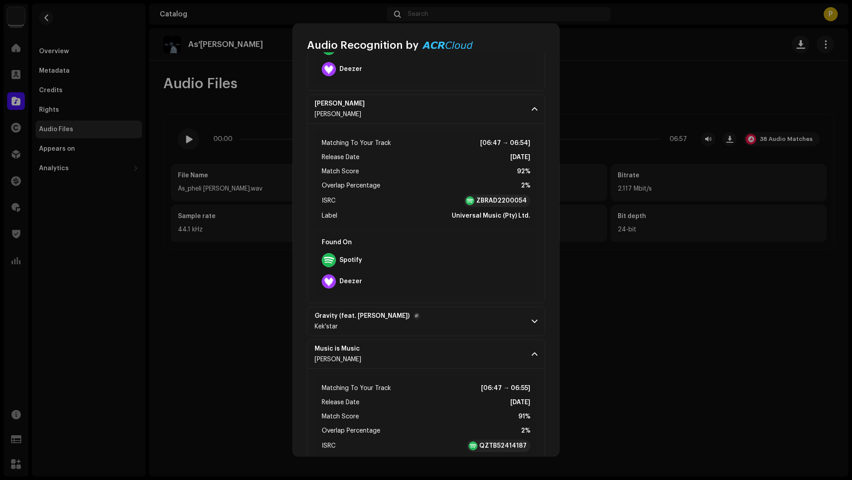
click at [446, 320] on p-accordion-header "Gravity (feat. Mel Musiq) Kek'star" at bounding box center [426, 321] width 238 height 29
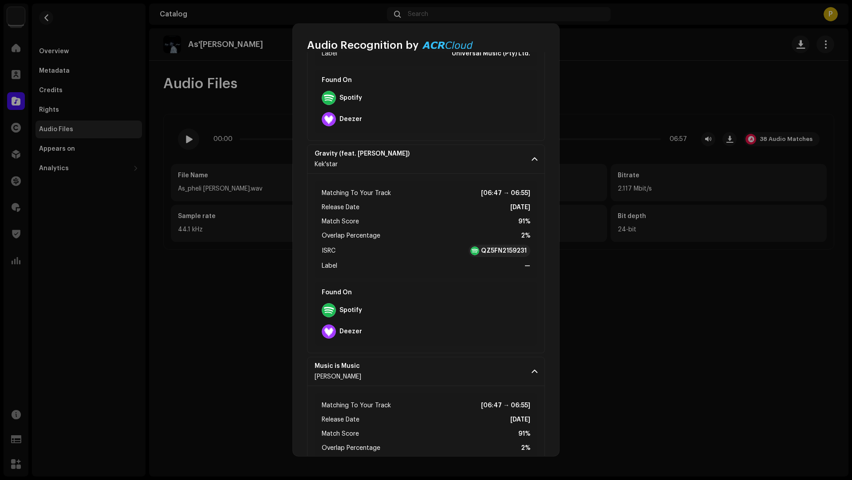
scroll to position [2660, 0]
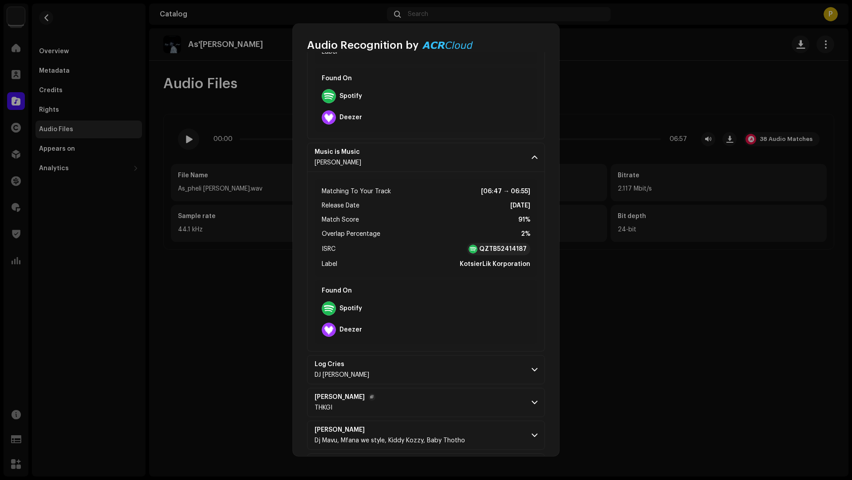
click at [444, 392] on p-accordion-header "Jazzy Sghubhu THKGI" at bounding box center [426, 402] width 238 height 29
click at [445, 359] on p-accordion-header "Log Cries DJ NAIDEY" at bounding box center [426, 369] width 238 height 29
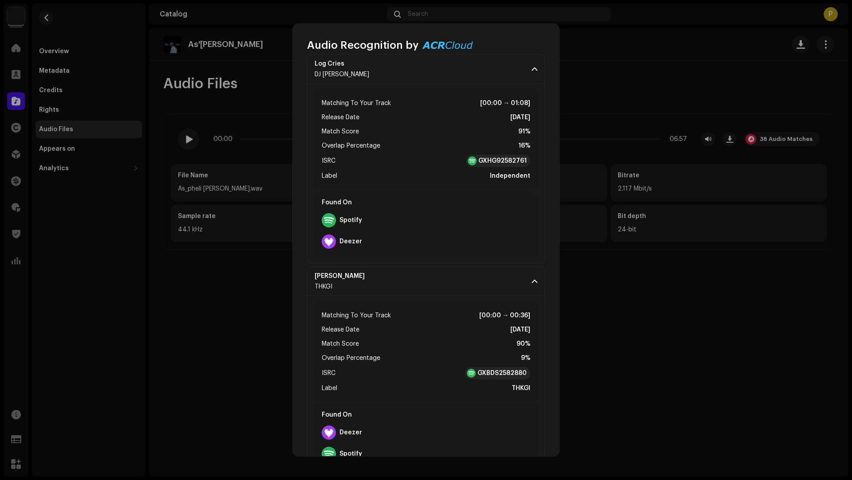
scroll to position [2961, 0]
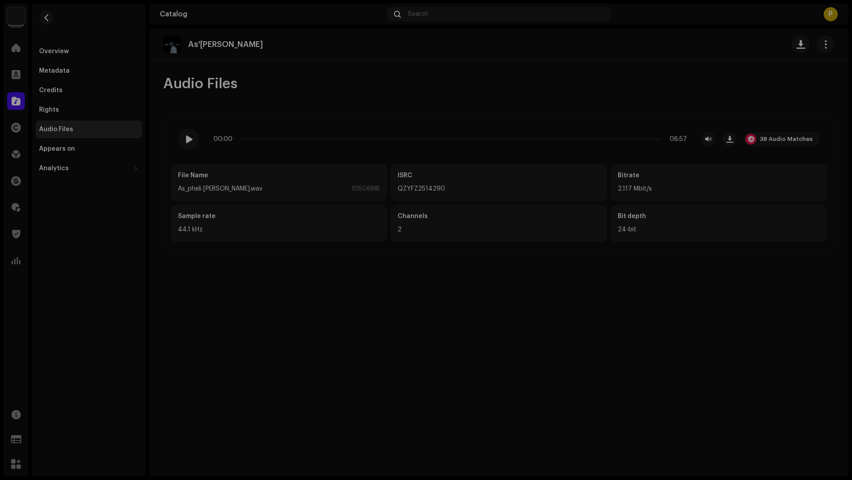
click at [83, 33] on div "Audio Recognition by Remix/Sample 38 All results require review/listening to av…" at bounding box center [426, 240] width 852 height 480
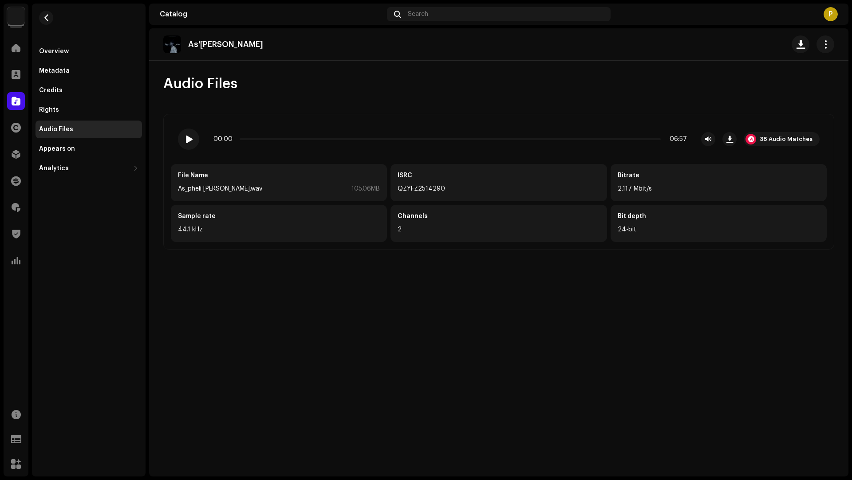
scroll to position [3253, 0]
click at [41, 14] on button "button" at bounding box center [46, 18] width 14 height 14
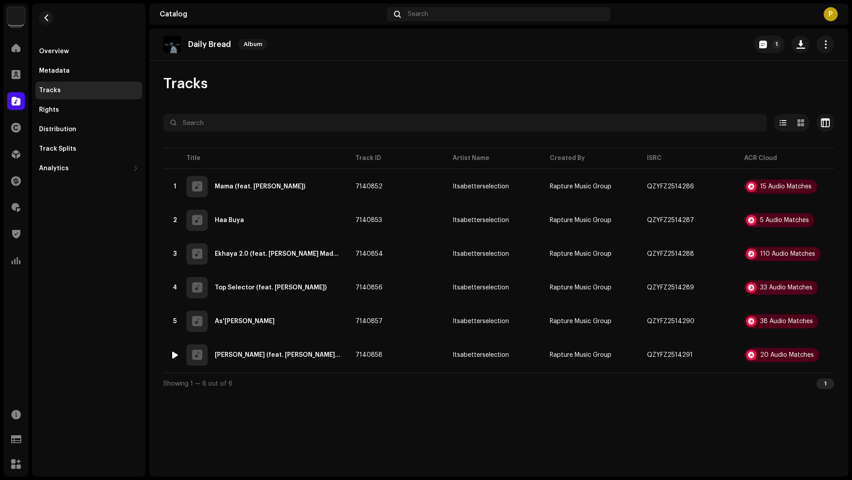
click at [766, 353] on div "20 Audio Matches" at bounding box center [787, 355] width 54 height 6
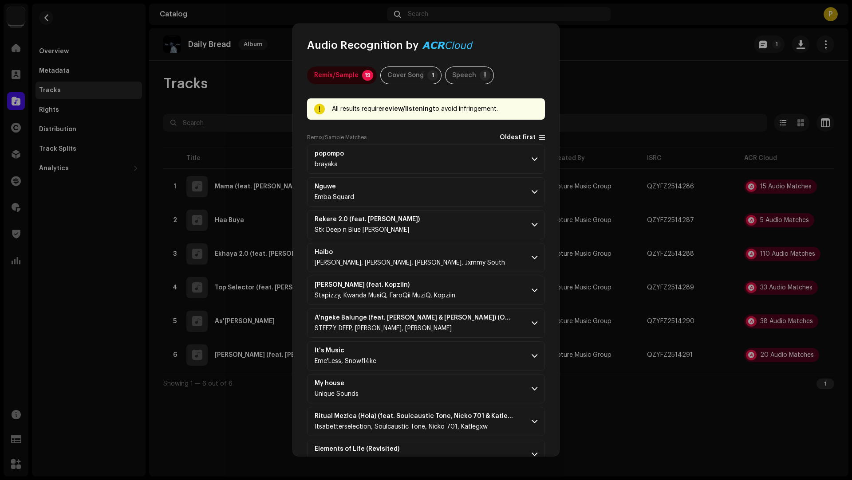
click at [501, 138] on span "Oldest first" at bounding box center [517, 137] width 36 height 7
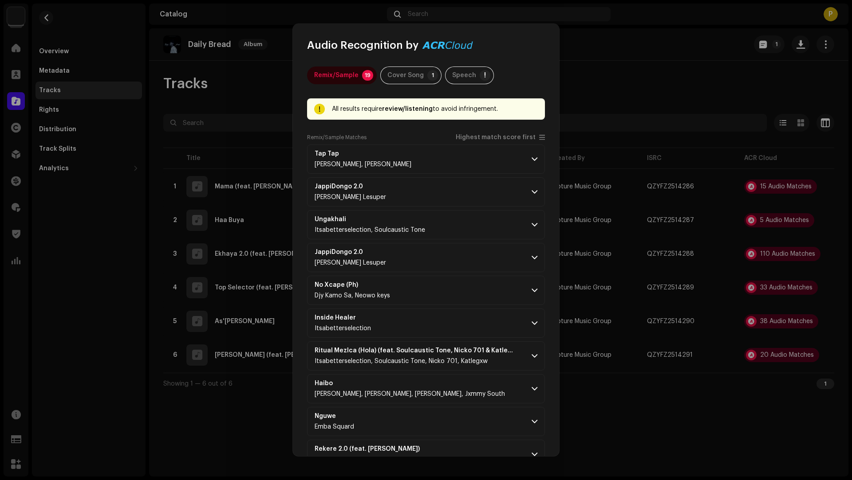
click at [487, 161] on p-accordion-header "Tap Tap [PERSON_NAME], [PERSON_NAME]" at bounding box center [426, 159] width 238 height 29
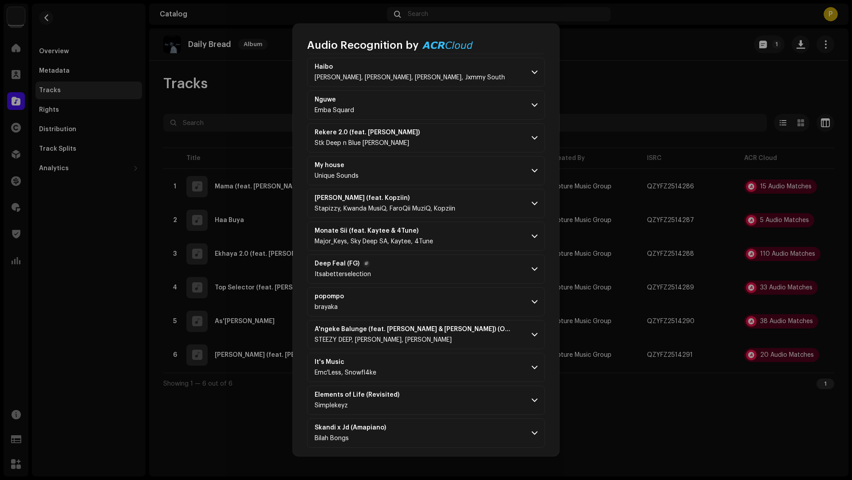
click at [458, 255] on p-accordion-header "Deep Feal (FG) Itsabetterselection" at bounding box center [426, 269] width 238 height 29
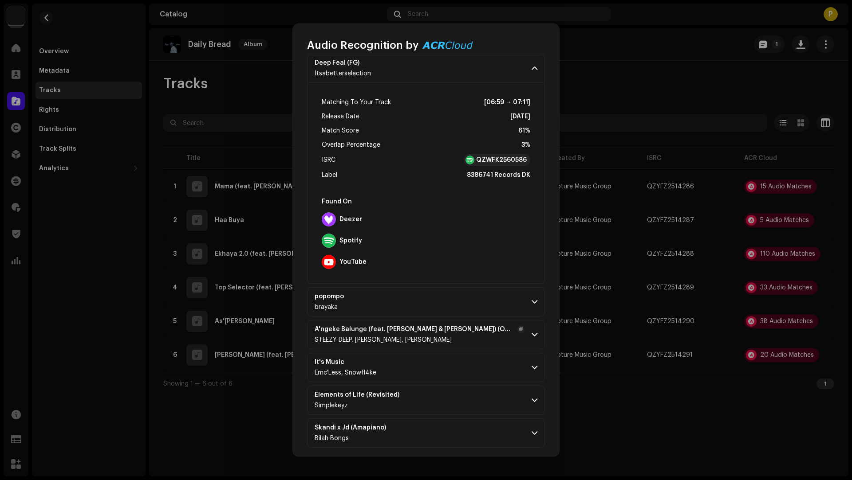
click at [457, 342] on p-accordion-header "A'ngeke Balunge (feat. [PERSON_NAME] & [PERSON_NAME]) (Official audio) STEEZY D…" at bounding box center [426, 334] width 238 height 29
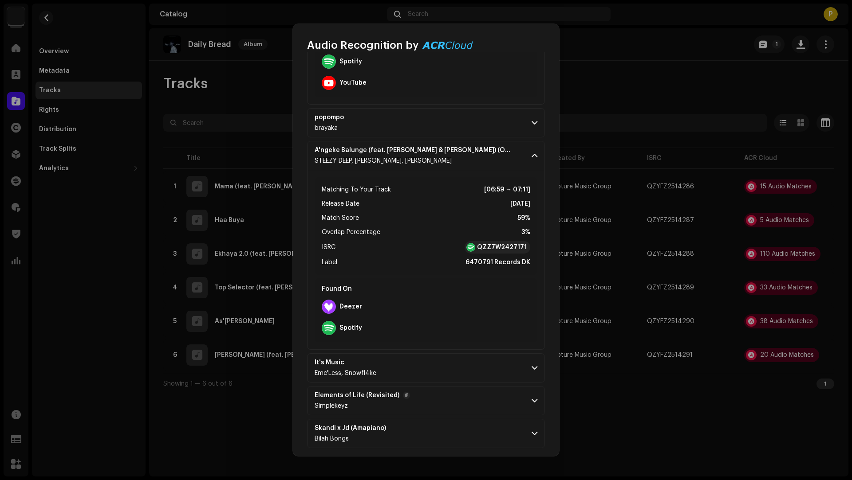
click at [465, 406] on p-accordion-header "Elements of Life (Revisited) Simplekeyz" at bounding box center [426, 400] width 238 height 29
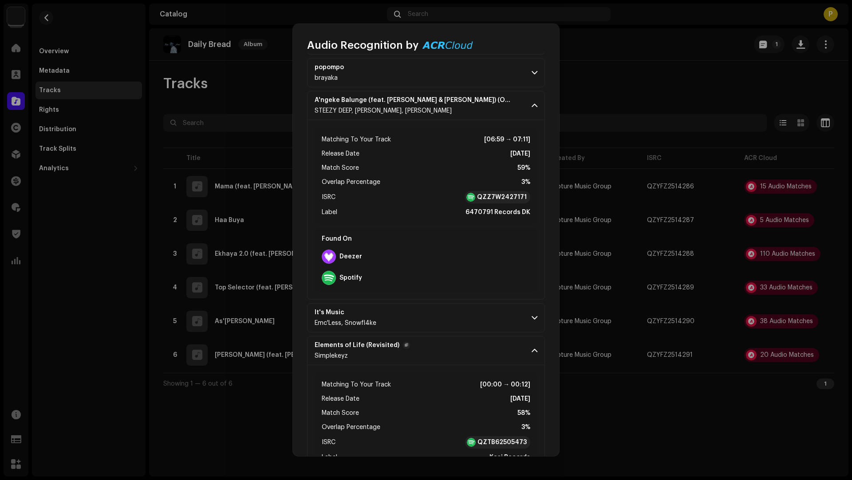
scroll to position [989, 0]
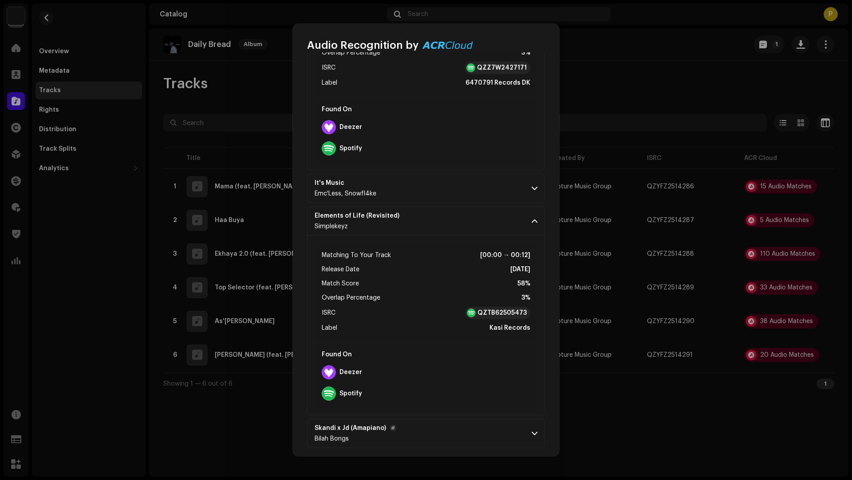
click at [456, 425] on p-accordion-header "Skandi x Jd (Amapiano) [PERSON_NAME]" at bounding box center [426, 433] width 238 height 29
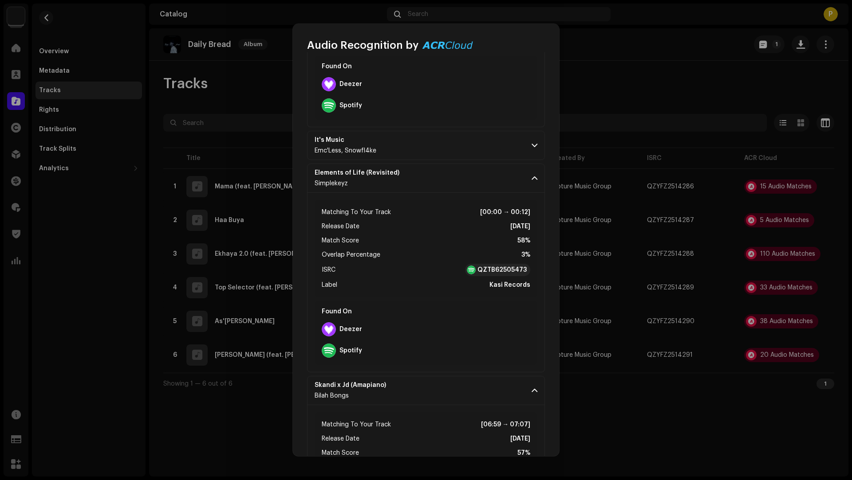
scroll to position [1085, 0]
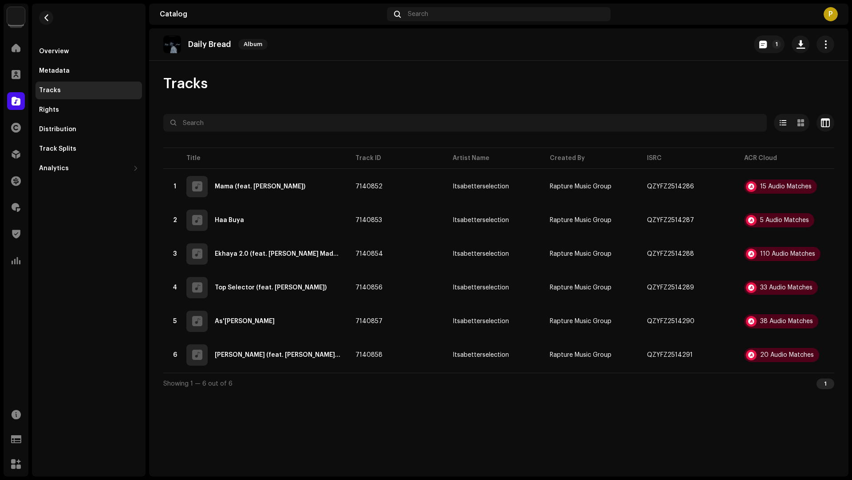
click at [657, 431] on div "Audio Recognition by Remix/Sample 19 Cover Song 1 Speech ! All results require …" at bounding box center [426, 240] width 852 height 480
click at [805, 44] on button "button" at bounding box center [800, 44] width 18 height 18
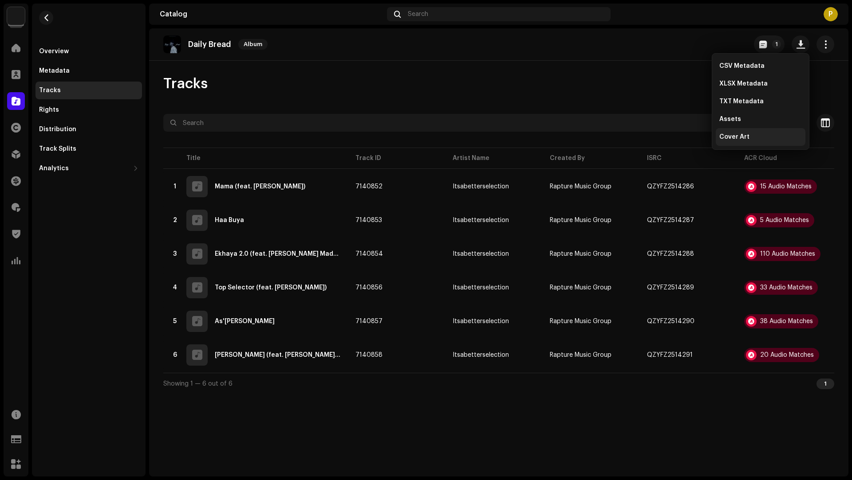
click at [730, 130] on div "Cover Art" at bounding box center [760, 137] width 90 height 18
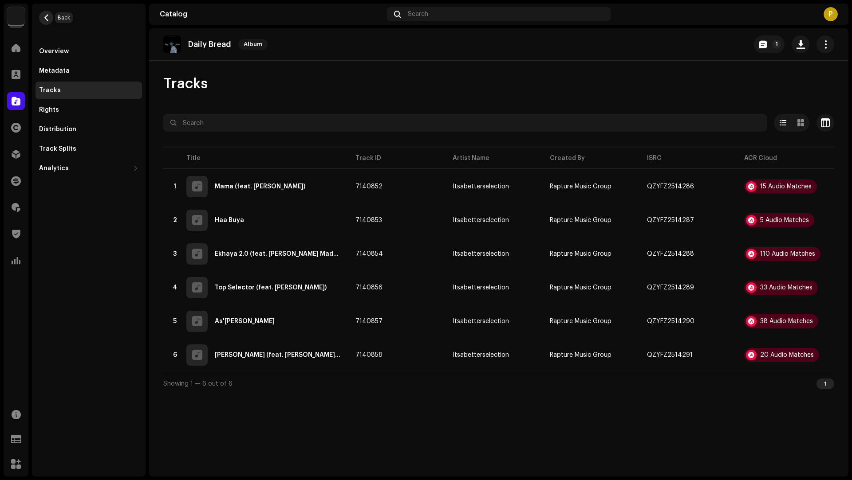
click at [43, 11] on button "button" at bounding box center [46, 18] width 14 height 14
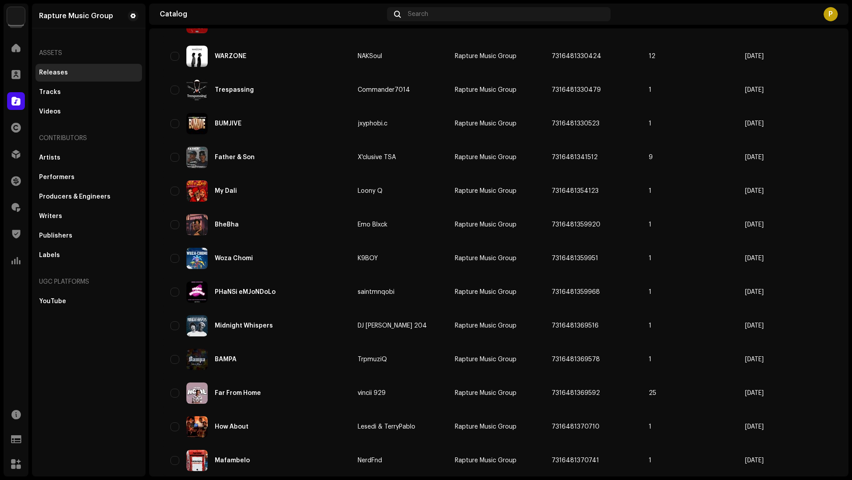
scroll to position [511, 0]
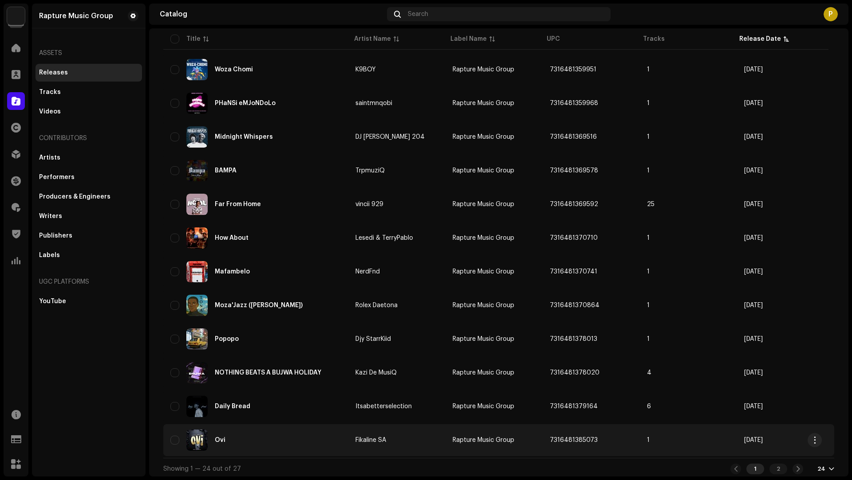
click at [287, 443] on div "Ovi" at bounding box center [255, 440] width 171 height 21
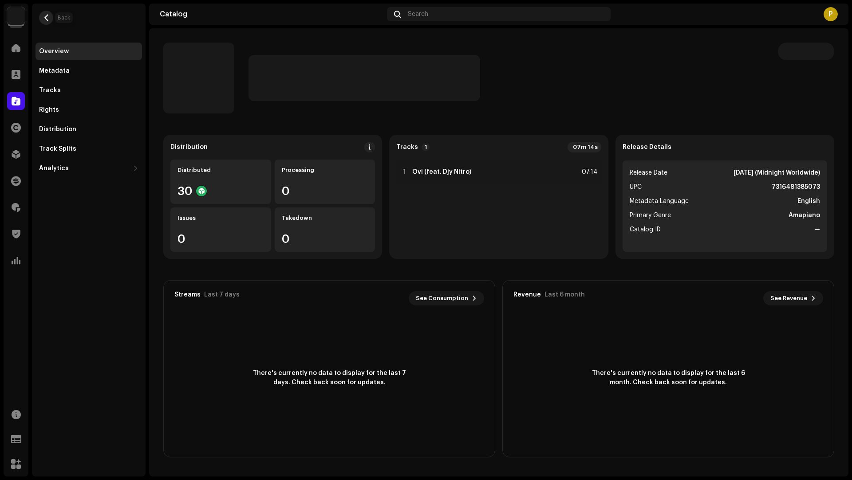
click at [46, 17] on span "button" at bounding box center [46, 17] width 7 height 7
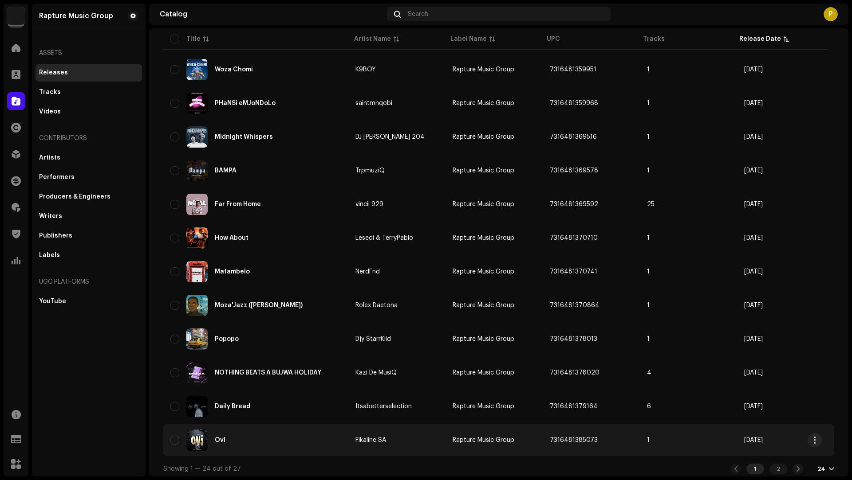
scroll to position [514, 0]
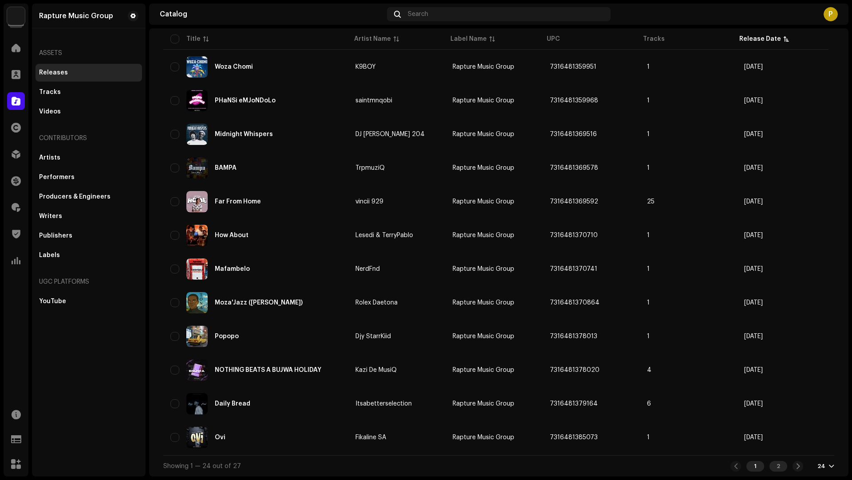
click at [771, 469] on div "2" at bounding box center [778, 466] width 18 height 11
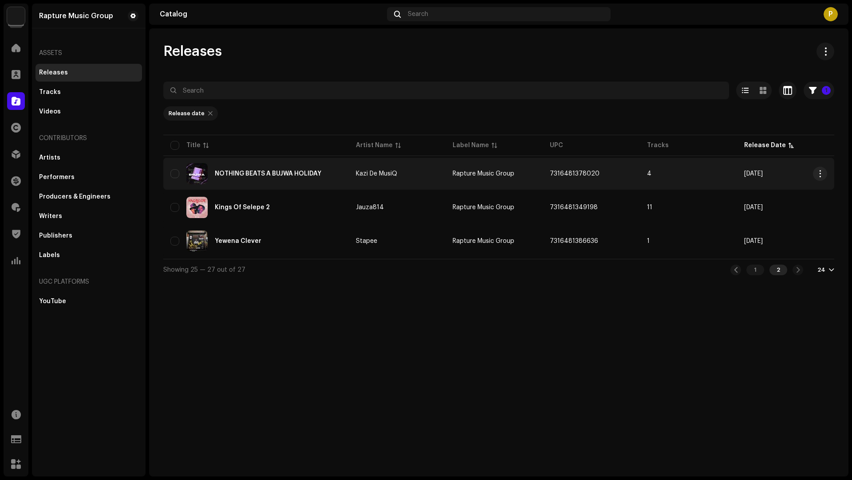
click at [693, 183] on td "4" at bounding box center [688, 174] width 97 height 32
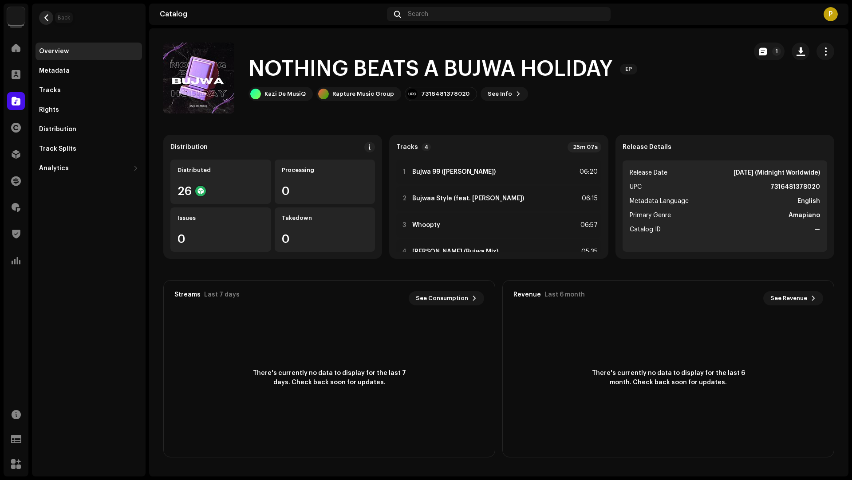
click at [50, 17] on button "button" at bounding box center [46, 18] width 14 height 14
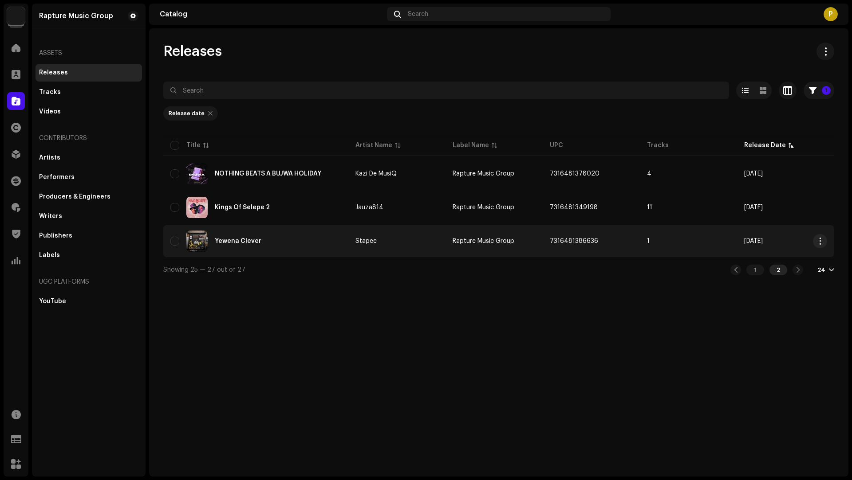
click at [682, 246] on td "1" at bounding box center [688, 241] width 97 height 32
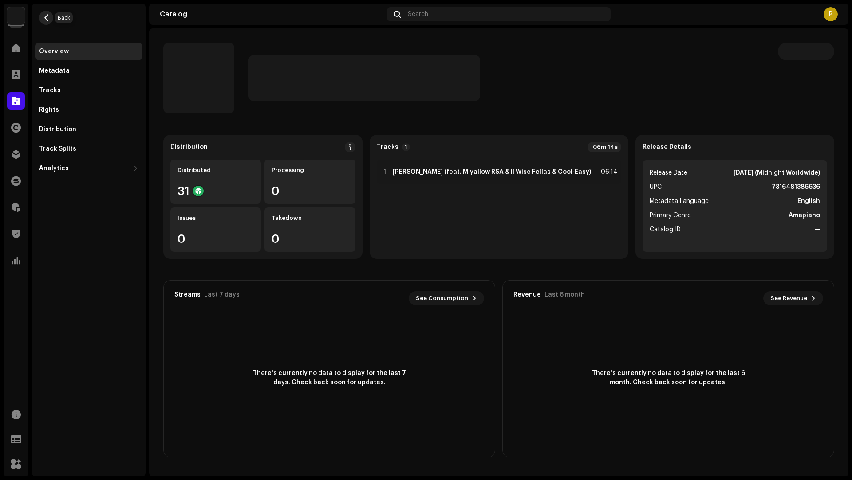
click at [50, 18] on button "button" at bounding box center [46, 18] width 14 height 14
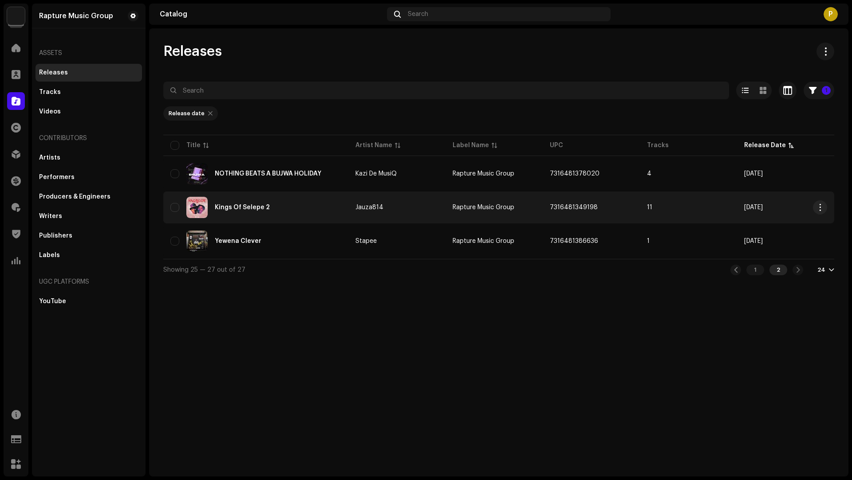
click at [704, 203] on td "11" at bounding box center [688, 208] width 97 height 32
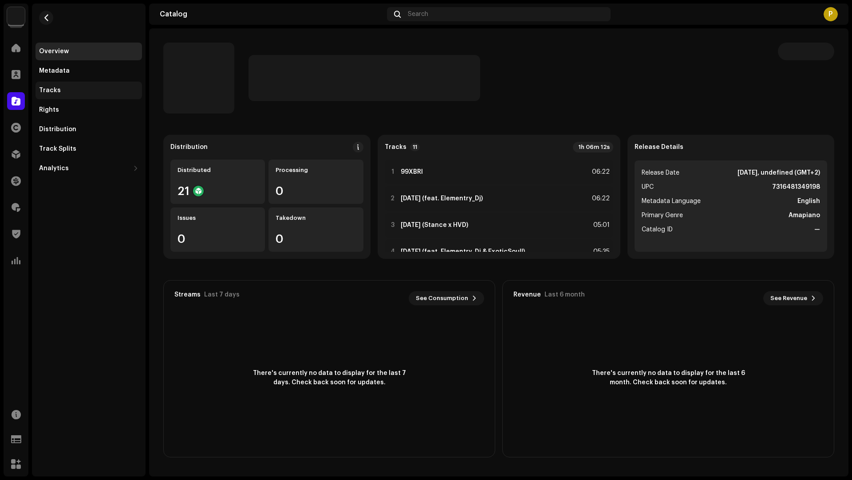
click at [79, 89] on div "Tracks" at bounding box center [88, 90] width 99 height 7
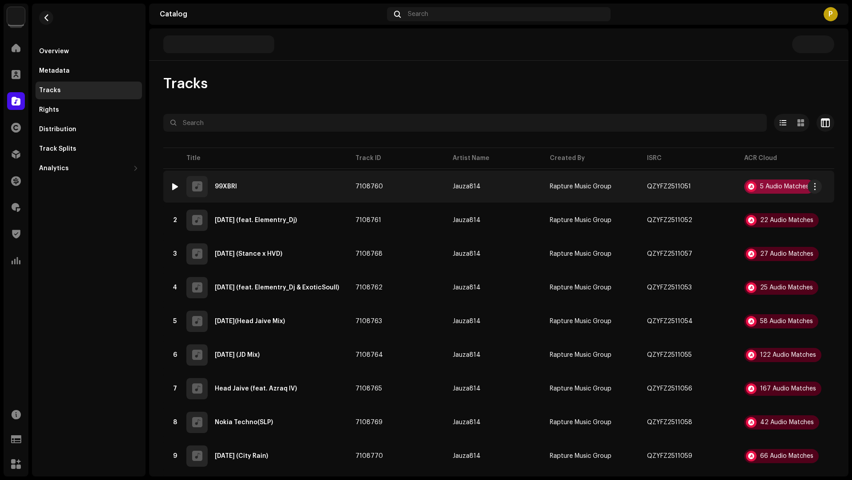
click at [762, 189] on div "5 Audio Matches" at bounding box center [784, 187] width 49 height 6
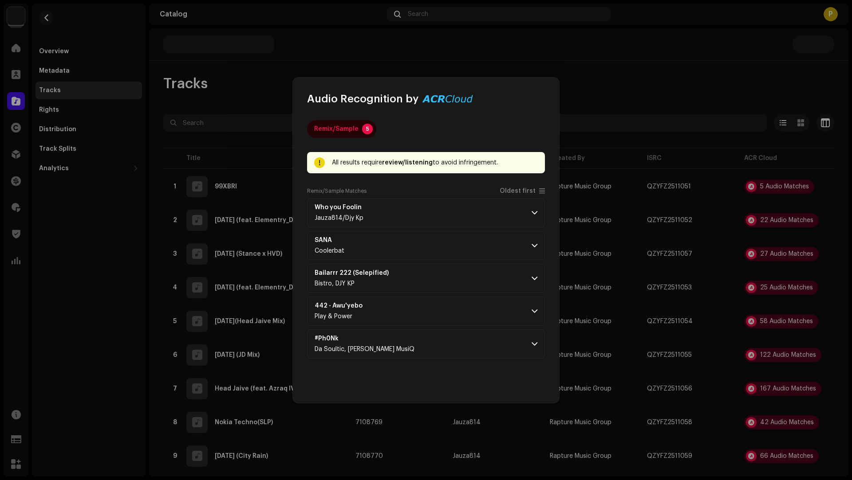
click at [510, 195] on div "Remix/Sample Matches Oldest first" at bounding box center [426, 193] width 238 height 11
click at [514, 183] on div "Remix/Sample 5 All results require review/listening to avoid infringement. Remi…" at bounding box center [426, 254] width 238 height 269
click at [515, 191] on span "Oldest first" at bounding box center [517, 191] width 36 height 7
click at [468, 222] on p-accordion-header "#Ph0Nk Da Soultic, [PERSON_NAME] MusiQ" at bounding box center [426, 212] width 238 height 29
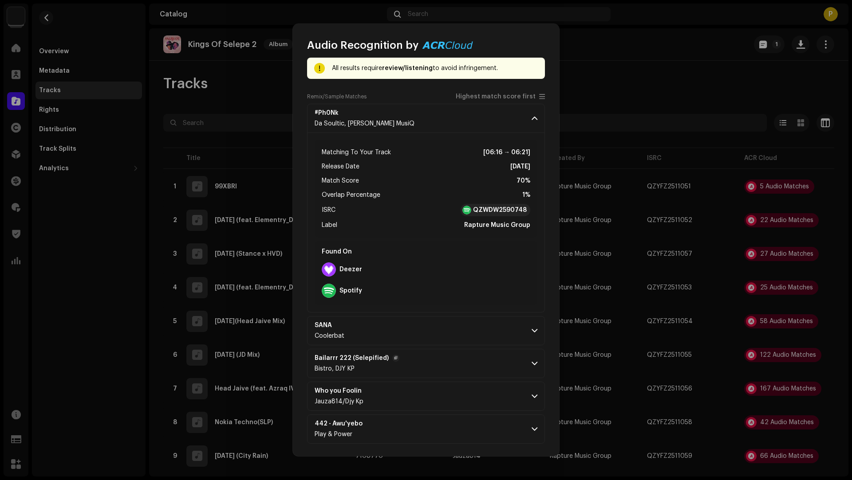
scroll to position [41, 0]
click at [451, 427] on p-accordion-header "442 - Awu'yebo Play & Power" at bounding box center [426, 429] width 238 height 29
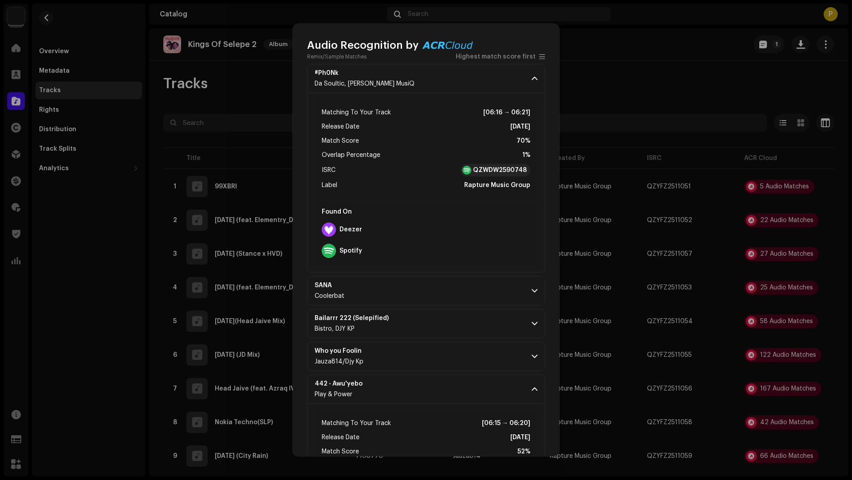
scroll to position [242, 0]
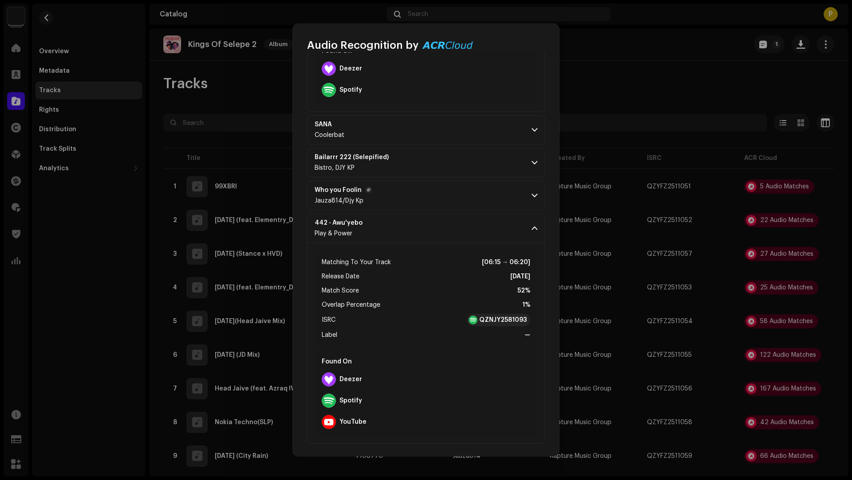
click at [443, 197] on p-accordion-header "Who you Foolin Jauza814/[PERSON_NAME]" at bounding box center [426, 195] width 238 height 29
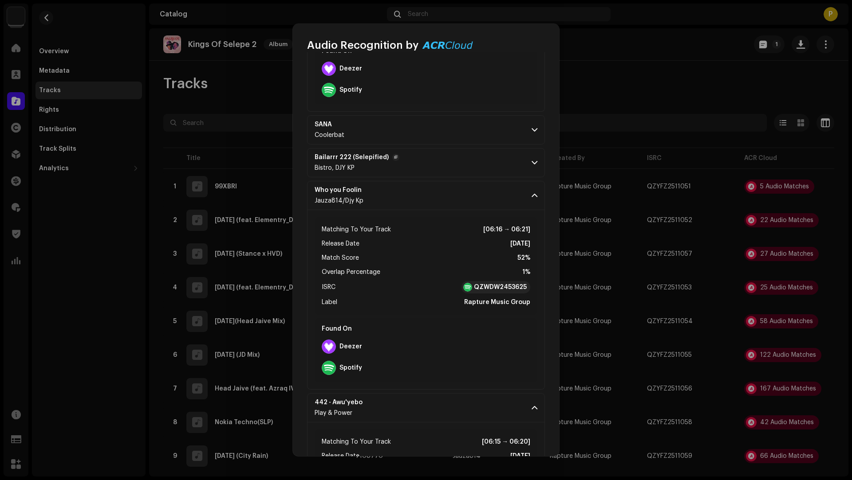
click at [441, 158] on p-accordion-header "Bailarrr 222 (Selepified) Bistro, DJY KP" at bounding box center [426, 162] width 238 height 29
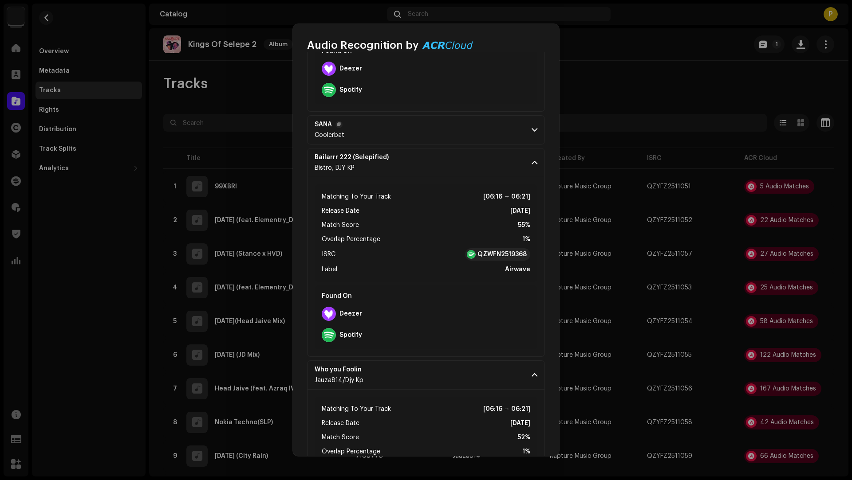
click at [448, 131] on p-accordion-header "SANA Coolerbat" at bounding box center [426, 129] width 238 height 29
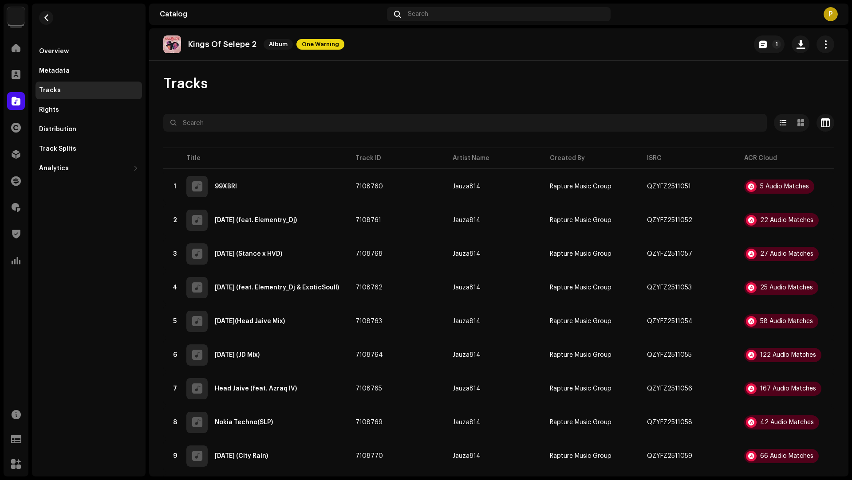
click at [671, 202] on div "Audio Recognition by Remix/Sample 5 All results require review/listening to avo…" at bounding box center [426, 240] width 852 height 480
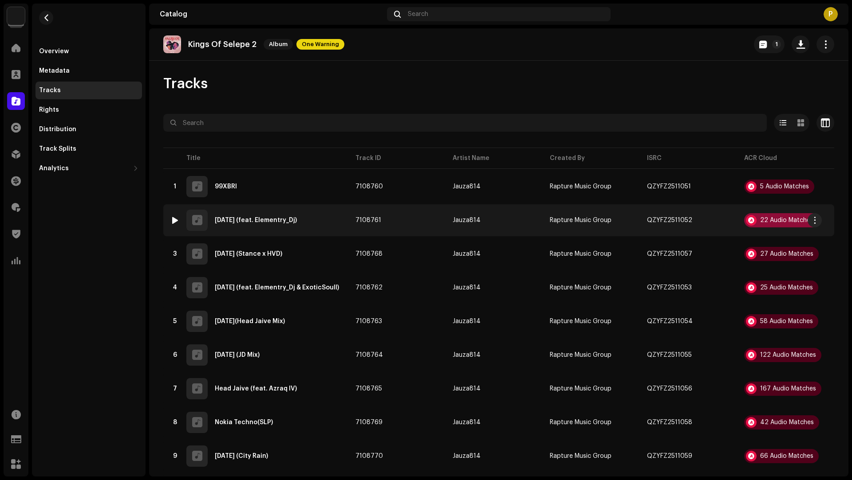
click at [770, 218] on div "22 Audio Matches" at bounding box center [786, 220] width 53 height 6
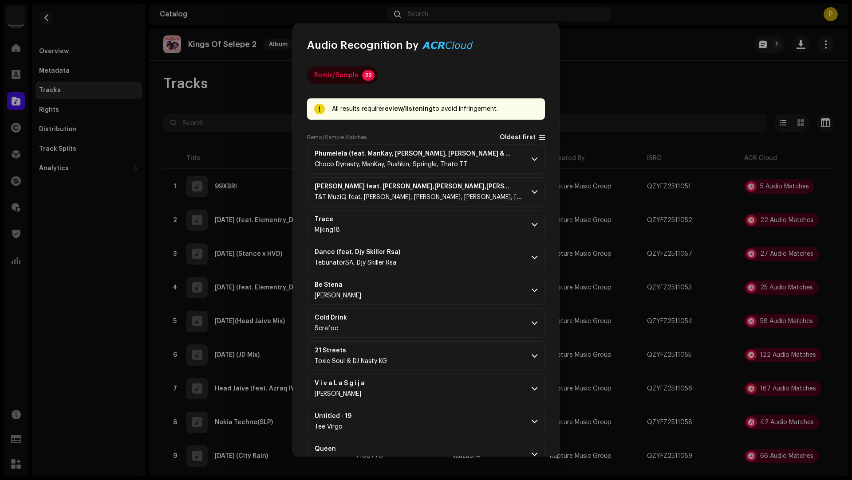
click at [505, 139] on span "Oldest first" at bounding box center [517, 137] width 36 height 7
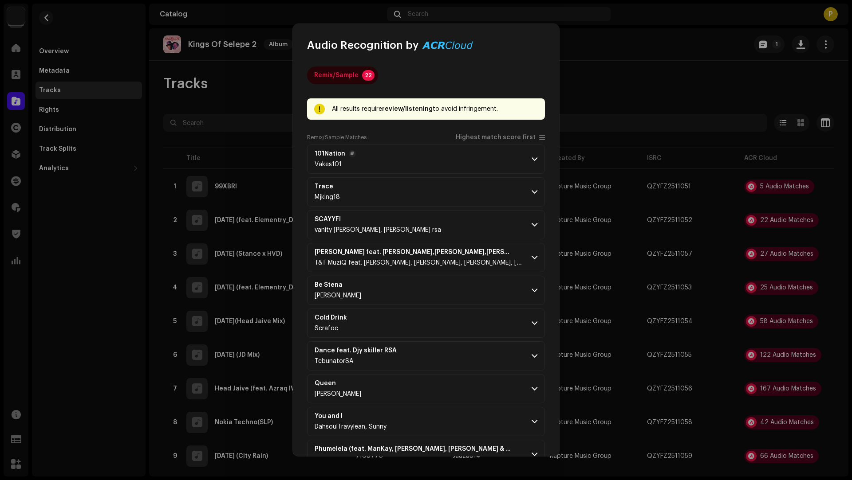
click at [497, 152] on p-accordion-header "101Nation Vakes101" at bounding box center [426, 159] width 238 height 29
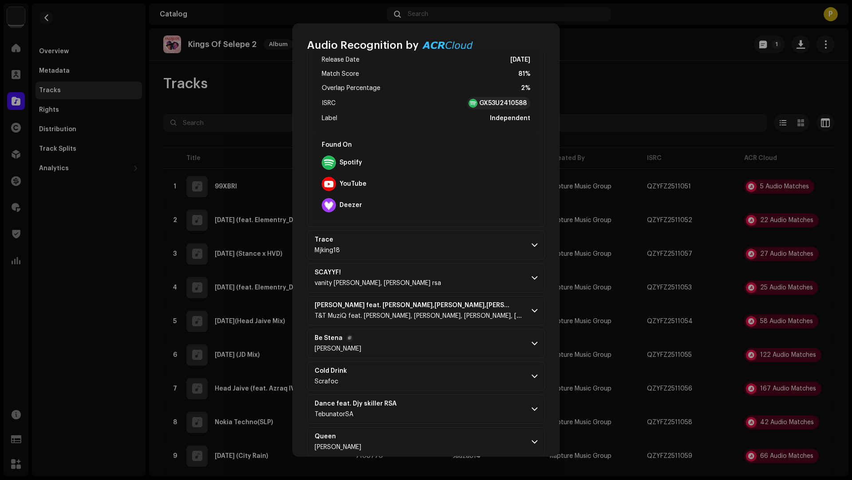
scroll to position [237, 0]
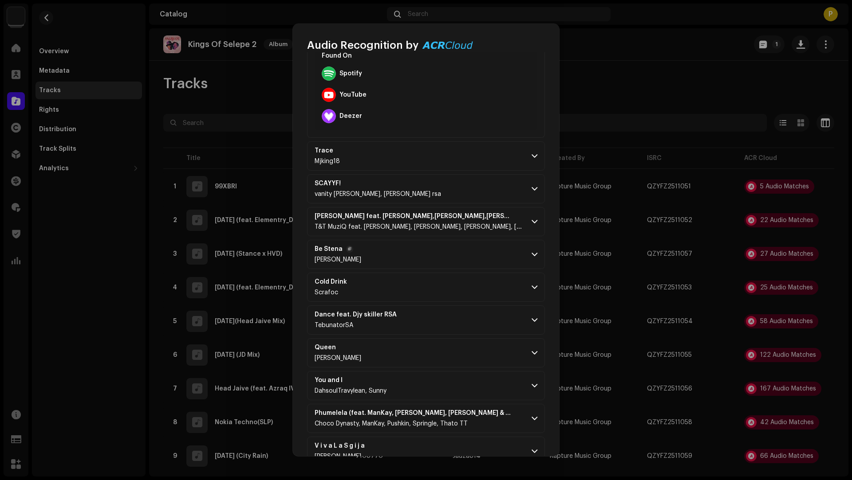
click at [440, 260] on p-accordion-header "Be [PERSON_NAME]" at bounding box center [426, 254] width 238 height 29
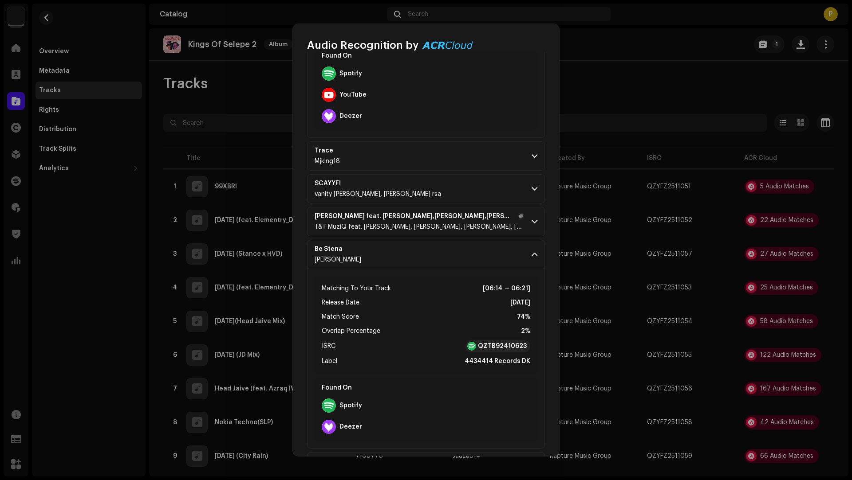
click at [485, 221] on p-accordion-header "[PERSON_NAME] feat. [PERSON_NAME],[PERSON_NAME],[PERSON_NAME],[PERSON_NAME] T&T…" at bounding box center [426, 221] width 238 height 29
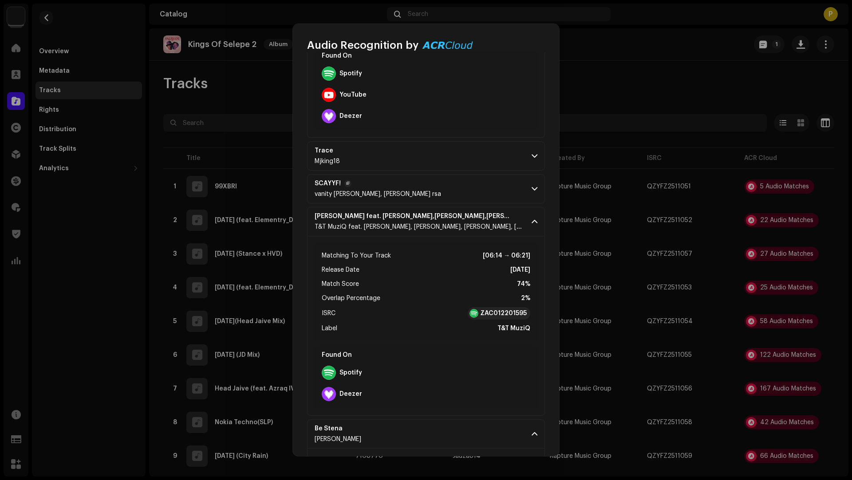
click at [477, 179] on p-accordion-header "SCAYYF! [PERSON_NAME], [PERSON_NAME] rsa" at bounding box center [426, 188] width 238 height 29
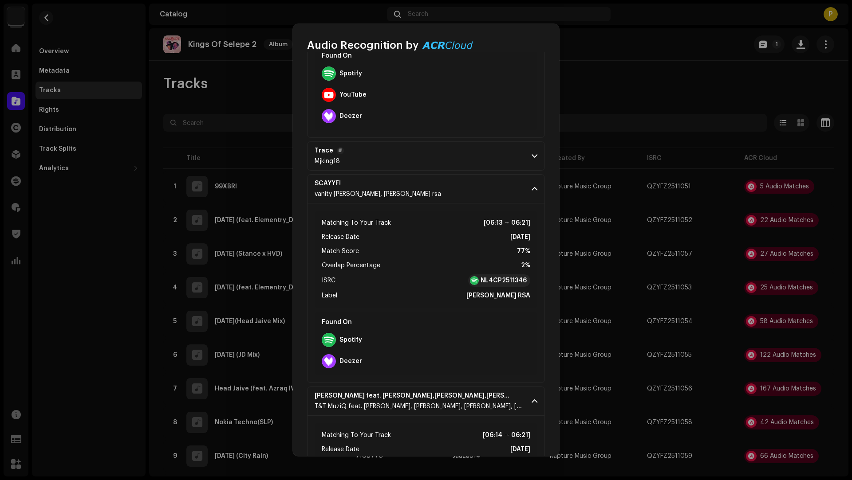
click at [459, 156] on p-accordion-header "Trace Mjking18" at bounding box center [426, 155] width 238 height 29
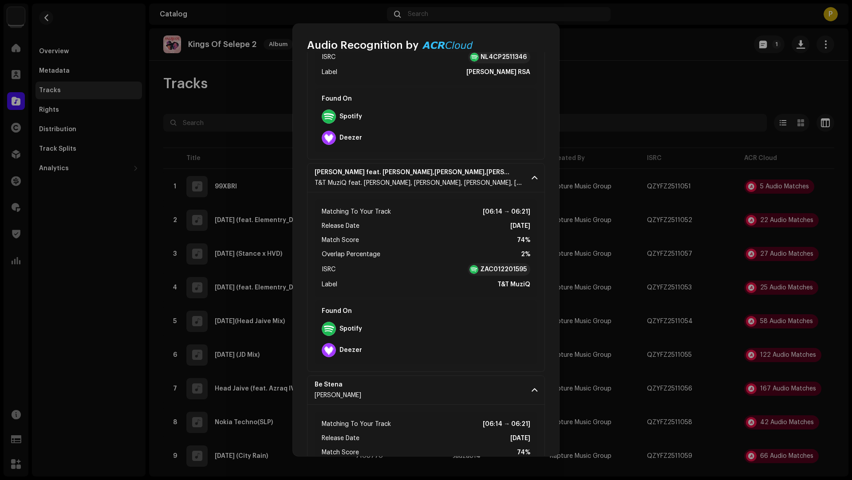
scroll to position [1010, 0]
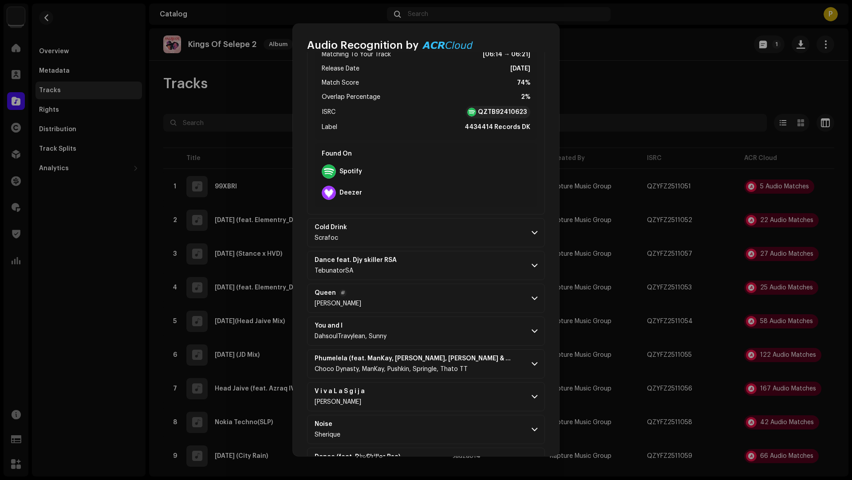
click at [446, 308] on p-accordion-header "Queen [PERSON_NAME]" at bounding box center [426, 298] width 238 height 29
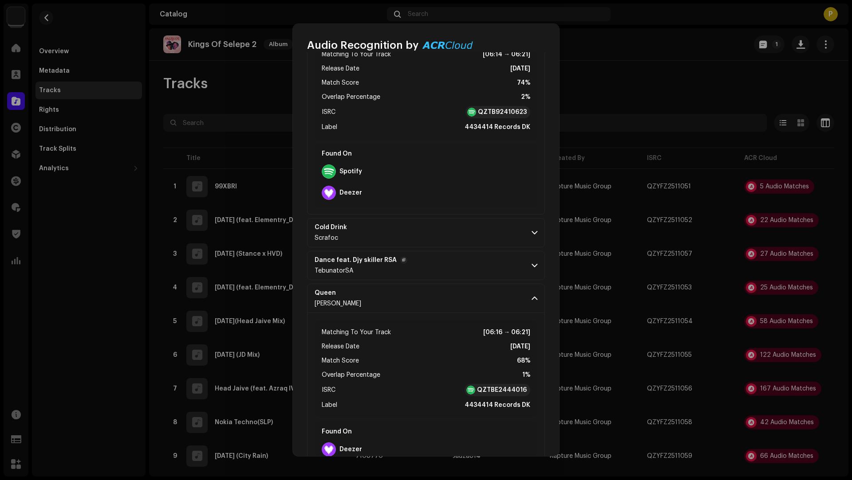
click at [470, 260] on p-accordion-header "Dance feat. Djy skiller RSA TebunatorSA" at bounding box center [426, 265] width 238 height 29
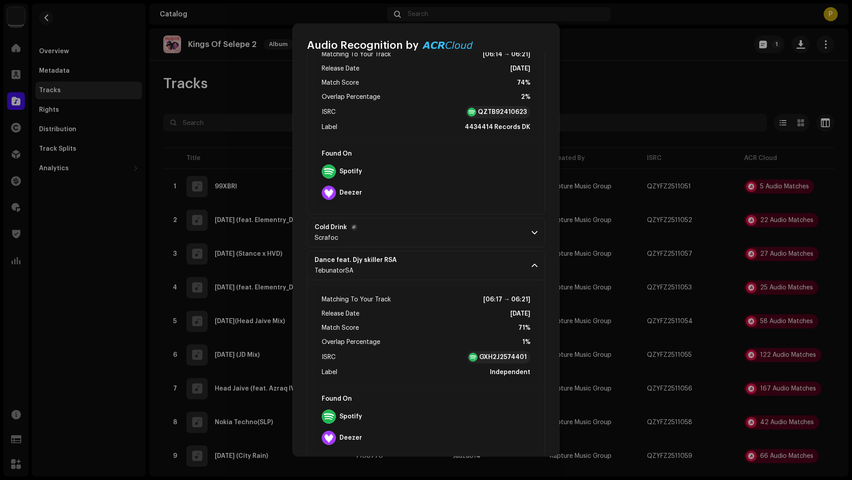
click at [464, 237] on p-accordion-header "Cold Drink Scrafoc" at bounding box center [426, 232] width 238 height 29
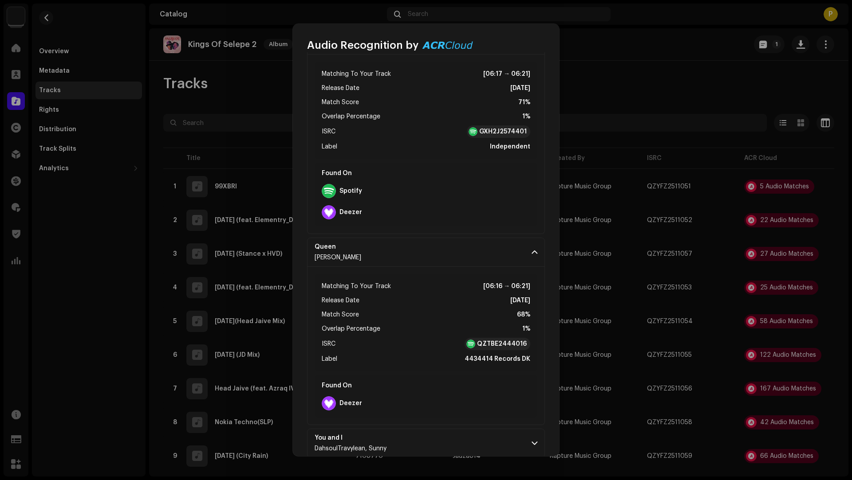
scroll to position [1580, 0]
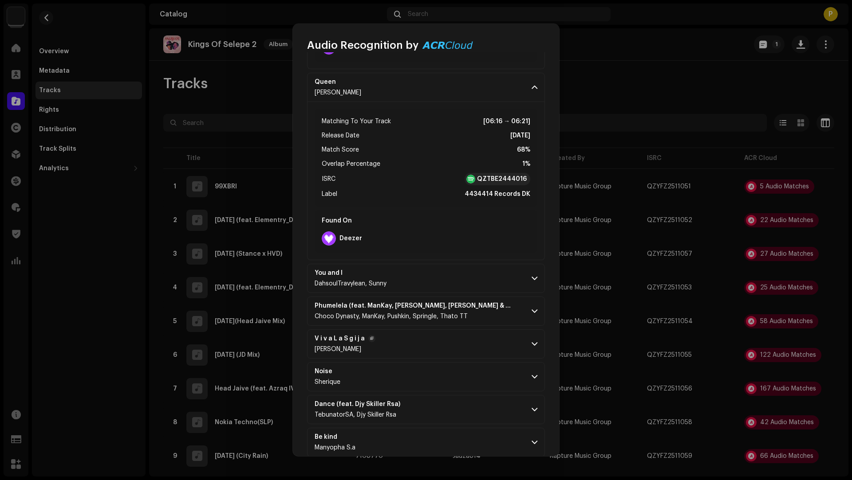
click at [466, 347] on p-accordion-header "V i v a L a S g i j a [PERSON_NAME]" at bounding box center [426, 344] width 238 height 29
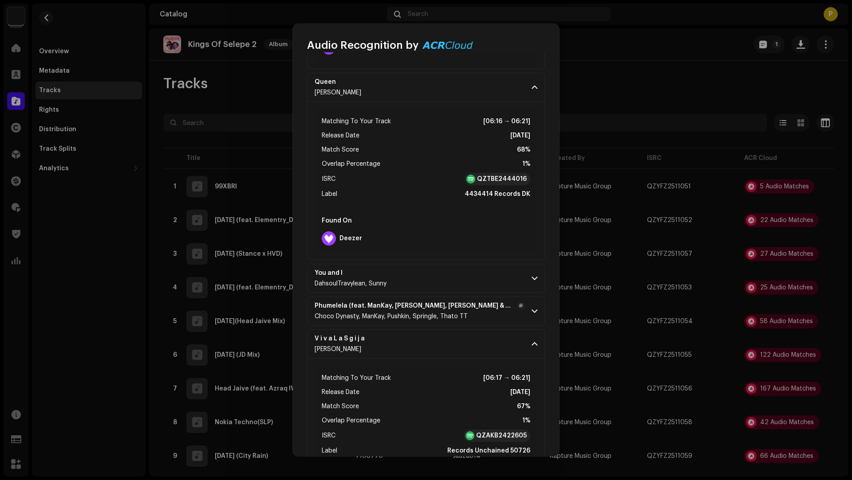
click at [504, 311] on p-accordion-header "Phumelela (feat. ManKay, [PERSON_NAME], [PERSON_NAME] & Thato TT) Choco Dynasty…" at bounding box center [426, 311] width 238 height 29
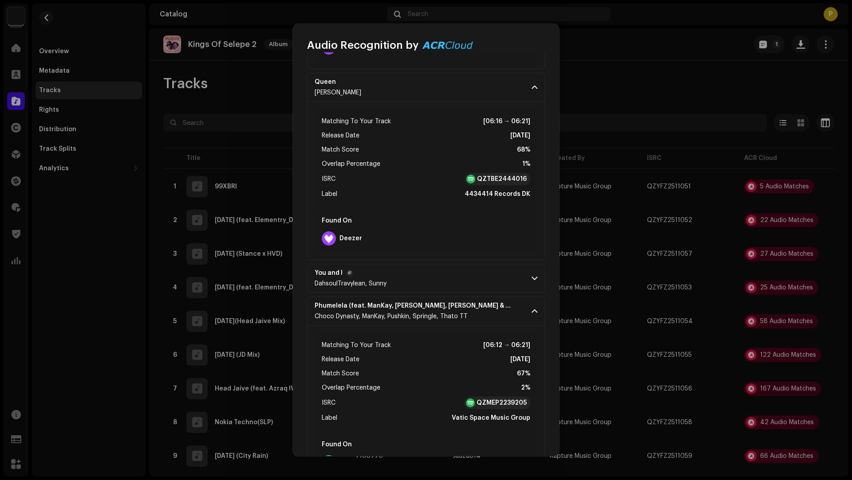
click at [458, 268] on p-accordion-header "You and I DahsoulTravylean, Sunny" at bounding box center [426, 278] width 238 height 29
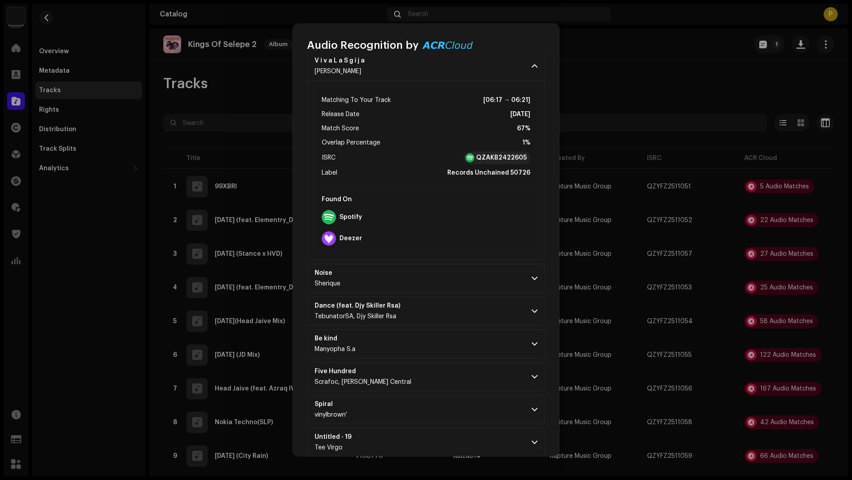
scroll to position [2375, 0]
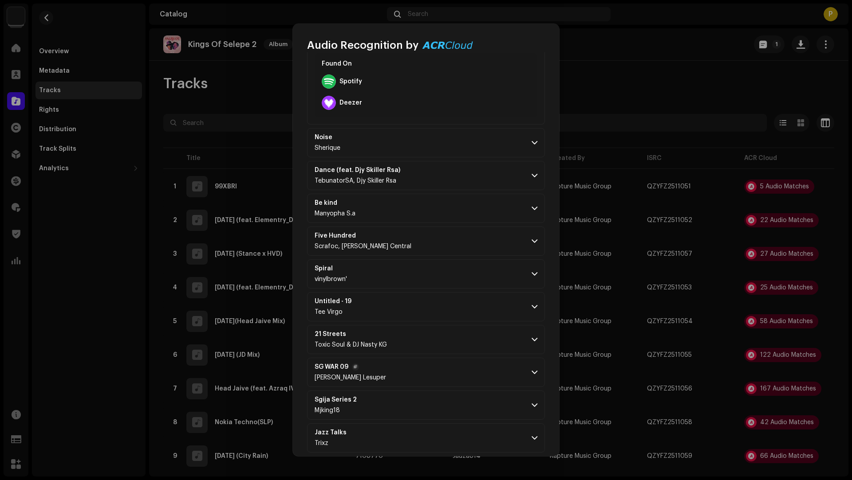
click at [453, 378] on p-accordion-header "SG WAR 09 [PERSON_NAME] Lesuper" at bounding box center [426, 372] width 238 height 29
click at [449, 330] on p-accordion-header "21 Streets Toxic Soul & DJ Nasty KG" at bounding box center [426, 339] width 238 height 29
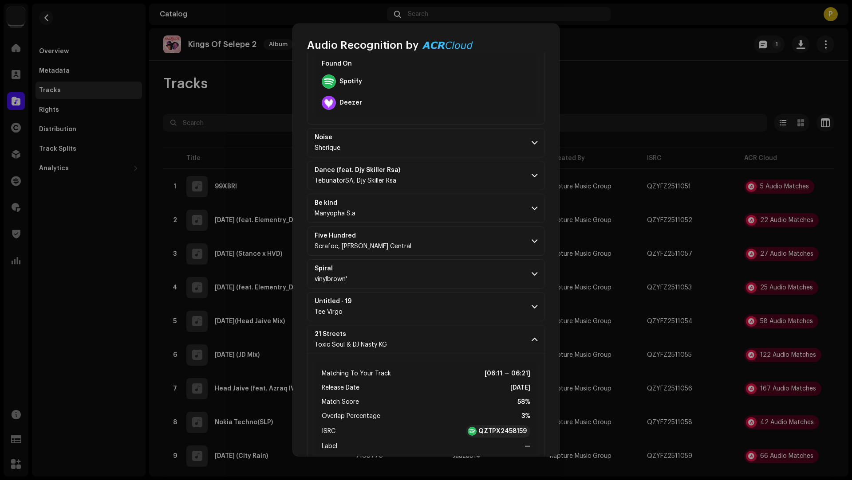
click at [442, 304] on p-accordion-header "Untitled - 19 Tee Virgo" at bounding box center [426, 306] width 238 height 29
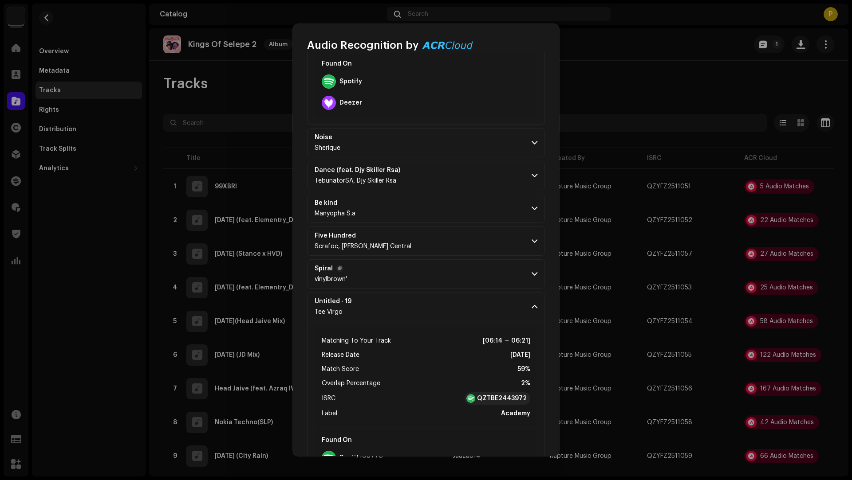
click at [441, 269] on p-accordion-header "Spiral vinylbrown'" at bounding box center [426, 273] width 238 height 29
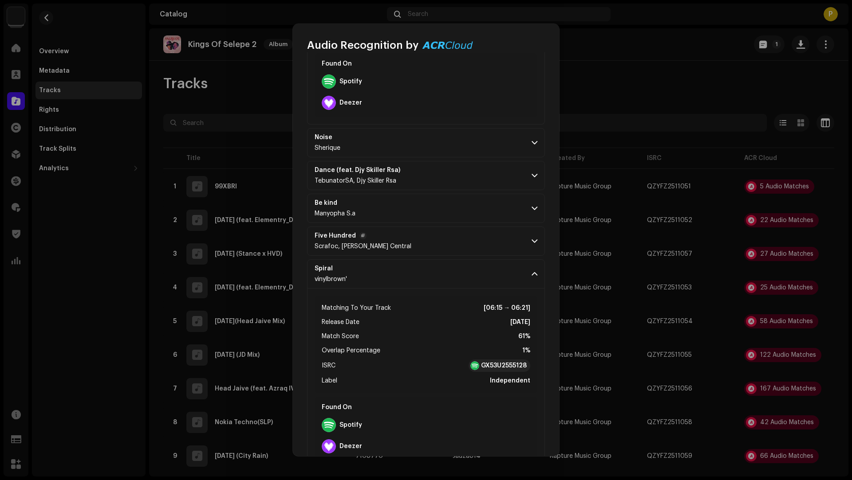
click at [445, 230] on p-accordion-header "Five Hundred Scrafoc, [PERSON_NAME] Central" at bounding box center [426, 241] width 238 height 29
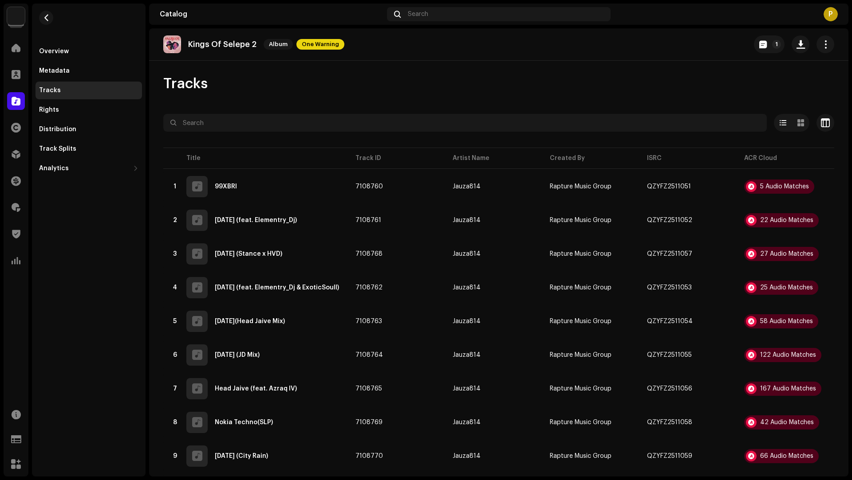
click at [723, 260] on div "Audio Recognition by Remix/Sample 22 All results require review/listening to av…" at bounding box center [426, 240] width 852 height 480
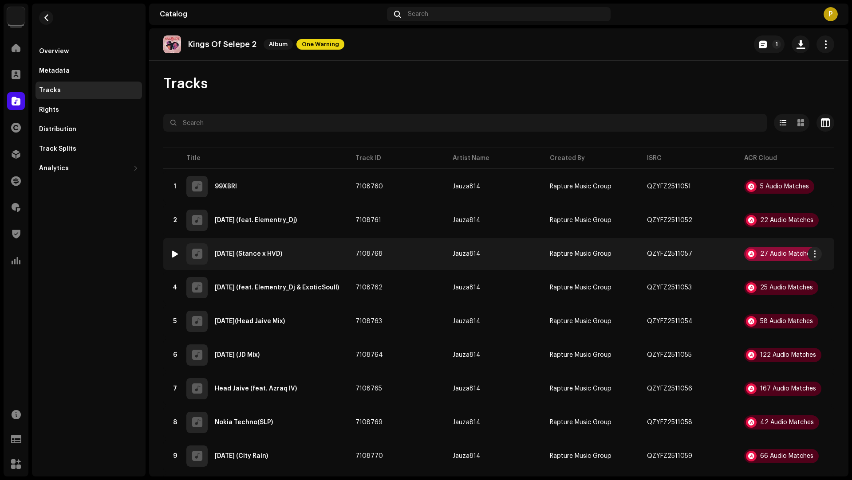
click at [776, 255] on div "27 Audio Matches" at bounding box center [786, 254] width 53 height 6
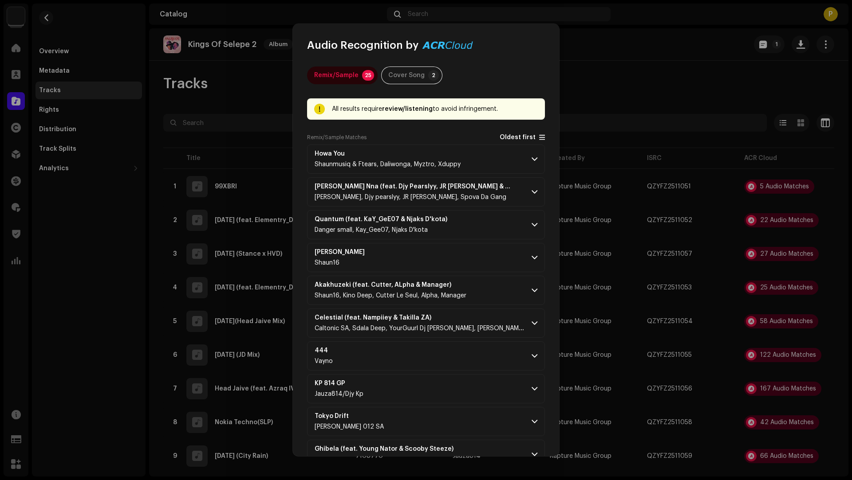
click at [504, 137] on span "Oldest first" at bounding box center [517, 137] width 36 height 7
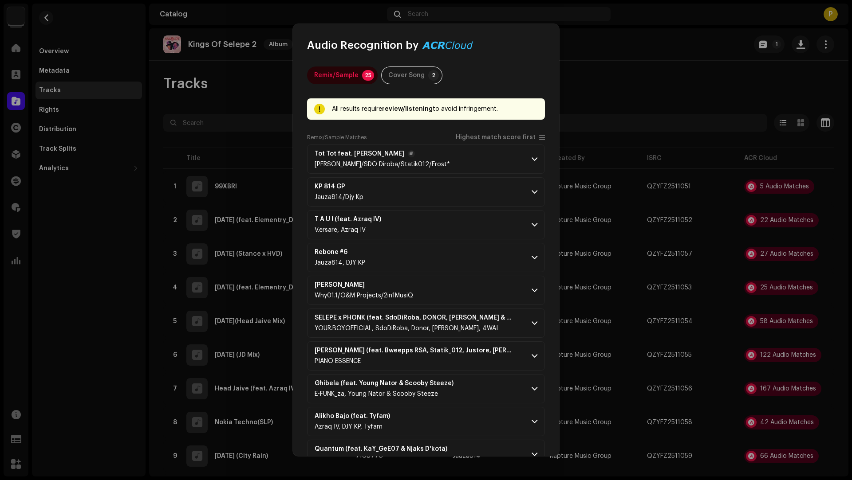
click at [491, 157] on p-accordion-header "Tot Tot feat. [PERSON_NAME] Don [PERSON_NAME]/SDO Diroba/Statik012/[PERSON_NAME…" at bounding box center [426, 159] width 238 height 29
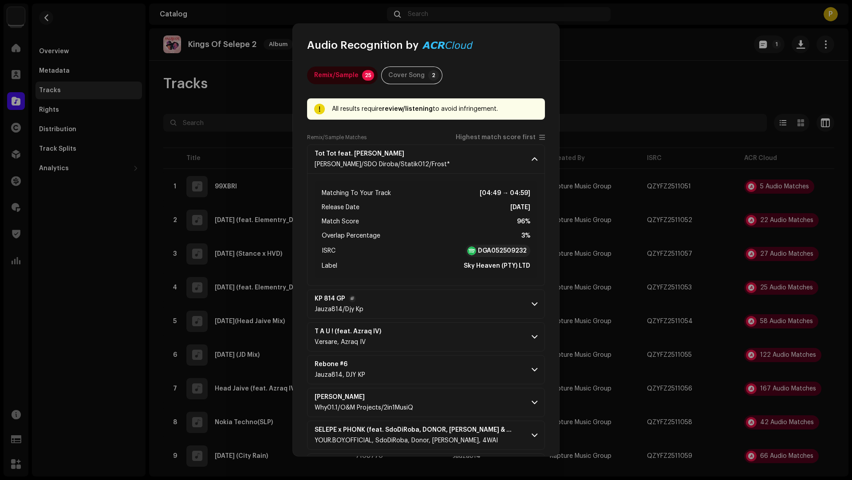
click at [453, 306] on p-accordion-header "KP 814 GP Jauza814/Djy Kp" at bounding box center [426, 304] width 238 height 29
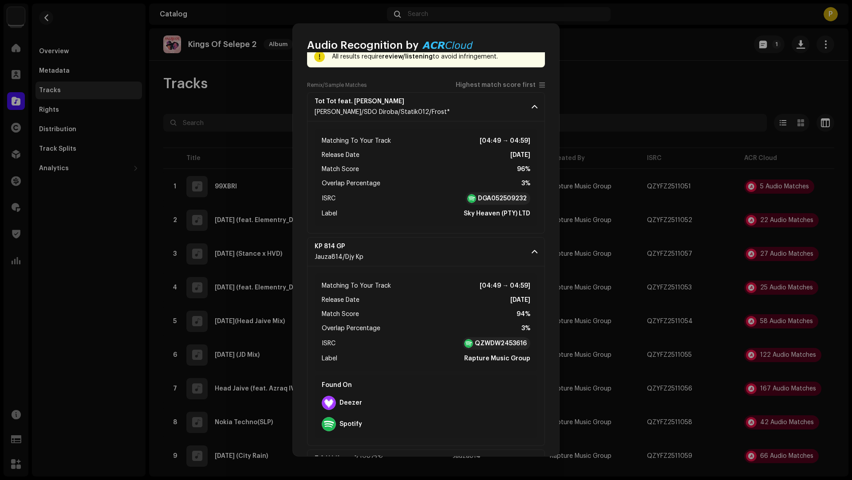
scroll to position [107, 0]
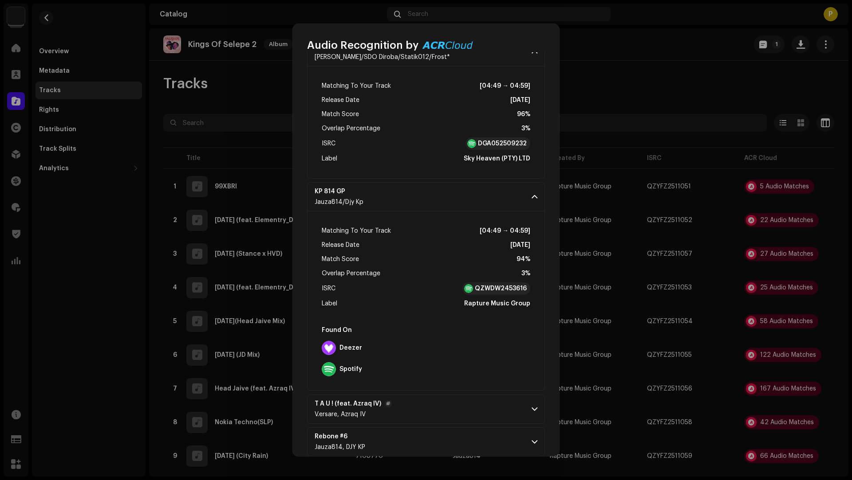
click at [458, 404] on p-accordion-header "T A U ! (feat. Azraq IV) V.ersare, Azraq IV" at bounding box center [426, 409] width 238 height 29
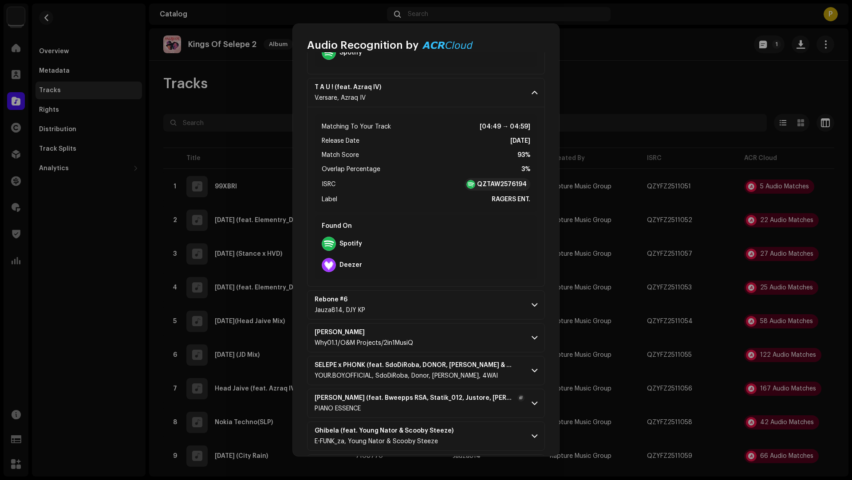
scroll to position [430, 0]
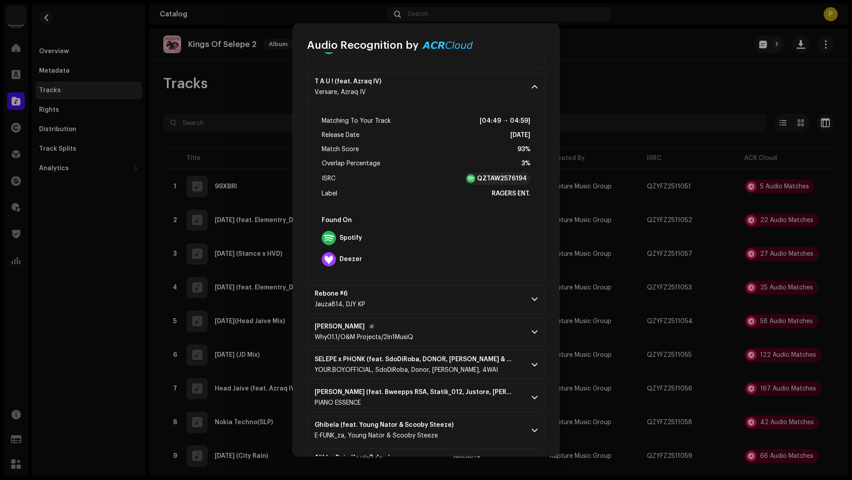
click at [463, 324] on p-accordion-header "[PERSON_NAME] Why01.1/O&M Projects/2in1MusiQ" at bounding box center [426, 332] width 238 height 29
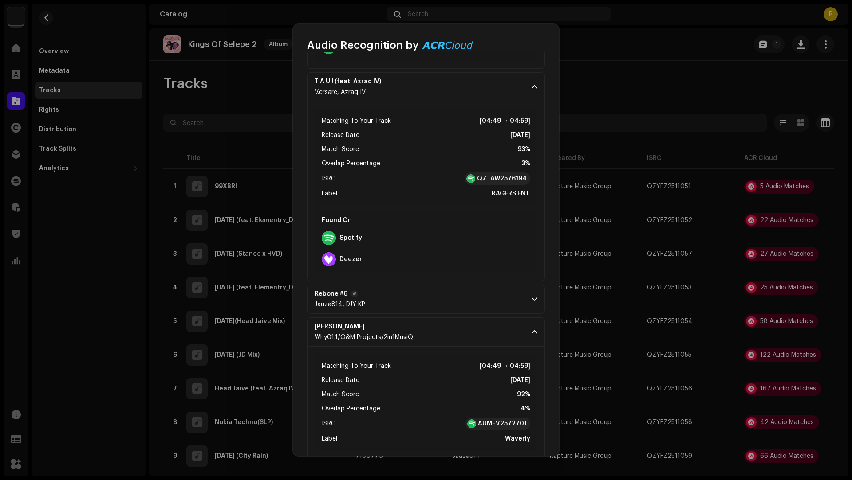
click at [452, 288] on p-accordion-header "Rebone #6 Jauza814, DJY KP" at bounding box center [426, 299] width 238 height 29
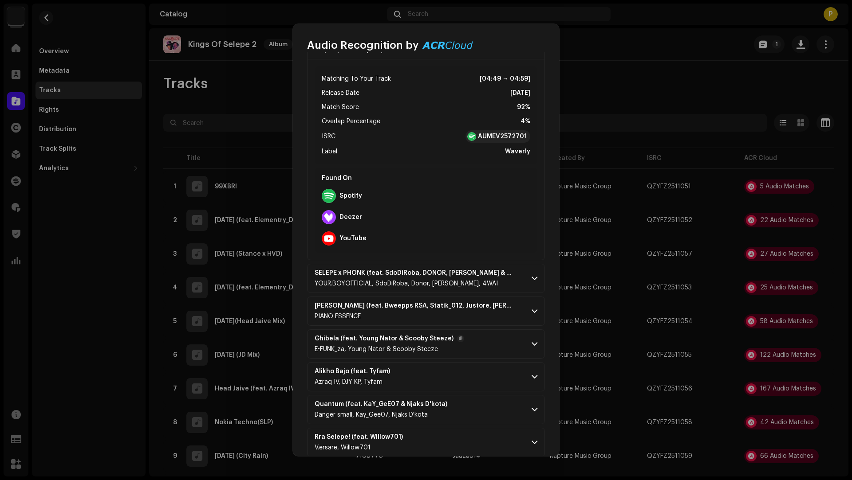
scroll to position [923, 0]
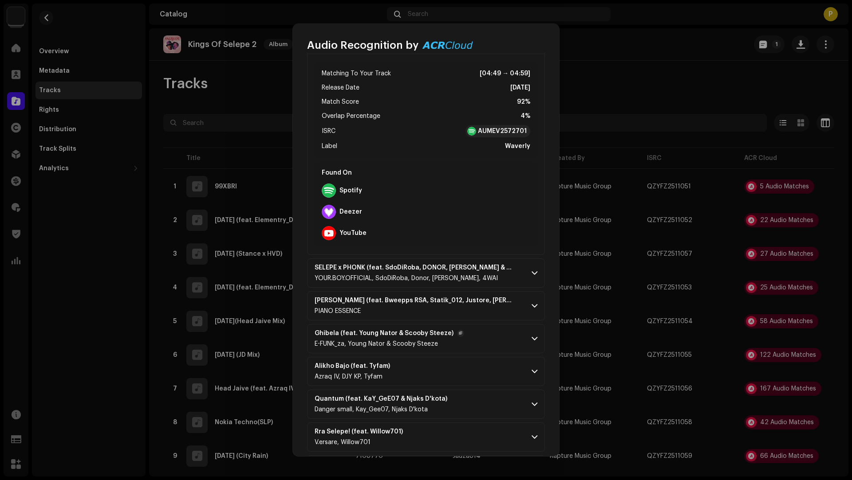
click at [467, 330] on p-accordion-header "Ghibela (feat. Young Nator & Scooby Steeze) E-FUNK_za, Young Nator & Scooby Ste…" at bounding box center [426, 338] width 238 height 29
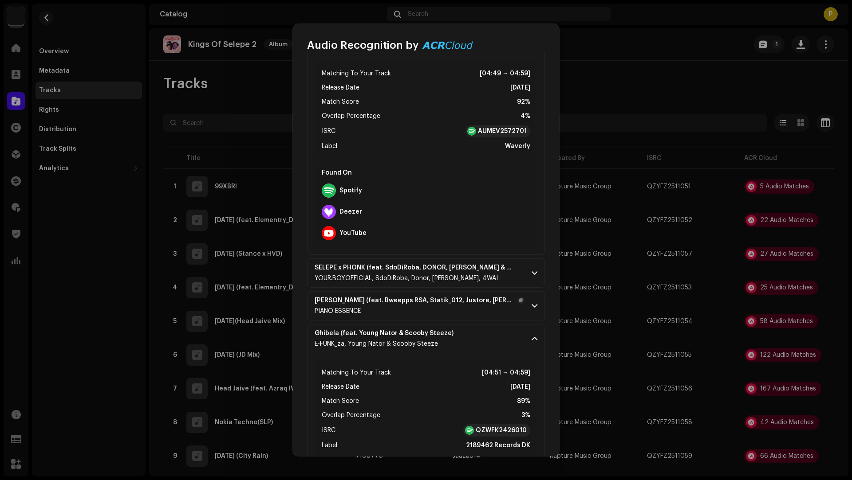
click at [468, 308] on div "PIANO ESSENCE" at bounding box center [419, 311] width 210 height 7
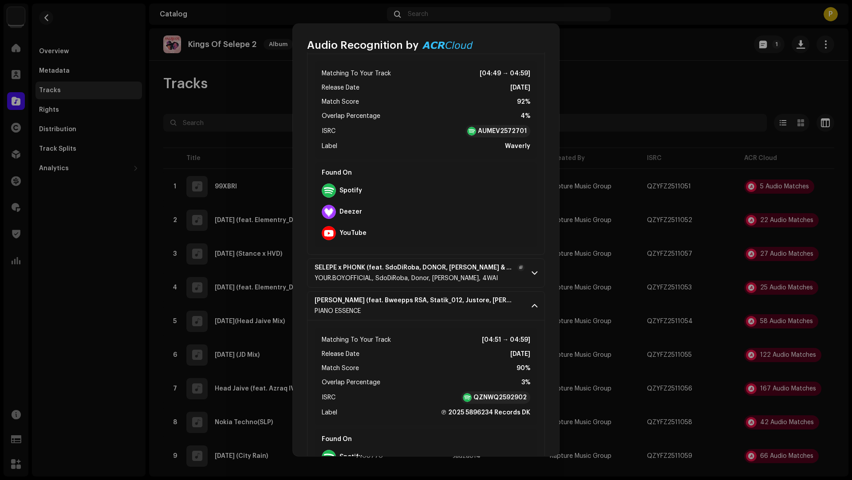
click at [479, 278] on div "YOUR.BOY.OFFICIAL, SdoDiRoba, Donor, [PERSON_NAME], 4WAI" at bounding box center [419, 278] width 210 height 7
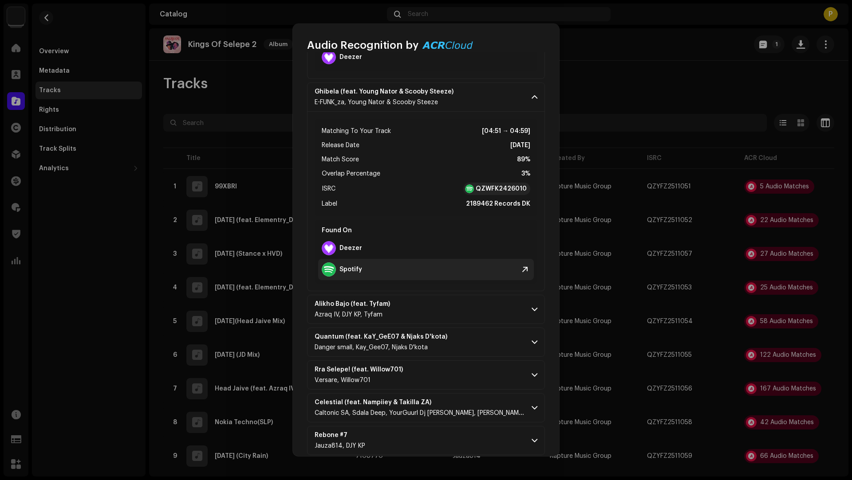
scroll to position [1586, 0]
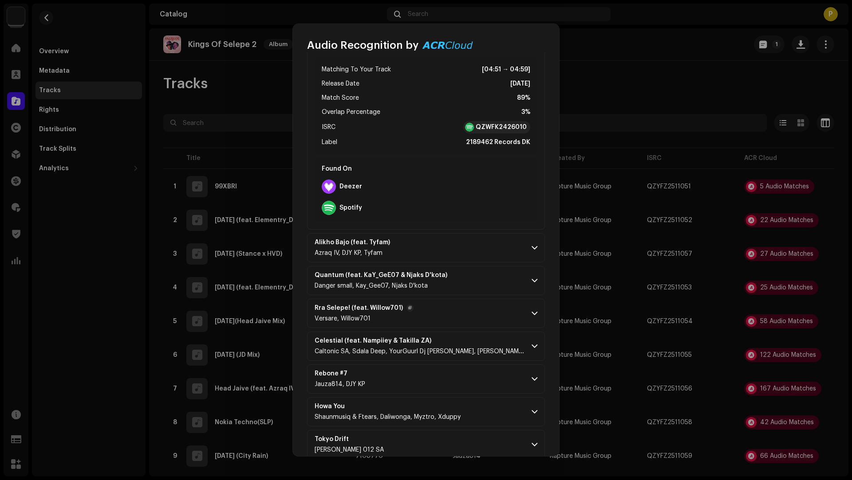
click at [476, 314] on p-accordion-header "Rra Selepe! (feat. Willow701) V.ersare, Willow701" at bounding box center [426, 313] width 238 height 29
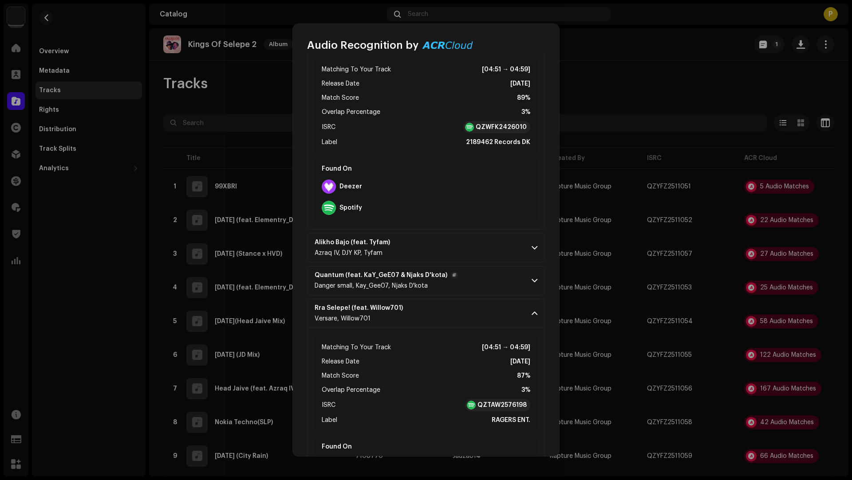
click at [476, 281] on p-accordion-header "Quantum (feat. KaY_GeE07 & Njaks D'kota) Danger small, Kay_Gee07, Njaks D'kota" at bounding box center [426, 280] width 238 height 29
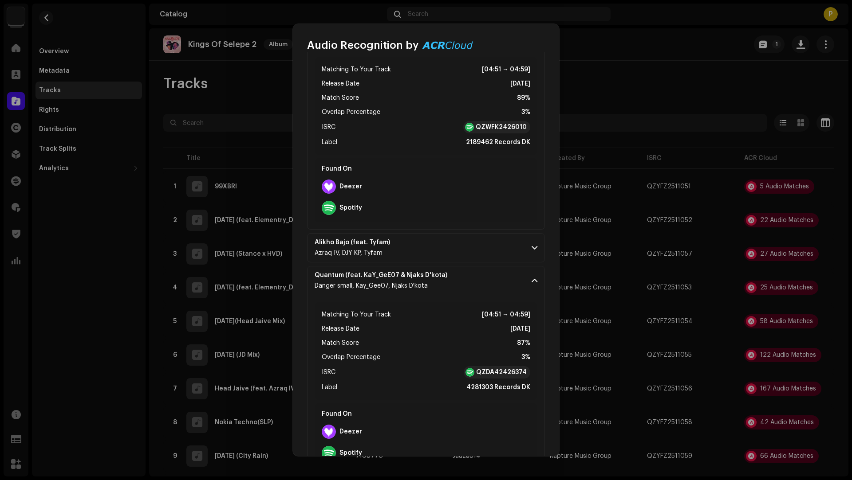
click at [467, 239] on p-accordion-header "Alikho Bajo (feat. Tyfam) Azraq IV, DJY KP, Tyfam" at bounding box center [426, 247] width 238 height 29
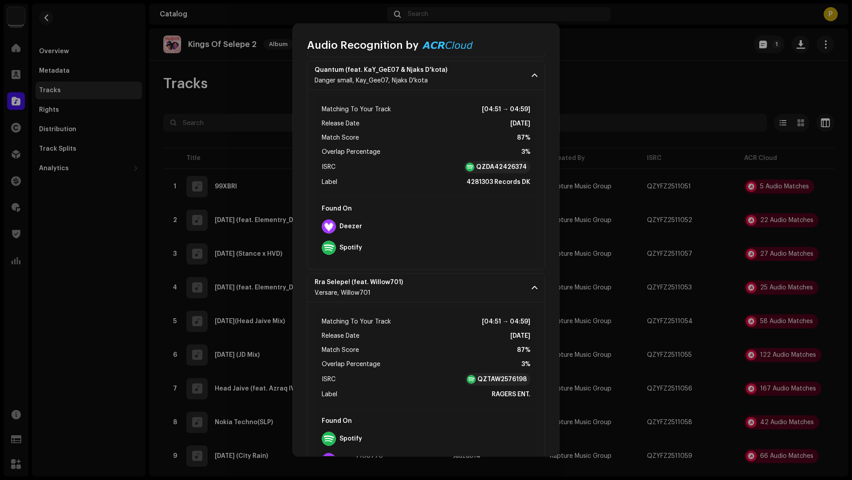
scroll to position [2204, 0]
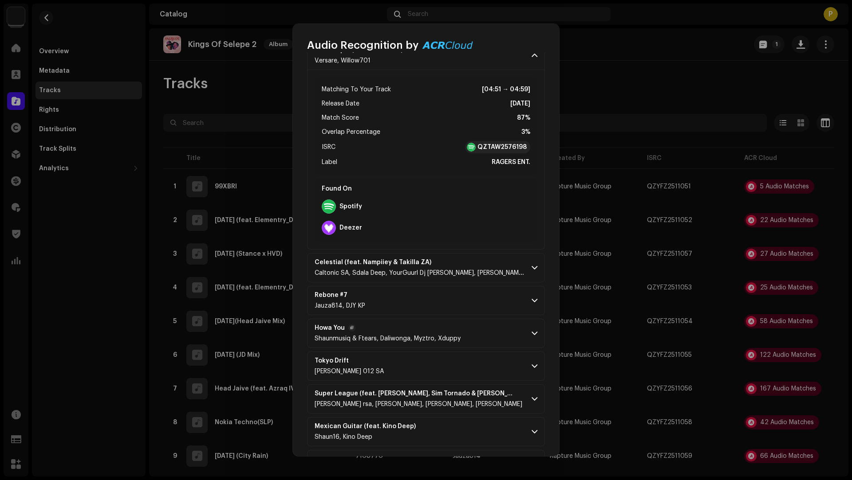
click at [483, 326] on p-accordion-header "Howa You Shaunmusiq & [PERSON_NAME], [PERSON_NAME], Myztro, Xduppy" at bounding box center [426, 333] width 238 height 29
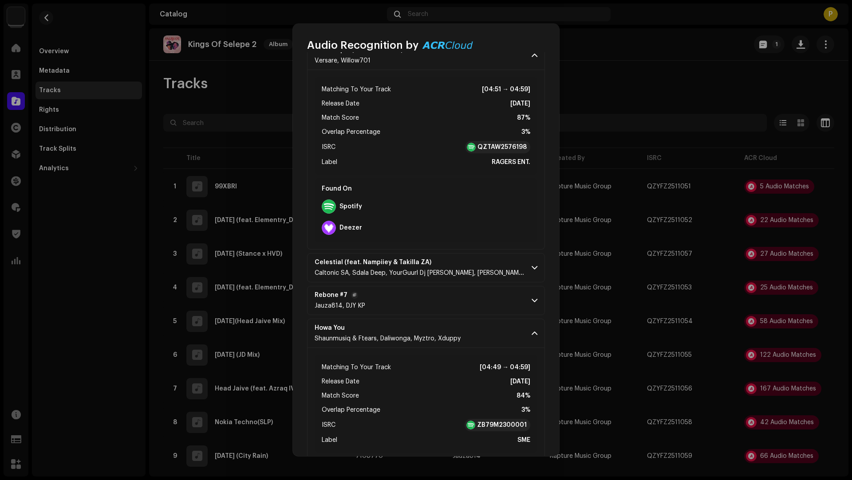
click at [462, 295] on p-accordion-header "Rebone #7 Jauza814, DJY KP" at bounding box center [426, 300] width 238 height 29
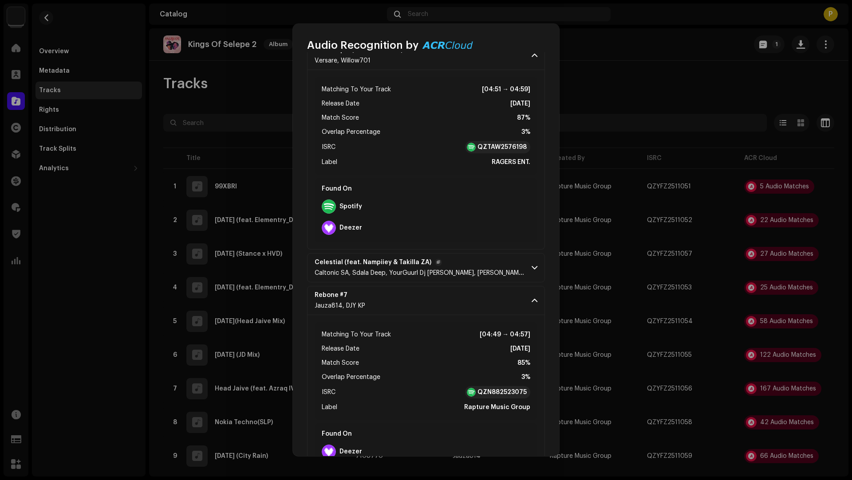
click at [458, 270] on span "Caltonic SA, Sdala Deep, YourGuurl Dj [PERSON_NAME], [PERSON_NAME], [PERSON_NAM…" at bounding box center [443, 273] width 259 height 6
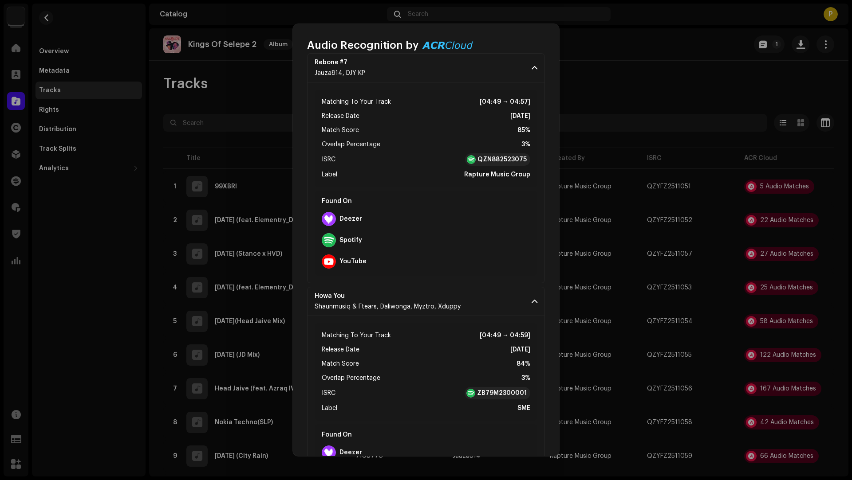
scroll to position [2904, 0]
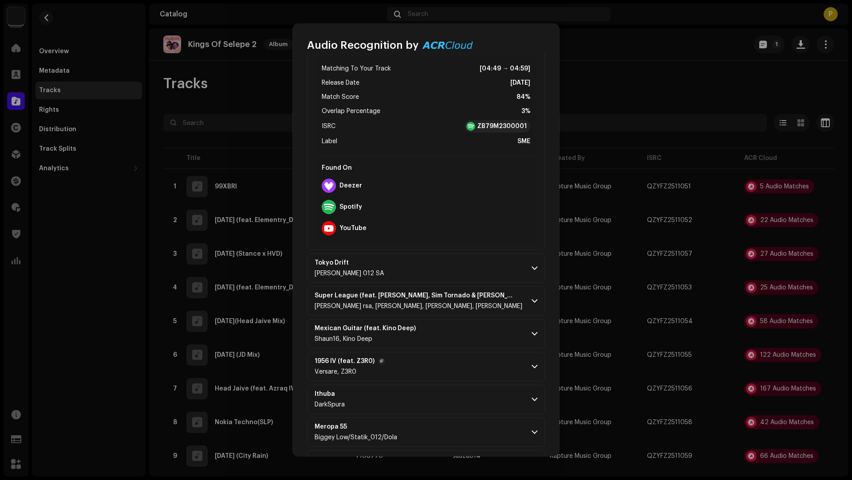
click at [462, 372] on p-accordion-header "1956 IV (feat. Z3R0) V.ersare, Z3R0" at bounding box center [426, 366] width 238 height 29
click at [468, 338] on p-accordion-header "Mexican Guitar (feat. Kino Deep) Shaun16, Kino Deep" at bounding box center [426, 333] width 238 height 29
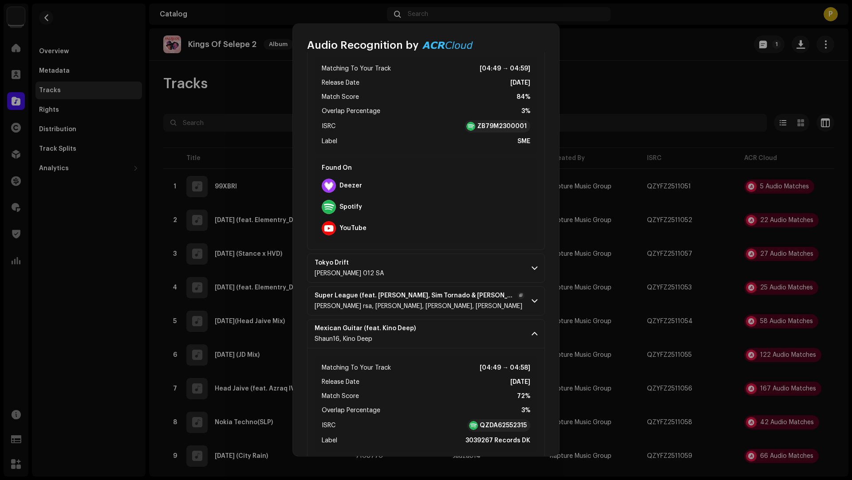
click at [496, 299] on p-accordion-header "Super League (feat. [PERSON_NAME], [PERSON_NAME] Tornado & [PERSON_NAME]) djy j…" at bounding box center [426, 301] width 238 height 29
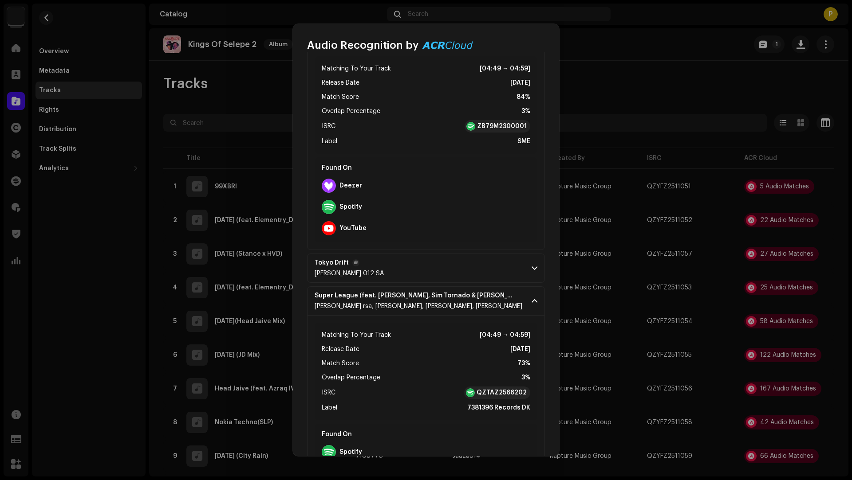
click at [459, 263] on p-accordion-header "Tokyo Drift Djy Livhu 012 SA" at bounding box center [426, 268] width 238 height 29
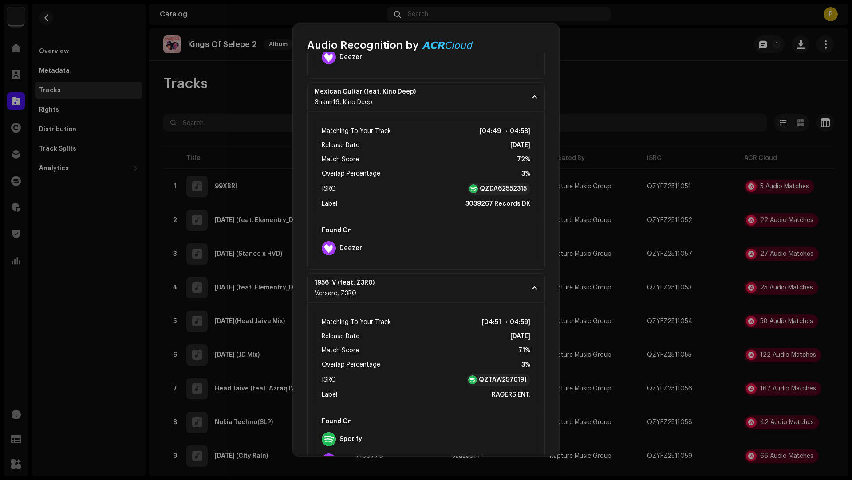
scroll to position [3634, 0]
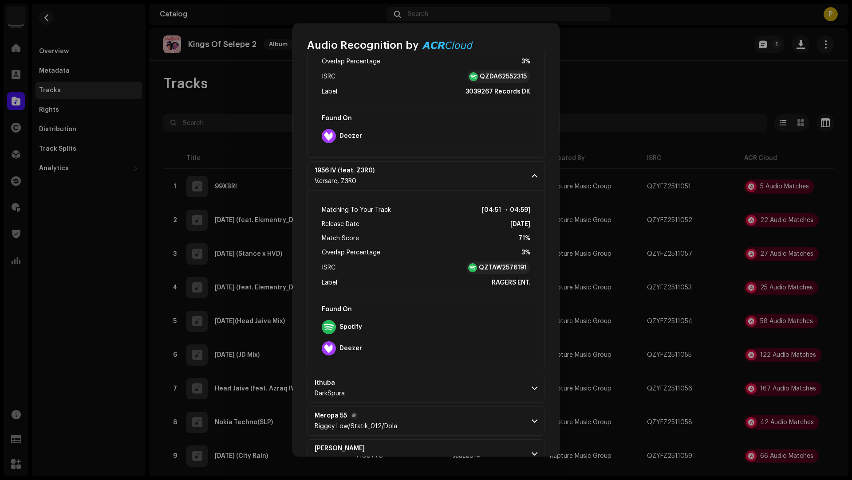
click at [468, 412] on p-accordion-header "Meropa 55 Biggey Low/Statik_012/Dola" at bounding box center [426, 421] width 238 height 29
click at [454, 376] on p-accordion-header "Ithuba DarkSpura" at bounding box center [426, 388] width 238 height 29
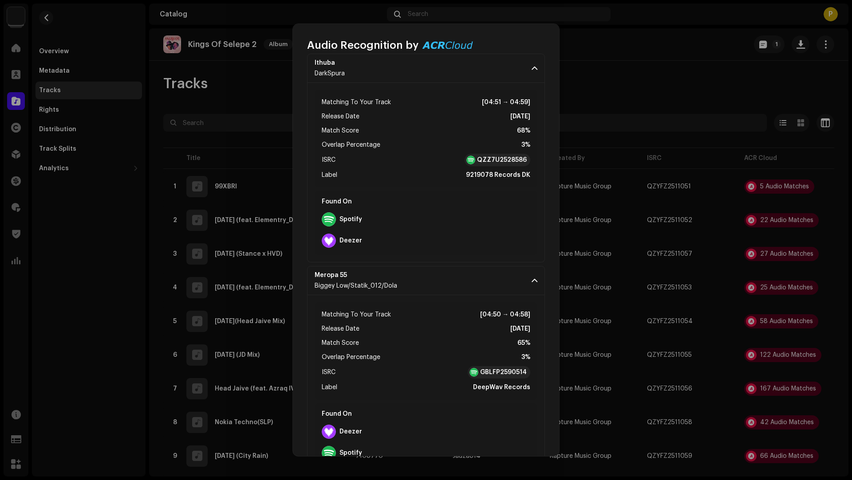
scroll to position [4058, 0]
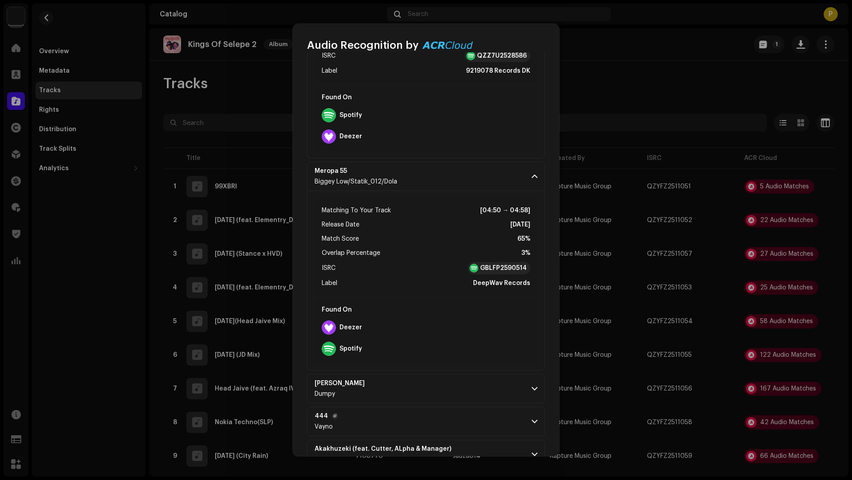
click at [472, 419] on p-accordion-header "444 Vayno" at bounding box center [426, 421] width 238 height 29
click at [473, 391] on p-accordion-header "Yoh Ma Wee Dumpy" at bounding box center [426, 388] width 238 height 29
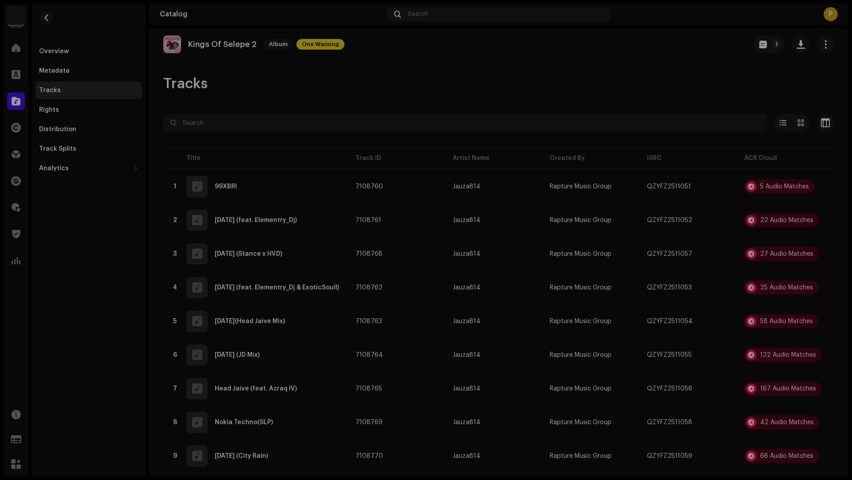
click at [741, 268] on div "Audio Recognition by Remix/Sample 25 Cover Song 2 All results require review/li…" at bounding box center [426, 240] width 852 height 480
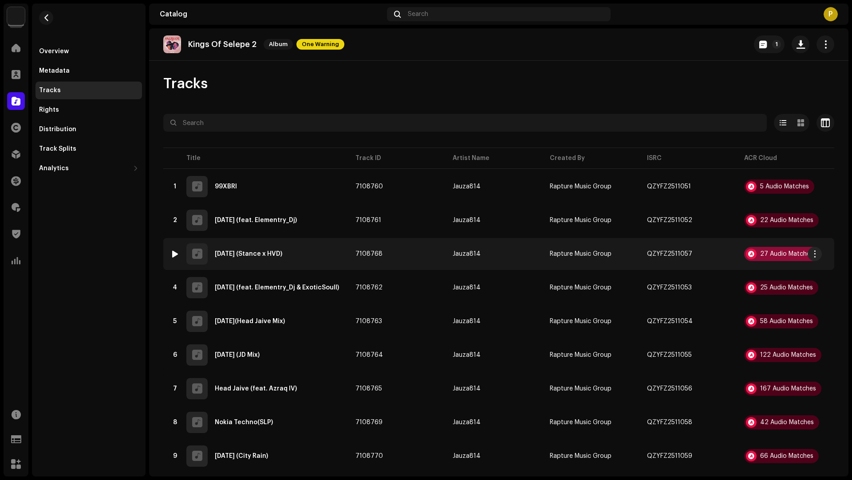
click at [760, 254] on div "27 Audio Matches" at bounding box center [786, 254] width 53 height 6
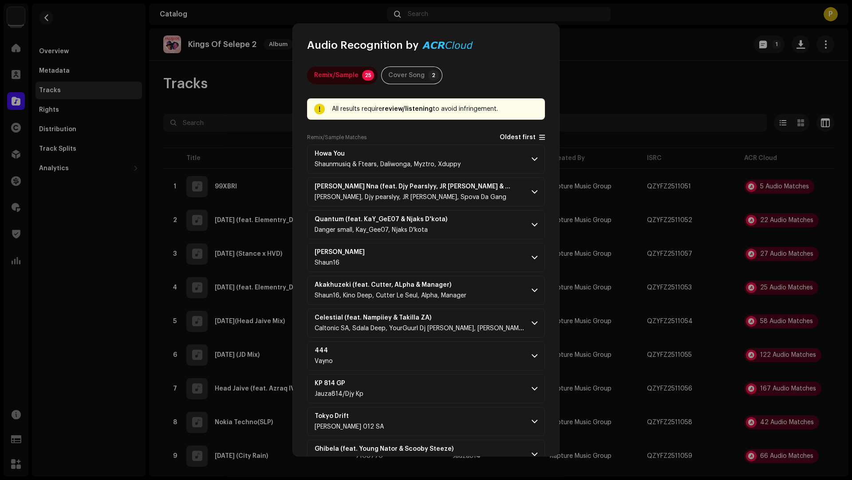
click at [512, 141] on span "Oldest first" at bounding box center [517, 137] width 36 height 7
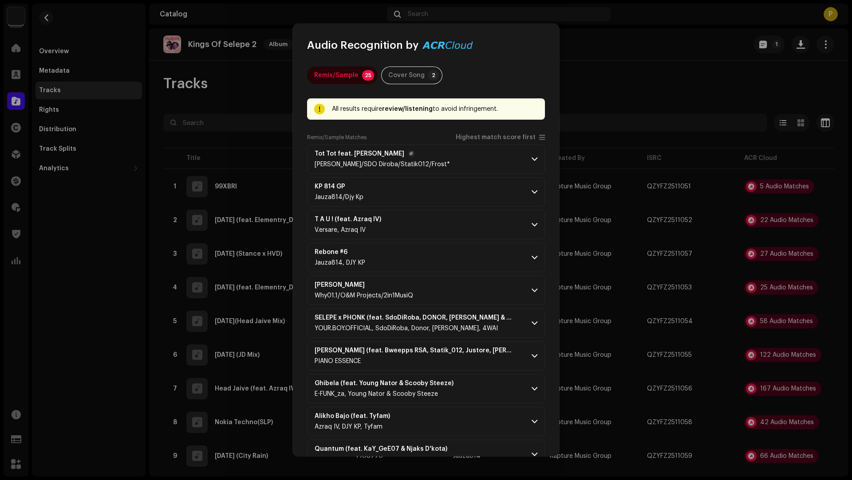
click at [495, 161] on p-accordion-header "Tot Tot feat. [PERSON_NAME] Don [PERSON_NAME]/SDO Diroba/Statik012/[PERSON_NAME…" at bounding box center [426, 159] width 238 height 29
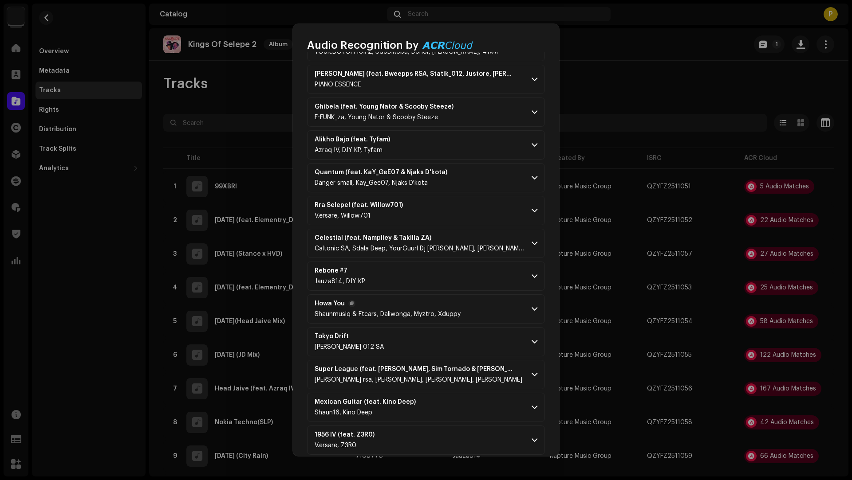
click at [455, 305] on div "Howa You Shaunmusiq & [PERSON_NAME], [PERSON_NAME], Myztro, Xduppy" at bounding box center [387, 309] width 146 height 18
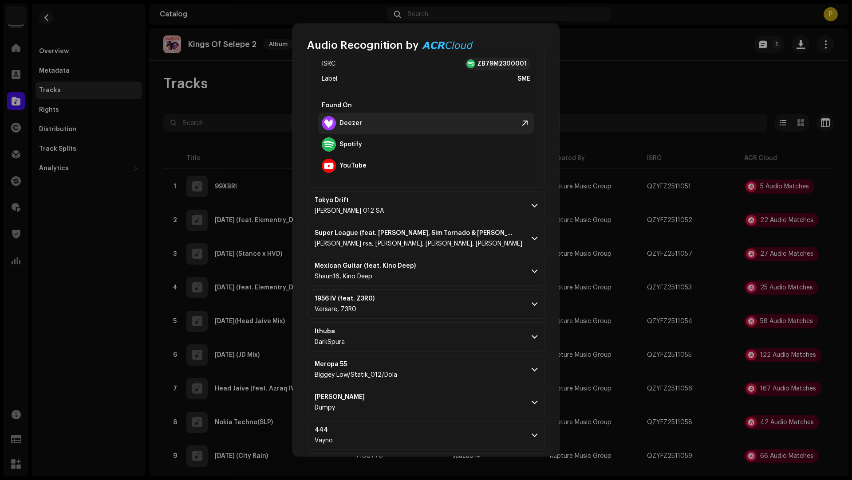
scroll to position [825, 0]
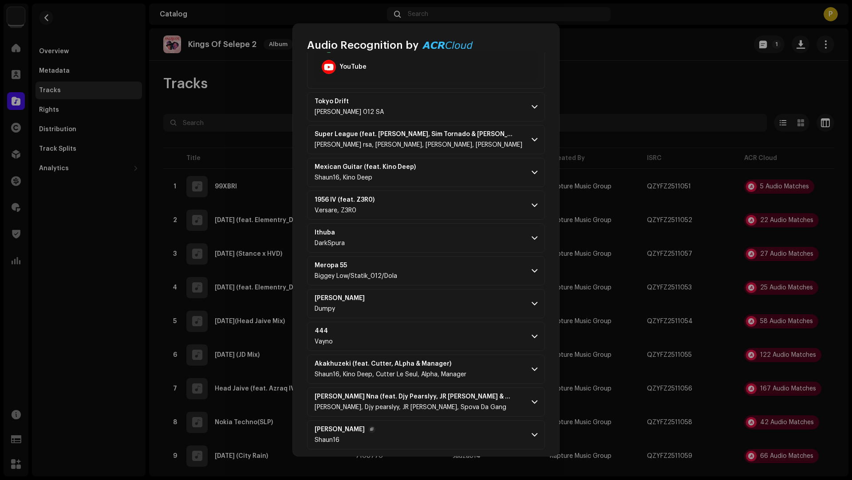
click at [423, 437] on p-accordion-header "[PERSON_NAME] Shaun16" at bounding box center [426, 434] width 238 height 29
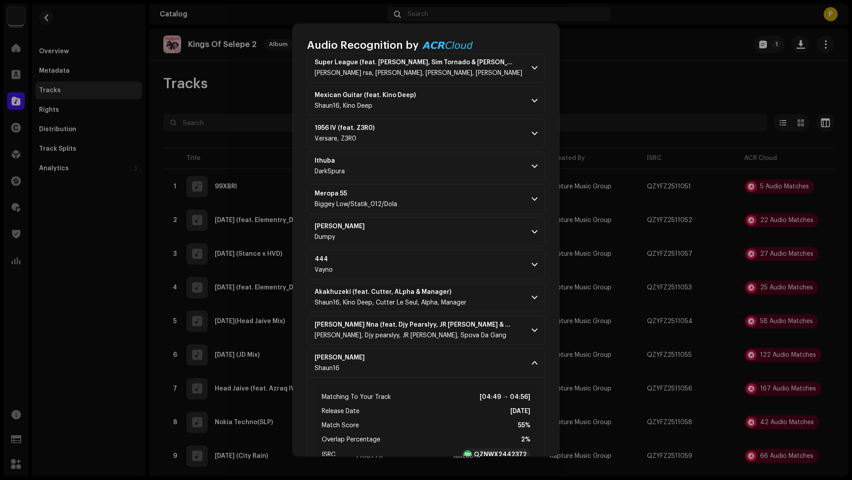
scroll to position [984, 0]
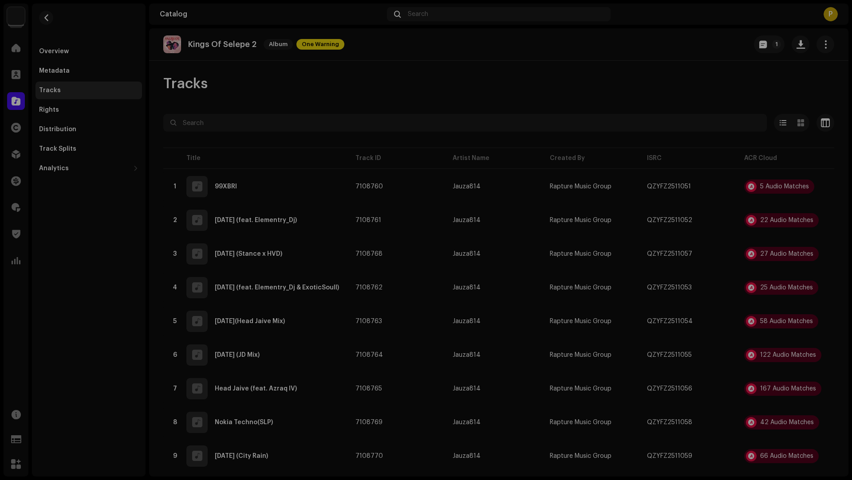
click at [752, 344] on div "Audio Recognition by Remix/Sample 25 Cover Song 2 All results require review/li…" at bounding box center [426, 240] width 852 height 480
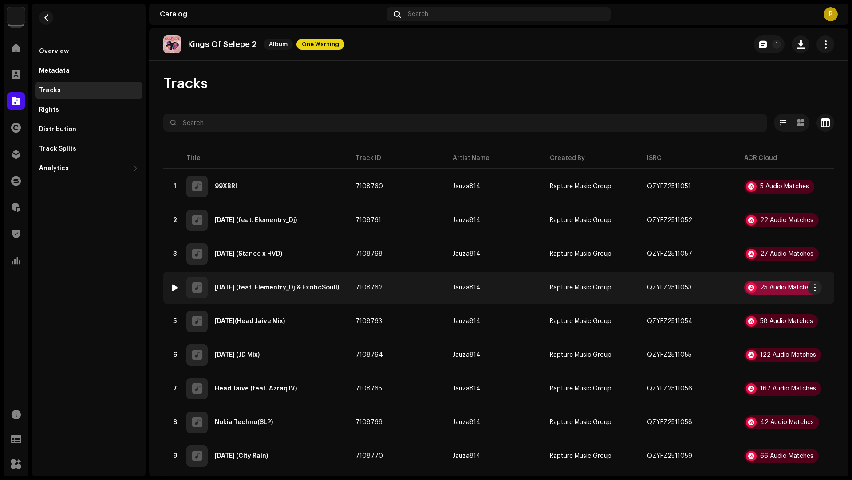
click at [786, 293] on div "25 Audio Matches" at bounding box center [781, 288] width 74 height 14
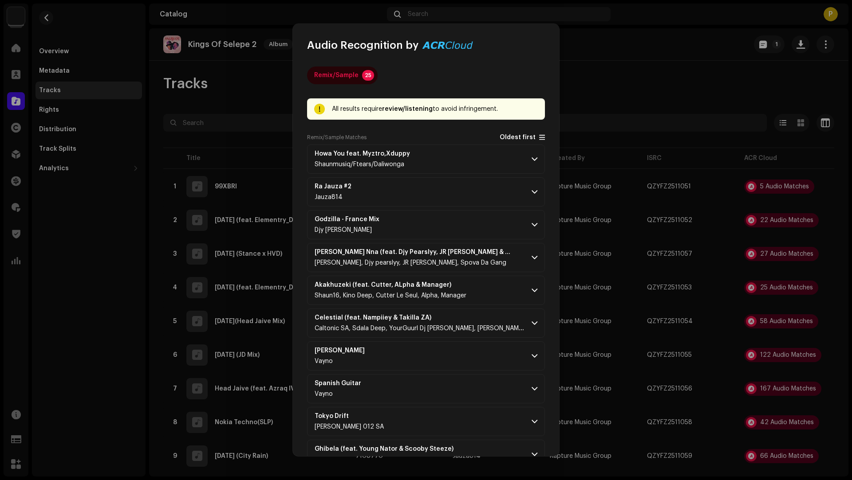
click at [502, 137] on span "Oldest first" at bounding box center [517, 137] width 36 height 7
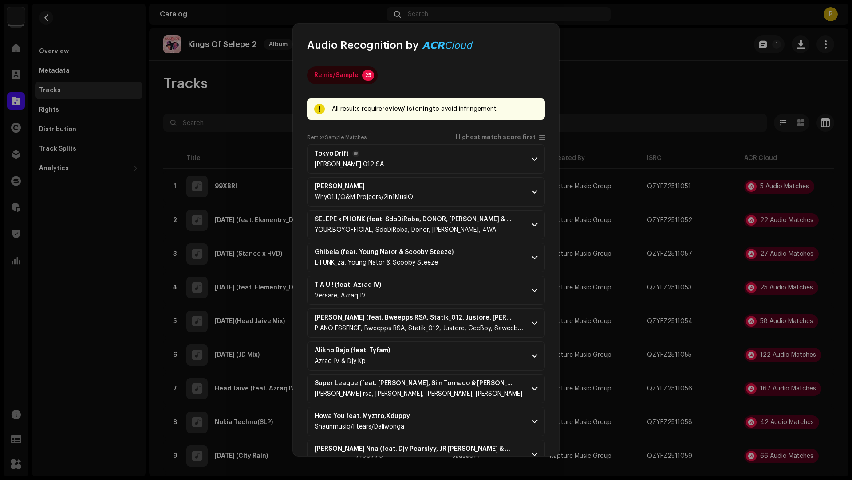
click at [486, 155] on p-accordion-header "Tokyo Drift Djy Livhu 012 SA" at bounding box center [426, 159] width 238 height 29
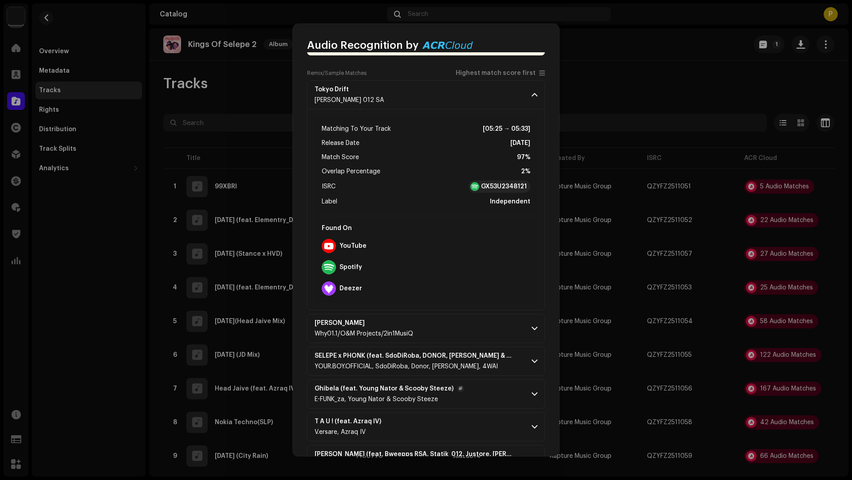
scroll to position [200, 0]
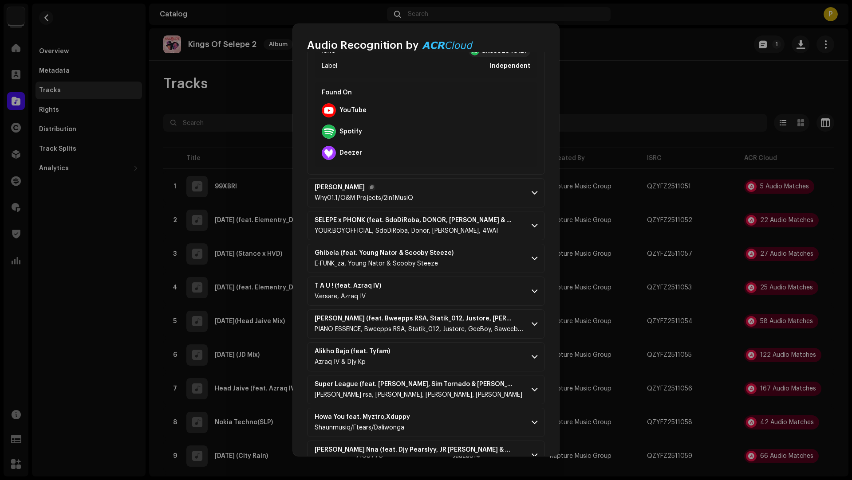
click at [460, 187] on p-accordion-header "[PERSON_NAME] Why01.1/O&M Projects/2in1MusiQ" at bounding box center [426, 192] width 238 height 29
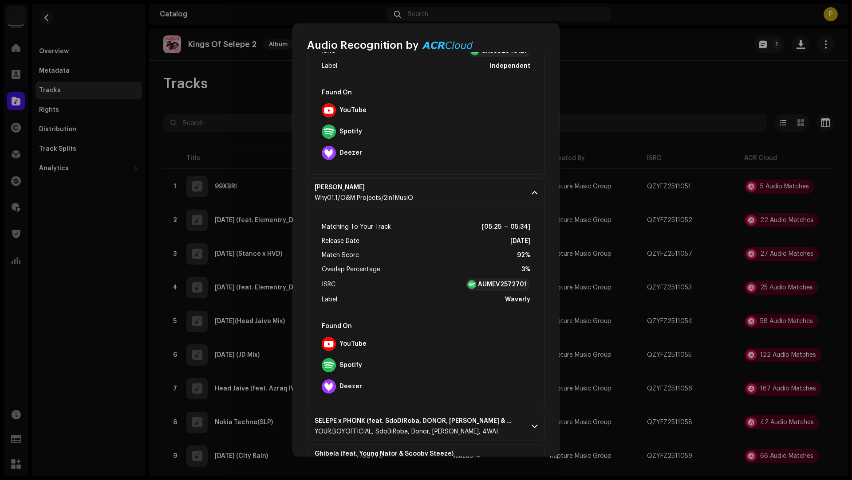
scroll to position [405, 0]
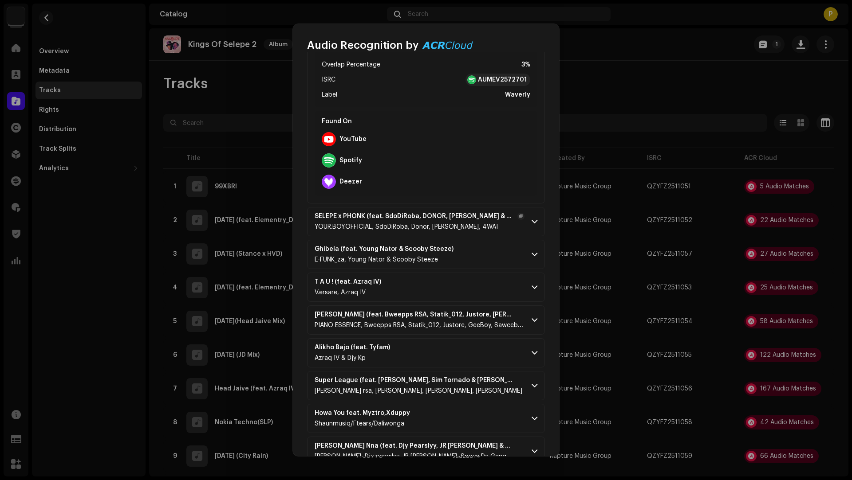
click at [489, 228] on div "YOUR.BOY.OFFICIAL, SdoDiRoba, Donor, [PERSON_NAME], 4WAI" at bounding box center [419, 227] width 210 height 7
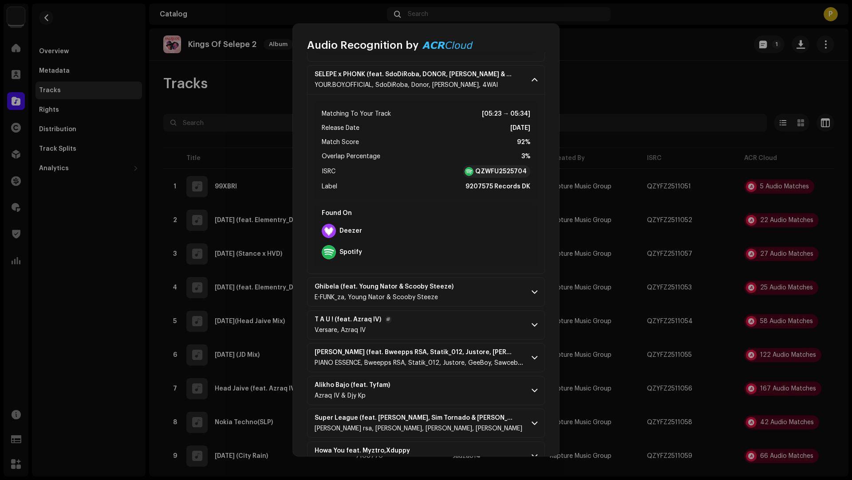
scroll to position [626, 0]
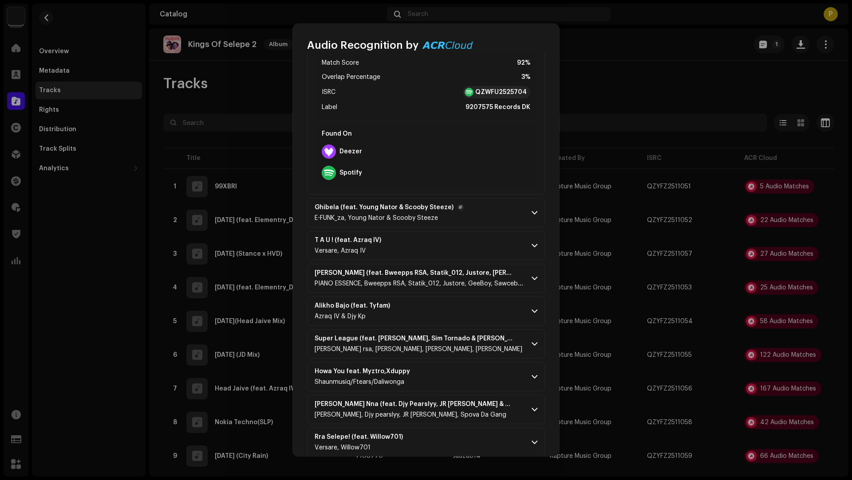
click at [480, 214] on p-accordion-header "Ghibela (feat. Young Nator & Scooby Steeze) E-FUNK_za, Young Nator & Scooby Ste…" at bounding box center [426, 212] width 238 height 29
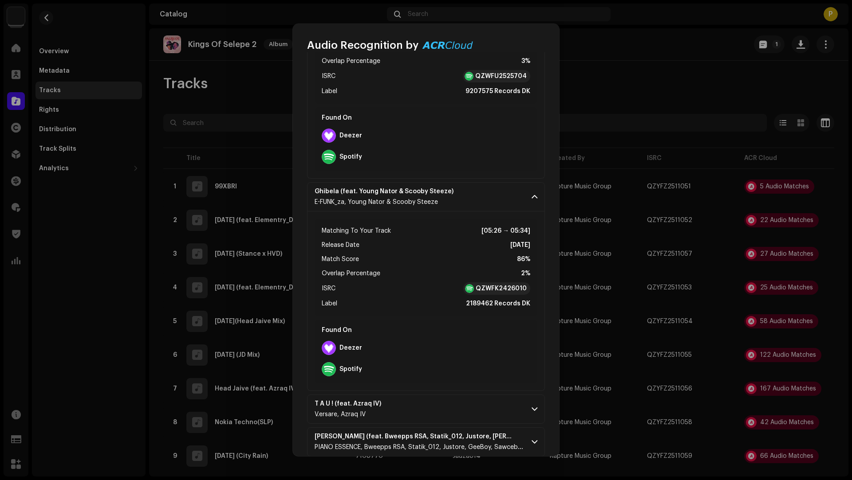
scroll to position [833, 0]
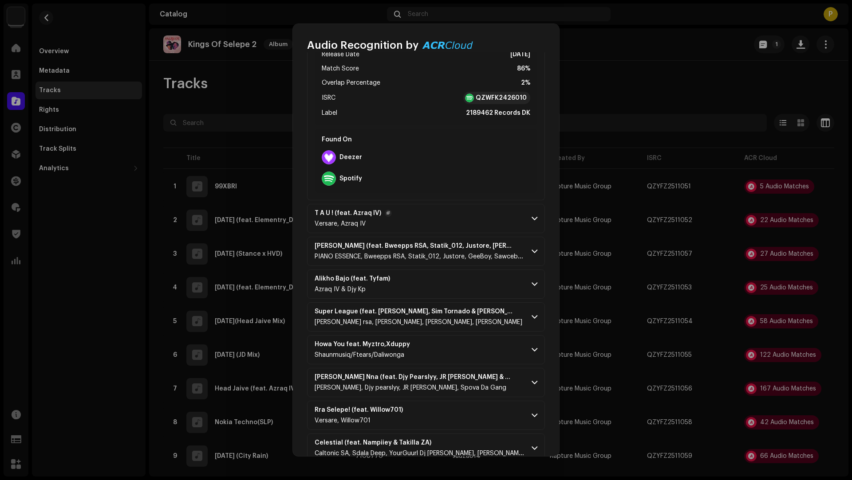
click at [469, 221] on p-accordion-header "T A U ! (feat. Azraq IV) V.ersare, Azraq IV" at bounding box center [426, 218] width 238 height 29
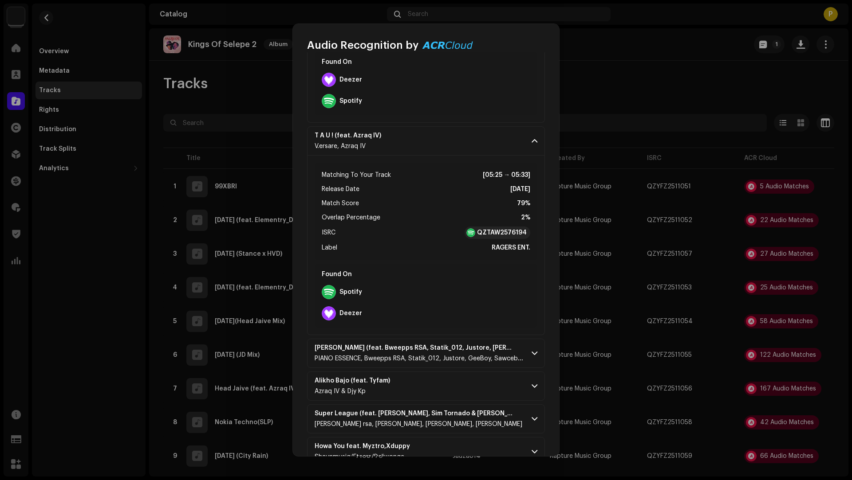
scroll to position [1214, 0]
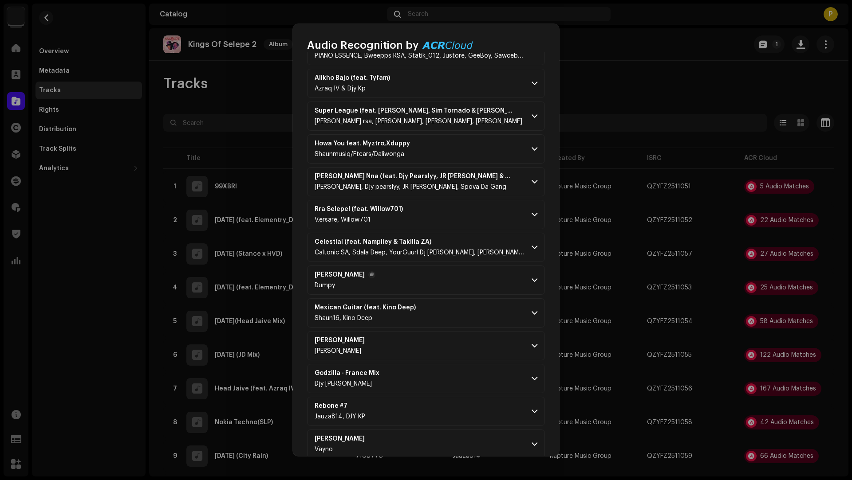
click at [465, 283] on p-accordion-header "Yoh Ma Wee Dumpy" at bounding box center [426, 280] width 238 height 29
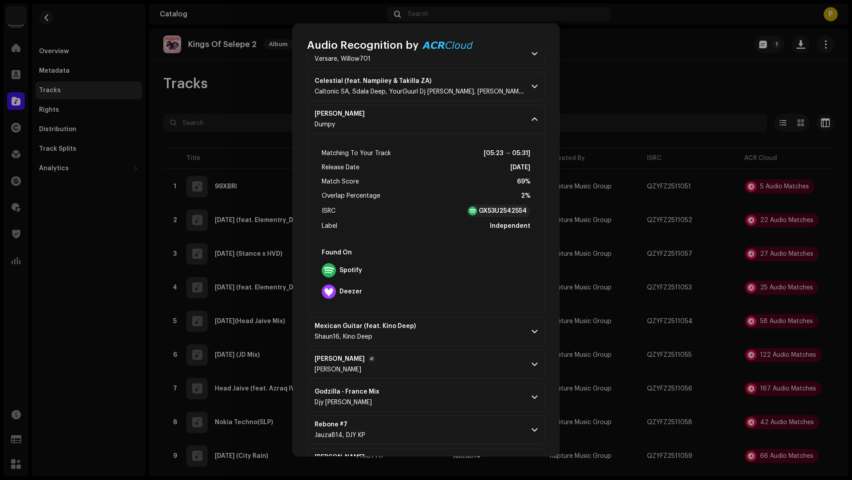
scroll to position [1588, 0]
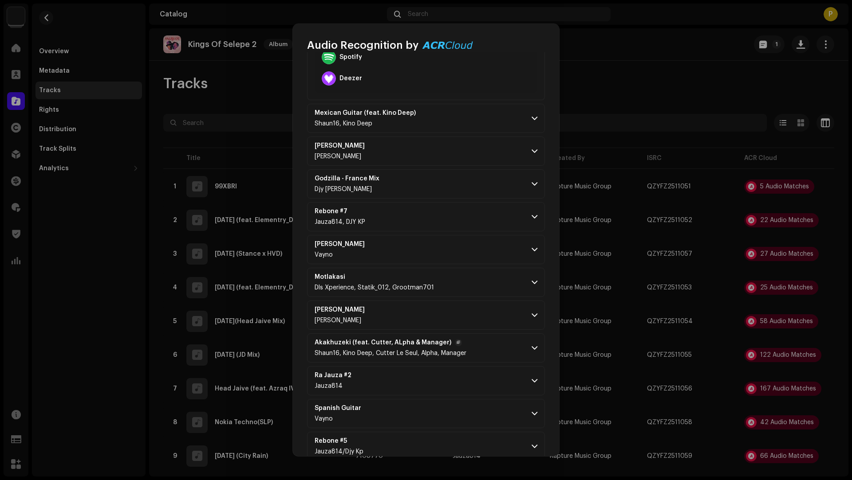
click at [460, 350] on span "Shaun16, Kino Deep, Cutter Le Seul, Alpha, Manager" at bounding box center [390, 353] width 152 height 6
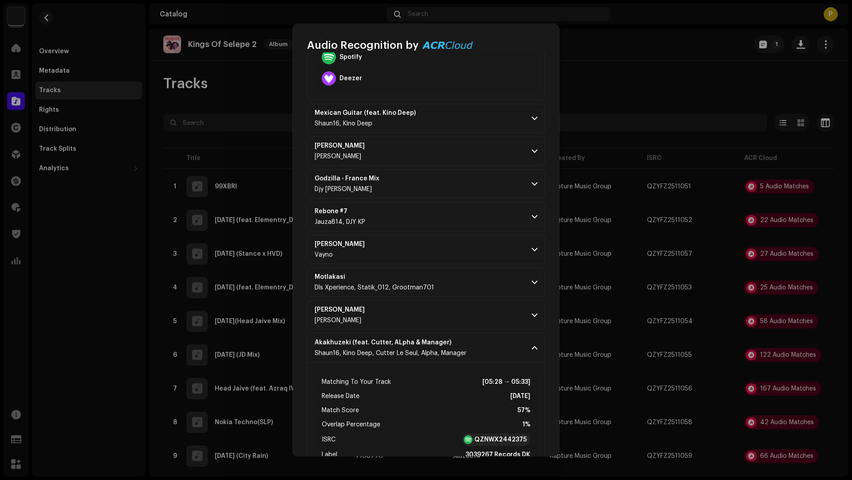
scroll to position [1811, 0]
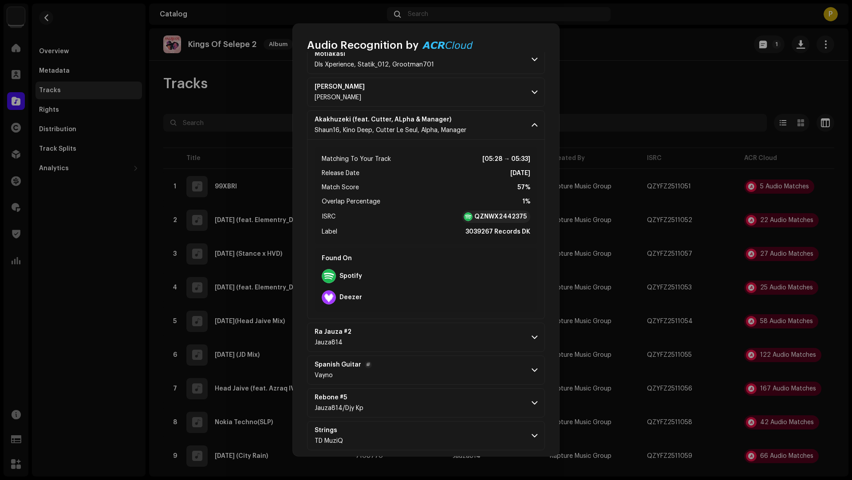
click at [452, 371] on p-accordion-header "Spanish Guitar Vayno" at bounding box center [426, 370] width 238 height 29
click at [446, 330] on p-accordion-header "Ra Jauza #2 Jauza814" at bounding box center [426, 337] width 238 height 29
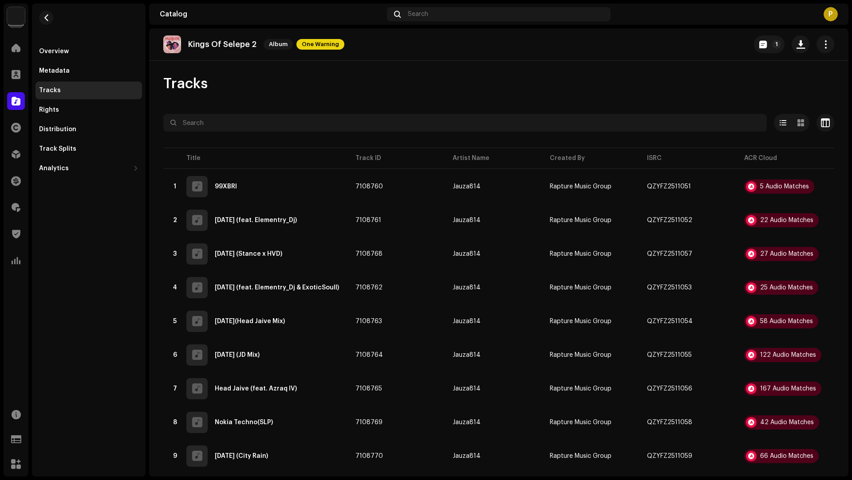
click at [654, 303] on div "Audio Recognition by Remix/Sample 25 All results require review/listening to av…" at bounding box center [426, 240] width 852 height 480
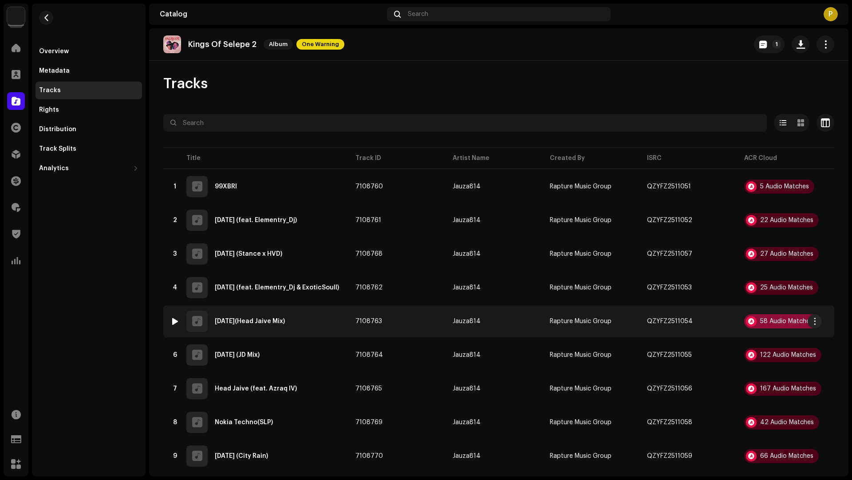
click at [760, 320] on div "58 Audio Matches" at bounding box center [786, 321] width 53 height 6
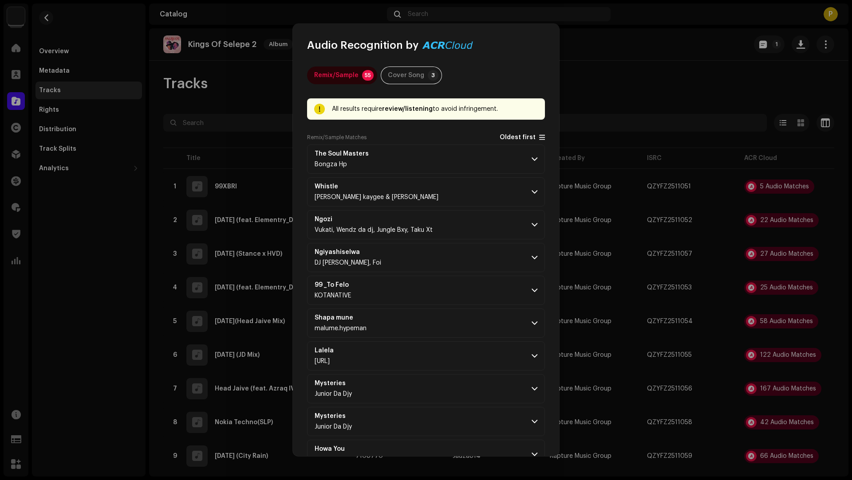
click at [508, 137] on span "Oldest first" at bounding box center [517, 137] width 36 height 7
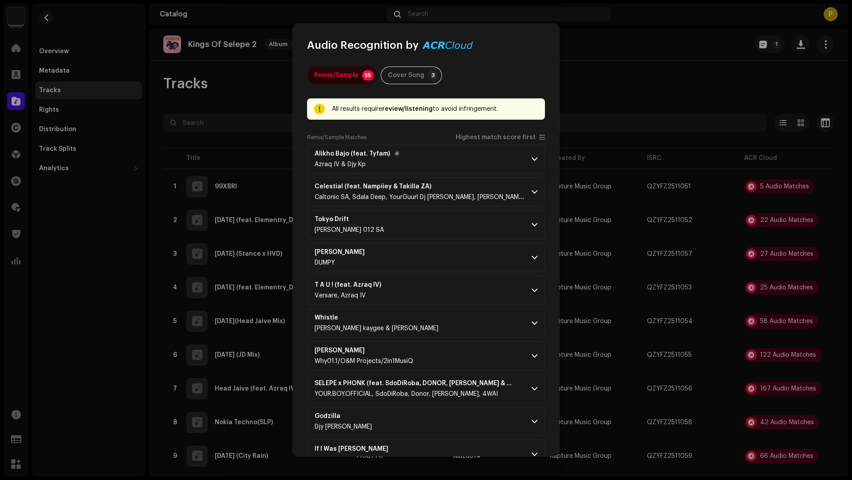
click at [483, 164] on p-accordion-header "Alikho Bajo (feat. Tyfam) Azraq IV & Djy Kp" at bounding box center [426, 159] width 238 height 29
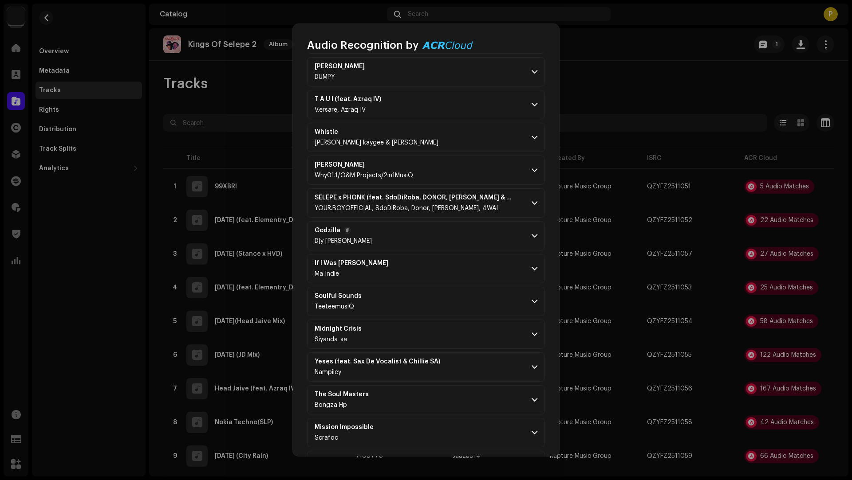
click at [445, 236] on p-accordion-header "Godzilla Djy [PERSON_NAME]" at bounding box center [426, 235] width 238 height 29
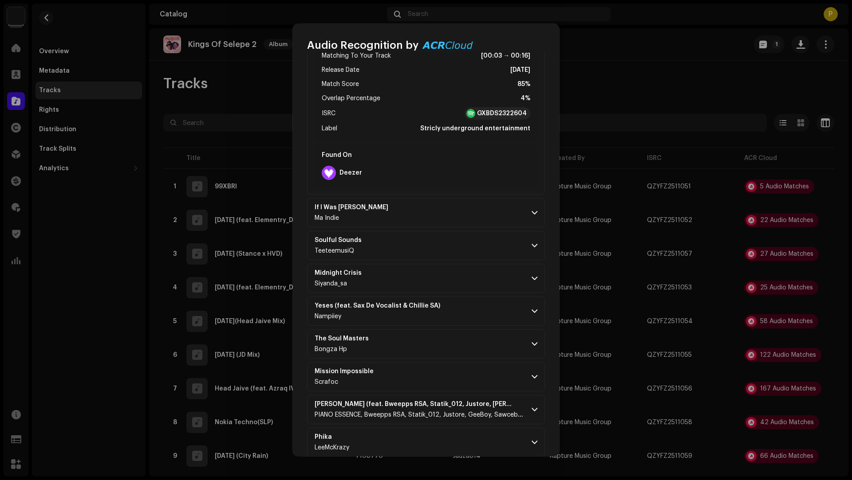
scroll to position [761, 0]
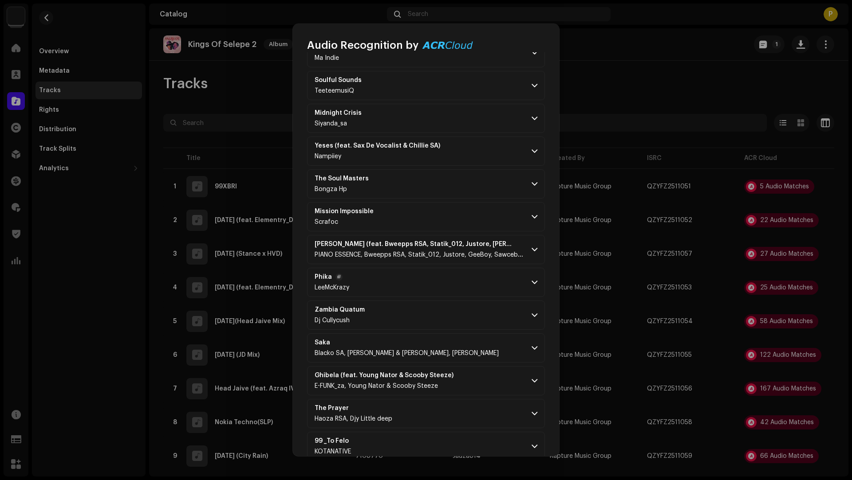
click at [436, 285] on p-accordion-header "[PERSON_NAME]" at bounding box center [426, 282] width 238 height 29
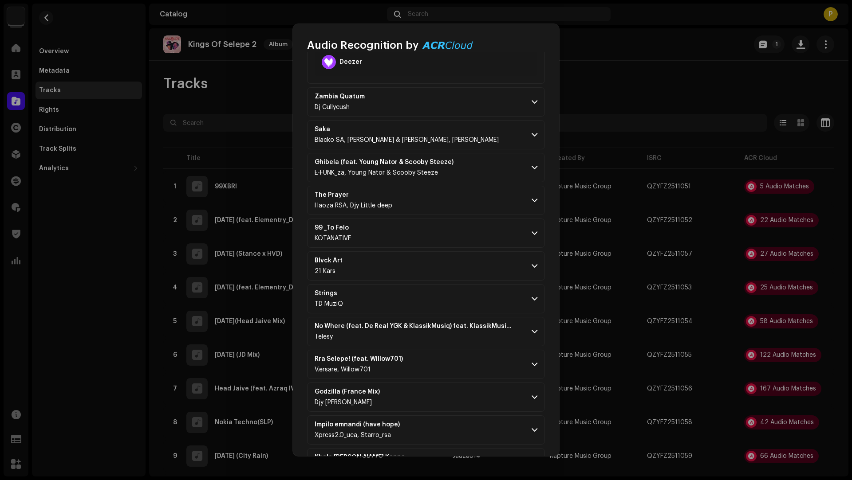
scroll to position [1303, 0]
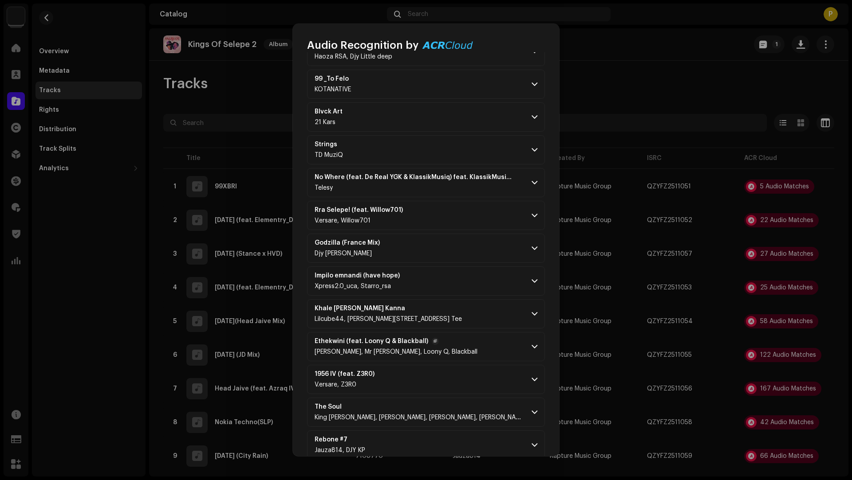
click at [449, 341] on p-accordion-header "Ethekwini (feat. Loony Q & Blackball) [PERSON_NAME], Mr [PERSON_NAME], Loony Q,…" at bounding box center [426, 346] width 238 height 29
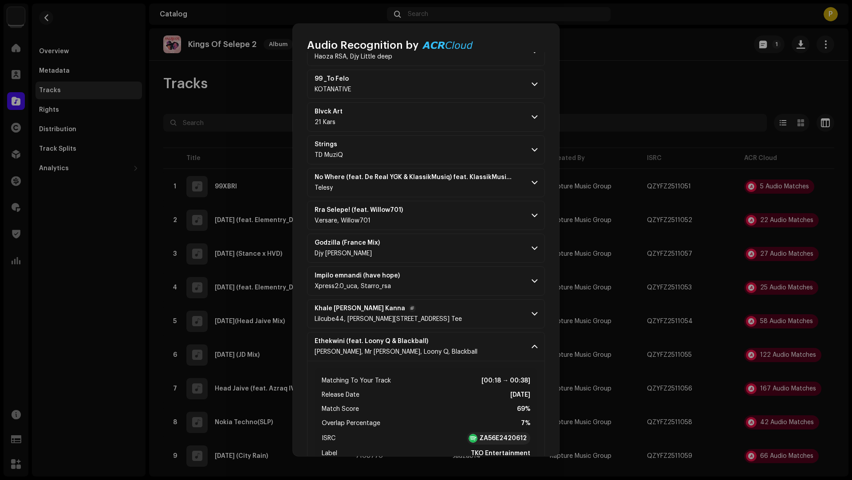
click at [455, 299] on p-accordion-header "Khale [PERSON_NAME] Kanna Lilcube44, [STREET_ADDRESS] Tee" at bounding box center [426, 313] width 238 height 29
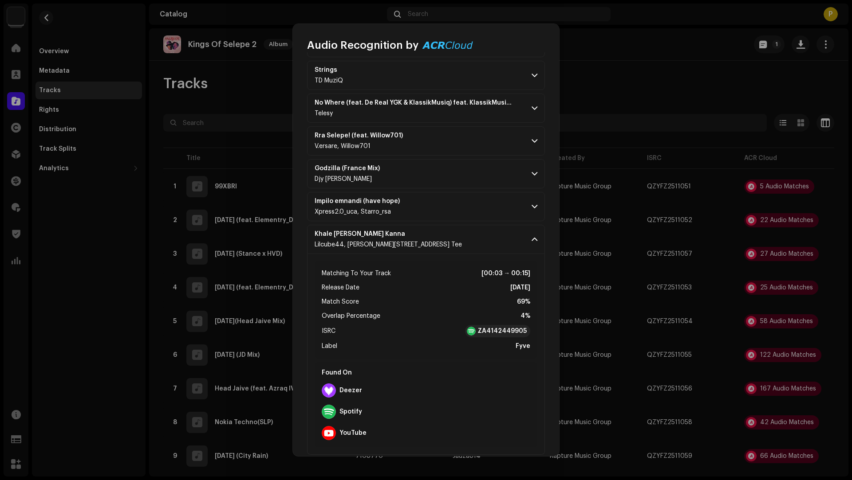
scroll to position [1833, 0]
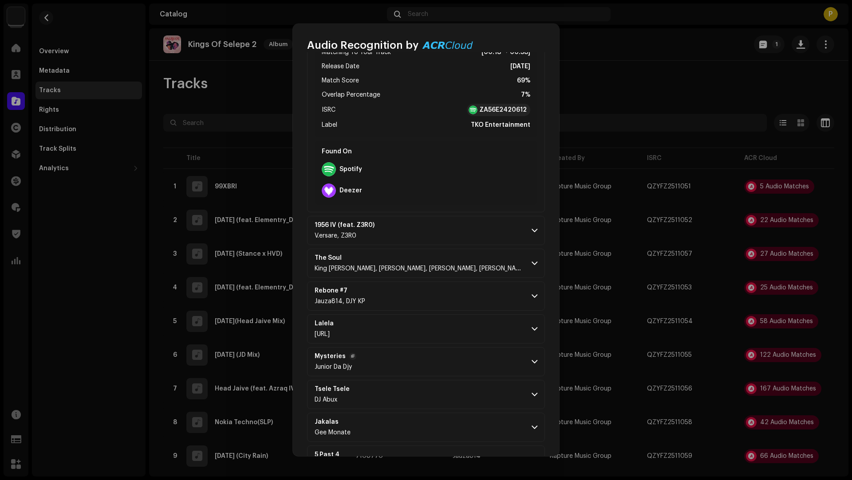
click at [461, 351] on p-accordion-header "Mysteries Junior Da Djy" at bounding box center [426, 361] width 238 height 29
click at [458, 314] on p-accordion-header "Lalela [URL]" at bounding box center [426, 328] width 238 height 29
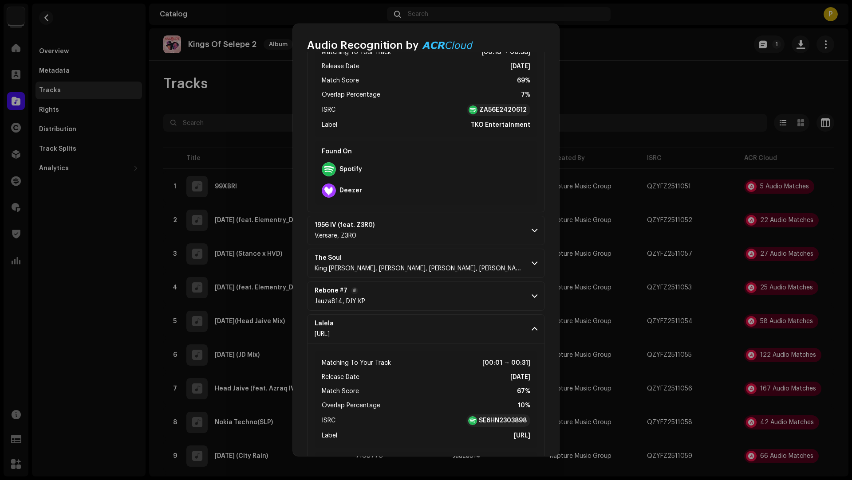
click at [466, 282] on p-accordion-header "Rebone #7 Jauza814, DJY KP" at bounding box center [426, 296] width 238 height 29
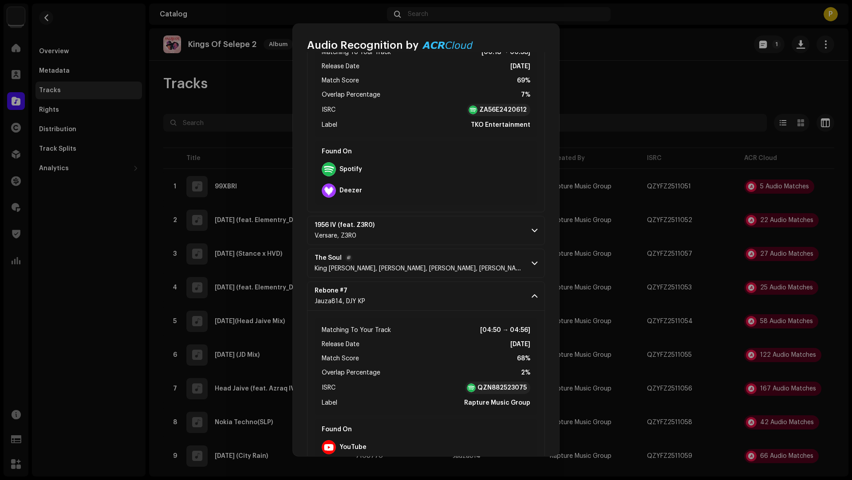
click at [502, 253] on p-accordion-header "The Soul King [PERSON_NAME], [PERSON_NAME], [PERSON_NAME], [PERSON_NAME]" at bounding box center [426, 263] width 238 height 29
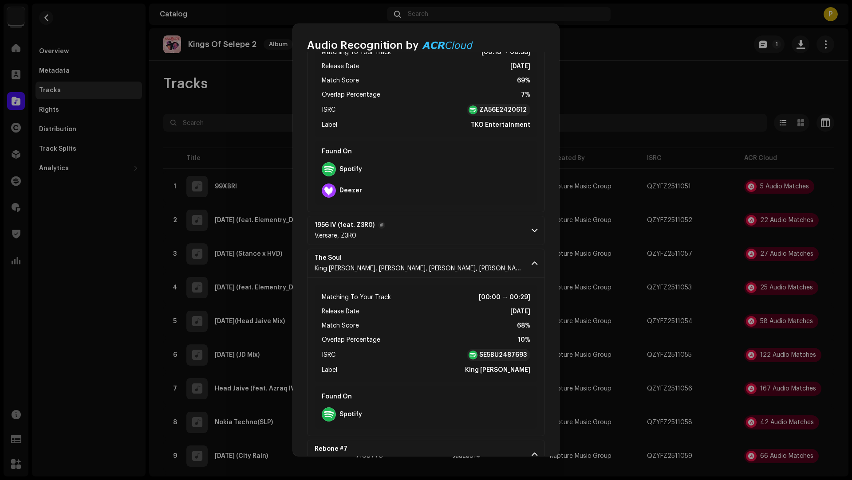
click at [484, 226] on p-accordion-header "1956 IV (feat. Z3R0) V.ersare, Z3R0" at bounding box center [426, 230] width 238 height 29
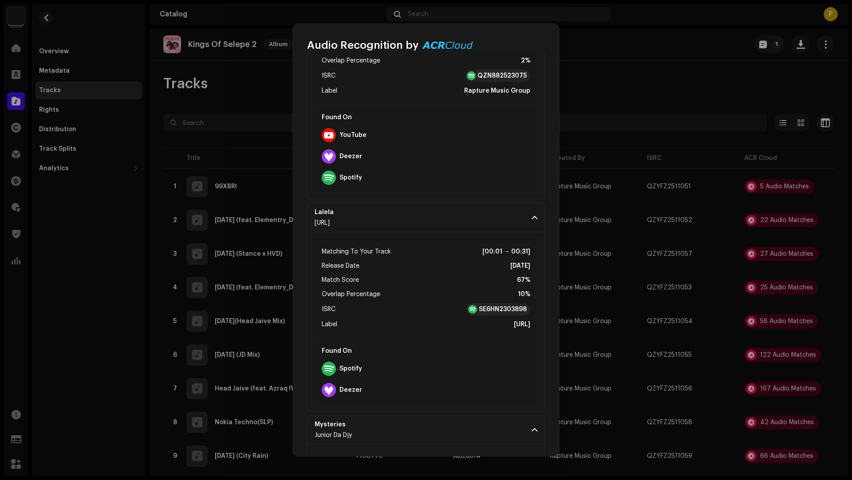
scroll to position [2793, 0]
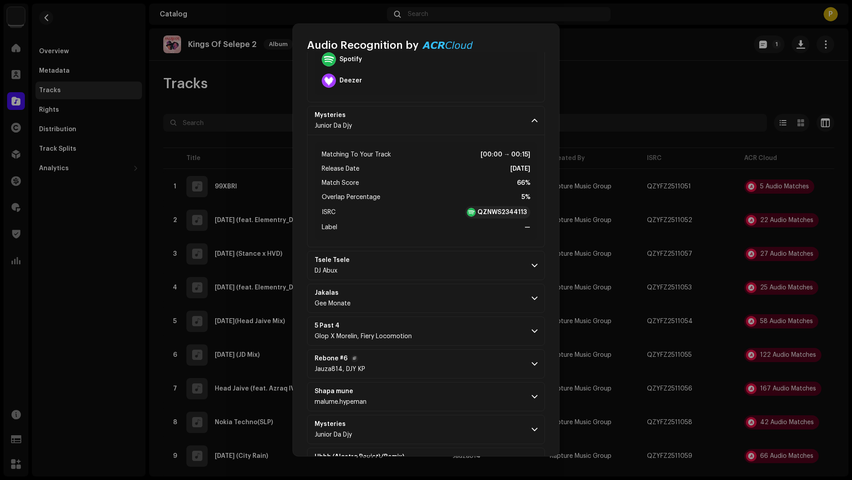
click at [450, 354] on p-accordion-header "Rebone #6 Jauza814, DJY KP" at bounding box center [426, 364] width 238 height 29
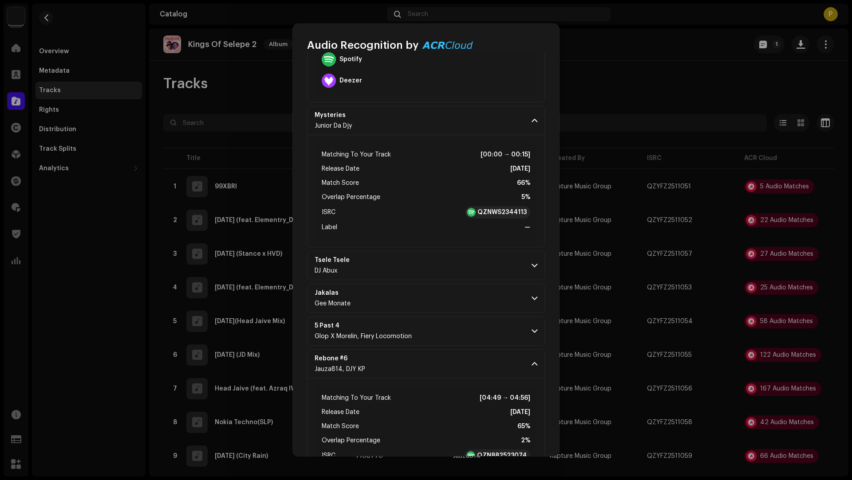
click at [449, 299] on p-accordion-header "Jakalas Gee Monate" at bounding box center [426, 298] width 238 height 29
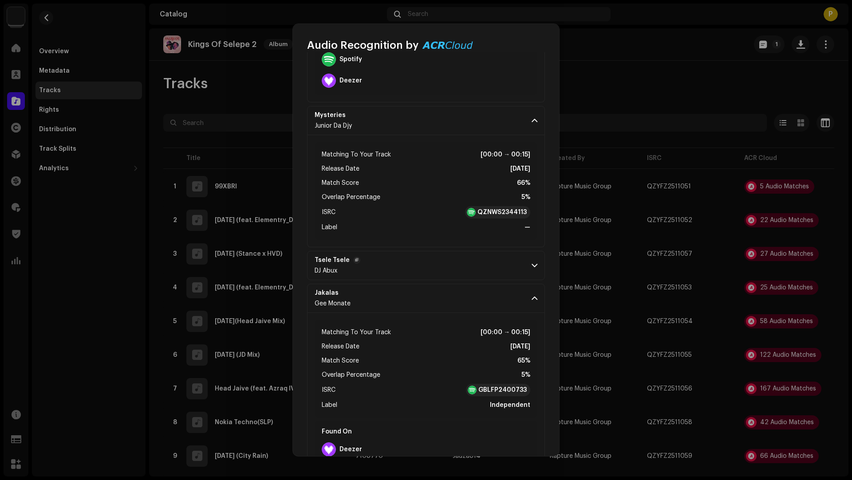
click at [435, 251] on p-accordion-header "Tsele Tsele DJ Abux" at bounding box center [426, 265] width 238 height 29
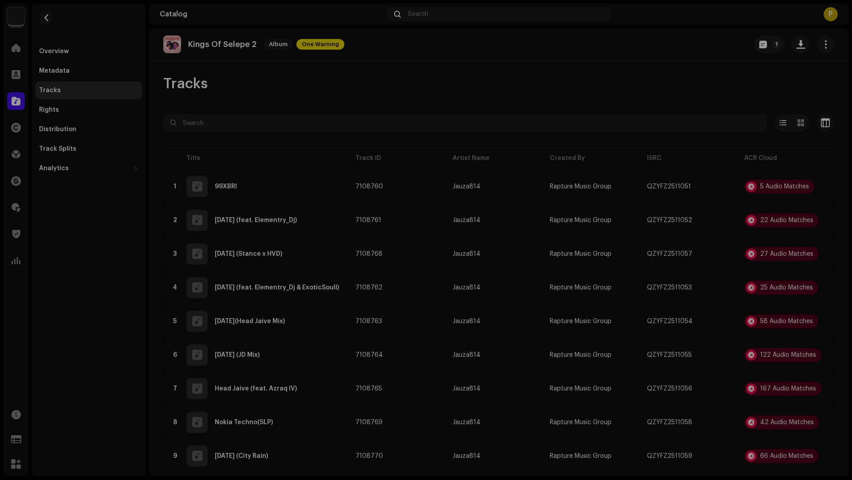
click at [710, 342] on div "Audio Recognition by Remix/Sample 55 Cover Song 3 All results require review/li…" at bounding box center [426, 240] width 852 height 480
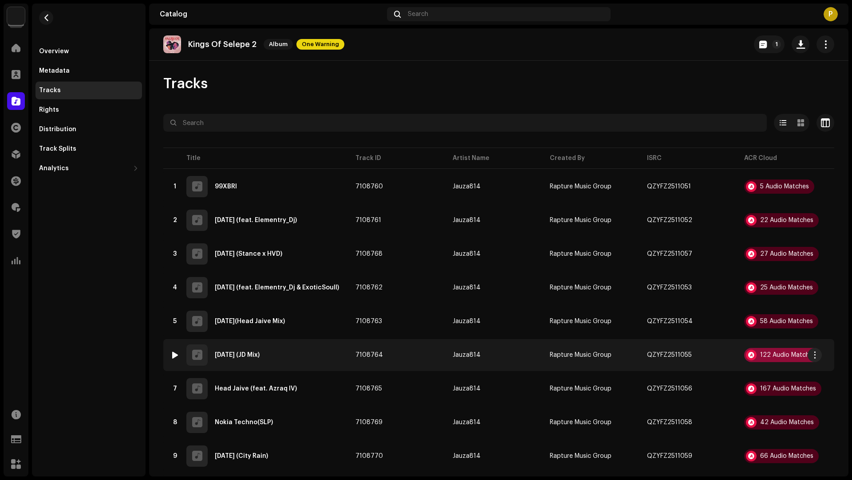
click at [778, 352] on div "122 Audio Matches" at bounding box center [788, 355] width 56 height 6
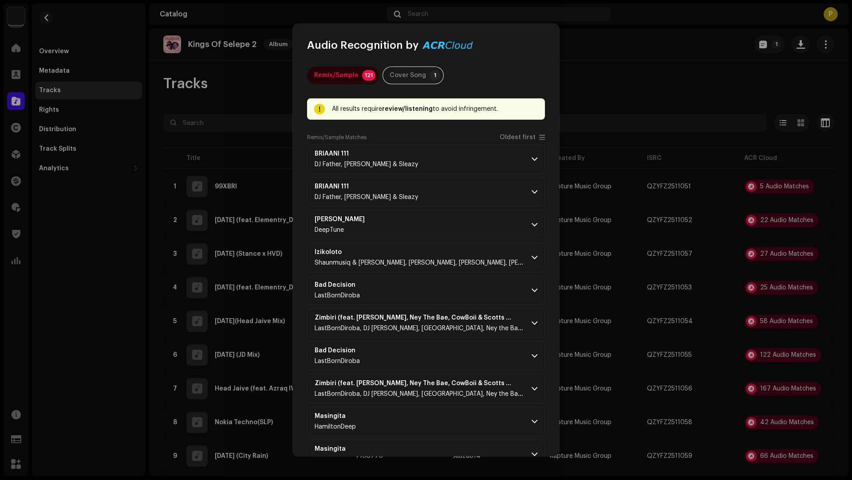
click at [501, 141] on div "Remix/Sample Matches Oldest first" at bounding box center [426, 139] width 238 height 11
click at [505, 139] on span "Oldest first" at bounding box center [517, 137] width 36 height 7
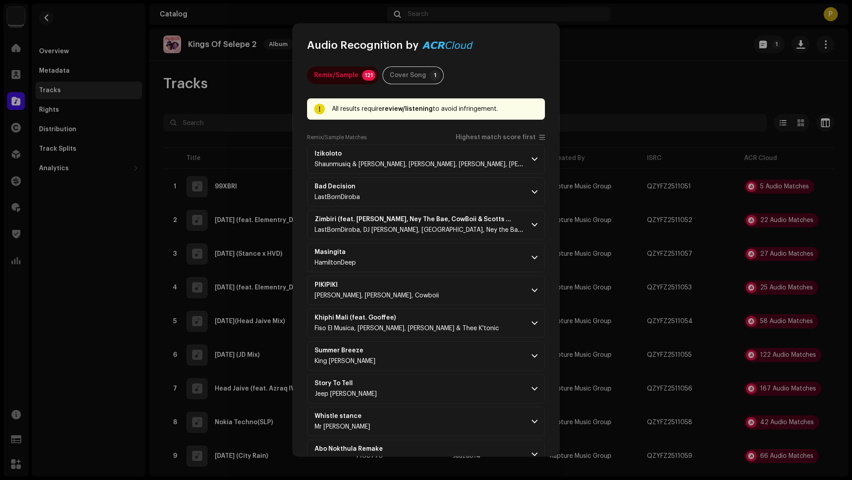
click at [497, 169] on p-accordion-header "Izikoloto [PERSON_NAME] & [PERSON_NAME], [PERSON_NAME], [PERSON_NAME], [PERSON_…" at bounding box center [426, 159] width 238 height 29
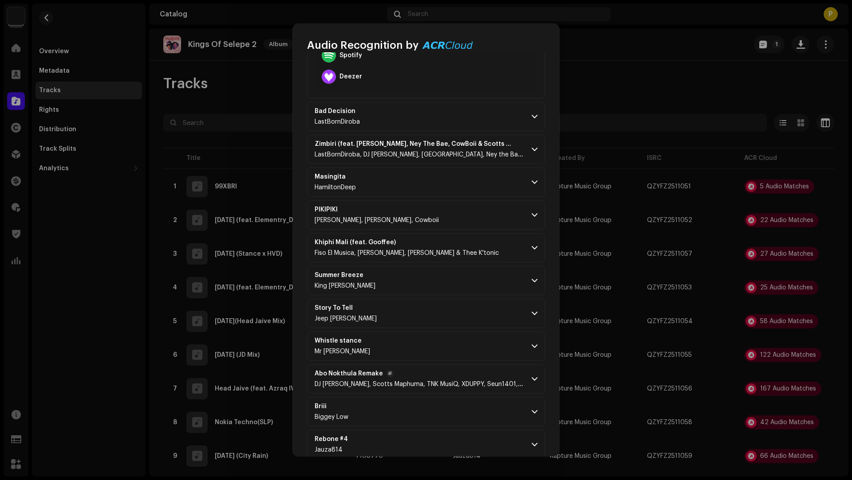
scroll to position [401, 0]
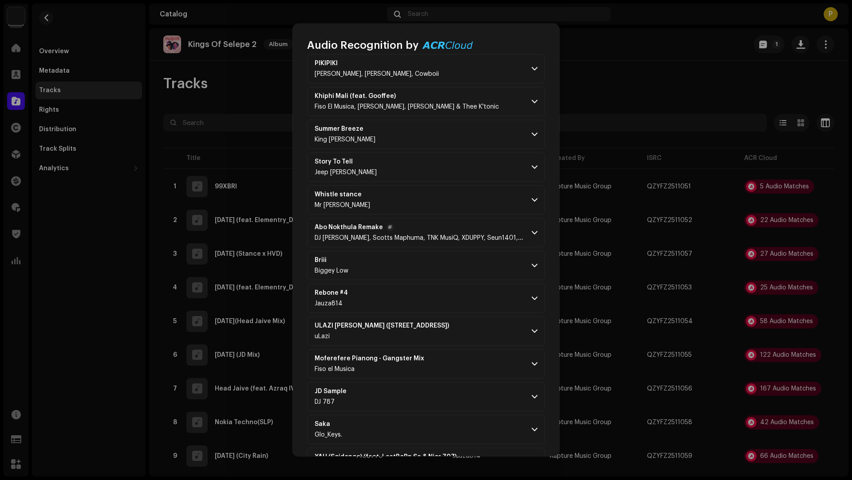
click at [456, 227] on span "Abo Nokthula Remake" at bounding box center [419, 227] width 210 height 7
click at [451, 197] on p-accordion-header "Whistle stance Mr [PERSON_NAME]" at bounding box center [426, 199] width 238 height 29
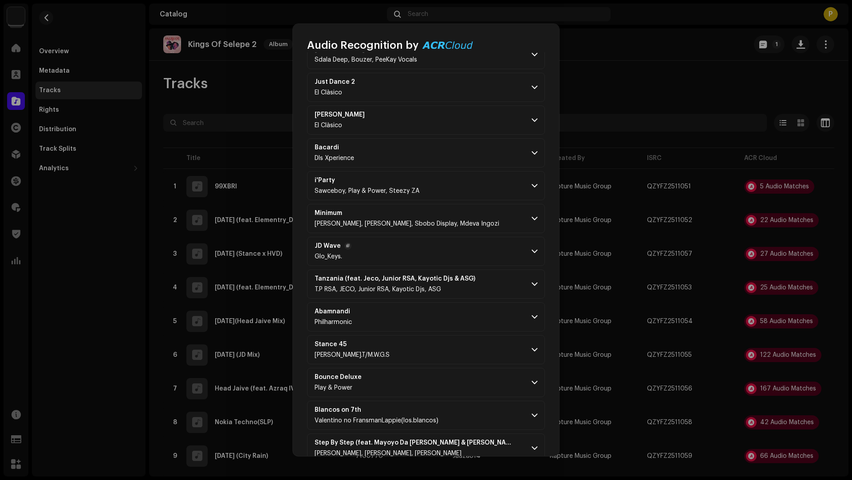
click at [444, 246] on p-accordion-header "JD Wave Glo_Keys." at bounding box center [426, 251] width 238 height 29
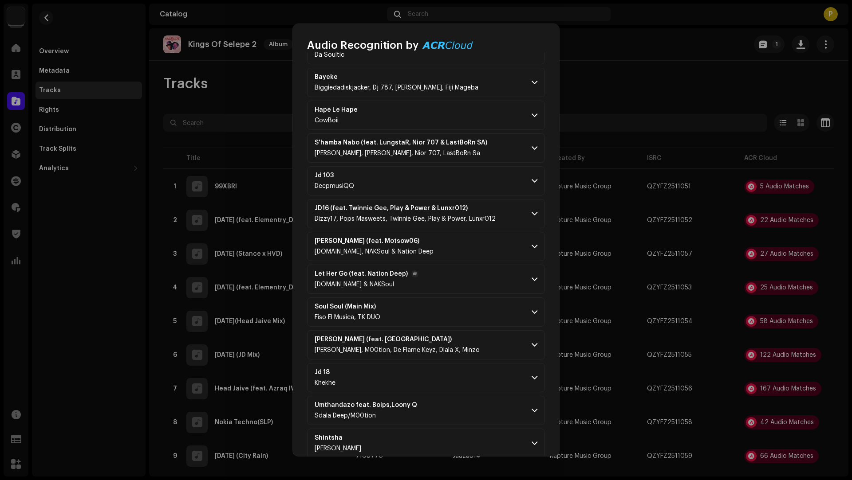
click at [451, 273] on p-accordion-header "Let Her Go (feat. Nation Deep) [DOMAIN_NAME] & NAKSoul" at bounding box center [426, 279] width 238 height 29
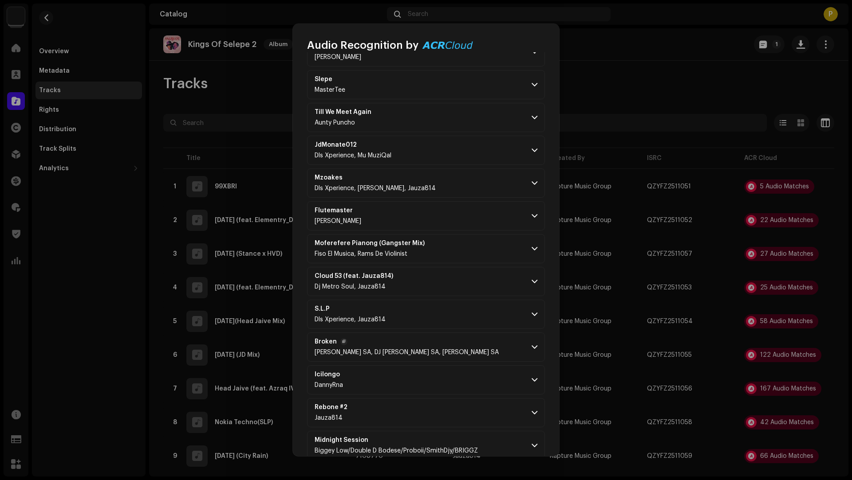
click at [461, 333] on p-accordion-header "Broken [PERSON_NAME] SA, DJ [PERSON_NAME] SA, [PERSON_NAME] SA" at bounding box center [426, 347] width 238 height 29
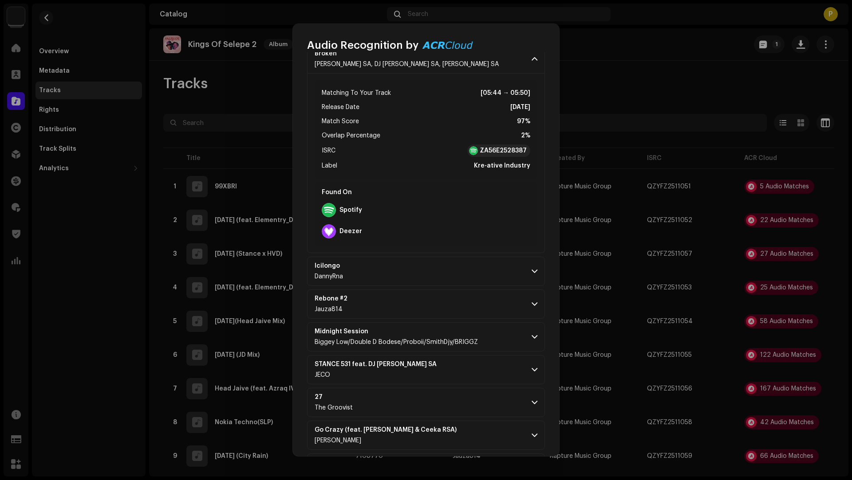
scroll to position [3202, 0]
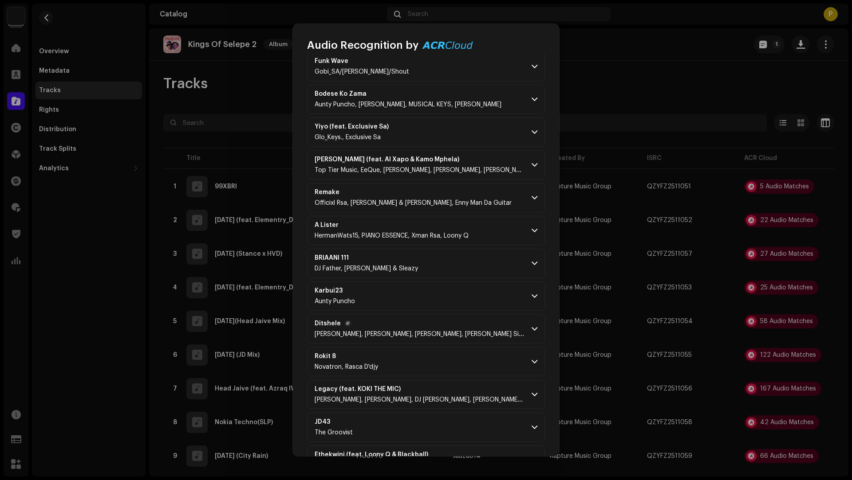
click at [463, 315] on p-accordion-header "[PERSON_NAME], Dj Maphorisa, Xduppy, [PERSON_NAME] Sings" at bounding box center [426, 328] width 238 height 29
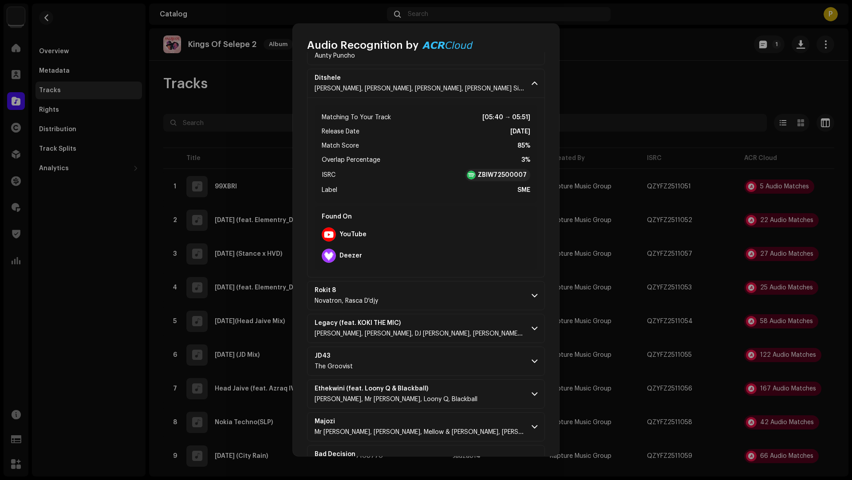
scroll to position [3750, 0]
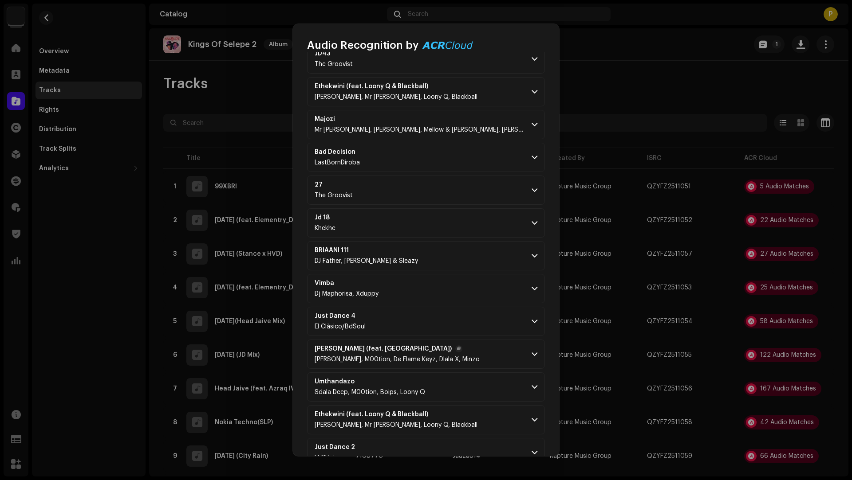
click at [472, 357] on span "[PERSON_NAME], M00tion, De Flame Keyz, Dlala X, Minzo" at bounding box center [396, 360] width 165 height 6
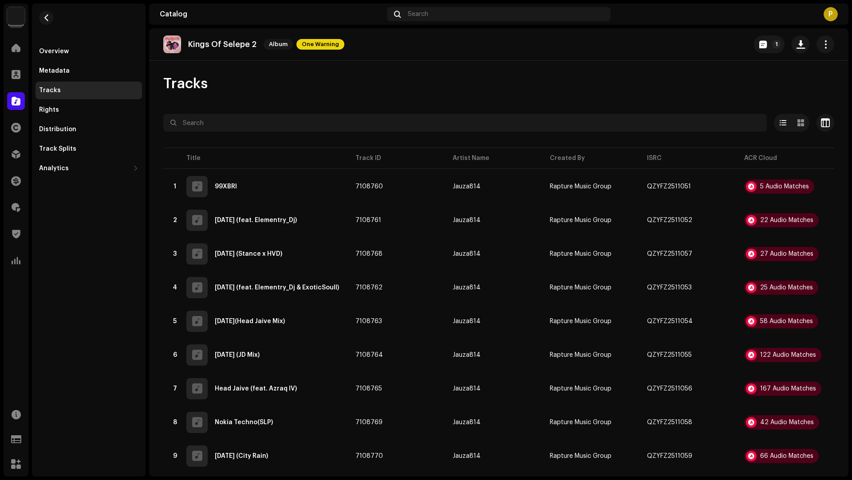
click at [749, 369] on div "Audio Recognition by Remix/Sample 121 Cover Song 1 All results require review/l…" at bounding box center [426, 240] width 852 height 480
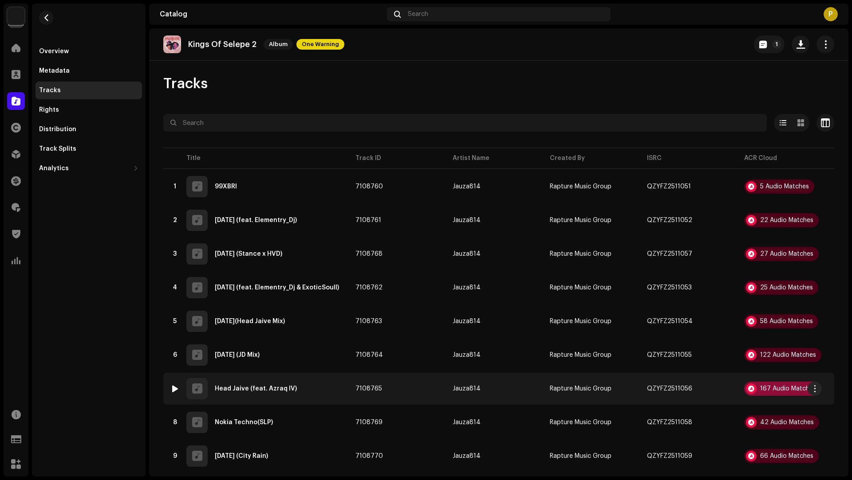
click at [775, 391] on div "167 Audio Matches" at bounding box center [788, 389] width 56 height 6
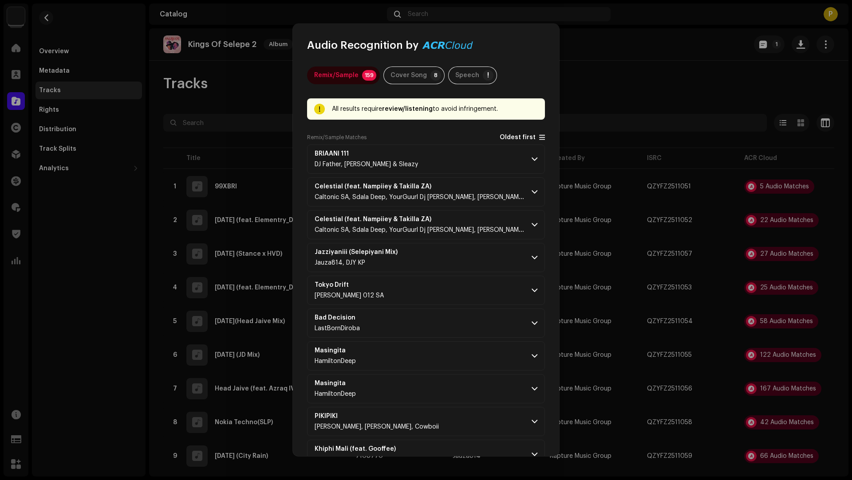
click at [514, 137] on span "Oldest first" at bounding box center [517, 137] width 36 height 7
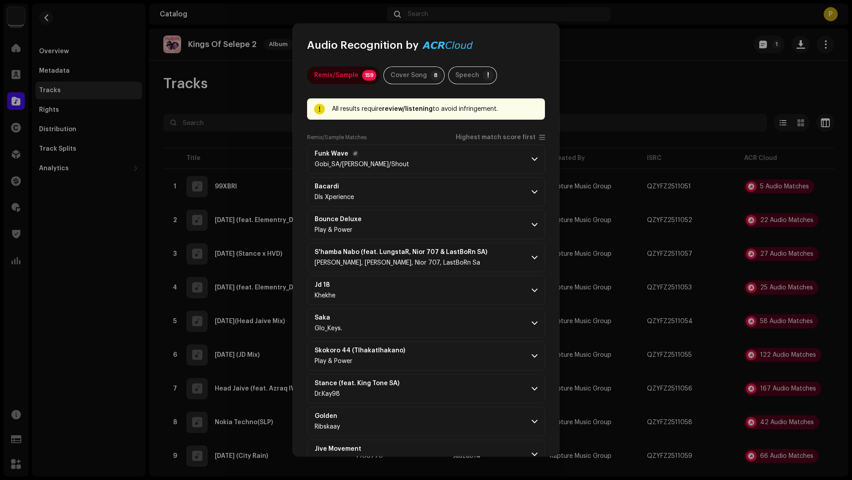
click at [468, 150] on p-accordion-header "Funk Wave Gobi_SA/[PERSON_NAME]/Shout" at bounding box center [426, 159] width 238 height 29
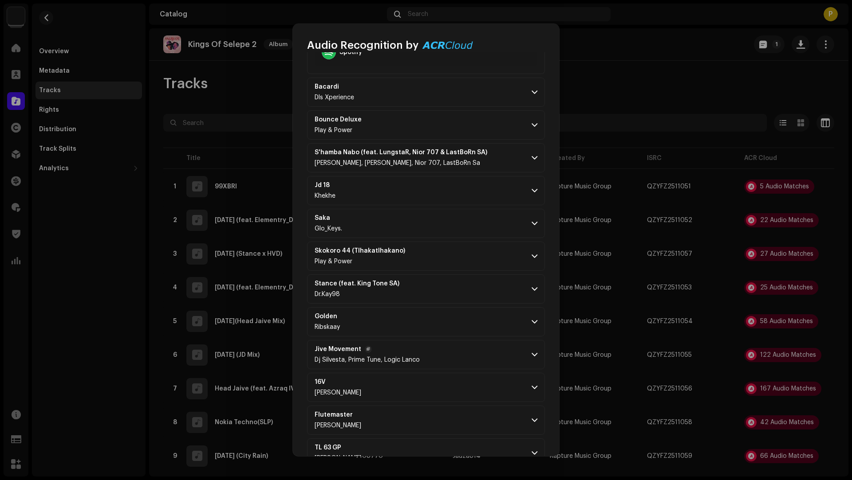
scroll to position [389, 0]
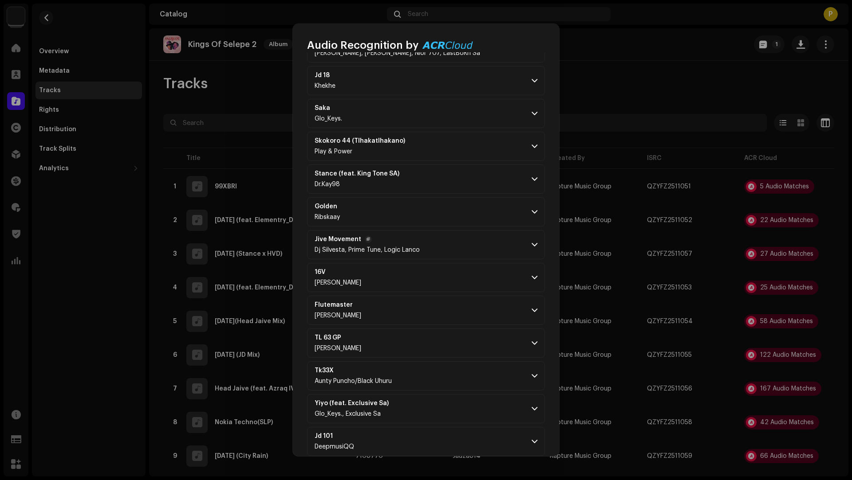
click at [475, 240] on p-accordion-header "Jive Movement Dj Silvesta, Prime Tune, Logic Lanco" at bounding box center [426, 244] width 238 height 29
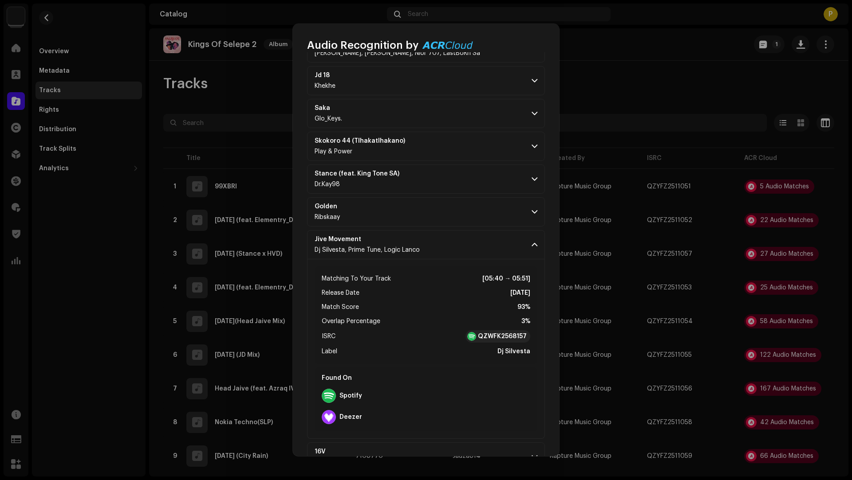
scroll to position [957, 0]
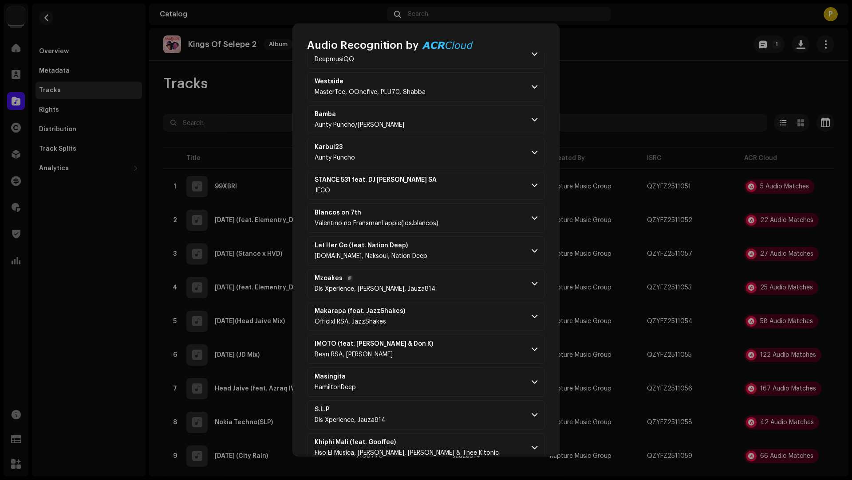
click at [472, 269] on p-accordion-header "Mzoakes Dls Xperience, [PERSON_NAME], Jauza814" at bounding box center [426, 283] width 238 height 29
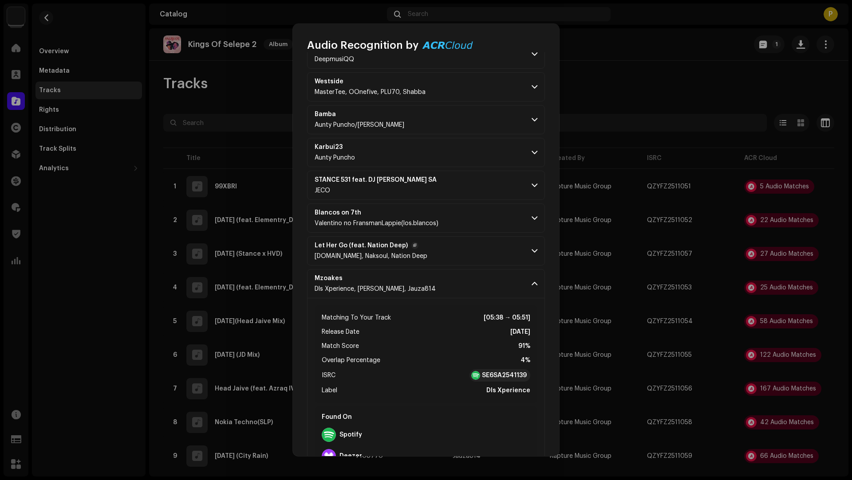
click at [474, 245] on p-accordion-header "Let Her Go (feat. Nation Deep) [DOMAIN_NAME], Naksoul, Nation Deep" at bounding box center [426, 250] width 238 height 29
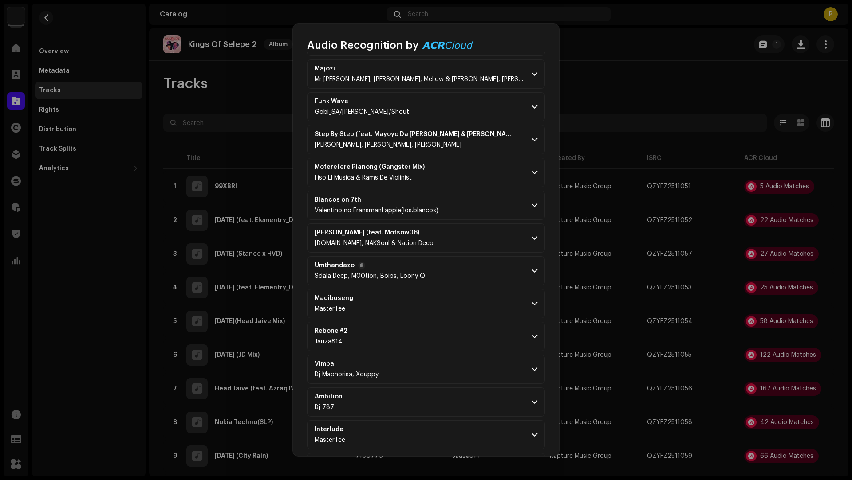
click at [470, 269] on p-accordion-header "Umthandazo Sdala Deep, M00tion, Boips, Loony Q" at bounding box center [426, 270] width 238 height 29
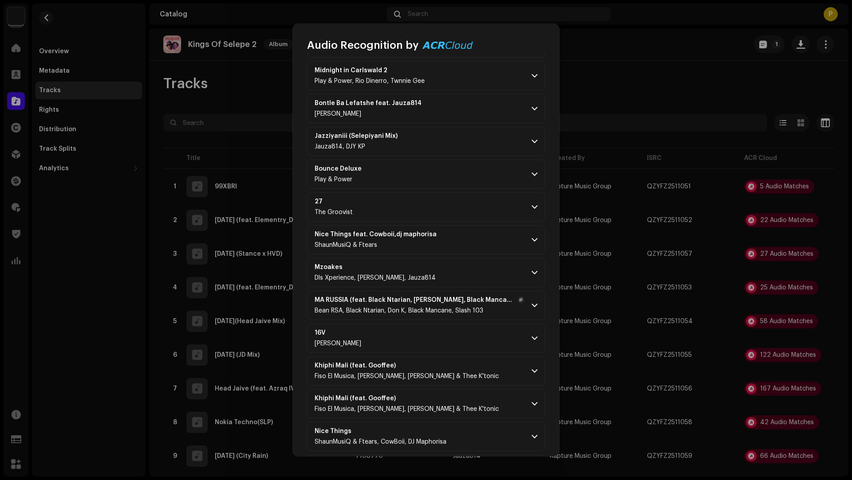
click at [459, 293] on p-accordion-header "MA RUSSIA (feat. Black Ntarian, Don K, Black Mancane & Slash 103) Bean RSA, Bla…" at bounding box center [426, 305] width 238 height 29
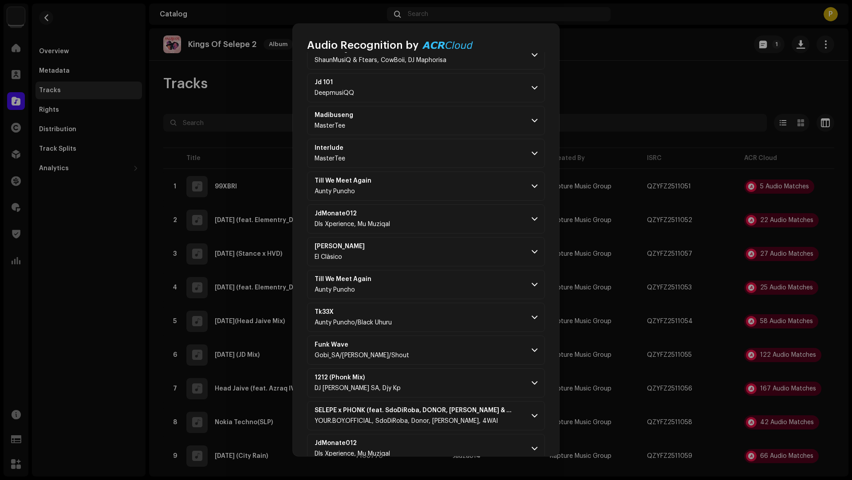
scroll to position [3770, 0]
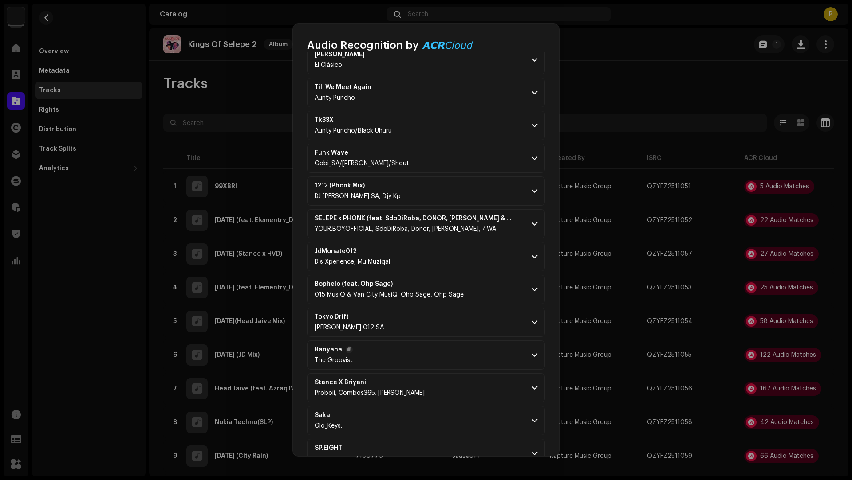
click at [455, 341] on p-accordion-header "Banyana The Groovist" at bounding box center [426, 355] width 238 height 29
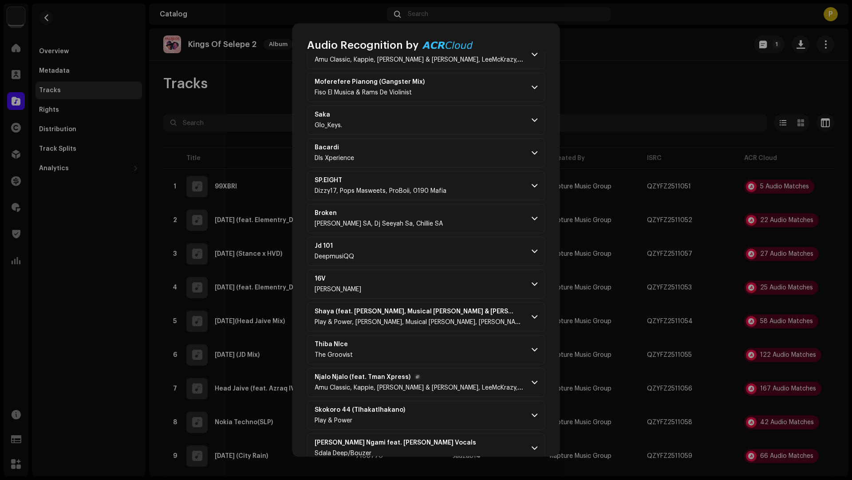
click at [462, 385] on span "Amu Classic, Kappie, [PERSON_NAME] & [PERSON_NAME], LeeMcKrazy, Tman Xpress" at bounding box center [435, 388] width 243 height 6
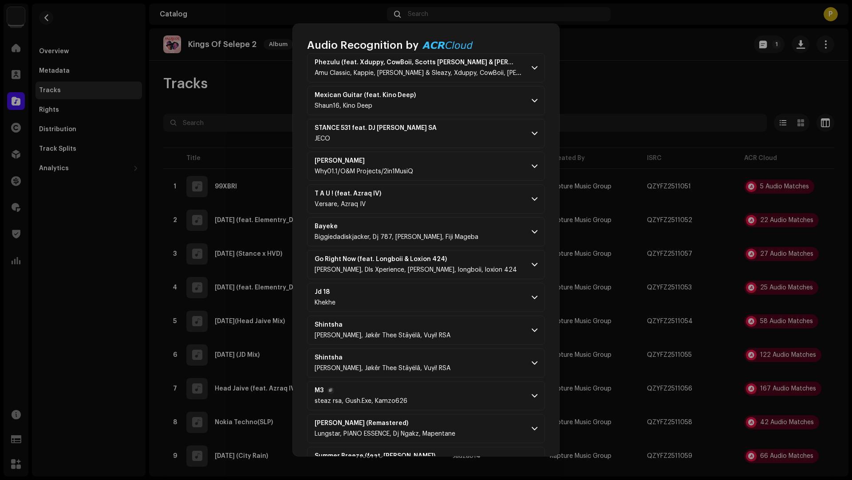
click at [450, 381] on p-accordion-header "M3 steaz rsa, Gush.Exe, Kamzo626" at bounding box center [426, 395] width 238 height 29
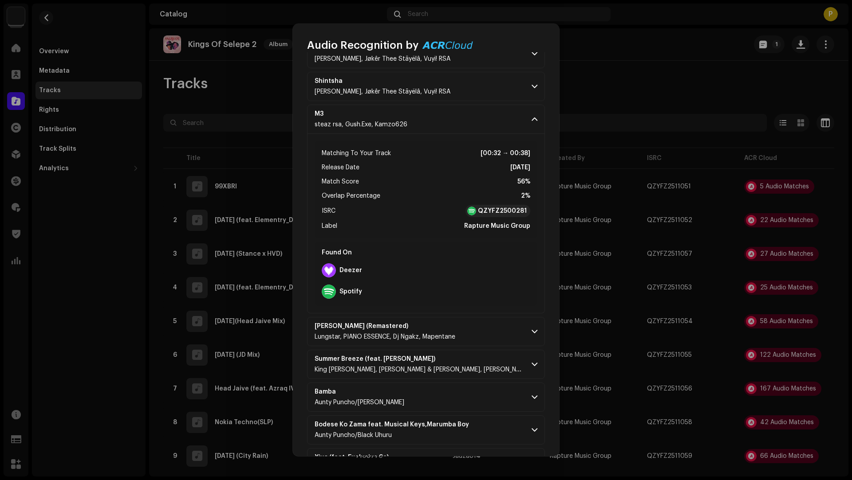
scroll to position [6027, 0]
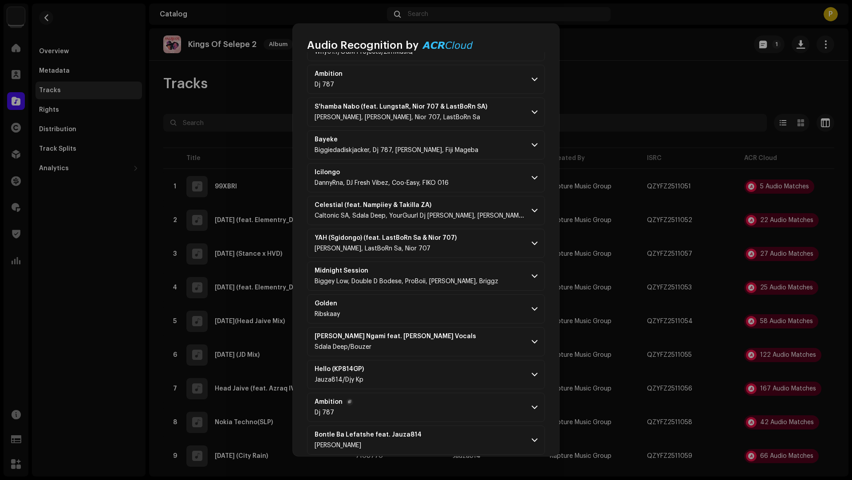
click at [455, 393] on p-accordion-header "Ambition Dj 787" at bounding box center [426, 407] width 238 height 29
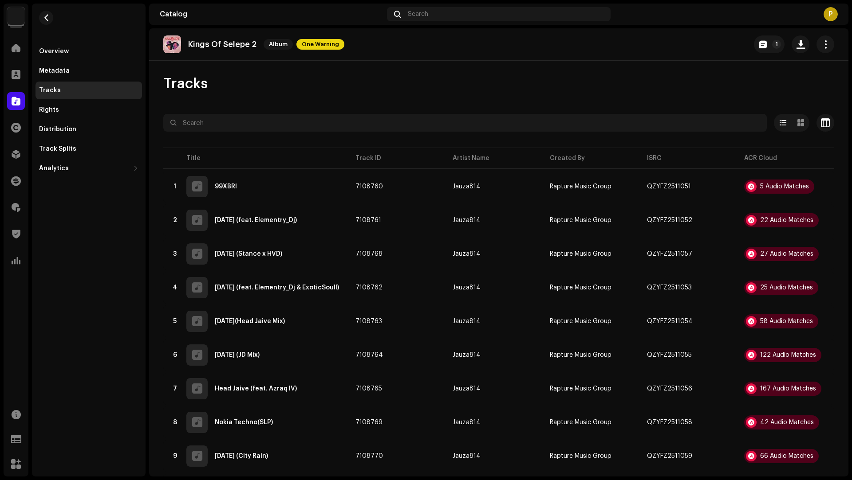
click at [794, 421] on div "Audio Recognition by Remix/Sample 159 Cover Song 8 Speech ! All results require…" at bounding box center [426, 240] width 852 height 480
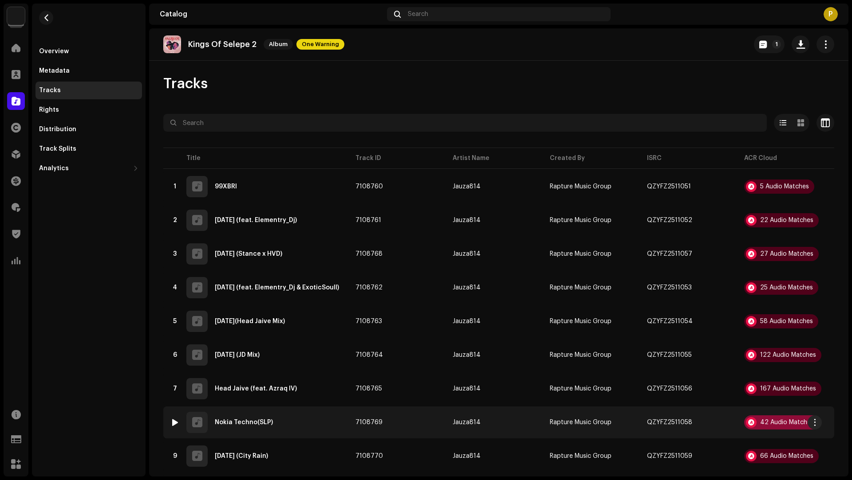
click at [789, 420] on div "42 Audio Matches" at bounding box center [787, 423] width 54 height 6
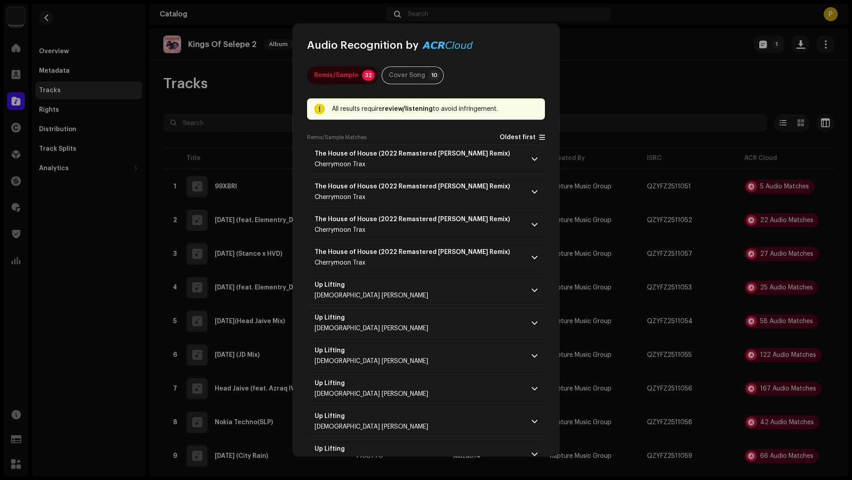
click at [515, 137] on span "Oldest first" at bounding box center [517, 137] width 36 height 7
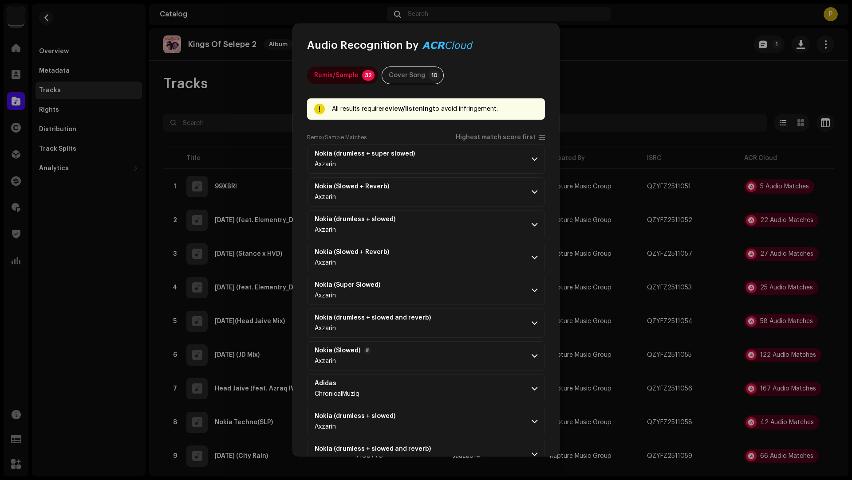
click at [443, 348] on p-accordion-header "Nokia (Slowed) Axzarin" at bounding box center [426, 356] width 238 height 29
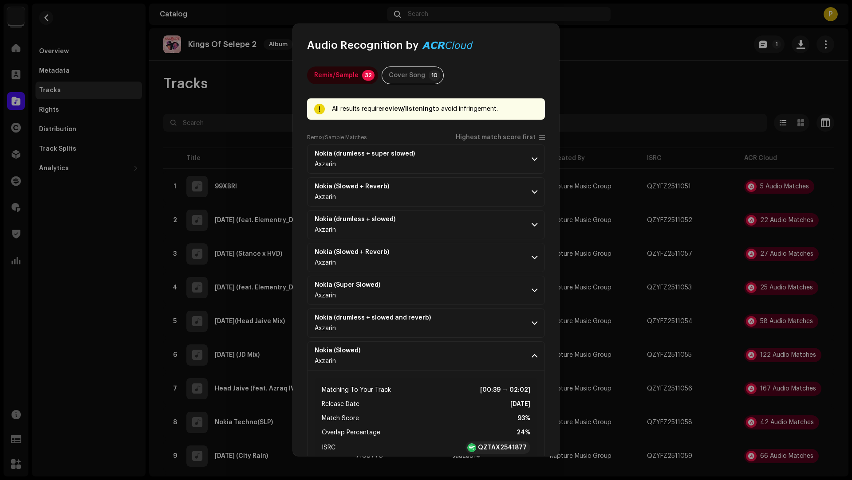
click at [448, 270] on p-accordion-header "Nokia (Slowed + Reverb) Axzarin" at bounding box center [426, 257] width 238 height 29
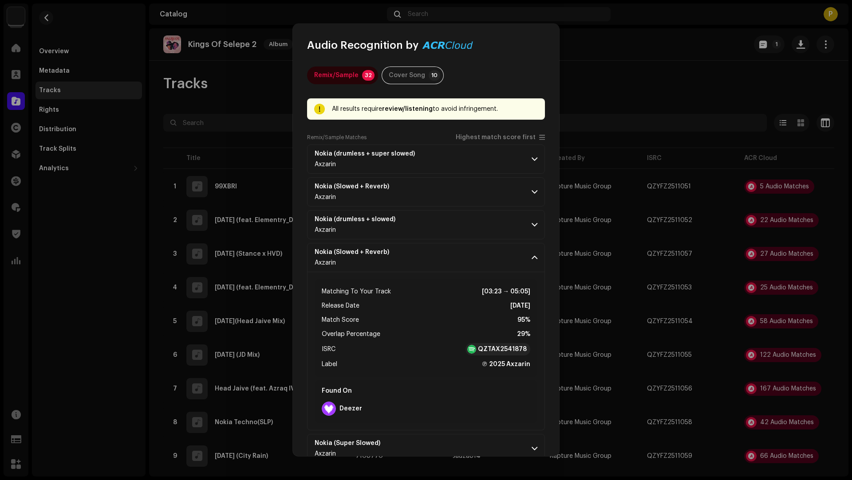
click at [465, 264] on p-accordion-header "Nokia (Slowed + Reverb) Axzarin" at bounding box center [426, 257] width 238 height 29
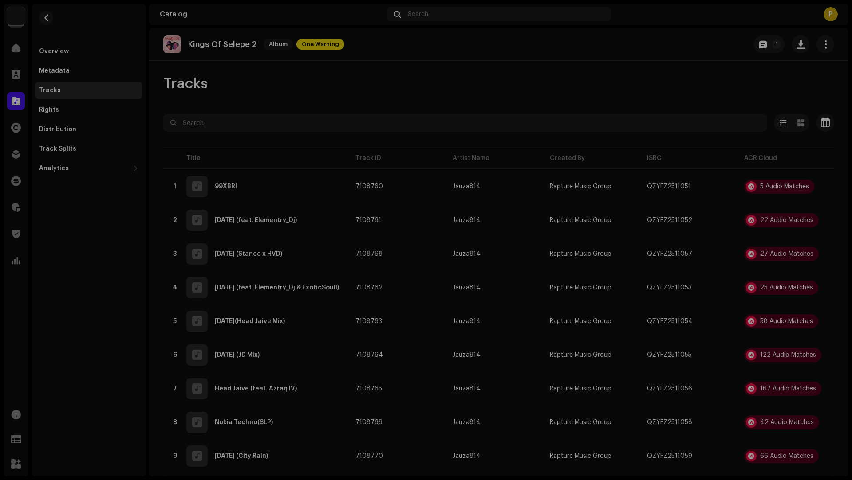
scroll to position [2403, 0]
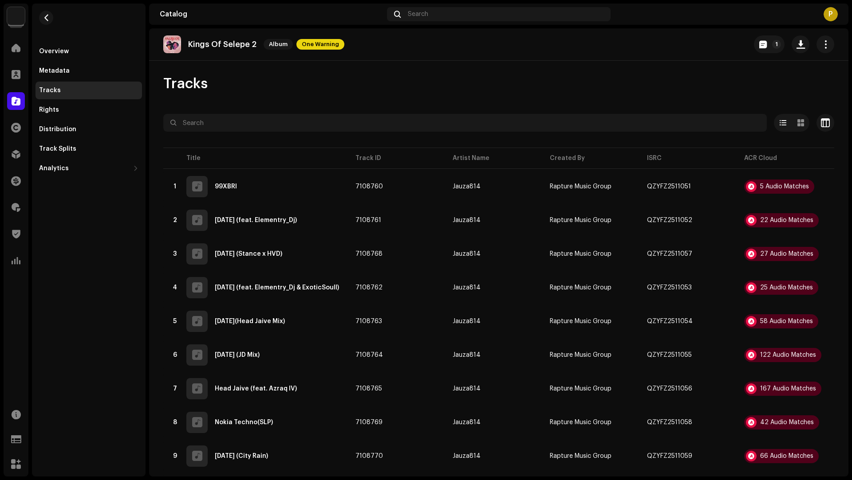
click at [104, 411] on div "Audio Recognition by Remix/Sample 32 Cover Song 10 All results require review/l…" at bounding box center [426, 240] width 852 height 480
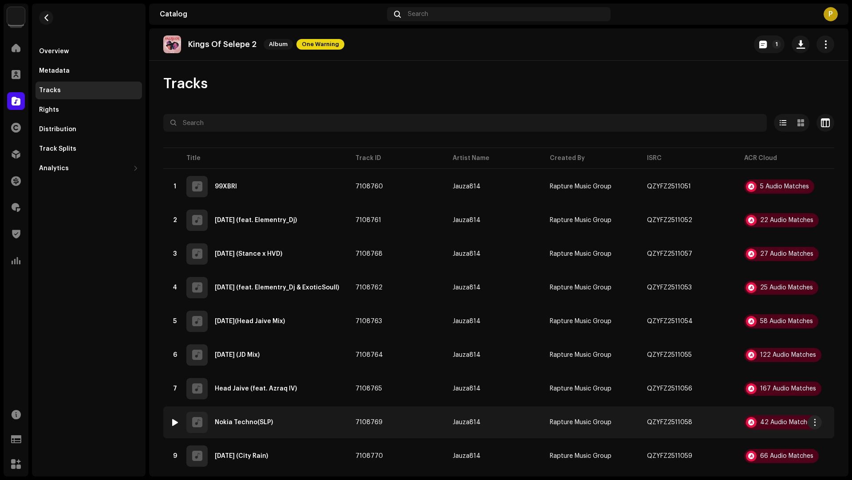
click at [316, 422] on div "8 Nokia Techno(SLP)" at bounding box center [255, 422] width 171 height 21
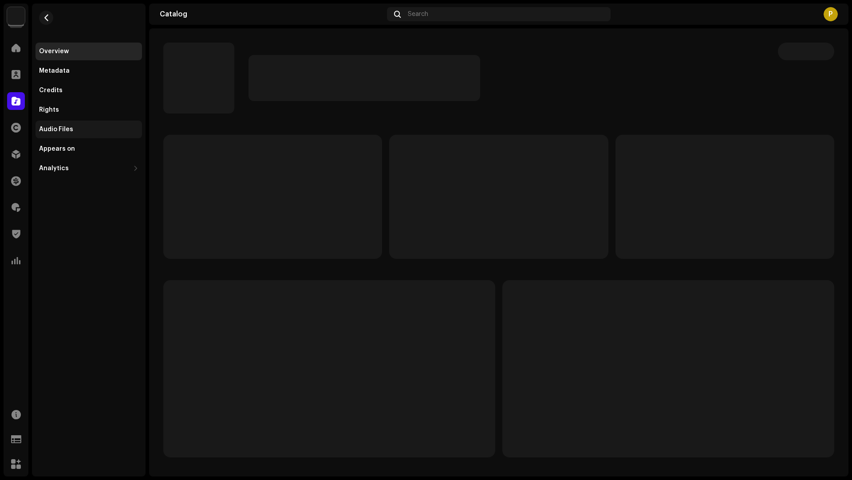
click at [79, 124] on div "Audio Files" at bounding box center [88, 130] width 106 height 18
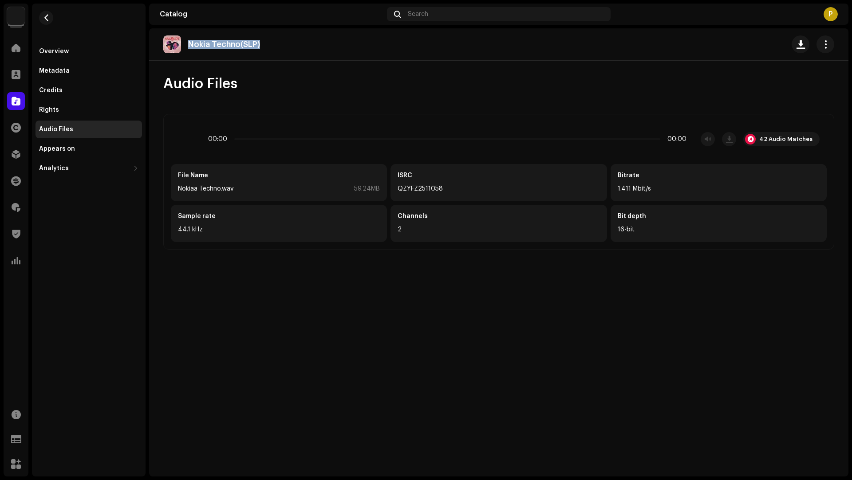
drag, startPoint x: 263, startPoint y: 43, endPoint x: 262, endPoint y: 38, distance: 5.4
click at [262, 38] on div "Nokia Techno(SLP)" at bounding box center [215, 44] width 104 height 18
copy p "Nokia Techno(SLP)"
click at [779, 136] on div "42 Audio Matches" at bounding box center [785, 139] width 53 height 7
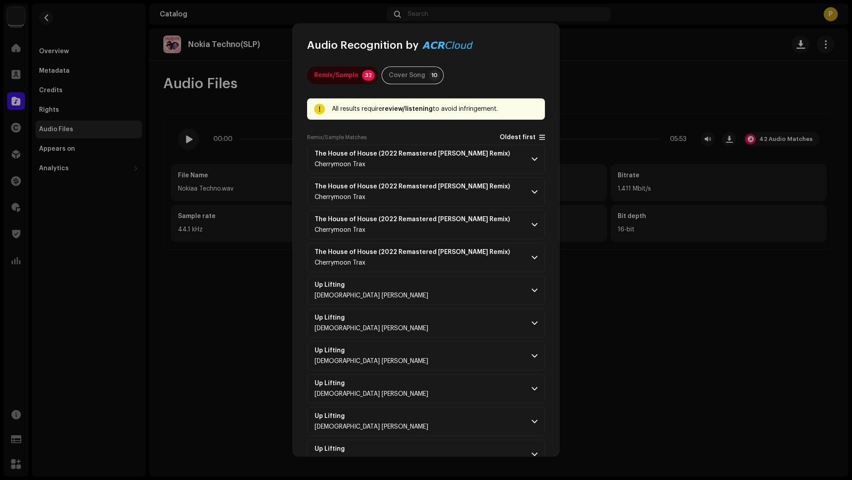
click at [509, 140] on span "Oldest first" at bounding box center [517, 137] width 36 height 7
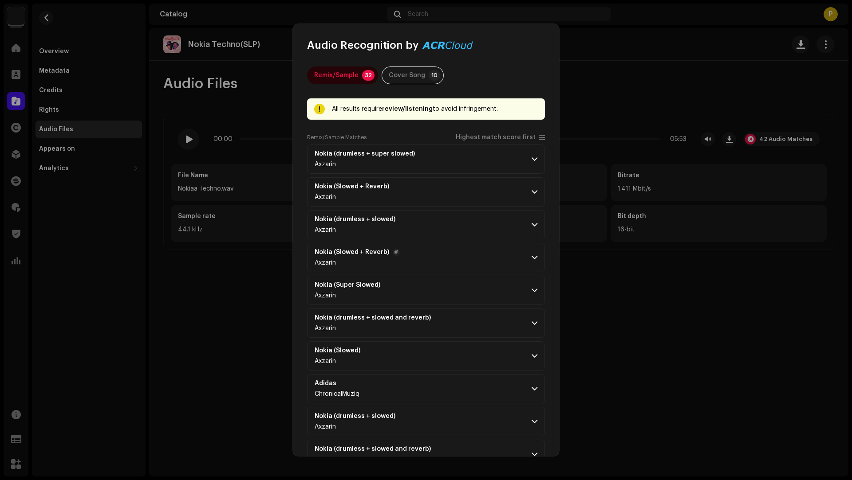
click at [472, 258] on p-accordion-header "Nokia (Slowed + Reverb) Axzarin" at bounding box center [426, 257] width 238 height 29
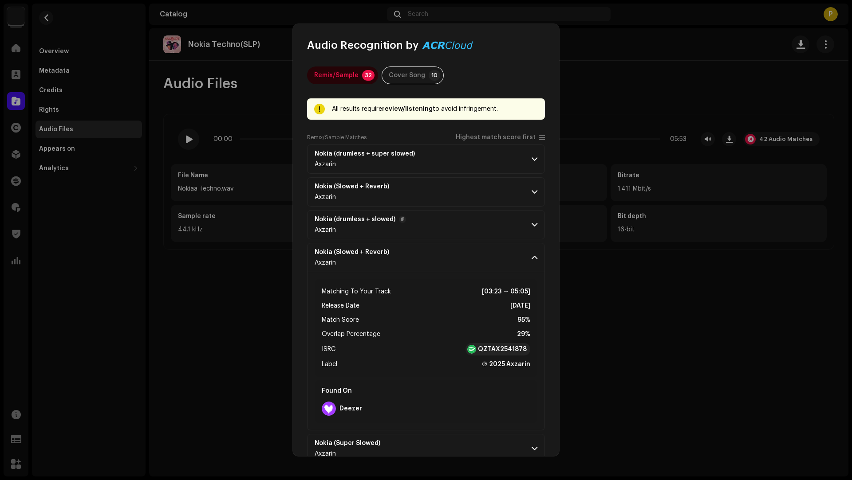
click at [469, 231] on p-accordion-header "Nokia (drumless + slowed) Axzarin" at bounding box center [426, 224] width 238 height 29
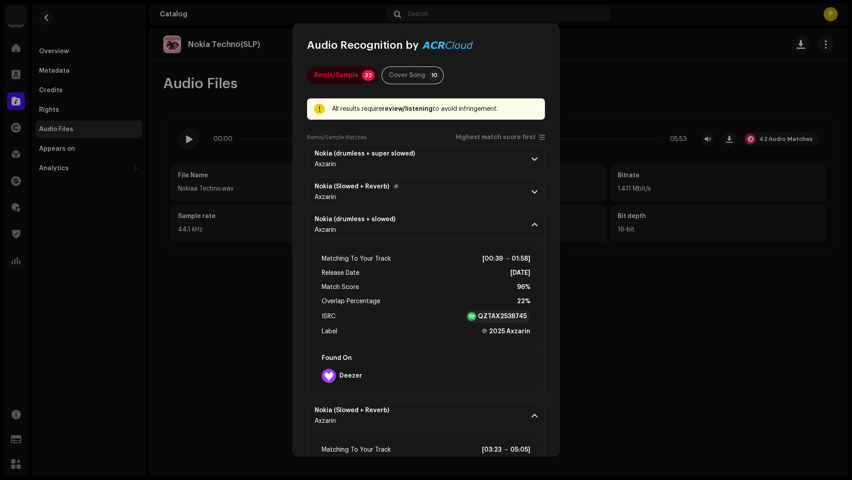
click at [460, 197] on p-accordion-header "Nokia (Slowed + Reverb) Axzarin" at bounding box center [426, 191] width 238 height 29
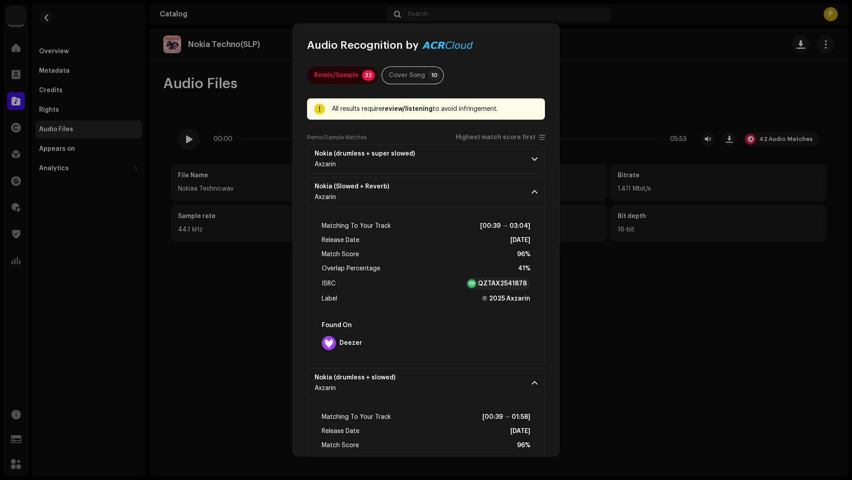
click at [467, 170] on p-accordion-header "Nokia (drumless + super slowed) Axzarin" at bounding box center [426, 159] width 238 height 29
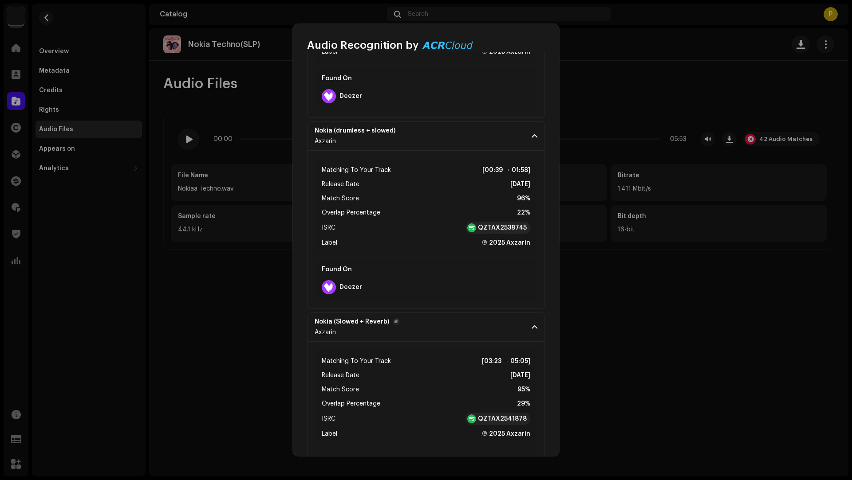
scroll to position [432, 0]
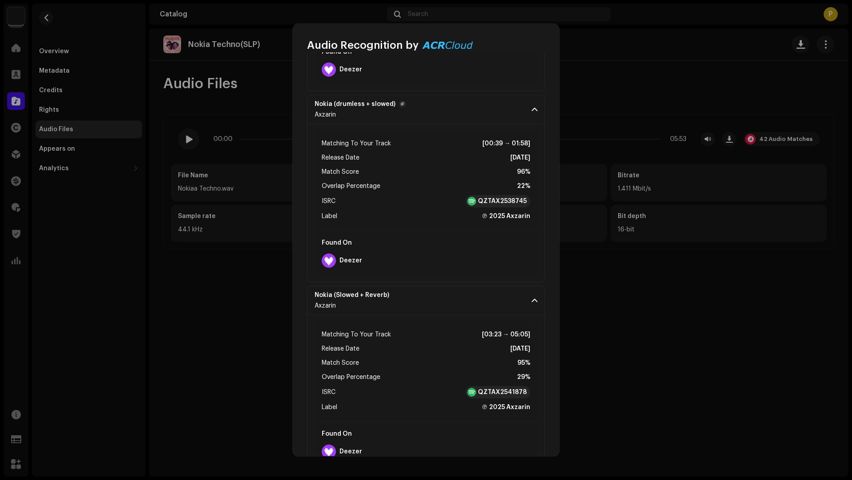
click at [469, 107] on p-accordion-header "Nokia (drumless + slowed) Axzarin" at bounding box center [426, 109] width 238 height 29
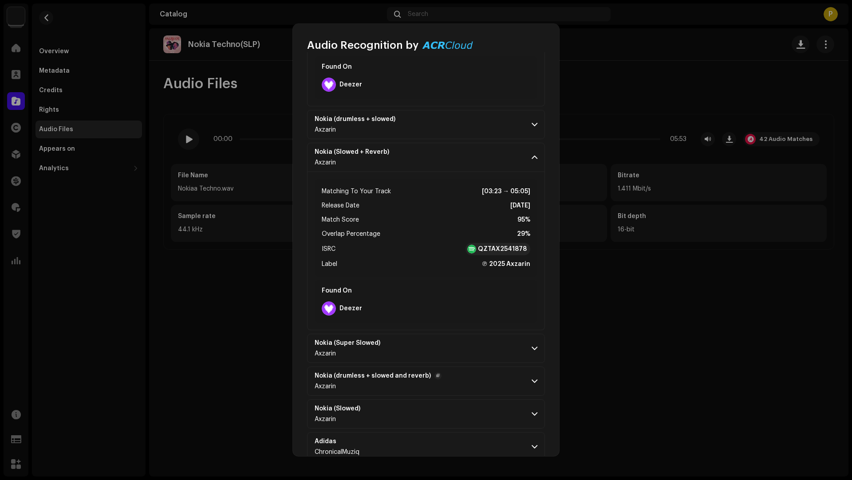
scroll to position [416, 0]
click at [439, 345] on p-accordion-header "Nokia (Super Slowed) Axzarin" at bounding box center [426, 348] width 238 height 29
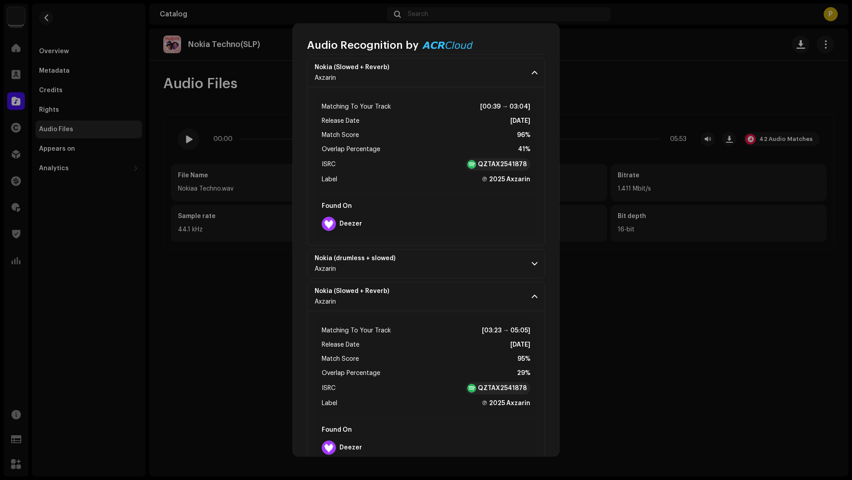
scroll to position [278, 0]
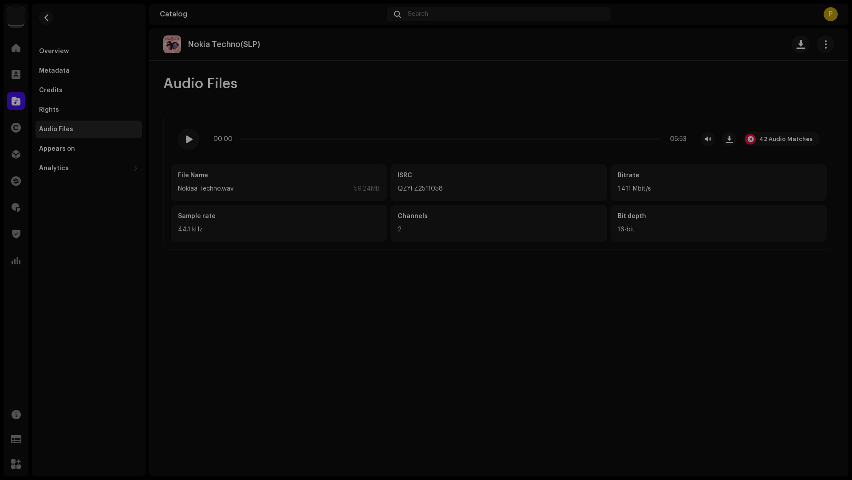
click at [205, 346] on div "Audio Recognition by Remix/Sample 32 Cover Song 10 All results require review/l…" at bounding box center [426, 240] width 852 height 480
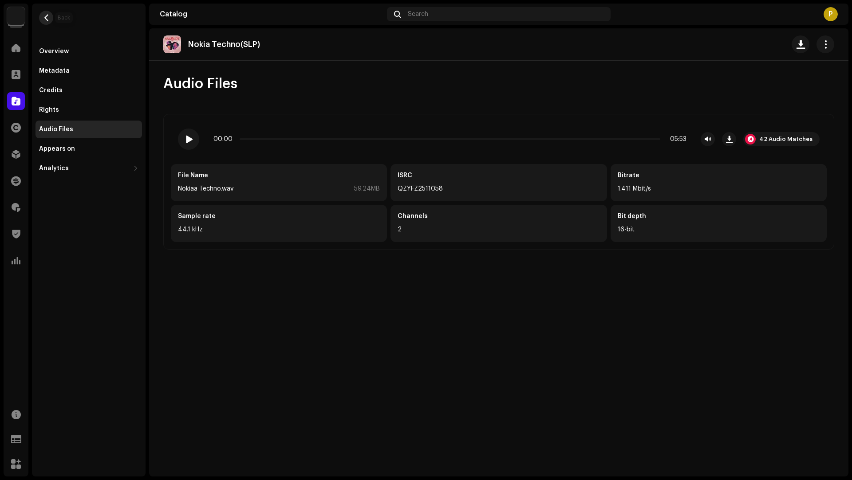
click at [46, 17] on span "button" at bounding box center [46, 17] width 7 height 7
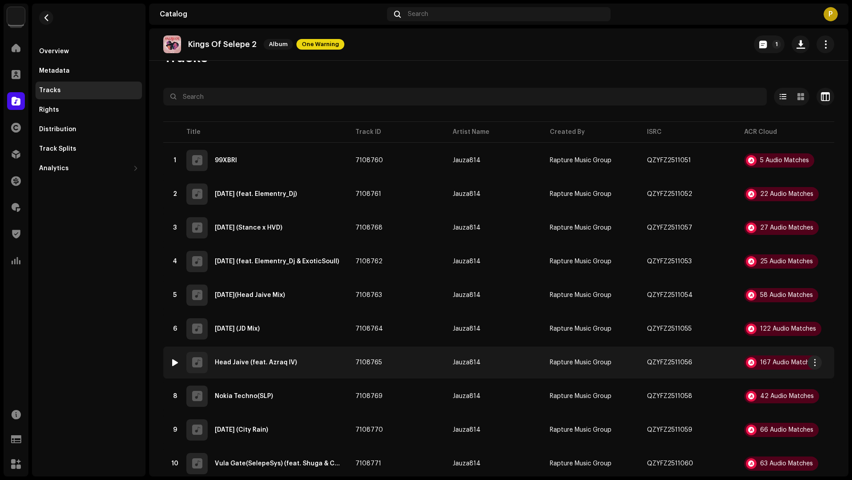
scroll to position [86, 0]
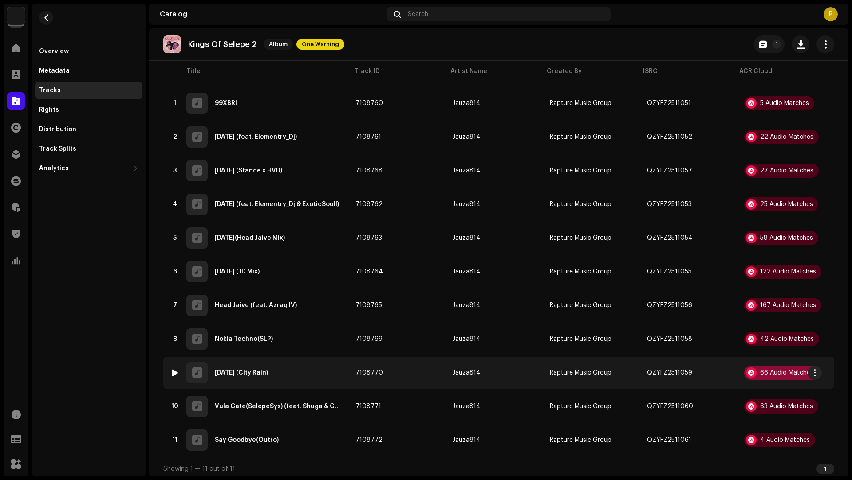
click at [782, 370] on div "66 Audio Matches" at bounding box center [786, 373] width 53 height 6
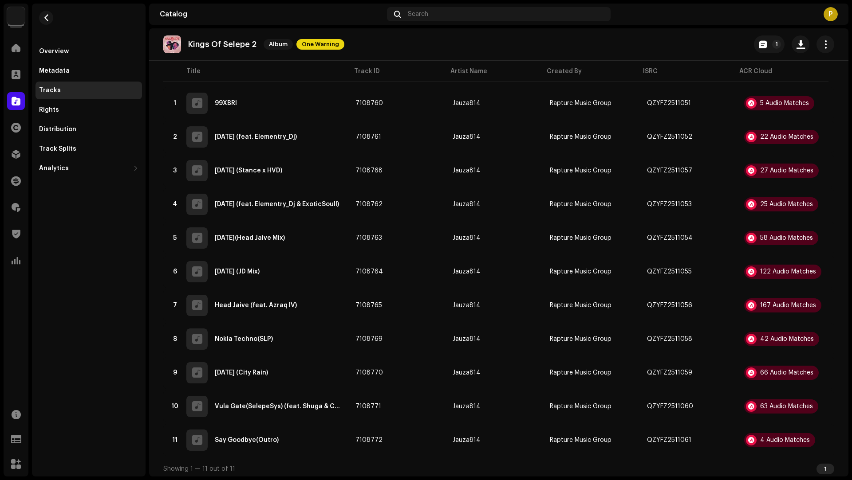
click at [117, 395] on div "Audio Recognition by Remix/Sample 63 Cover Song 3 All results require review/li…" at bounding box center [426, 240] width 852 height 480
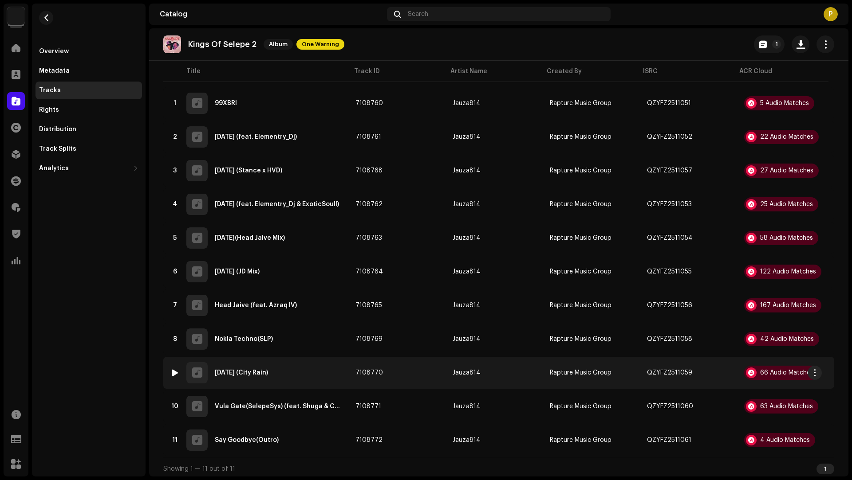
click at [291, 376] on div "9 [DATE] (City Rain)" at bounding box center [255, 372] width 171 height 21
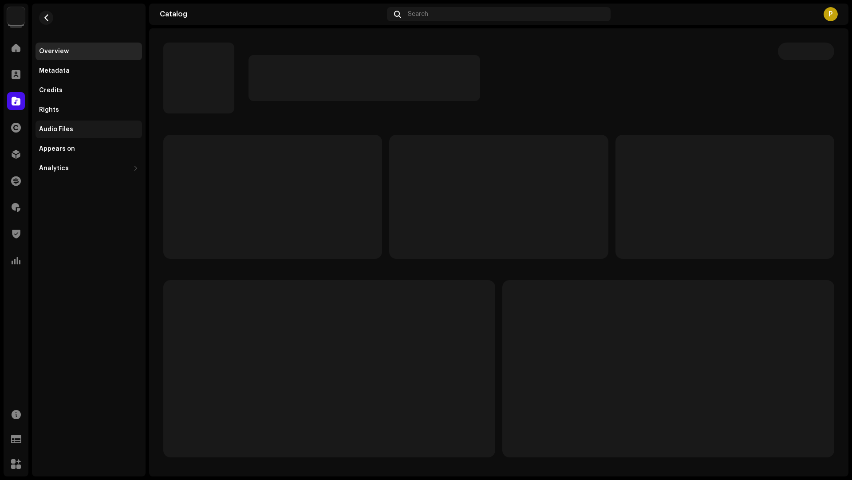
click at [98, 131] on div "Audio Files" at bounding box center [88, 129] width 99 height 7
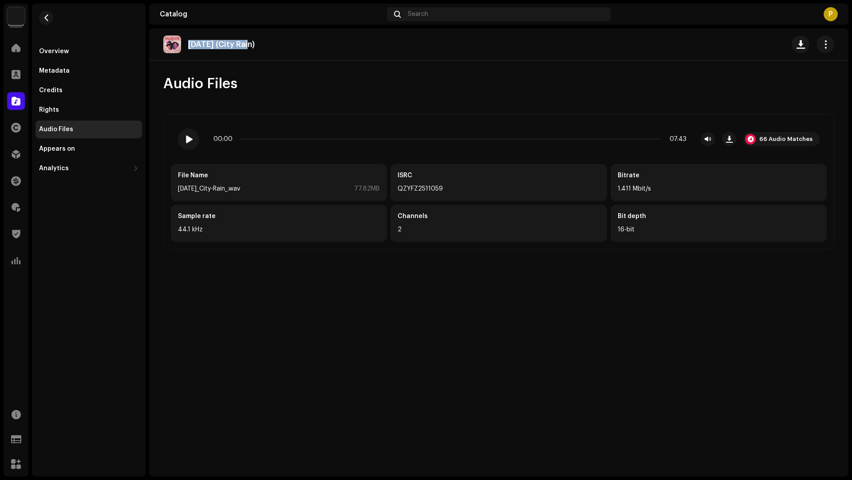
drag, startPoint x: 255, startPoint y: 41, endPoint x: 254, endPoint y: 36, distance: 5.0
click at [254, 36] on div "[DATE] (City Rain)" at bounding box center [212, 44] width 98 height 18
copy p "[DATE] (City Rain)"
click at [772, 136] on div "66 Audio Matches" at bounding box center [785, 139] width 53 height 7
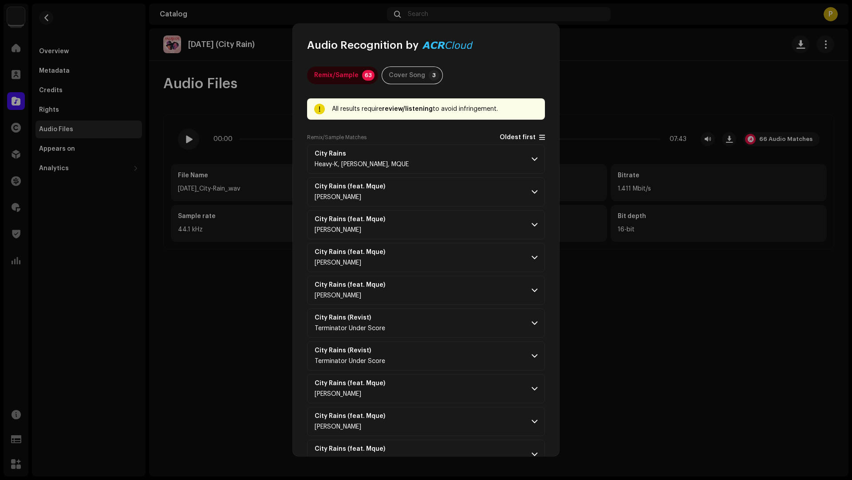
click at [511, 138] on span "Oldest first" at bounding box center [517, 137] width 36 height 7
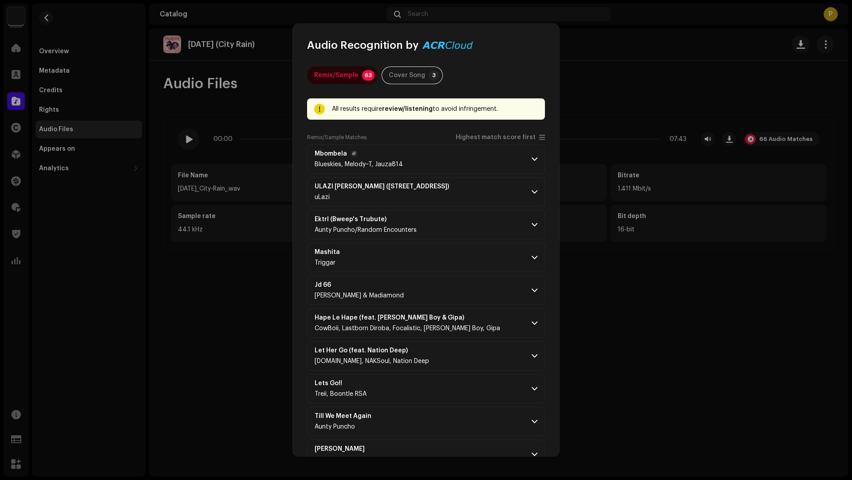
click at [487, 152] on p-accordion-header "Mbombela Blueskies, Melody~T, Jauza814" at bounding box center [426, 159] width 238 height 29
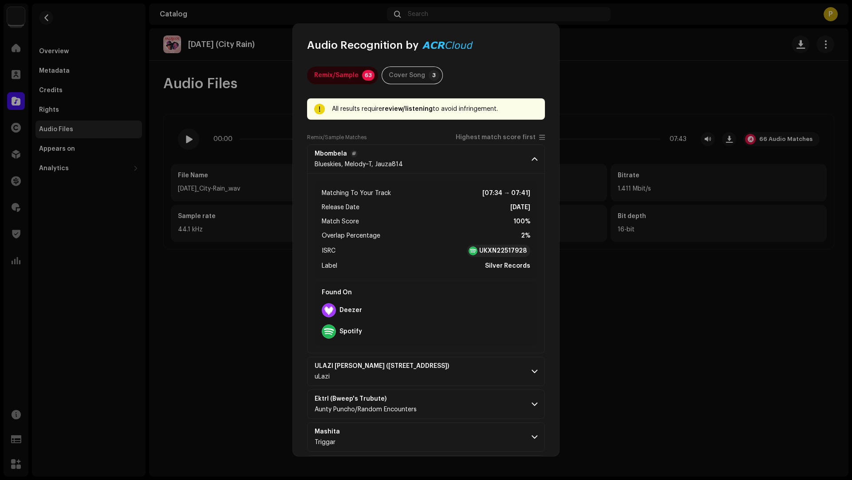
click at [488, 152] on p-accordion-header "Mbombela Blueskies, Melody~T, Jauza814" at bounding box center [426, 159] width 238 height 29
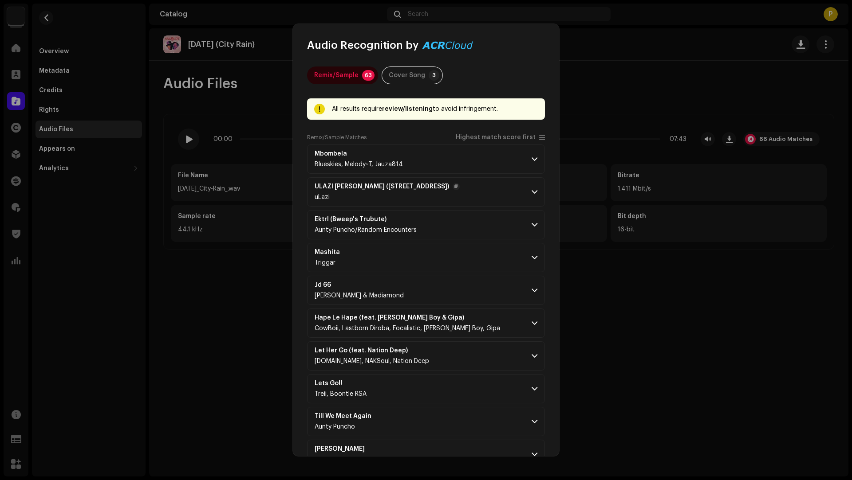
click at [479, 198] on p-accordion-header "ULAZI [PERSON_NAME] (Straata 2) uLazi" at bounding box center [426, 191] width 238 height 29
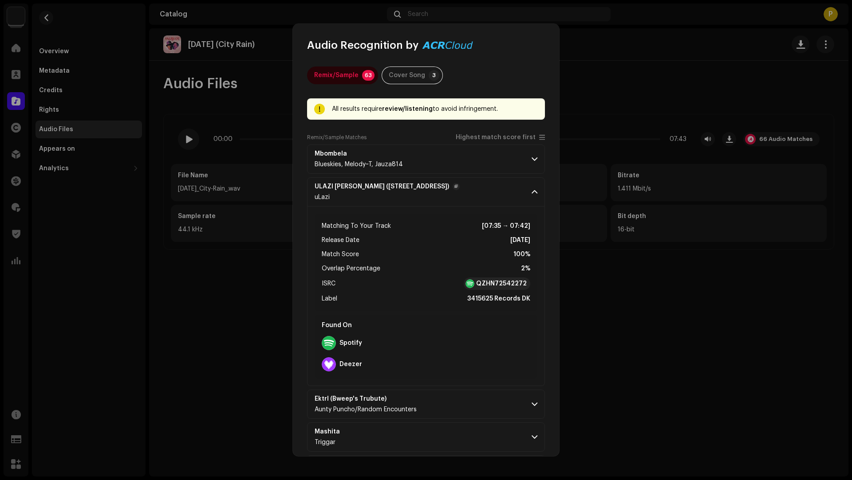
click at [480, 196] on p-accordion-header "ULAZI [PERSON_NAME] (Straata 2) uLazi" at bounding box center [426, 191] width 238 height 29
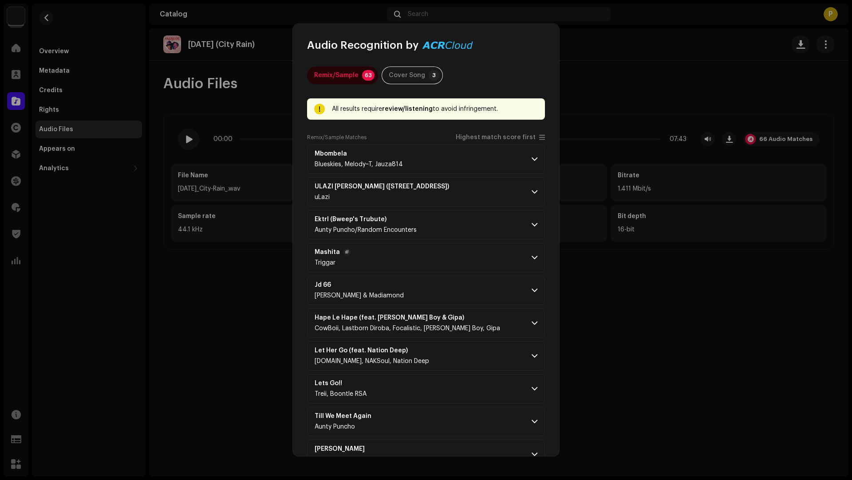
click at [454, 267] on p-accordion-header "Mashita Triggar" at bounding box center [426, 257] width 238 height 29
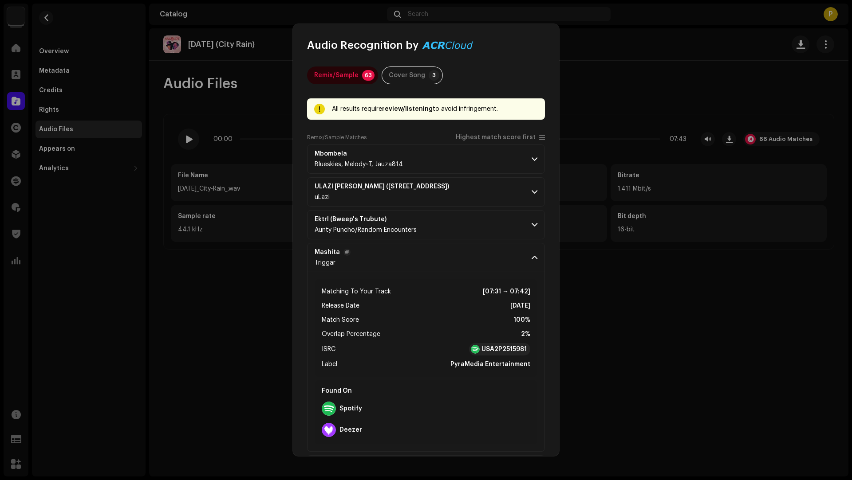
click at [454, 267] on p-accordion-header "Mashita Triggar" at bounding box center [426, 257] width 238 height 29
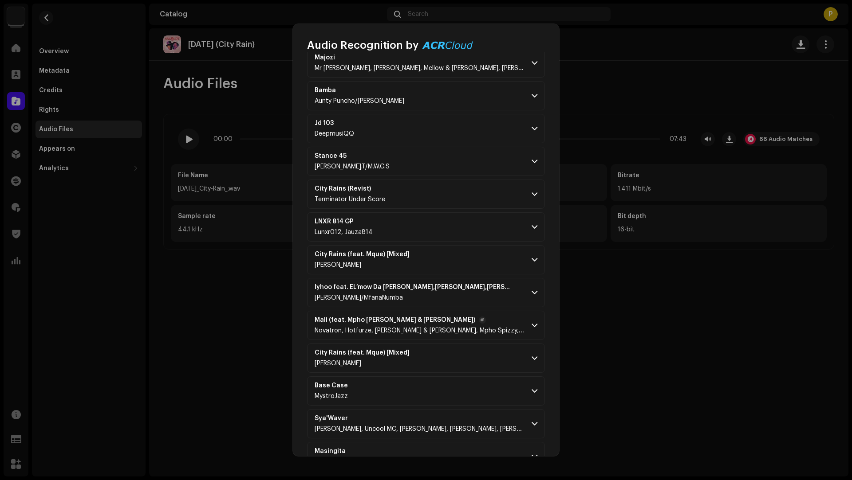
scroll to position [1180, 0]
click at [449, 348] on p-accordion-header "City Rains (feat. Mque) [Mixed] [PERSON_NAME]" at bounding box center [426, 357] width 238 height 29
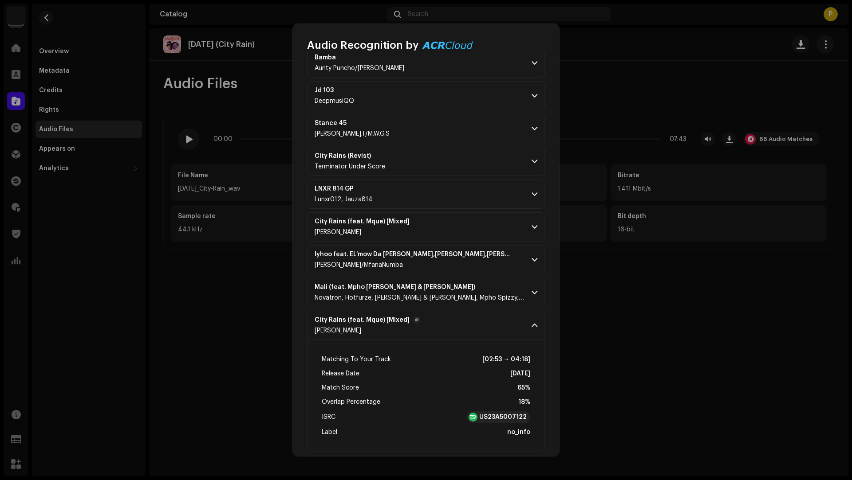
scroll to position [1213, 0]
click at [459, 215] on p-accordion-header "City Rains (feat. Mque) [Mixed] [PERSON_NAME]" at bounding box center [426, 226] width 238 height 29
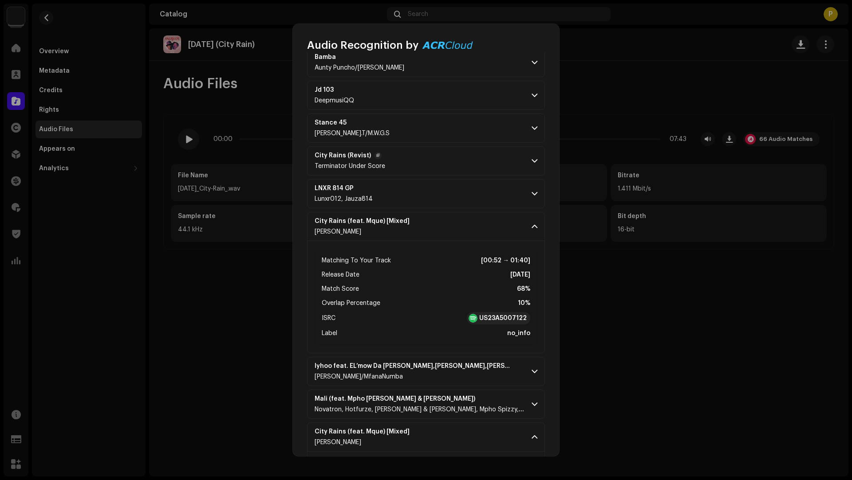
click at [459, 160] on p-accordion-header "City Rains (Revist) Terminator Under Score" at bounding box center [426, 160] width 238 height 29
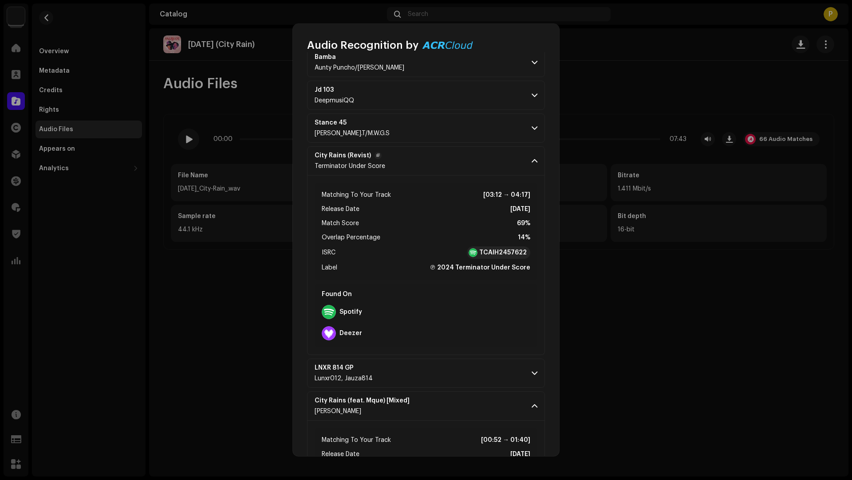
click at [462, 150] on p-accordion-header "City Rains (Revist) Terminator Under Score" at bounding box center [426, 160] width 238 height 29
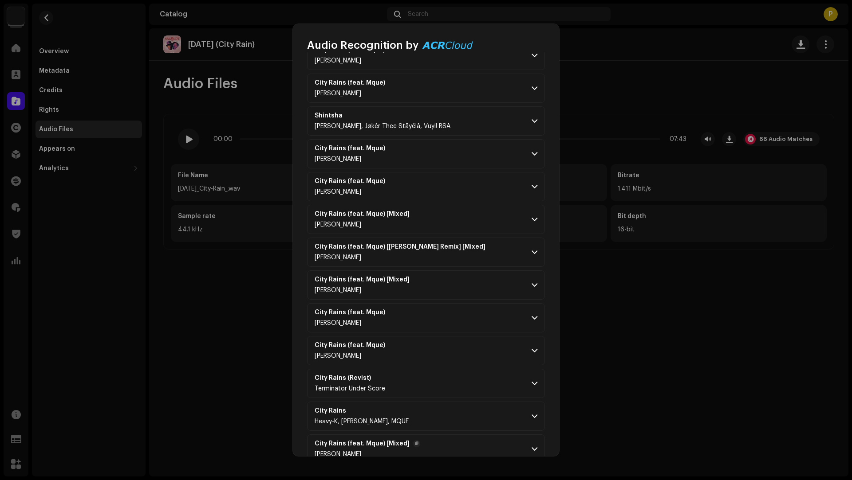
scroll to position [1972, 0]
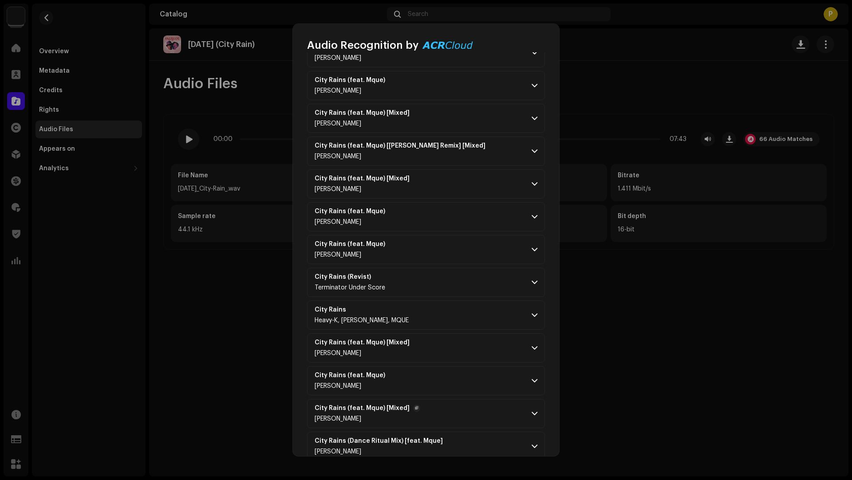
click at [469, 399] on p-accordion-header "City Rains (feat. Mque) [Mixed] [PERSON_NAME]" at bounding box center [426, 413] width 238 height 29
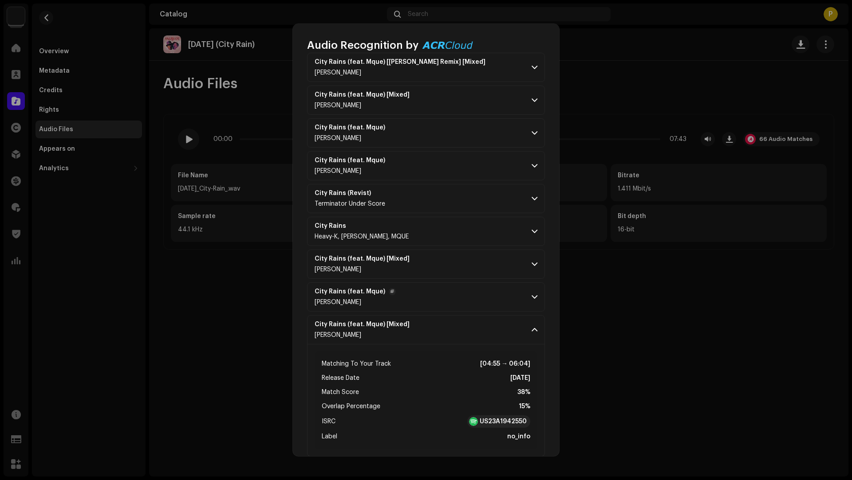
click at [461, 283] on p-accordion-header "City Rains (feat. Mque) [PERSON_NAME]" at bounding box center [426, 297] width 238 height 29
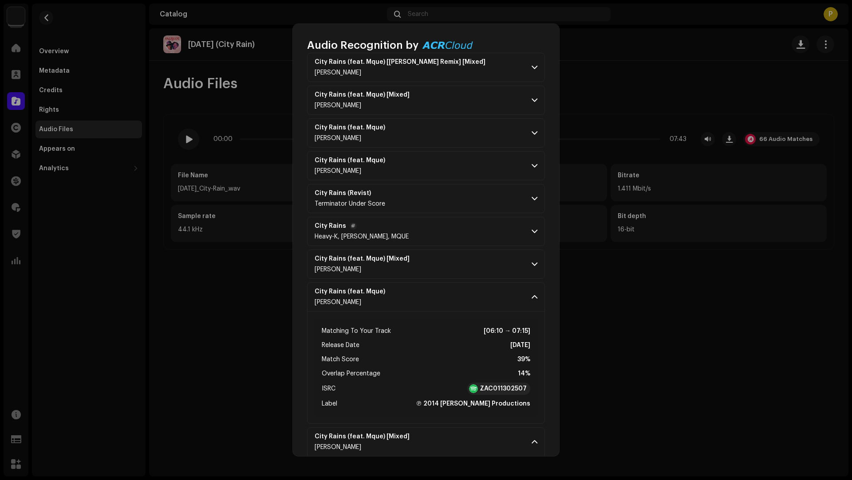
click at [457, 217] on p-accordion-header "City Rains Heavy-K, [PERSON_NAME], MQUE" at bounding box center [426, 231] width 238 height 29
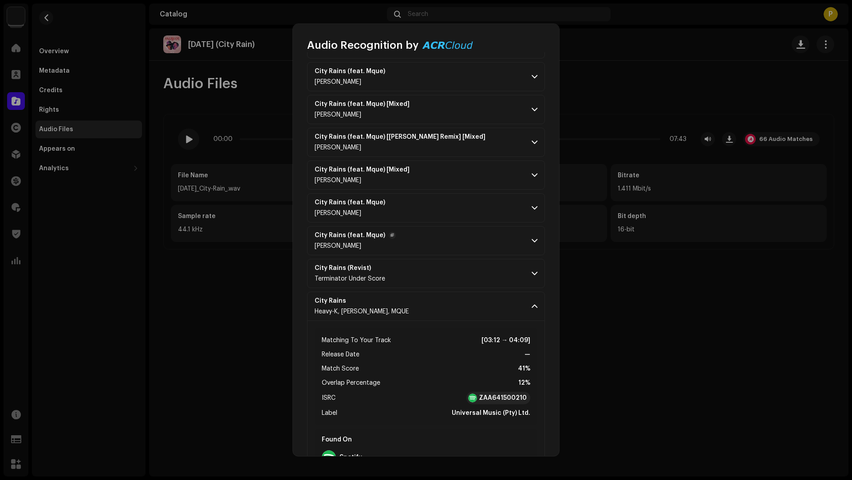
scroll to position [1981, 0]
click at [452, 259] on p-accordion-header "City Rains (Revist) Terminator Under Score" at bounding box center [426, 273] width 238 height 29
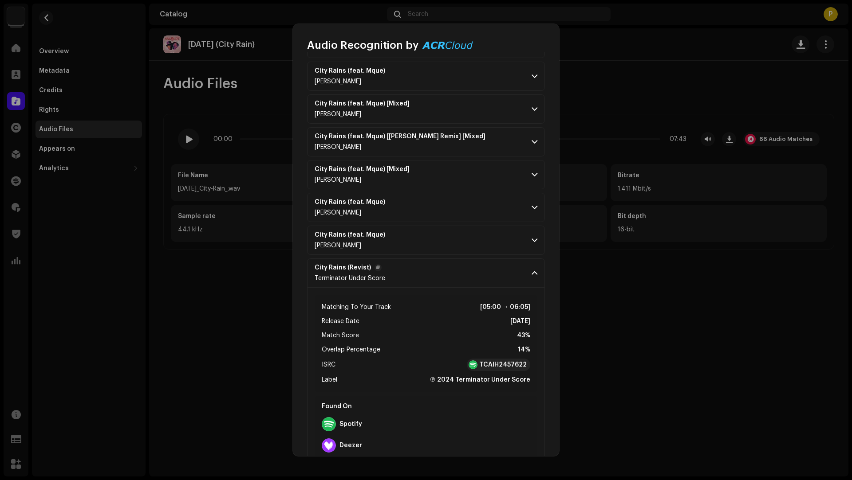
click at [452, 259] on p-accordion-header "City Rains (Revist) Terminator Under Score" at bounding box center [426, 273] width 238 height 29
click at [452, 226] on p-accordion-header "City Rains (feat. Mque) [PERSON_NAME]" at bounding box center [426, 240] width 238 height 29
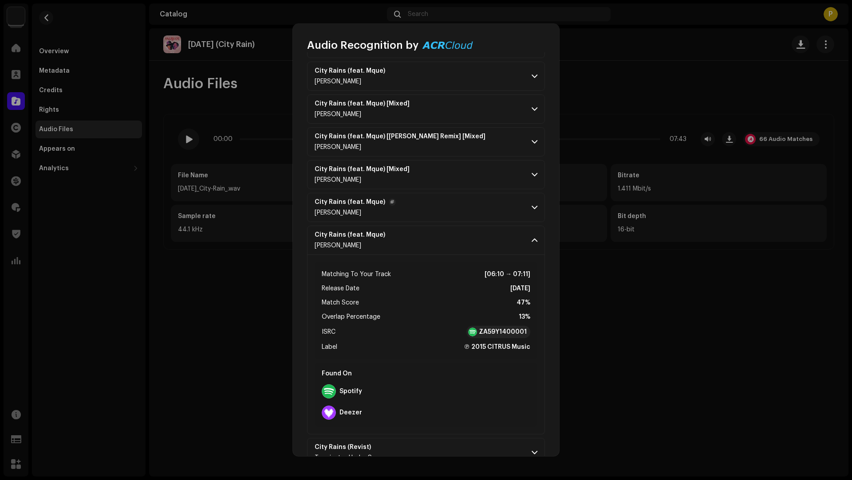
click at [460, 196] on p-accordion-header "City Rains (feat. Mque) [PERSON_NAME]" at bounding box center [426, 207] width 238 height 29
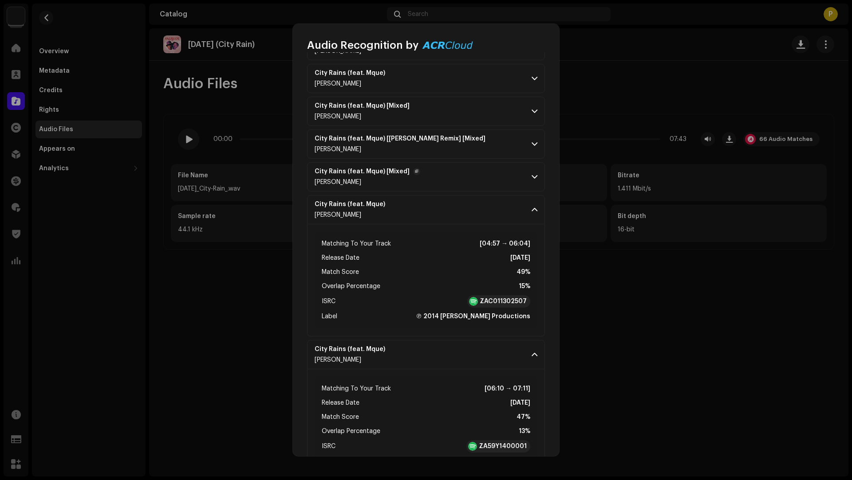
scroll to position [1979, 0]
click at [456, 162] on p-accordion-header "City Rains (feat. Mque) [Mixed] [PERSON_NAME]" at bounding box center [426, 176] width 238 height 29
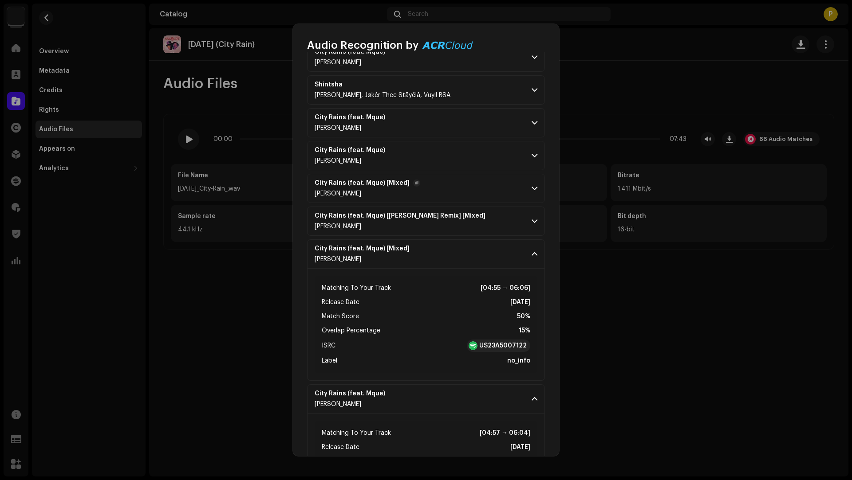
scroll to position [1899, 0]
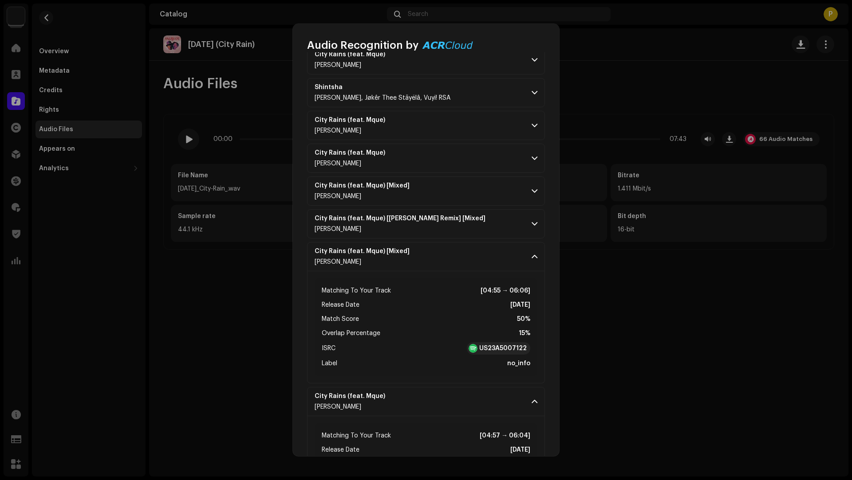
click at [448, 122] on p-accordion-header "City Rains (feat. Mque) [PERSON_NAME]" at bounding box center [426, 125] width 238 height 29
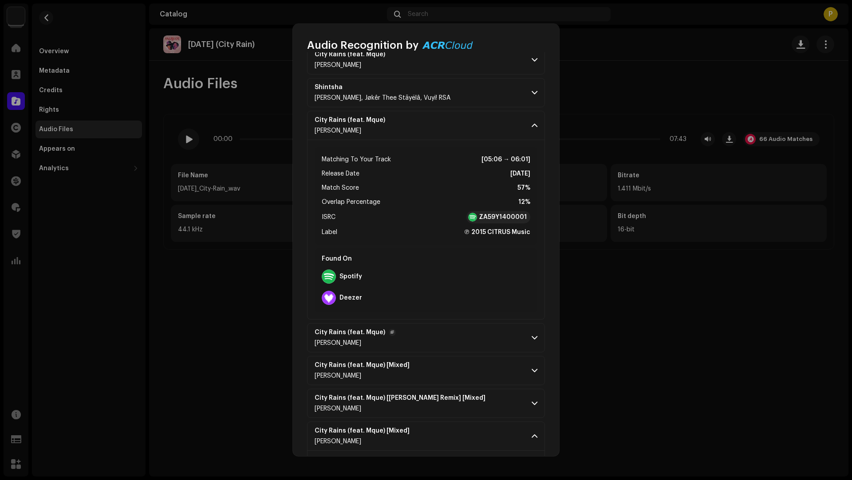
click at [460, 323] on p-accordion-header "City Rains (feat. Mque) [PERSON_NAME]" at bounding box center [426, 337] width 238 height 29
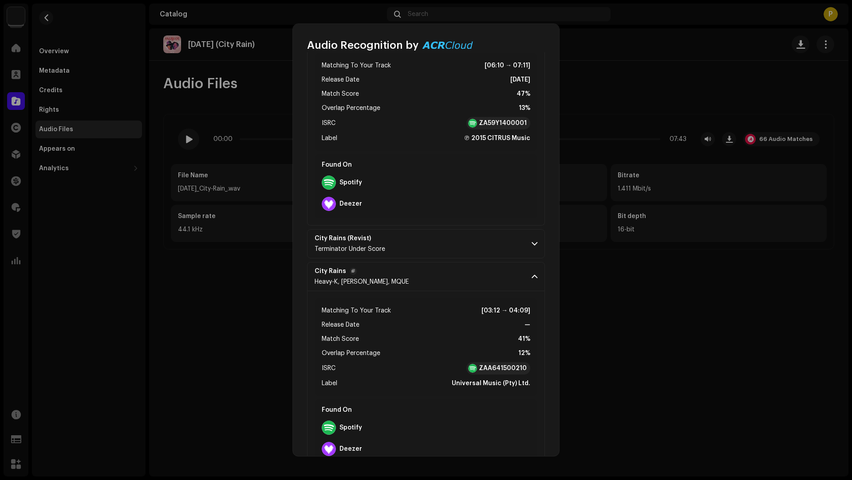
scroll to position [2768, 0]
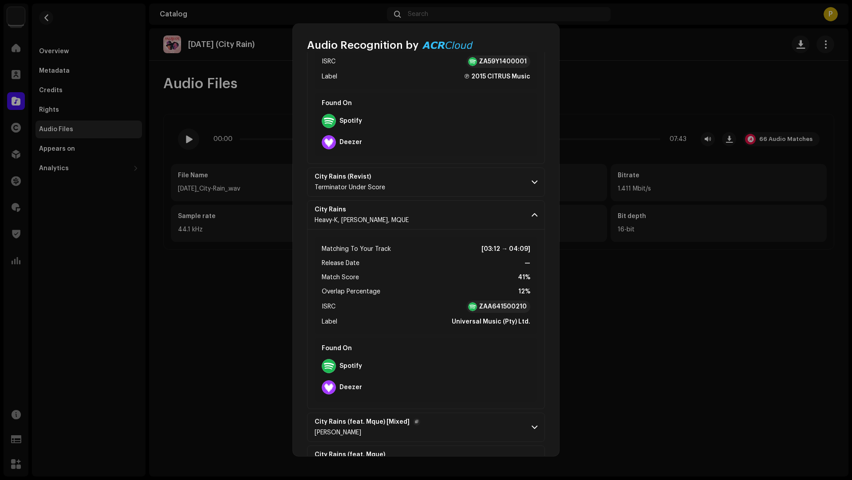
click at [474, 413] on p-accordion-header "City Rains (feat. Mque) [Mixed] [PERSON_NAME]" at bounding box center [426, 427] width 238 height 29
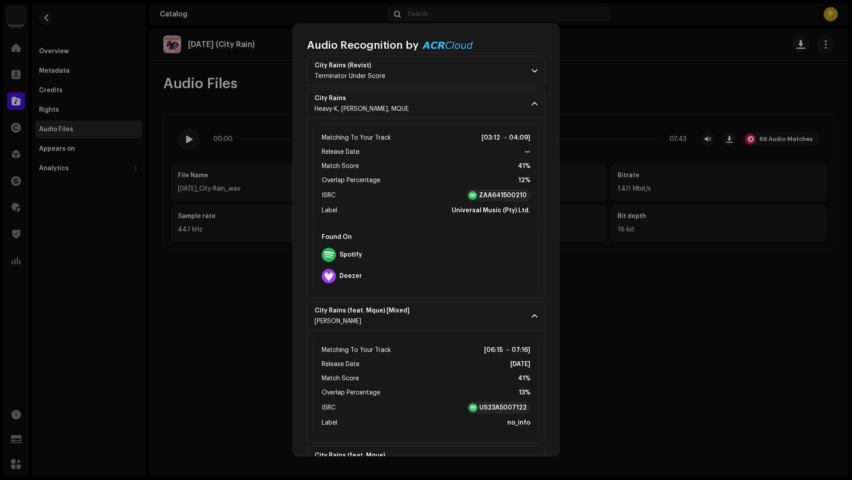
scroll to position [2891, 0]
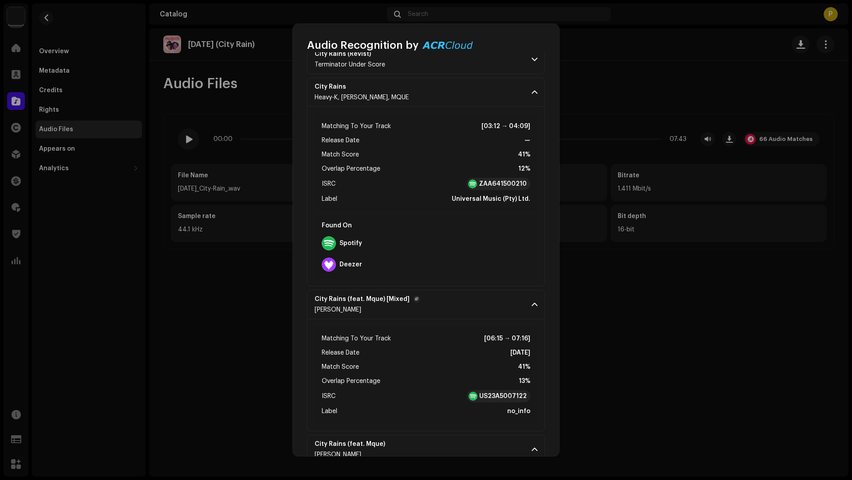
click at [461, 292] on p-accordion-header "City Rains (feat. Mque) [Mixed] [PERSON_NAME]" at bounding box center [426, 304] width 238 height 29
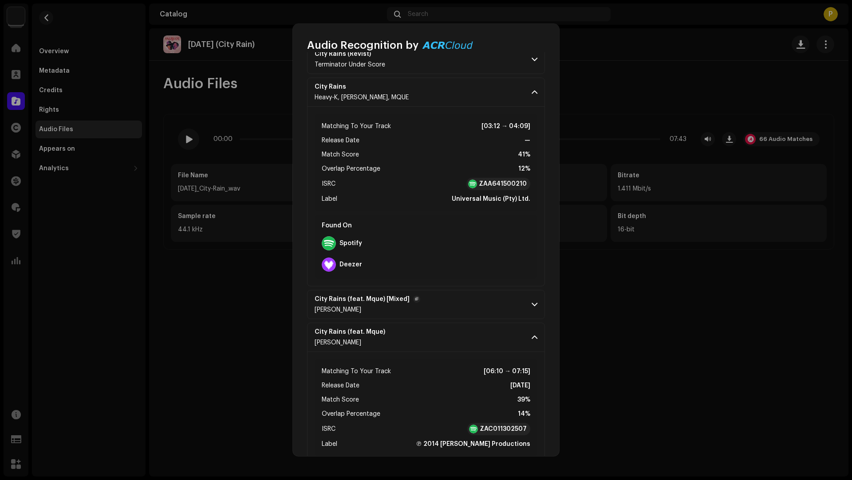
click at [432, 290] on p-accordion-header "City Rains (feat. Mque) [Mixed] [PERSON_NAME]" at bounding box center [426, 304] width 238 height 29
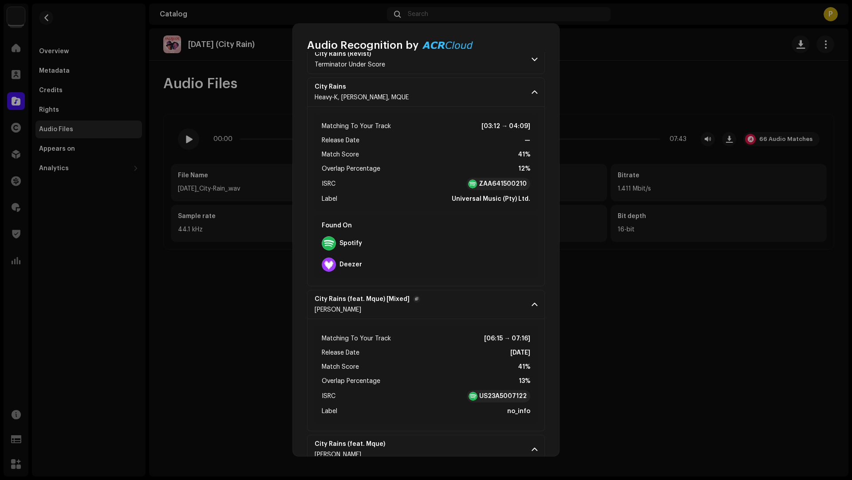
click at [433, 290] on p-accordion-header "City Rains (feat. Mque) [Mixed] [PERSON_NAME]" at bounding box center [426, 304] width 238 height 29
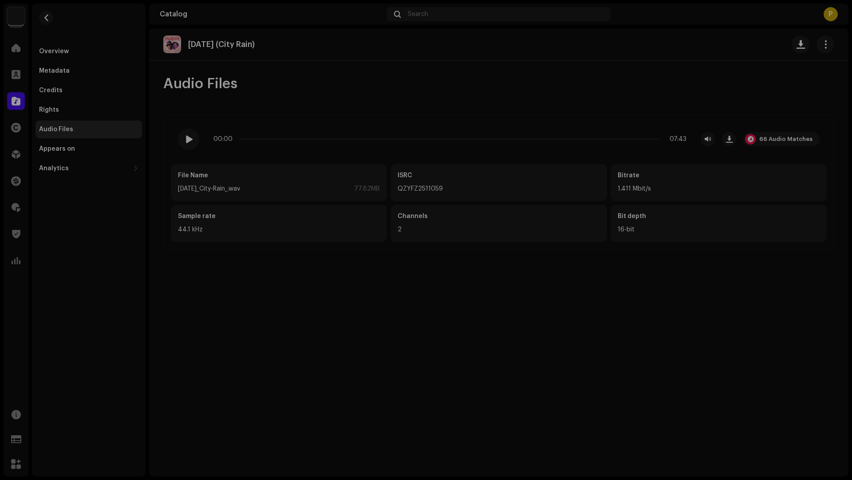
click at [63, 48] on div "Audio Recognition by Remix/Sample 63 Cover Song 3 All results require review/li…" at bounding box center [426, 240] width 852 height 480
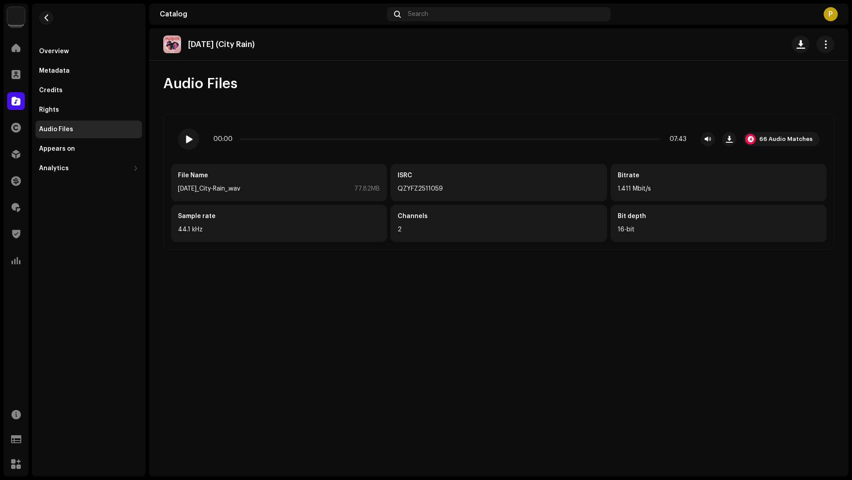
scroll to position [11500, 0]
click at [49, 21] on button "button" at bounding box center [46, 18] width 14 height 14
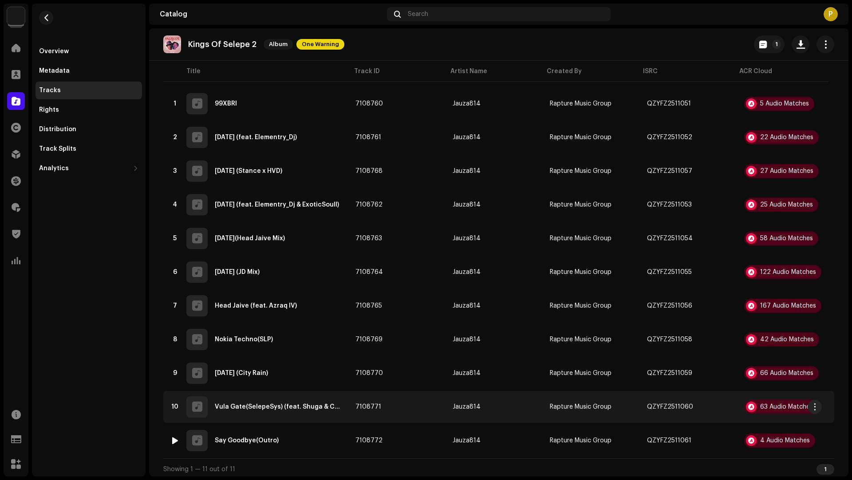
scroll to position [86, 0]
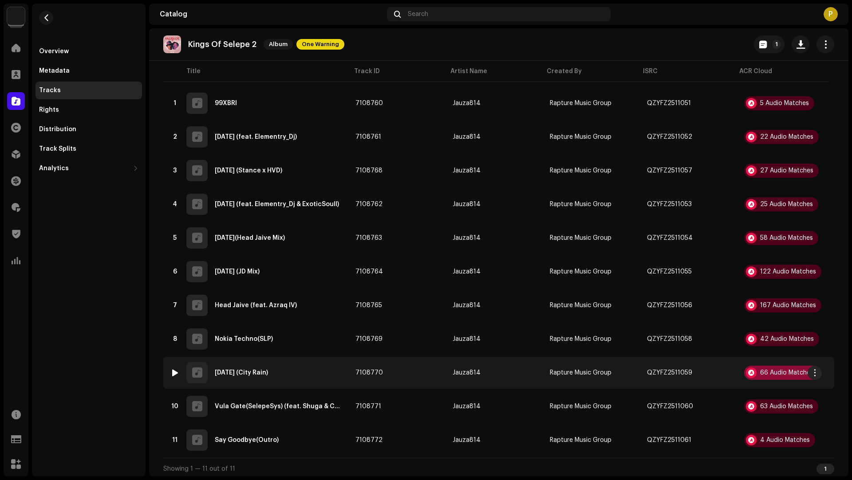
click at [775, 370] on div "66 Audio Matches" at bounding box center [786, 373] width 53 height 6
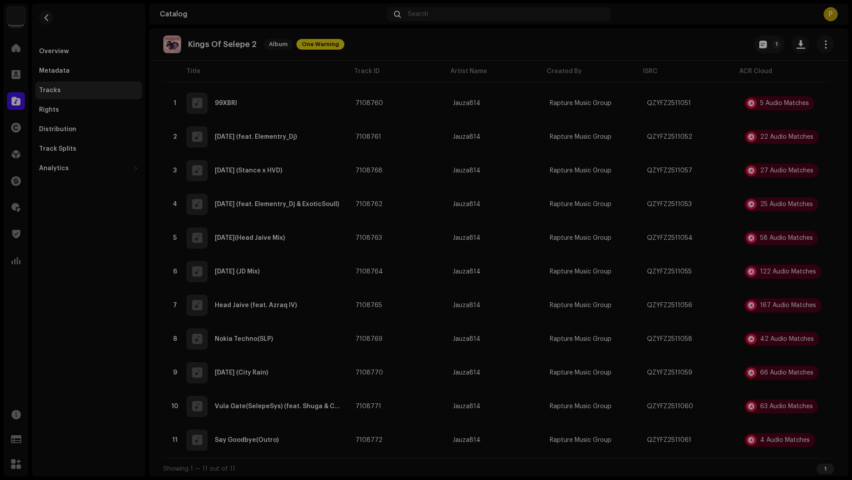
click at [780, 448] on div "Audio Recognition by Remix/Sample 63 Cover Song 3 All results require review/li…" at bounding box center [426, 240] width 852 height 480
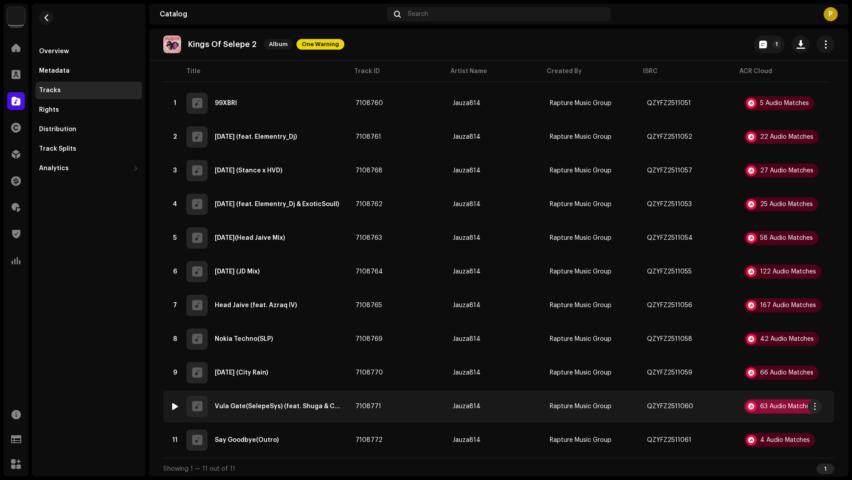
click at [769, 400] on div "63 Audio Matches" at bounding box center [781, 407] width 74 height 14
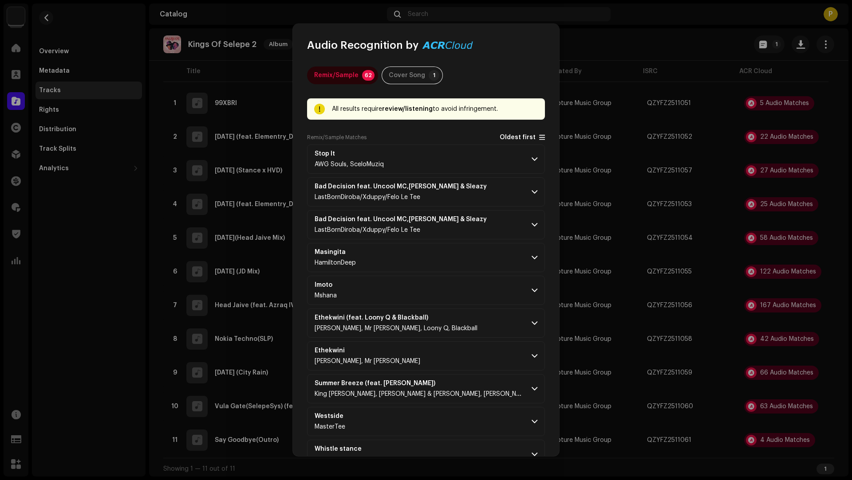
click at [505, 136] on span "Oldest first" at bounding box center [517, 137] width 36 height 7
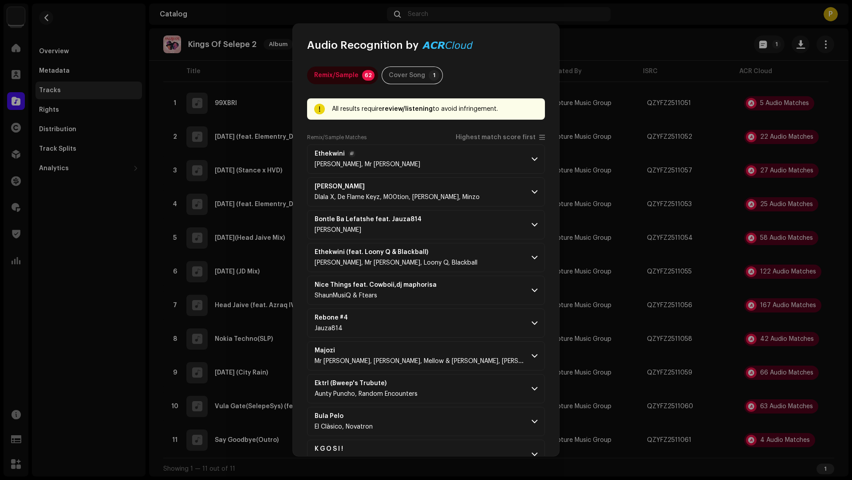
click at [498, 145] on p-accordion-header "Ethekwini [PERSON_NAME], Mr [PERSON_NAME]" at bounding box center [426, 159] width 238 height 29
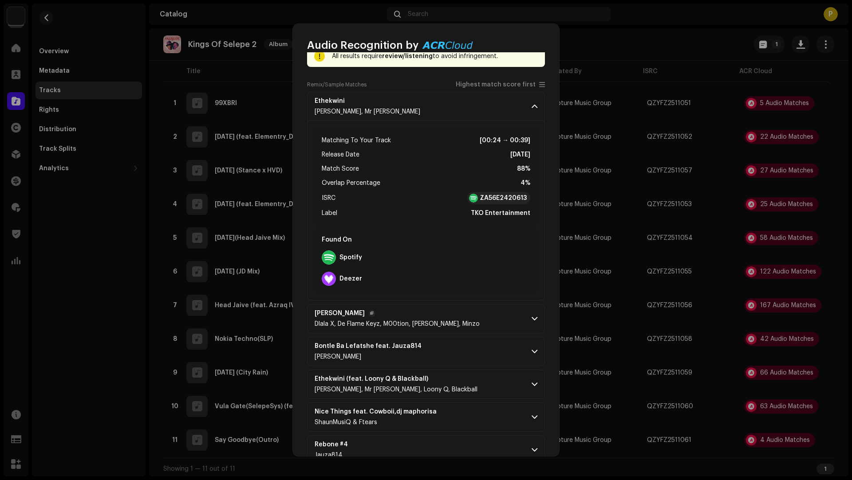
scroll to position [103, 0]
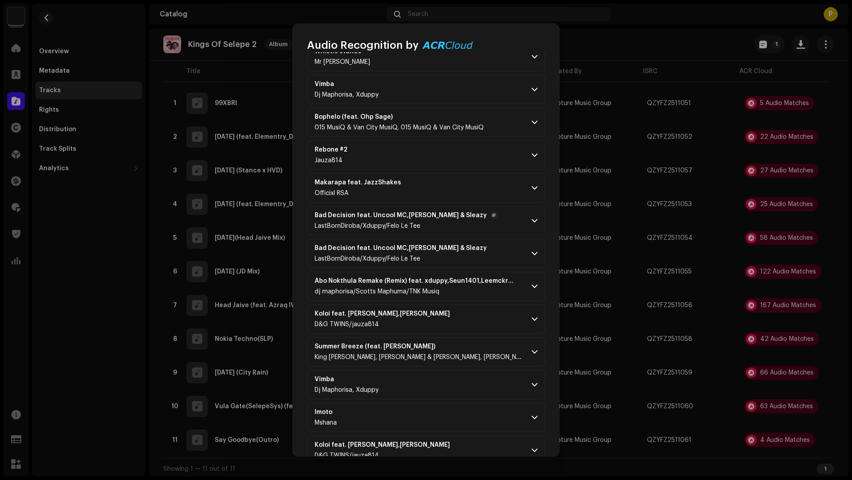
click at [476, 310] on p-accordion-header "Koloi feat. [PERSON_NAME],[PERSON_NAME] D&G TWINS/jauza814" at bounding box center [426, 319] width 238 height 29
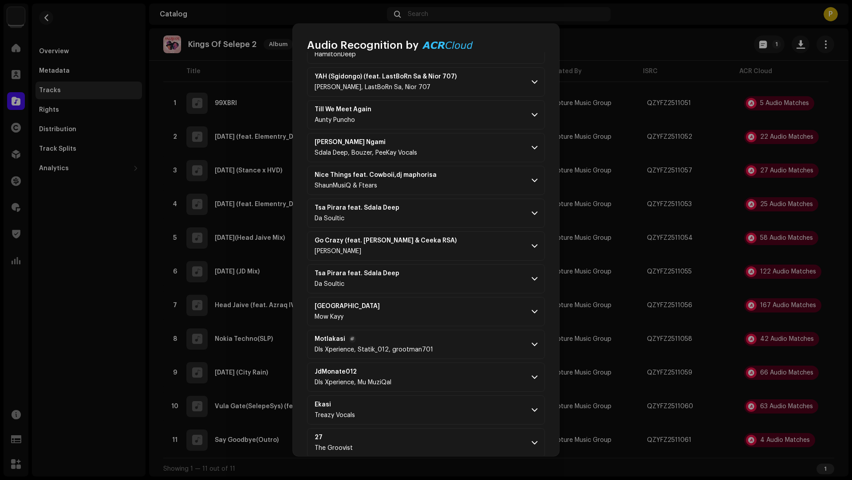
click at [469, 330] on p-accordion-header "Motlakasi Dls Xperience, Statik_012, grootman701" at bounding box center [426, 344] width 238 height 29
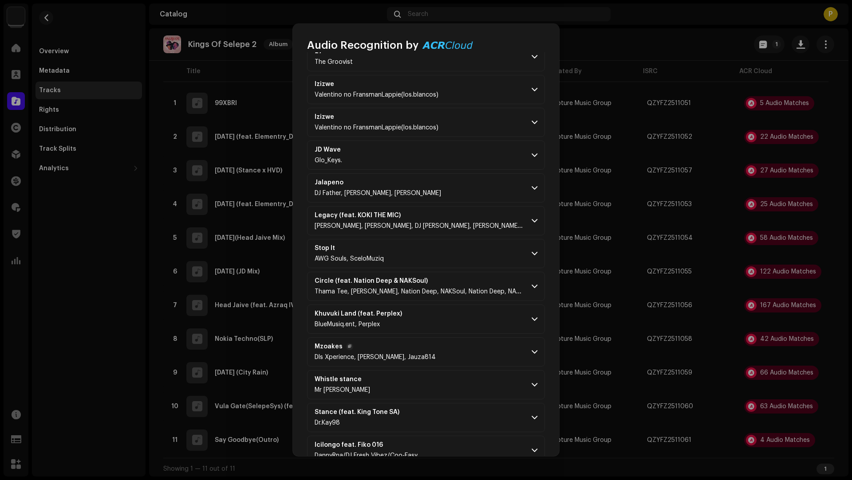
click at [467, 339] on p-accordion-header "Mzoakes Dls Xperience, [PERSON_NAME], Jauza814" at bounding box center [426, 352] width 238 height 29
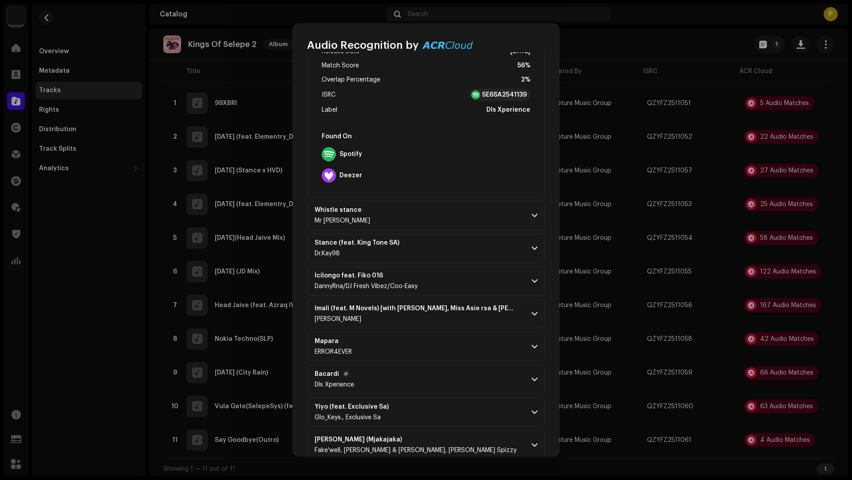
click at [467, 365] on p-accordion-header "Bacardi Dls Xperience" at bounding box center [426, 379] width 238 height 29
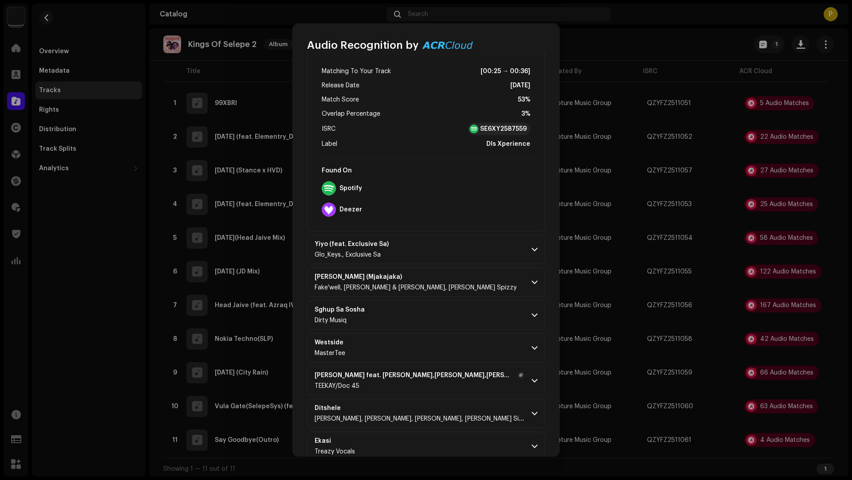
click at [463, 368] on p-accordion-header "[PERSON_NAME] feat. [PERSON_NAME][STREET_ADDRESS][PERSON_NAME][PERSON_NAME]" at bounding box center [426, 380] width 238 height 29
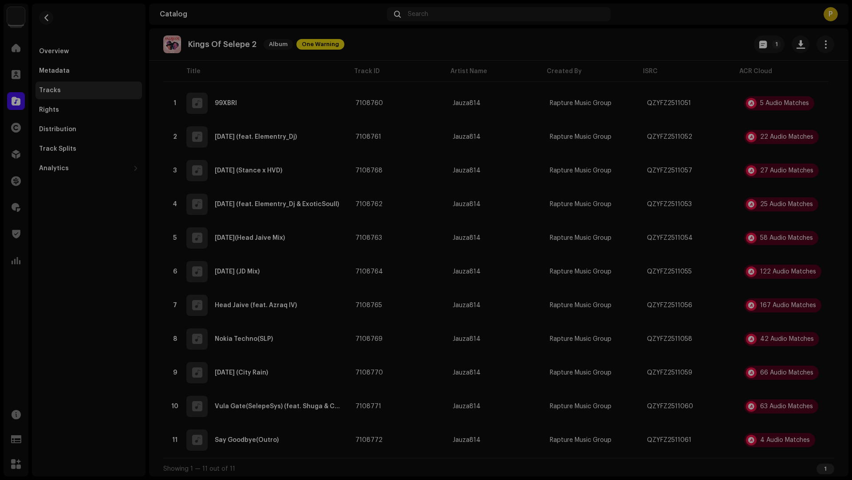
click at [666, 451] on div "Audio Recognition by Remix/Sample 62 Cover Song 1 All results require review/li…" at bounding box center [426, 240] width 852 height 480
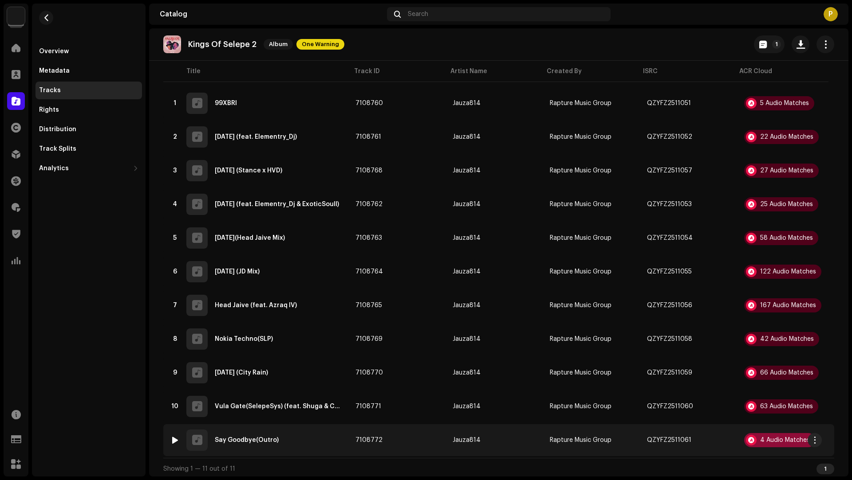
click at [760, 439] on div "4 Audio Matches" at bounding box center [785, 440] width 50 height 6
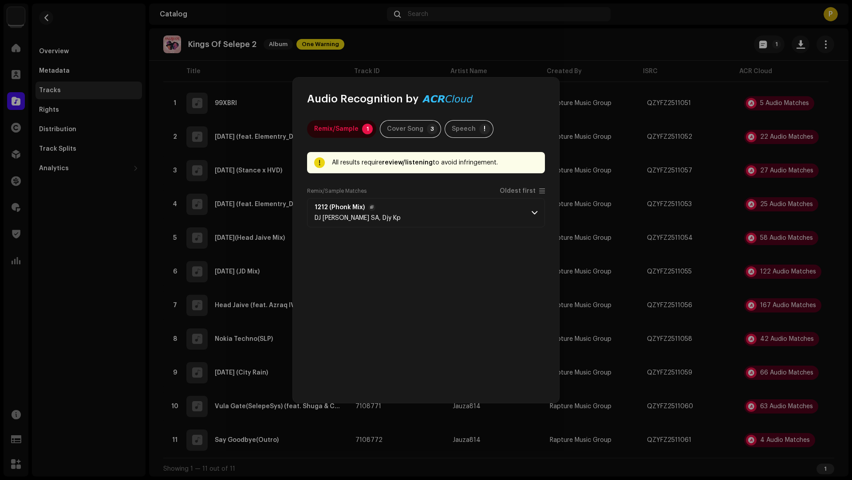
click at [461, 208] on p-accordion-header "1212 (Phonk Mix) DJ [PERSON_NAME] SA, Djy Kp" at bounding box center [426, 212] width 238 height 29
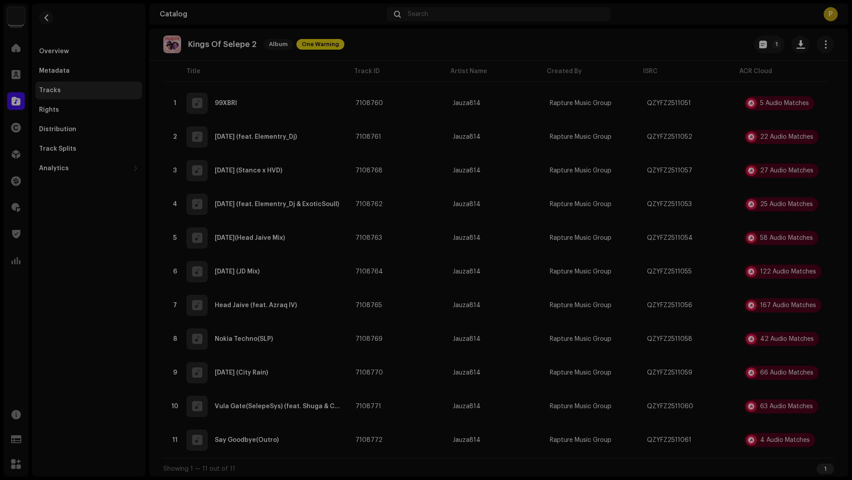
click at [549, 51] on div "Audio Recognition by Remix/Sample 1 Cover Song 3 Speech ! All results require r…" at bounding box center [426, 240] width 852 height 480
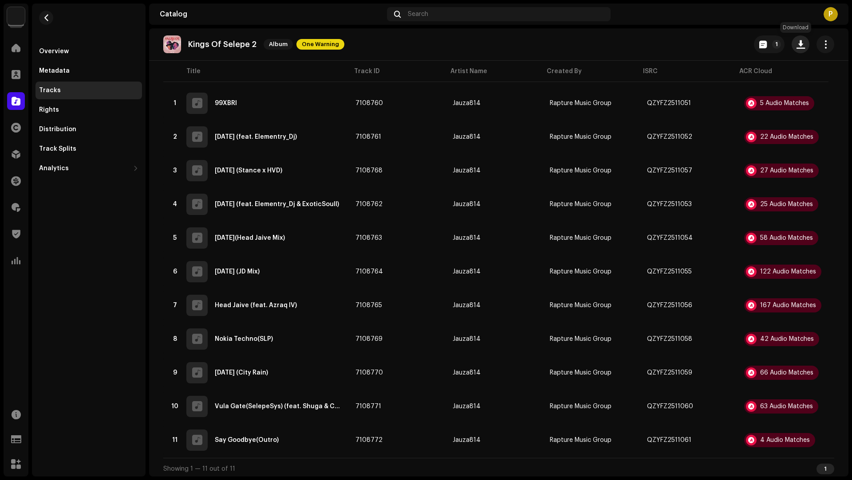
click at [796, 42] on span "button" at bounding box center [800, 44] width 8 height 7
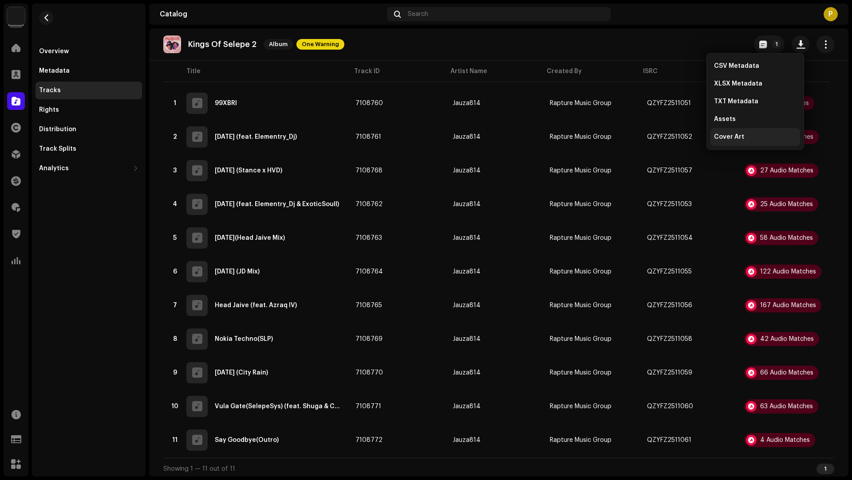
click at [727, 137] on span "Cover Art" at bounding box center [729, 137] width 30 height 7
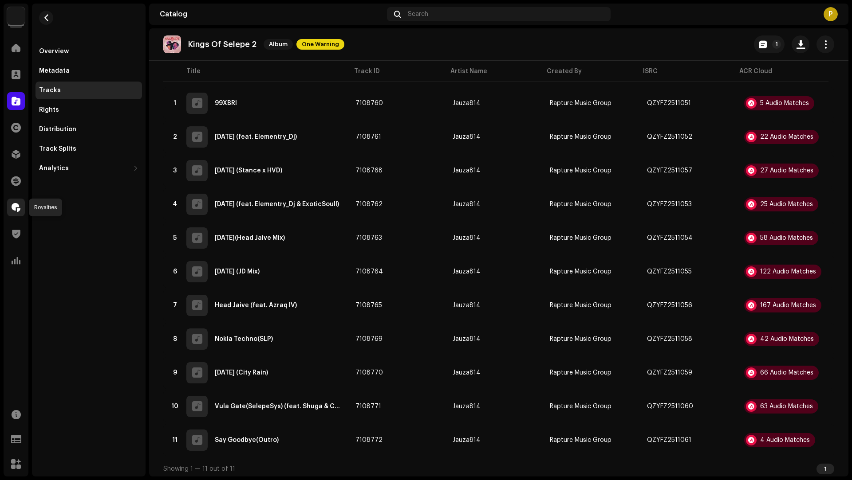
click at [13, 204] on span at bounding box center [16, 207] width 9 height 7
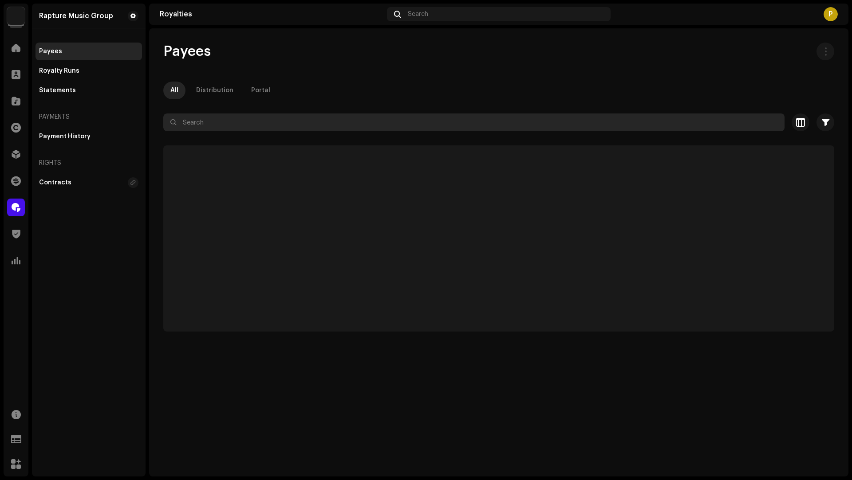
click at [258, 120] on input "text" at bounding box center [473, 123] width 621 height 18
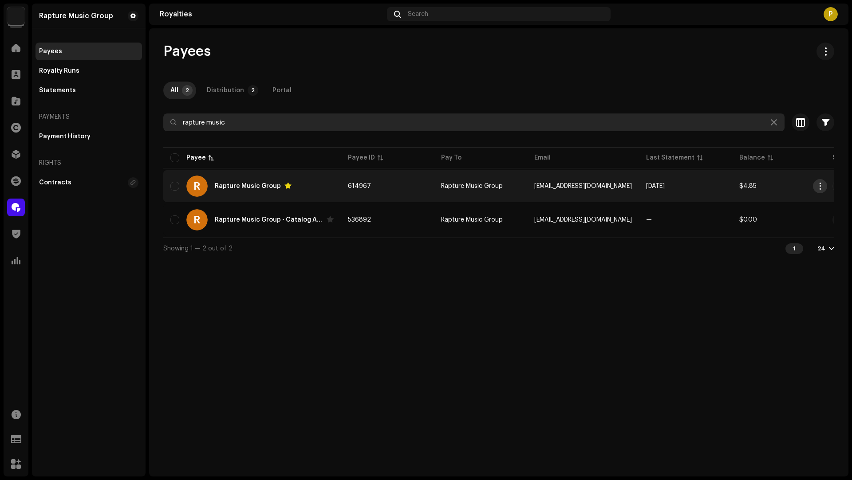
type input "rapture music"
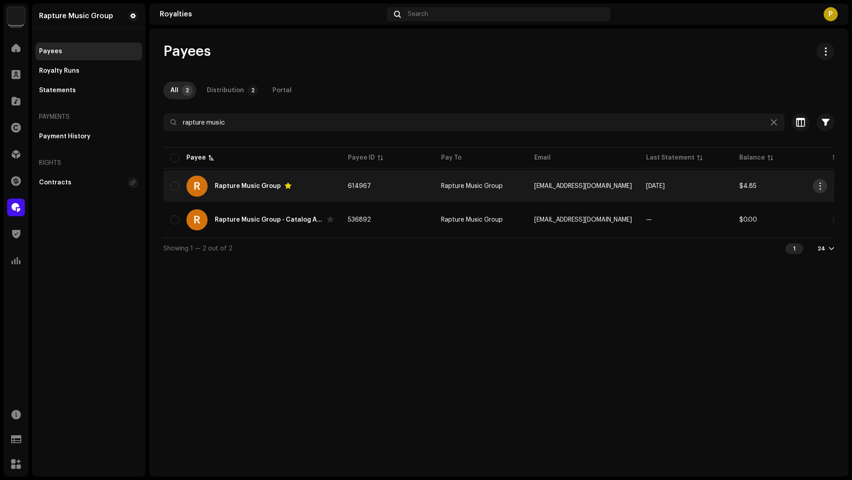
click at [819, 187] on span "button" at bounding box center [820, 186] width 7 height 7
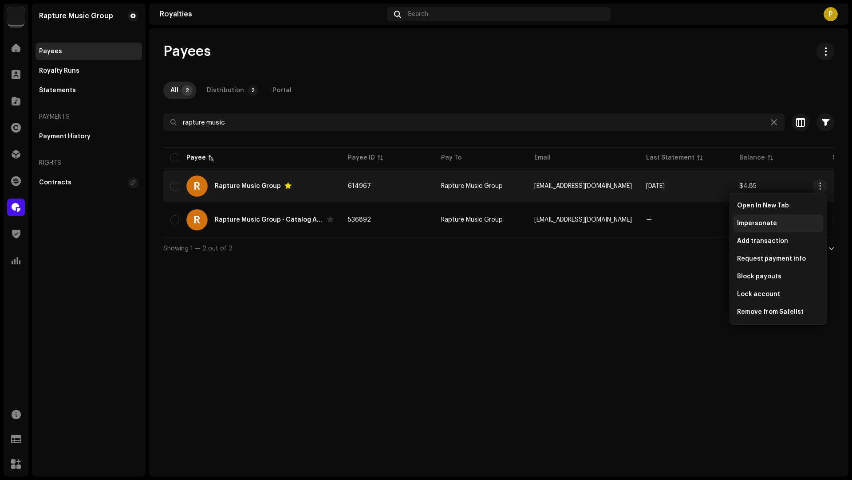
click at [755, 225] on span "Impersonate" at bounding box center [757, 223] width 40 height 7
